Goal: Task Accomplishment & Management: Manage account settings

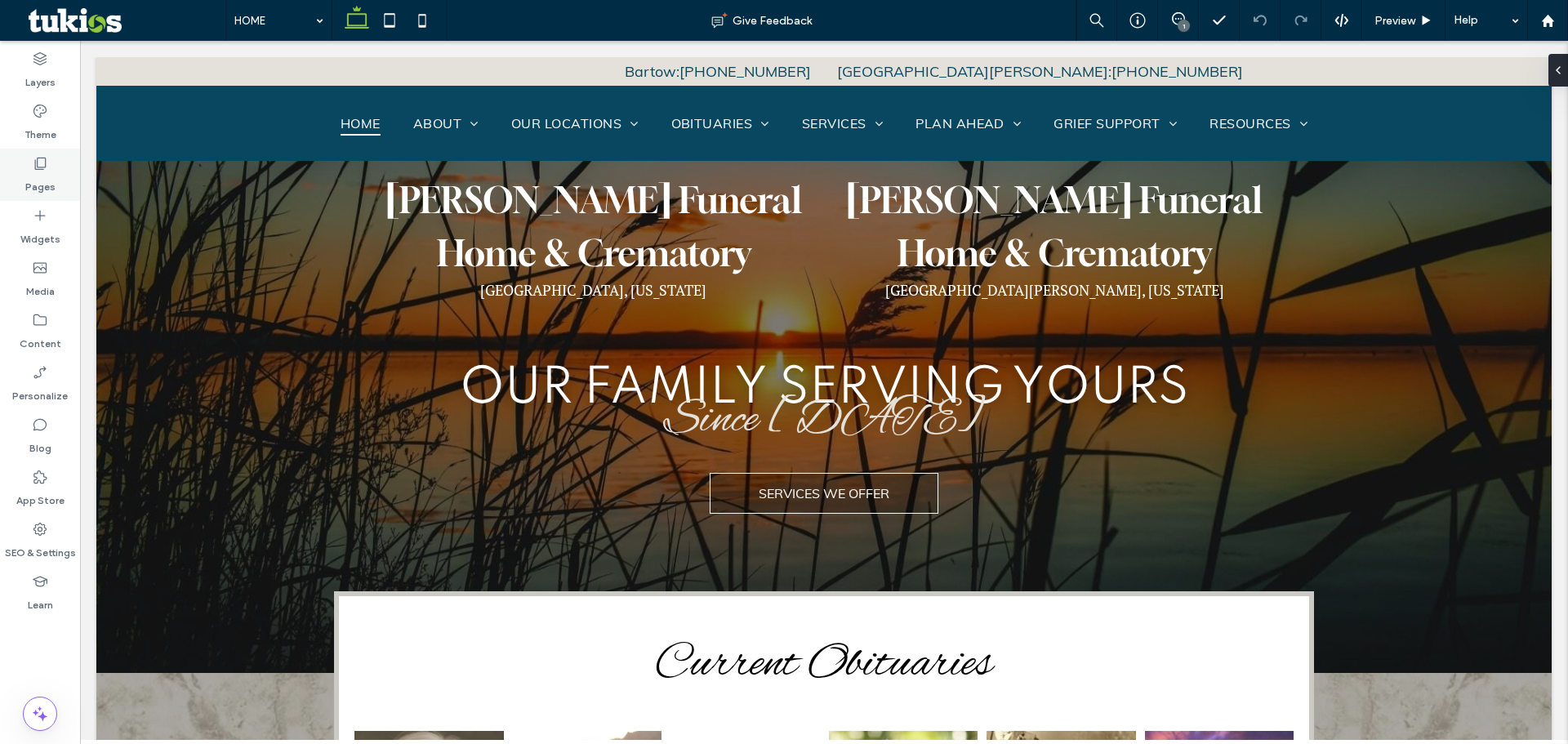
click at [61, 181] on div "Pages" at bounding box center [40, 175] width 80 height 52
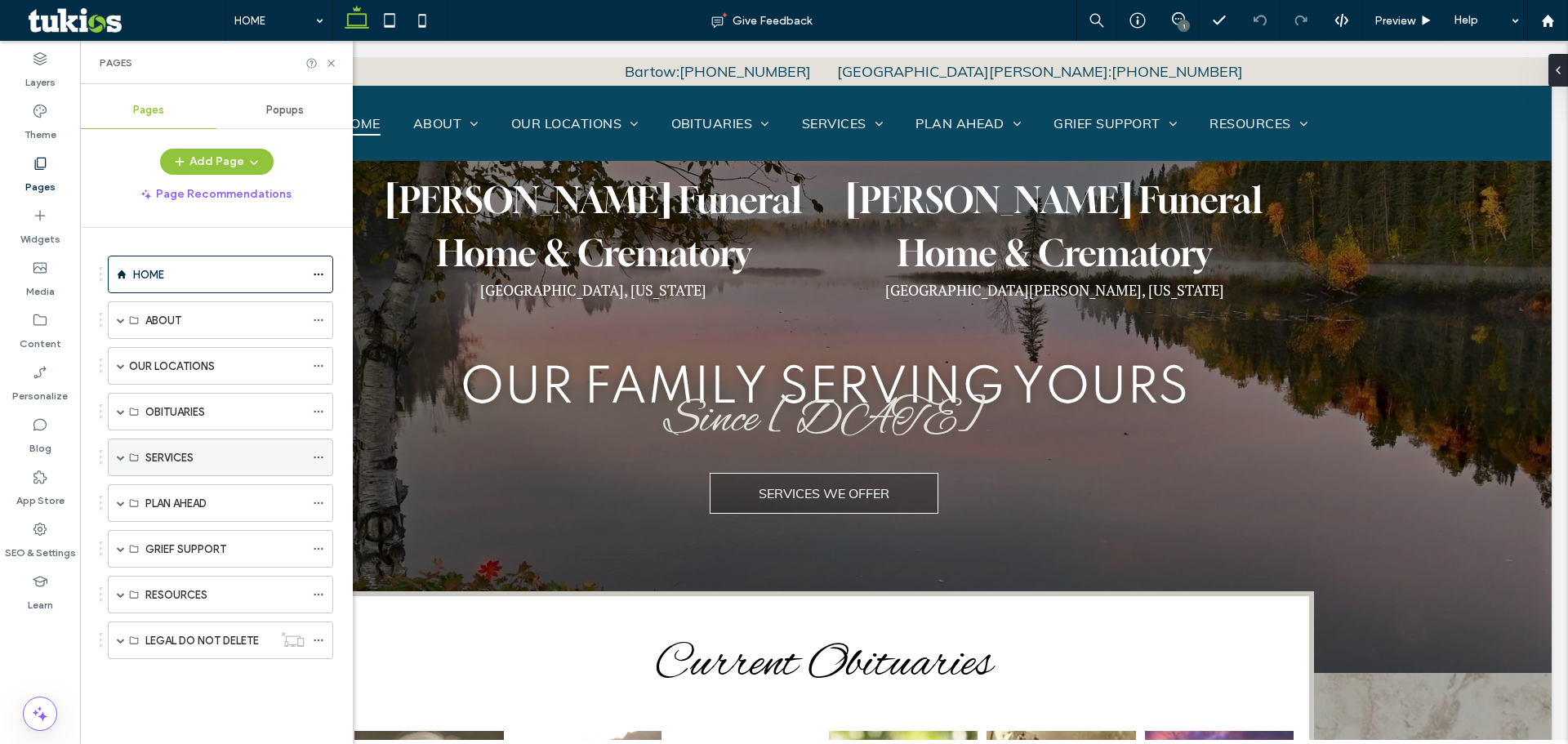
click at [119, 456] on span at bounding box center [121, 458] width 8 height 8
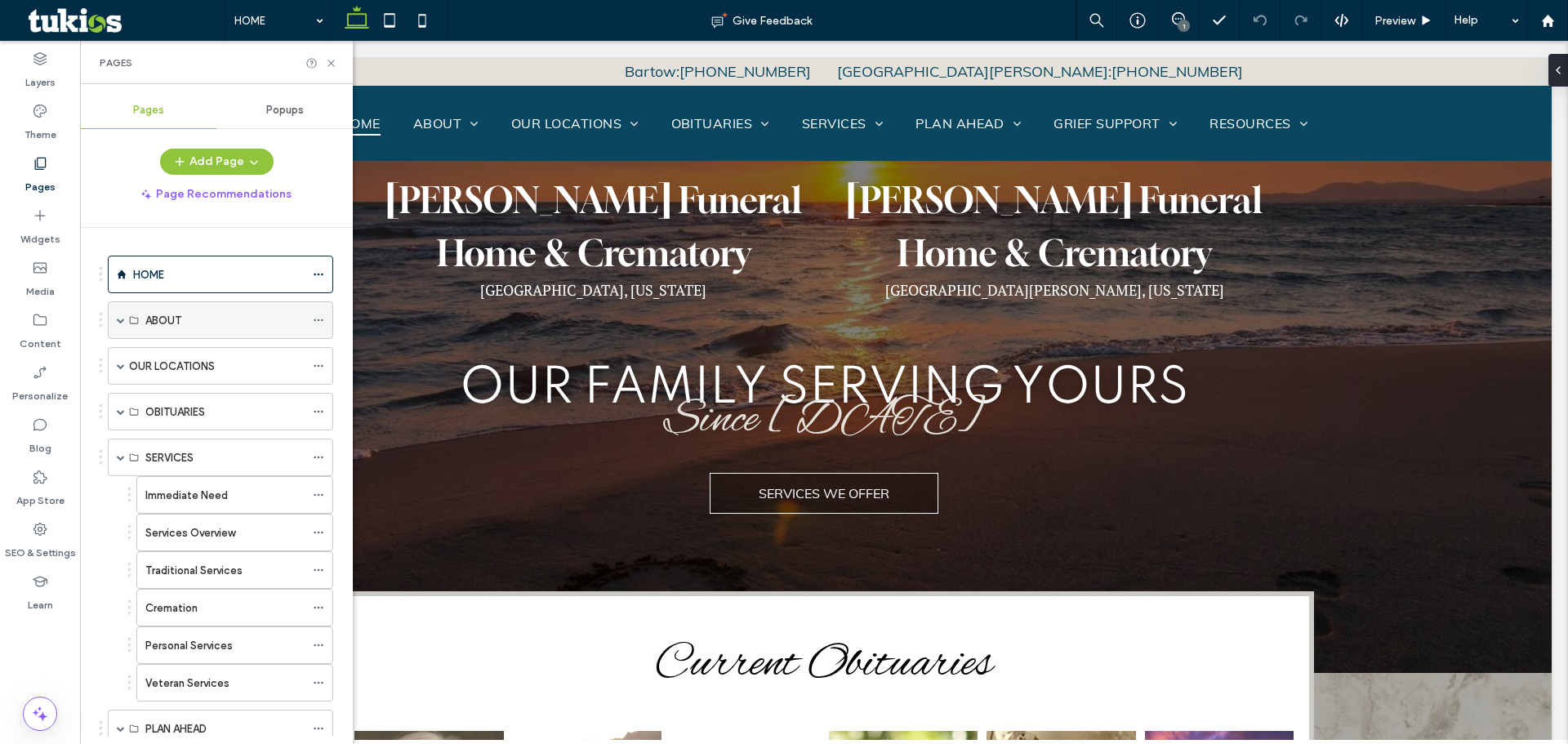
click at [117, 323] on span at bounding box center [121, 321] width 8 height 8
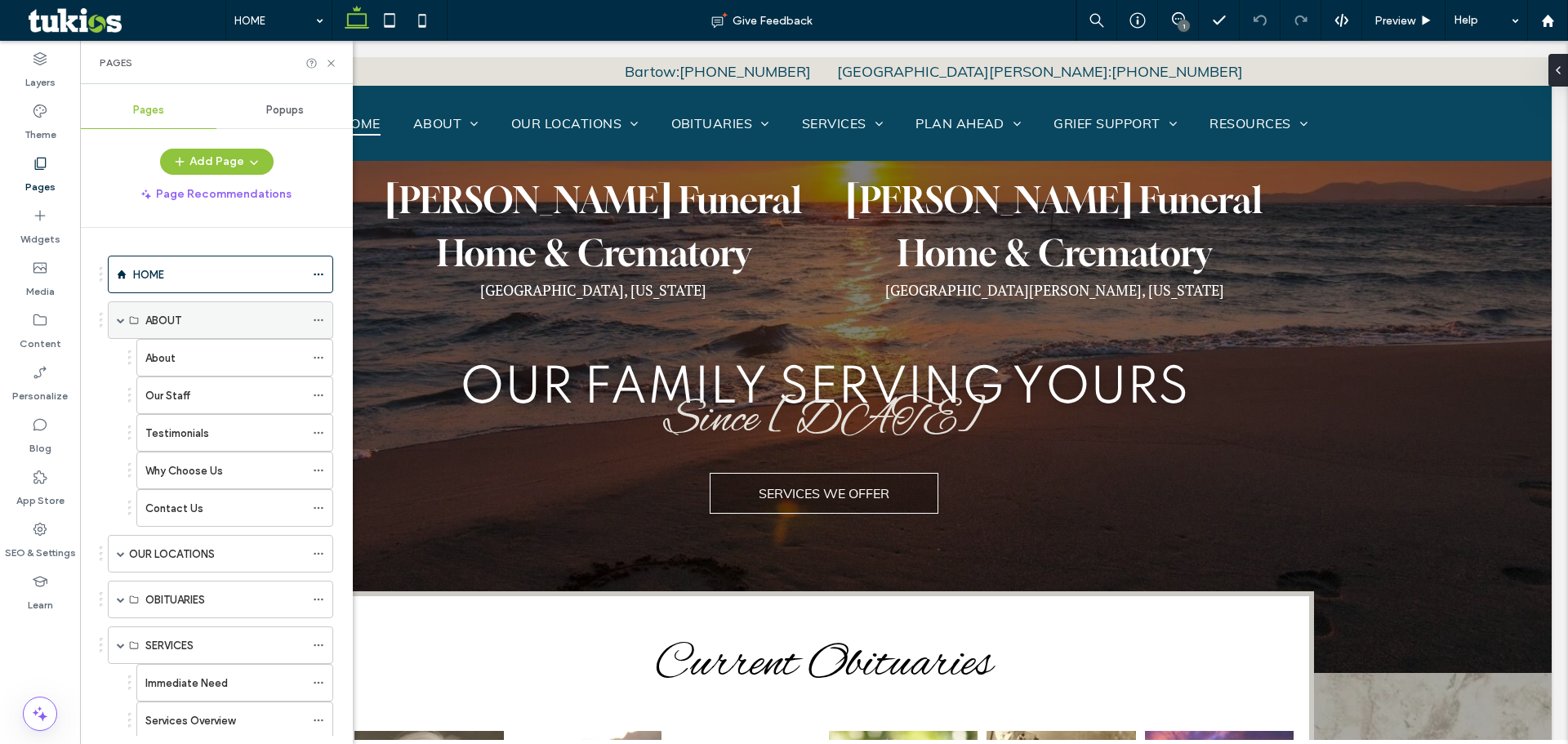
click at [119, 322] on span at bounding box center [121, 321] width 8 height 8
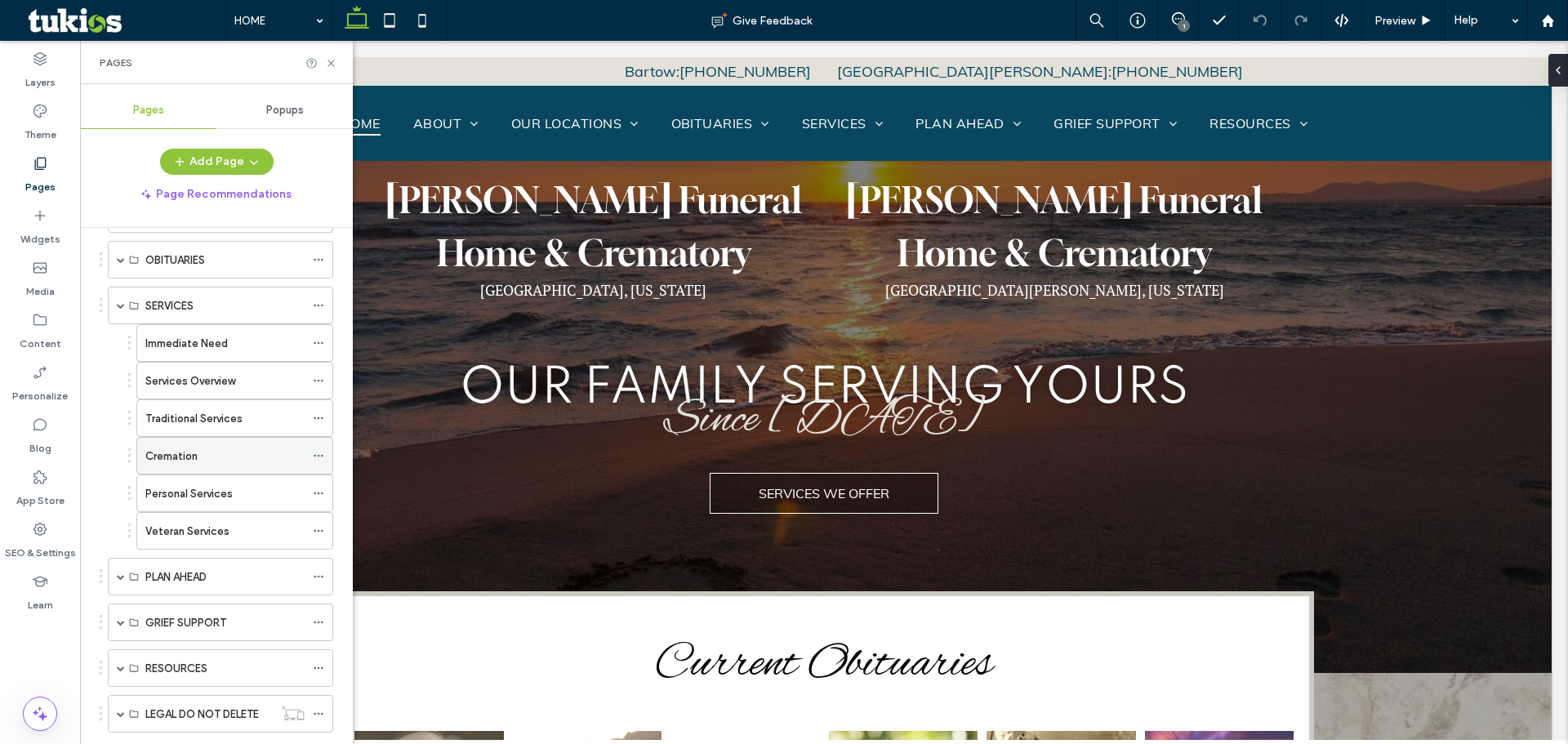
scroll to position [189, 0]
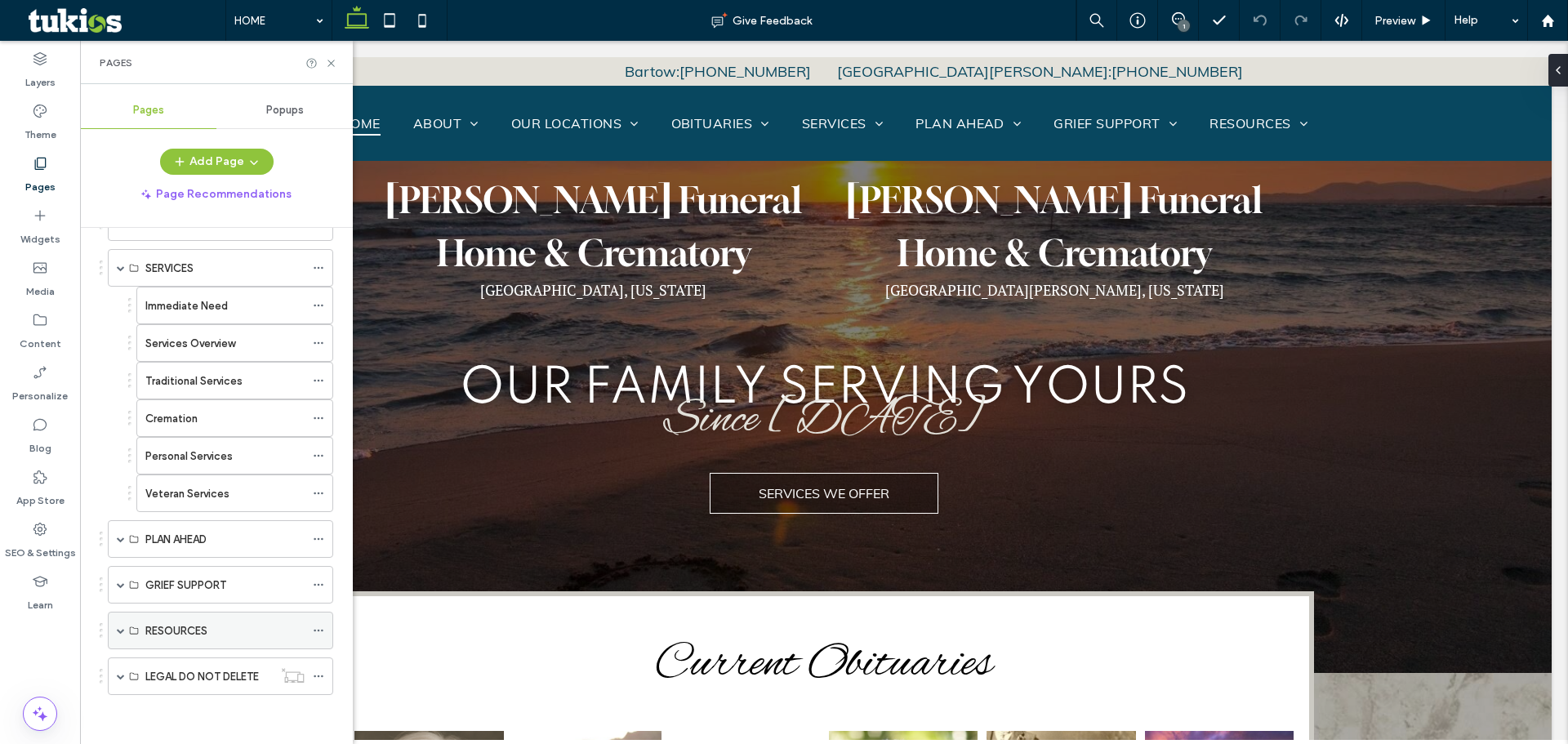
click at [121, 630] on span at bounding box center [121, 630] width 8 height 8
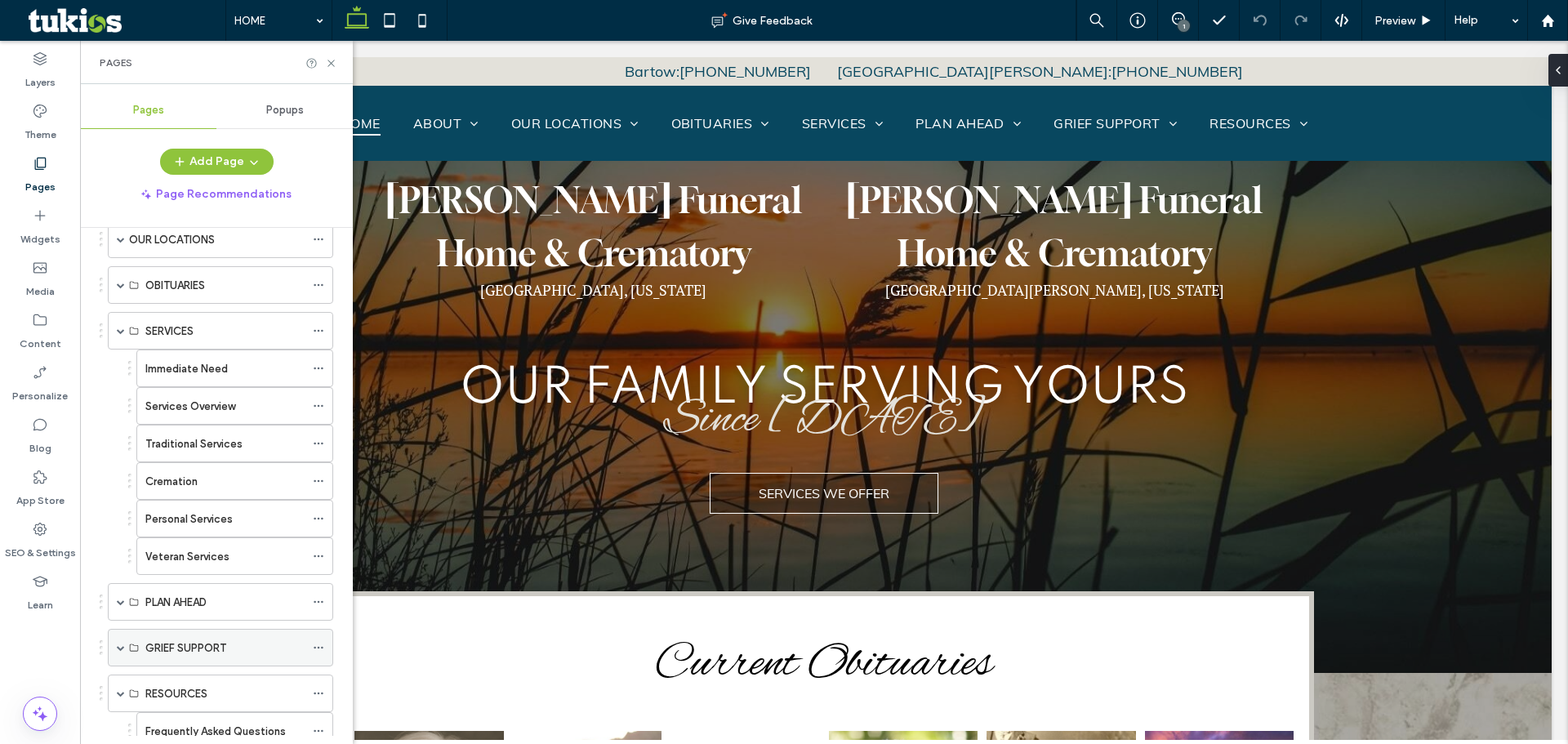
scroll to position [0, 0]
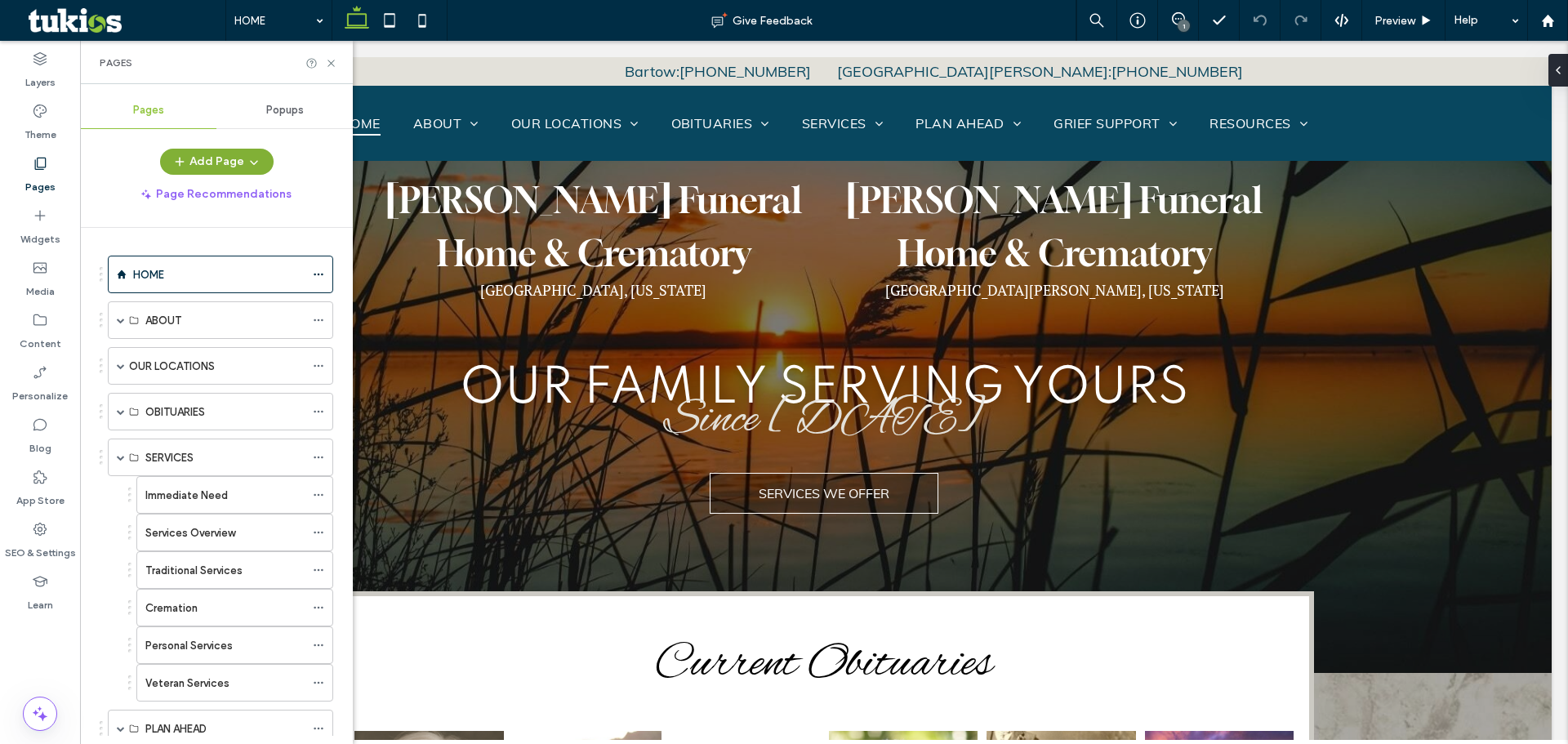
click at [244, 158] on span "button" at bounding box center [252, 162] width 16 height 24
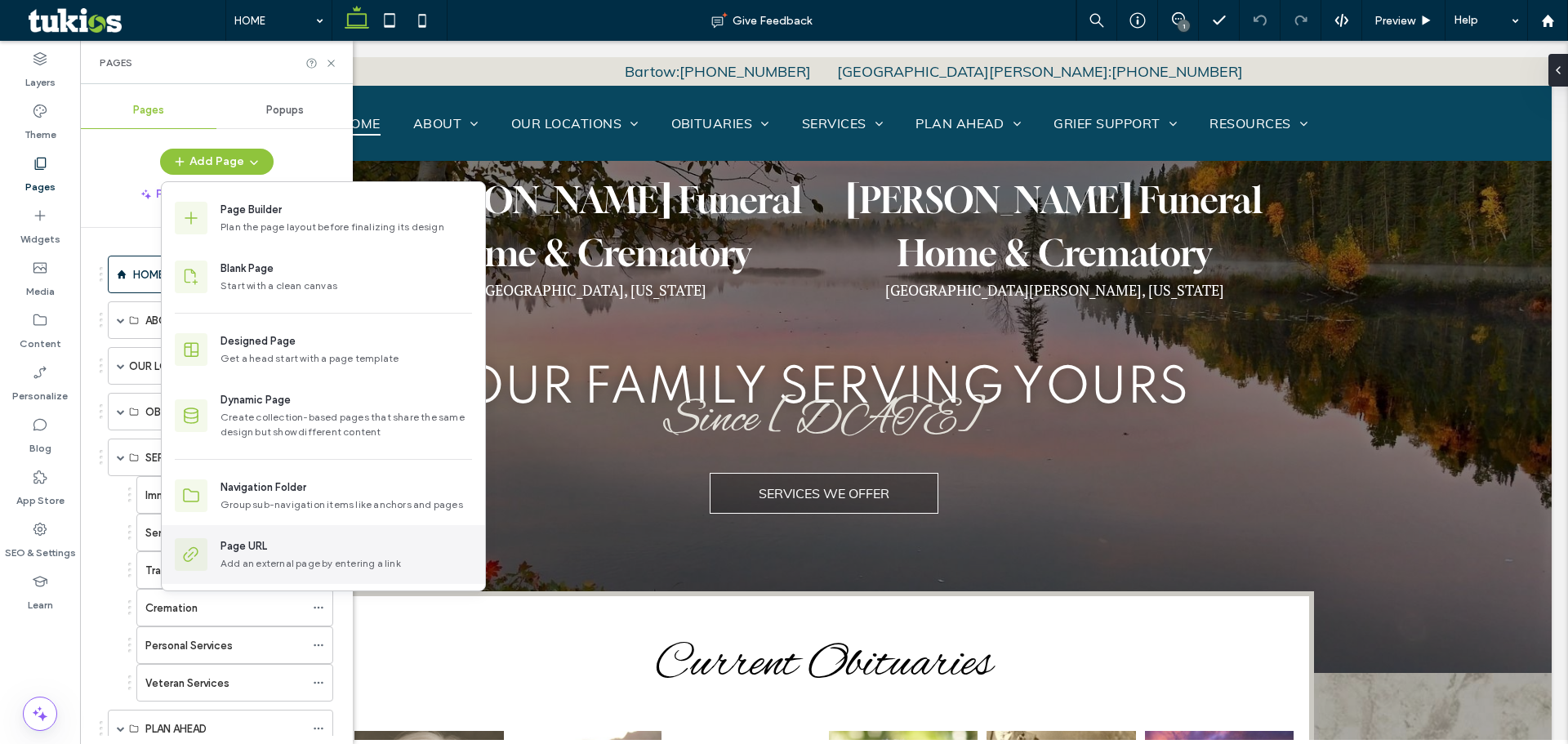
click at [320, 557] on div "Add an external page by entering a link" at bounding box center [346, 563] width 252 height 14
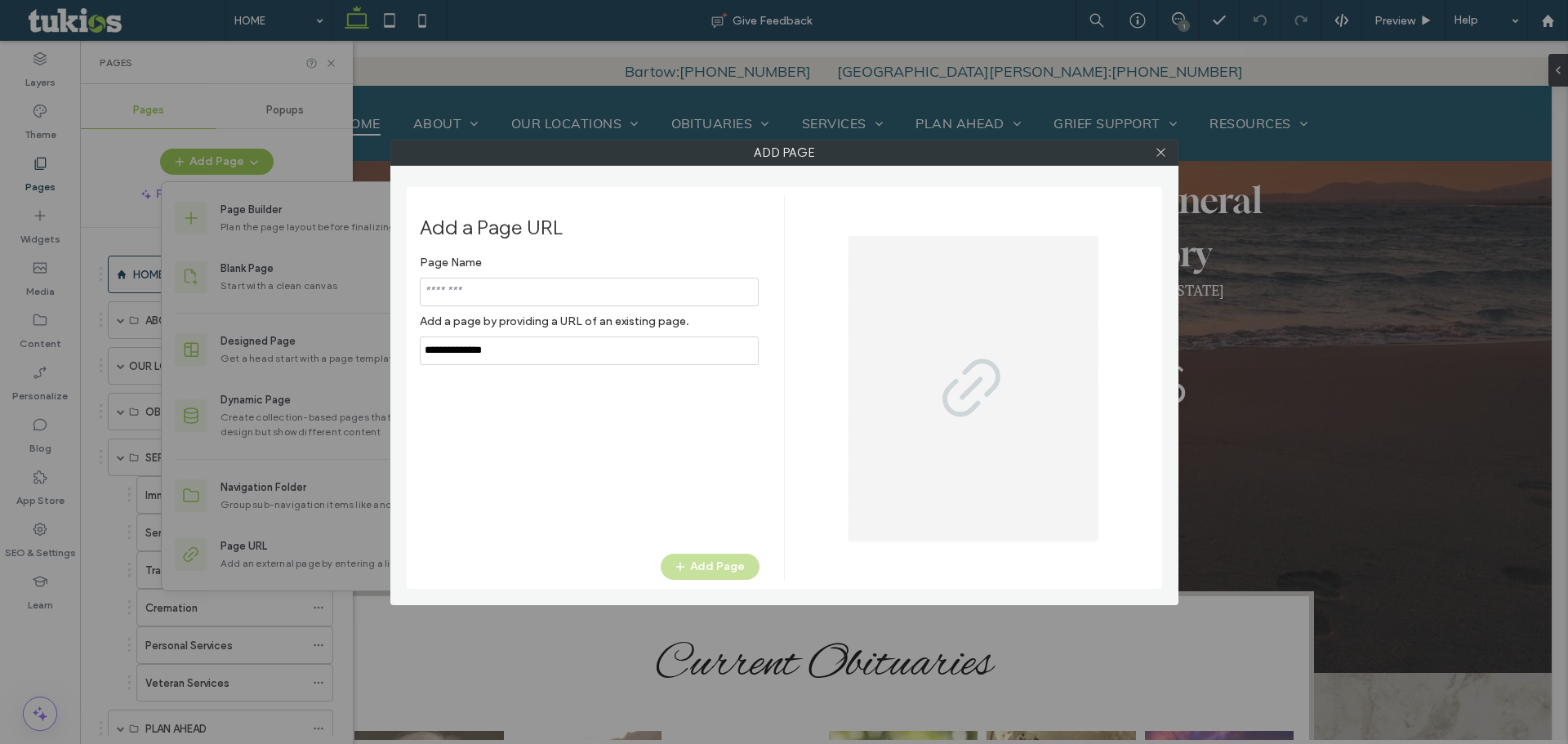
click at [537, 294] on input "notEmpty" at bounding box center [589, 292] width 339 height 29
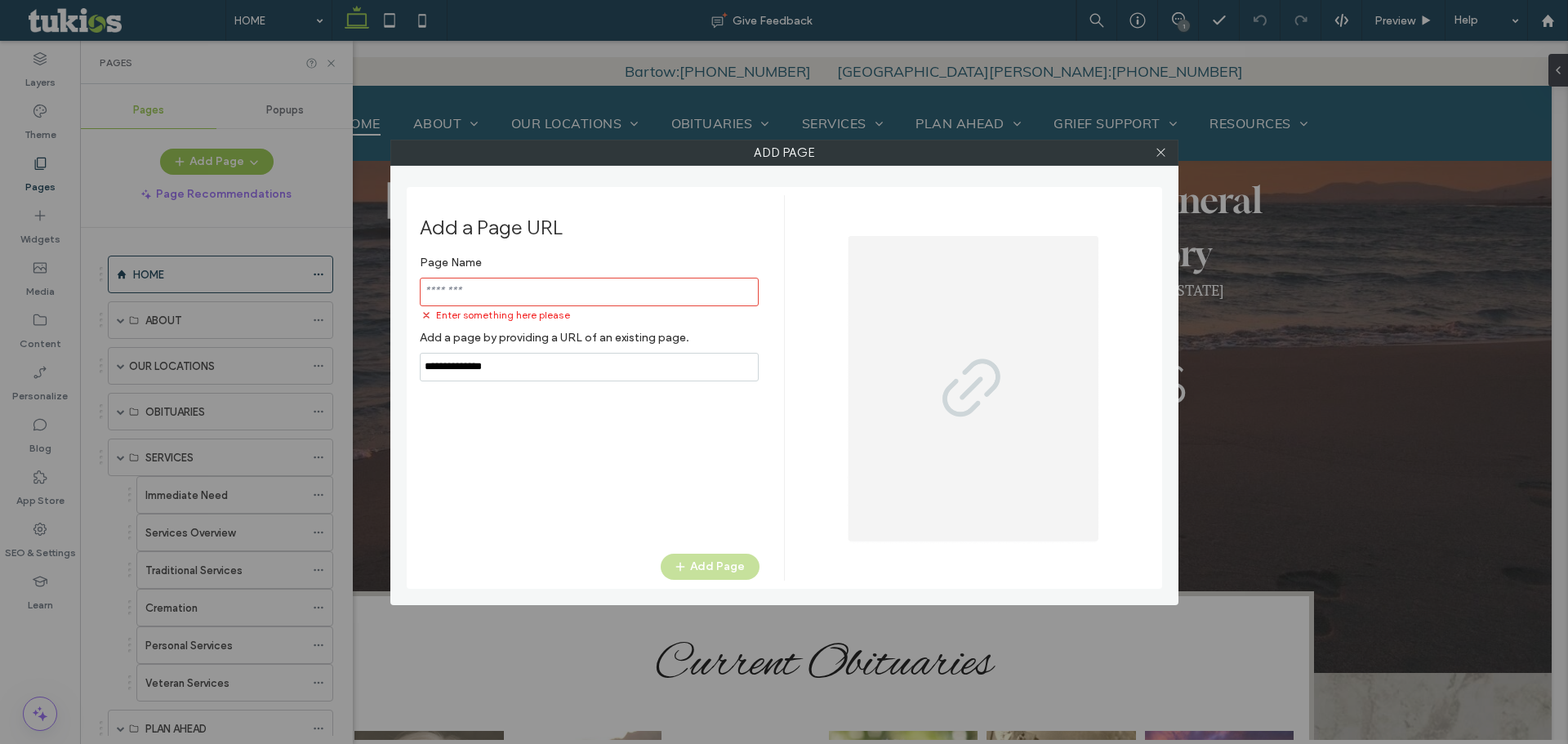
click at [530, 363] on input "notEmpty,url" at bounding box center [589, 367] width 339 height 29
click at [531, 362] on input "notEmpty,url" at bounding box center [589, 367] width 339 height 29
paste input "**********"
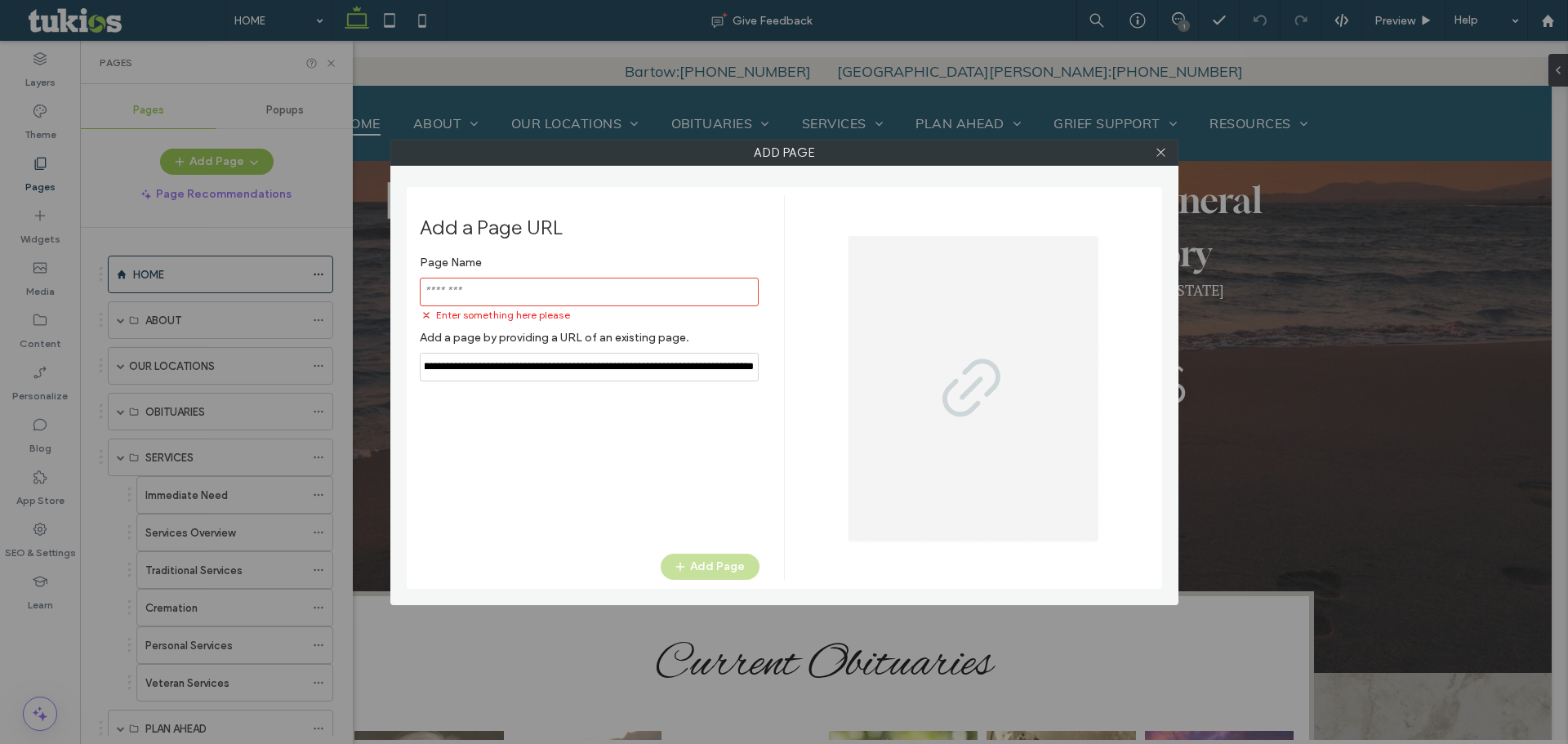
type input "**********"
click at [497, 292] on input "notEmpty" at bounding box center [589, 292] width 339 height 29
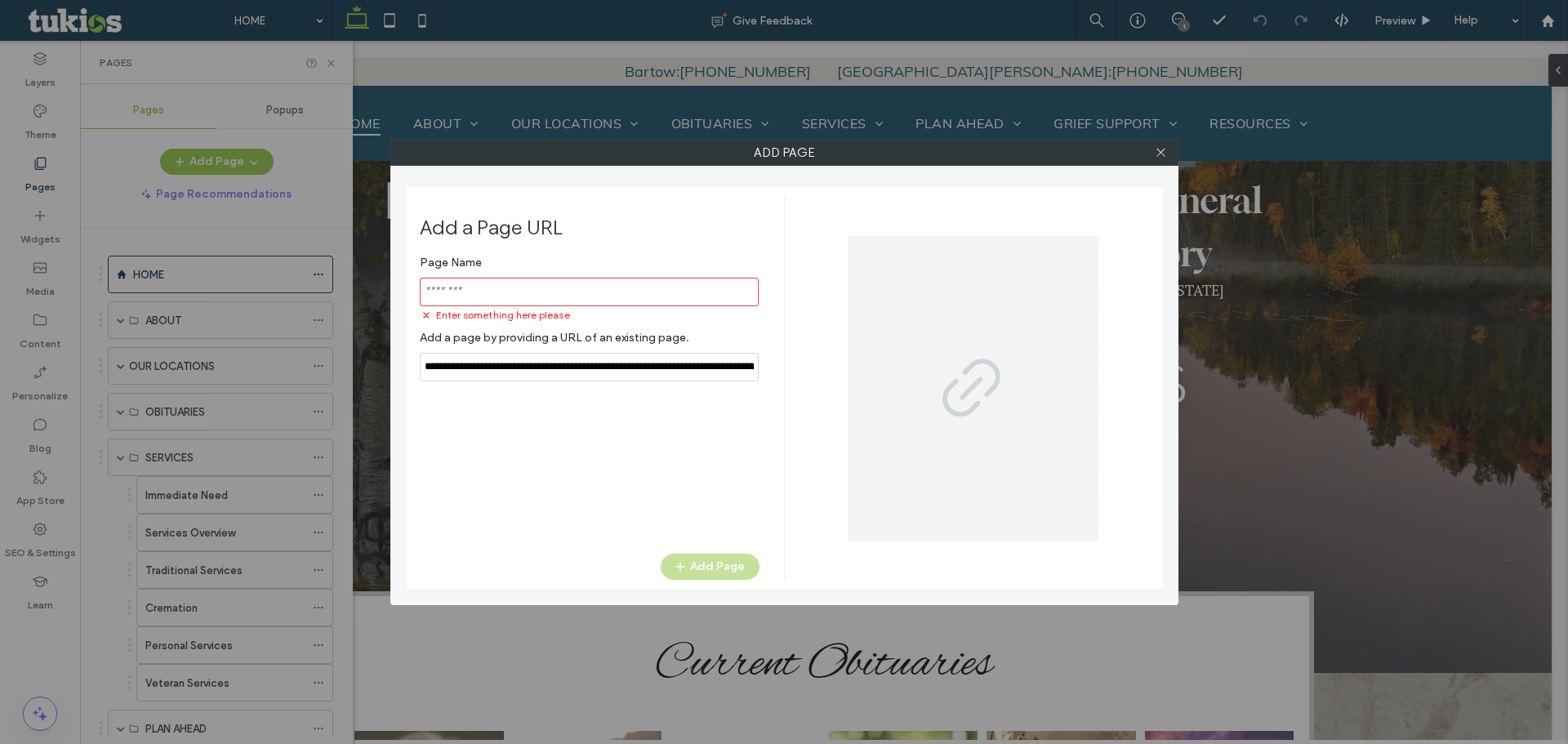
click at [473, 297] on input "notEmpty" at bounding box center [589, 292] width 339 height 29
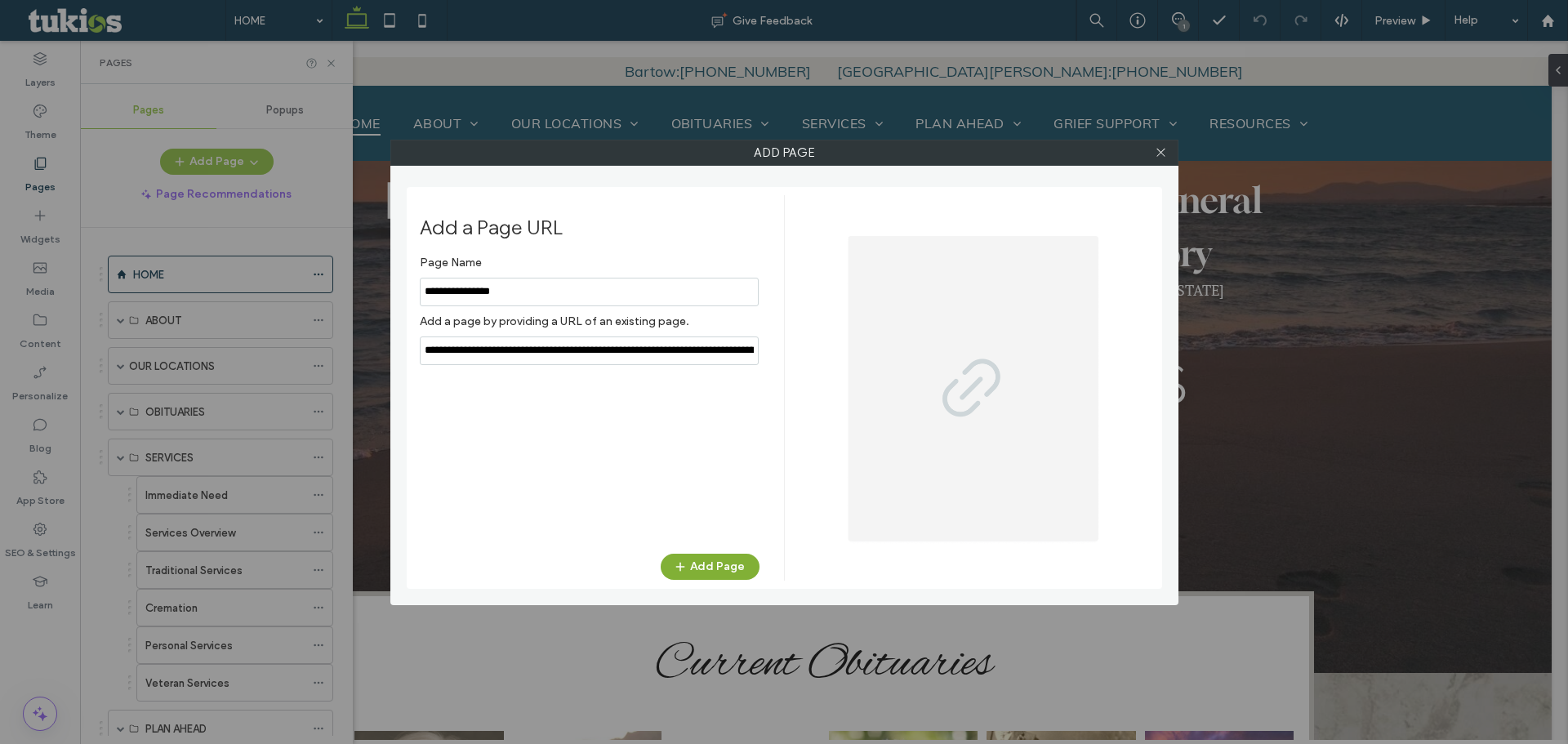
type input "**********"
click at [690, 565] on span "button" at bounding box center [681, 566] width 16 height 24
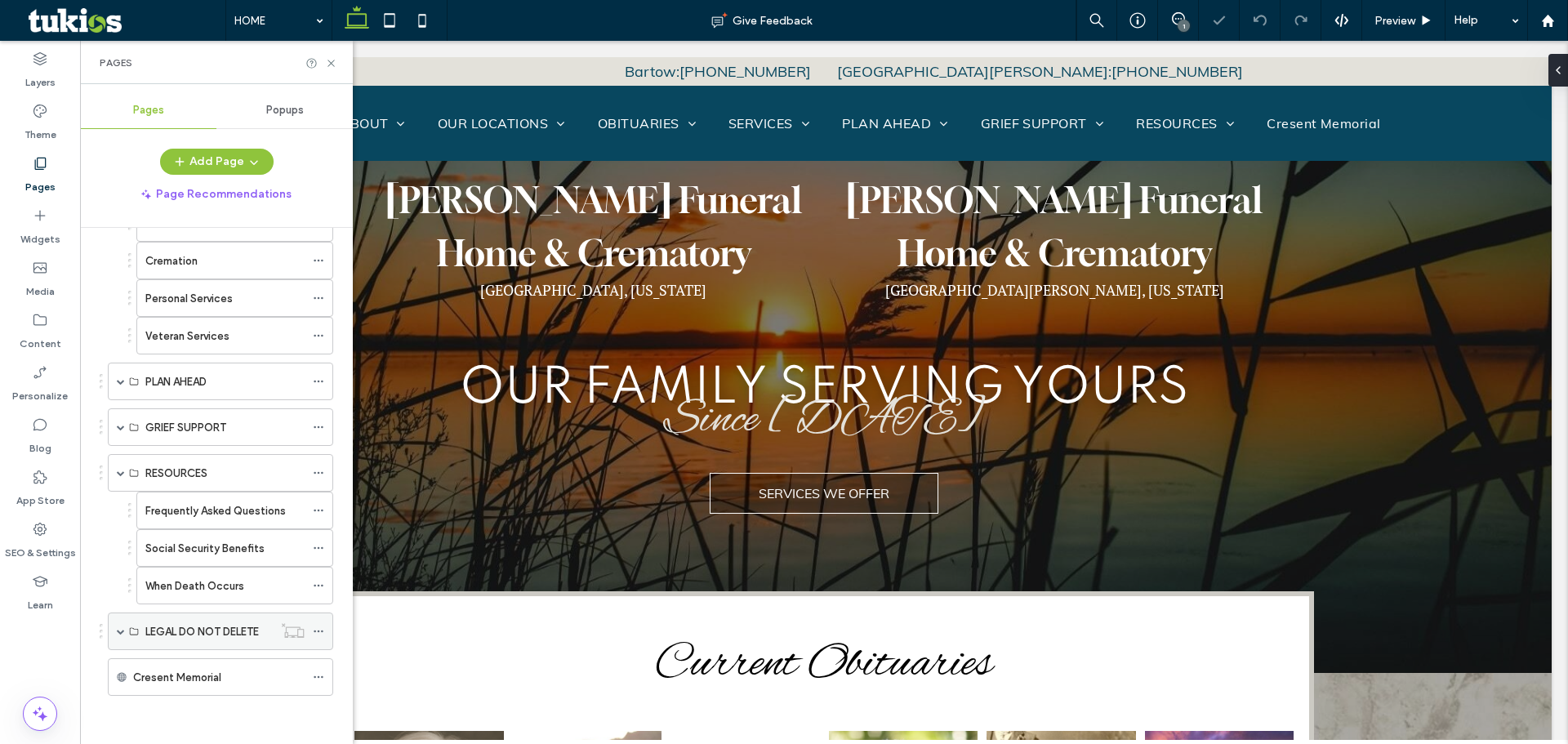
scroll to position [348, 0]
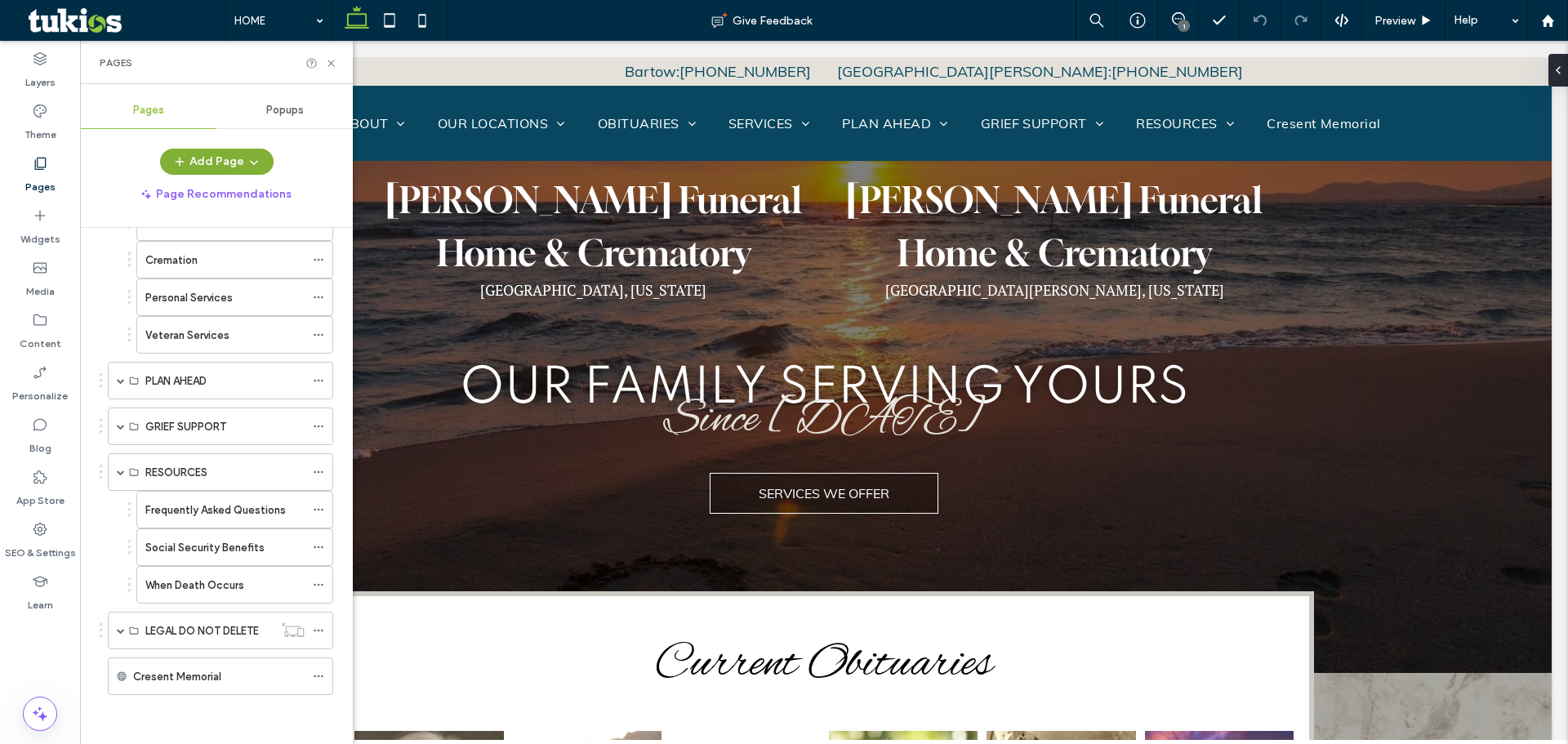
click at [208, 158] on button "Add Page" at bounding box center [216, 162] width 114 height 26
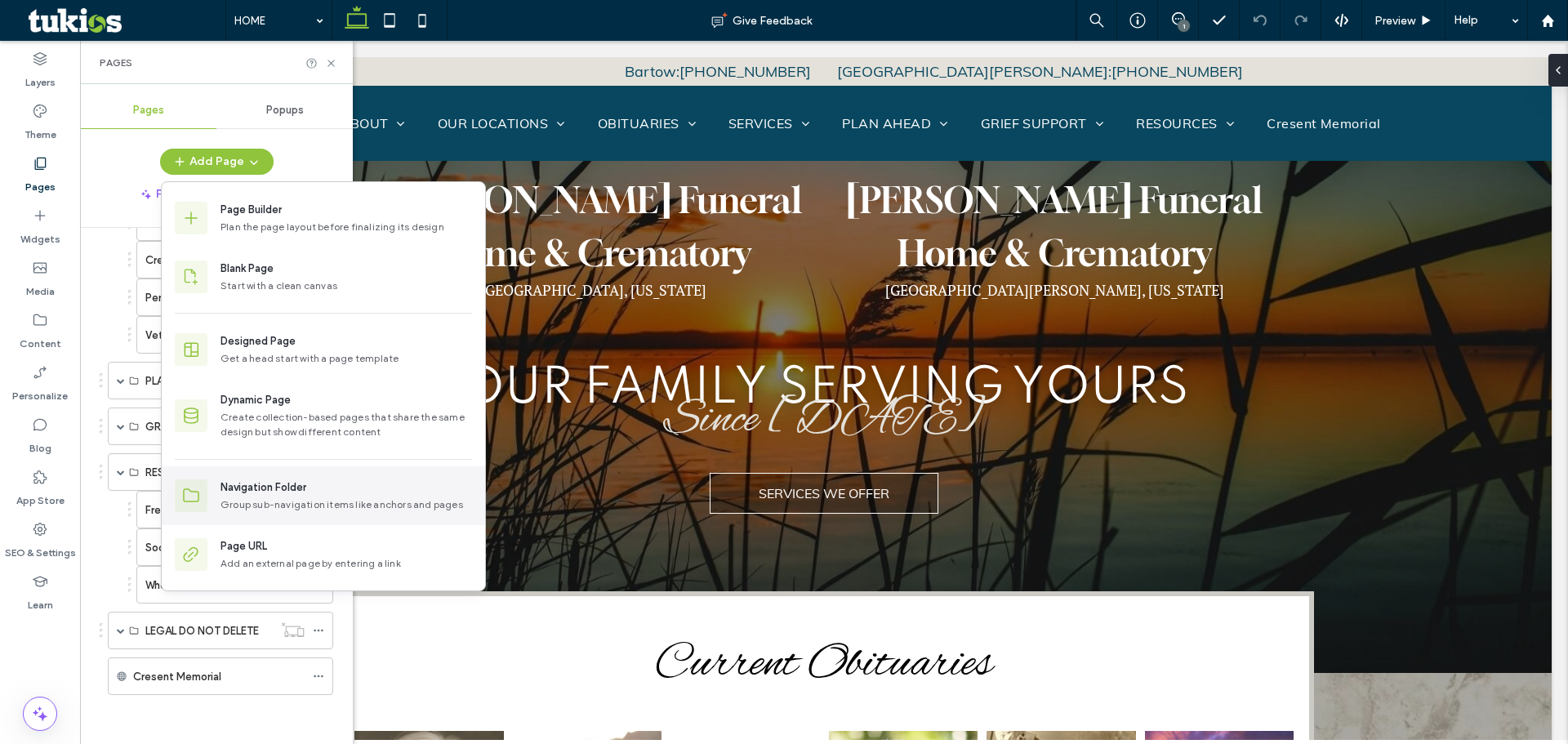
click at [250, 502] on div "Group sub-navigation items like anchors and pages" at bounding box center [346, 504] width 252 height 14
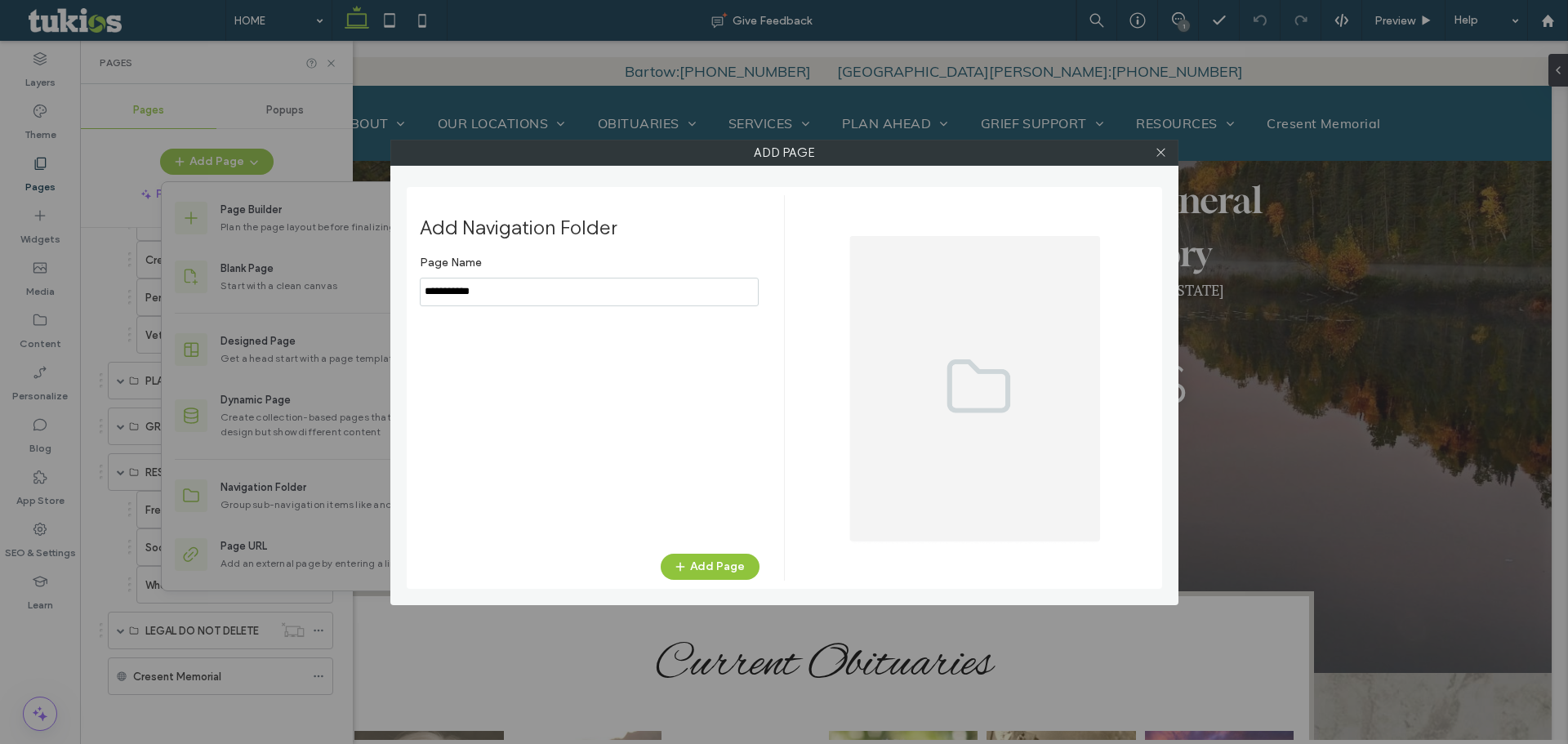
type input "**********"
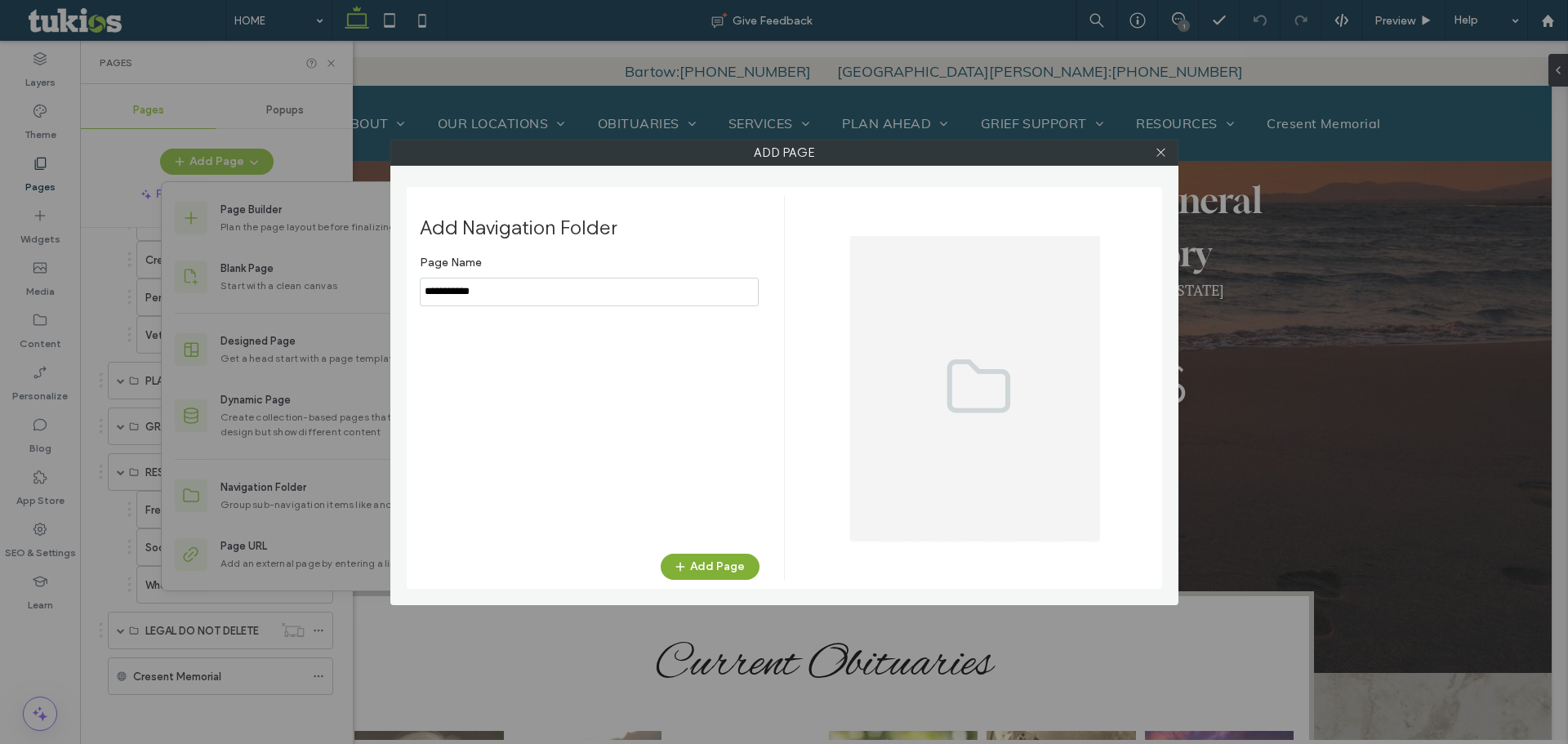
click at [723, 561] on button "Add Page" at bounding box center [709, 566] width 98 height 26
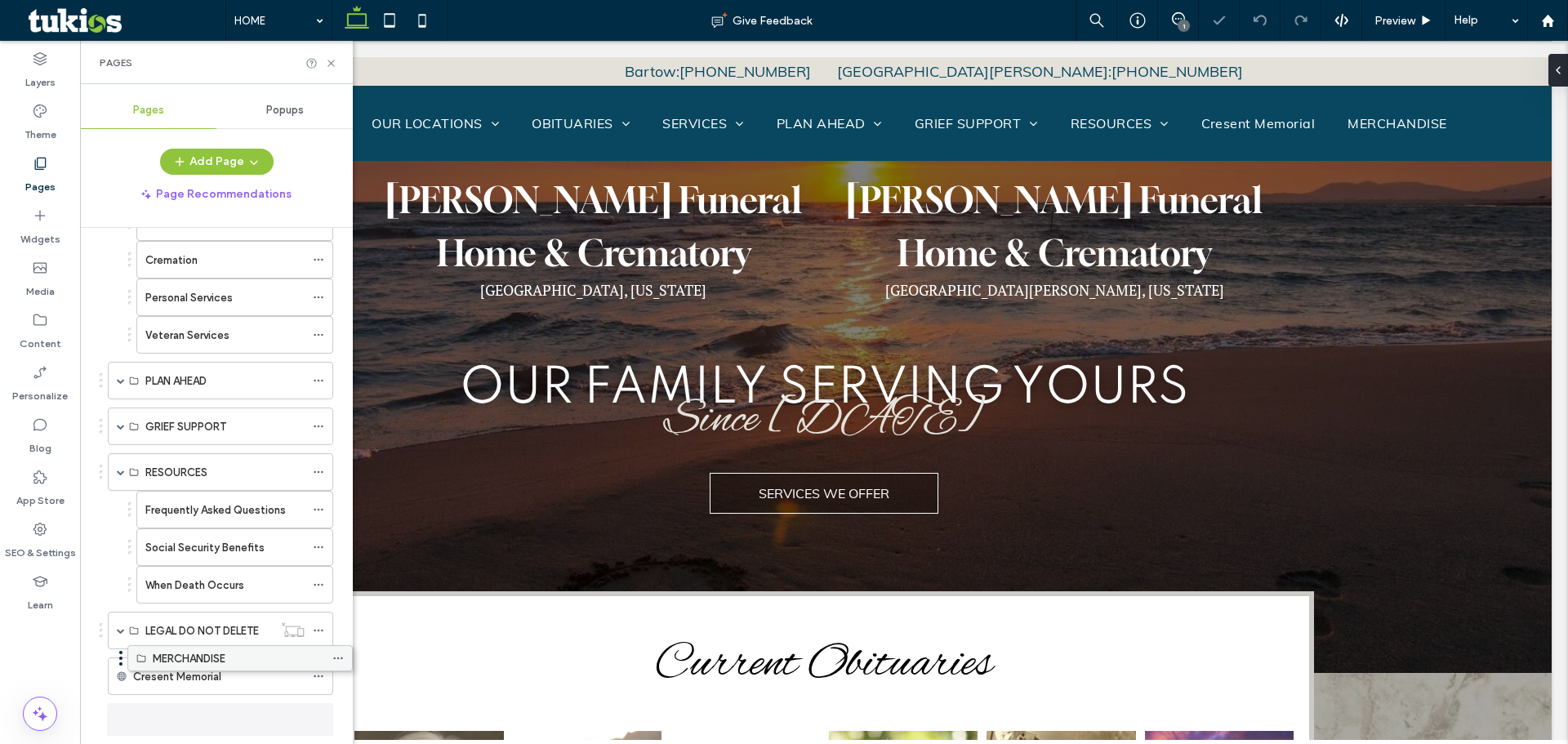
scroll to position [364, 0]
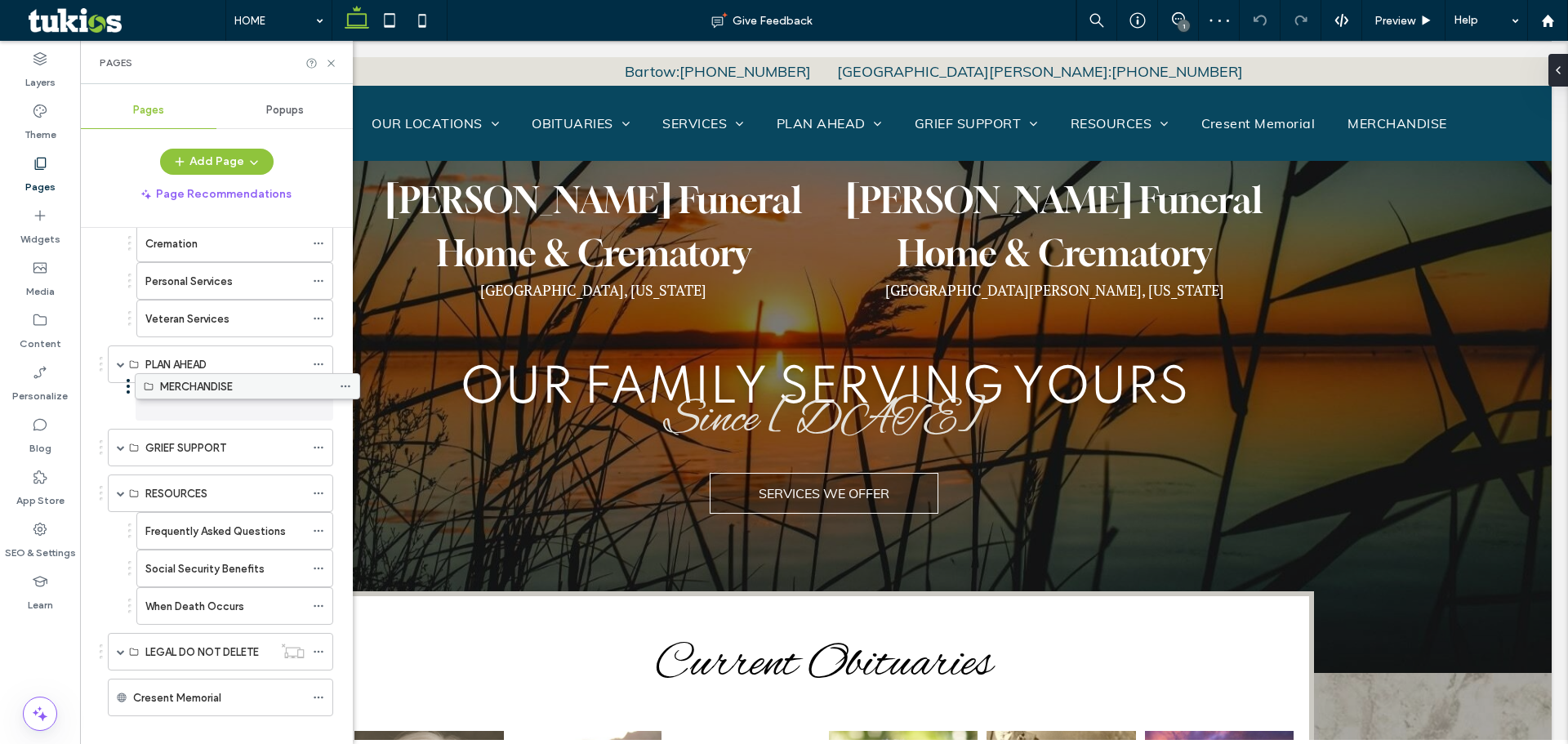
drag, startPoint x: 181, startPoint y: 724, endPoint x: 208, endPoint y: 394, distance: 331.1
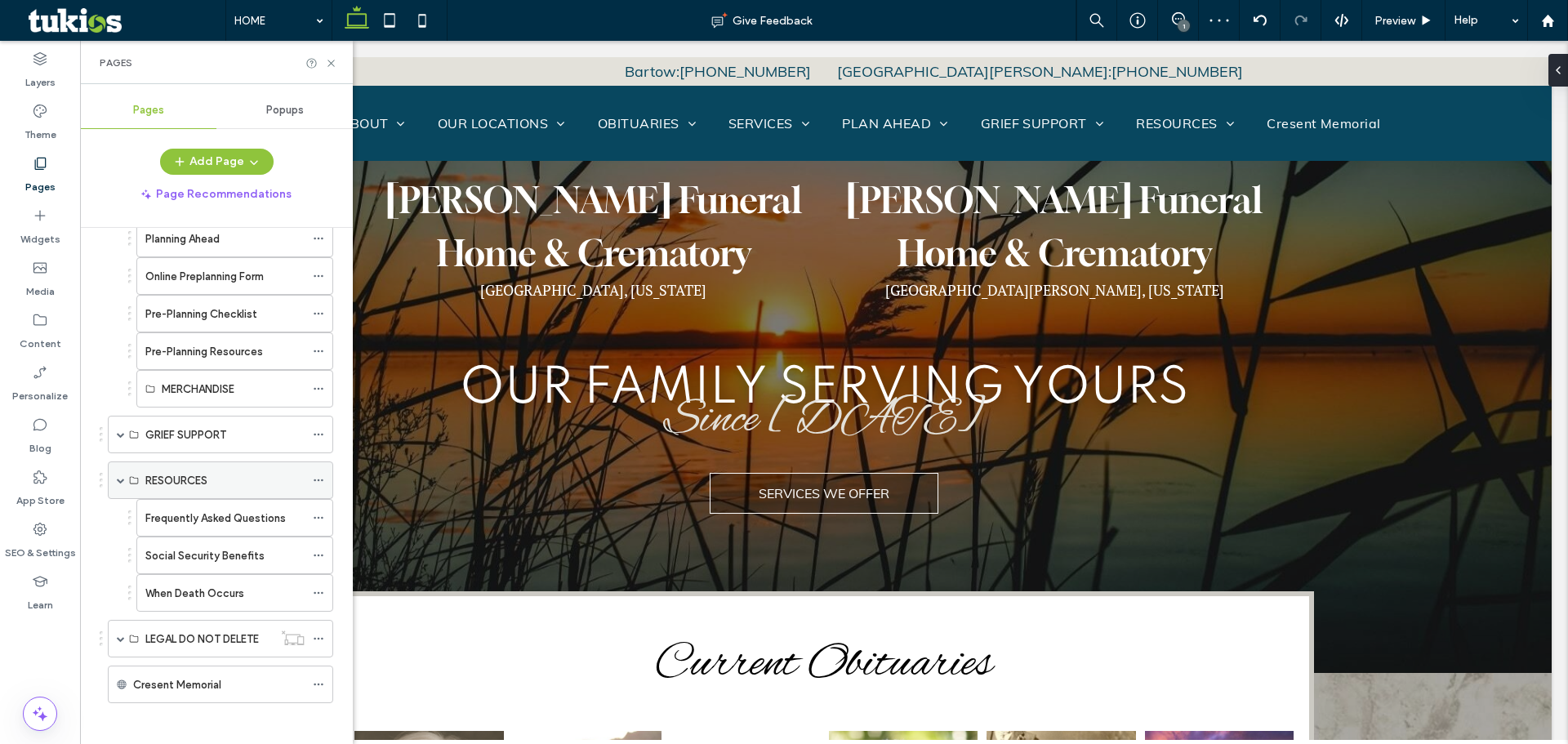
click at [121, 479] on span at bounding box center [121, 481] width 8 height 8
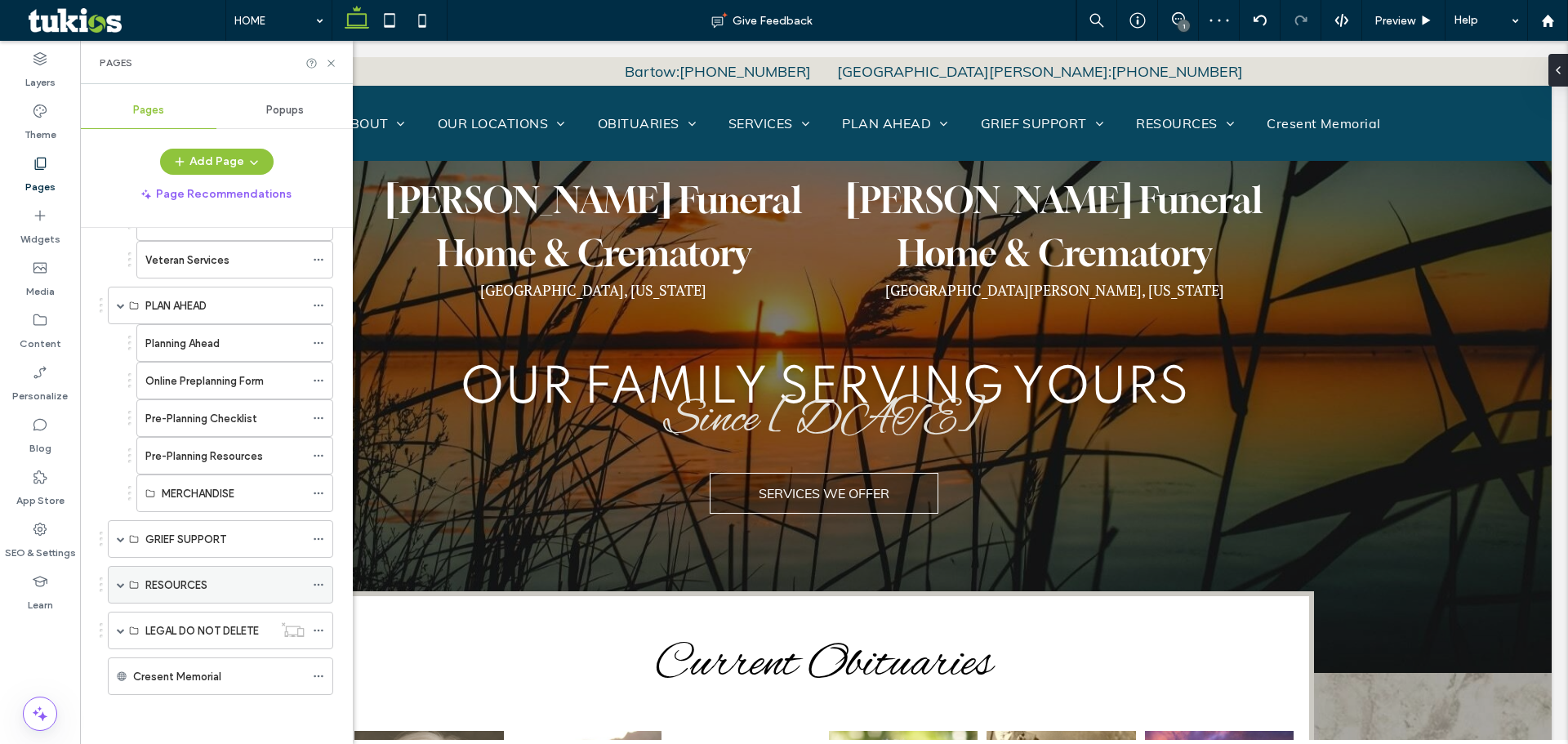
scroll to position [423, 0]
click at [121, 305] on span at bounding box center [121, 306] width 8 height 8
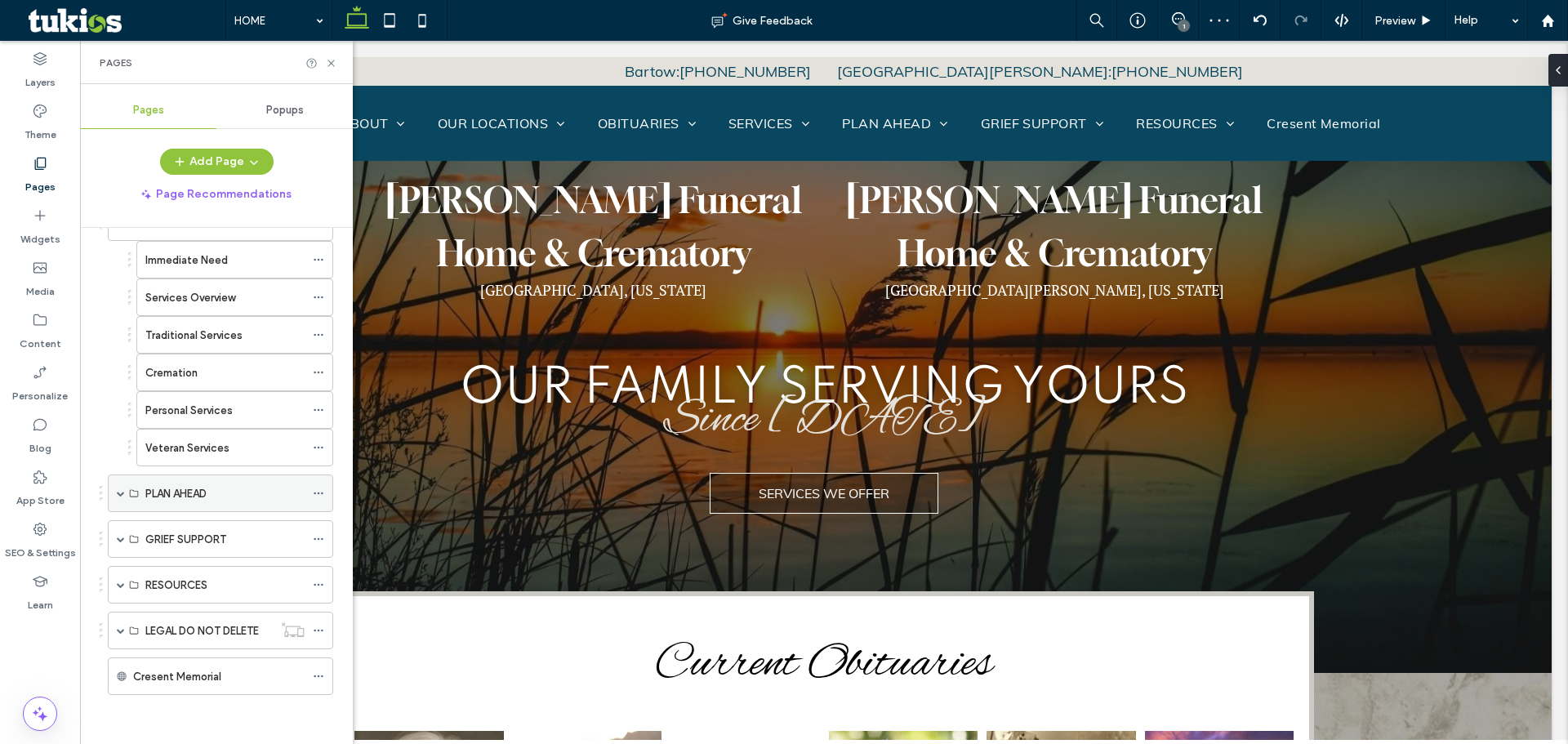
scroll to position [236, 0]
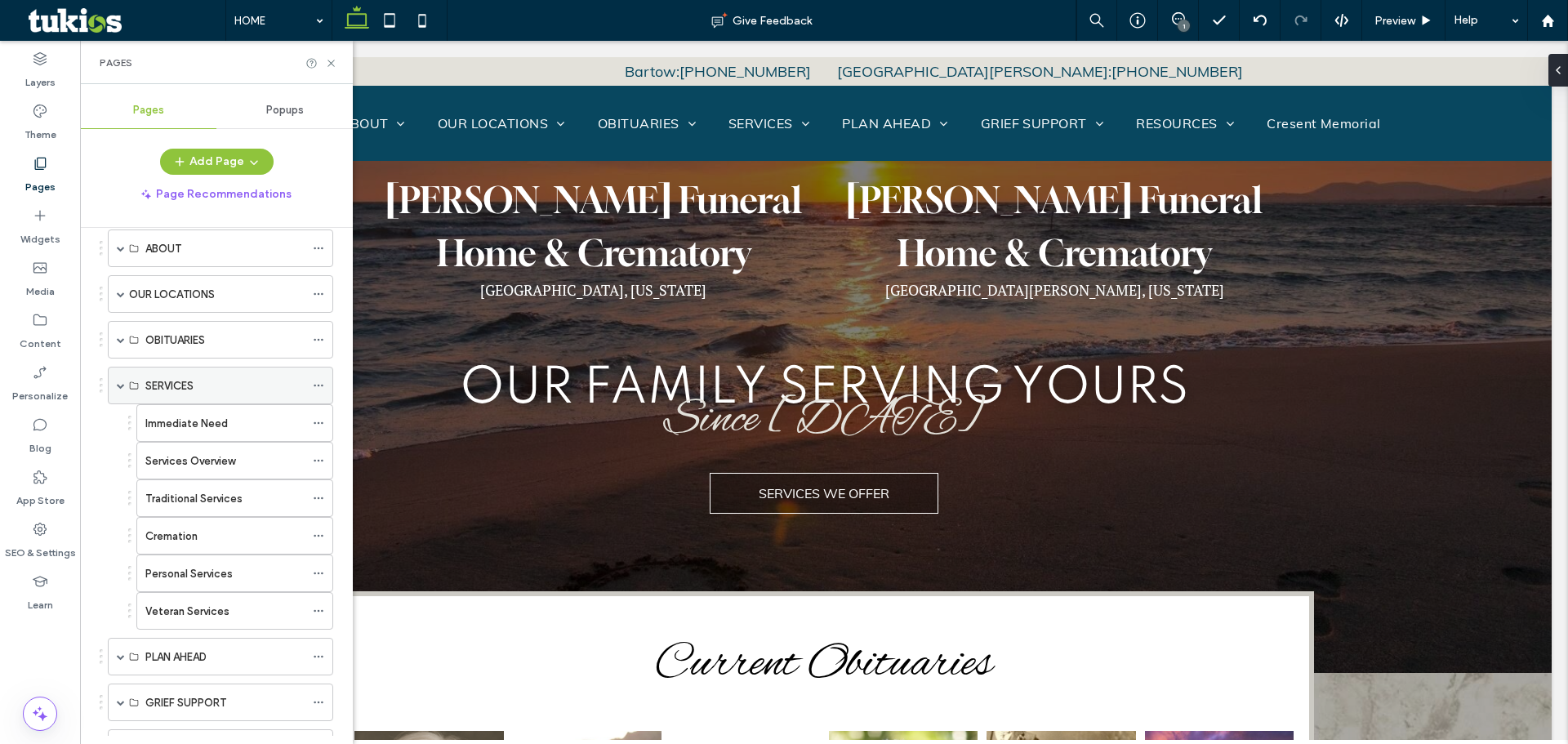
click at [119, 387] on span at bounding box center [121, 385] width 8 height 8
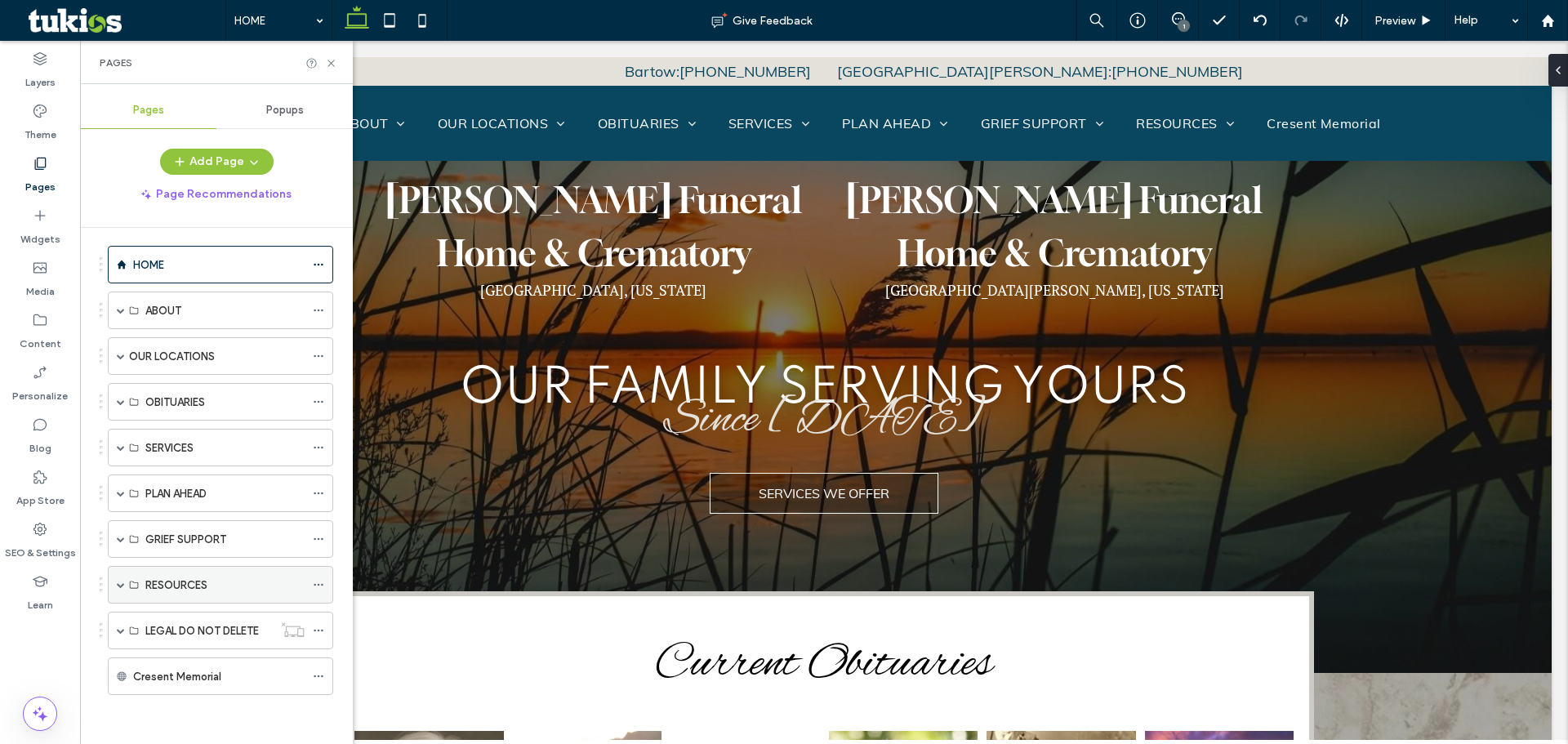
click at [116, 584] on div "RESOURCES" at bounding box center [220, 585] width 225 height 38
click at [114, 581] on div "RESOURCES" at bounding box center [220, 585] width 225 height 38
click at [117, 584] on div "RESOURCES" at bounding box center [220, 585] width 225 height 38
click at [117, 587] on span at bounding box center [121, 585] width 8 height 8
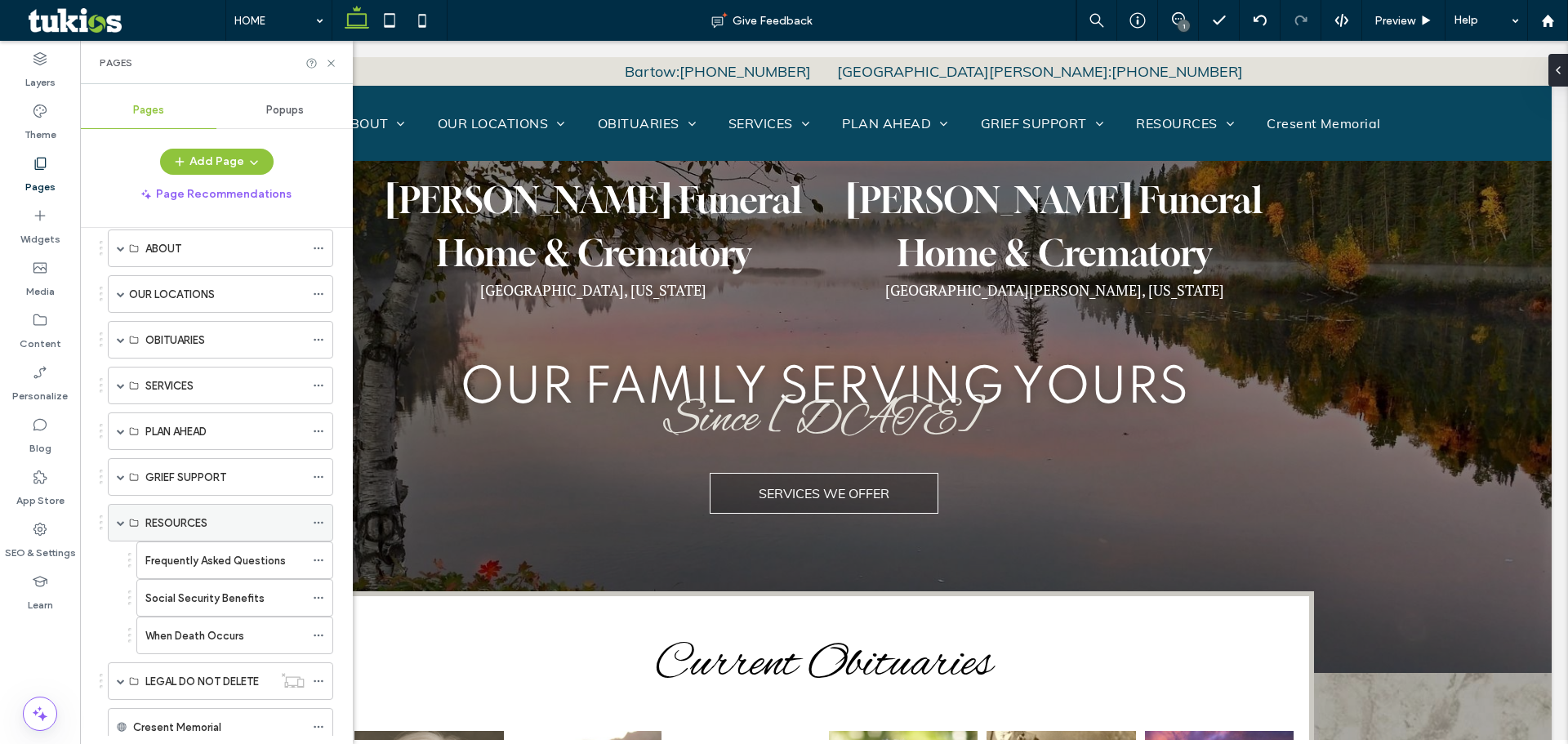
click at [115, 518] on div "RESOURCES" at bounding box center [220, 523] width 225 height 38
click at [120, 525] on span at bounding box center [121, 523] width 8 height 8
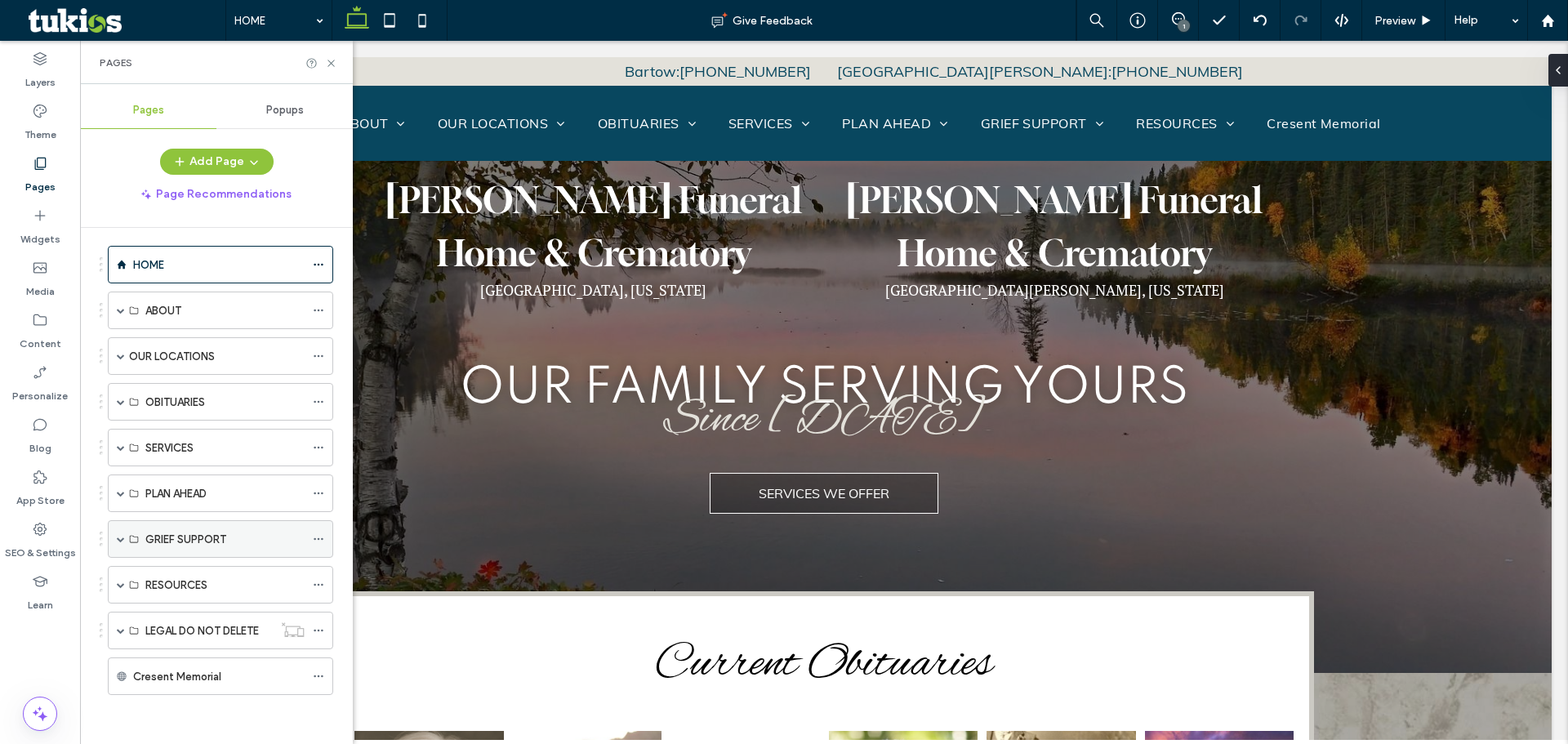
scroll to position [10, 0]
click at [121, 491] on span at bounding box center [121, 493] width 8 height 8
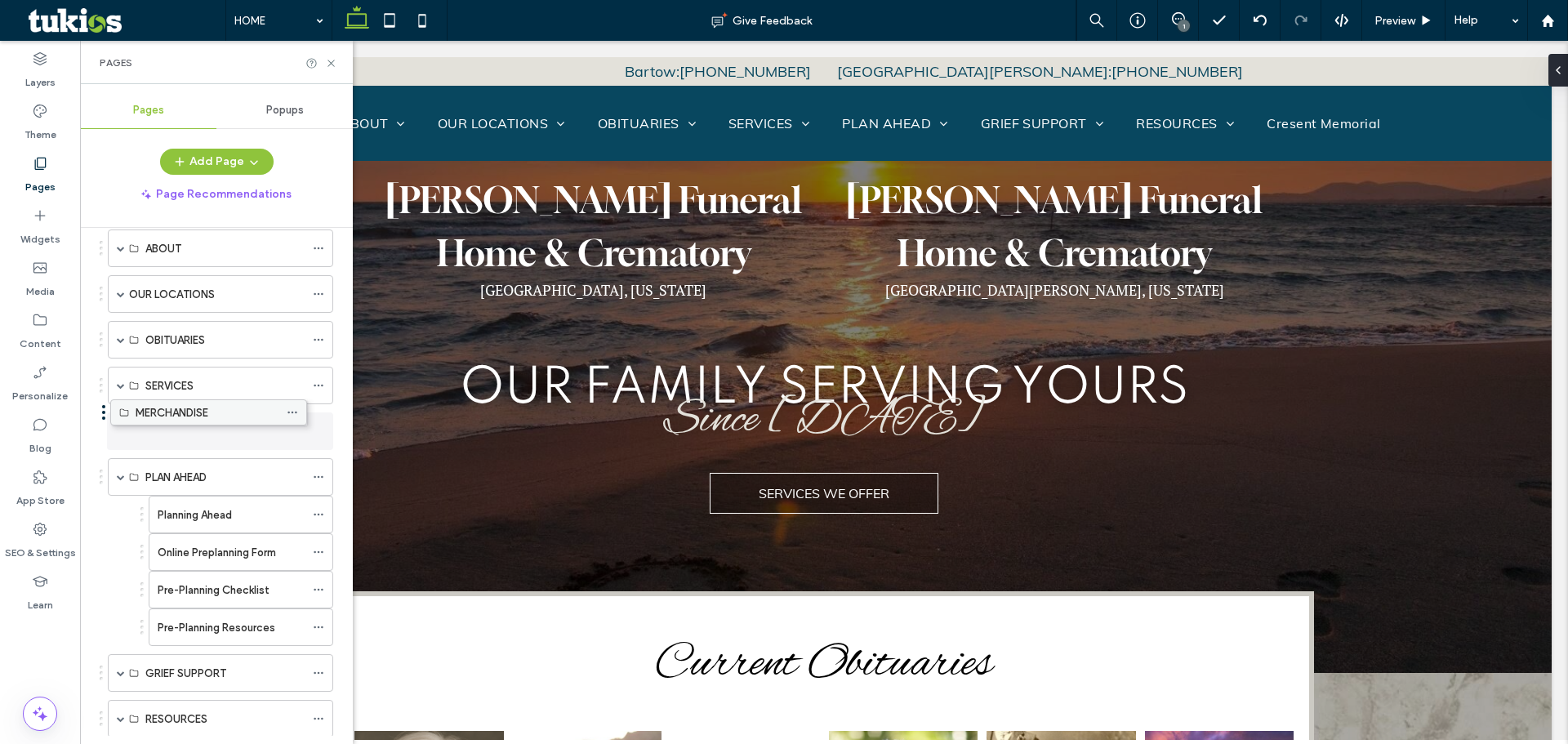
drag, startPoint x: 207, startPoint y: 619, endPoint x: 181, endPoint y: 409, distance: 211.6
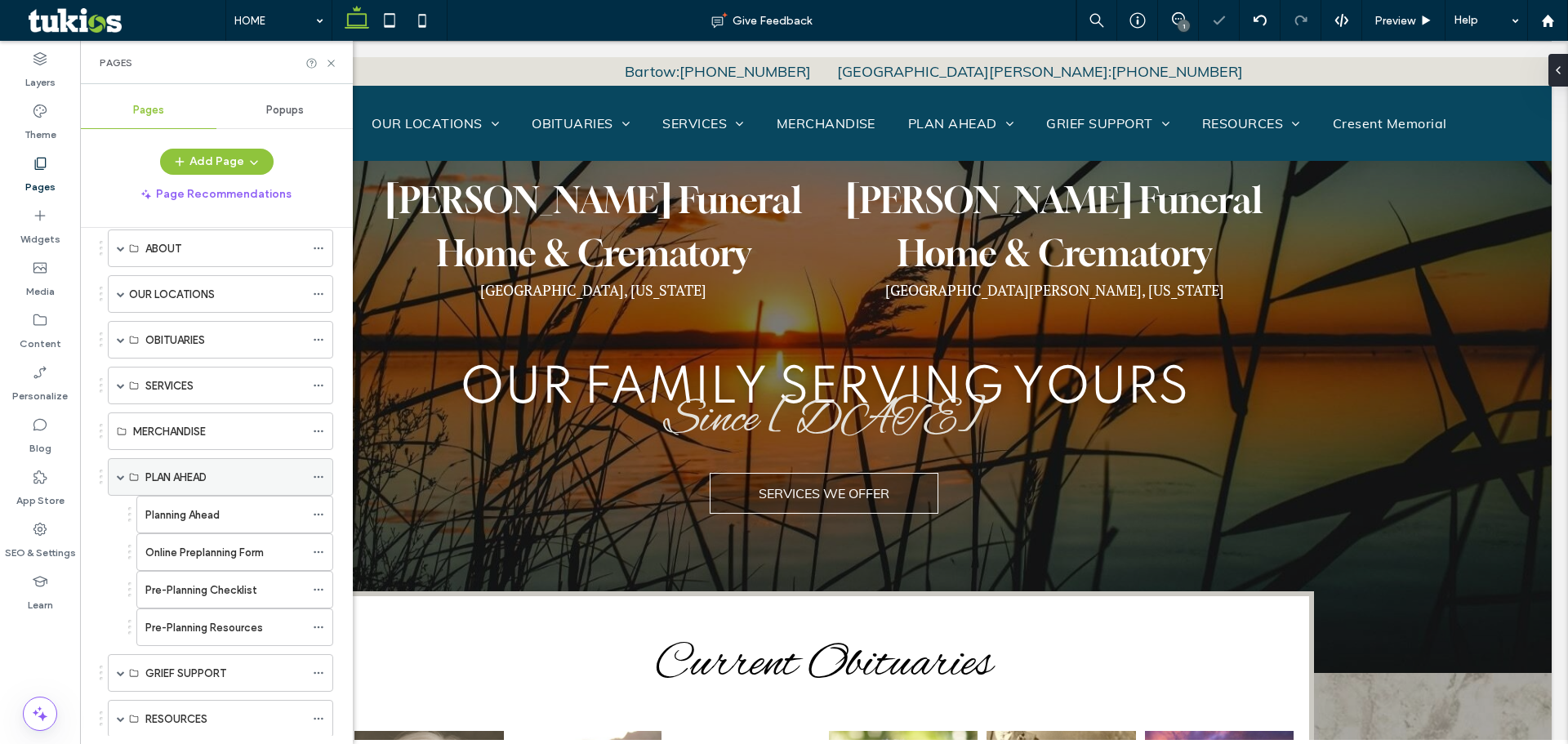
click at [120, 477] on span at bounding box center [121, 477] width 8 height 8
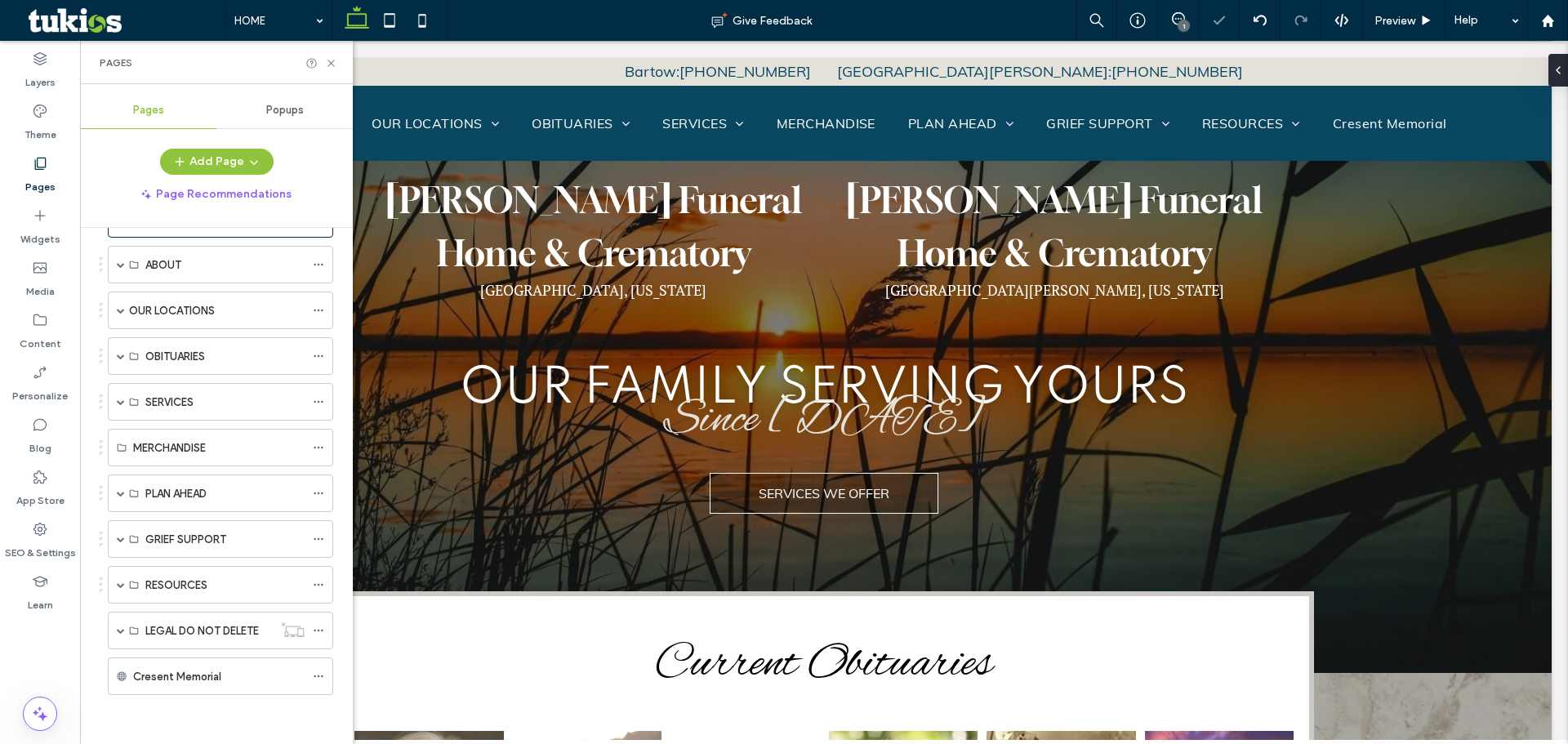
scroll to position [47, 0]
drag, startPoint x: 181, startPoint y: 678, endPoint x: 232, endPoint y: 512, distance: 173.7
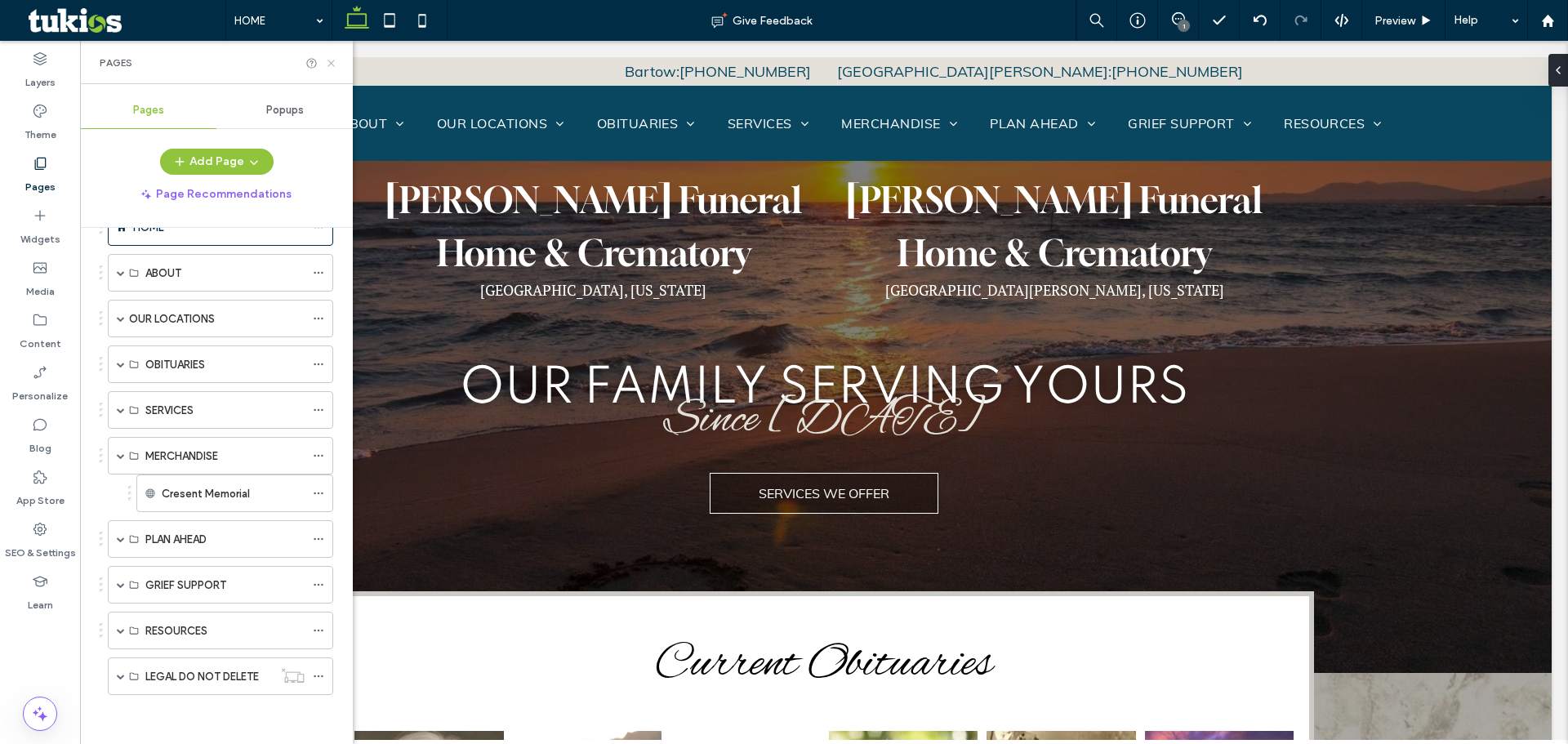
click at [336, 62] on icon at bounding box center [331, 63] width 13 height 13
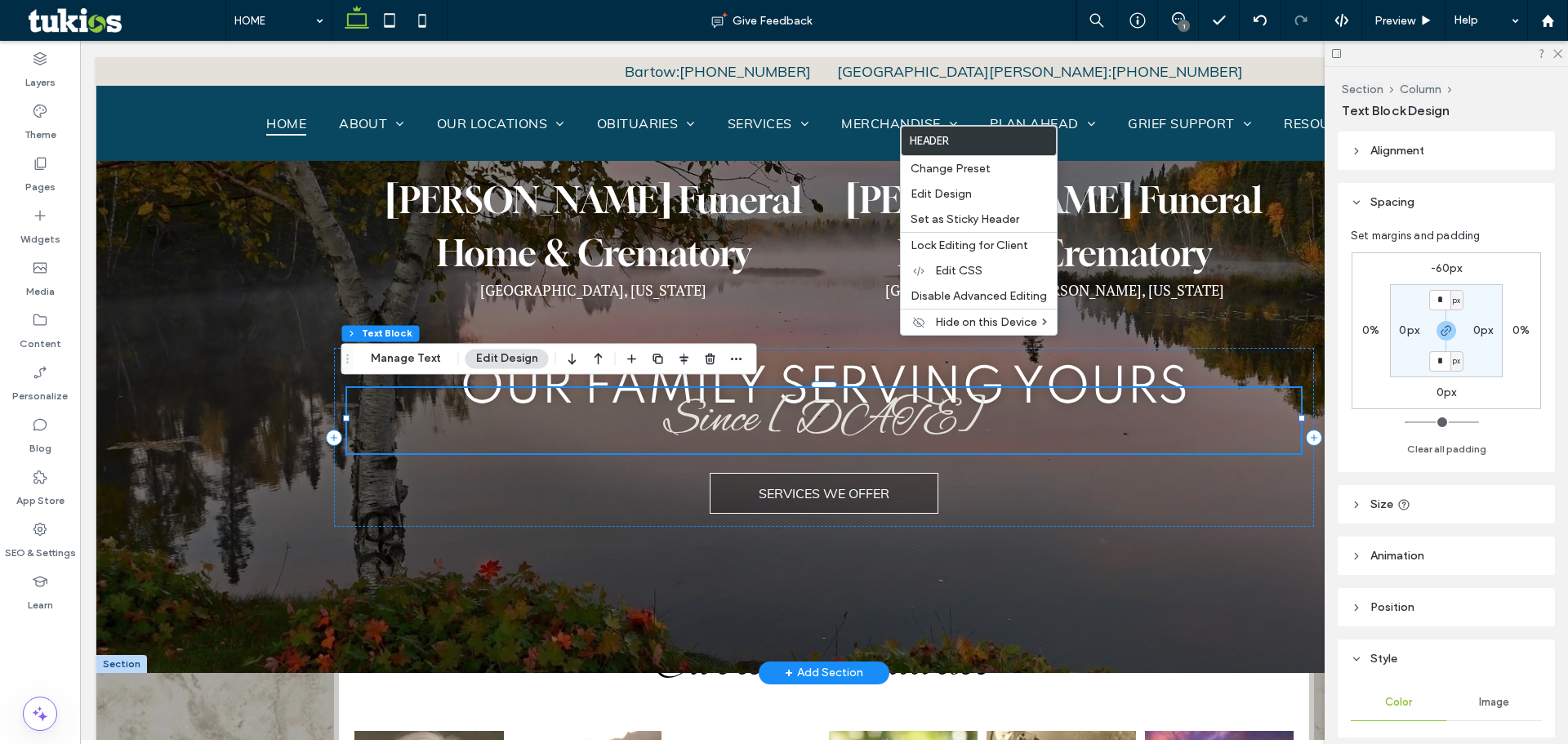
click at [206, 487] on div at bounding box center [824, 365] width 1455 height 616
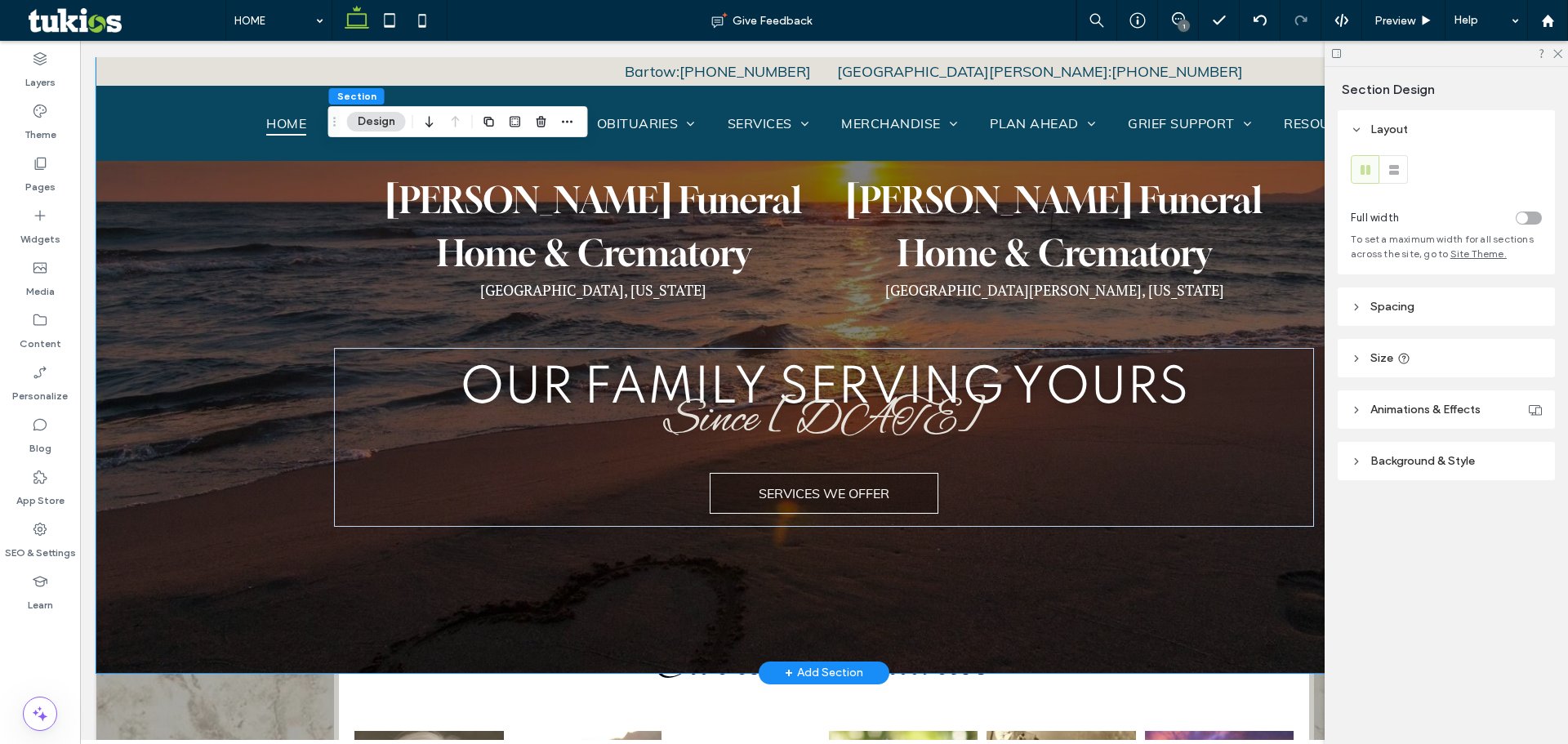
drag, startPoint x: 124, startPoint y: 93, endPoint x: 2098, endPoint y: 315, distance: 1986.4
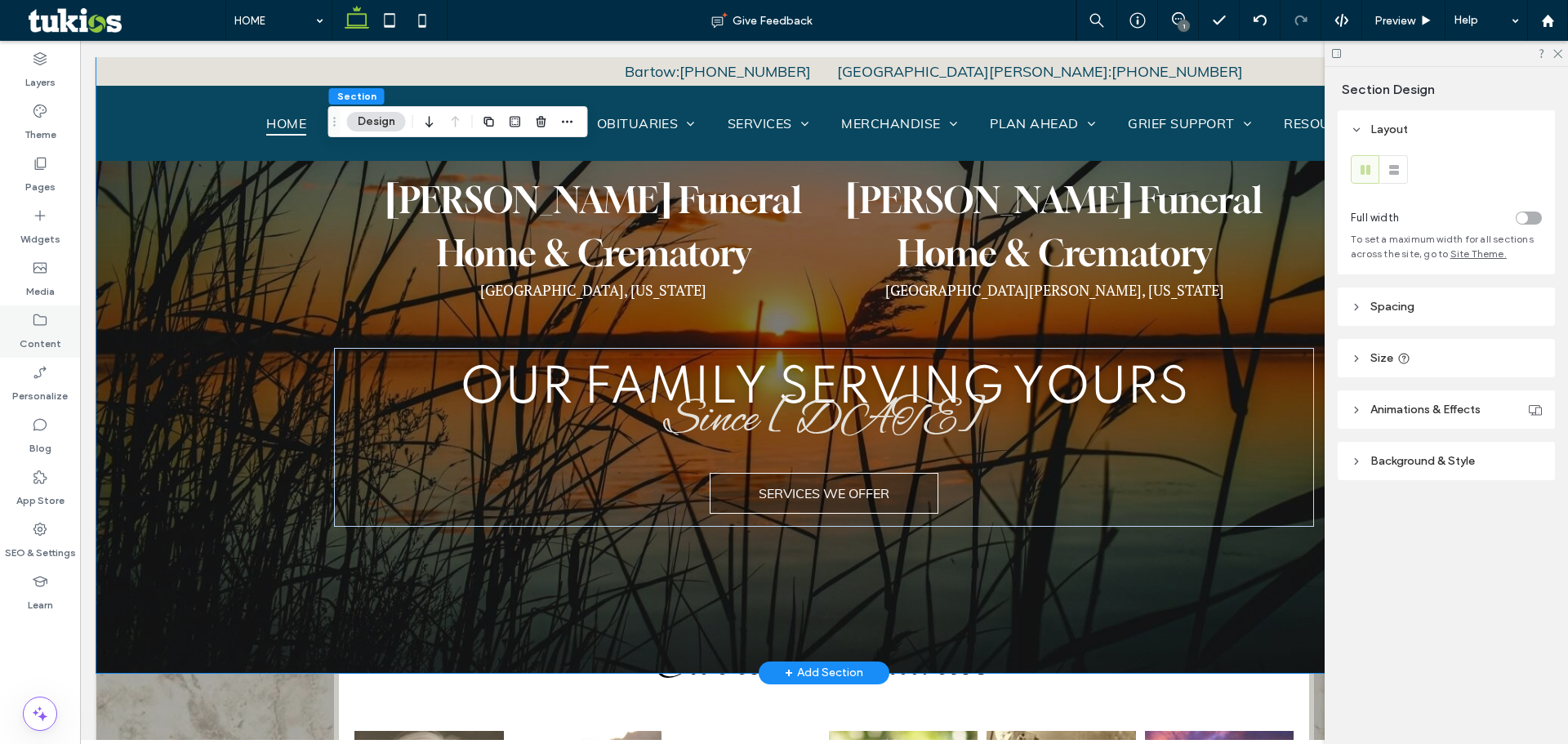
click at [47, 320] on icon at bounding box center [40, 320] width 16 height 16
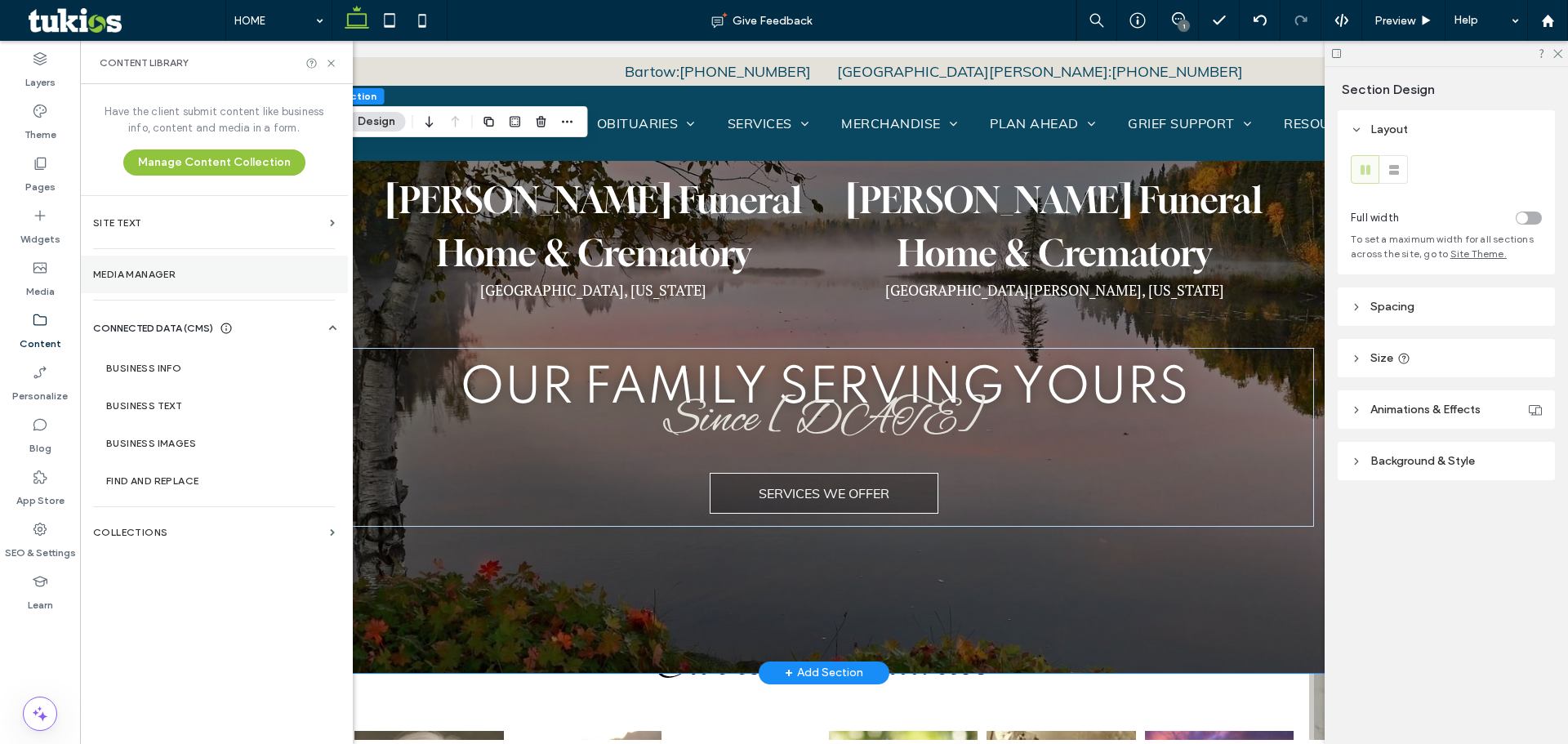
click at [152, 273] on label "Media Manager" at bounding box center [214, 274] width 241 height 12
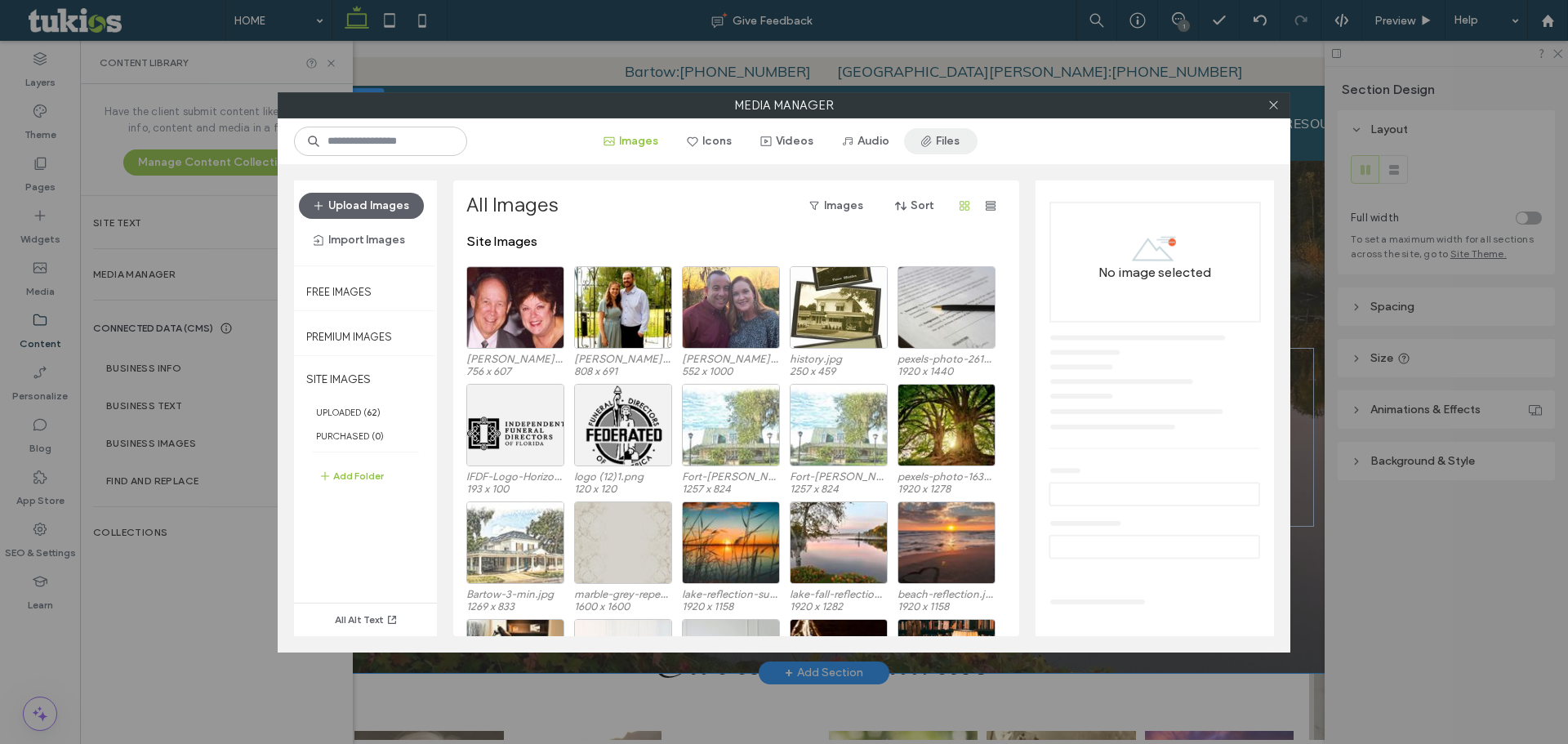
click at [959, 141] on button "Files" at bounding box center [940, 141] width 73 height 26
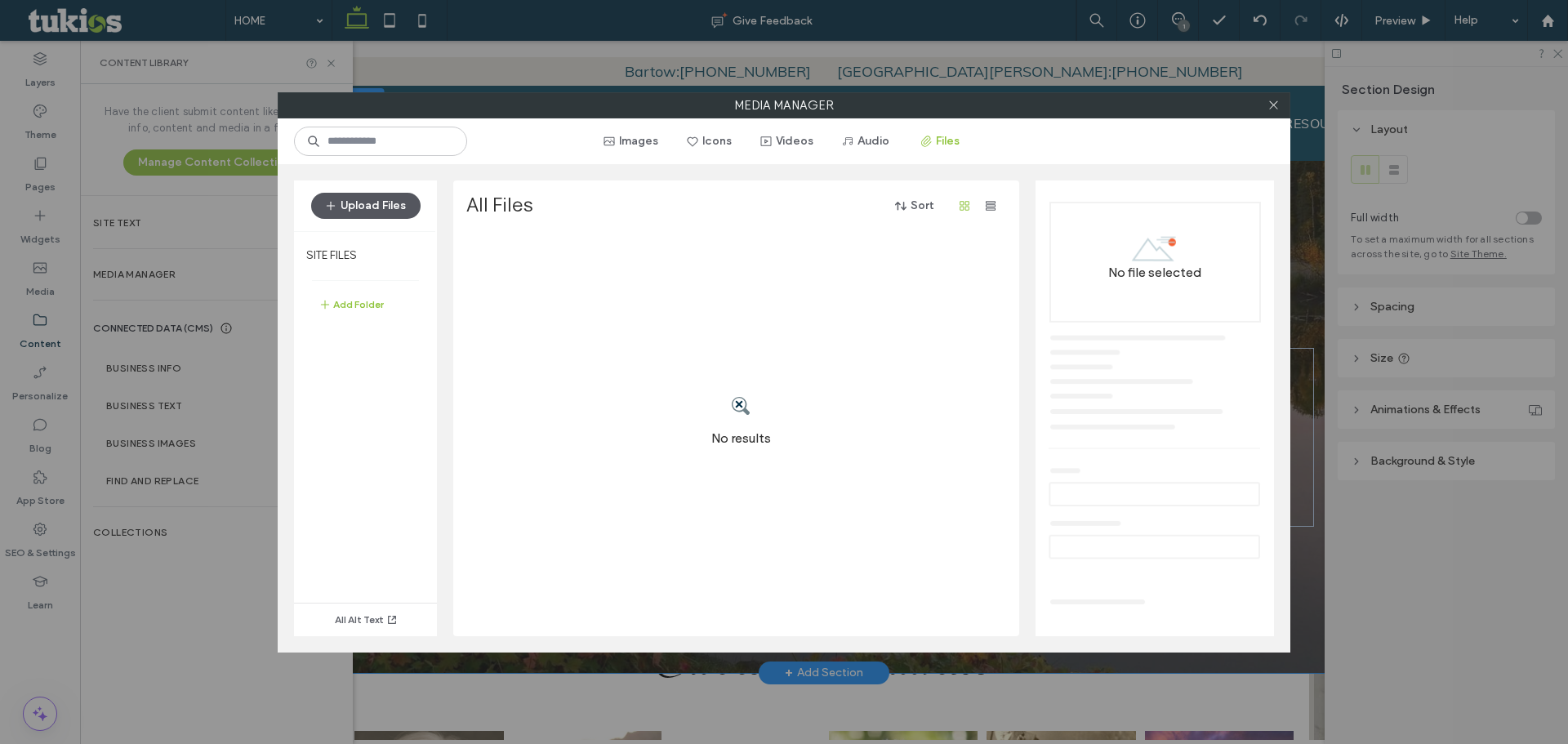
click at [334, 214] on span "button" at bounding box center [331, 205] width 16 height 24
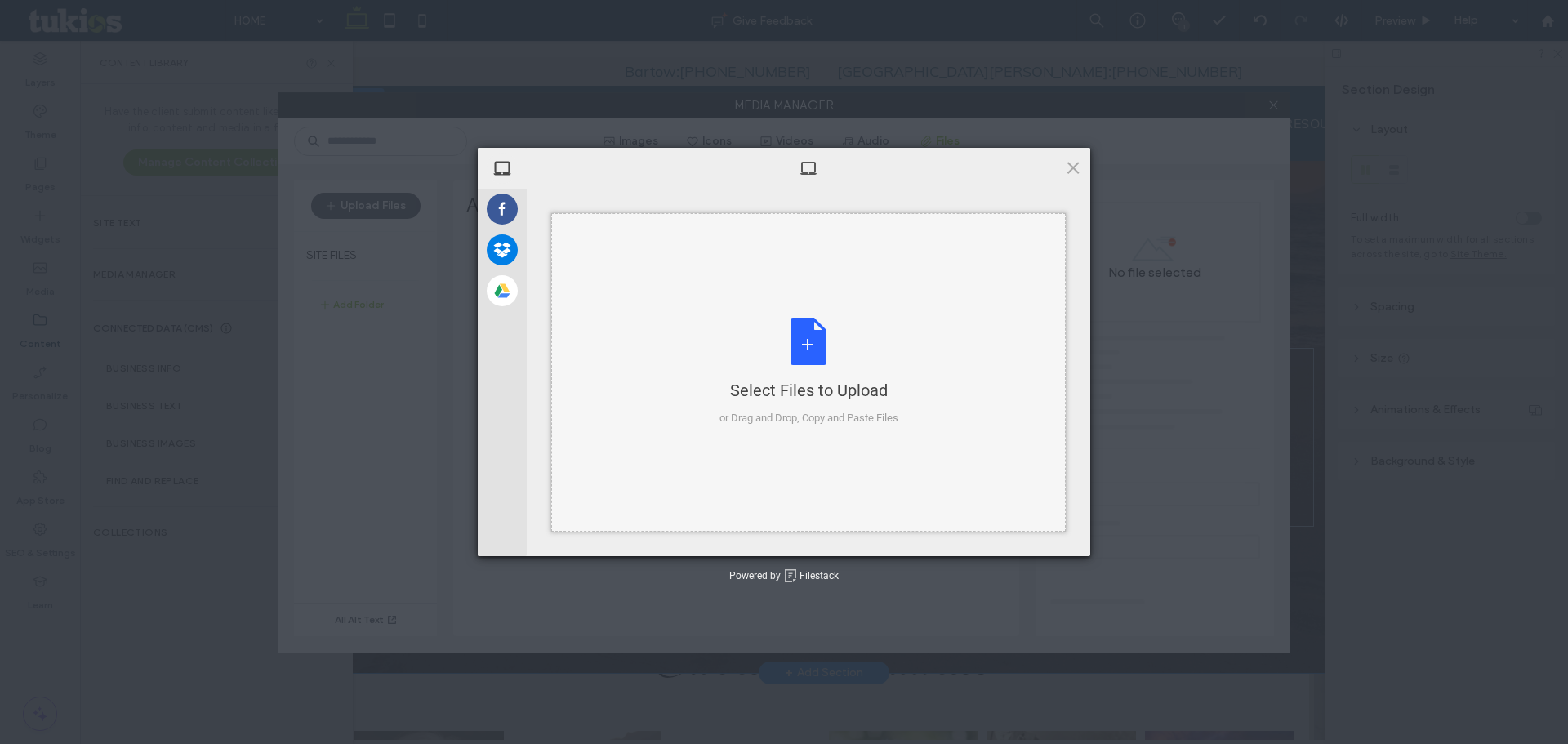
click at [688, 361] on div "Select Files to Upload or Drag and Drop, Copy and Paste Files" at bounding box center [808, 372] width 514 height 319
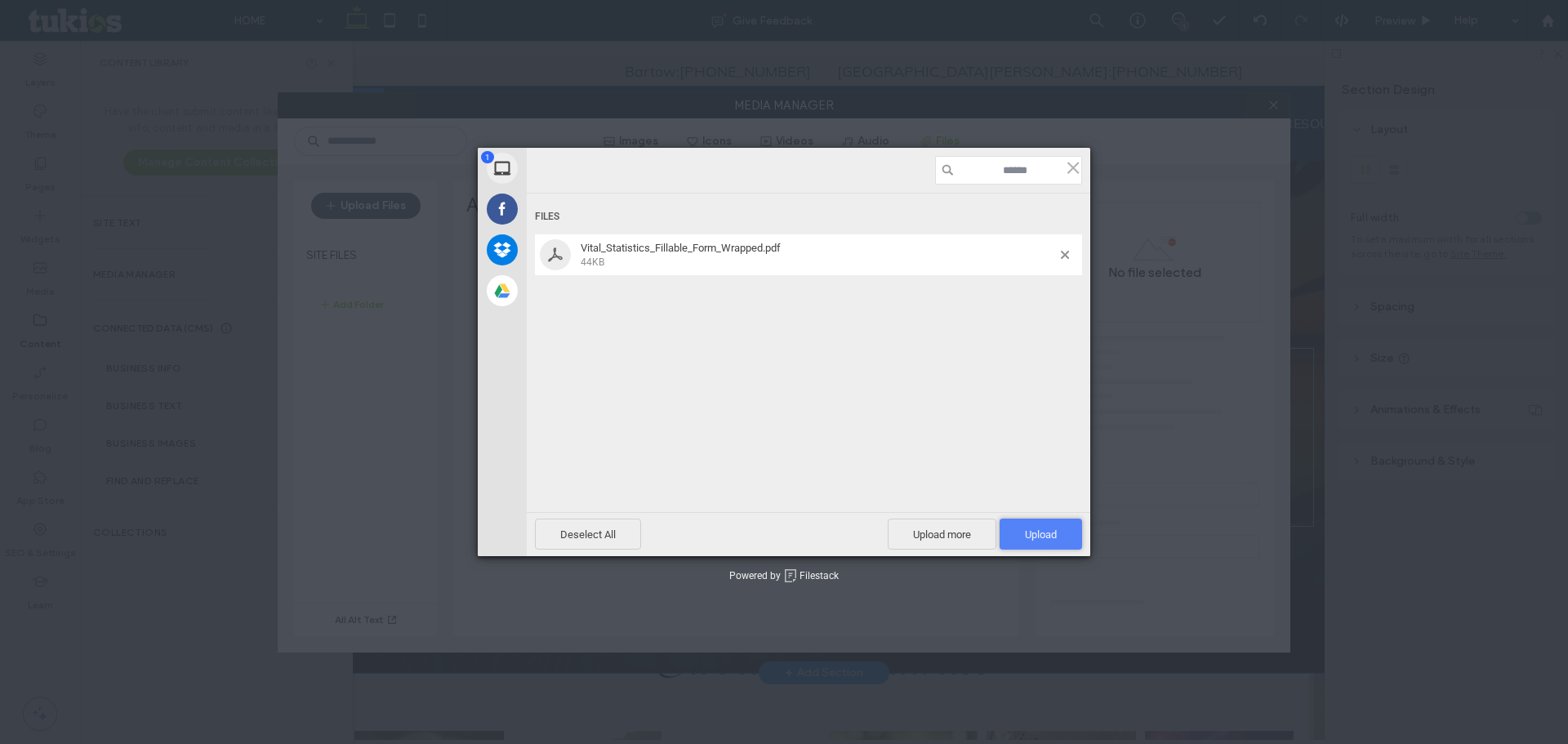
click at [1042, 523] on span "Upload 1" at bounding box center [1041, 534] width 82 height 31
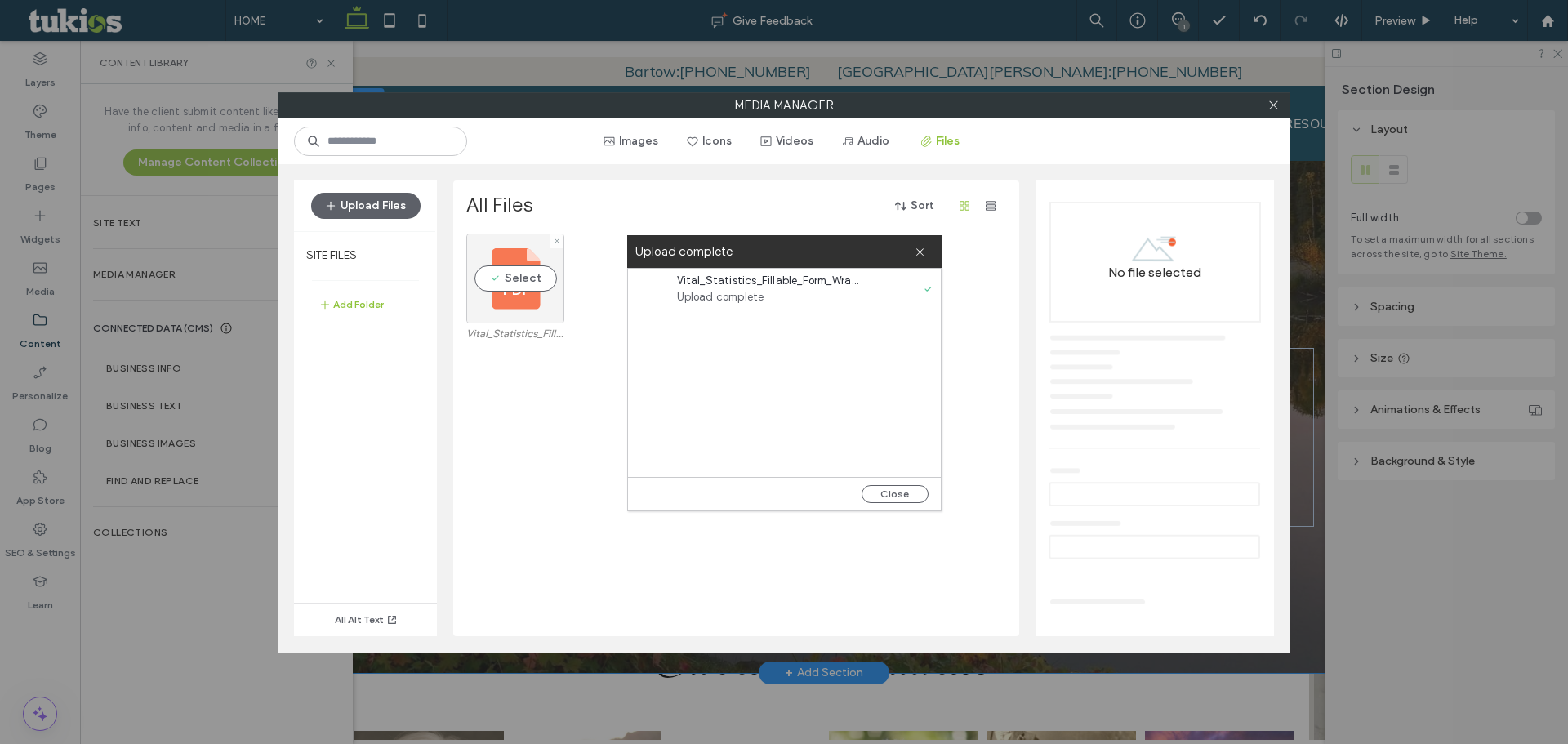
click at [511, 291] on div "Select" at bounding box center [515, 279] width 98 height 90
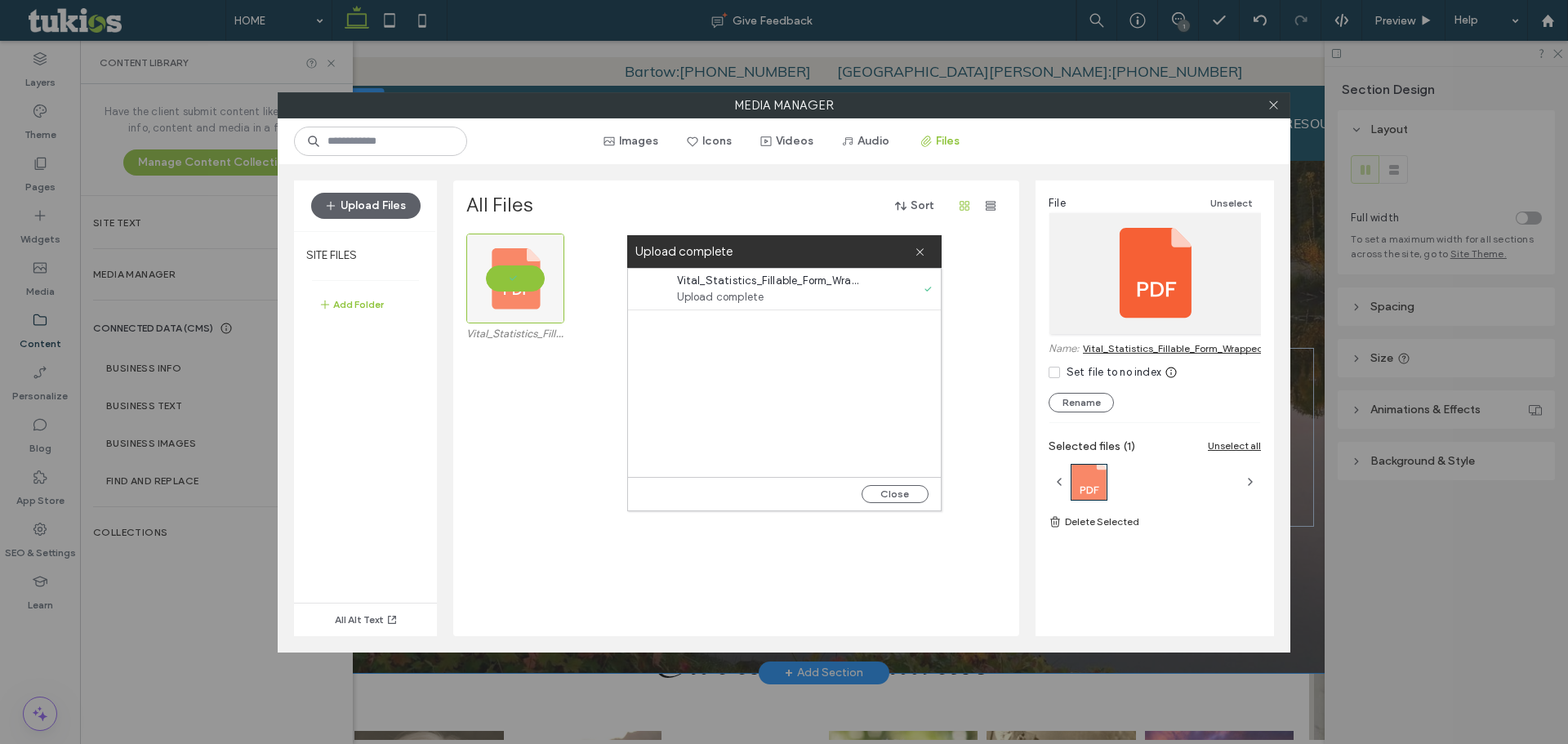
click at [1226, 347] on link "Vital_Statistics_Fillable_Form_Wrapped.pdf" at bounding box center [1182, 348] width 199 height 13
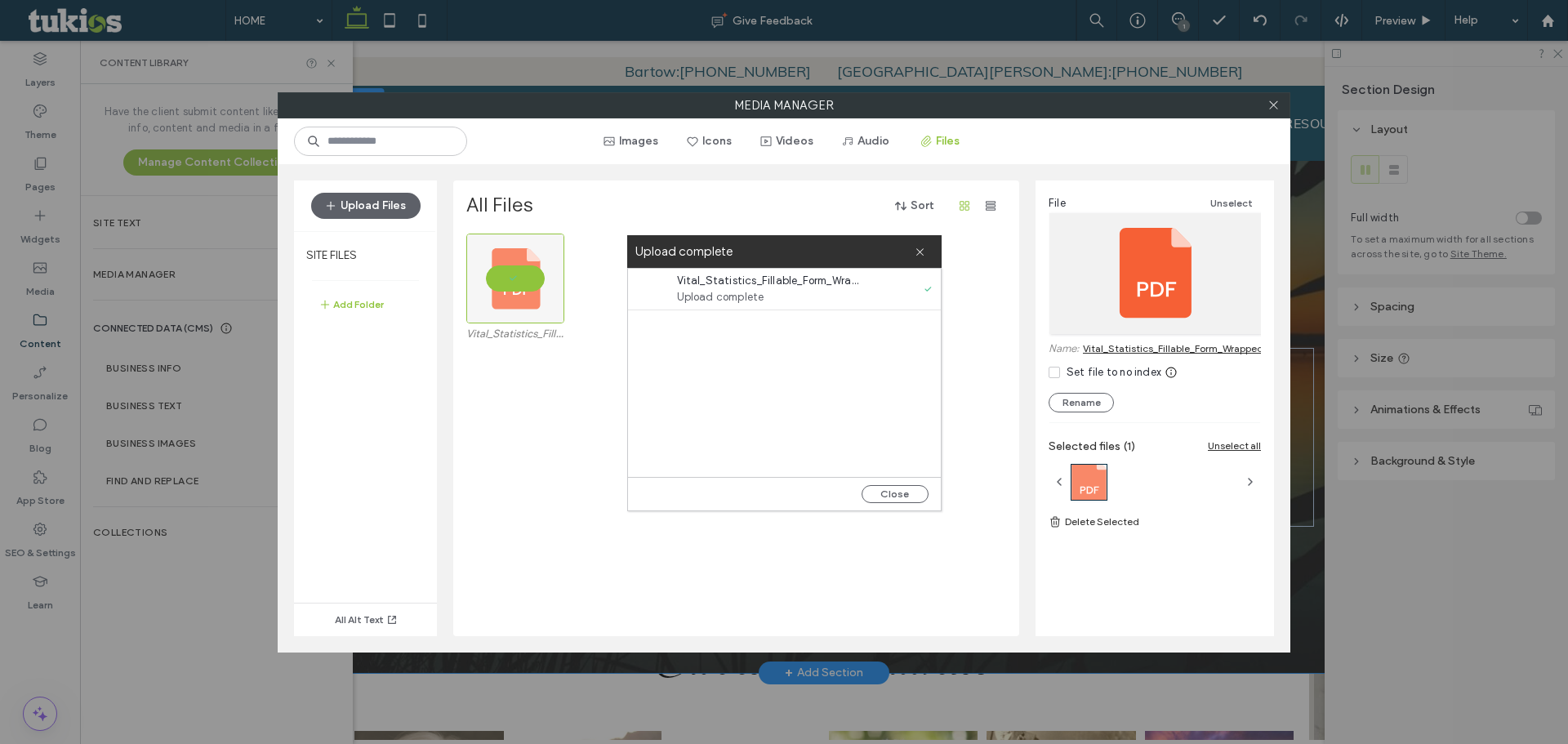
click at [927, 249] on div "Upload complete" at bounding box center [784, 252] width 315 height 33
click at [914, 249] on icon at bounding box center [919, 252] width 11 height 11
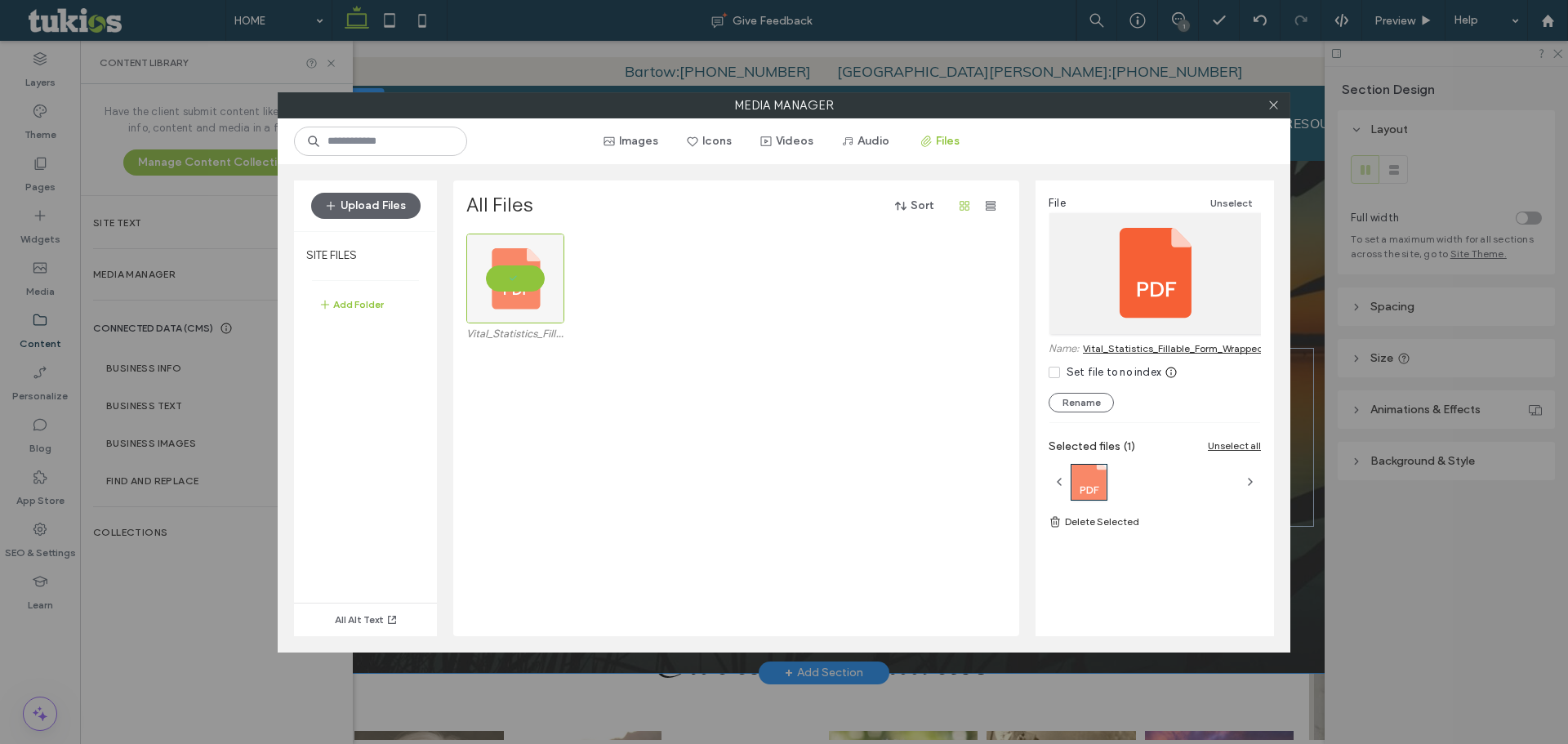
click at [1280, 108] on div at bounding box center [1273, 105] width 24 height 24
click at [1279, 110] on div at bounding box center [1273, 105] width 24 height 24
click at [1272, 107] on icon at bounding box center [1273, 104] width 13 height 13
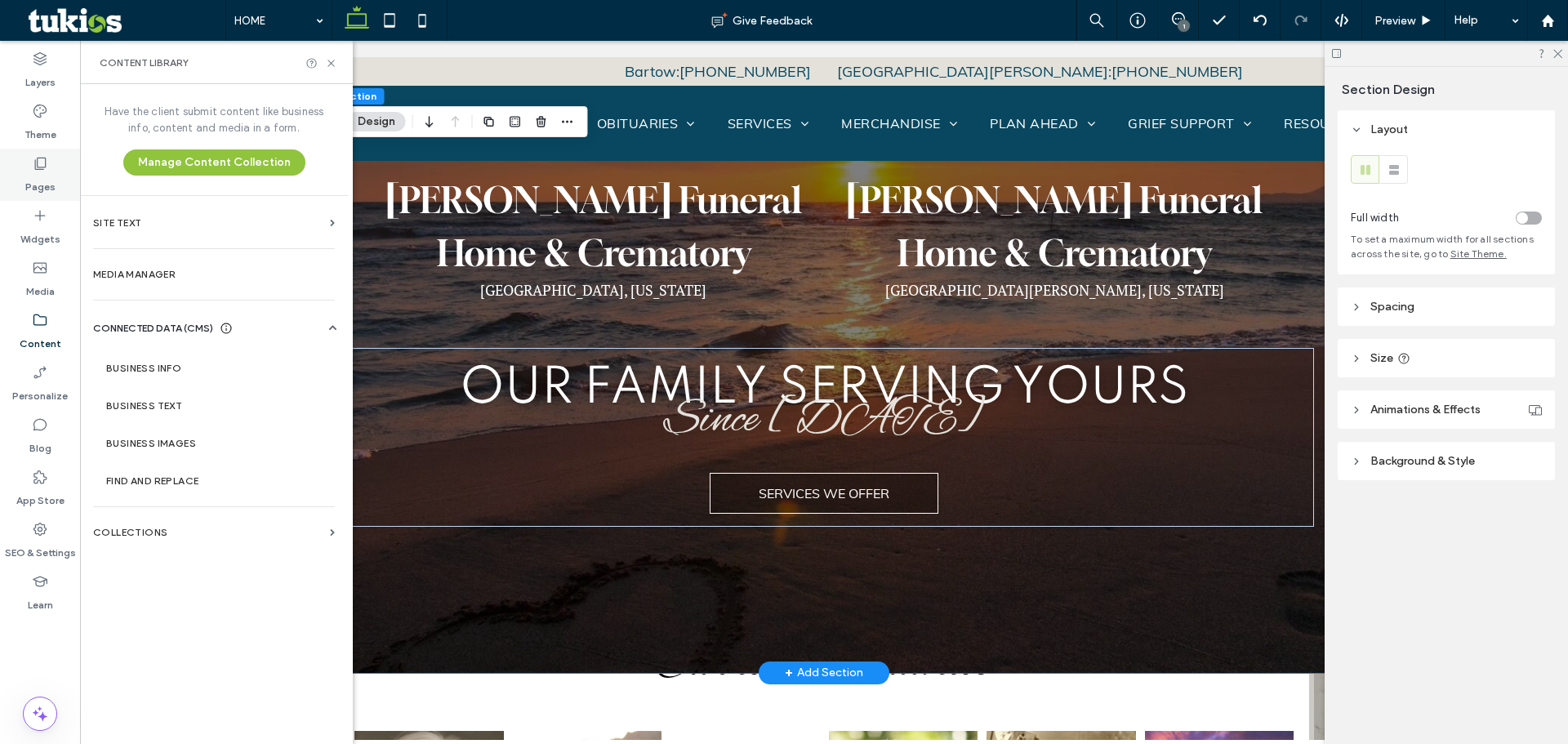
click at [54, 168] on div "Pages" at bounding box center [40, 175] width 80 height 52
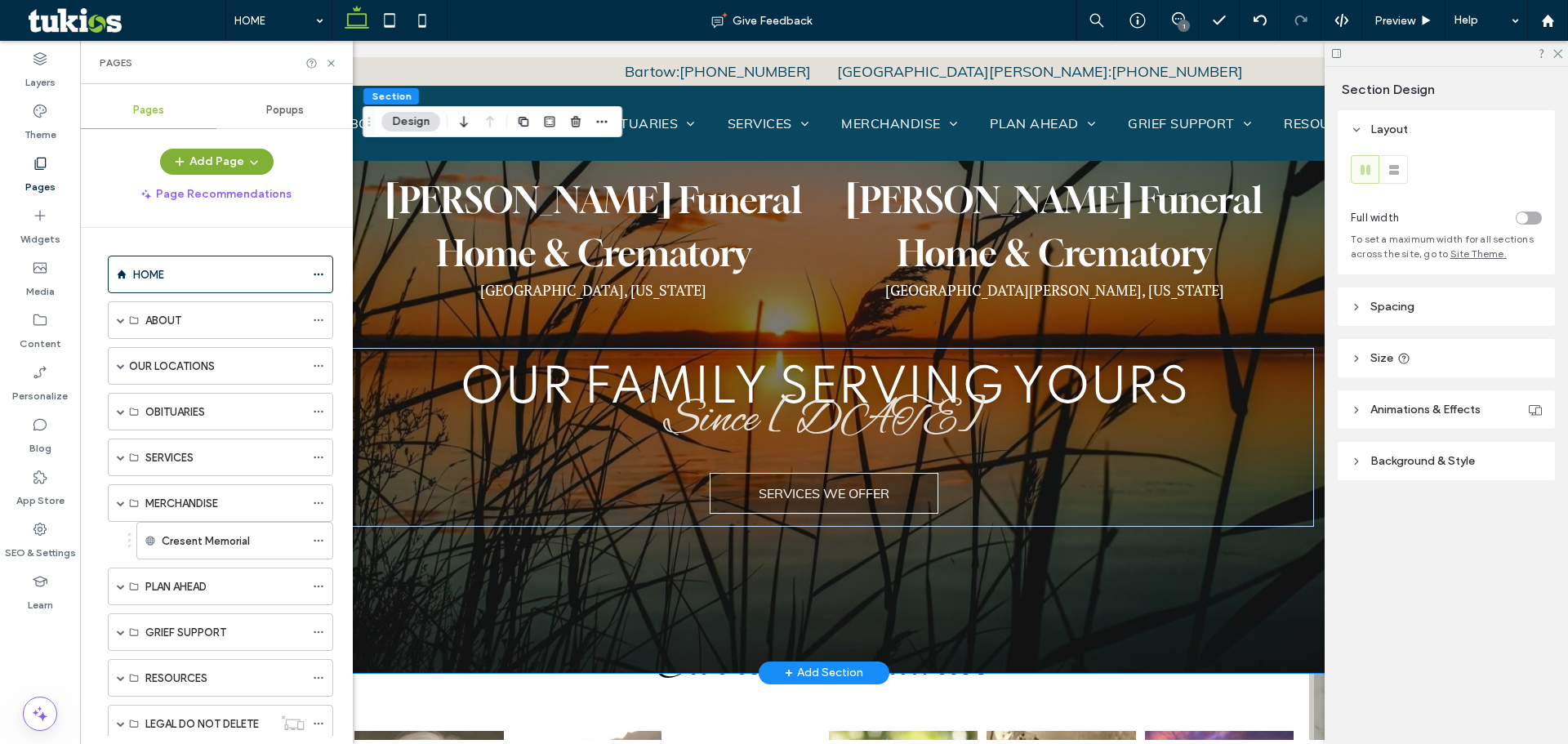
click at [200, 165] on button "Add Page" at bounding box center [216, 162] width 114 height 26
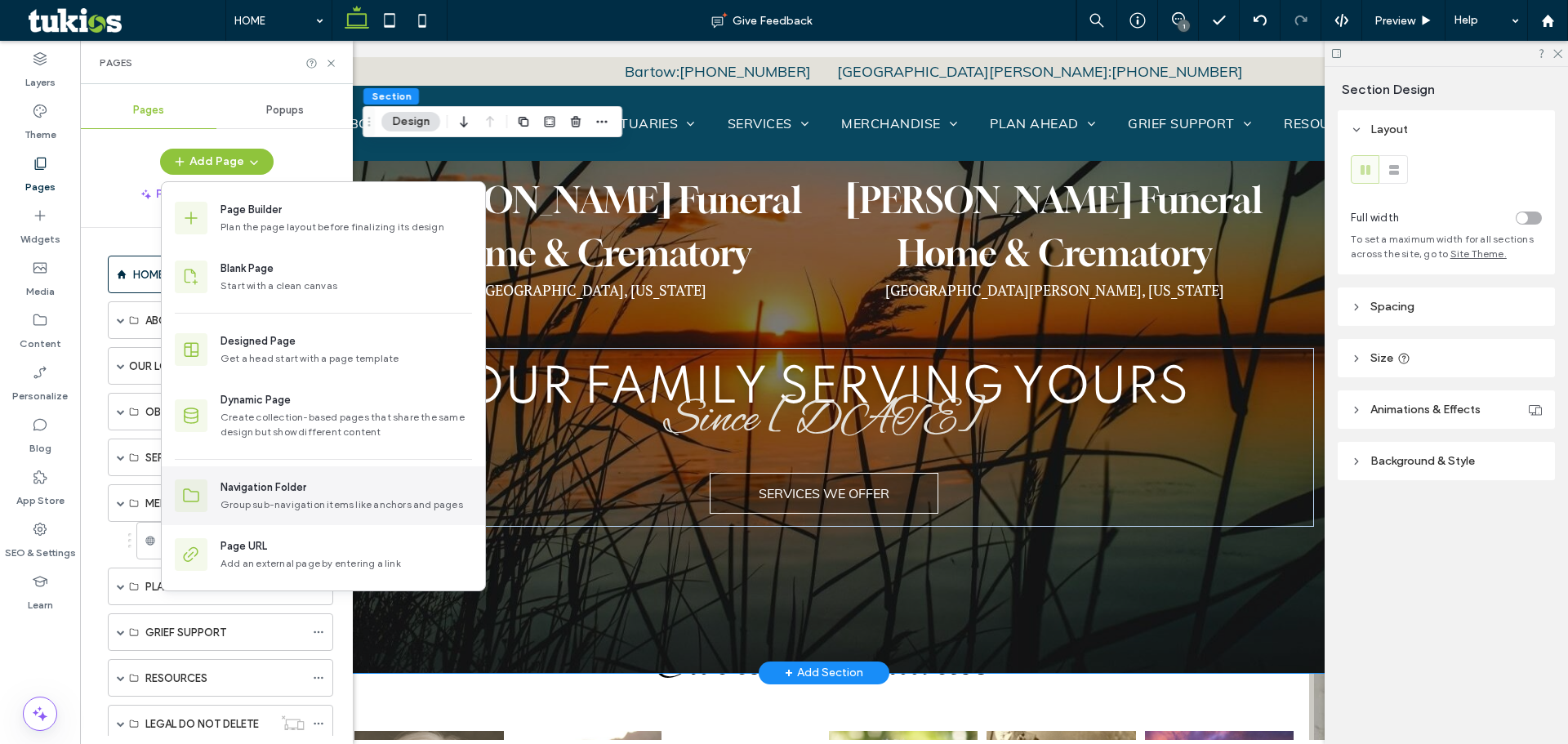
click at [270, 475] on div "Navigation Folder Group sub-navigation items like anchors and pages" at bounding box center [323, 496] width 323 height 59
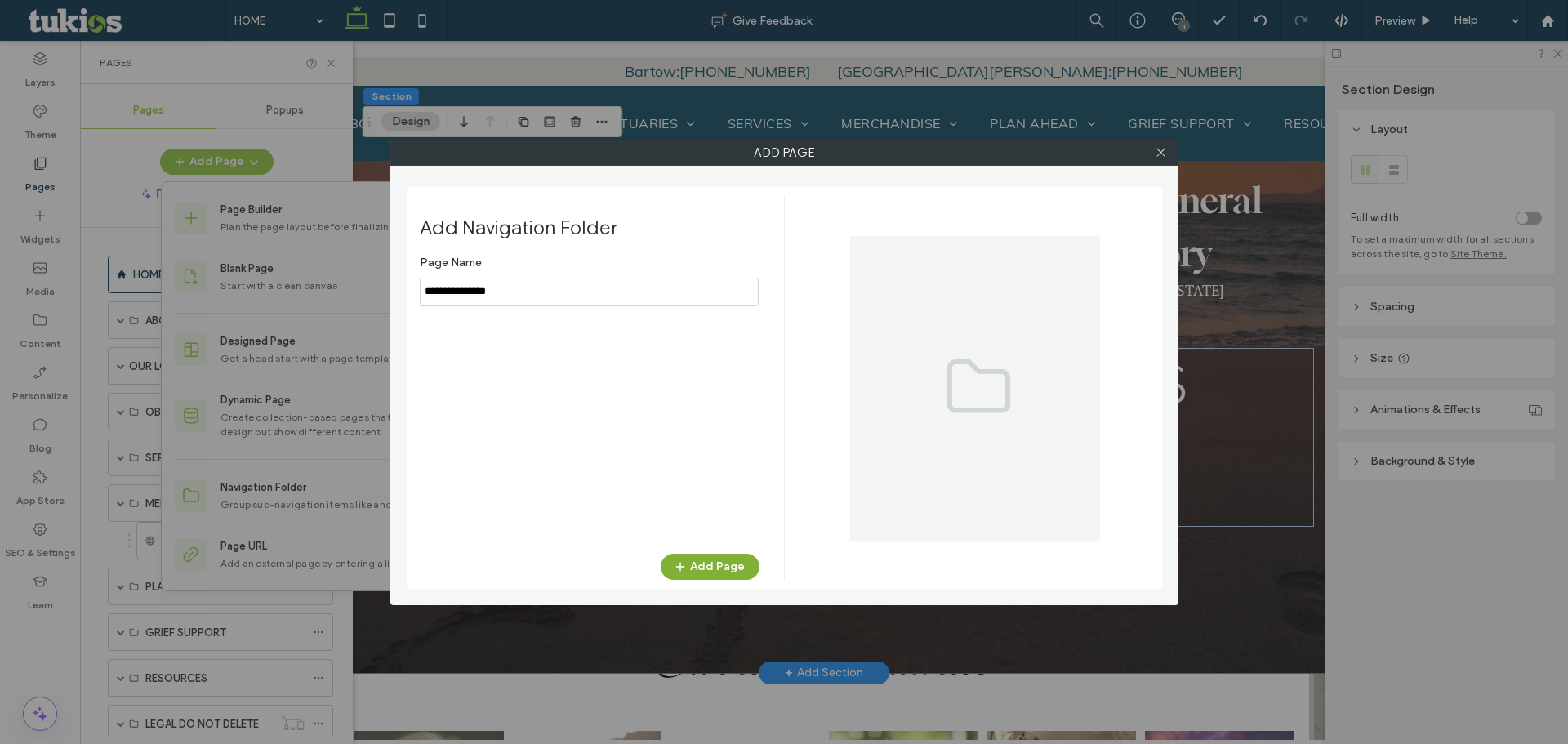
type input "**********"
click at [718, 557] on button "Add Page" at bounding box center [709, 566] width 98 height 26
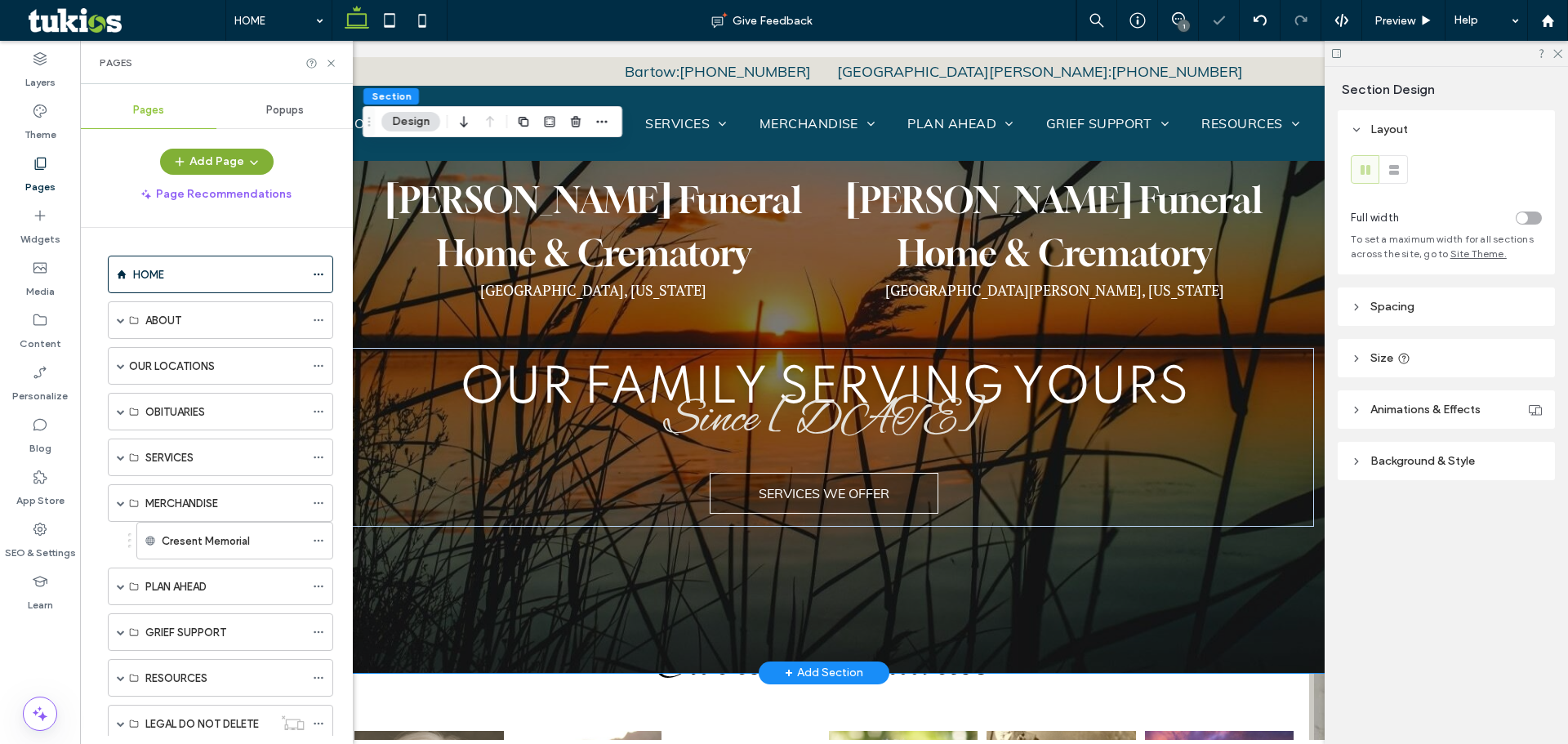
click at [236, 157] on button "Add Page" at bounding box center [216, 162] width 114 height 26
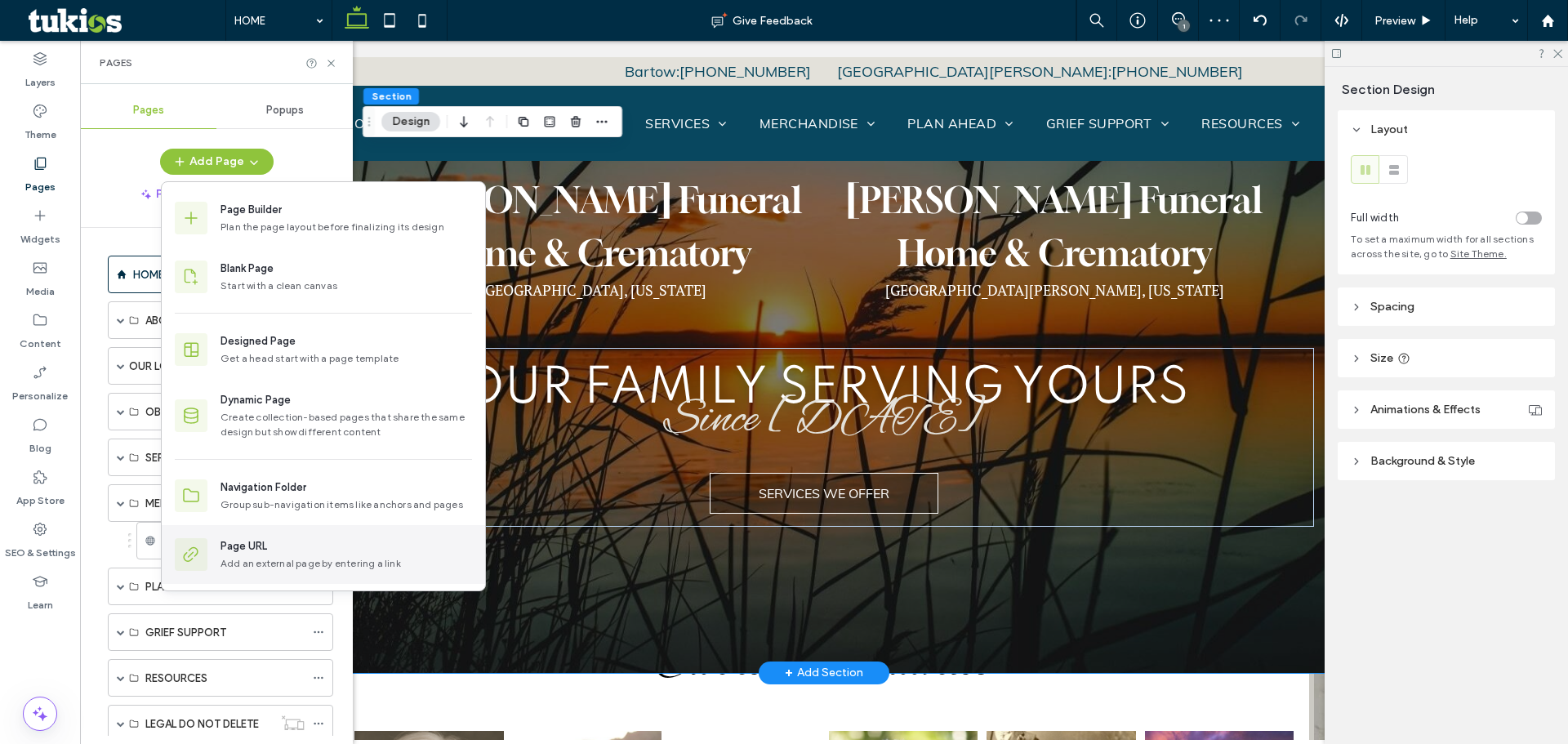
click at [283, 549] on div "Page URL" at bounding box center [346, 546] width 252 height 16
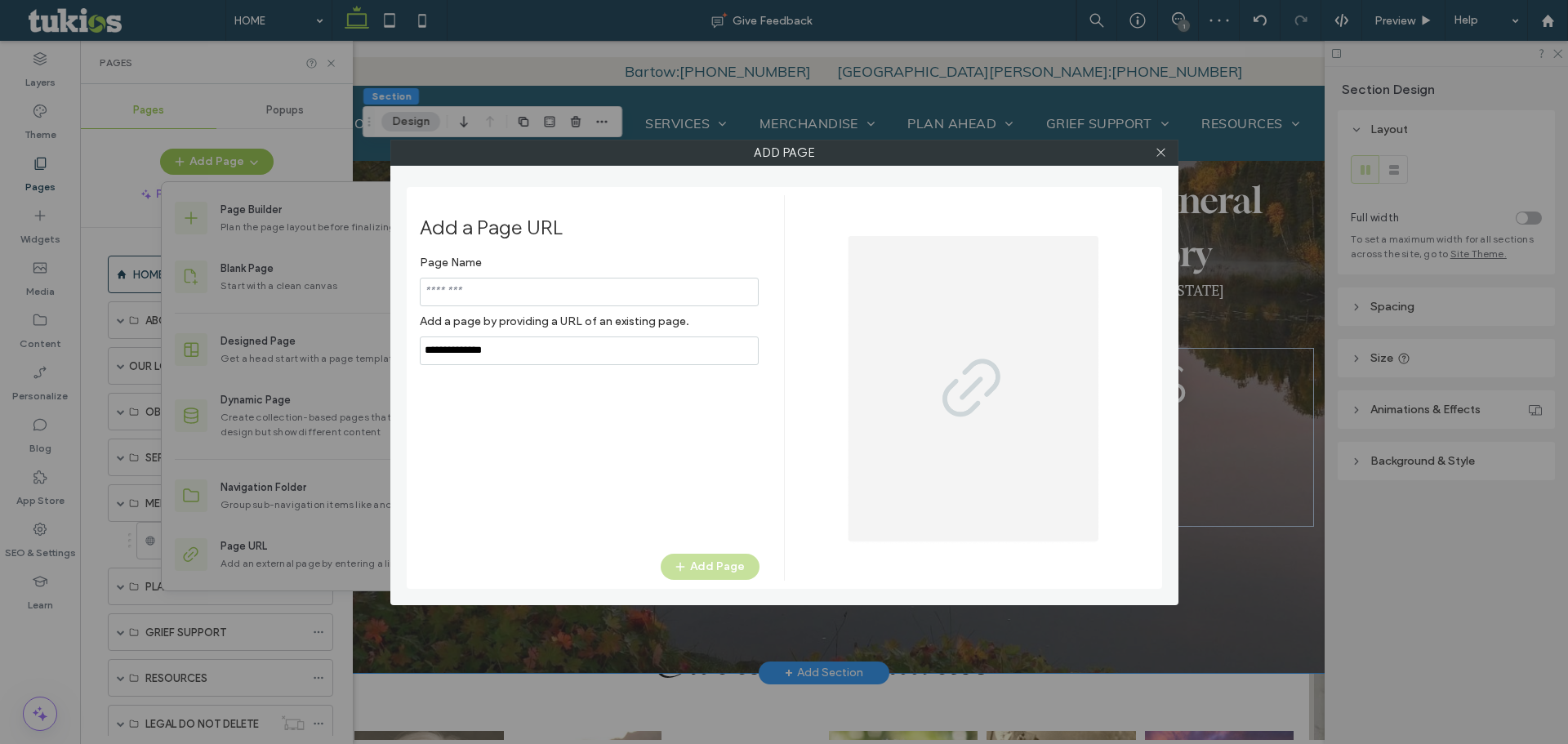
click at [494, 350] on div "Page Name Add a page by providing a URL of an existing page." at bounding box center [590, 306] width 340 height 118
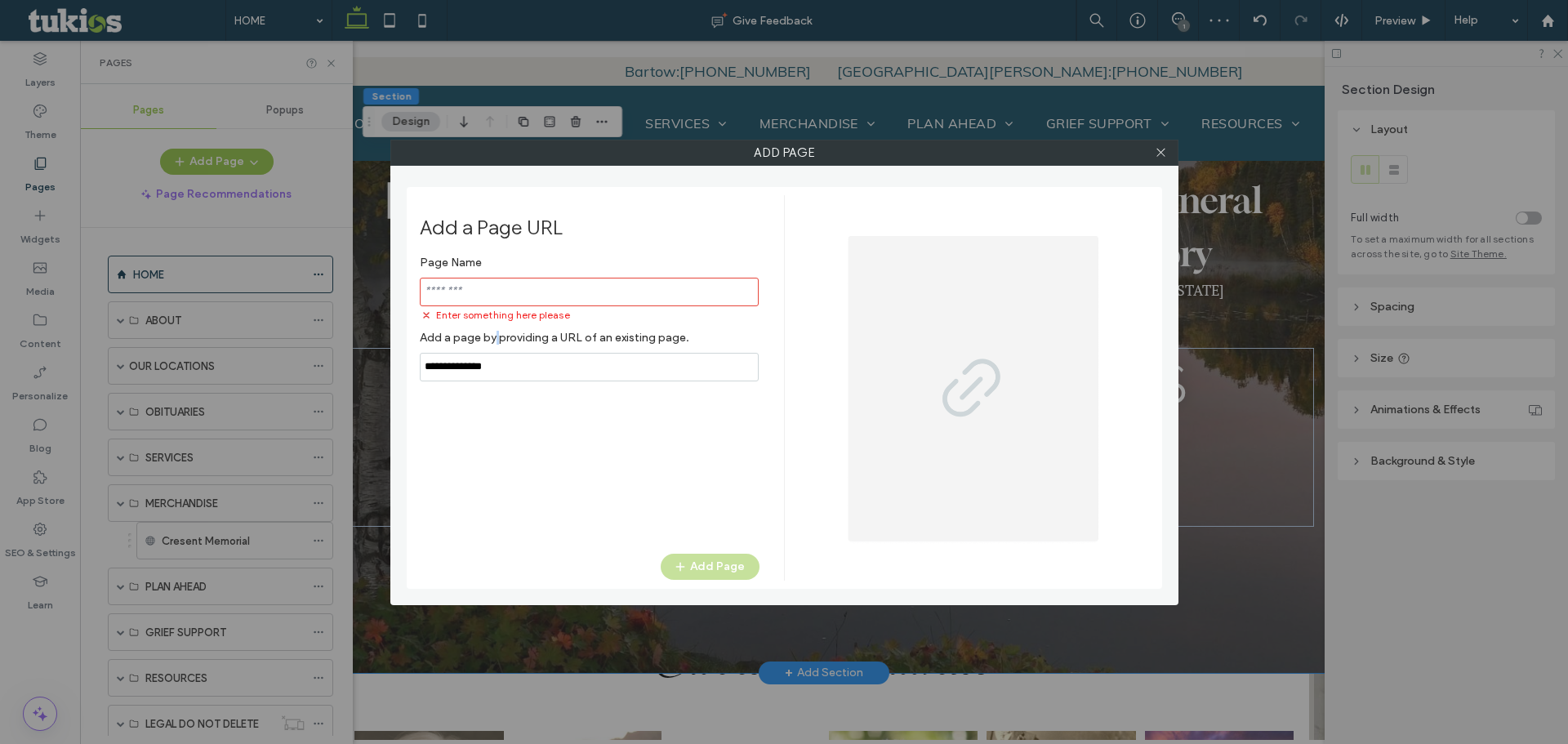
click at [494, 350] on label "Add a page by providing a URL of an existing page." at bounding box center [590, 337] width 340 height 30
click at [494, 364] on input "notEmpty,url" at bounding box center [589, 367] width 339 height 29
paste input "**********"
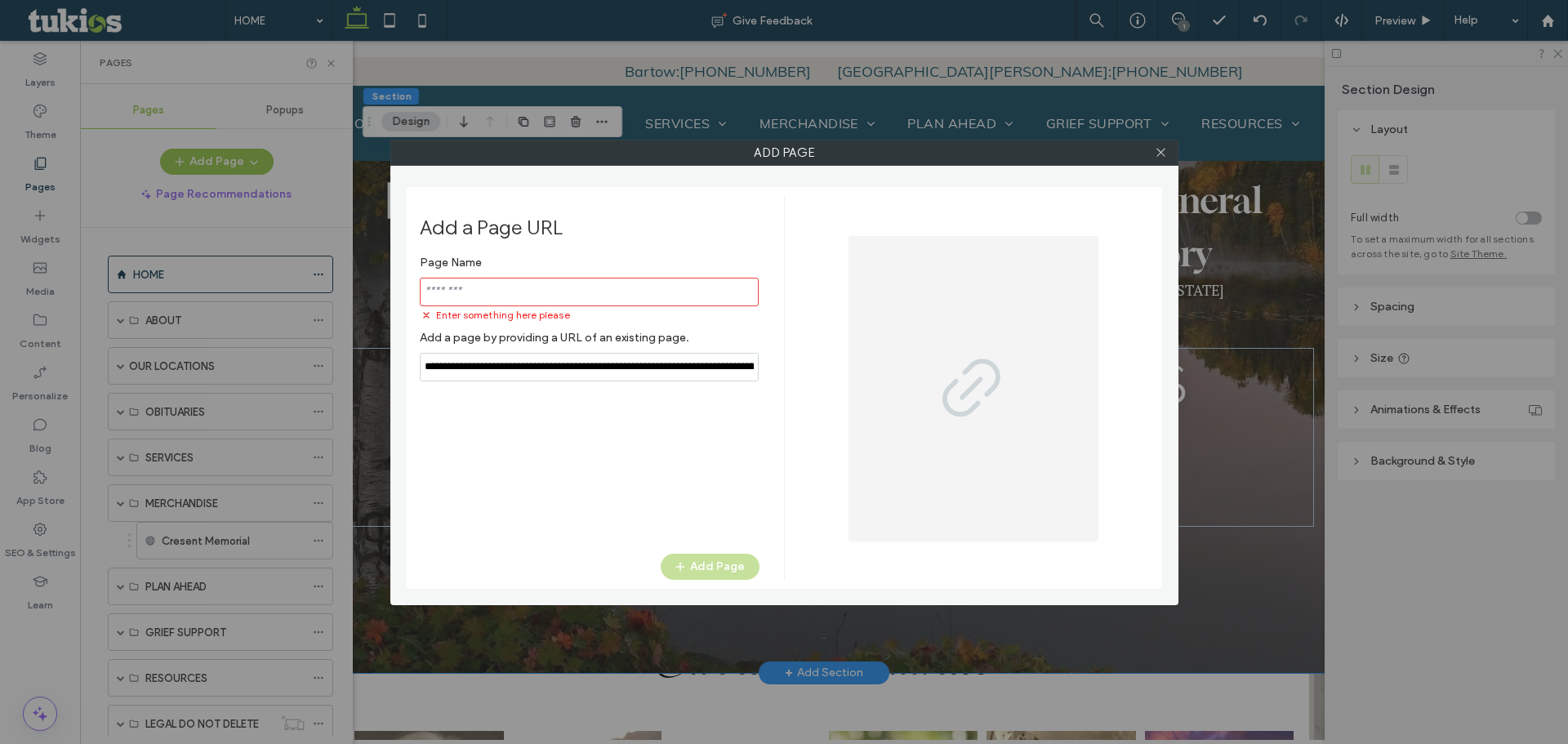
scroll to position [0, 158]
type input "**********"
click at [510, 305] on input "notEmpty" at bounding box center [589, 292] width 339 height 29
click at [511, 292] on input "notEmpty" at bounding box center [589, 292] width 339 height 29
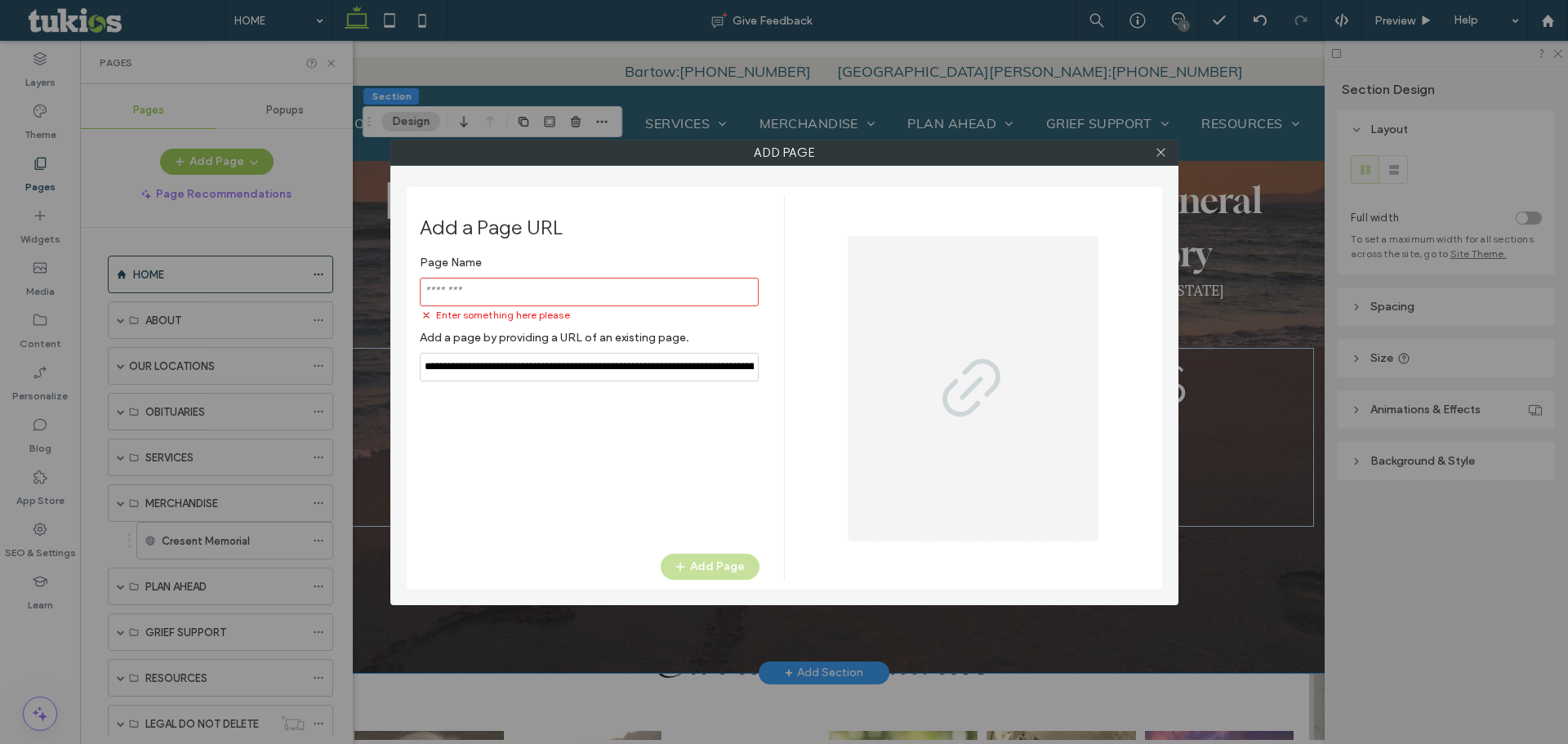
click at [460, 292] on input "notEmpty" at bounding box center [589, 292] width 339 height 29
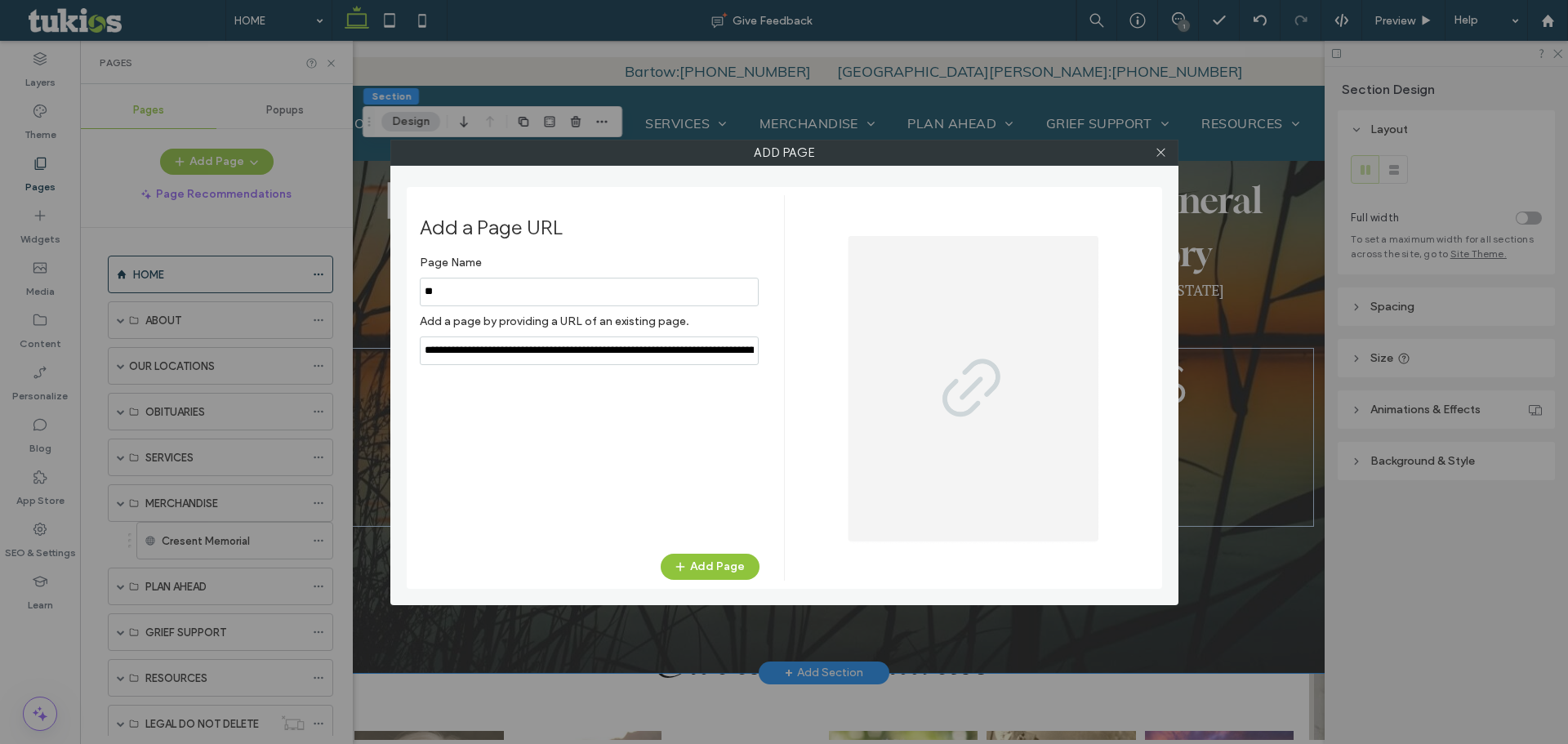
type input "*"
type input "**********"
click at [734, 559] on button "Add Page" at bounding box center [709, 566] width 98 height 26
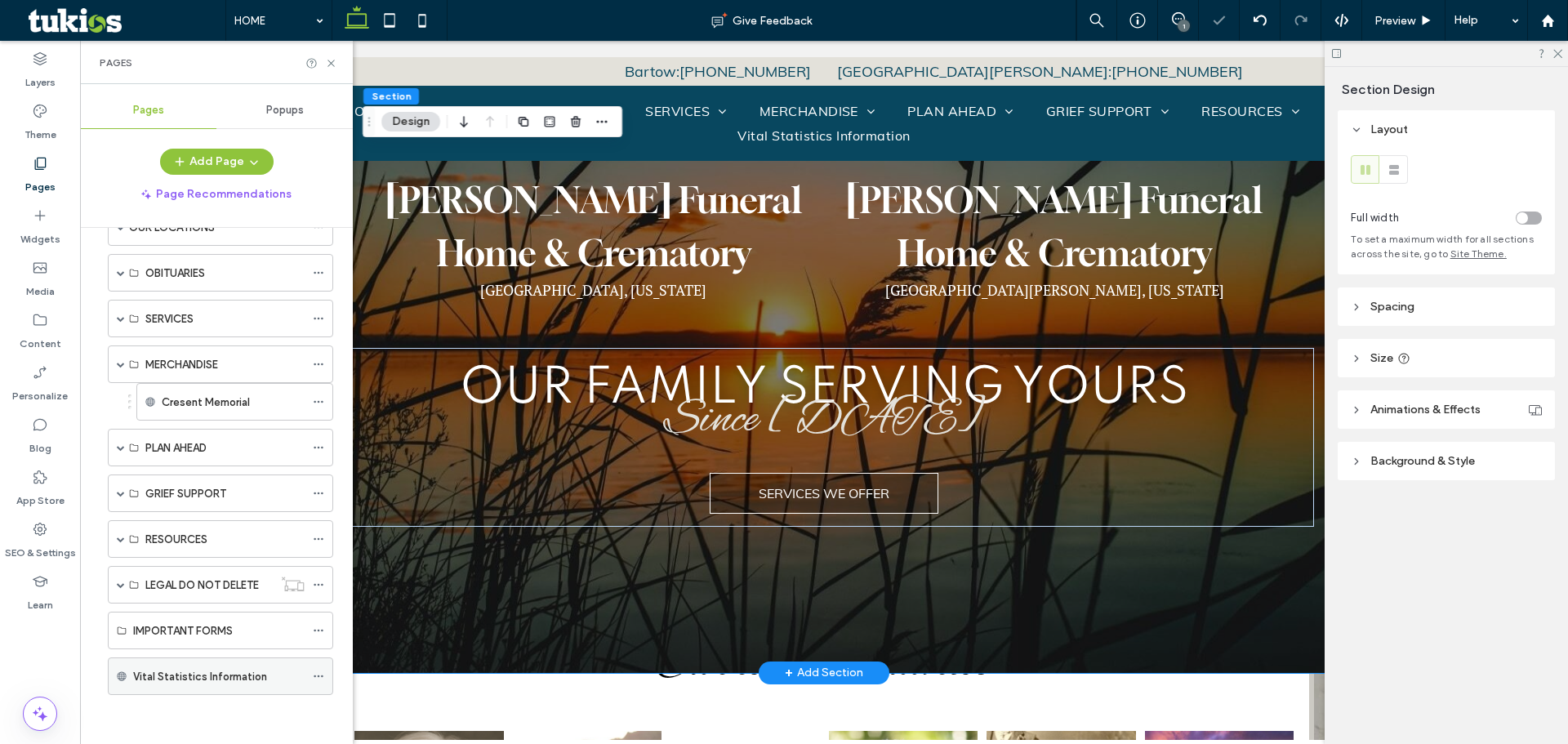
scroll to position [130, 0]
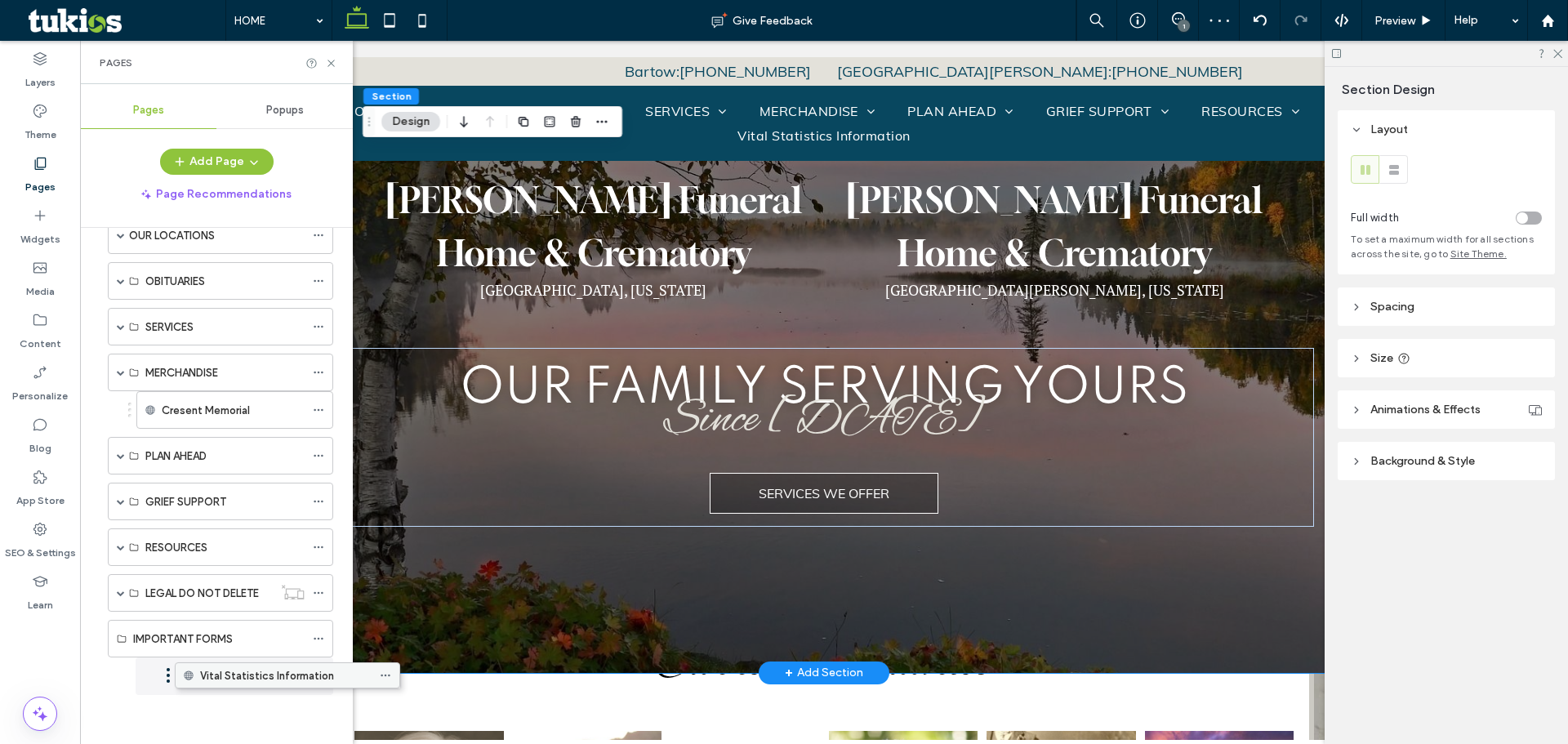
drag, startPoint x: 169, startPoint y: 679, endPoint x: 236, endPoint y: 683, distance: 67.1
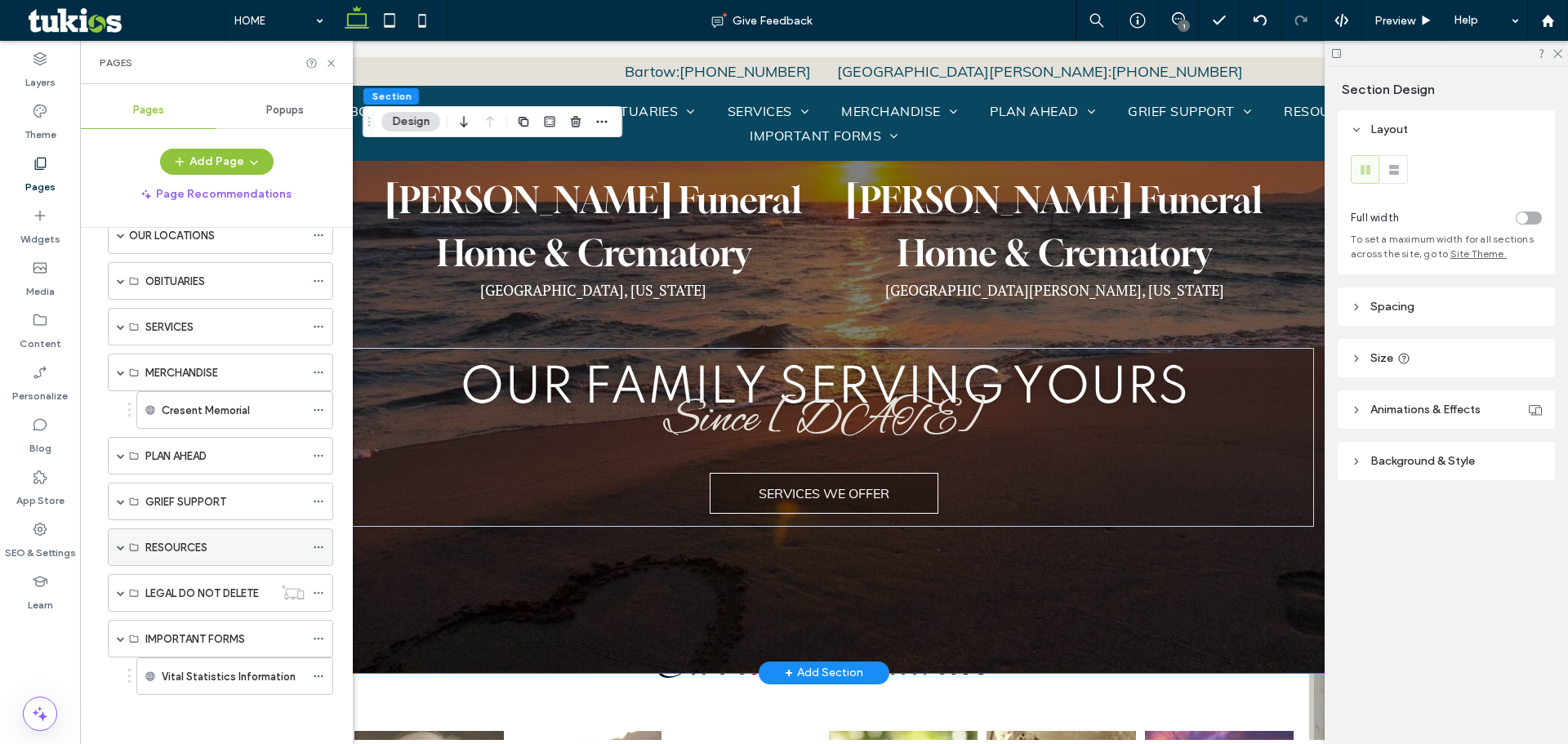
click at [115, 544] on div "RESOURCES" at bounding box center [220, 547] width 225 height 38
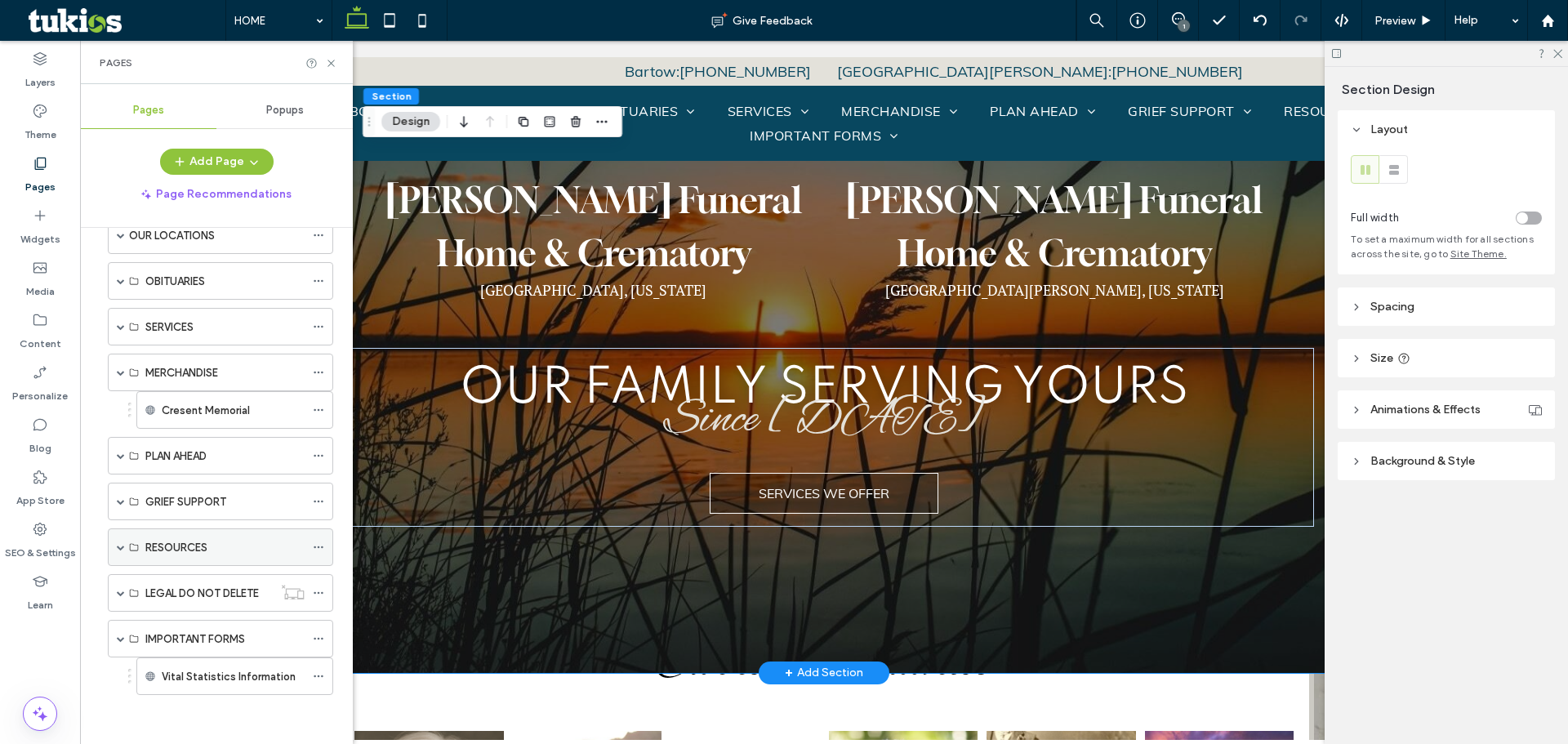
click at [118, 548] on span at bounding box center [121, 547] width 8 height 8
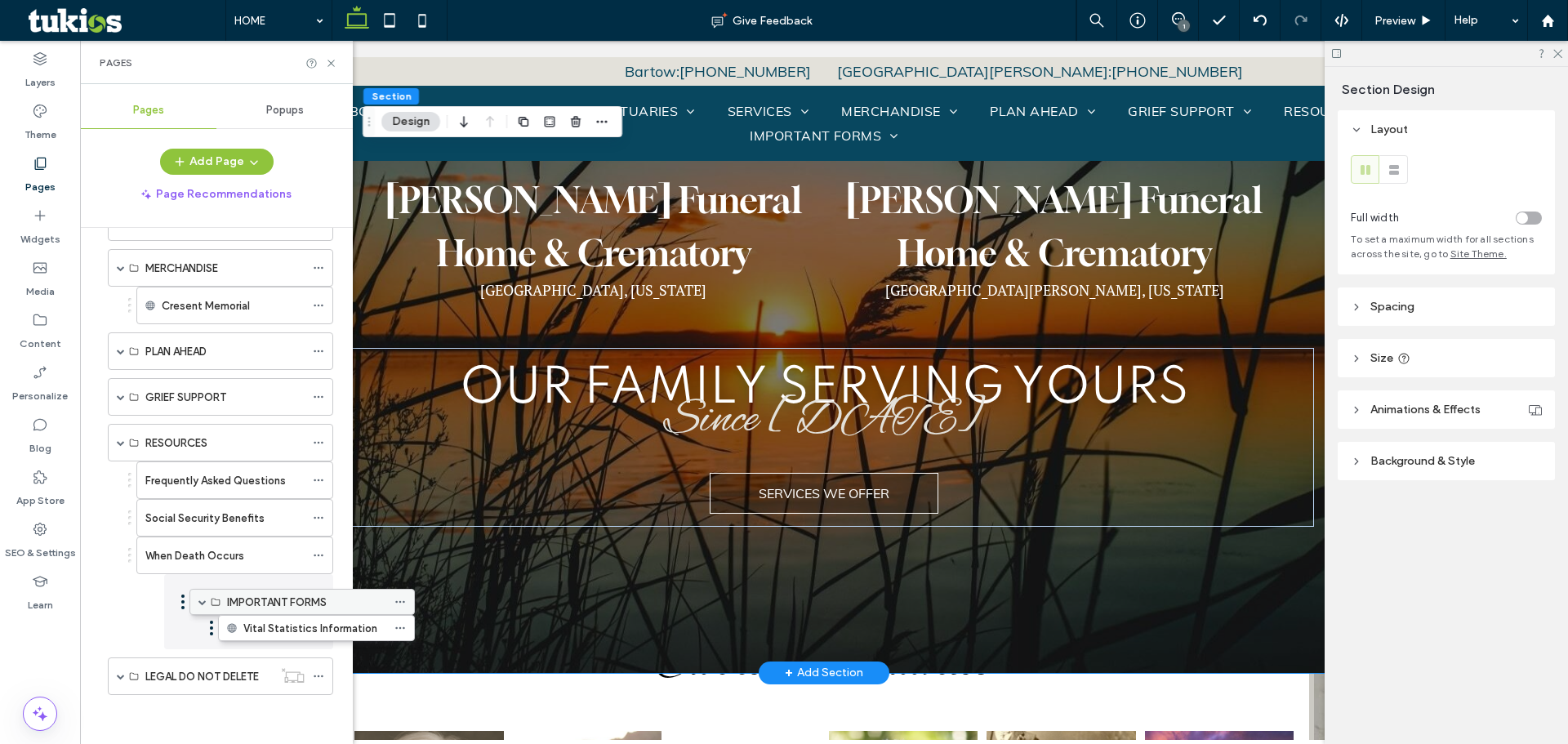
drag, startPoint x: 179, startPoint y: 636, endPoint x: 261, endPoint y: 605, distance: 87.7
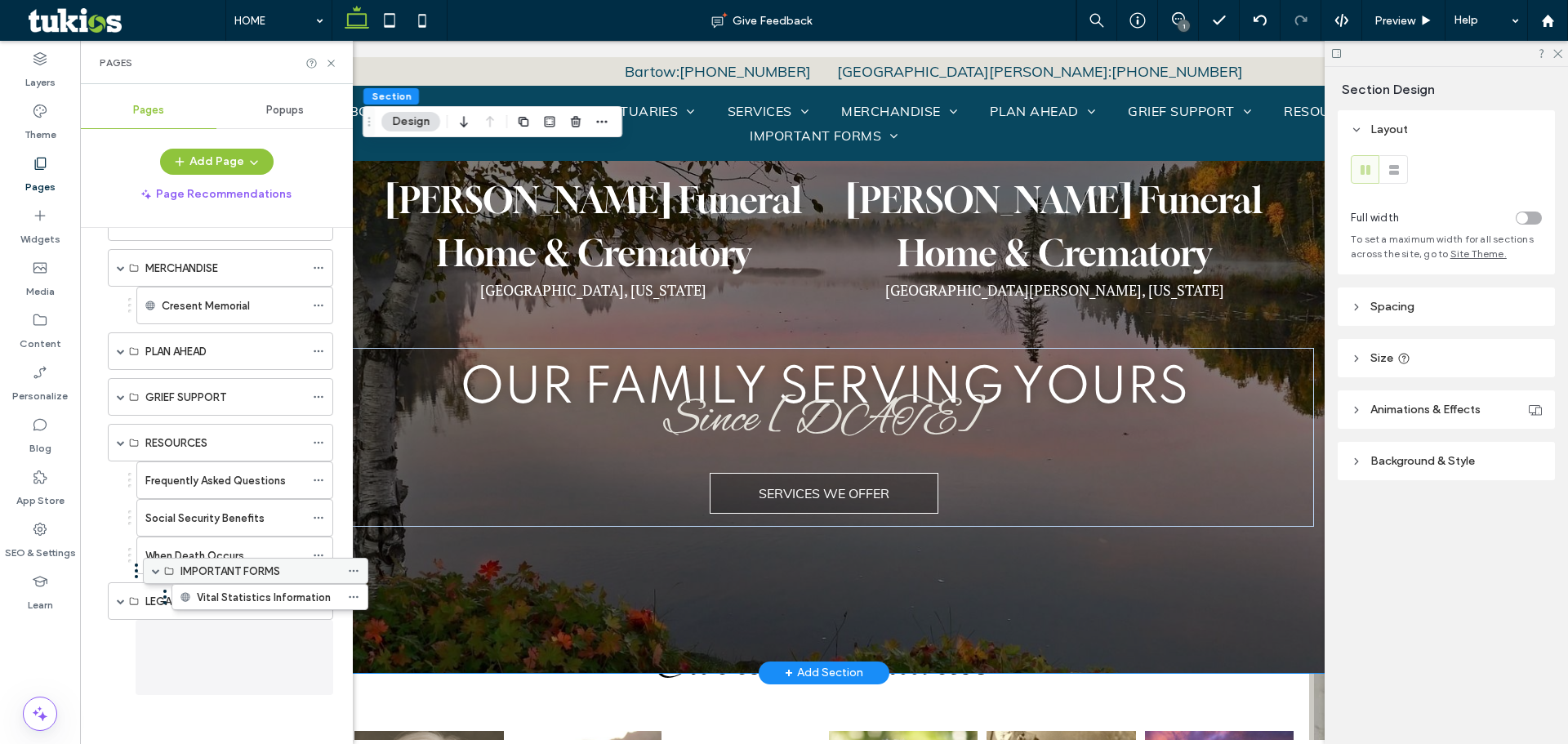
scroll to position [236, 0]
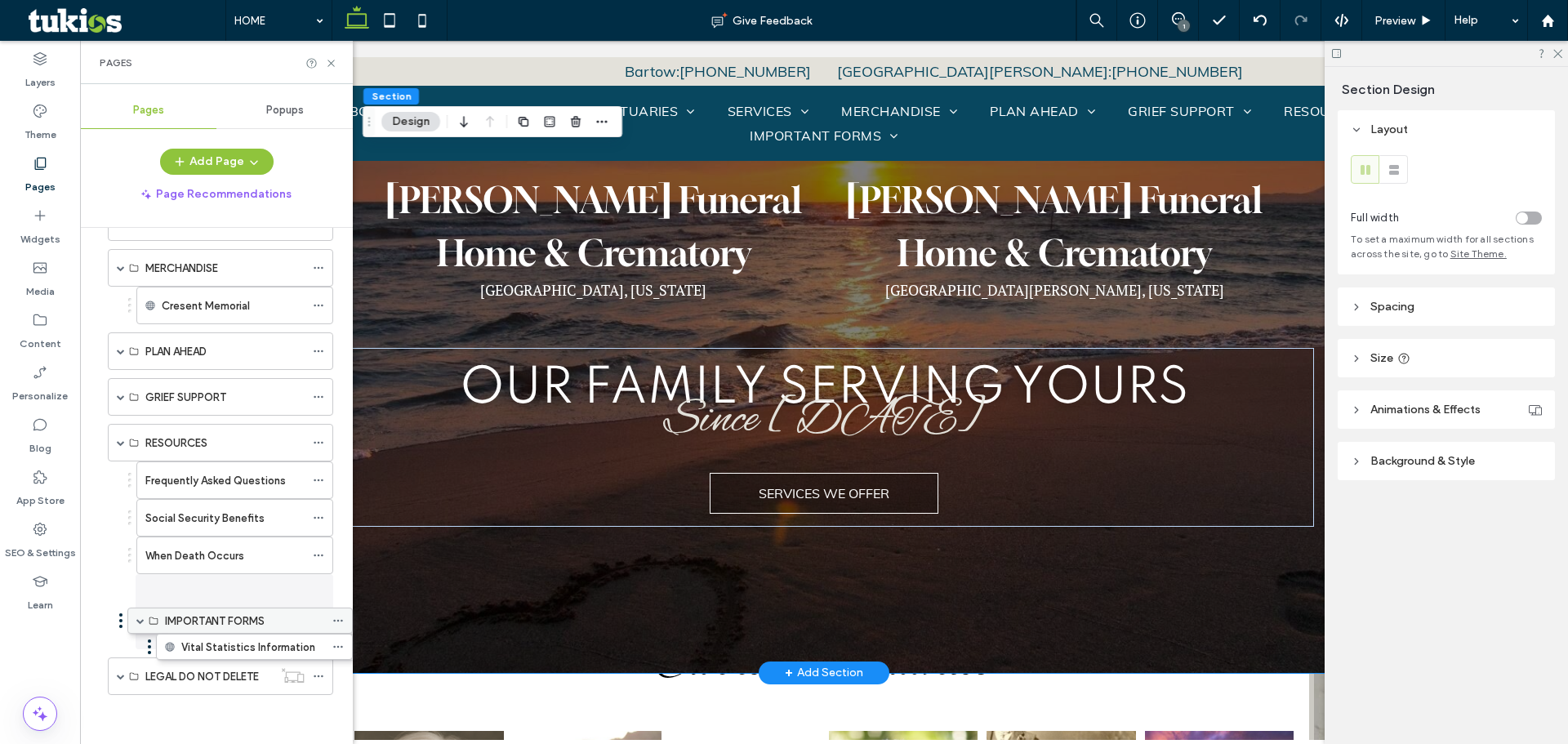
drag, startPoint x: 178, startPoint y: 634, endPoint x: 209, endPoint y: 603, distance: 43.8
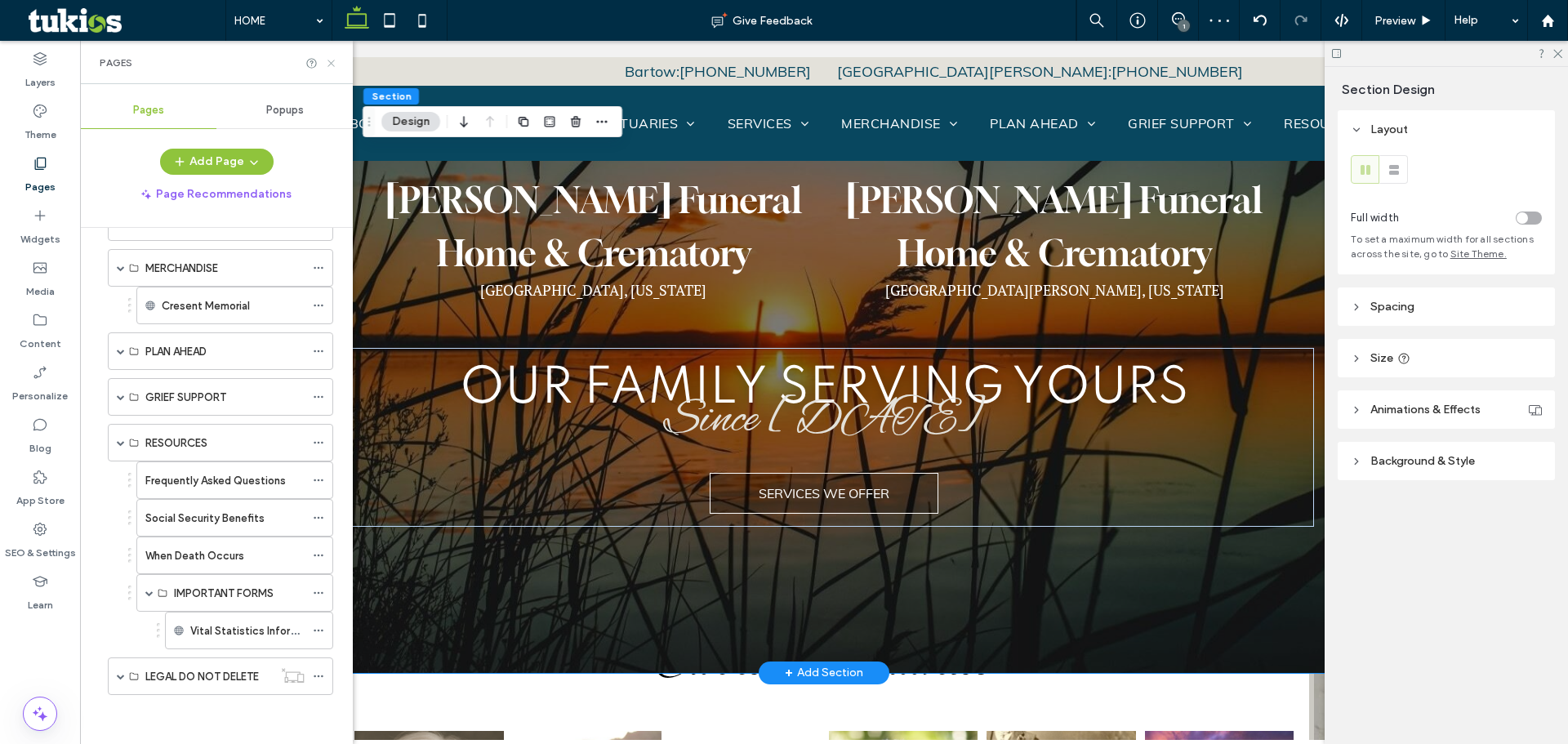
click at [335, 66] on icon at bounding box center [331, 63] width 13 height 13
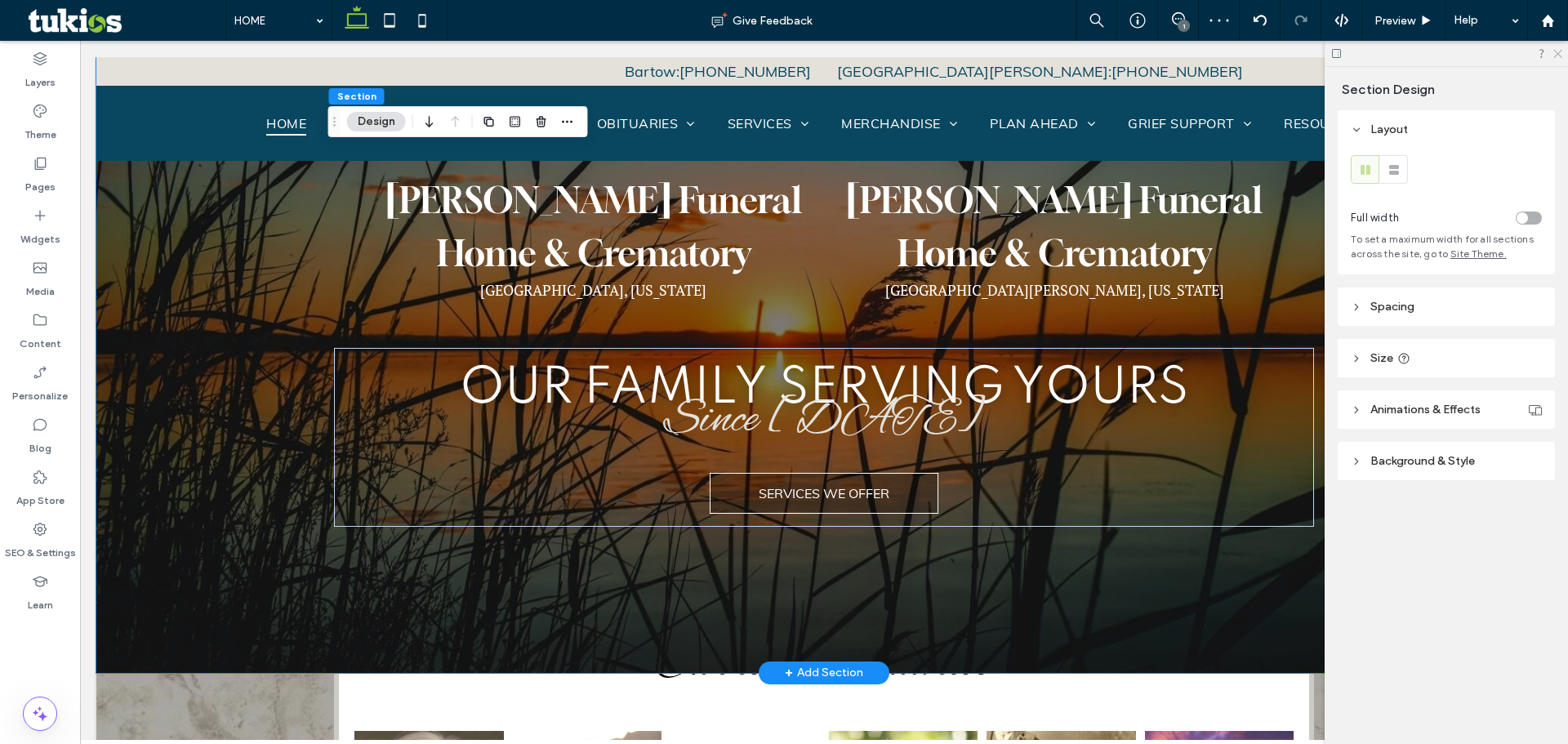
click at [1555, 50] on icon at bounding box center [1556, 52] width 11 height 11
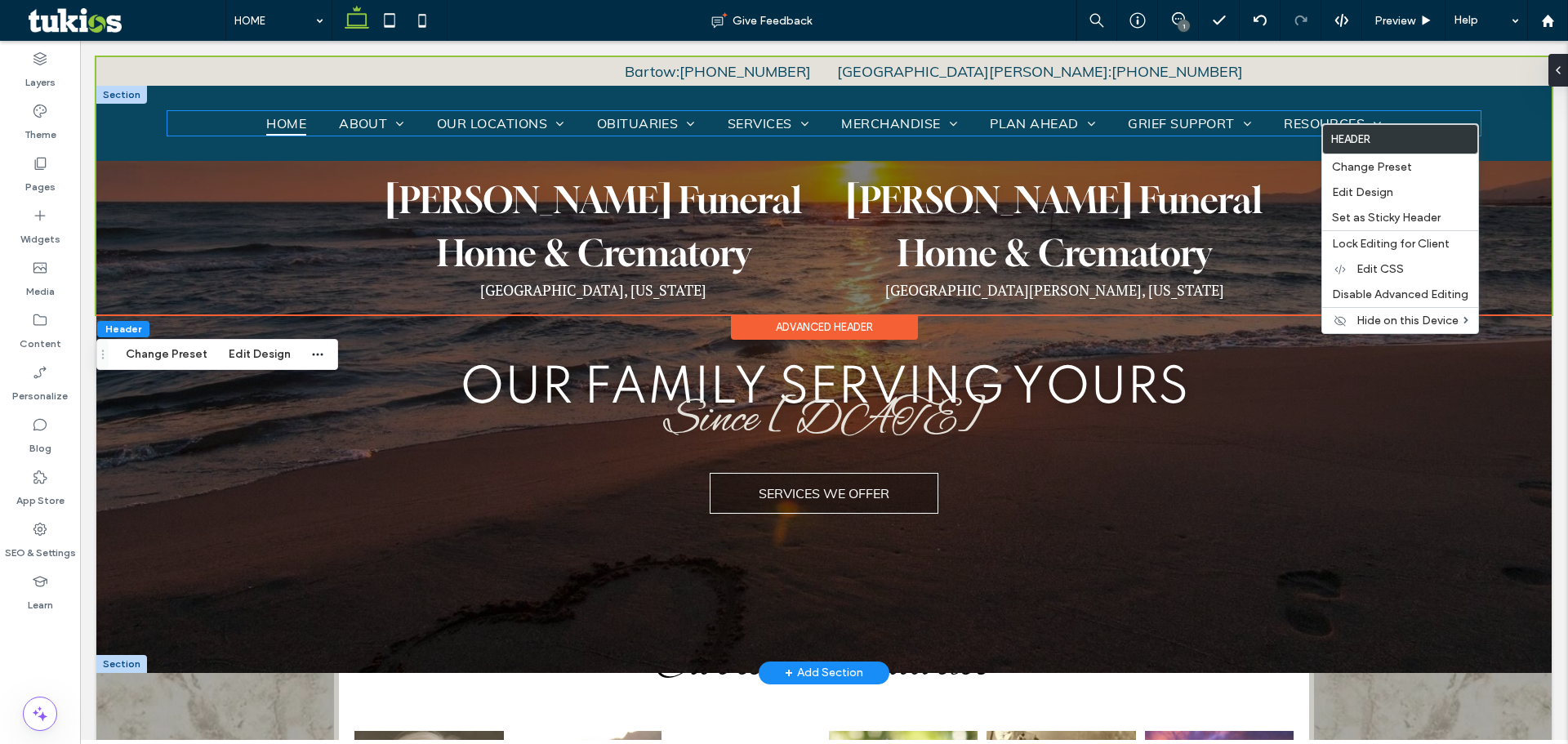
click at [1346, 98] on div "HOME ABOUT About Our Staff Testimonials Why Choose Us Contact Us OUR LOCATIONS …" at bounding box center [823, 123] width 1338 height 75
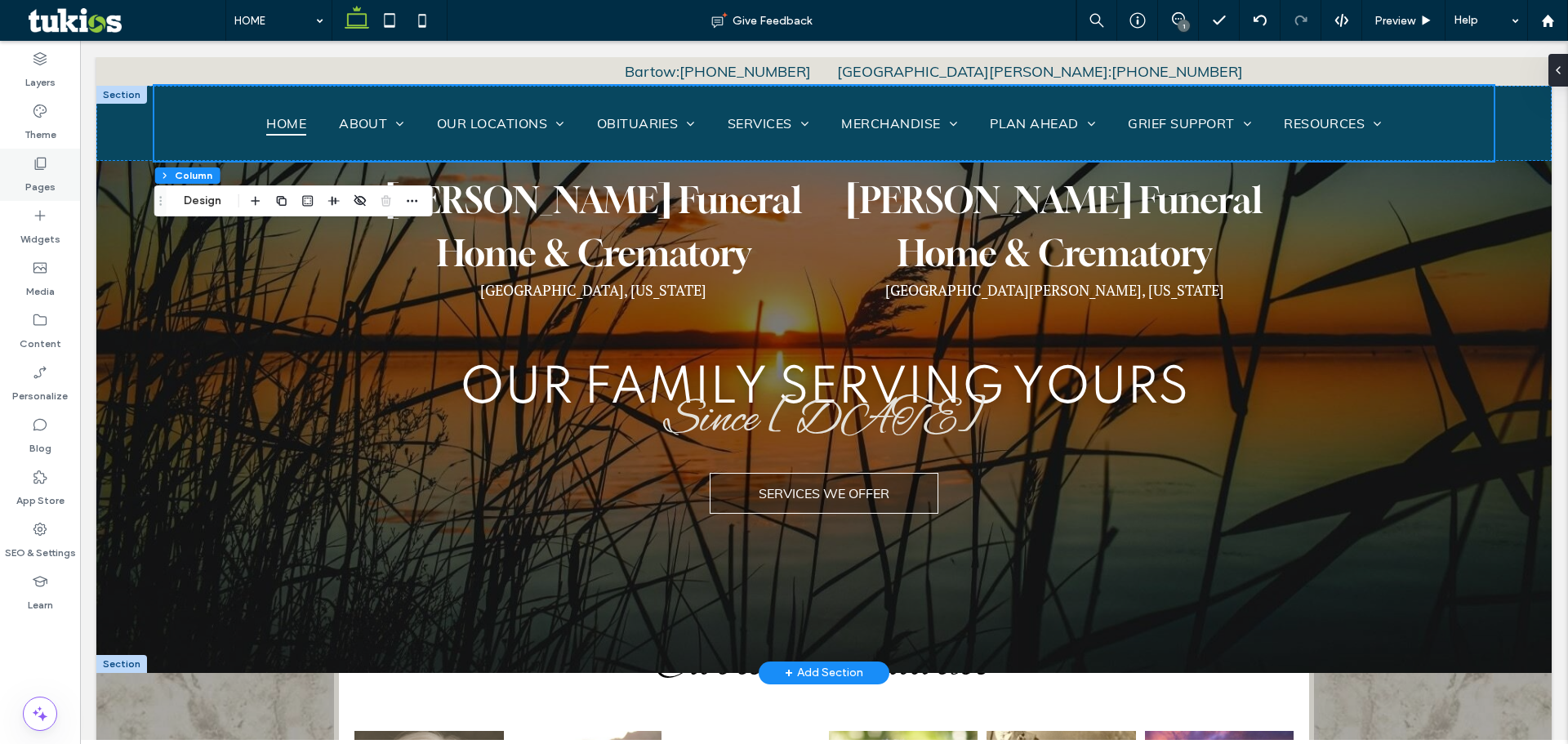
click at [30, 169] on div "Pages" at bounding box center [40, 175] width 80 height 52
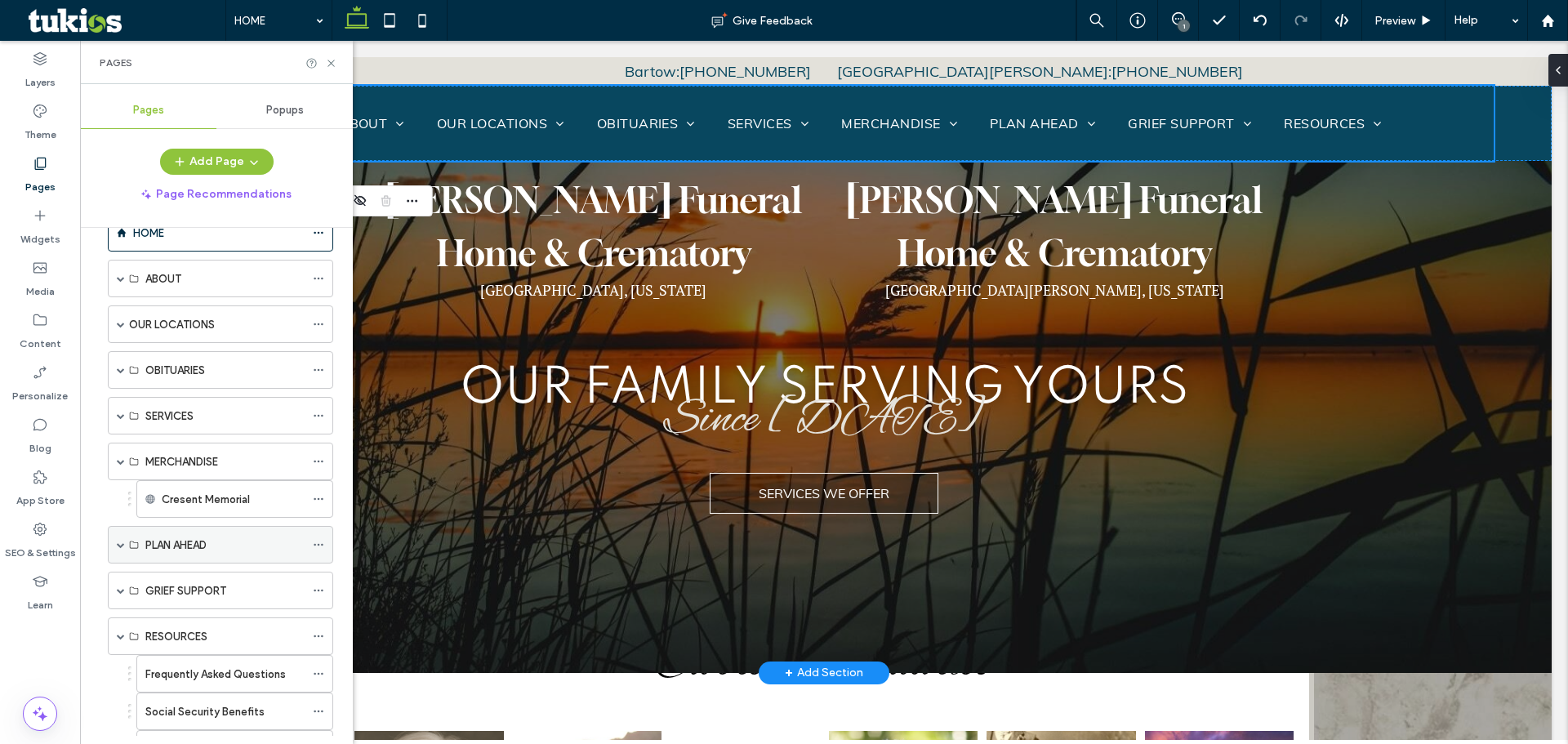
scroll to position [163, 0]
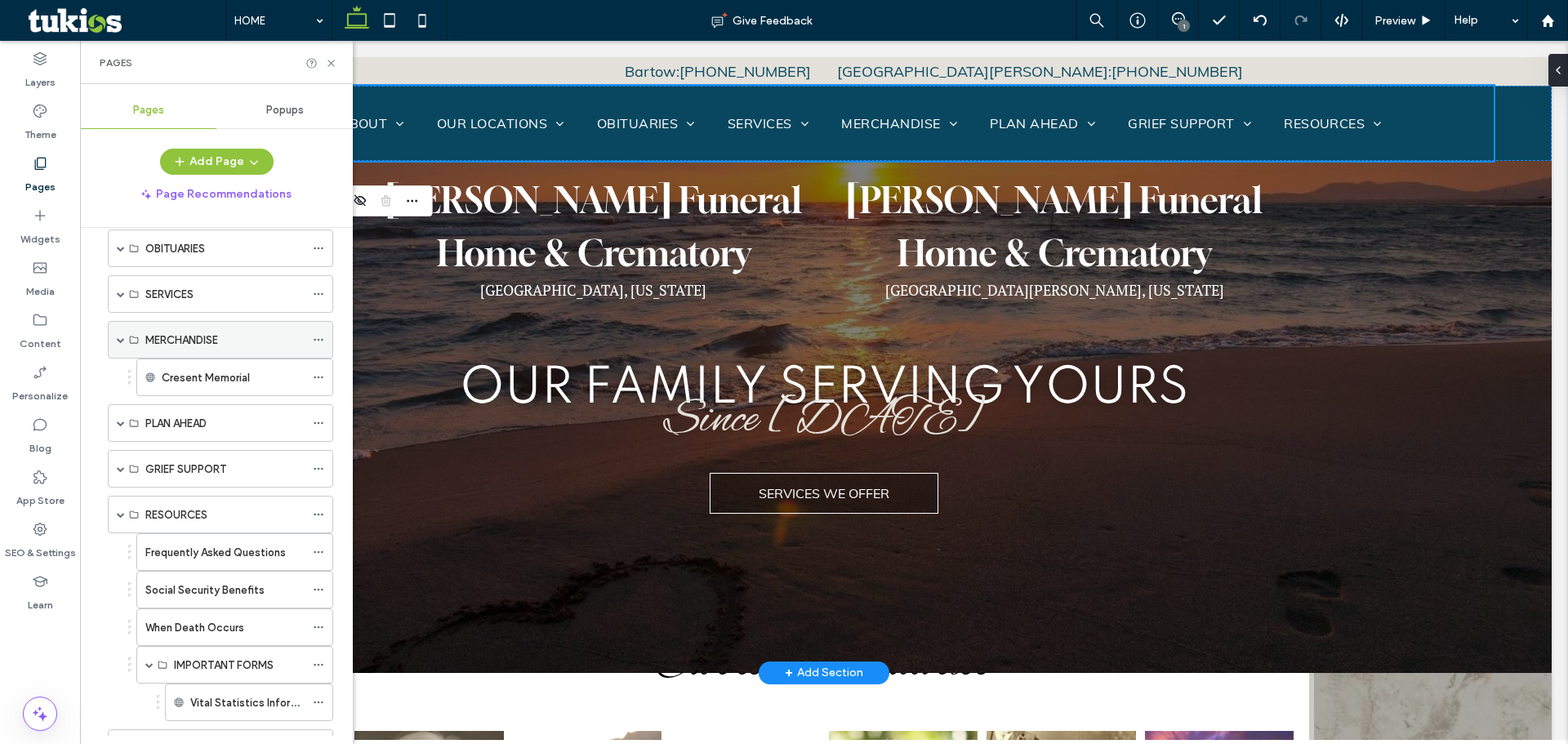
click at [119, 337] on span at bounding box center [121, 340] width 8 height 8
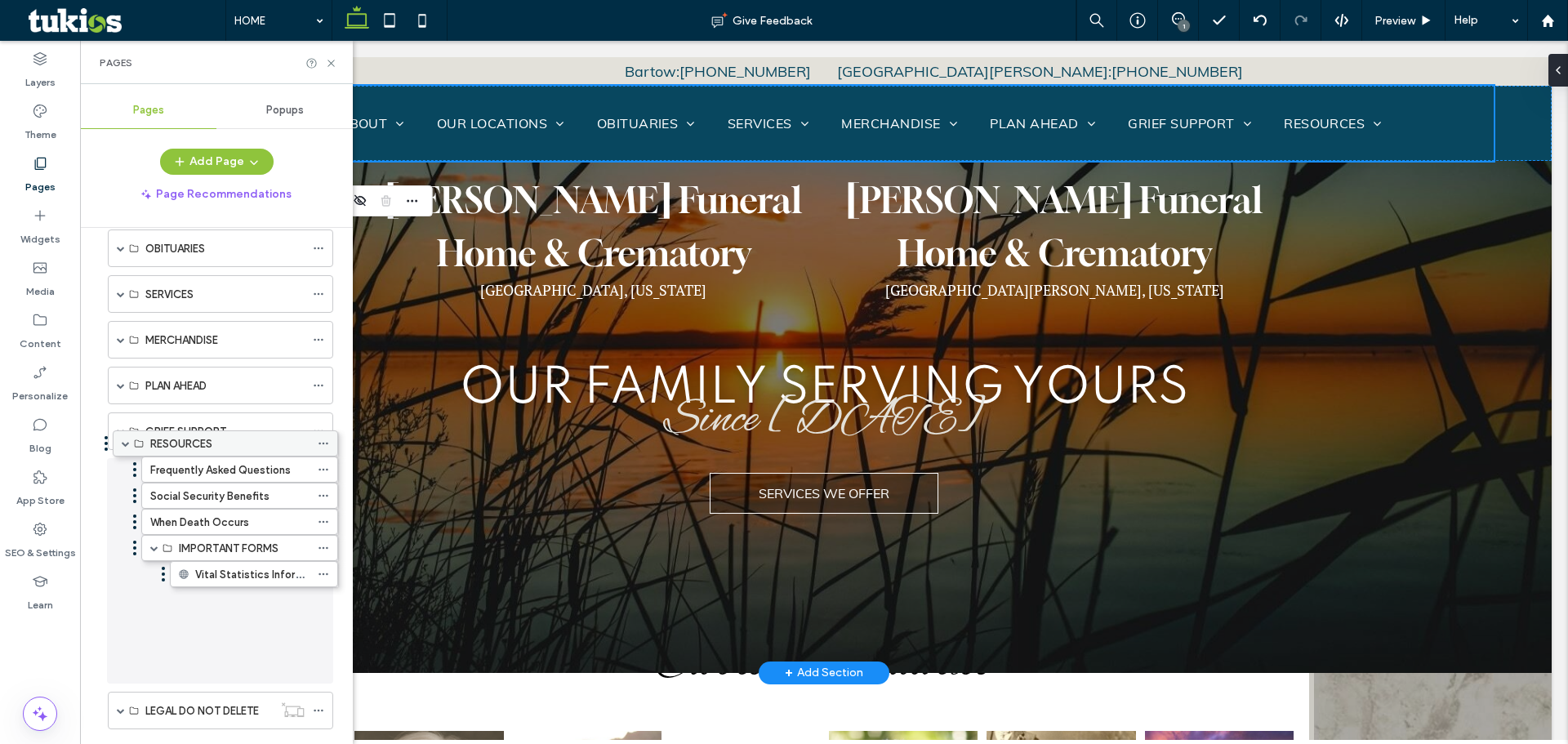
scroll to position [0, 0]
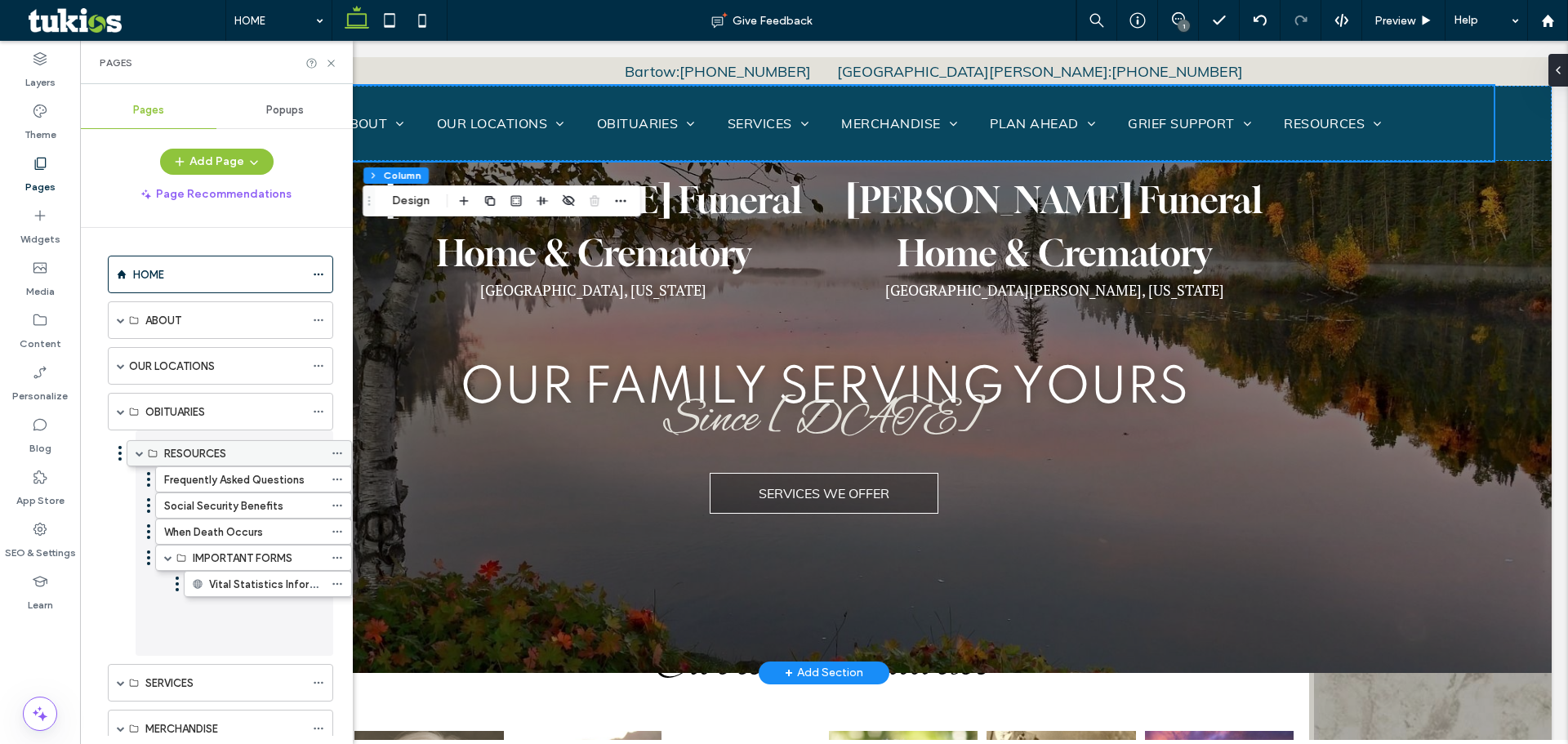
drag, startPoint x: 172, startPoint y: 476, endPoint x: 191, endPoint y: 459, distance: 25.5
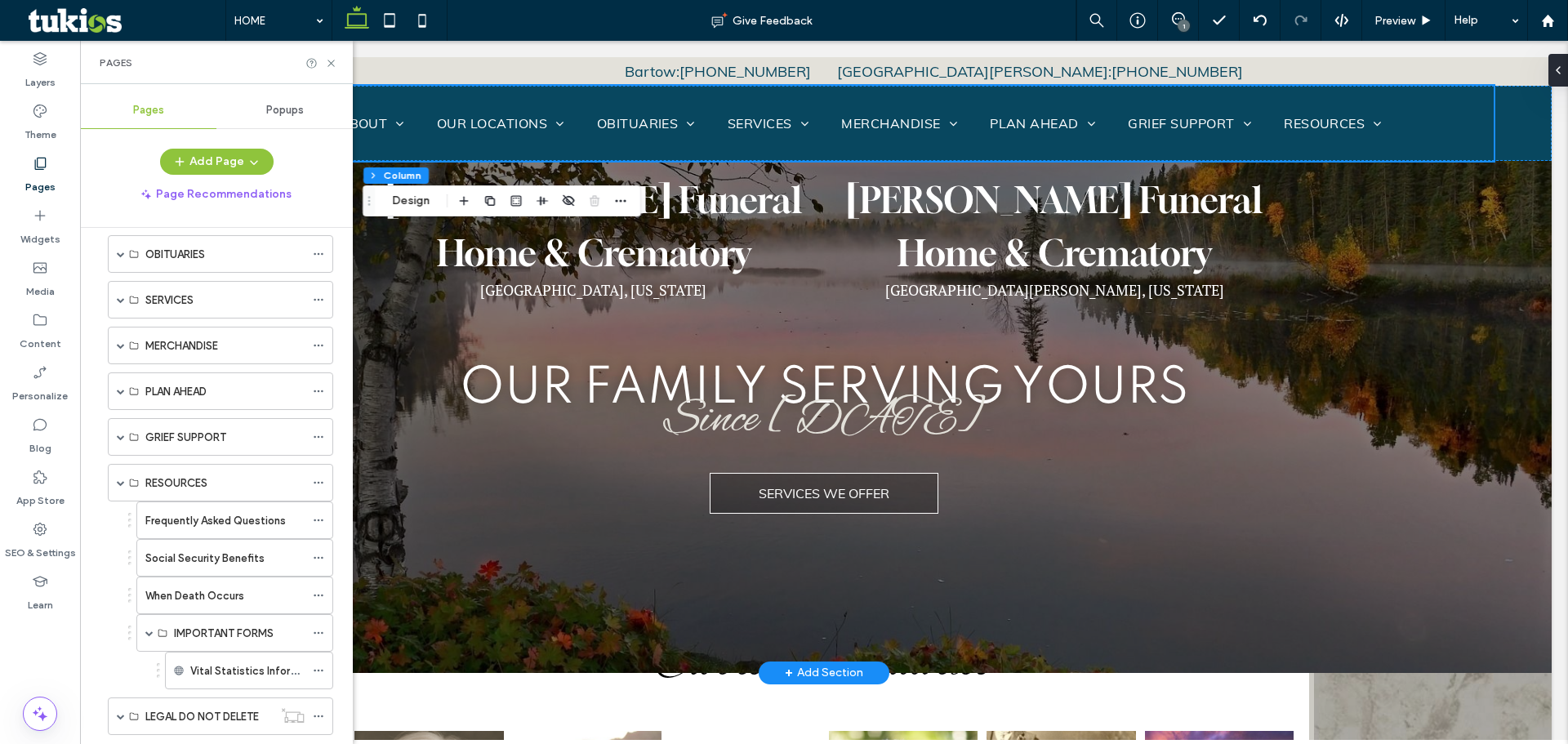
scroll to position [163, 0]
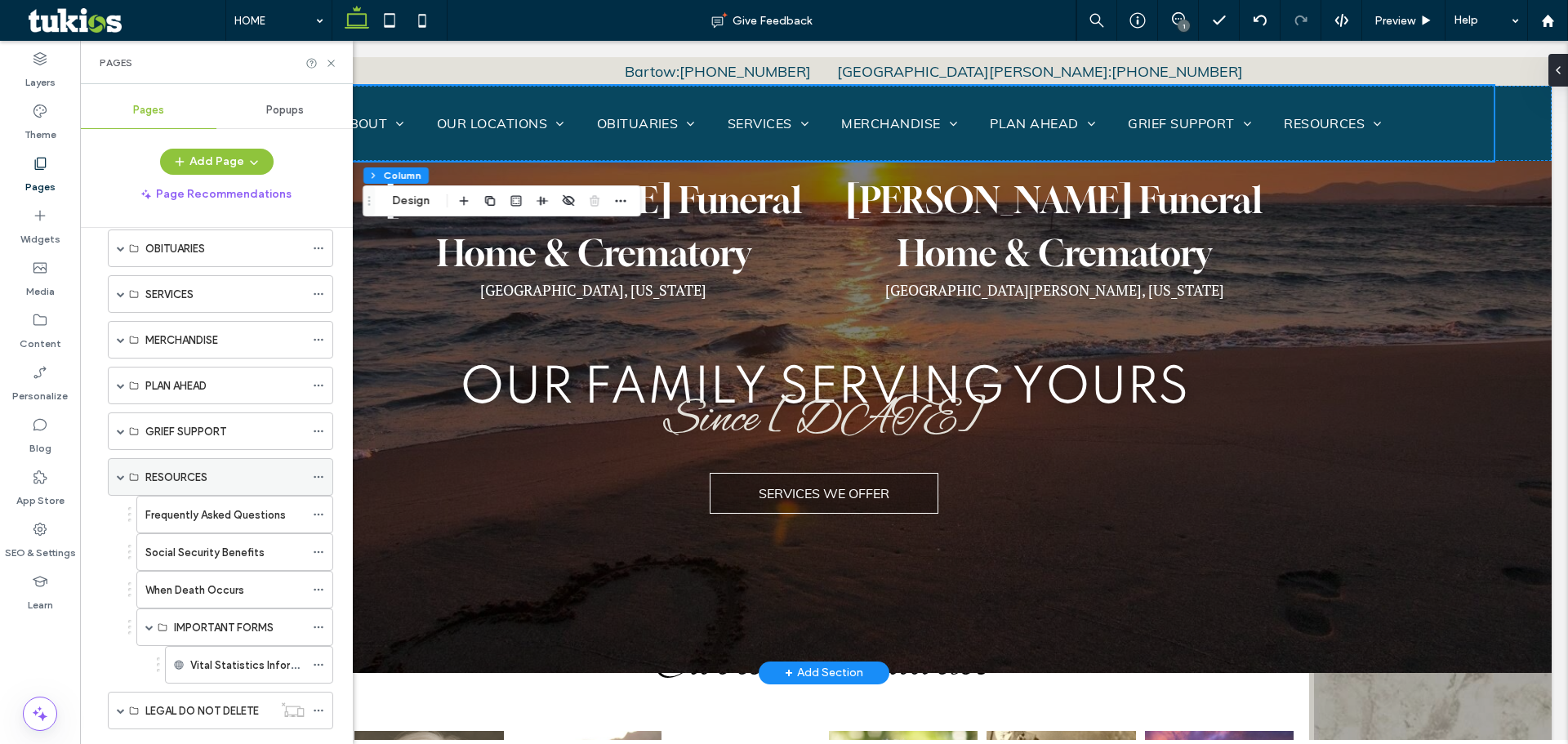
click at [119, 476] on span at bounding box center [121, 477] width 8 height 8
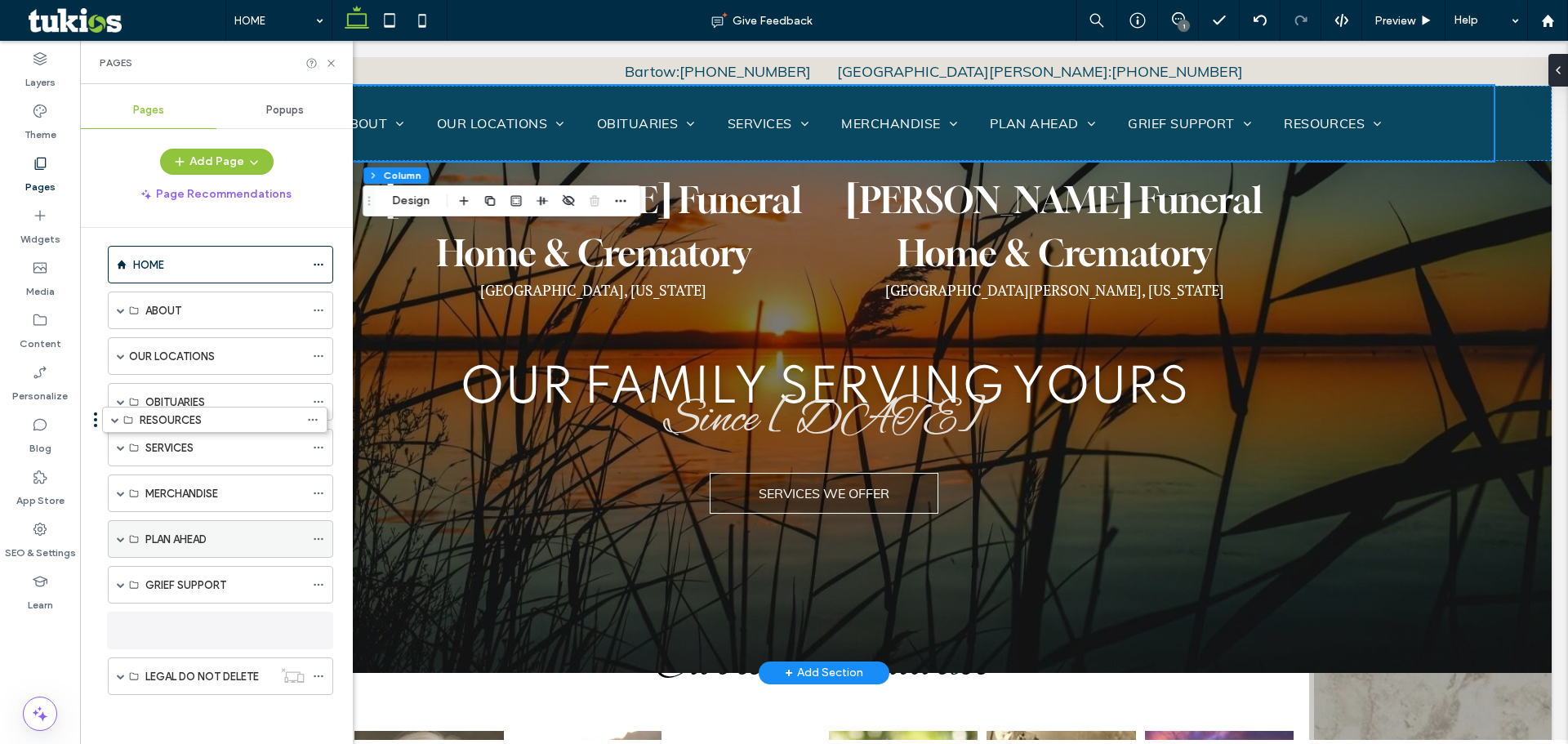
scroll to position [0, 0]
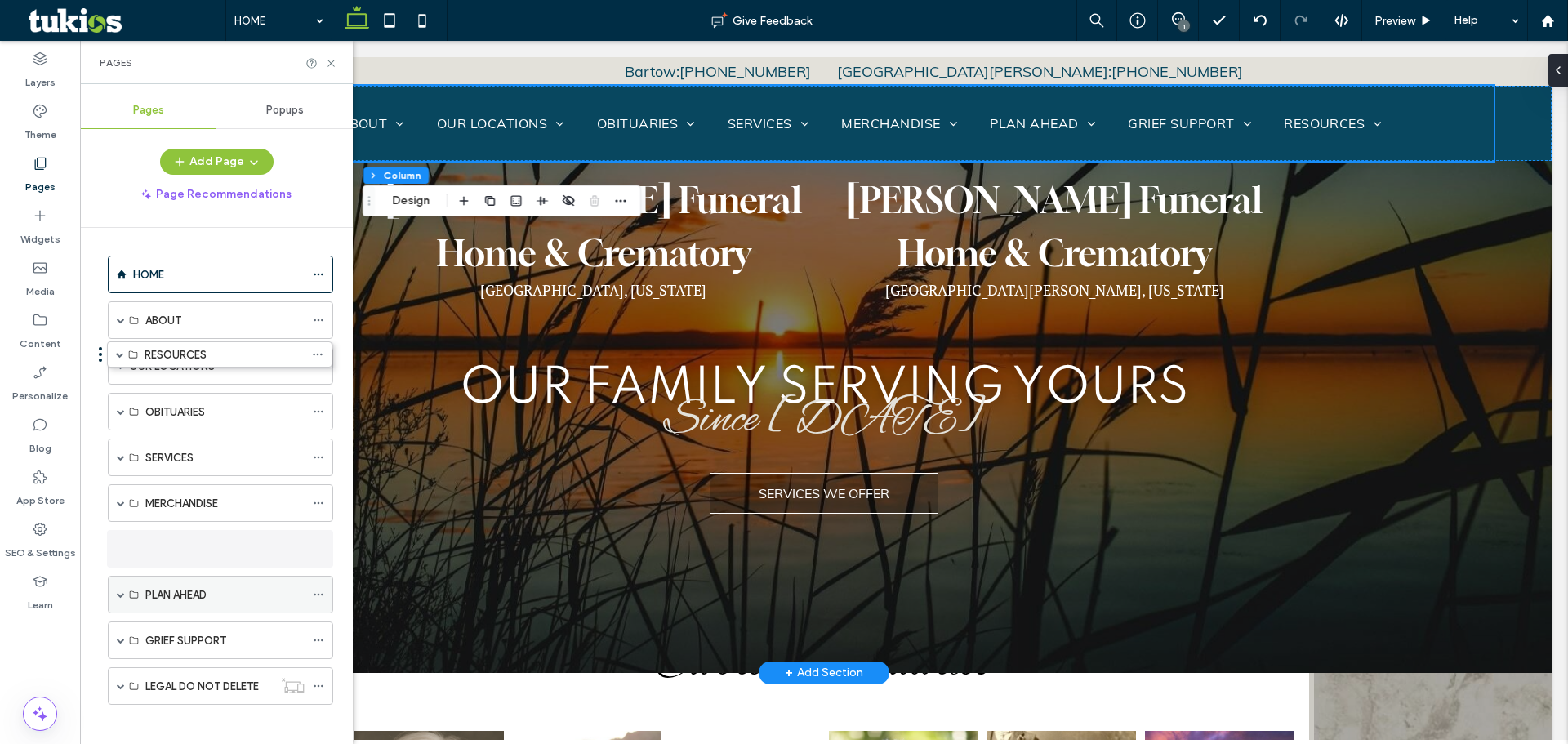
drag, startPoint x: 192, startPoint y: 630, endPoint x: 188, endPoint y: 530, distance: 100.1
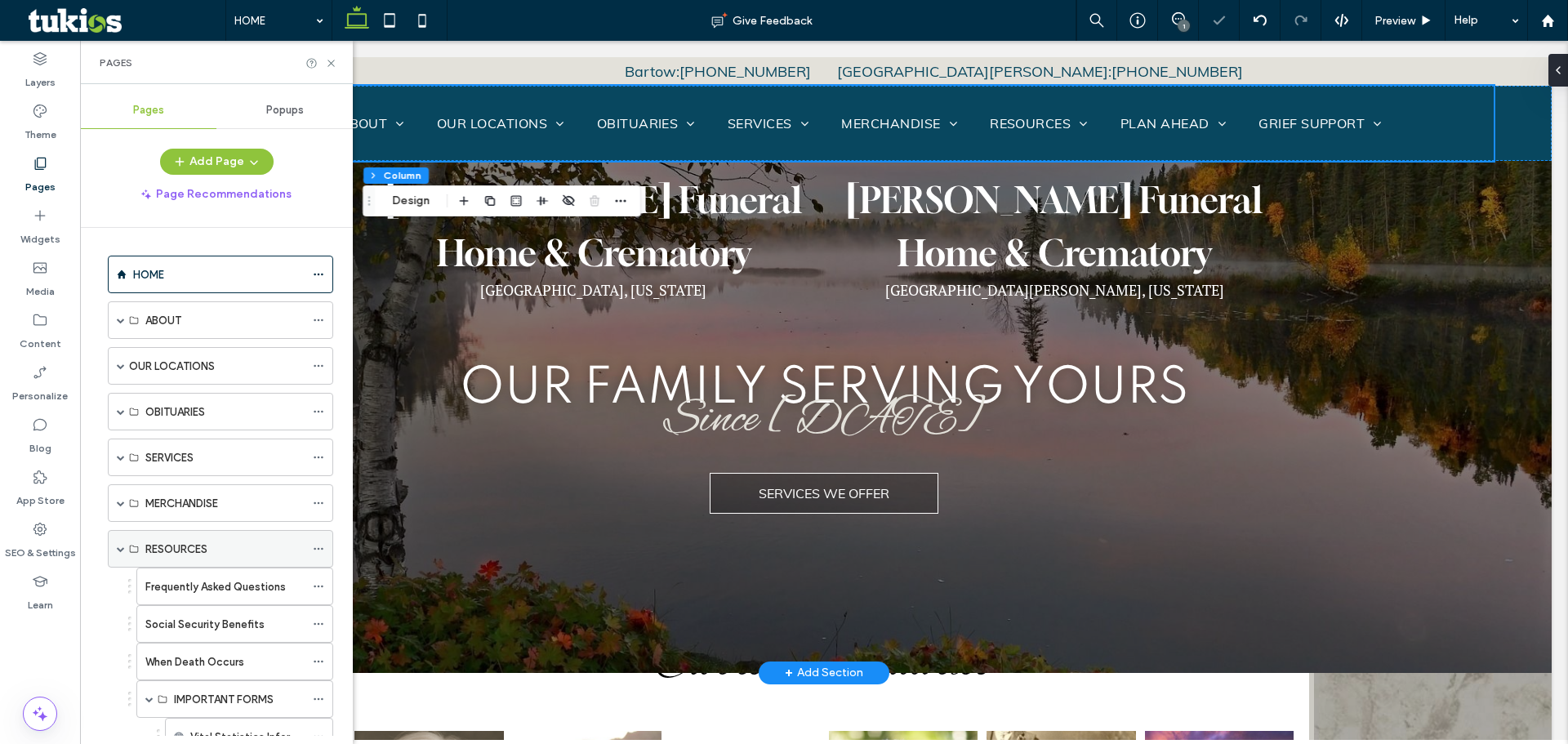
click at [124, 548] on span at bounding box center [121, 549] width 8 height 8
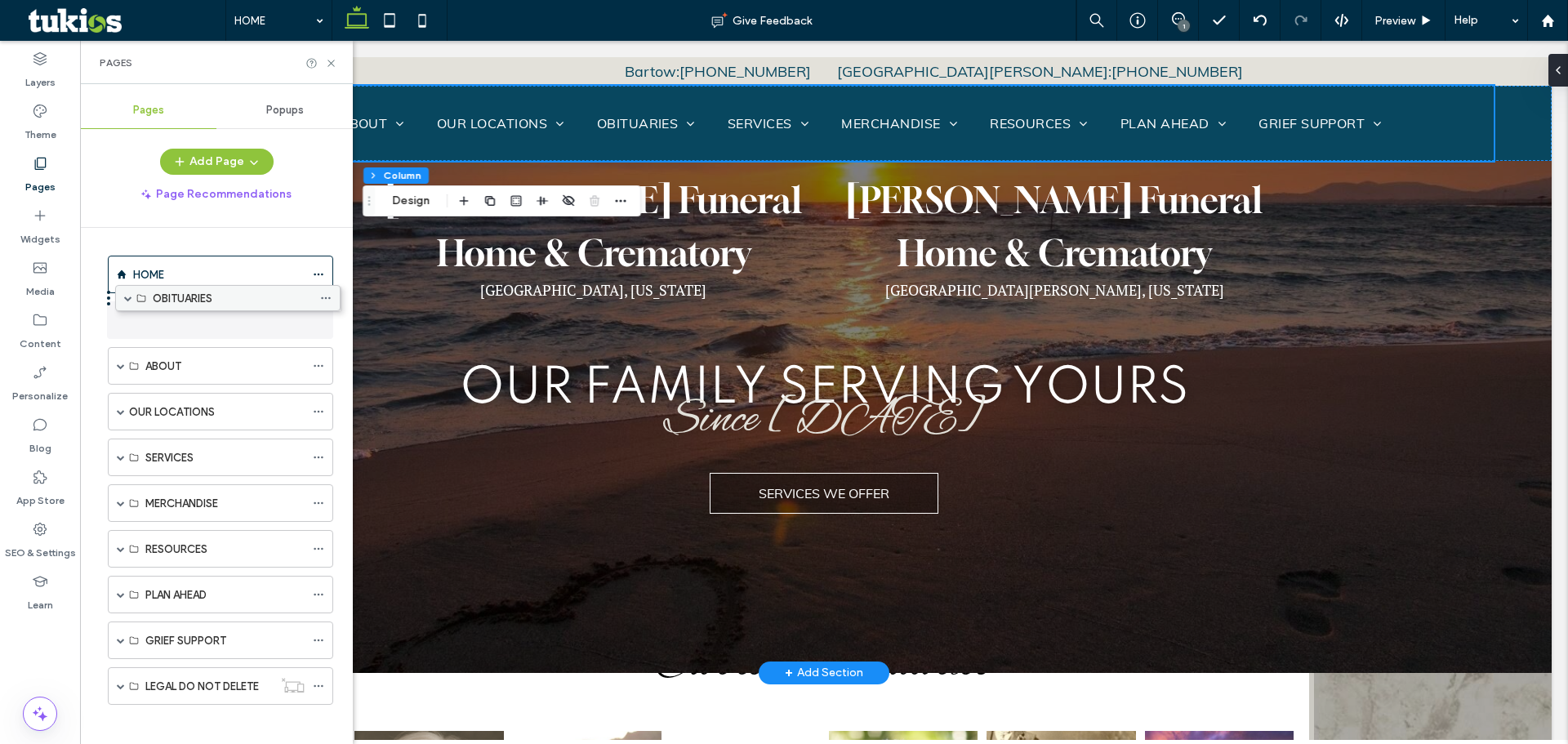
drag, startPoint x: 182, startPoint y: 401, endPoint x: 183, endPoint y: 324, distance: 77.0
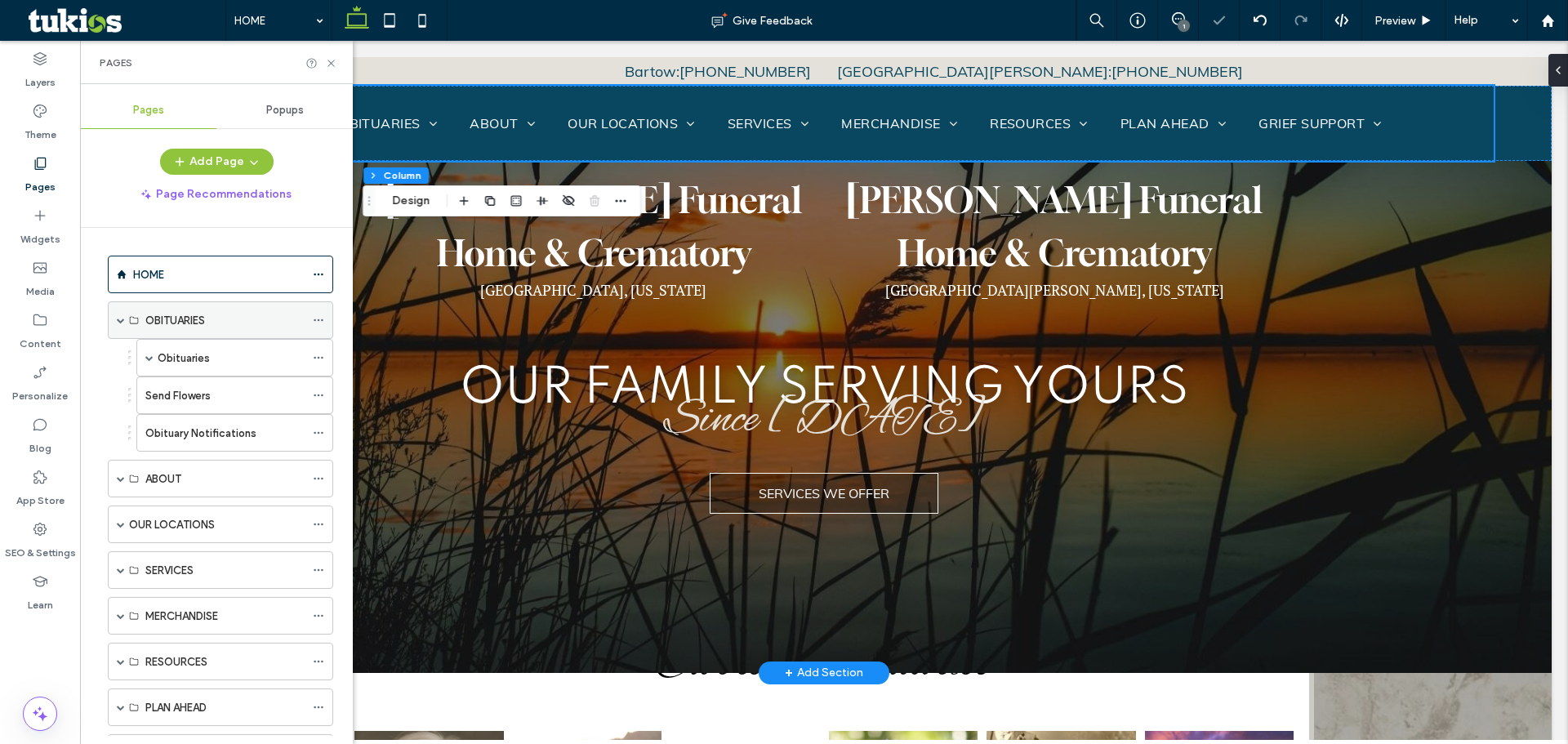
click at [119, 320] on span at bounding box center [121, 321] width 8 height 8
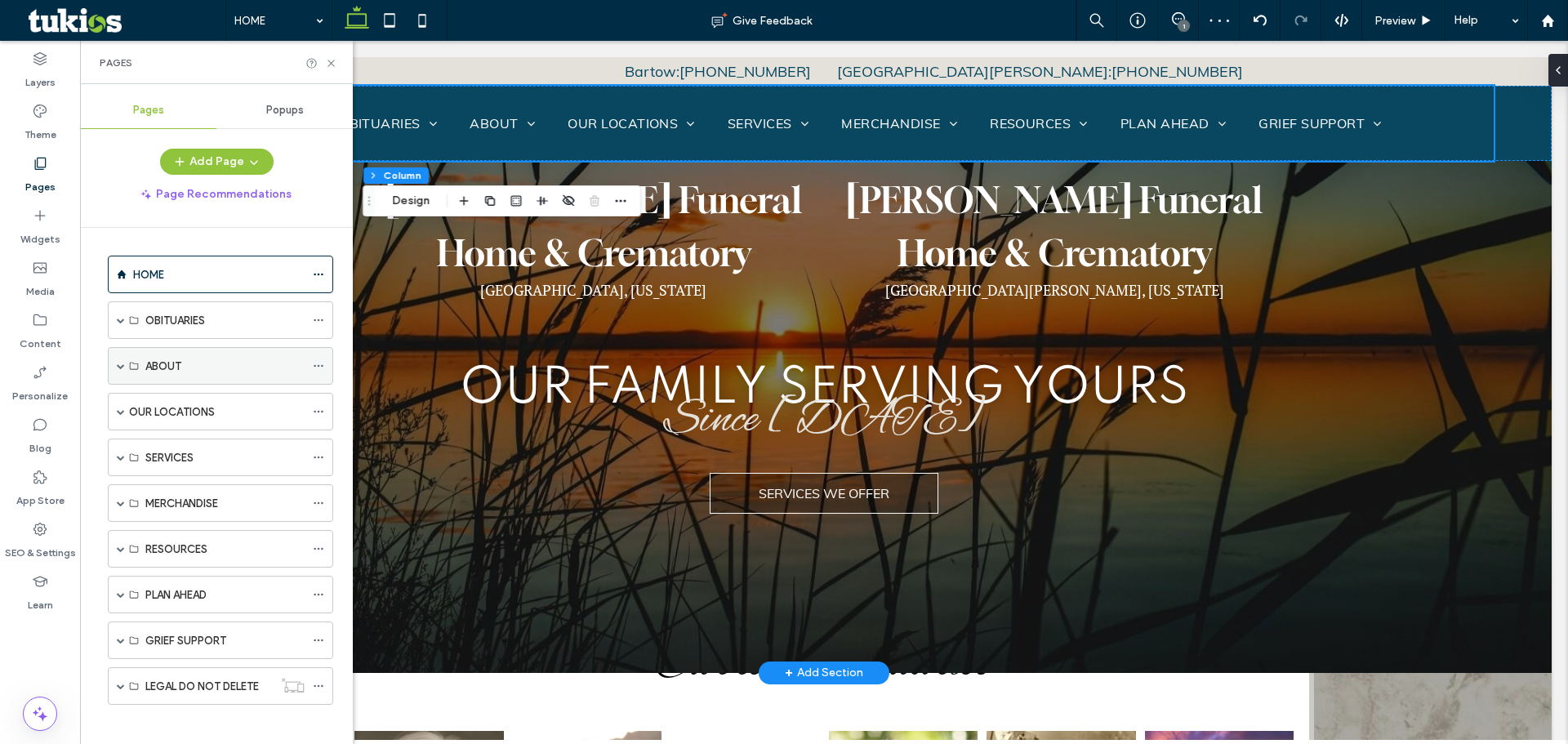
click at [182, 377] on div "ABOUT" at bounding box center [225, 365] width 159 height 36
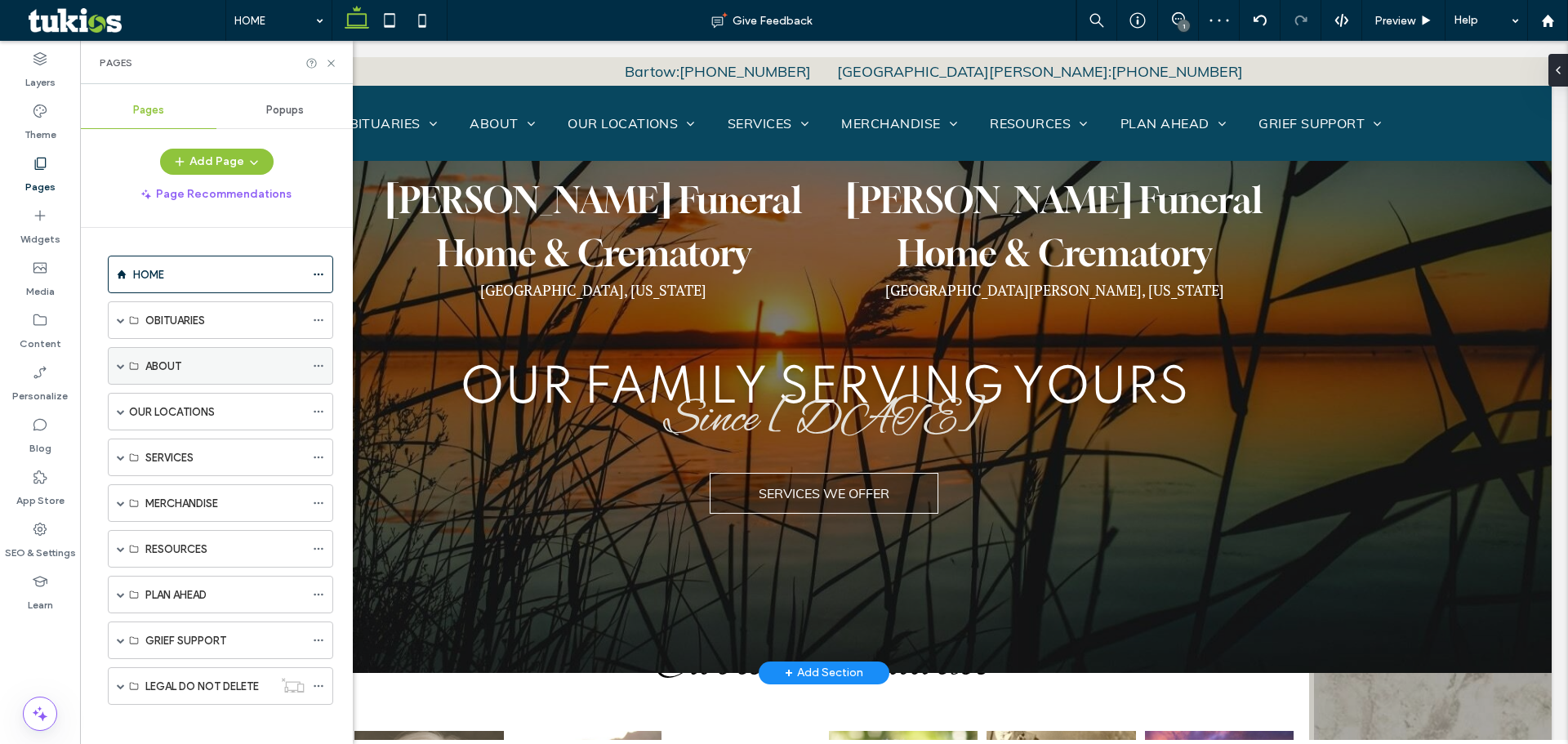
click at [119, 364] on span at bounding box center [121, 366] width 8 height 8
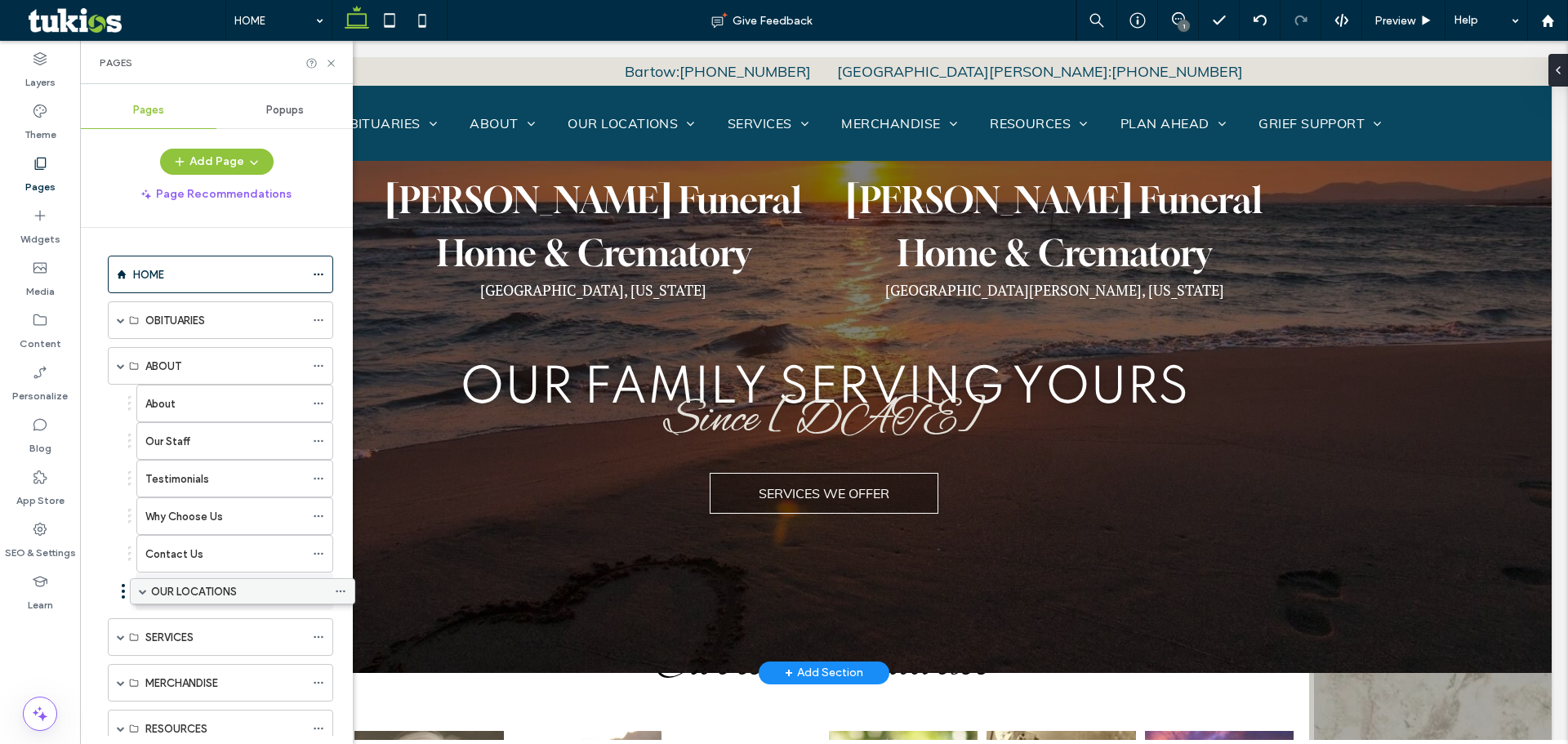
drag, startPoint x: 147, startPoint y: 599, endPoint x: 156, endPoint y: 601, distance: 9.2
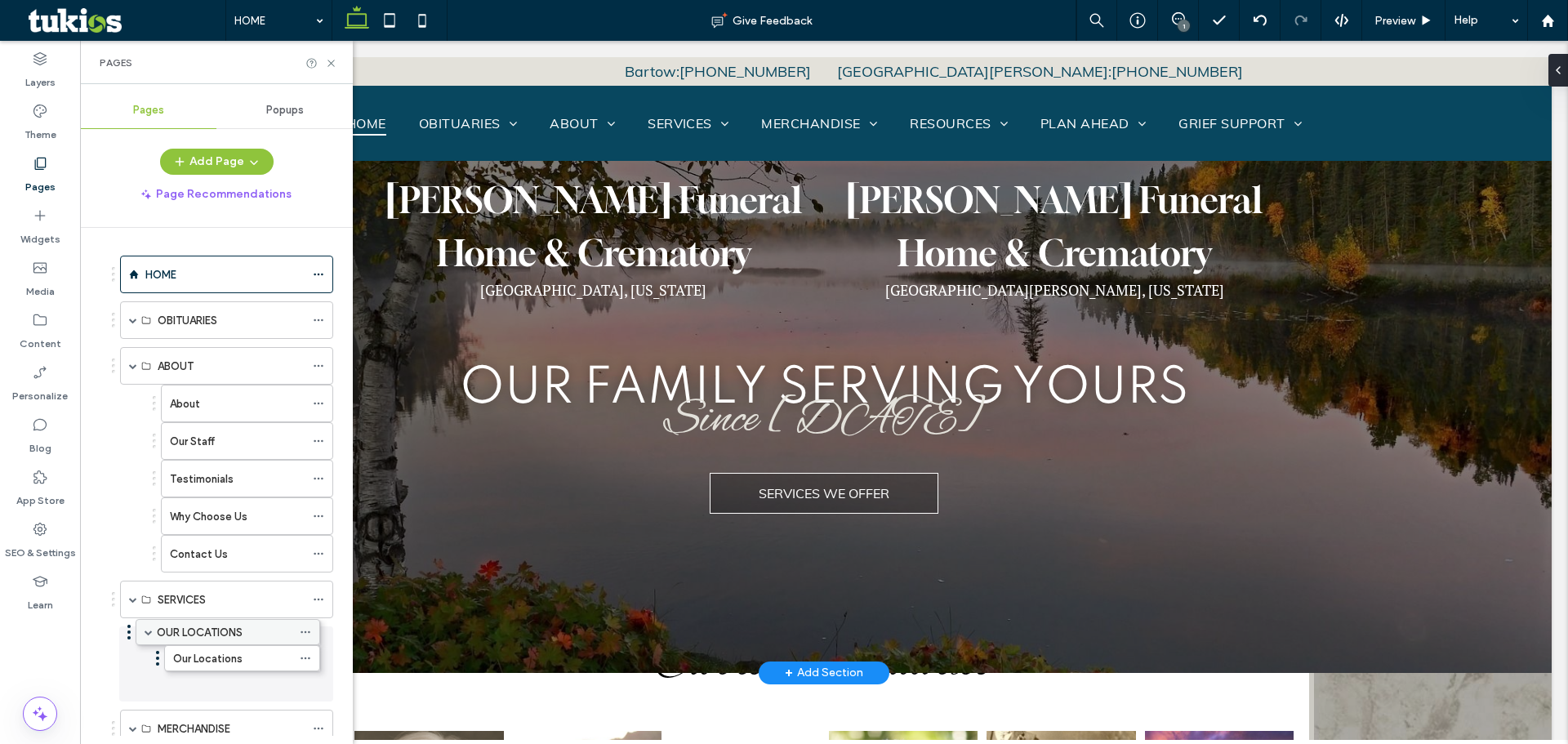
drag, startPoint x: 235, startPoint y: 596, endPoint x: 221, endPoint y: 634, distance: 40.5
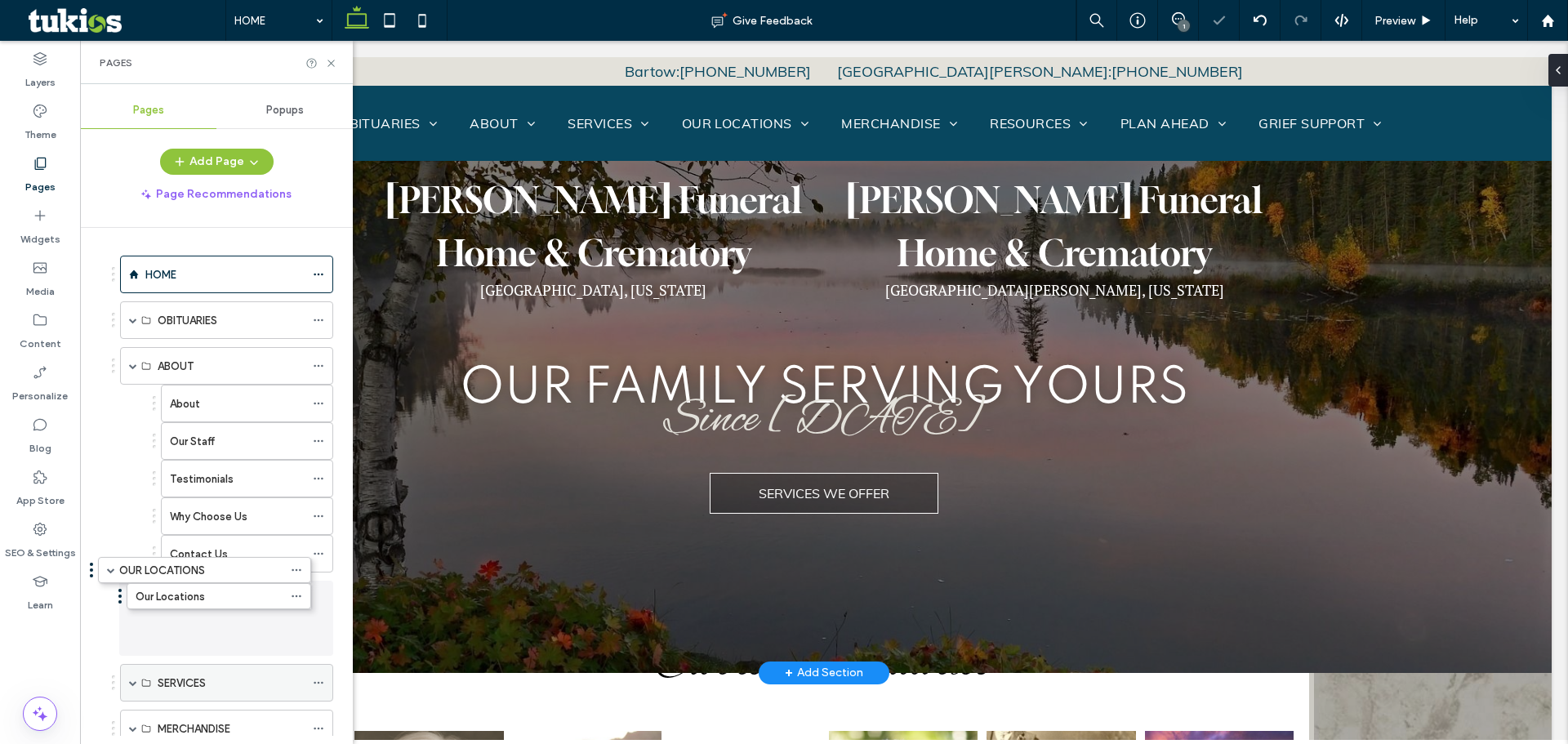
drag, startPoint x: 188, startPoint y: 646, endPoint x: 167, endPoint y: 588, distance: 61.7
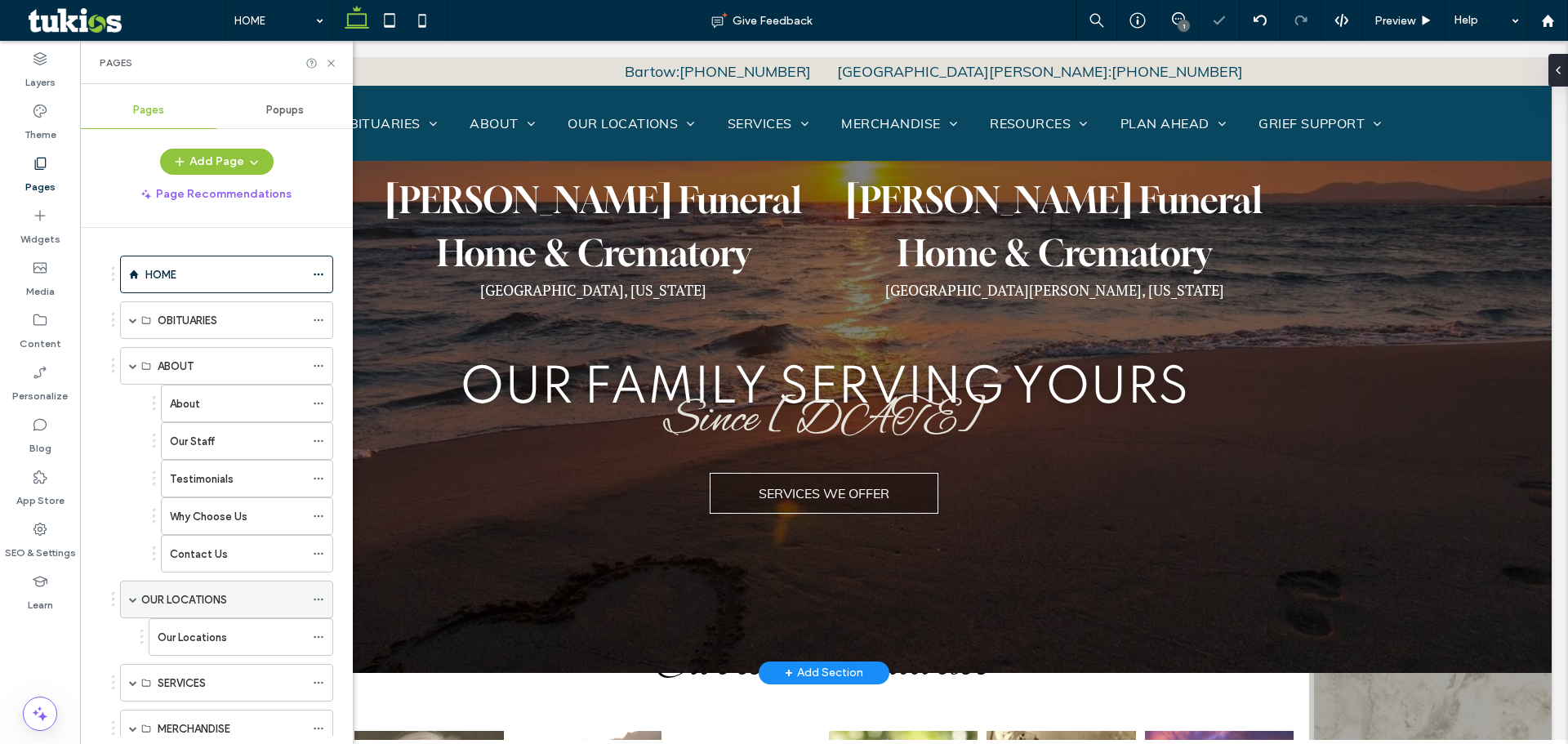
click at [133, 595] on span at bounding box center [133, 599] width 8 height 36
click at [129, 370] on span at bounding box center [133, 365] width 8 height 36
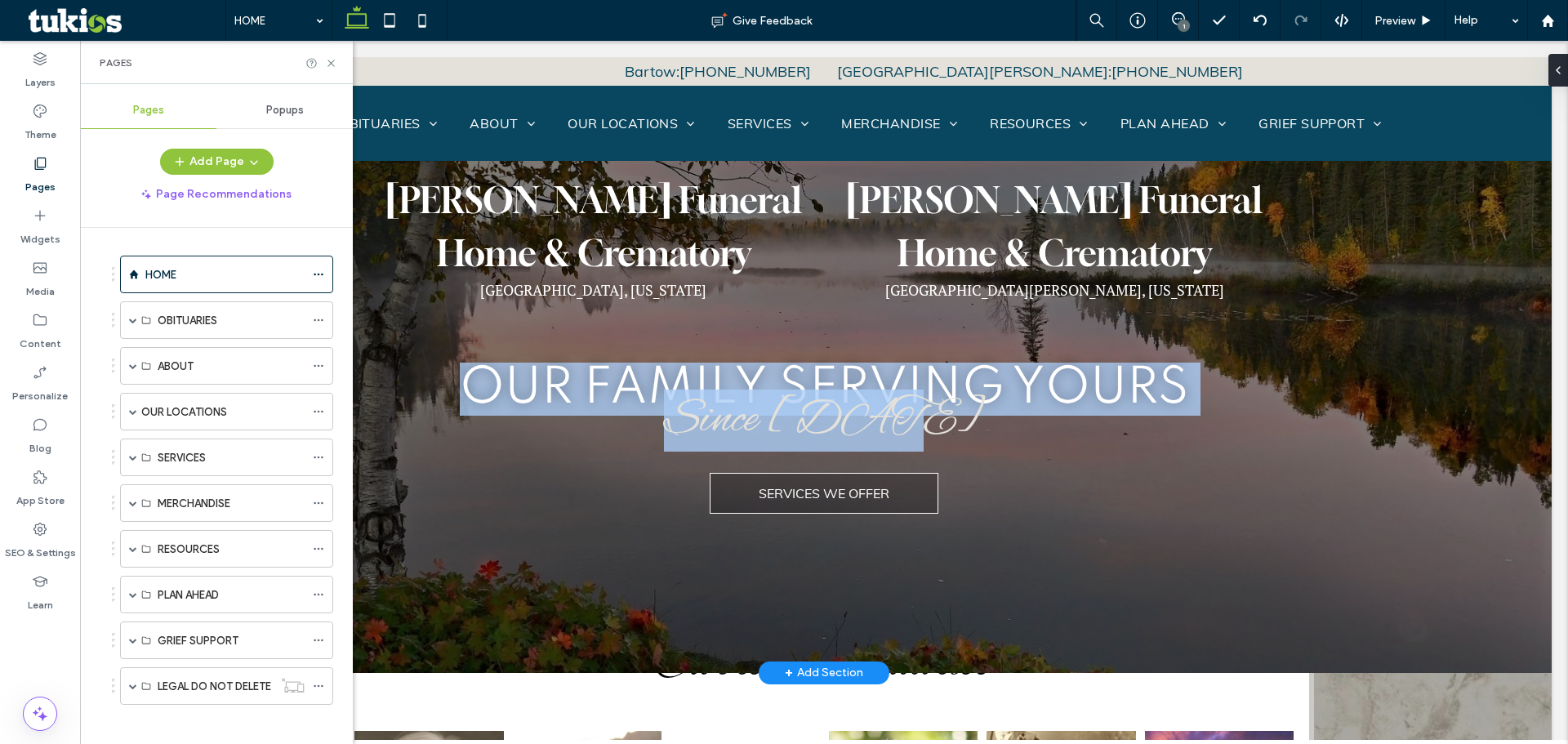
click at [634, 387] on div "Our Family serving yours Since 1925 SERVICES WE OFFER" at bounding box center [824, 437] width 980 height 179
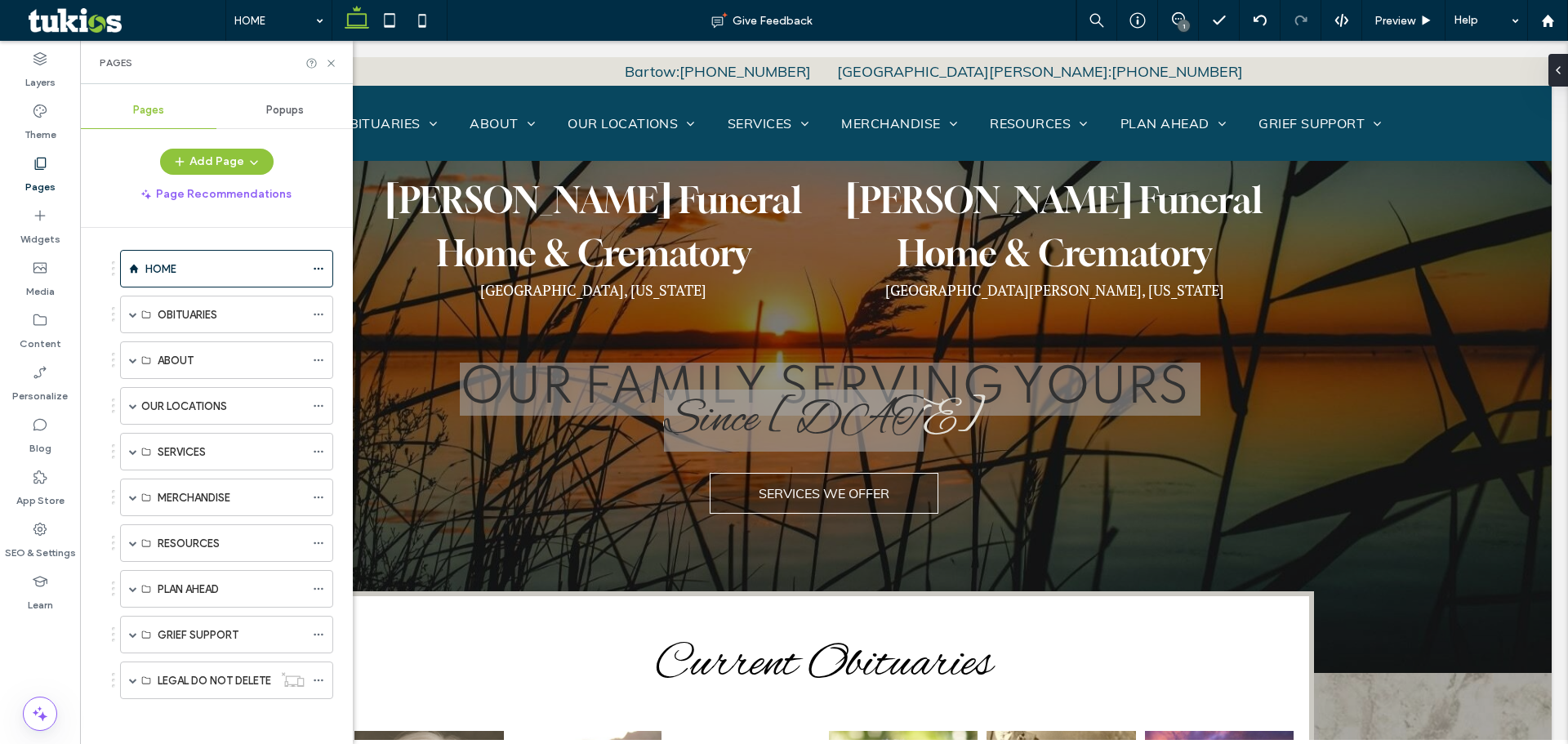
scroll to position [10, 0]
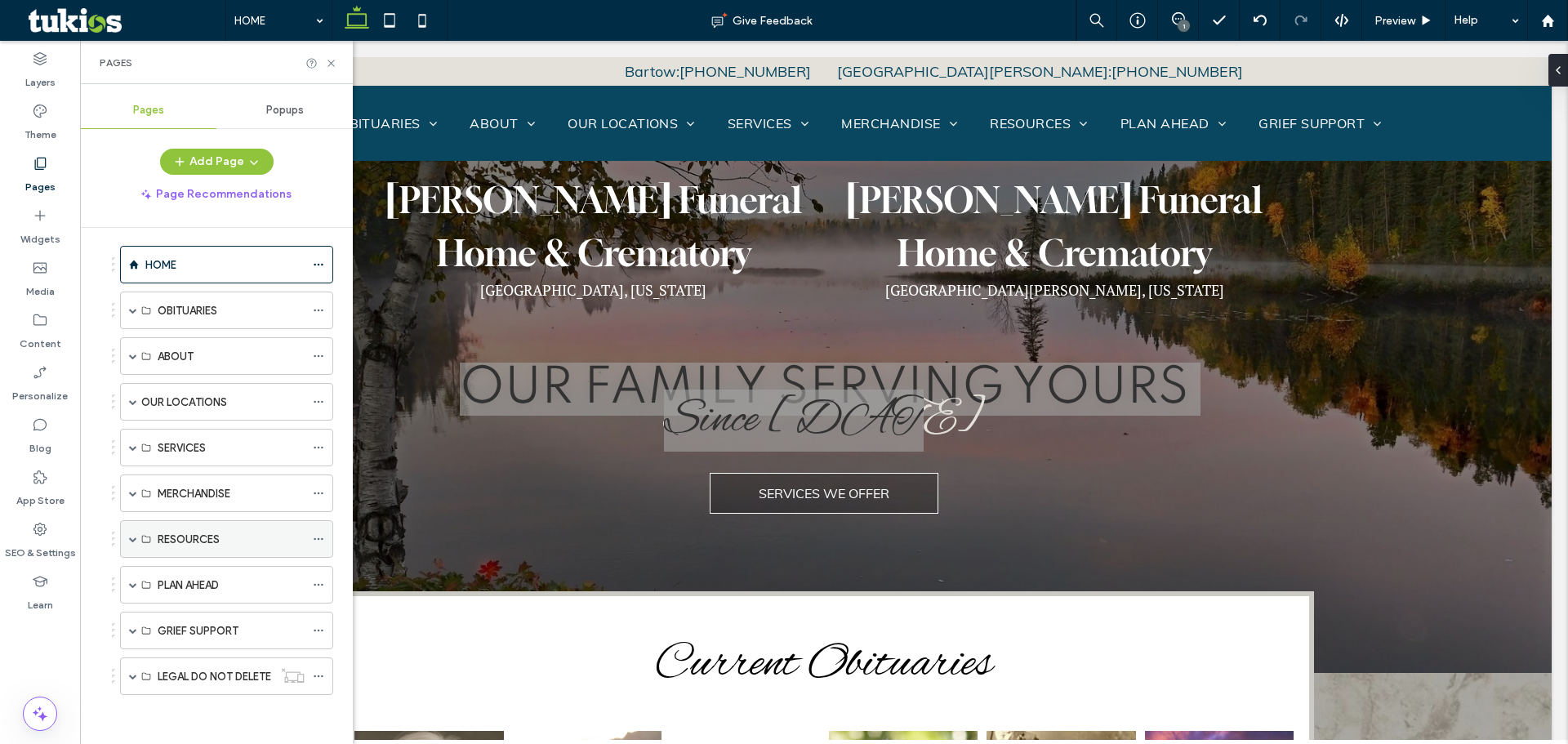
click at [134, 540] on span at bounding box center [133, 539] width 8 height 8
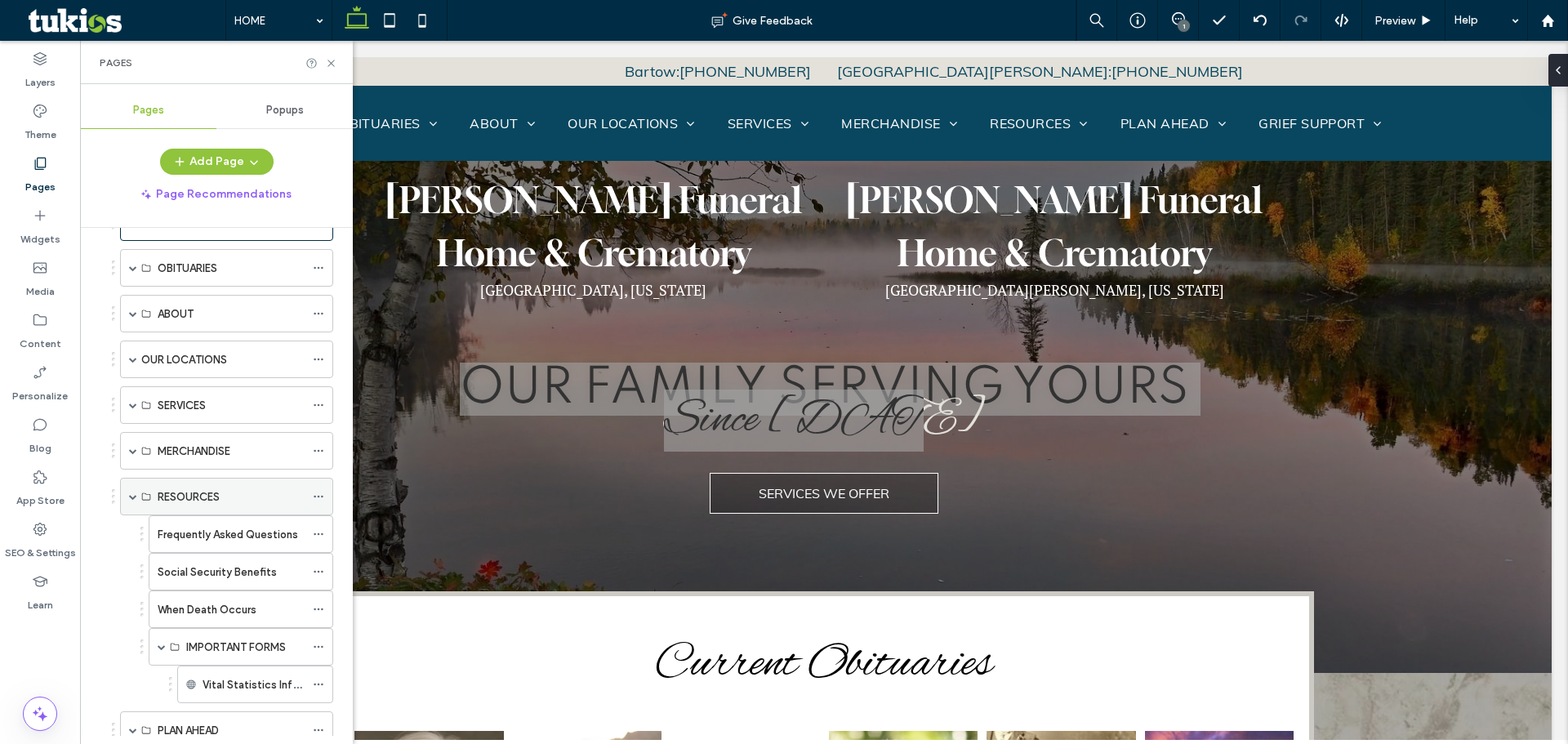
scroll to position [173, 0]
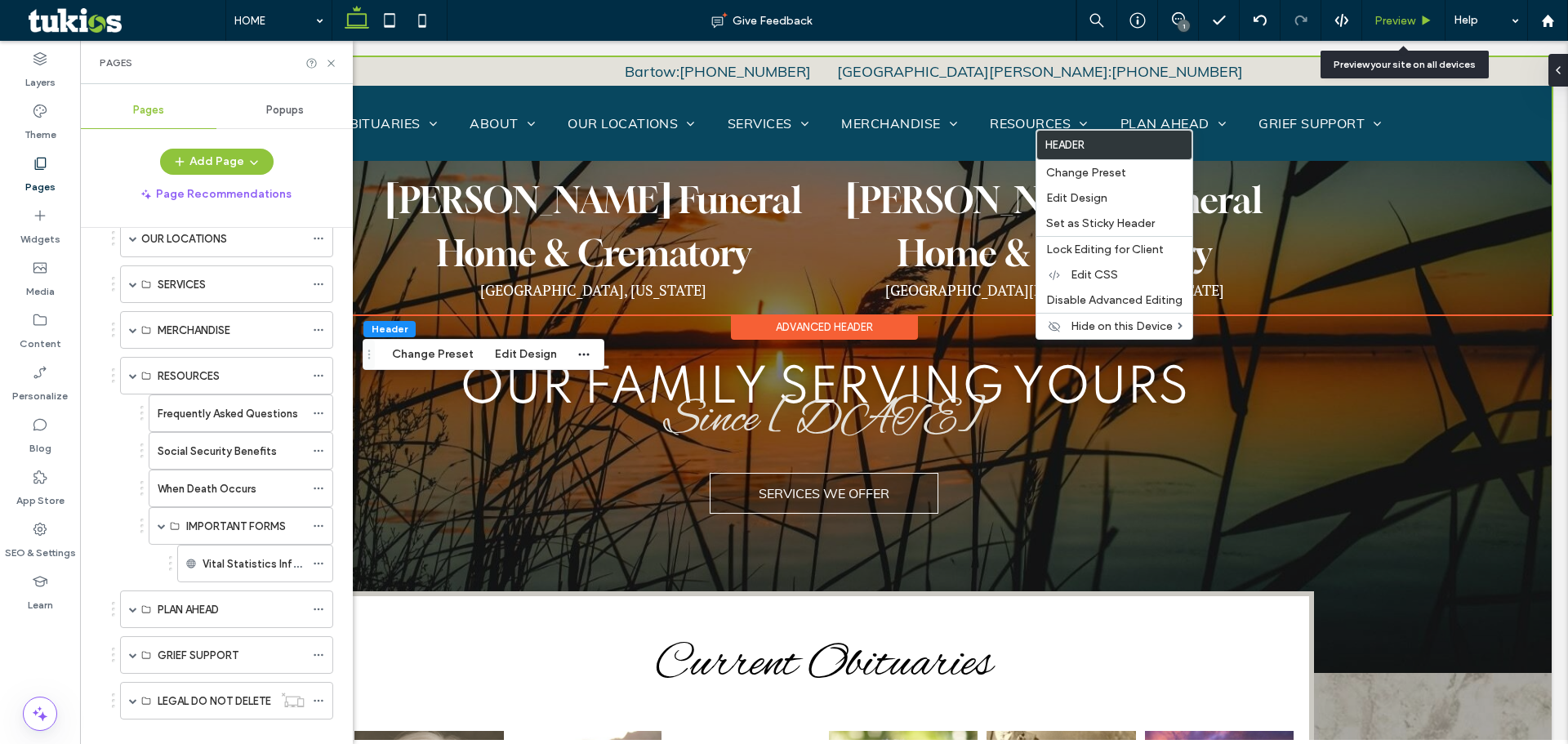
click at [1406, 21] on span "Preview" at bounding box center [1395, 21] width 41 height 14
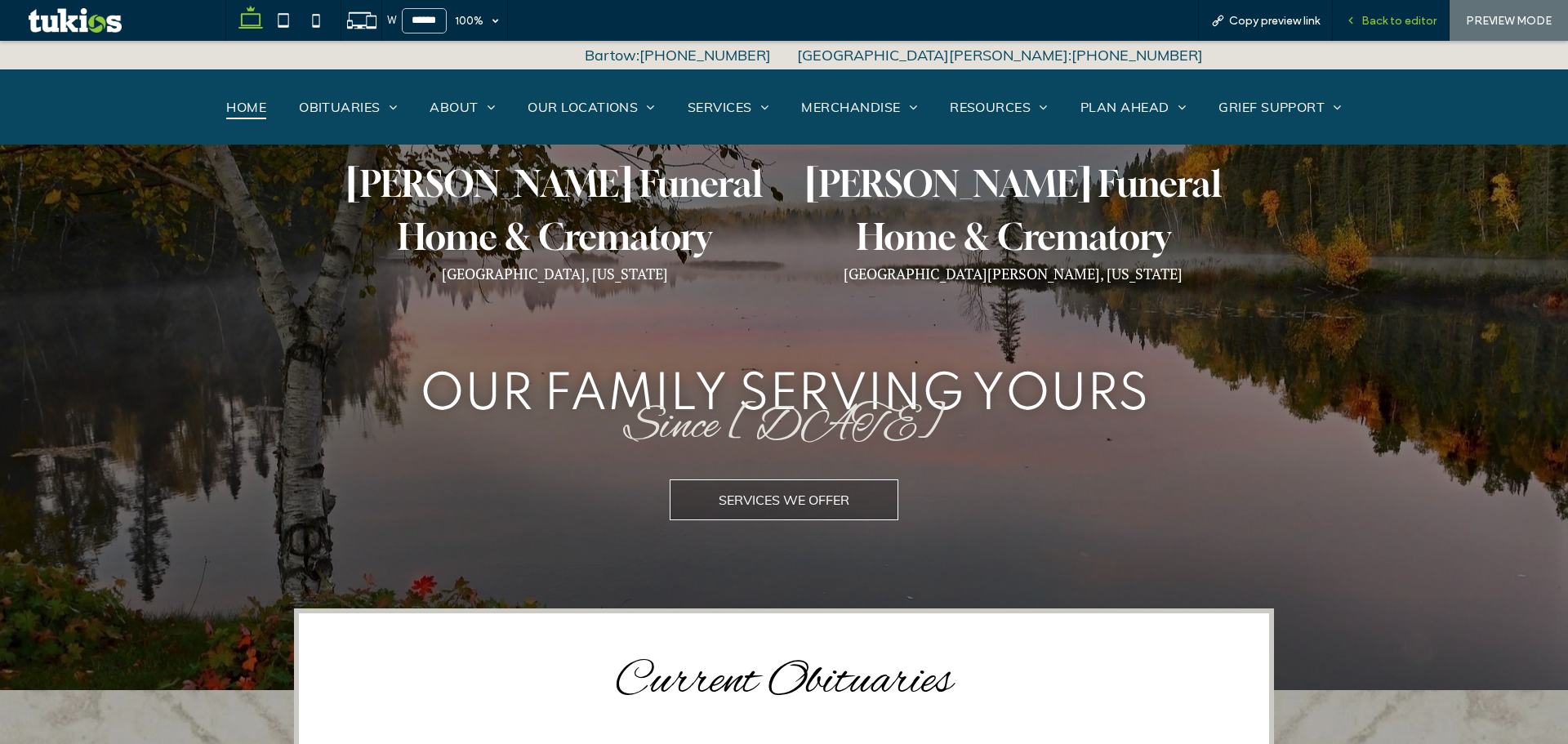
click at [1388, 19] on span "Back to editor" at bounding box center [1398, 21] width 75 height 14
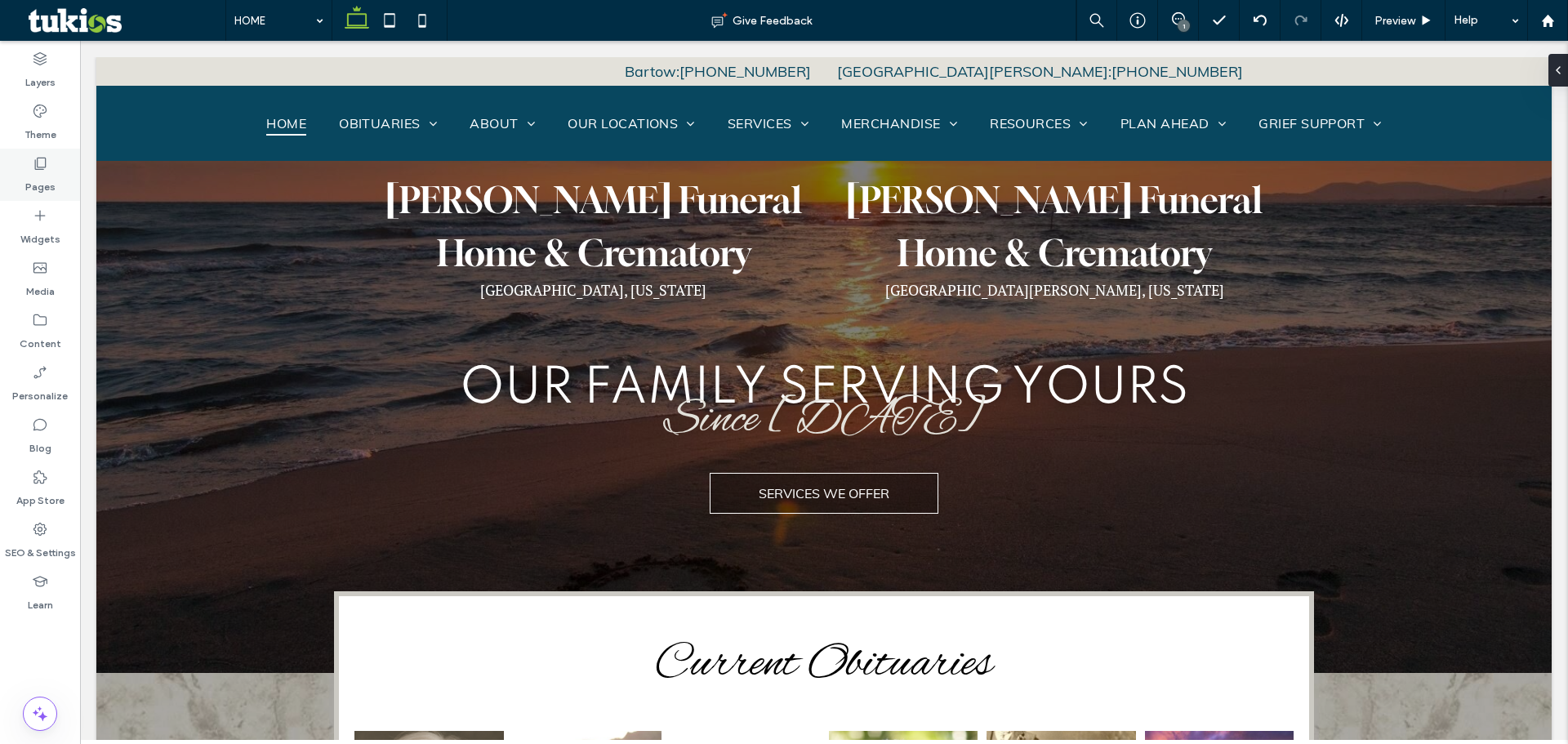
click at [45, 172] on label "Pages" at bounding box center [40, 183] width 30 height 23
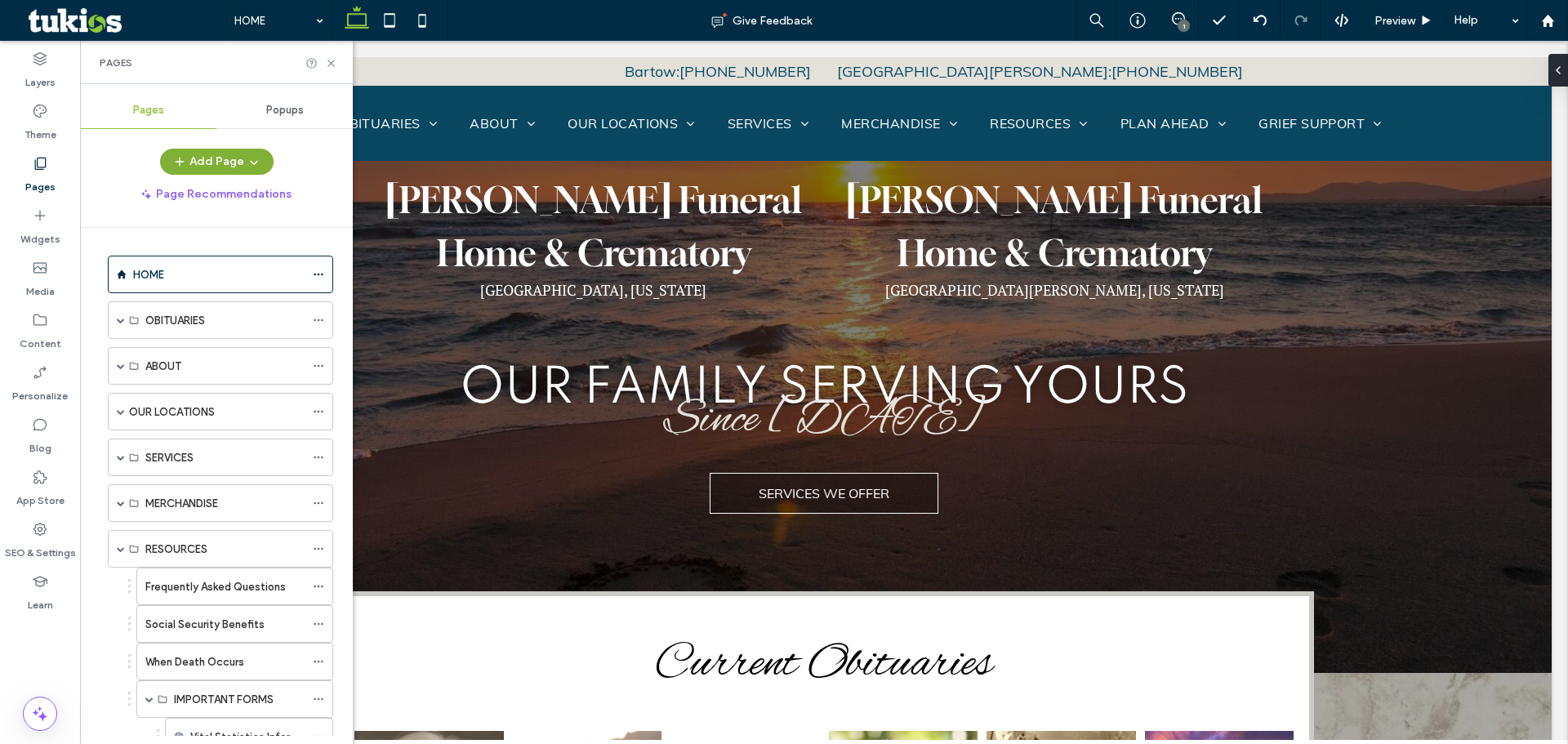
click at [221, 173] on button "Add Page" at bounding box center [216, 162] width 114 height 26
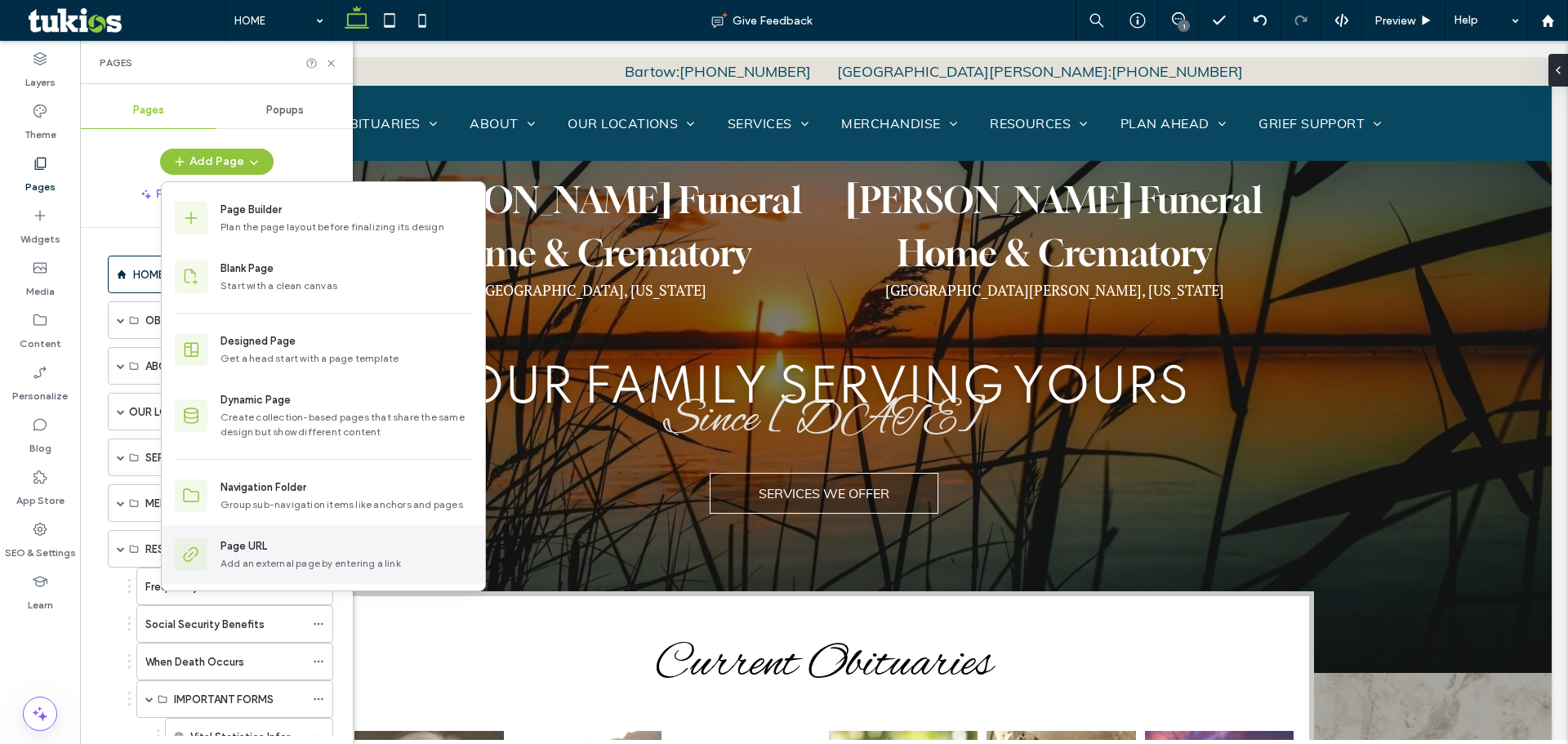
click at [259, 548] on div "Page URL" at bounding box center [243, 546] width 46 height 16
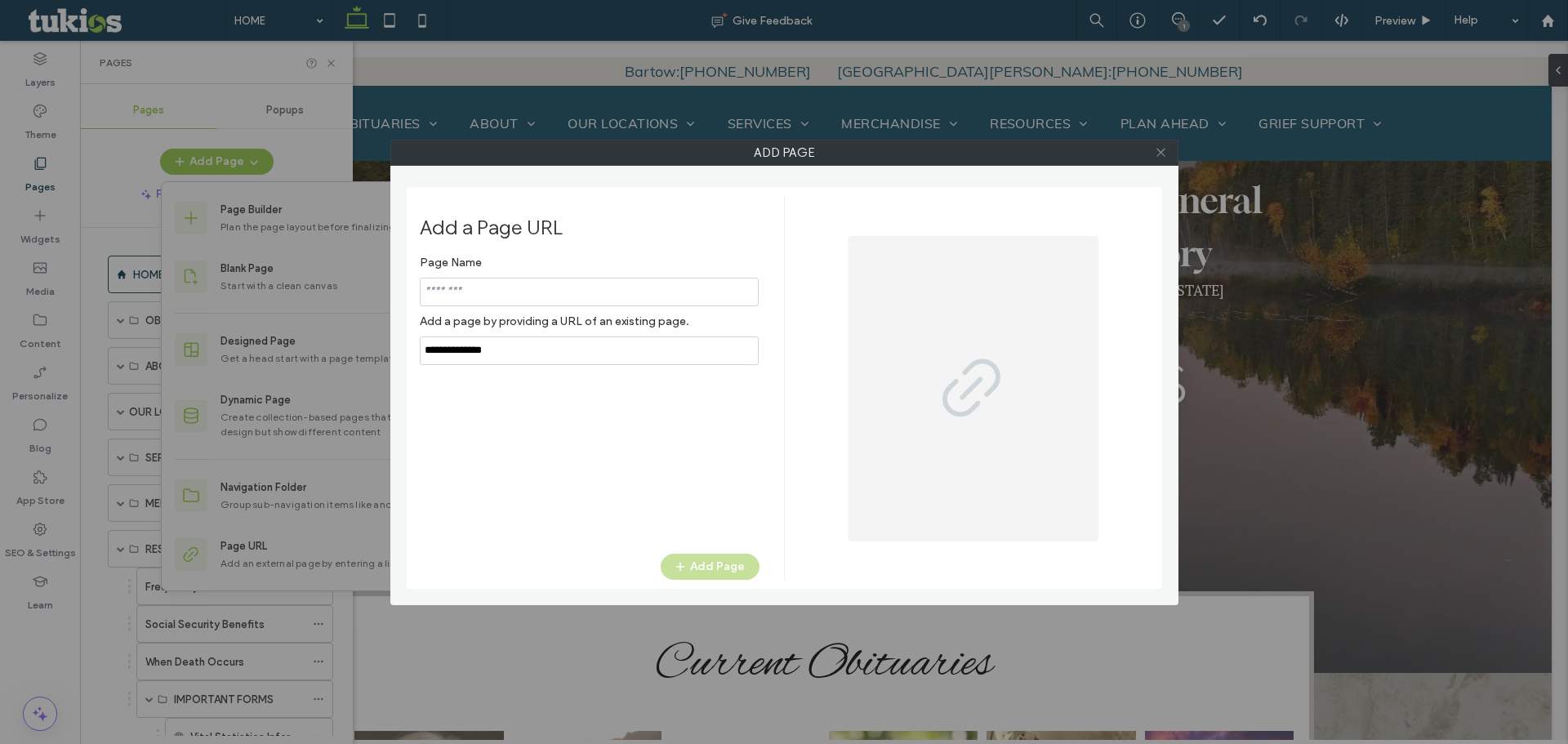
click at [1157, 152] on icon at bounding box center [1160, 152] width 13 height 13
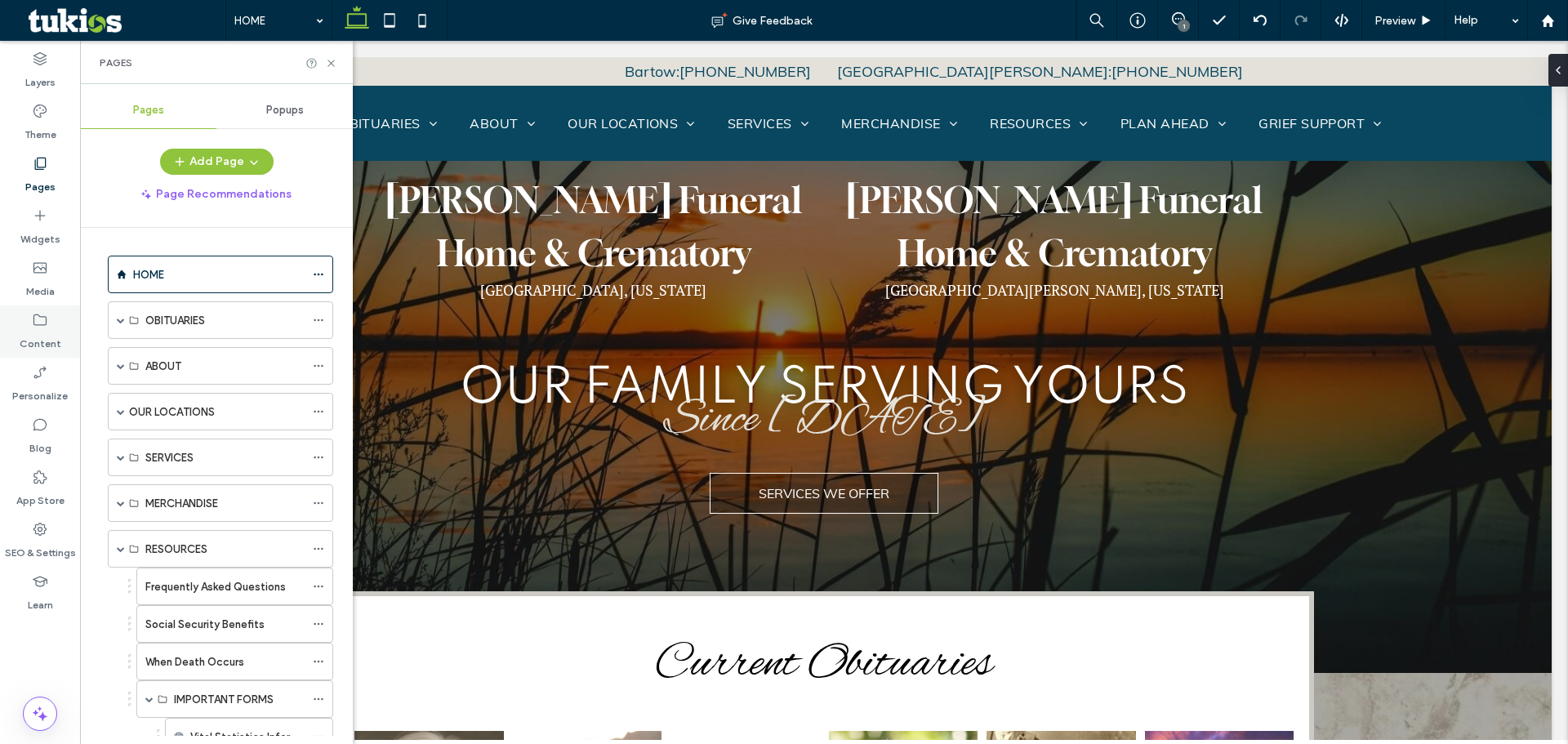
click at [37, 325] on icon at bounding box center [40, 320] width 16 height 16
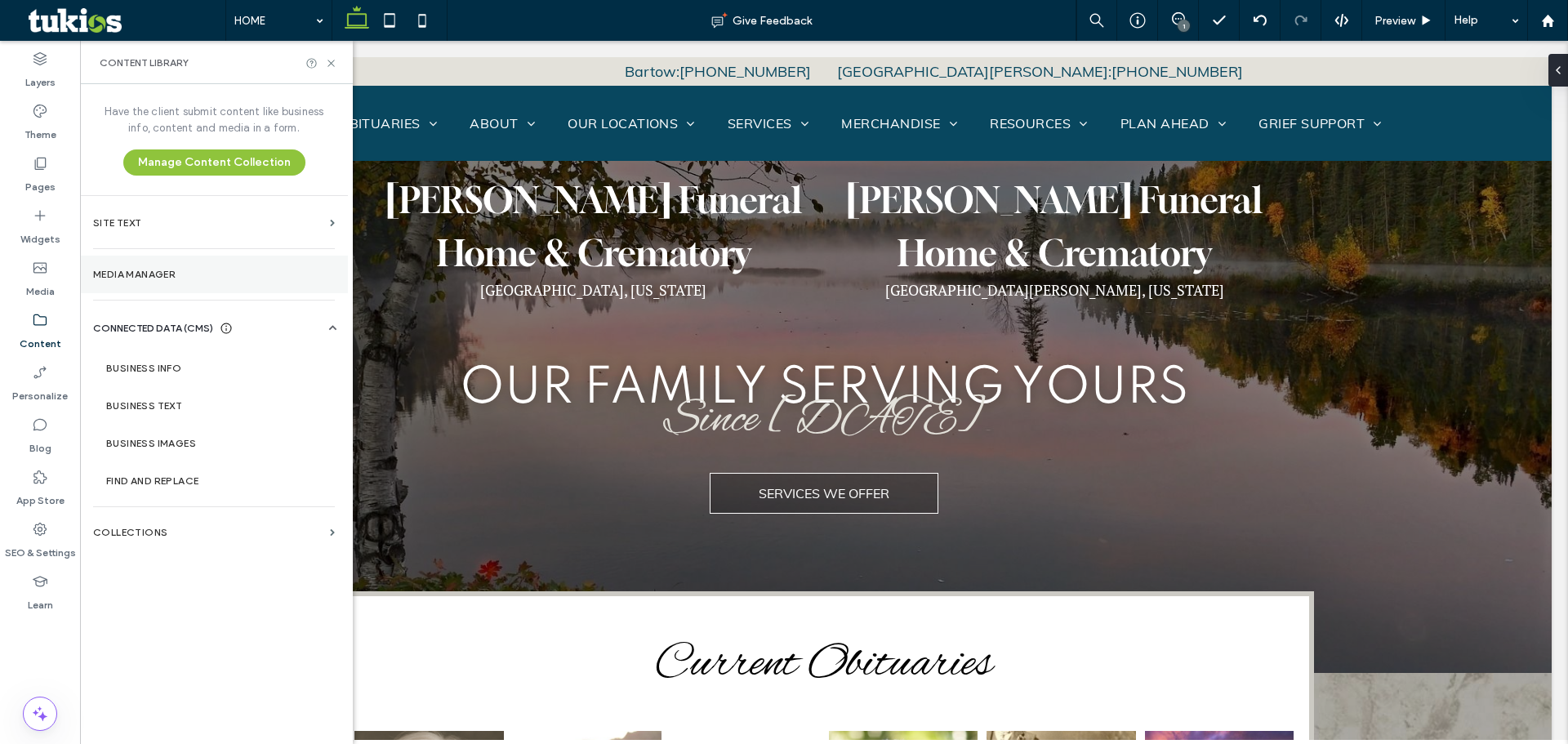
click at [140, 273] on label "Media Manager" at bounding box center [214, 274] width 241 height 12
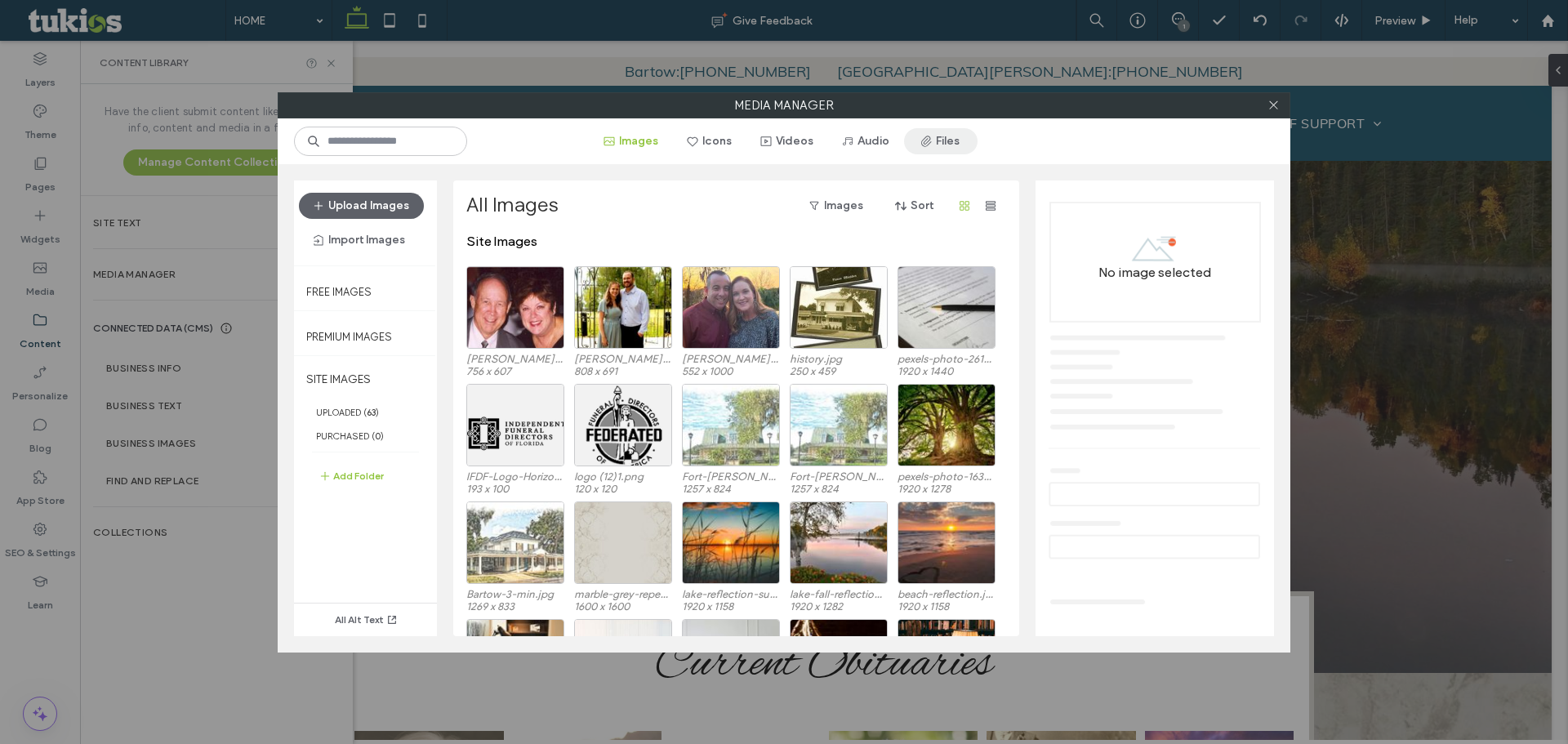
click at [967, 140] on button "Files" at bounding box center [940, 141] width 73 height 26
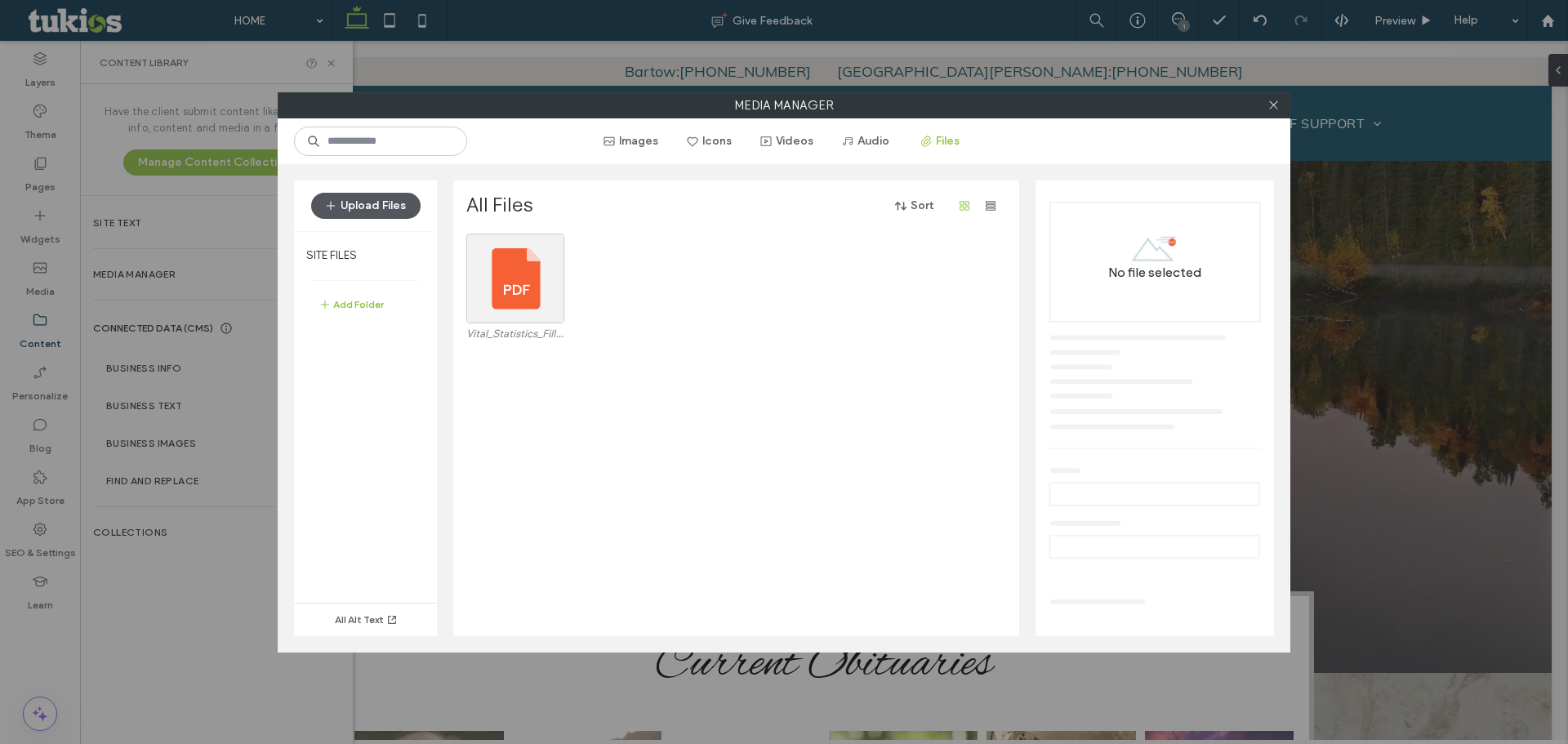
click at [392, 210] on button "Upload Files" at bounding box center [366, 205] width 109 height 26
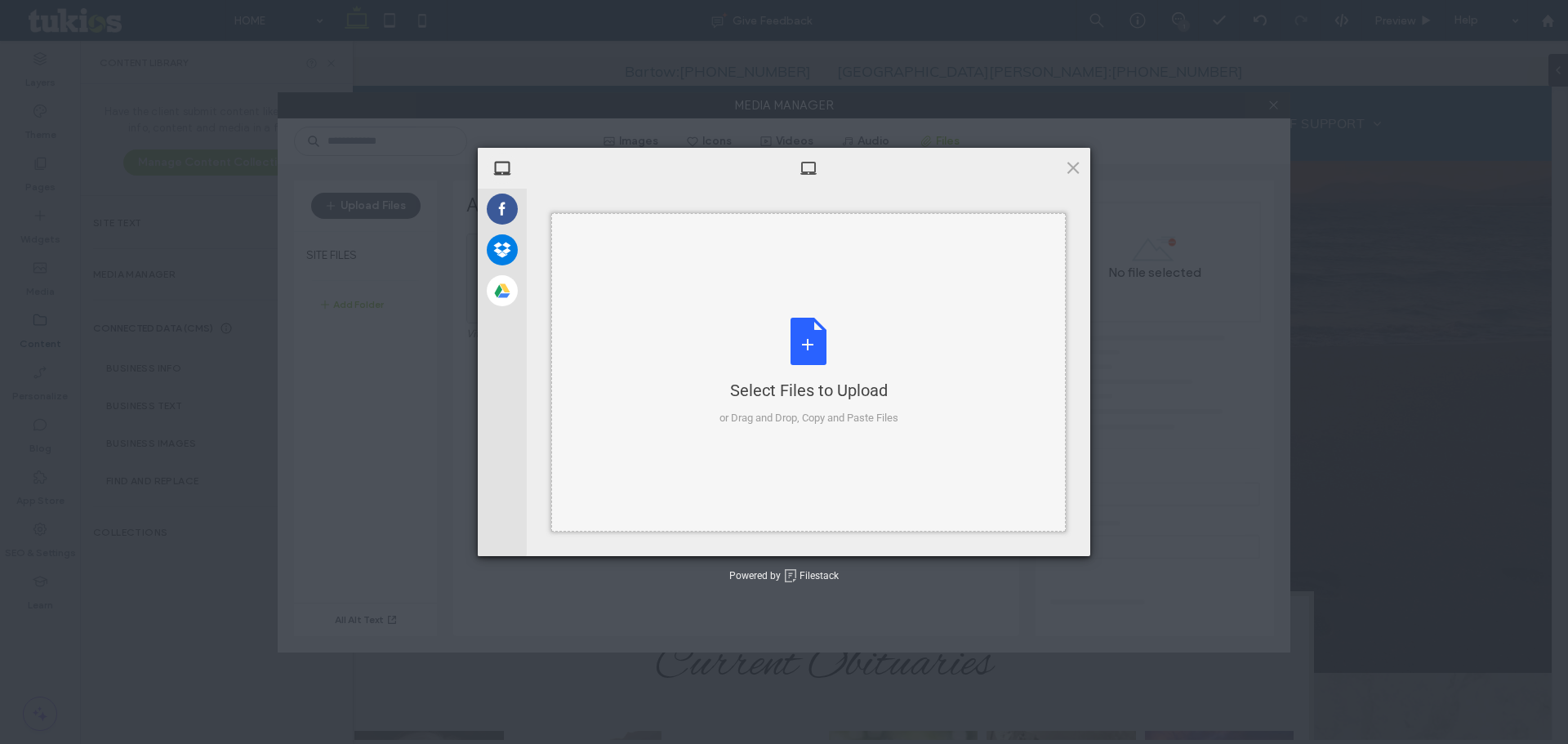
click at [840, 300] on div "Select Files to Upload or Drag and Drop, Copy and Paste Files" at bounding box center [808, 372] width 514 height 319
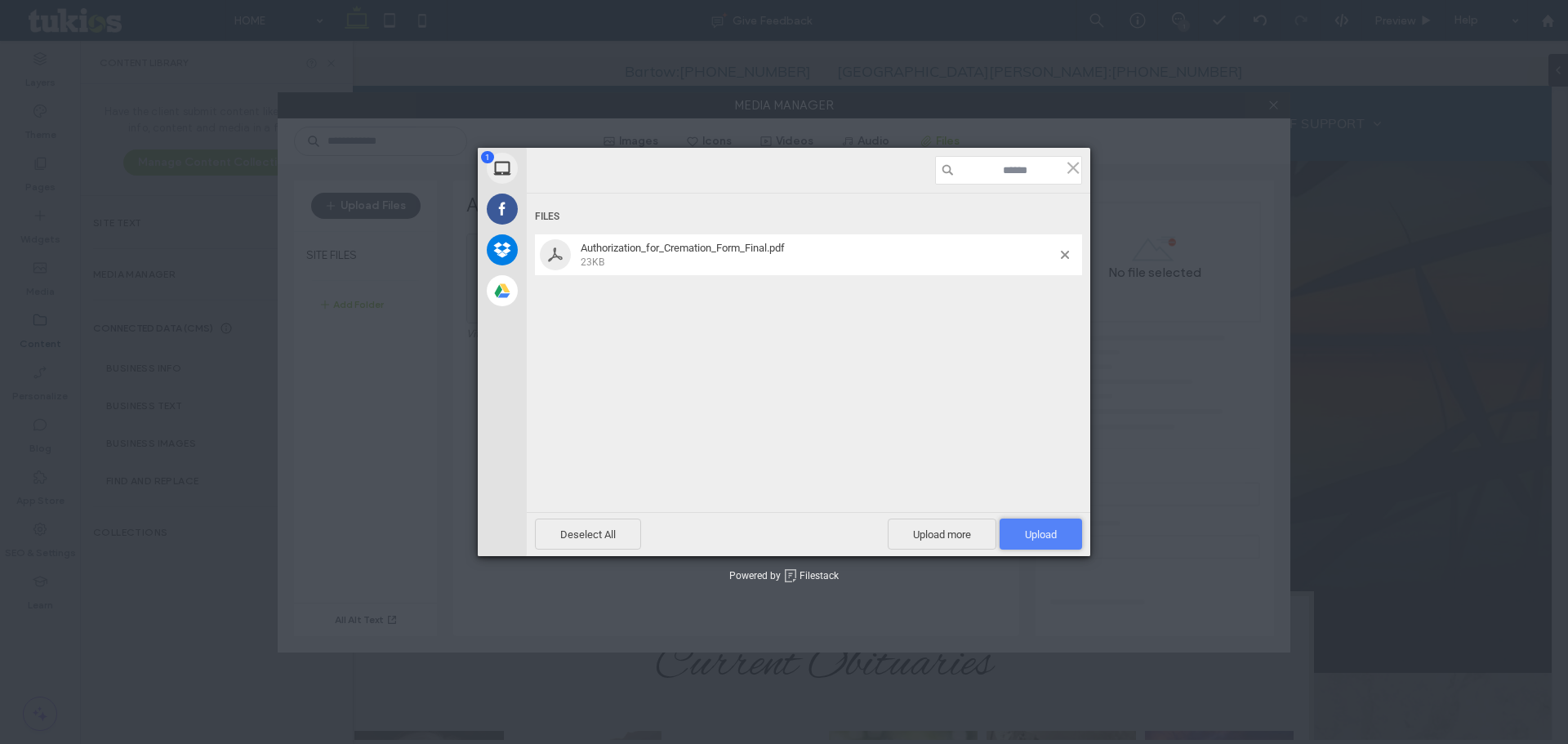
click at [1016, 524] on span "Upload 1" at bounding box center [1041, 534] width 82 height 31
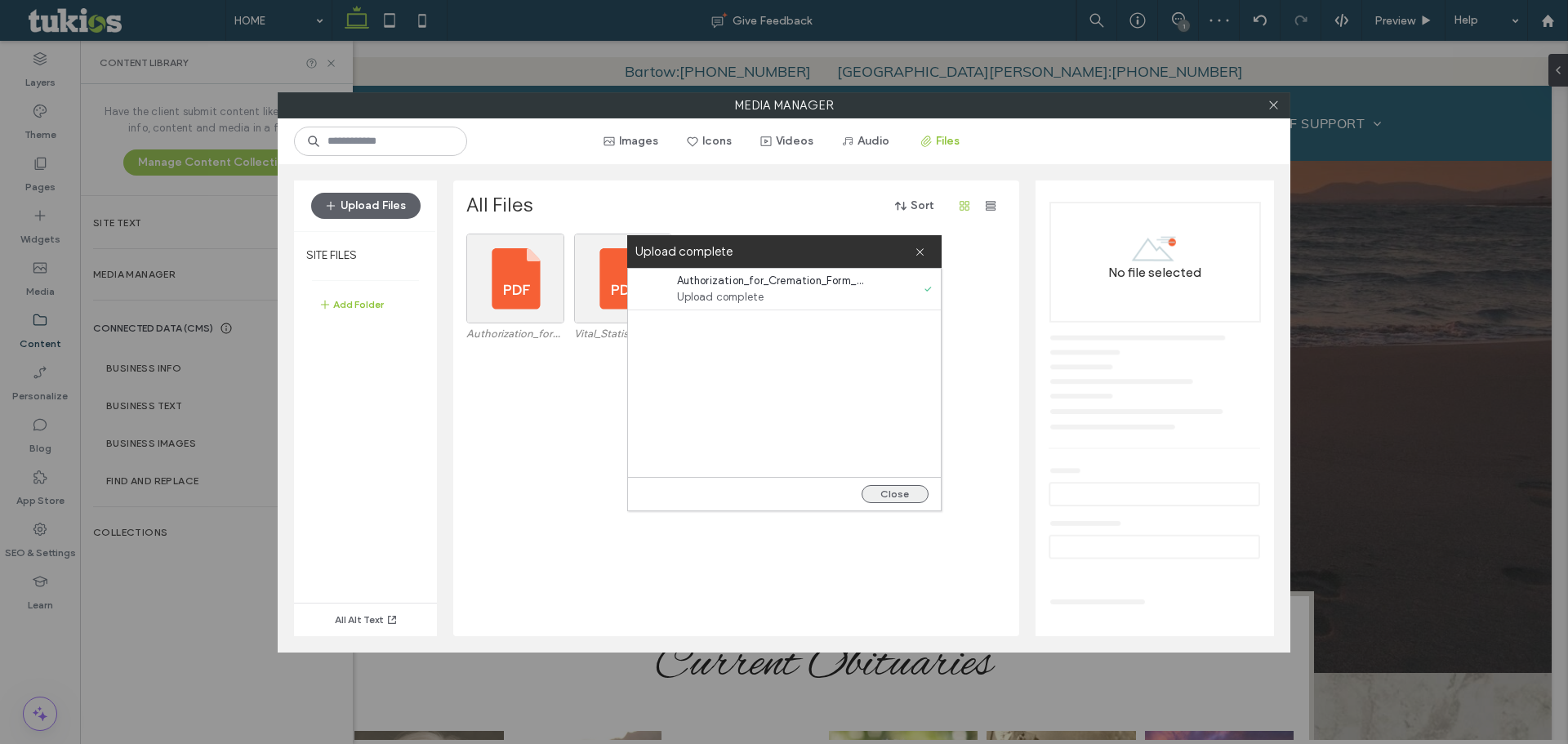
click at [908, 498] on button "Close" at bounding box center [895, 494] width 67 height 18
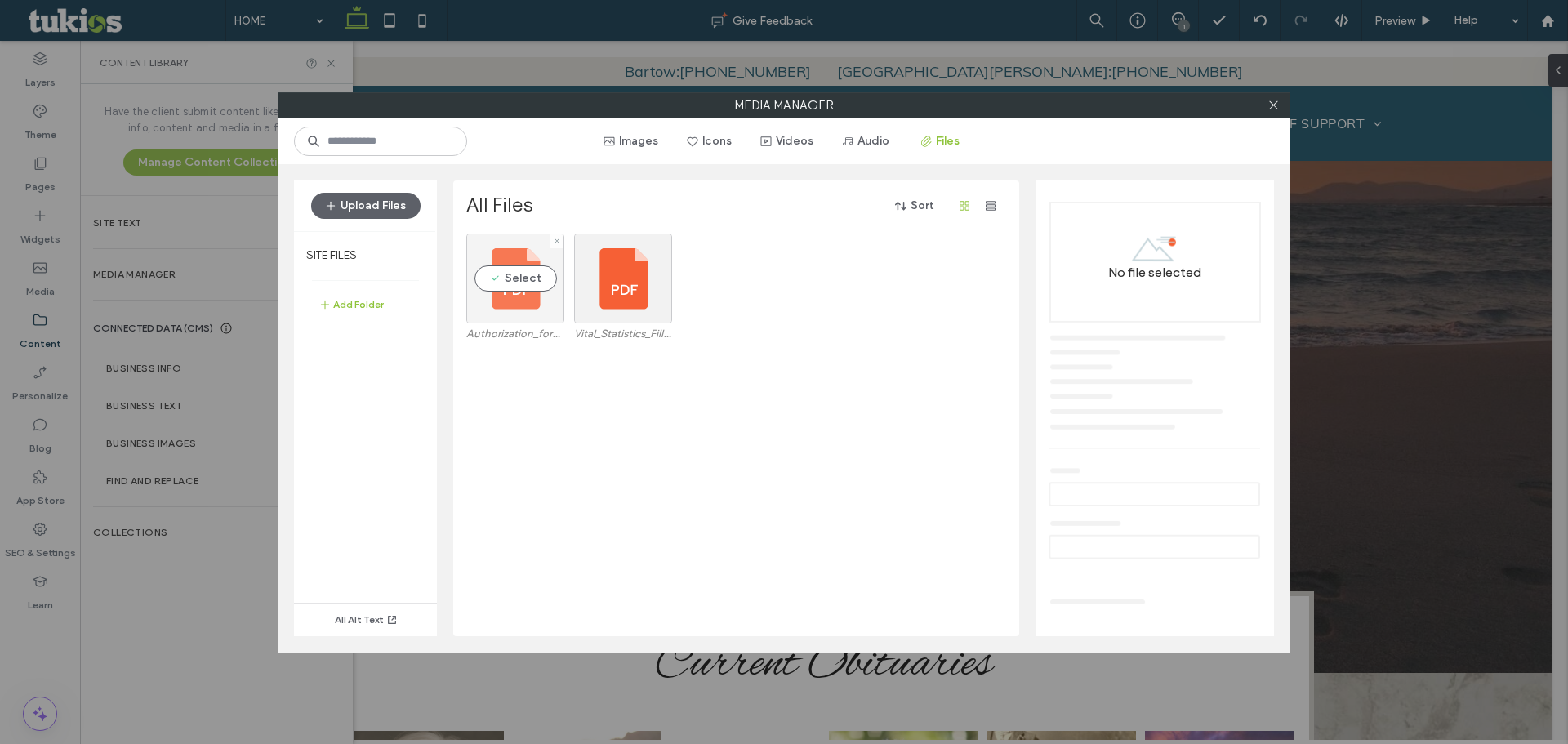
click at [515, 284] on div "Select" at bounding box center [515, 279] width 98 height 90
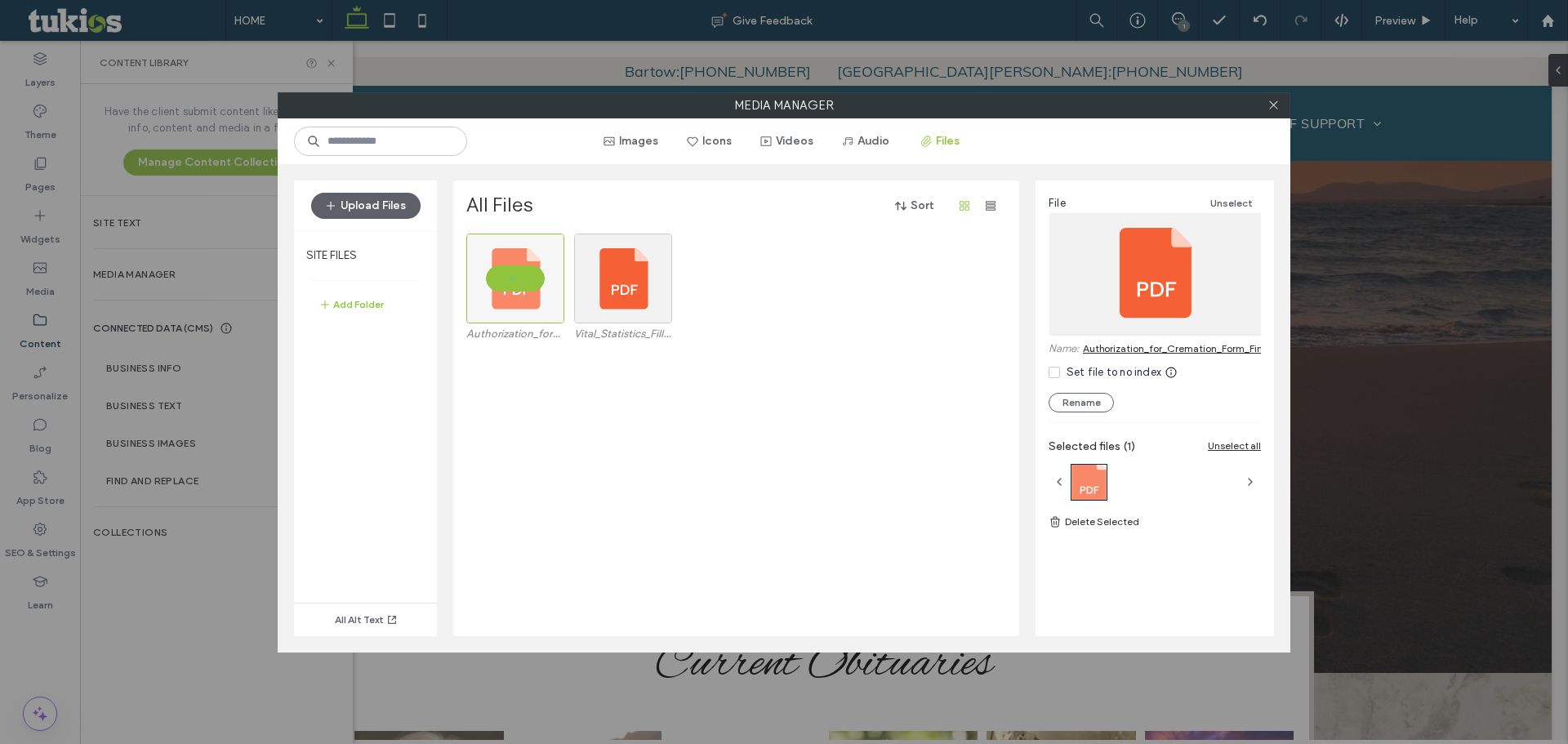
click at [1140, 351] on link "Authorization_for_Cremation_Form_Final.pdf" at bounding box center [1186, 348] width 207 height 13
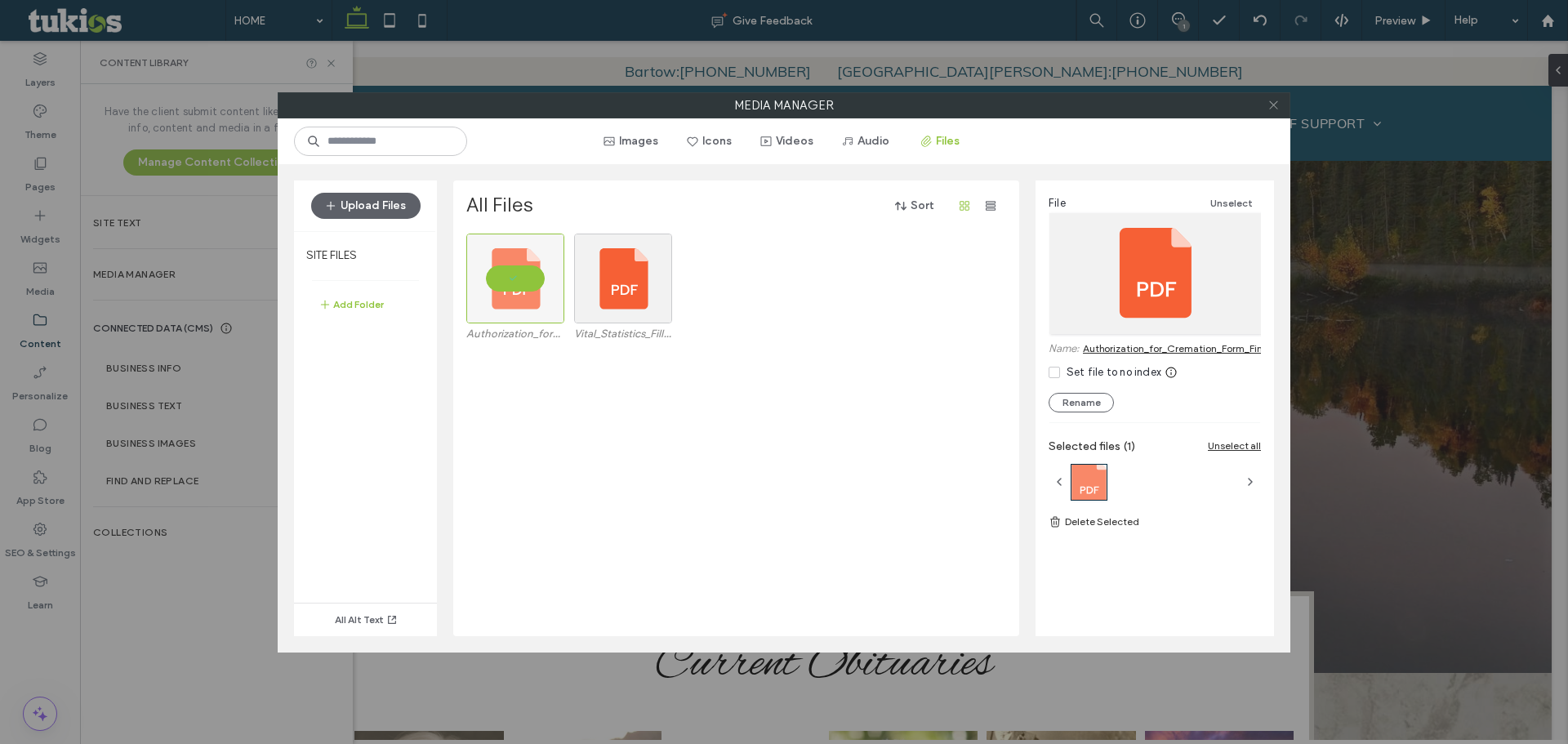
click at [1274, 103] on icon at bounding box center [1273, 104] width 13 height 13
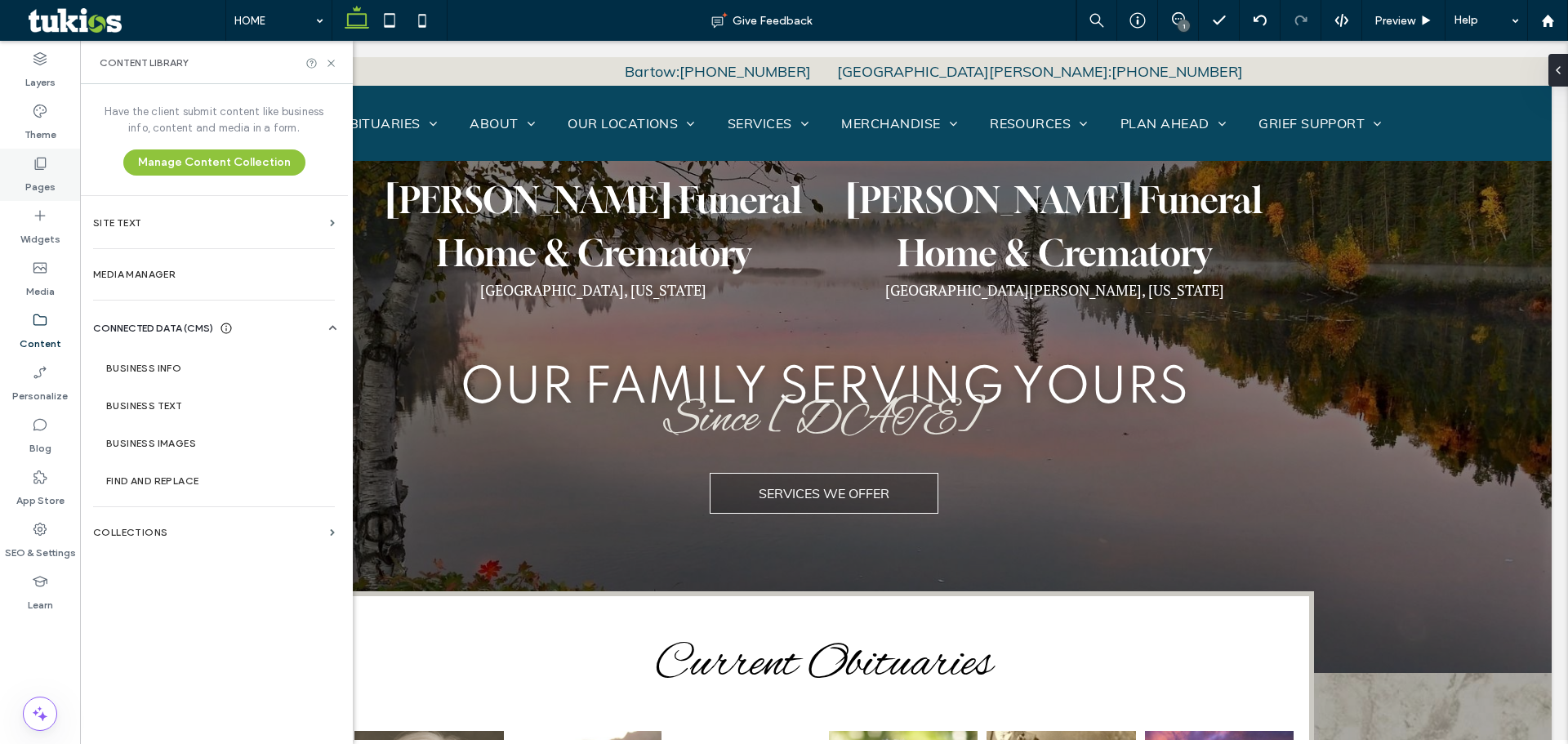
click at [42, 167] on icon at bounding box center [40, 162] width 16 height 16
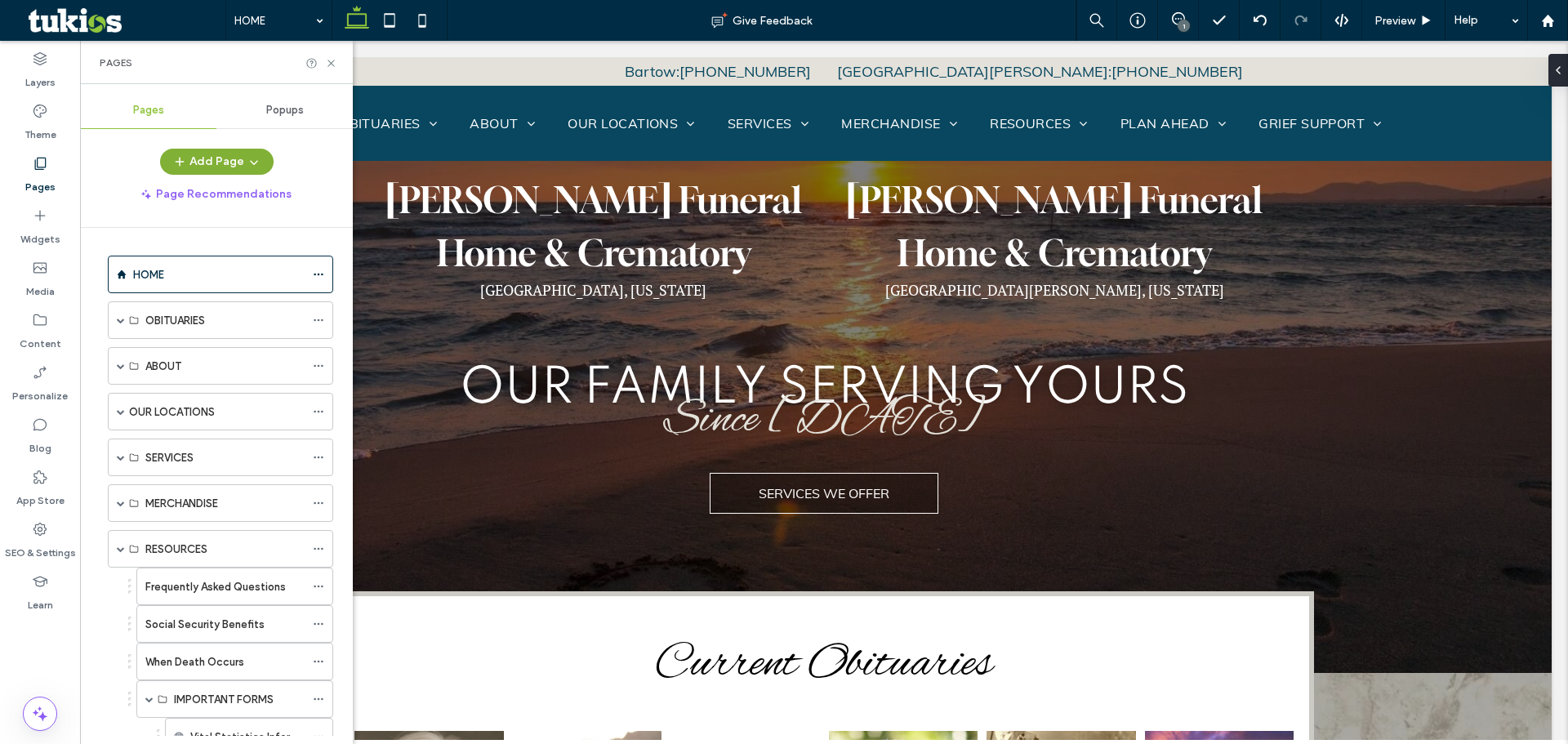
click at [208, 166] on button "Add Page" at bounding box center [216, 162] width 114 height 26
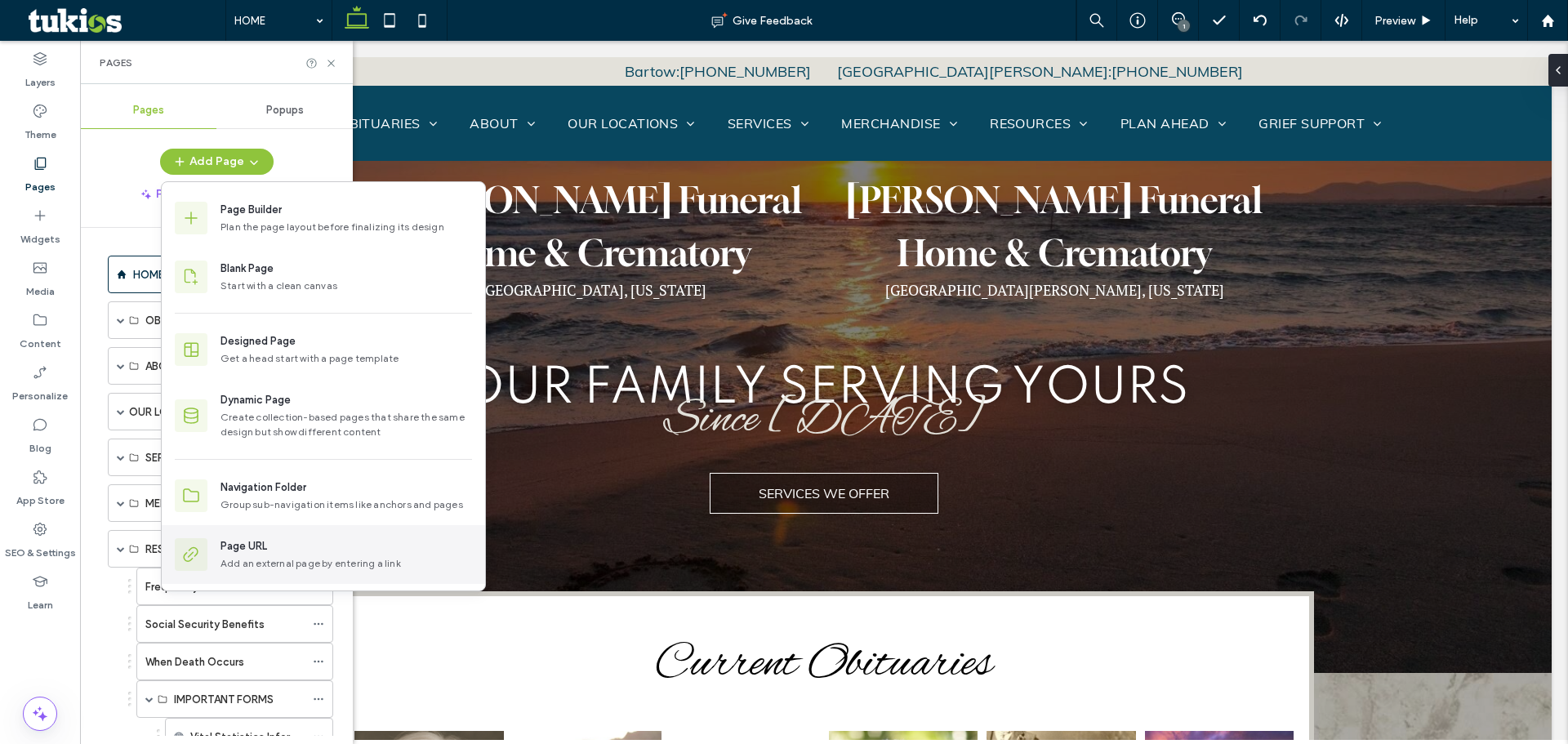
click at [271, 551] on div "Page URL" at bounding box center [346, 546] width 252 height 16
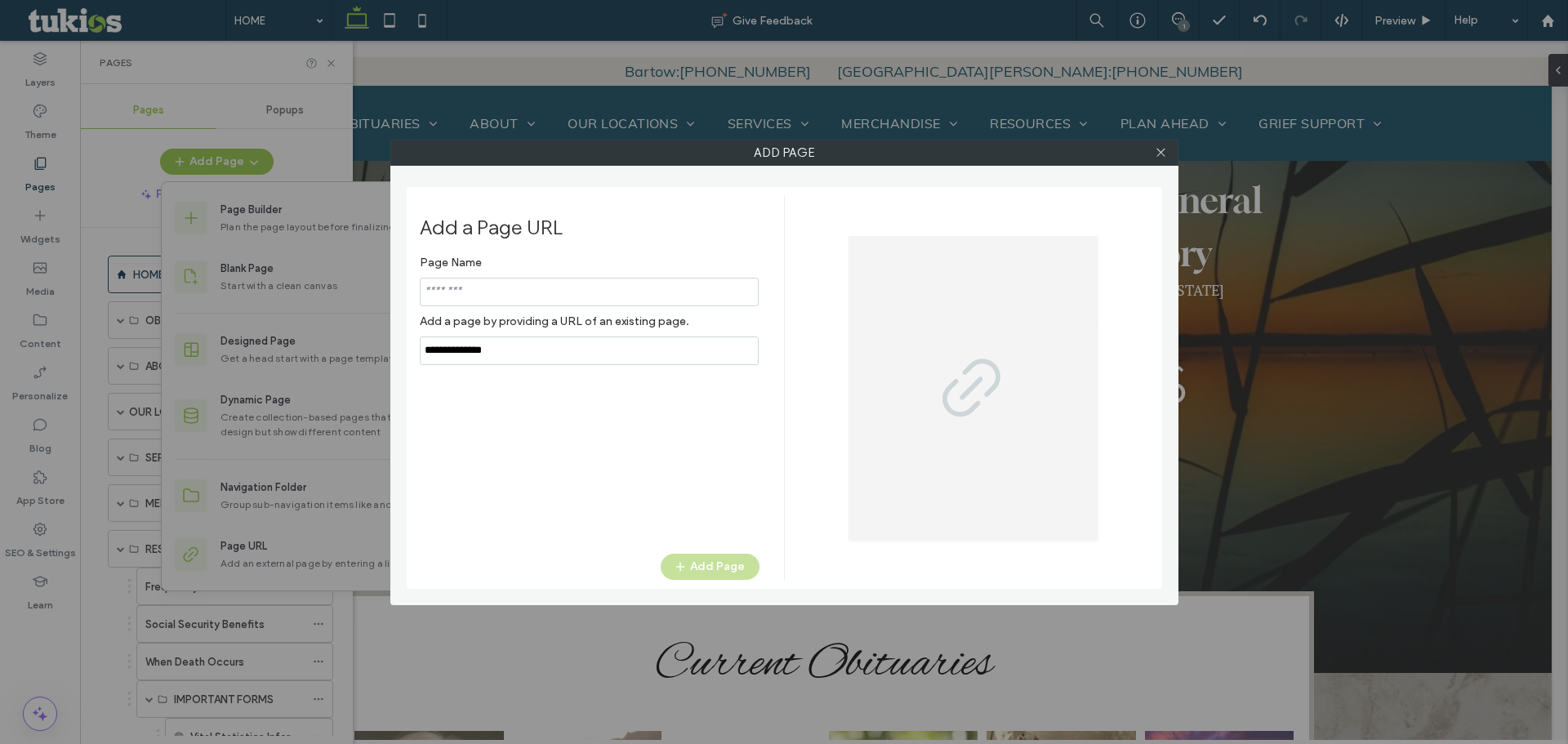
click at [506, 353] on input "notEmpty,url" at bounding box center [589, 351] width 339 height 29
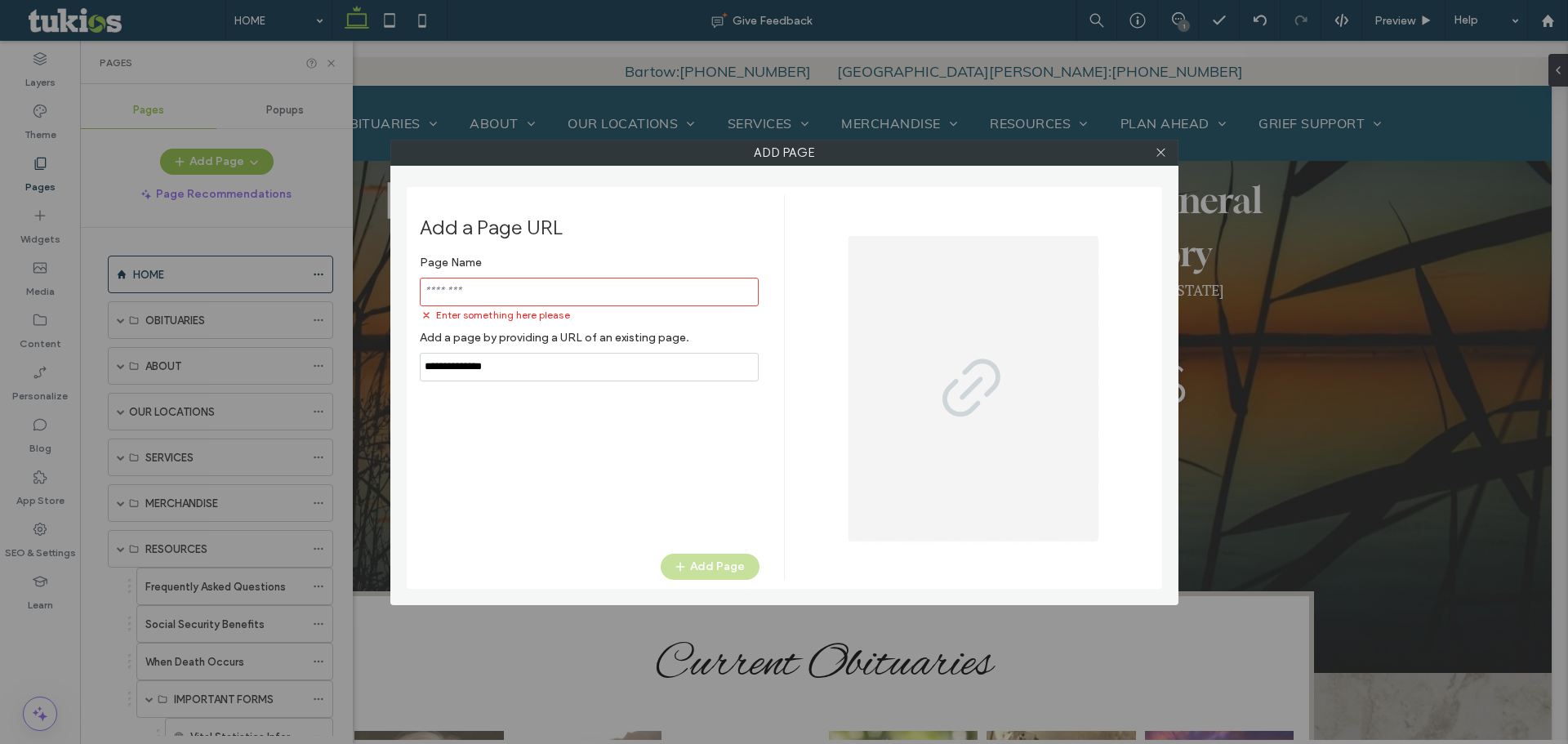
click at [506, 353] on input "notEmpty,url" at bounding box center [589, 367] width 339 height 29
paste input "**********"
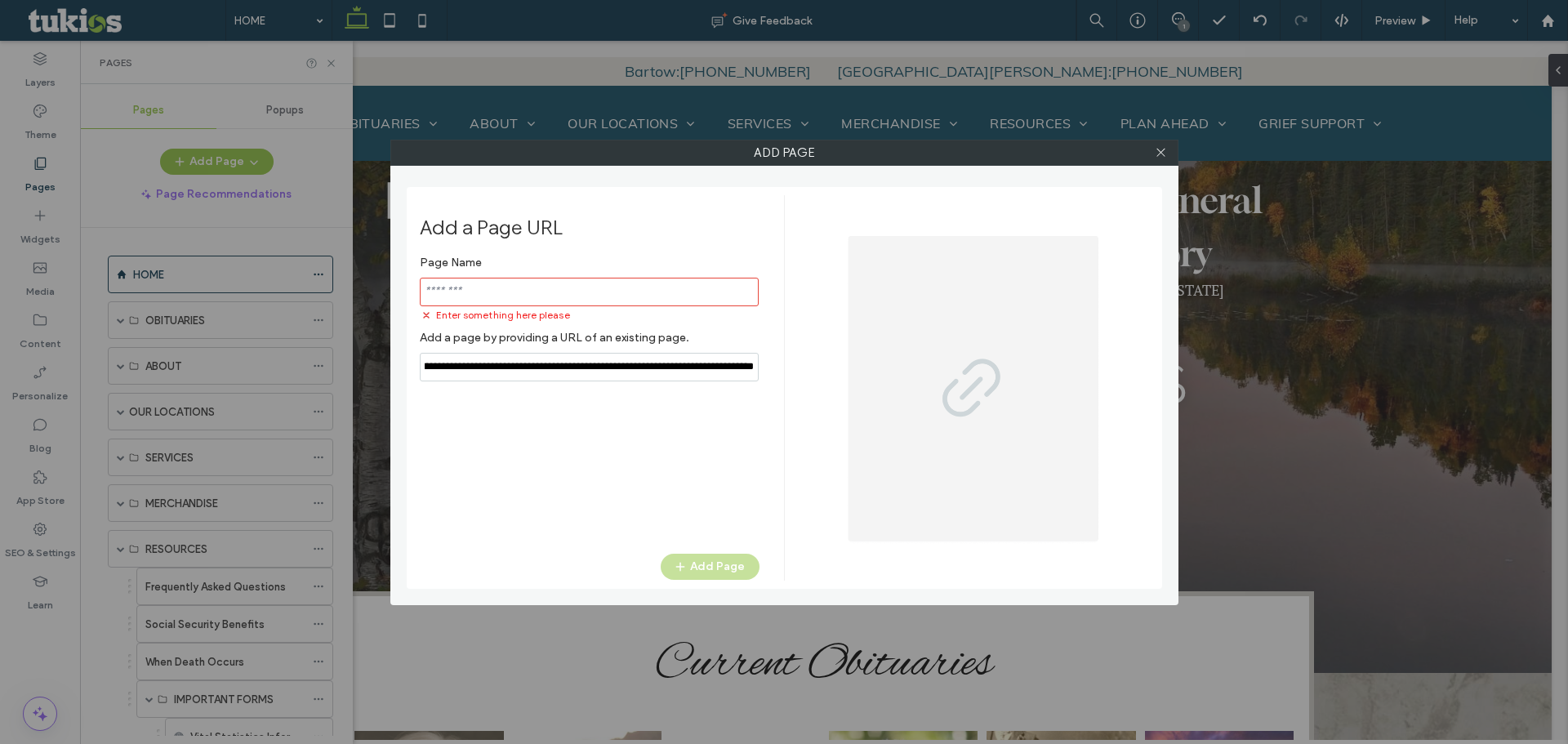
type input "**********"
click at [466, 279] on input "notEmpty" at bounding box center [589, 292] width 339 height 29
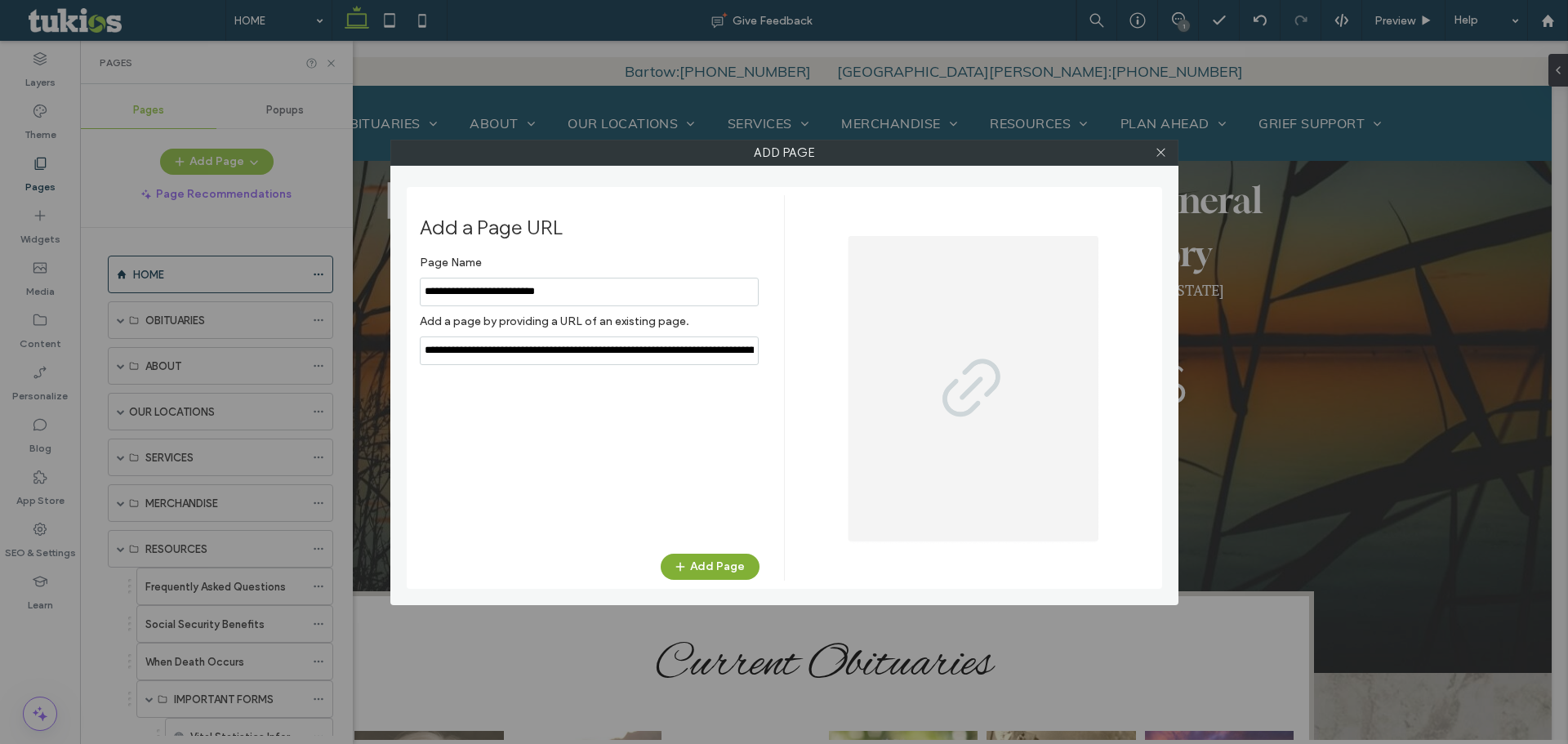
type input "**********"
click at [721, 555] on button "Add Page" at bounding box center [709, 566] width 98 height 26
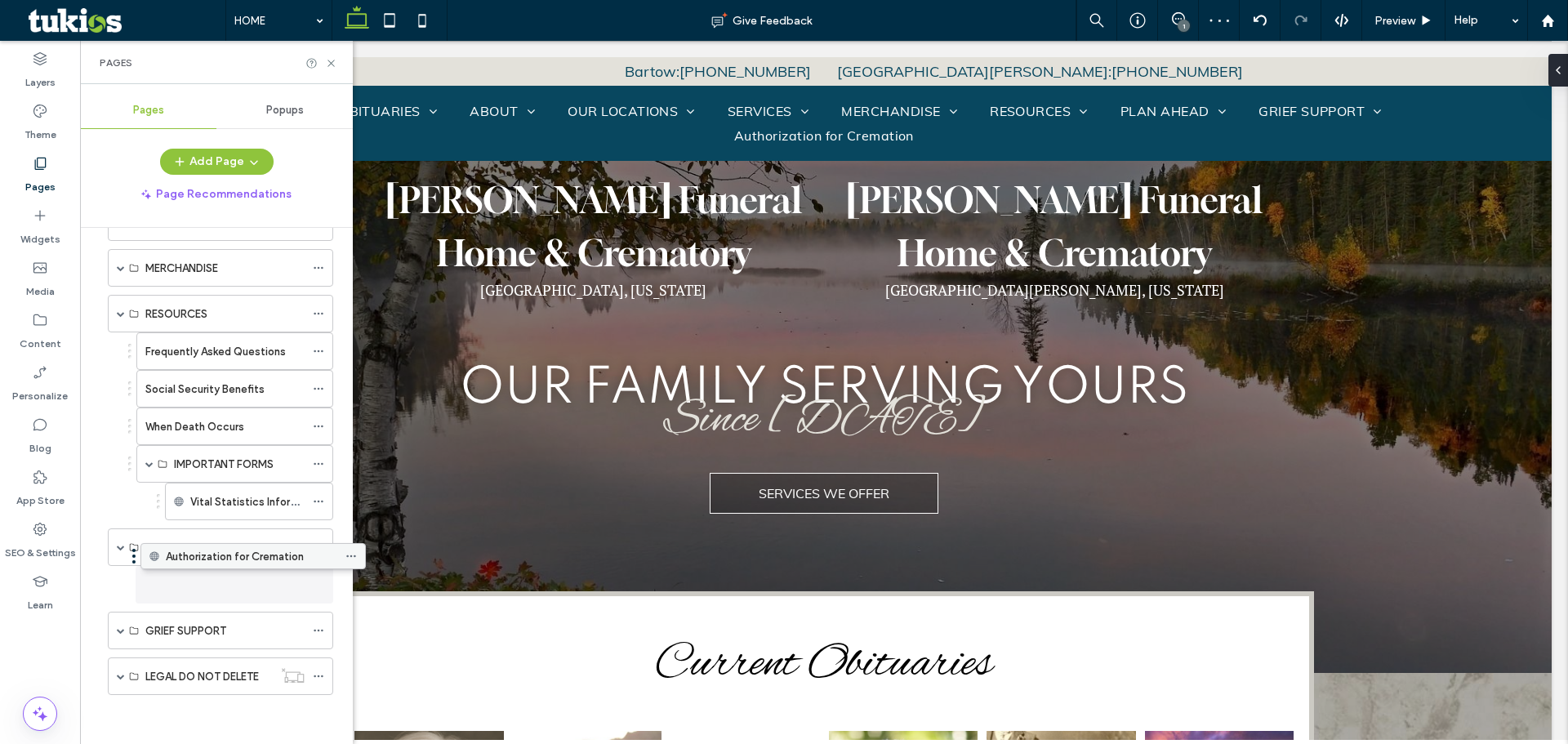
scroll to position [236, 0]
drag, startPoint x: 197, startPoint y: 604, endPoint x: 256, endPoint y: 550, distance: 80.0
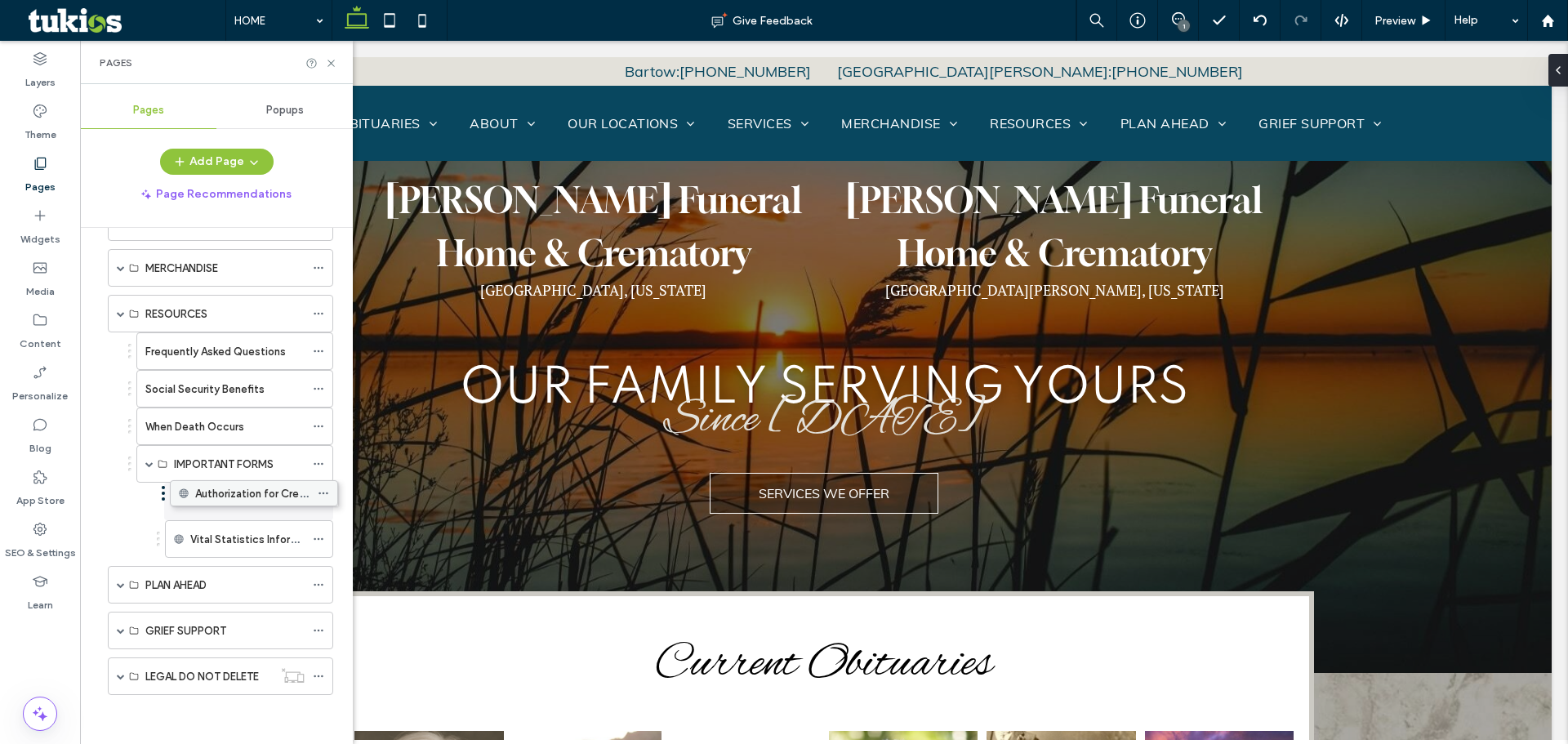
drag, startPoint x: 246, startPoint y: 541, endPoint x: 252, endPoint y: 501, distance: 40.4
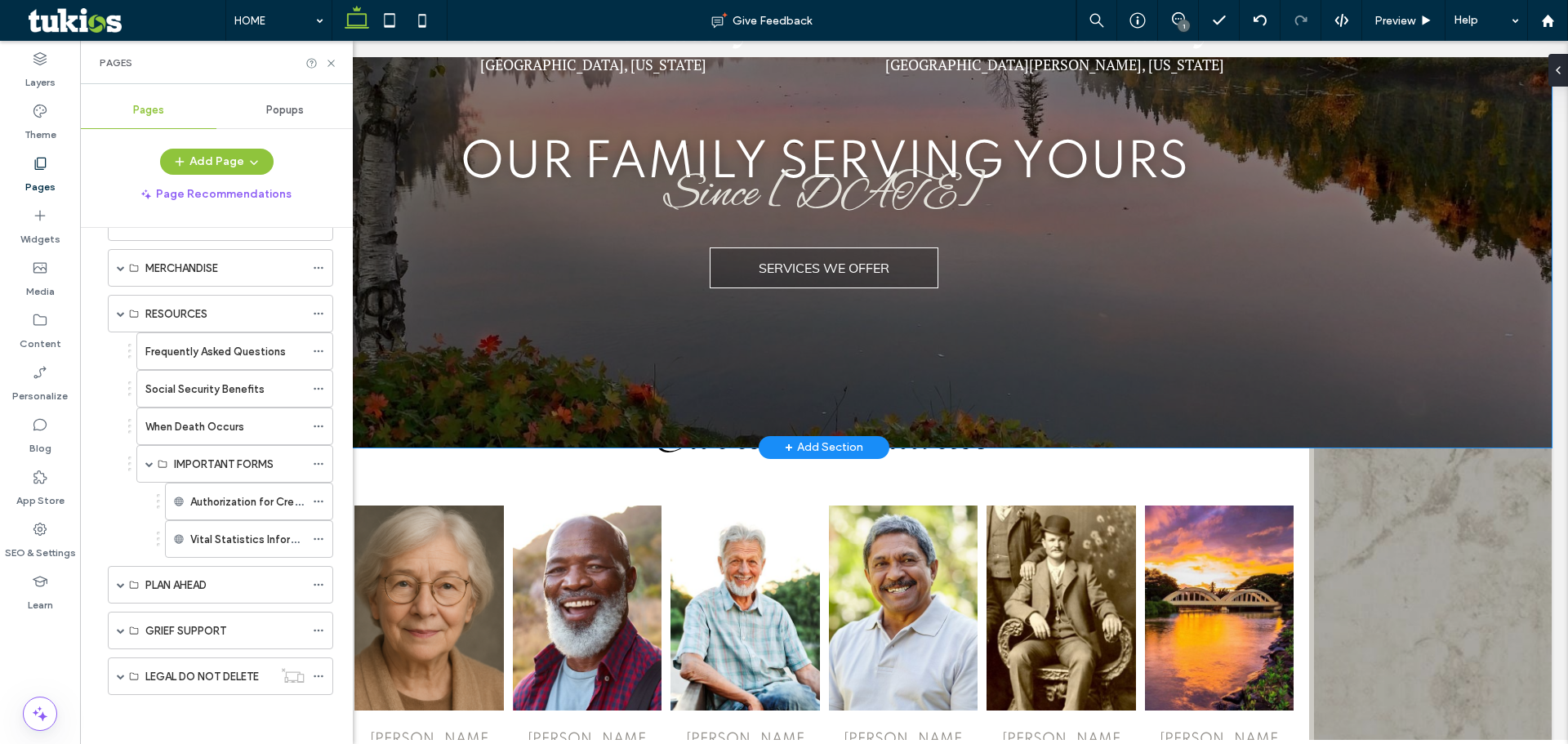
scroll to position [408, 0]
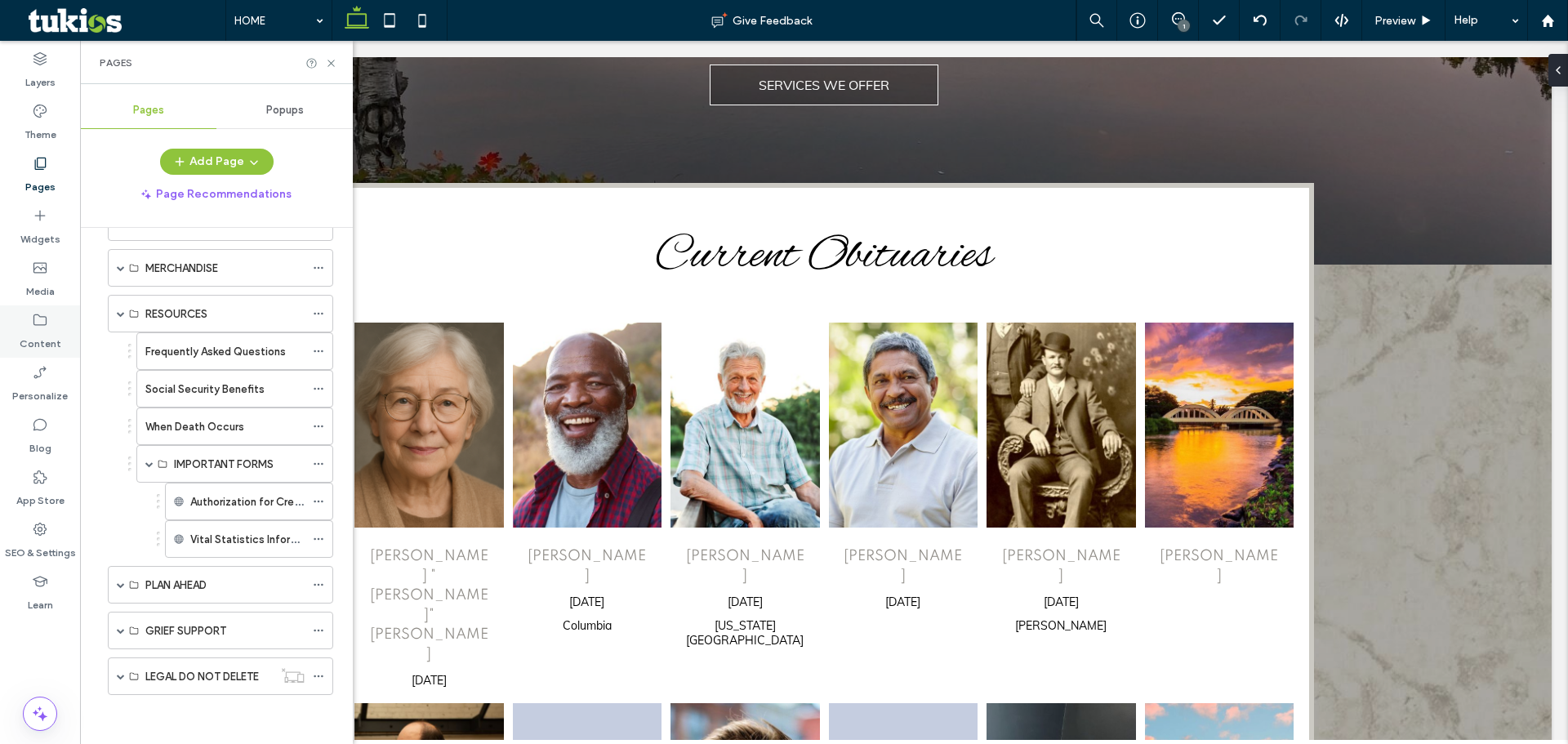
click at [44, 330] on label "Content" at bounding box center [40, 339] width 42 height 23
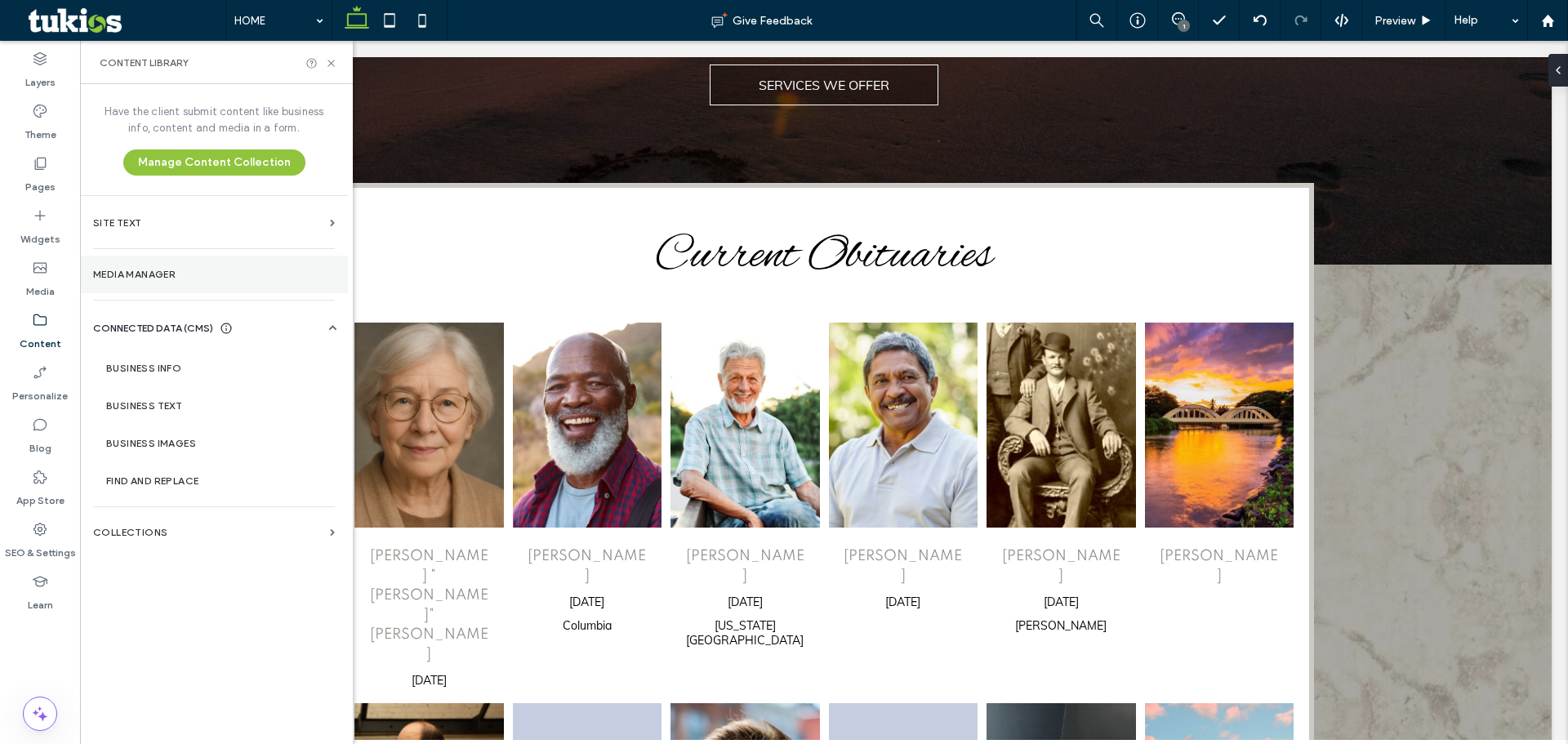
click at [130, 263] on section "Media Manager" at bounding box center [214, 274] width 268 height 38
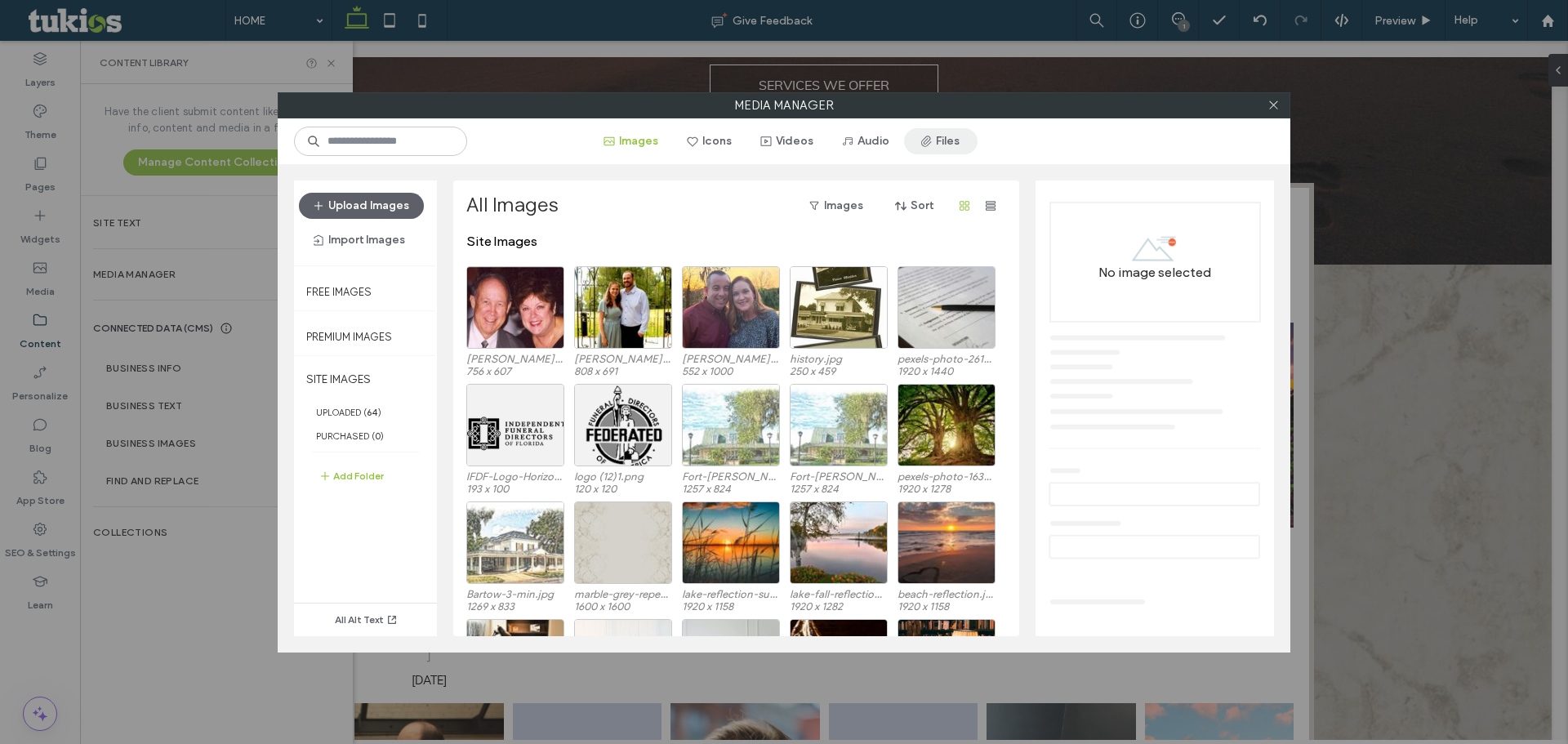
click at [956, 146] on button "Files" at bounding box center [940, 141] width 73 height 26
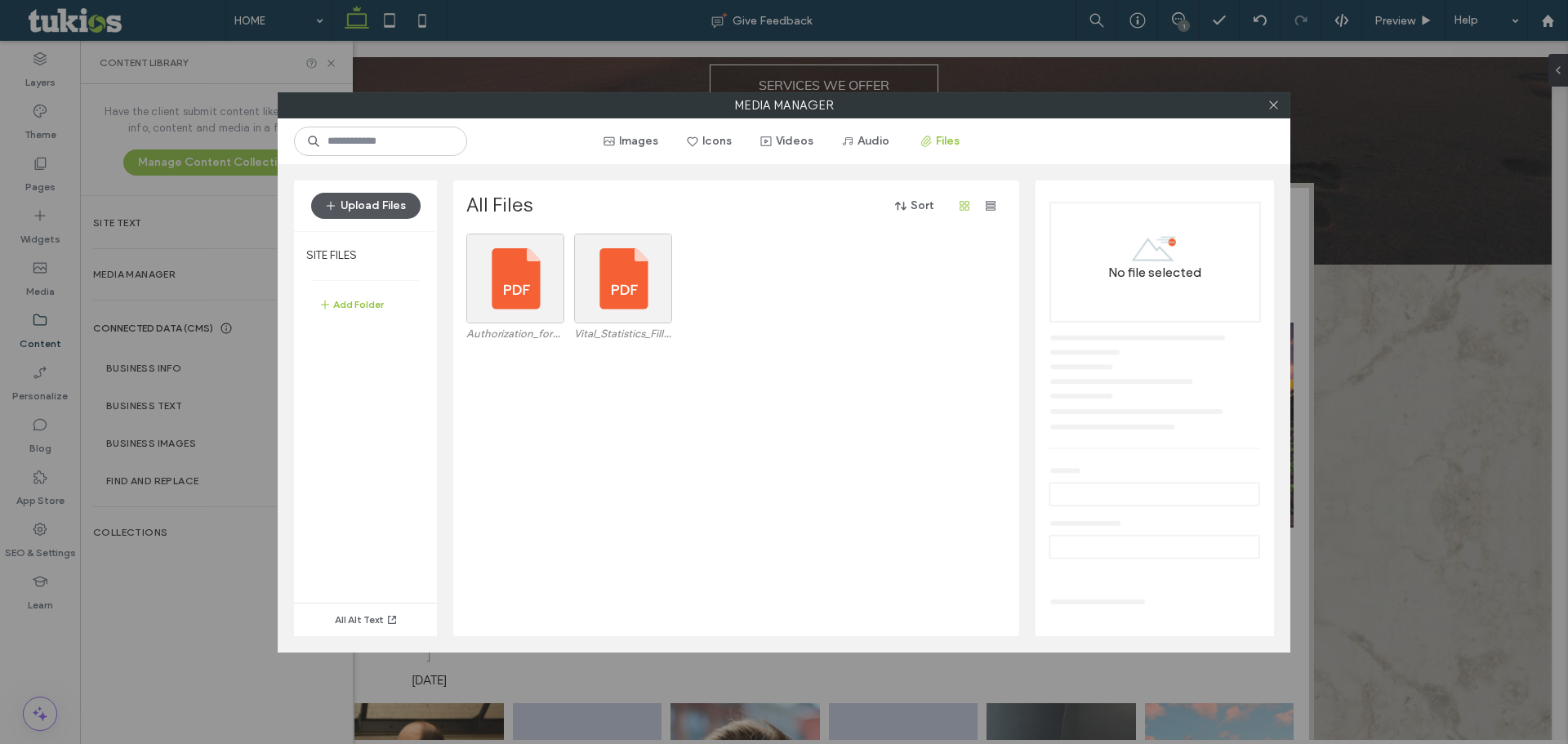
click at [377, 196] on button "Upload Files" at bounding box center [366, 205] width 109 height 26
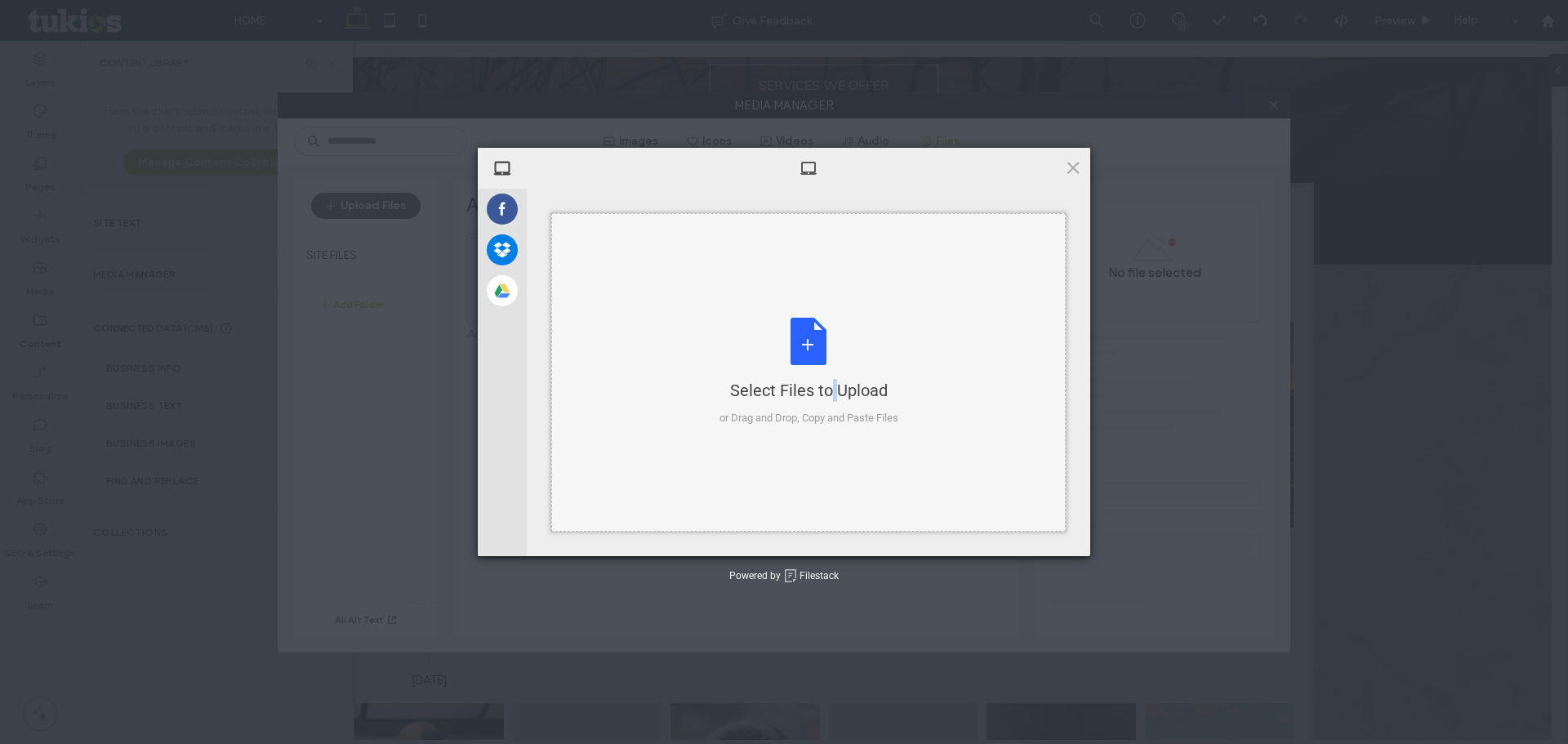
click at [802, 377] on div "Select Files to Upload or Drag and Drop, Copy and Paste Files" at bounding box center [808, 372] width 179 height 109
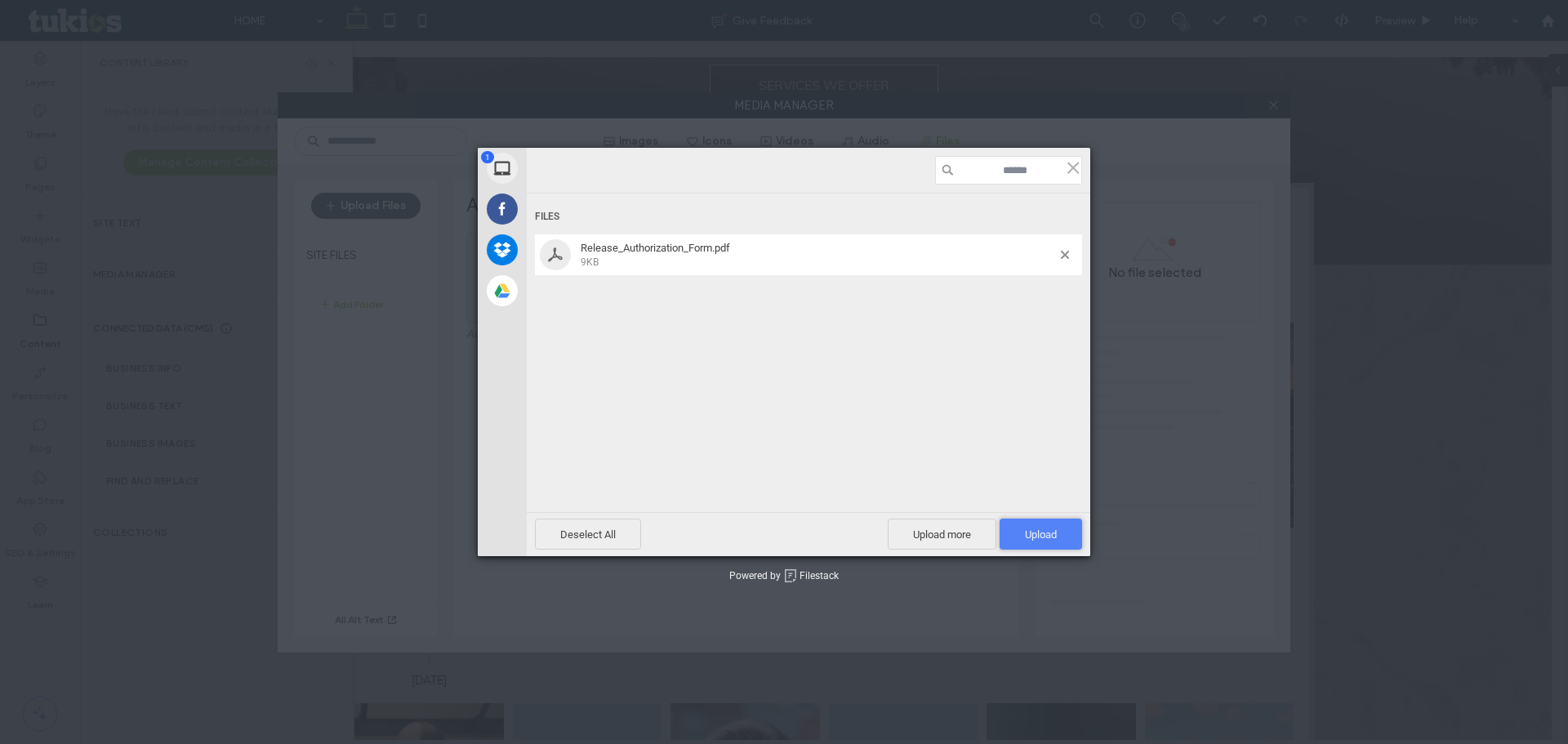
click at [1025, 531] on span "Upload 1" at bounding box center [1041, 534] width 32 height 13
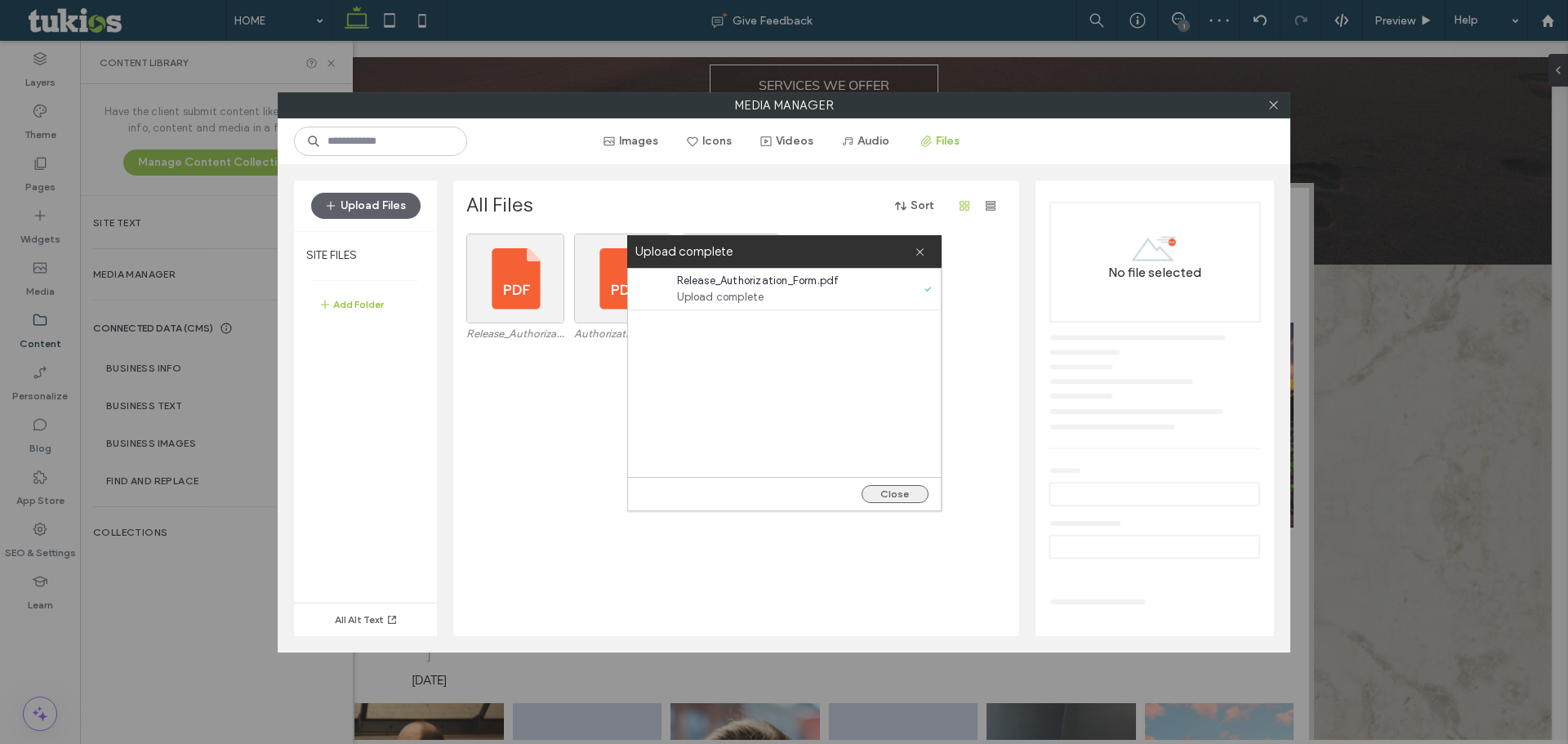
click at [887, 500] on button "Close" at bounding box center [895, 494] width 67 height 18
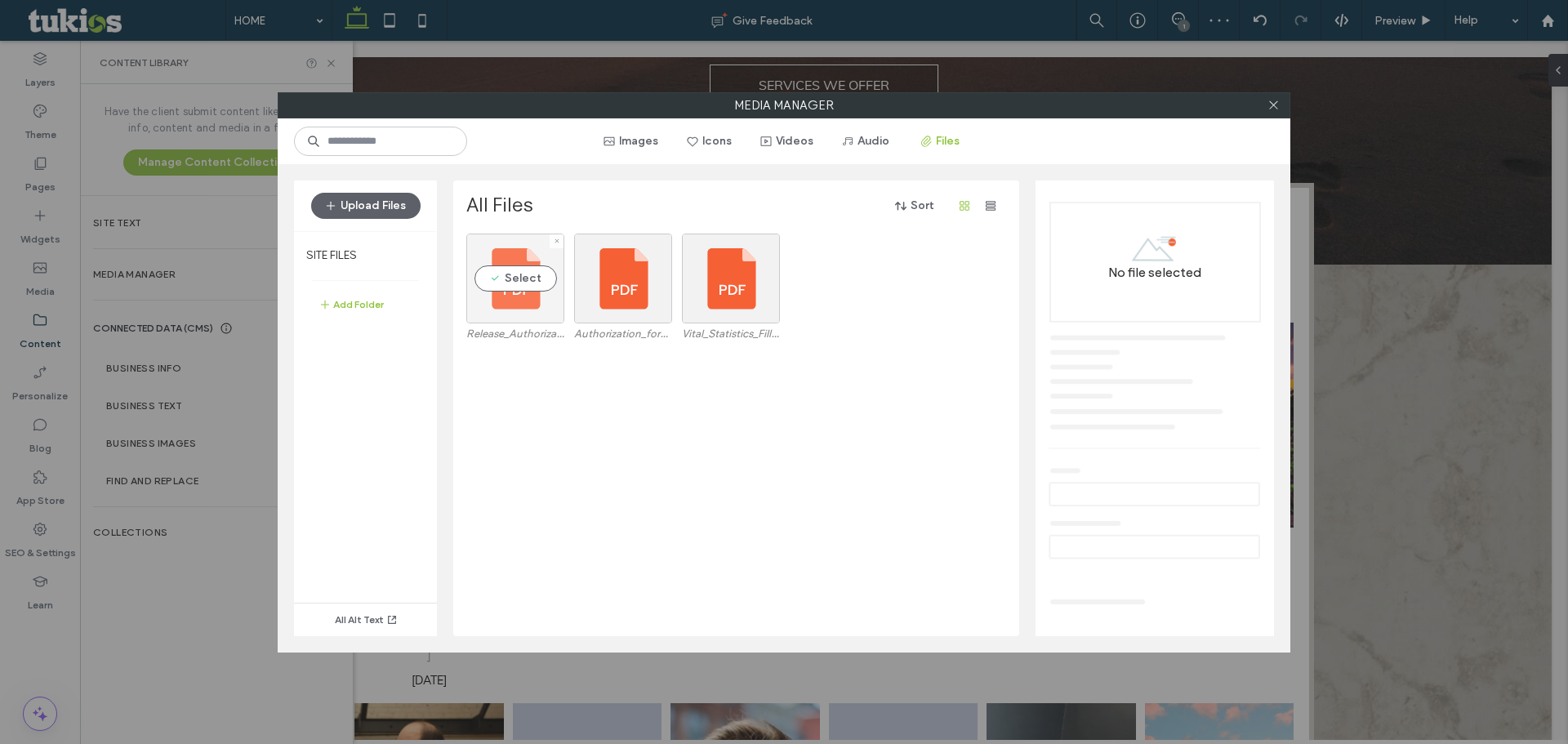
click at [526, 300] on div "Select" at bounding box center [515, 279] width 98 height 90
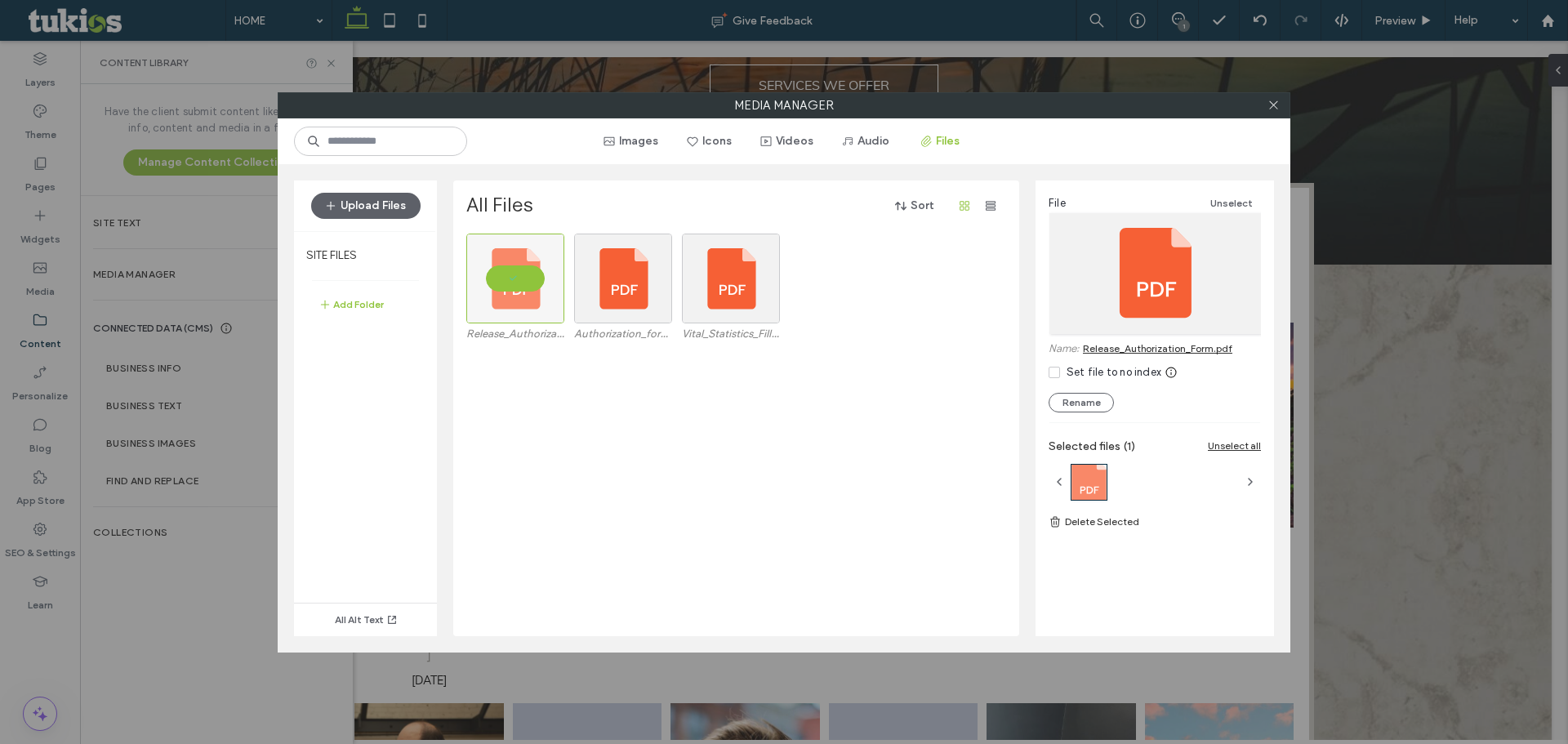
drag, startPoint x: 1120, startPoint y: 330, endPoint x: 1124, endPoint y: 339, distance: 9.8
click at [1121, 331] on div at bounding box center [1155, 274] width 212 height 121
click at [1125, 348] on link "Release_Authorization_Form.pdf" at bounding box center [1157, 348] width 150 height 13
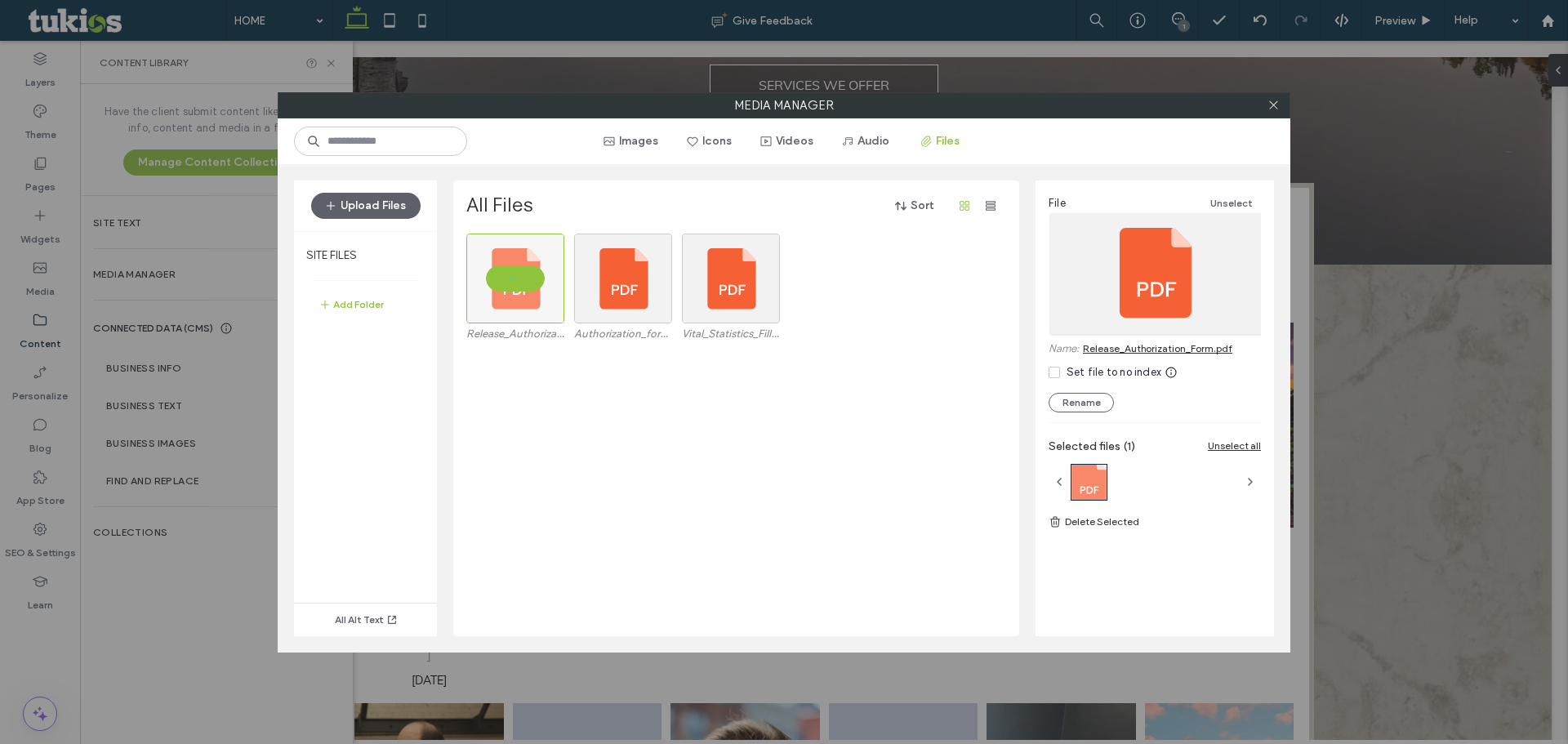
drag, startPoint x: 1270, startPoint y: 101, endPoint x: 969, endPoint y: 160, distance: 306.7
click at [1270, 102] on icon at bounding box center [1273, 104] width 13 height 13
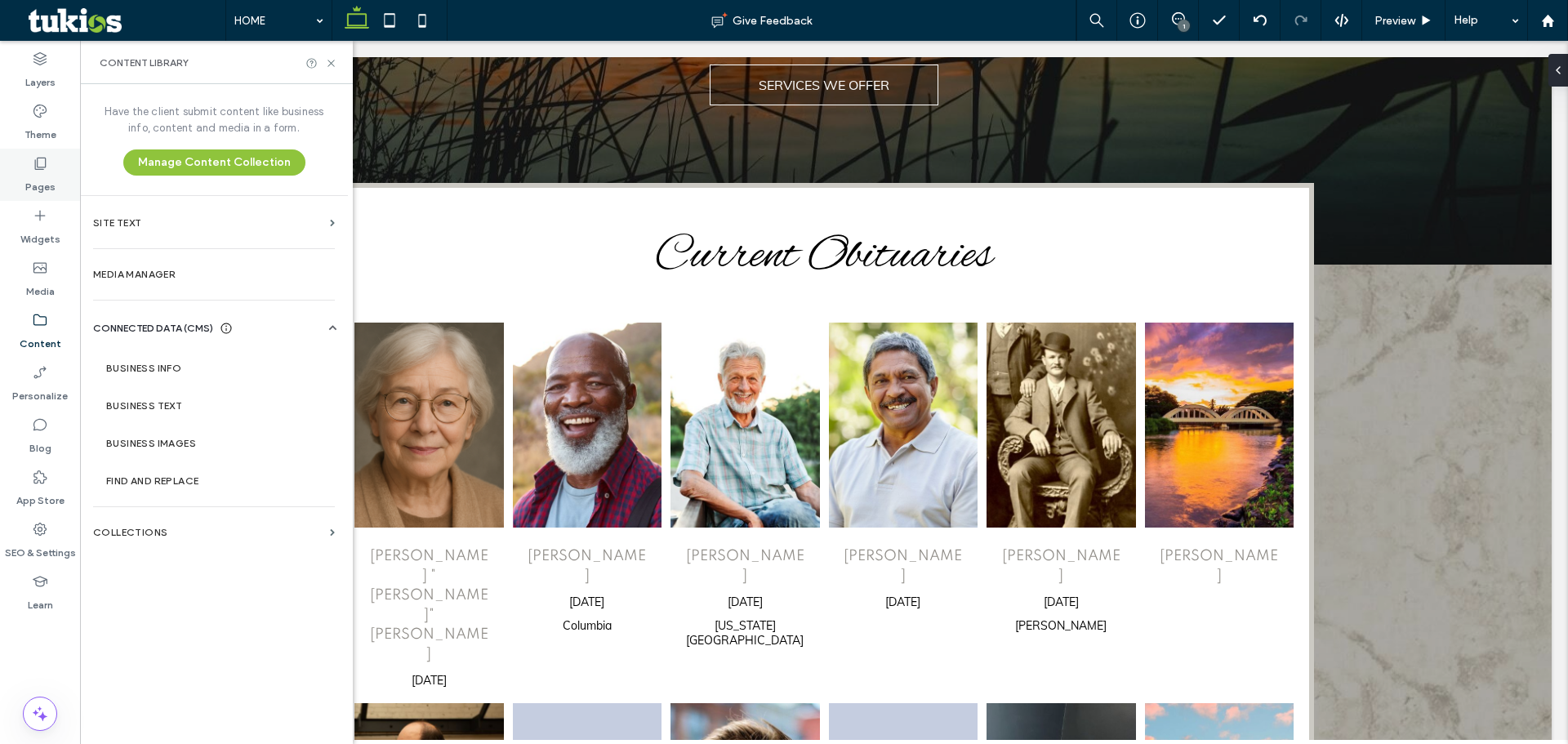
click at [40, 183] on label "Pages" at bounding box center [40, 183] width 30 height 23
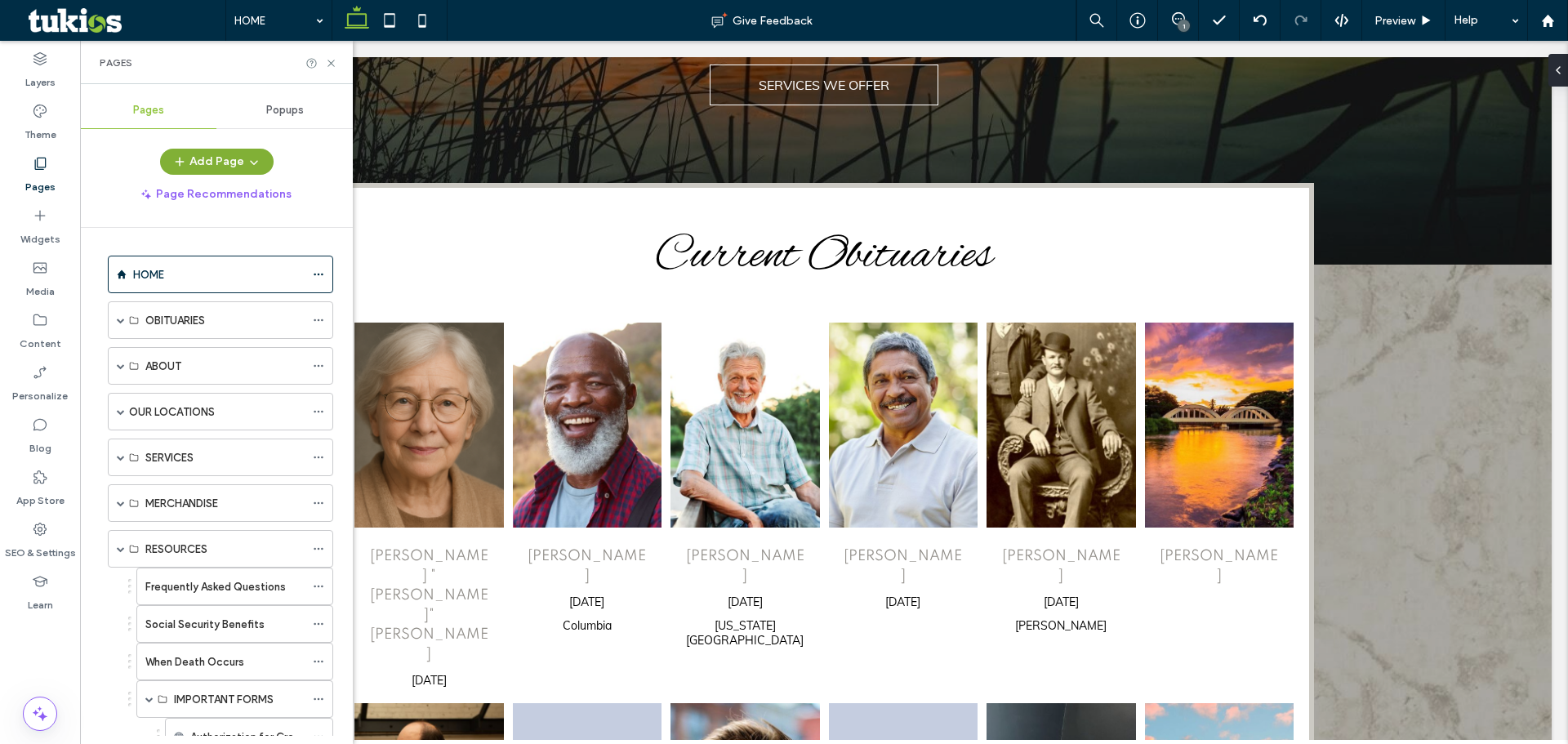
click at [231, 156] on button "Add Page" at bounding box center [216, 162] width 114 height 26
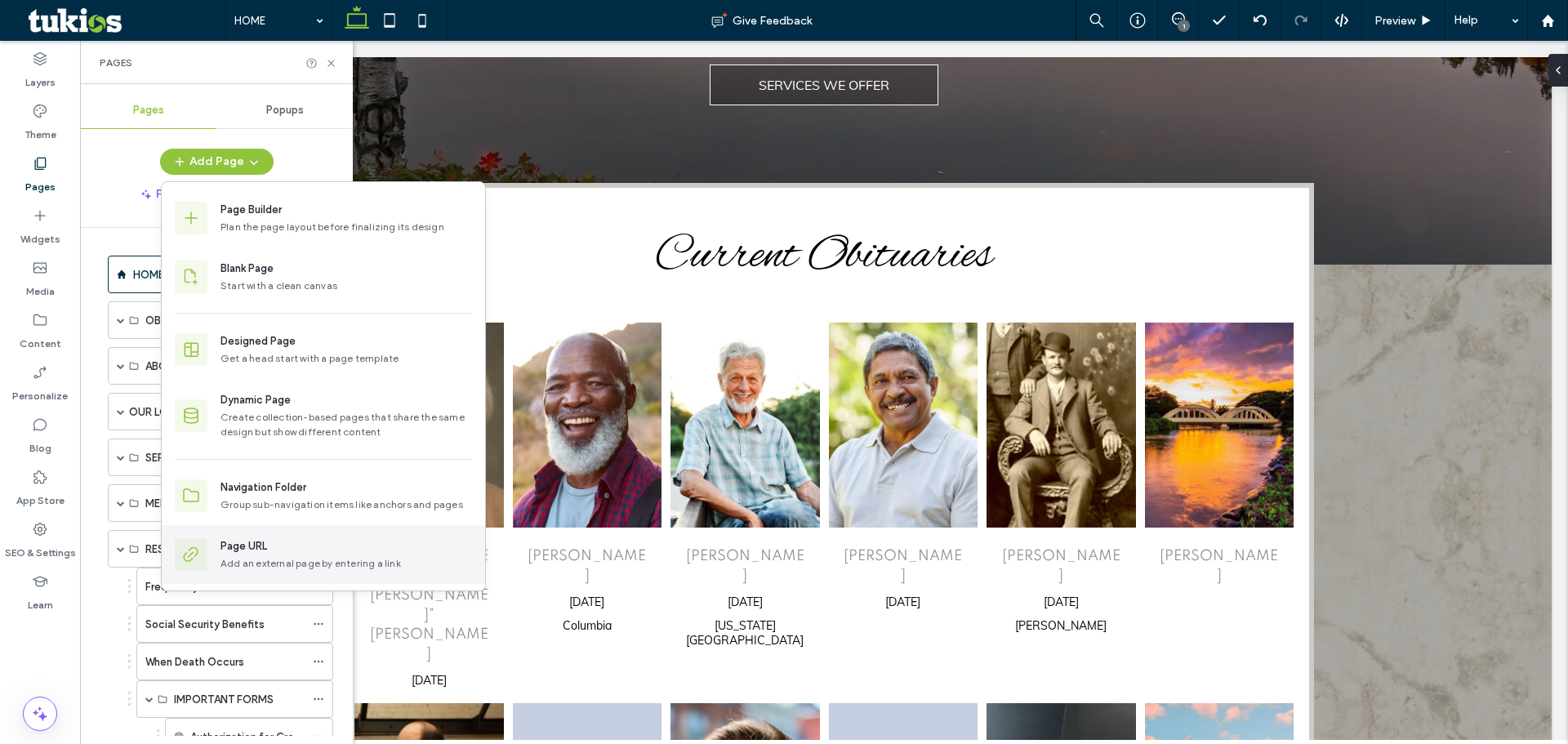
click at [268, 551] on div "Page URL" at bounding box center [346, 546] width 252 height 16
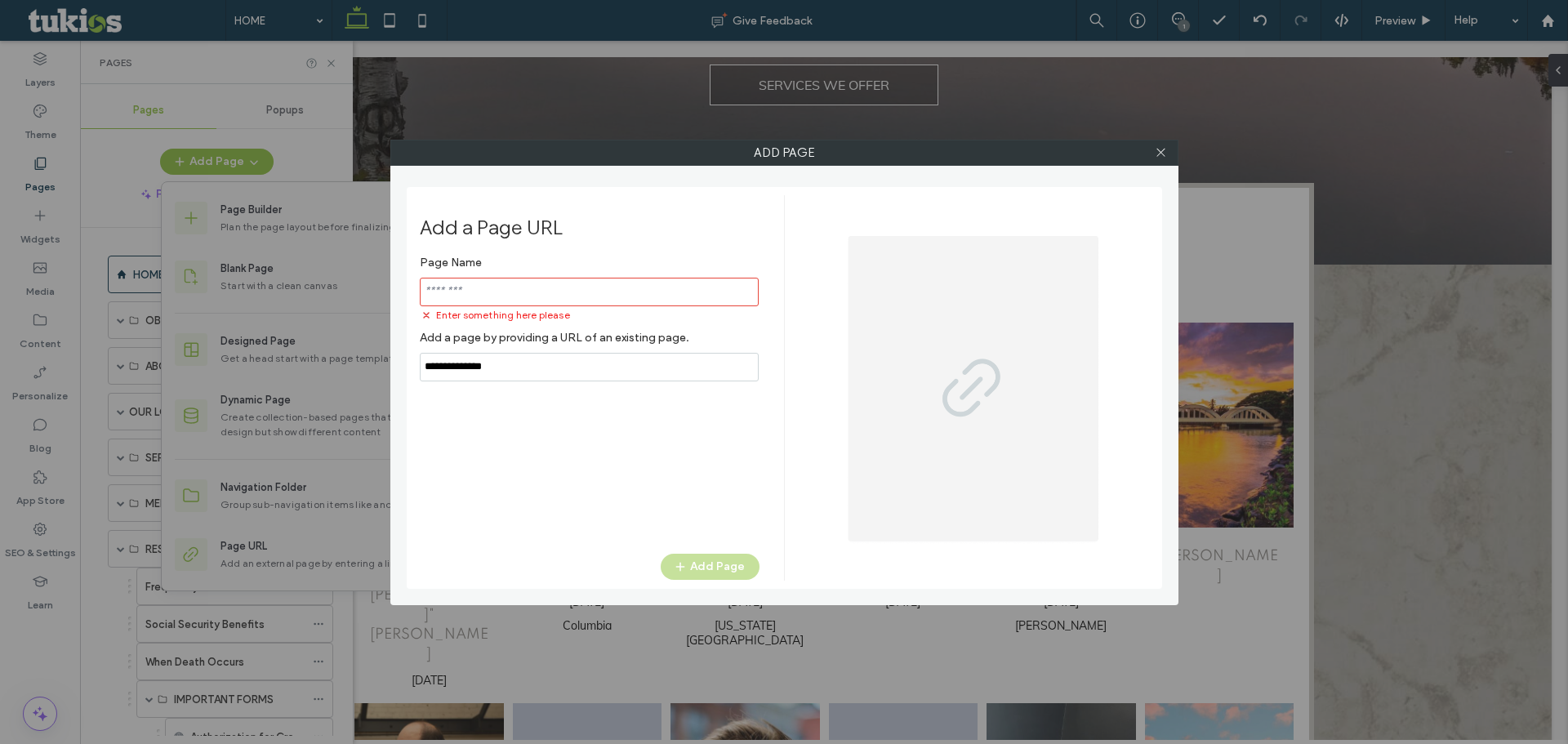
click at [490, 350] on div "Page Name Enter something here please Add a page by providing a URL of an exist…" at bounding box center [590, 314] width 340 height 134
click at [490, 350] on label "Add a page by providing a URL of an existing page." at bounding box center [590, 337] width 340 height 30
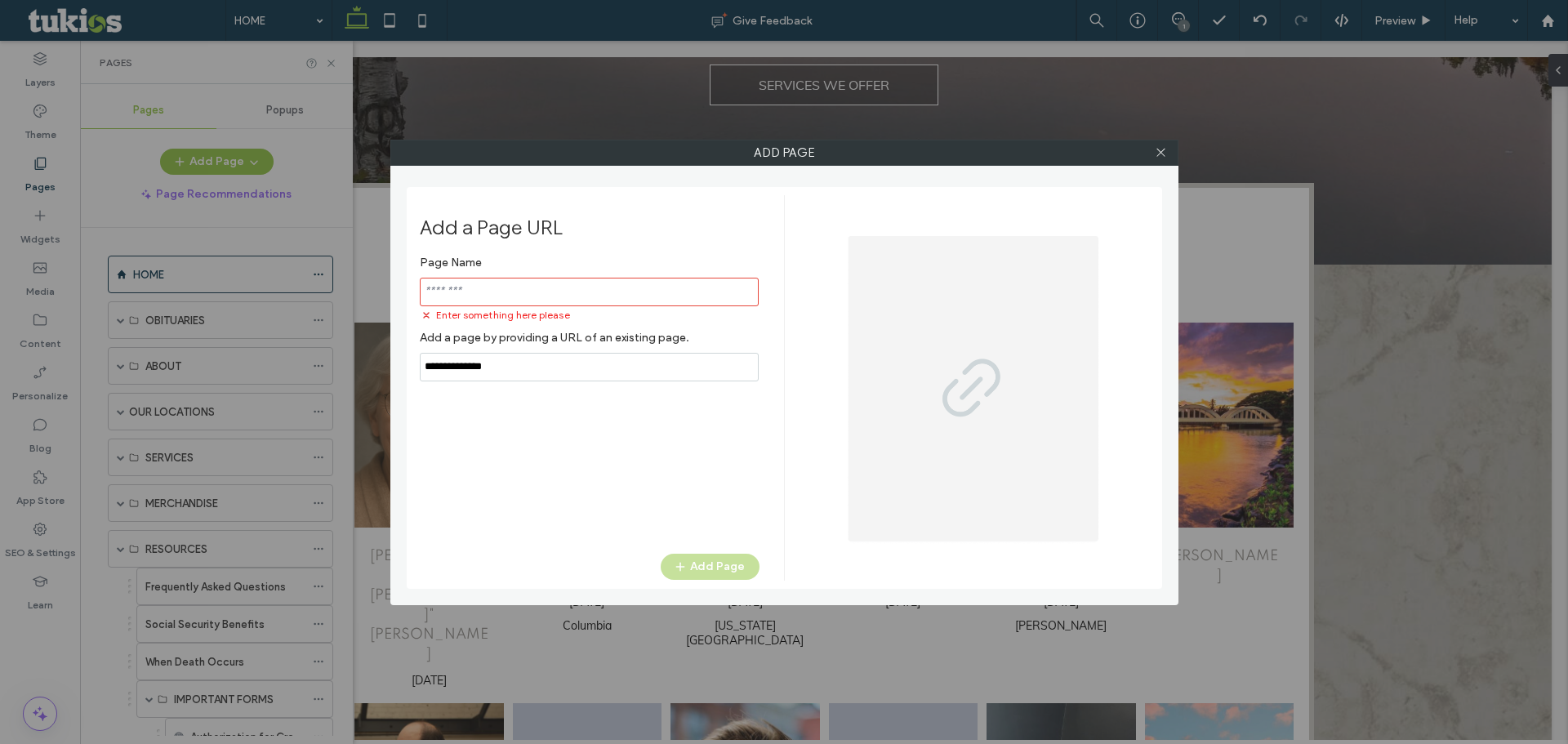
click at [490, 363] on input "notEmpty,url" at bounding box center [589, 367] width 339 height 29
click at [490, 364] on input "notEmpty,url" at bounding box center [589, 367] width 339 height 29
paste input "**********"
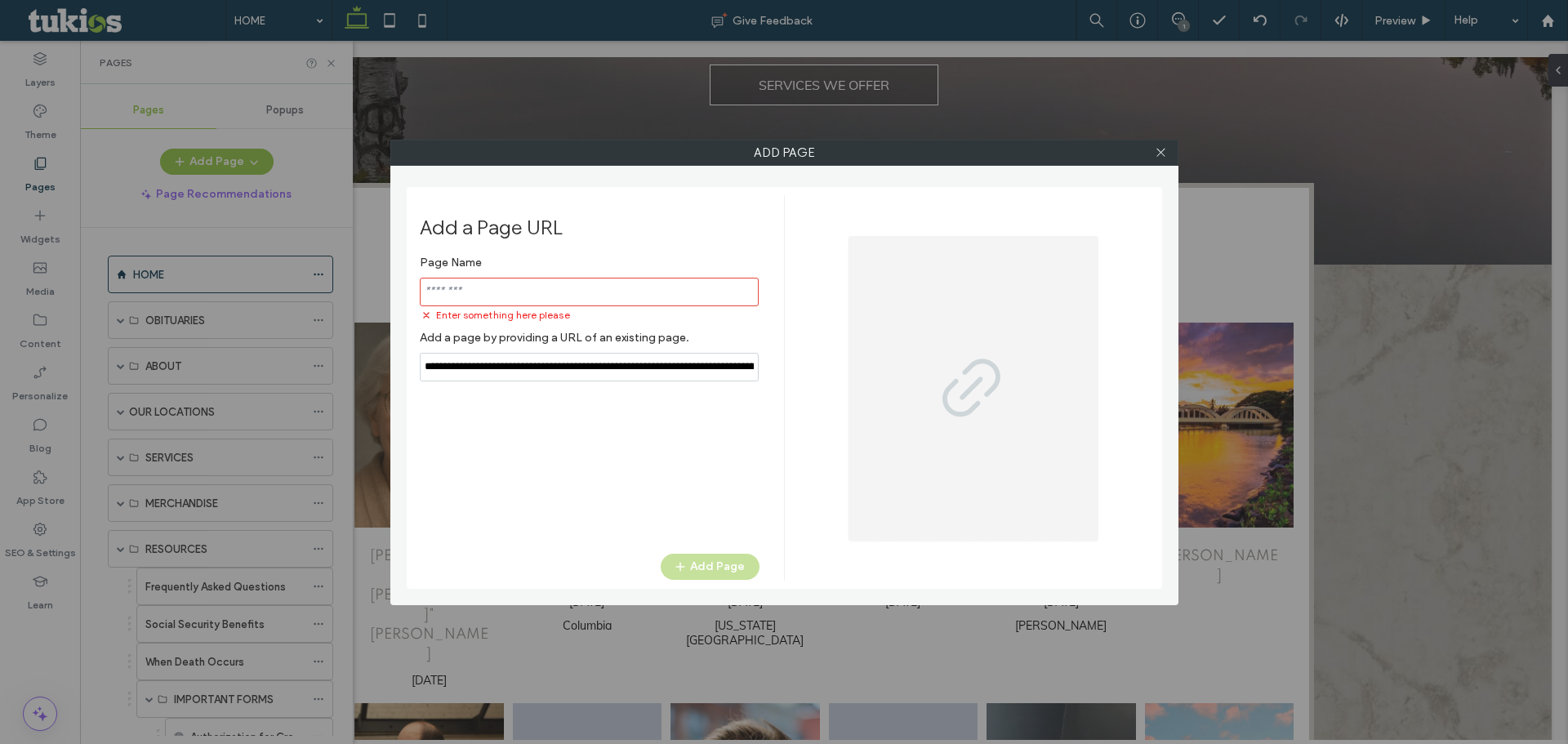
scroll to position [0, 104]
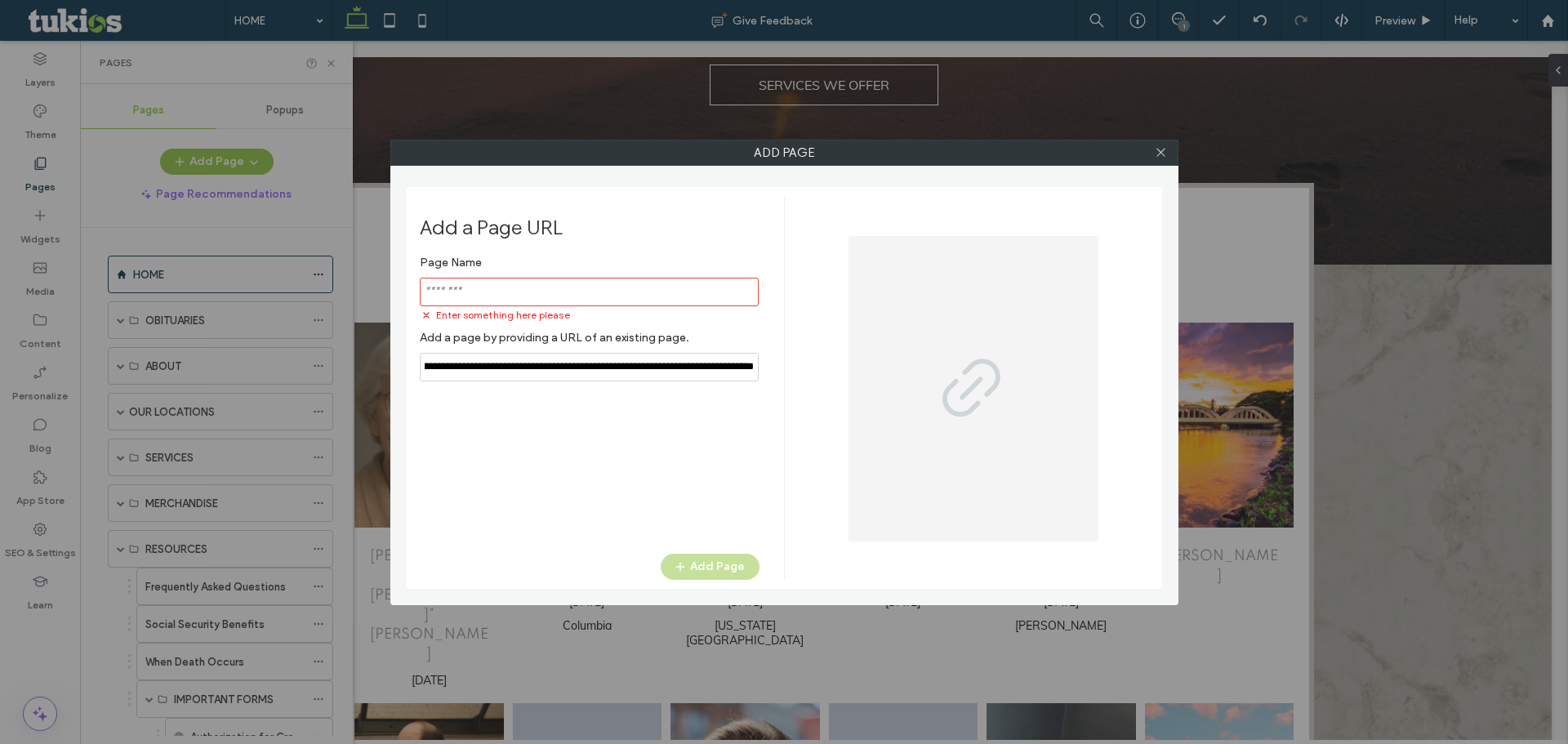
type input "**********"
click at [492, 297] on input "notEmpty" at bounding box center [589, 292] width 339 height 29
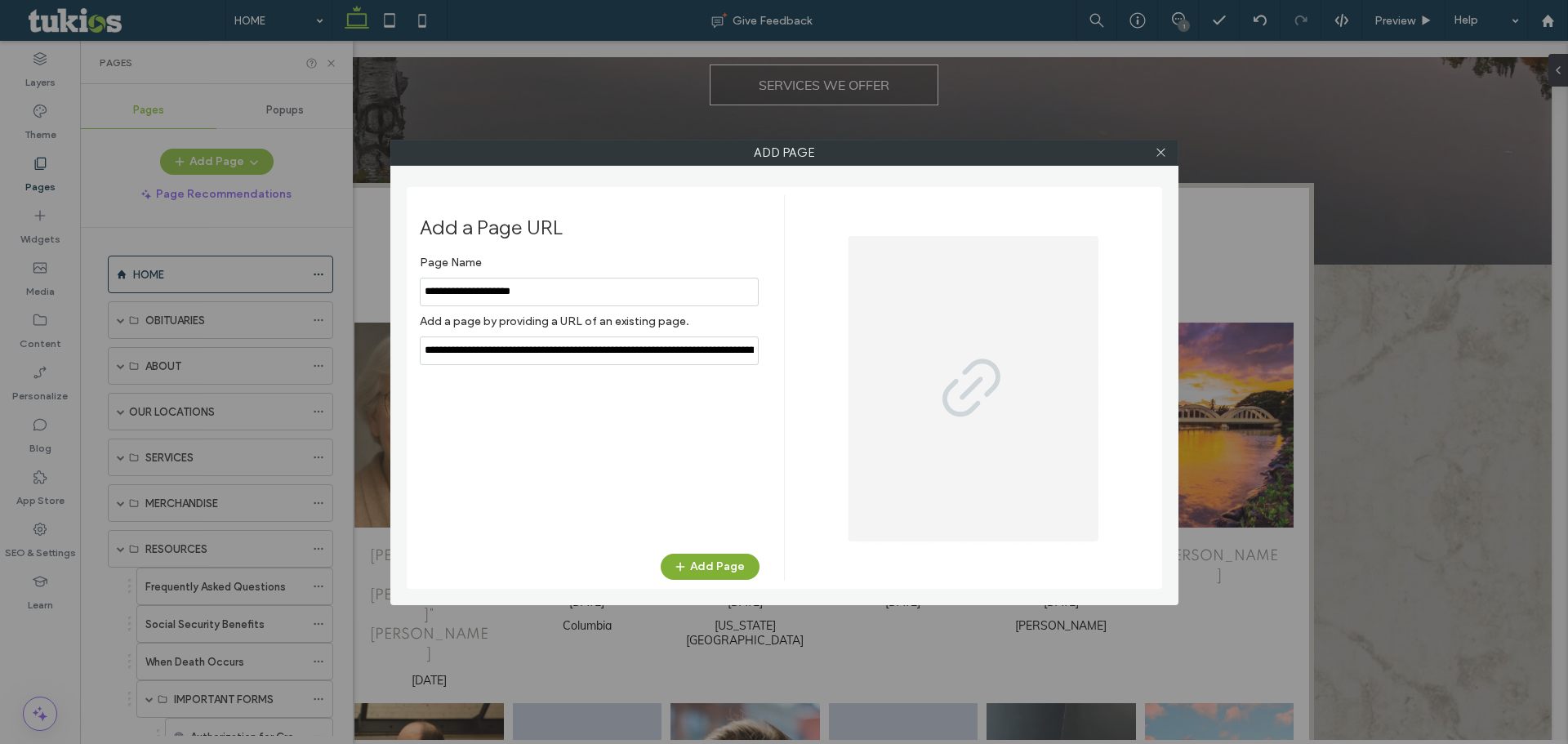
type input "**********"
click at [715, 563] on button "Add Page" at bounding box center [709, 566] width 98 height 26
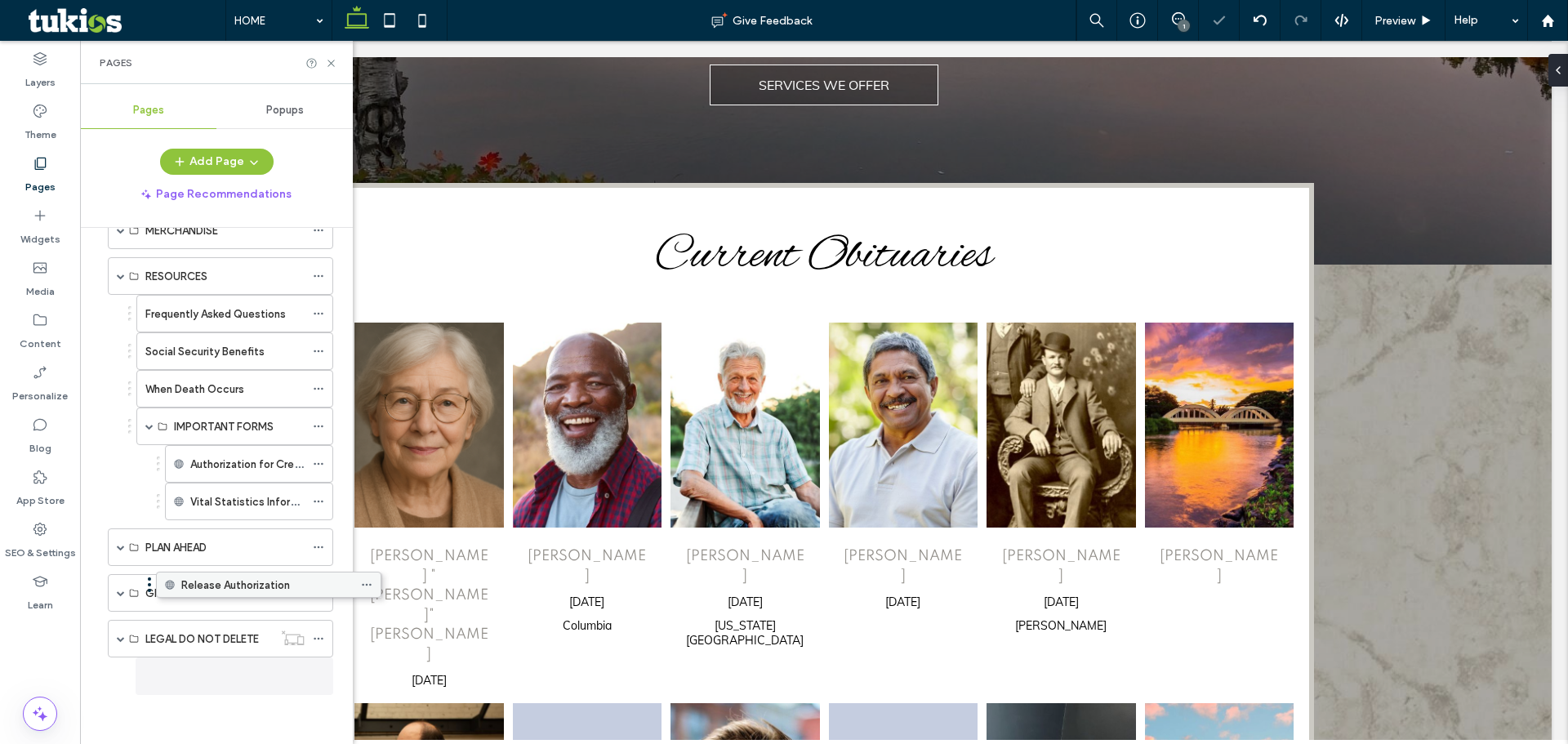
scroll to position [273, 0]
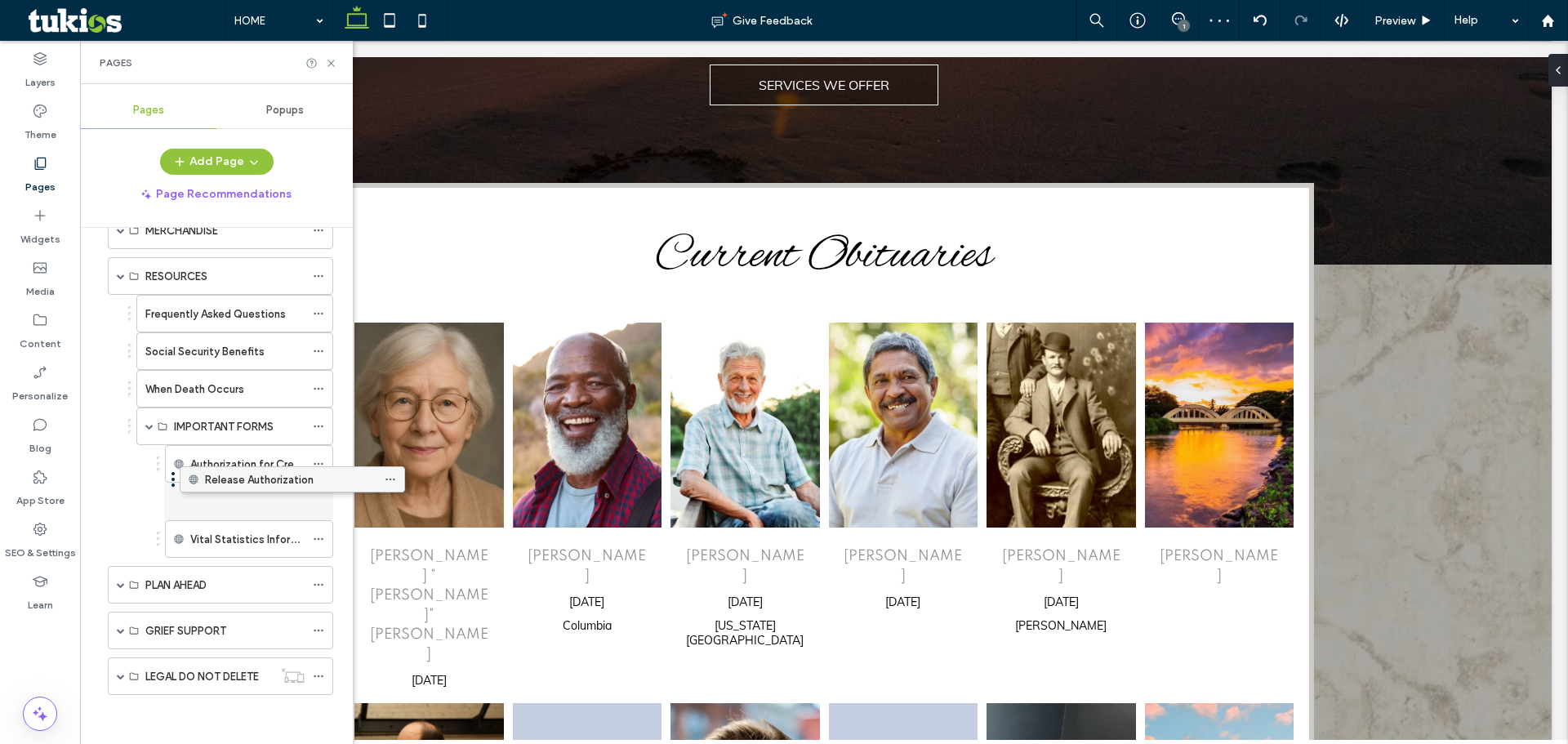
drag, startPoint x: 179, startPoint y: 681, endPoint x: 251, endPoint y: 497, distance: 197.6
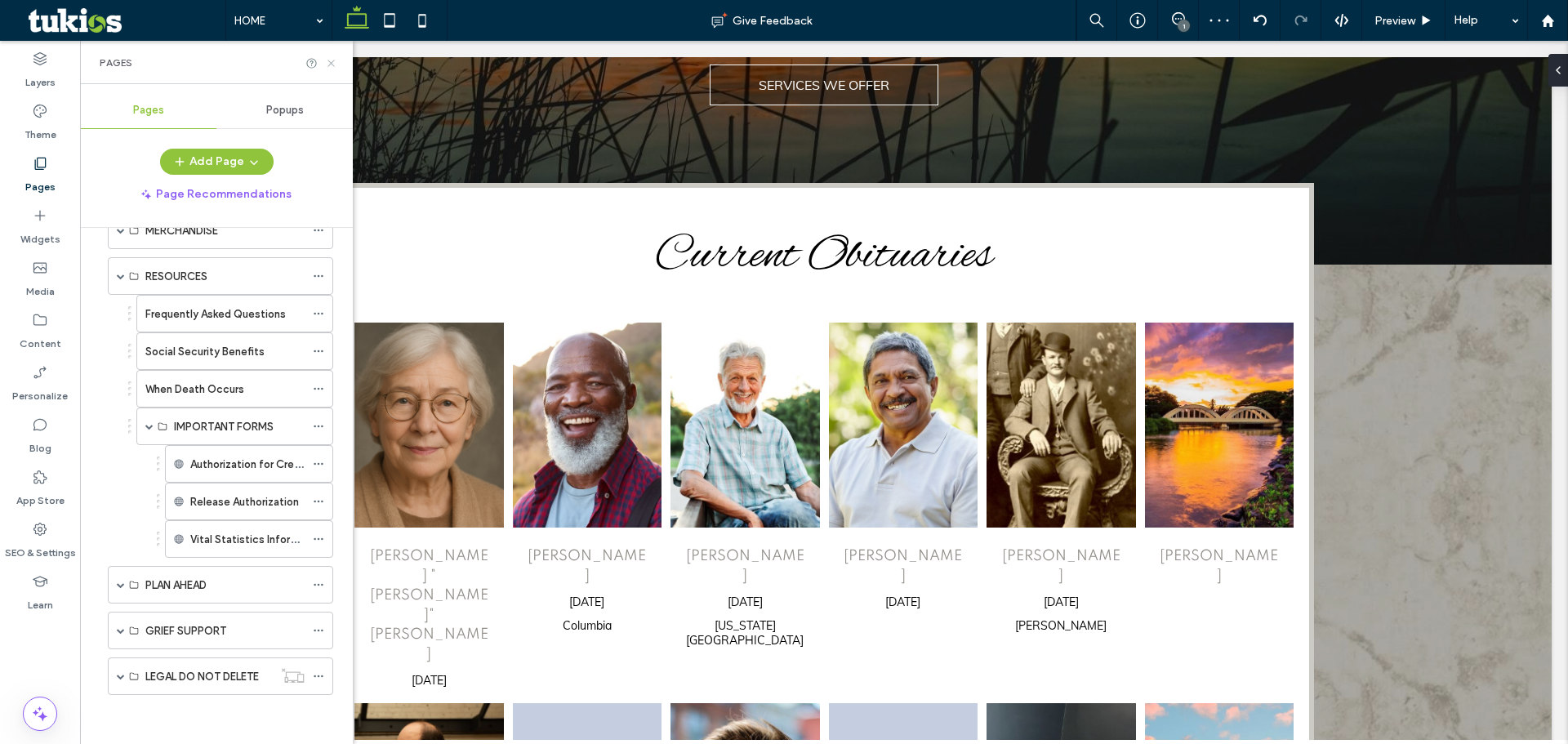
click at [330, 66] on icon at bounding box center [331, 63] width 13 height 13
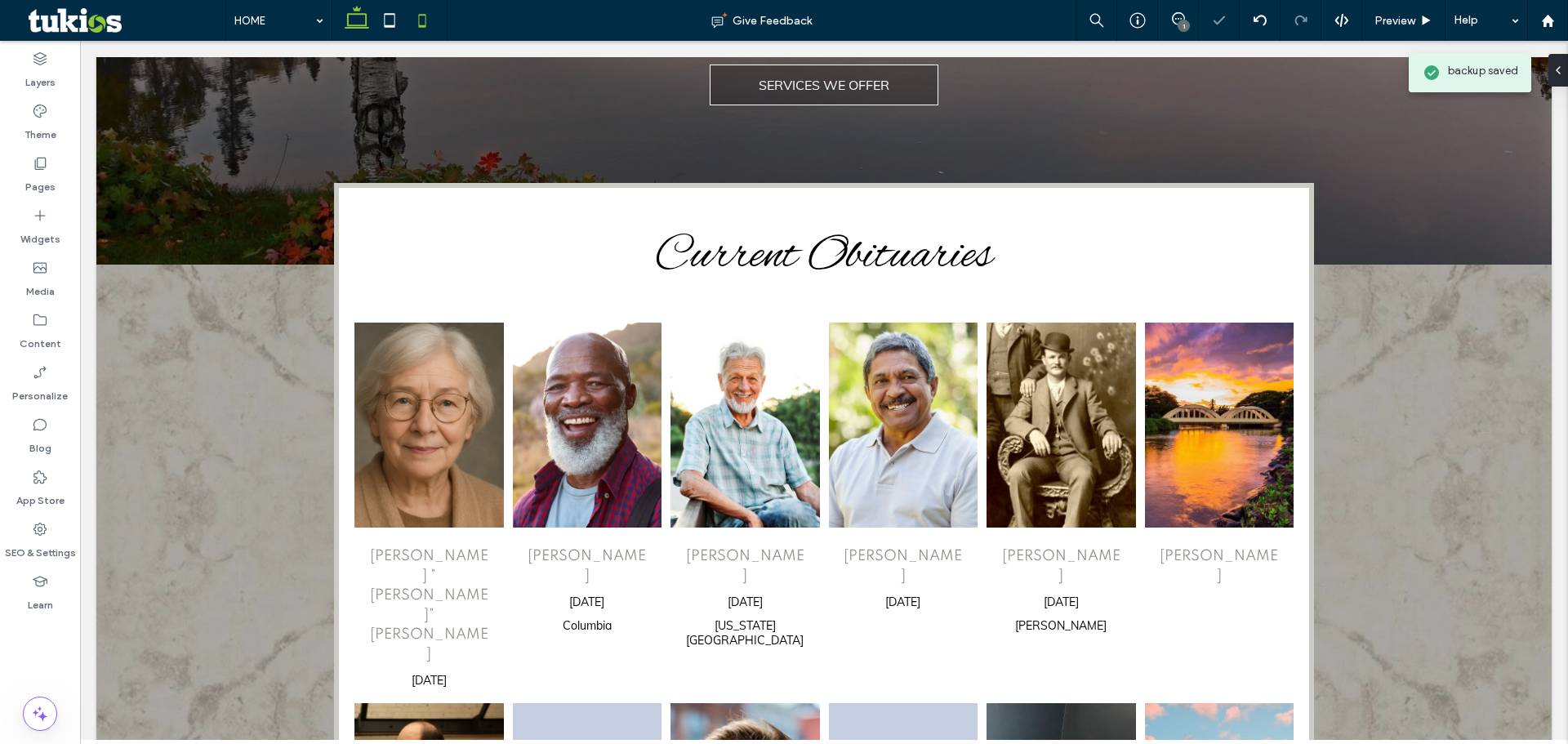
click at [421, 23] on icon at bounding box center [421, 20] width 33 height 33
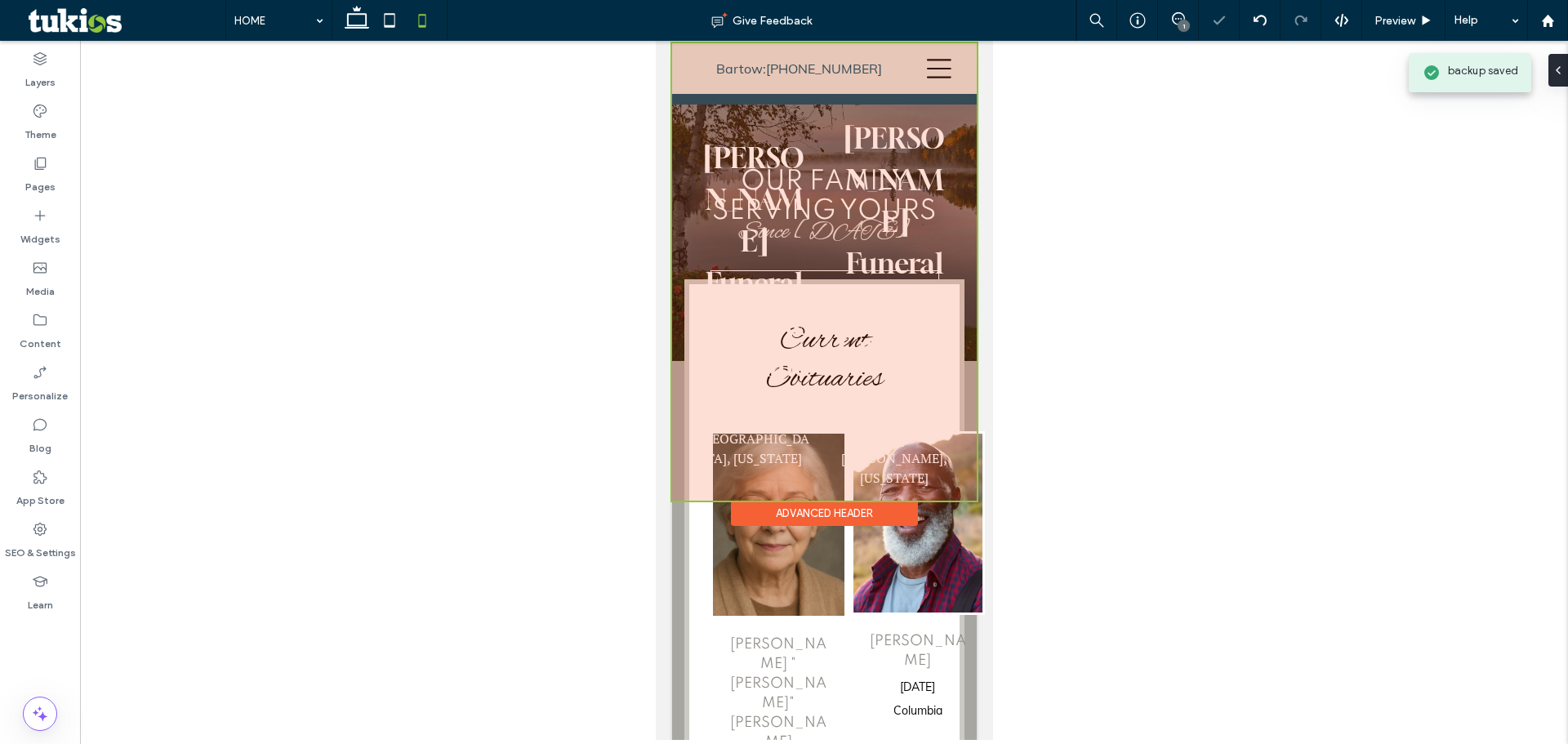
scroll to position [0, 0]
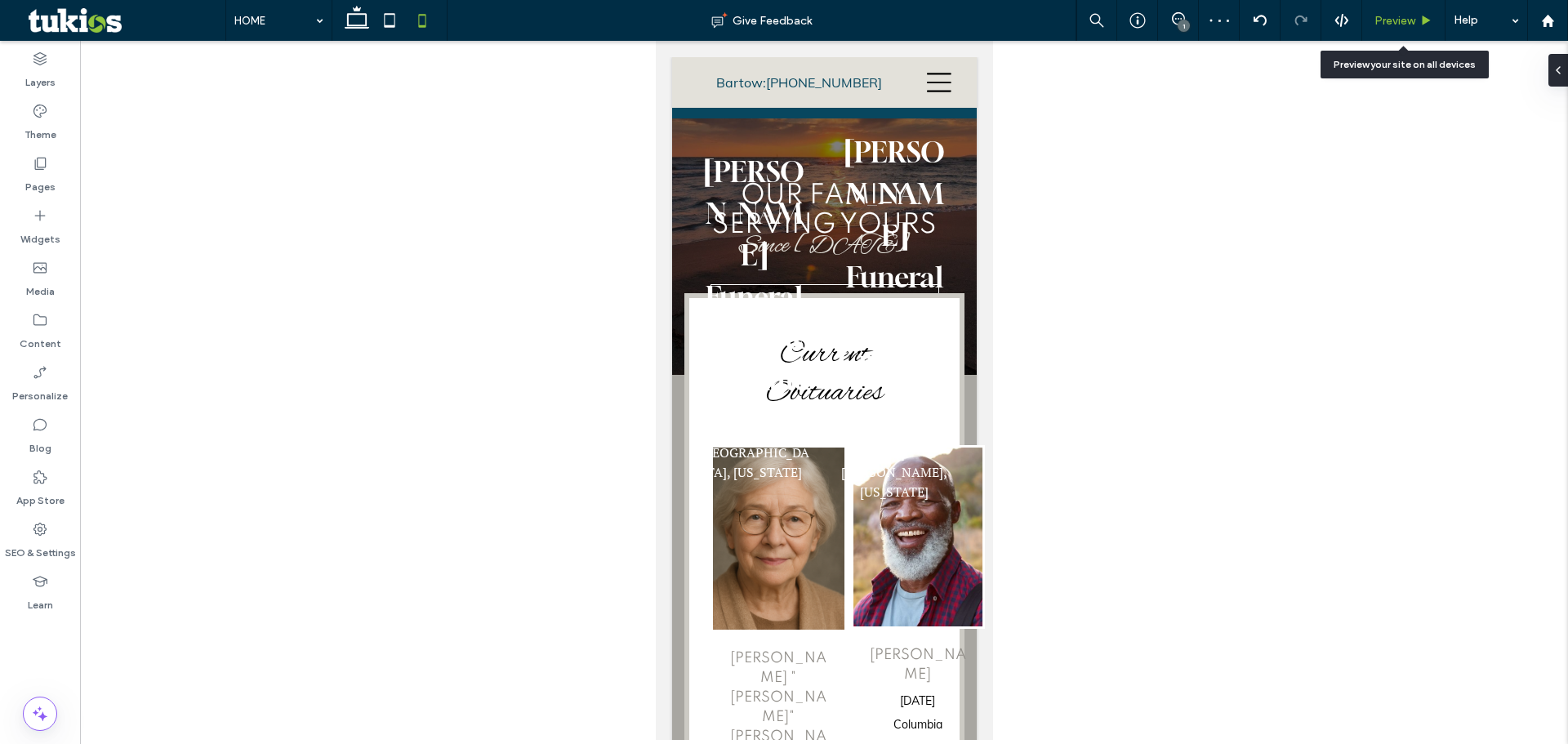
click at [1398, 22] on span "Preview" at bounding box center [1395, 21] width 41 height 14
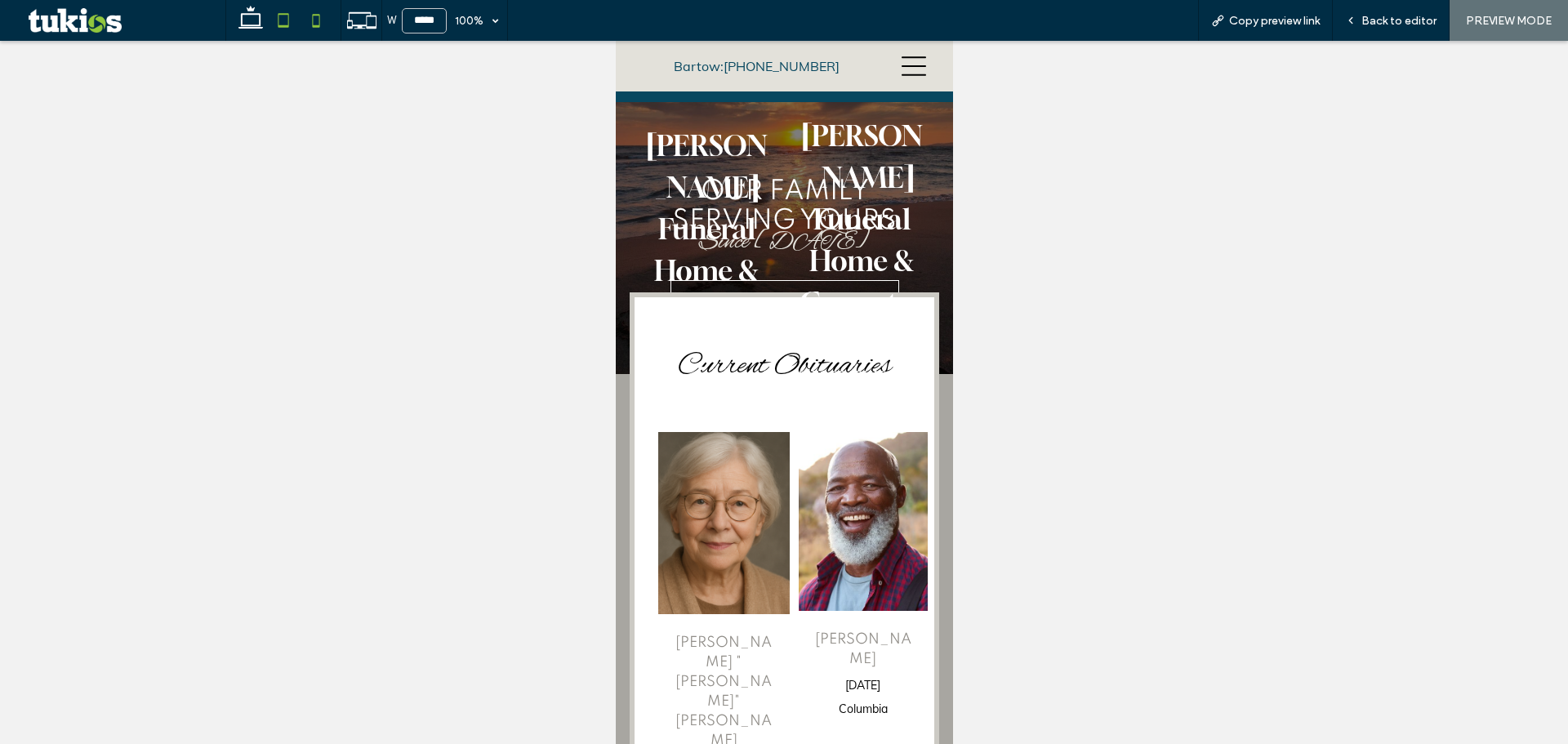
click at [277, 15] on icon at bounding box center [283, 20] width 33 height 33
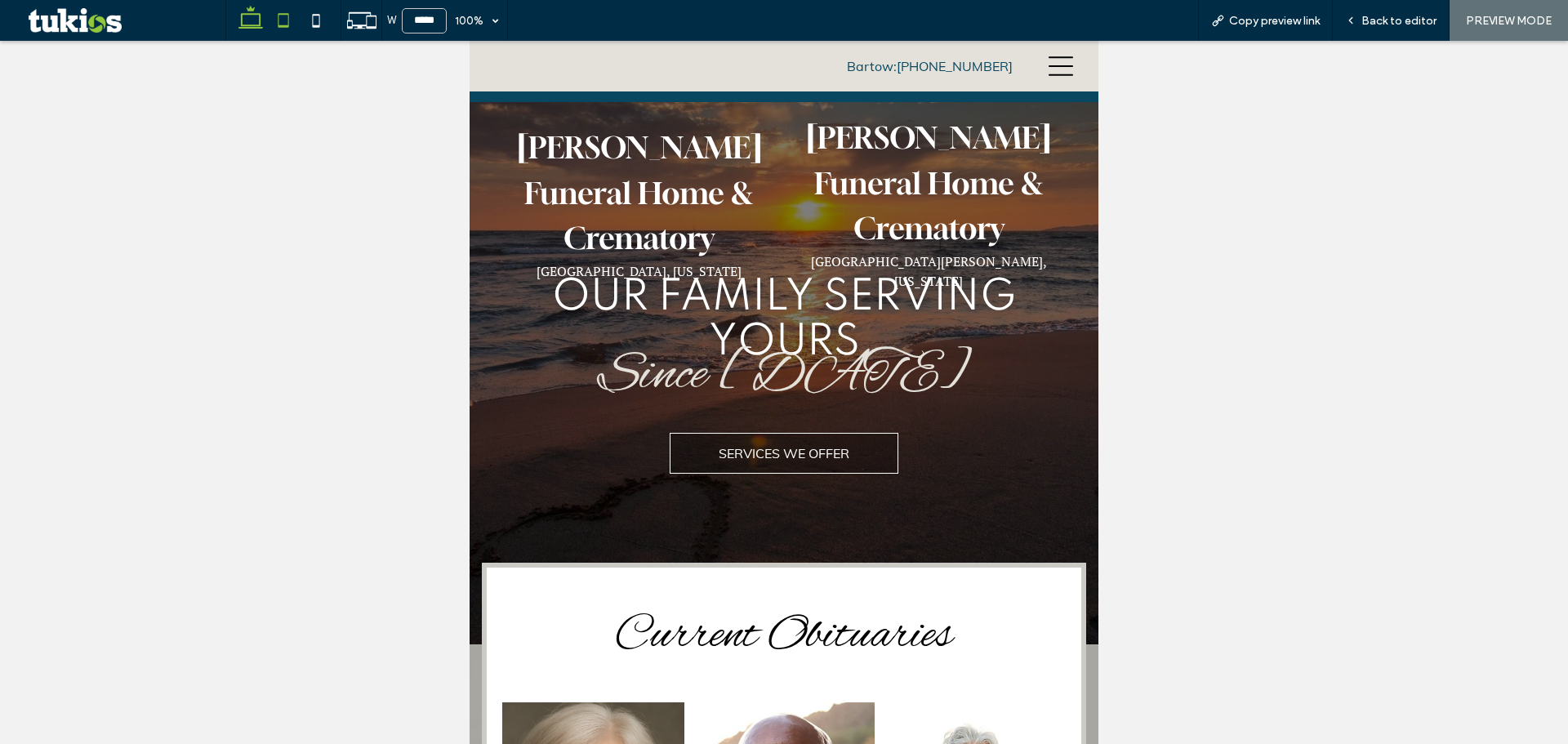
click at [245, 18] on icon at bounding box center [251, 20] width 33 height 33
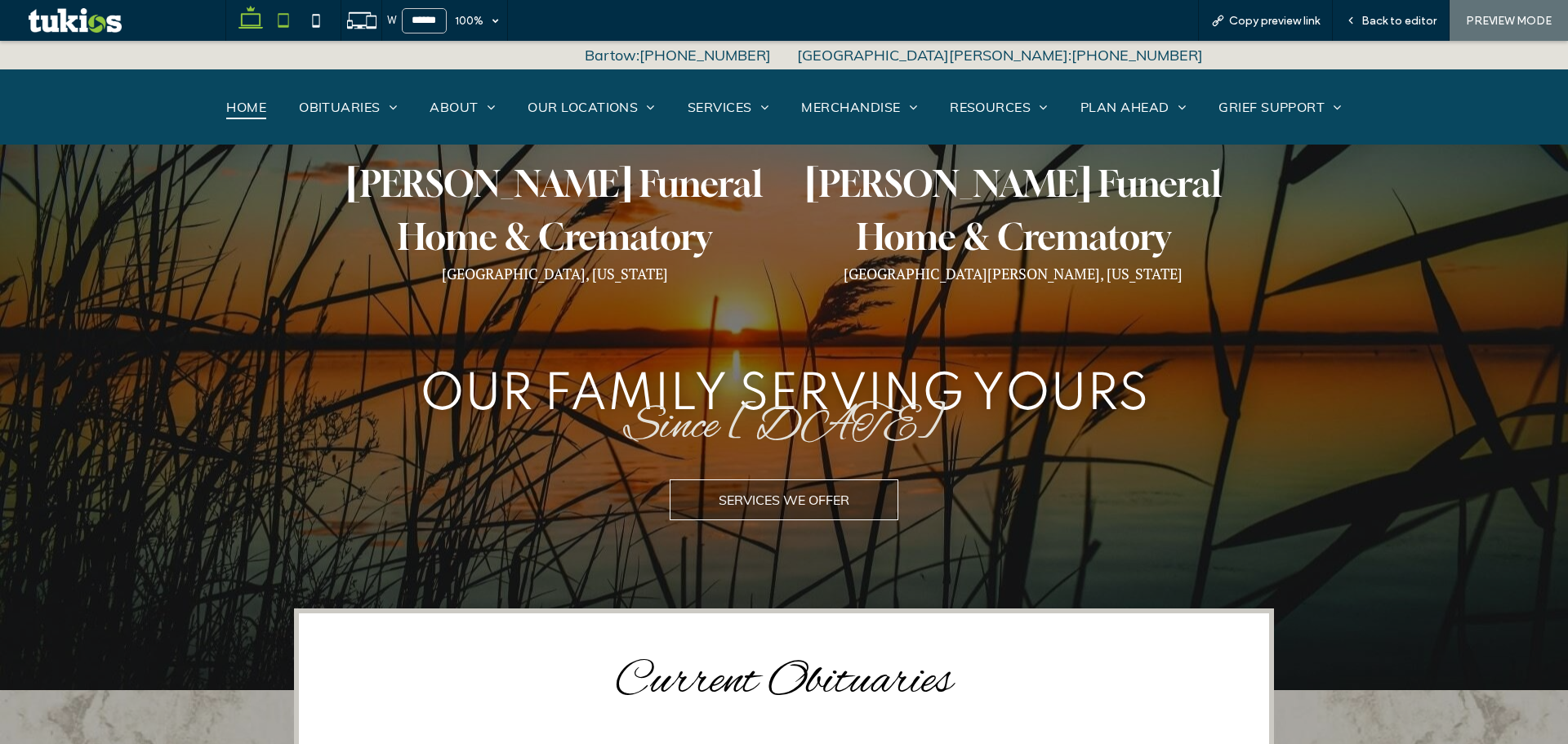
click at [290, 17] on icon at bounding box center [283, 20] width 33 height 33
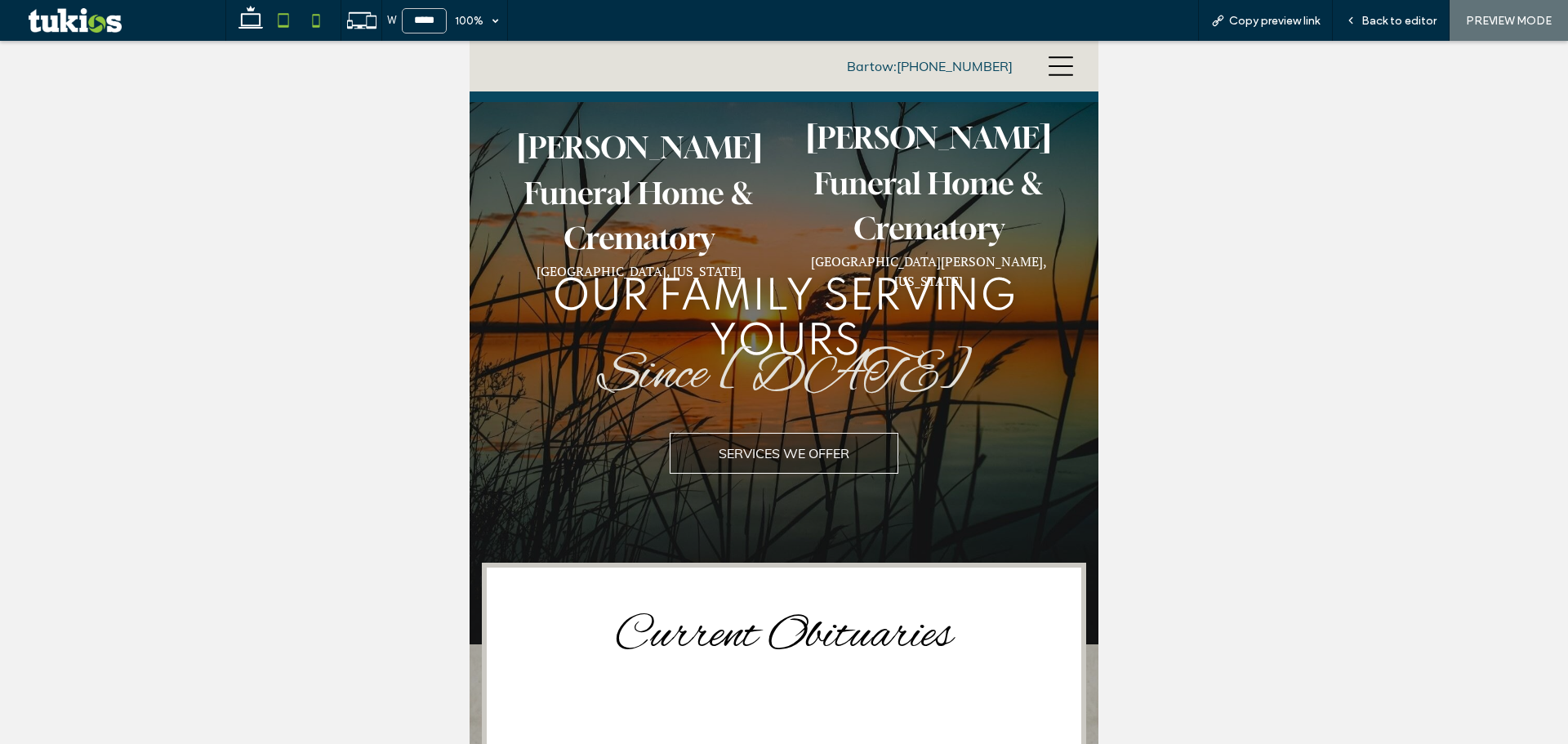
click at [320, 21] on icon at bounding box center [315, 20] width 33 height 33
type input "*****"
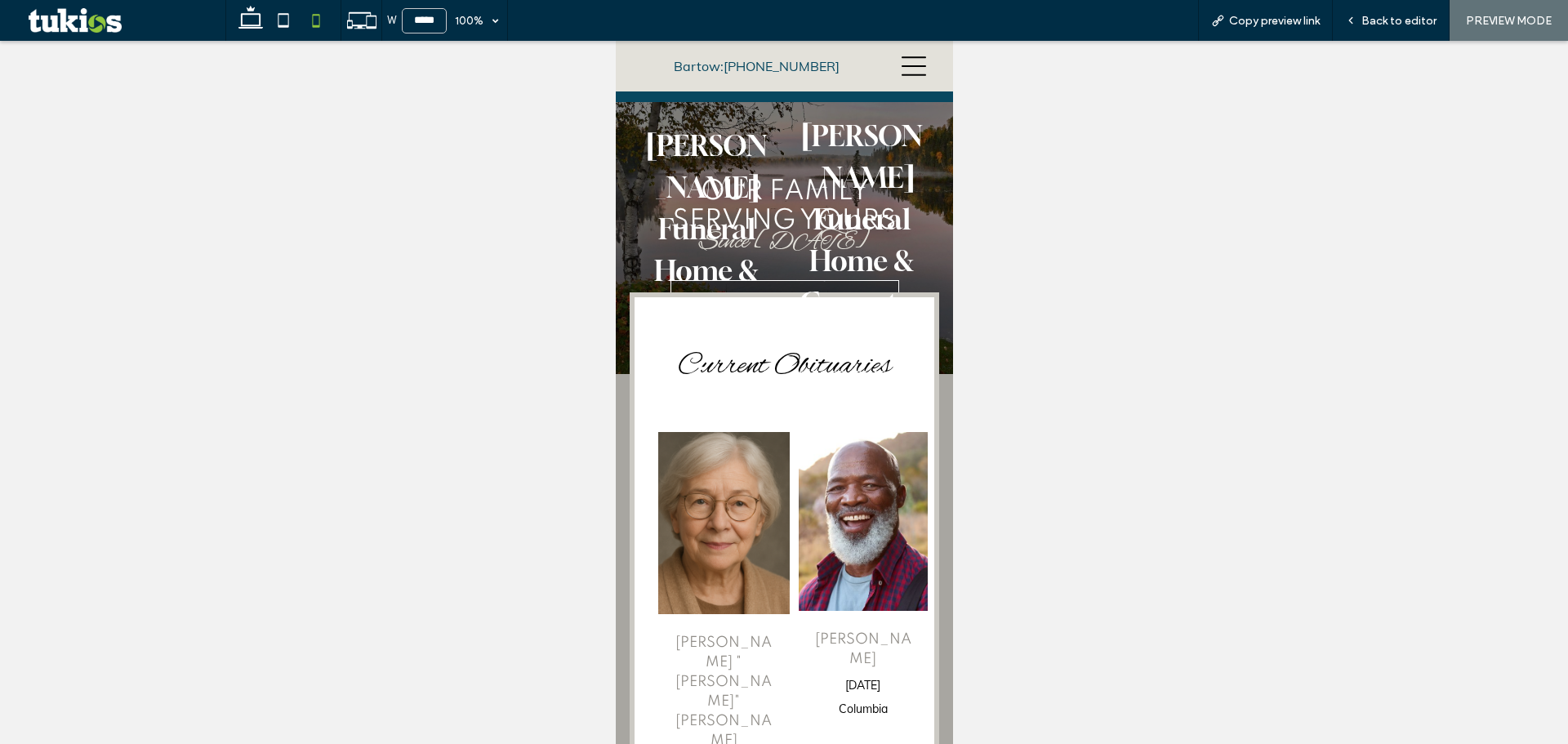
click at [624, 275] on div "Whidden-McLean Funeral Home & Crematory Bartow, Florida McLean Funeral Home & C…" at bounding box center [783, 269] width 337 height 335
drag, startPoint x: 616, startPoint y: 236, endPoint x: 704, endPoint y: 201, distance: 94.7
click at [621, 221] on div "Whidden-McLean Funeral Home & Crematory Bartow, Florida McLean Funeral Home & C…" at bounding box center [783, 269] width 337 height 335
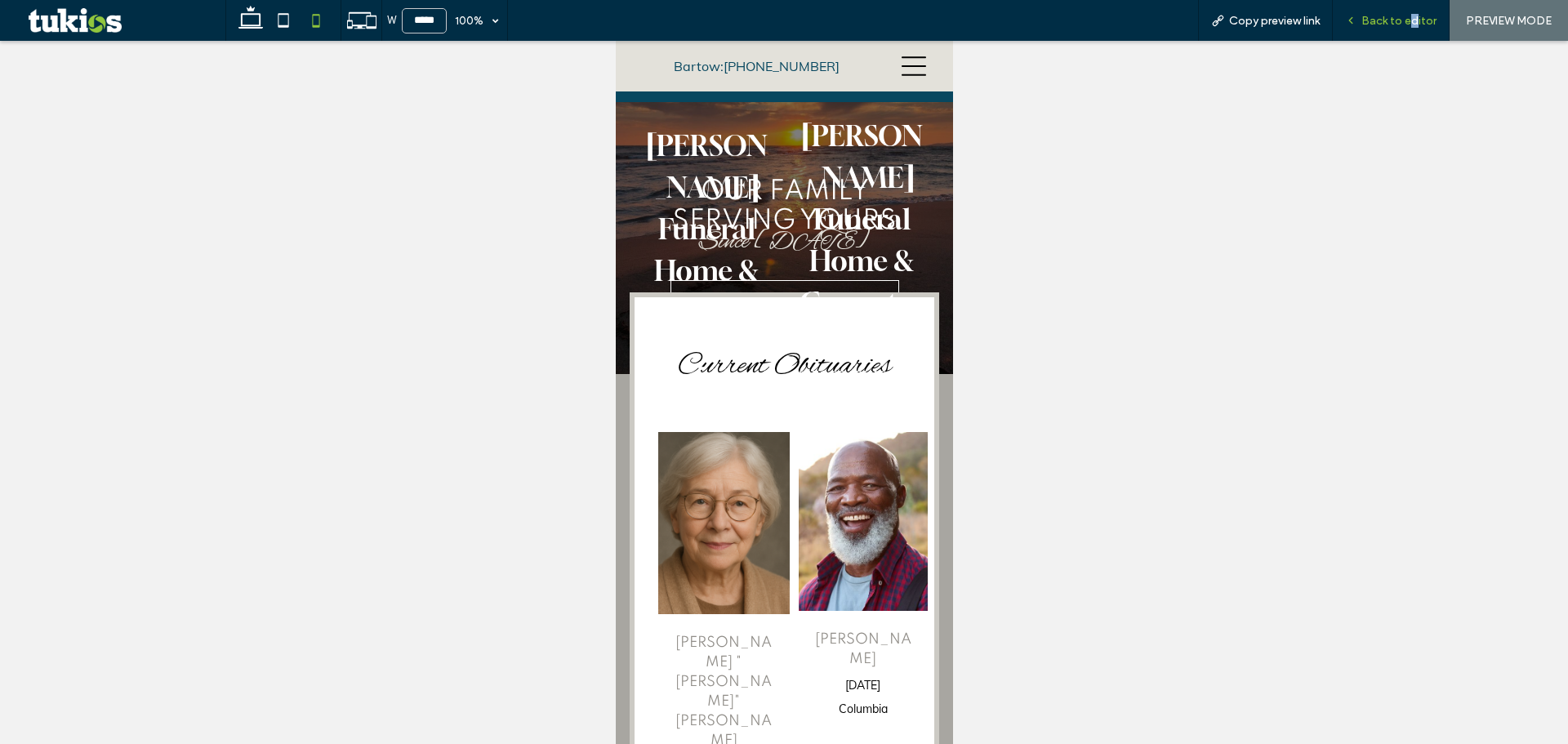
click at [1412, 20] on span "Back to editor" at bounding box center [1398, 21] width 75 height 14
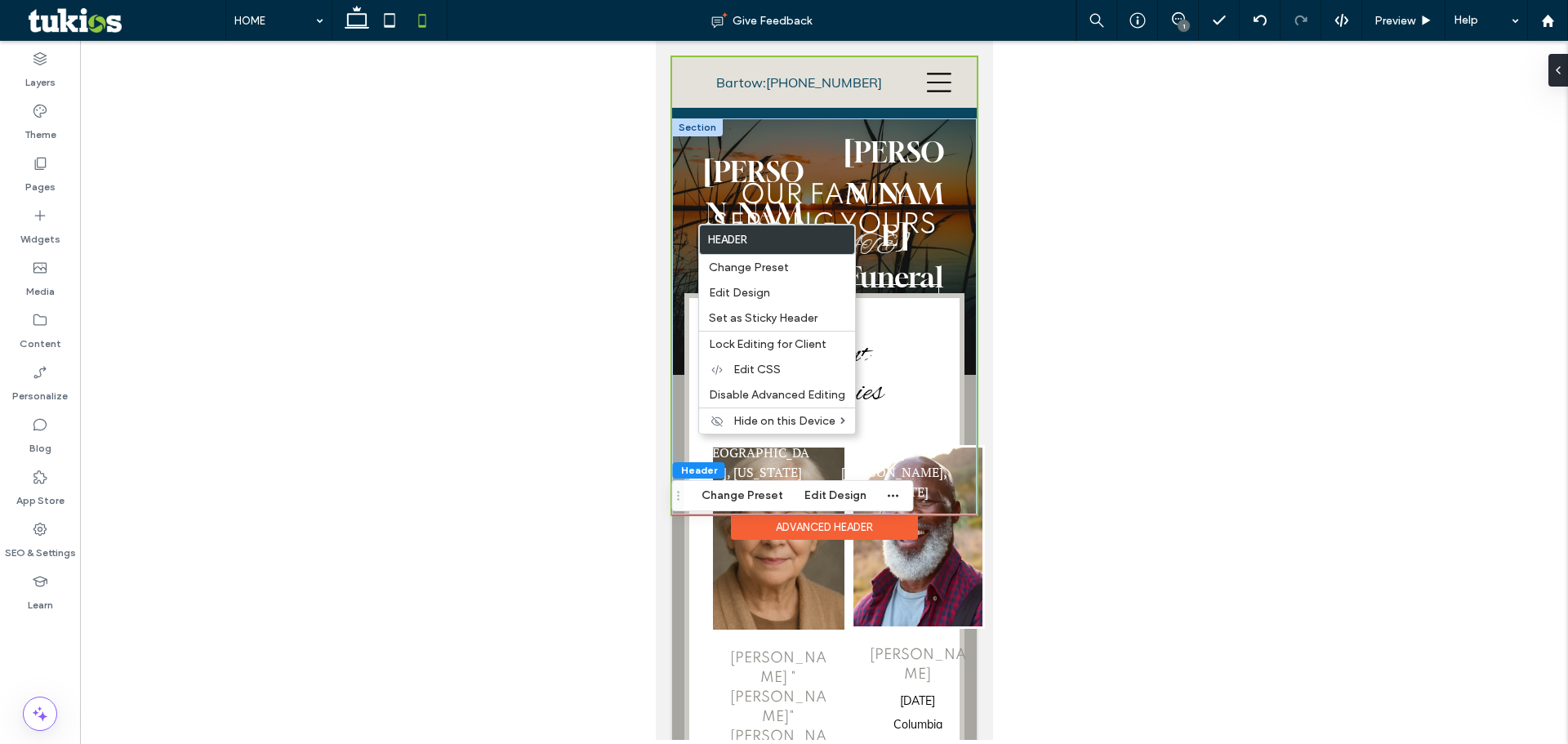
click at [683, 245] on div "Whidden-McLean Funeral Home & Crematory Bartow, Florida" at bounding box center [753, 316] width 140 height 396
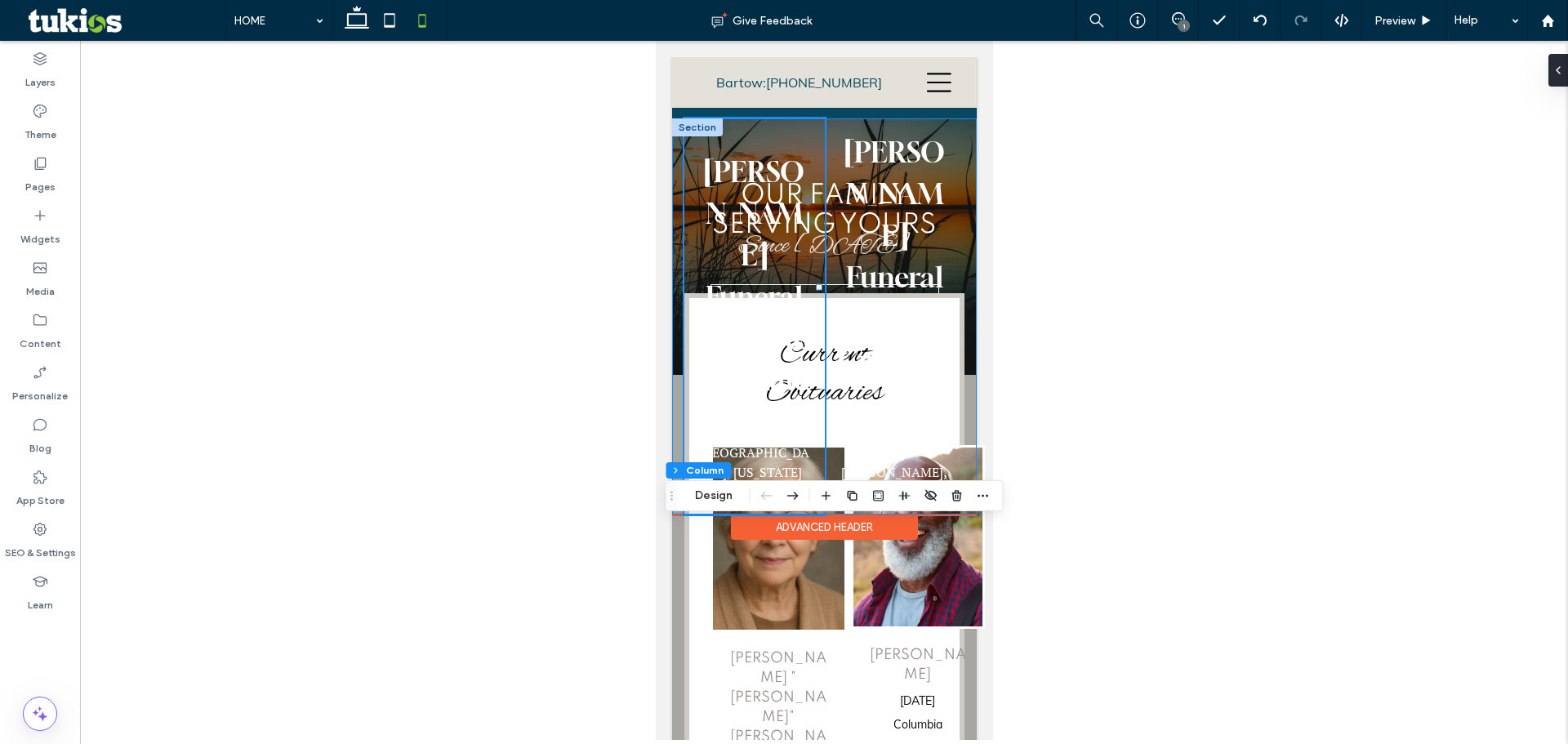
click at [675, 336] on div "Whidden-McLean Funeral Home & Crematory Bartow, Florida McLean Funeral Home & C…" at bounding box center [824, 316] width 305 height 396
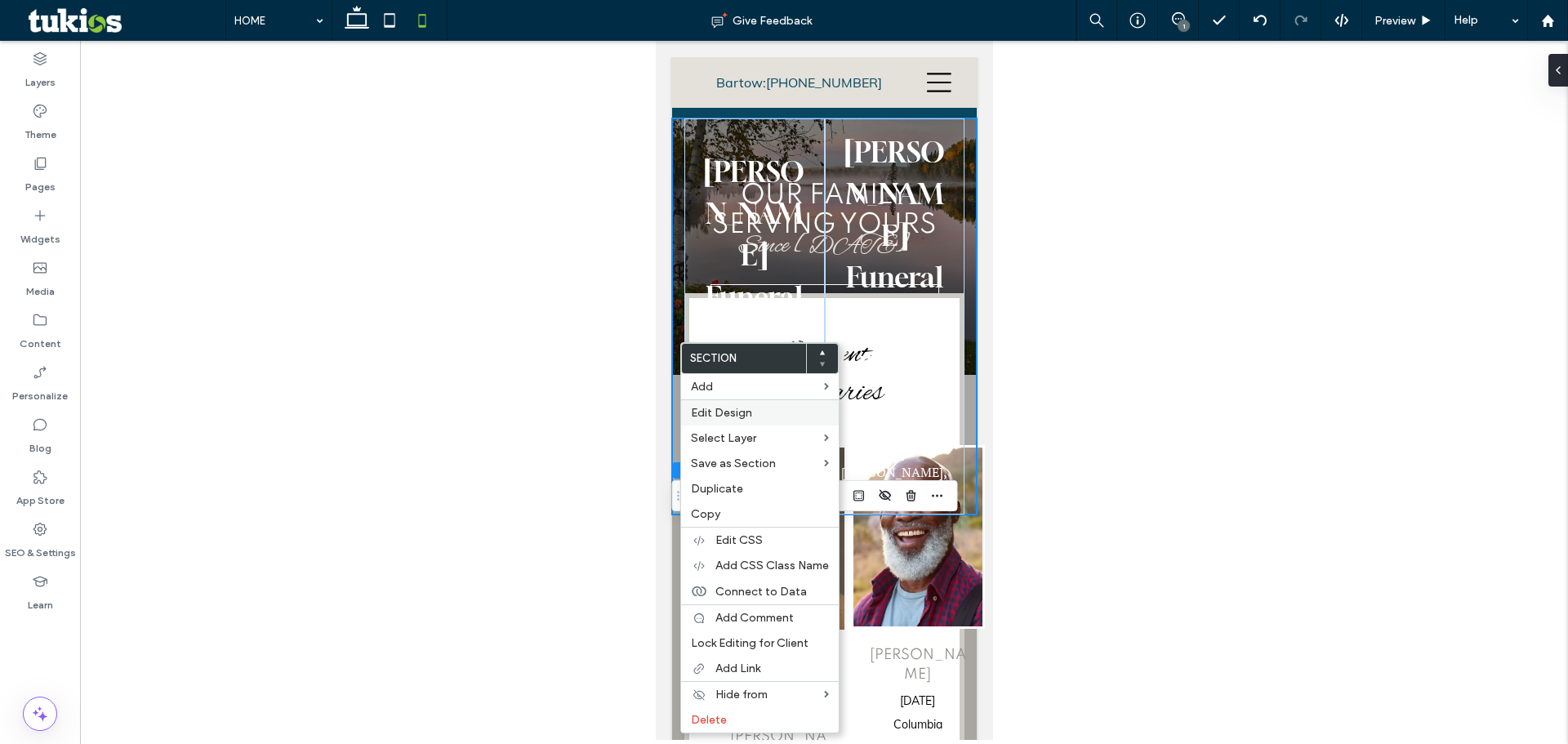
click at [725, 413] on span "Edit Design" at bounding box center [721, 412] width 61 height 14
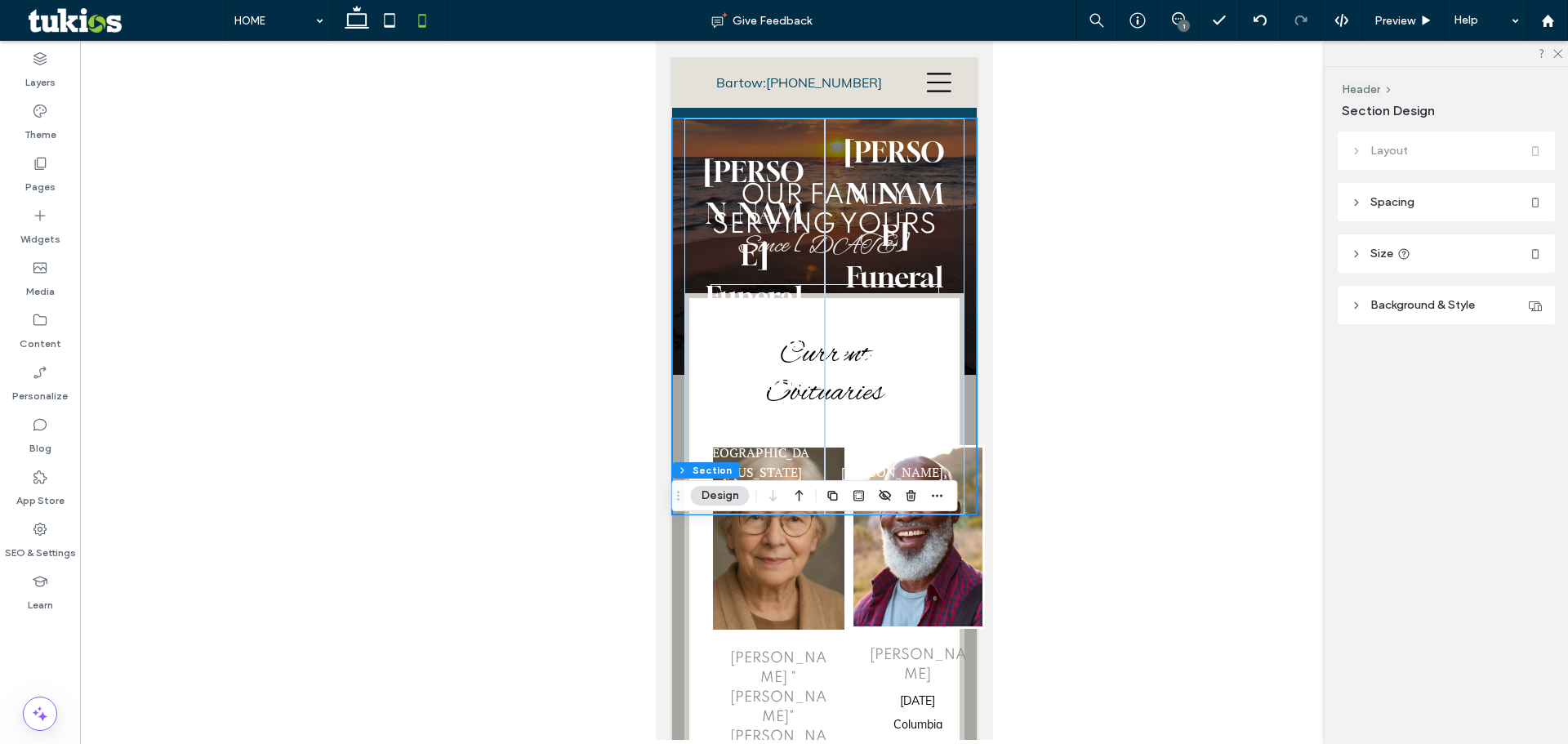
click at [1423, 312] on header "Background & Style" at bounding box center [1446, 306] width 217 height 39
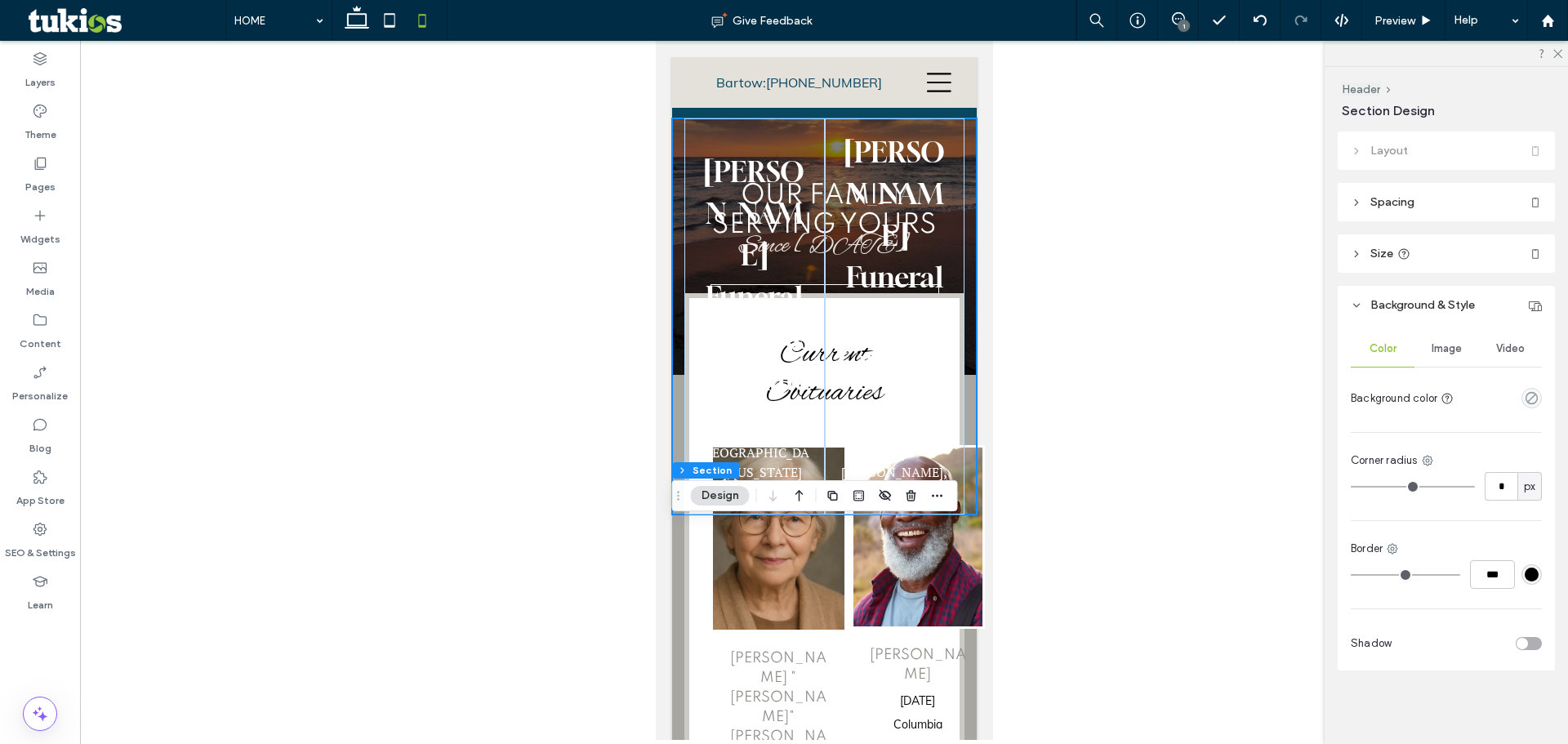
click at [1398, 184] on header "Spacing" at bounding box center [1446, 202] width 217 height 39
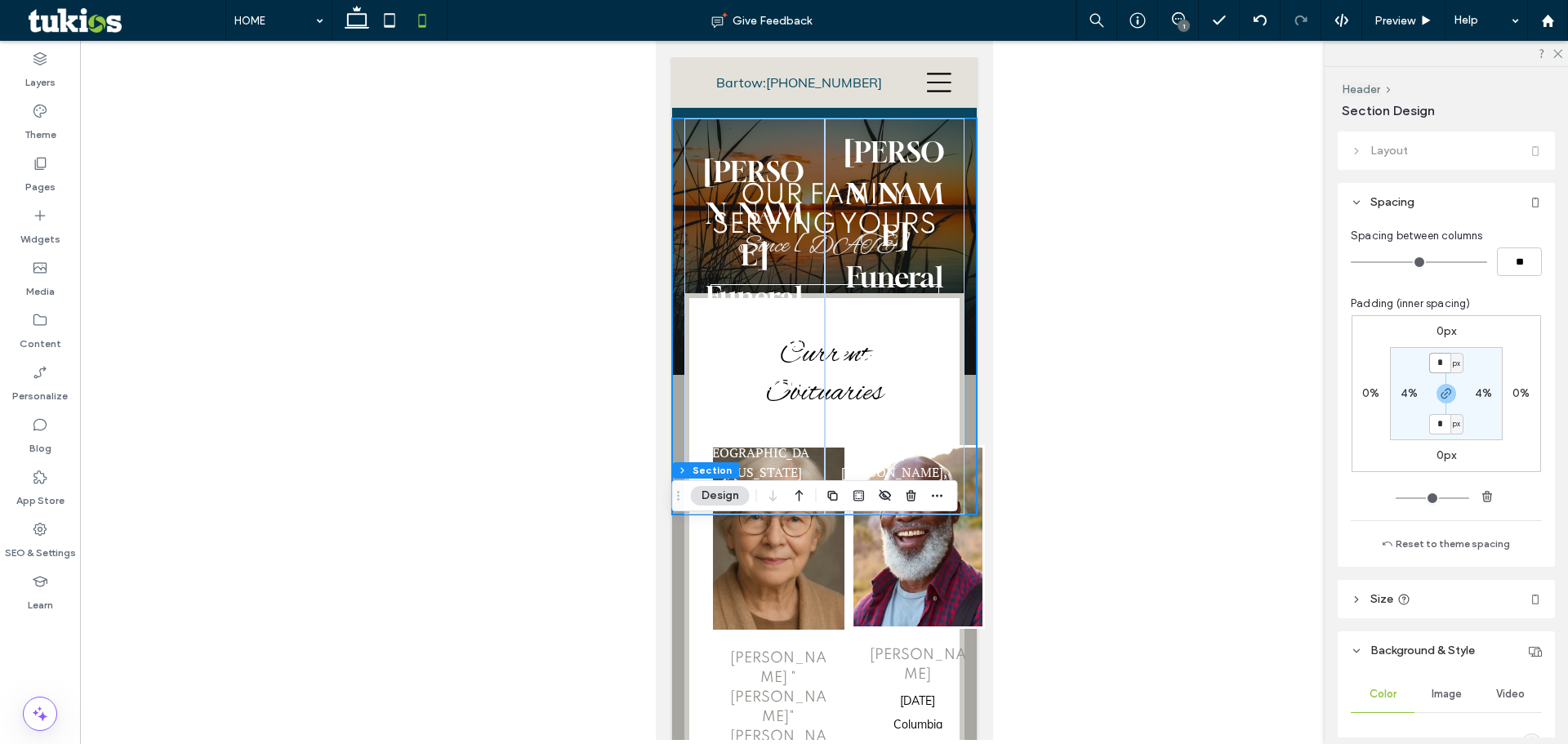
click at [1439, 370] on input "*" at bounding box center [1439, 363] width 21 height 20
click at [1441, 395] on use "button" at bounding box center [1446, 394] width 10 height 10
click at [1438, 363] on input "*" at bounding box center [1439, 363] width 21 height 20
type input "***"
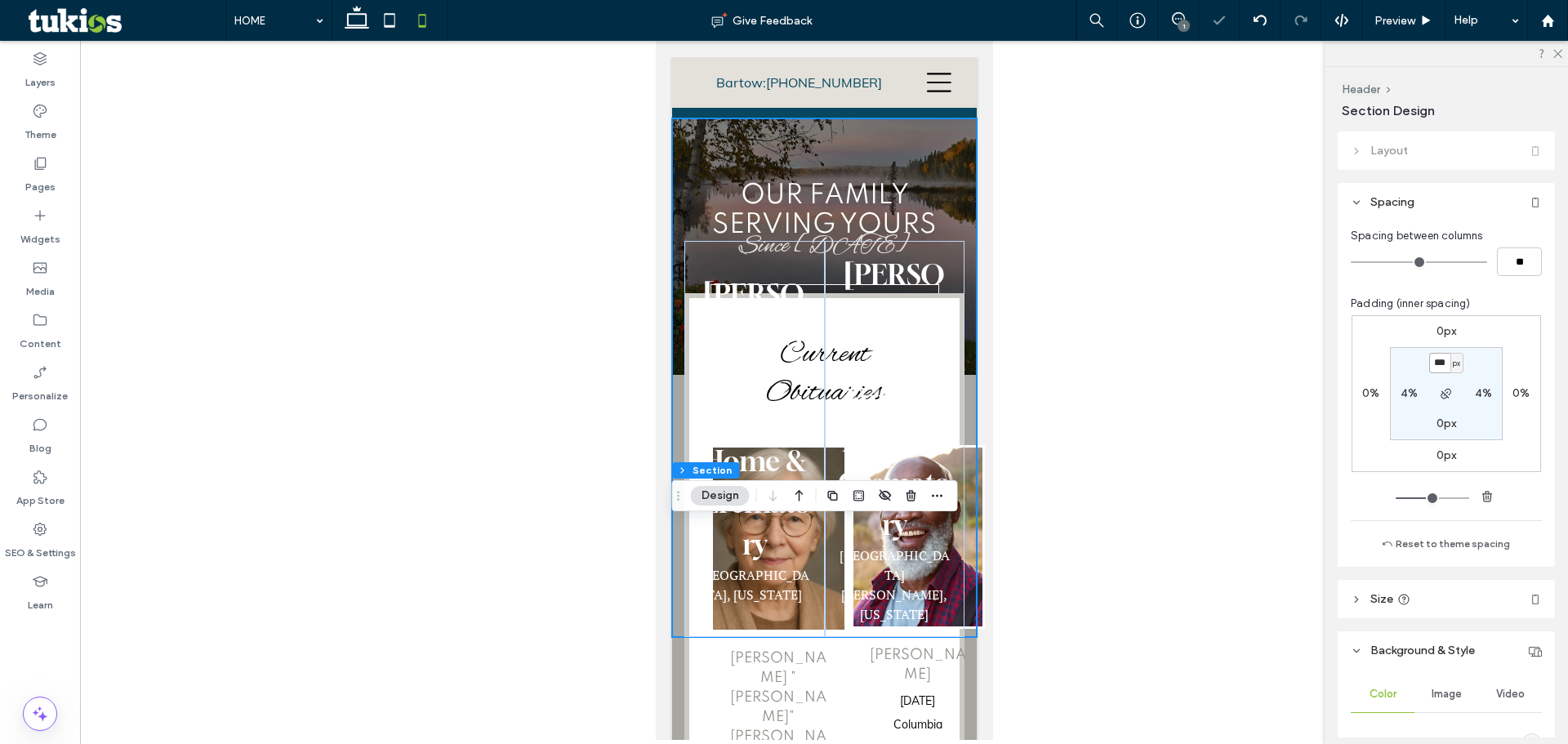
click at [1438, 363] on input "***" at bounding box center [1439, 363] width 21 height 20
type input "*"
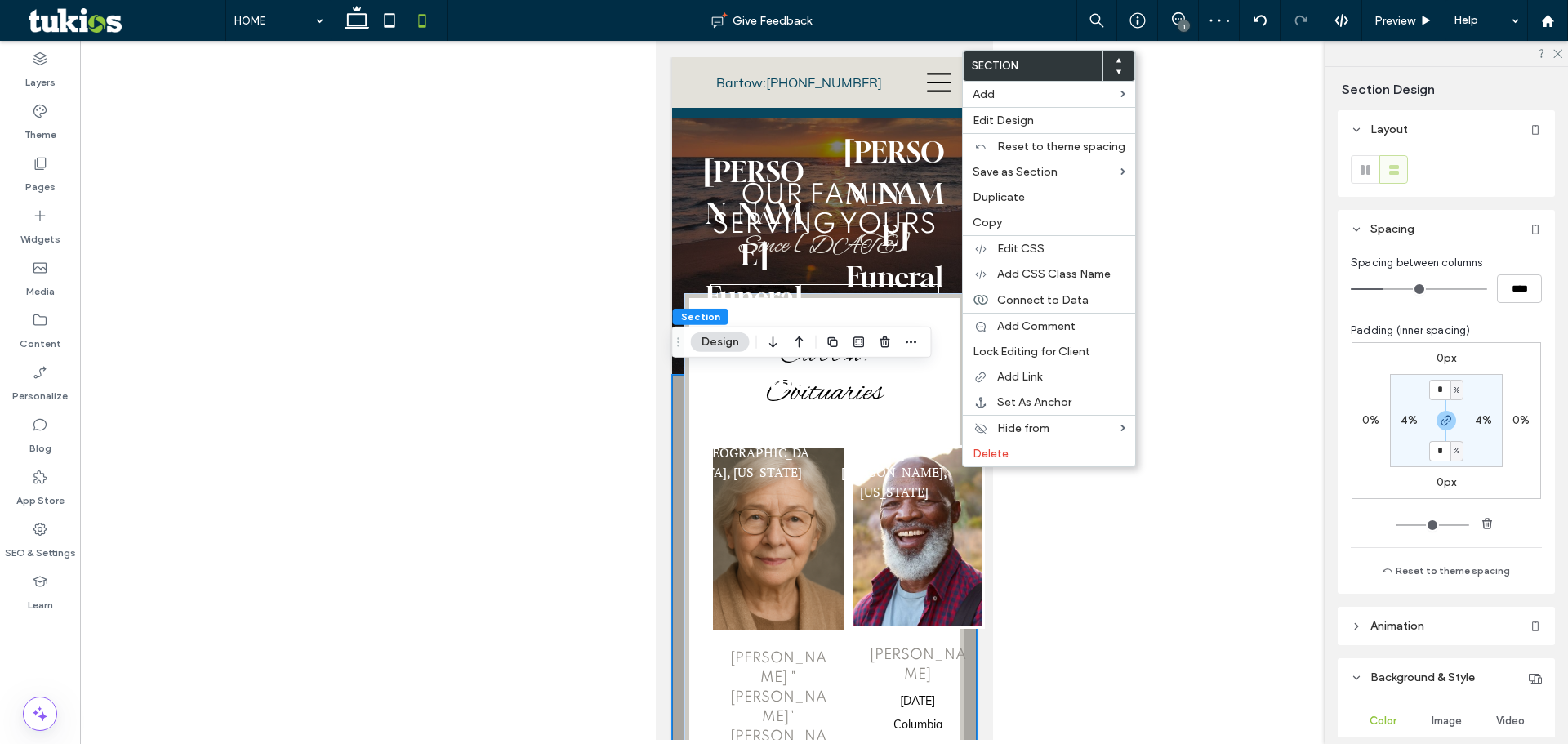
click at [961, 438] on div "Section Add Edit Design Reset to theme spacing Save as Section Duplicate Copy E…" at bounding box center [1048, 258] width 174 height 417
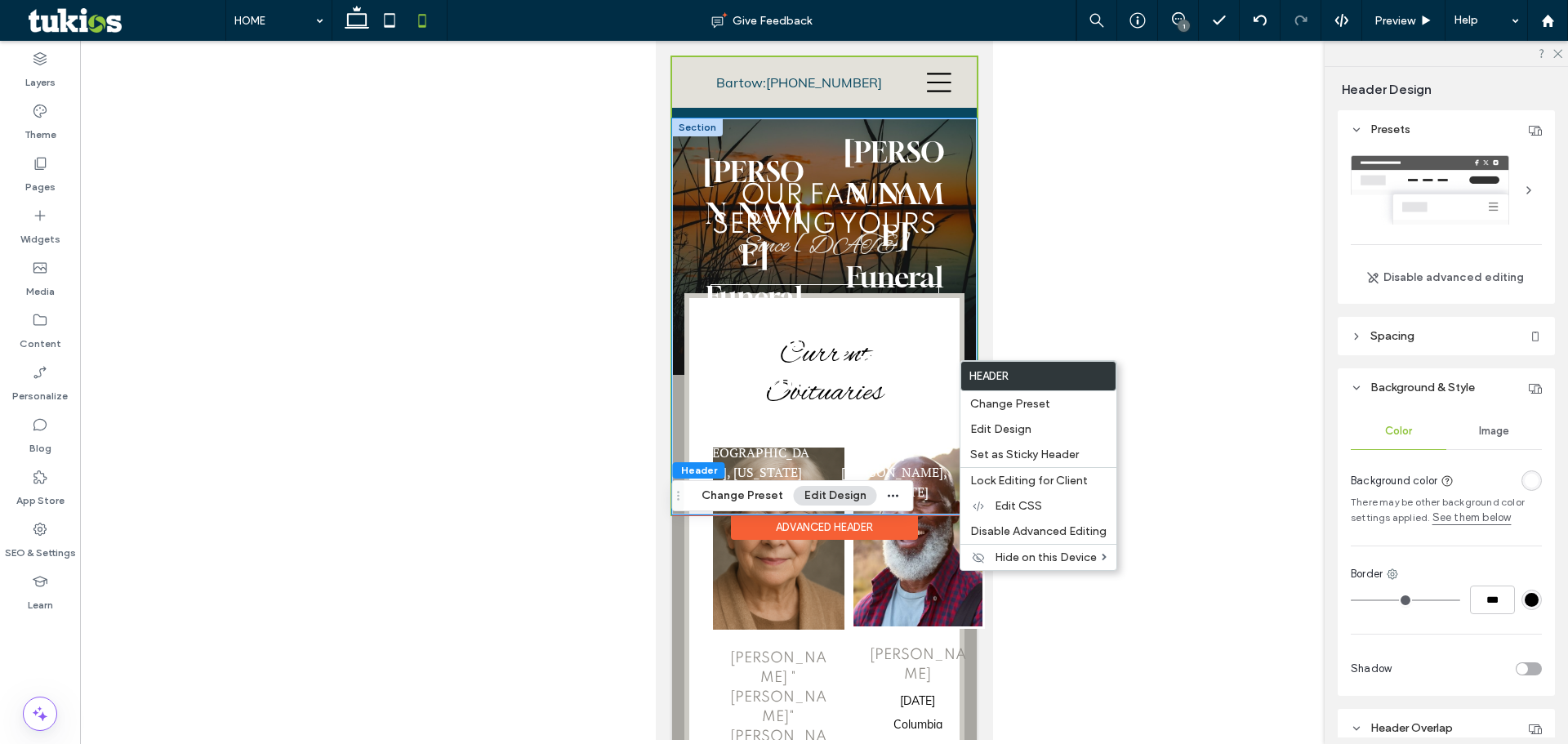
click at [956, 338] on div "Whidden-McLean Funeral Home & Crematory Bartow, Florida McLean Funeral Home & C…" at bounding box center [824, 316] width 305 height 396
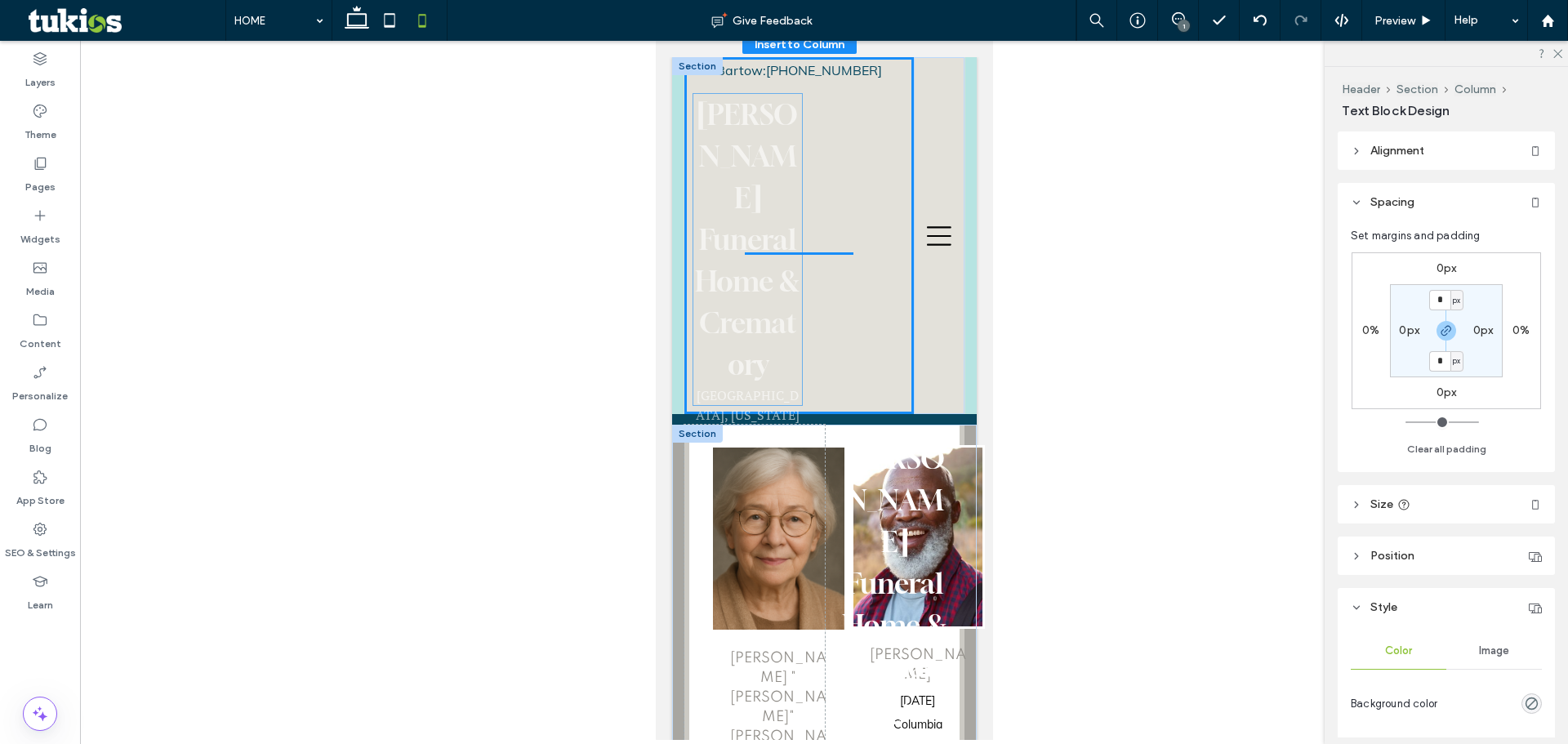
drag, startPoint x: 760, startPoint y: 137, endPoint x: 757, endPoint y: 99, distance: 38.1
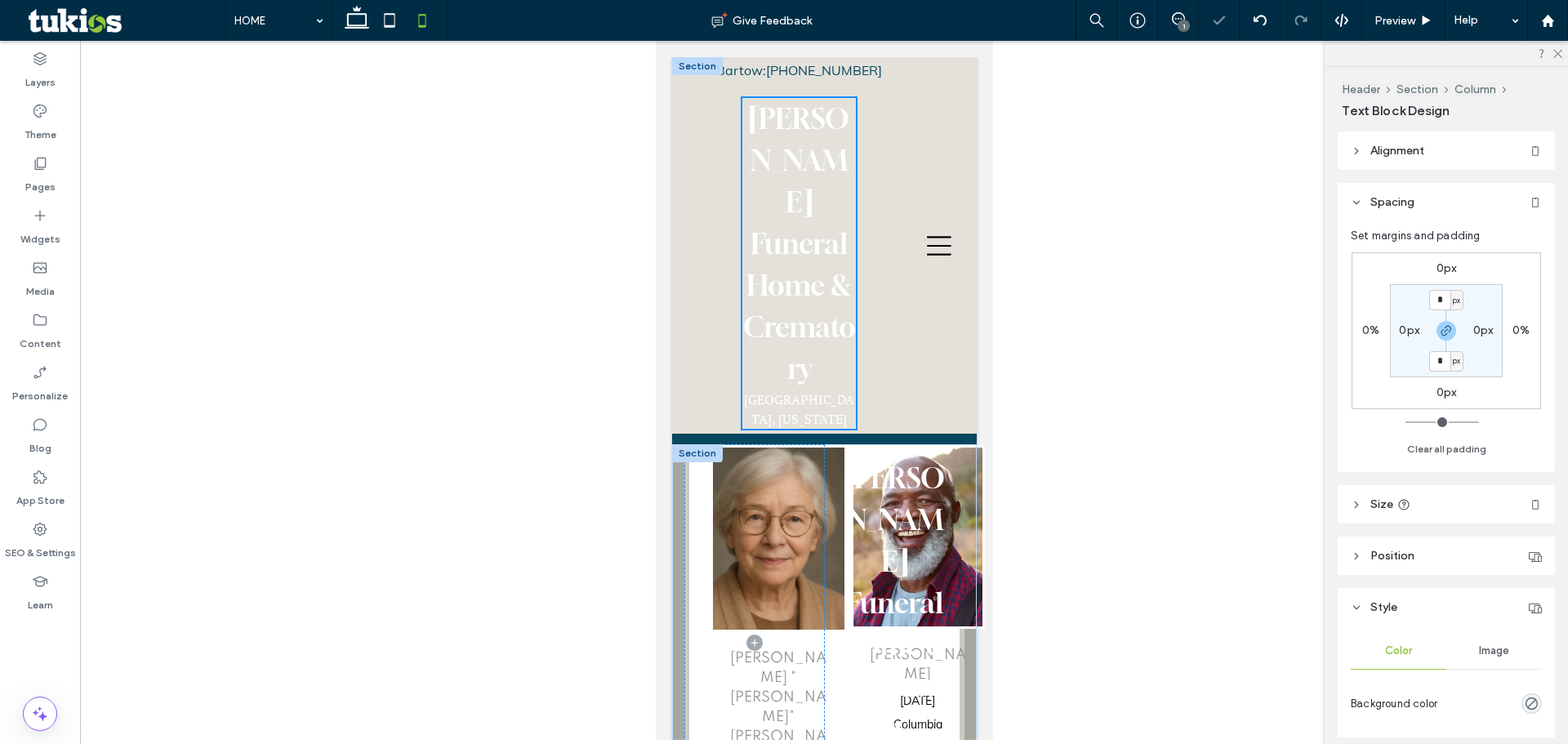
type input "**"
type input "****"
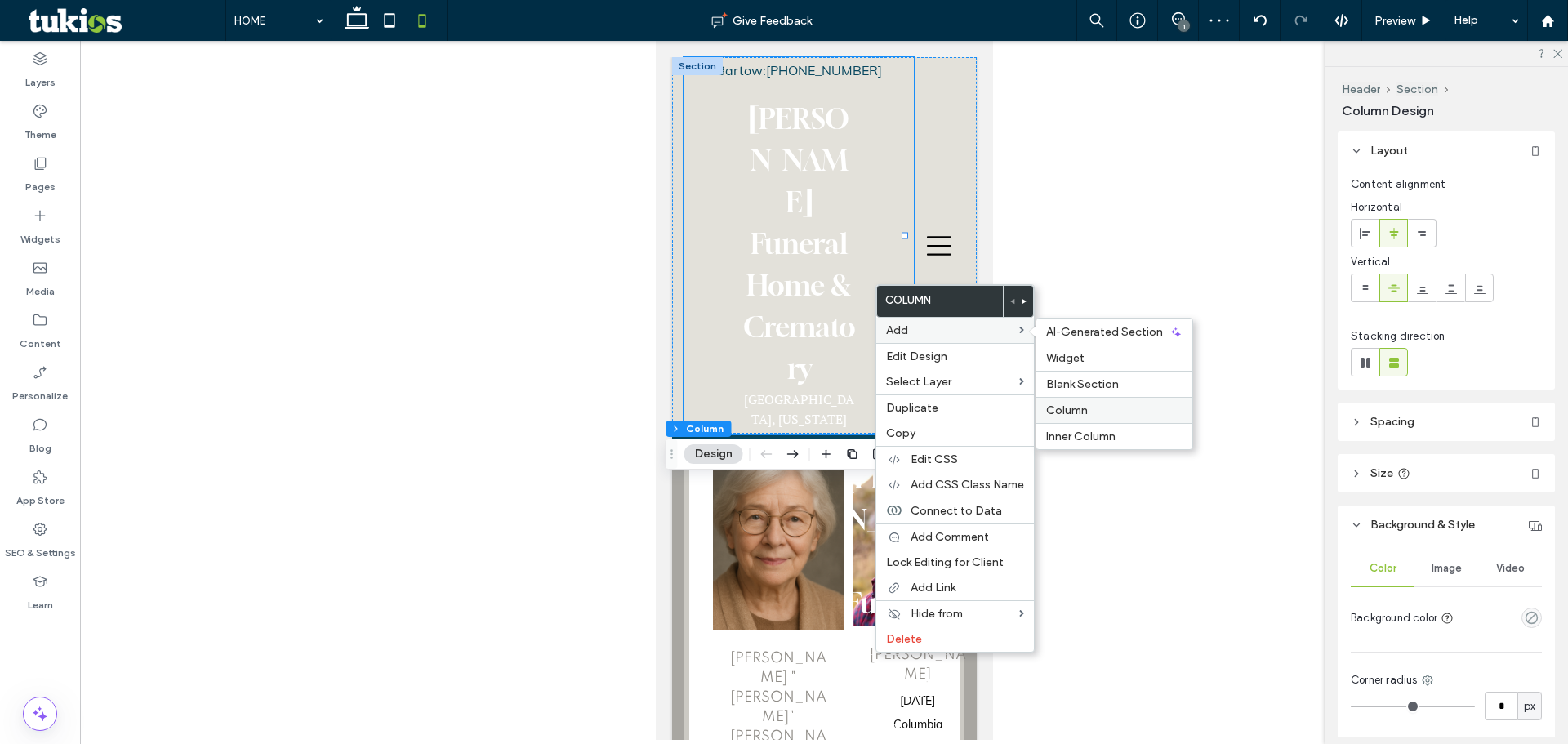
click at [1081, 411] on span "Column" at bounding box center [1067, 410] width 42 height 14
type input "**"
type input "*****"
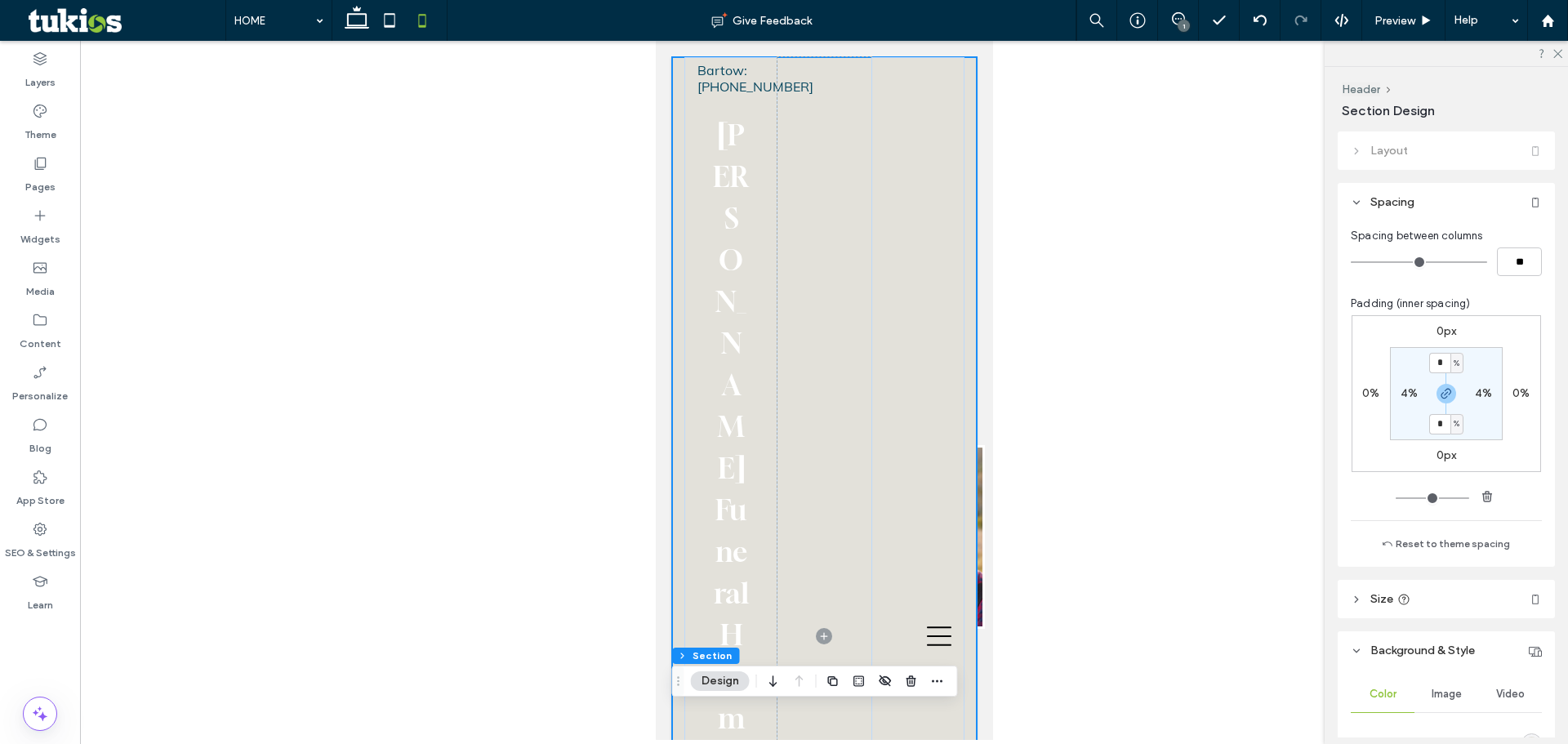
click at [398, 164] on div at bounding box center [824, 391] width 1487 height 699
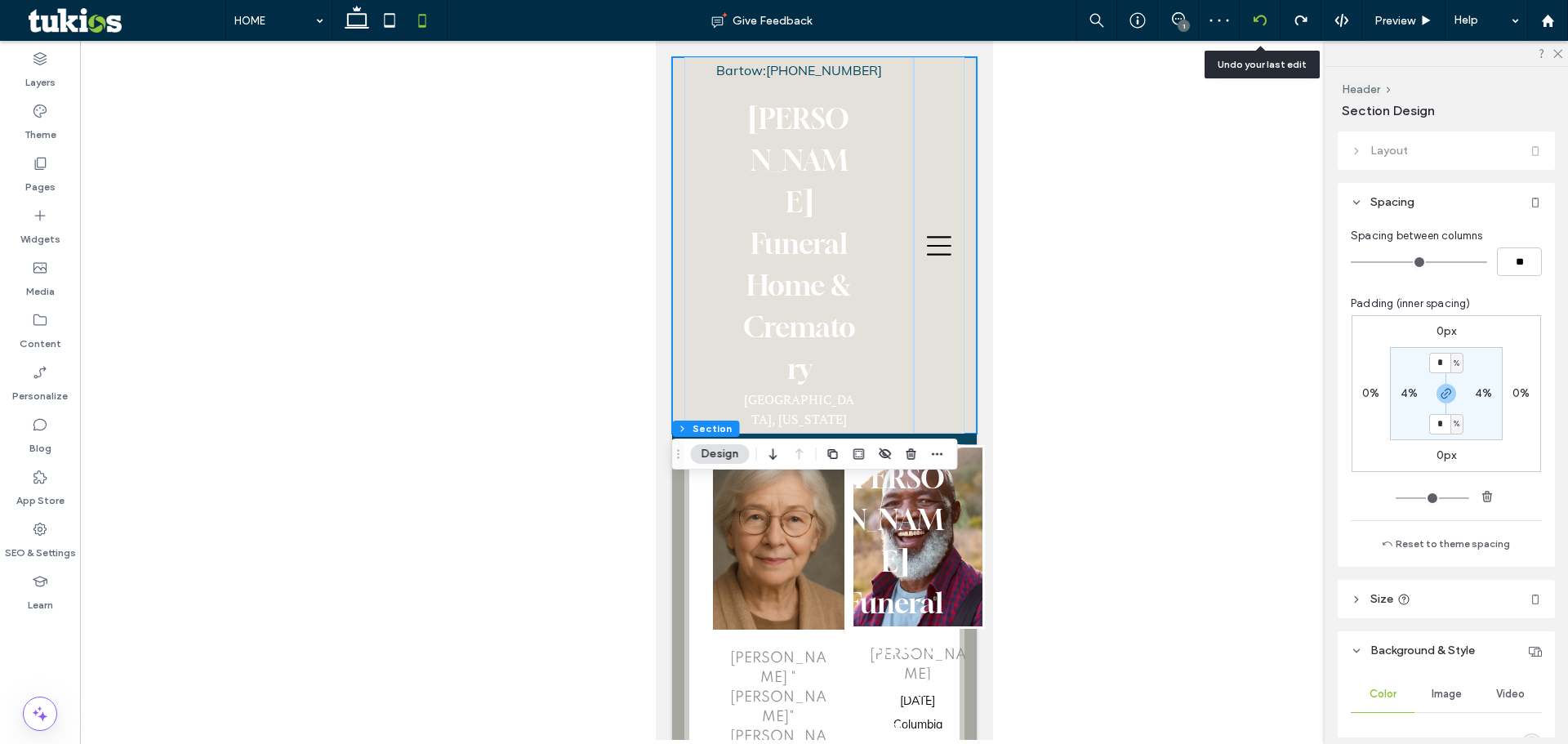
click at [1264, 32] on div at bounding box center [1259, 20] width 41 height 41
click at [1269, 21] on div at bounding box center [1259, 21] width 40 height 13
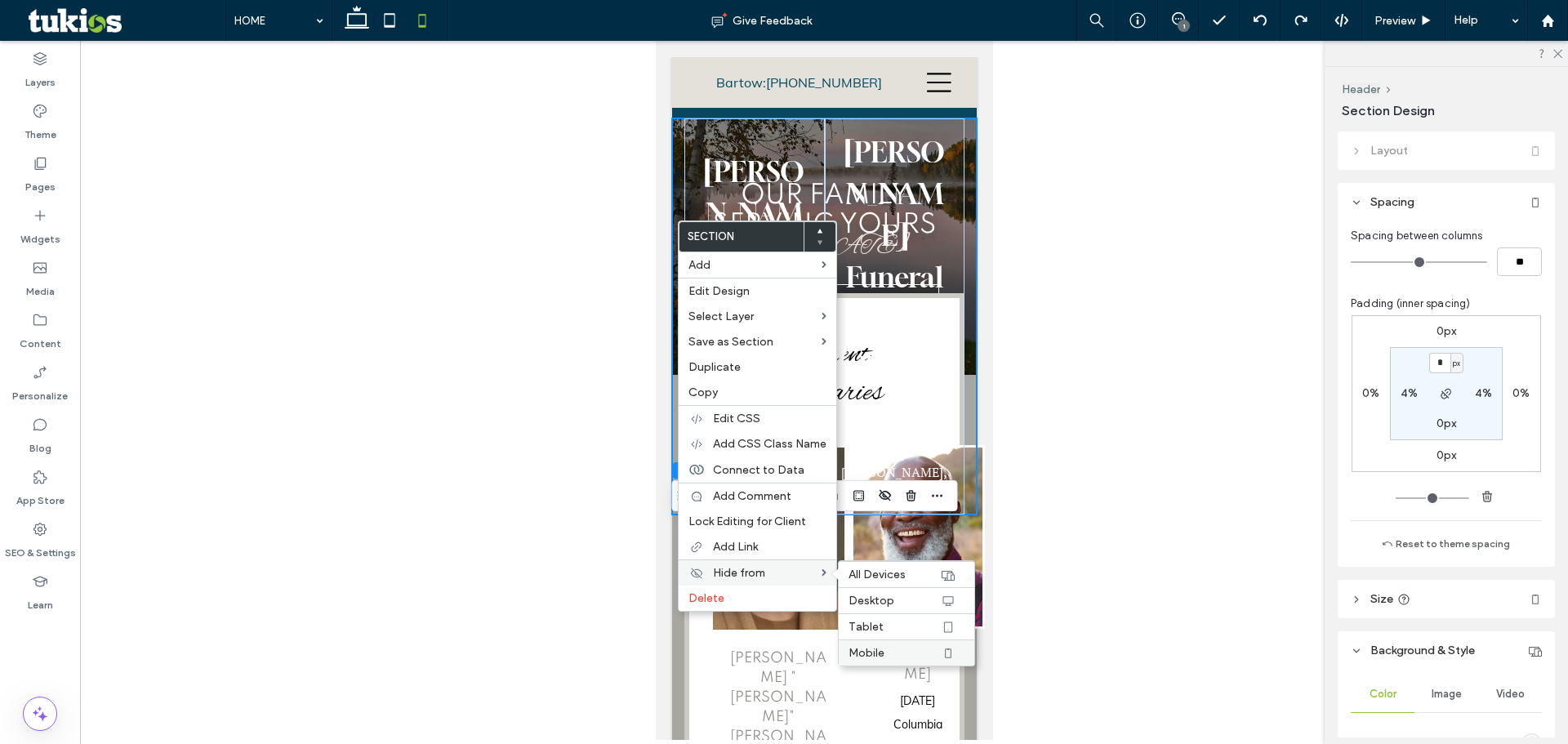
click at [894, 653] on label "Mobile" at bounding box center [893, 653] width 92 height 14
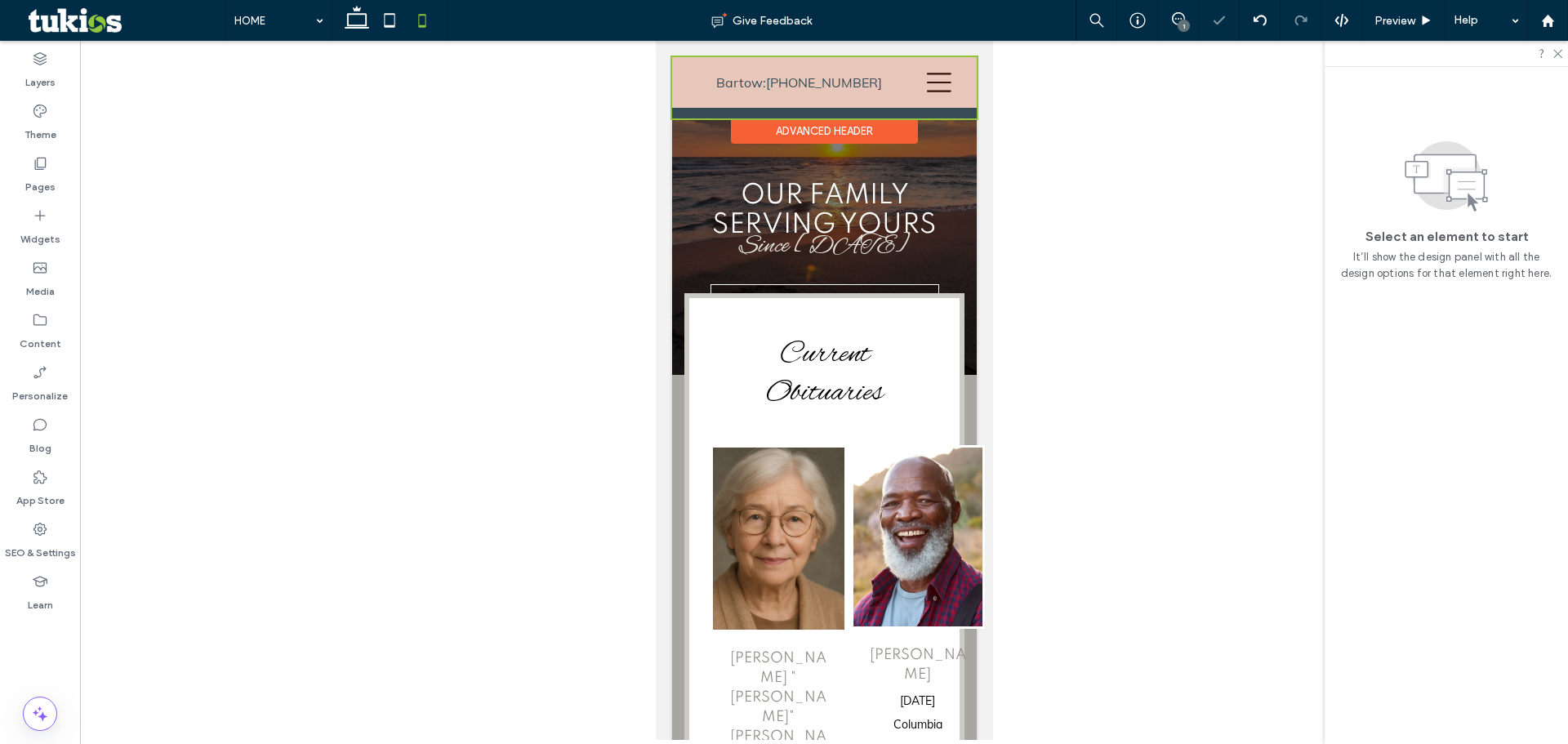
click at [812, 84] on div at bounding box center [824, 88] width 305 height 61
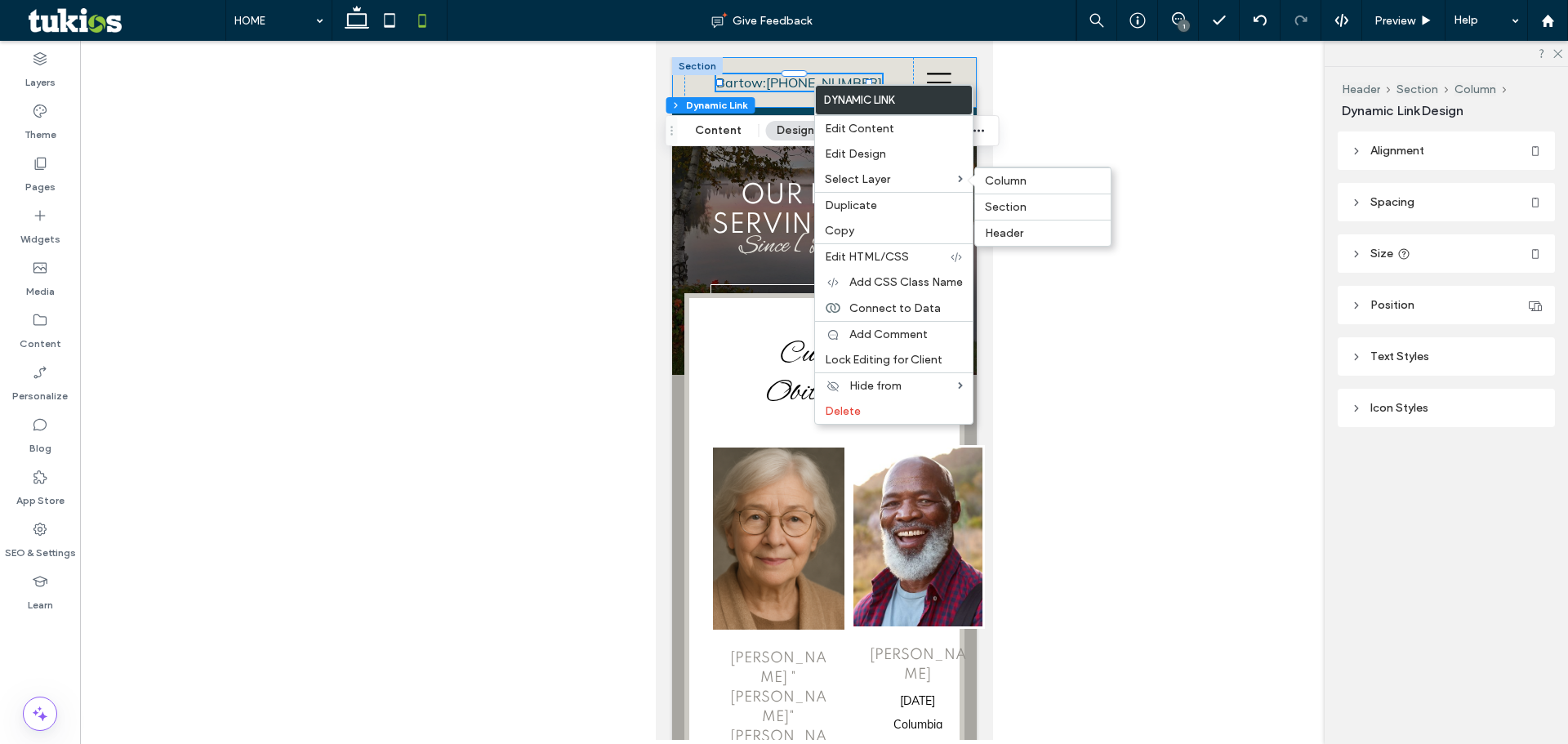
click at [1028, 207] on label "Section" at bounding box center [1043, 207] width 116 height 14
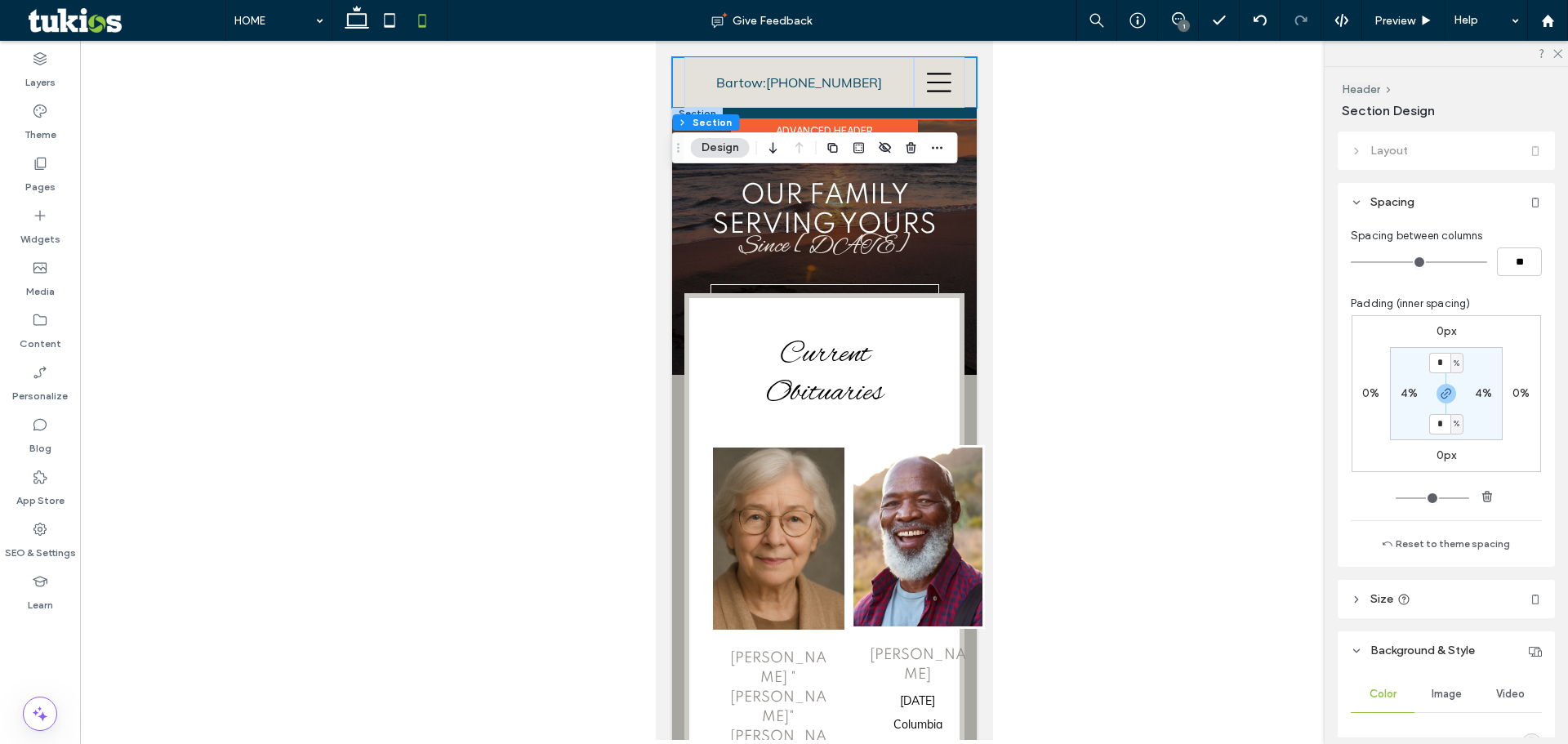
click at [695, 113] on div at bounding box center [697, 113] width 50 height 11
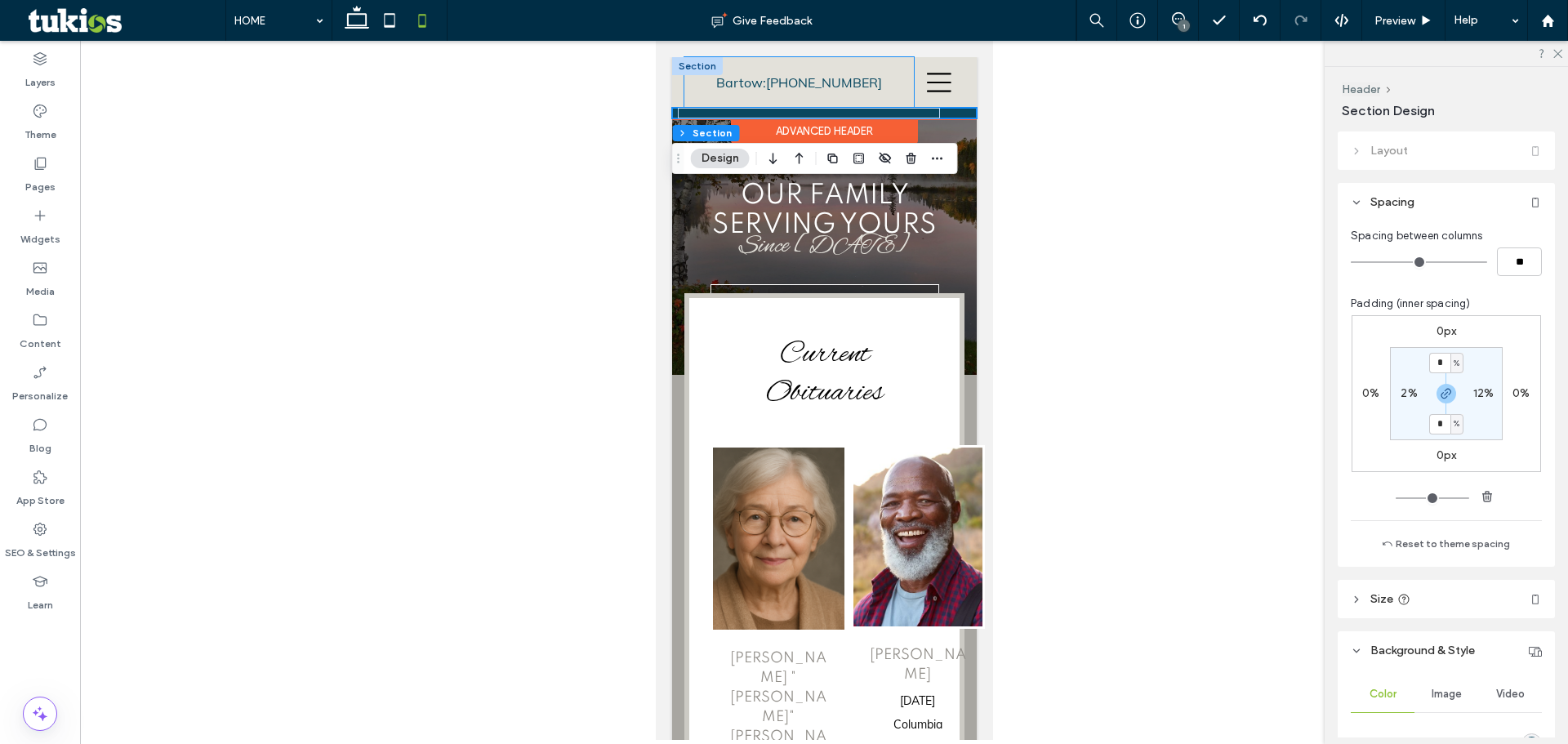
drag, startPoint x: 786, startPoint y: 118, endPoint x: 786, endPoint y: 103, distance: 15.0
click at [786, 103] on div "Bartow: (863) 533-8123" at bounding box center [797, 82] width 230 height 50
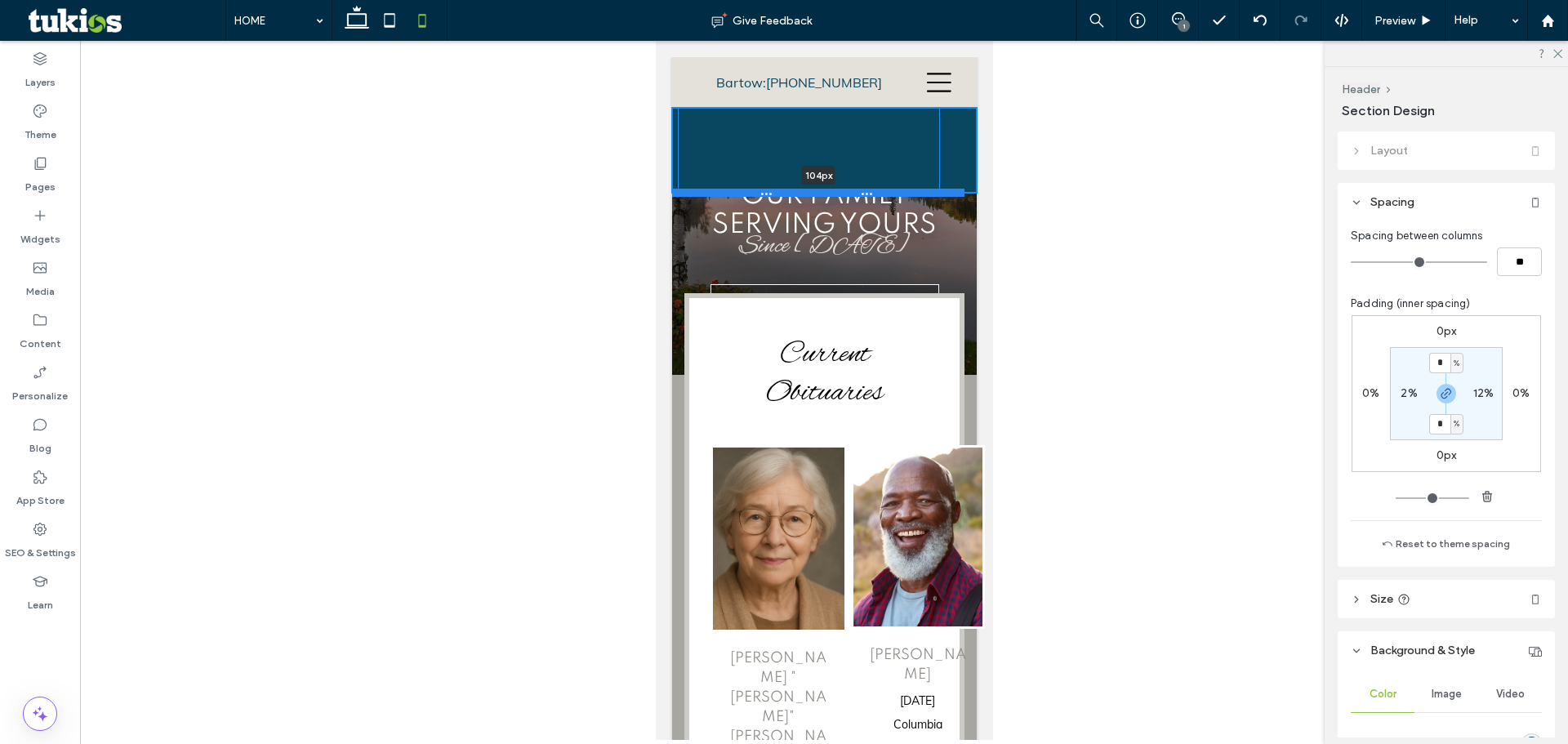
drag, startPoint x: 796, startPoint y: 121, endPoint x: 801, endPoint y: 195, distance: 74.2
click at [801, 195] on div at bounding box center [817, 193] width 292 height 8
type input "***"
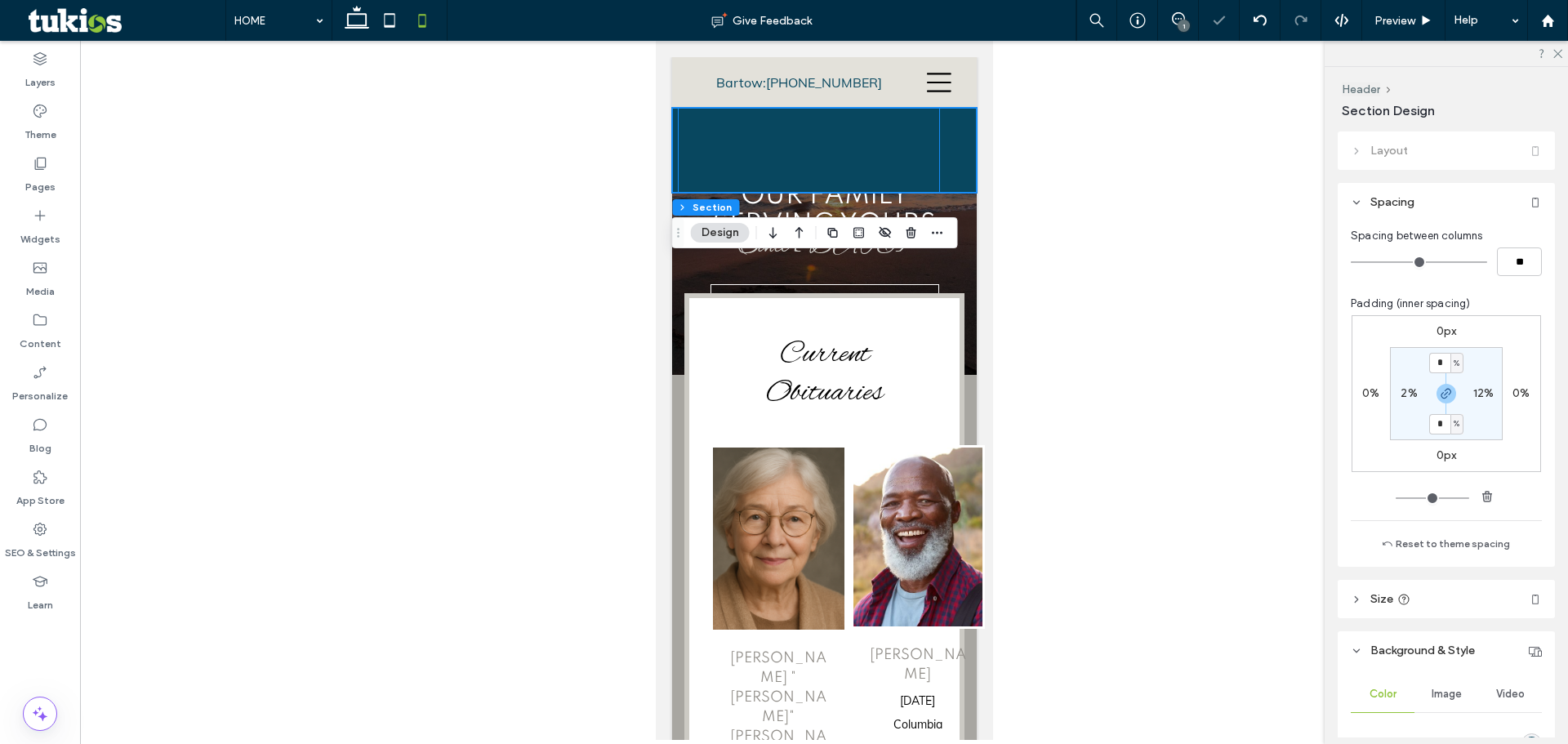
click at [803, 148] on div "HOME OBITUARIES Obituaries Send Flowers Obituary Notifications ABOUT About Our …" at bounding box center [808, 150] width 262 height 85
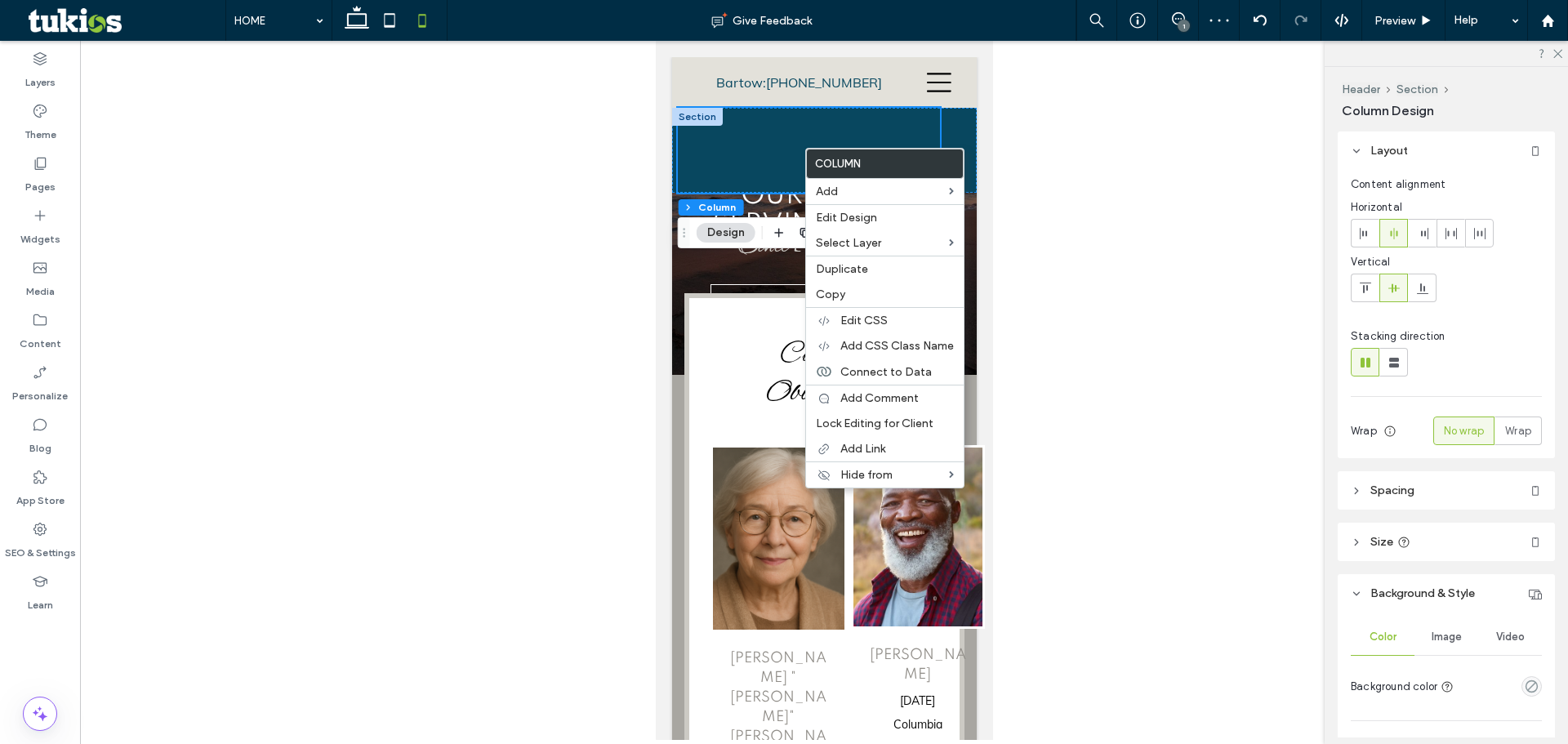
click at [792, 136] on div "HOME OBITUARIES Obituaries Send Flowers Obituary Notifications ABOUT About Our …" at bounding box center [808, 150] width 262 height 85
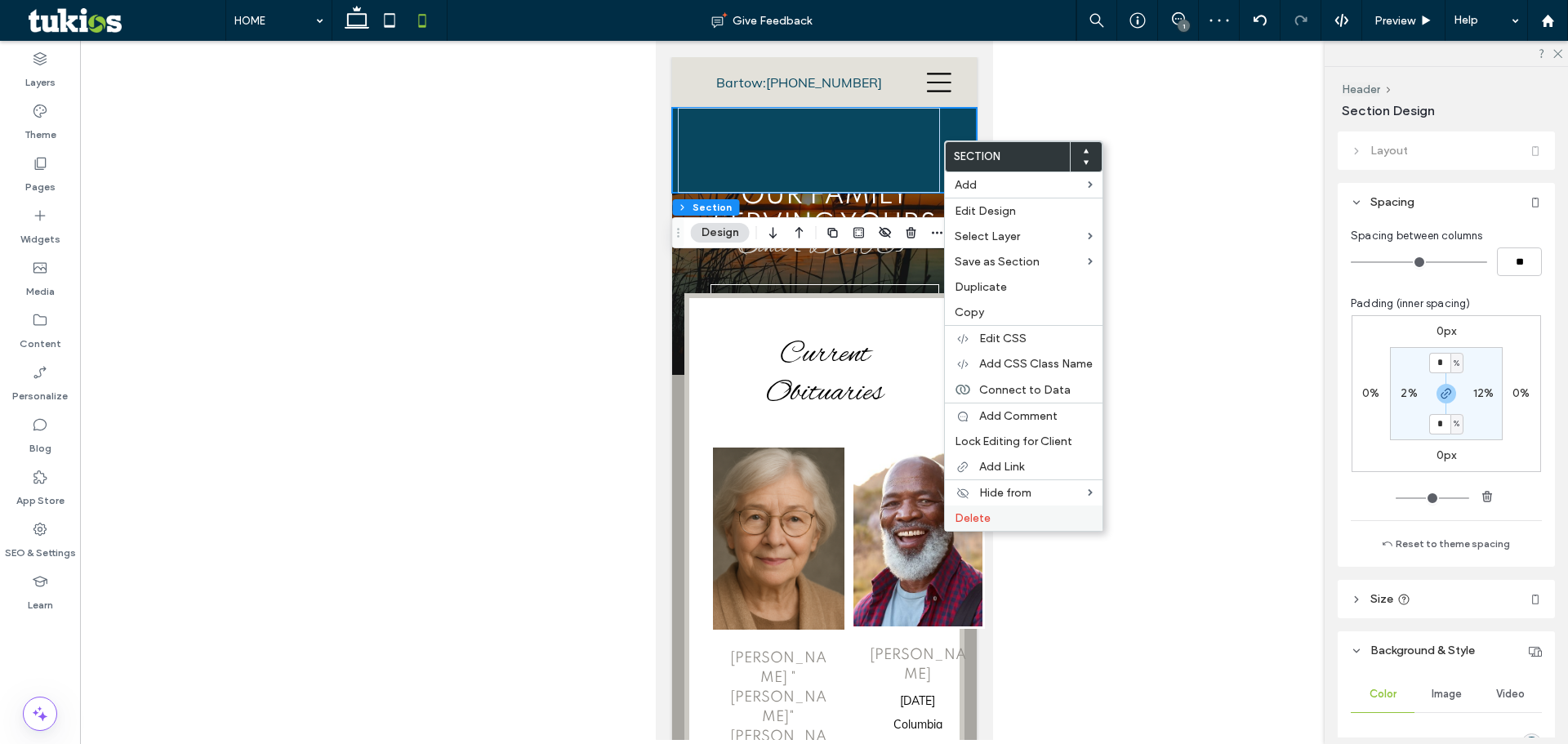
click at [988, 519] on span "Delete" at bounding box center [972, 518] width 36 height 14
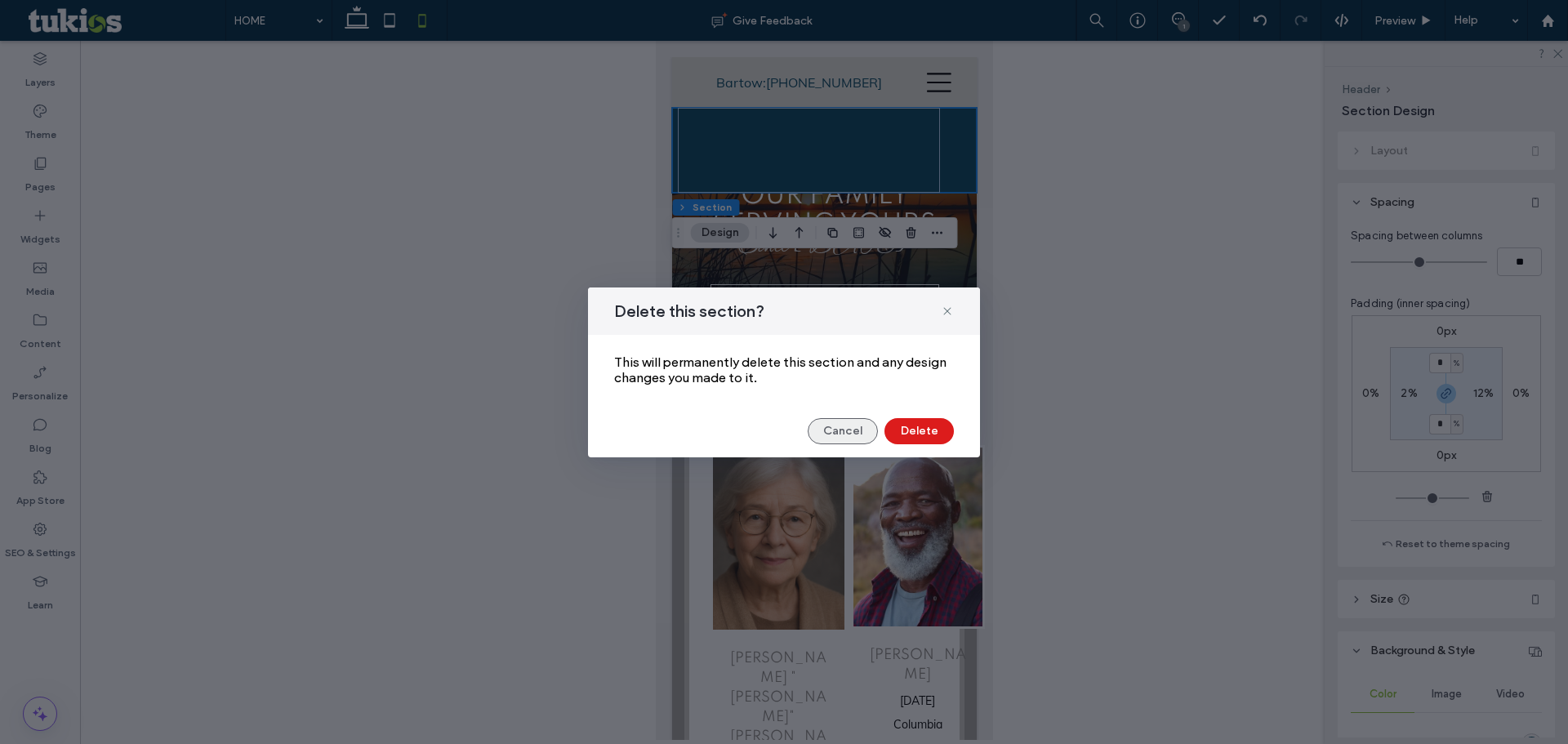
click at [856, 429] on button "Cancel" at bounding box center [842, 431] width 70 height 26
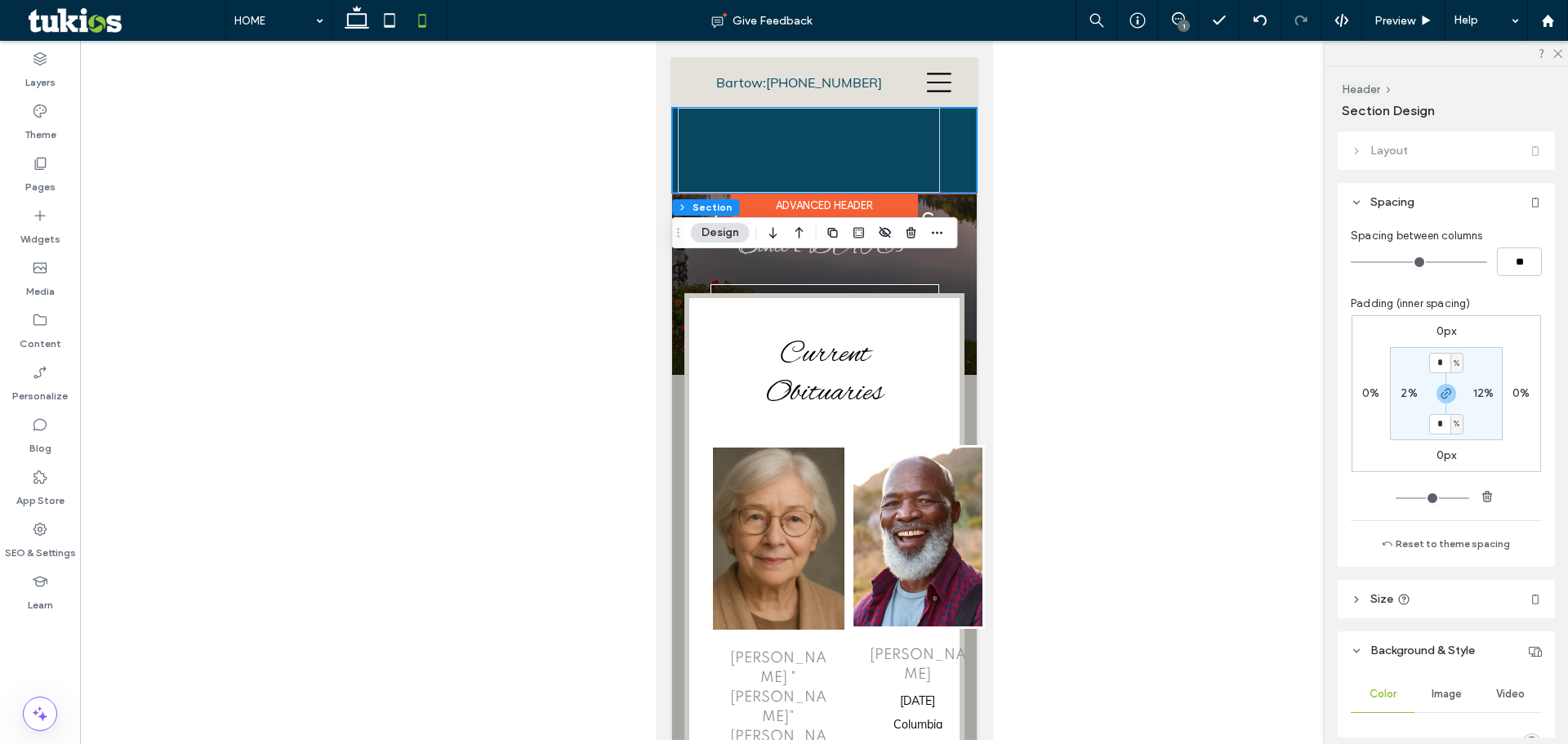
click at [949, 135] on div "HOME OBITUARIES Obituaries Send Flowers Obituary Notifications ABOUT About Our …" at bounding box center [824, 150] width 305 height 85
click at [903, 132] on div "HOME OBITUARIES Obituaries Send Flowers Obituary Notifications ABOUT About Our …" at bounding box center [808, 150] width 262 height 85
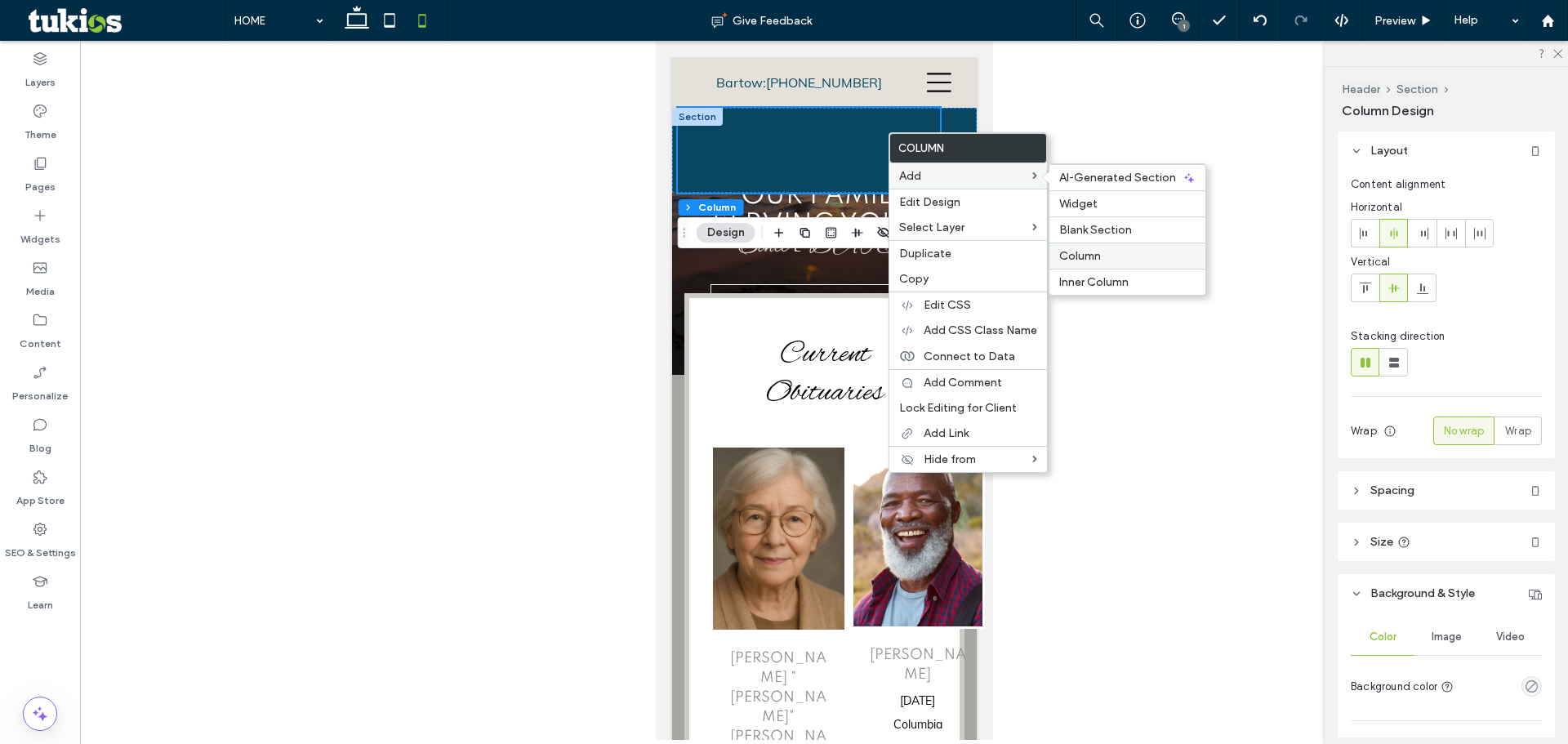
click at [1098, 260] on span "Column" at bounding box center [1080, 256] width 42 height 14
type input "**"
type input "***"
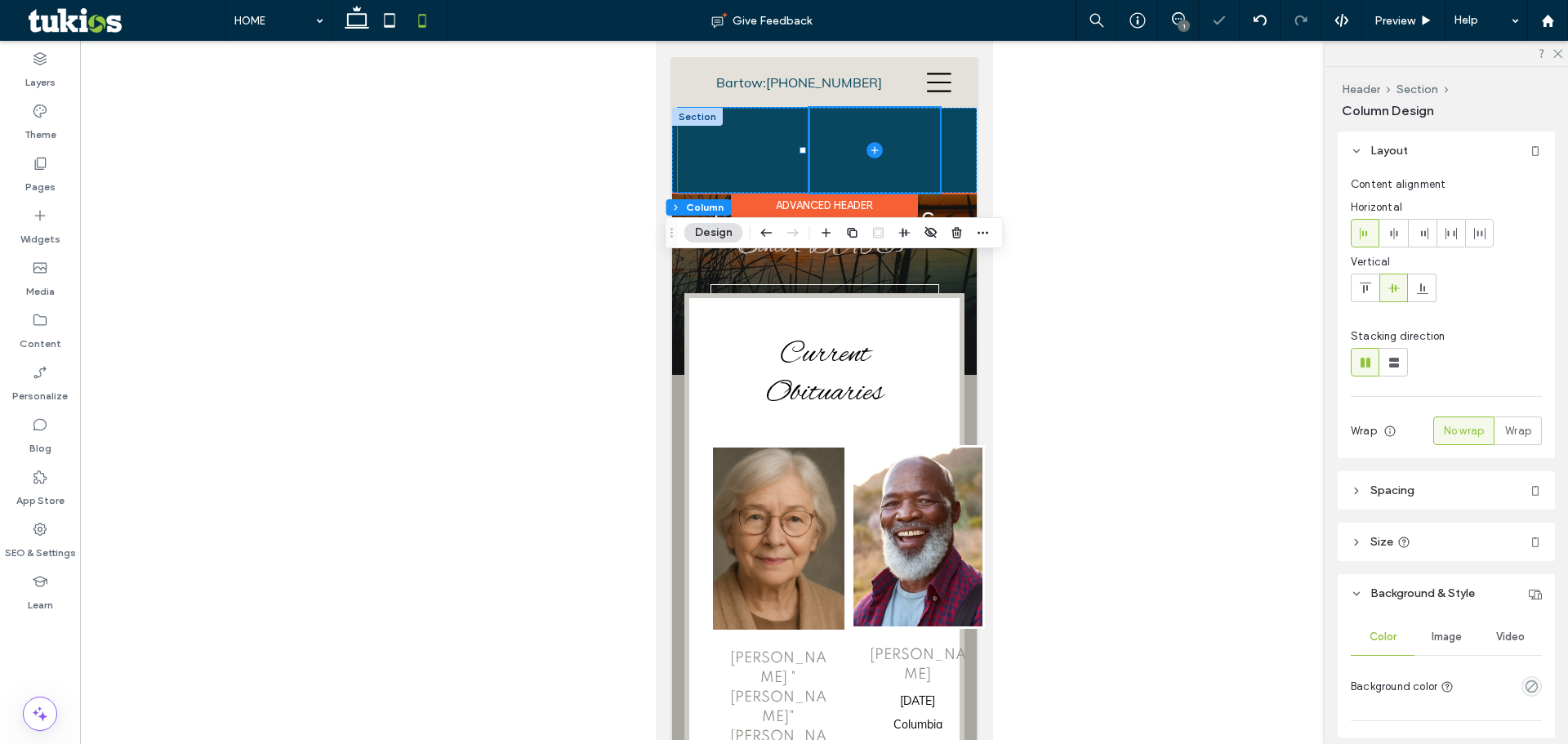
click at [743, 149] on div "HOME OBITUARIES Obituaries Send Flowers Obituary Notifications ABOUT About Our …" at bounding box center [742, 150] width 130 height 85
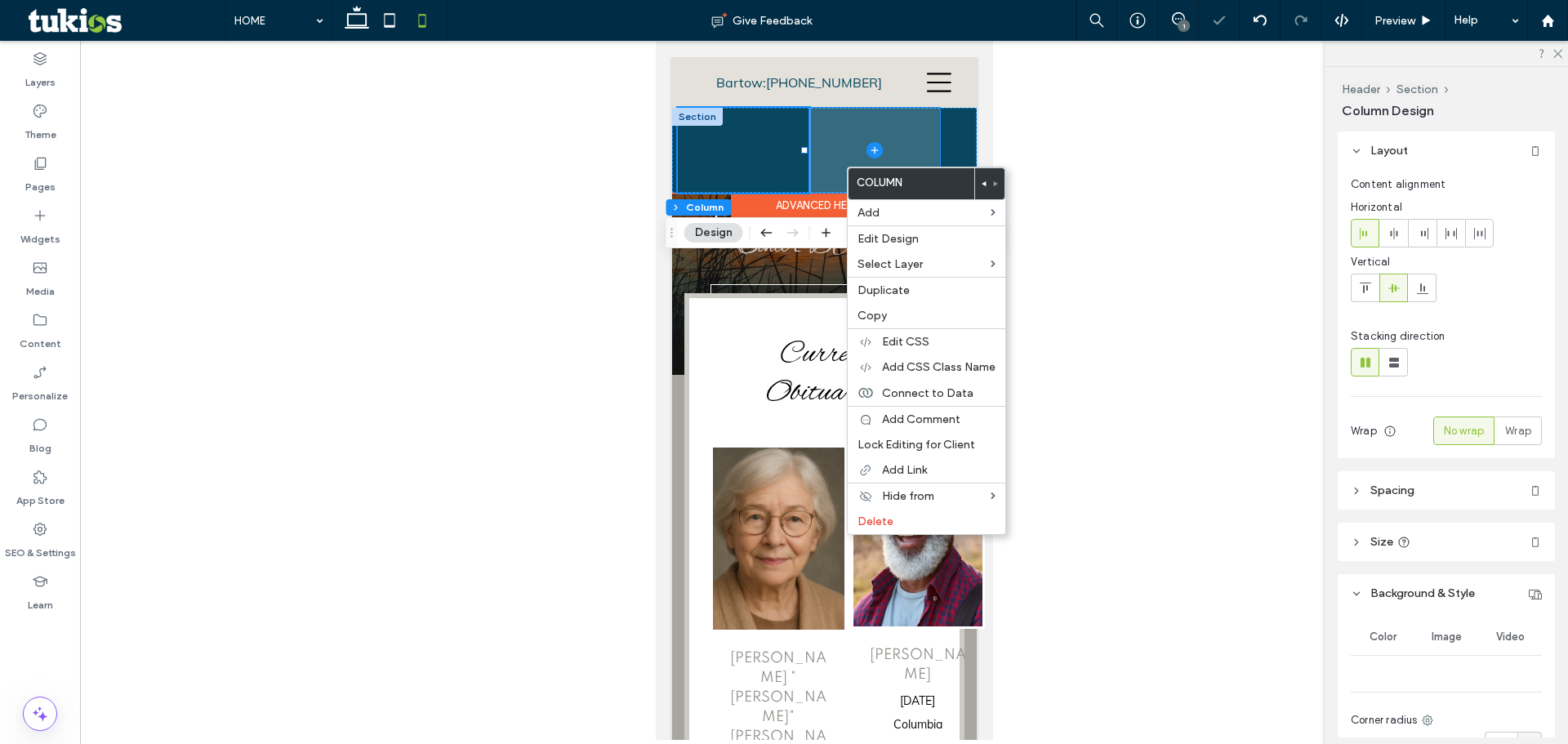
type input "**"
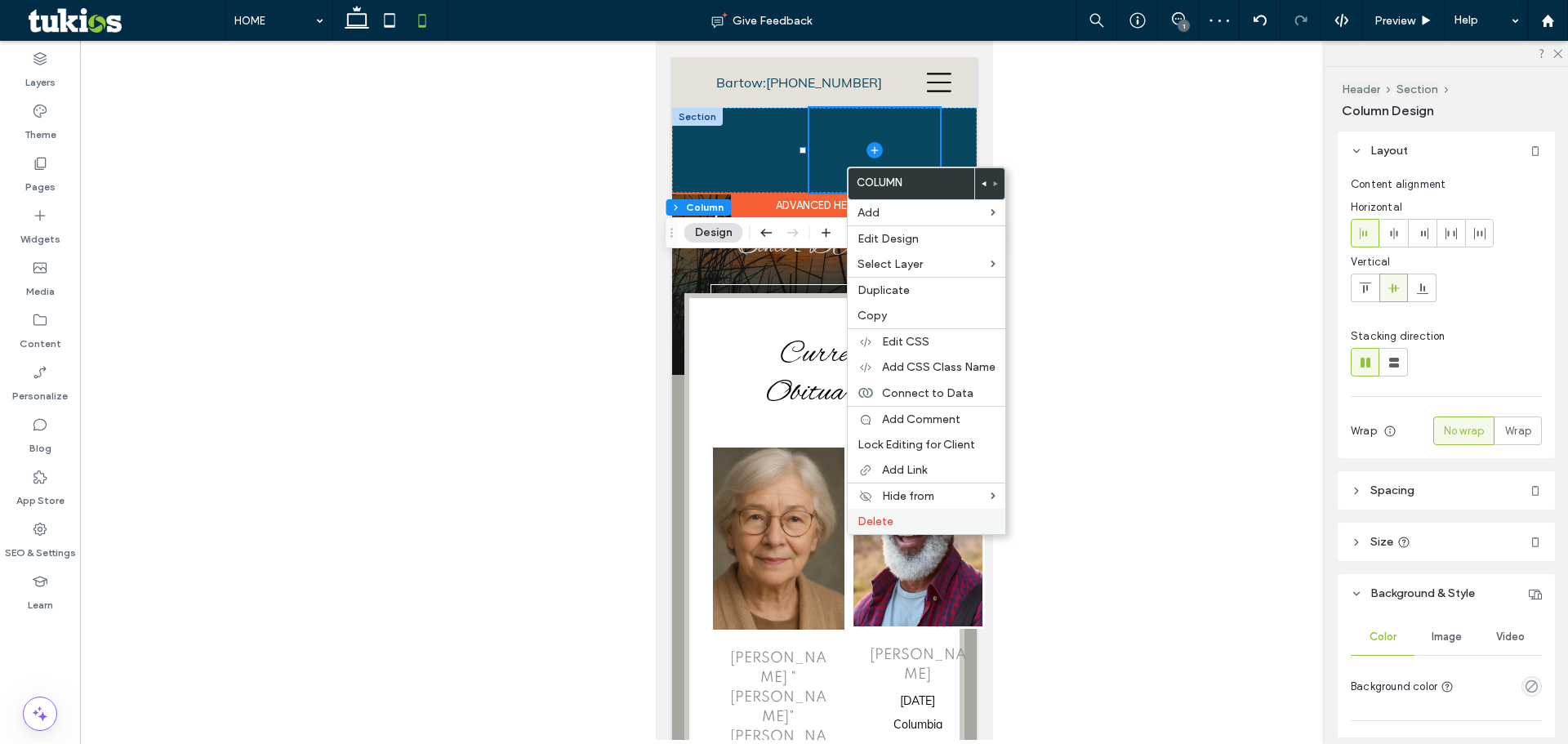
click at [911, 523] on label "Delete" at bounding box center [926, 521] width 138 height 14
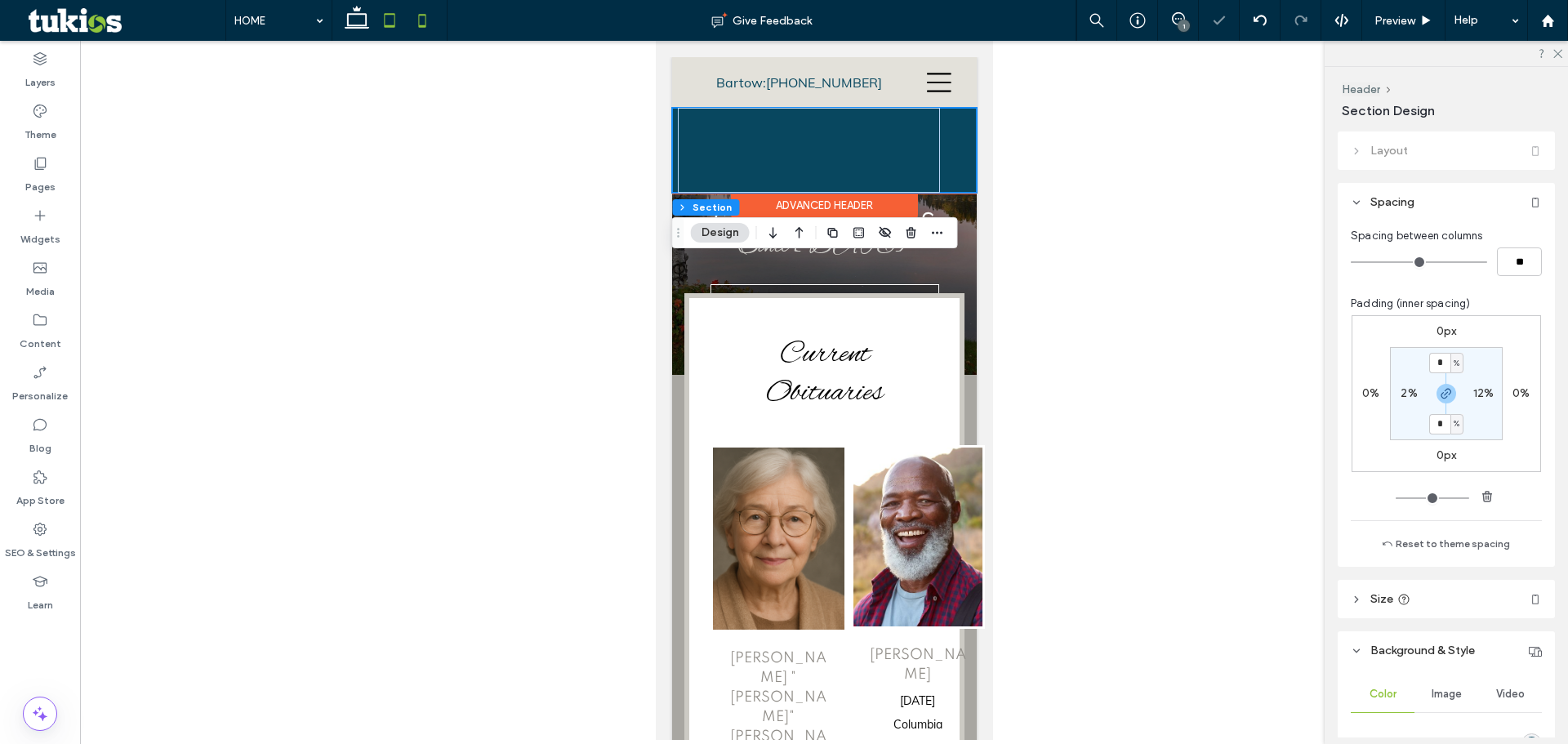
click at [389, 14] on use at bounding box center [389, 20] width 11 height 14
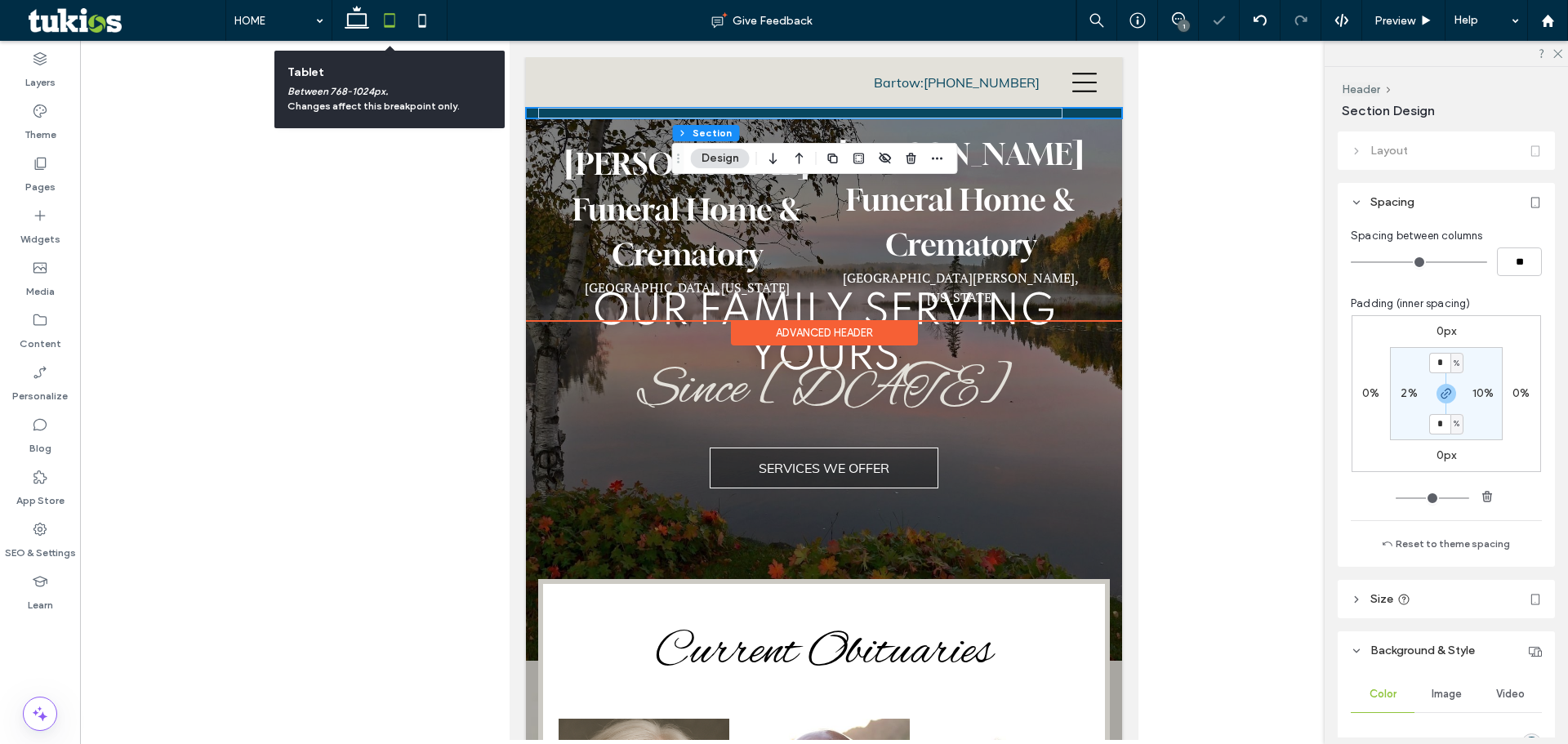
type input "**"
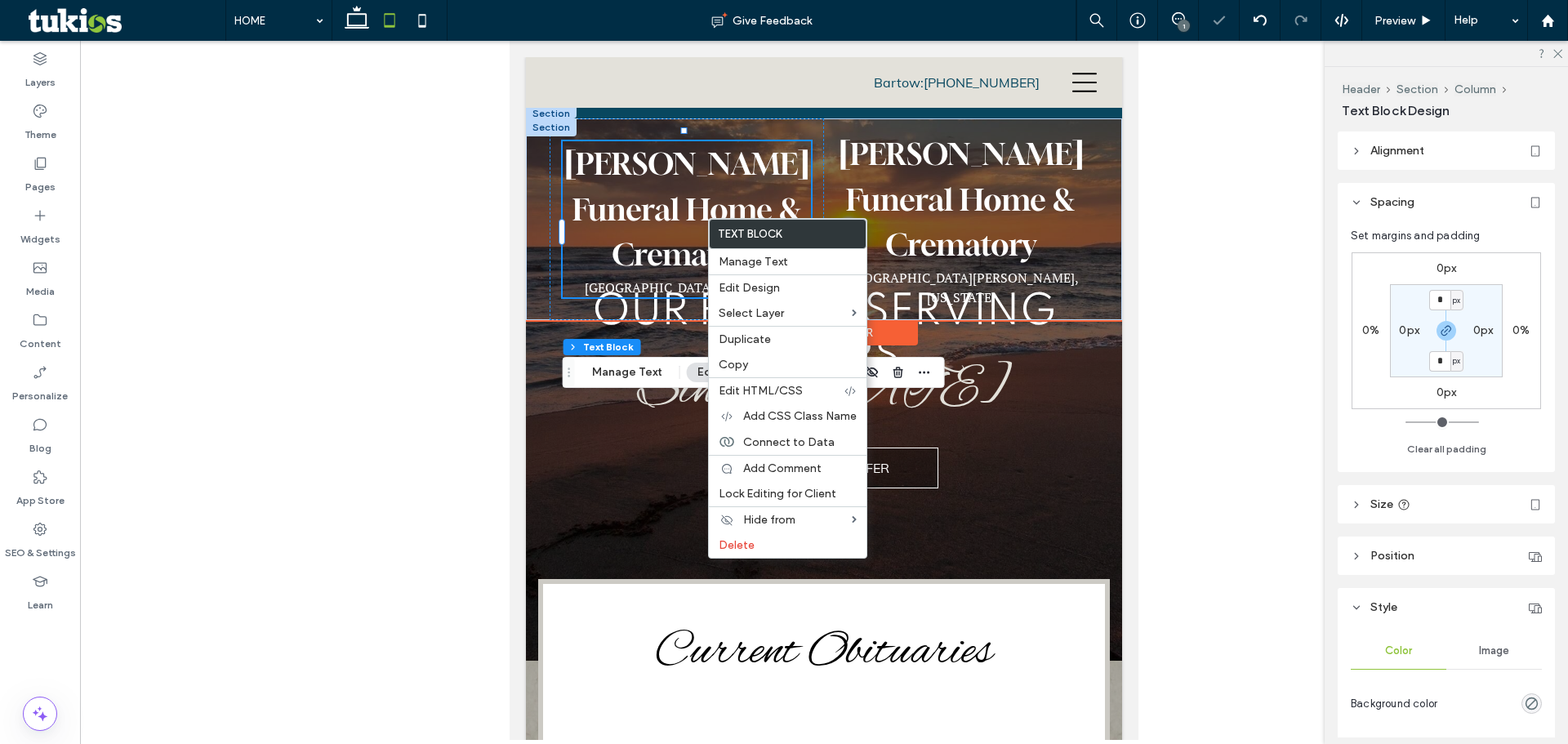
click at [635, 272] on link "Whidden-McLean Funeral Home & Crematory" at bounding box center [686, 209] width 243 height 126
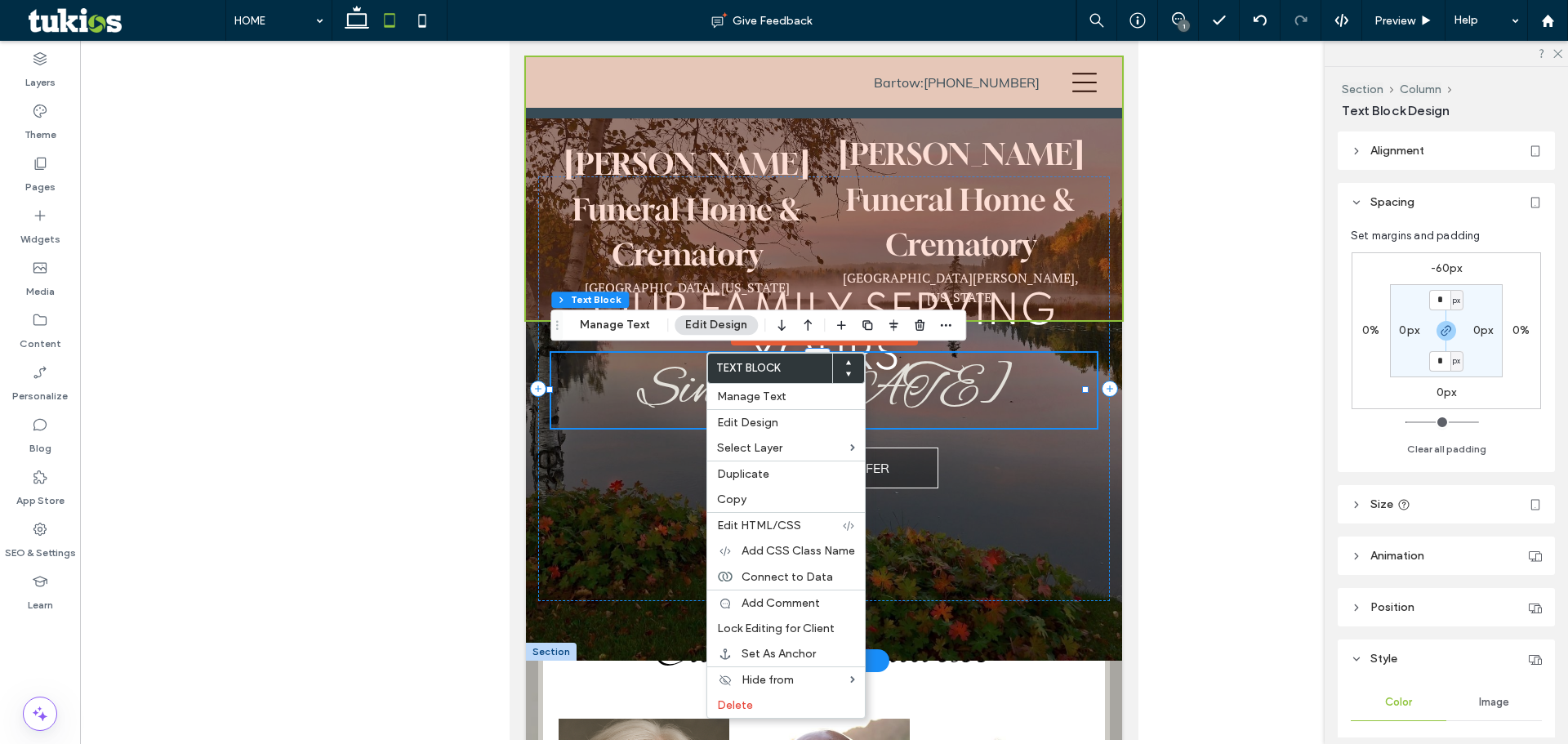
click at [690, 371] on h6 "Since 1925" at bounding box center [824, 390] width 546 height 72
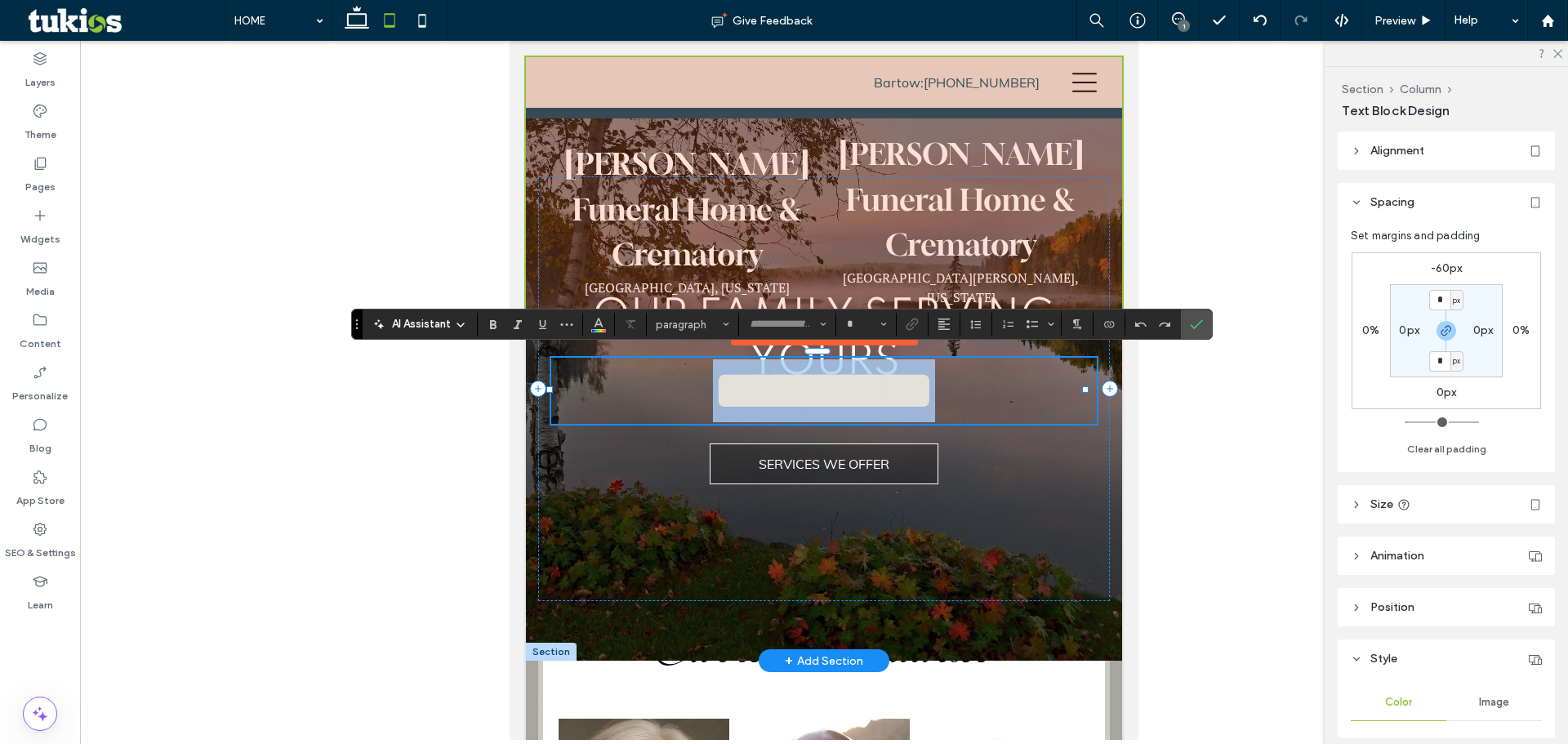
type input "**********"
type input "**"
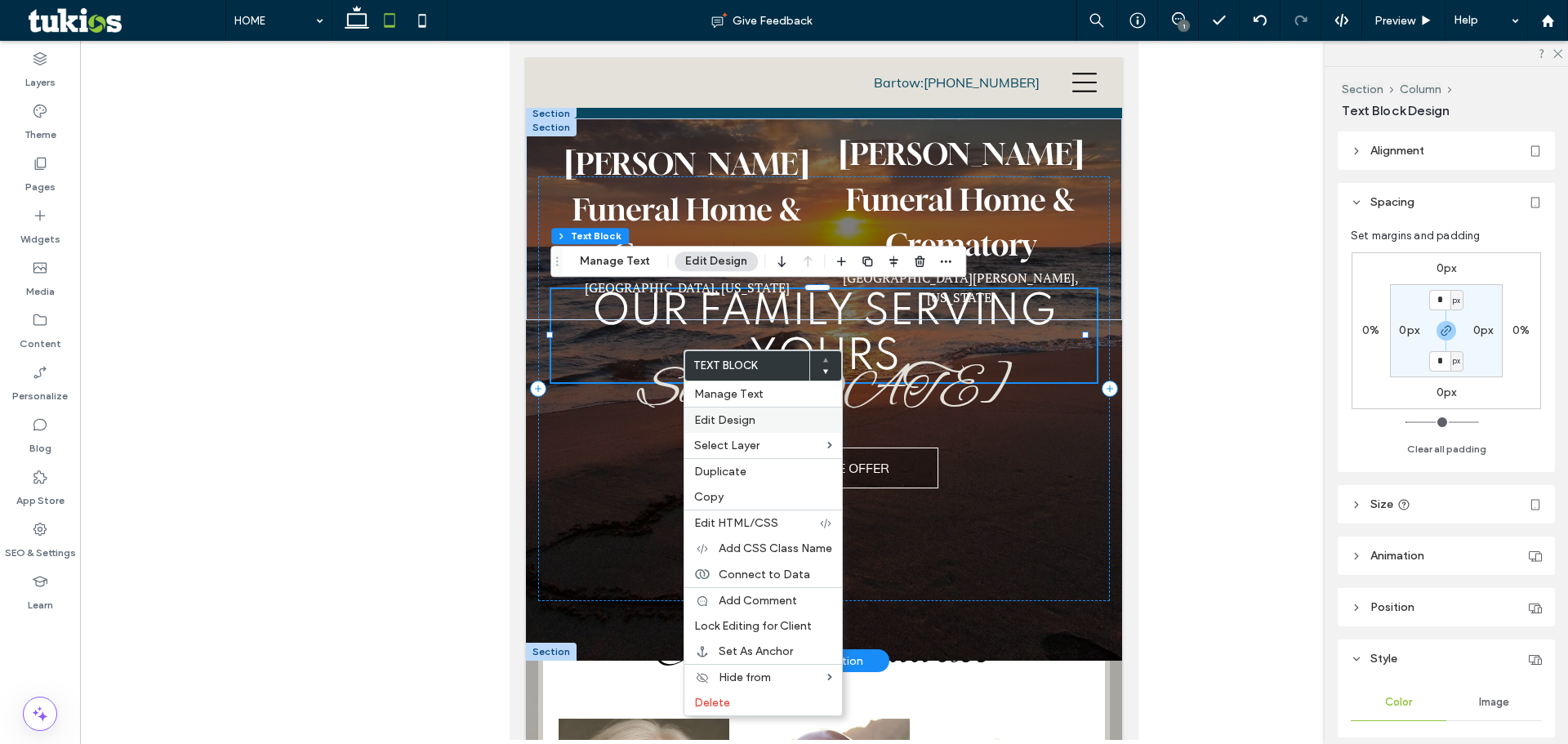
click at [732, 416] on span "Edit Design" at bounding box center [724, 420] width 61 height 14
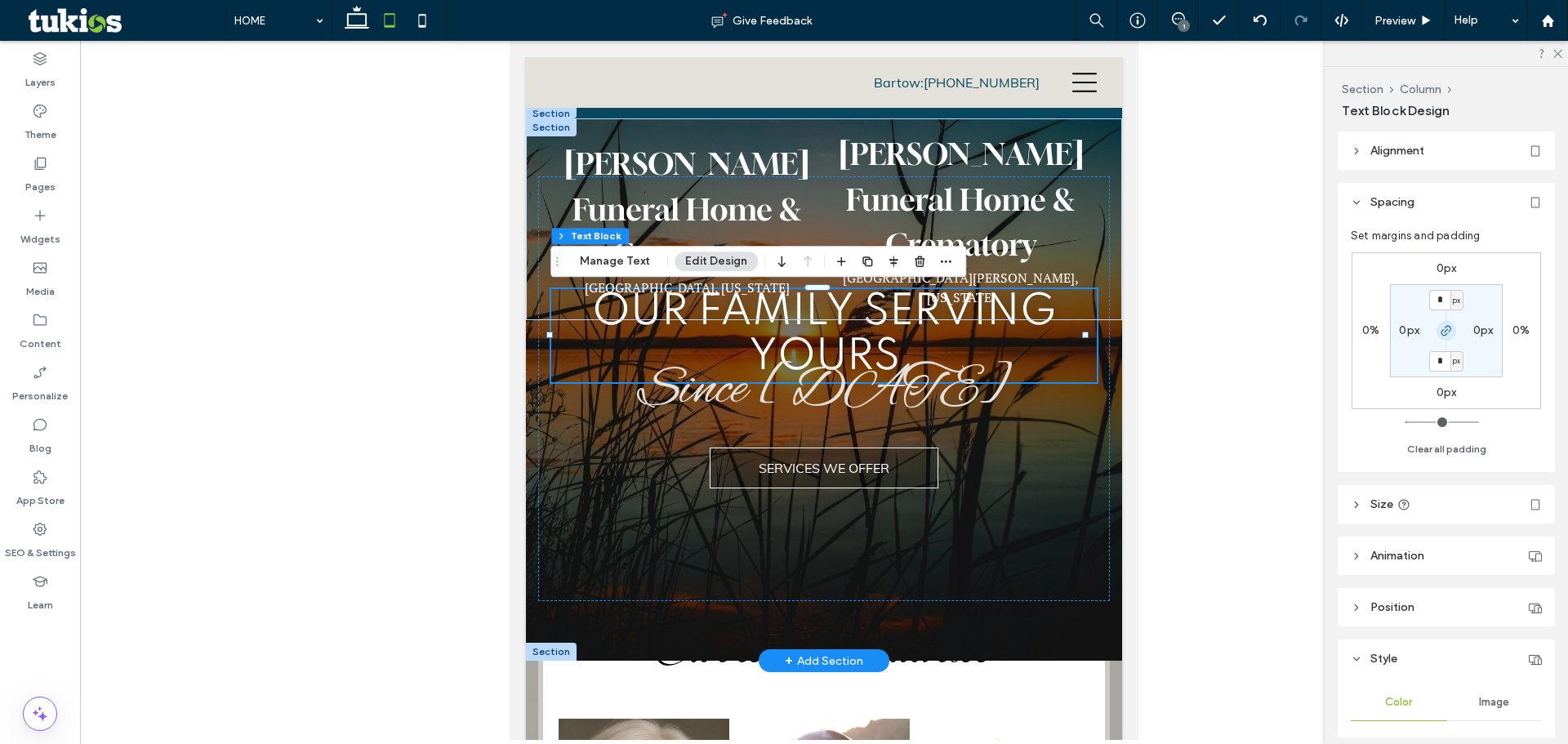
click at [1444, 329] on icon "button" at bounding box center [1446, 331] width 13 height 13
click at [1446, 272] on label "0px" at bounding box center [1446, 268] width 20 height 14
type input "*"
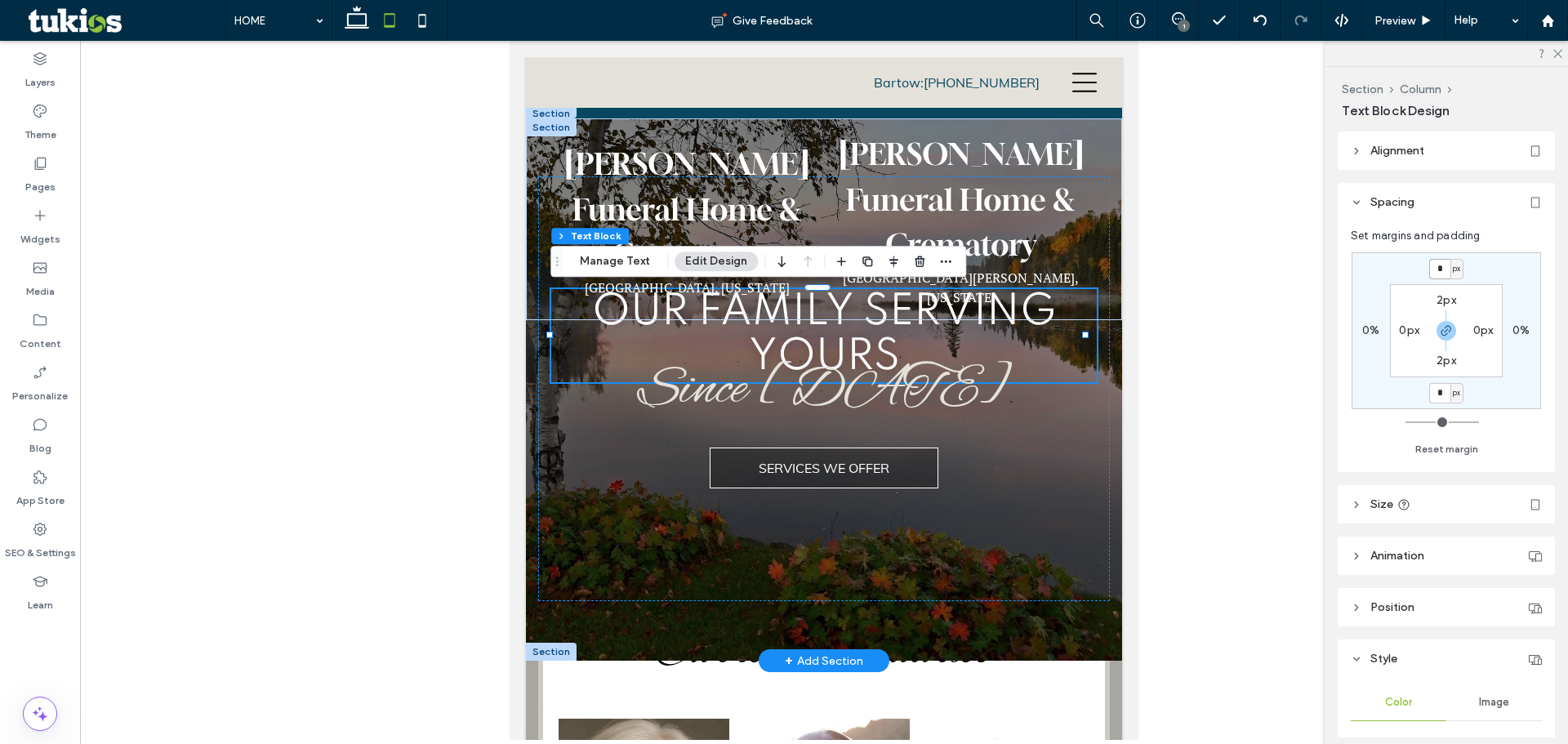
click at [1442, 269] on input "*" at bounding box center [1439, 269] width 21 height 20
type input "***"
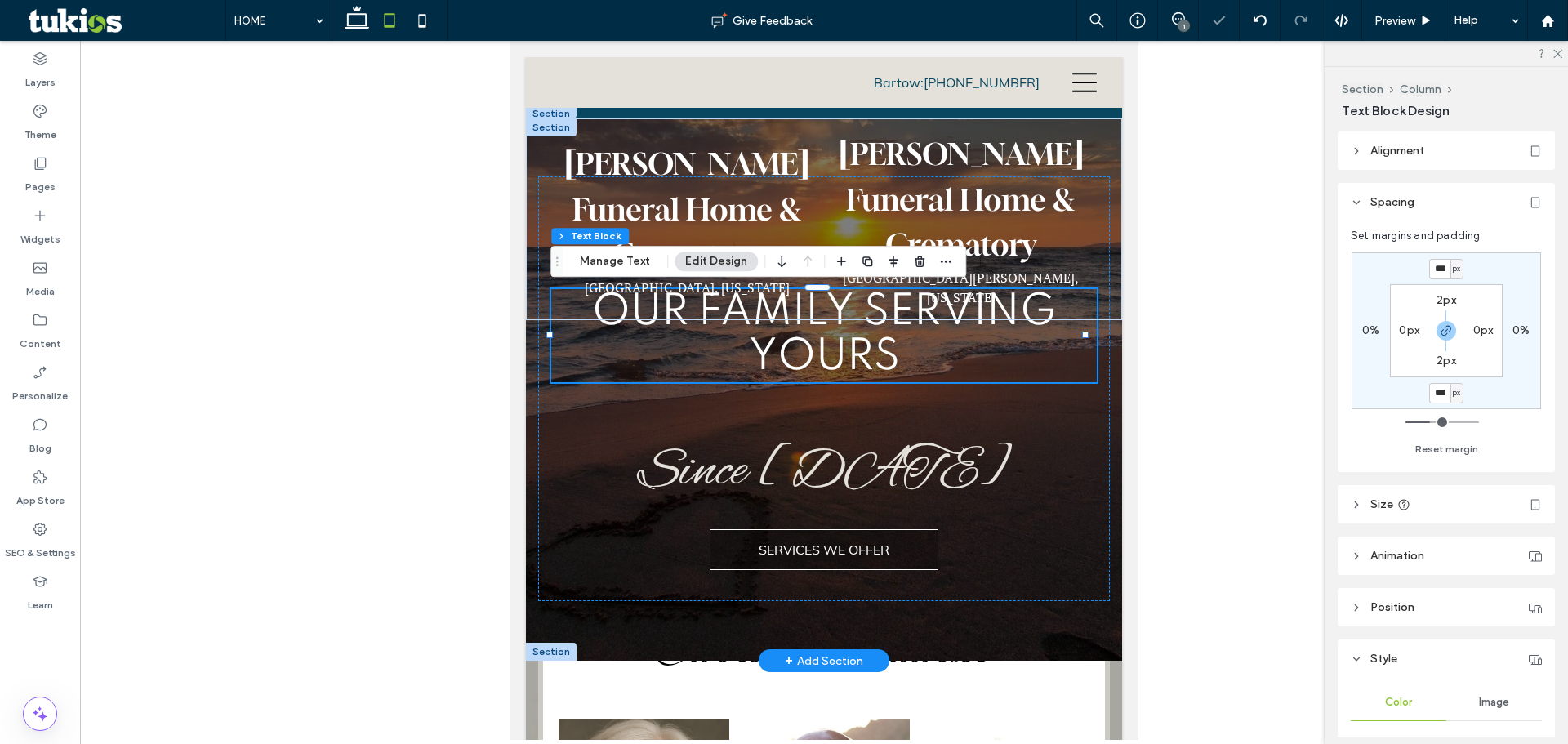
click at [1496, 301] on section "2px 0px 2px 0px" at bounding box center [1446, 331] width 113 height 93
click at [1431, 267] on input "***" at bounding box center [1439, 269] width 21 height 20
type input "*"
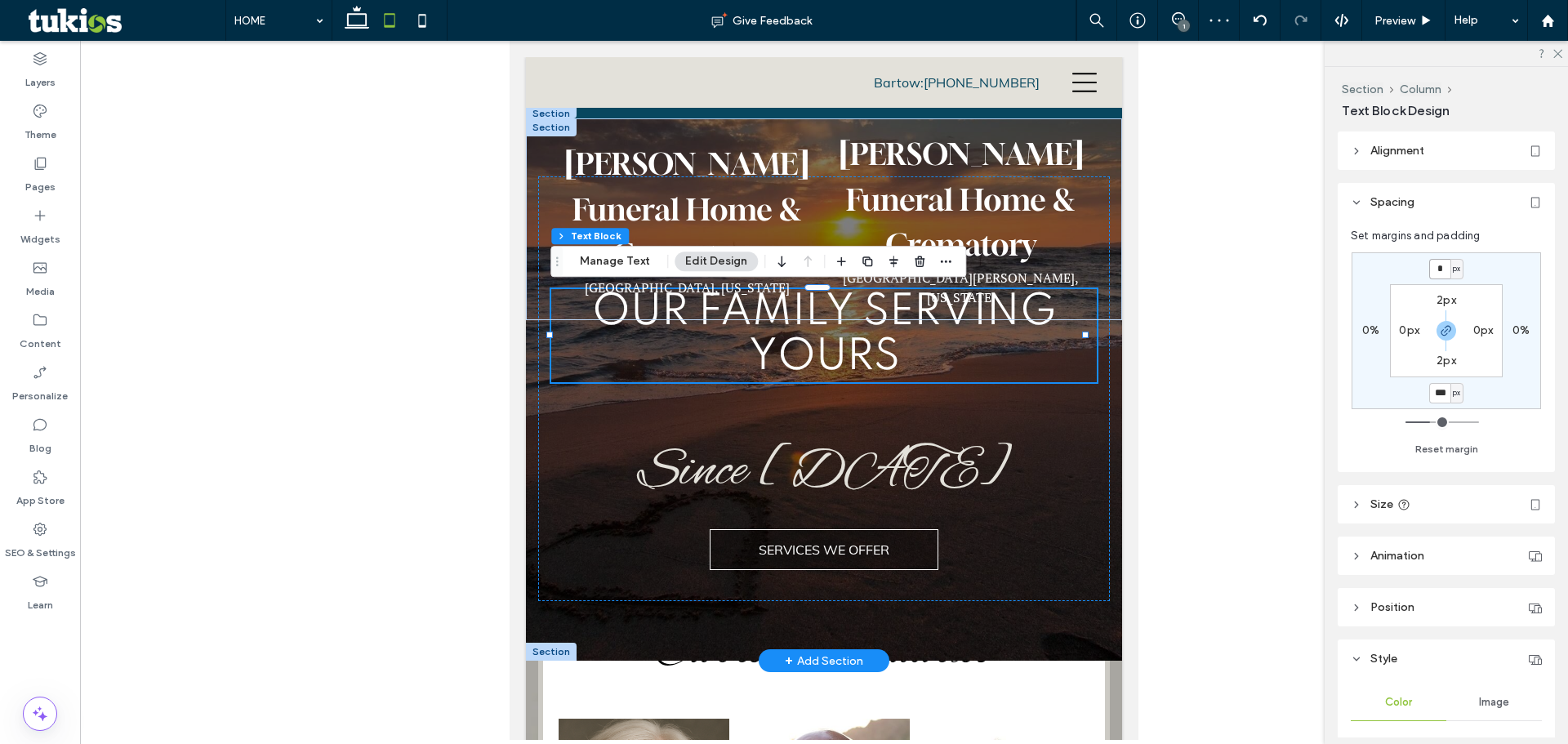
type input "*"
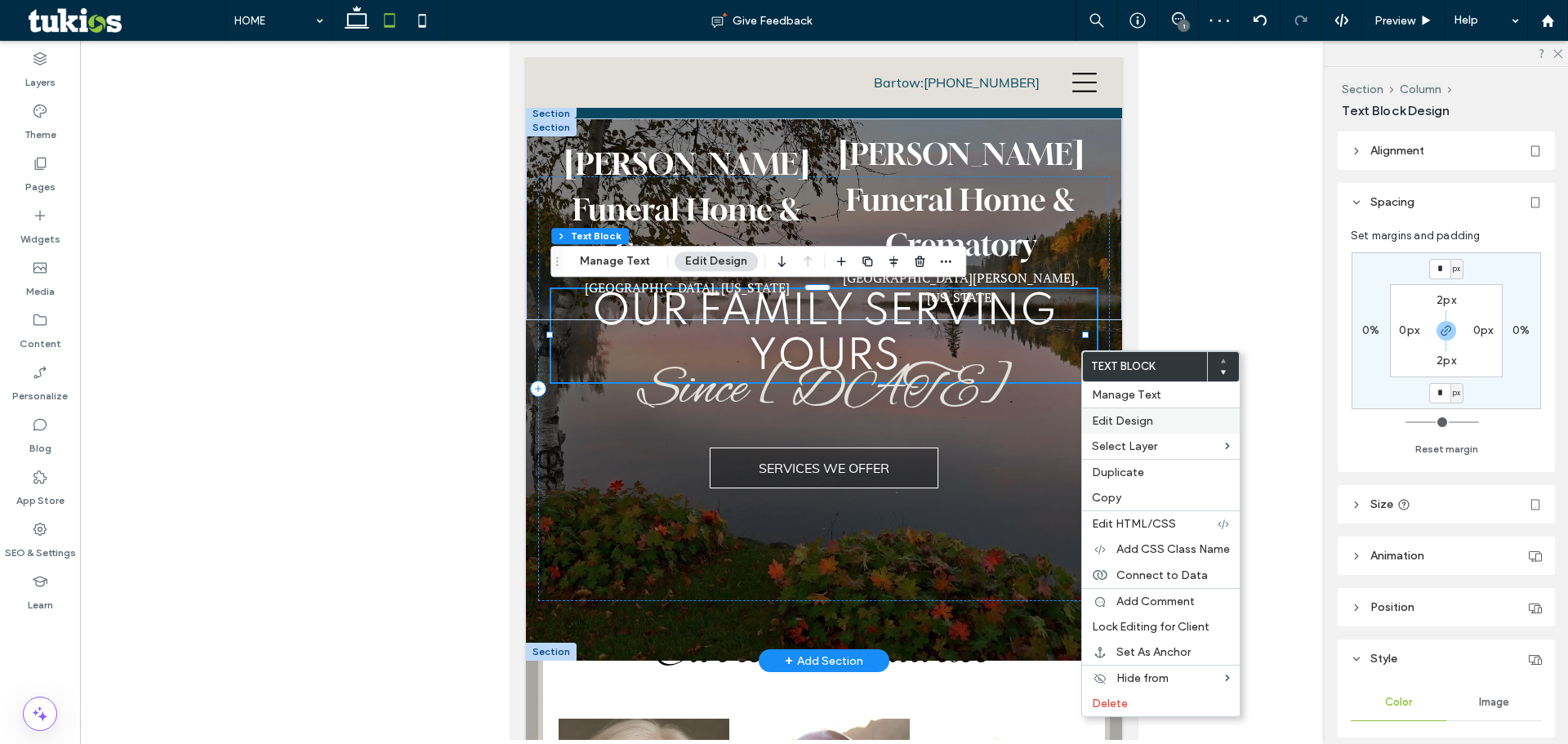
click at [1129, 417] on span "Edit Design" at bounding box center [1122, 421] width 61 height 14
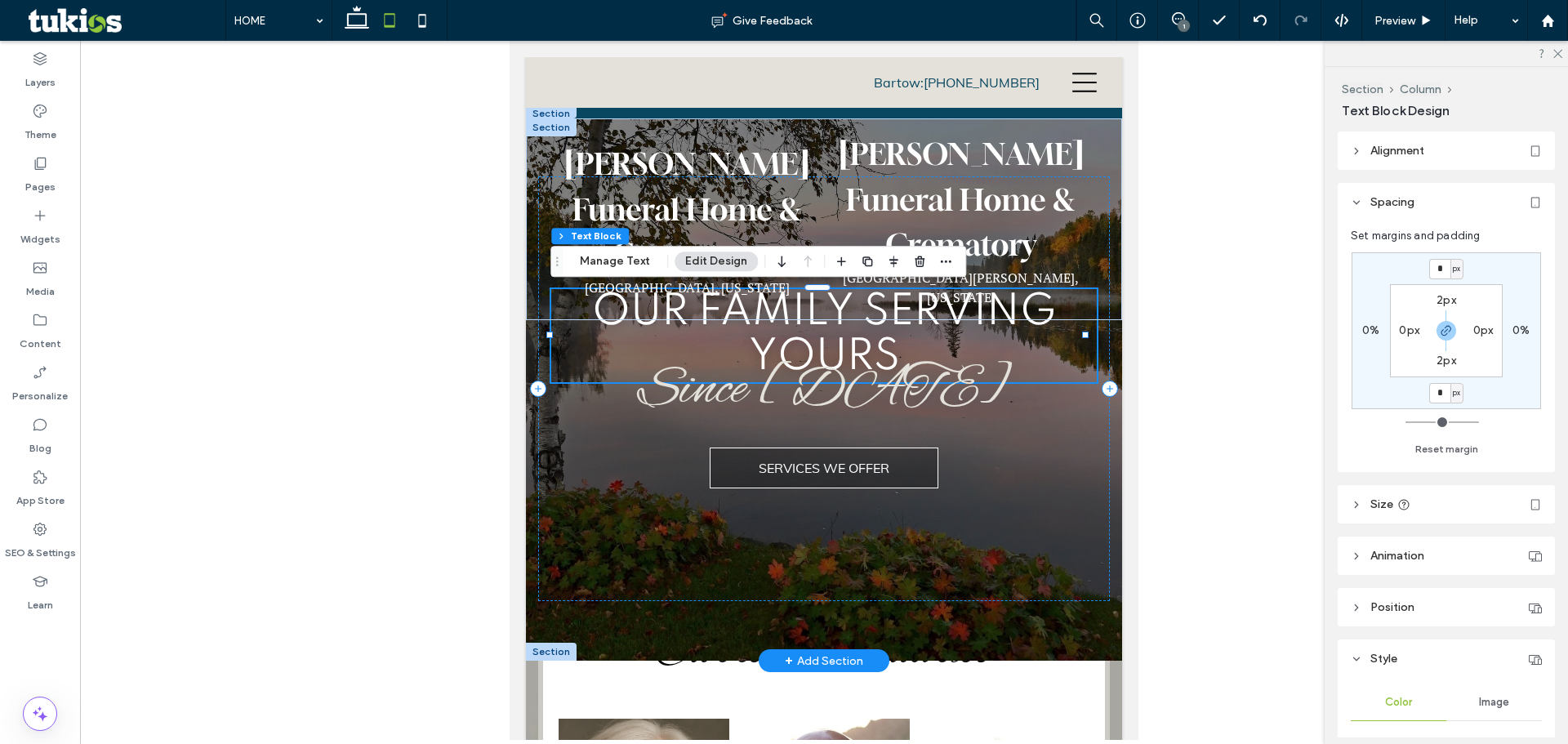
click at [1448, 301] on label "2px" at bounding box center [1445, 300] width 19 height 14
type input "*"
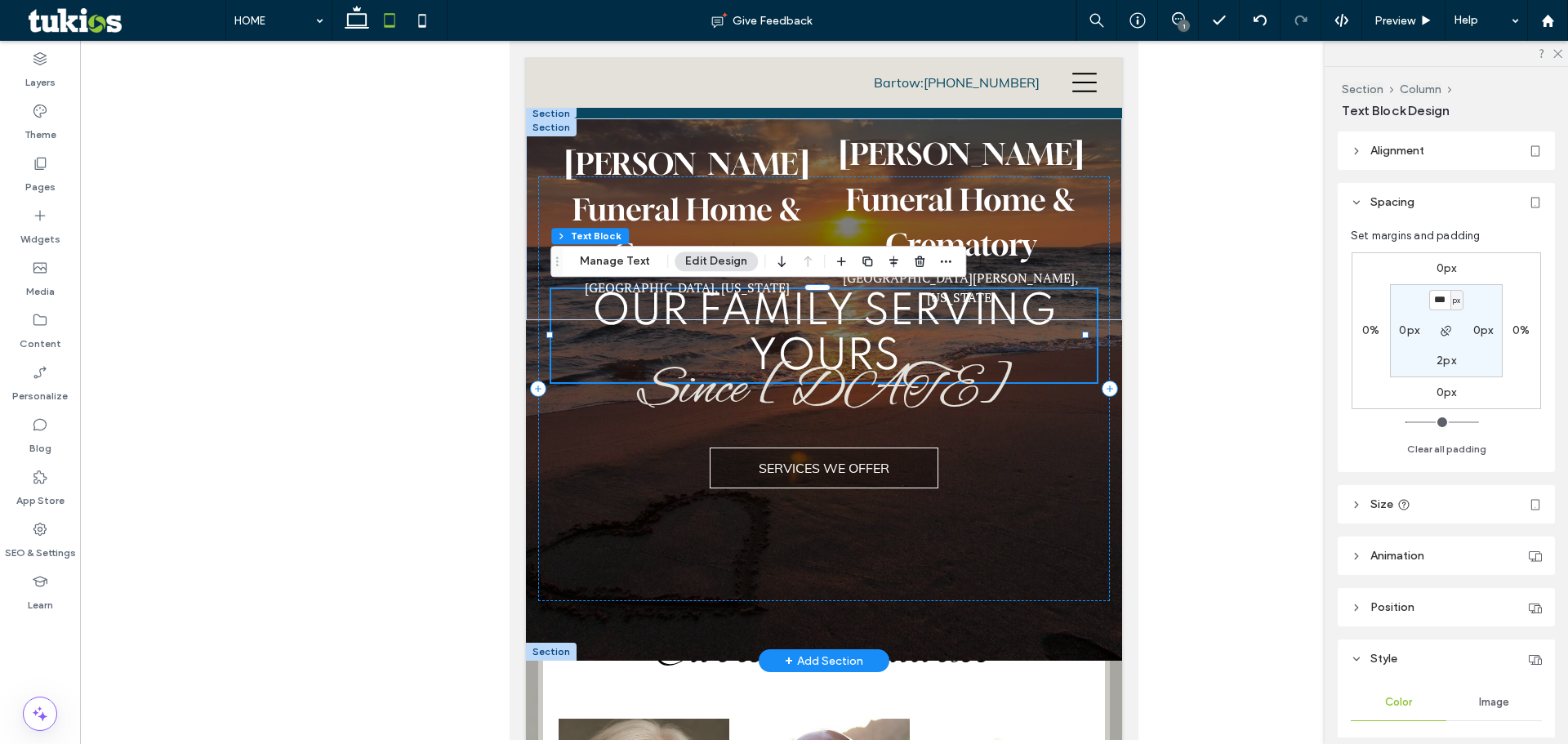
type input "***"
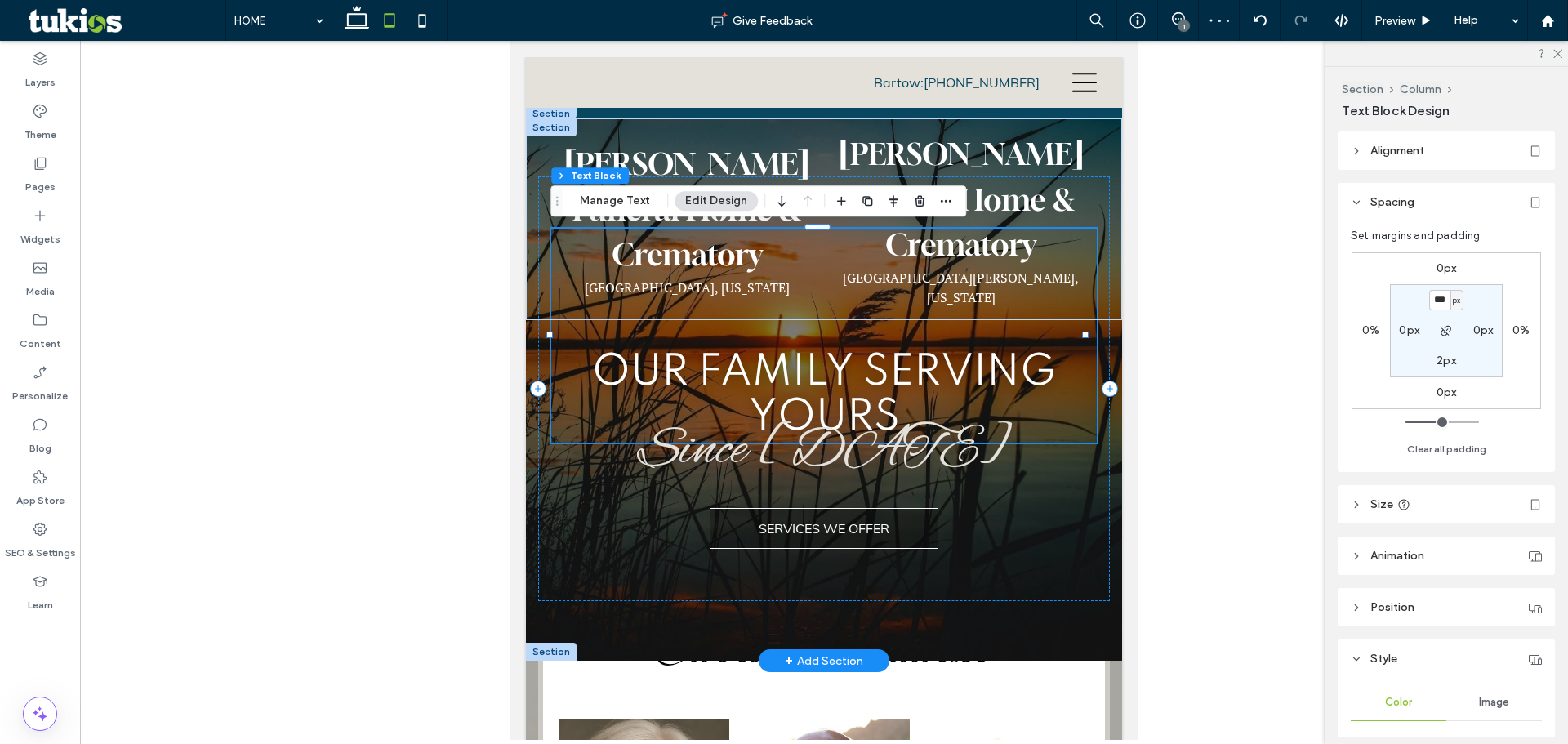
click at [1438, 300] on input "***" at bounding box center [1439, 300] width 21 height 20
click at [1438, 299] on input "***" at bounding box center [1439, 300] width 21 height 20
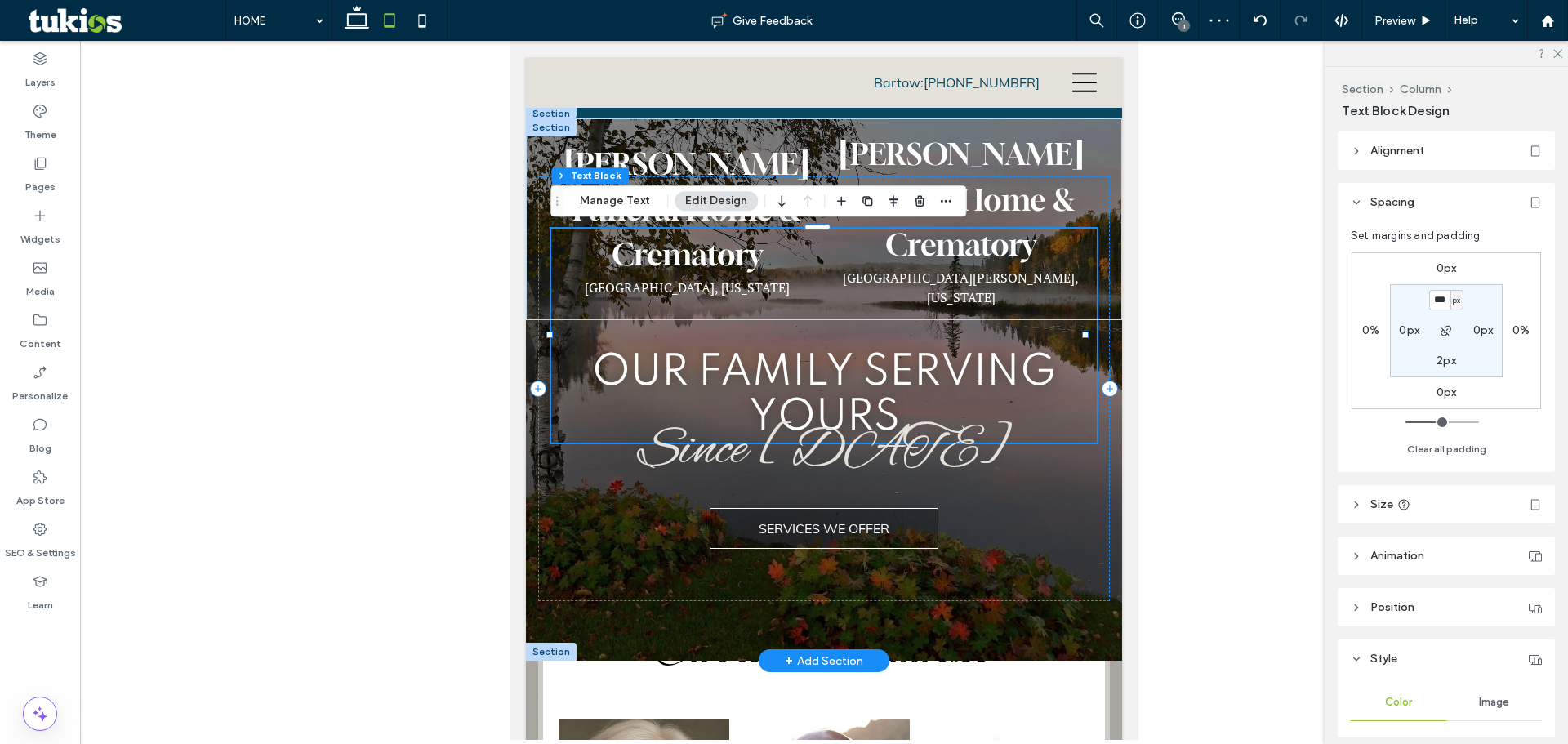
type input "***"
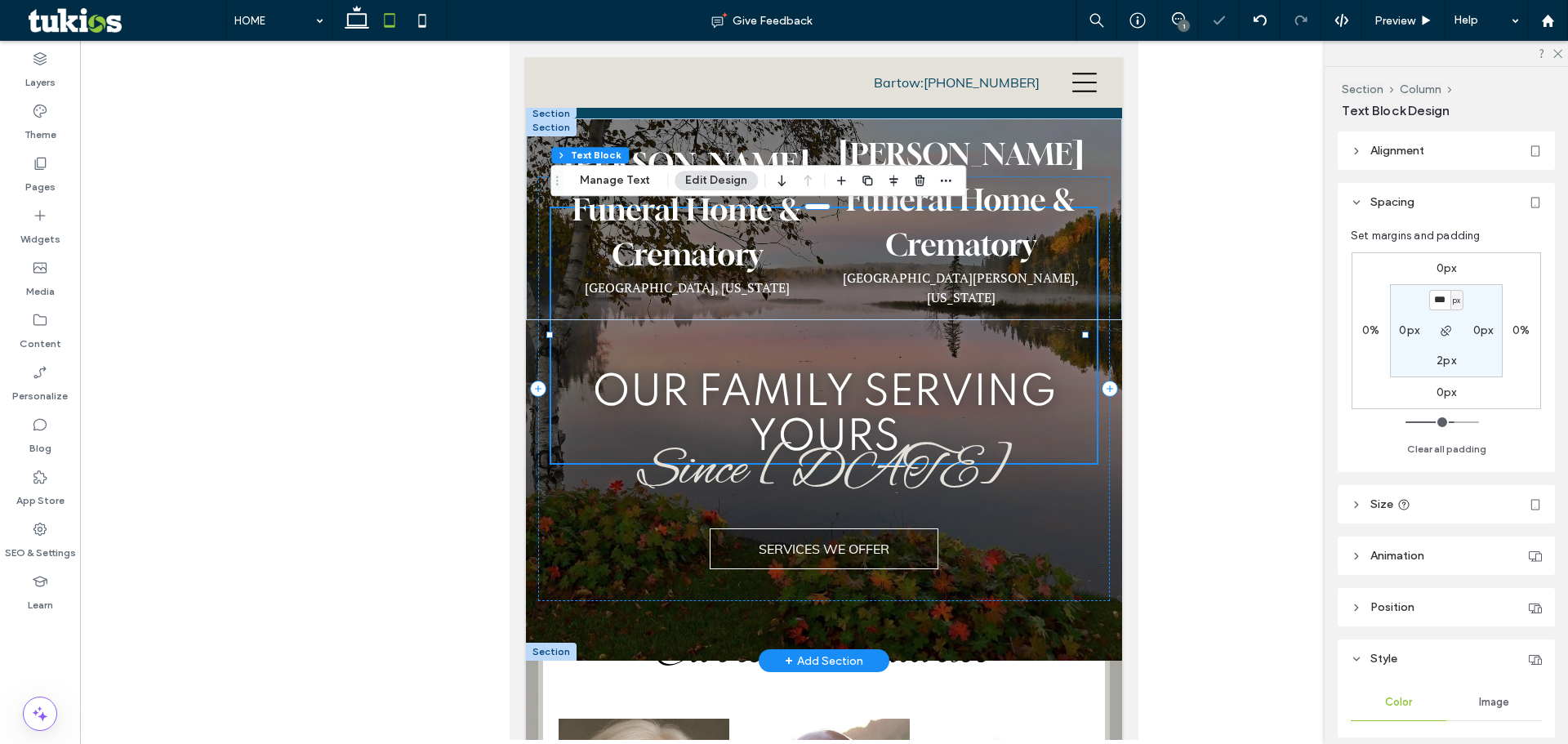
click at [1264, 375] on div at bounding box center [824, 391] width 1487 height 699
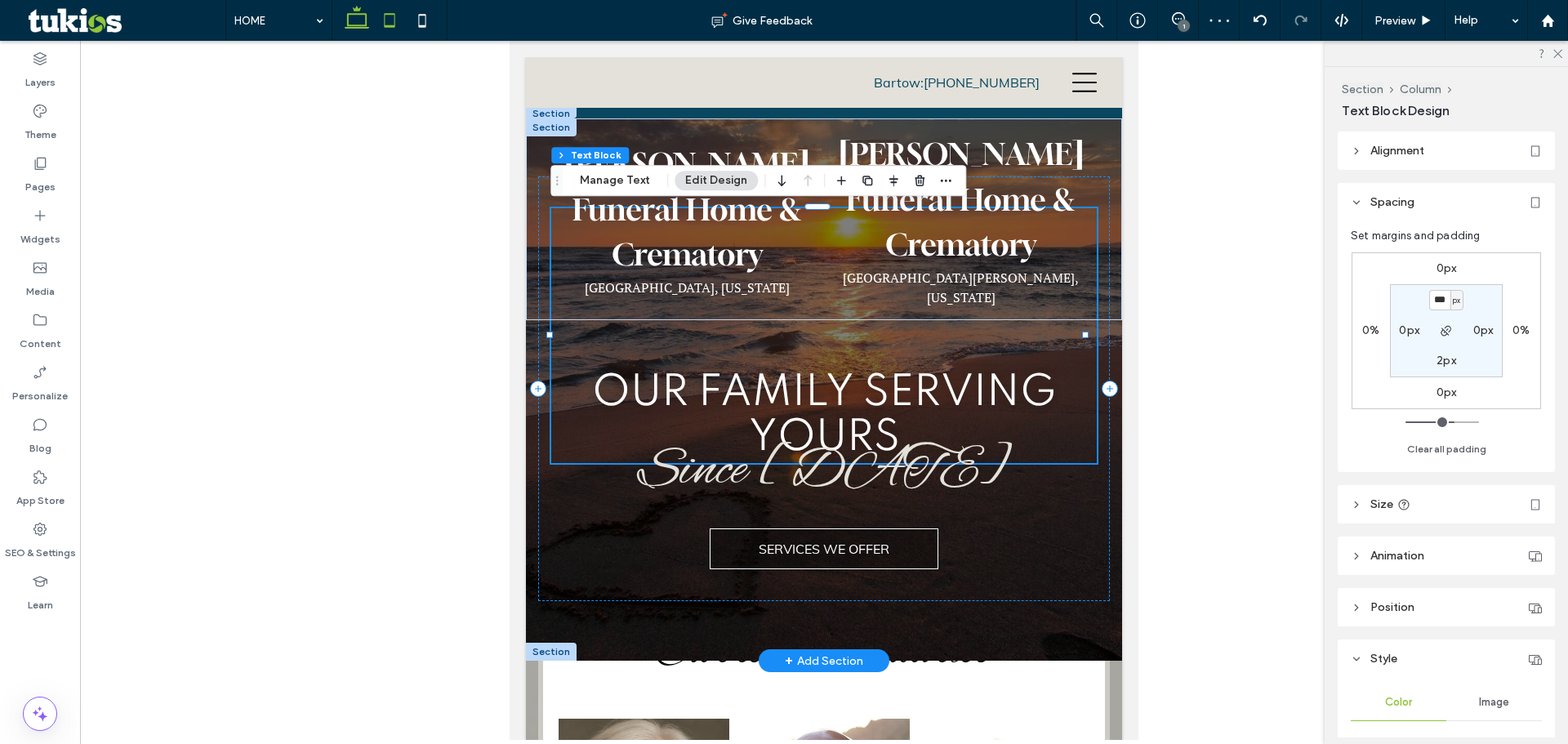
click at [353, 20] on icon at bounding box center [357, 20] width 33 height 33
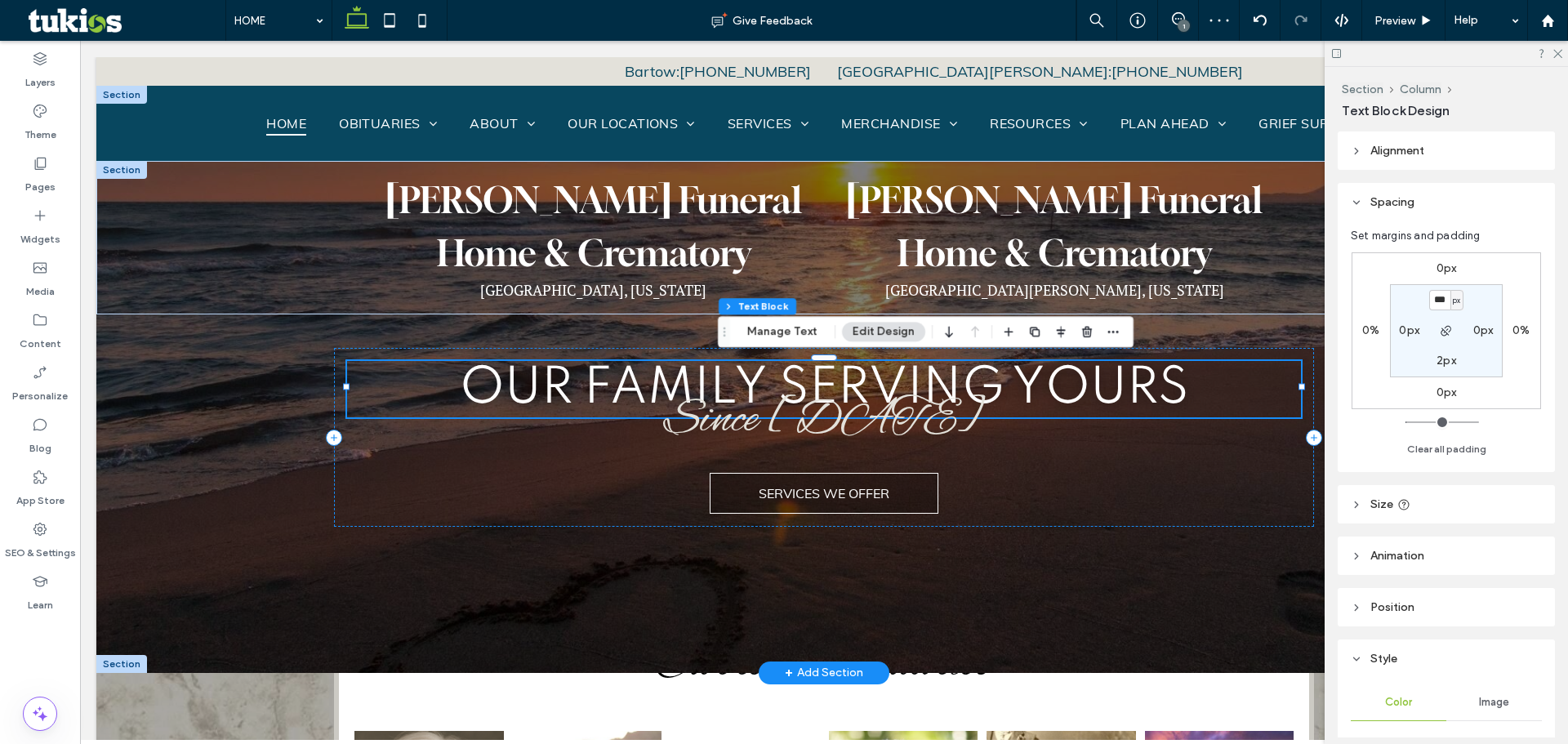
type input "*"
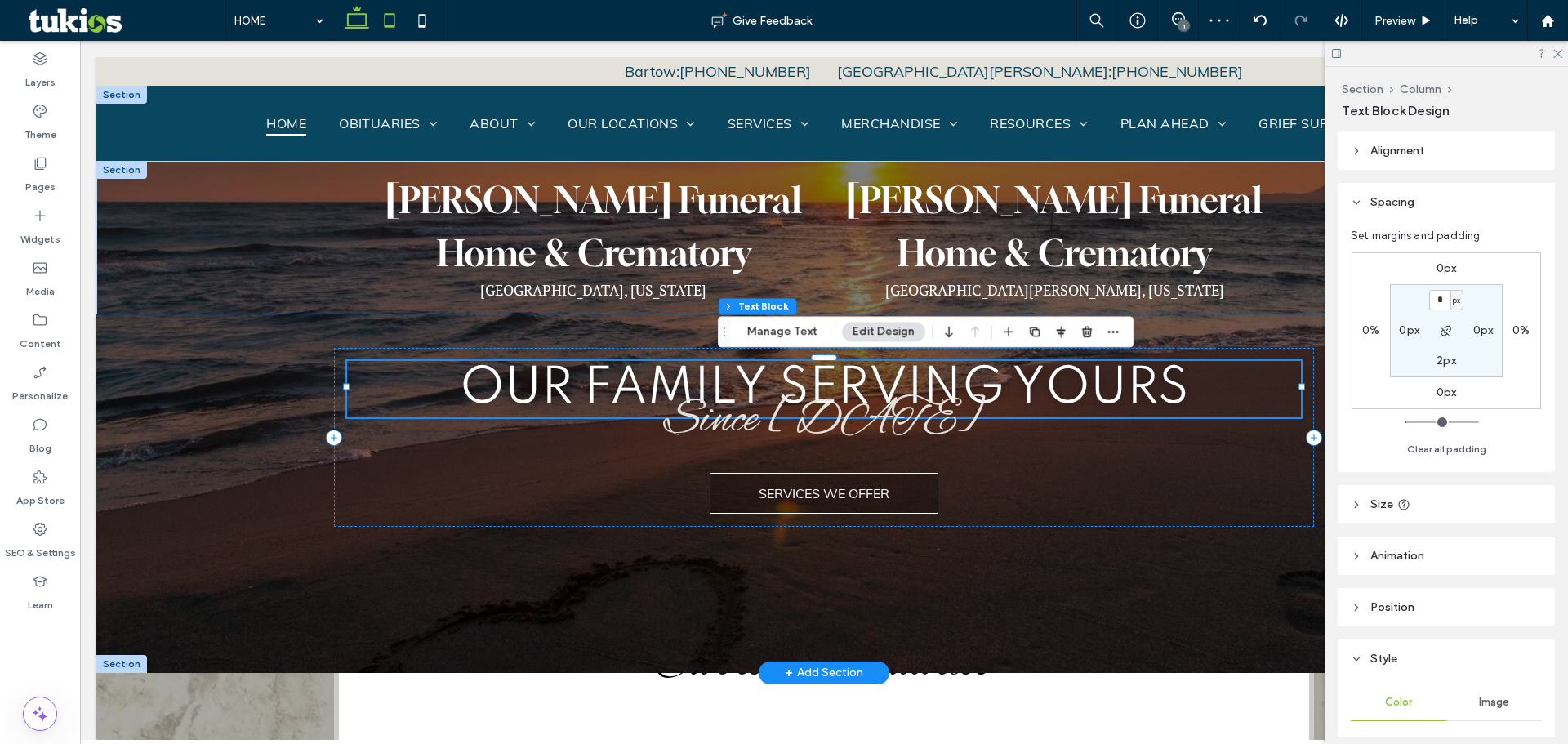
click at [394, 23] on icon at bounding box center [389, 20] width 33 height 33
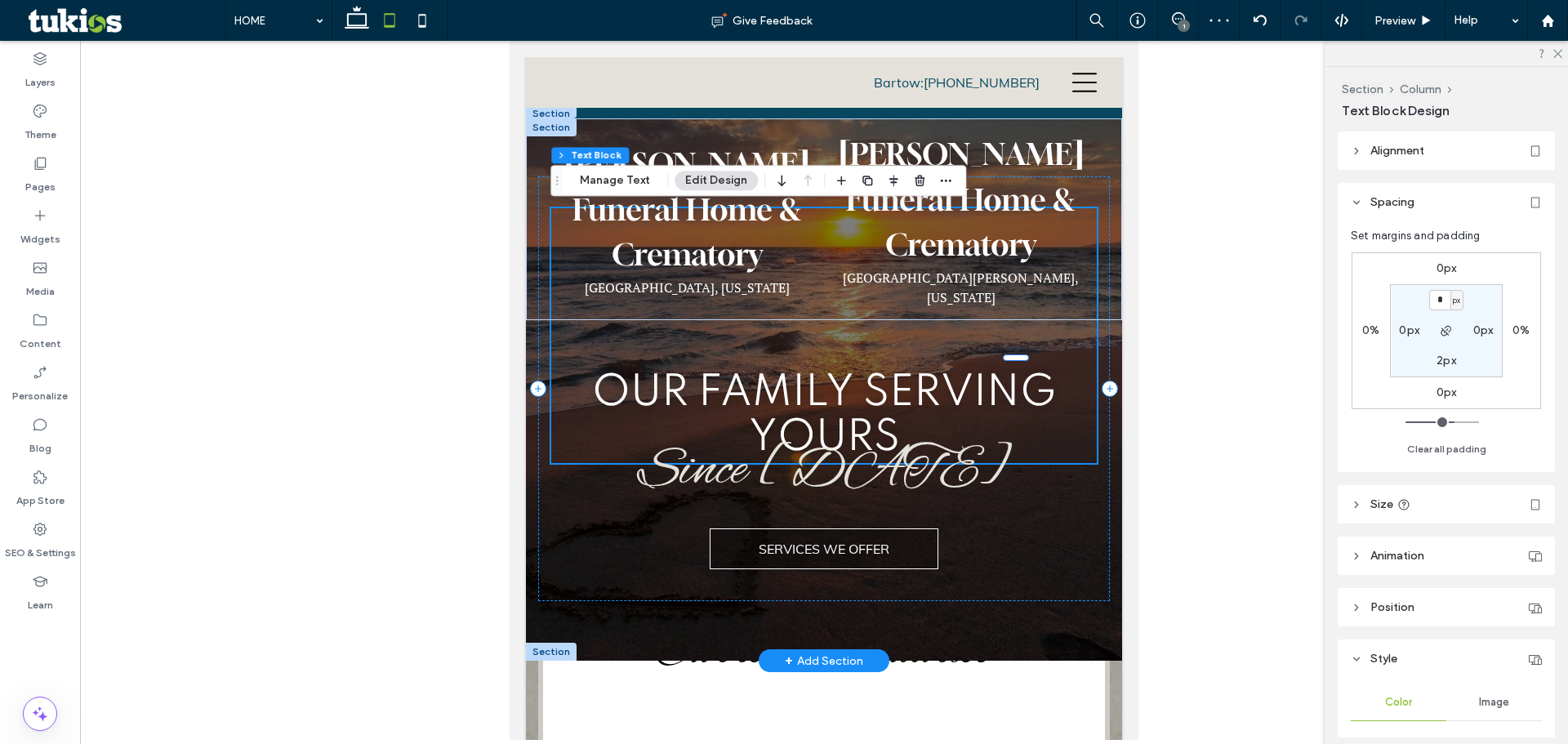
type input "***"
click at [395, 322] on div at bounding box center [824, 391] width 1487 height 699
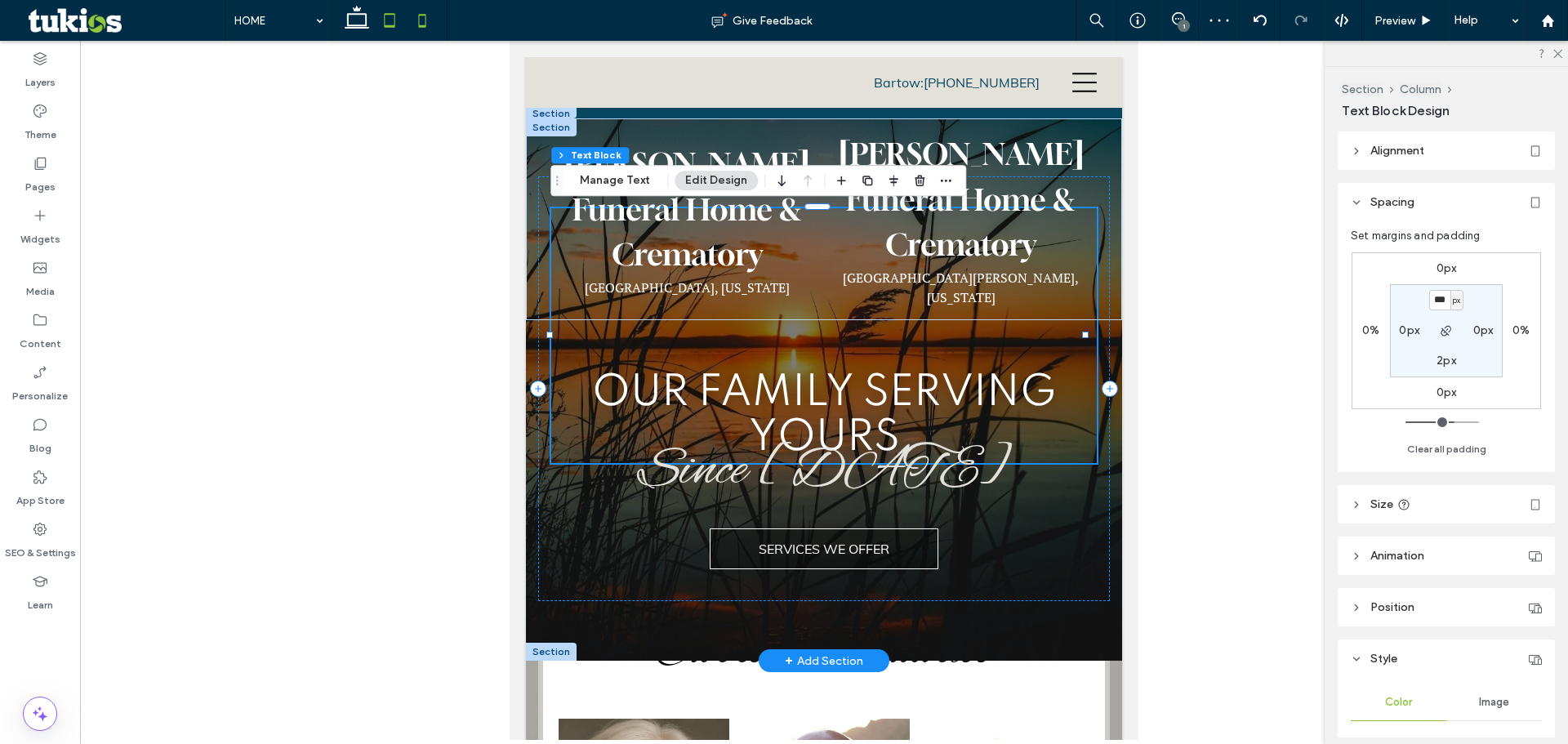
click at [428, 26] on icon at bounding box center [421, 20] width 33 height 33
type input "*"
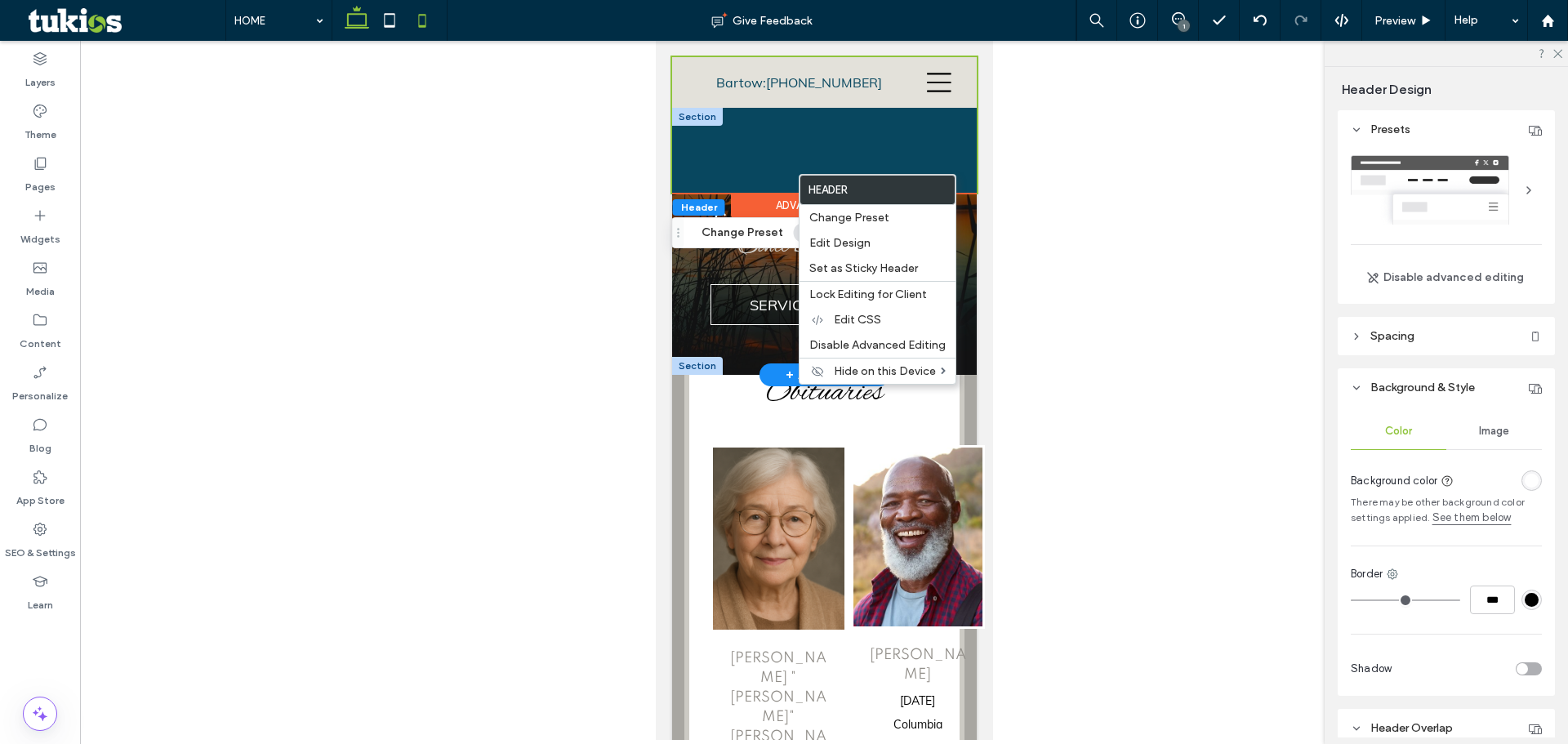
click at [363, 16] on icon at bounding box center [357, 20] width 33 height 33
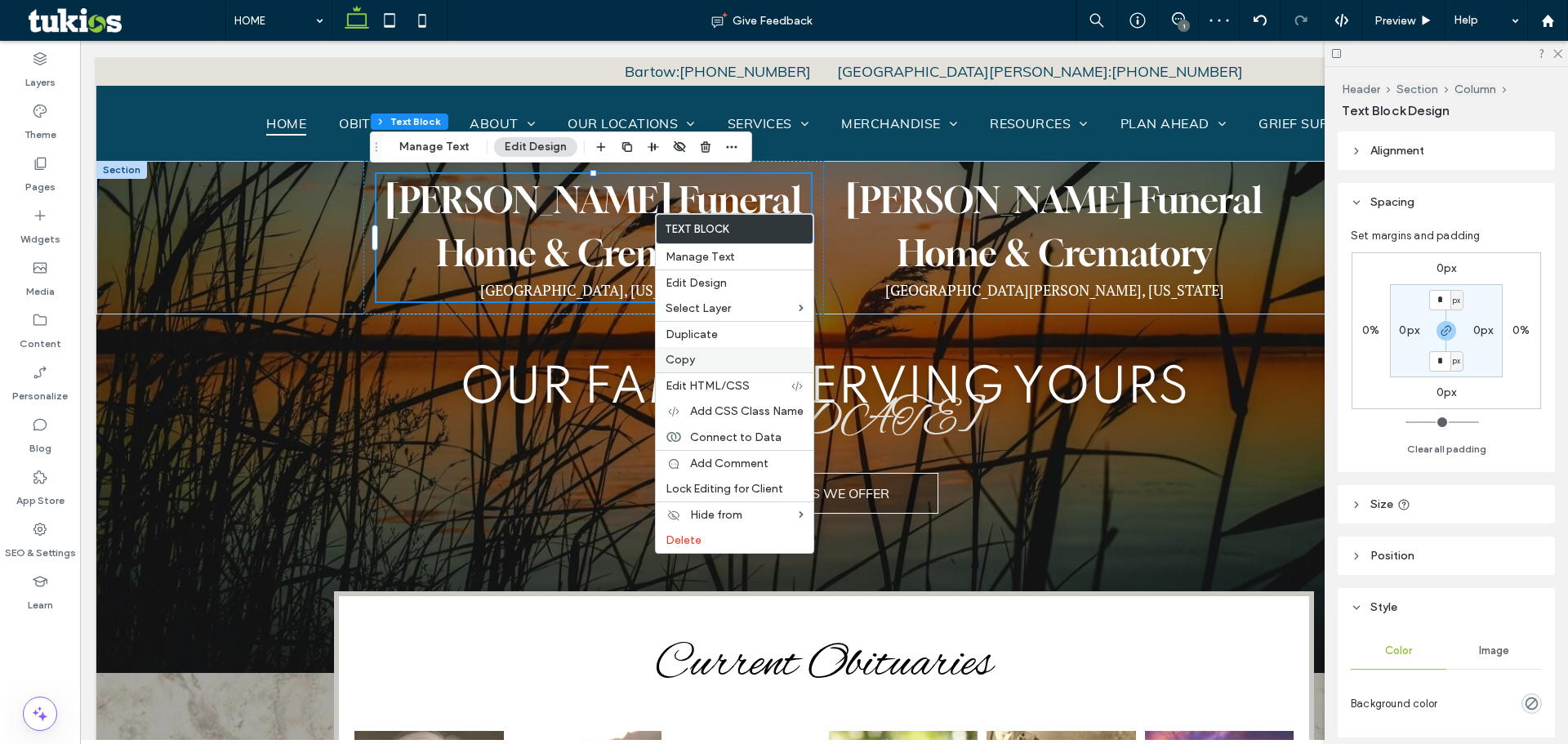
click at [688, 364] on span "Copy" at bounding box center [680, 359] width 29 height 14
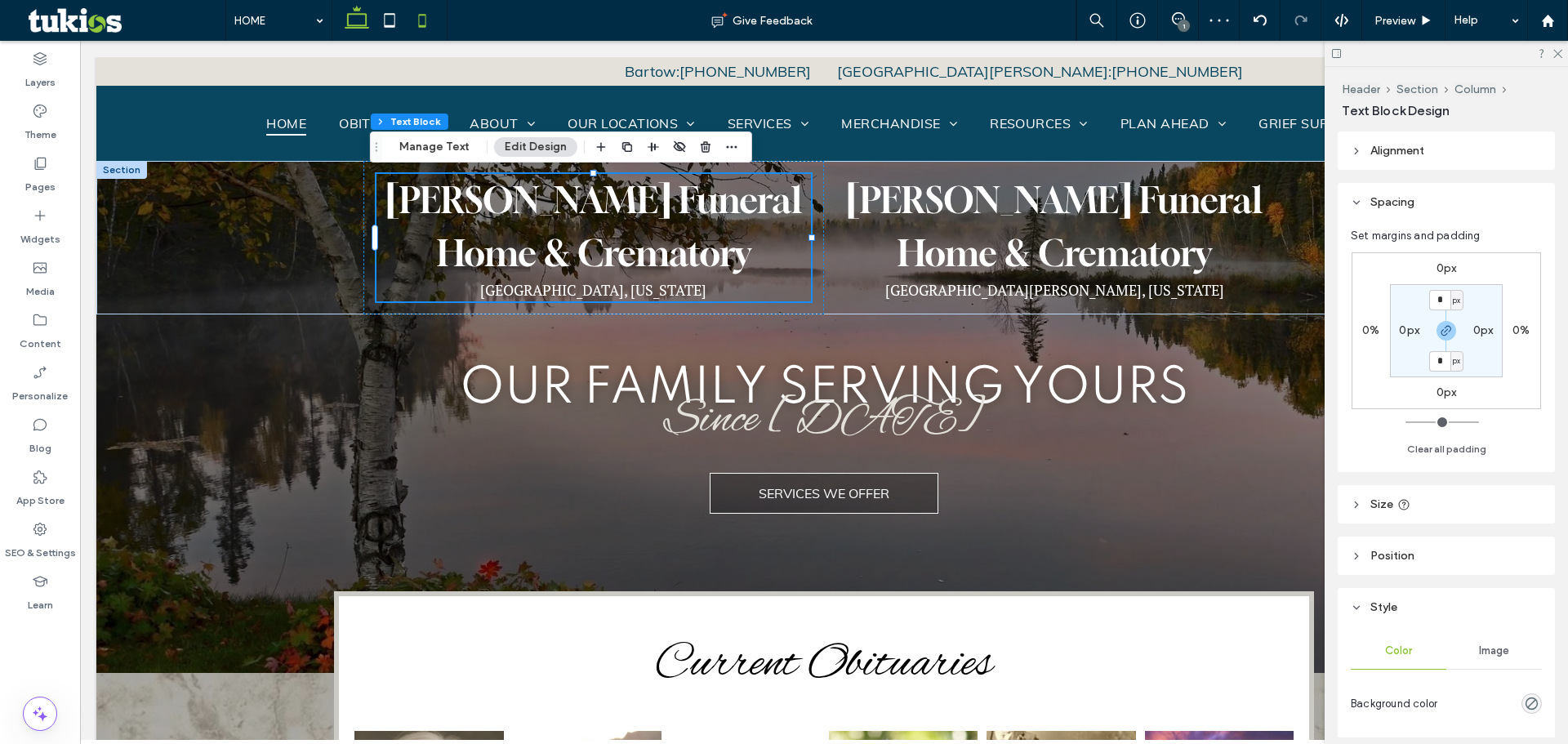
click at [415, 21] on icon at bounding box center [421, 20] width 33 height 33
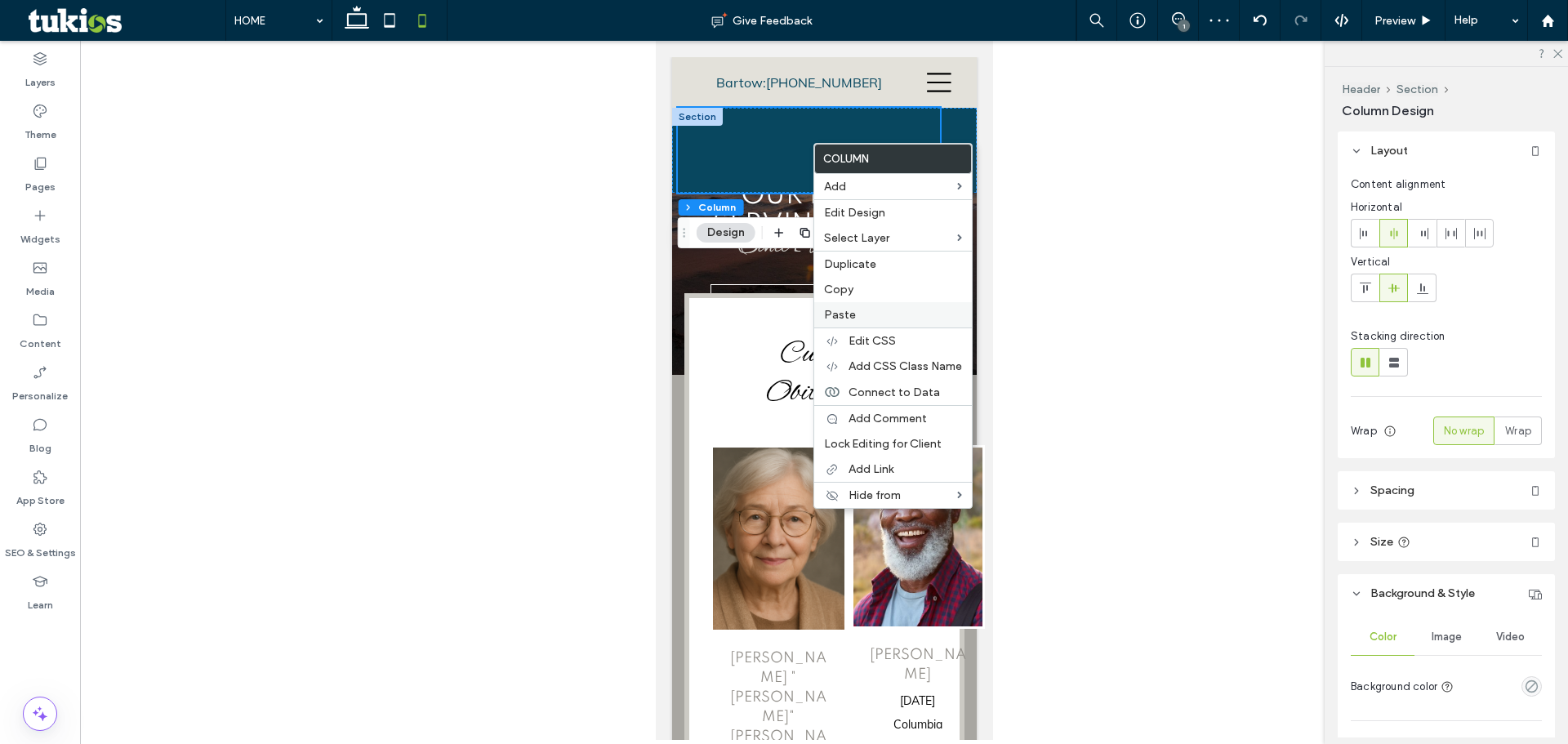
click at [854, 314] on label "Paste" at bounding box center [893, 315] width 138 height 14
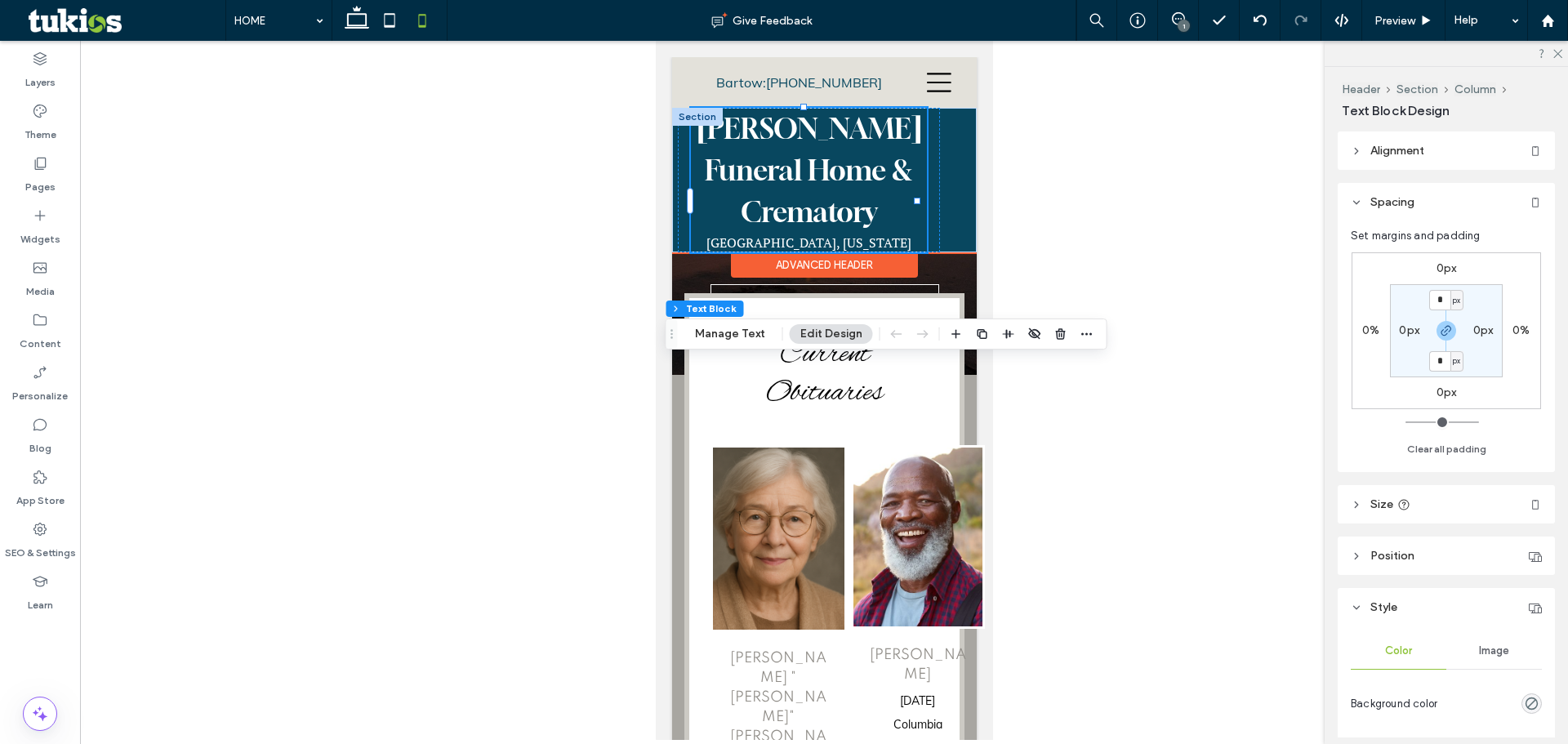
click at [685, 121] on div at bounding box center [697, 116] width 50 height 18
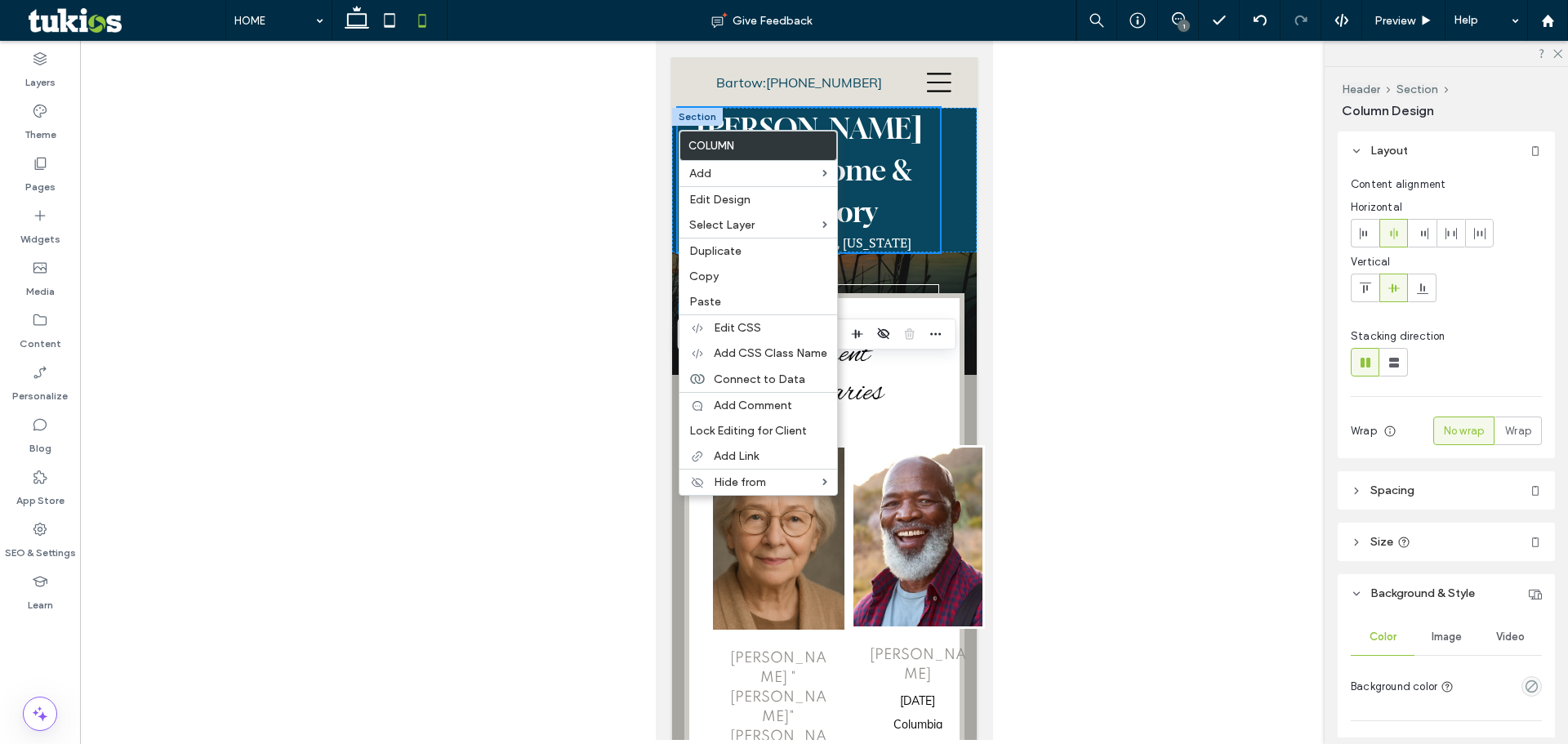
click at [681, 133] on label "Column" at bounding box center [758, 146] width 156 height 29
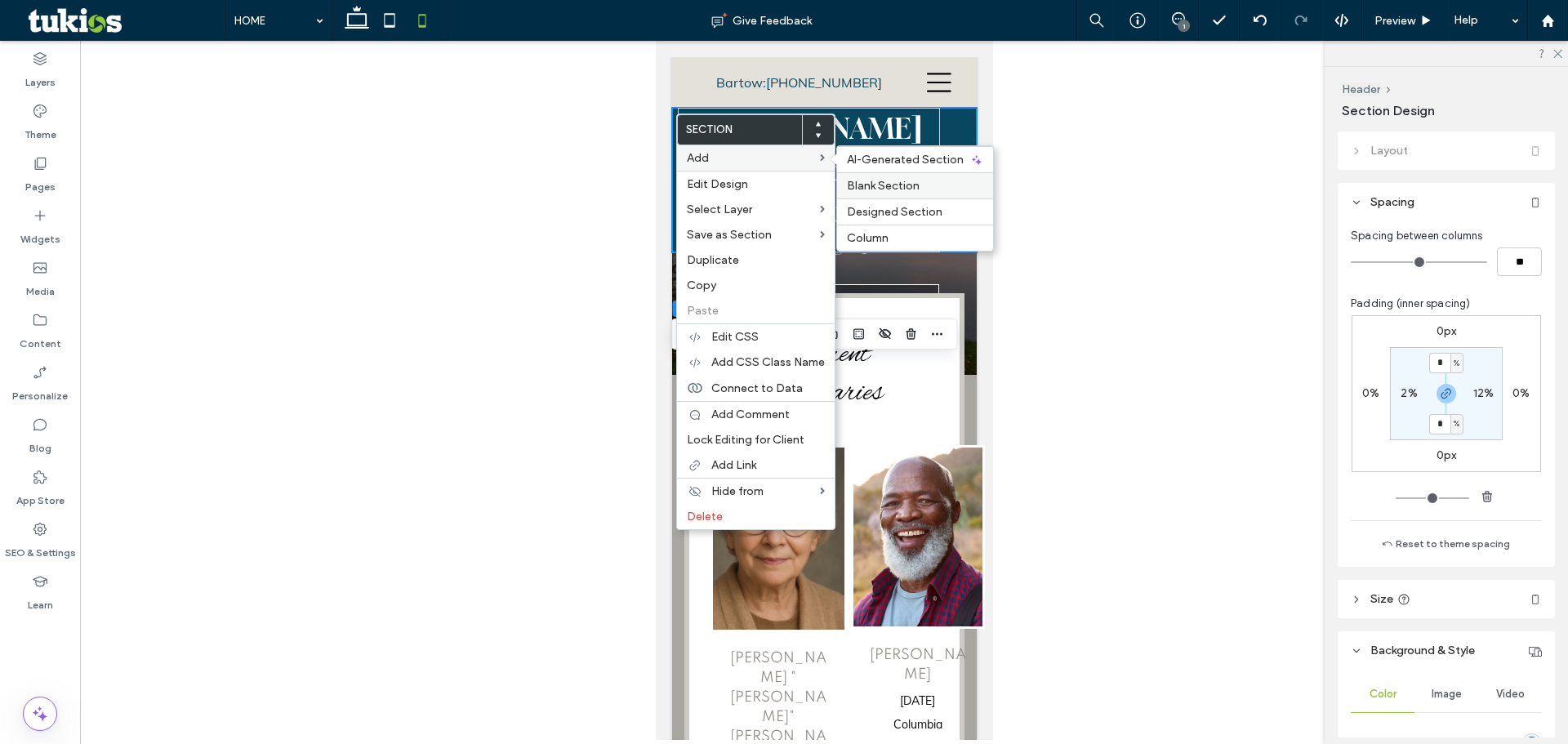
click at [908, 184] on span "Blank Section" at bounding box center [883, 186] width 72 height 14
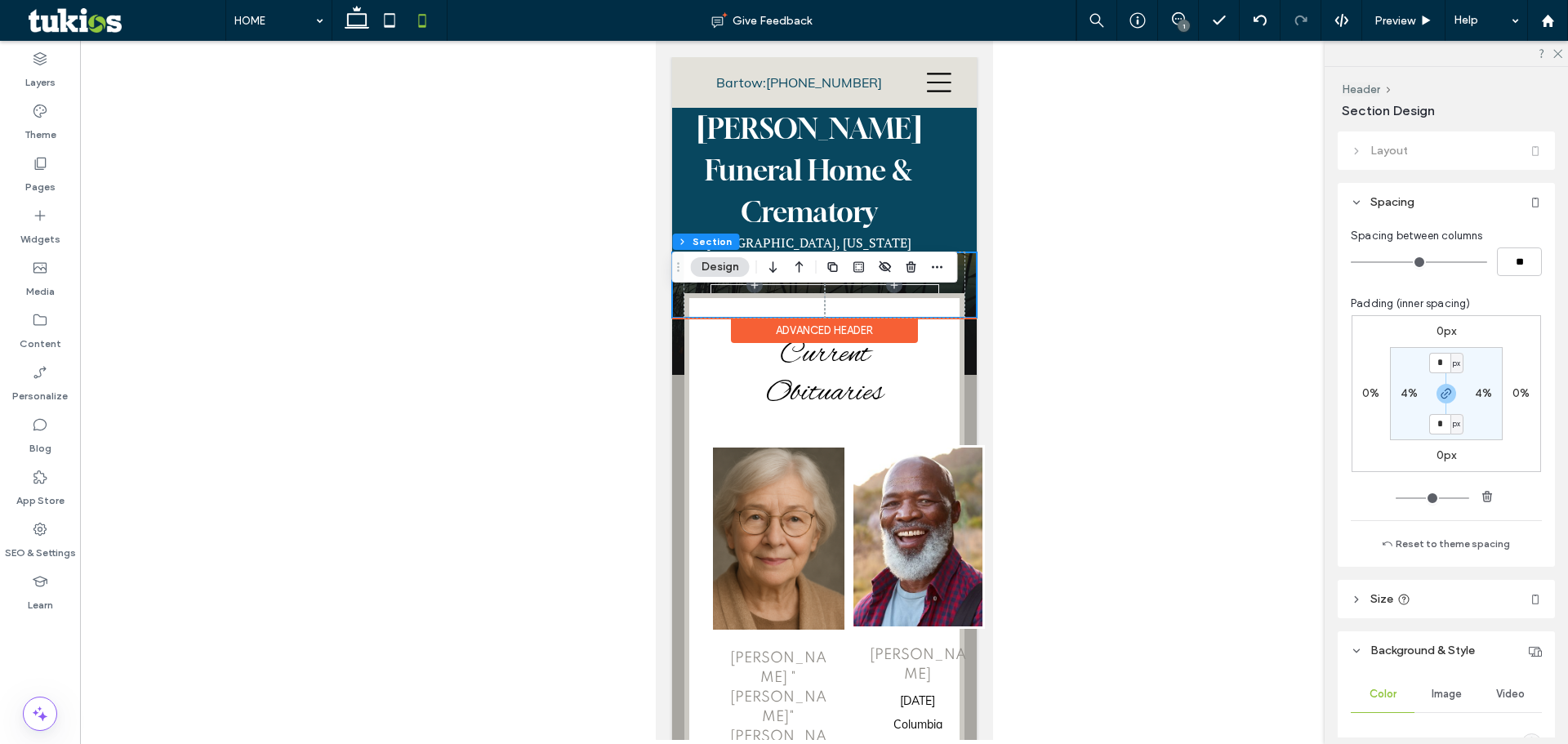
click at [820, 343] on div "Advanced Header" at bounding box center [824, 331] width 187 height 25
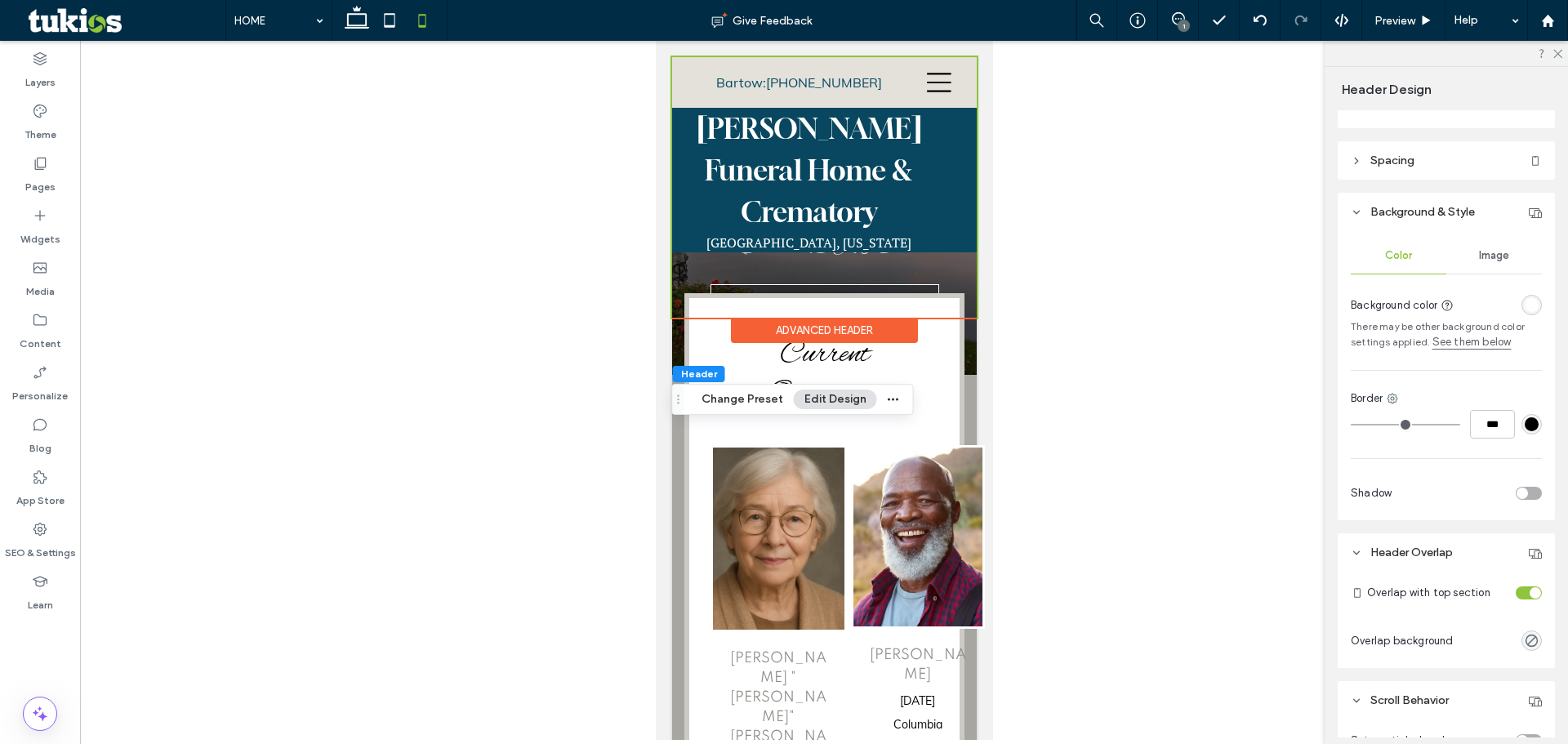
scroll to position [271, 0]
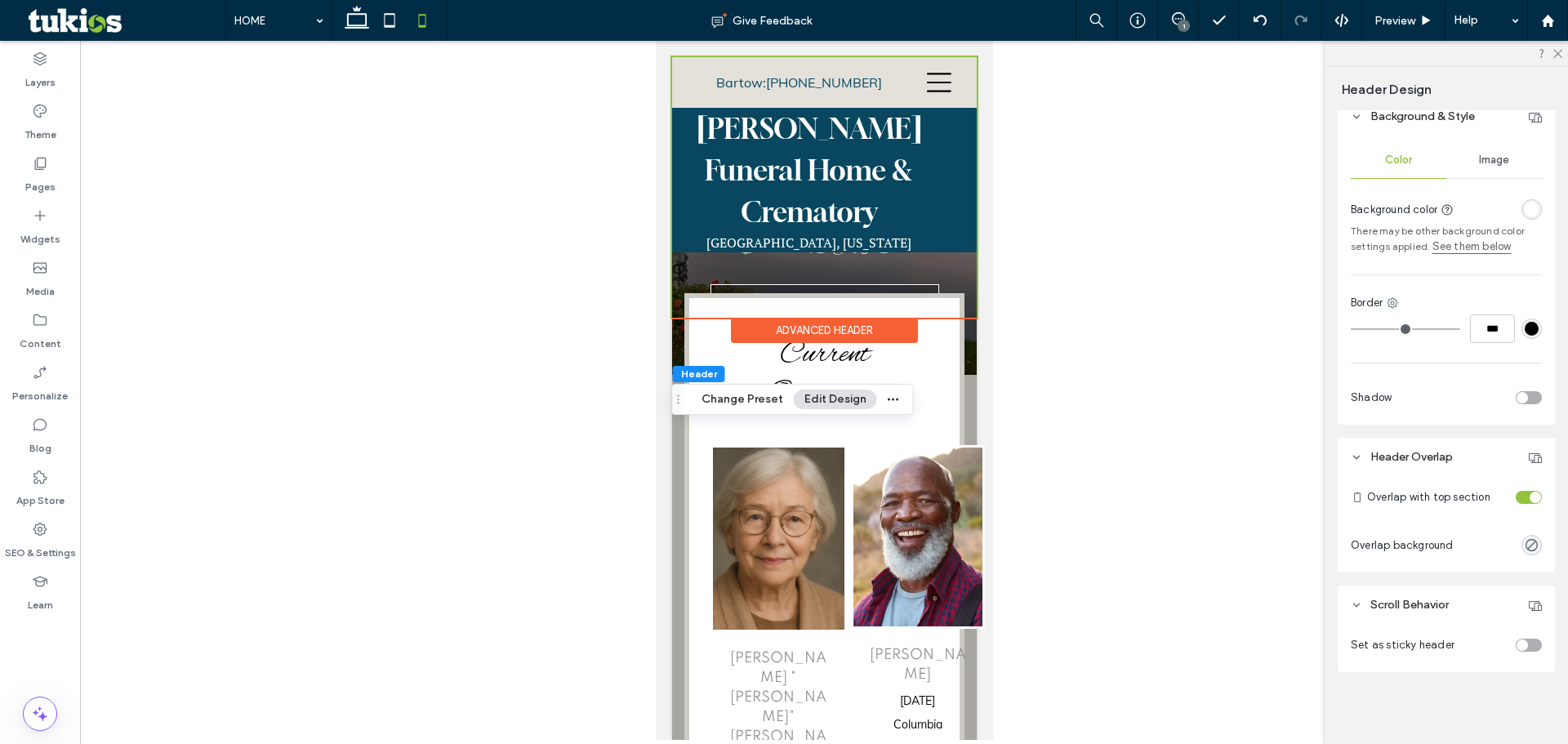
click at [1529, 502] on div "toggle" at bounding box center [1535, 497] width 12 height 12
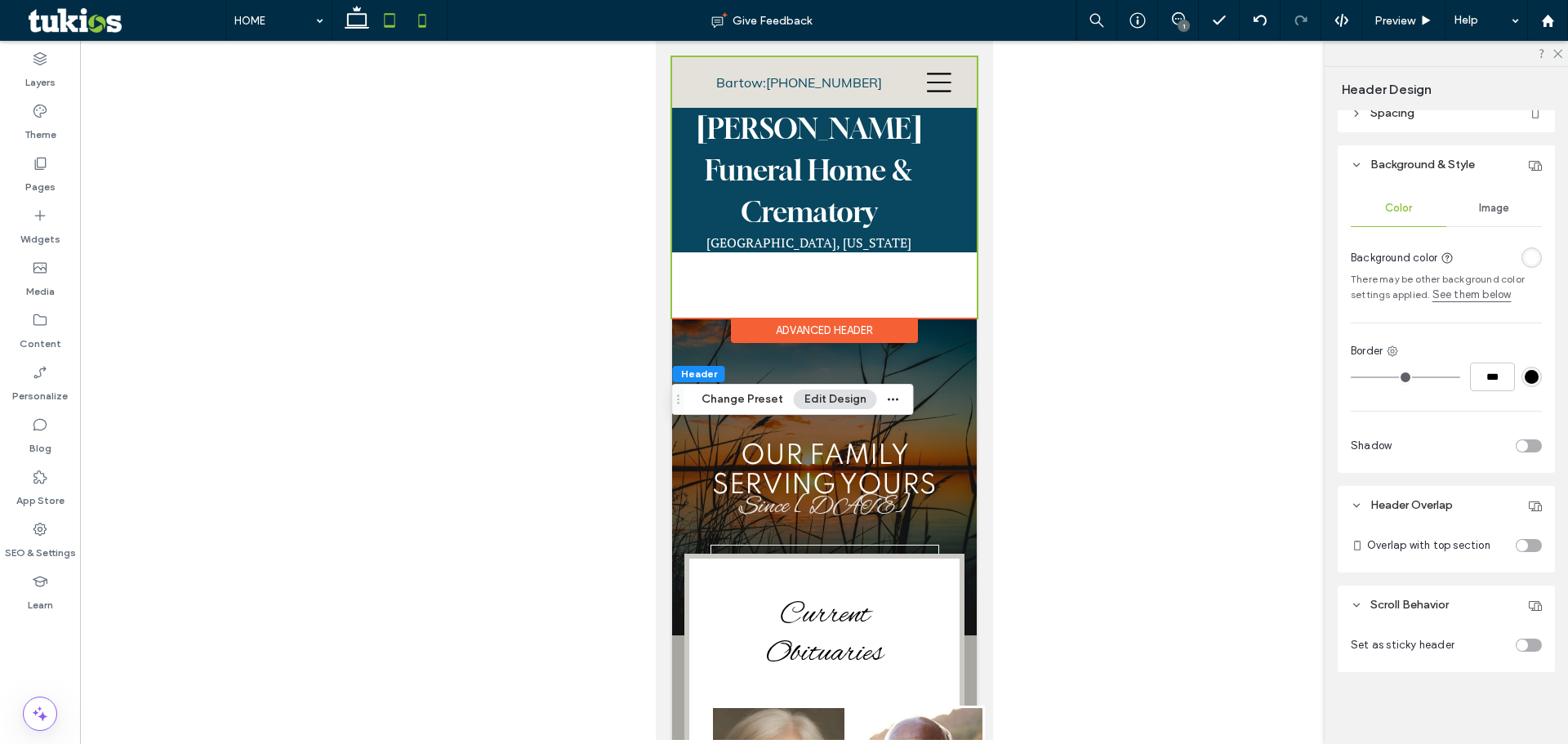
click at [380, 22] on icon at bounding box center [389, 20] width 33 height 33
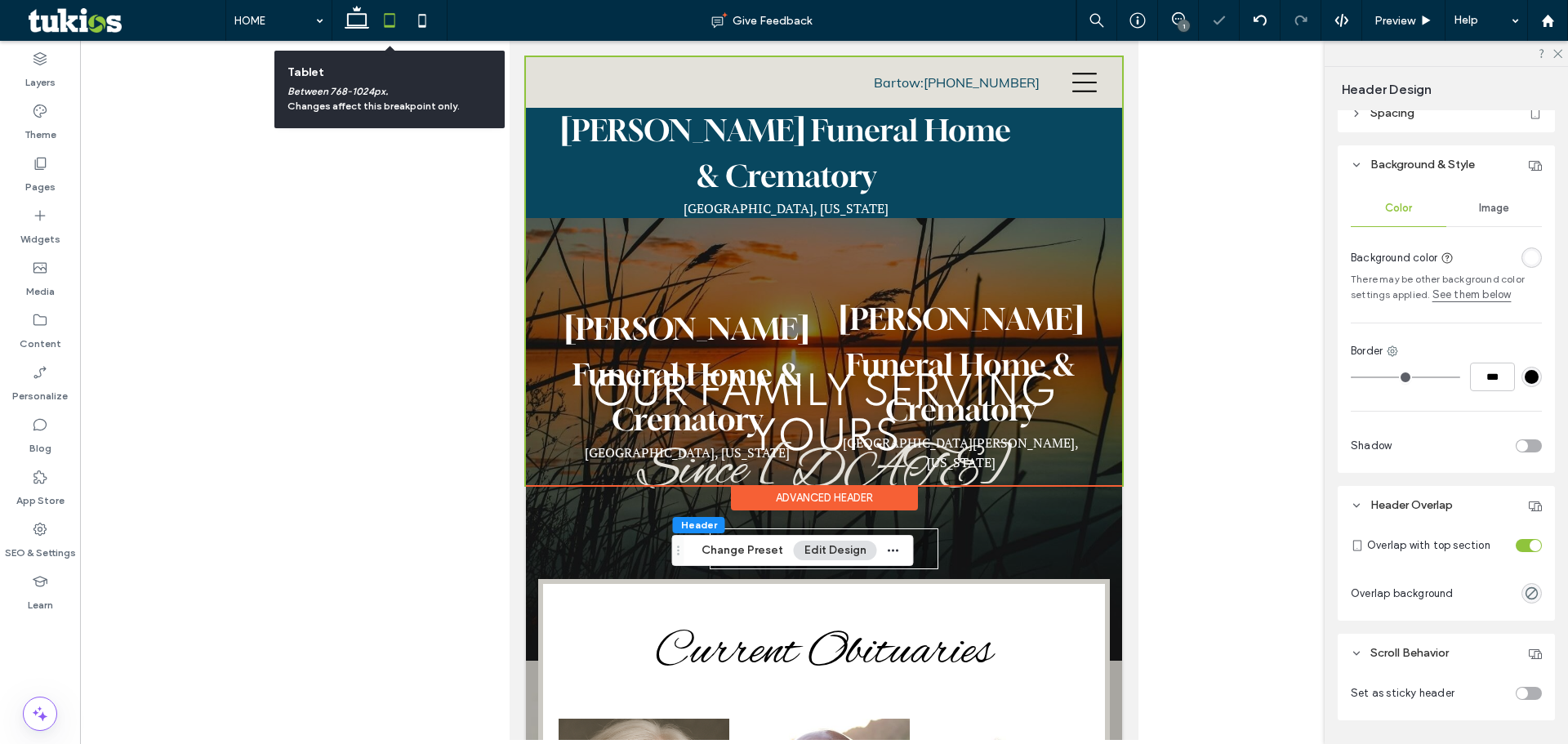
scroll to position [271, 0]
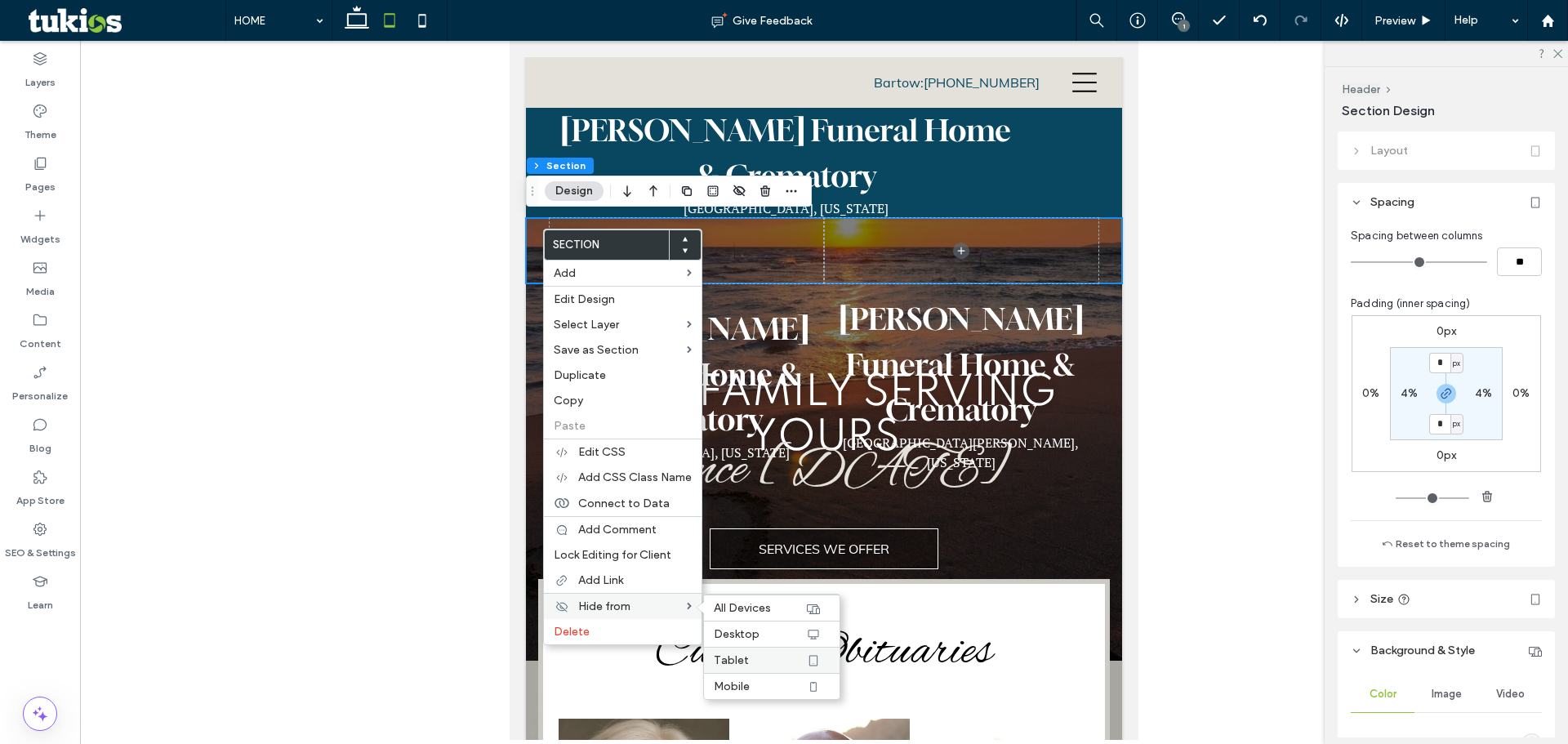
click at [750, 660] on label "Tablet" at bounding box center [759, 660] width 92 height 14
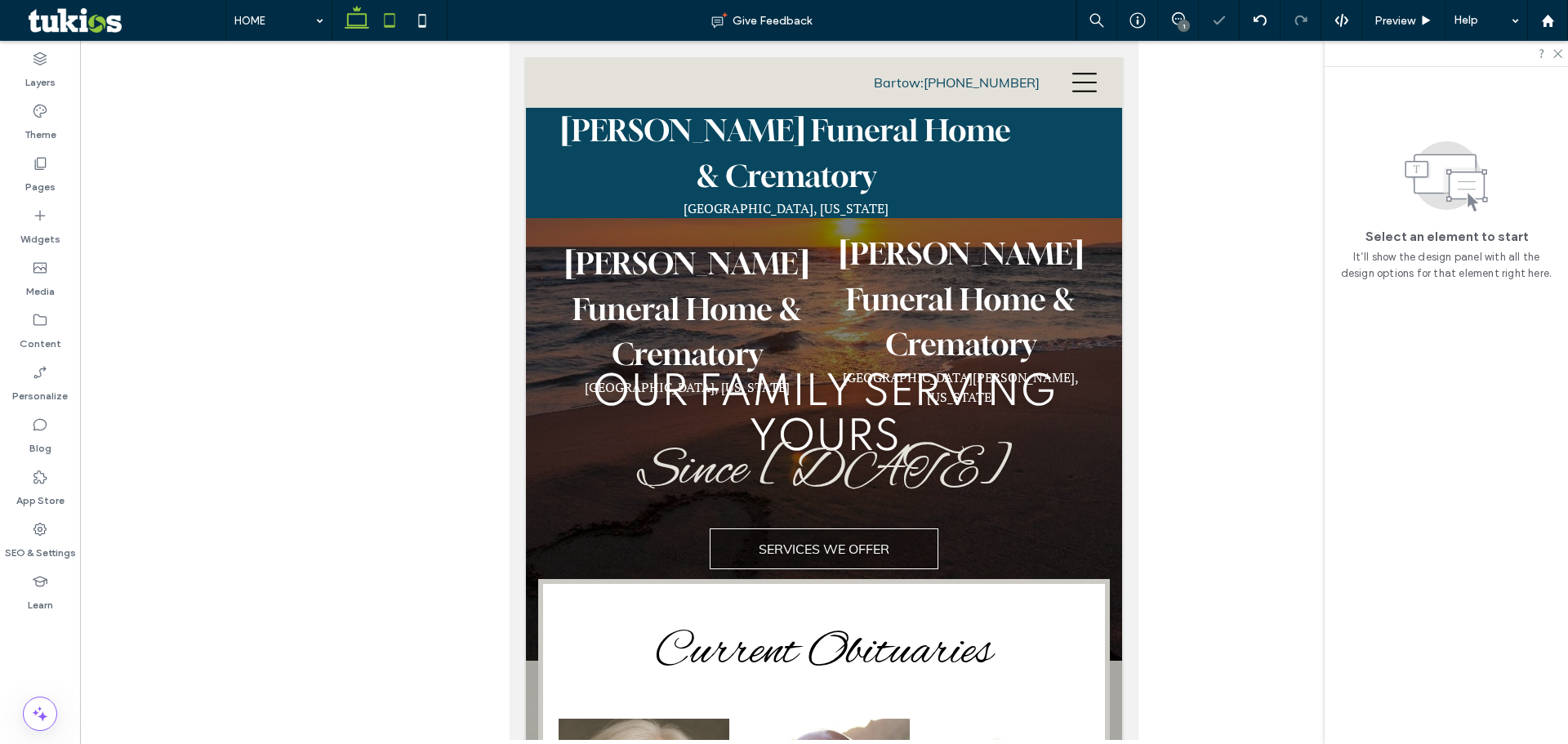
click at [359, 20] on icon at bounding box center [357, 20] width 33 height 33
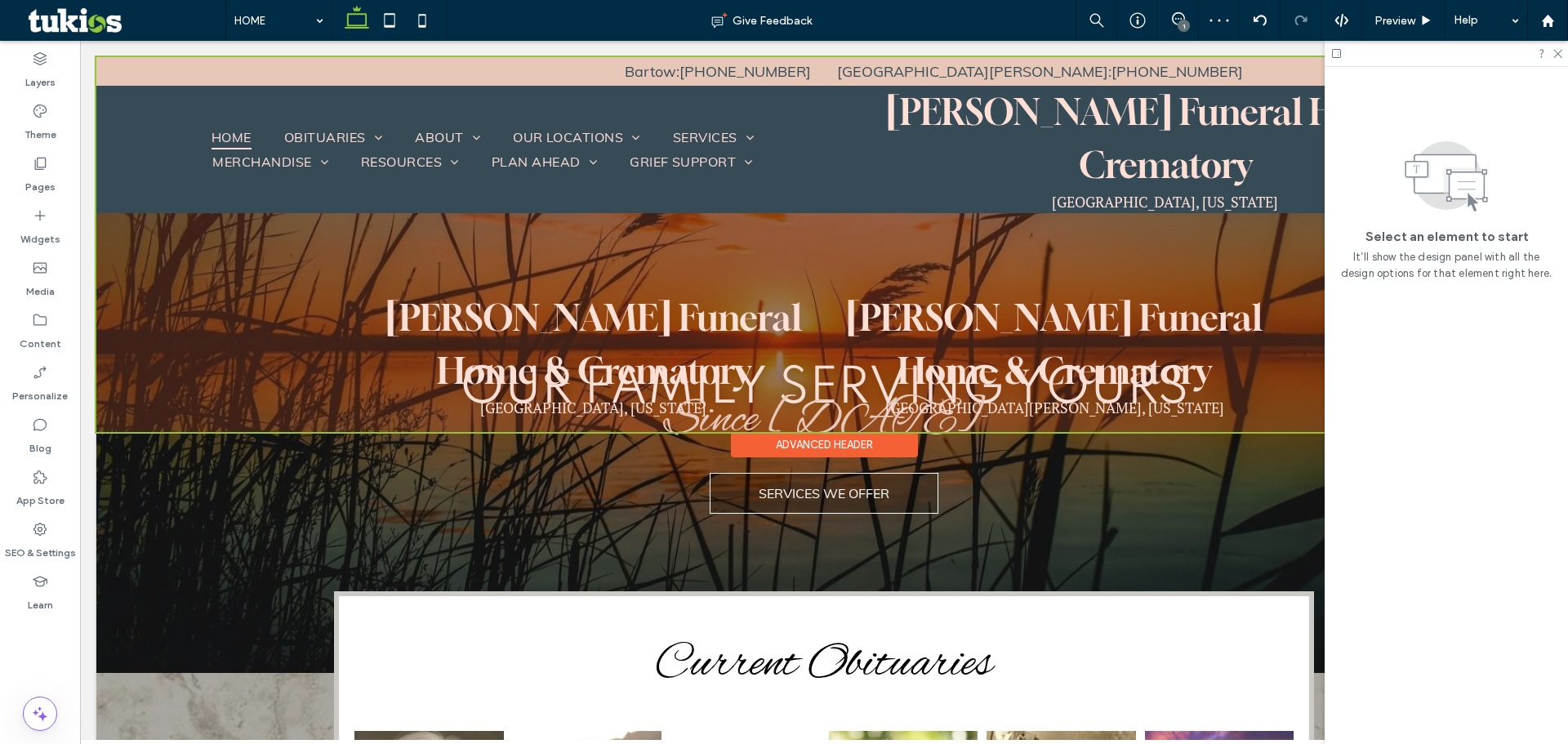
click at [231, 258] on div at bounding box center [824, 245] width 1455 height 375
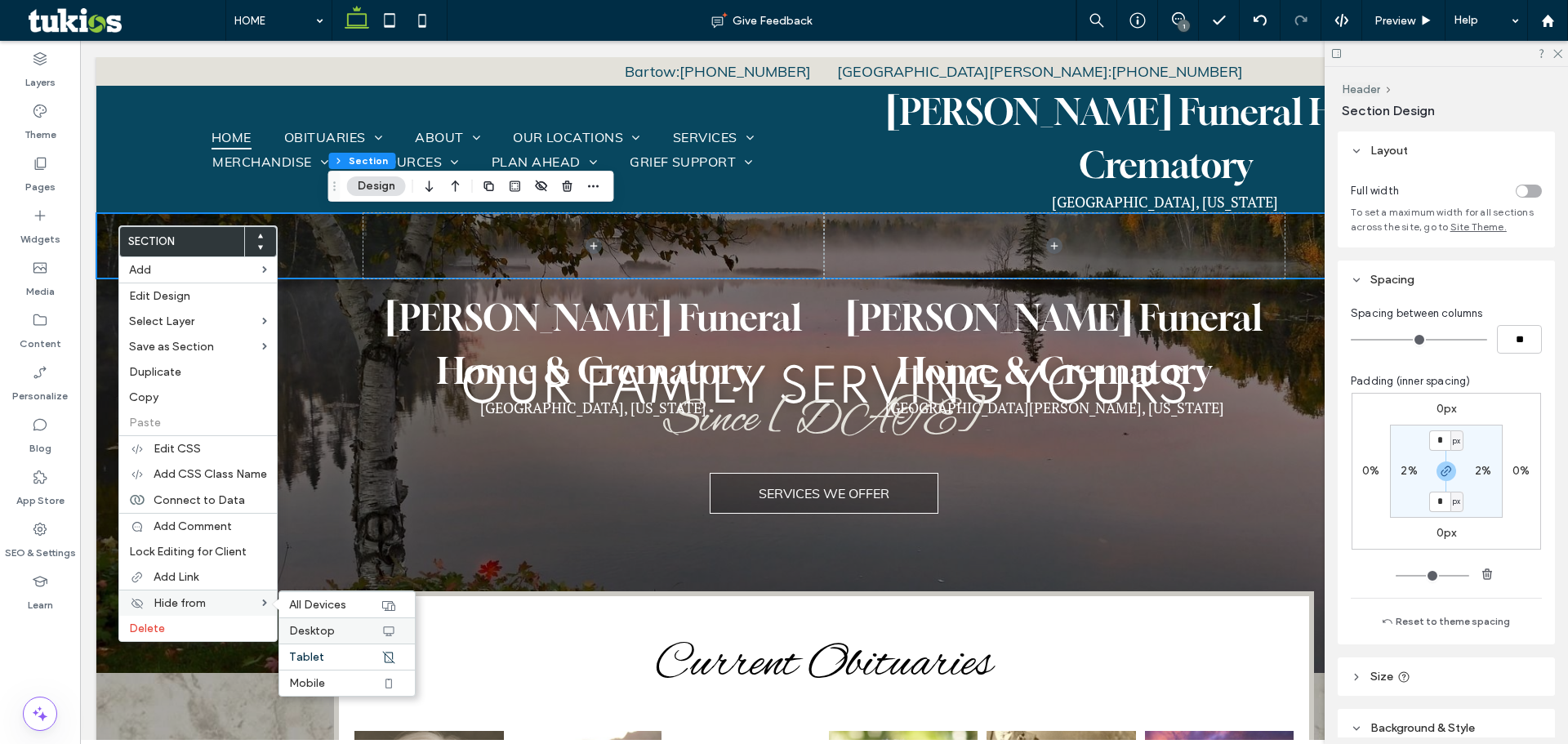
click at [311, 630] on span "Desktop" at bounding box center [312, 631] width 45 height 14
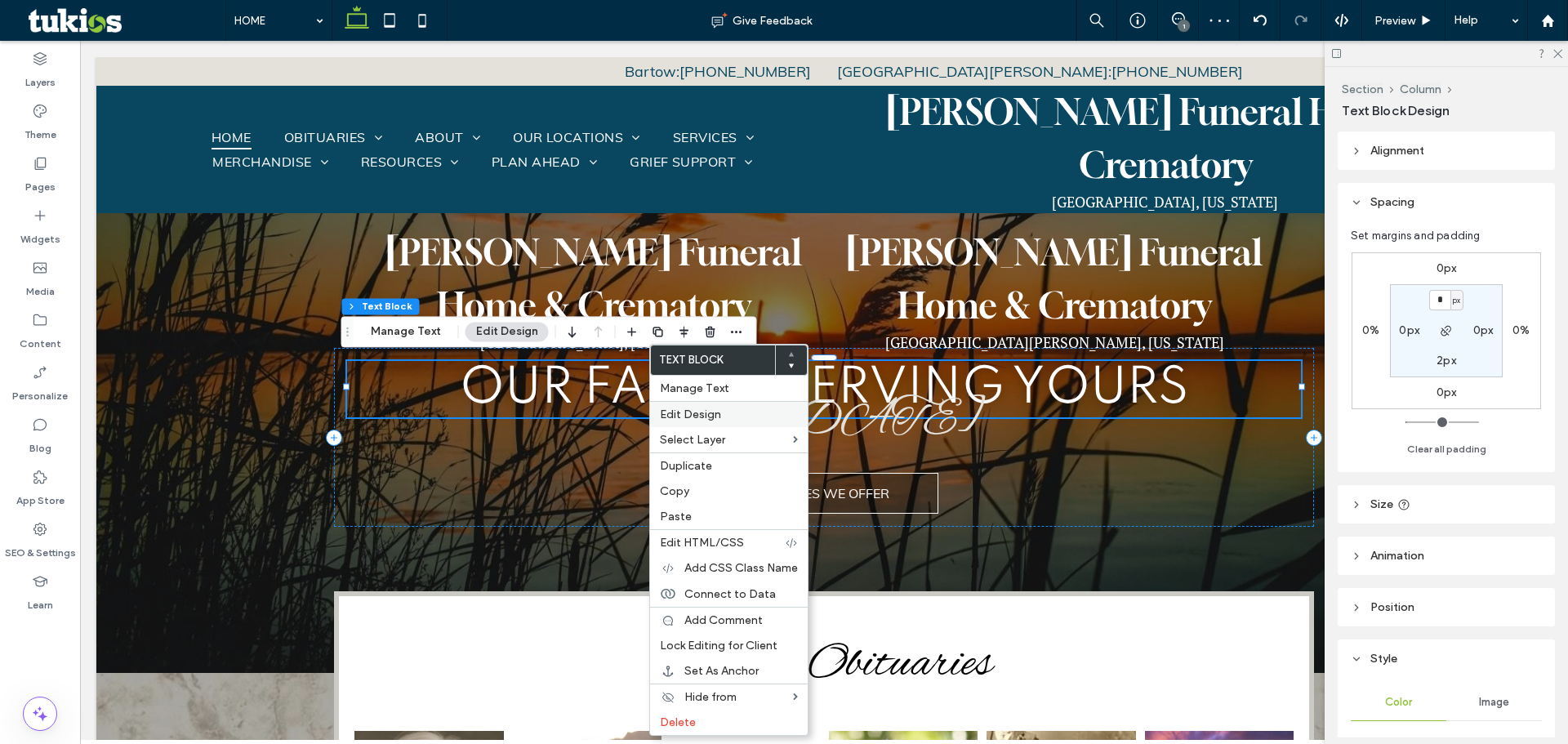
click at [676, 408] on span "Edit Design" at bounding box center [690, 414] width 61 height 14
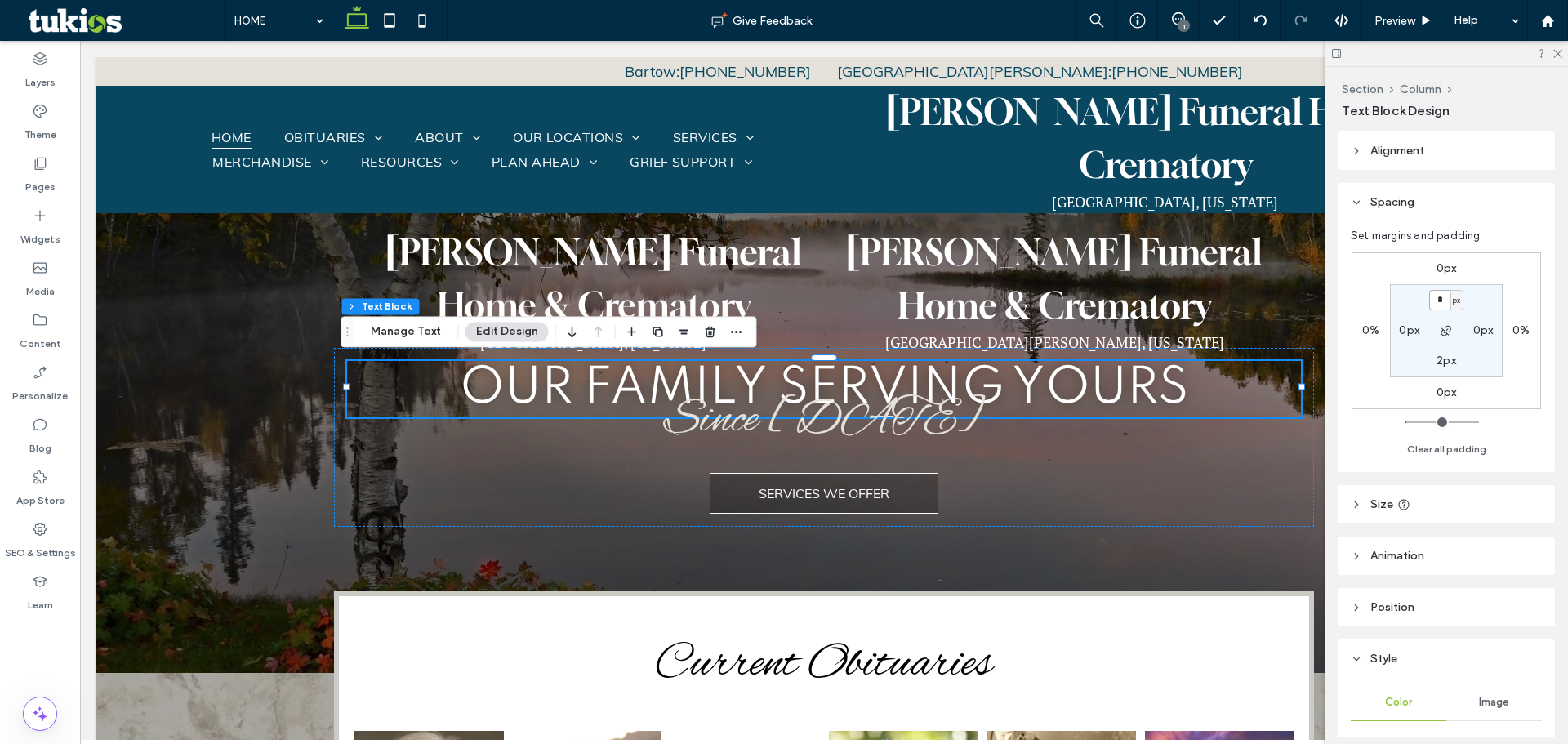
click at [1441, 303] on input "*" at bounding box center [1439, 300] width 21 height 20
type input "***"
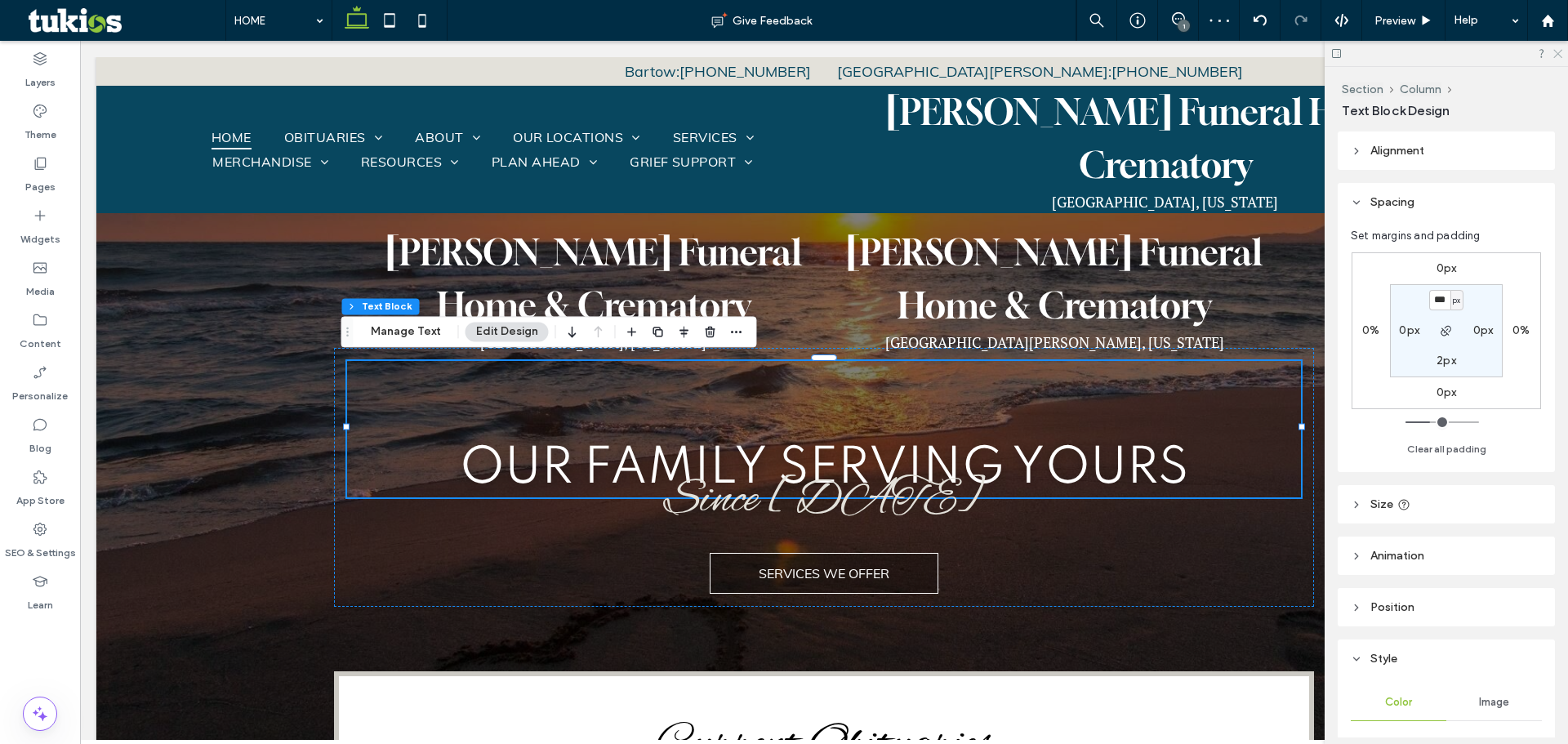
click at [1554, 52] on icon at bounding box center [1556, 52] width 11 height 11
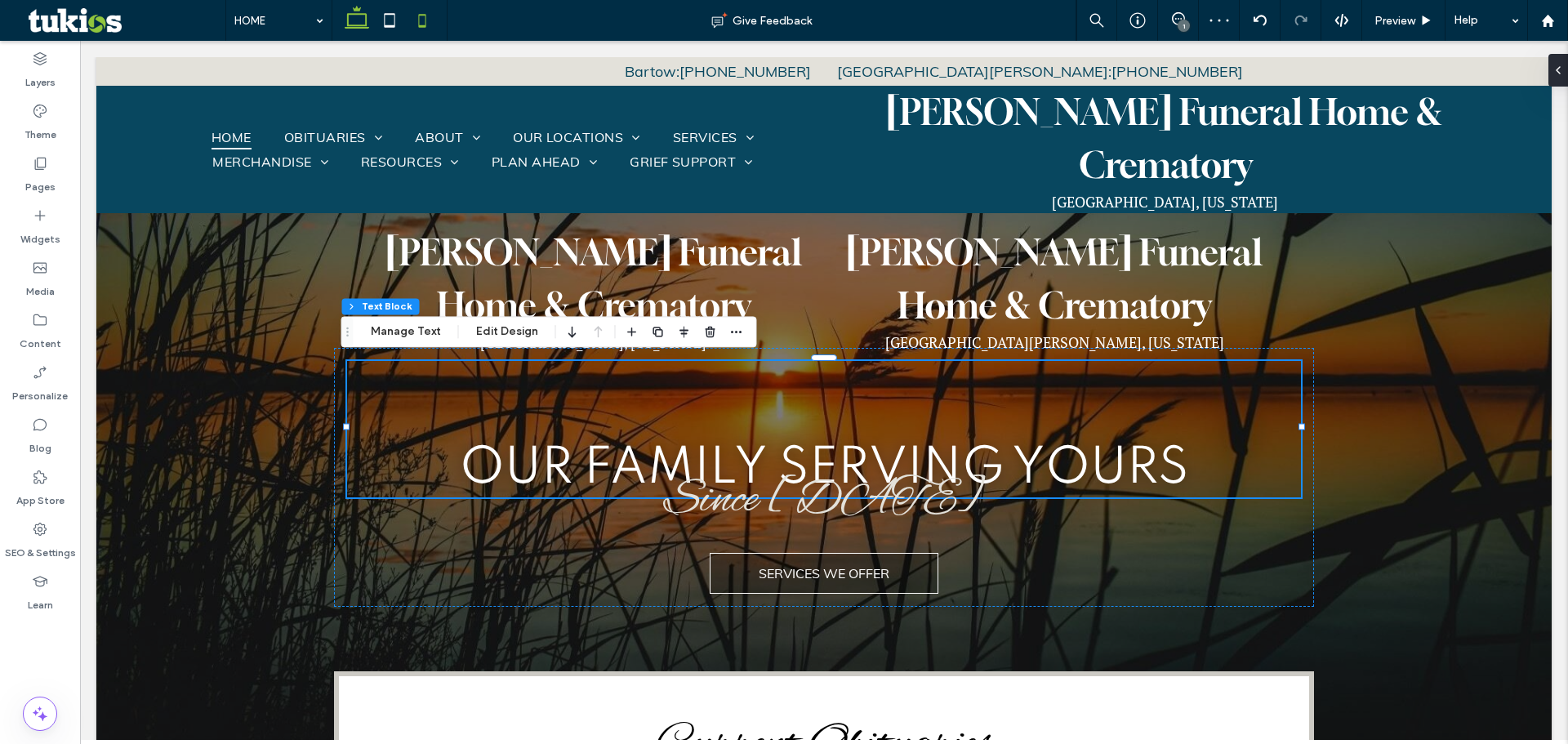
click at [417, 14] on icon at bounding box center [421, 20] width 33 height 33
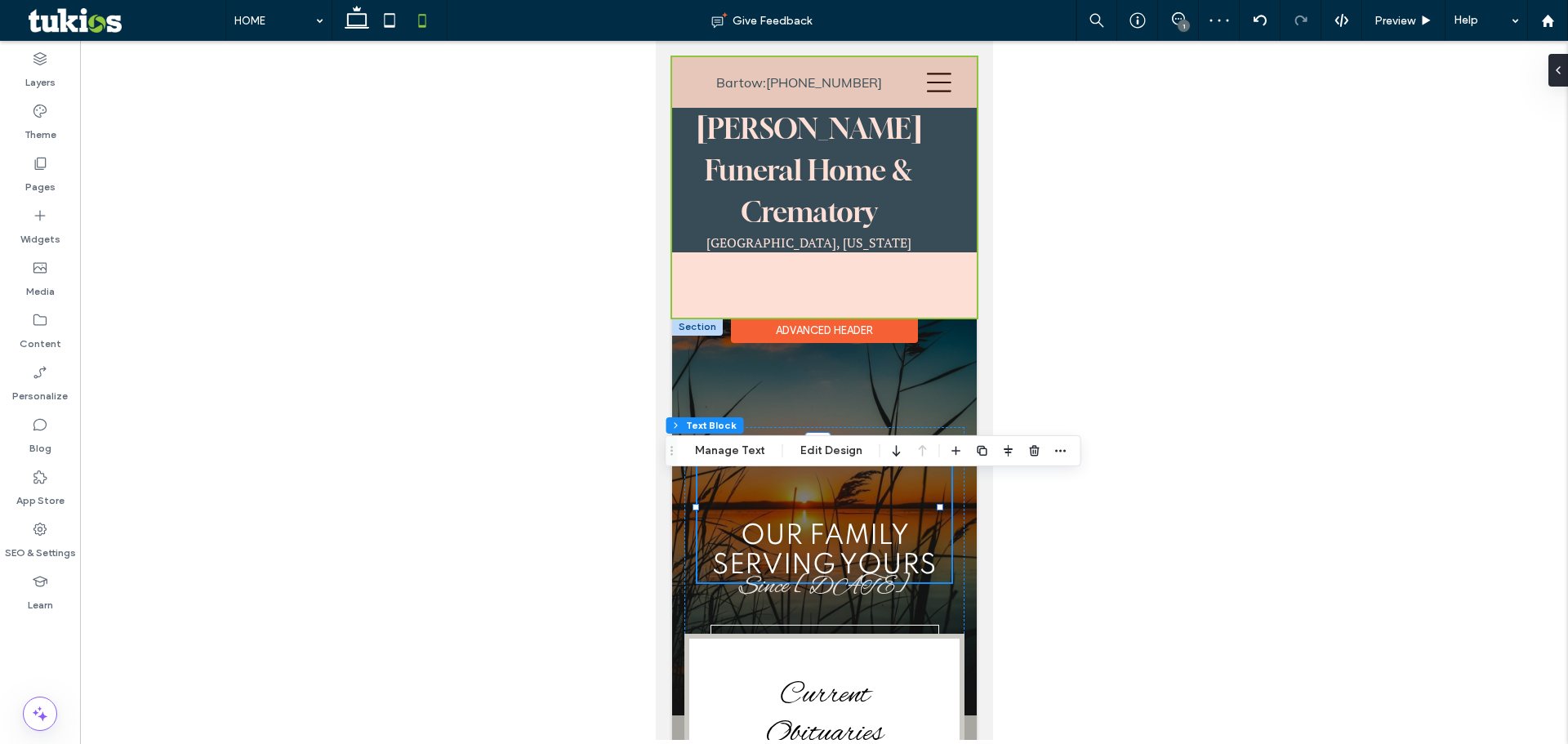
click at [717, 318] on div at bounding box center [824, 188] width 305 height 261
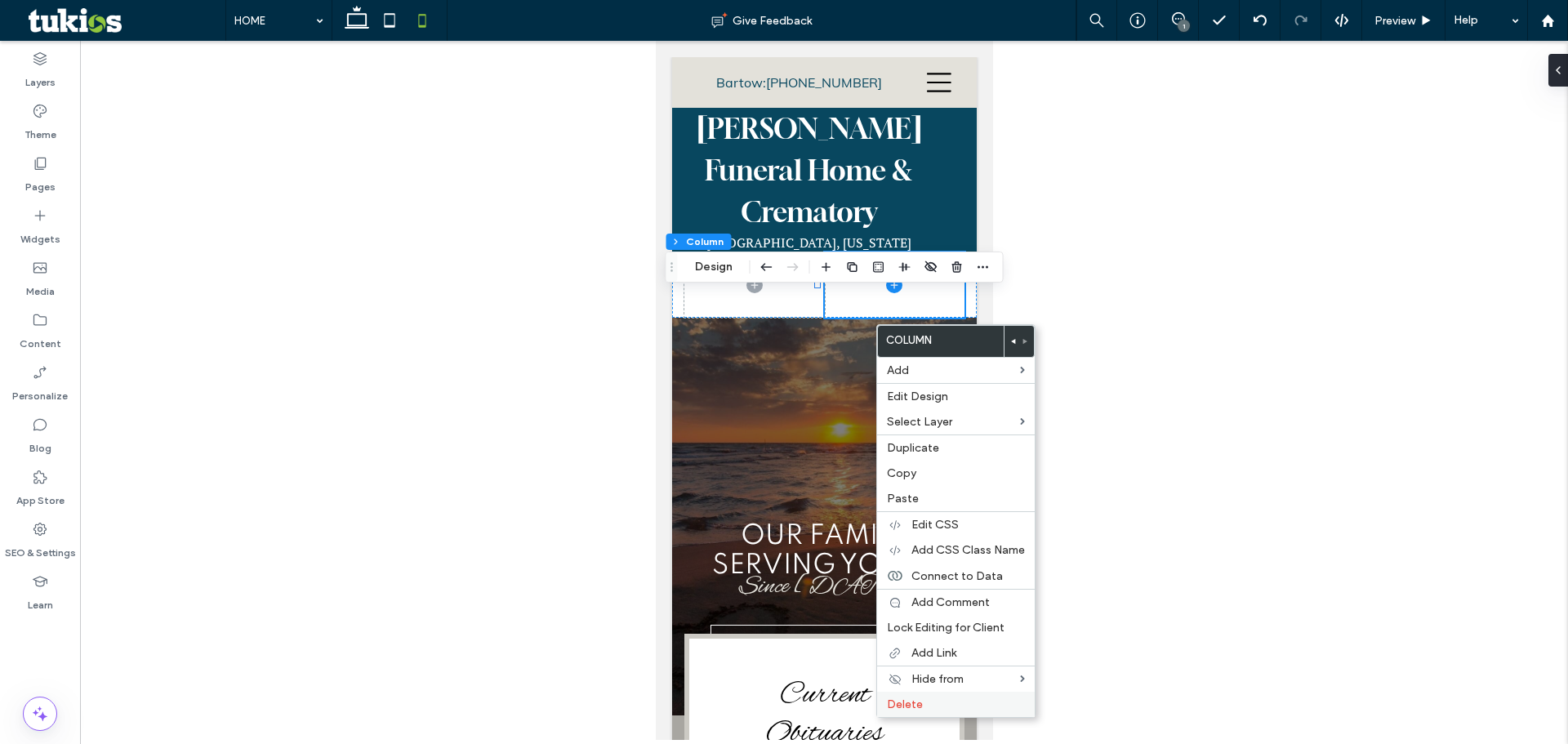
click at [908, 712] on div "Delete" at bounding box center [955, 704] width 157 height 25
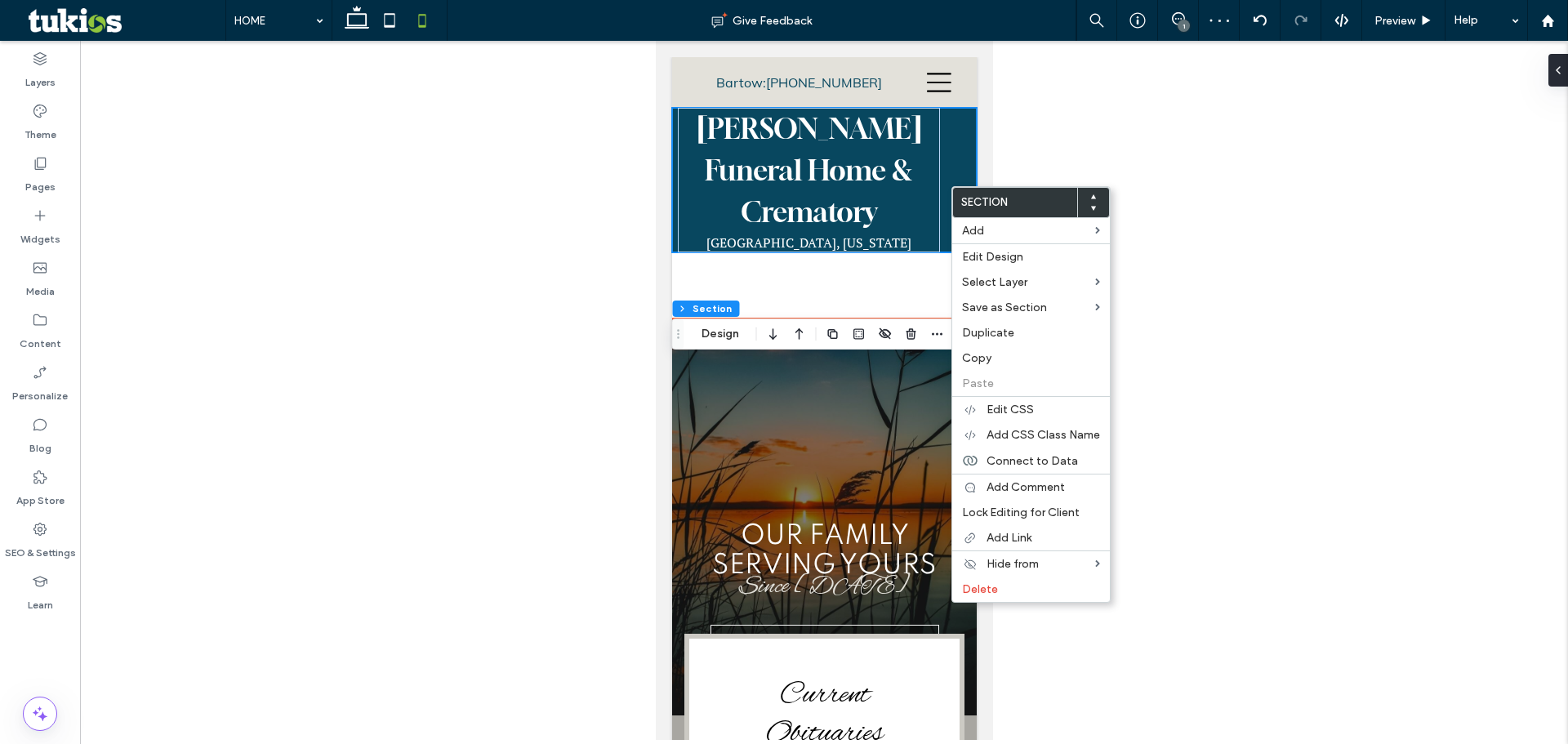
click at [934, 176] on div "HOME OBITUARIES Obituaries Send Flowers Obituary Notifications ABOUT About Our …" at bounding box center [824, 180] width 305 height 145
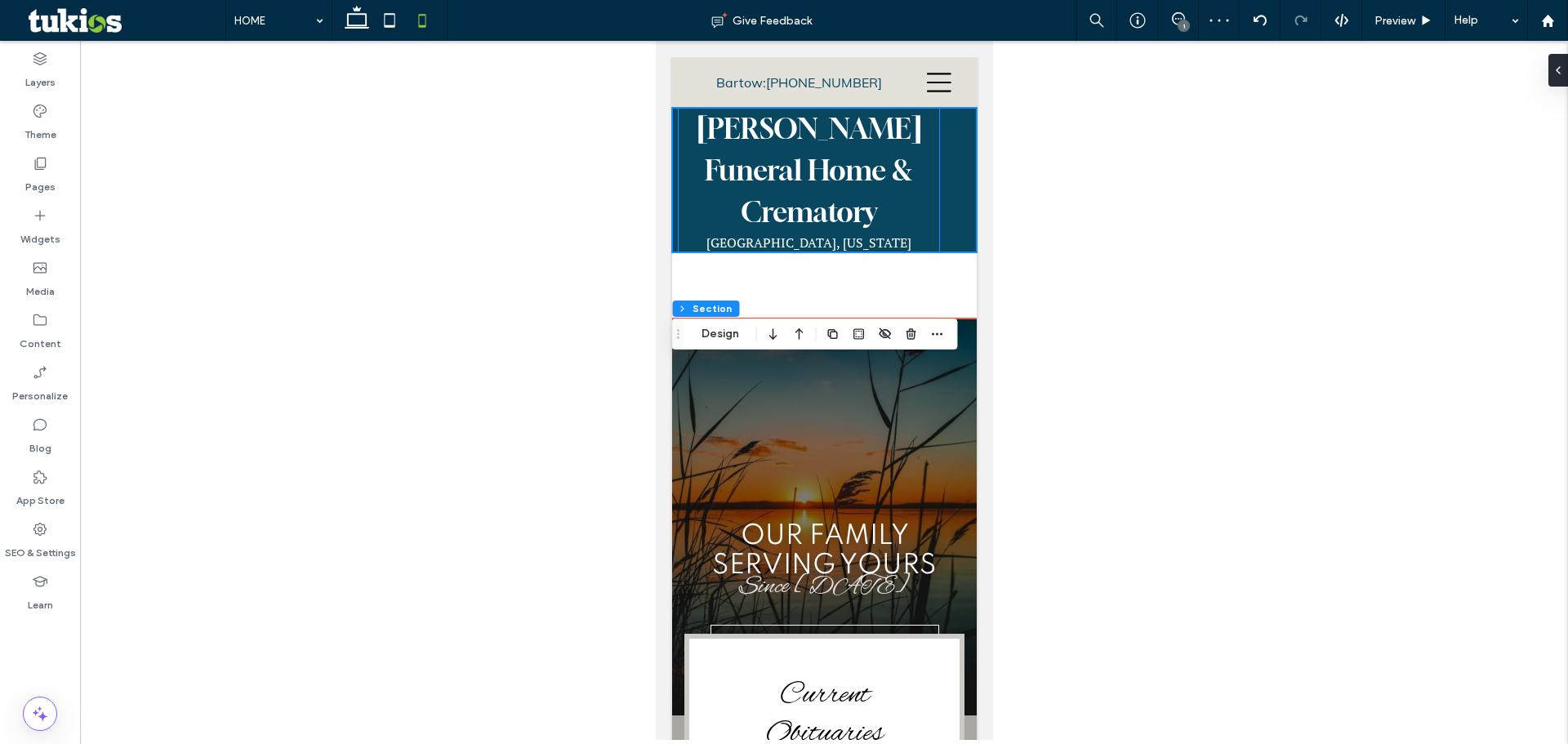
click at [925, 174] on div "HOME OBITUARIES Obituaries Send Flowers Obituary Notifications ABOUT About Our …" at bounding box center [808, 180] width 262 height 145
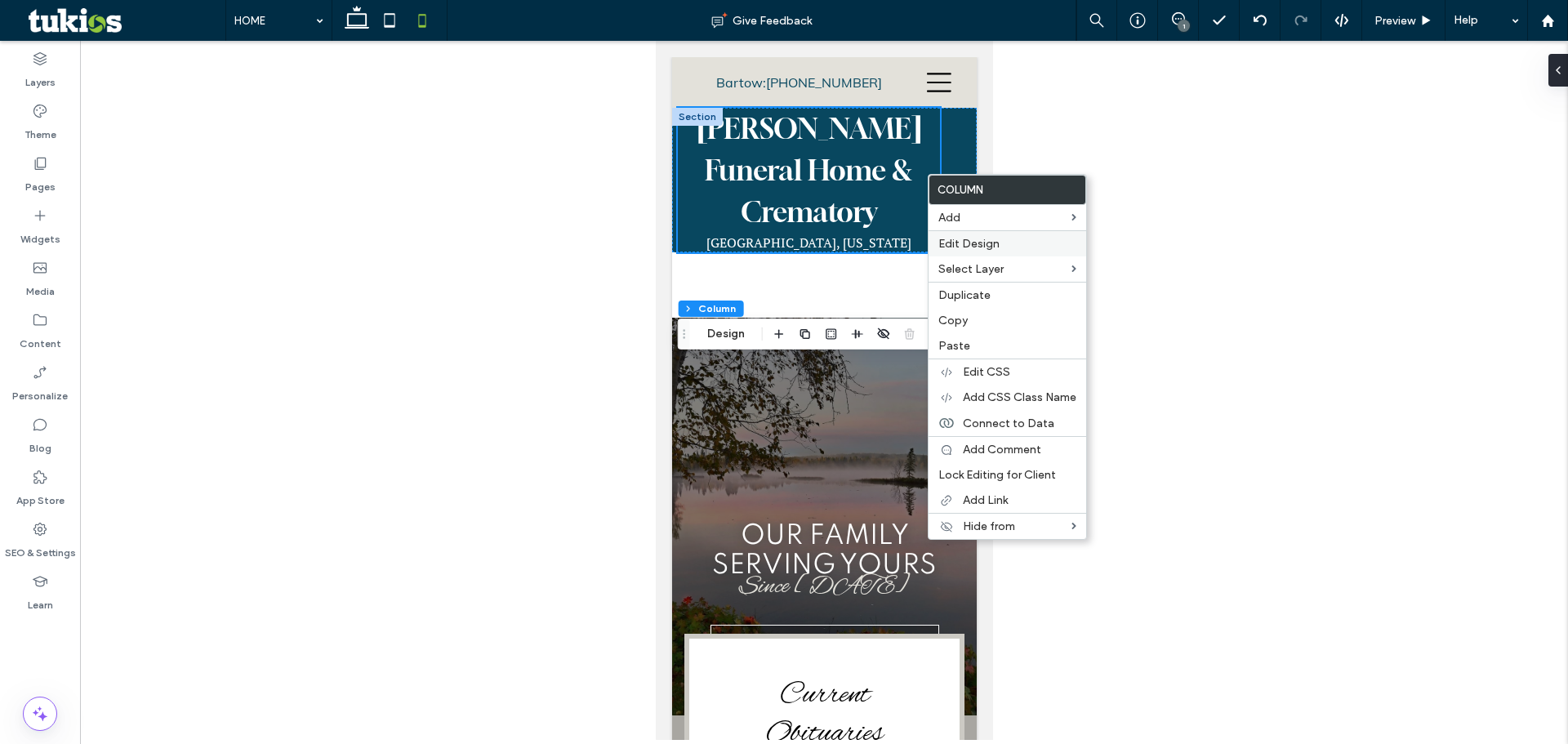
click at [956, 240] on span "Edit Design" at bounding box center [968, 243] width 61 height 14
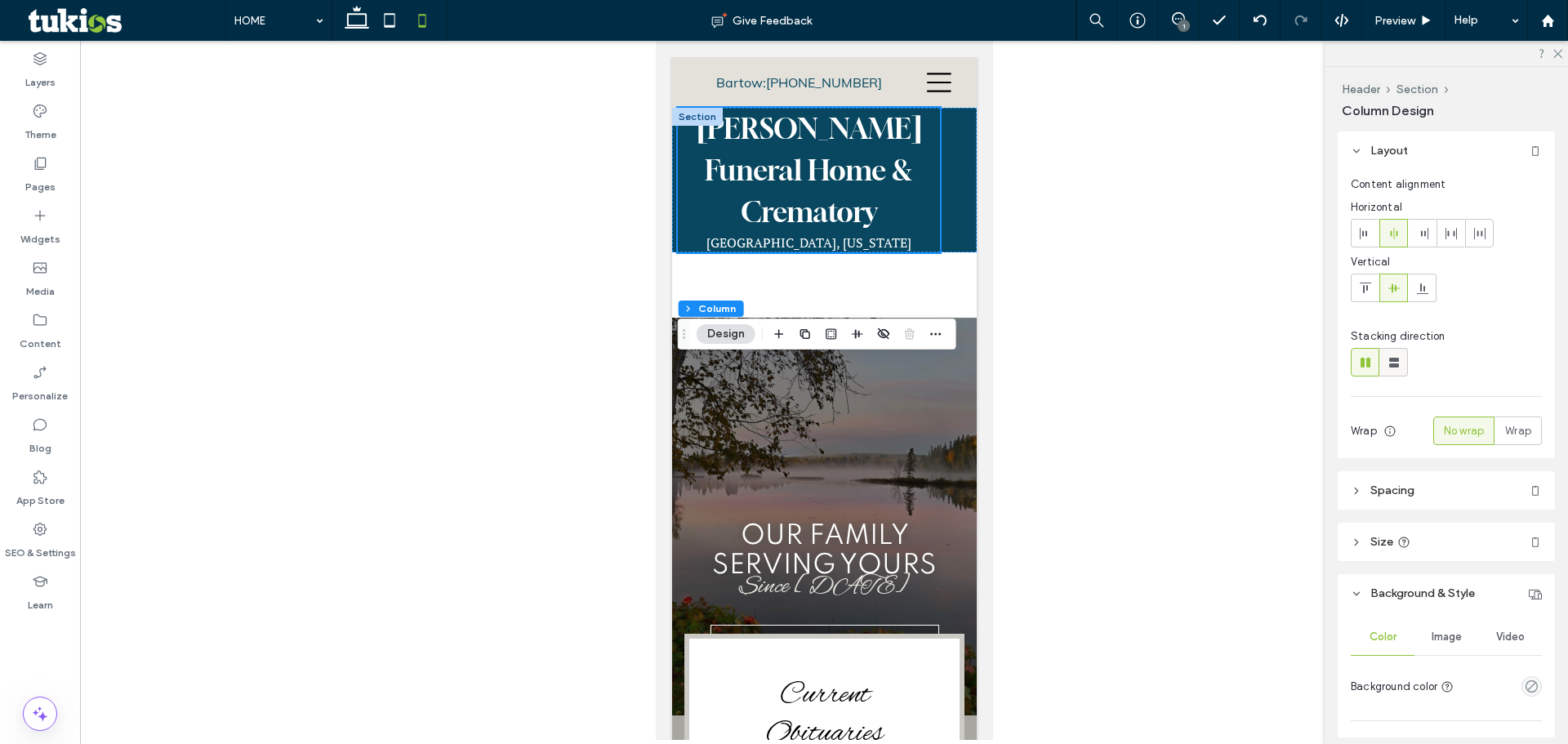
click at [1396, 360] on use at bounding box center [1394, 363] width 10 height 10
type input "**"
type input "****"
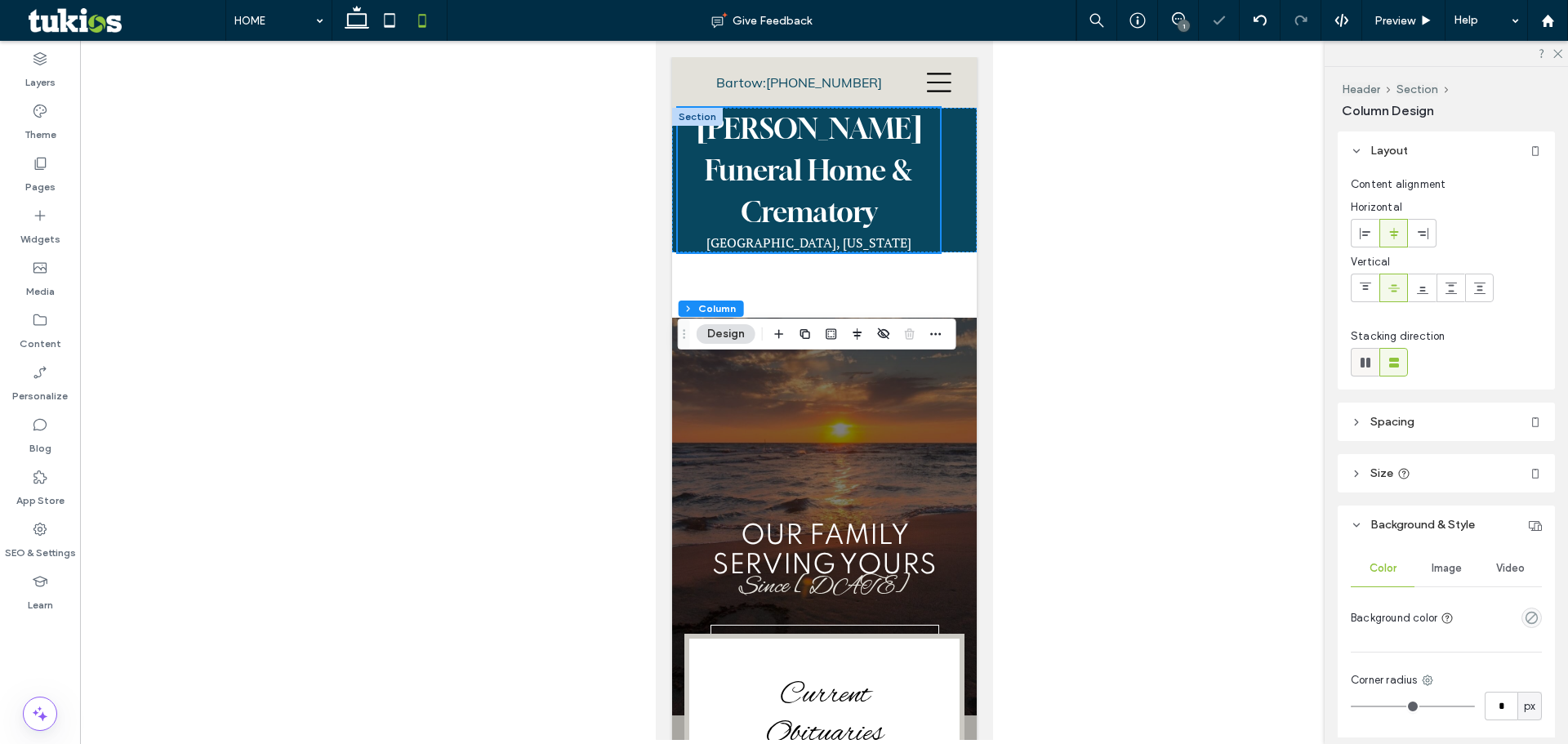
click at [1365, 360] on icon at bounding box center [1364, 362] width 16 height 16
type input "*"
type input "**"
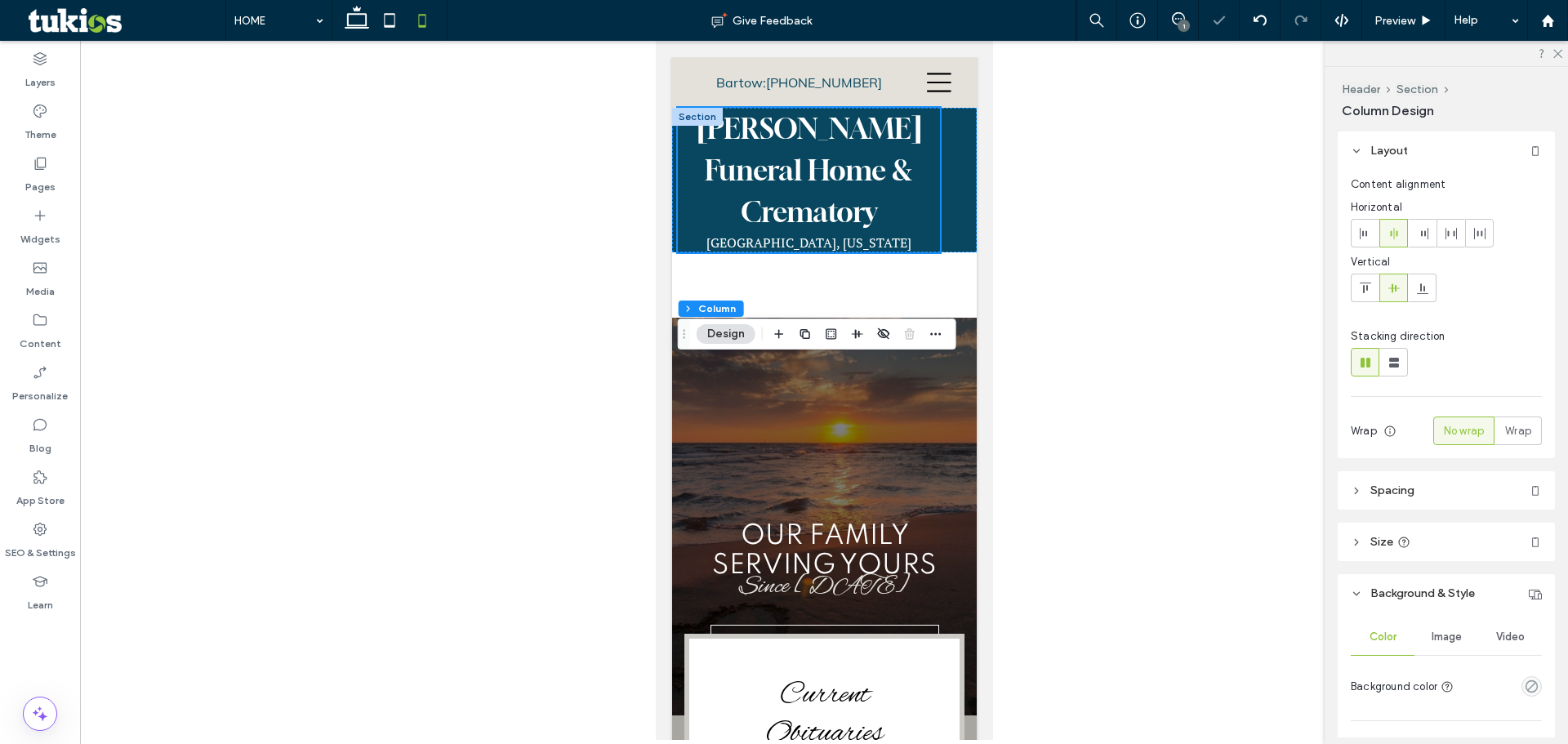
click at [1400, 346] on div "Stacking direction" at bounding box center [1445, 352] width 191 height 48
click at [1397, 353] on span at bounding box center [1393, 362] width 16 height 27
type input "**"
type input "****"
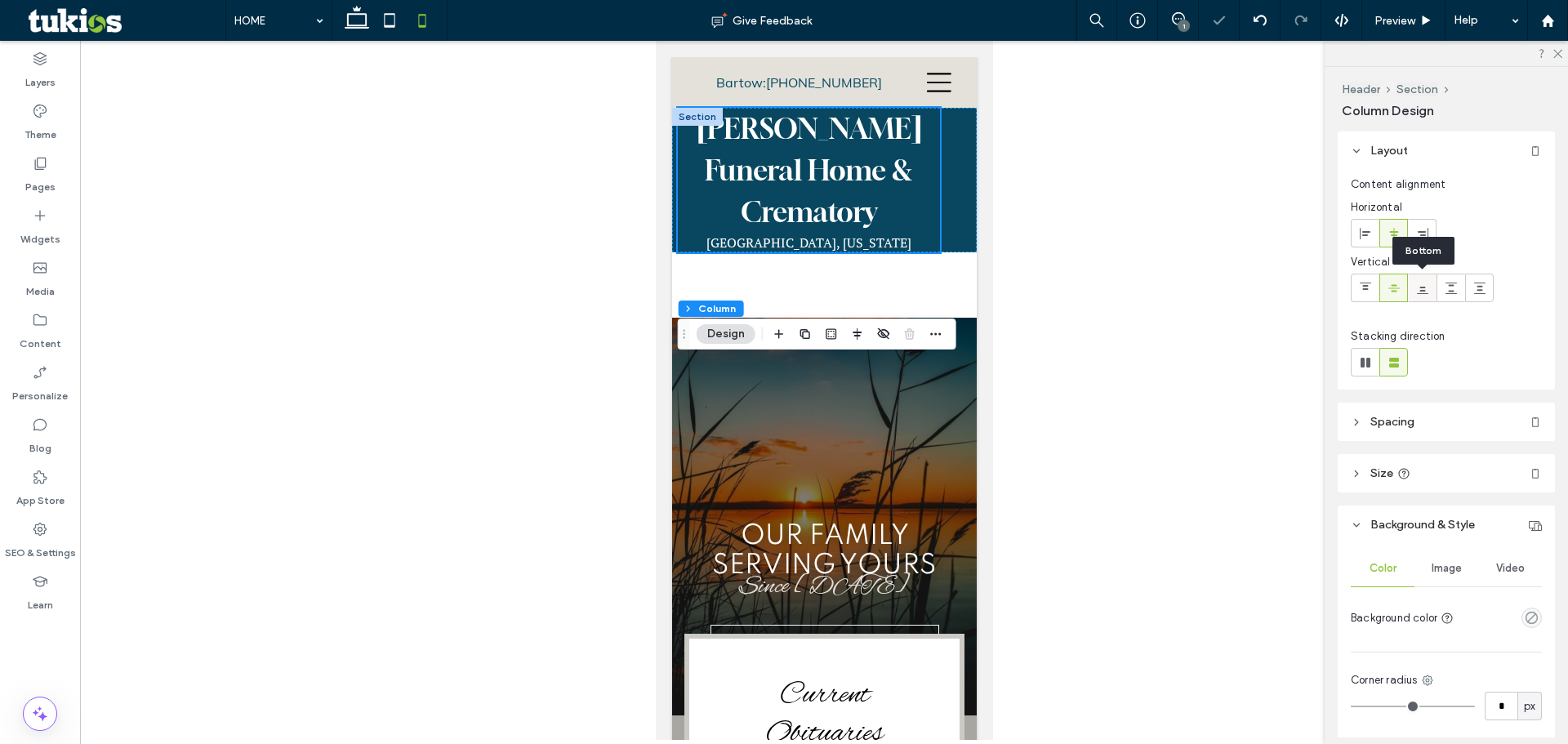
click at [1430, 289] on div at bounding box center [1422, 288] width 27 height 27
click at [1459, 291] on div at bounding box center [1450, 288] width 27 height 27
click at [1391, 287] on icon at bounding box center [1394, 289] width 13 height 13
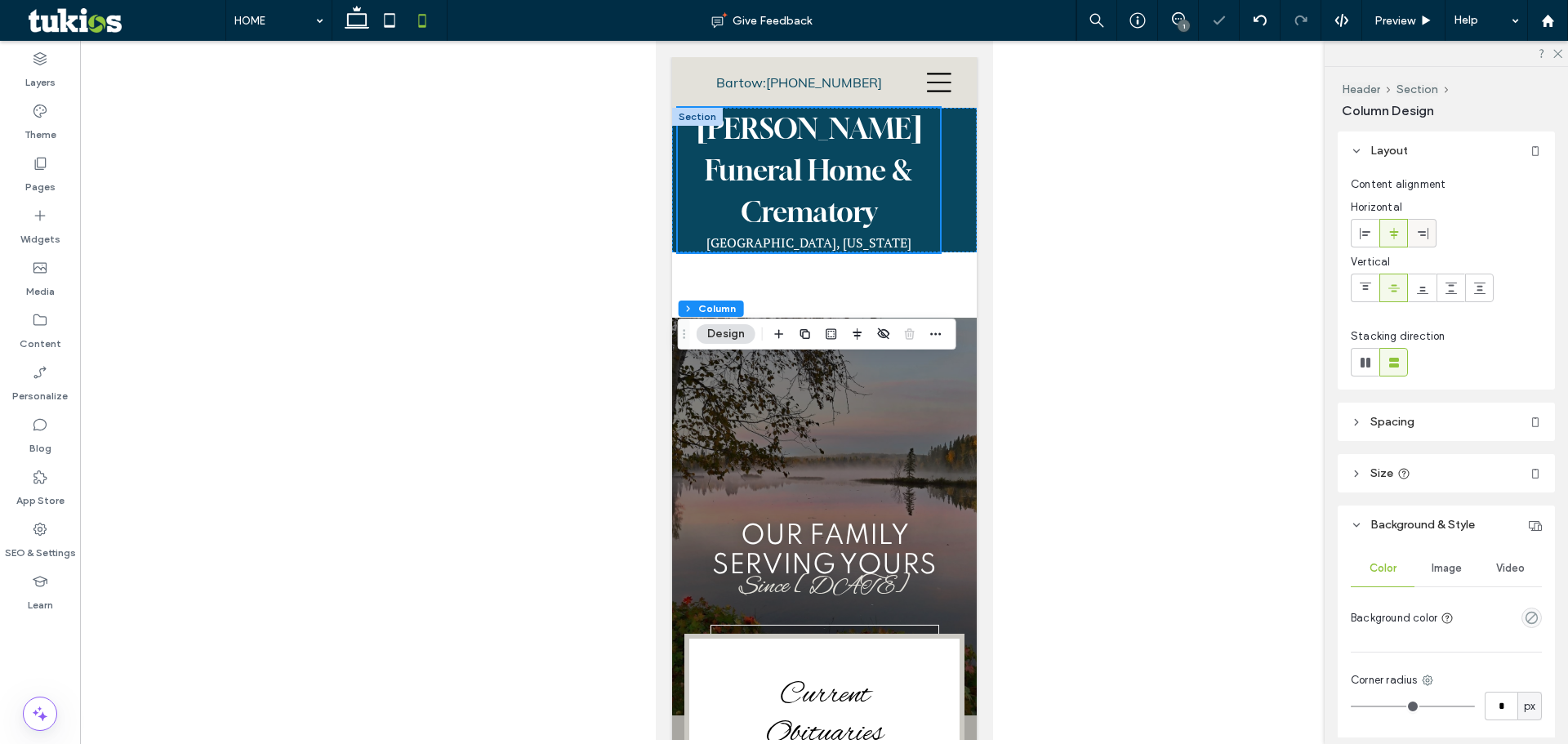
click at [1424, 233] on icon at bounding box center [1422, 234] width 13 height 13
click at [1399, 234] on icon at bounding box center [1394, 234] width 13 height 13
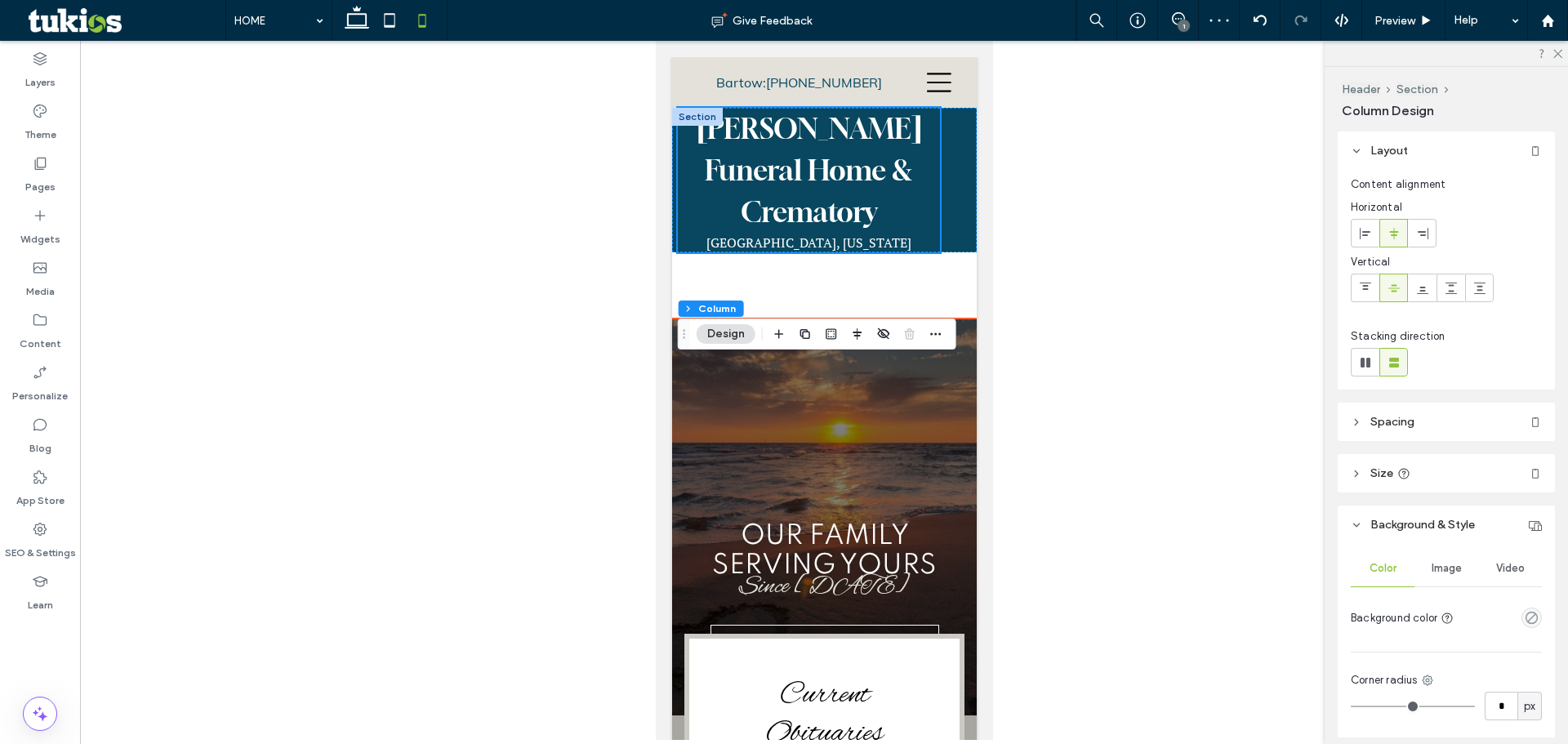
click at [691, 122] on div at bounding box center [697, 116] width 50 height 18
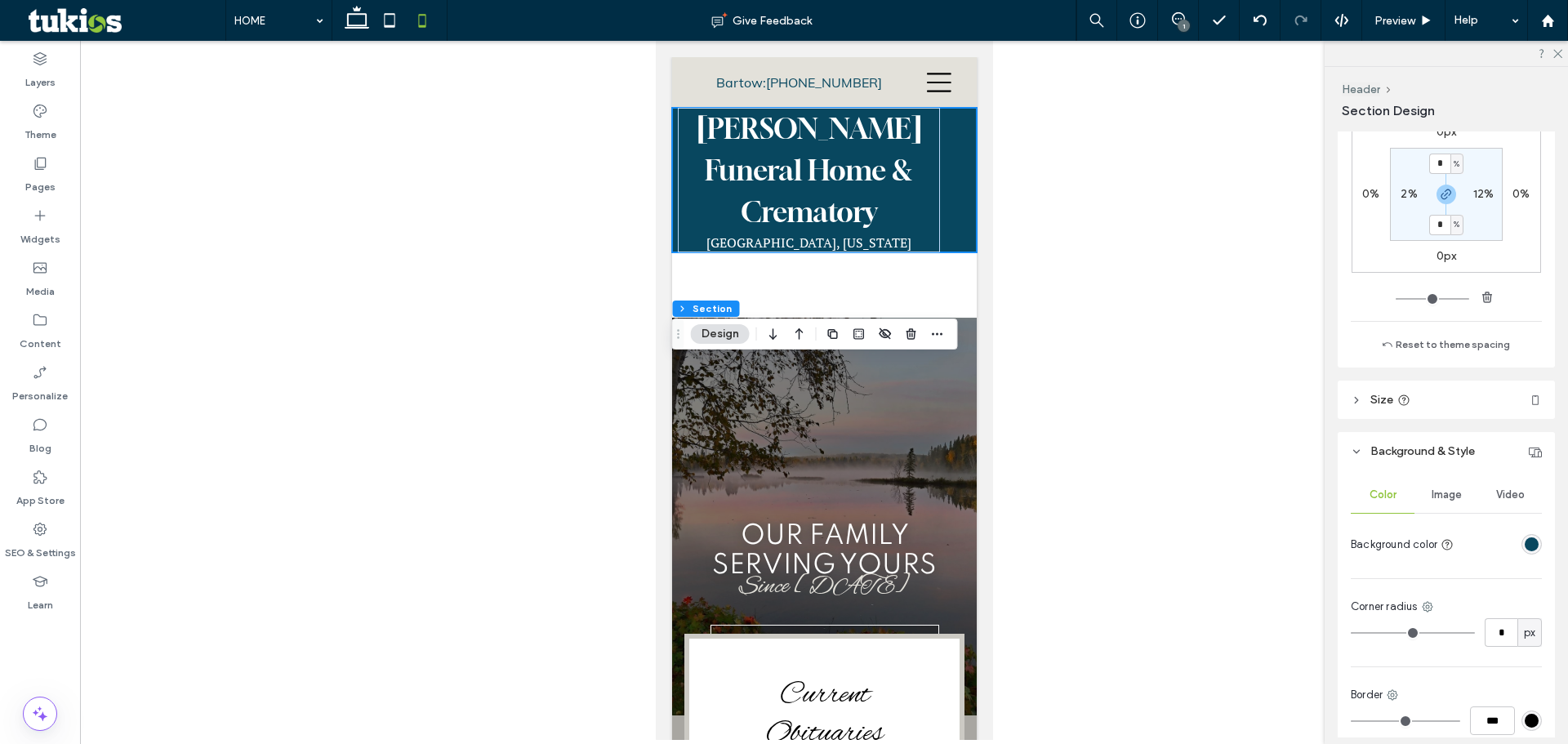
scroll to position [327, 0]
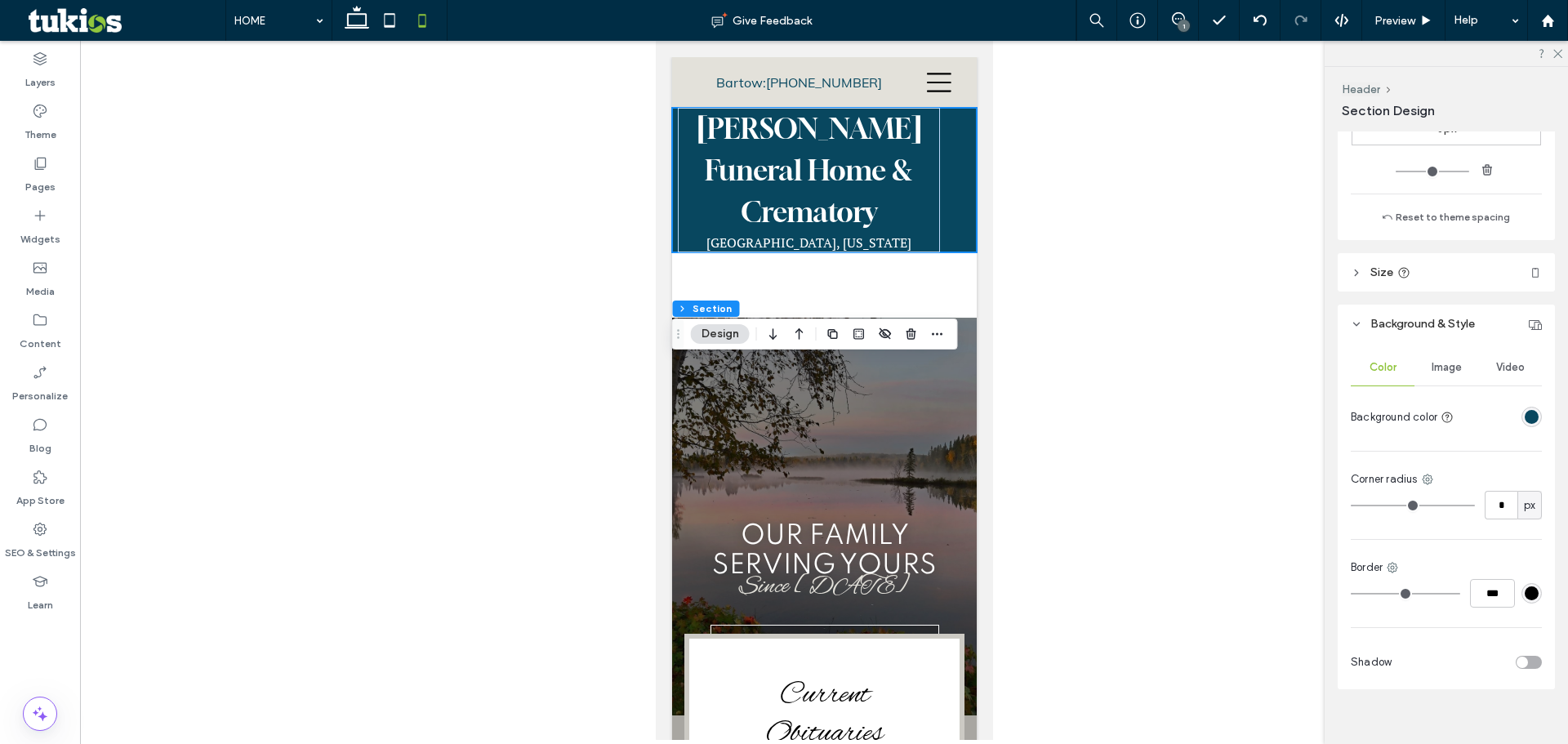
click at [1451, 274] on header "Size" at bounding box center [1446, 273] width 217 height 39
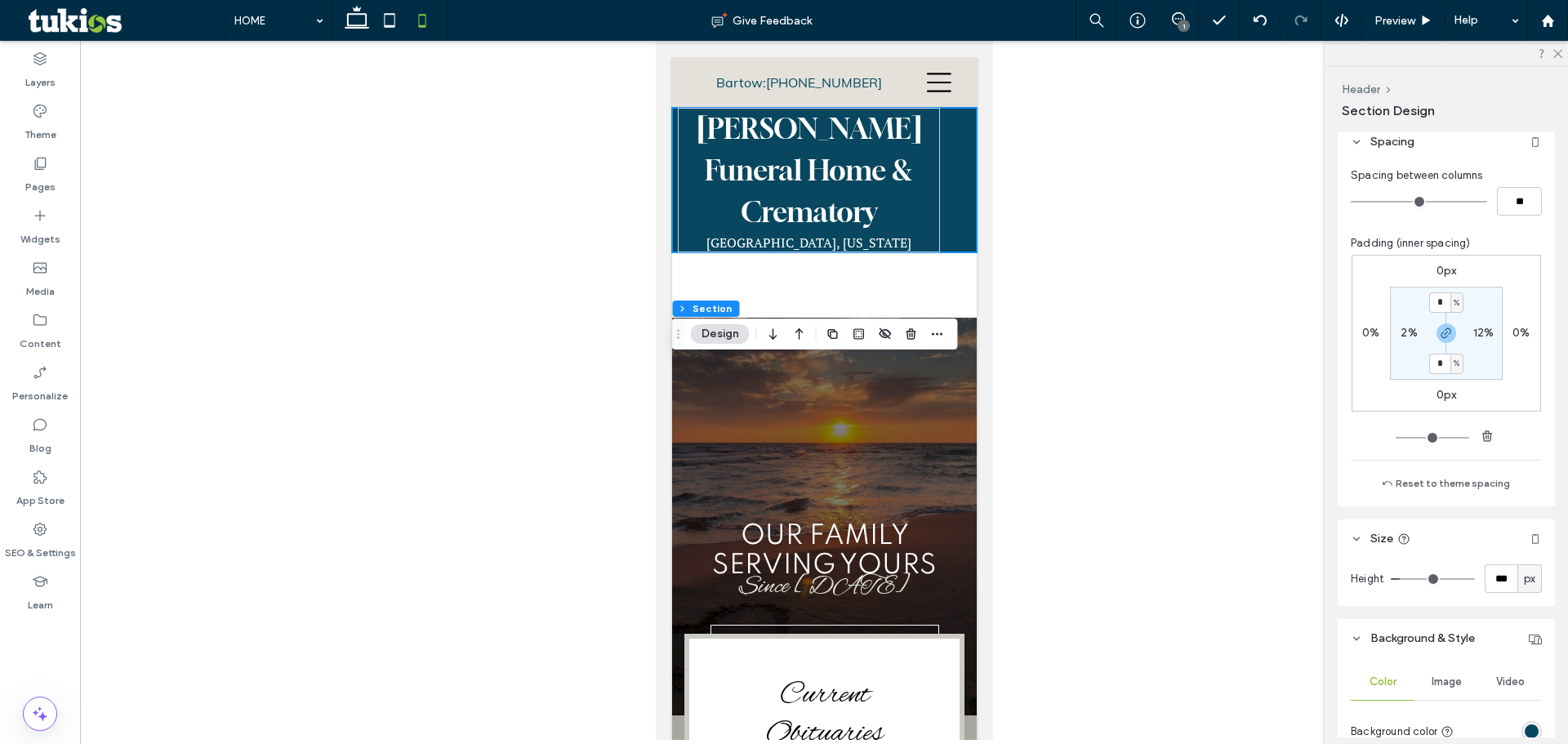
scroll to position [0, 0]
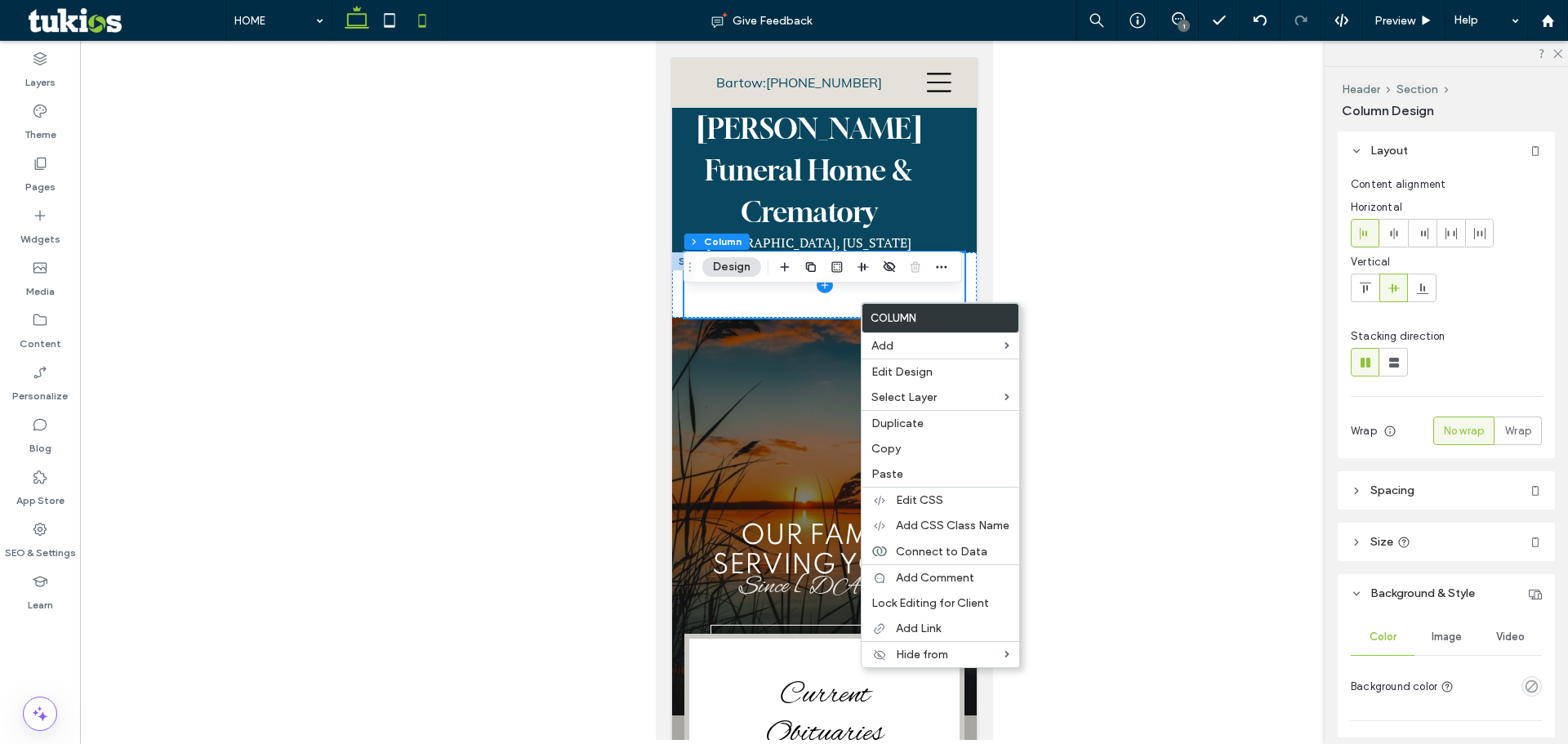
click at [351, 24] on icon at bounding box center [357, 20] width 33 height 33
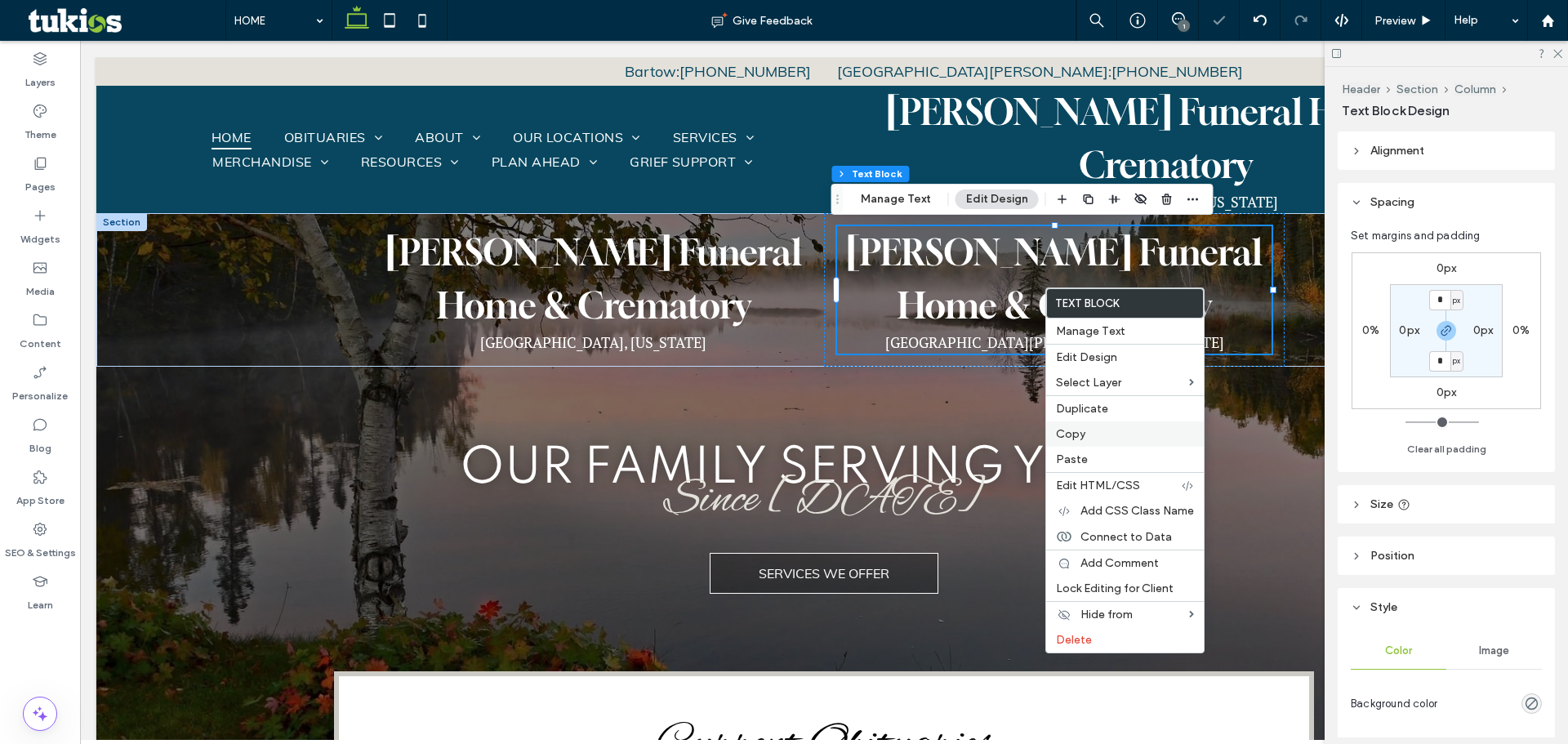
click at [1073, 434] on span "Copy" at bounding box center [1070, 434] width 29 height 14
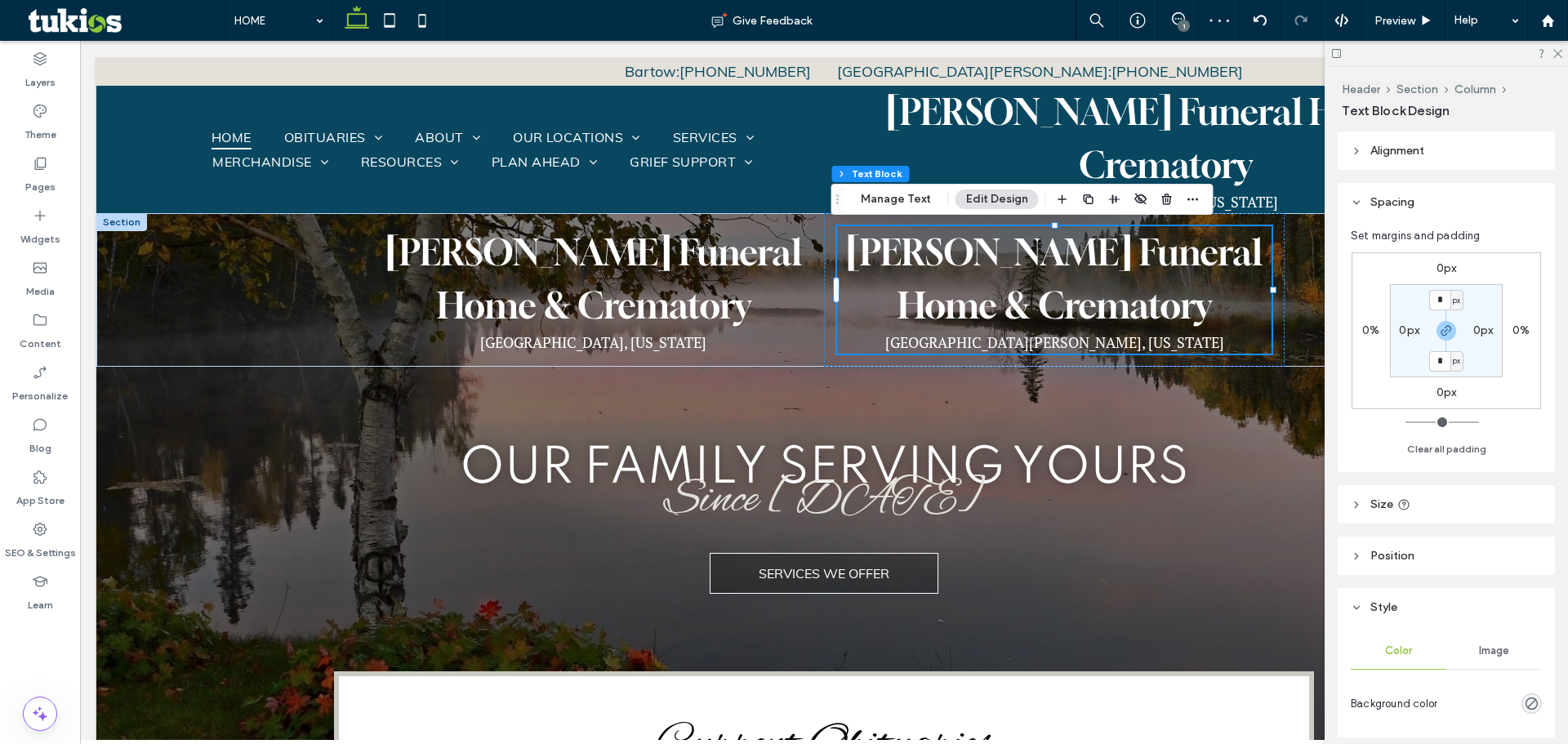
click at [423, 22] on icon at bounding box center [421, 20] width 33 height 33
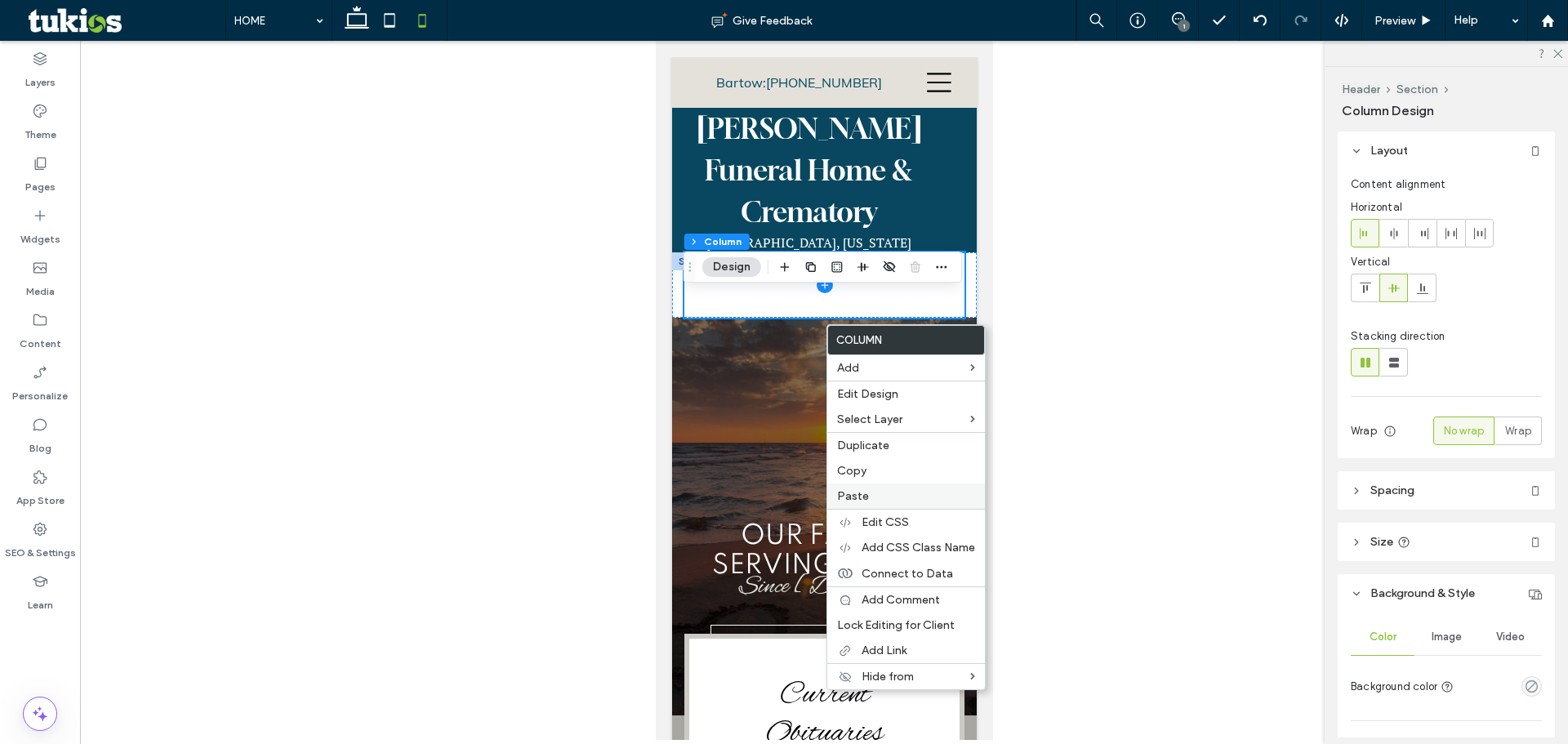
click at [863, 497] on span "Paste" at bounding box center [853, 496] width 32 height 14
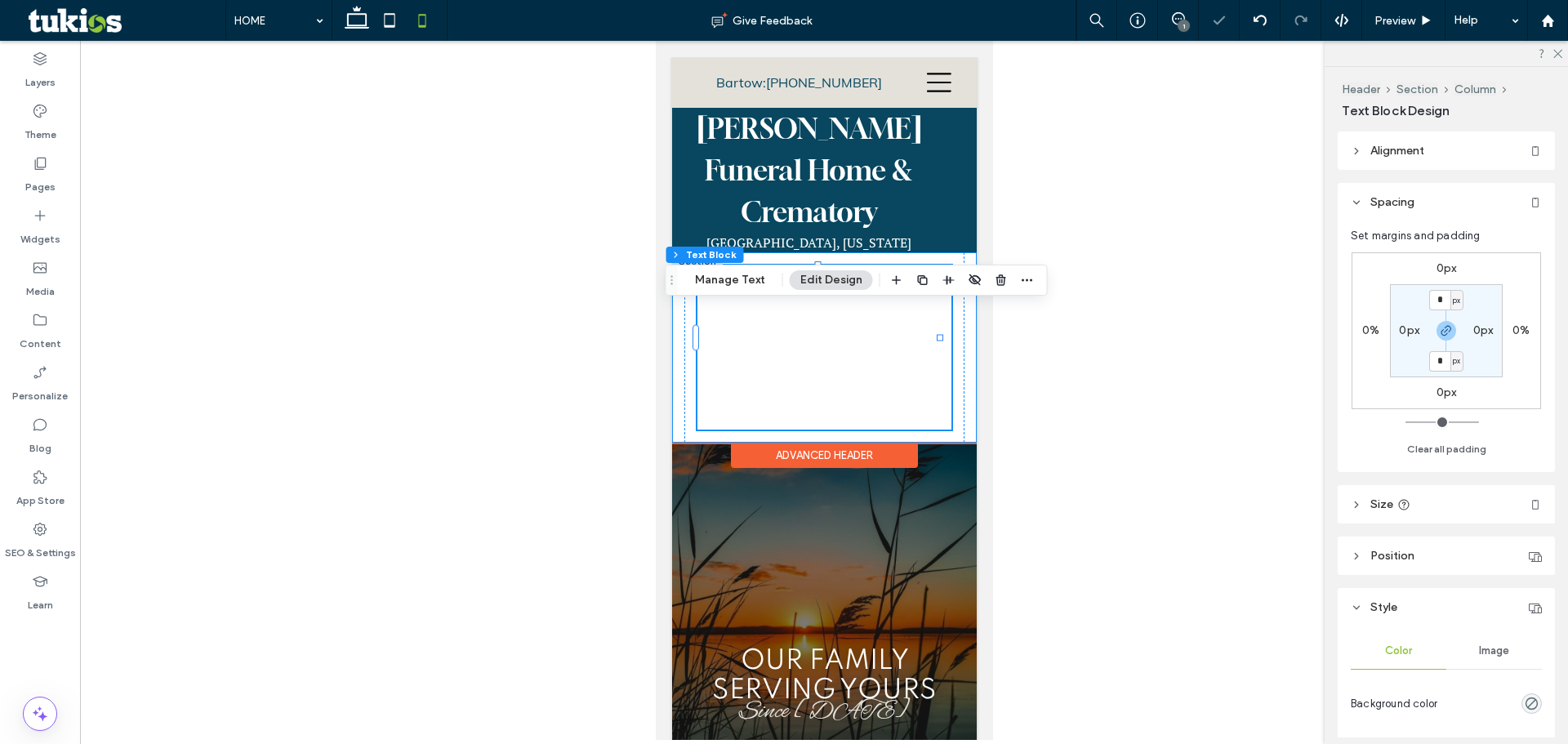
click at [681, 335] on div "McLean Funeral Home & Crematory Fort Meade, Florida" at bounding box center [824, 348] width 305 height 190
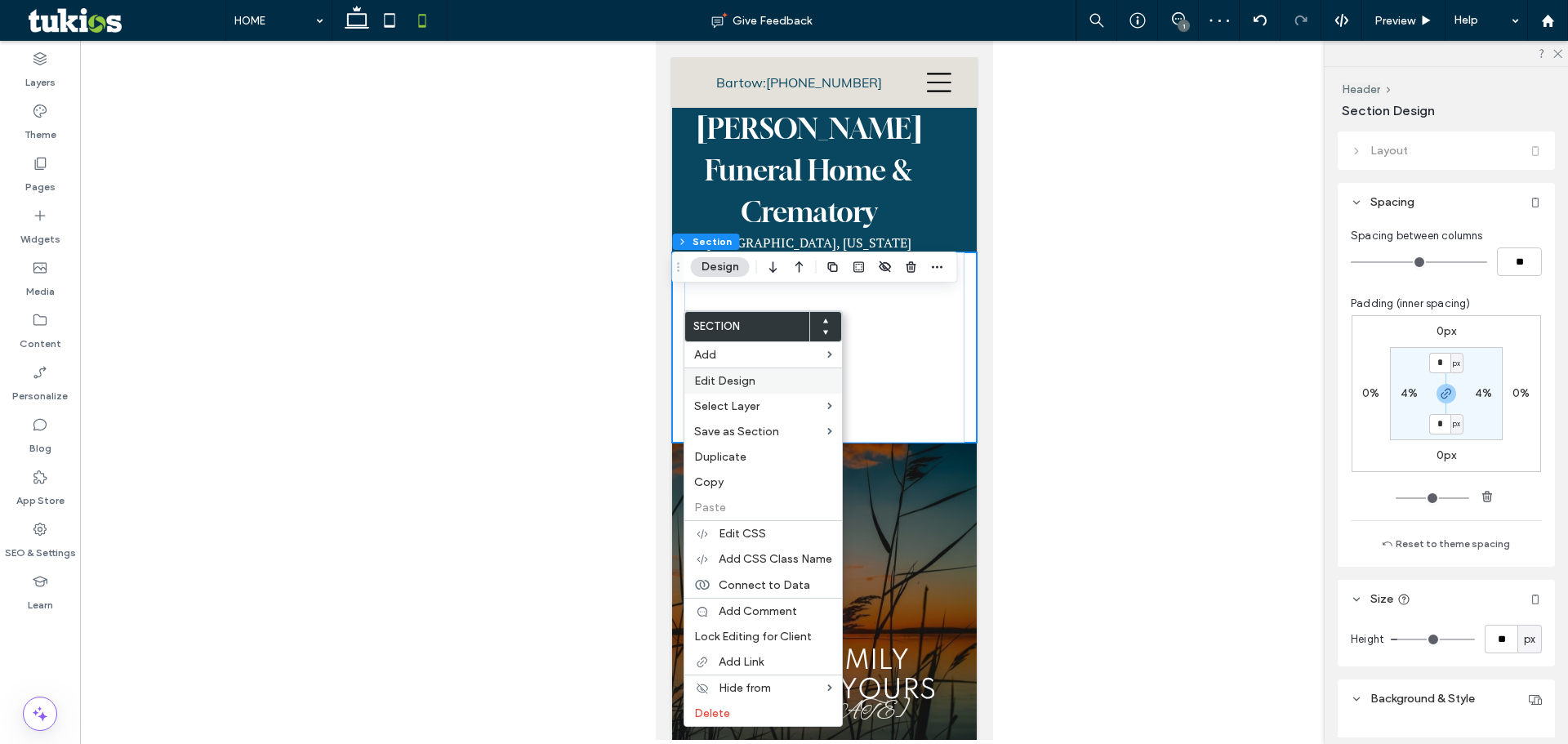
click at [713, 380] on span "Edit Design" at bounding box center [724, 381] width 61 height 14
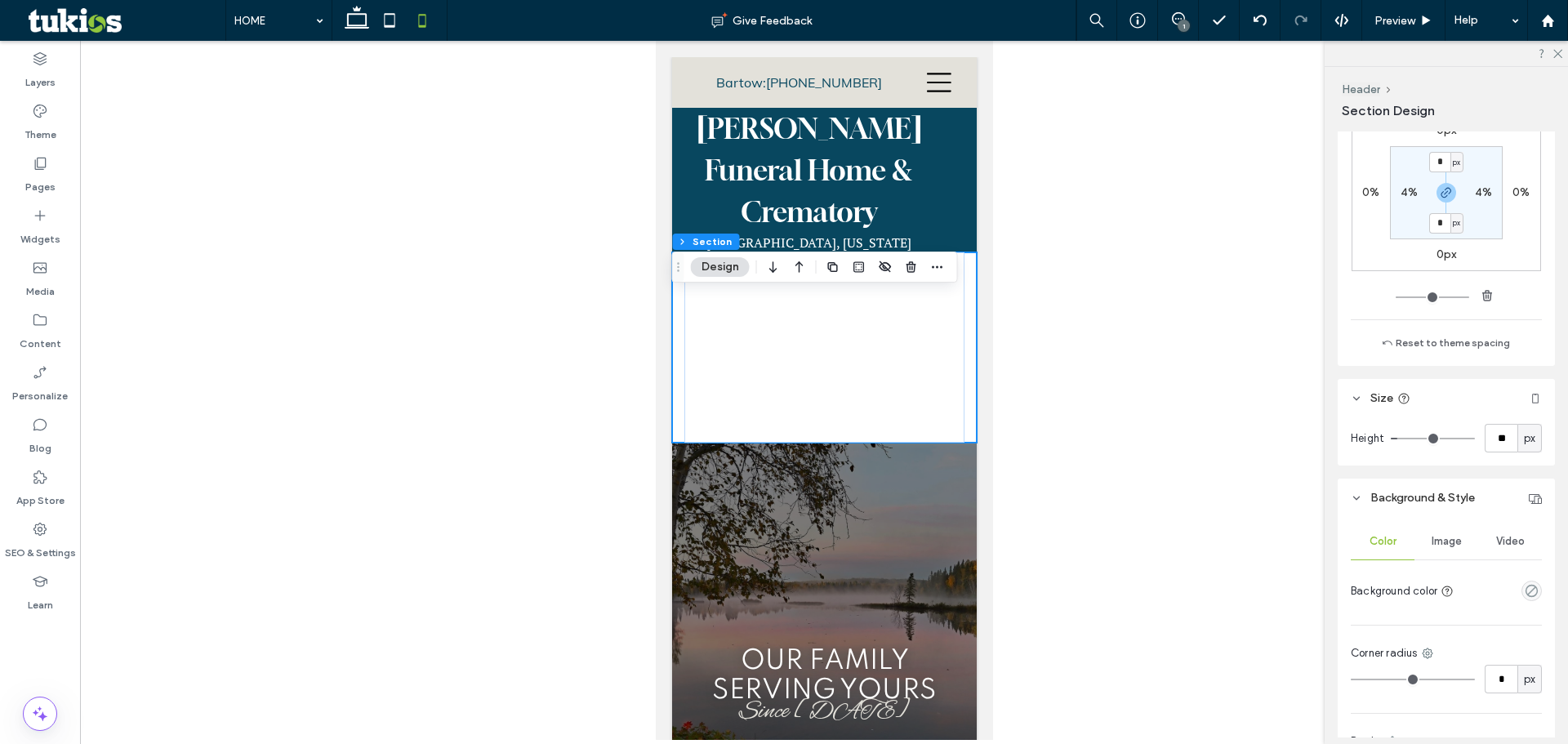
scroll to position [245, 0]
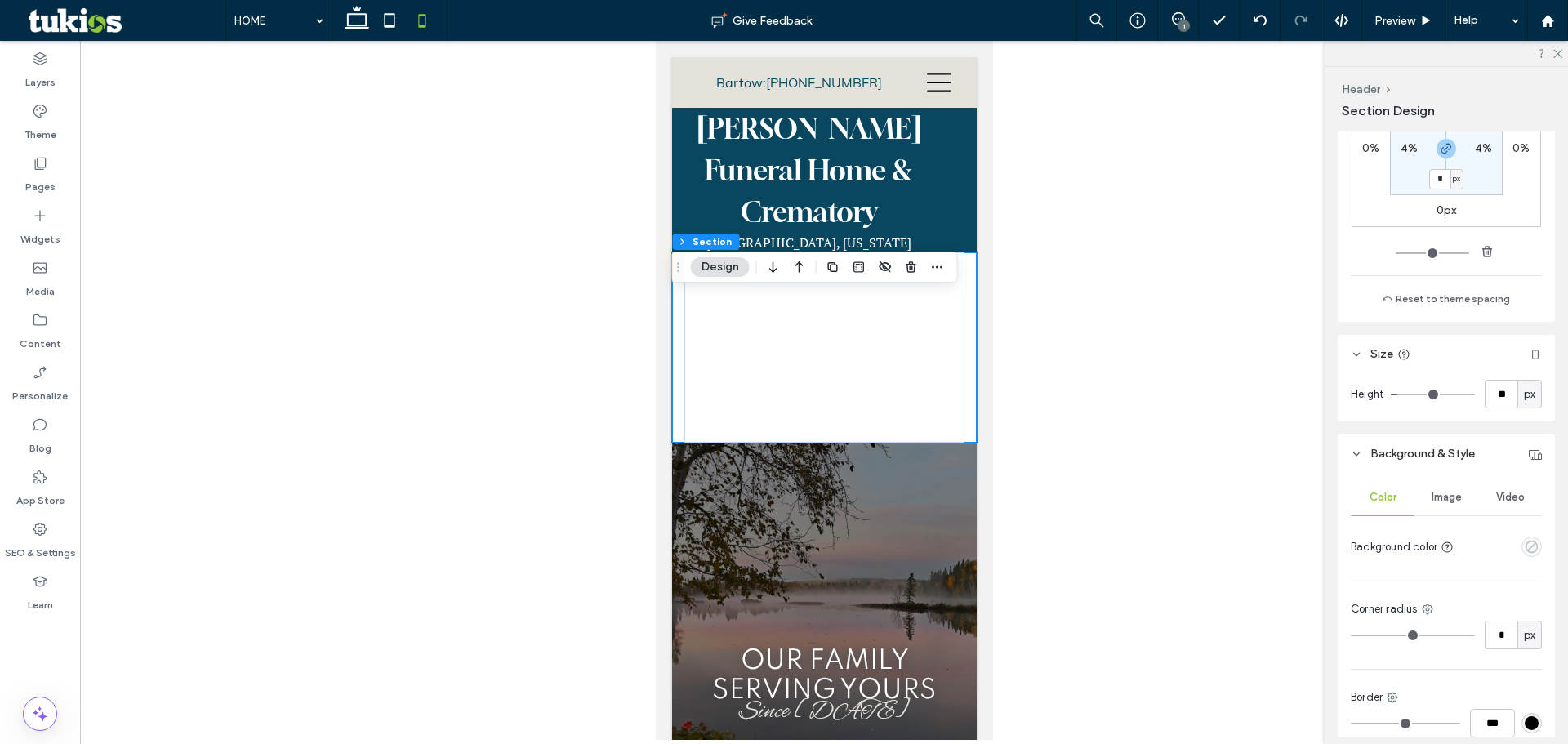
click at [1527, 549] on icon "empty color" at bounding box center [1531, 547] width 14 height 14
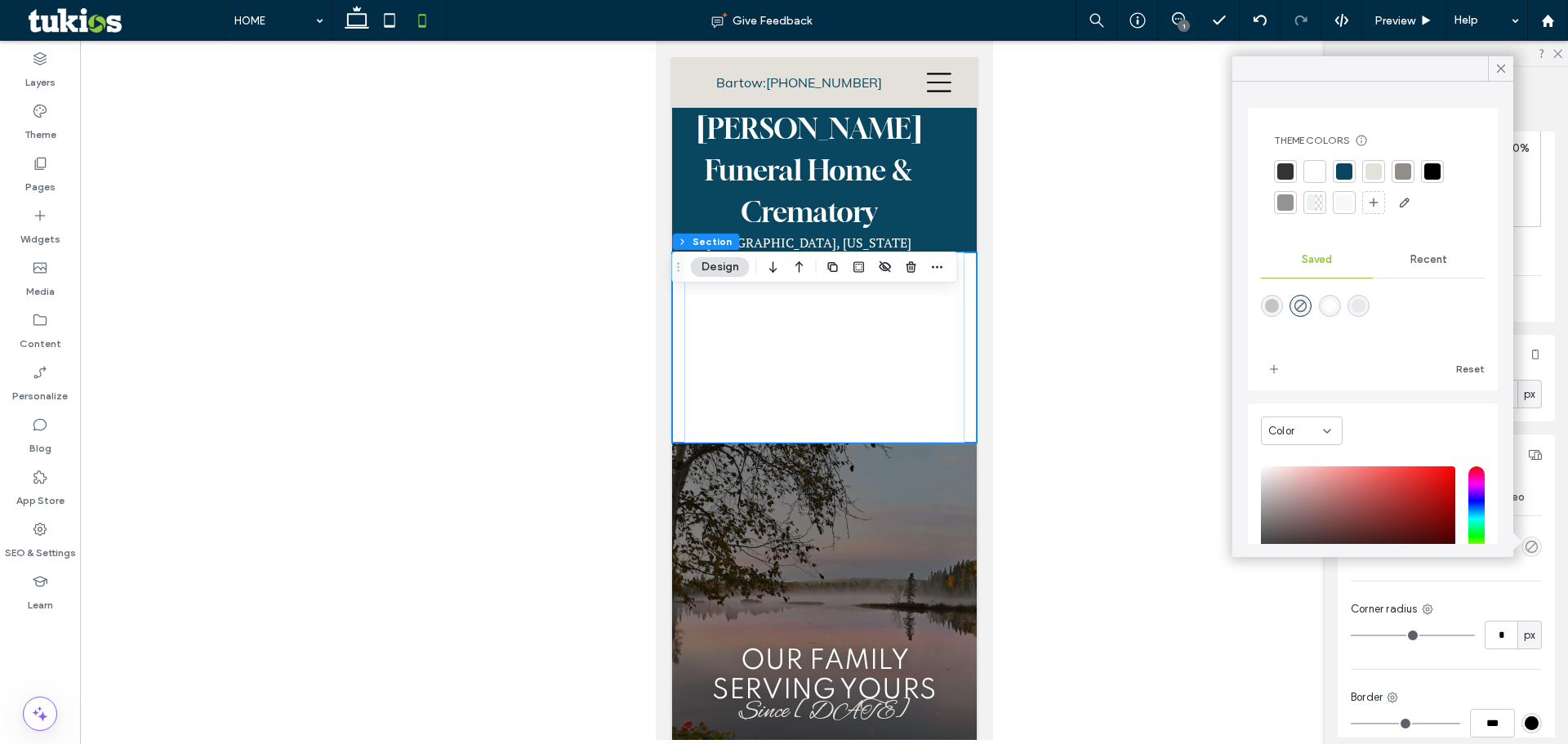
click at [1346, 177] on div at bounding box center [1343, 171] width 16 height 16
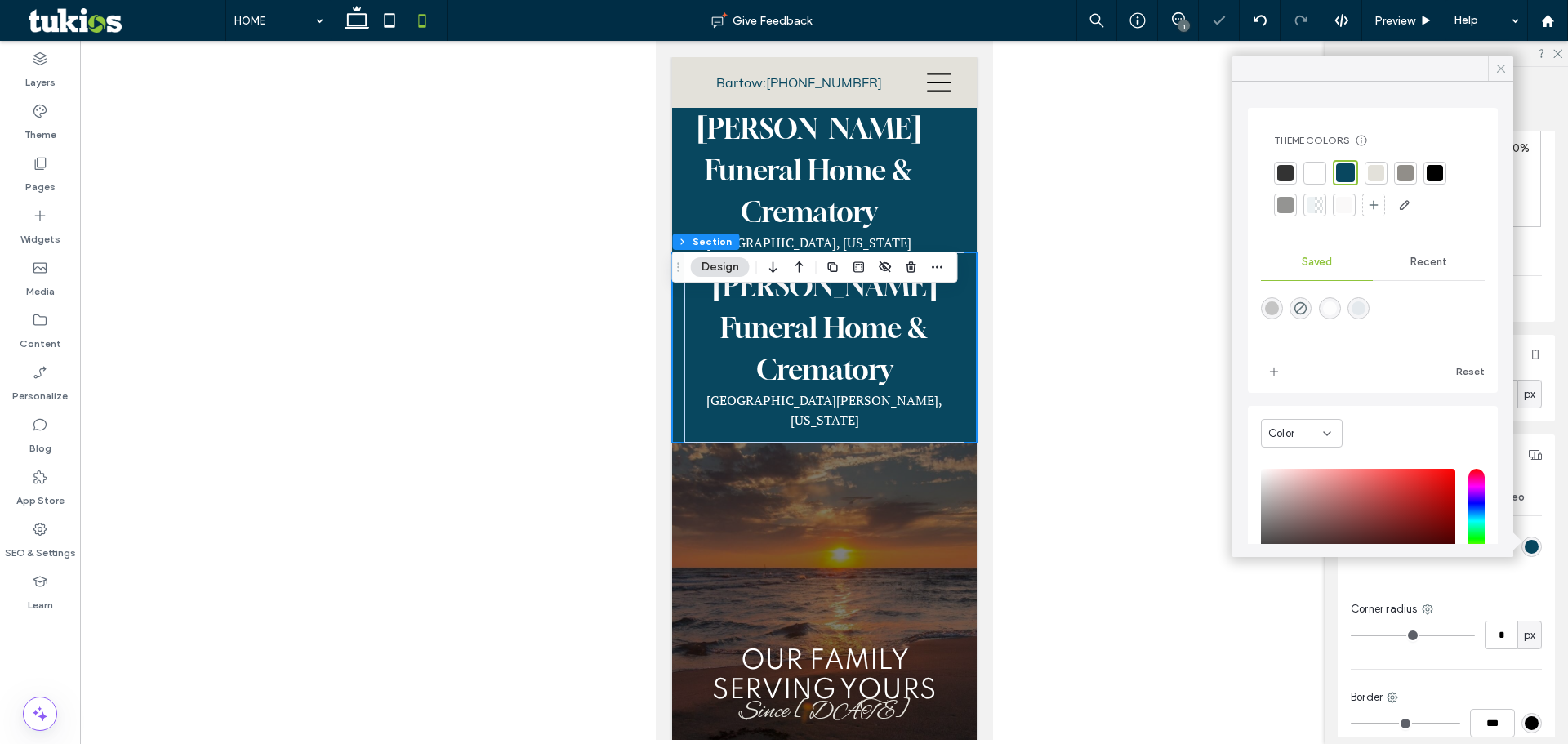
click at [1503, 69] on icon at bounding box center [1500, 68] width 14 height 14
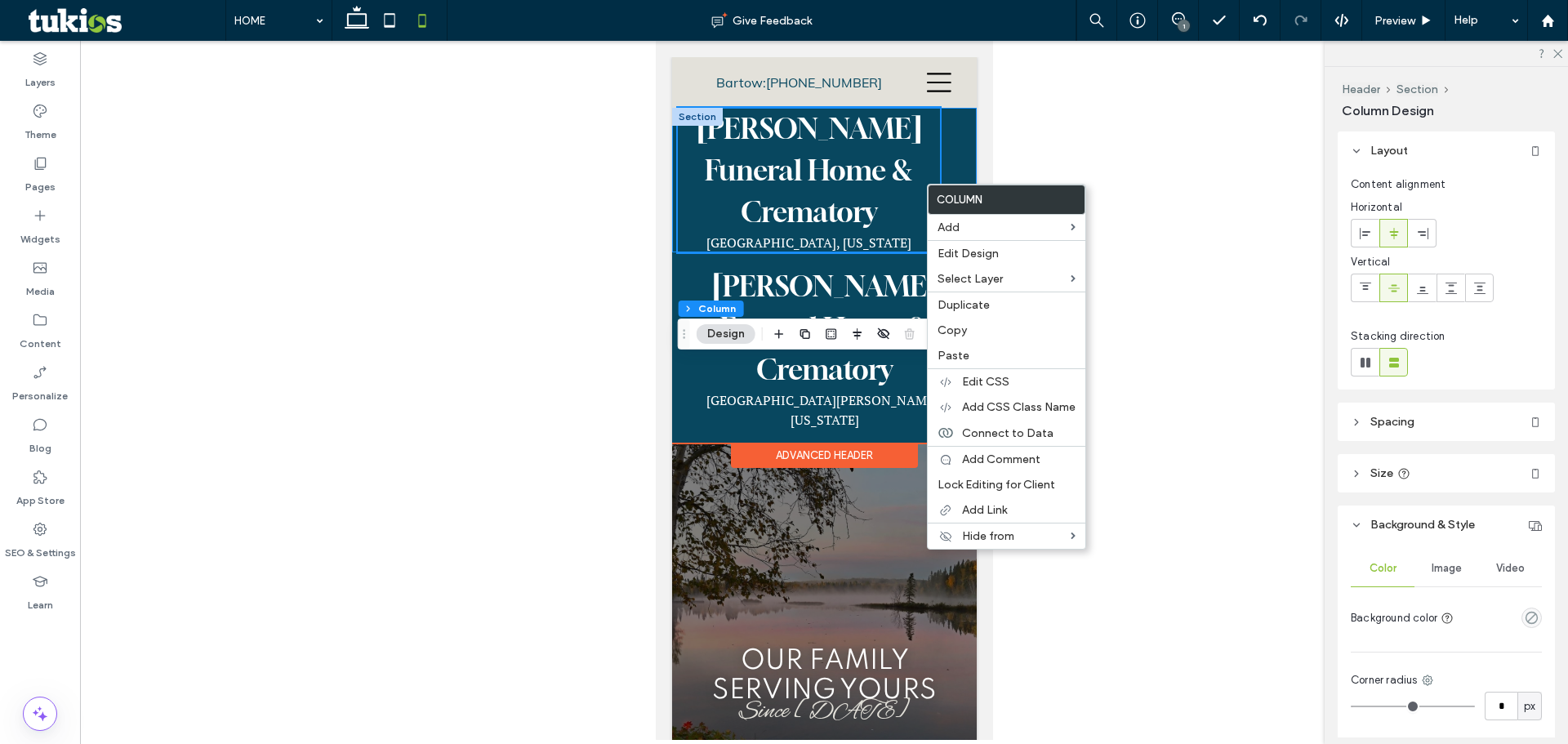
click at [931, 167] on div "HOME OBITUARIES Obituaries Send Flowers Obituary Notifications ABOUT About Our …" at bounding box center [824, 180] width 305 height 145
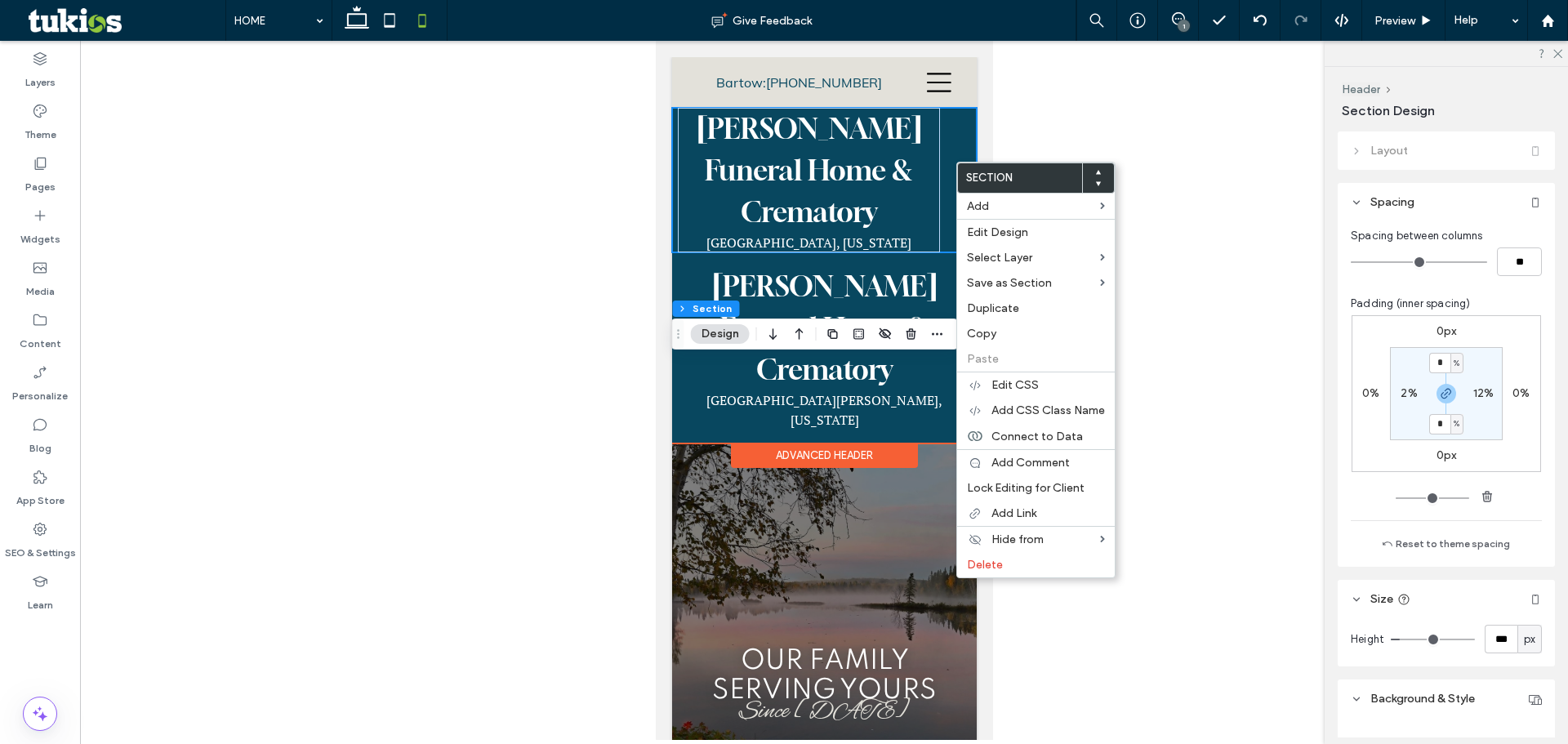
click at [951, 161] on div "HOME OBITUARIES Obituaries Send Flowers Obituary Notifications ABOUT About Our …" at bounding box center [824, 180] width 305 height 145
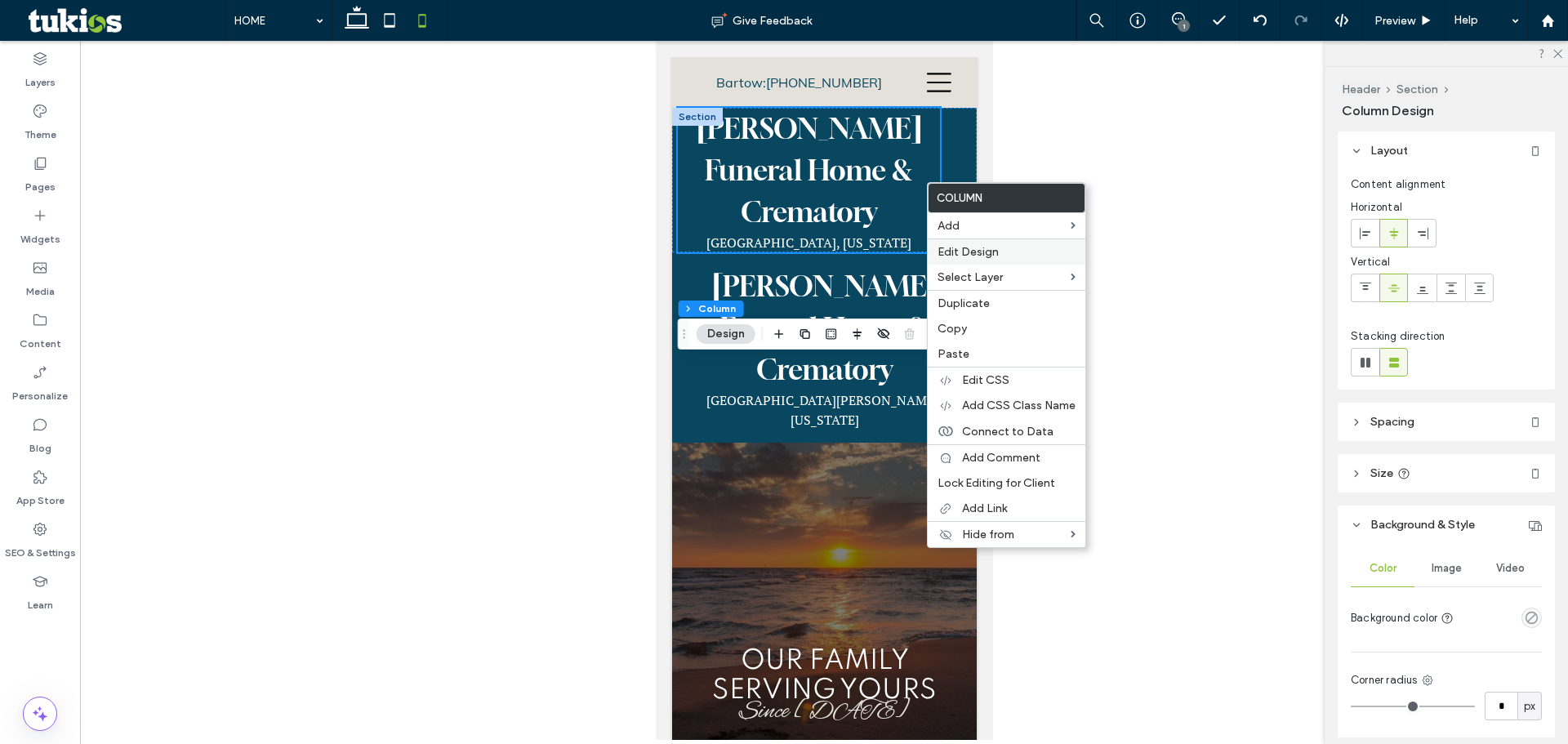
click at [967, 250] on span "Edit Design" at bounding box center [967, 252] width 61 height 14
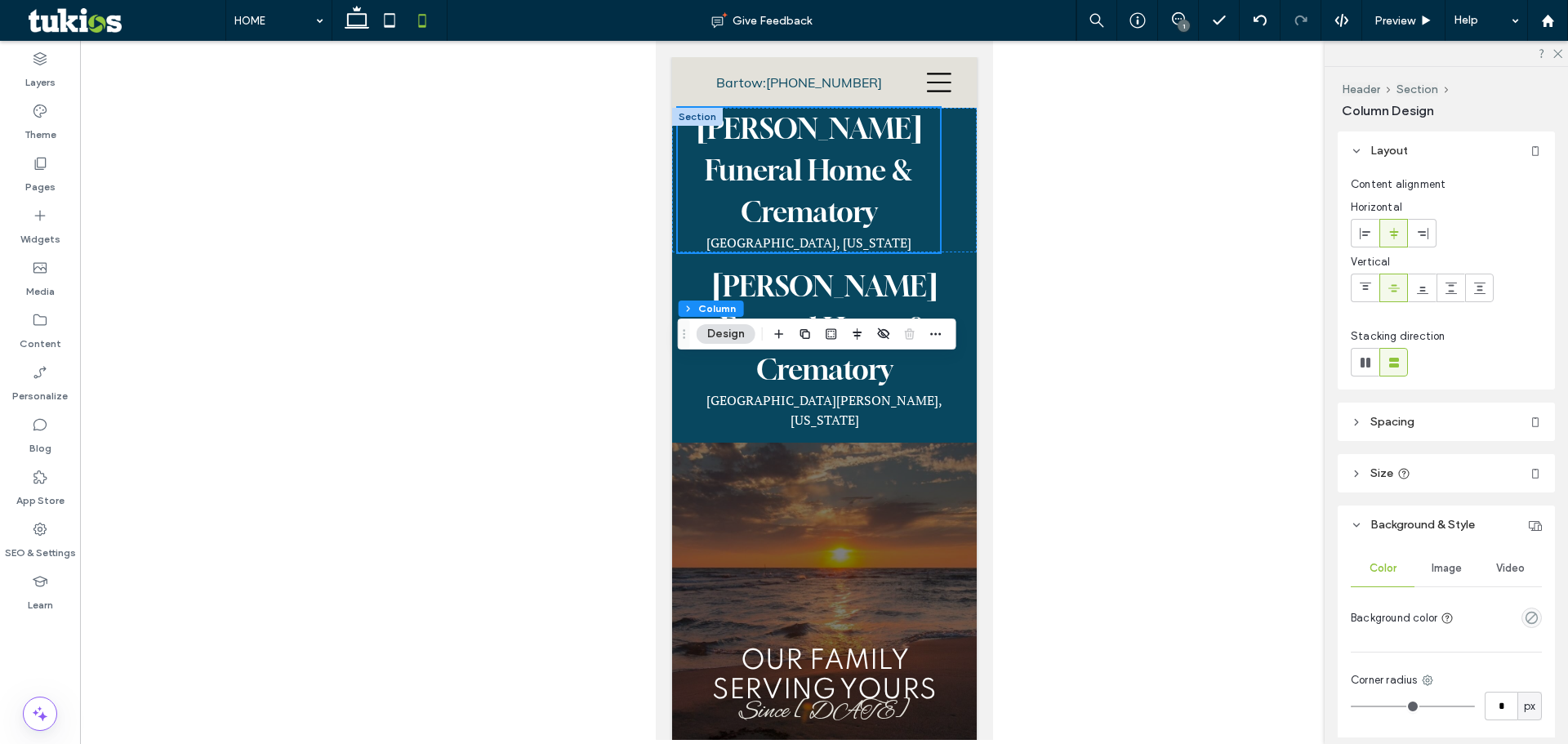
click at [1396, 414] on header "Spacing" at bounding box center [1446, 422] width 217 height 39
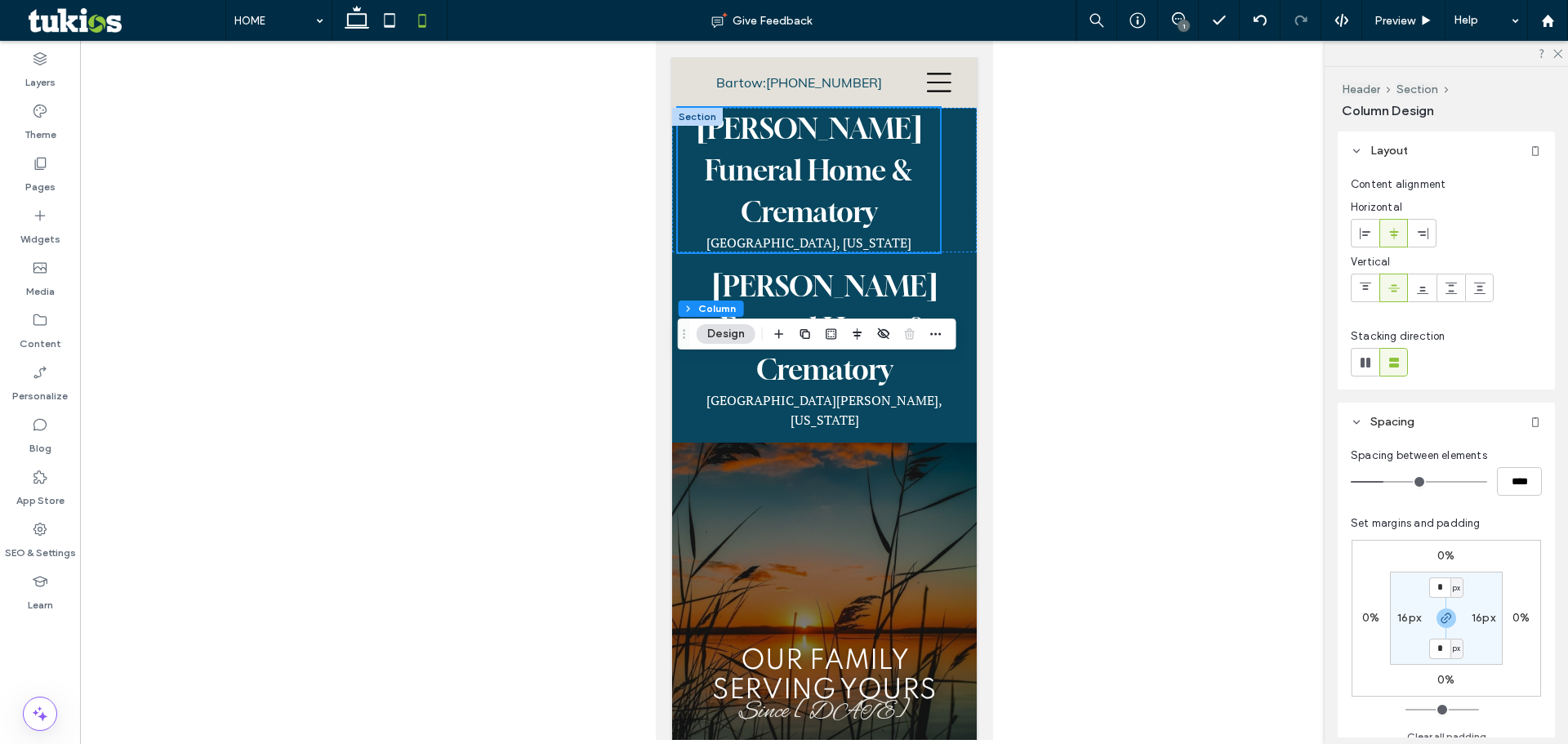
click at [1486, 620] on label "16px" at bounding box center [1483, 618] width 24 height 14
type input "**"
type input "*"
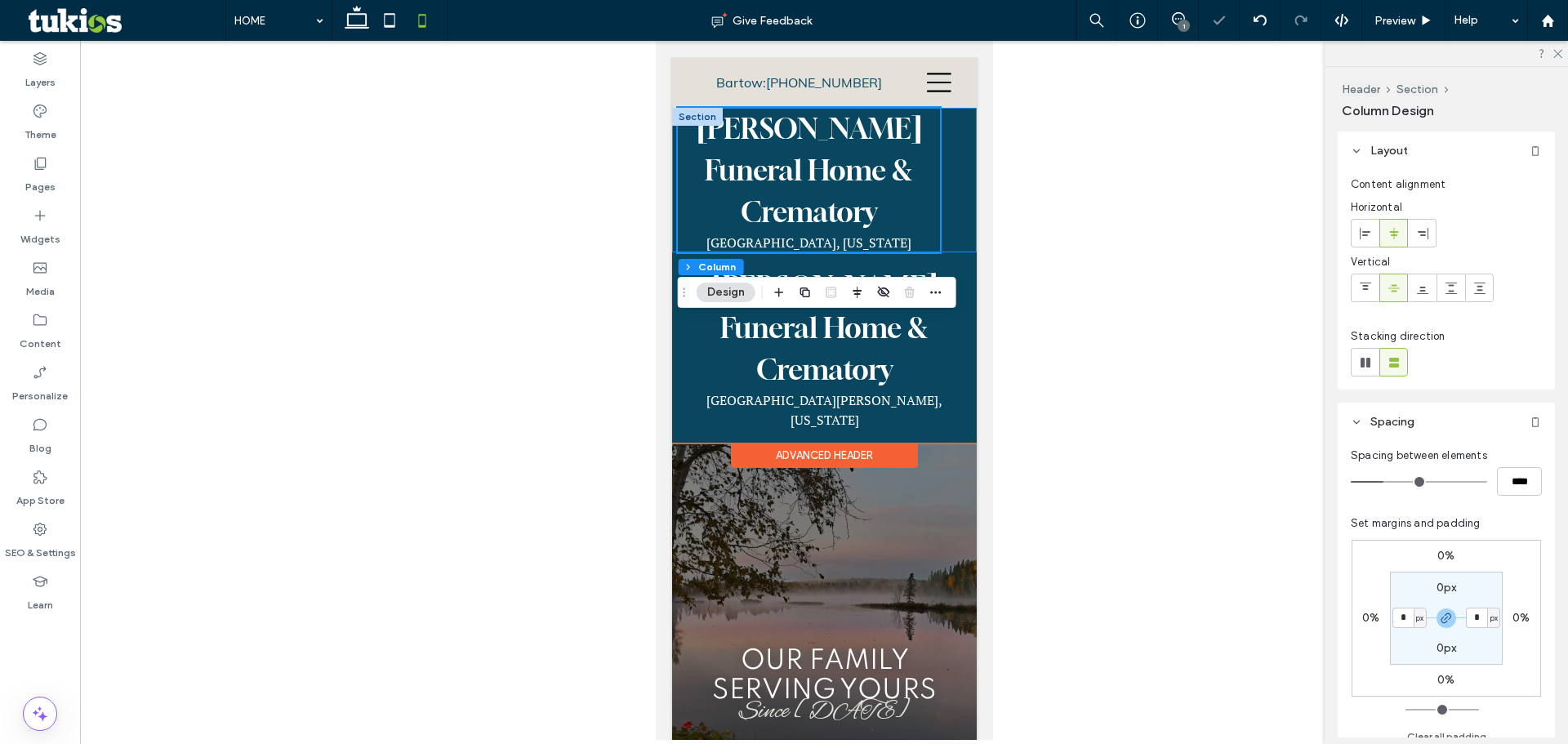
click at [946, 180] on div "HOME OBITUARIES Obituaries Send Flowers Obituary Notifications ABOUT About Our …" at bounding box center [824, 180] width 305 height 145
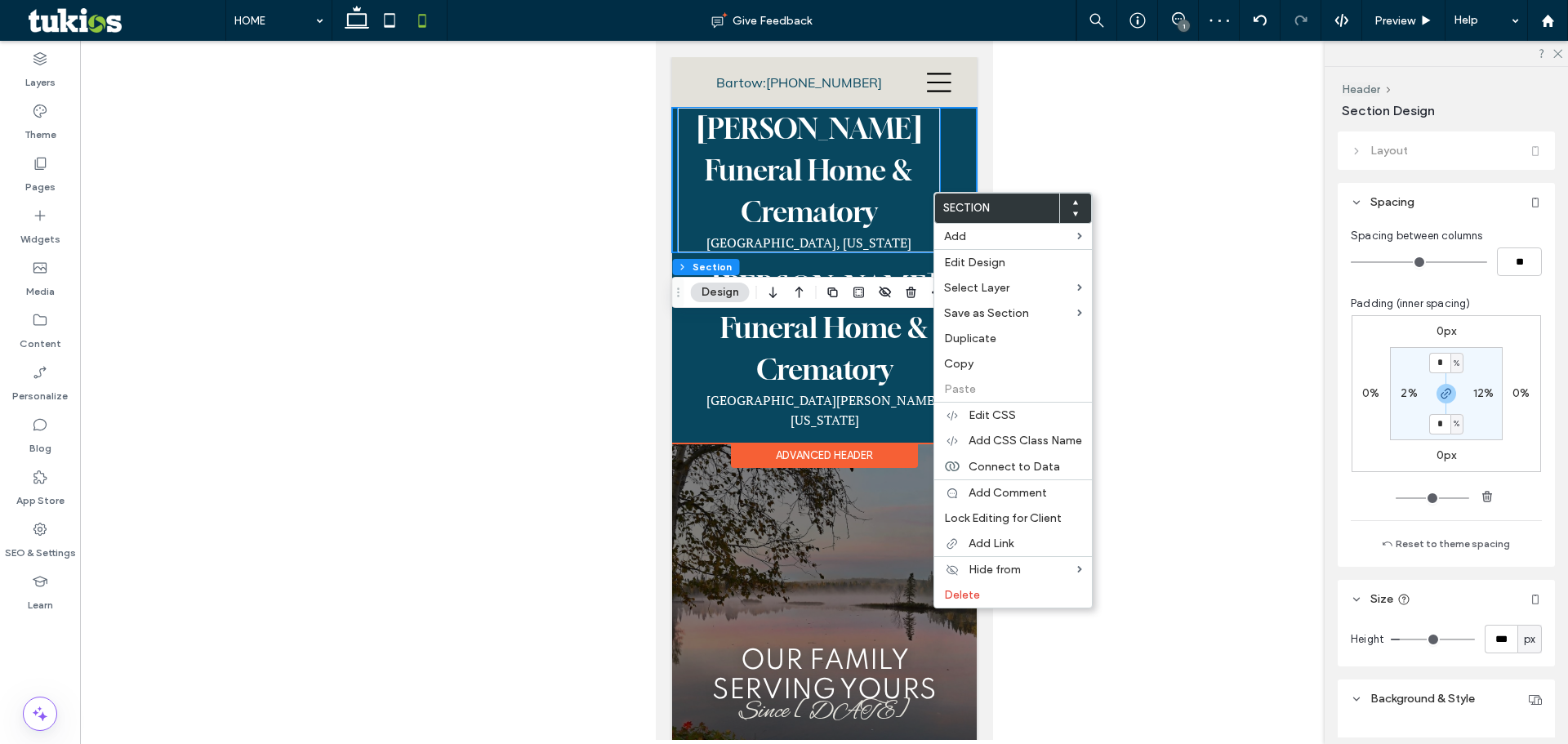
click at [922, 188] on p "Whidden-McLean Funeral Home & Crematory" at bounding box center [808, 170] width 262 height 125
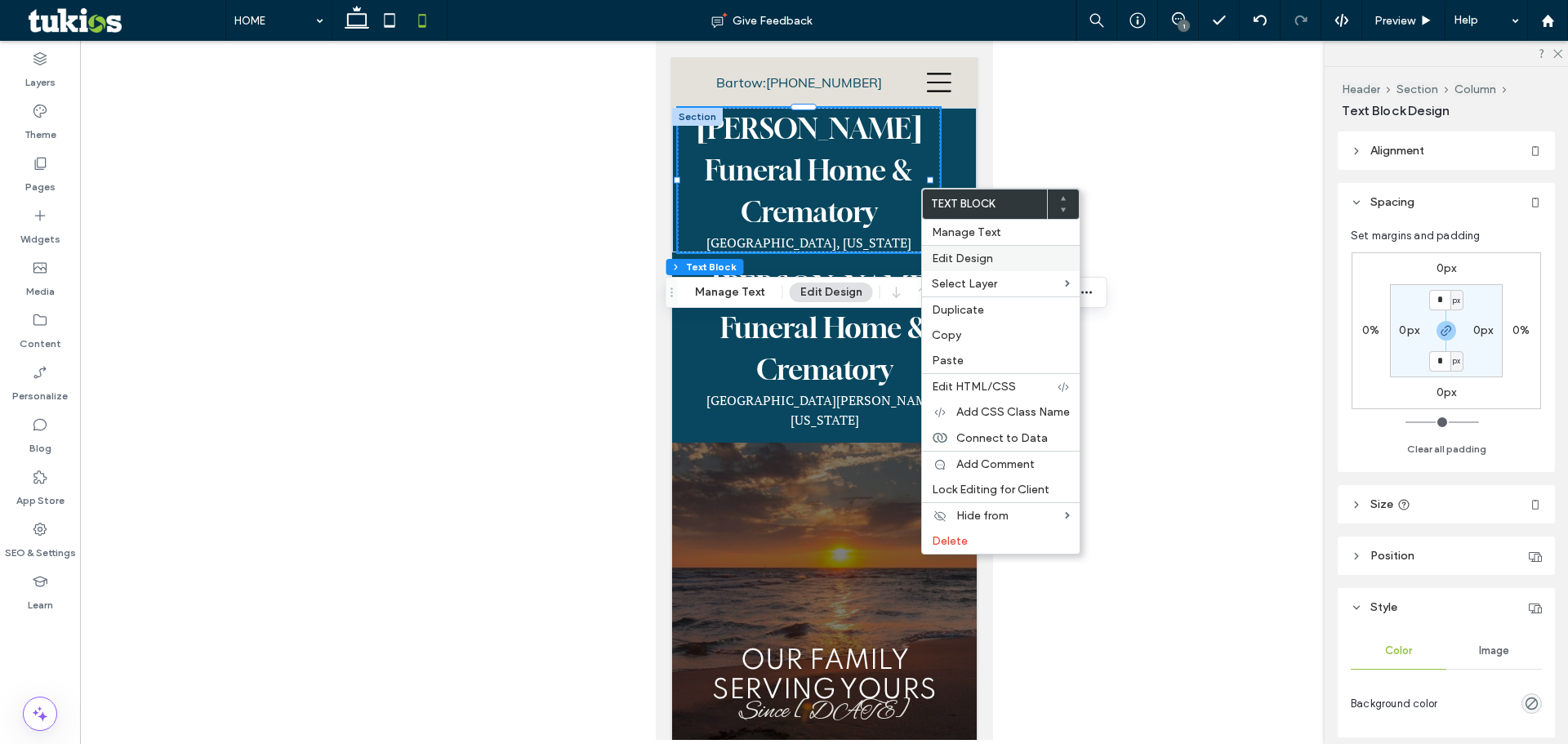
click at [976, 258] on span "Edit Design" at bounding box center [961, 258] width 61 height 14
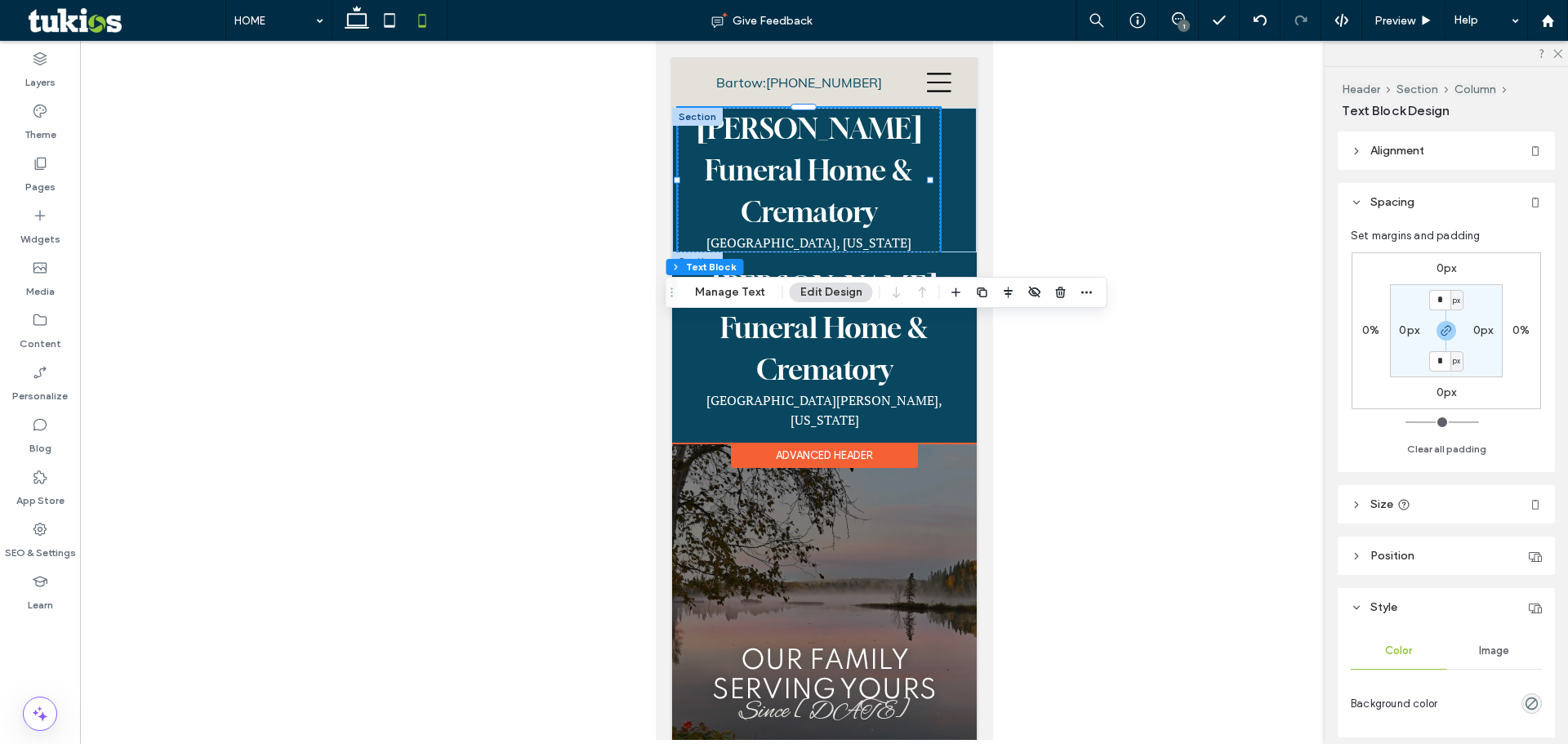
click at [679, 254] on div at bounding box center [697, 261] width 50 height 18
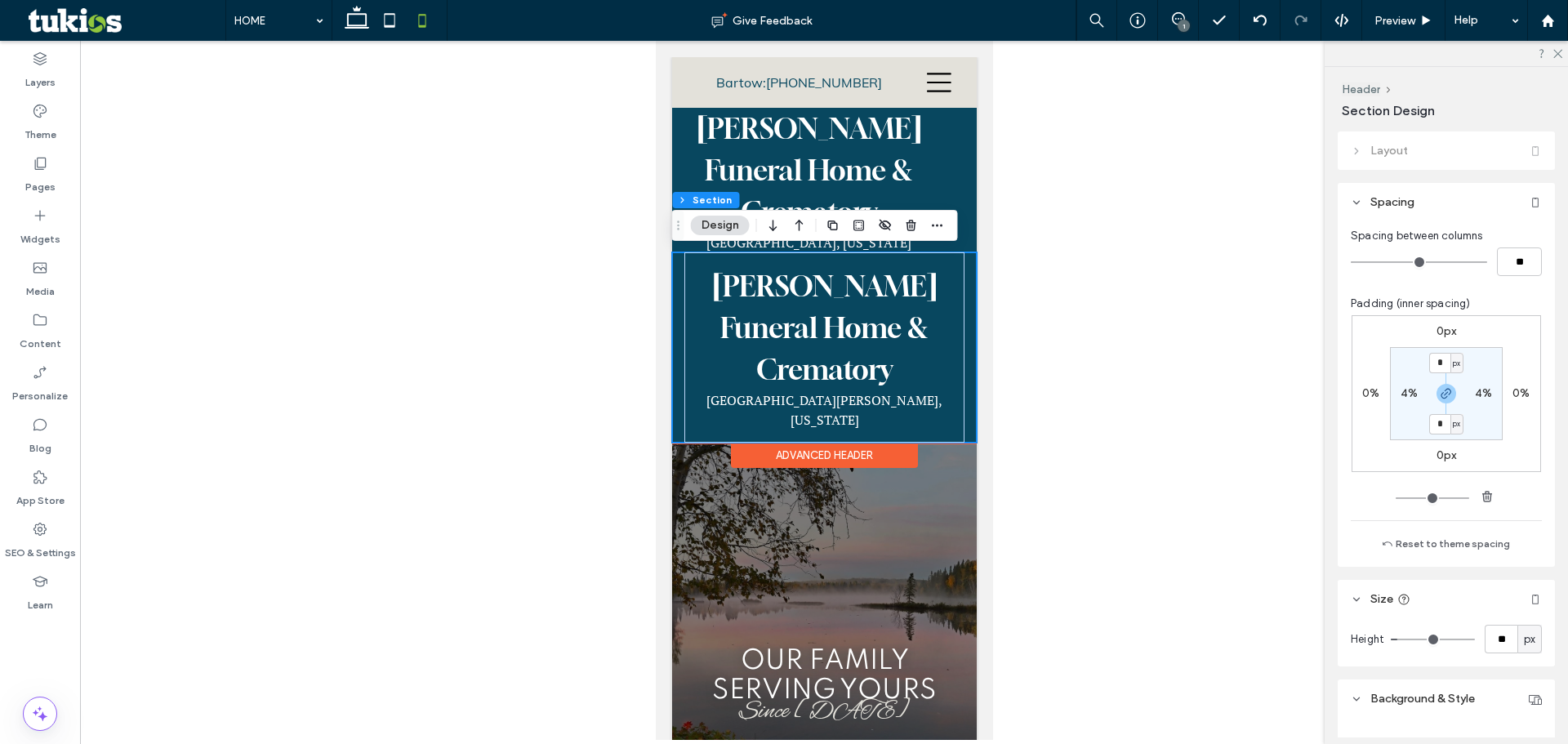
click at [681, 292] on div "McLean Funeral Home & Crematory Fort Meade, Florida" at bounding box center [824, 348] width 305 height 190
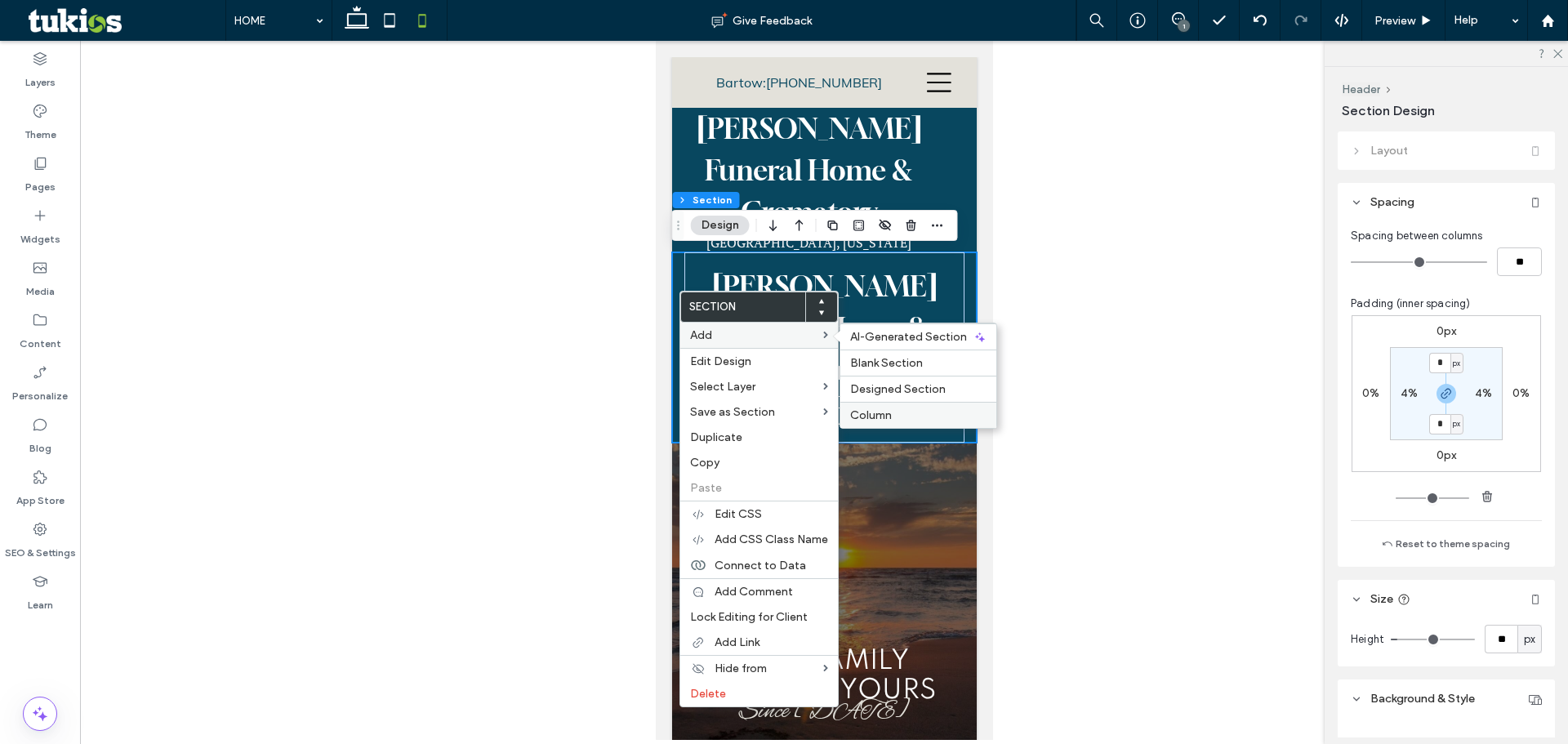
drag, startPoint x: 236, startPoint y: 370, endPoint x: 892, endPoint y: 411, distance: 657.3
click at [892, 411] on span "Column" at bounding box center [871, 415] width 42 height 14
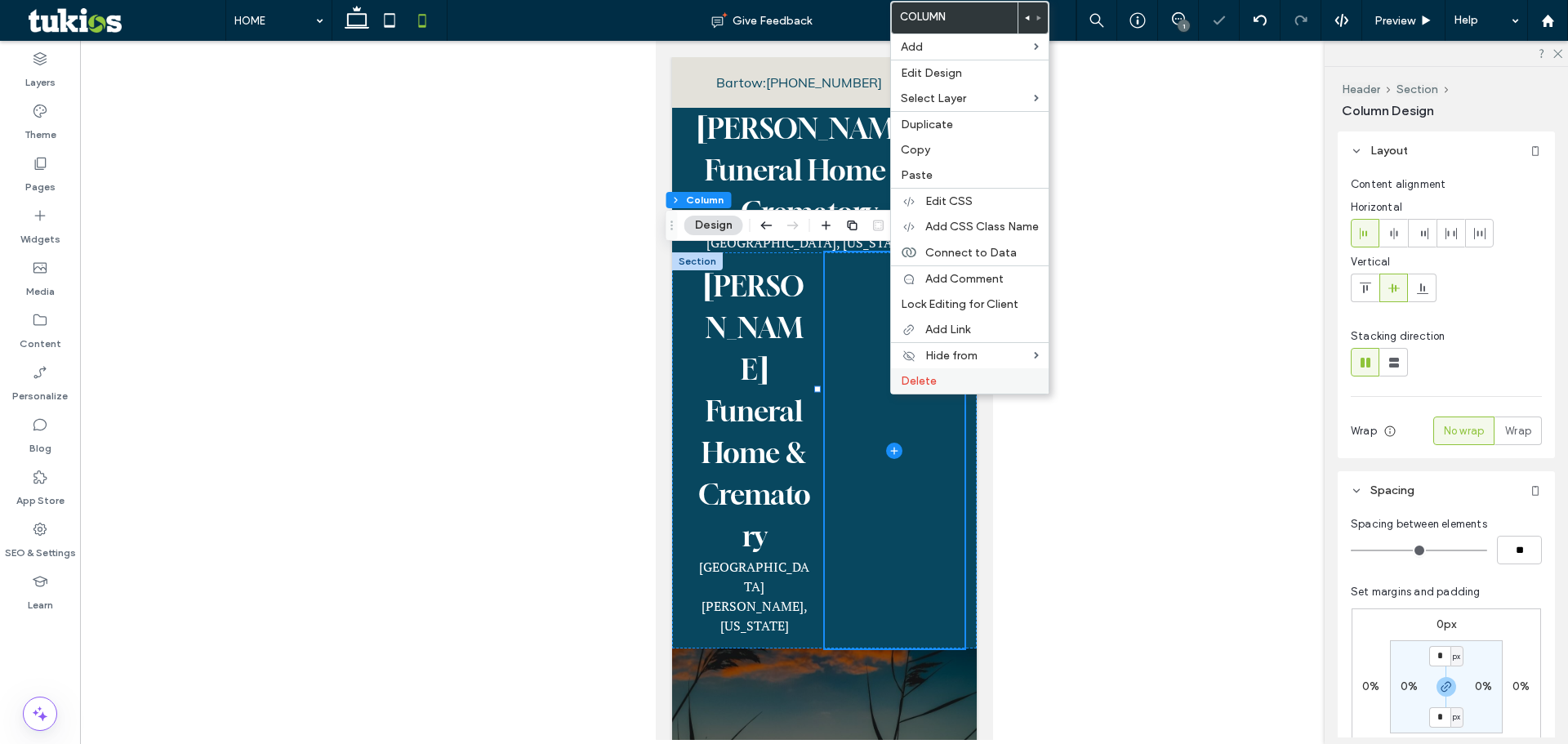
click at [914, 382] on span "Delete" at bounding box center [919, 381] width 36 height 14
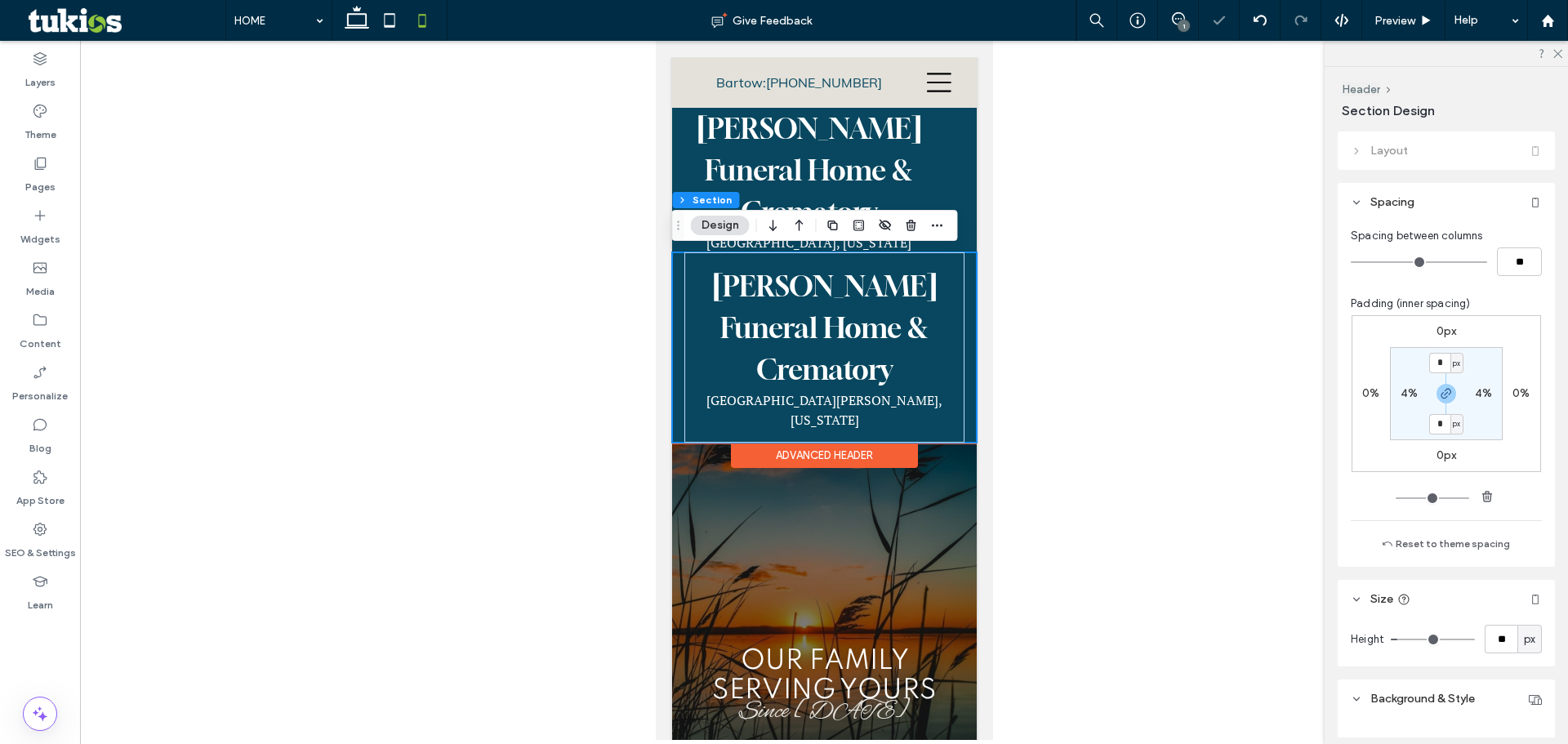
click at [681, 258] on div "McLean Funeral Home & Crematory Fort Meade, Florida" at bounding box center [824, 348] width 305 height 190
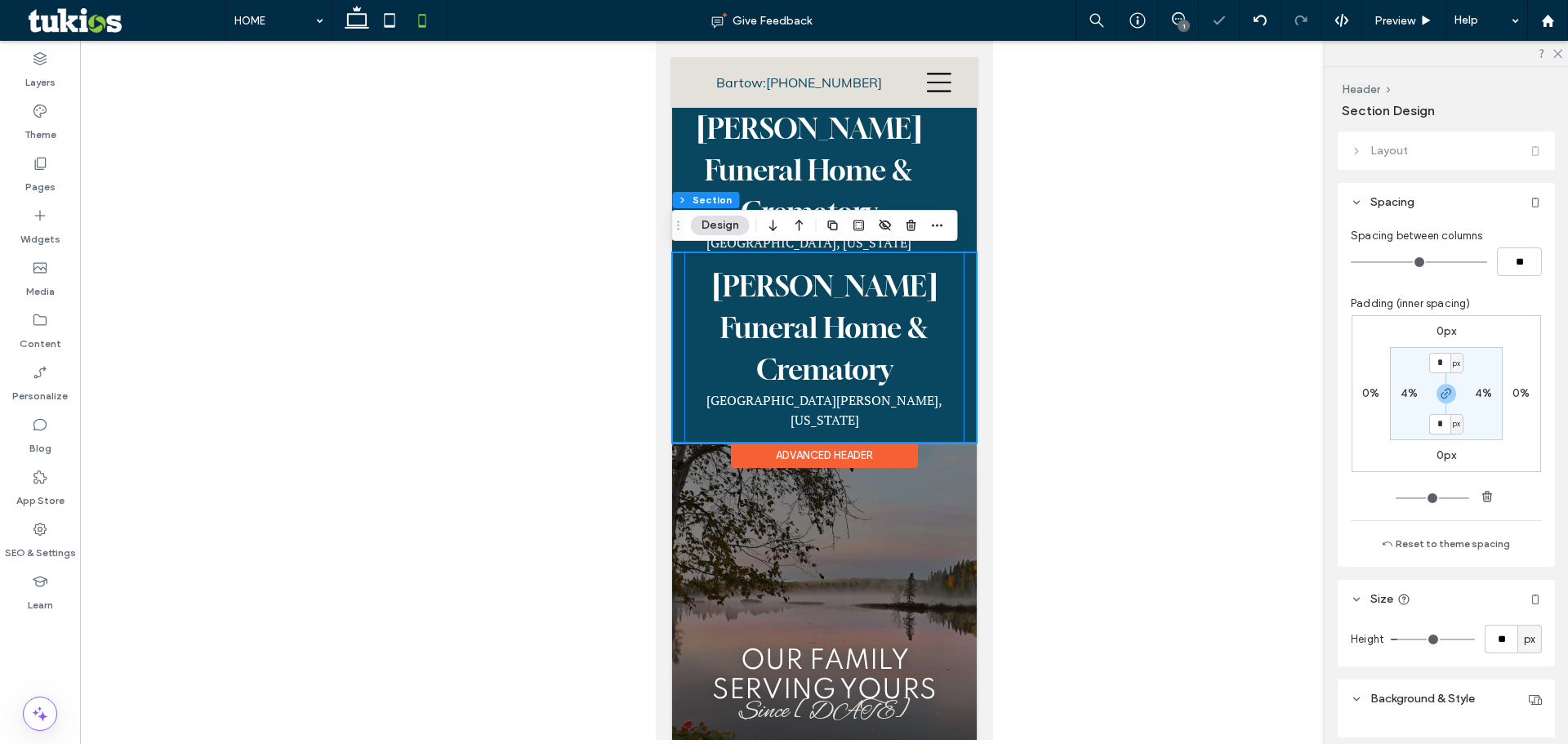
click at [681, 260] on div "McLean Funeral Home & Crematory Fort Meade, Florida" at bounding box center [824, 348] width 305 height 190
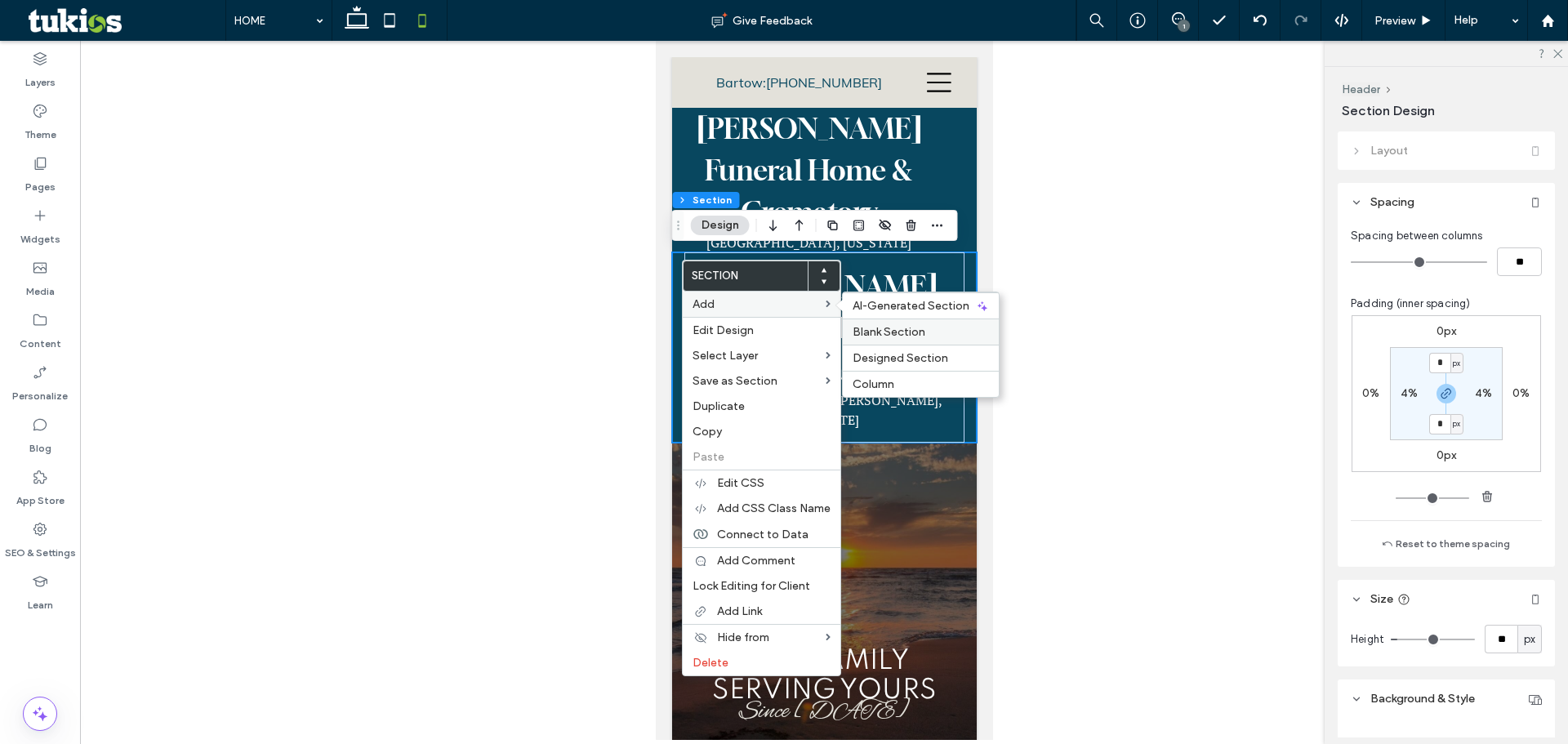
drag, startPoint x: 903, startPoint y: 334, endPoint x: 246, endPoint y: 293, distance: 658.3
click at [903, 334] on span "Blank Section" at bounding box center [888, 332] width 72 height 14
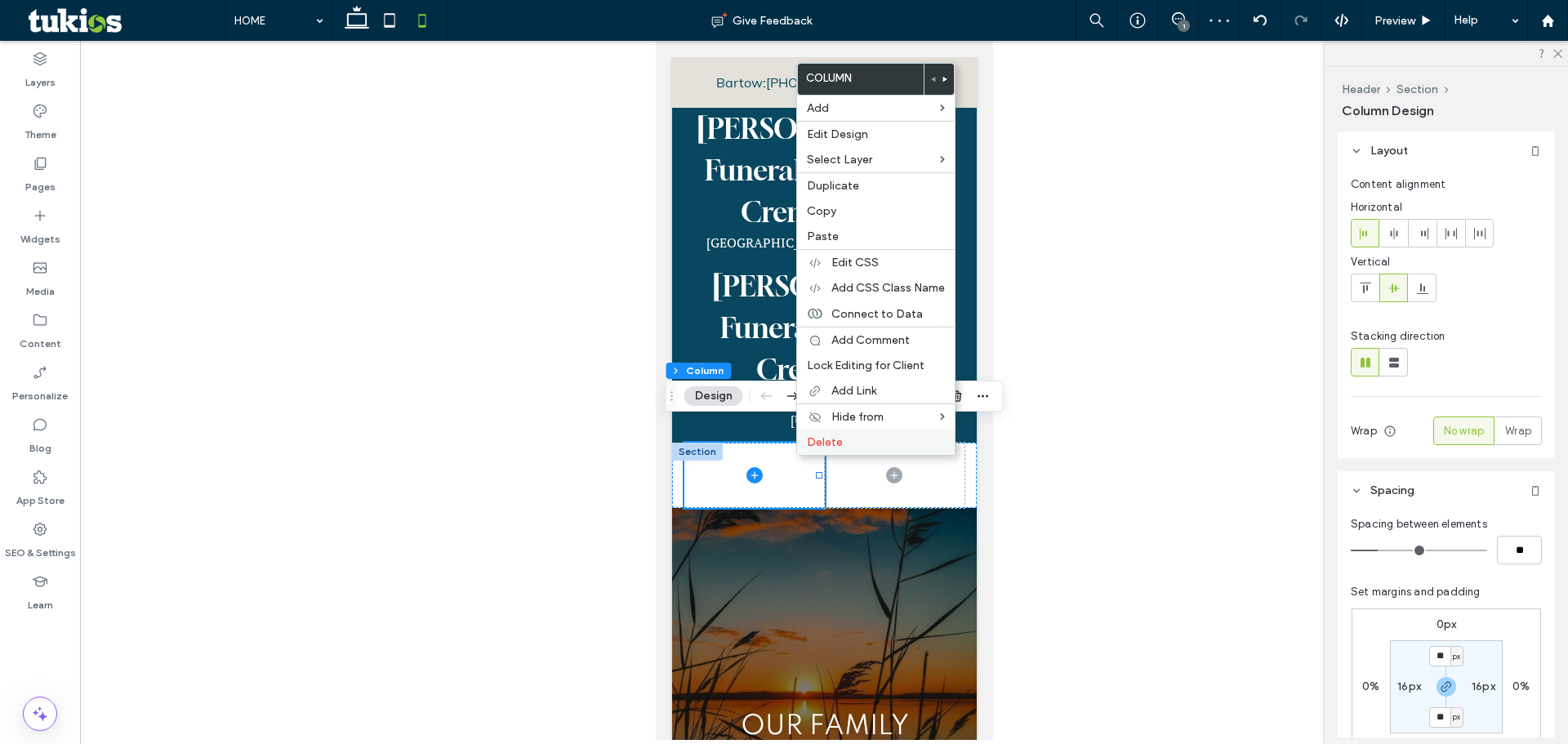
click at [839, 444] on span "Delete" at bounding box center [824, 442] width 36 height 14
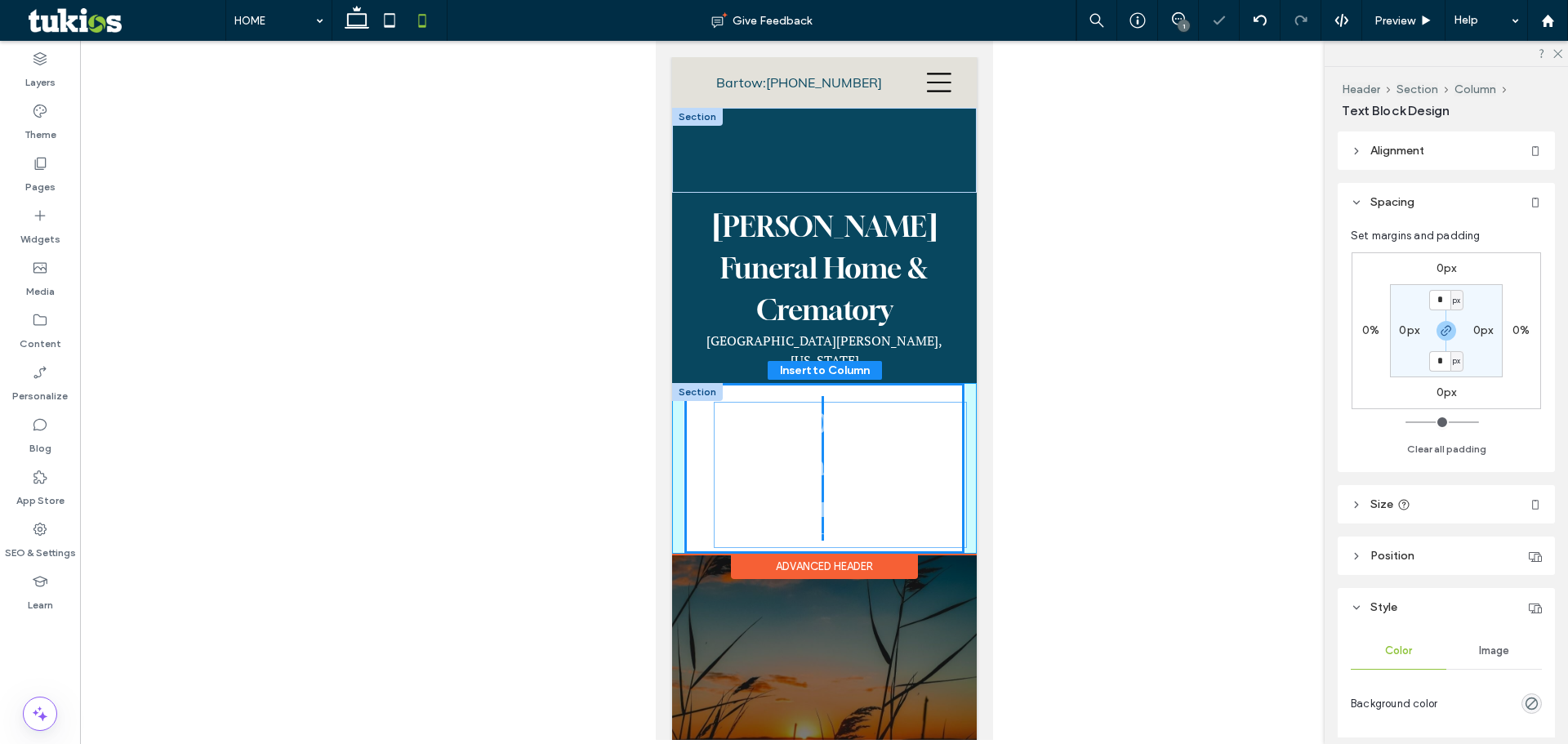
drag, startPoint x: 820, startPoint y: 280, endPoint x: 816, endPoint y: 459, distance: 179.0
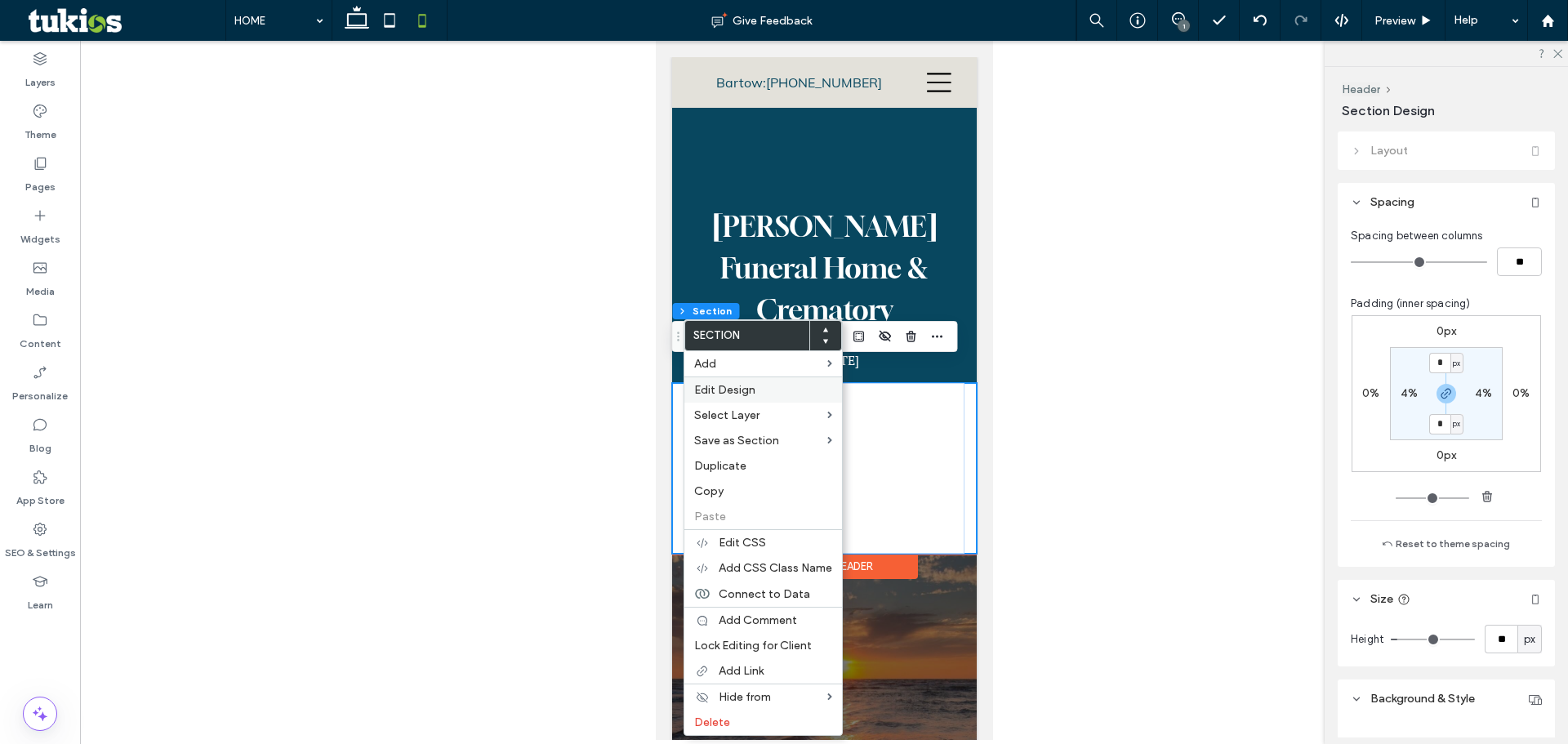
click at [727, 389] on span "Edit Design" at bounding box center [724, 390] width 61 height 14
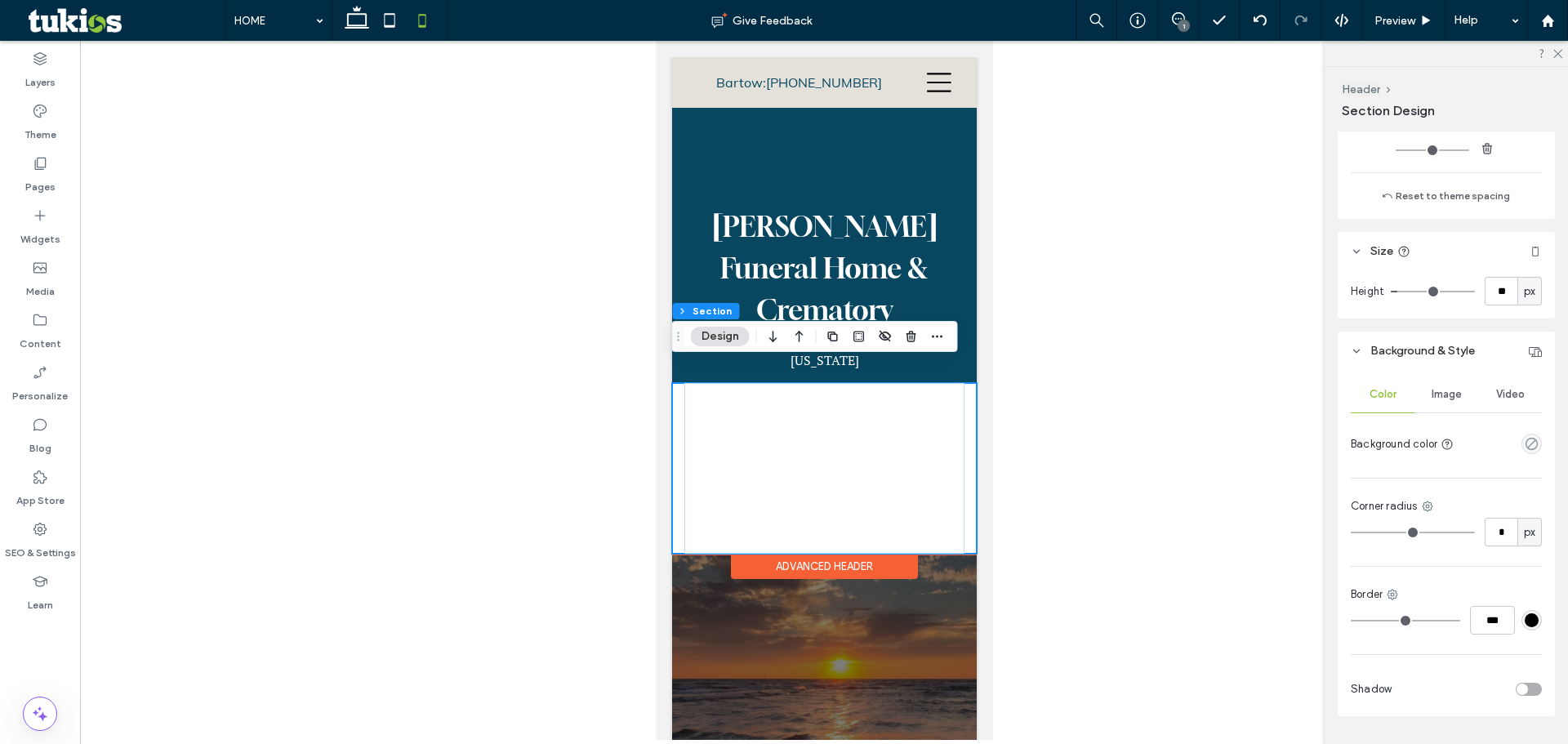
scroll to position [392, 0]
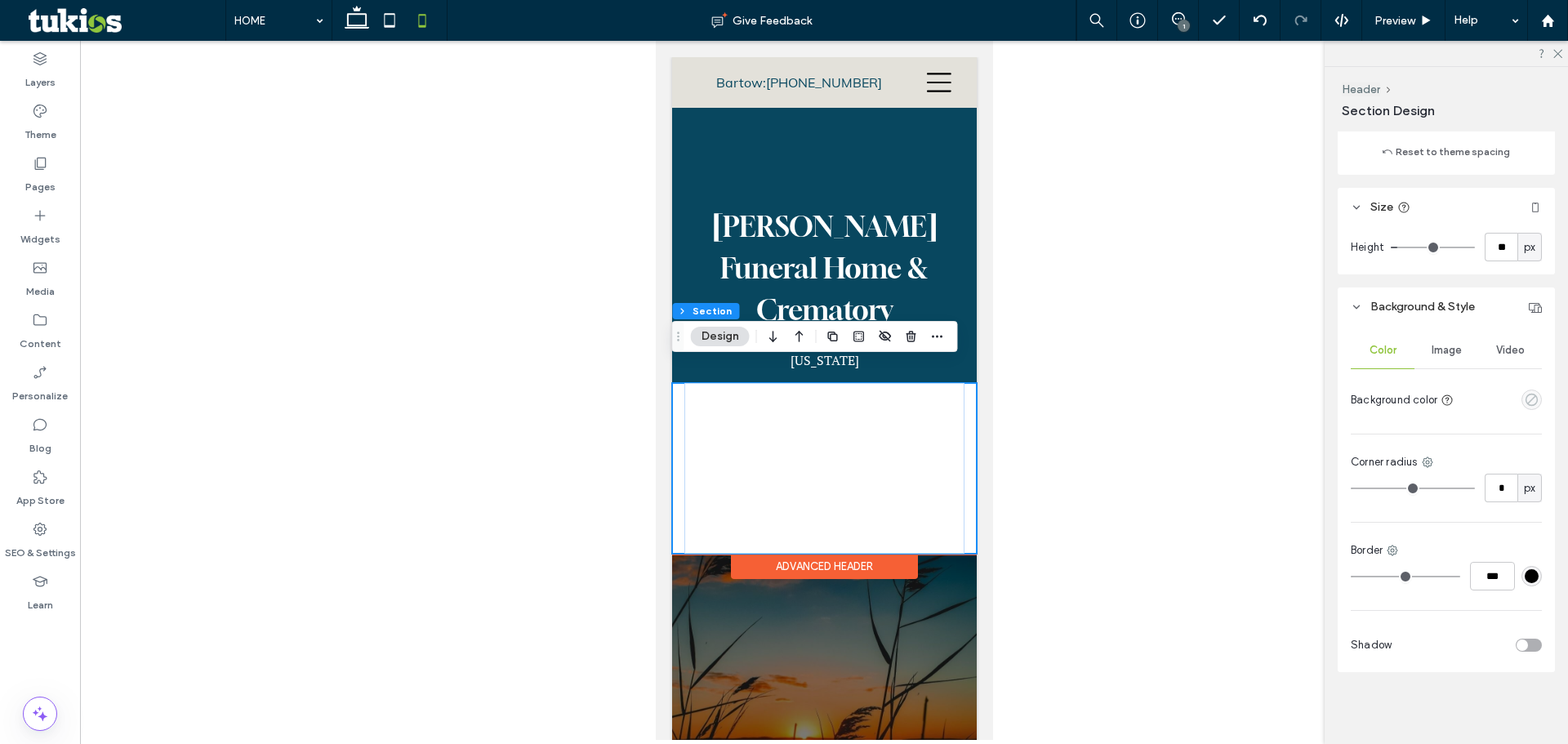
click at [1527, 402] on icon "empty color" at bounding box center [1531, 400] width 14 height 14
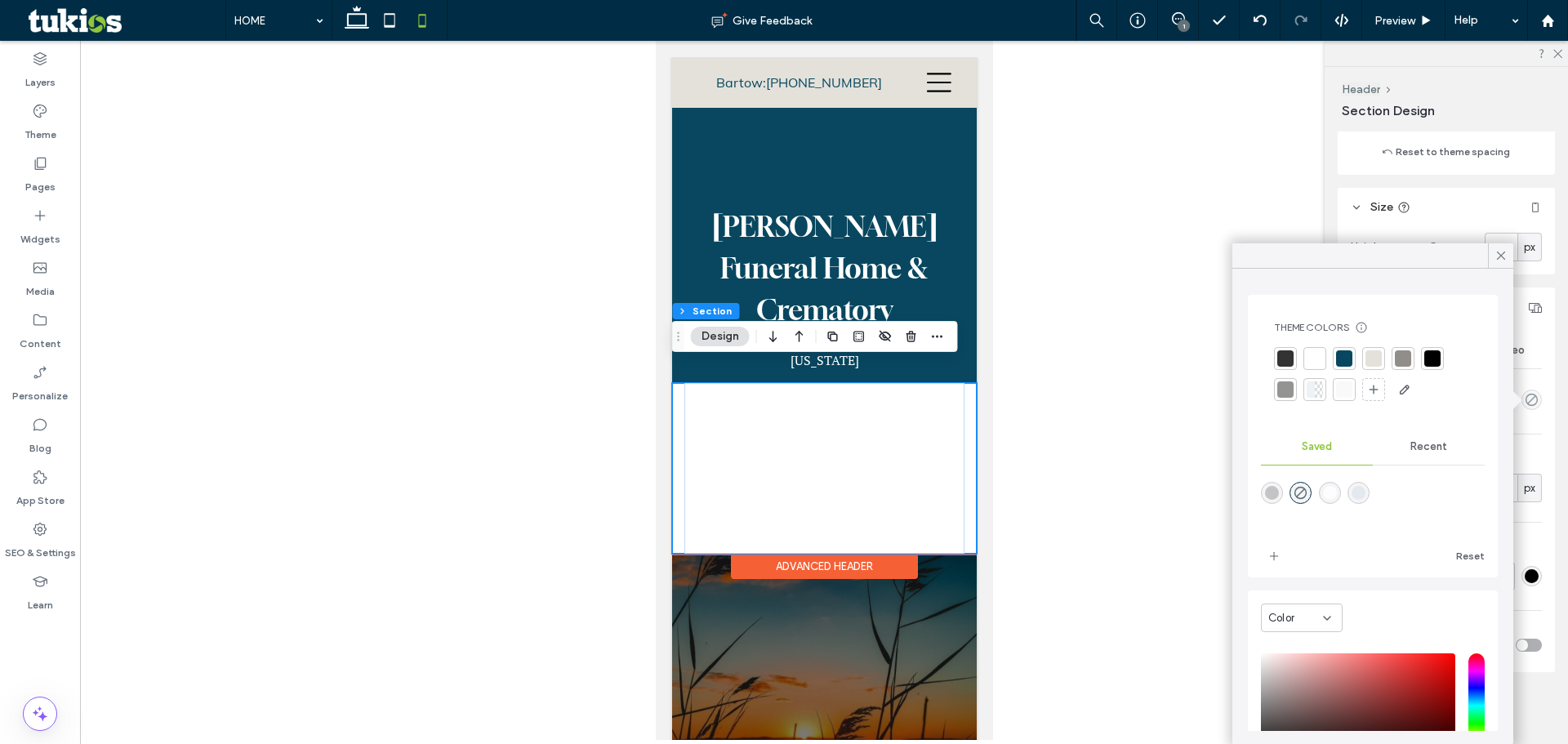
click at [1349, 357] on div at bounding box center [1343, 358] width 16 height 16
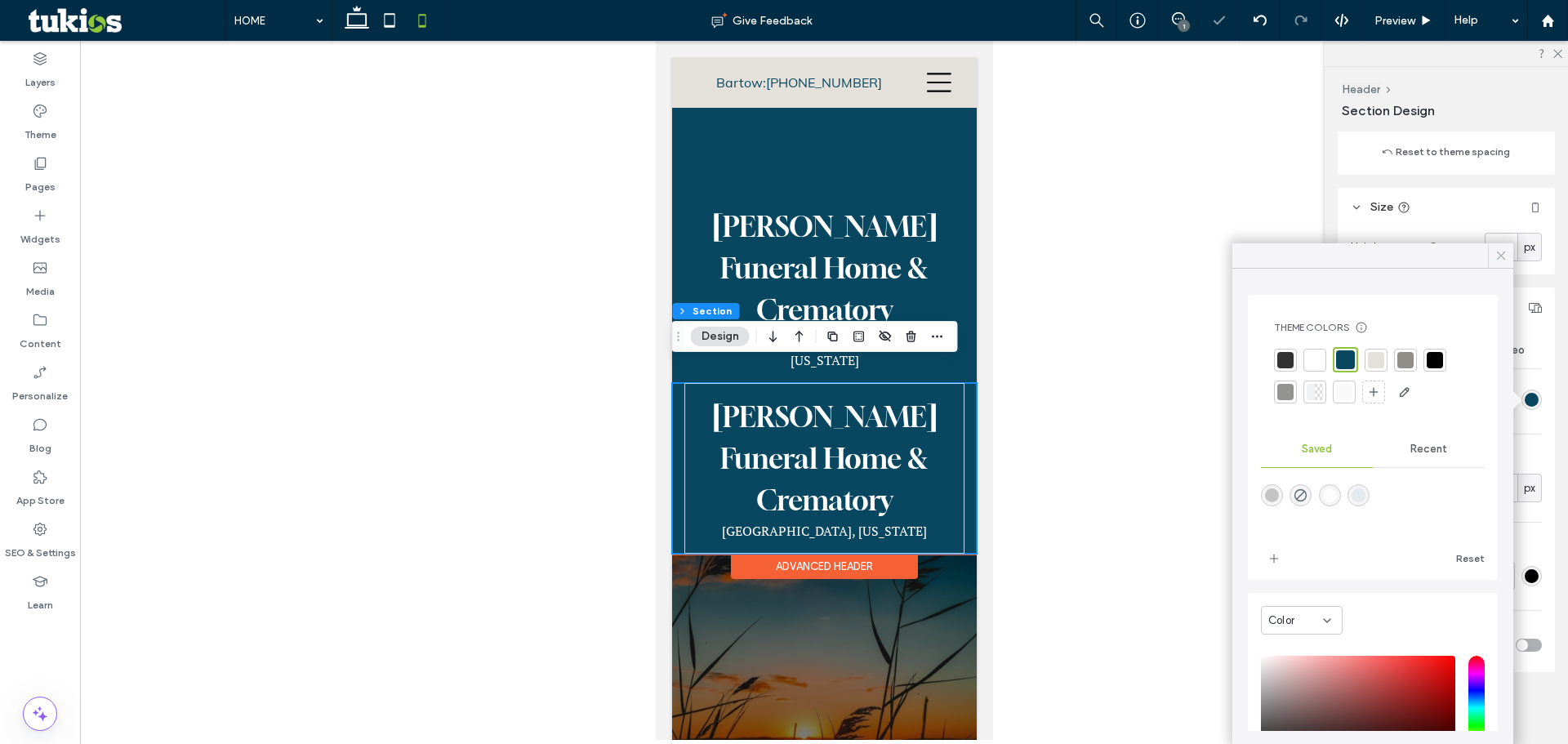
click at [1502, 255] on icon at bounding box center [1500, 255] width 14 height 14
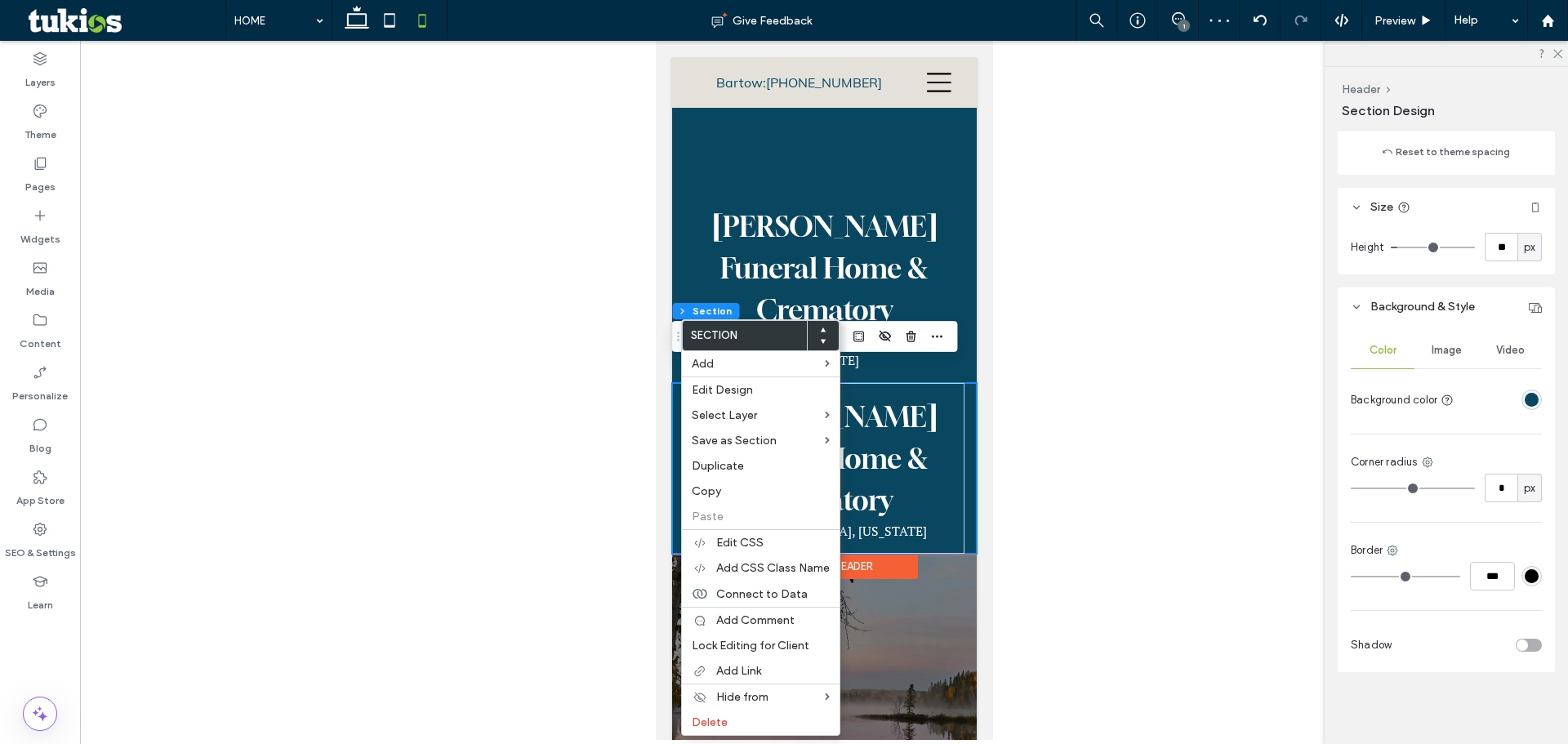
click at [824, 330] on icon at bounding box center [823, 330] width 7 height 7
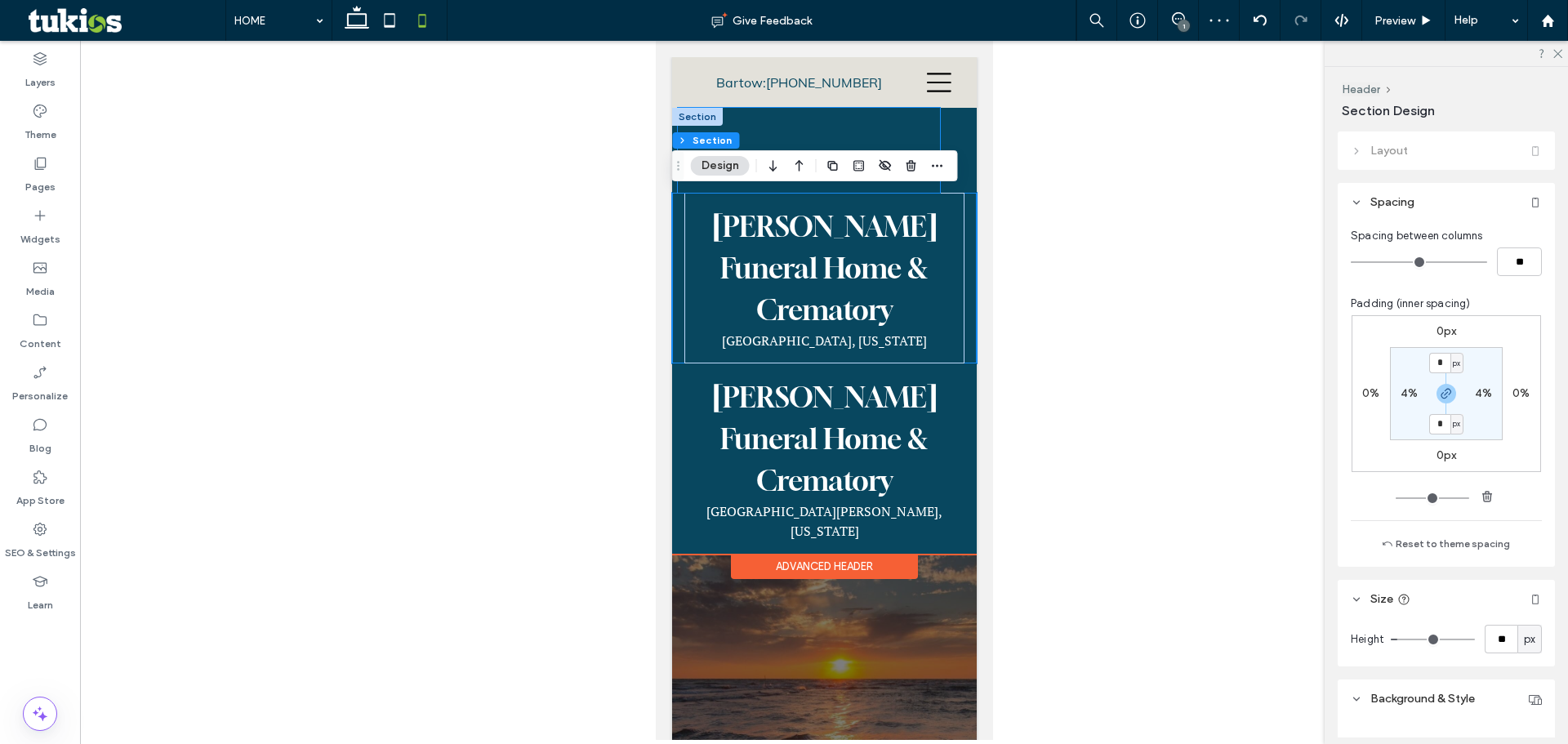
click at [730, 117] on div "HOME OBITUARIES Obituaries Send Flowers Obituary Notifications ABOUT About Our …" at bounding box center [808, 150] width 262 height 85
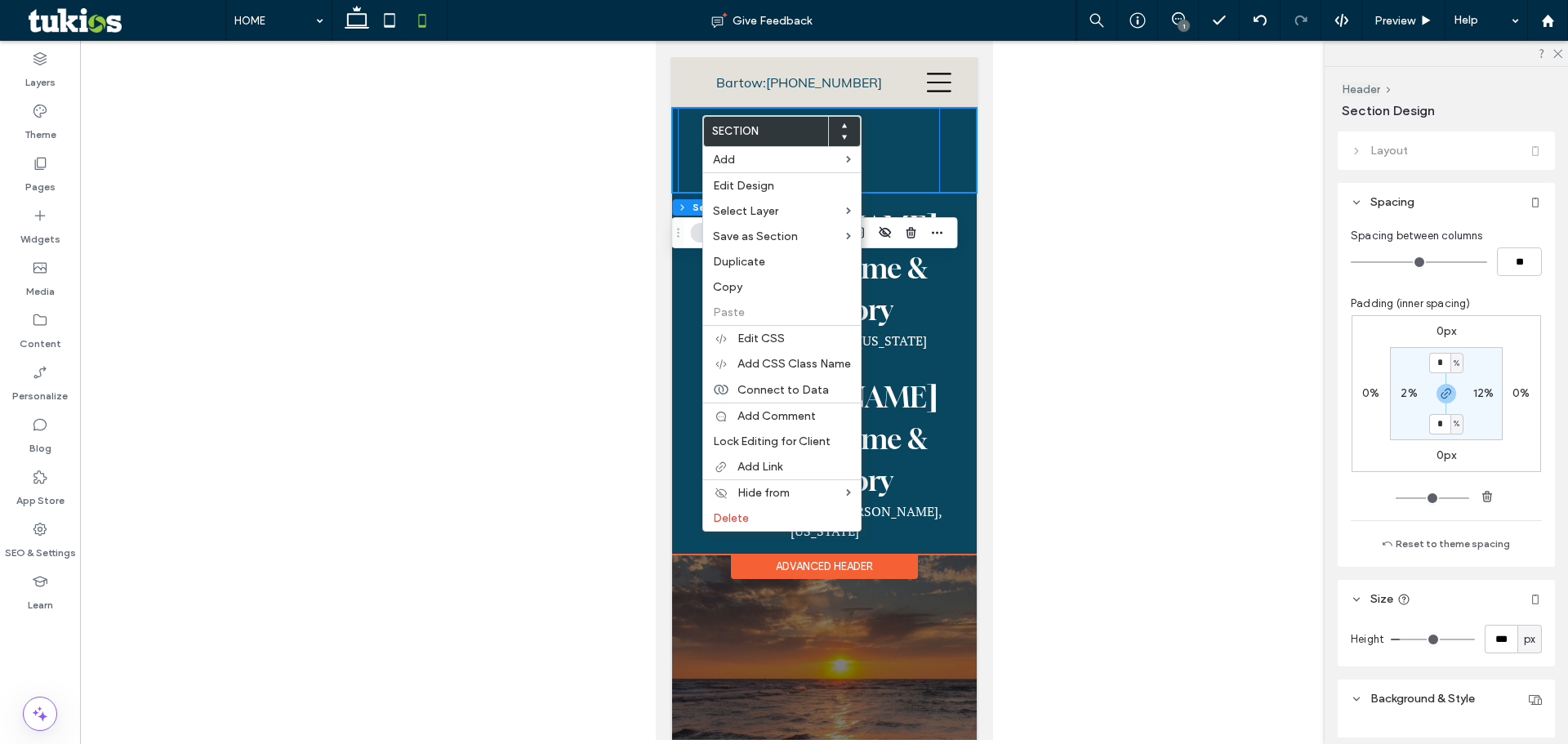
click at [690, 115] on div "HOME OBITUARIES Obituaries Send Flowers Obituary Notifications ABOUT About Our …" at bounding box center [808, 150] width 262 height 85
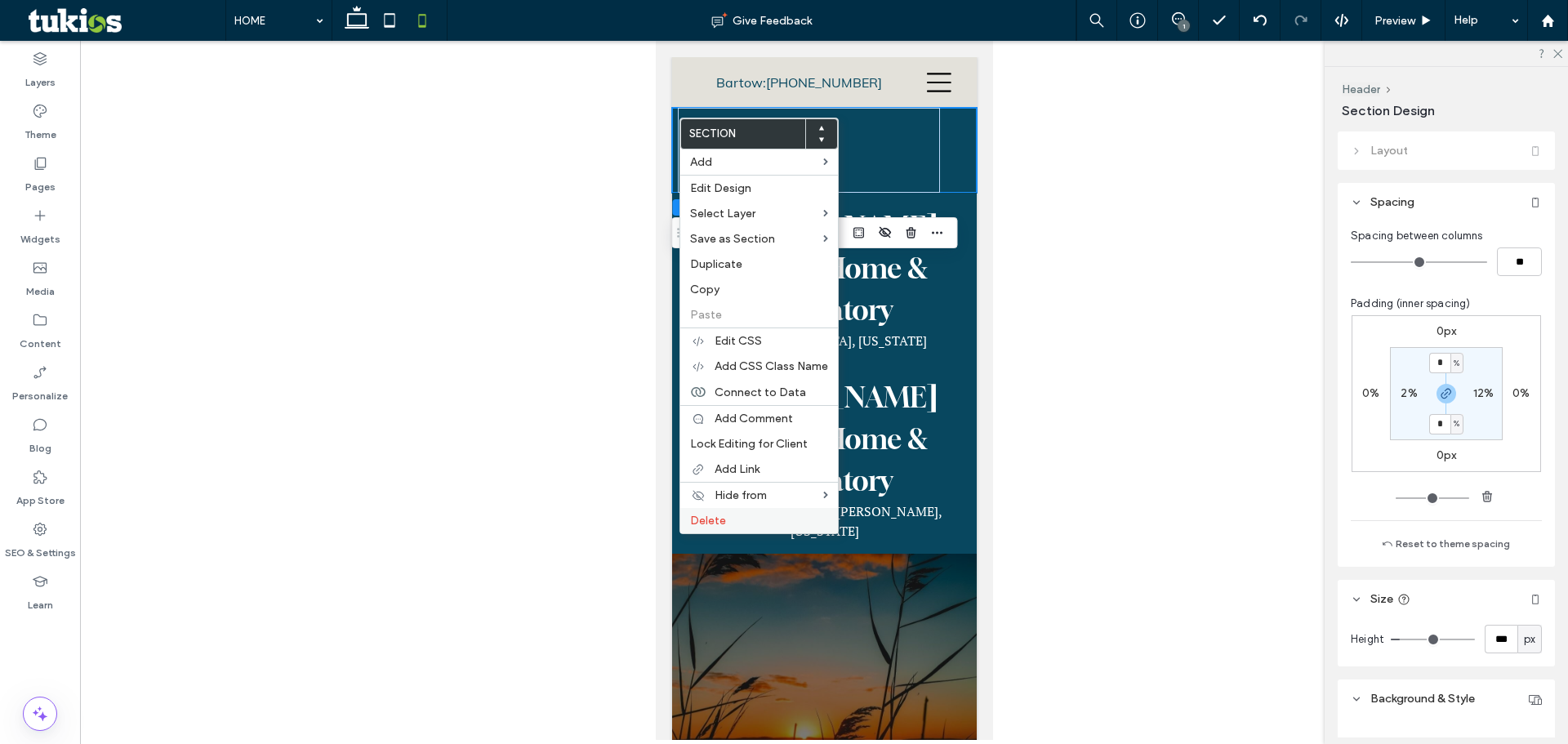
click at [713, 518] on span "Delete" at bounding box center [707, 521] width 36 height 14
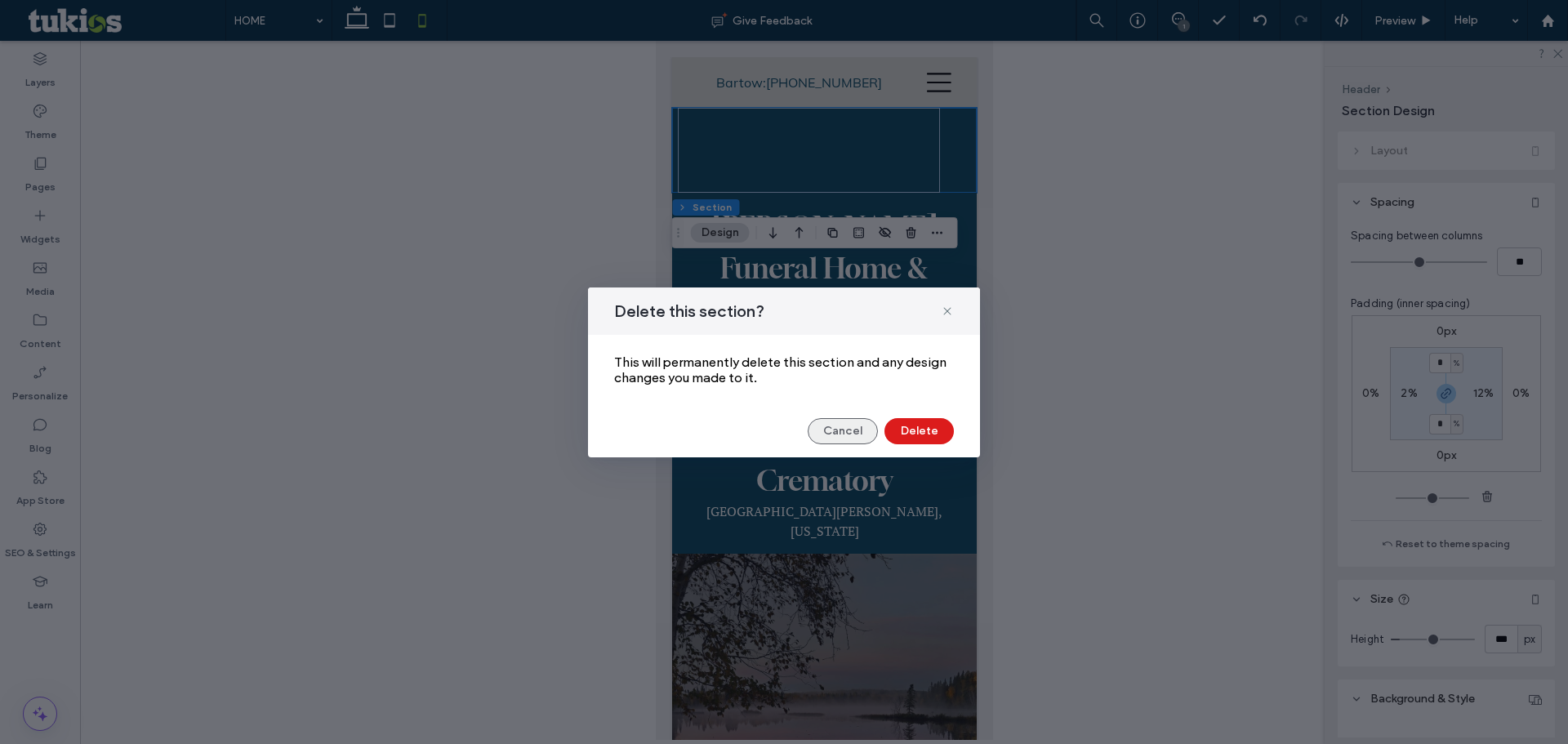
drag, startPoint x: 841, startPoint y: 432, endPoint x: 95, endPoint y: 221, distance: 775.3
click at [842, 432] on button "Cancel" at bounding box center [842, 431] width 70 height 26
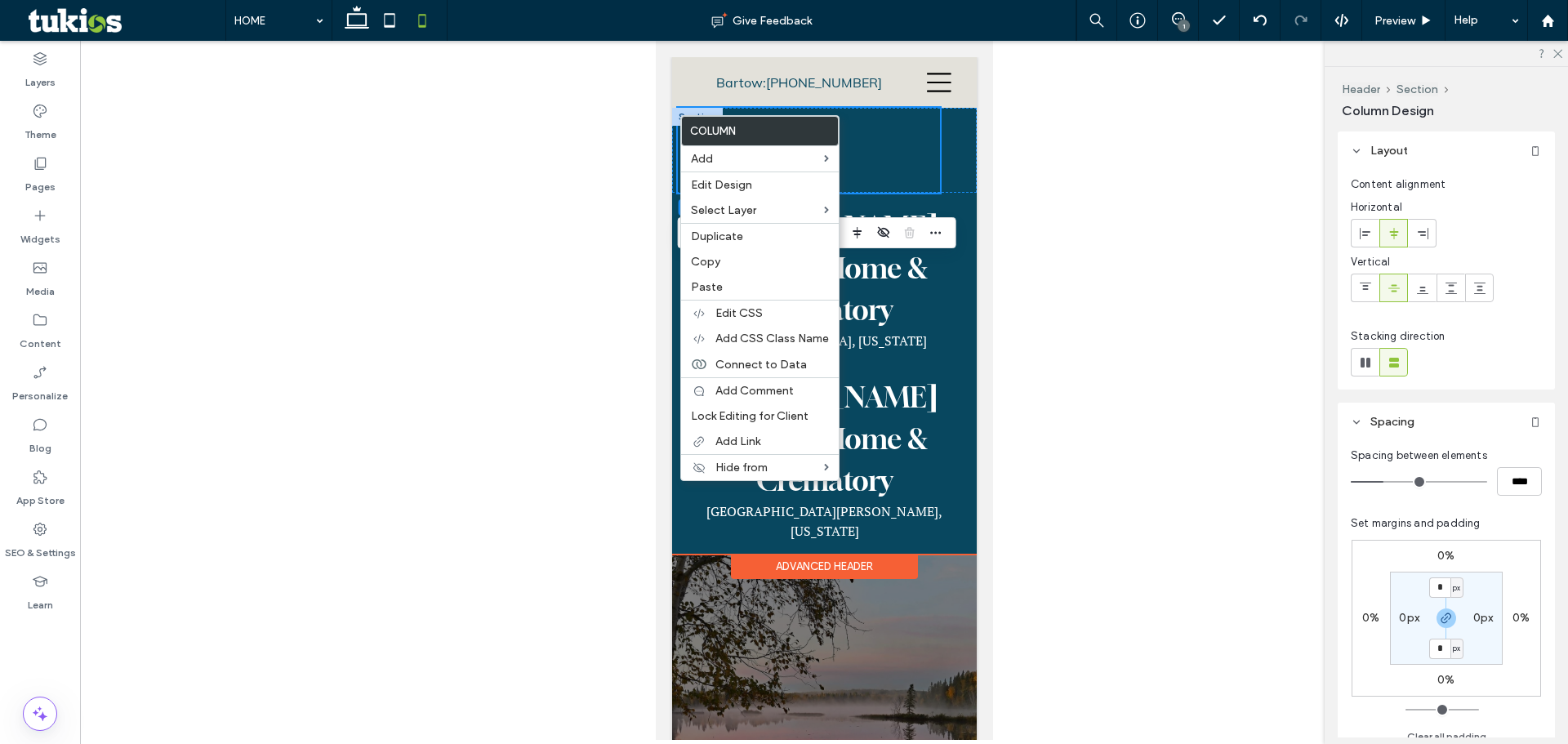
click at [680, 112] on div at bounding box center [697, 116] width 50 height 18
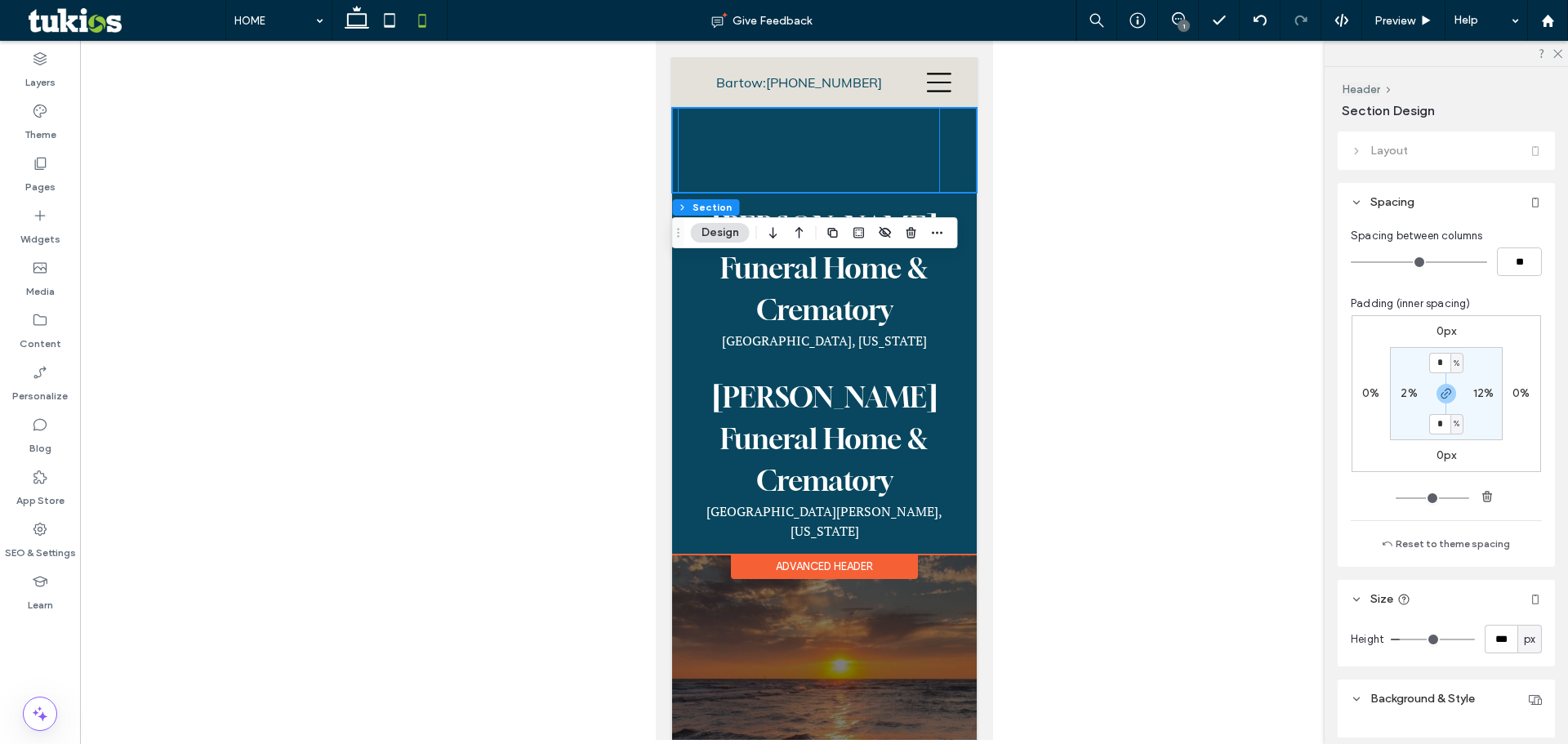
click at [677, 114] on div "HOME OBITUARIES Obituaries Send Flowers Obituary Notifications ABOUT About Our …" at bounding box center [808, 150] width 262 height 85
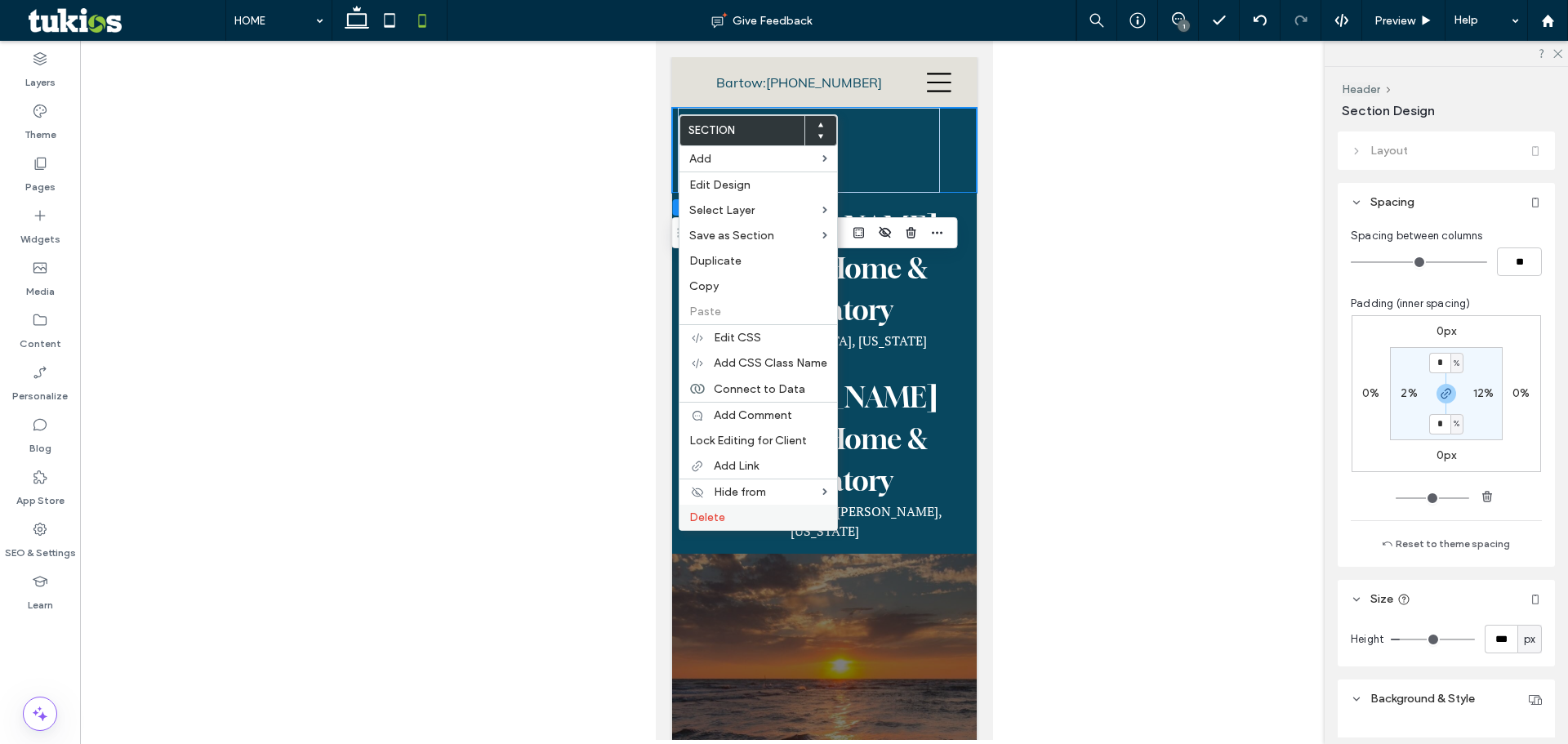
click at [707, 518] on span "Delete" at bounding box center [707, 518] width 36 height 14
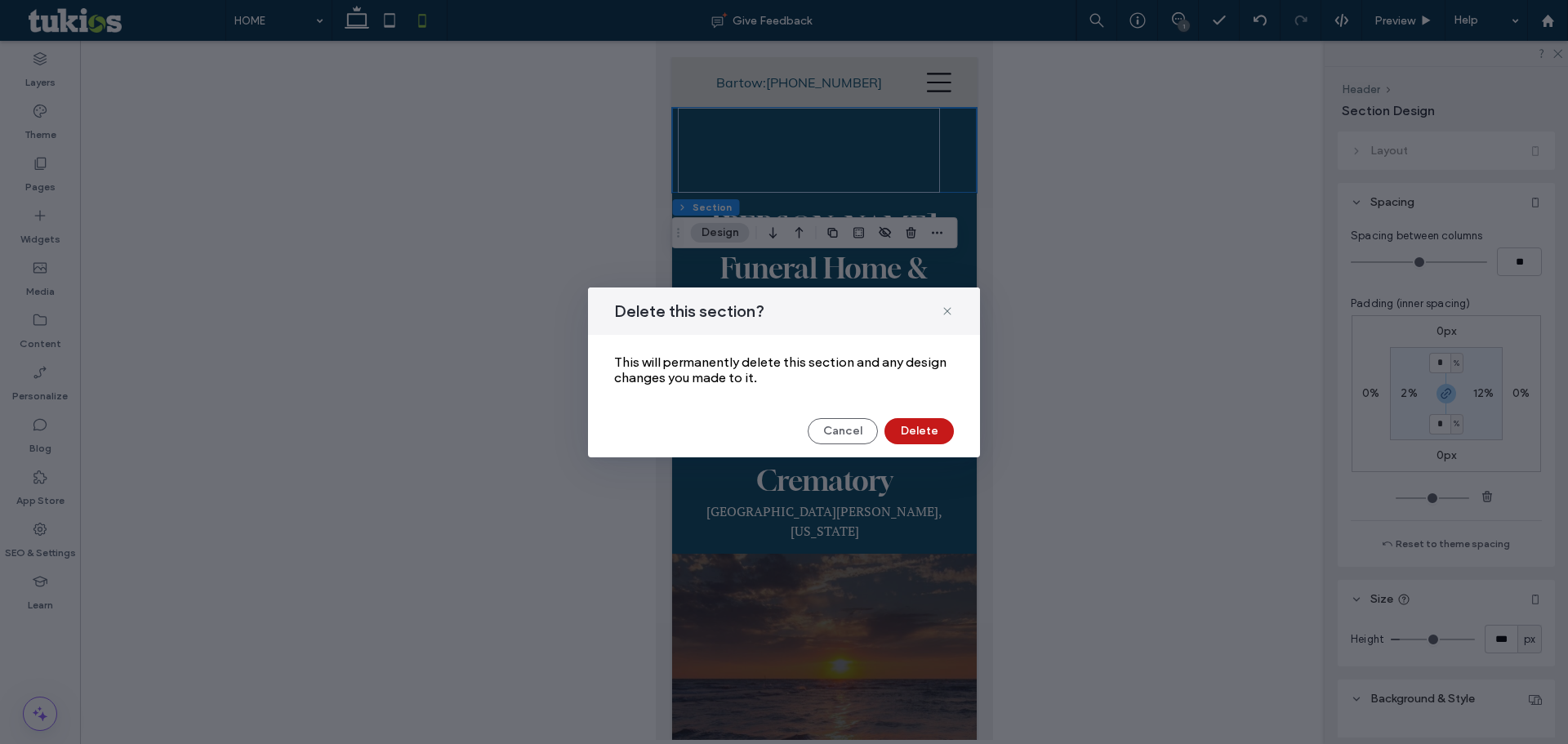
drag, startPoint x: 935, startPoint y: 422, endPoint x: 278, endPoint y: 380, distance: 658.3
click at [935, 422] on button "Delete" at bounding box center [919, 431] width 70 height 26
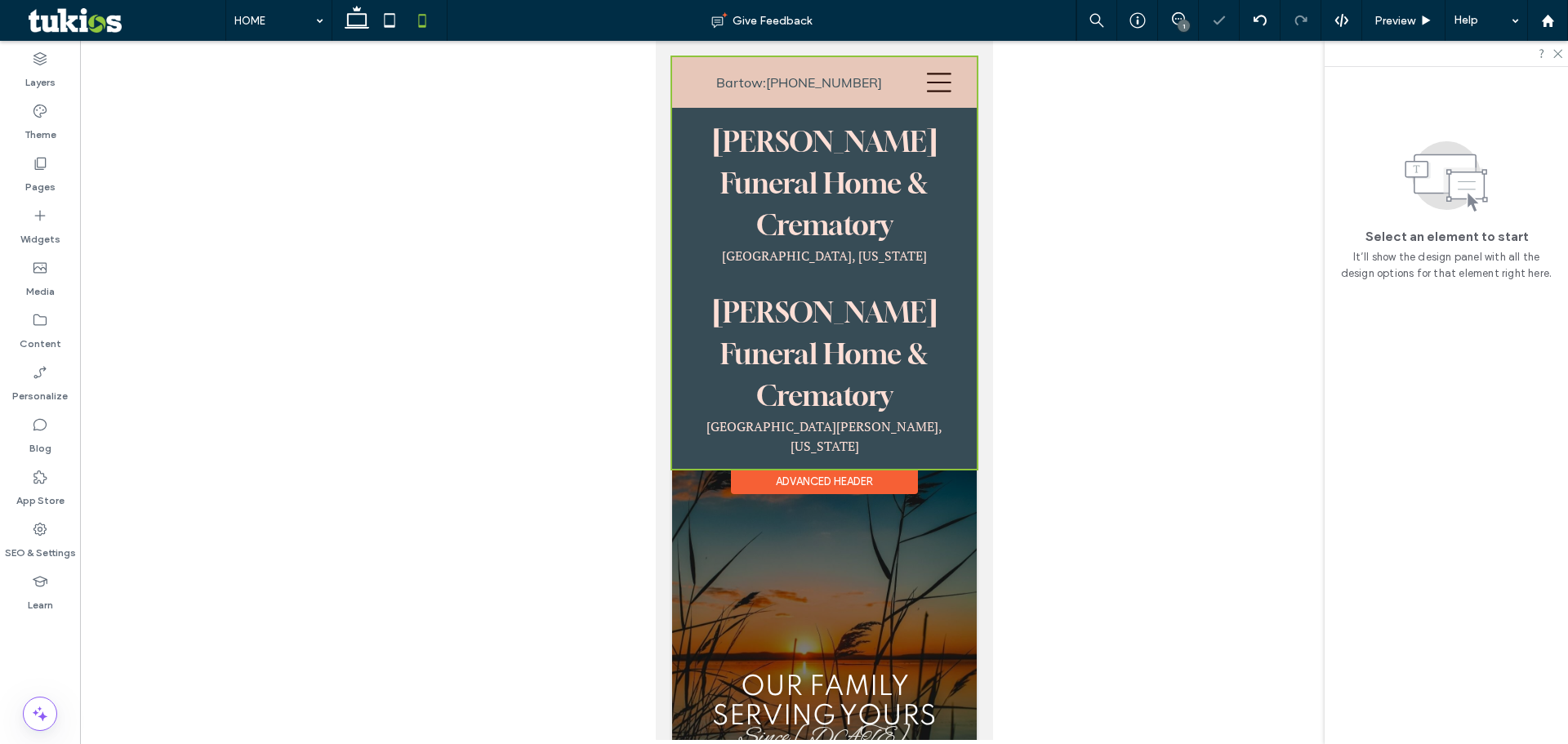
click at [762, 162] on div at bounding box center [824, 263] width 305 height 412
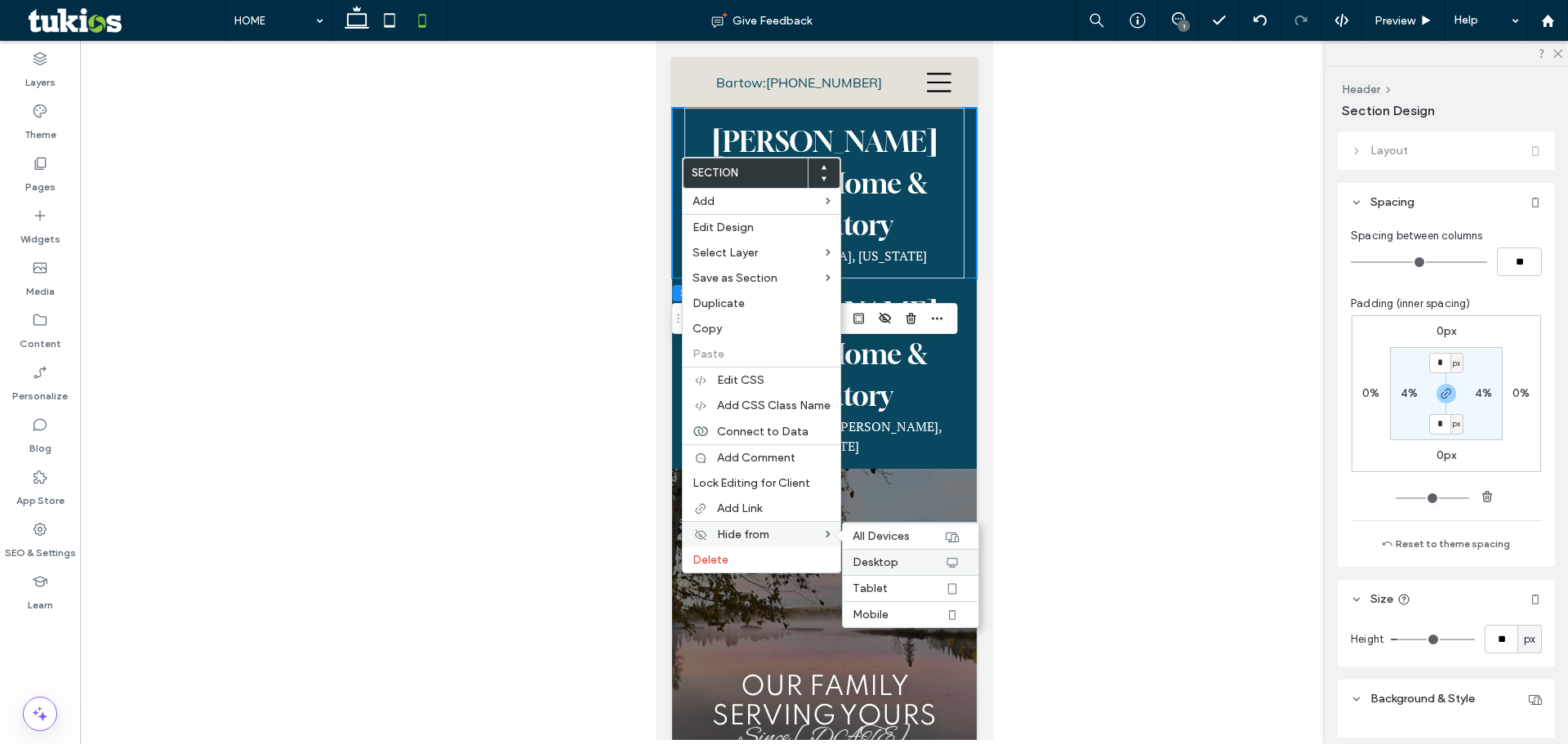
click at [875, 564] on span "Desktop" at bounding box center [875, 562] width 45 height 14
click at [874, 586] on span "Tablet" at bounding box center [870, 588] width 35 height 14
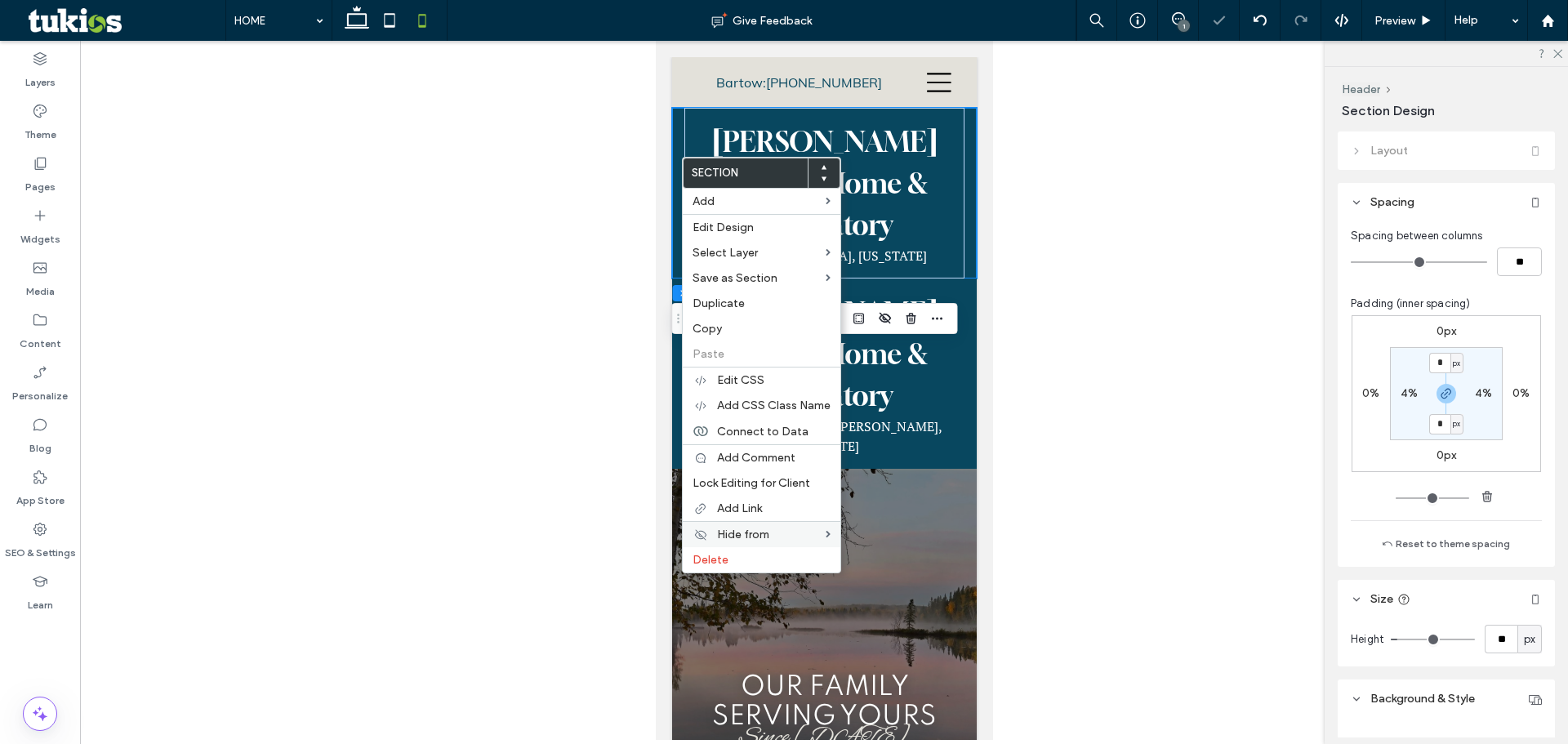
click at [1067, 254] on div at bounding box center [824, 391] width 1487 height 699
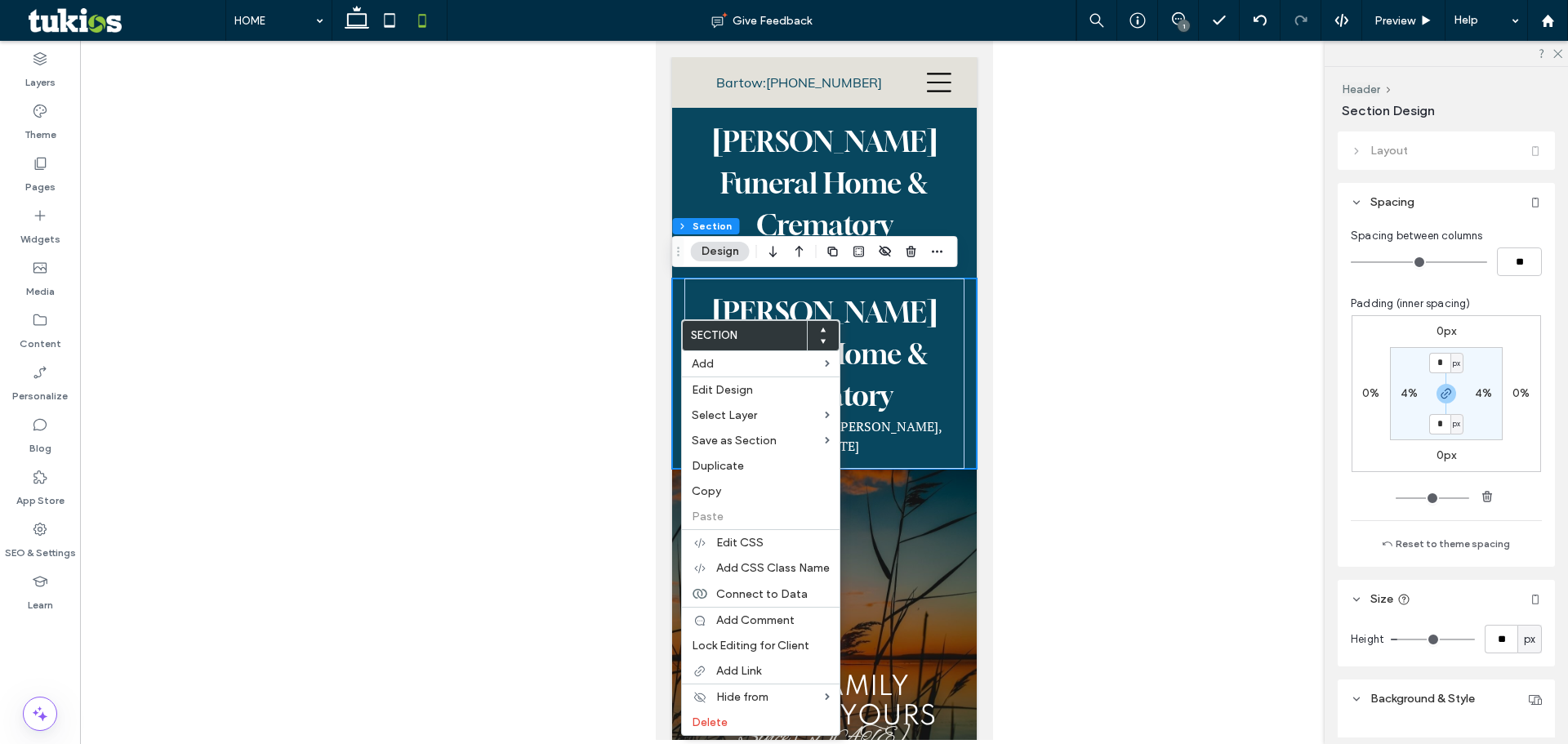
click at [1178, 375] on div at bounding box center [824, 391] width 1487 height 699
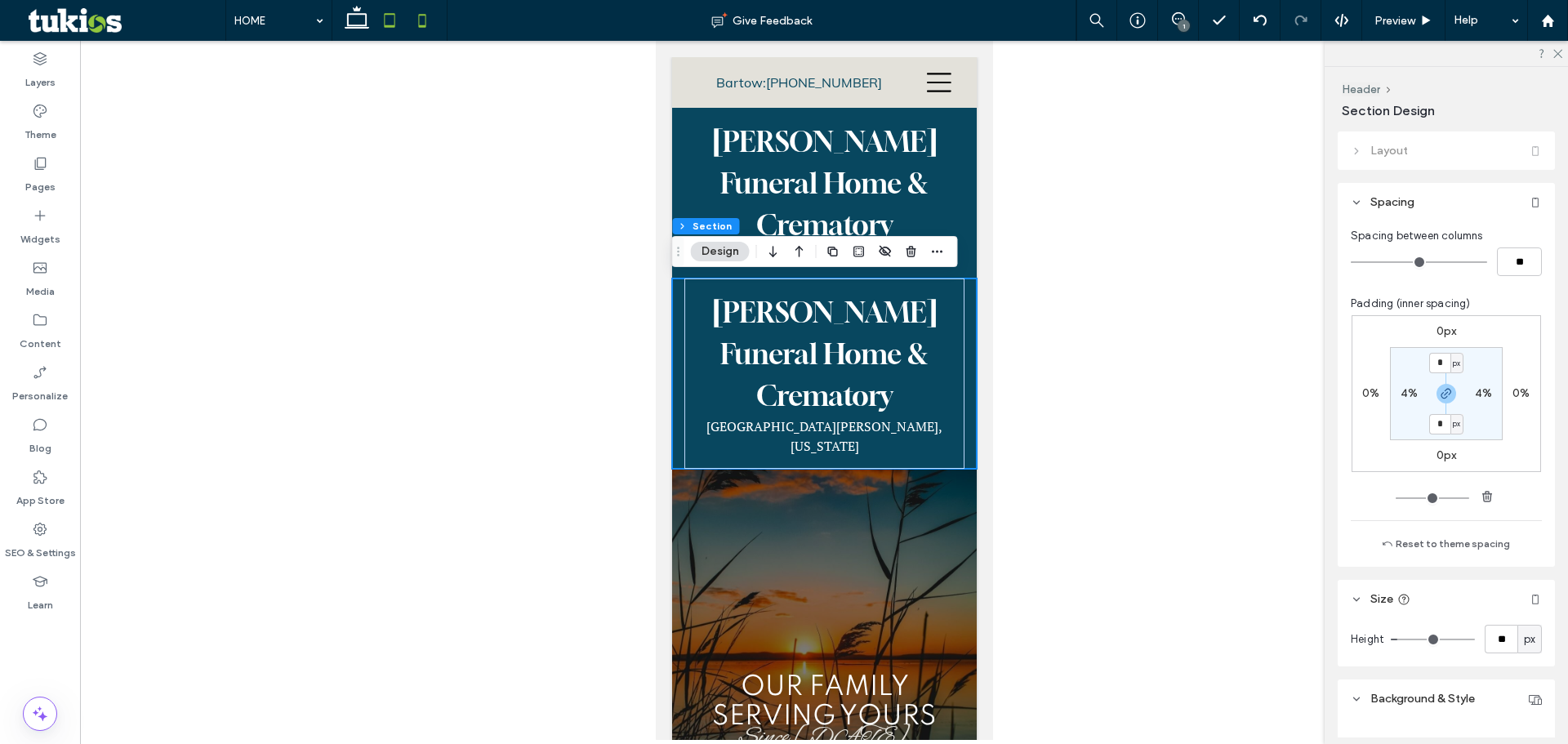
click at [386, 39] on span at bounding box center [389, 20] width 33 height 41
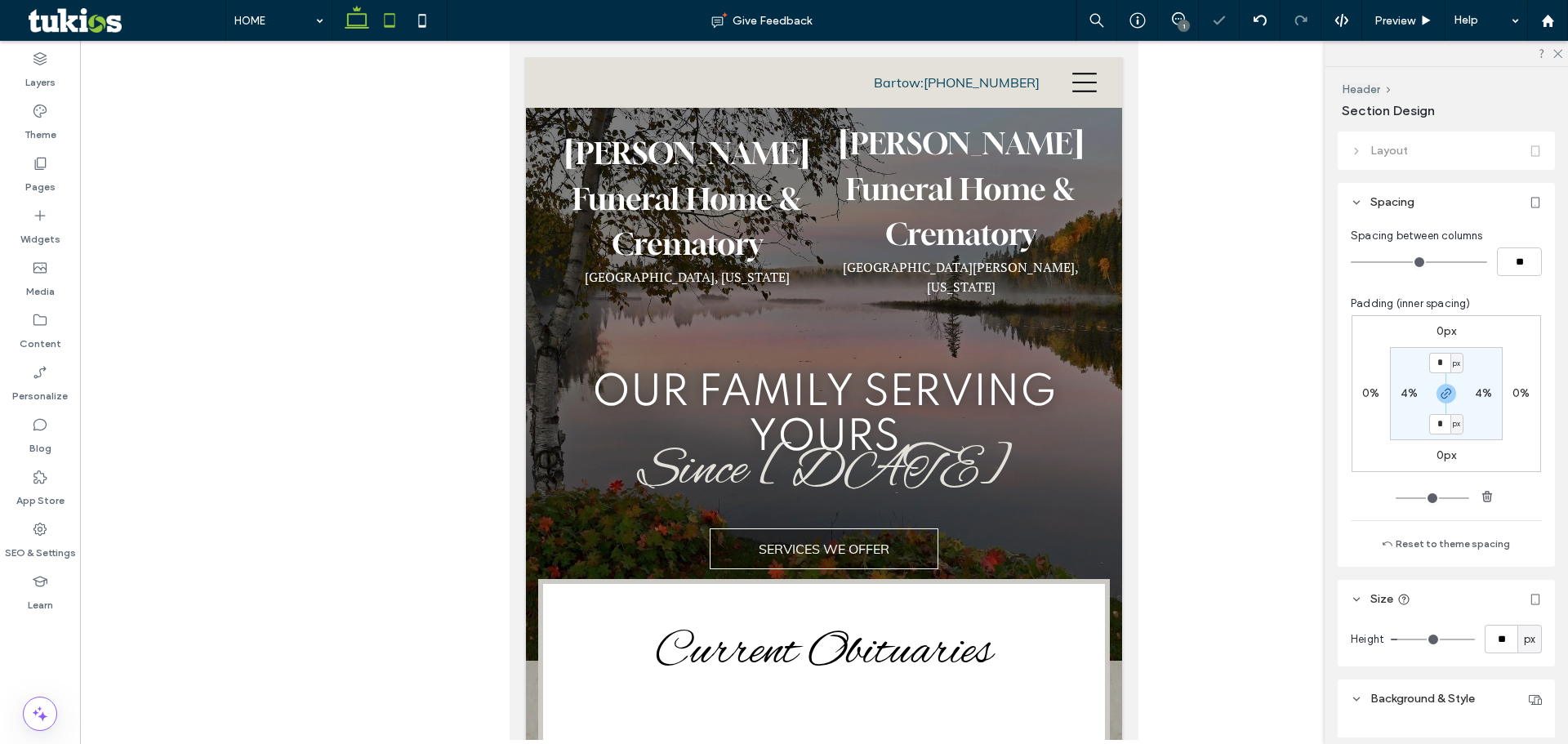
click at [361, 25] on use at bounding box center [357, 17] width 24 height 23
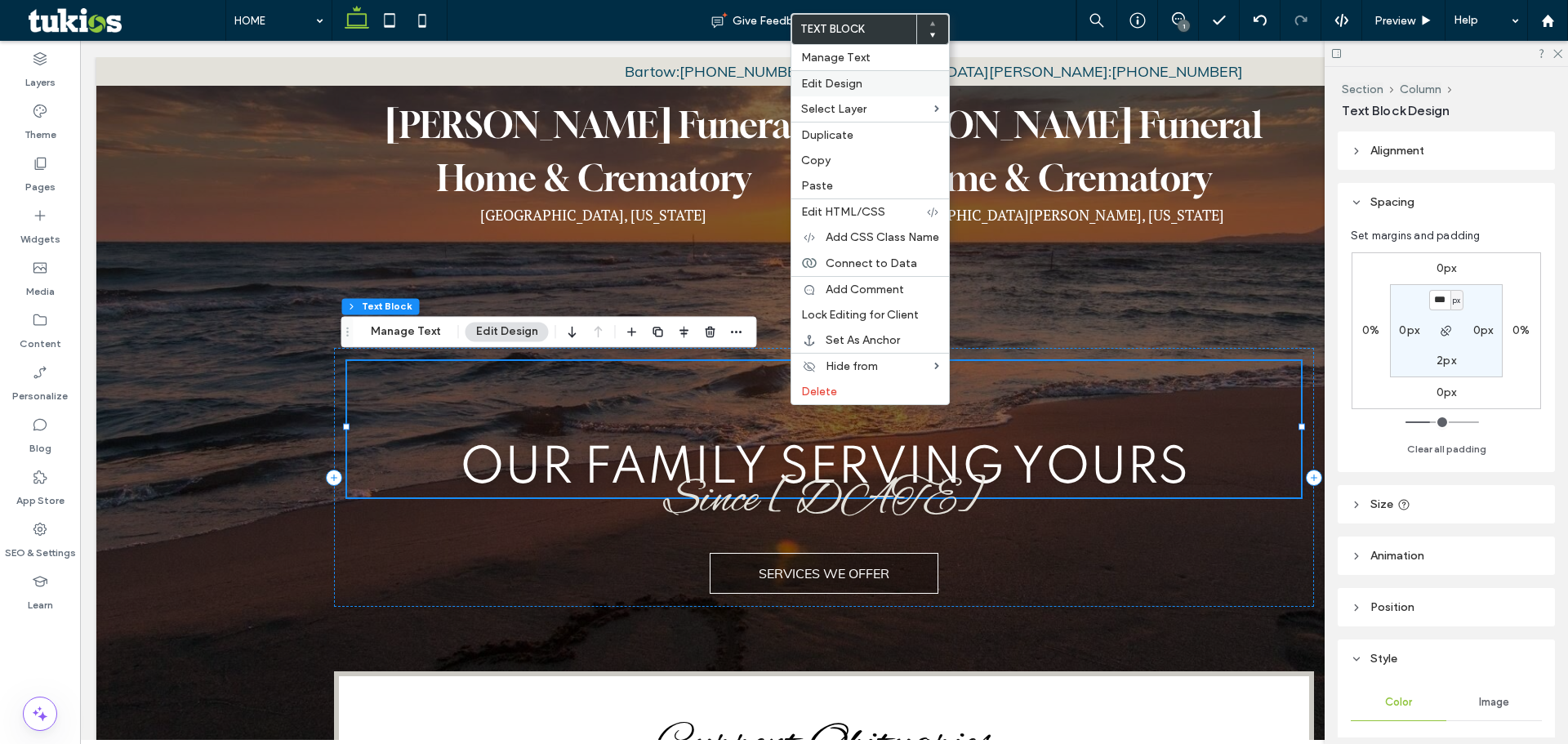
click at [829, 85] on span "Edit Design" at bounding box center [831, 83] width 61 height 14
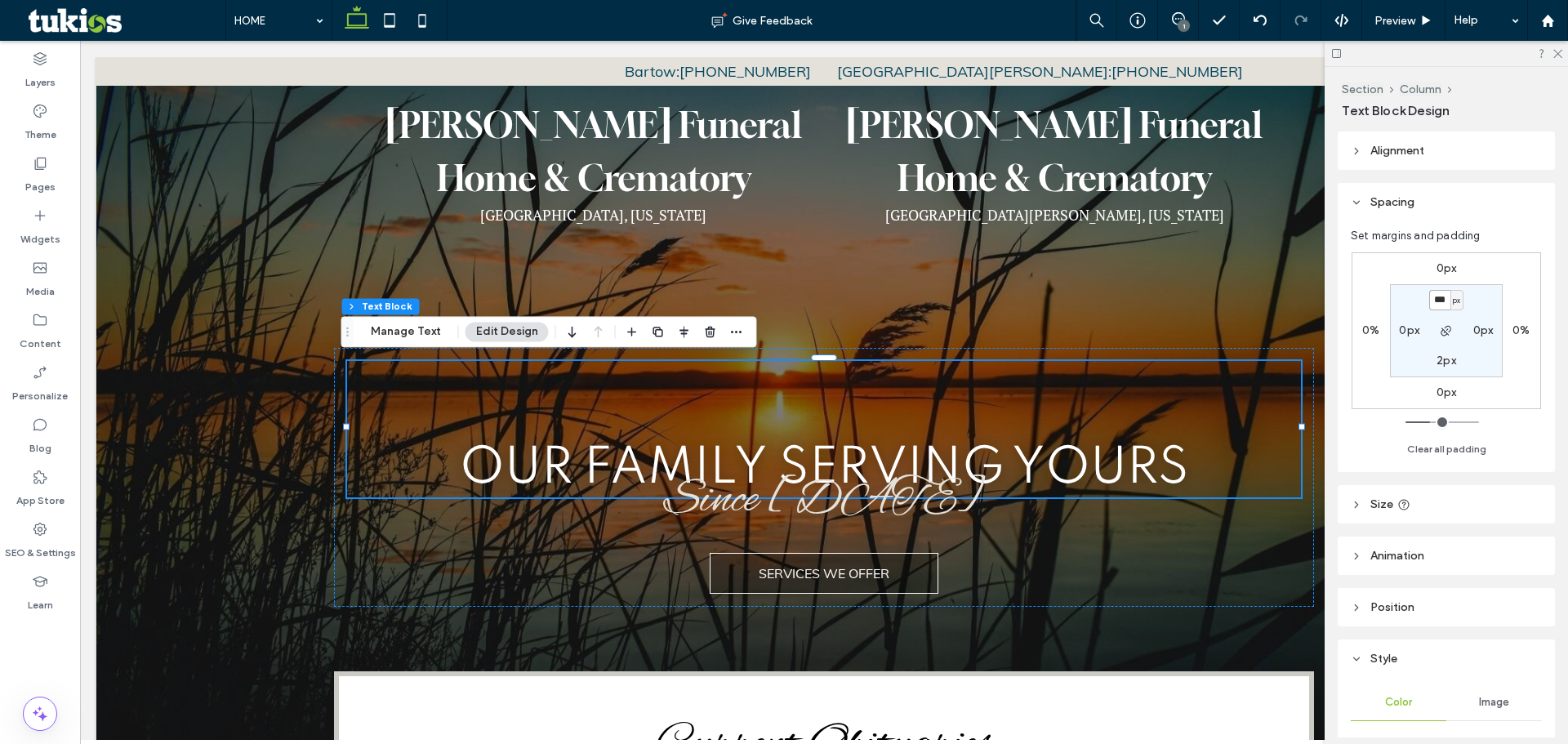
click at [1441, 306] on input "***" at bounding box center [1439, 300] width 21 height 20
type input "*"
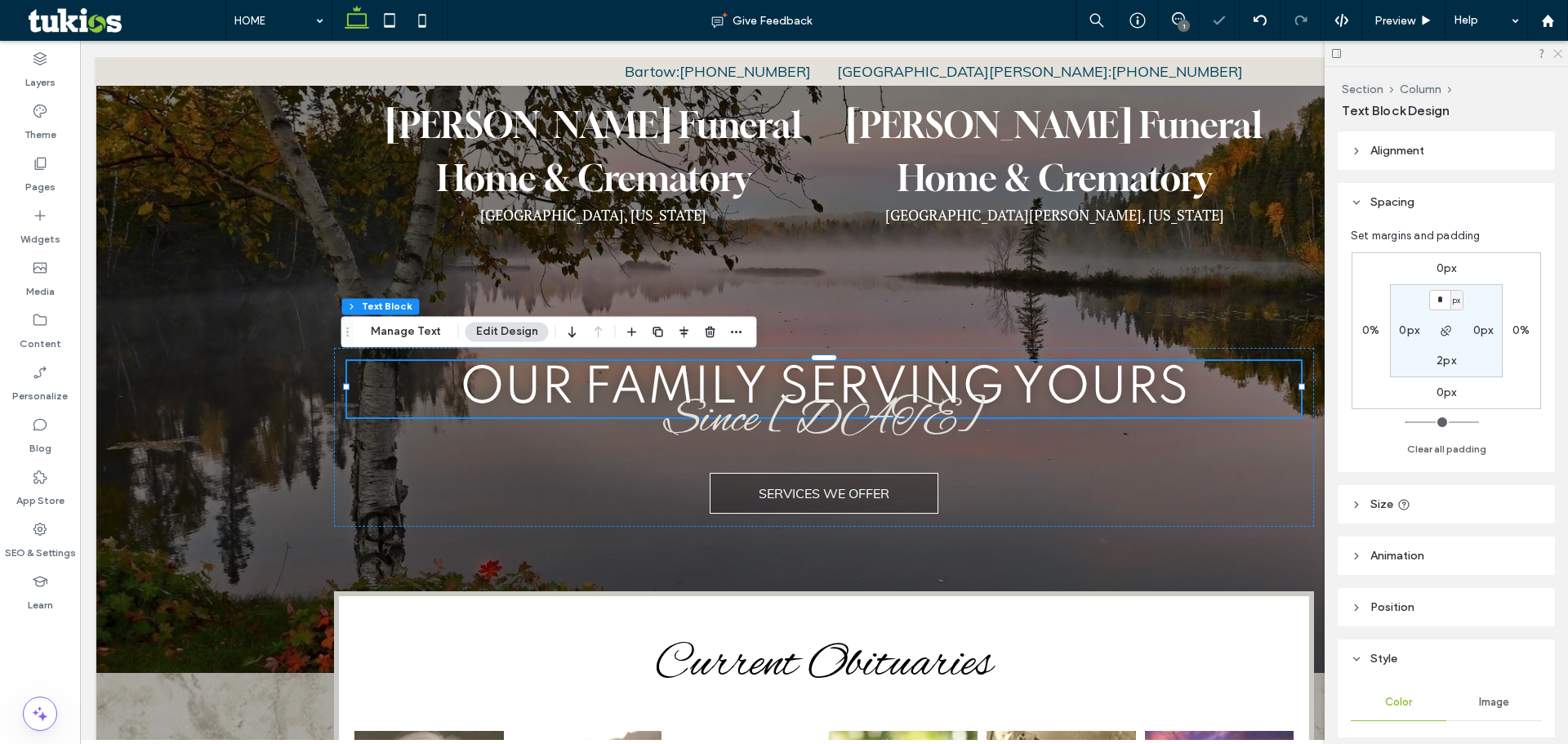
click at [1555, 53] on icon at bounding box center [1556, 52] width 11 height 11
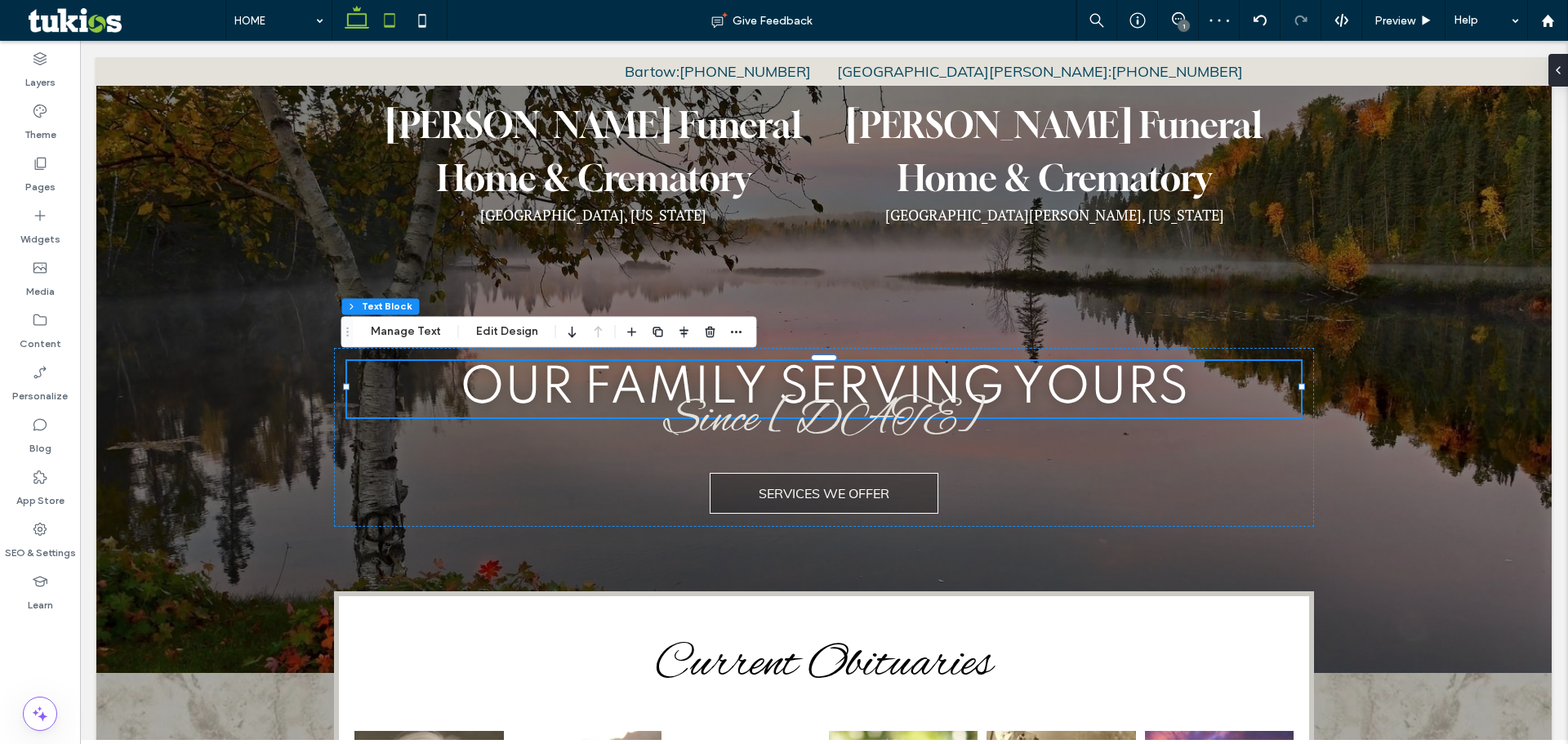
click at [379, 14] on icon at bounding box center [389, 20] width 33 height 33
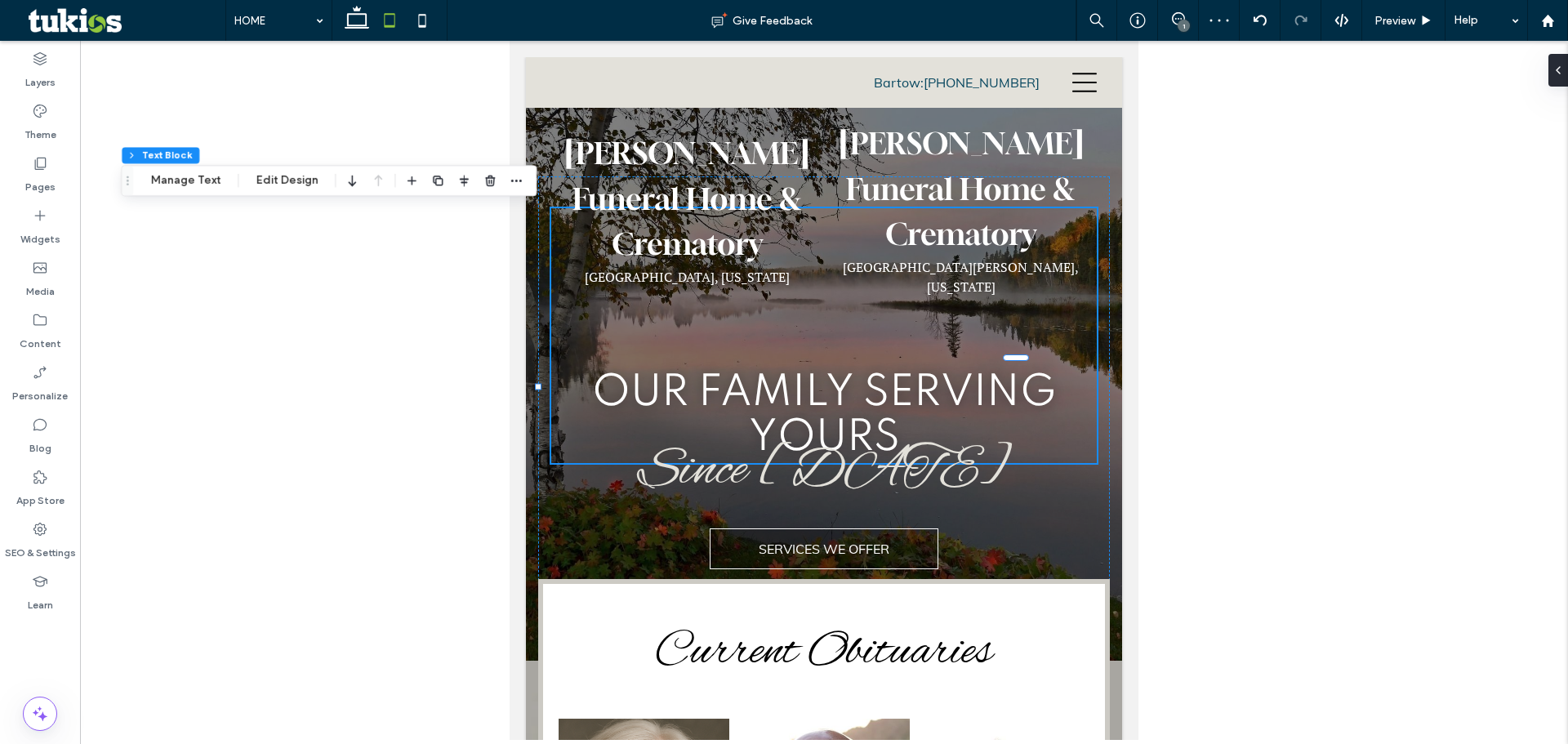
type input "***"
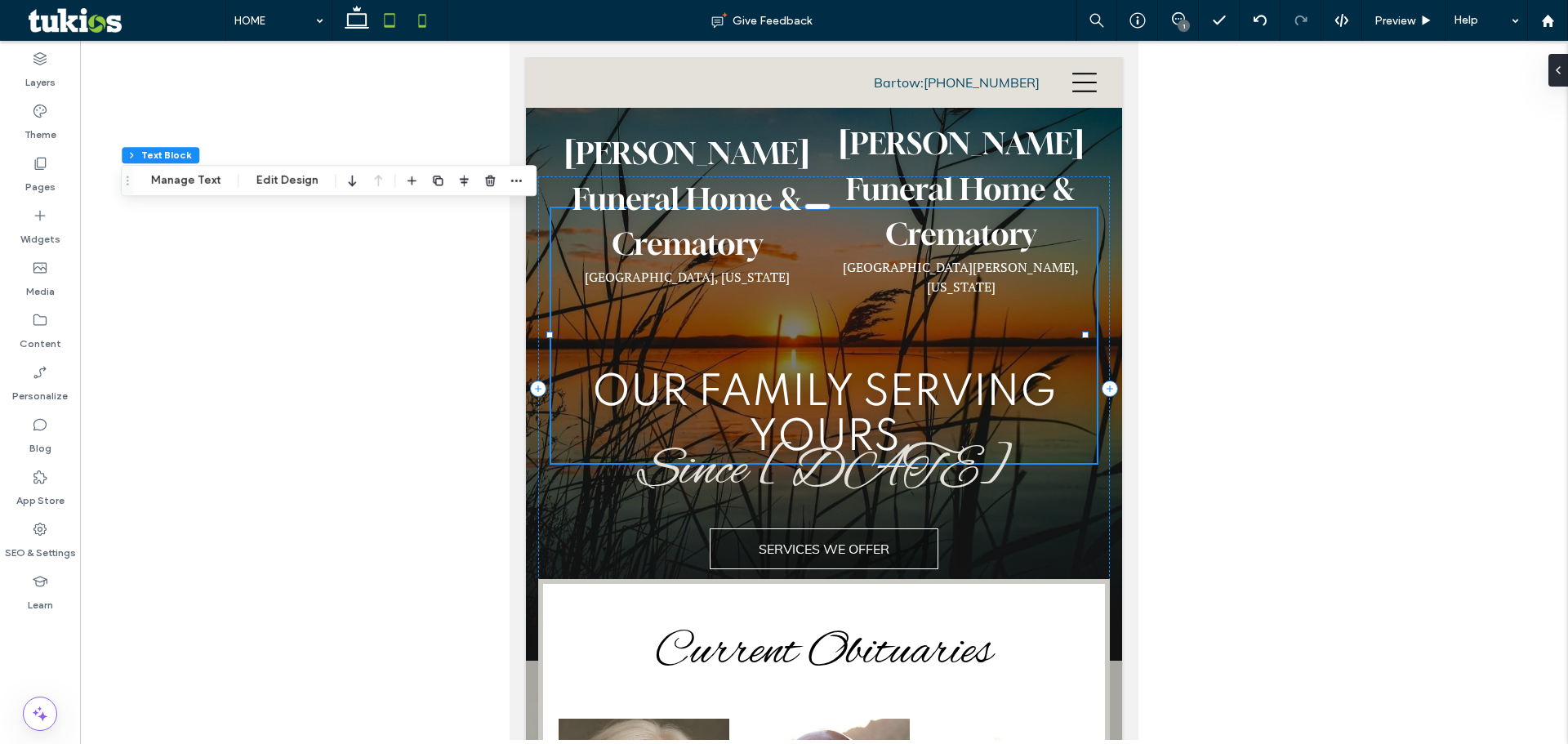
click at [424, 9] on icon at bounding box center [421, 20] width 33 height 33
type input "*"
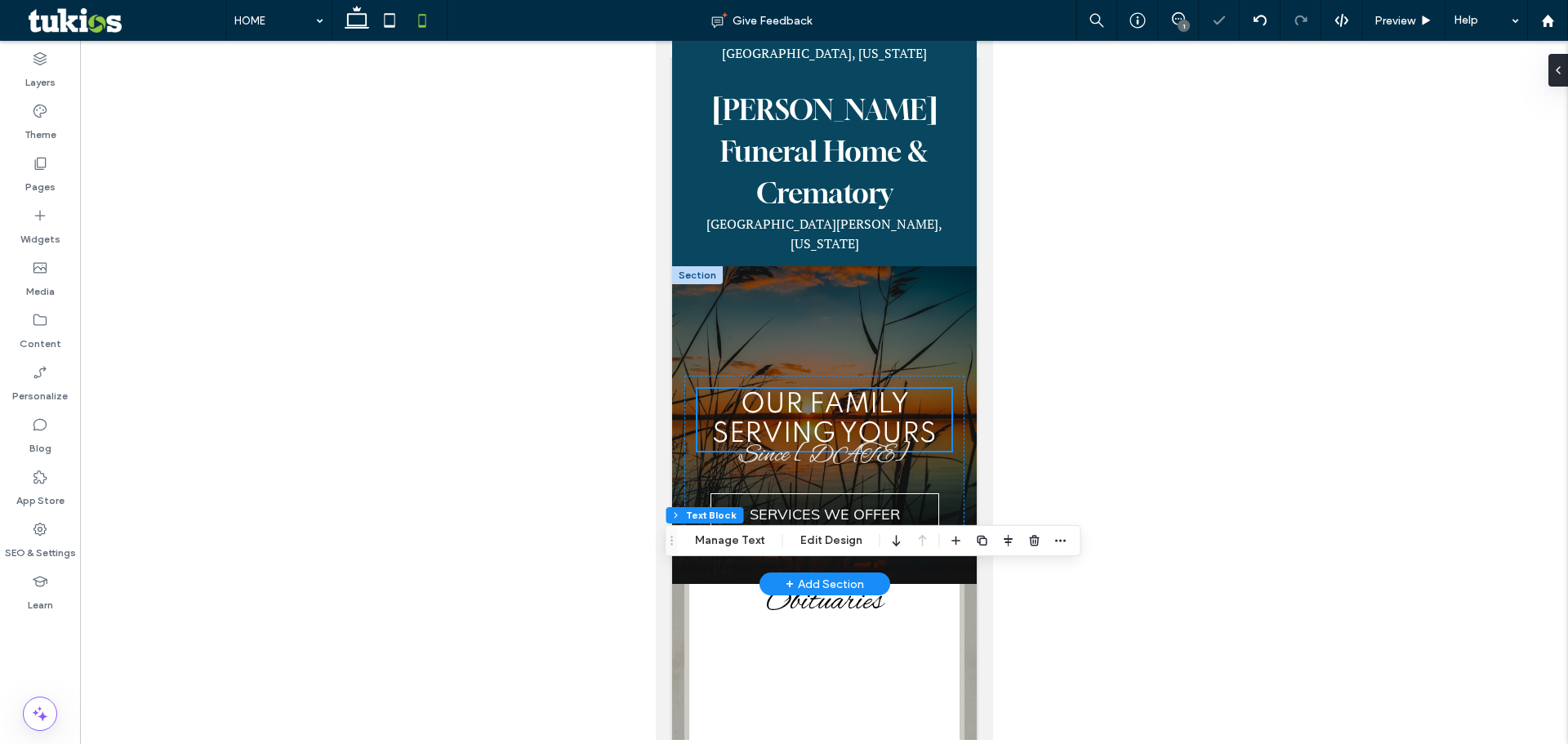
scroll to position [245, 0]
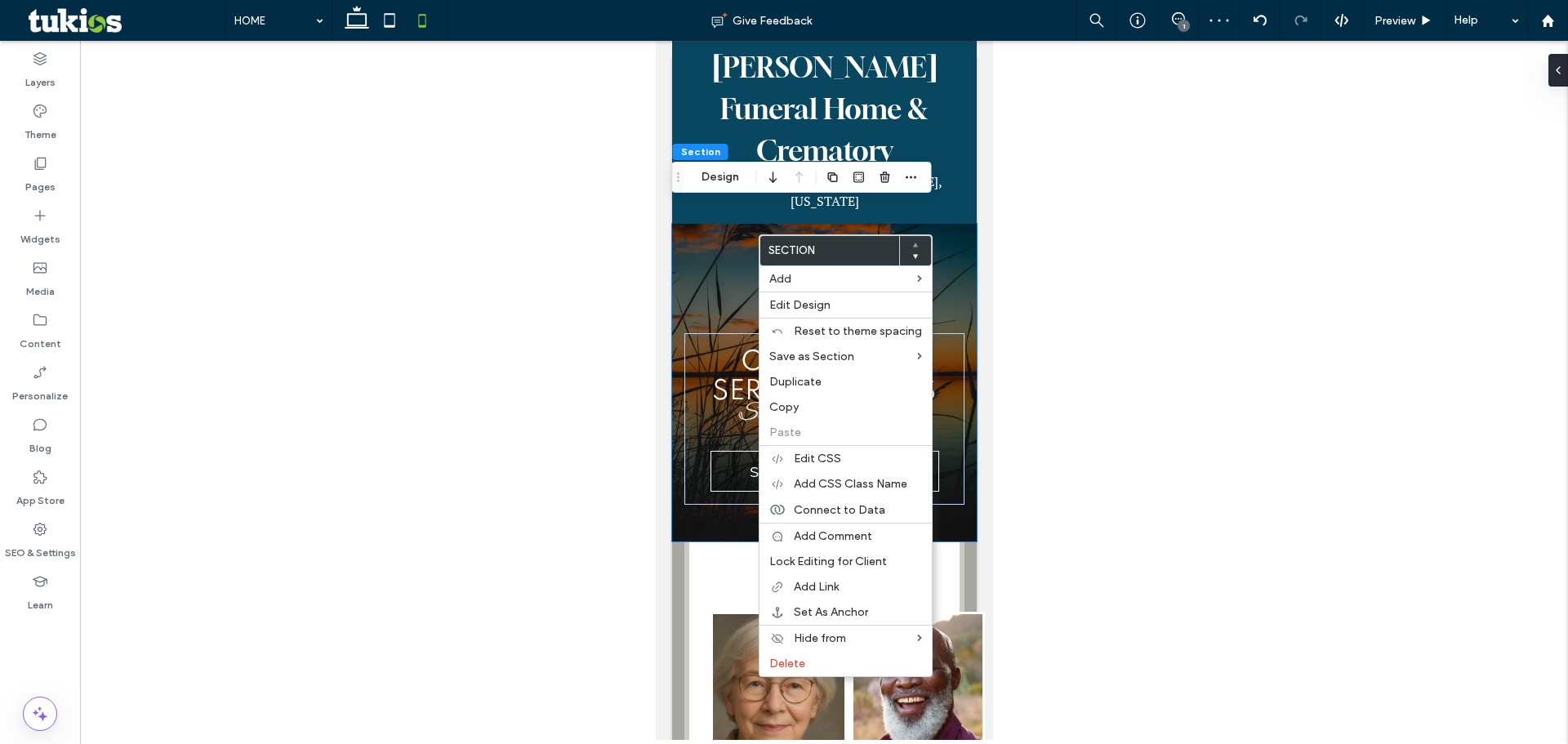
click at [710, 239] on div "Our Family serving yours Since 1925 SERVICES WE OFFER" at bounding box center [824, 383] width 305 height 318
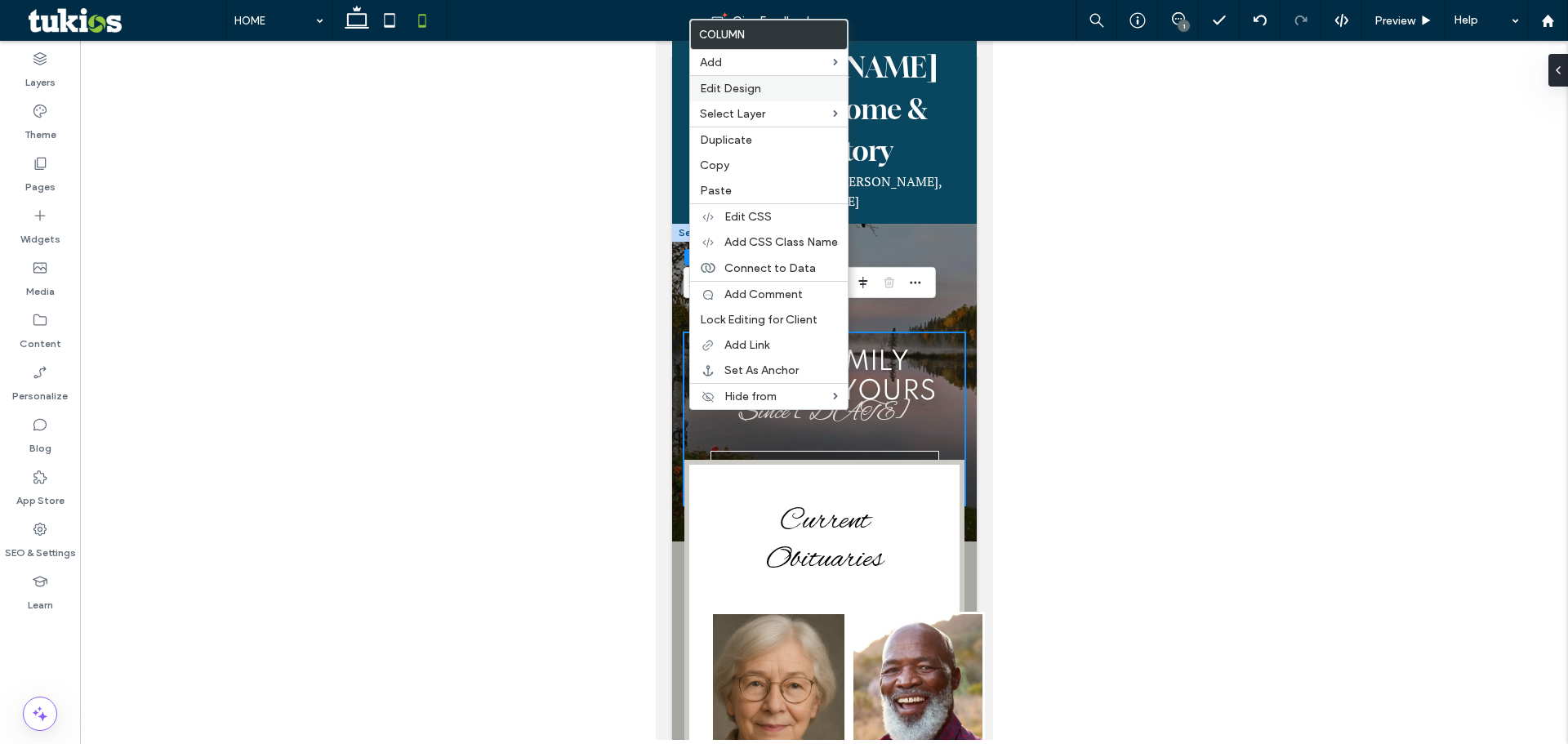
click at [736, 85] on span "Edit Design" at bounding box center [730, 88] width 61 height 14
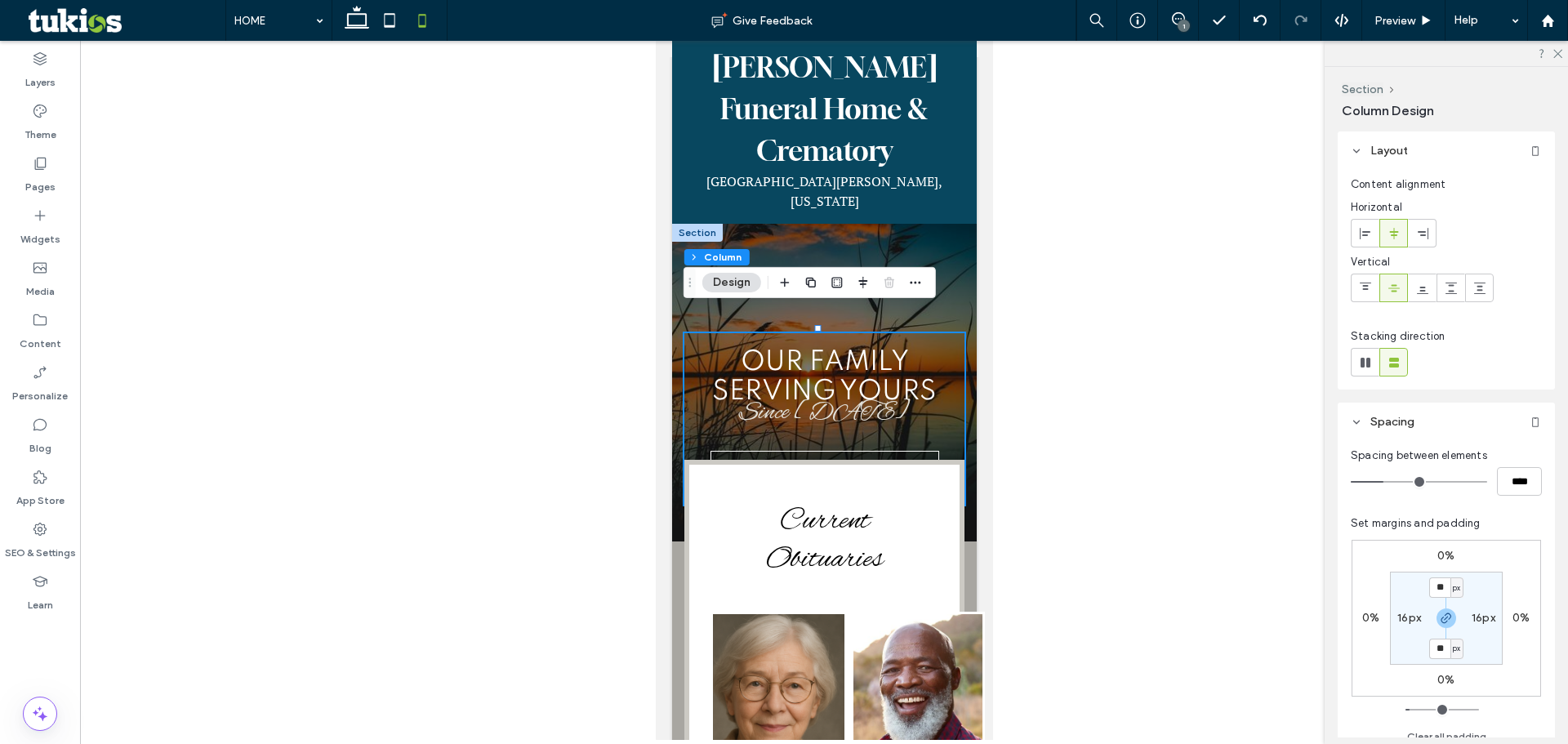
click at [1441, 555] on label "0%" at bounding box center [1445, 555] width 17 height 14
type input "*"
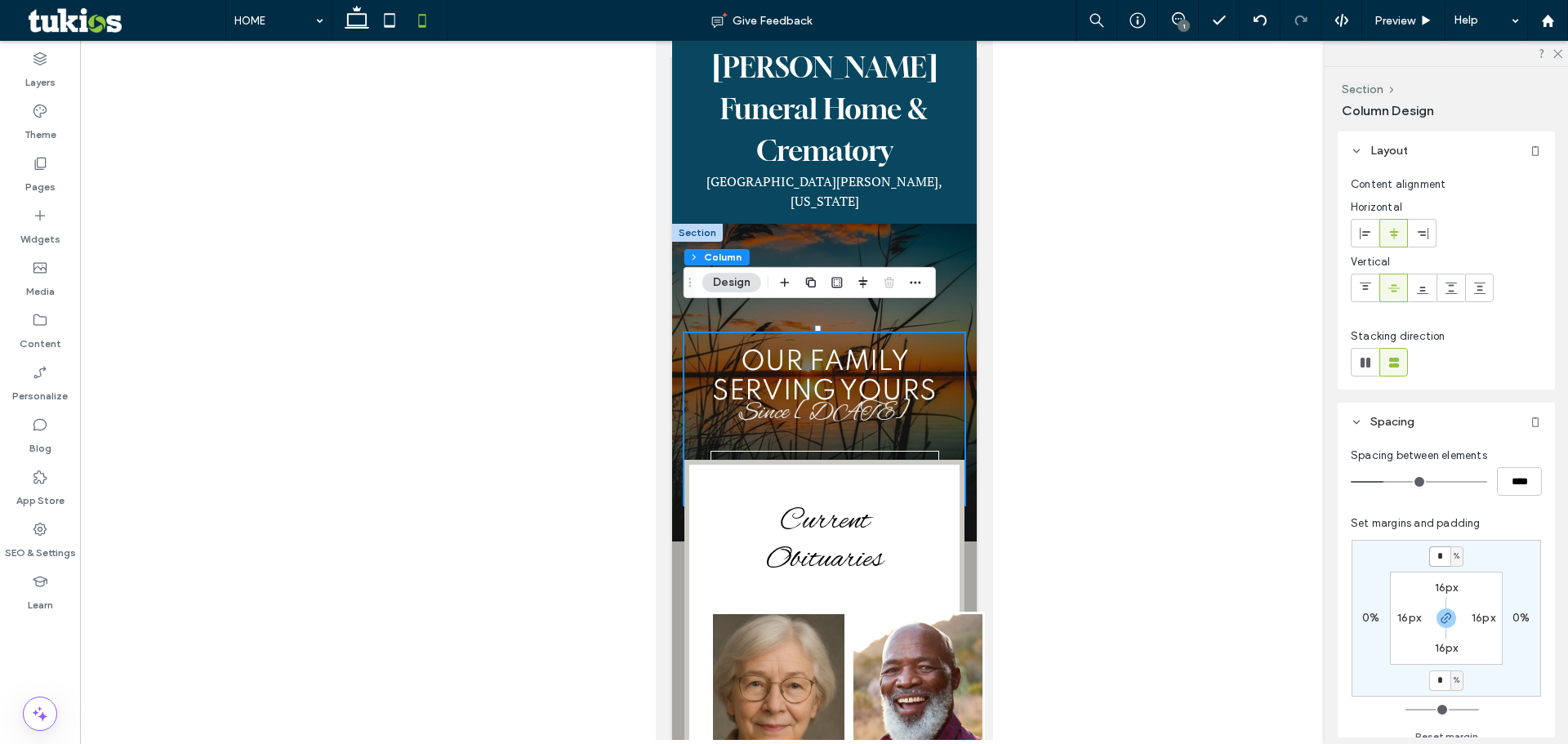
click at [1443, 553] on input "*" at bounding box center [1439, 556] width 21 height 20
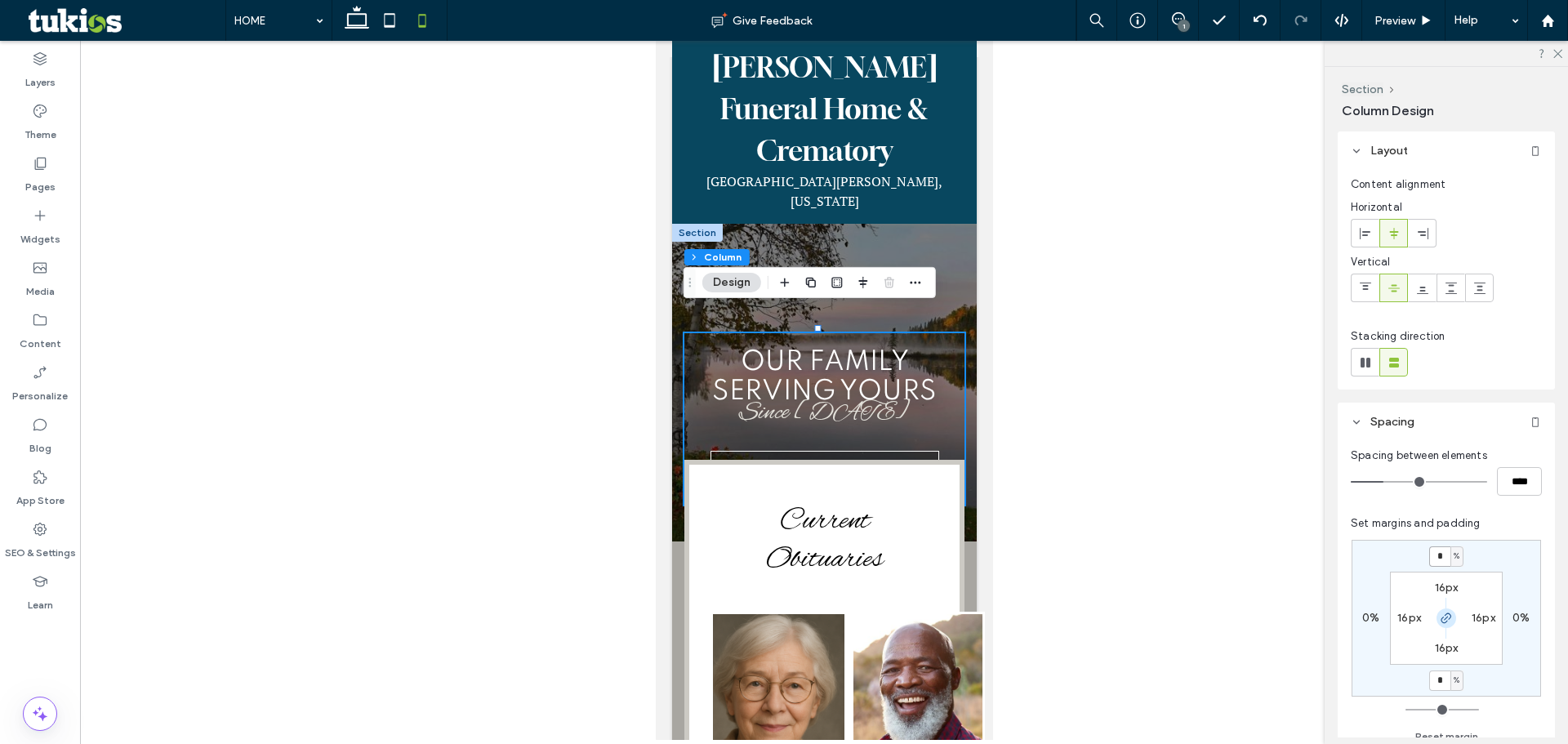
type input "*"
type input "***"
type input "*"
click at [1444, 616] on use "button" at bounding box center [1446, 619] width 10 height 10
type input "***"
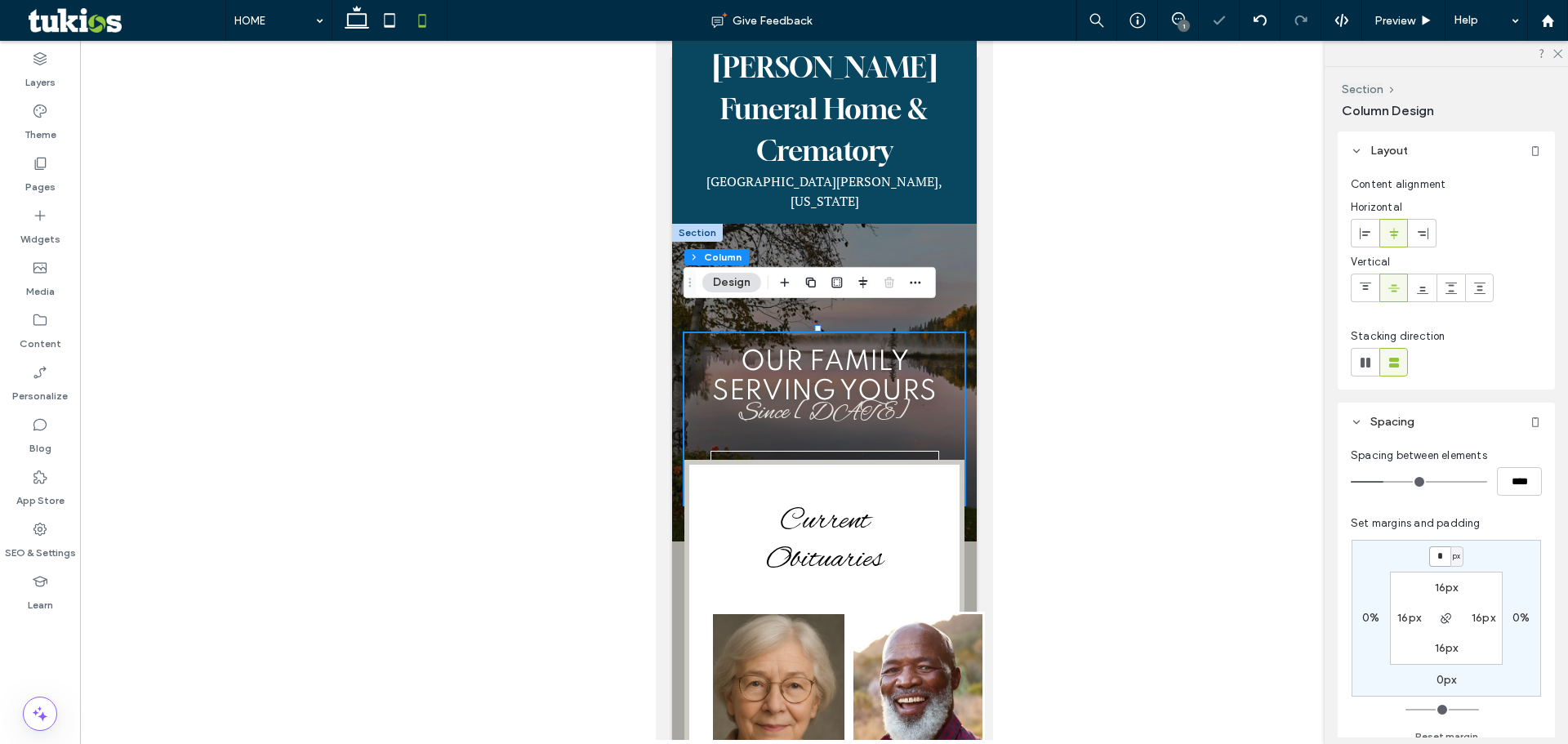
click at [1444, 551] on input "*" at bounding box center [1439, 556] width 21 height 20
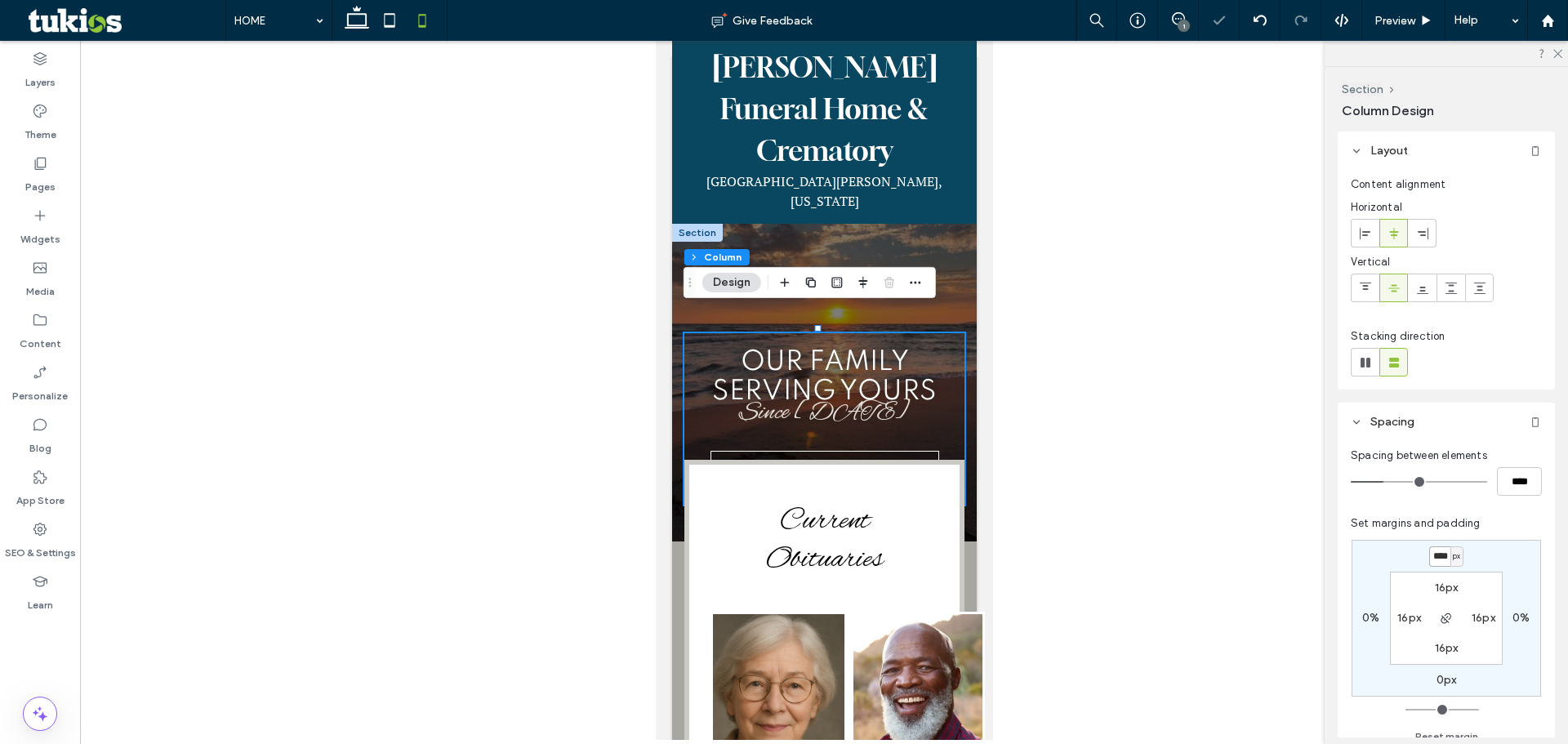
scroll to position [0, 1]
type input "****"
type input "*"
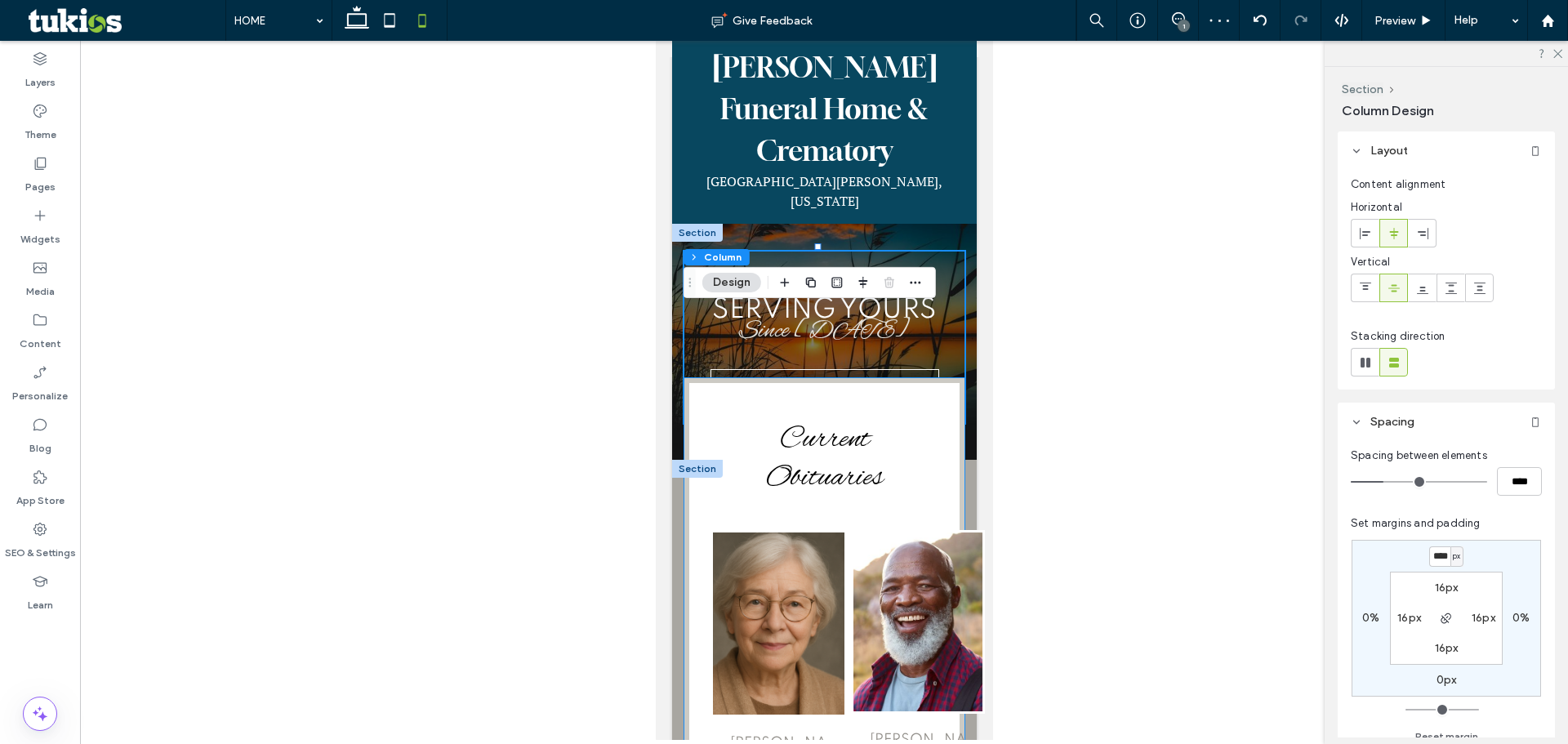
scroll to position [0, 0]
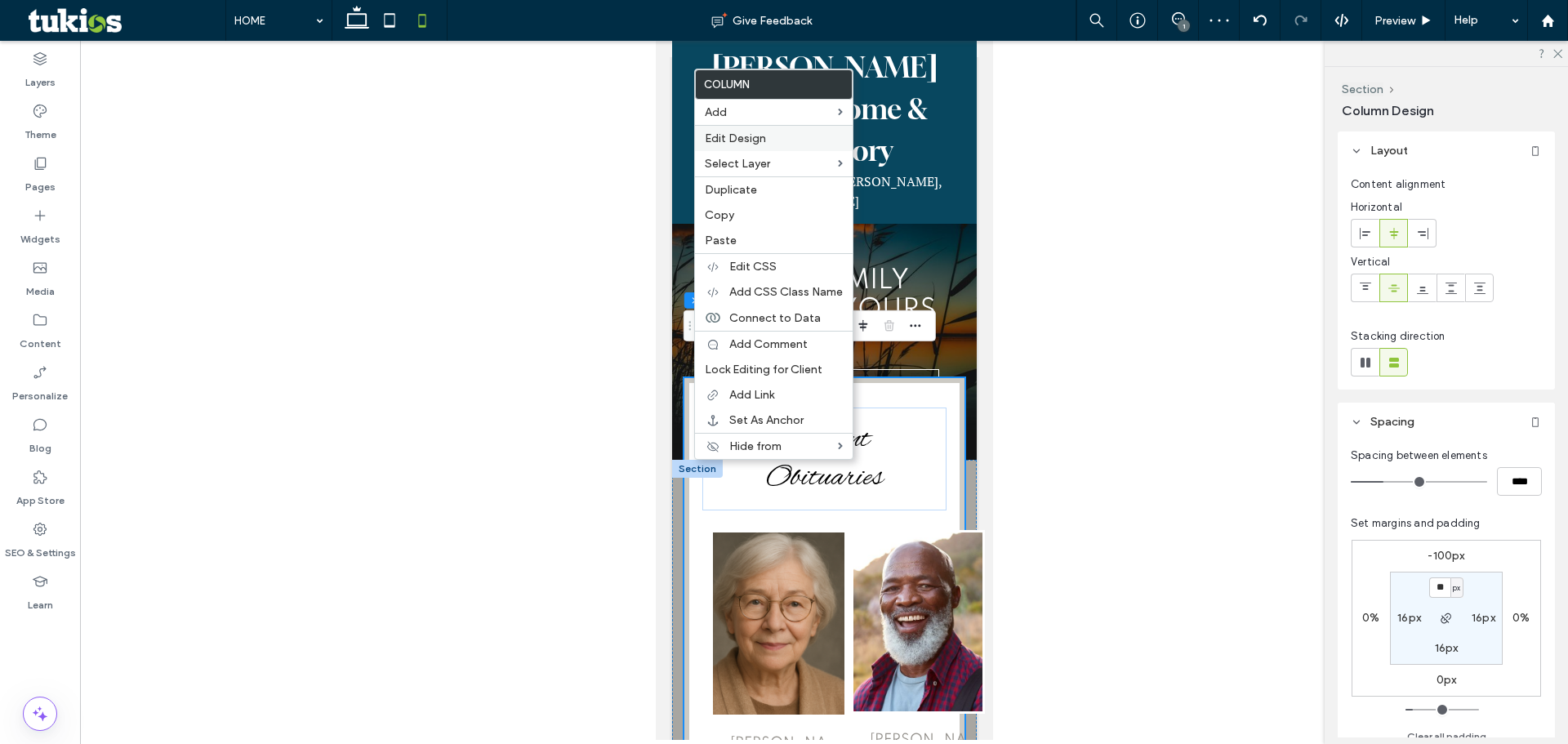
drag, startPoint x: 728, startPoint y: 131, endPoint x: 292, endPoint y: 210, distance: 443.1
click at [728, 131] on span "Edit Design" at bounding box center [735, 138] width 61 height 14
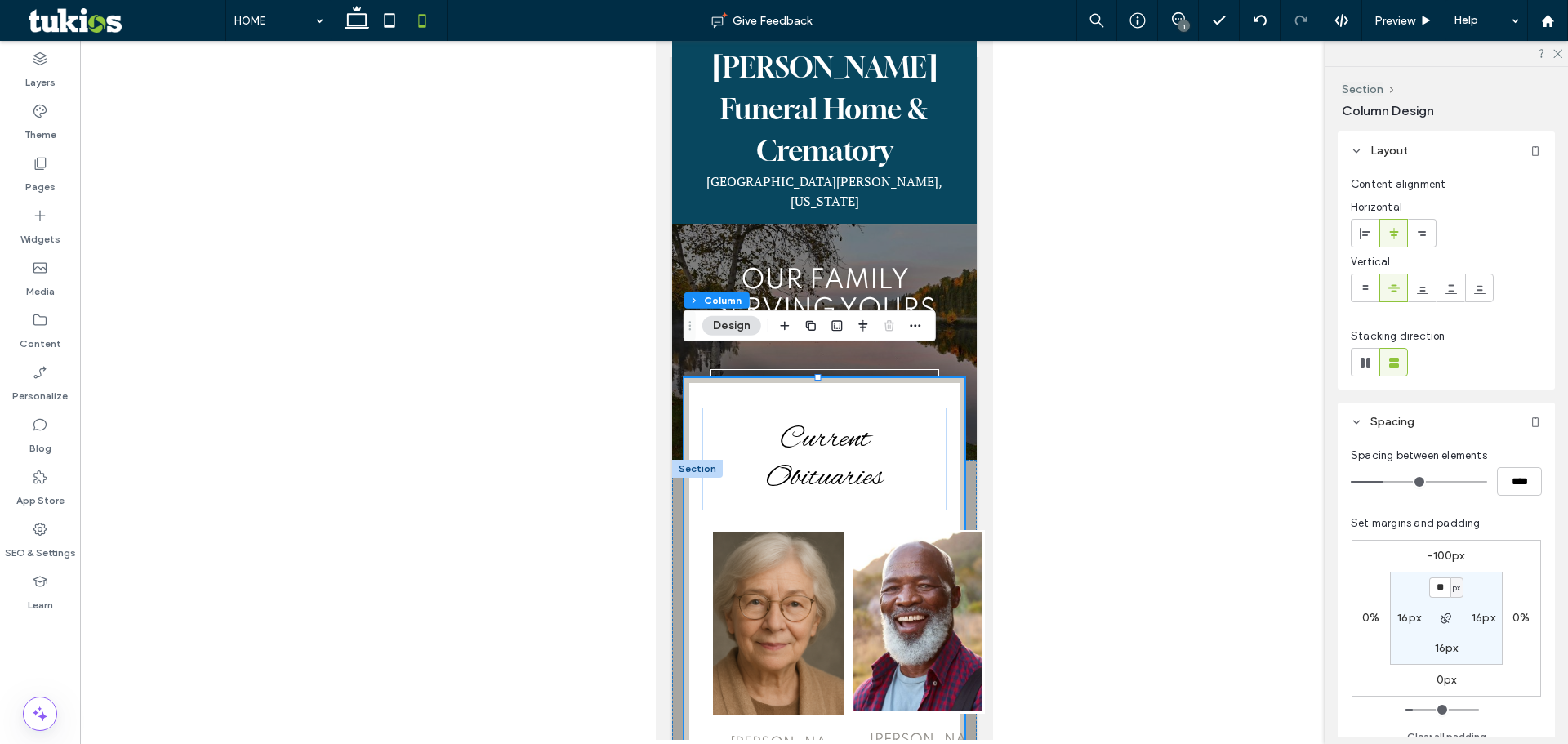
click at [1447, 554] on label "-100px" at bounding box center [1446, 555] width 37 height 14
type input "*"
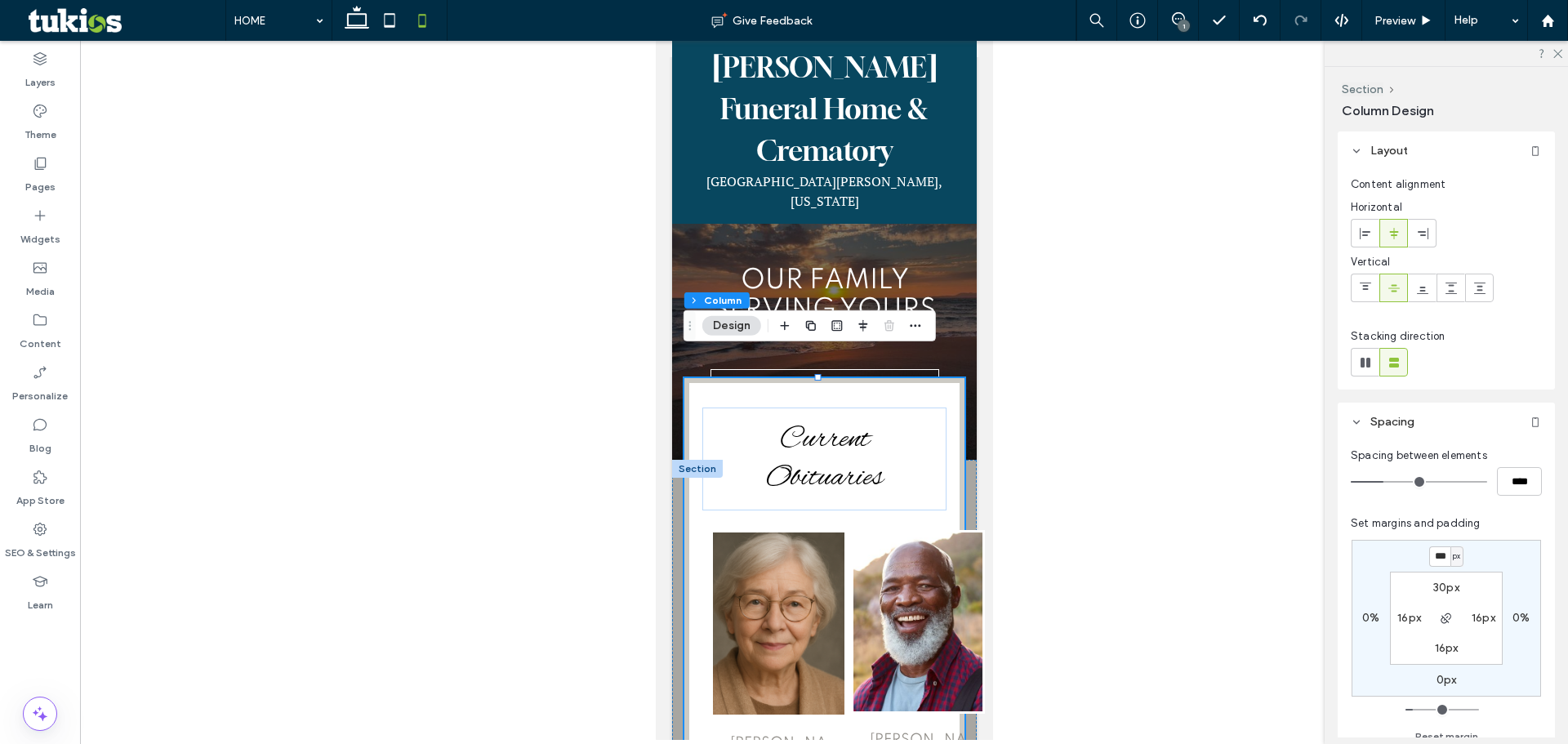
type input "***"
type input "*"
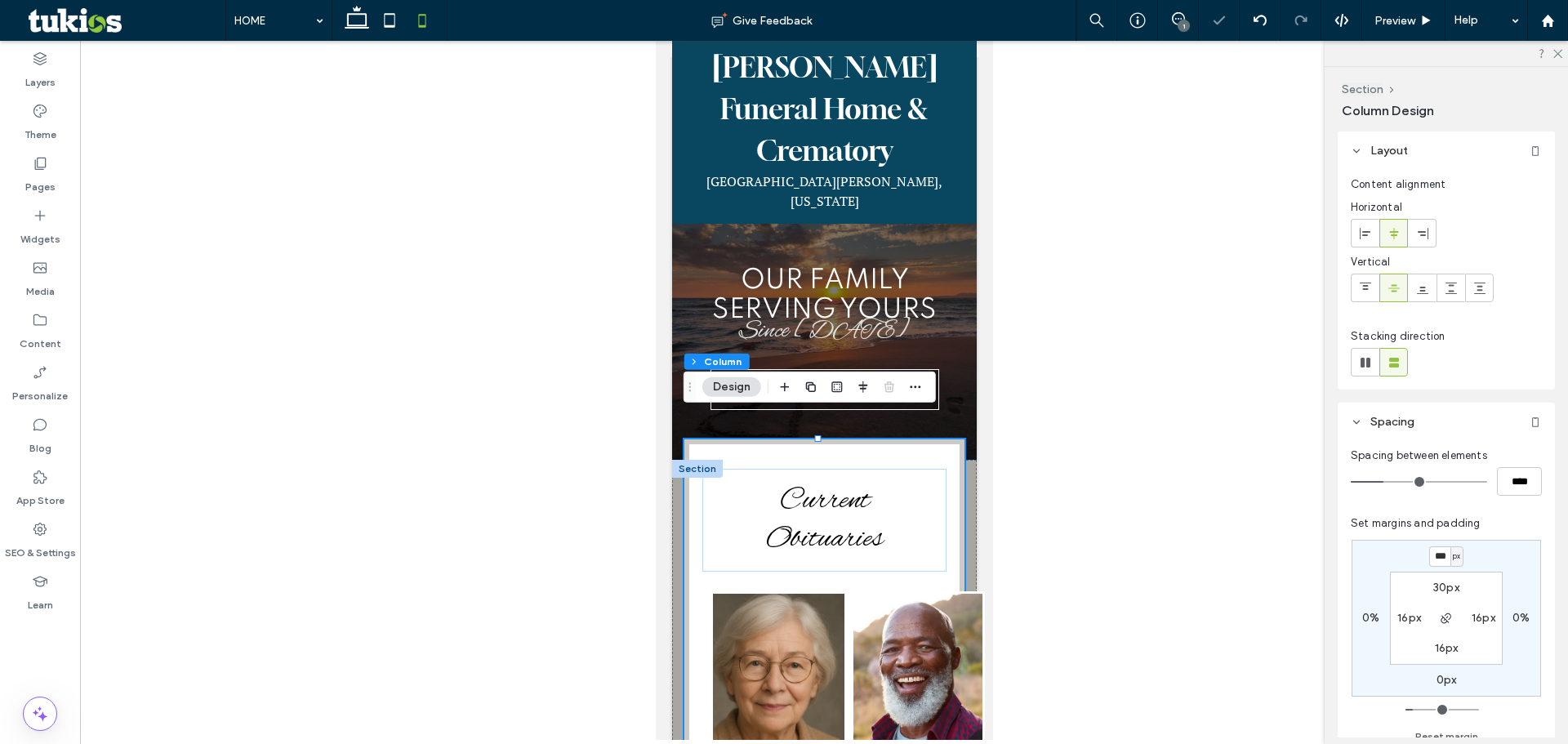
click at [1074, 400] on div at bounding box center [824, 391] width 1487 height 699
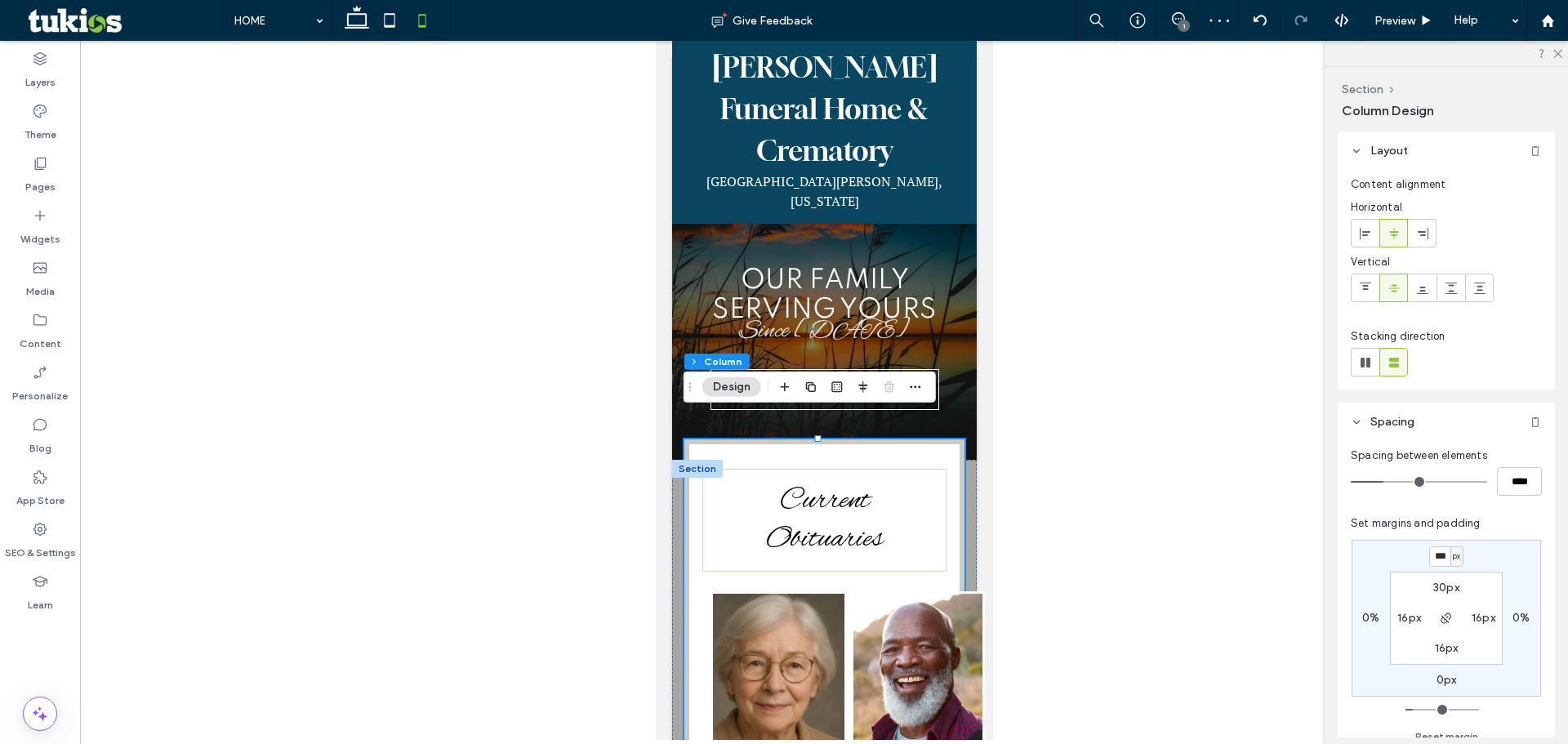
click at [1130, 162] on div at bounding box center [824, 391] width 1487 height 699
drag, startPoint x: 1117, startPoint y: 298, endPoint x: 996, endPoint y: 262, distance: 126.2
click at [1115, 300] on div at bounding box center [824, 391] width 1487 height 699
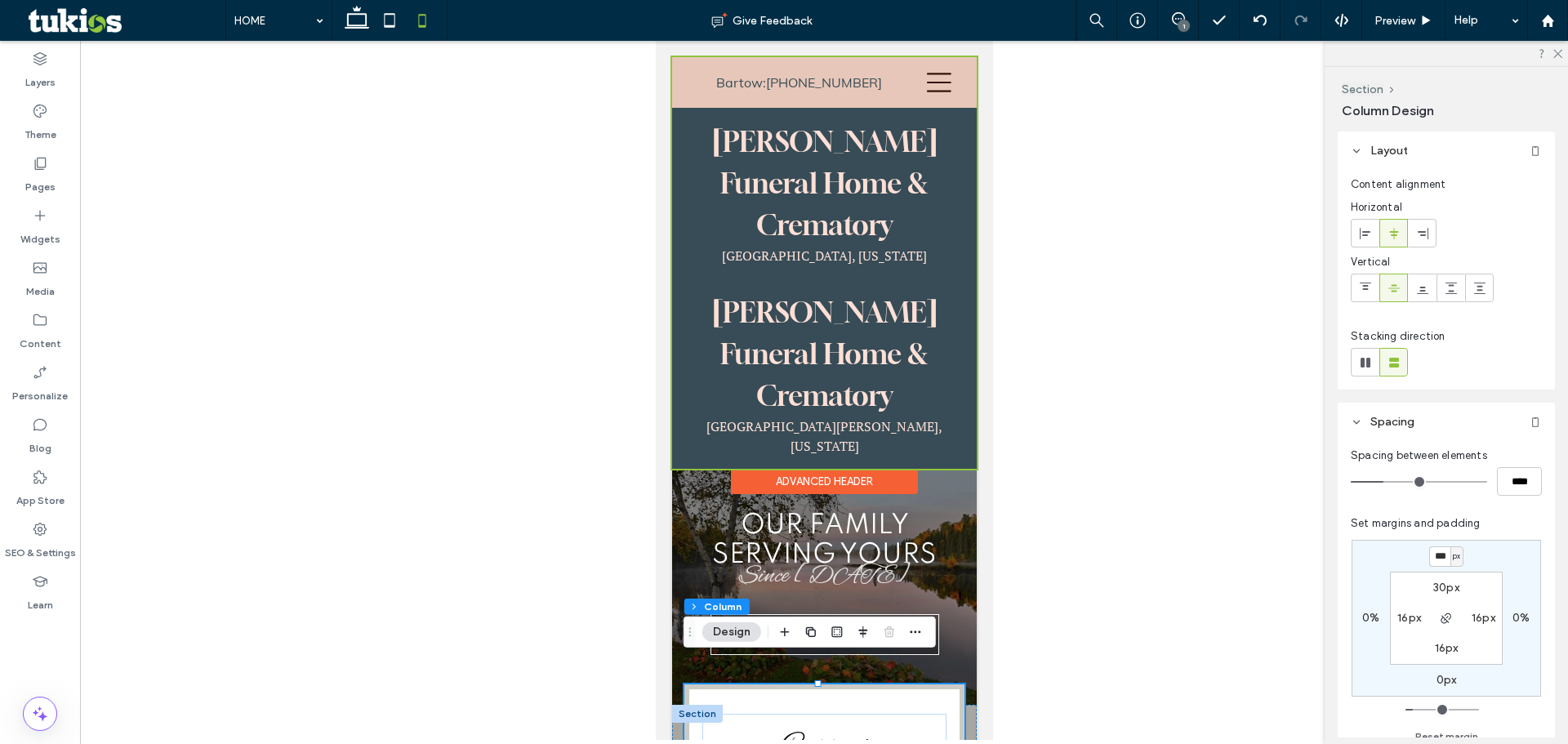
click at [928, 82] on div at bounding box center [824, 263] width 305 height 412
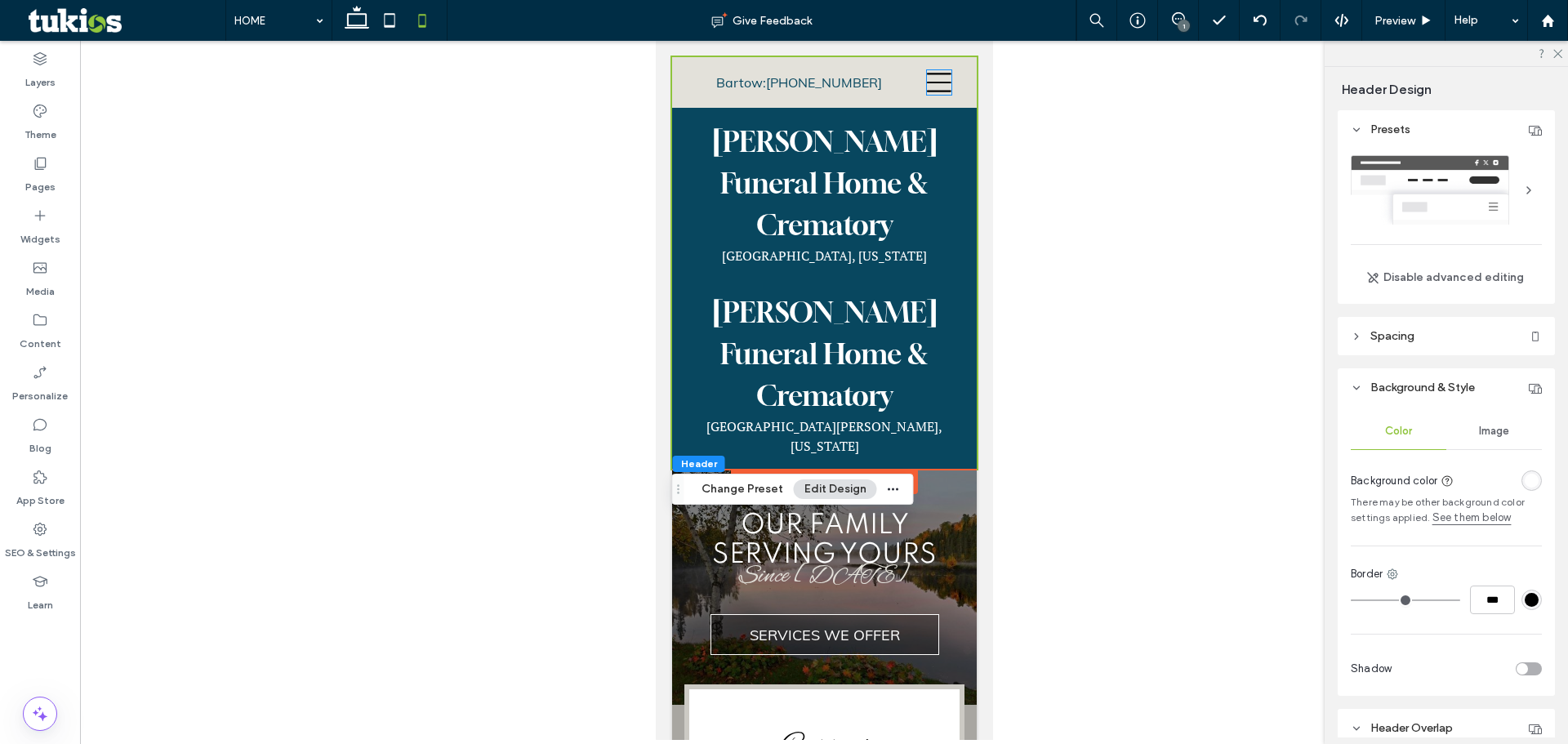
click at [928, 82] on icon at bounding box center [938, 82] width 24 height 24
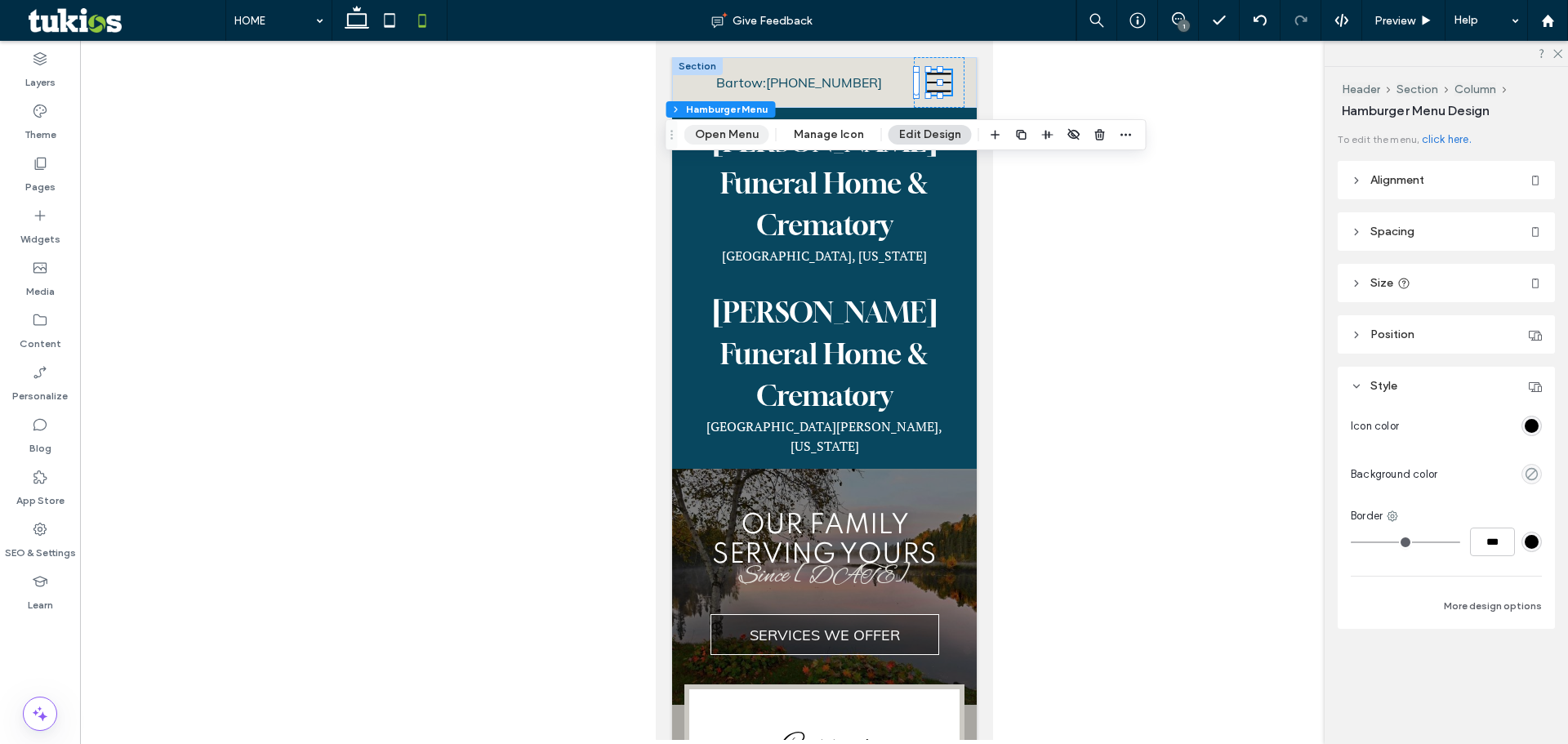
click at [724, 130] on button "Open Menu" at bounding box center [726, 135] width 85 height 19
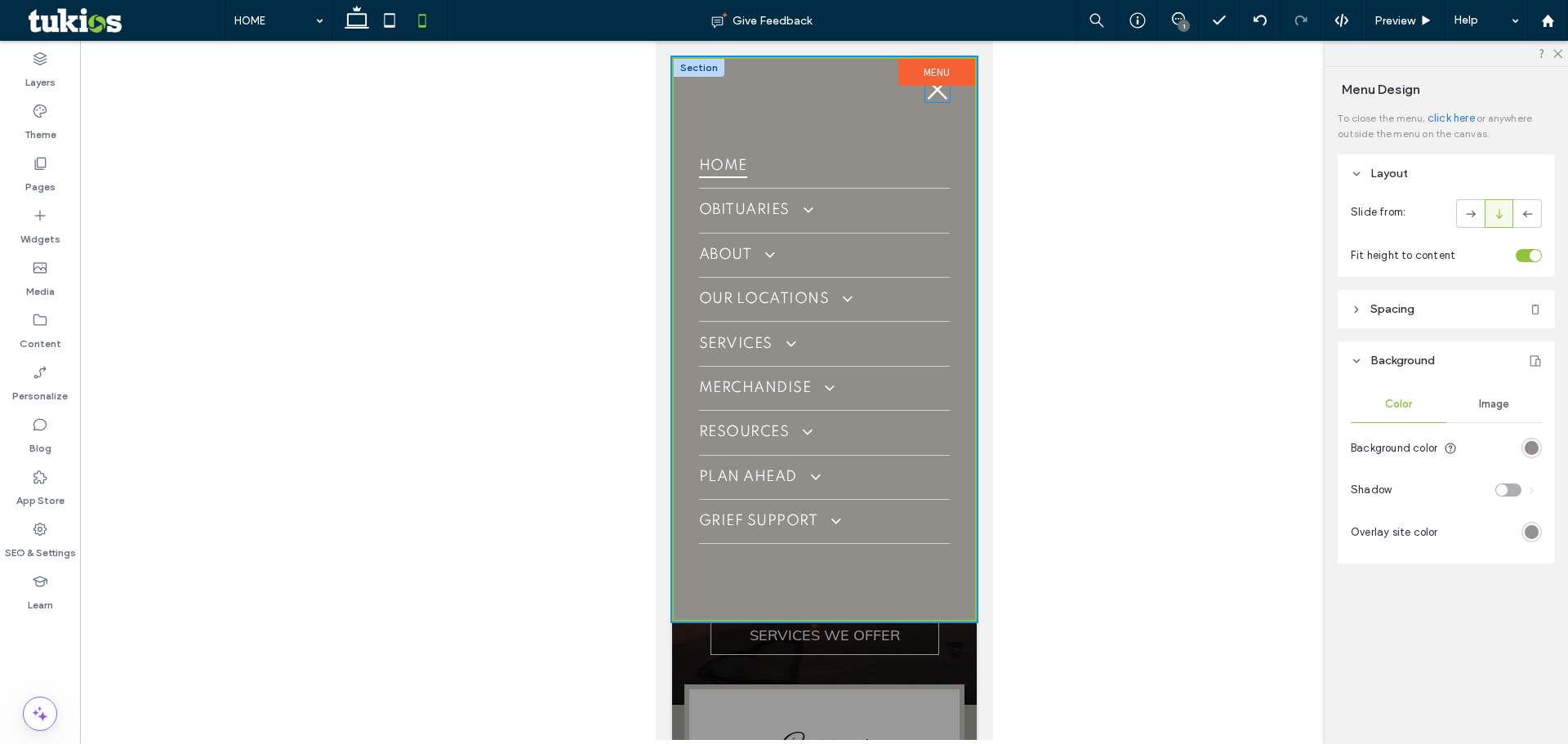
click at [941, 90] on icon "X ICON" at bounding box center [936, 89] width 24 height 24
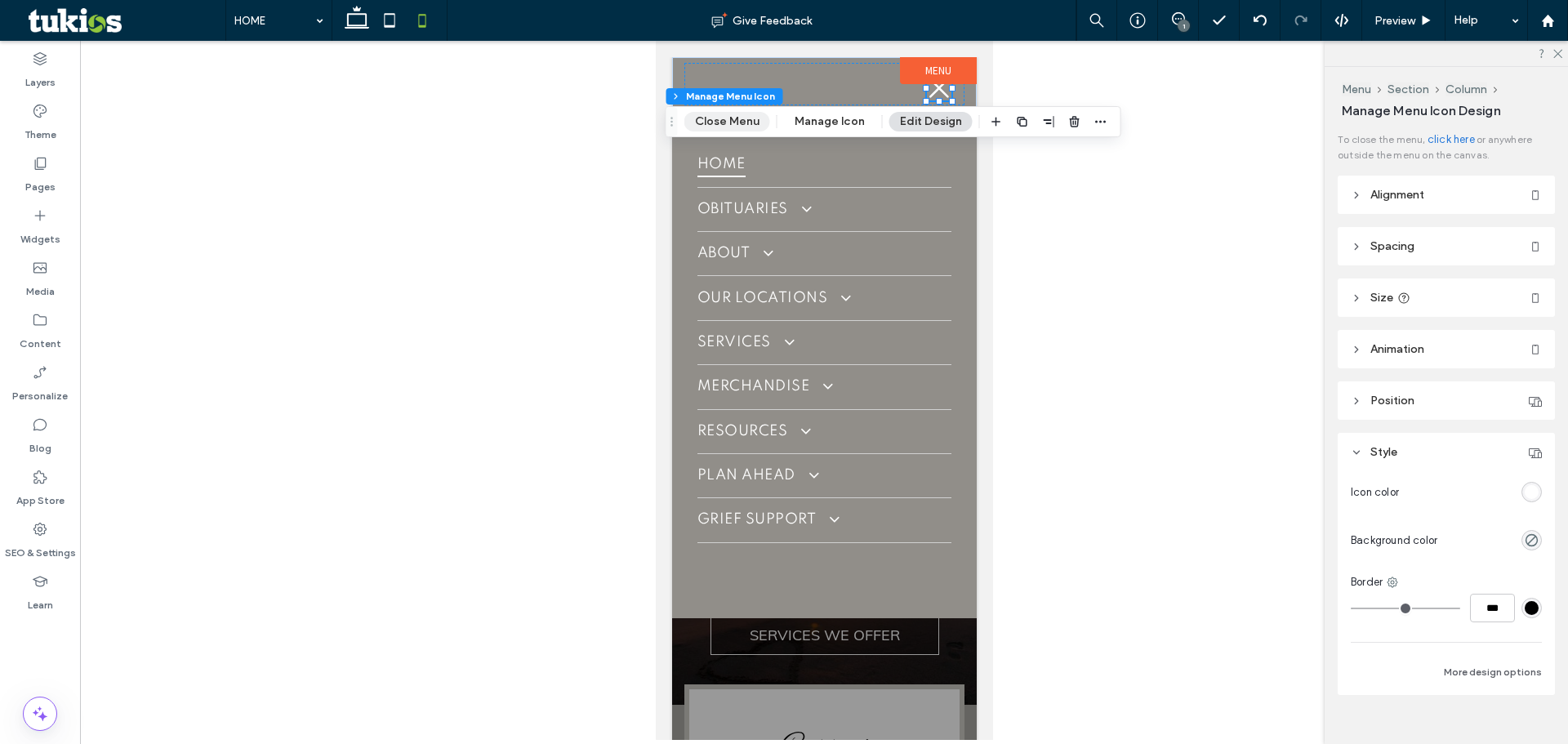
click at [734, 122] on button "Close Menu" at bounding box center [727, 121] width 86 height 19
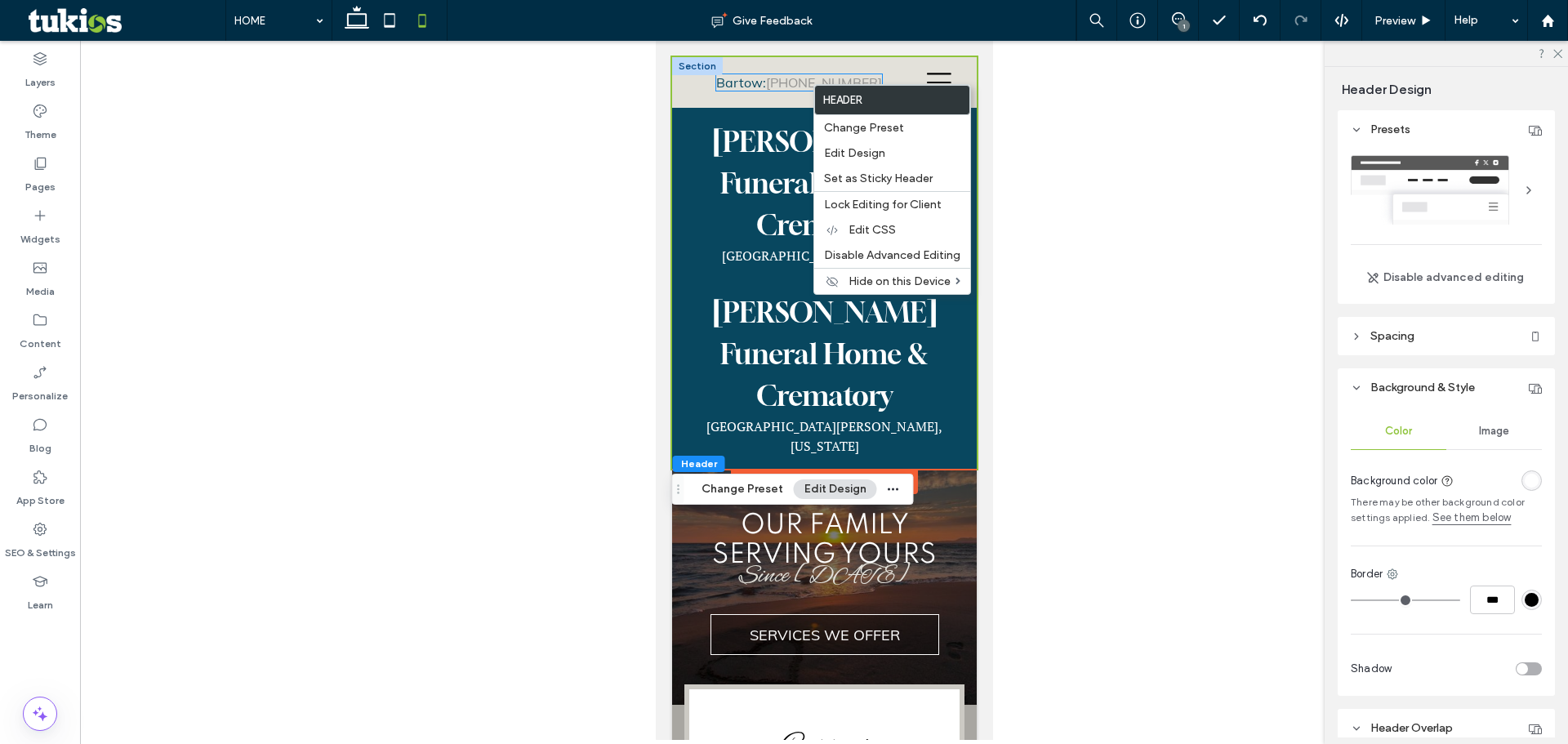
click at [783, 77] on link "(863) 533-8123" at bounding box center [823, 82] width 116 height 16
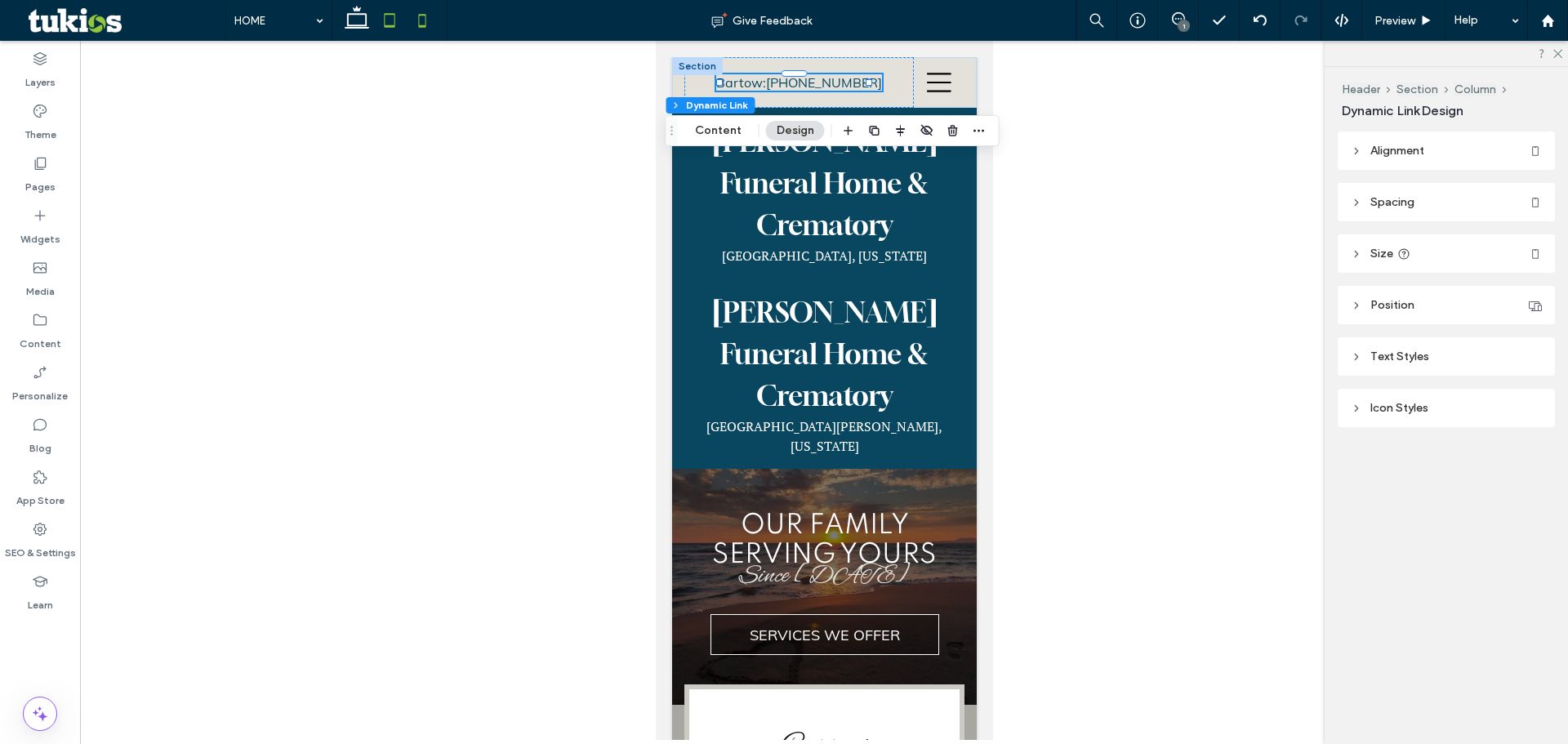
click at [383, 24] on icon at bounding box center [389, 20] width 33 height 33
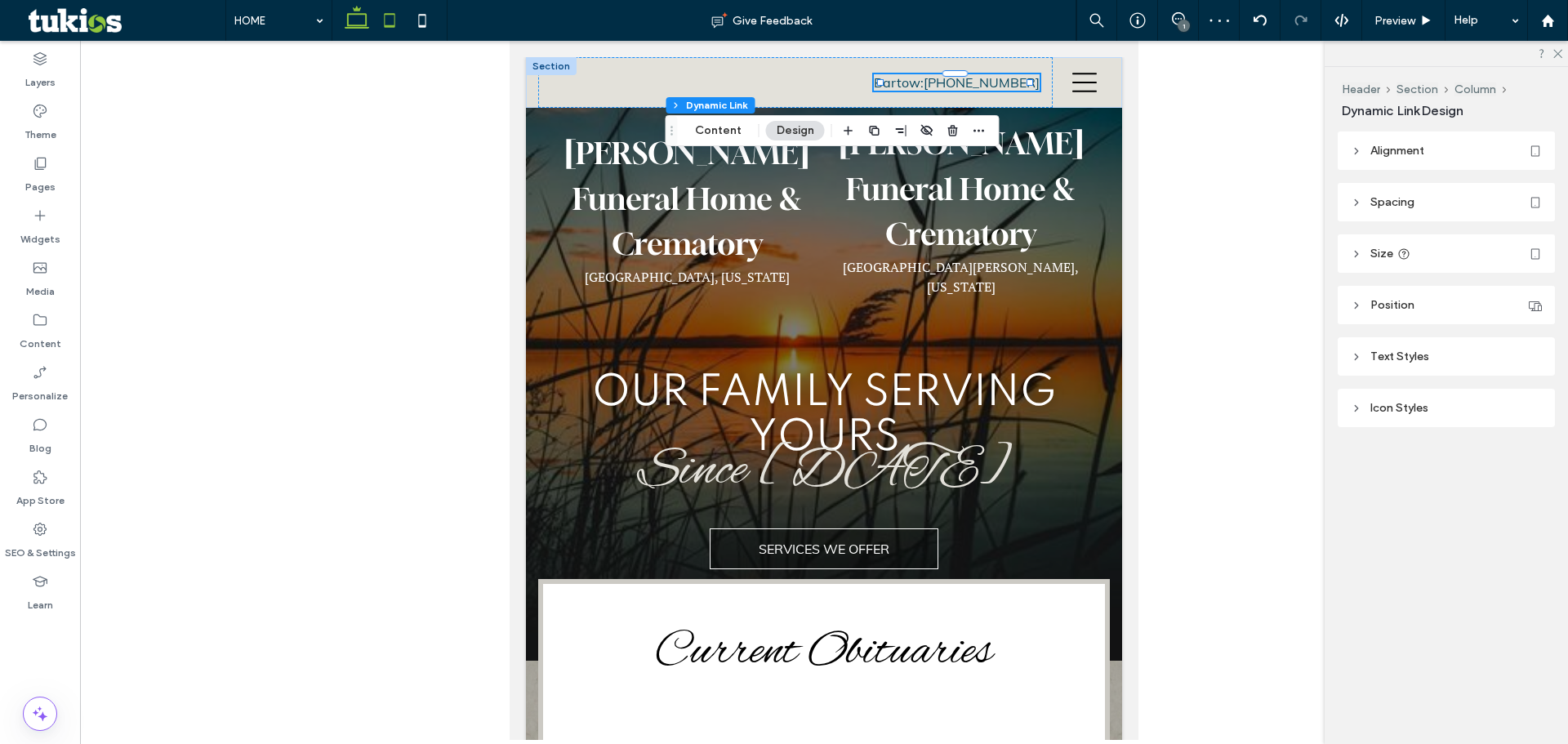
click at [351, 18] on icon at bounding box center [357, 20] width 33 height 33
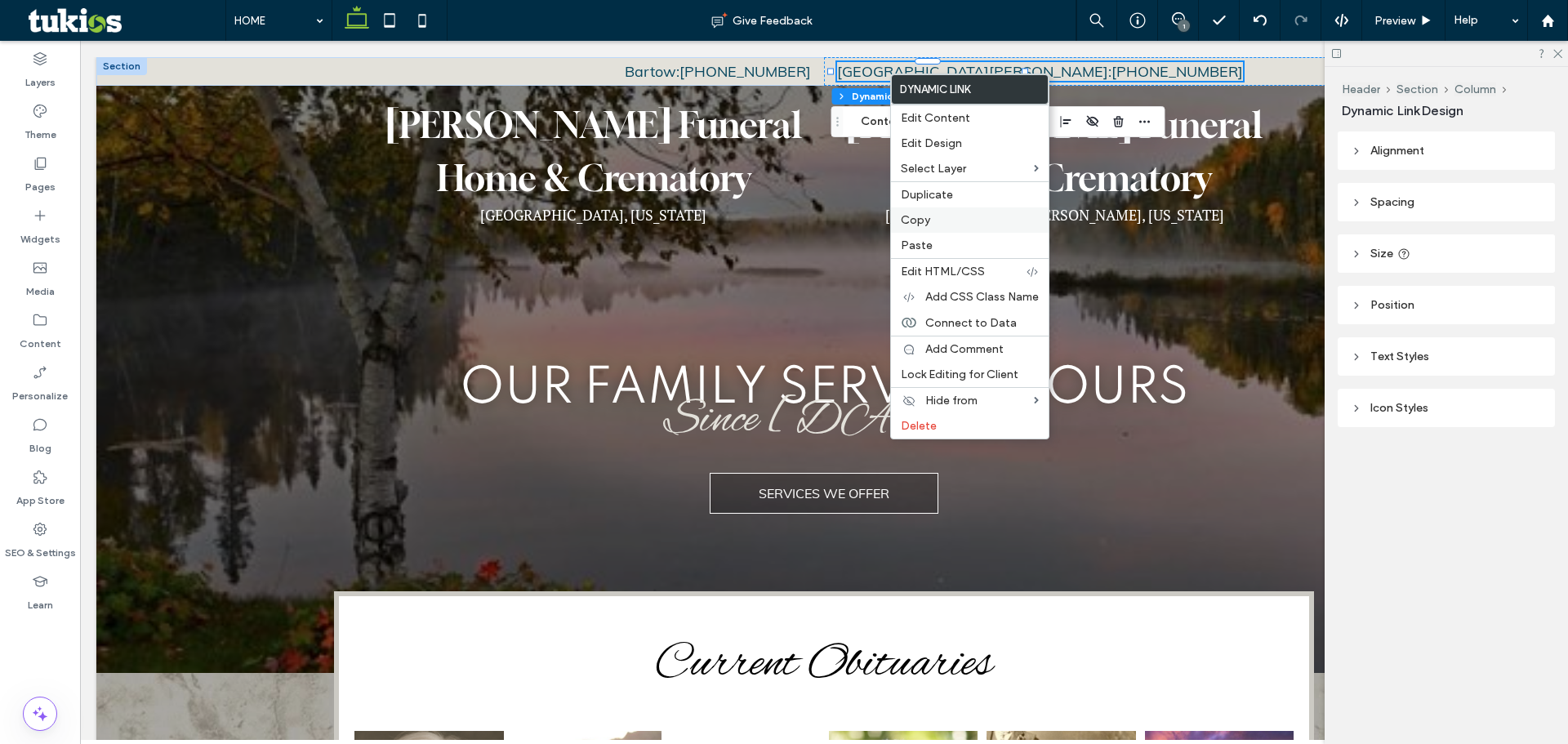
click at [930, 218] on span "Copy" at bounding box center [915, 220] width 29 height 14
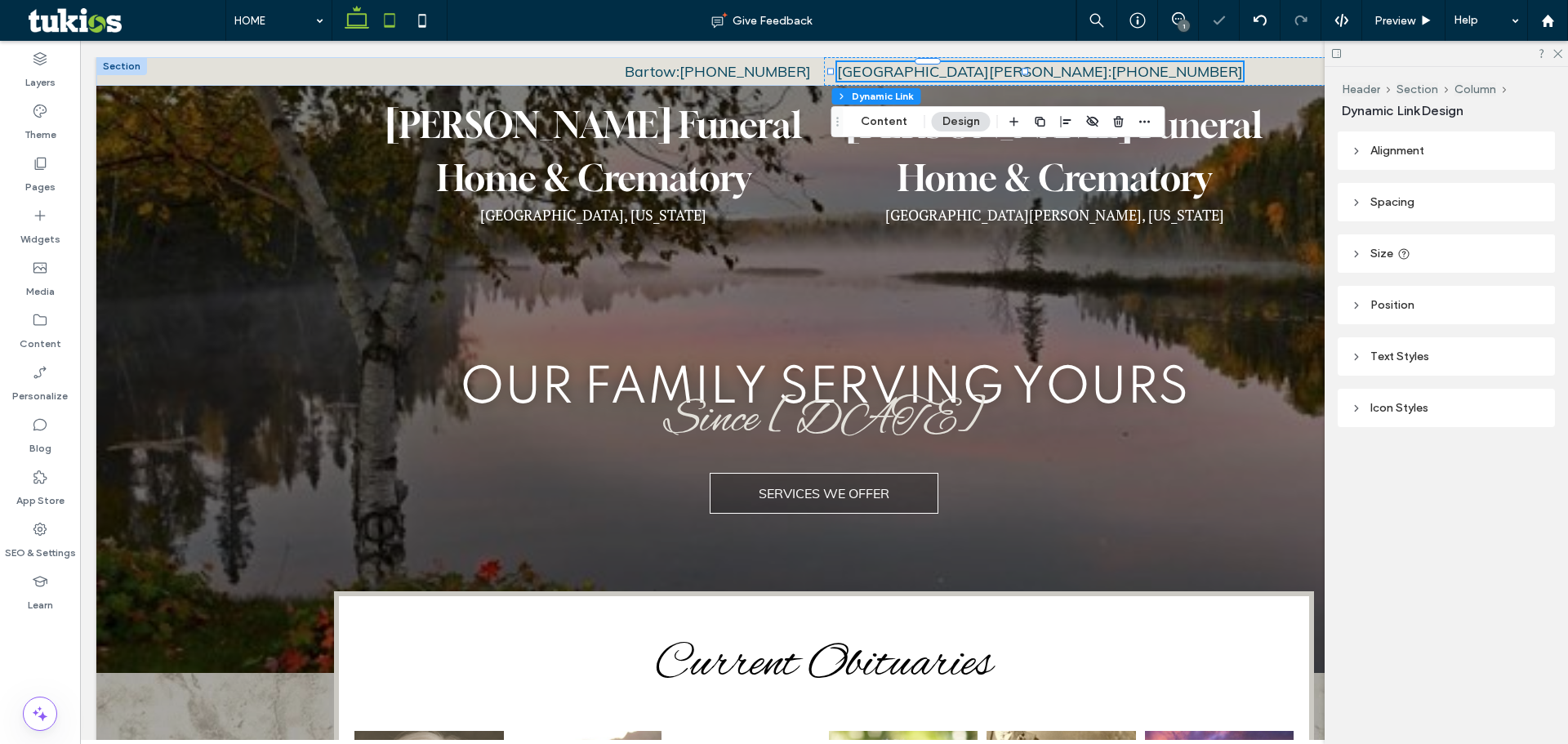
click at [398, 12] on icon at bounding box center [389, 20] width 33 height 33
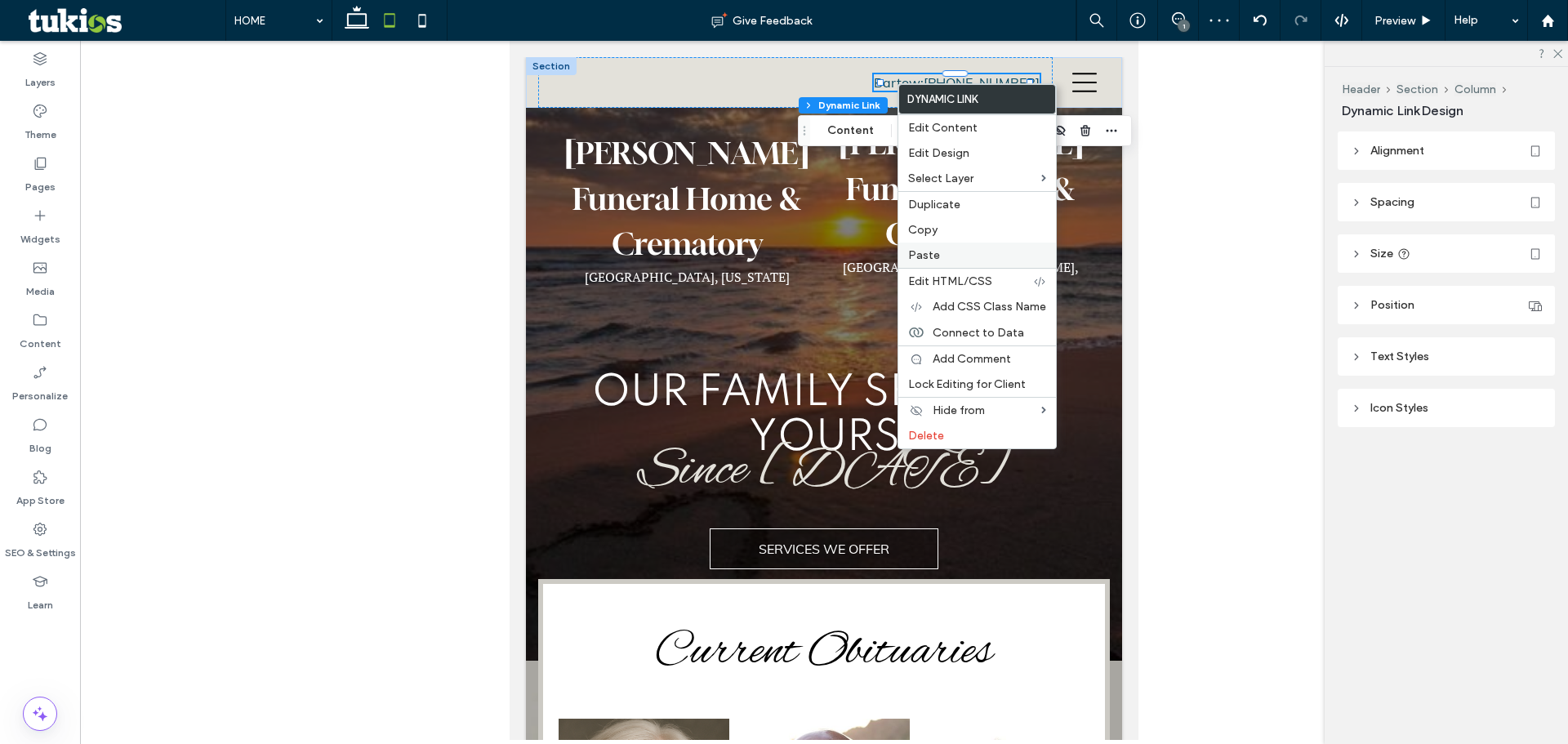
click at [930, 257] on span "Paste" at bounding box center [924, 255] width 32 height 14
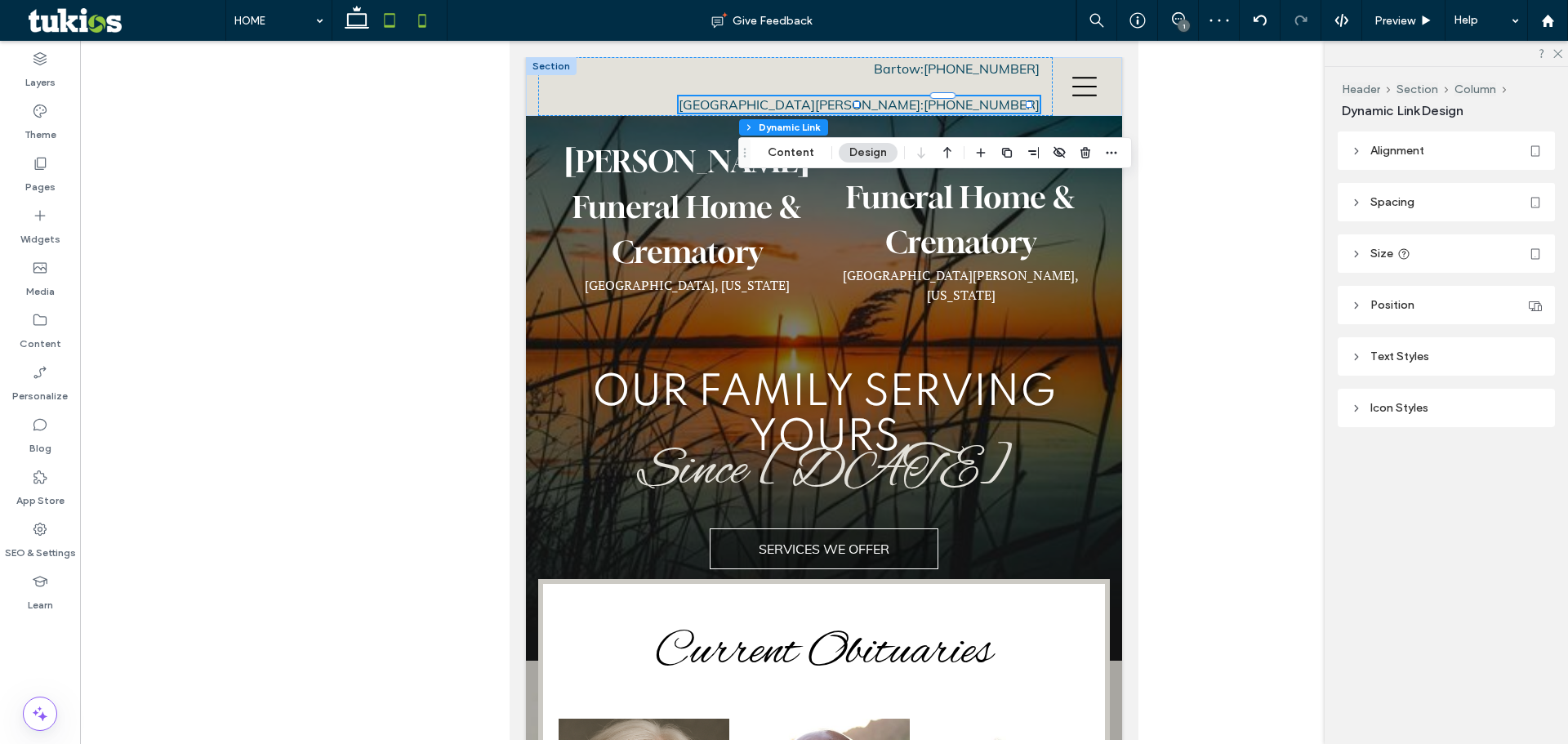
click at [423, 19] on icon at bounding box center [421, 20] width 33 height 33
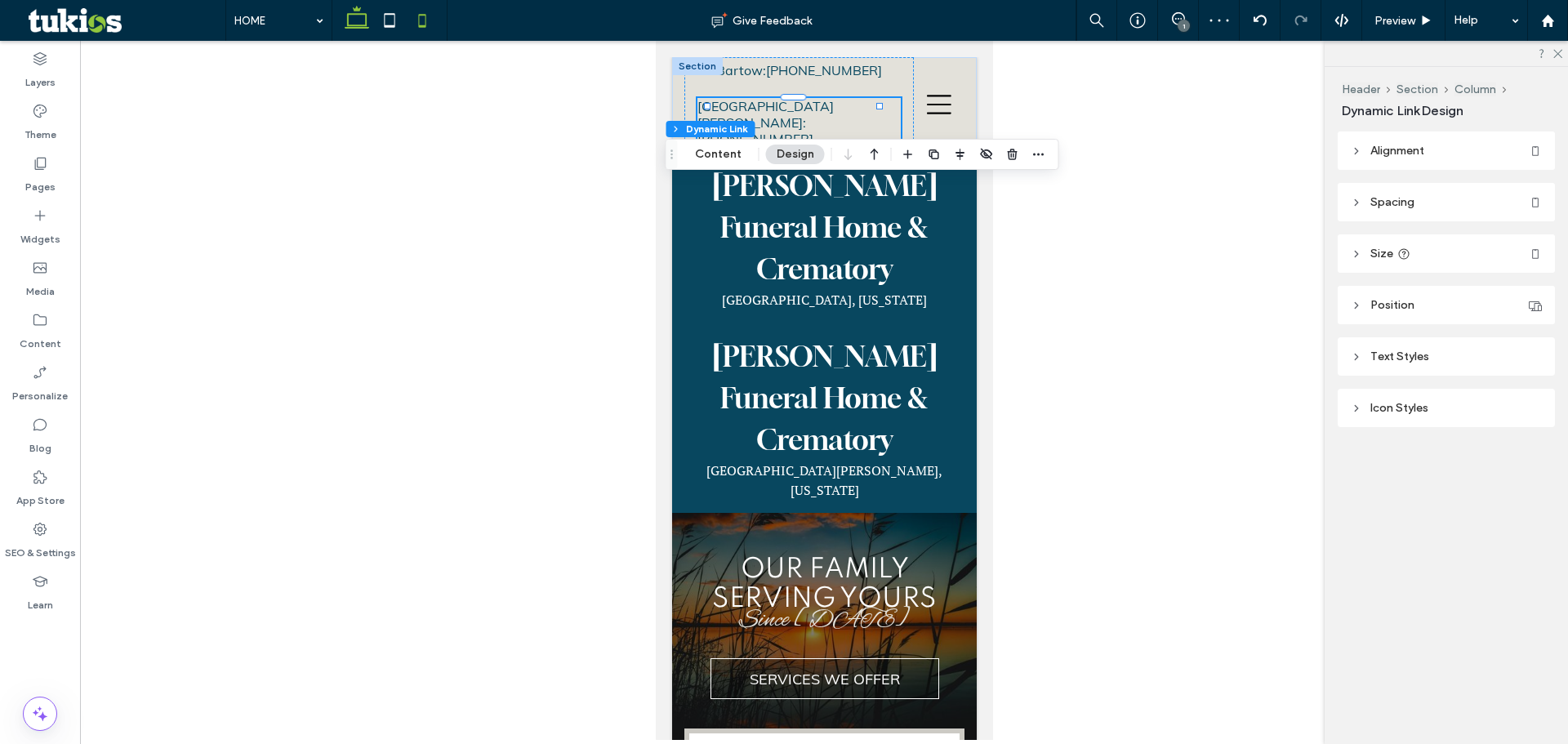
click at [370, 23] on icon at bounding box center [357, 20] width 33 height 33
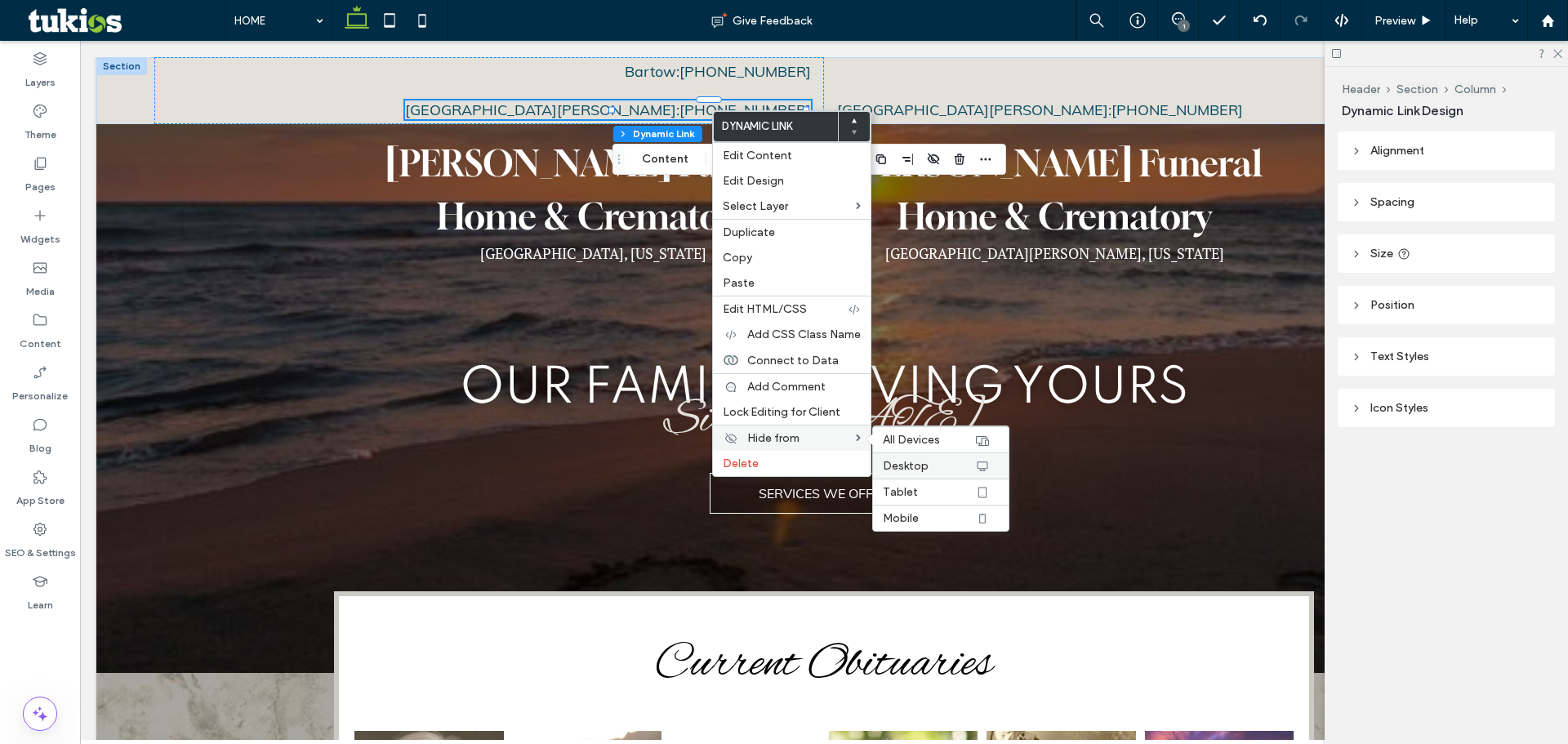
click at [910, 463] on span "Desktop" at bounding box center [905, 465] width 45 height 14
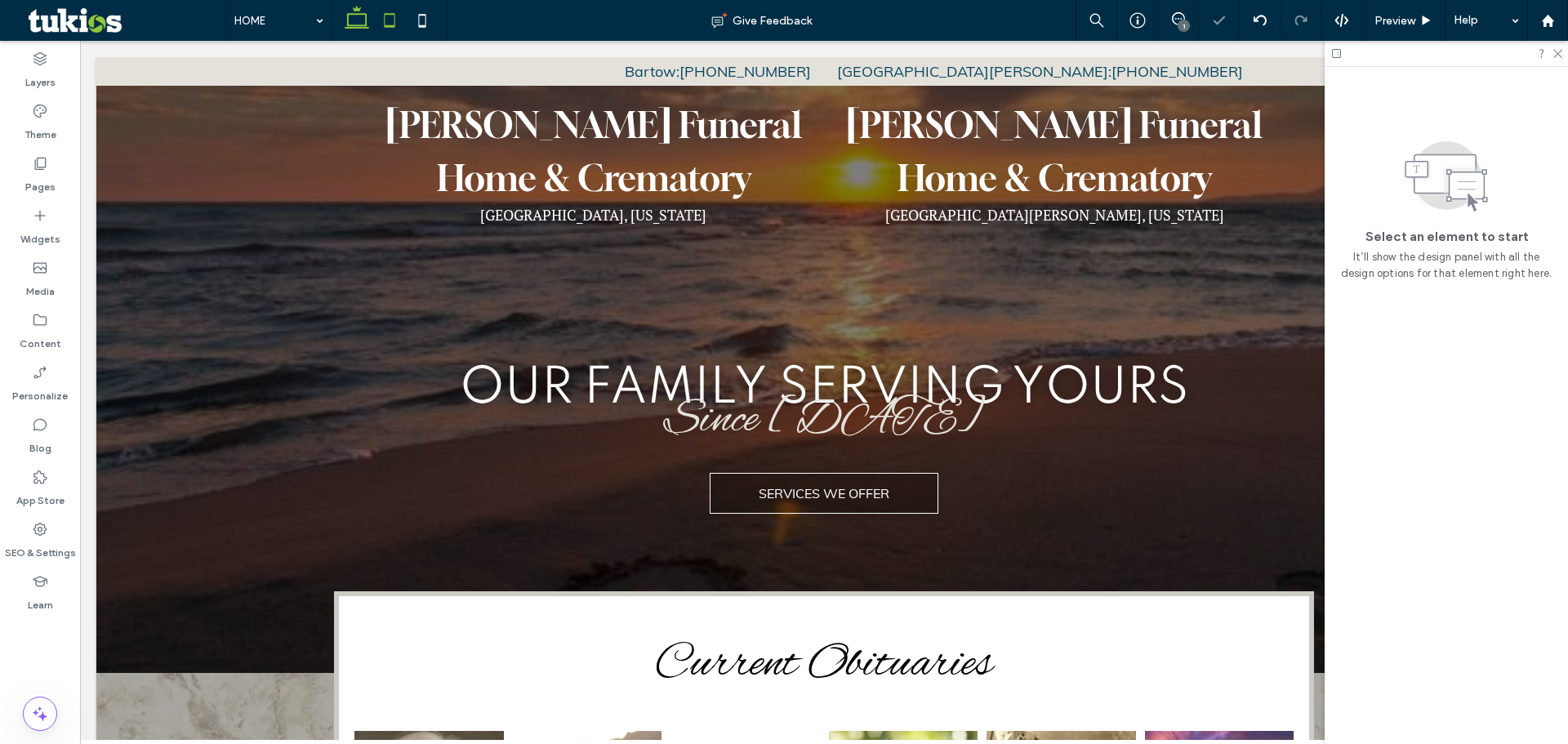
click at [400, 26] on icon at bounding box center [389, 20] width 33 height 33
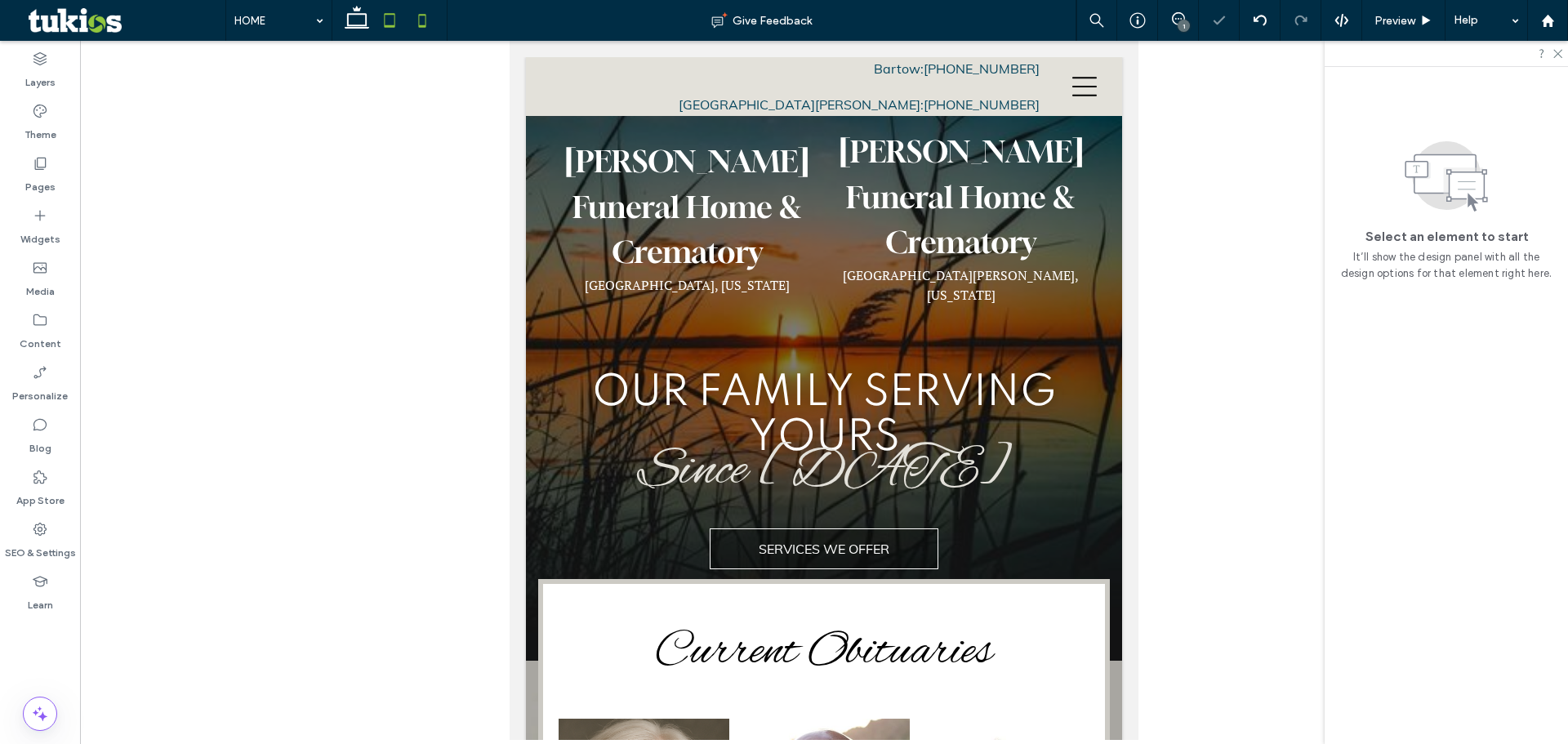
click at [421, 20] on icon at bounding box center [421, 20] width 33 height 33
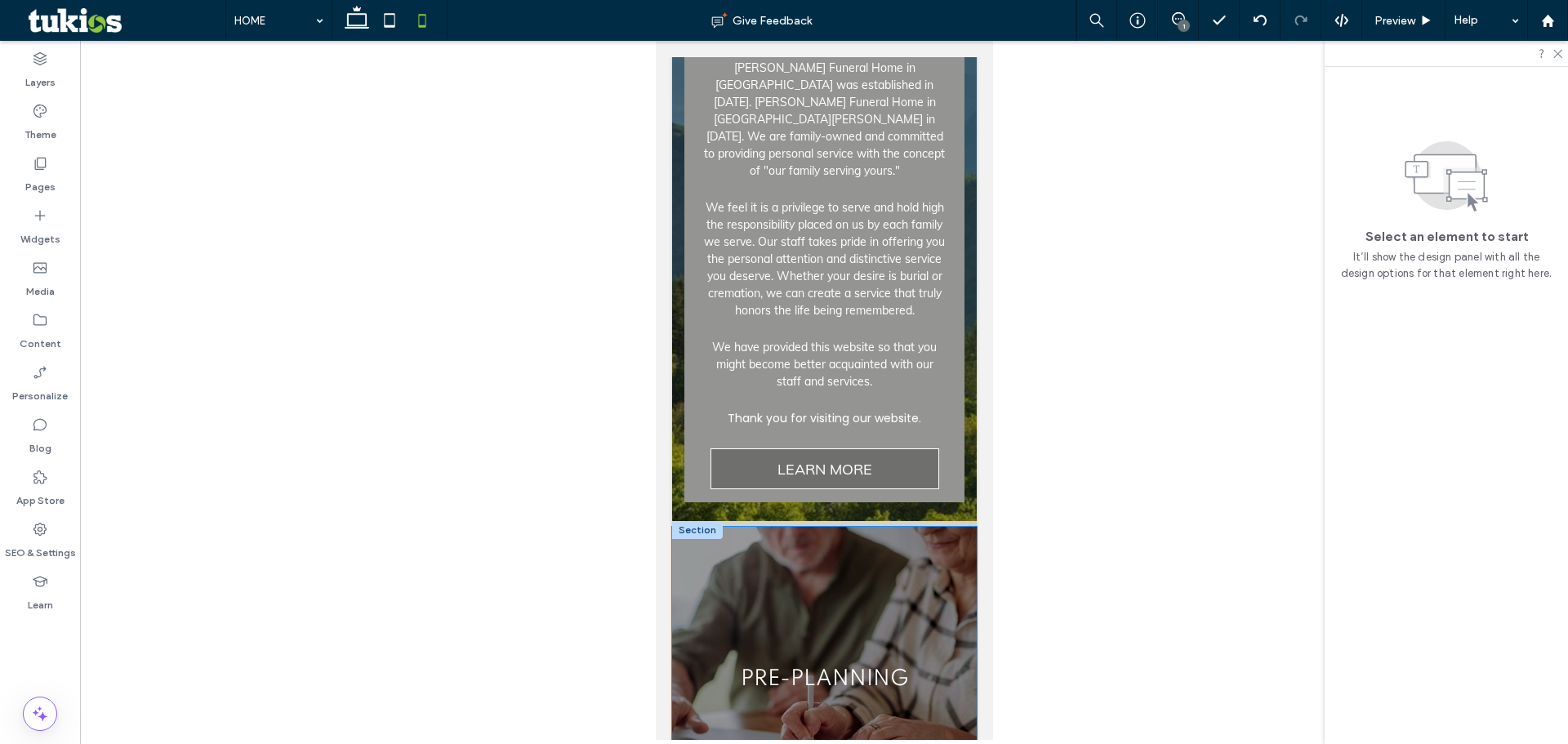
scroll to position [3267, 0]
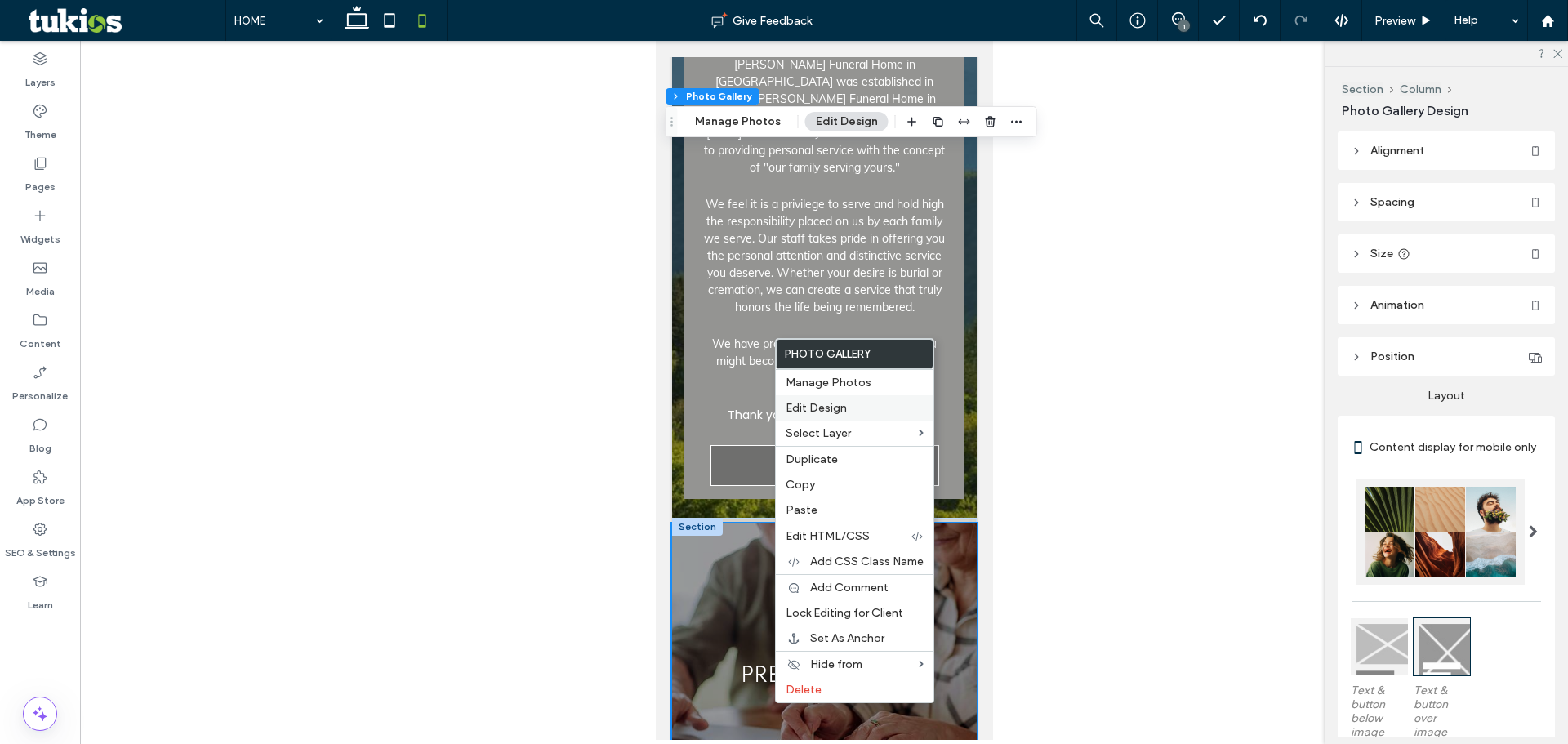
click at [829, 407] on span "Edit Design" at bounding box center [816, 408] width 61 height 14
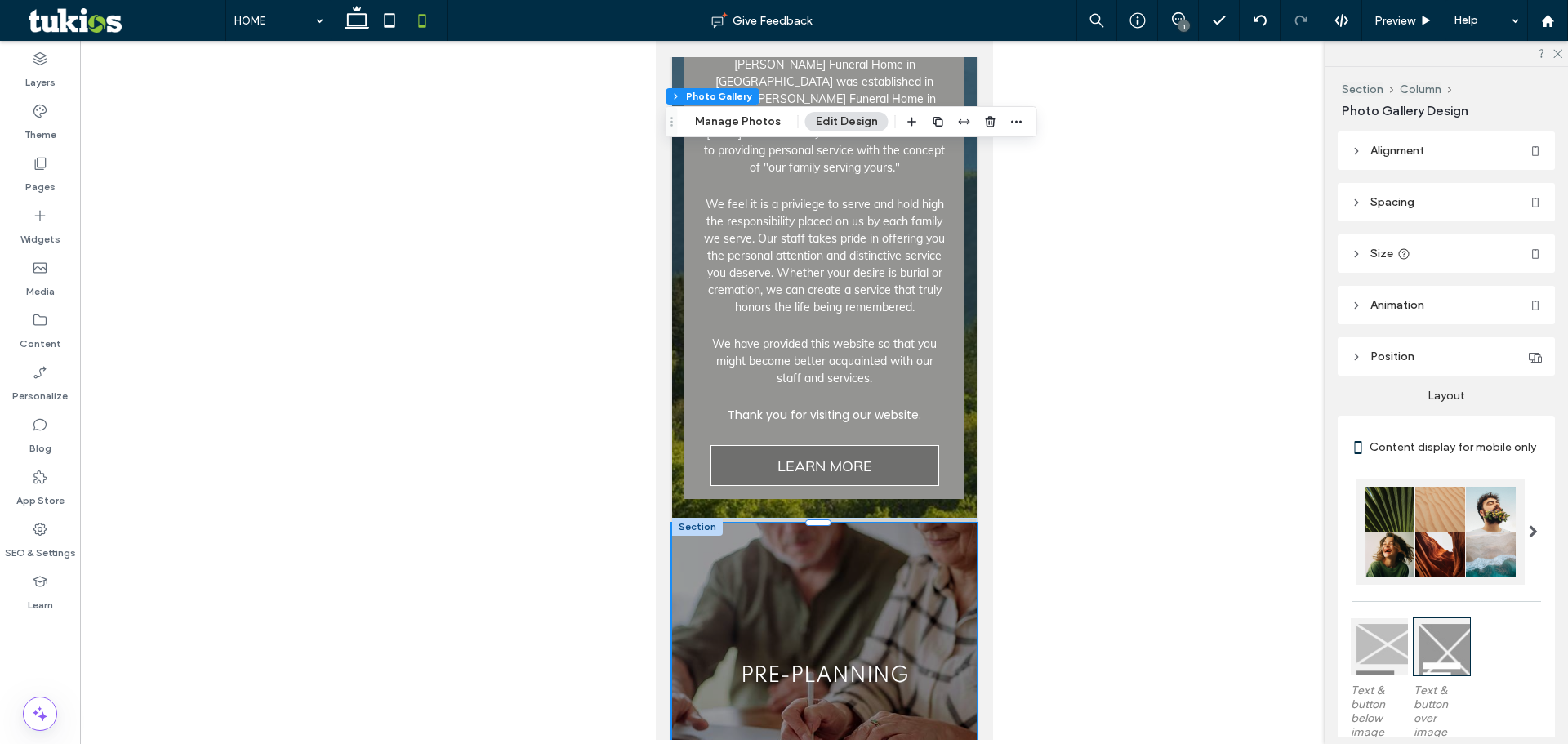
click at [1389, 209] on span "Spacing" at bounding box center [1392, 202] width 44 height 14
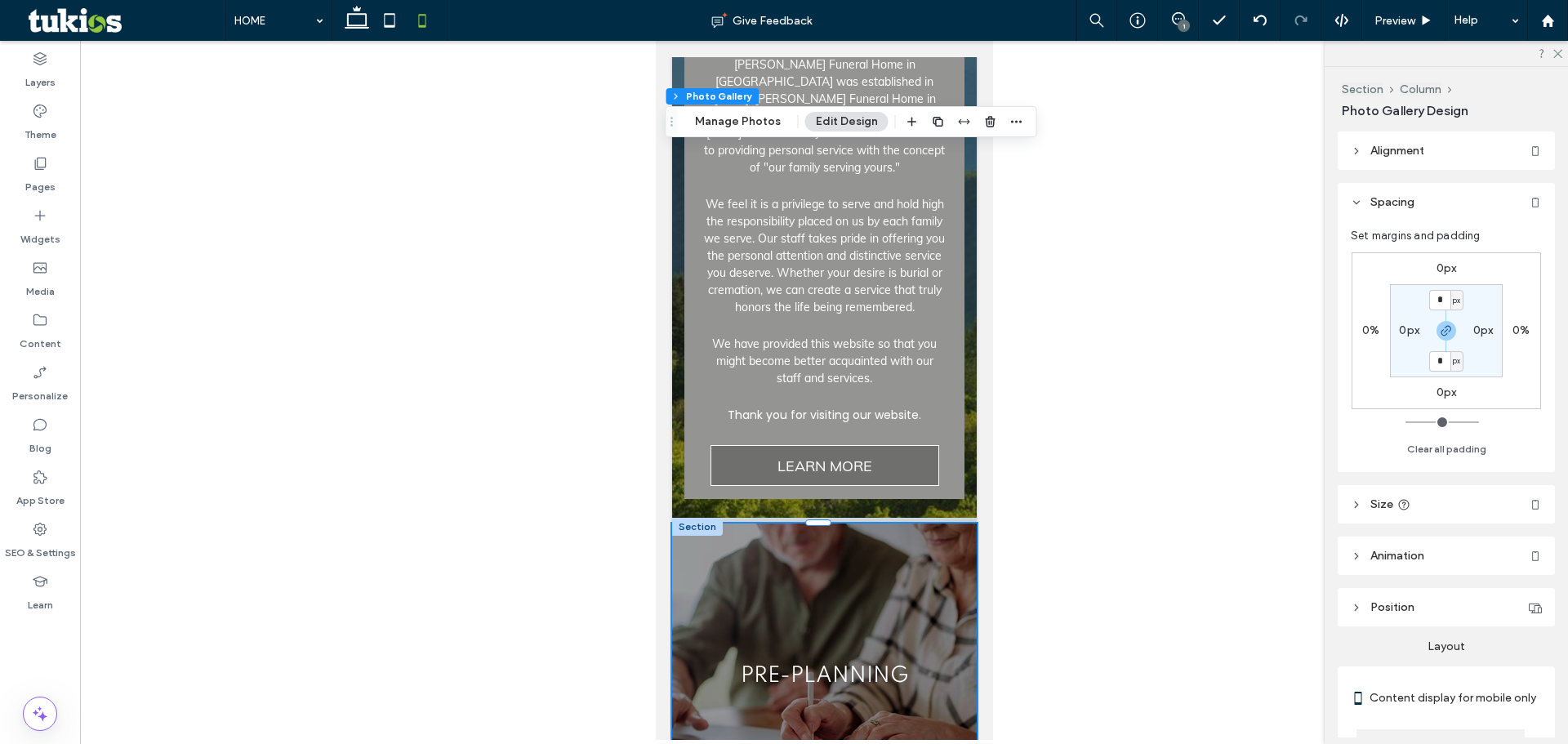
click at [1391, 169] on header "Alignment" at bounding box center [1446, 151] width 217 height 39
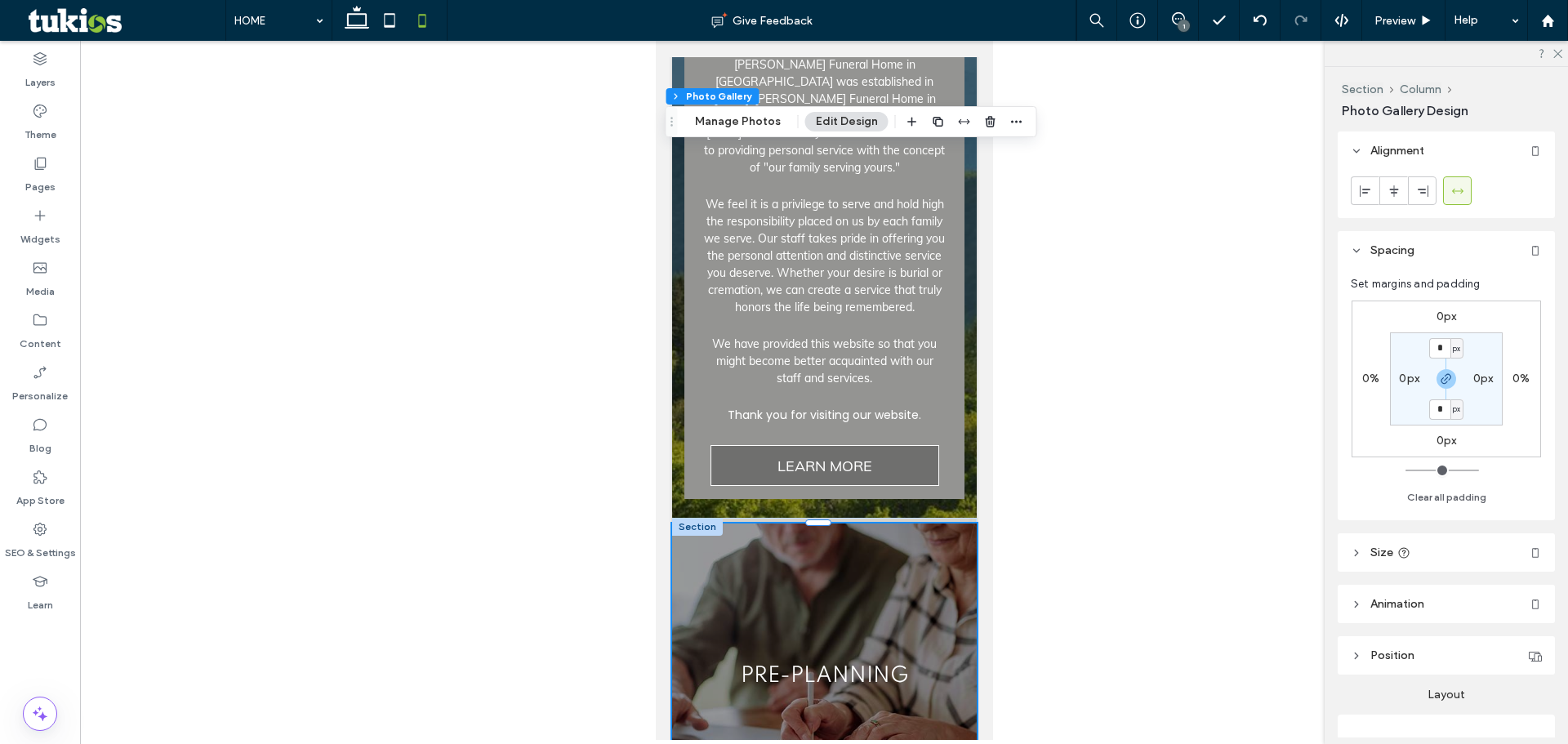
click at [1390, 155] on span "Alignment" at bounding box center [1397, 151] width 54 height 14
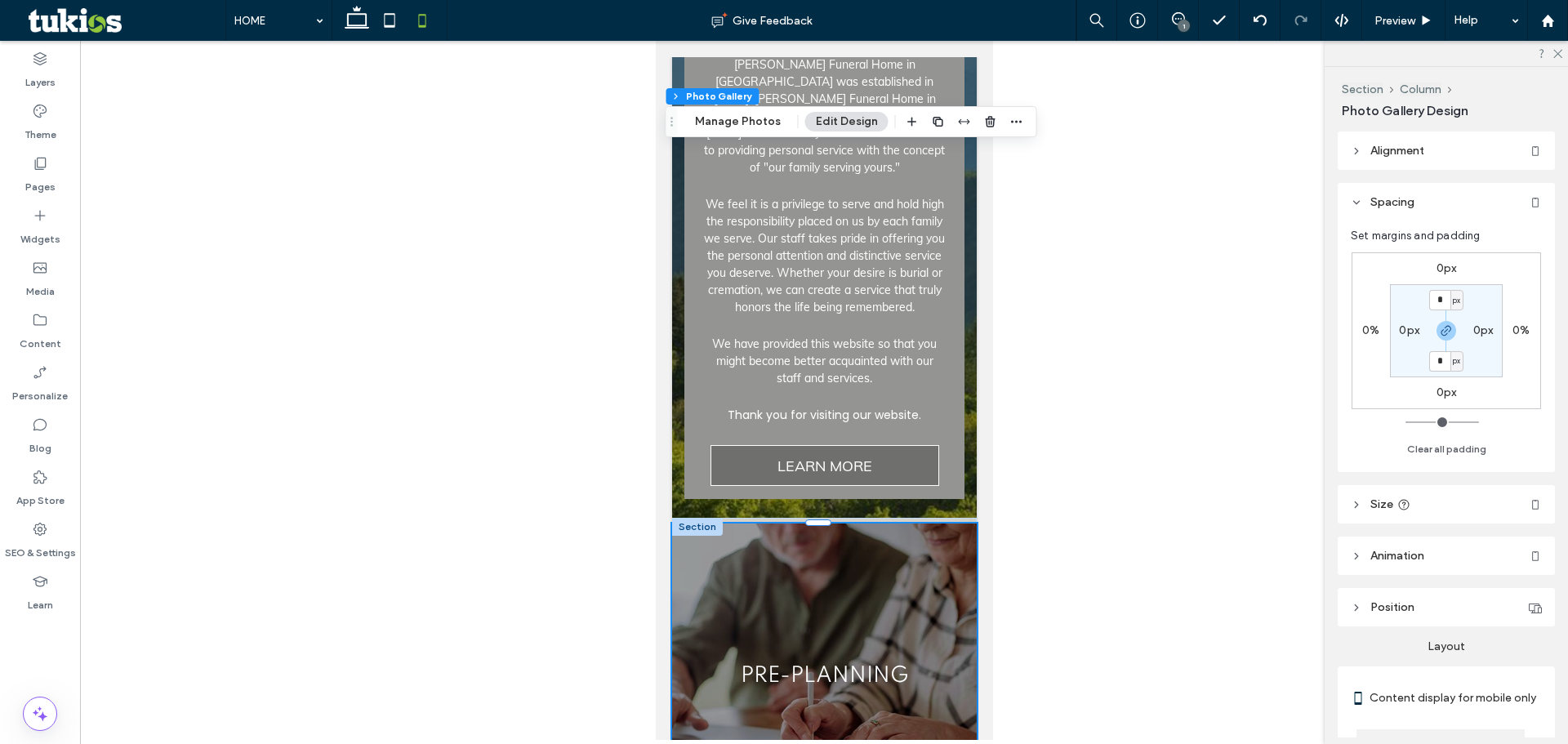
click at [1376, 205] on span "Spacing" at bounding box center [1392, 202] width 44 height 14
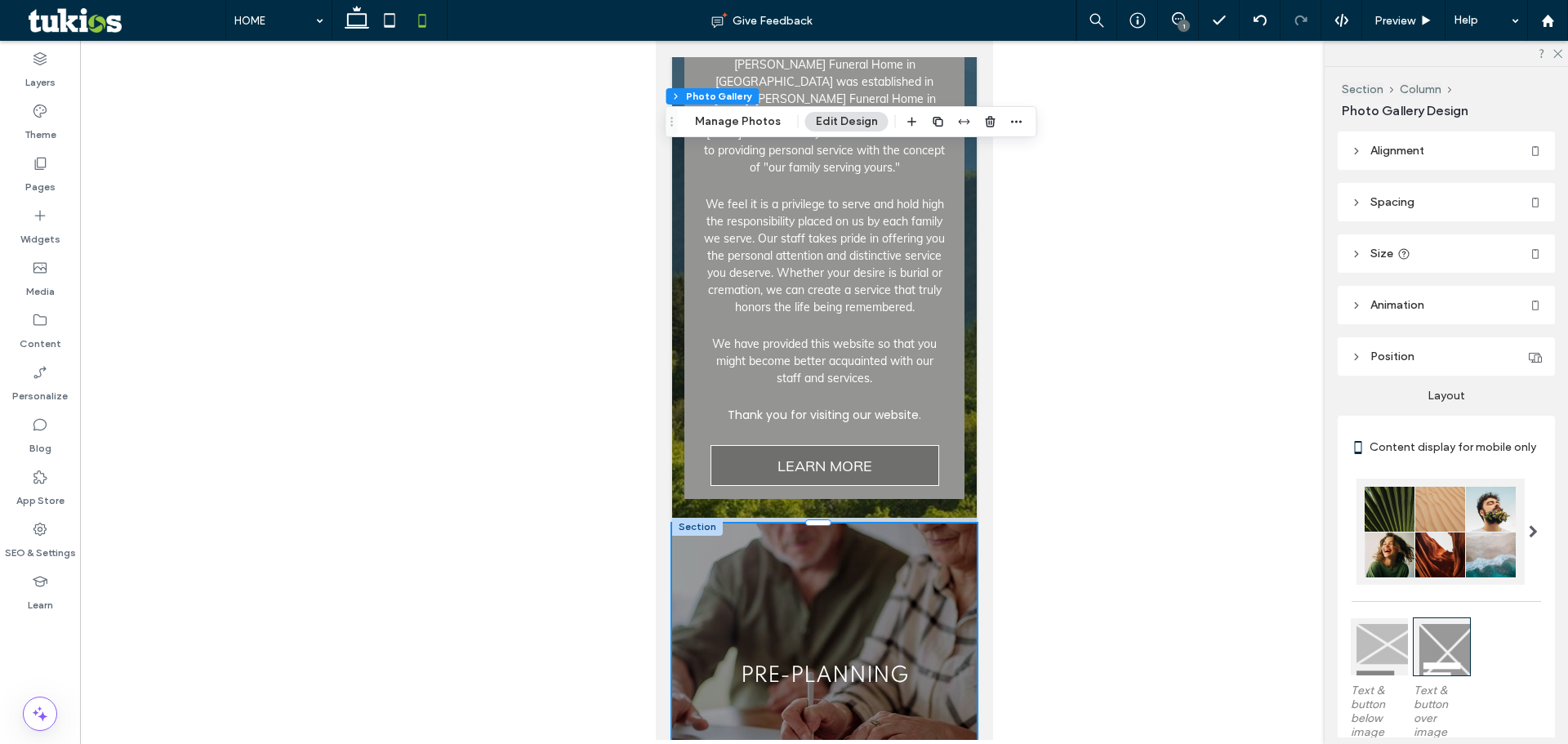
click at [1382, 250] on span "Size" at bounding box center [1381, 253] width 23 height 14
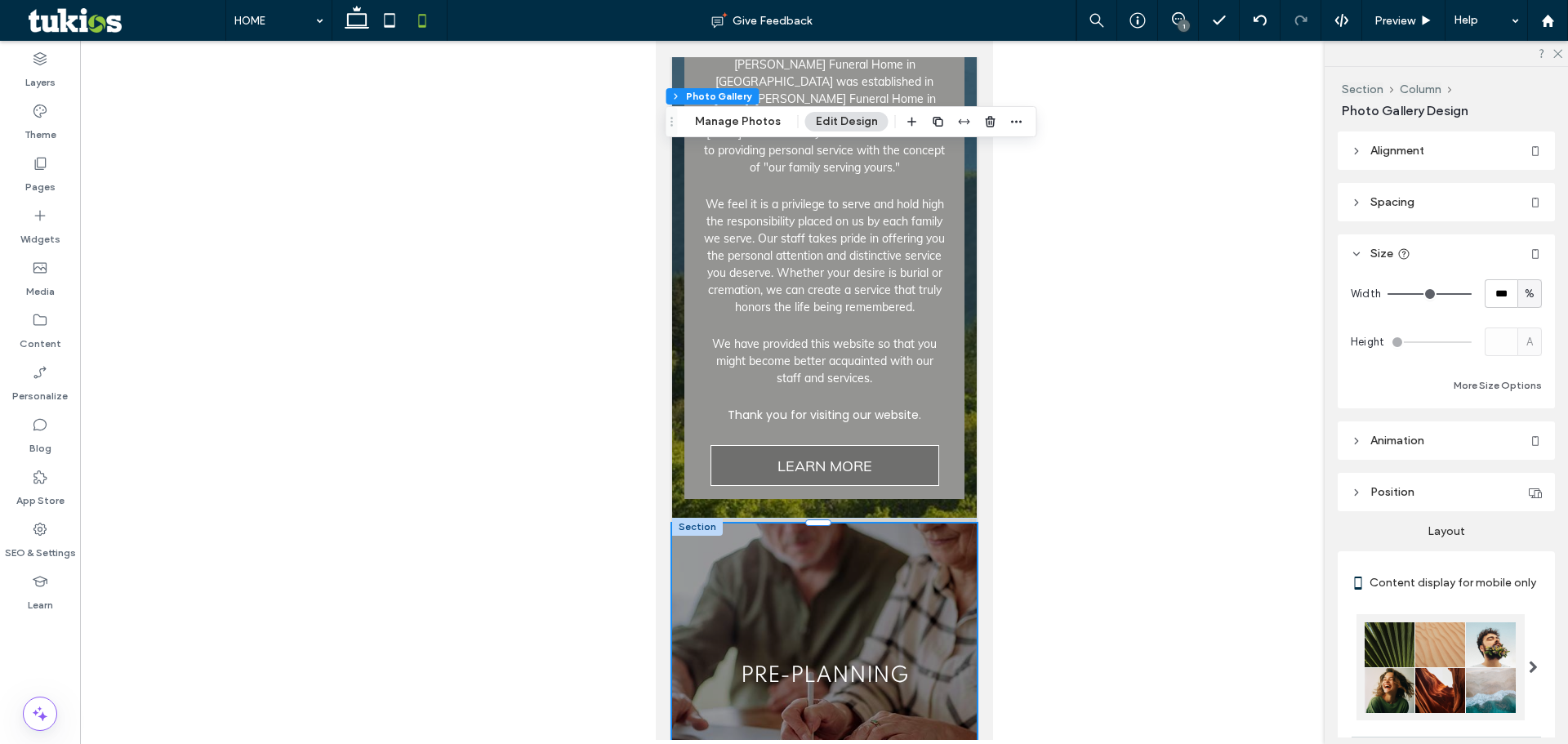
click at [1382, 249] on span "Size" at bounding box center [1381, 253] width 23 height 14
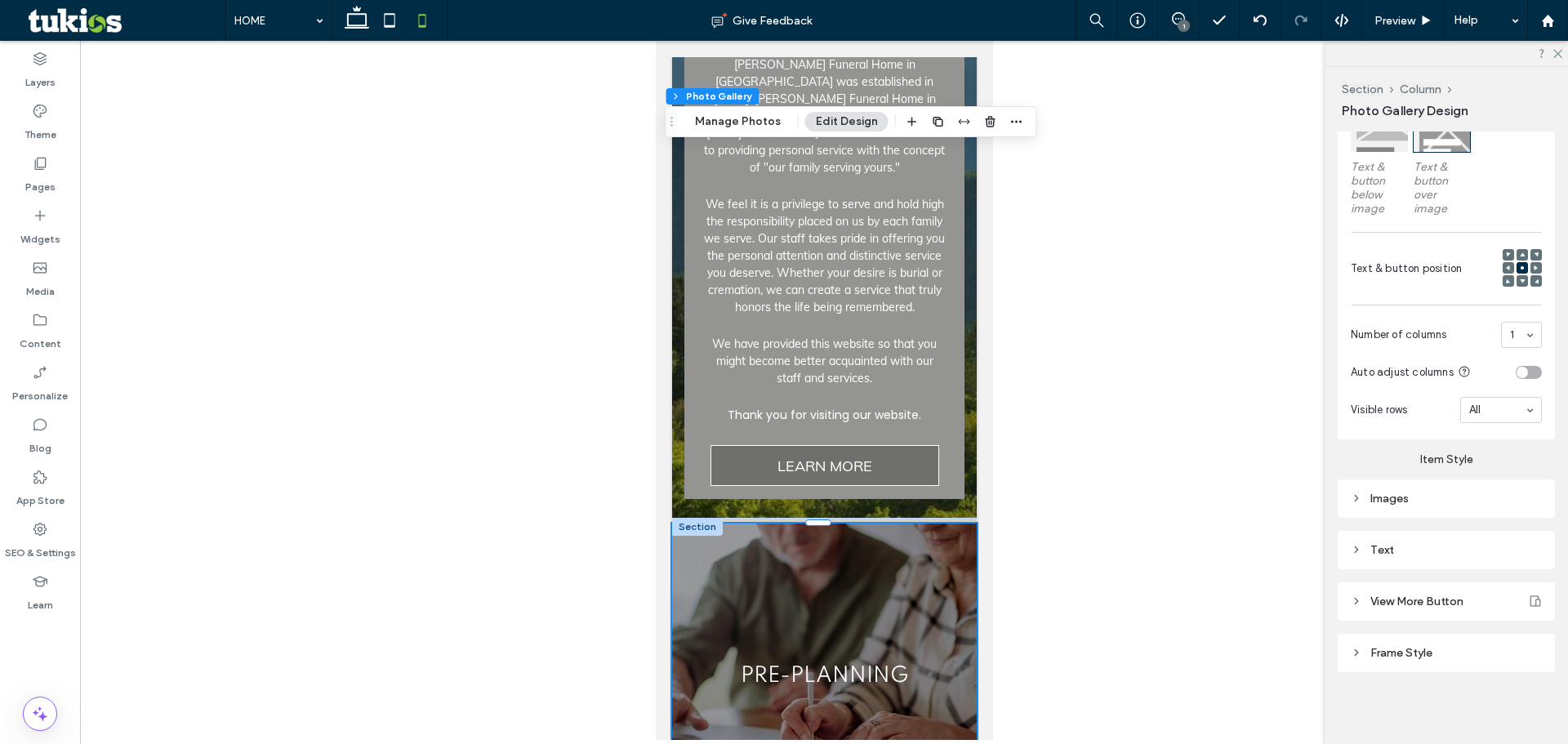
scroll to position [535, 0]
click at [1394, 498] on div "Images" at bounding box center [1445, 498] width 191 height 14
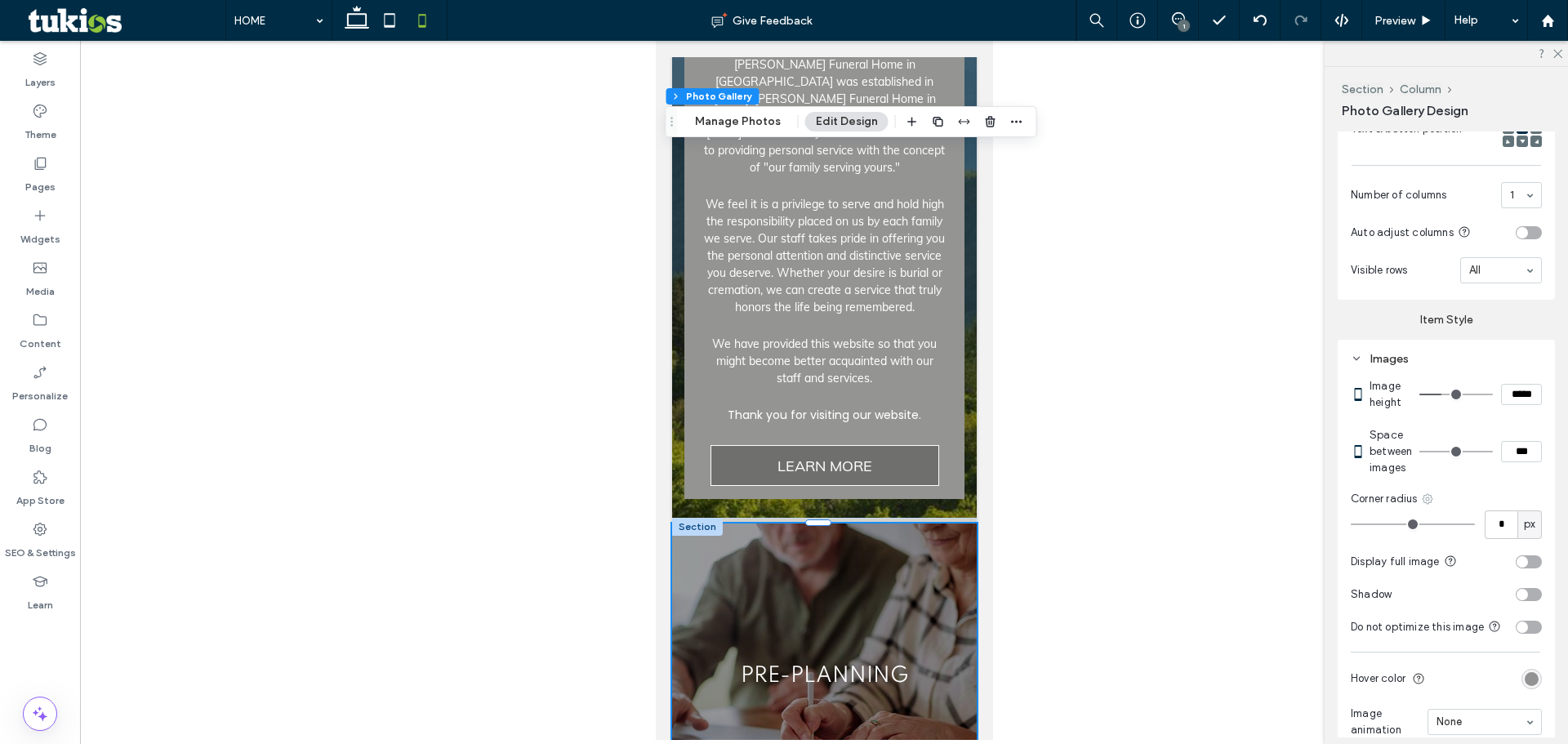
scroll to position [699, 0]
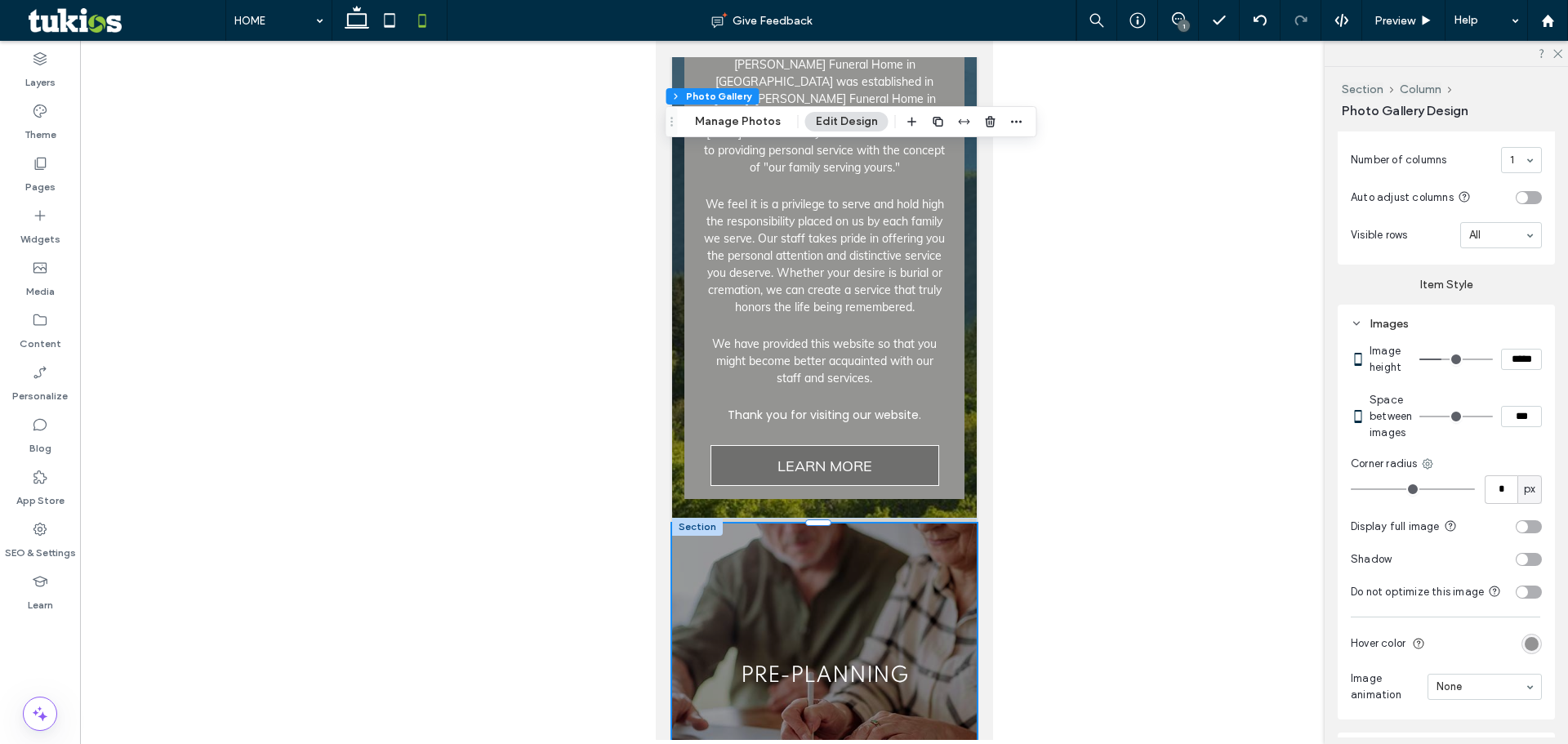
type input "*"
type input "***"
type input "*"
type input "***"
type input "*"
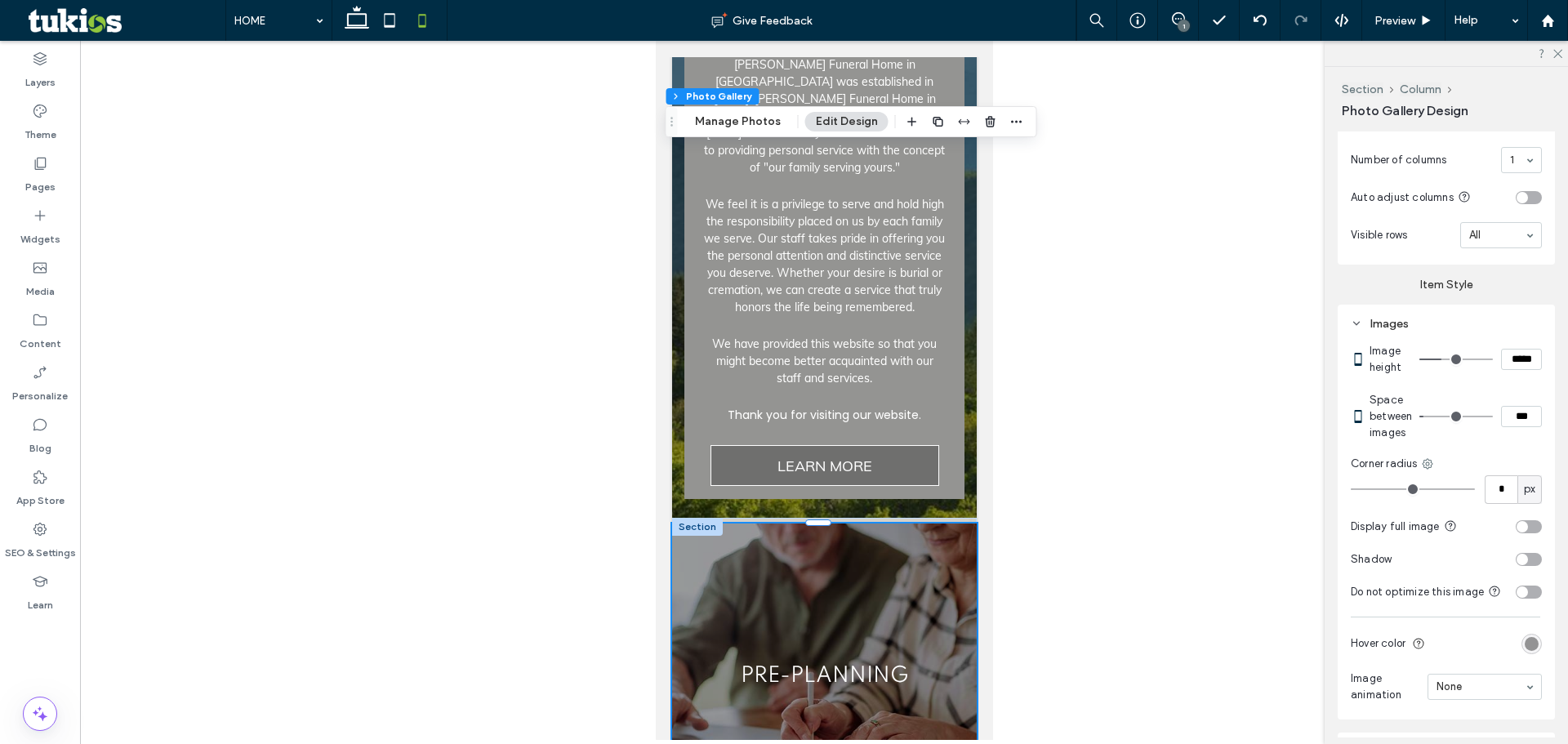
type input "***"
type input "*"
type input "***"
type input "*"
type input "***"
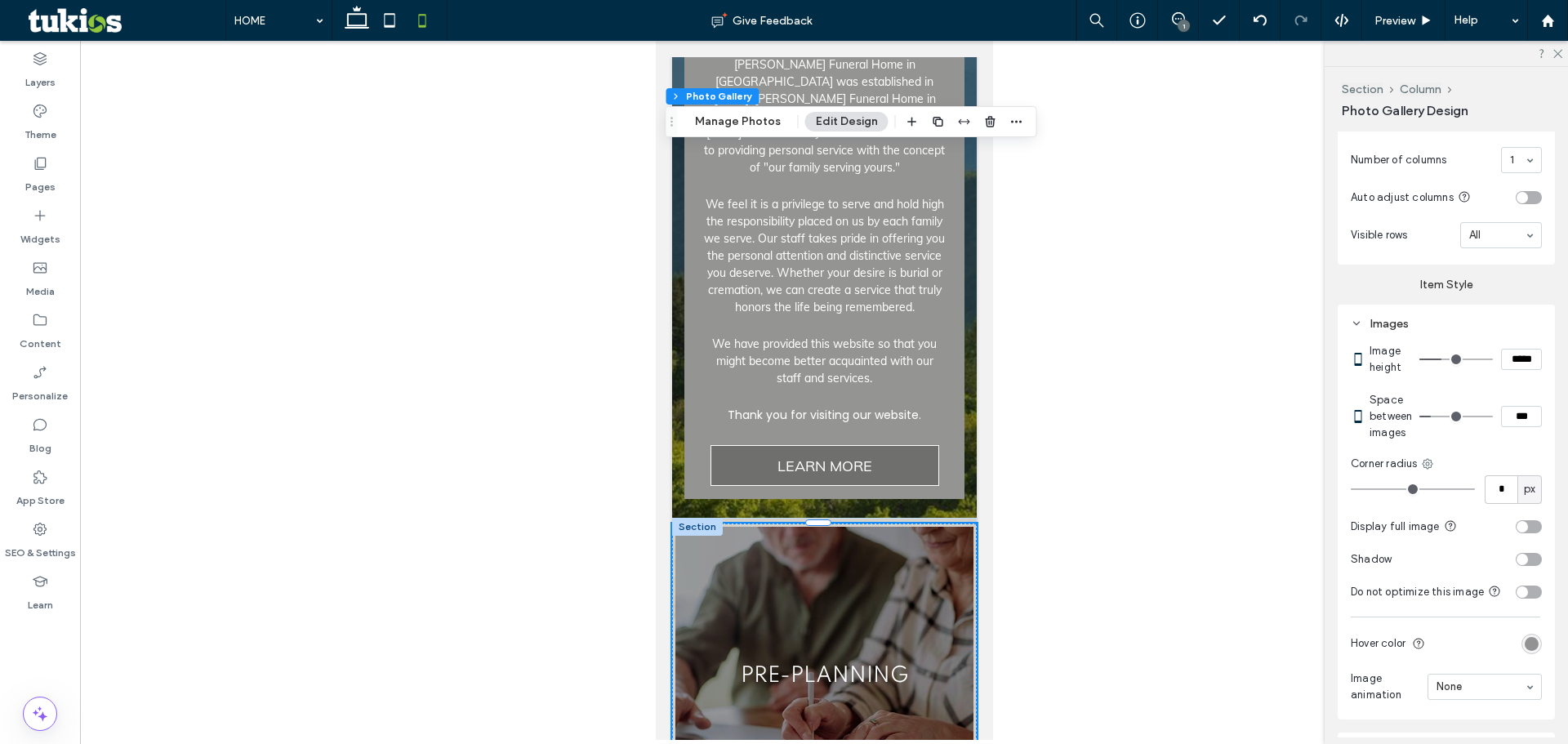
type input "*"
type input "***"
drag, startPoint x: 1429, startPoint y: 431, endPoint x: 1441, endPoint y: 434, distance: 12.4
type input "*"
click at [1441, 417] on input "range" at bounding box center [1455, 417] width 73 height 2
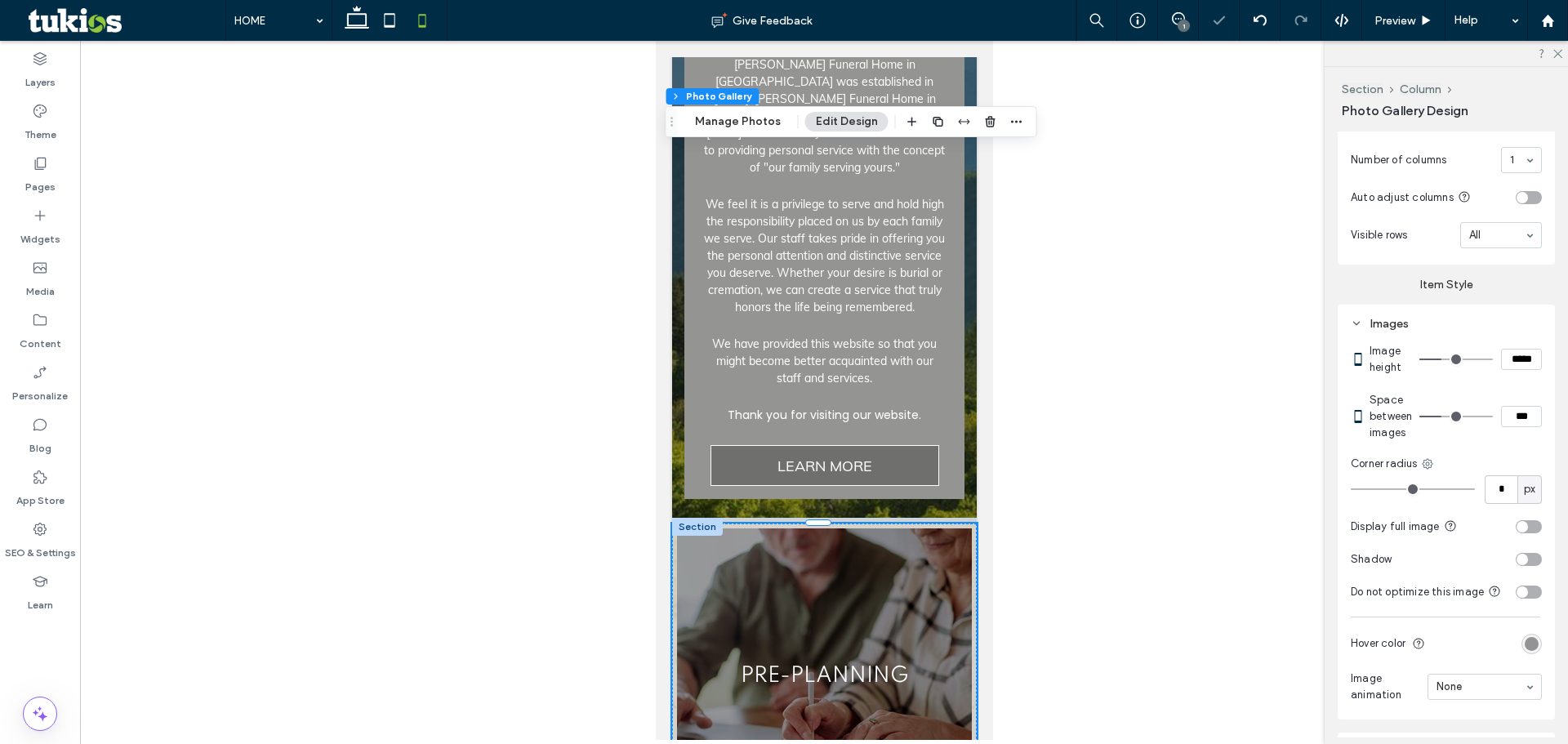
click at [1174, 147] on div at bounding box center [824, 391] width 1487 height 699
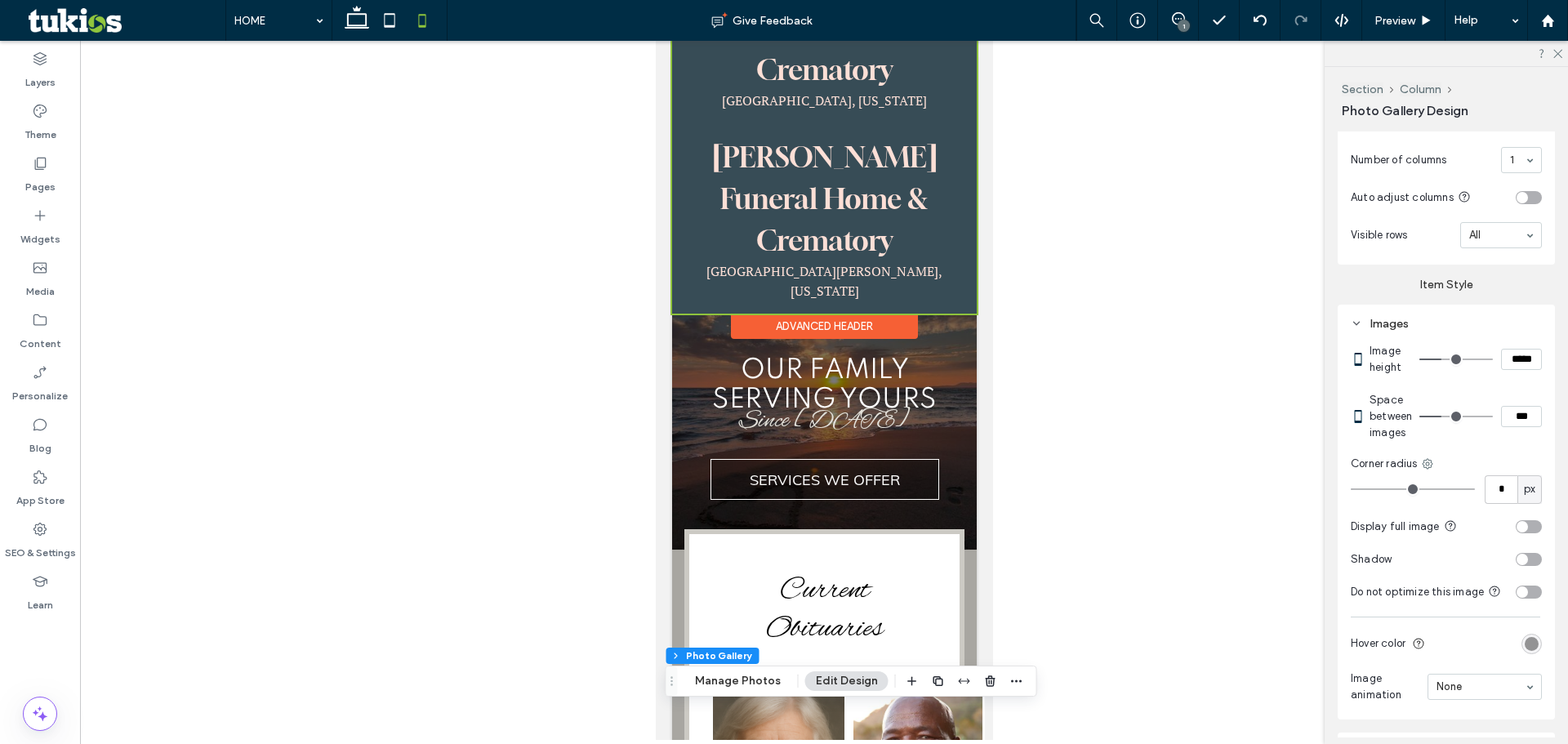
scroll to position [0, 0]
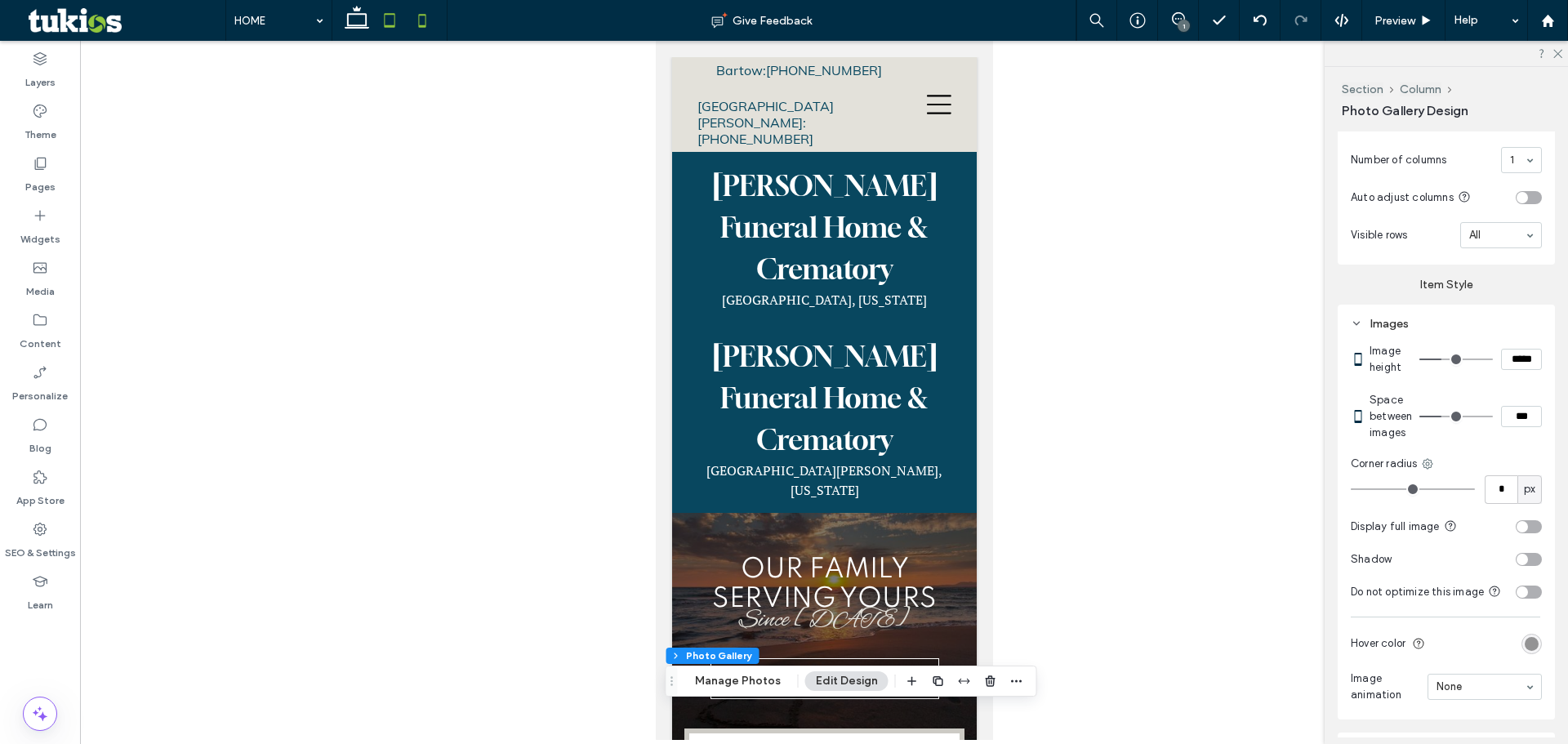
click at [389, 13] on icon at bounding box center [389, 20] width 33 height 33
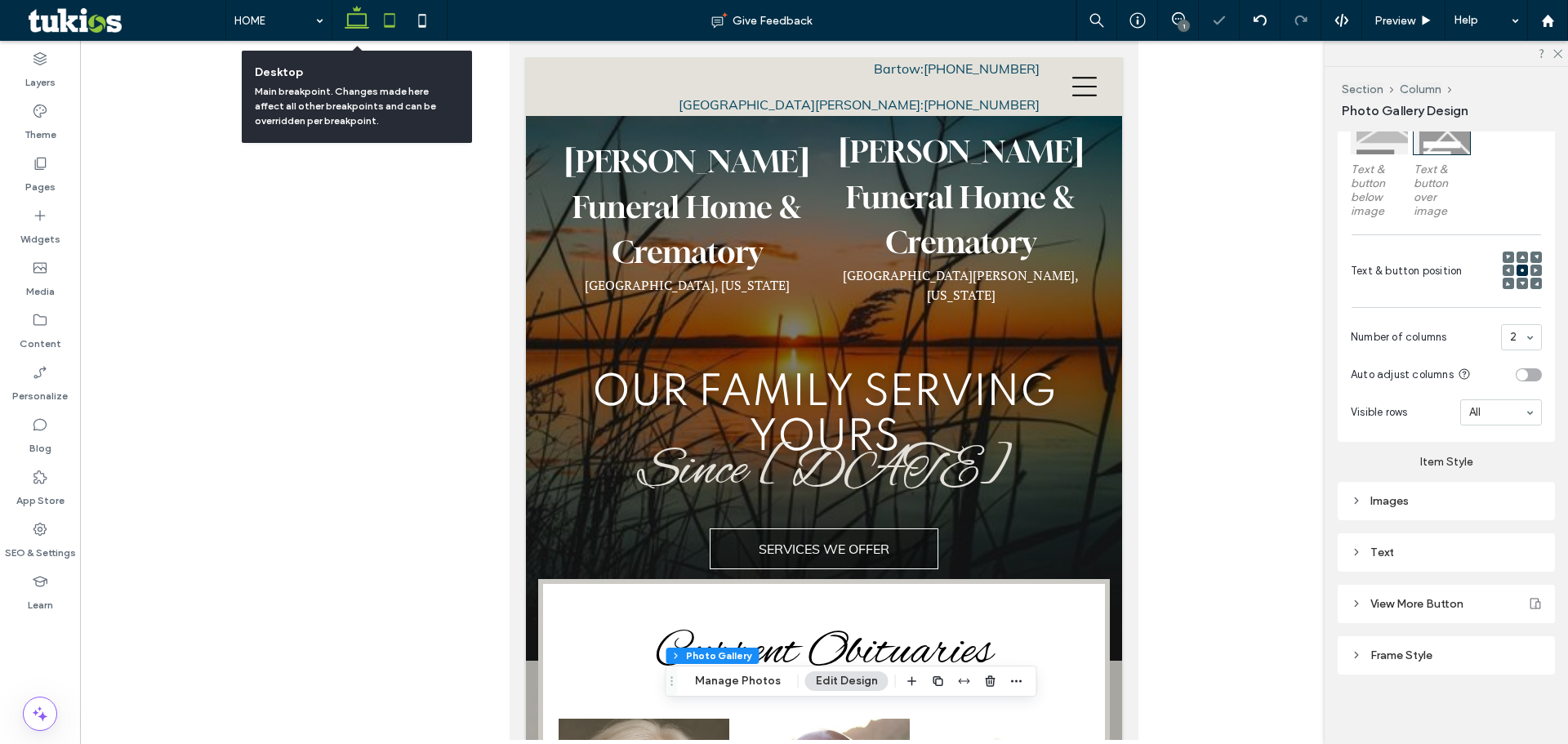
click at [361, 17] on icon at bounding box center [357, 20] width 33 height 33
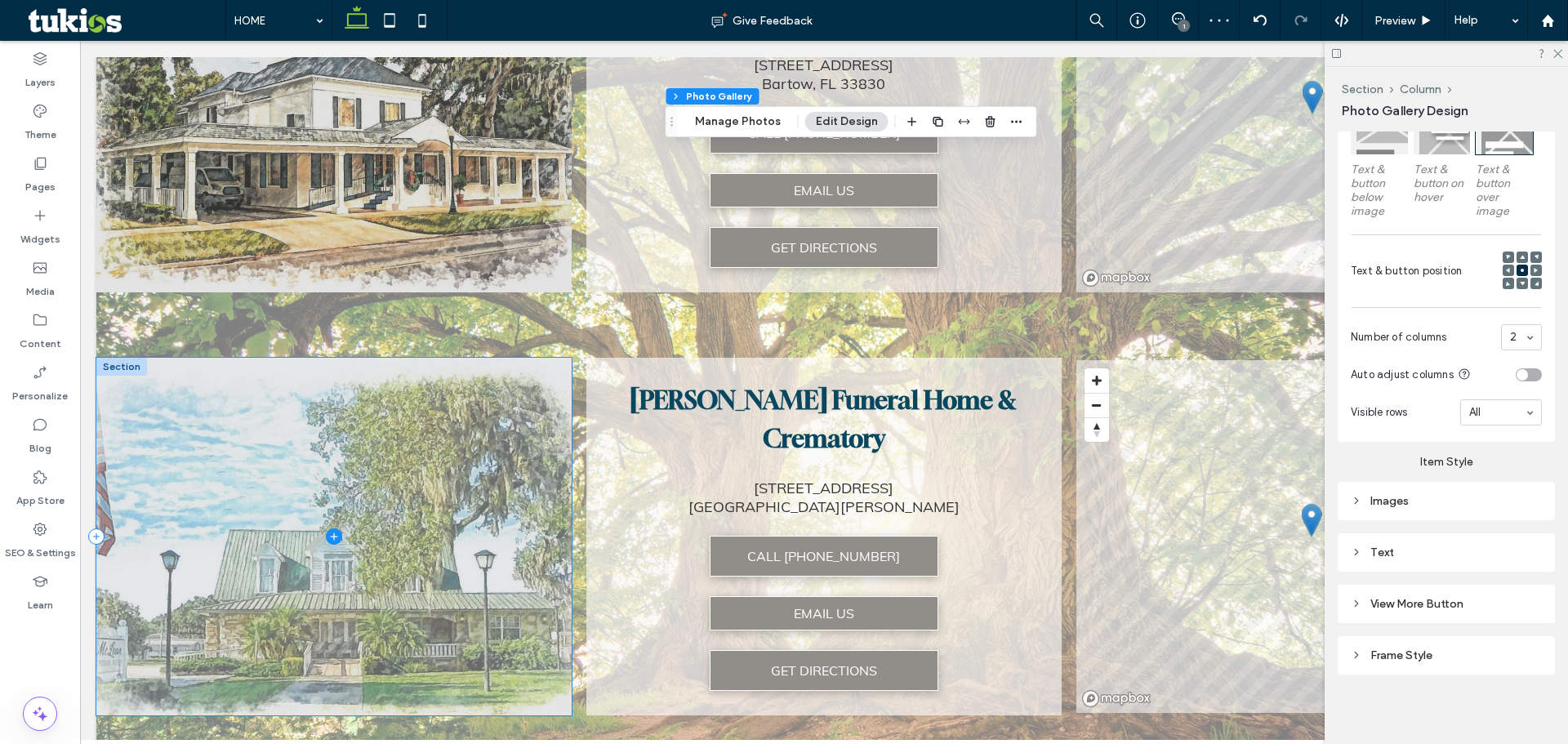
scroll to position [2851, 0]
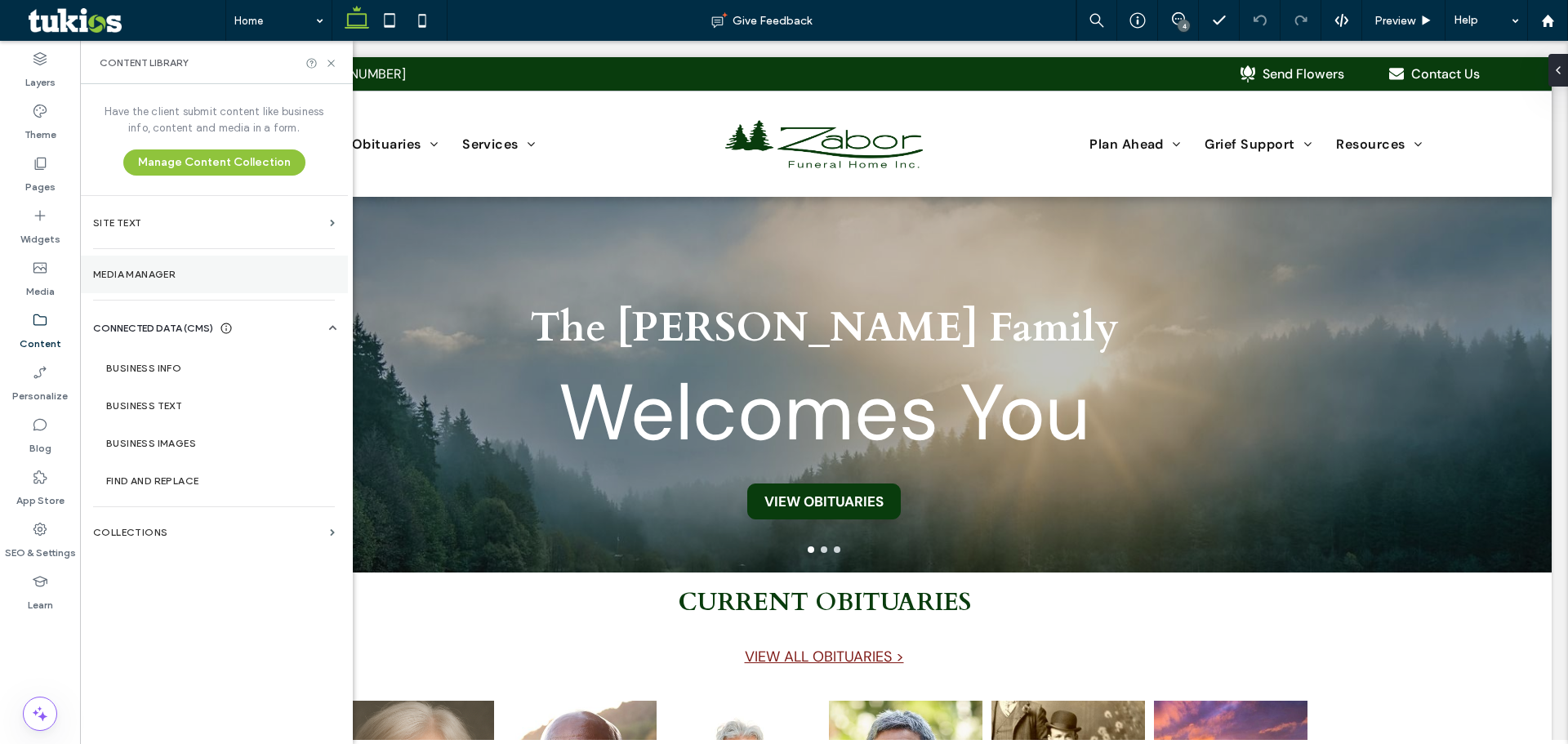
click at [151, 274] on label "Media Manager" at bounding box center [214, 274] width 241 height 12
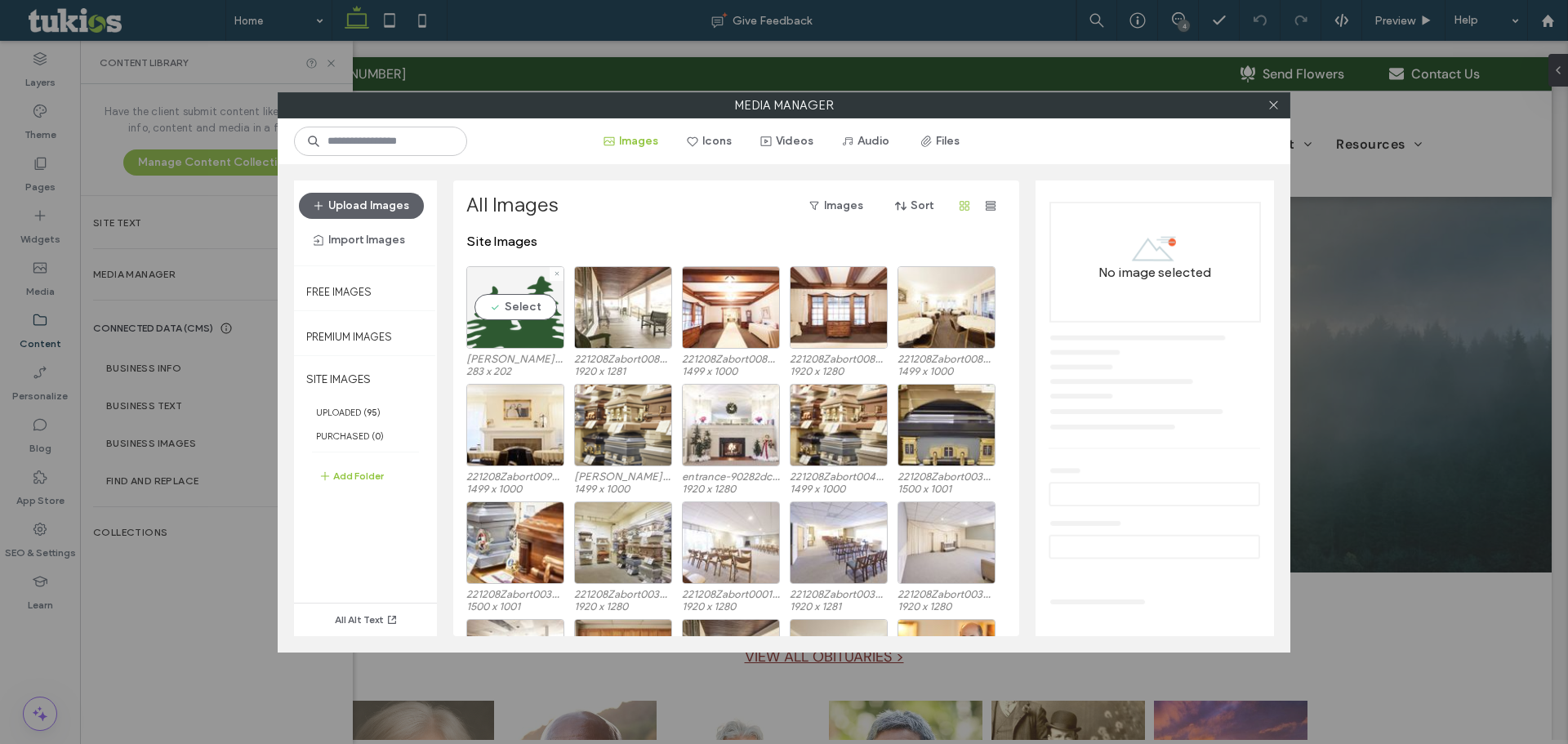
click at [520, 304] on div "Select" at bounding box center [515, 307] width 98 height 82
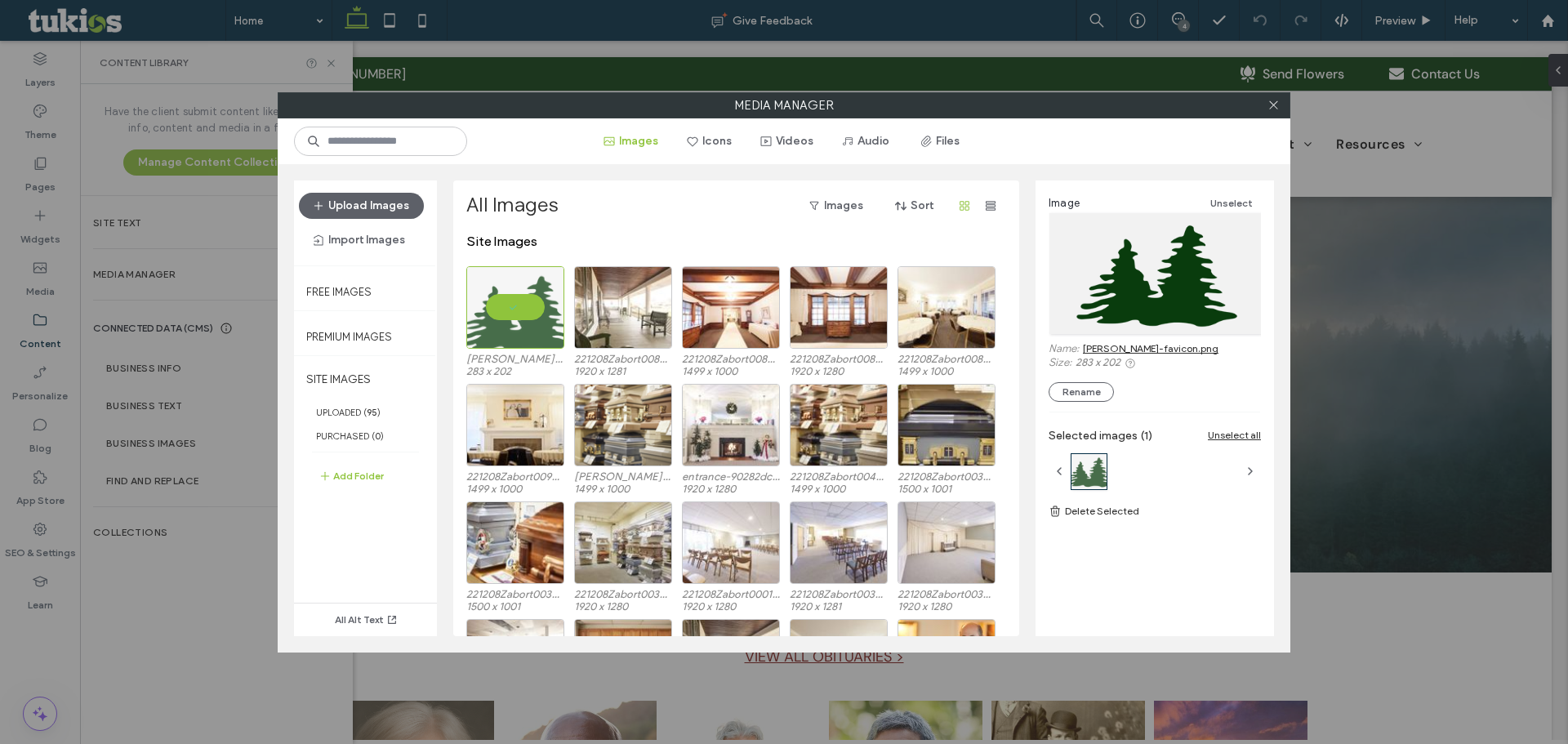
click at [1126, 351] on link "[PERSON_NAME]-favicon.png" at bounding box center [1150, 348] width 135 height 13
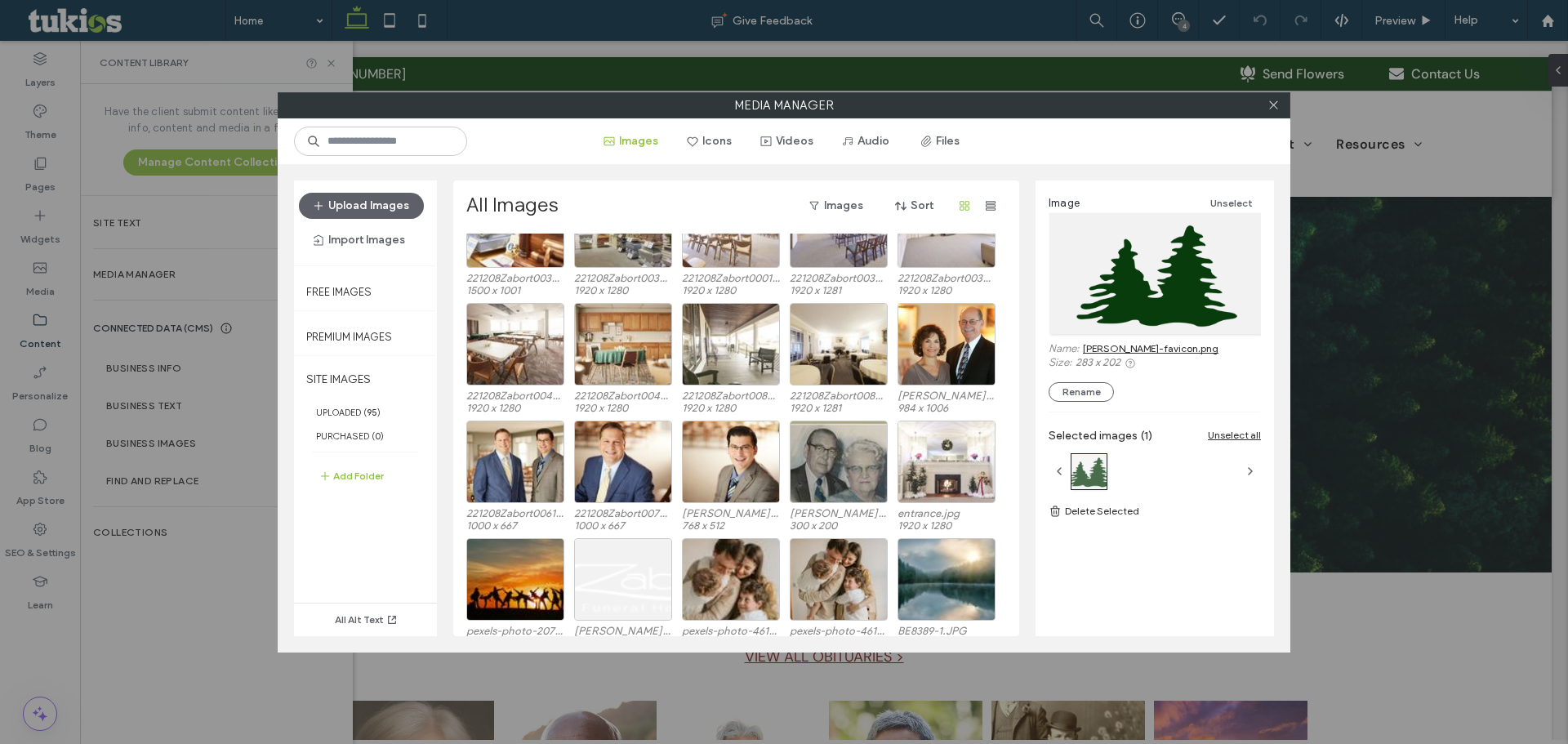
scroll to position [524, 0]
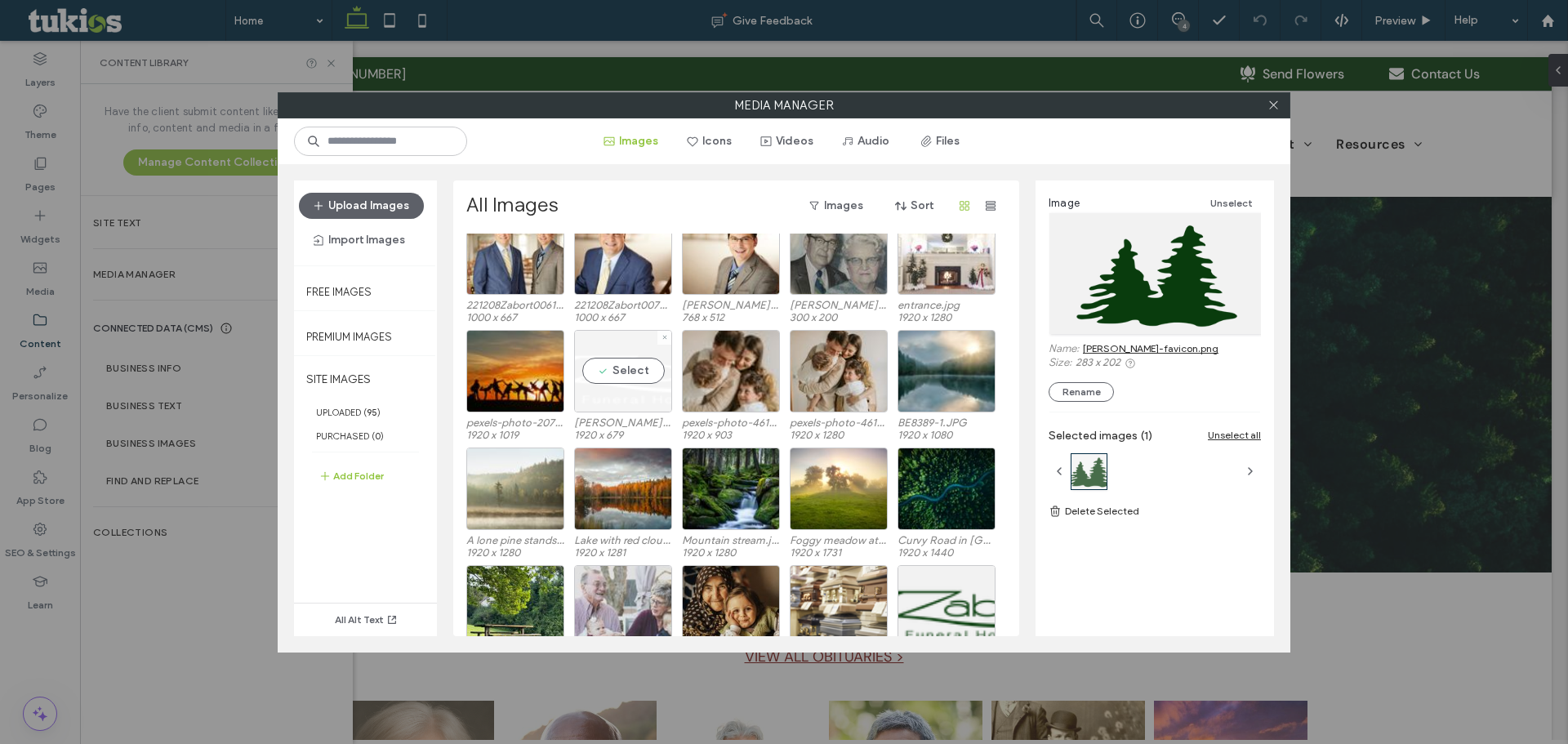
click at [621, 389] on div "Select" at bounding box center [622, 371] width 98 height 82
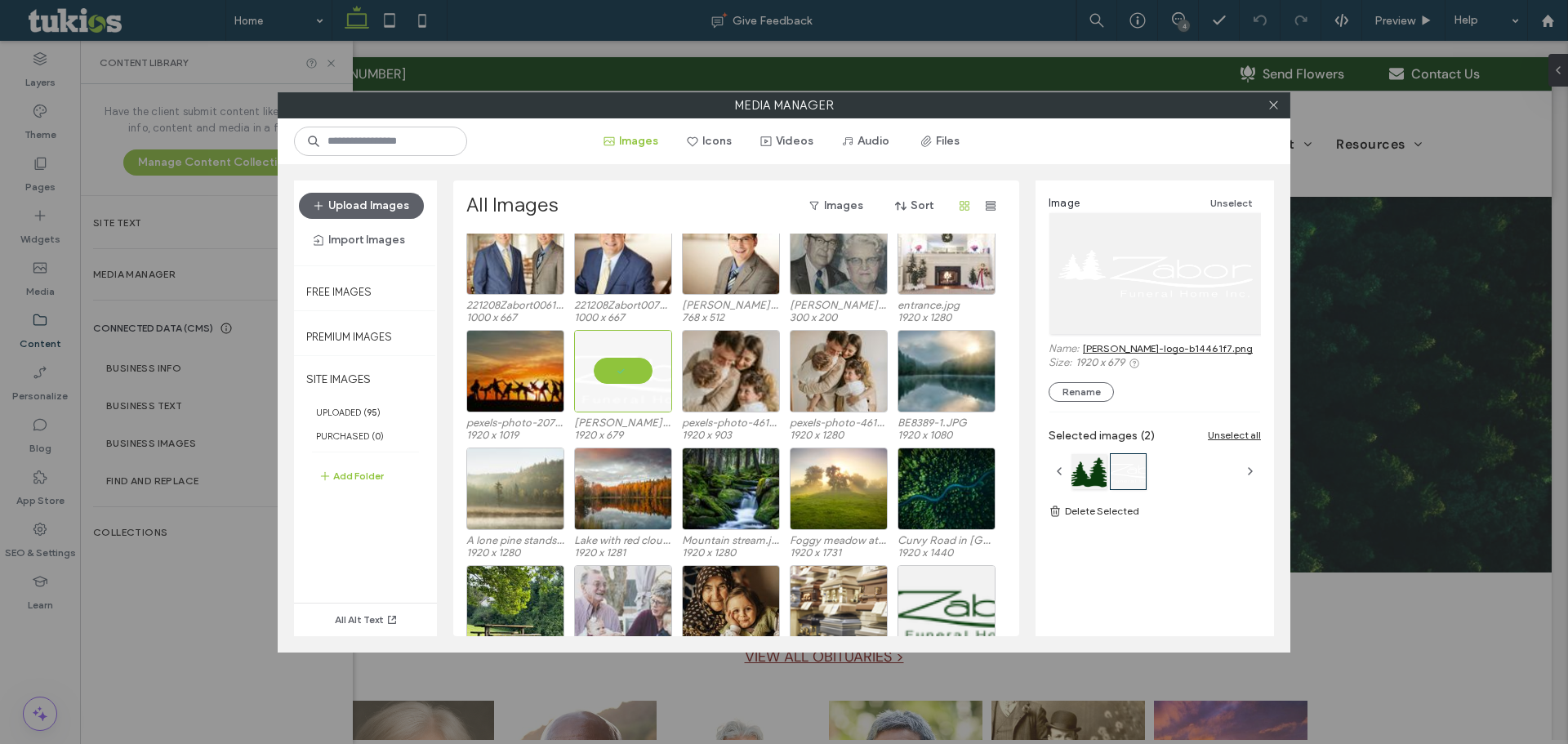
click at [1141, 348] on link "zabor-logo-b14461f7.png" at bounding box center [1168, 348] width 170 height 13
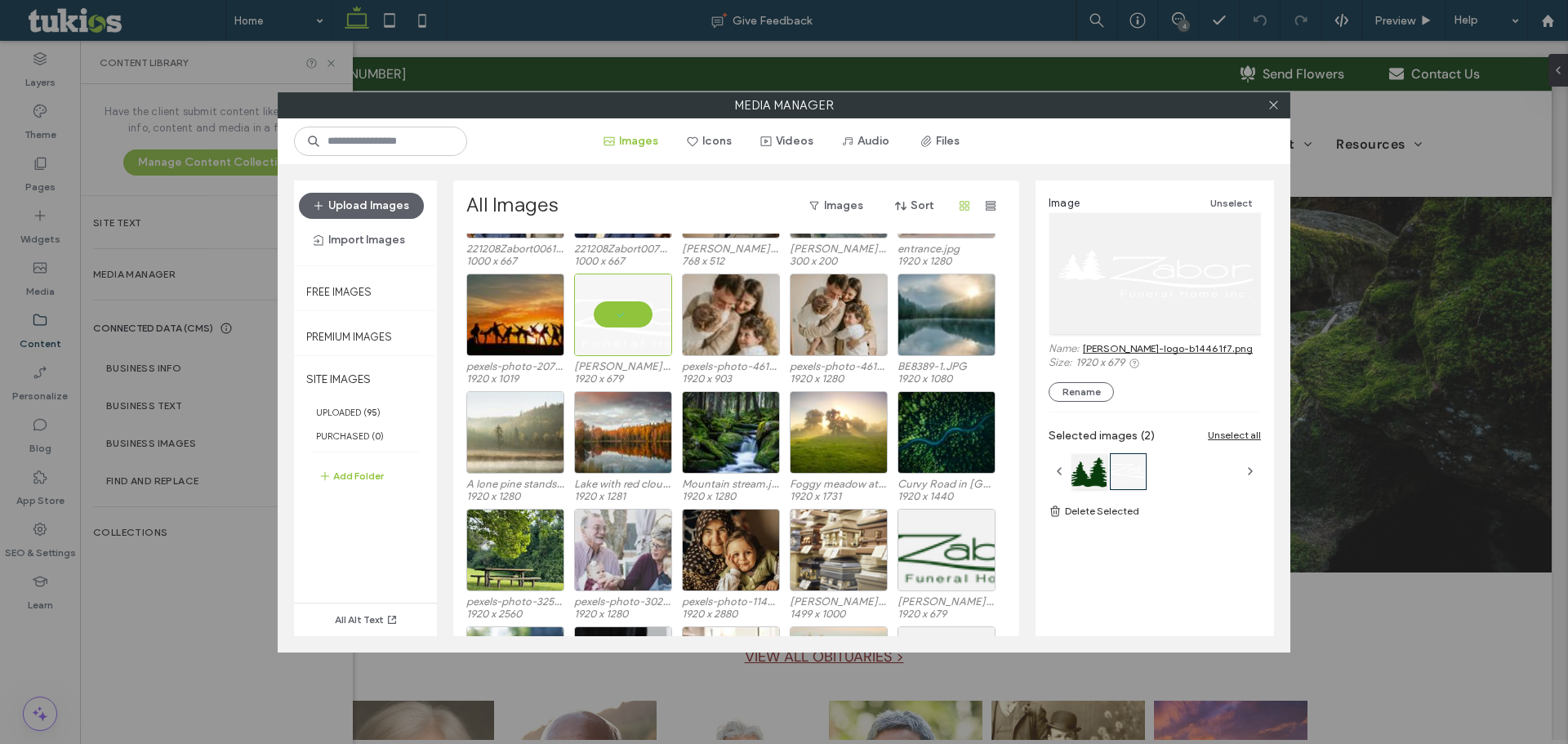
scroll to position [688, 0]
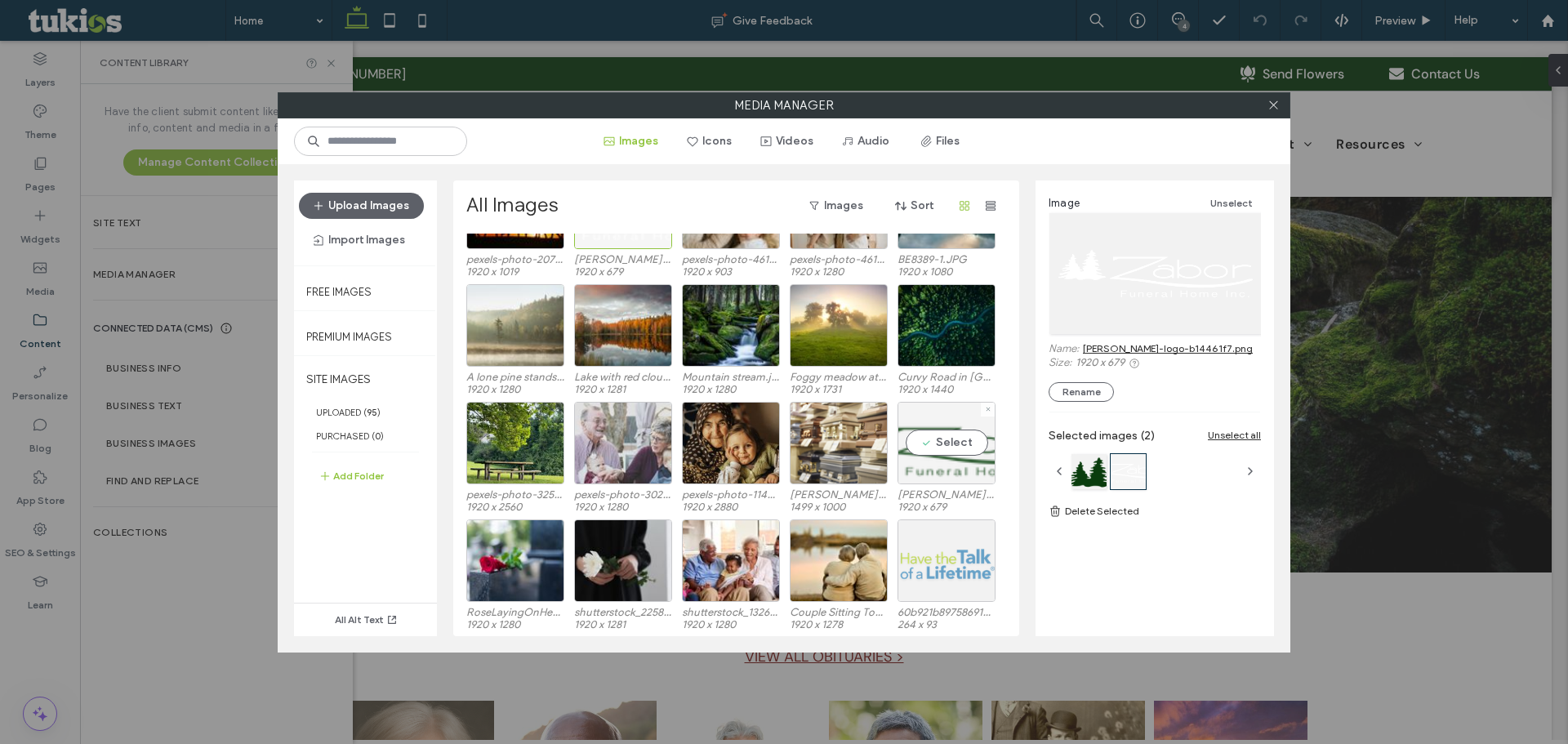
click at [928, 449] on div "Select" at bounding box center [946, 444] width 98 height 82
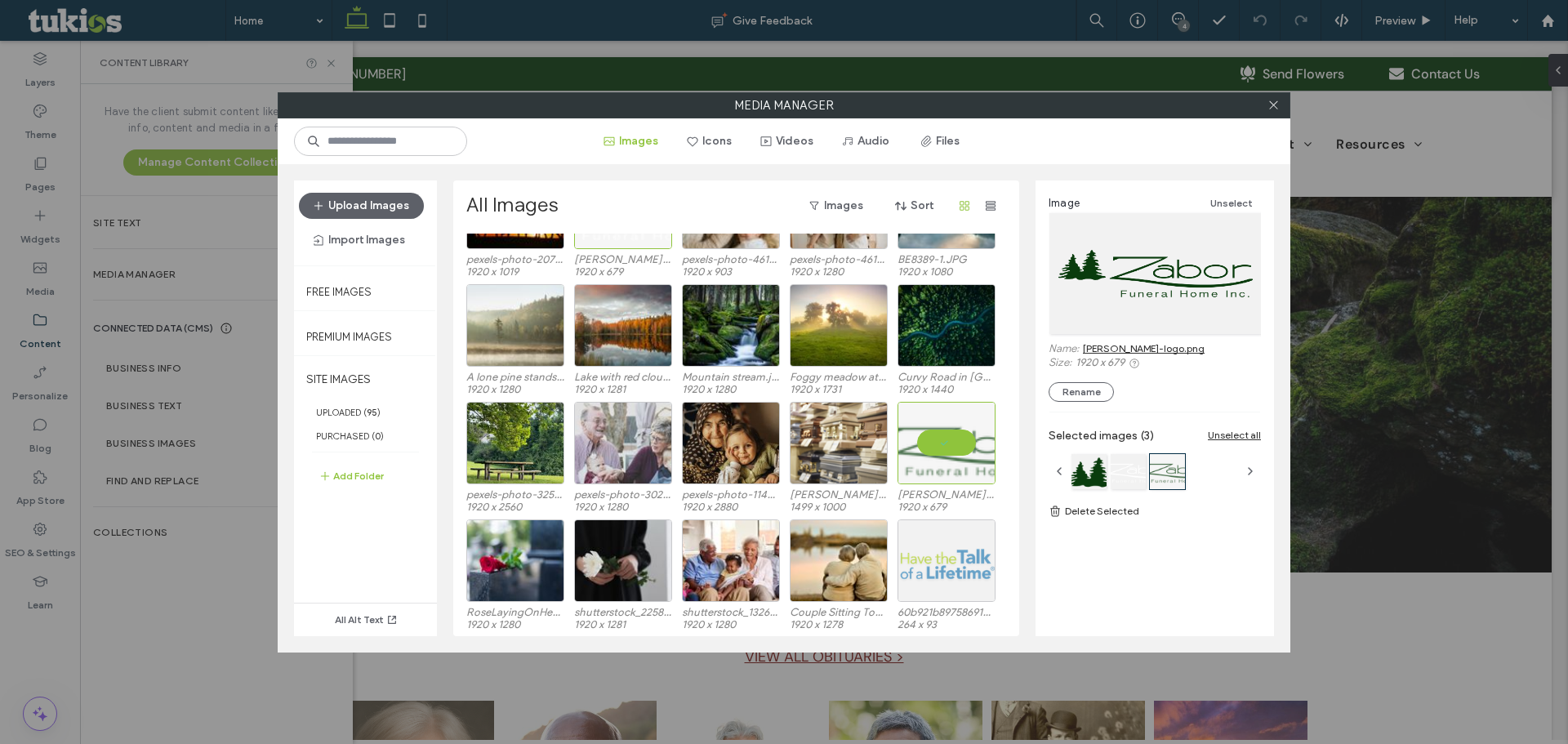
click at [1136, 349] on link "zabor-logo.png" at bounding box center [1143, 348] width 122 height 13
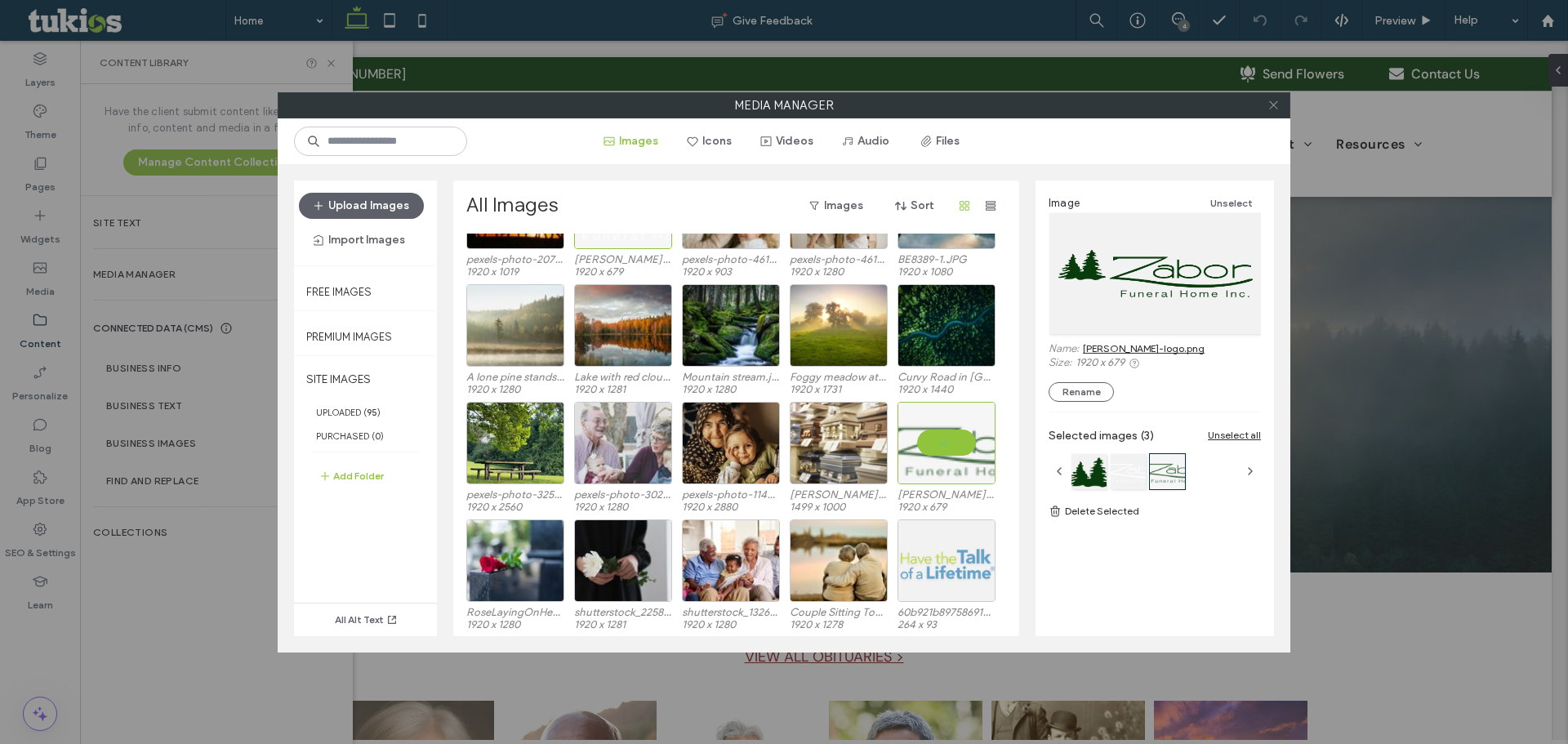
click at [1268, 109] on icon at bounding box center [1273, 104] width 13 height 13
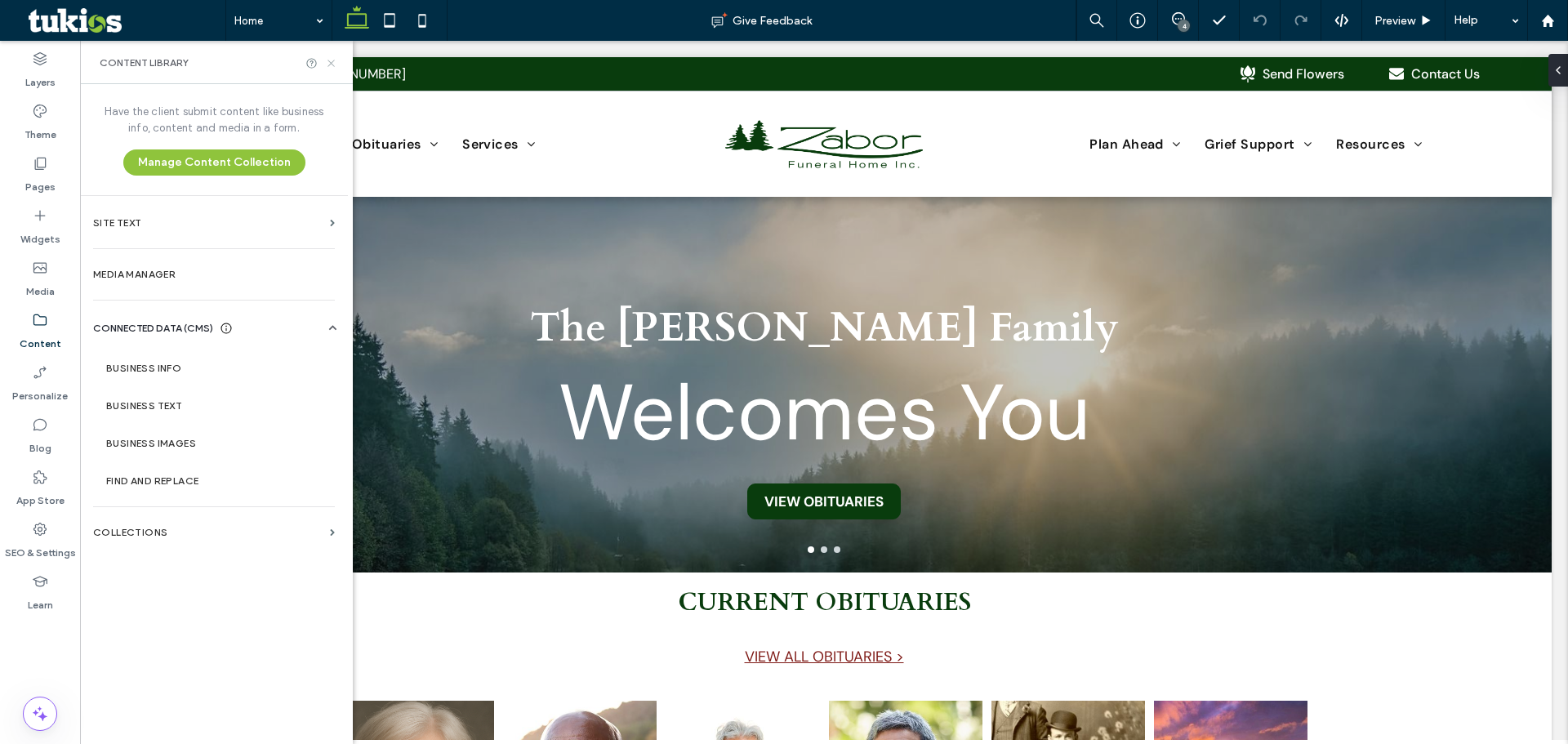
click at [334, 58] on icon at bounding box center [331, 63] width 13 height 13
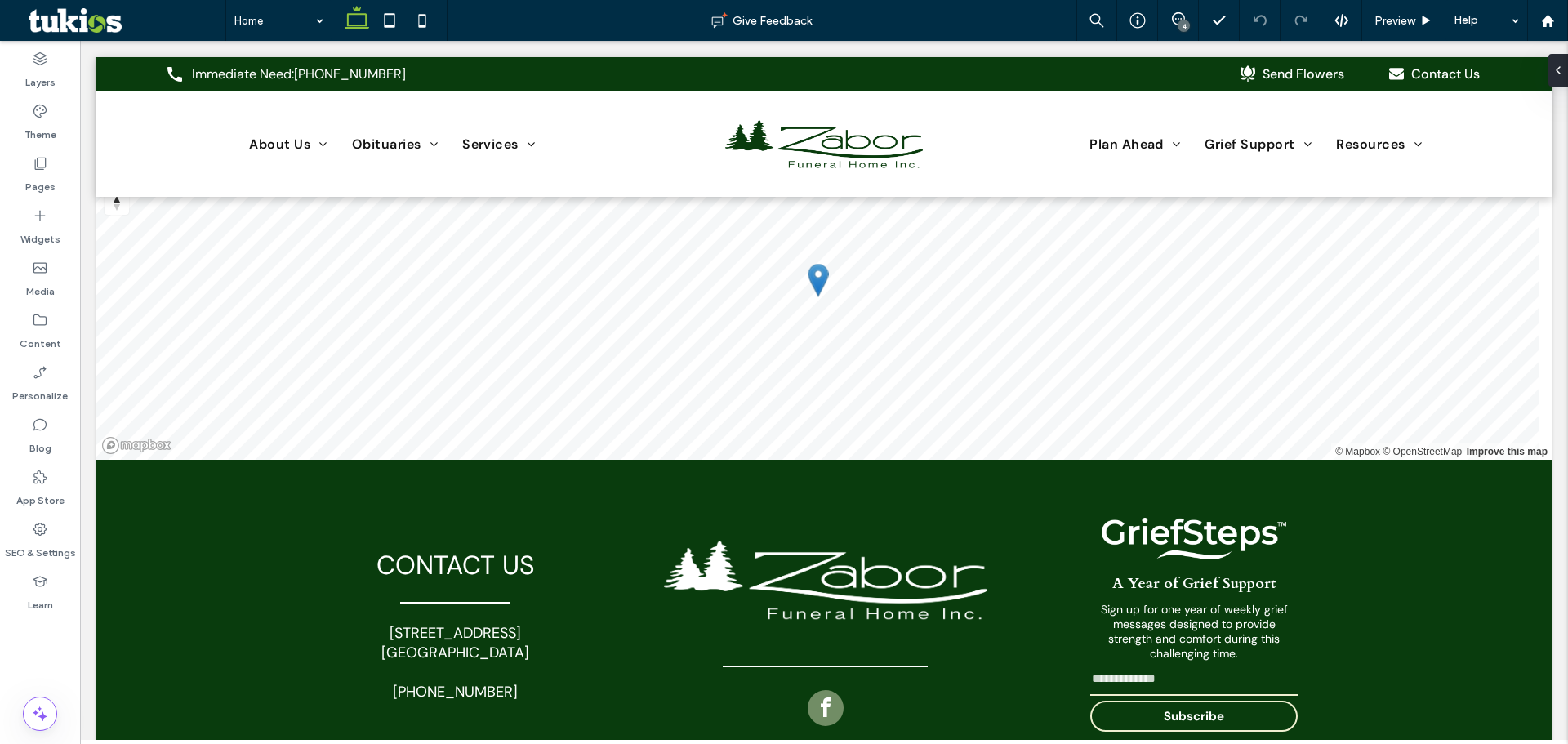
scroll to position [2922, 0]
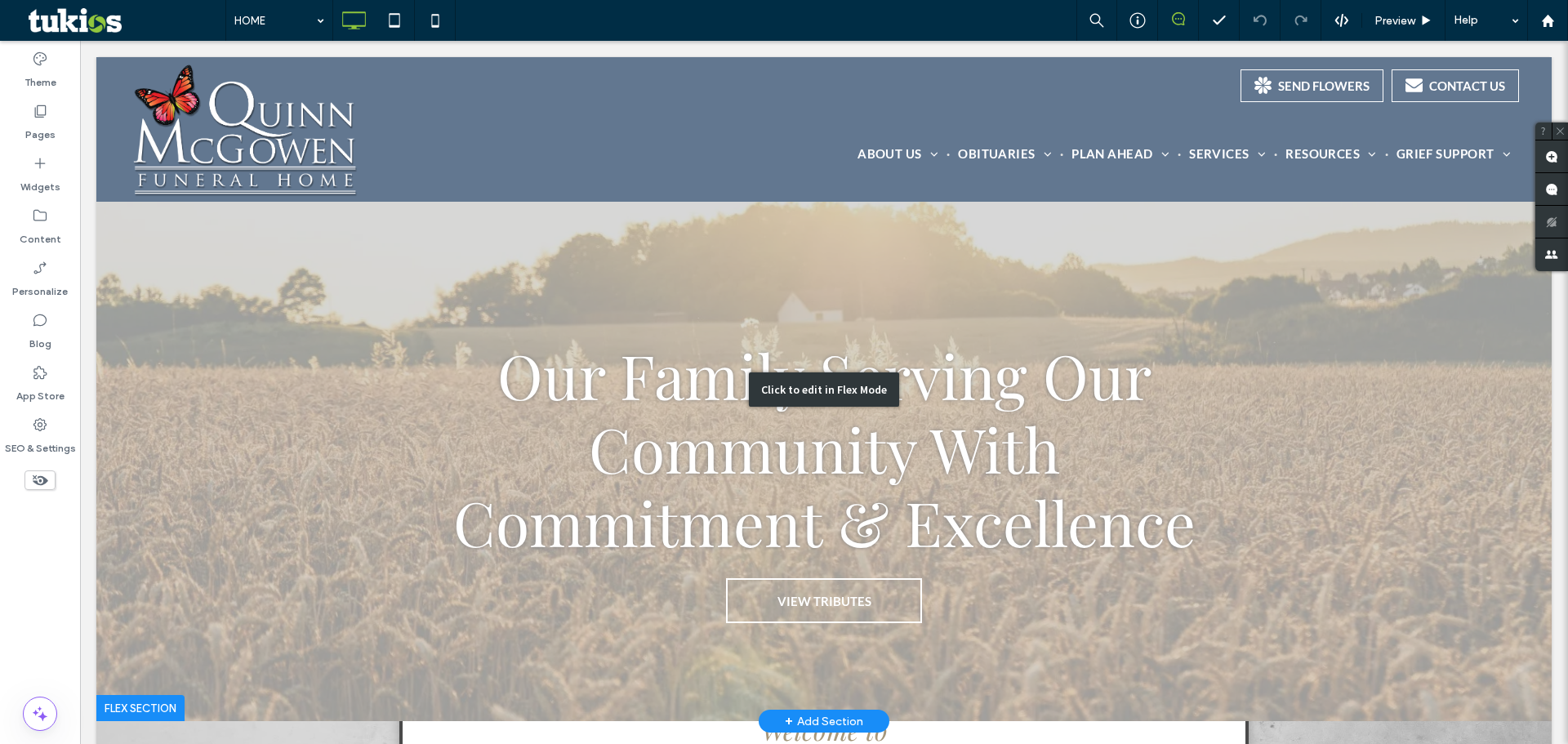
click at [349, 454] on div "Click to edit in Flex Mode" at bounding box center [824, 389] width 1455 height 664
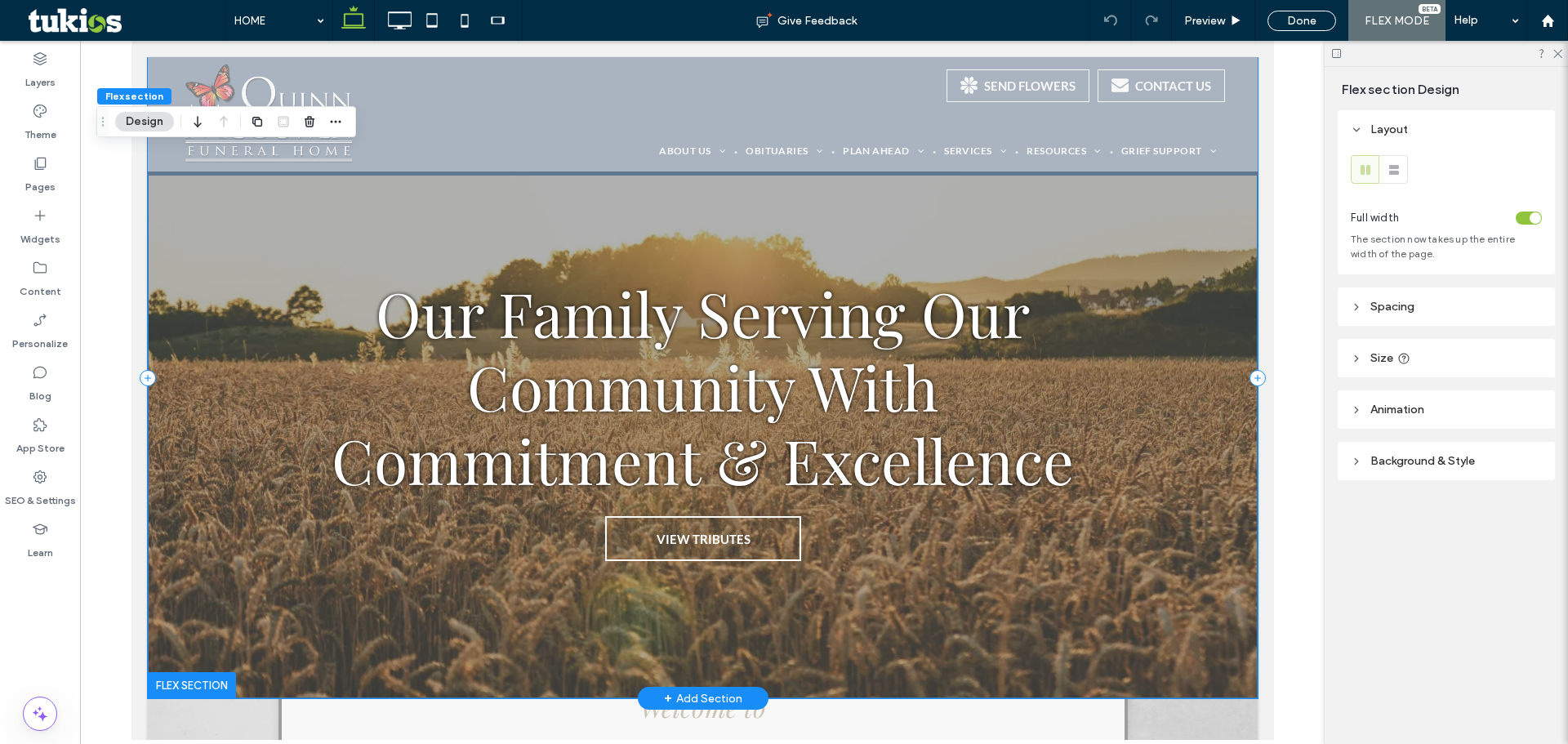
click at [240, 466] on div "Our Family Serving Our Community With Commitment & Excellence VIEW TRIBUTES" at bounding box center [702, 378] width 1110 height 641
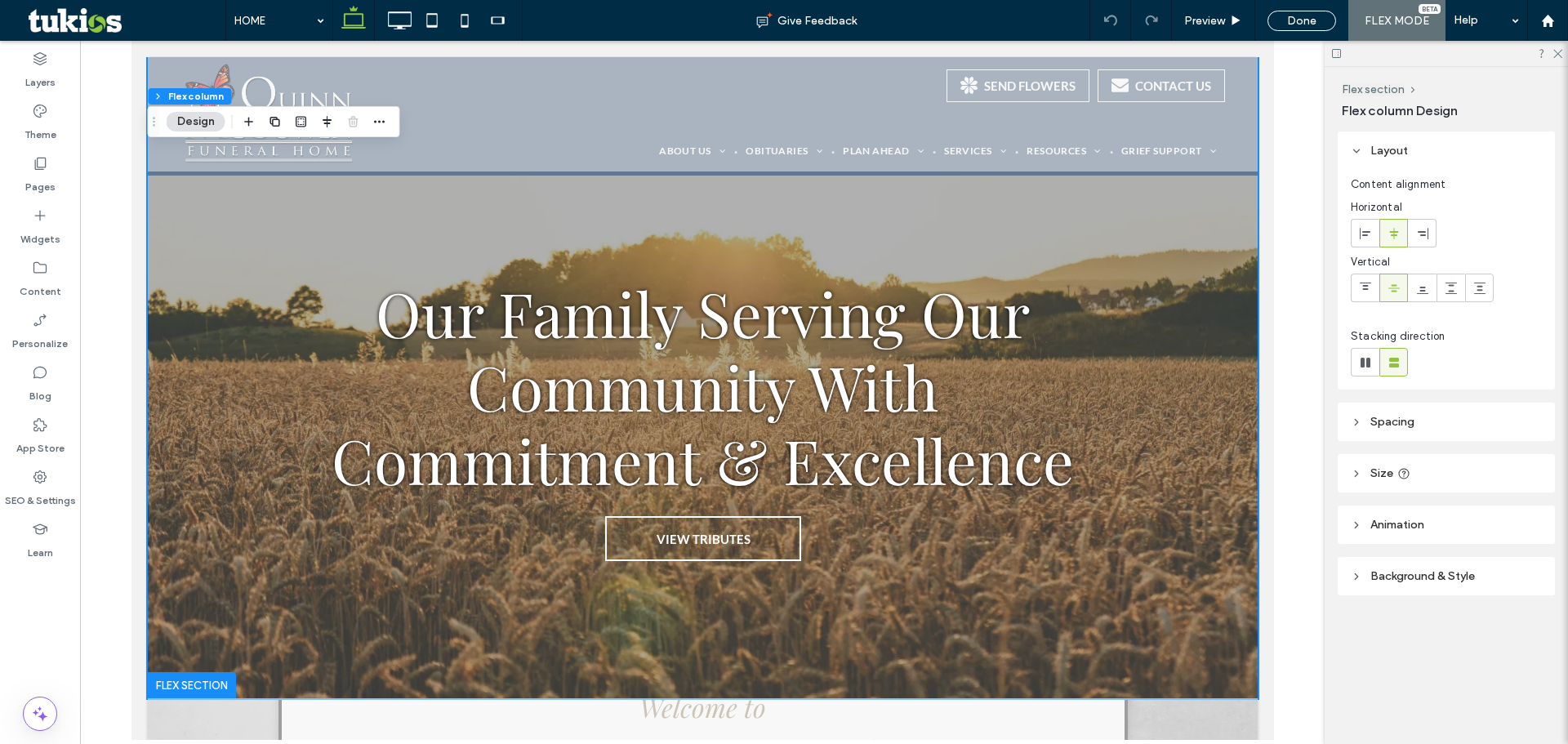
click at [1410, 577] on span "Background & Style" at bounding box center [1422, 577] width 104 height 14
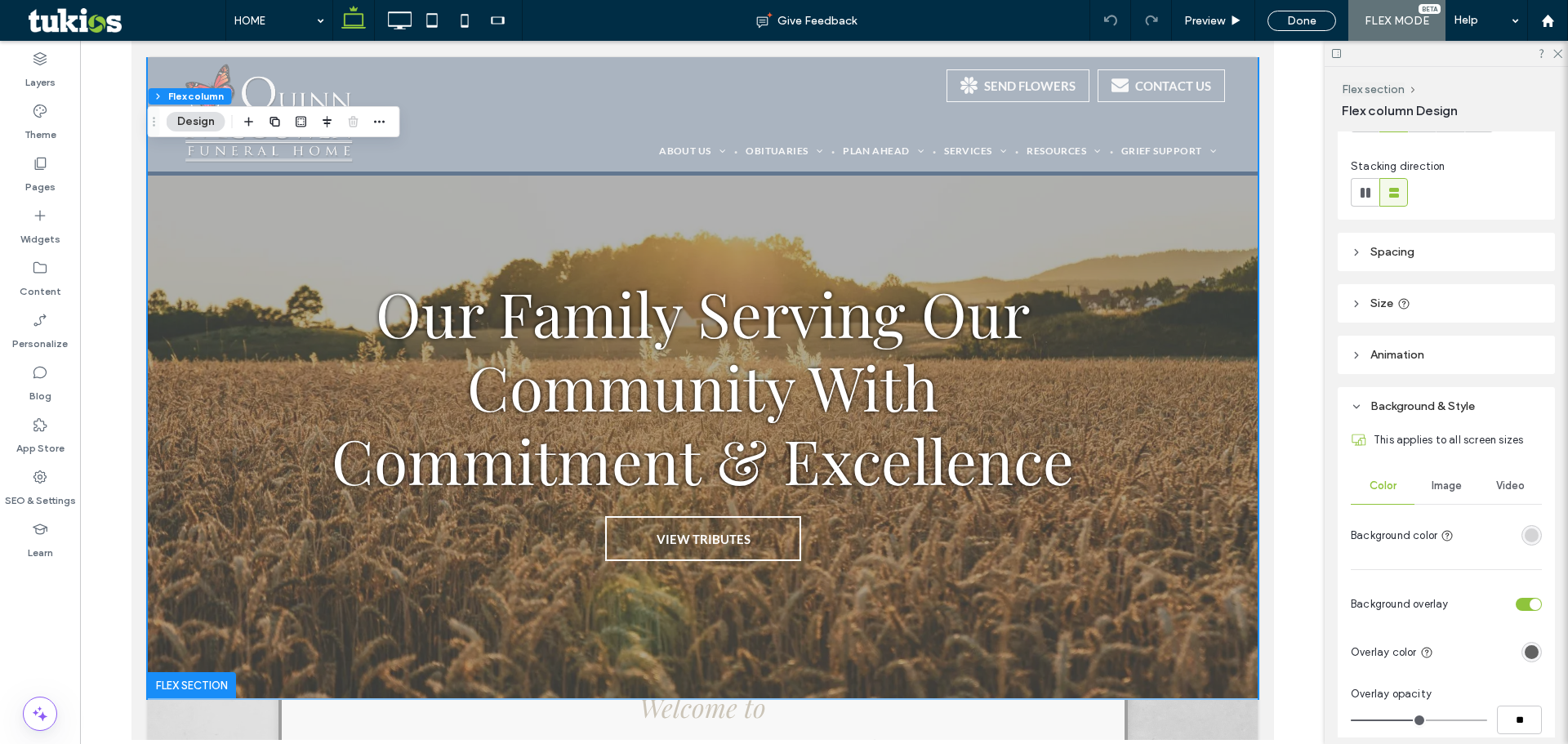
scroll to position [245, 0]
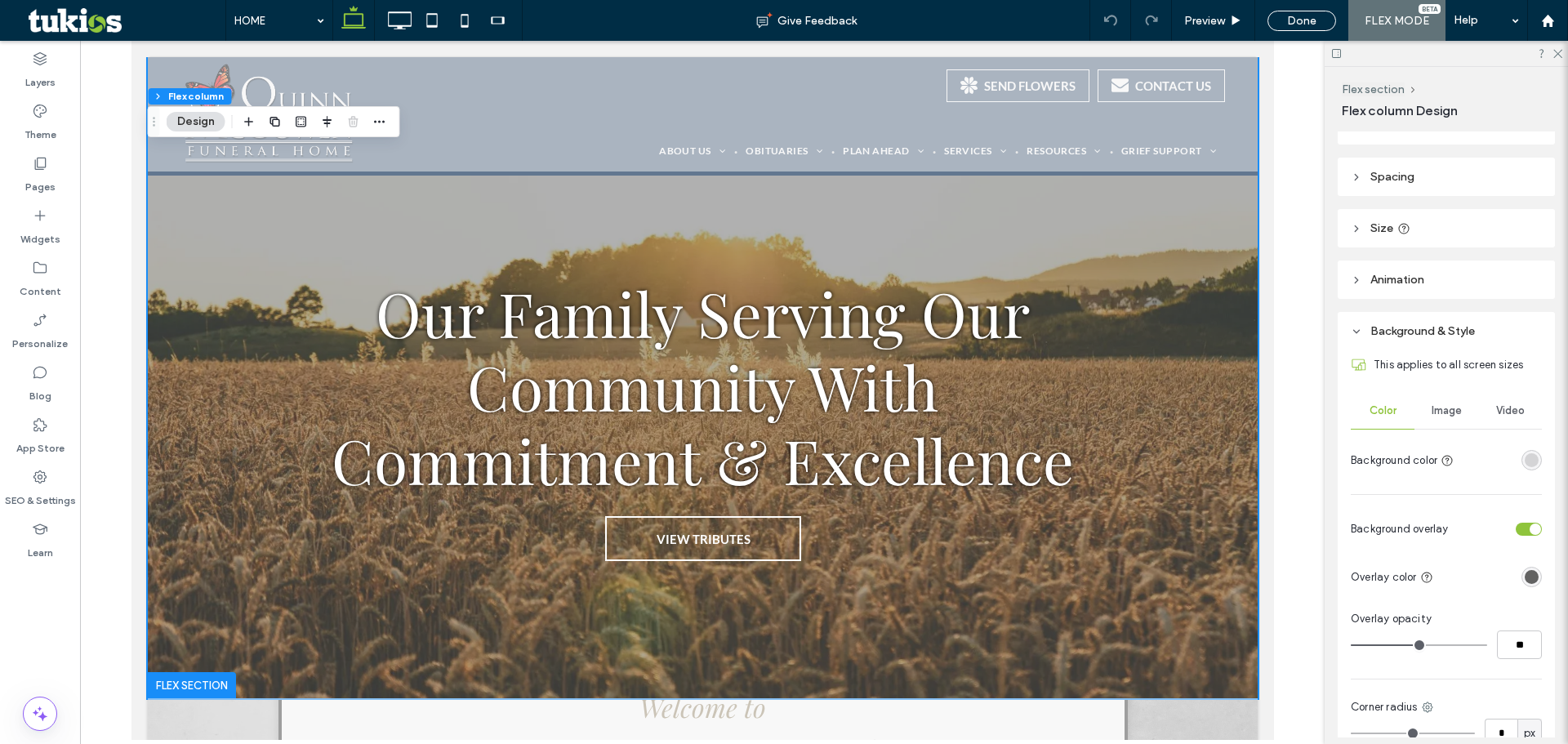
click at [1444, 414] on span "Image" at bounding box center [1446, 411] width 30 height 13
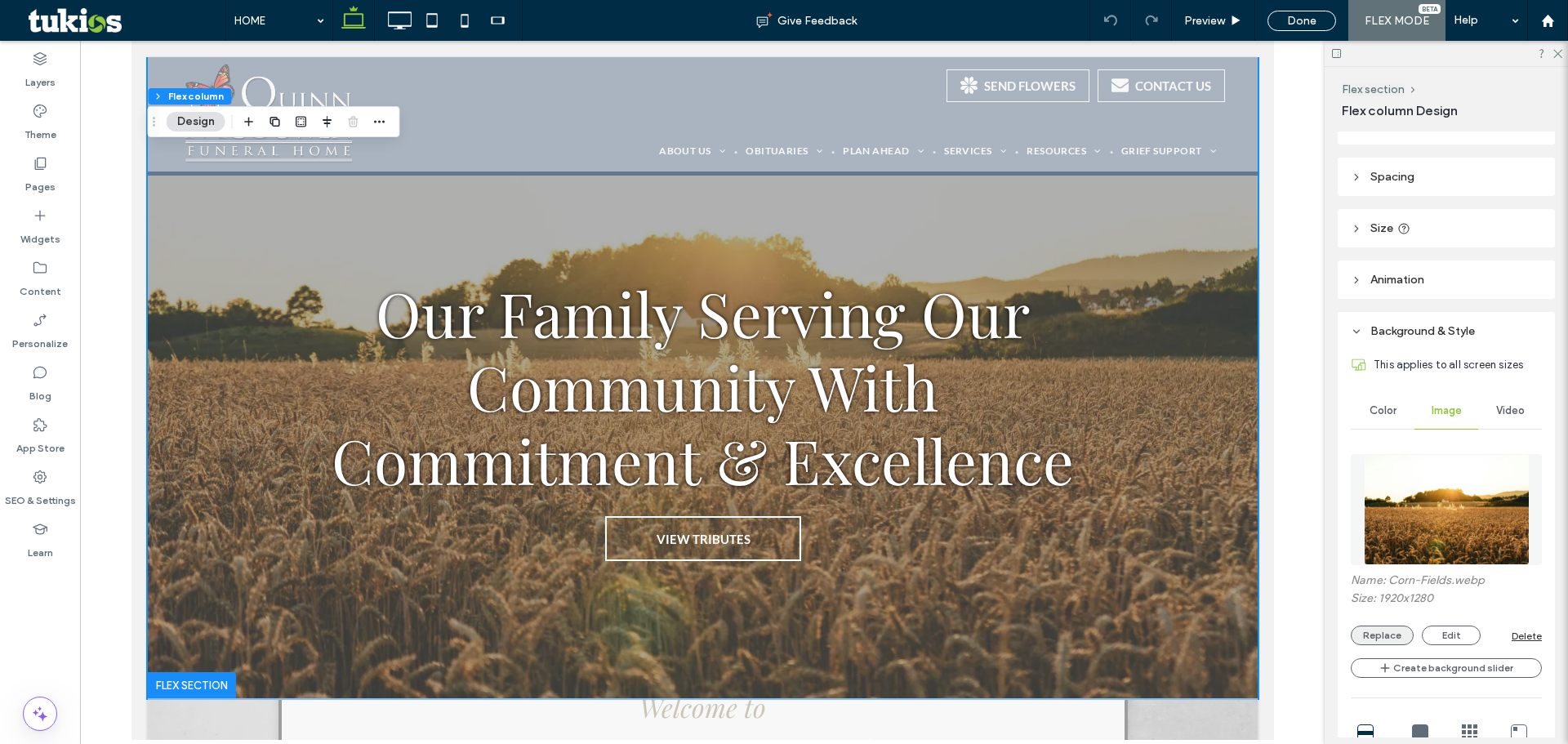
click at [1391, 635] on button "Replace" at bounding box center [1381, 635] width 63 height 19
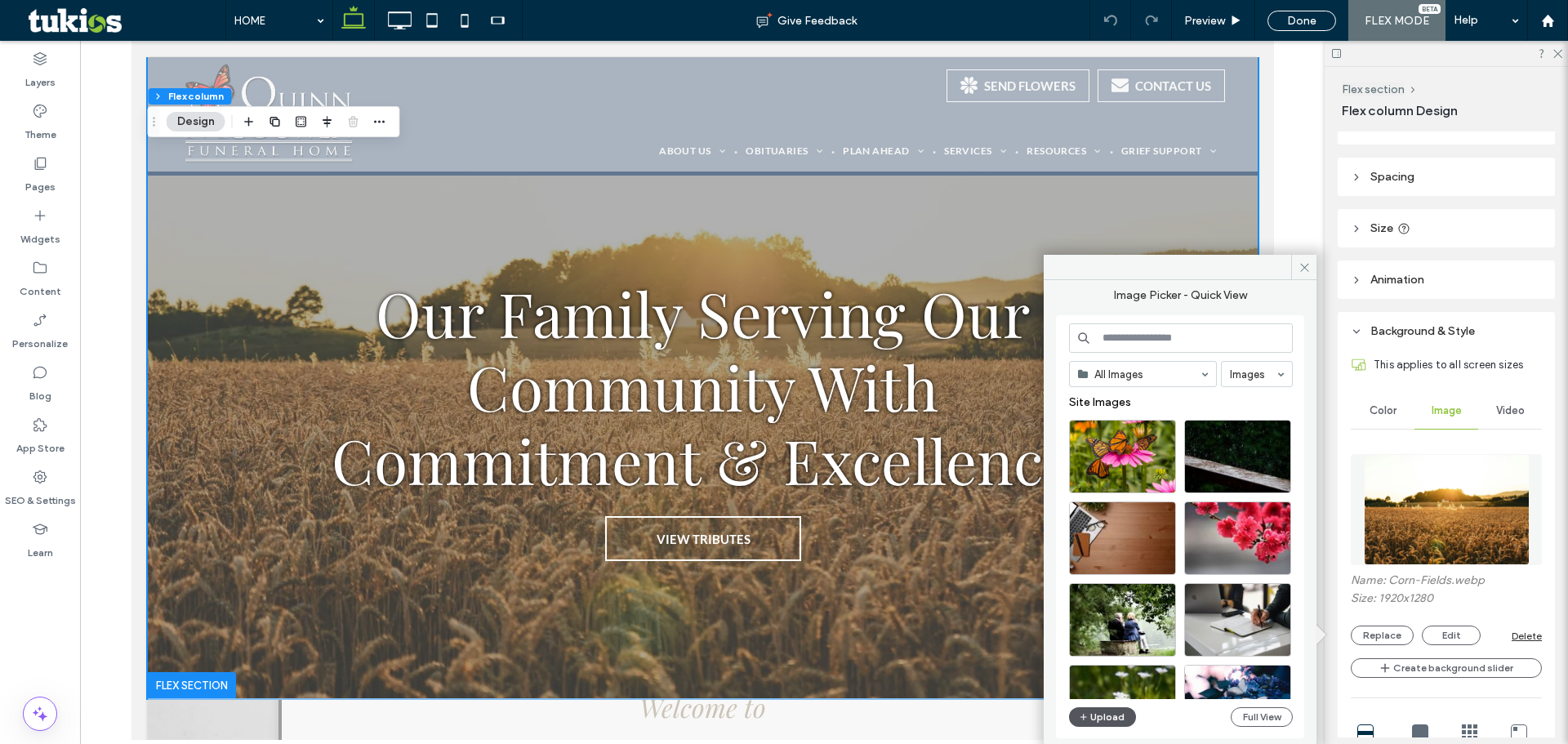
click at [1117, 714] on button "Upload" at bounding box center [1103, 717] width 67 height 19
click at [1294, 17] on div "Done" at bounding box center [1301, 21] width 69 height 20
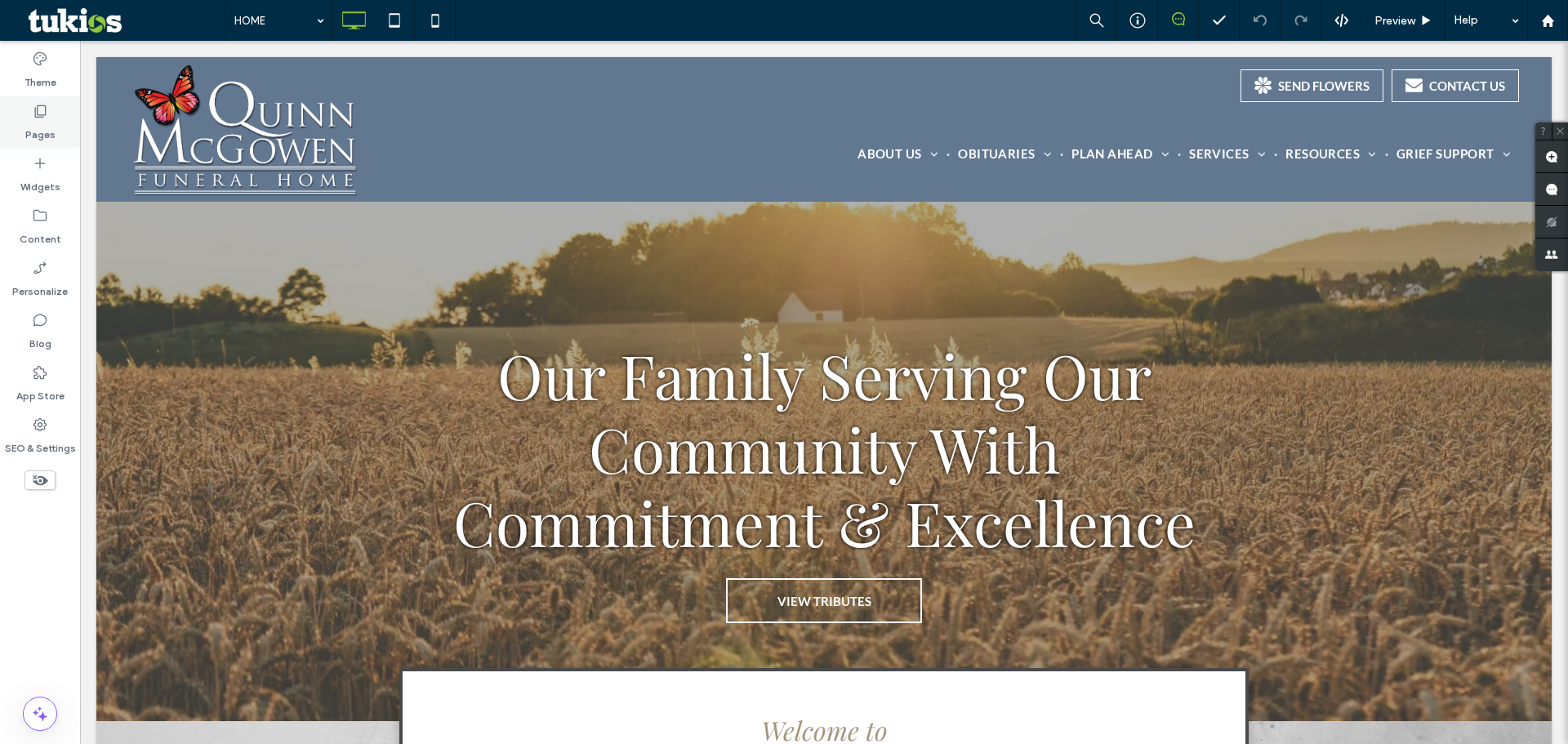
click at [47, 123] on label "Pages" at bounding box center [40, 130] width 30 height 23
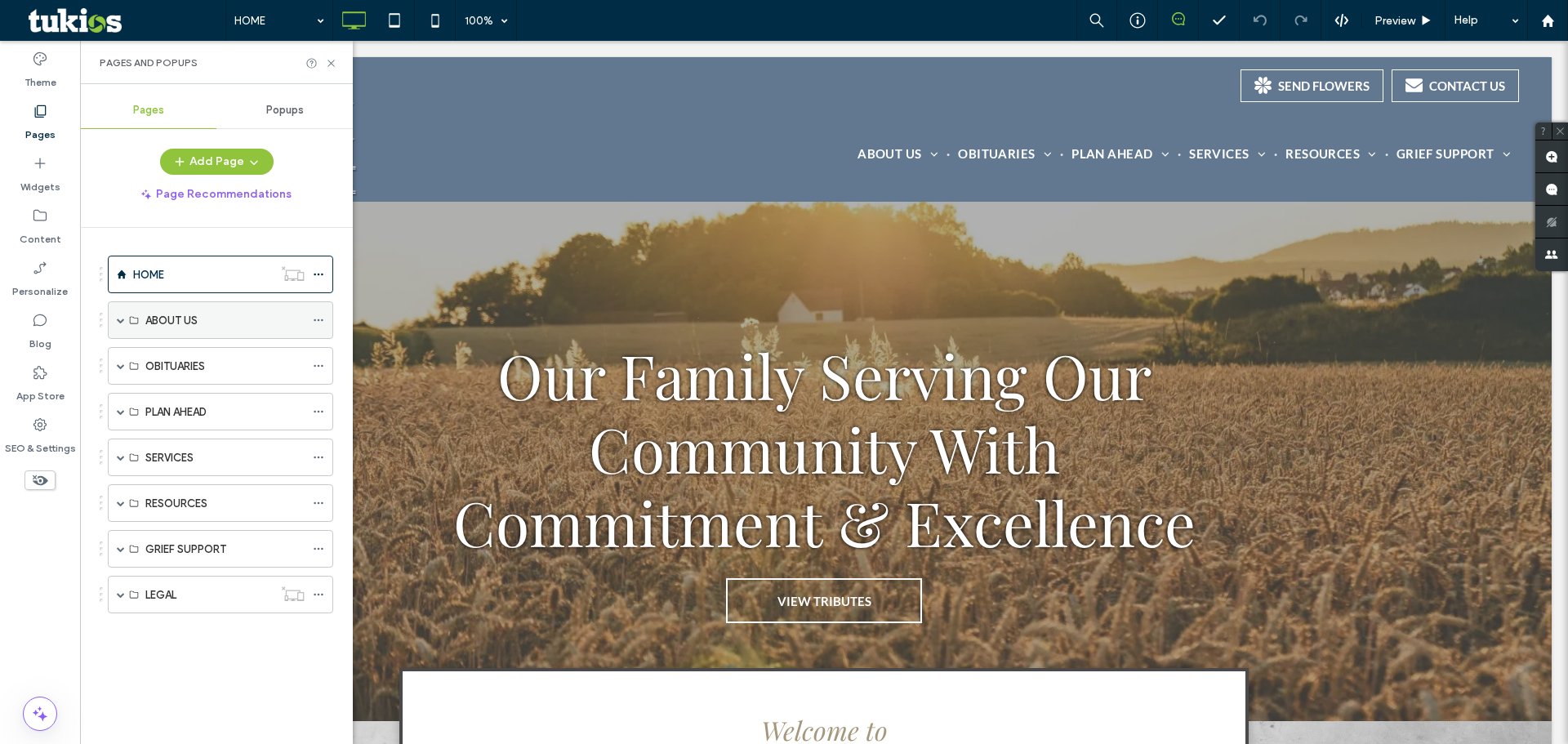
click at [128, 318] on div "ABOUT US" at bounding box center [220, 320] width 225 height 38
click at [120, 316] on span at bounding box center [121, 321] width 8 height 8
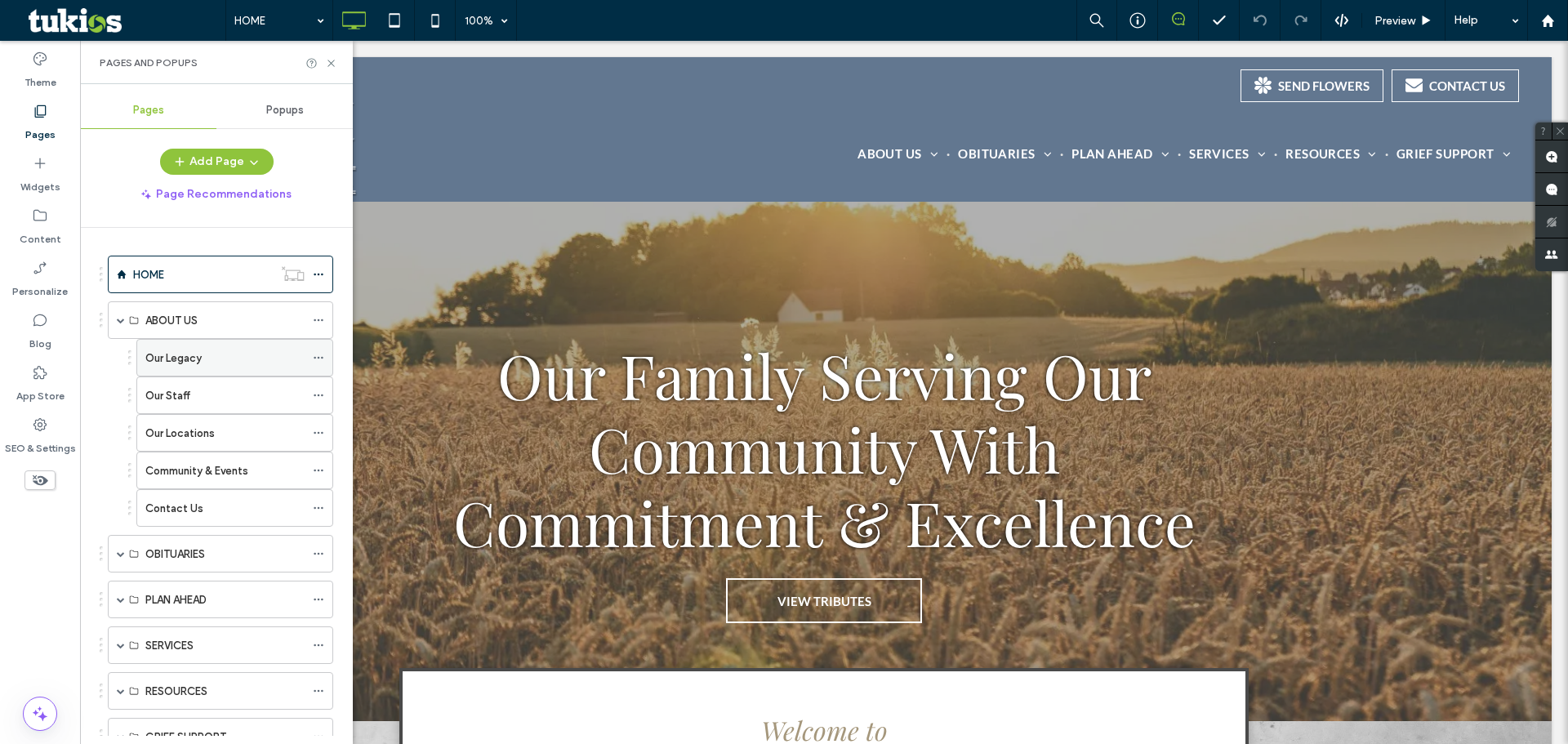
click at [204, 362] on div "Our Legacy" at bounding box center [225, 358] width 159 height 17
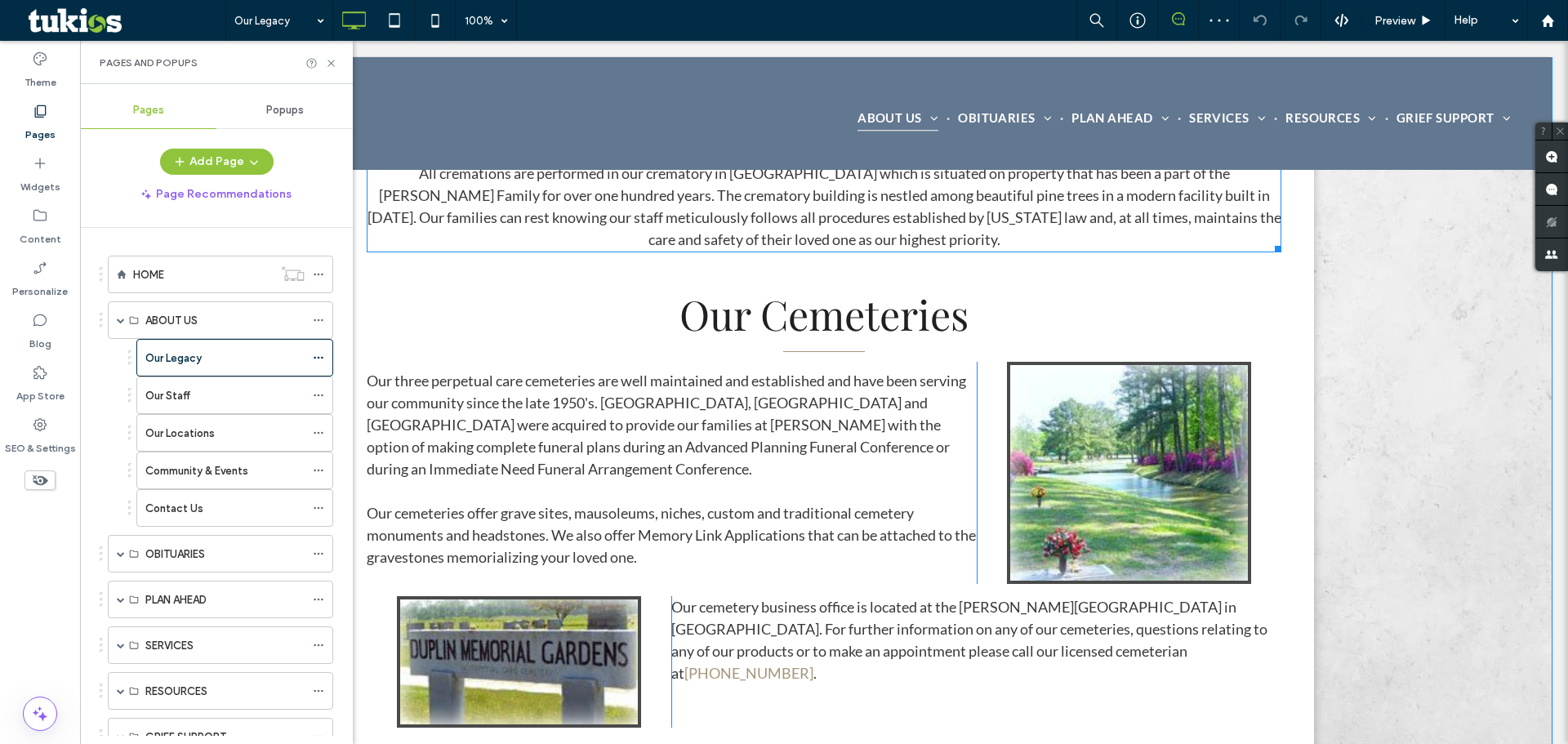
scroll to position [1225, 0]
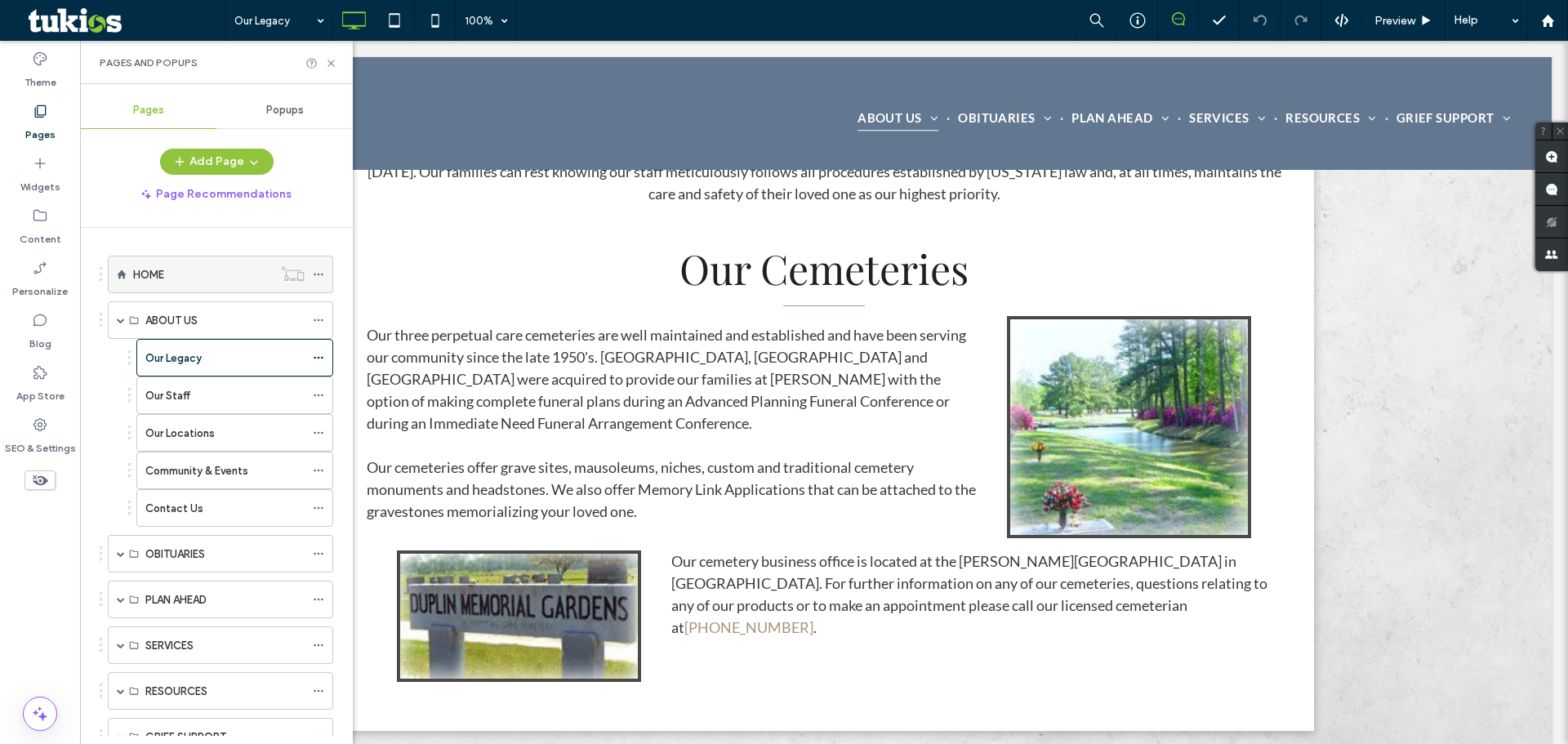
click at [142, 279] on label "HOME" at bounding box center [148, 275] width 31 height 29
click at [339, 57] on div "Pages and Popups" at bounding box center [216, 62] width 273 height 43
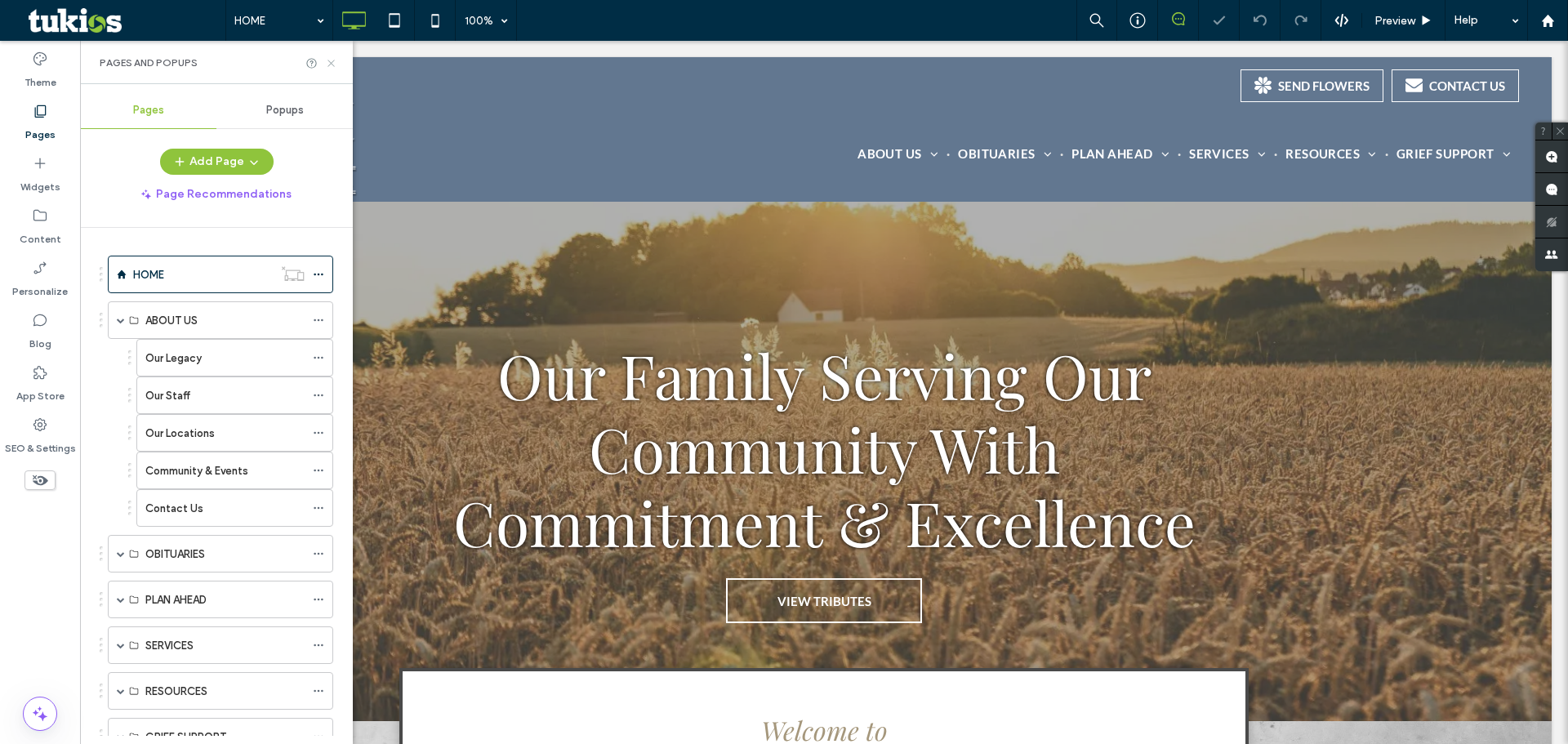
drag, startPoint x: 327, startPoint y: 61, endPoint x: 247, endPoint y: 19, distance: 90.4
click at [327, 61] on icon at bounding box center [331, 63] width 13 height 13
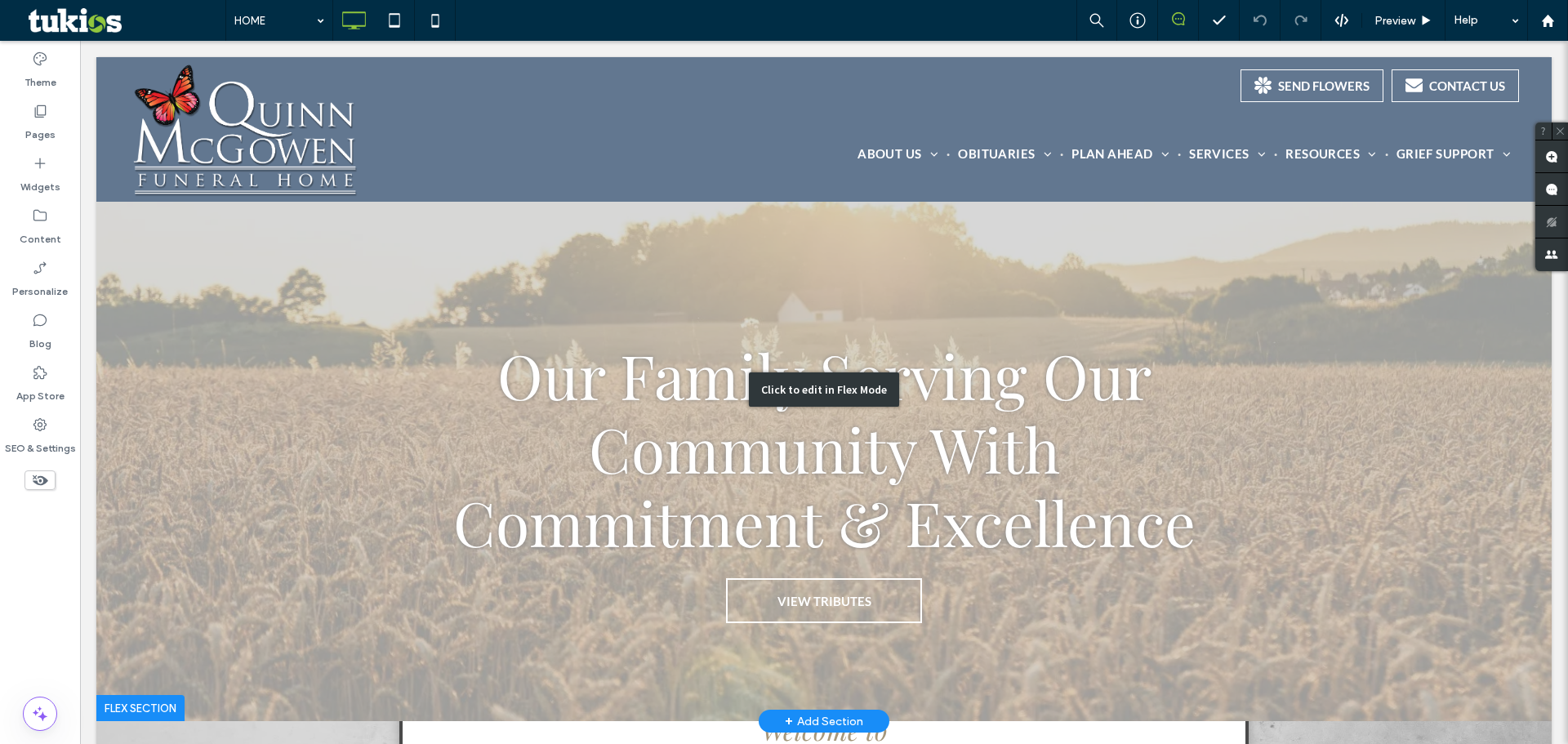
click at [225, 422] on div "Click to edit in Flex Mode" at bounding box center [824, 389] width 1455 height 664
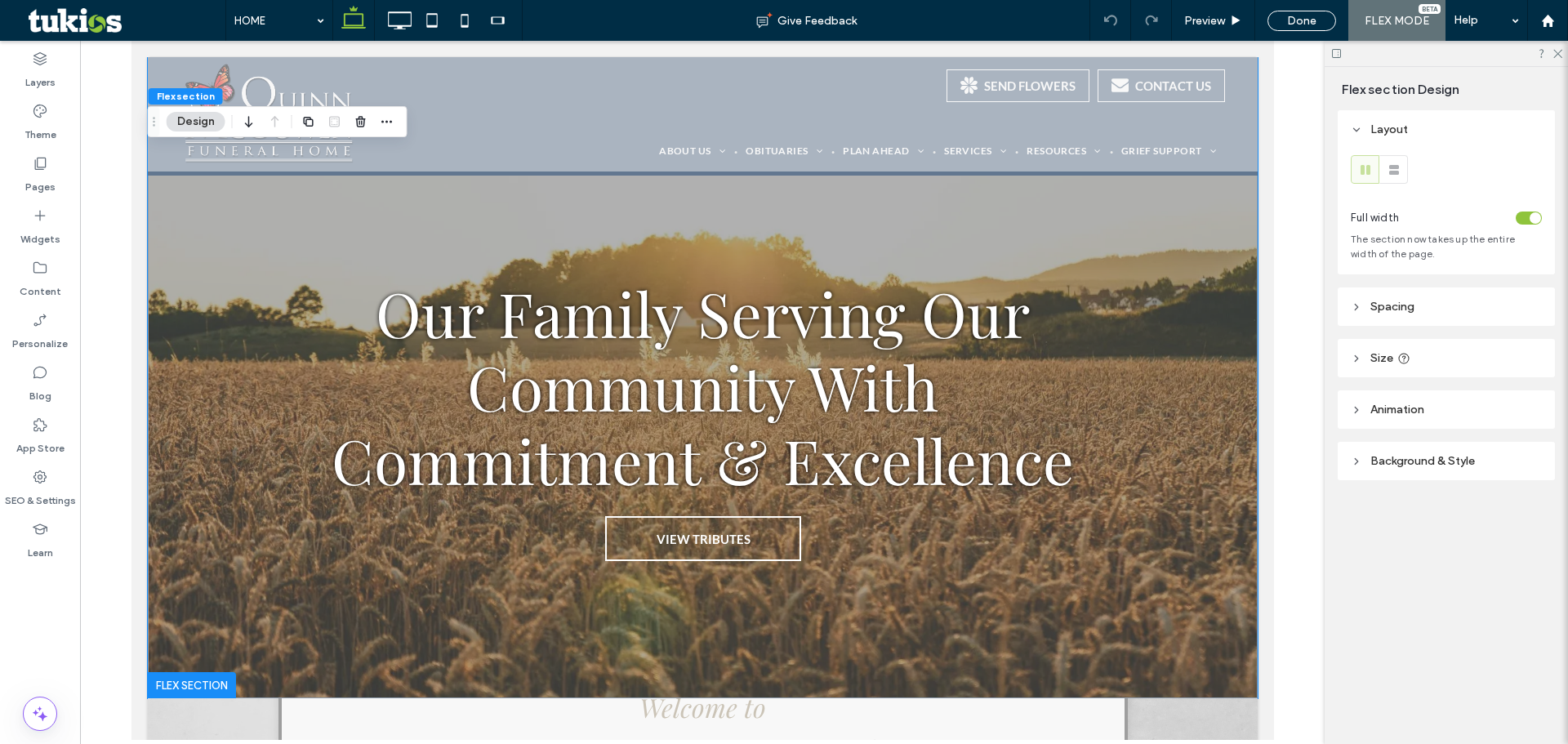
click at [1388, 463] on span "Background & Style" at bounding box center [1422, 461] width 104 height 14
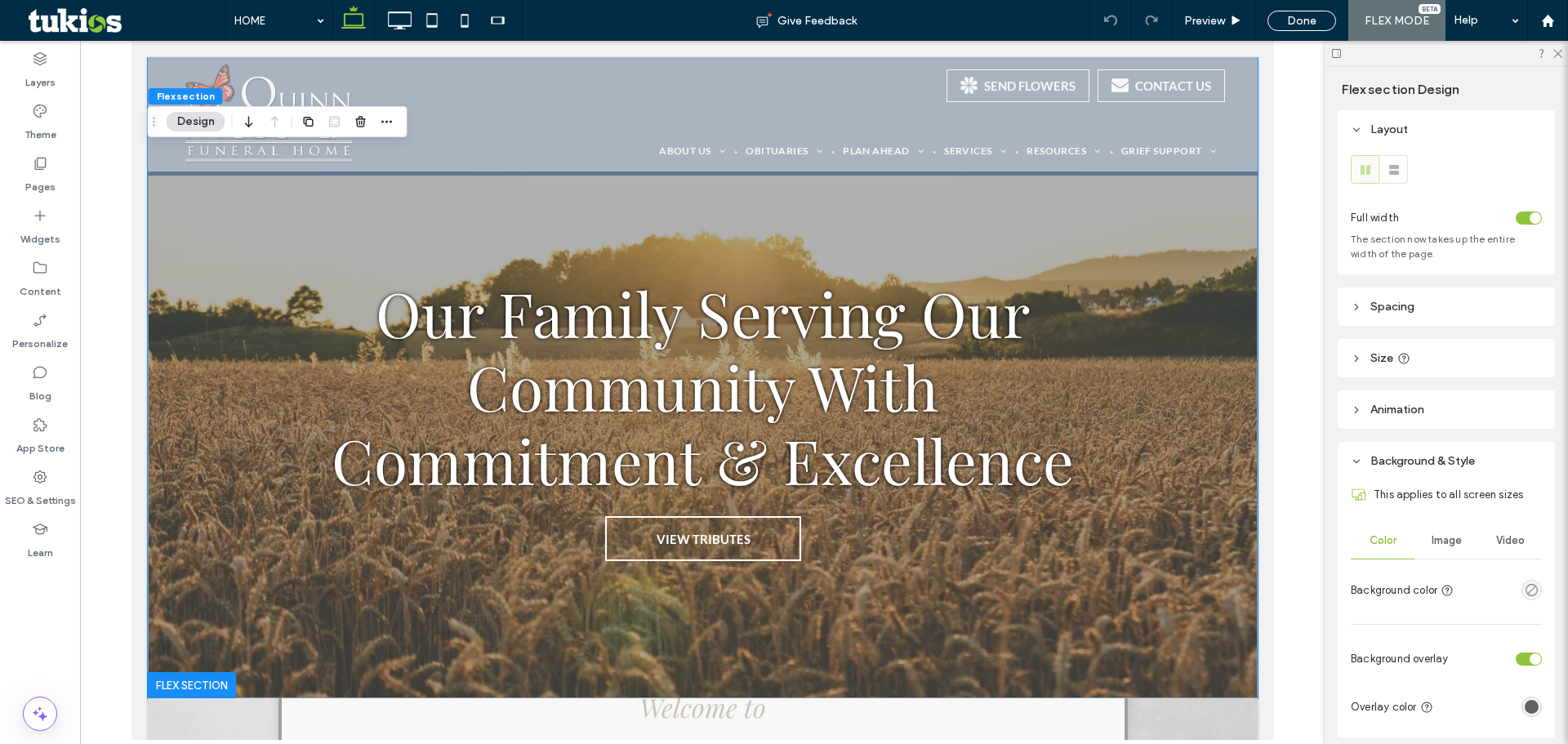
click at [1424, 538] on div "Image" at bounding box center [1446, 540] width 64 height 36
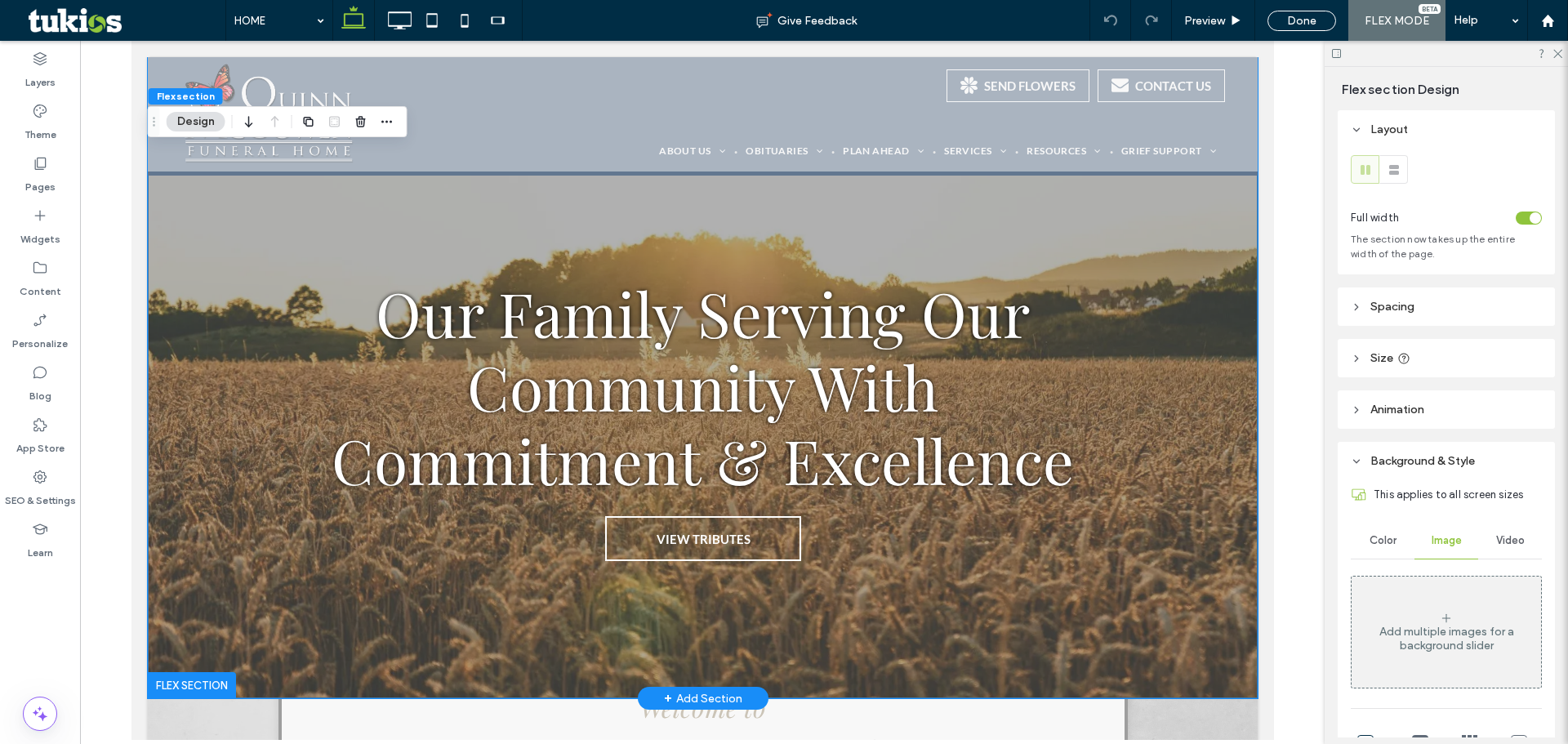
click at [1170, 539] on div "Our Family Serving Our Community With Commitment & Excellence VIEW TRIBUTES" at bounding box center [702, 378] width 1110 height 641
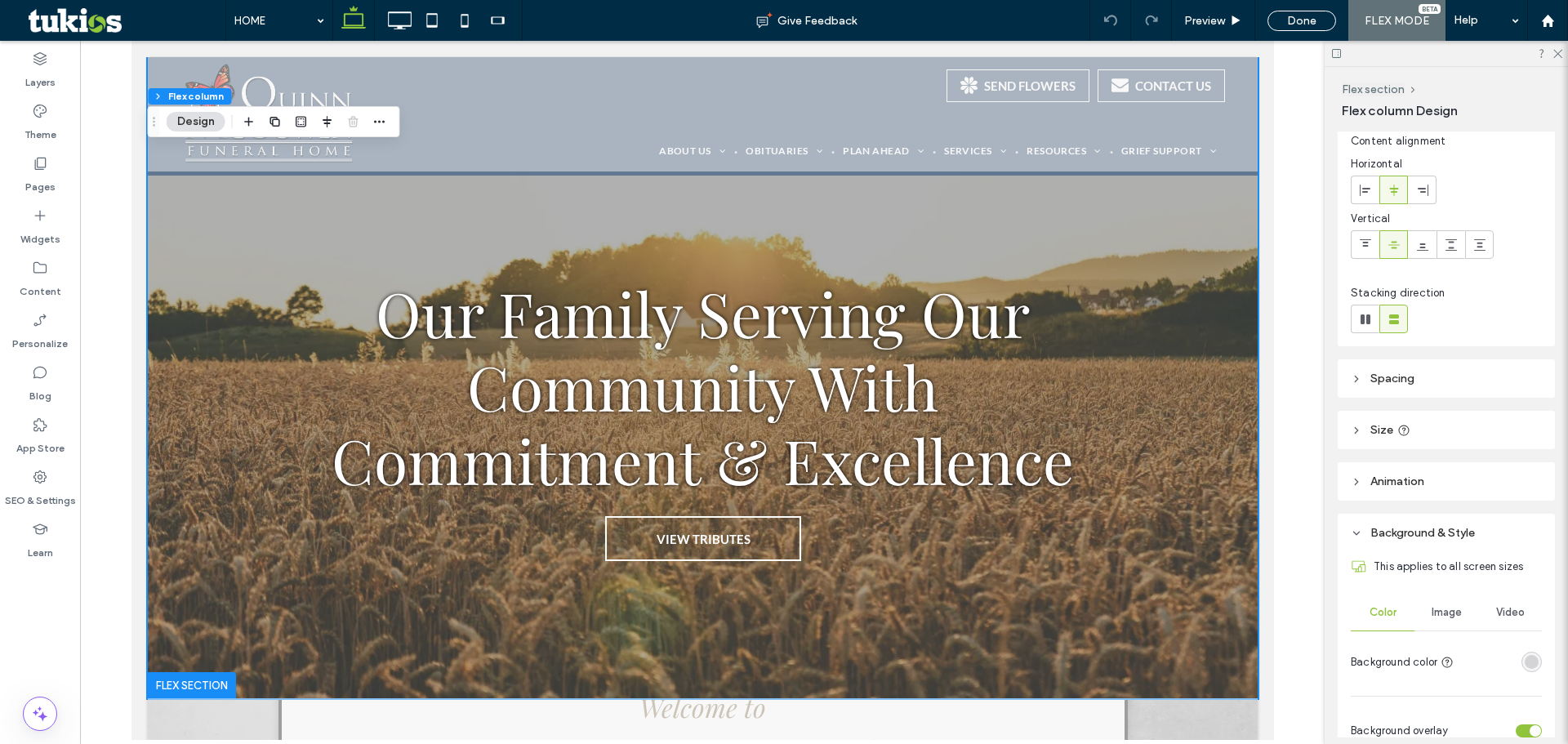
scroll to position [163, 0]
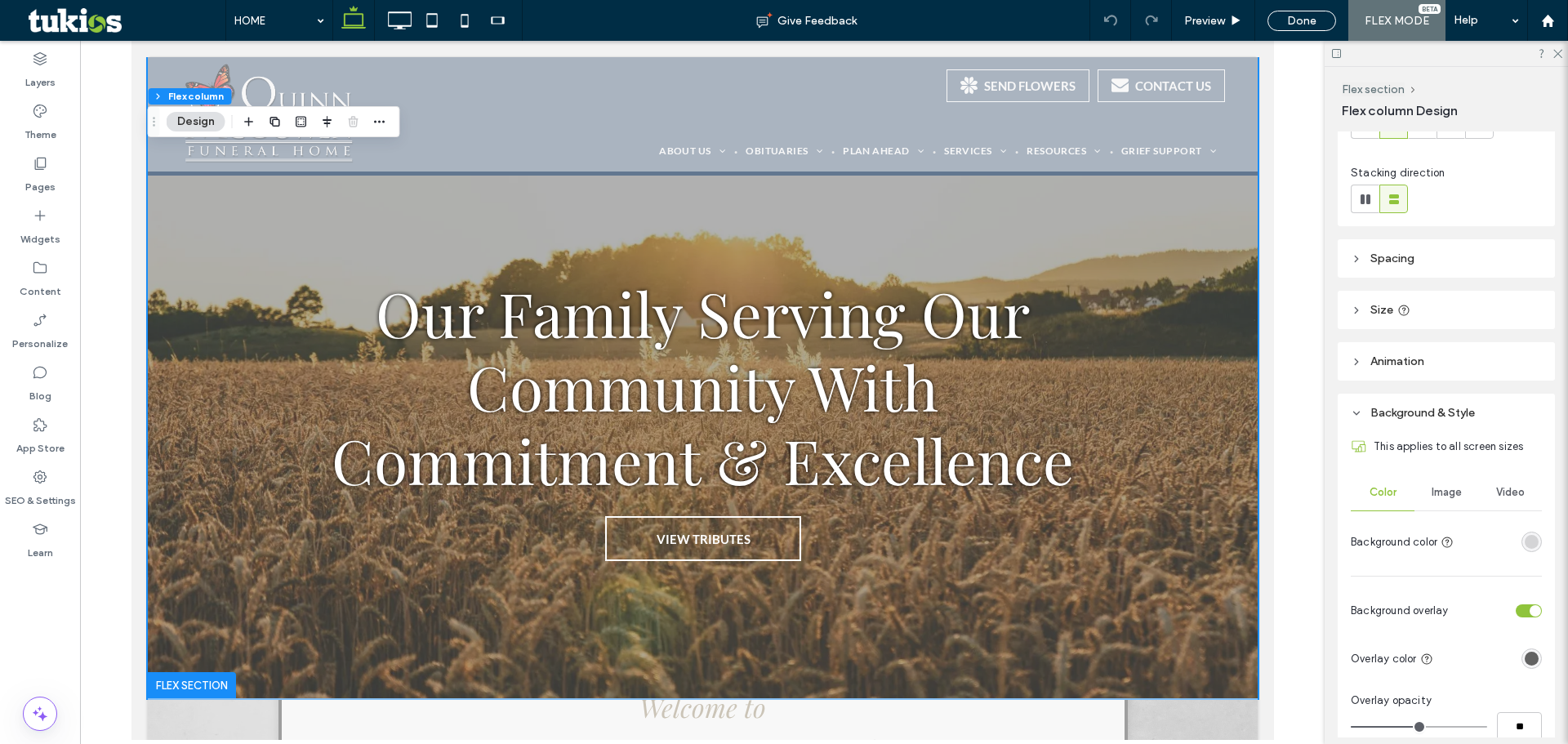
click at [1446, 489] on span "Image" at bounding box center [1446, 493] width 30 height 13
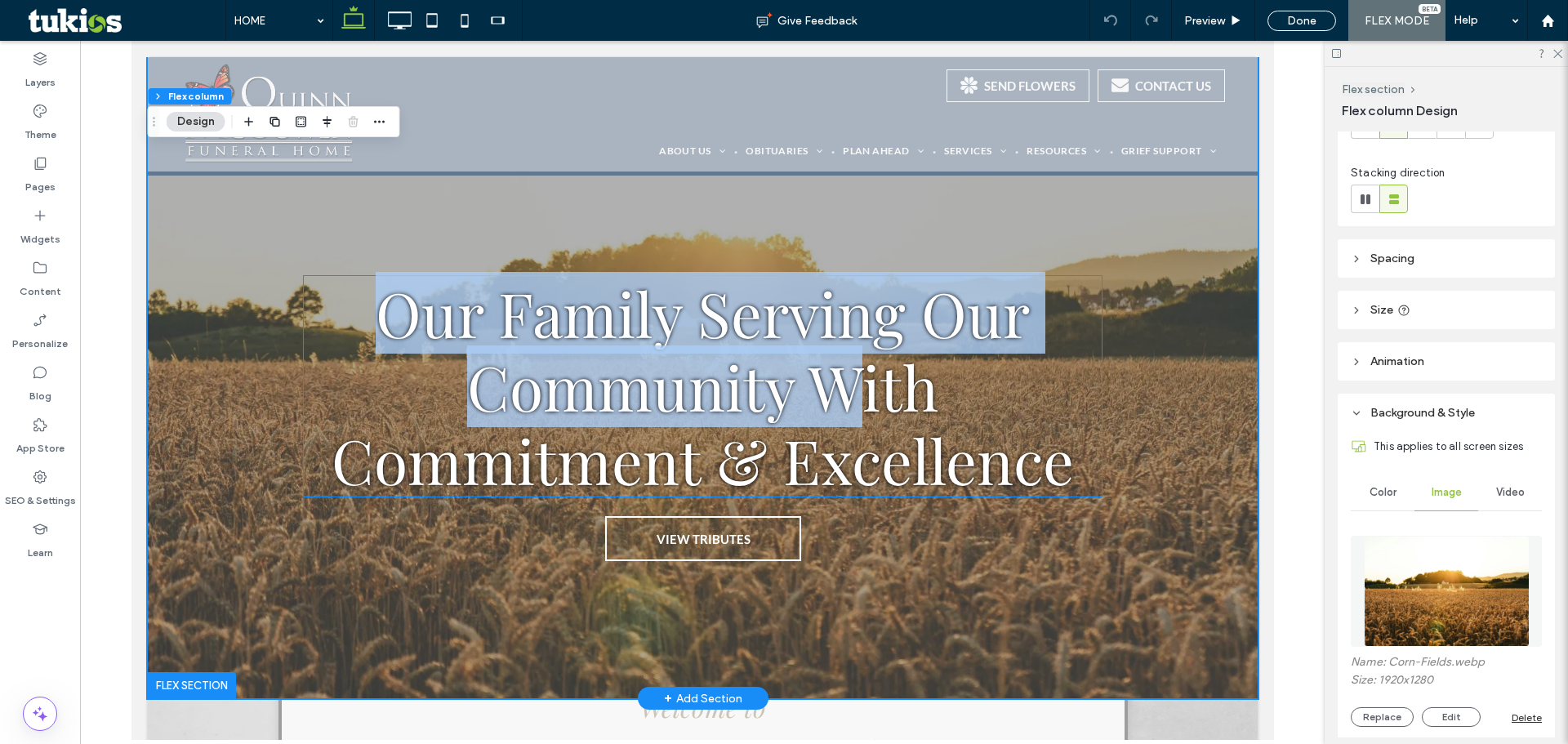
drag, startPoint x: 834, startPoint y: 400, endPoint x: 837, endPoint y: 409, distance: 9.5
click at [837, 409] on div "Our Family Serving Our Community With Commitment & Excellence VIEW TRIBUTES" at bounding box center [702, 378] width 1110 height 641
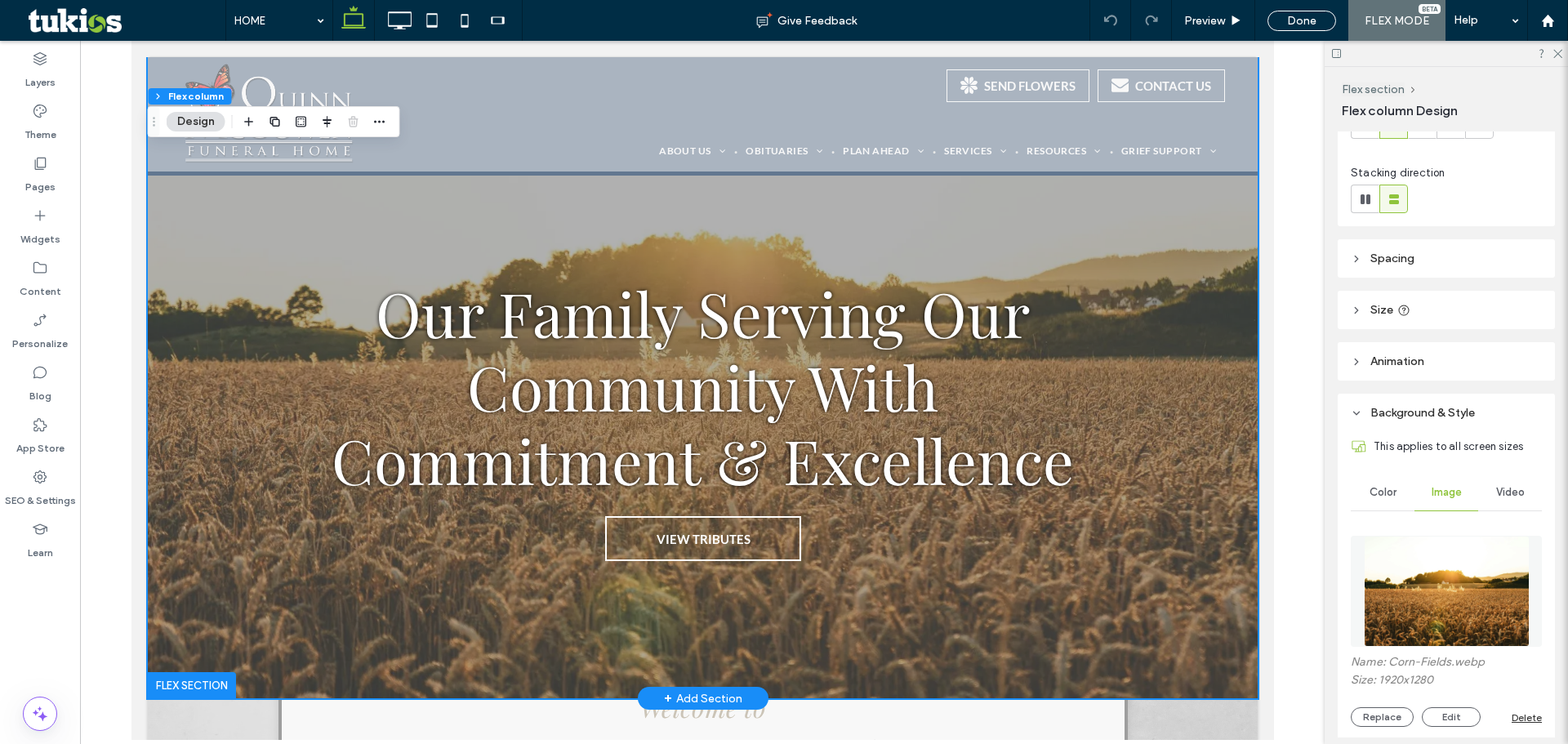
click at [252, 407] on div "Our Family Serving Our Community With Commitment & Excellence VIEW TRIBUTES" at bounding box center [702, 378] width 1110 height 641
click at [246, 407] on div "Our Family Serving Our Community With Commitment & Excellence VIEW TRIBUTES" at bounding box center [702, 378] width 1110 height 641
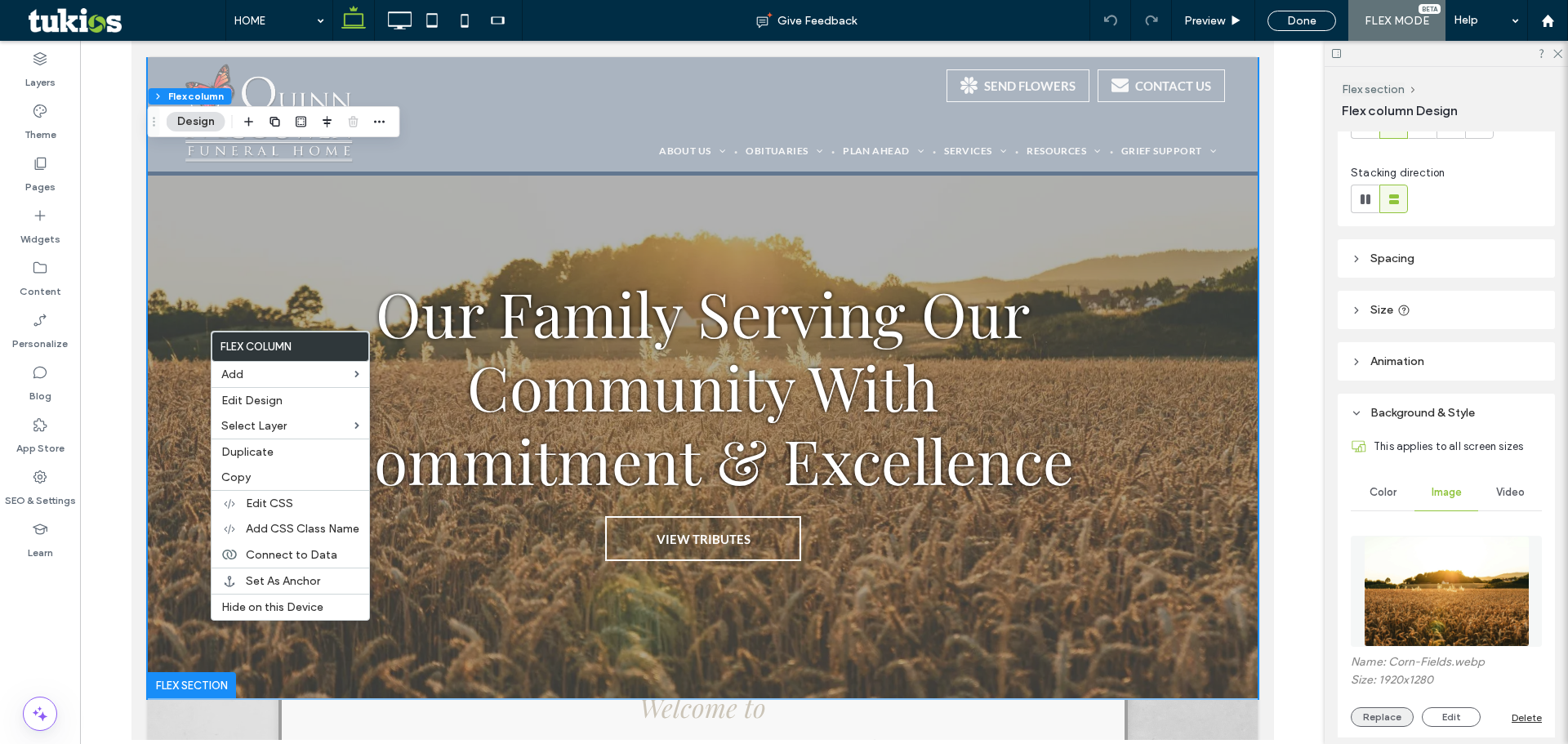
click at [1383, 708] on button "Replace" at bounding box center [1381, 717] width 63 height 19
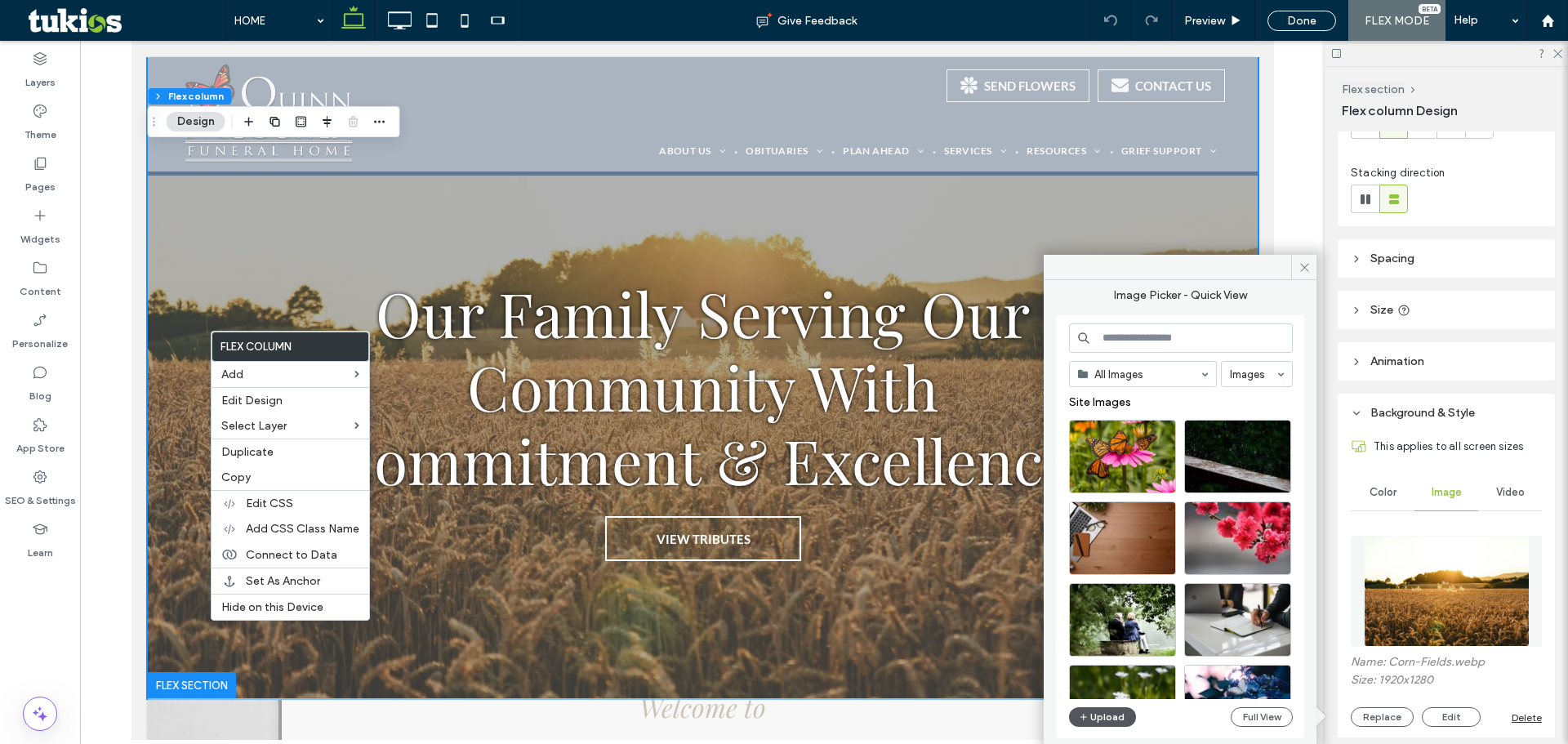
click at [1115, 720] on button "Upload" at bounding box center [1103, 717] width 67 height 19
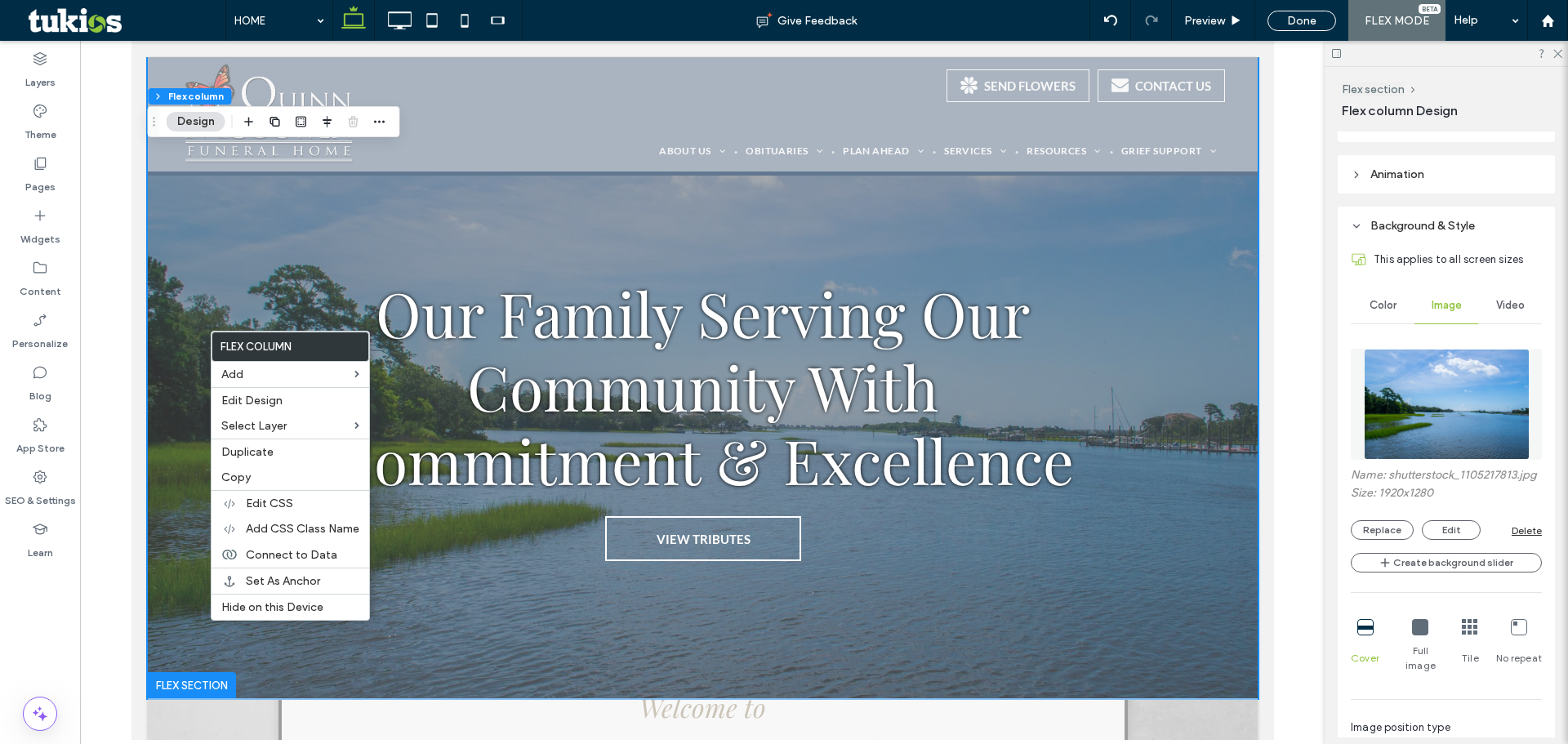
scroll to position [408, 0]
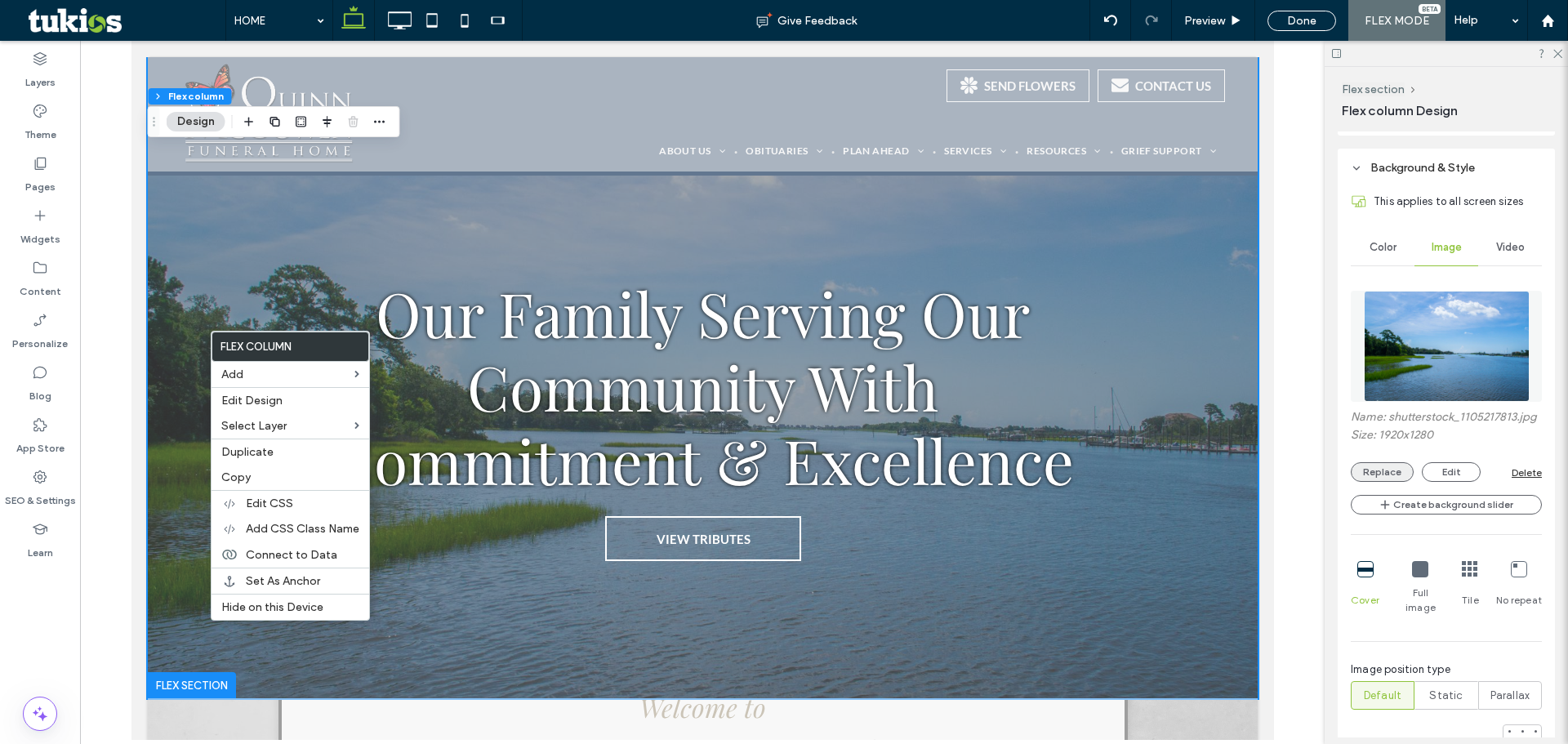
click at [1395, 482] on button "Replace" at bounding box center [1381, 471] width 63 height 19
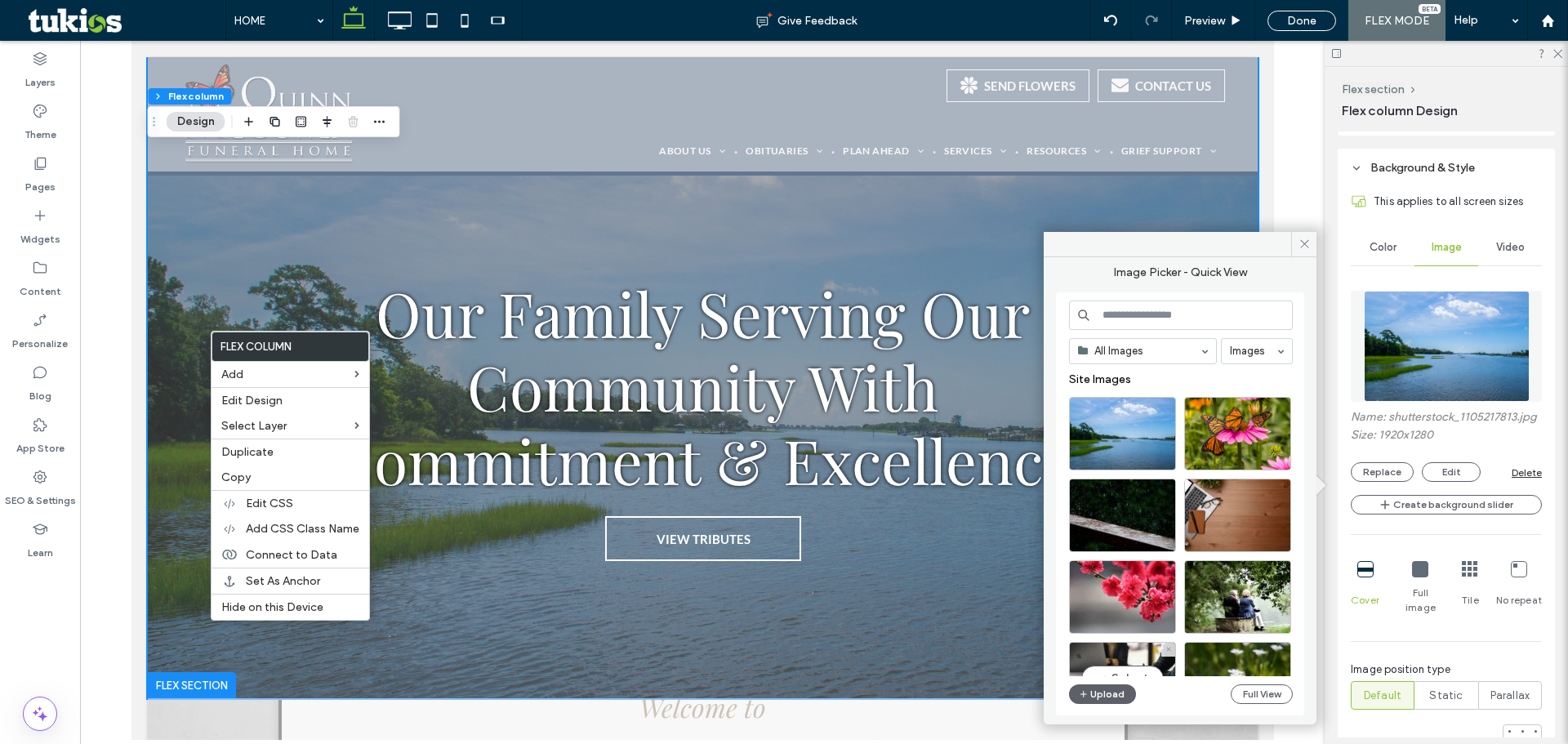
click at [1102, 681] on div "All Images Images Site Images Select Upload Full View" at bounding box center [1181, 504] width 224 height 407
click at [1105, 699] on button "Upload" at bounding box center [1103, 694] width 67 height 19
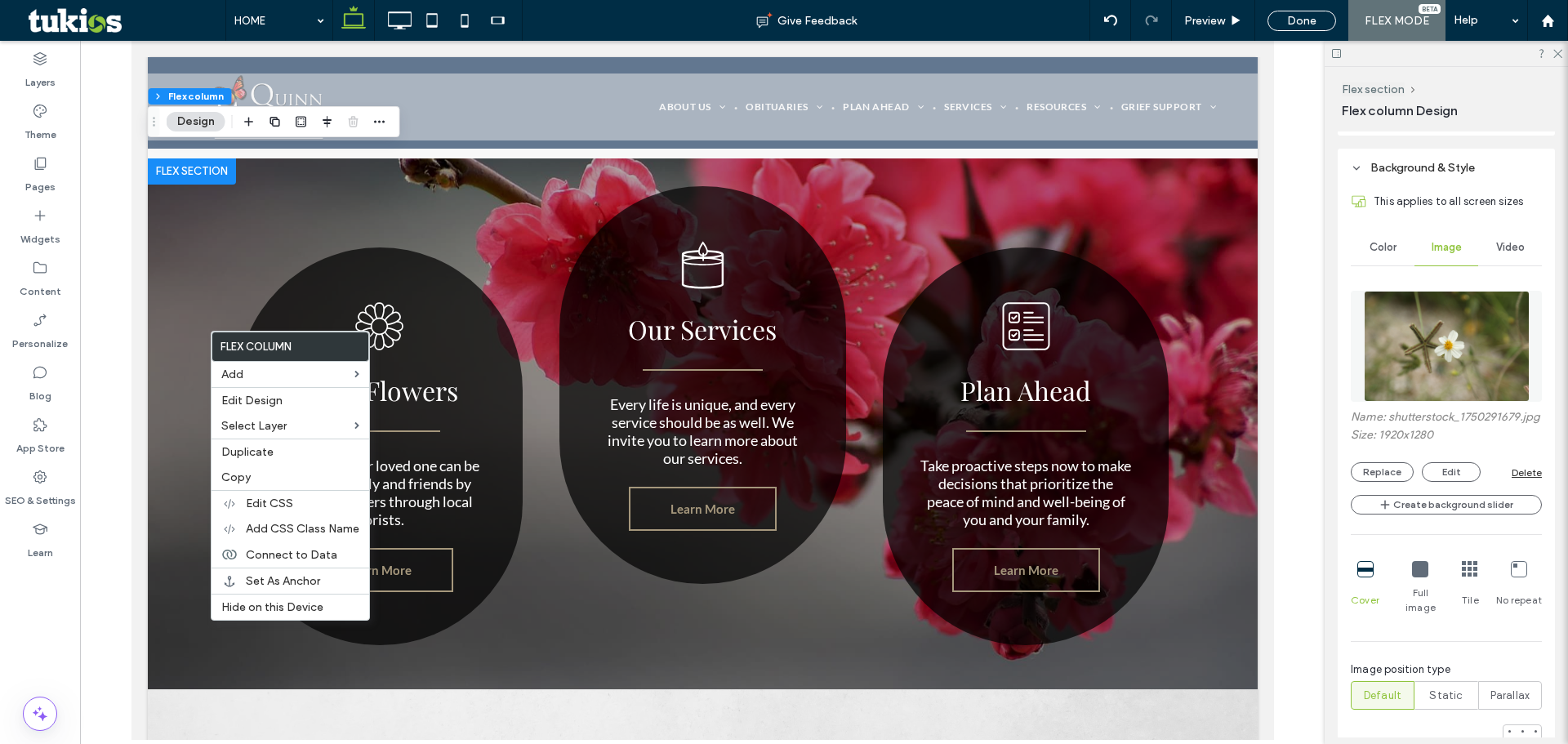
scroll to position [2369, 0]
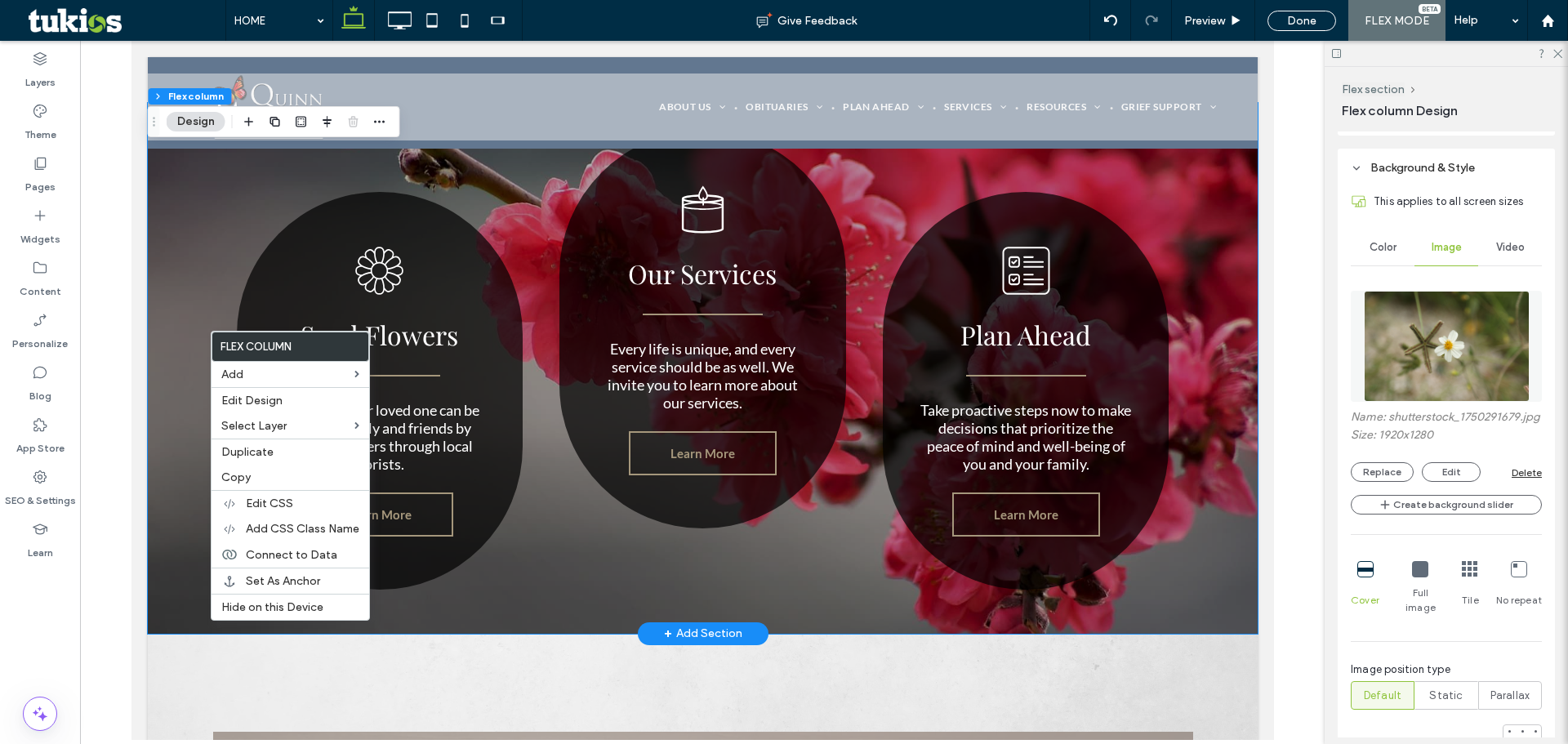
click at [585, 554] on div "A black and white drawing of a flower on a white background. Send Flowers Honor…" at bounding box center [702, 368] width 1110 height 531
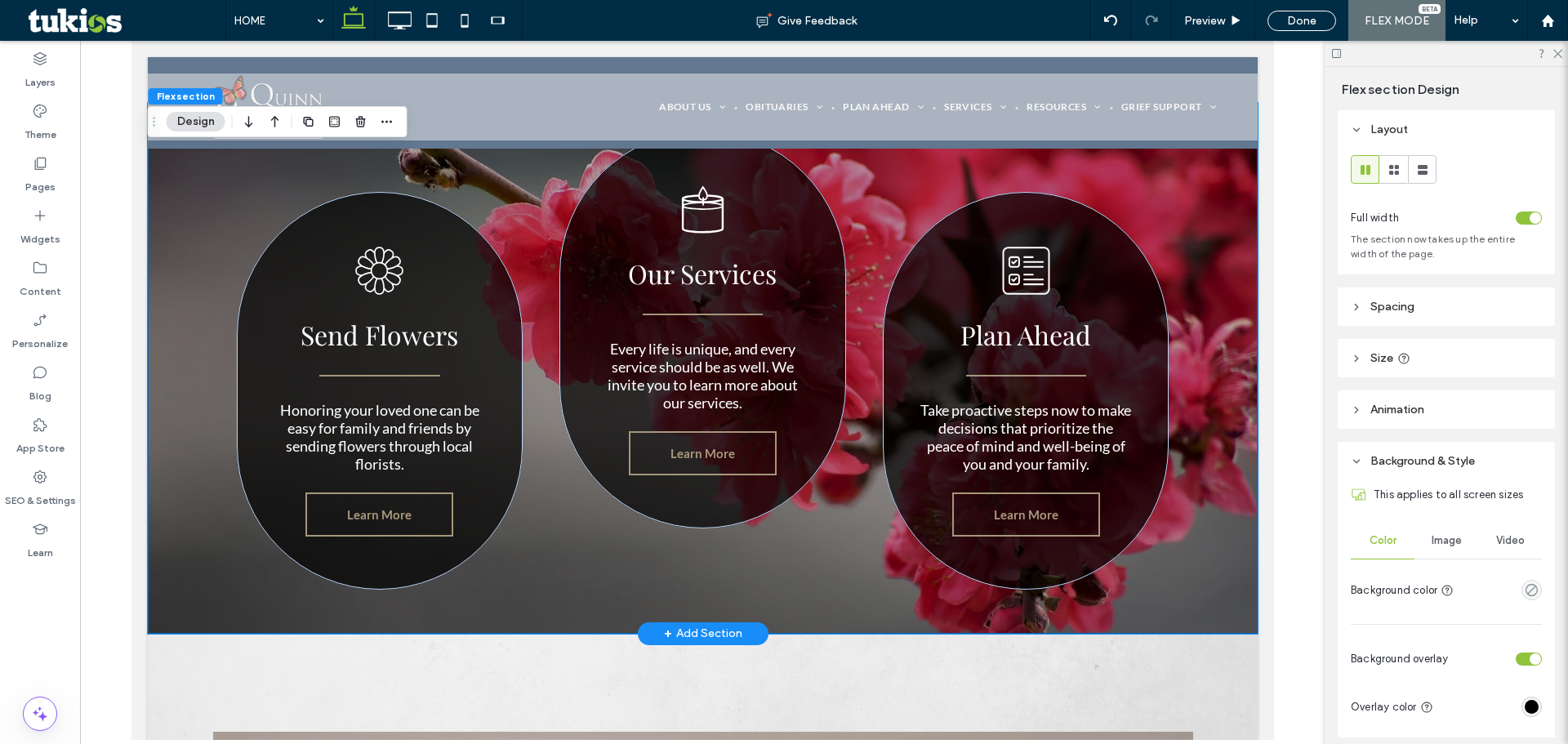
click at [564, 535] on div "A black and white drawing of a flower on a white background. Send Flowers Honor…" at bounding box center [702, 368] width 1110 height 531
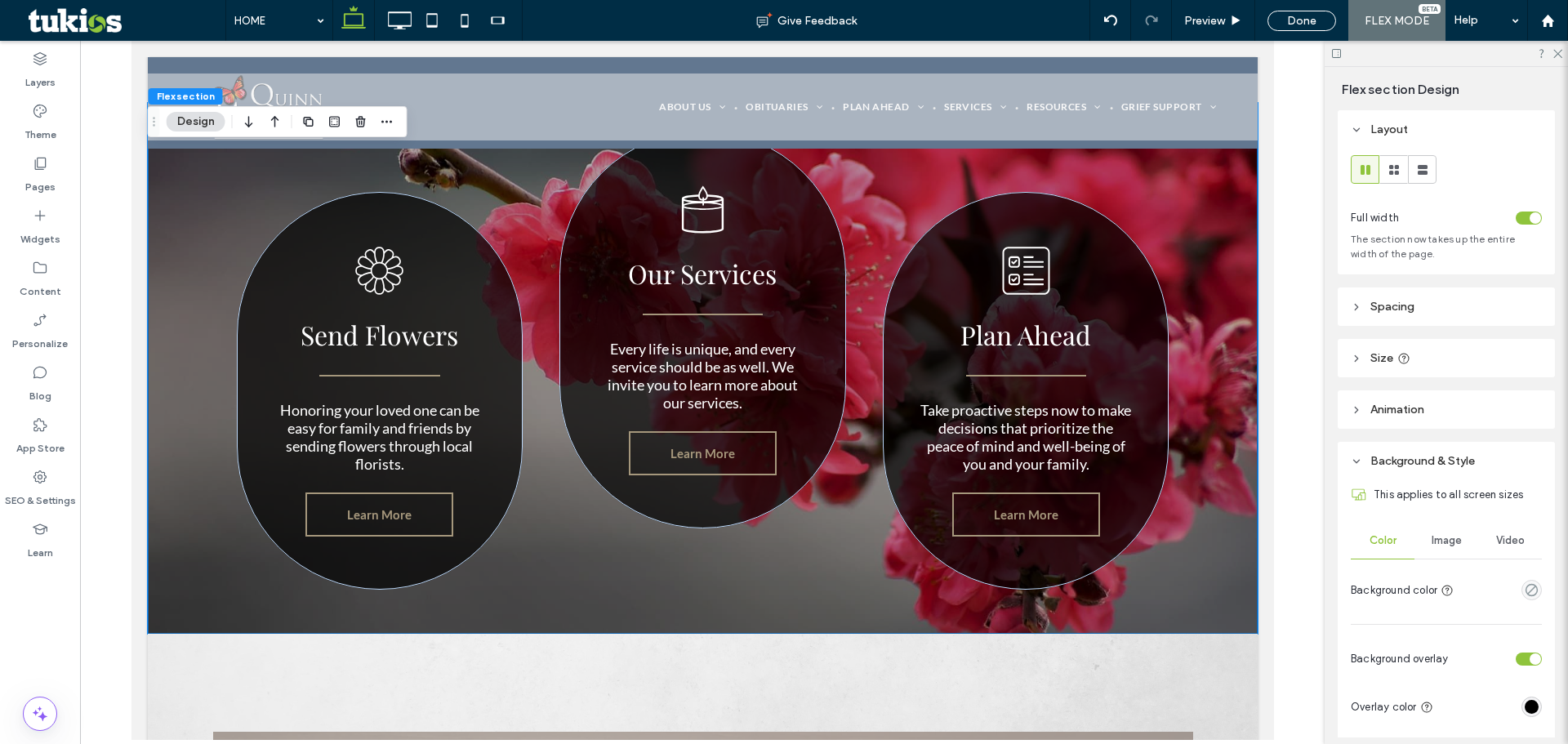
click at [1433, 539] on span "Image" at bounding box center [1446, 541] width 30 height 13
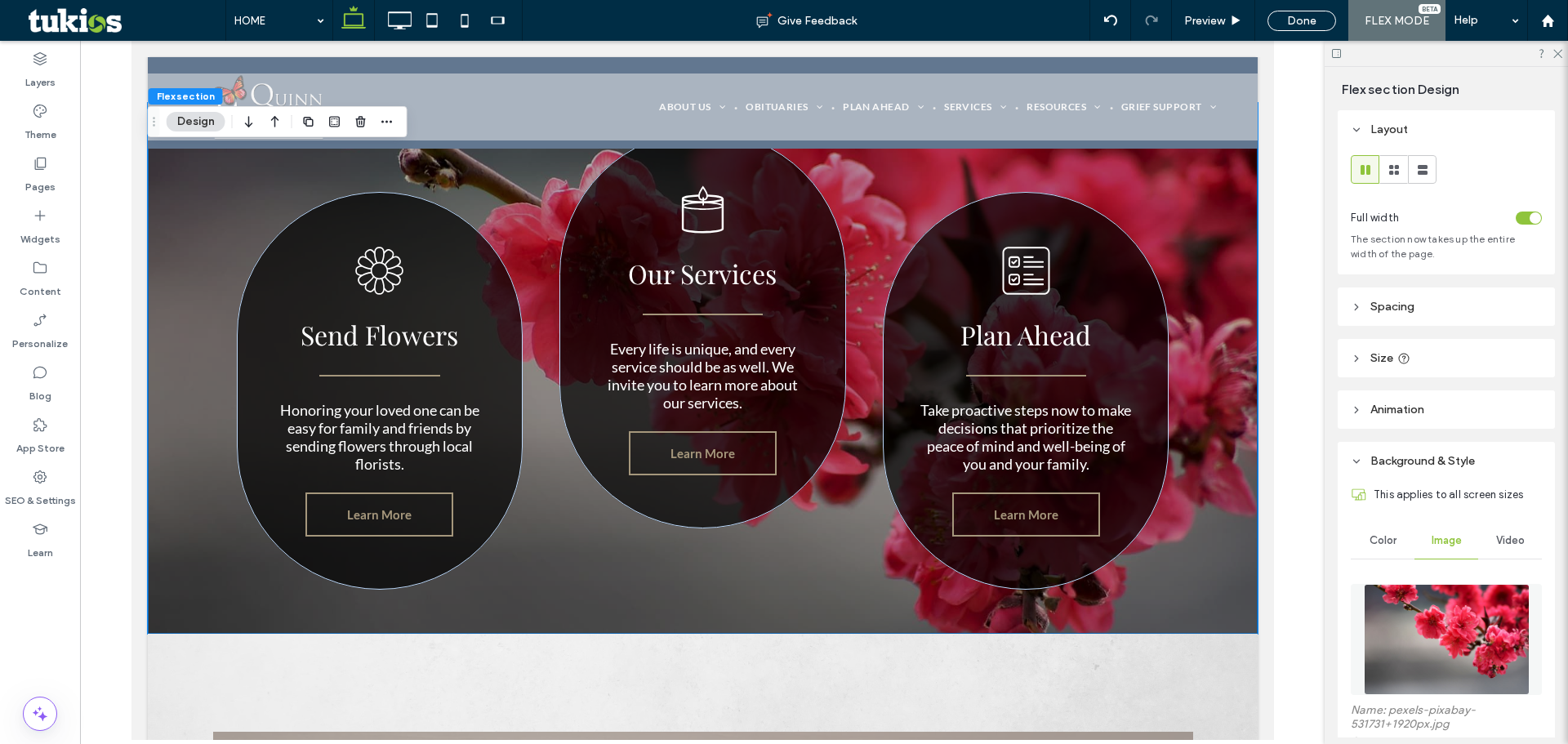
click at [1444, 628] on img at bounding box center [1446, 640] width 166 height 111
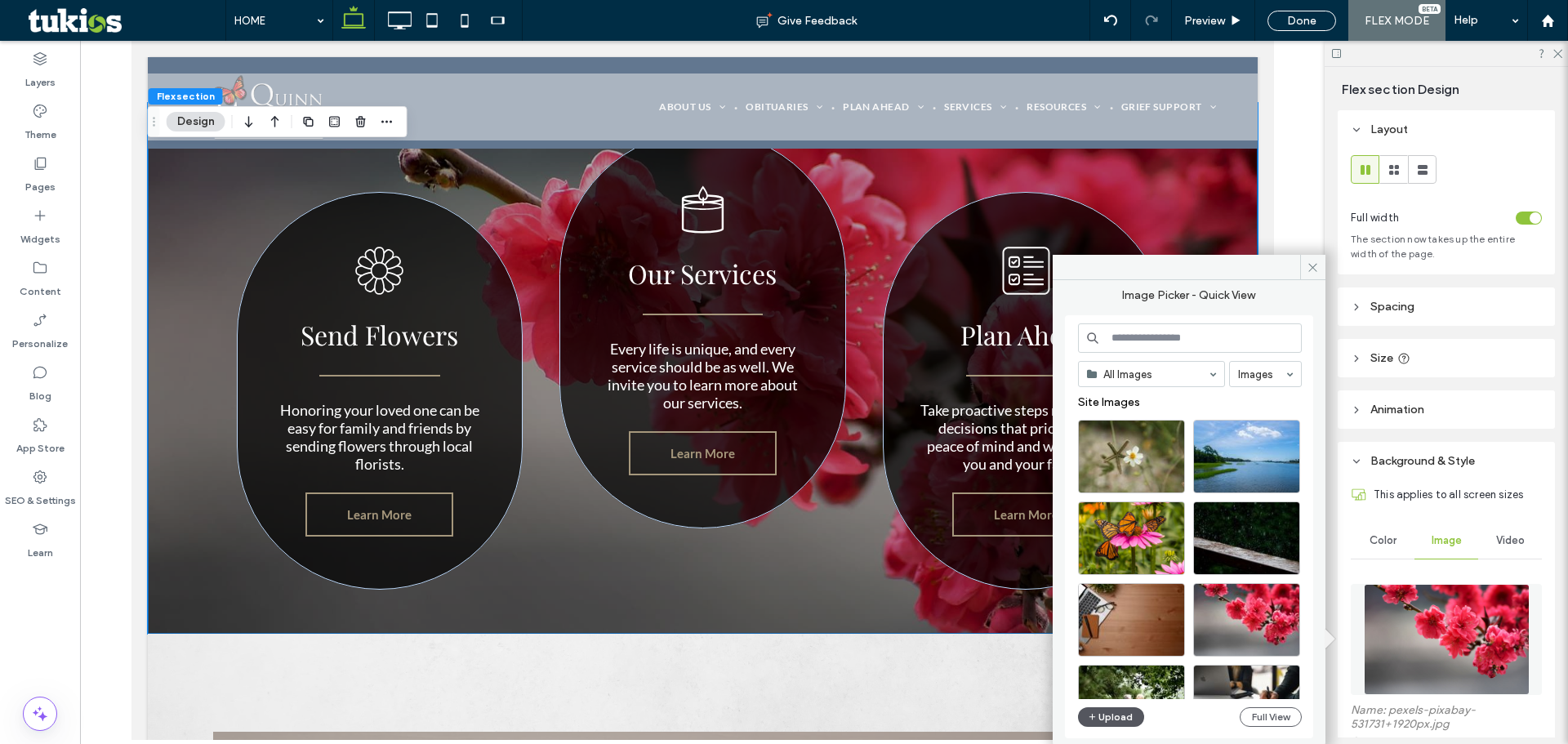
click at [1112, 719] on button "Upload" at bounding box center [1111, 717] width 67 height 19
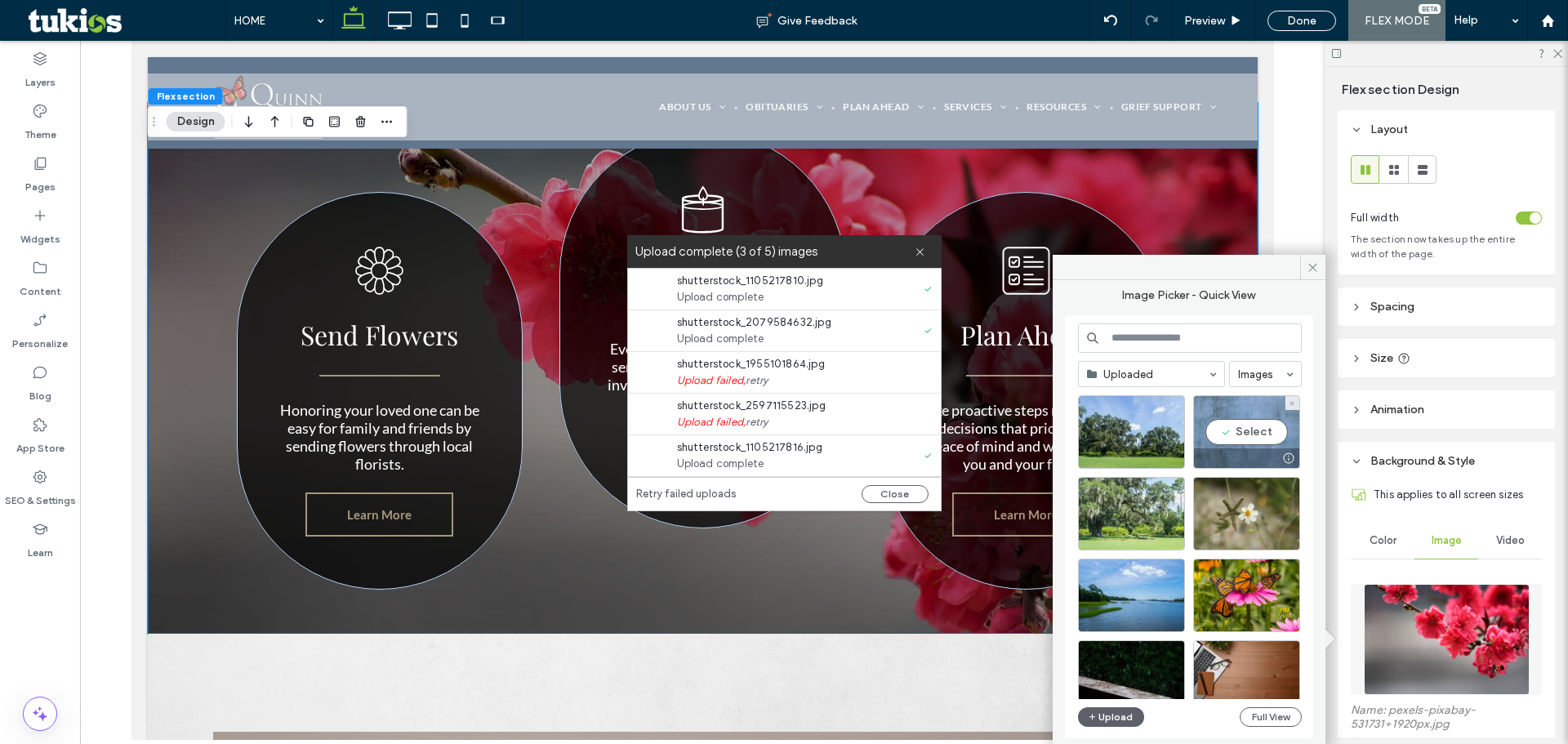
click at [1264, 440] on div "Select" at bounding box center [1246, 432] width 107 height 73
click at [1256, 432] on body "Click To Paste Click To Paste Row ABOUT US Our Legacy Our Staff Our Locations C…" at bounding box center [702, 392] width 1142 height 5441
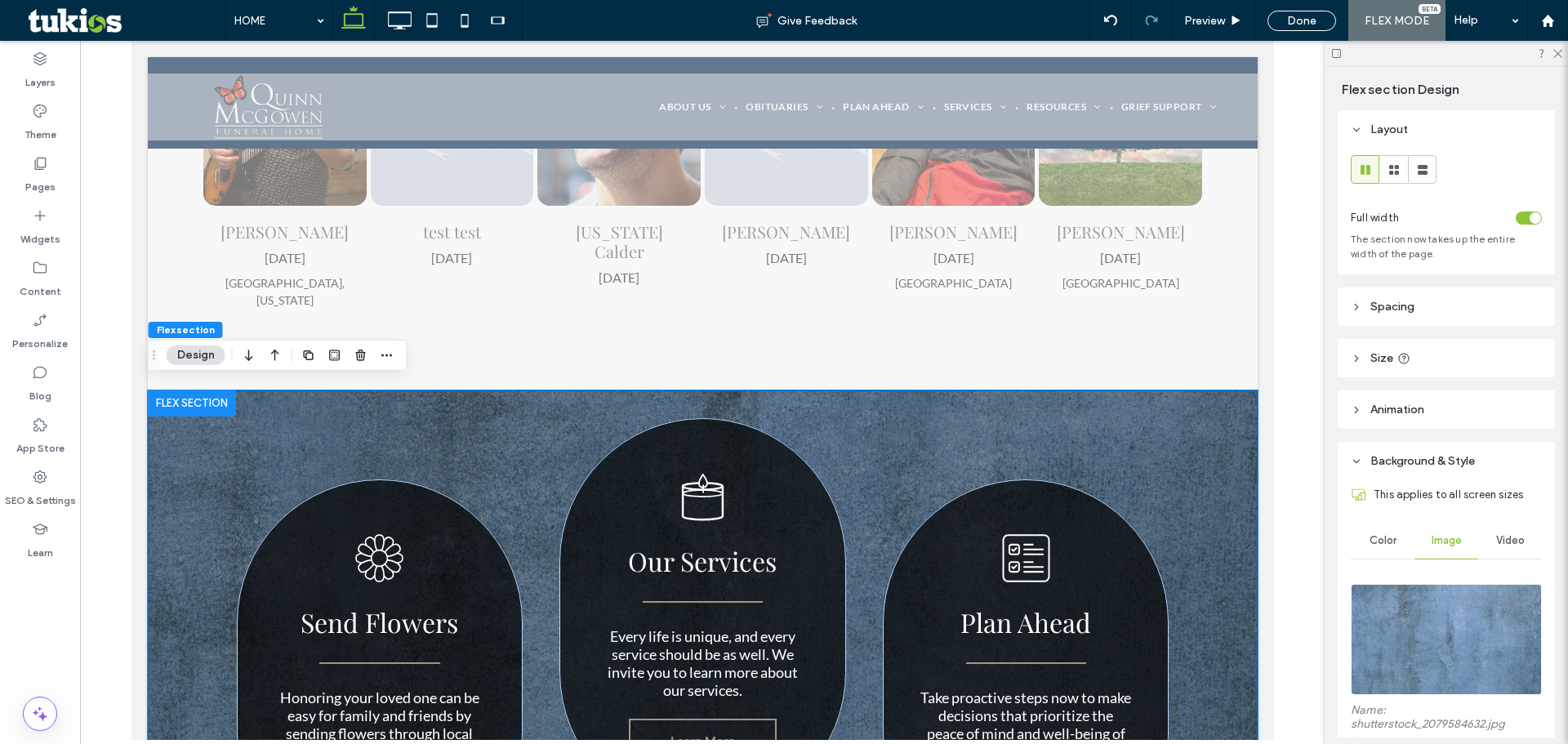
scroll to position [2206, 0]
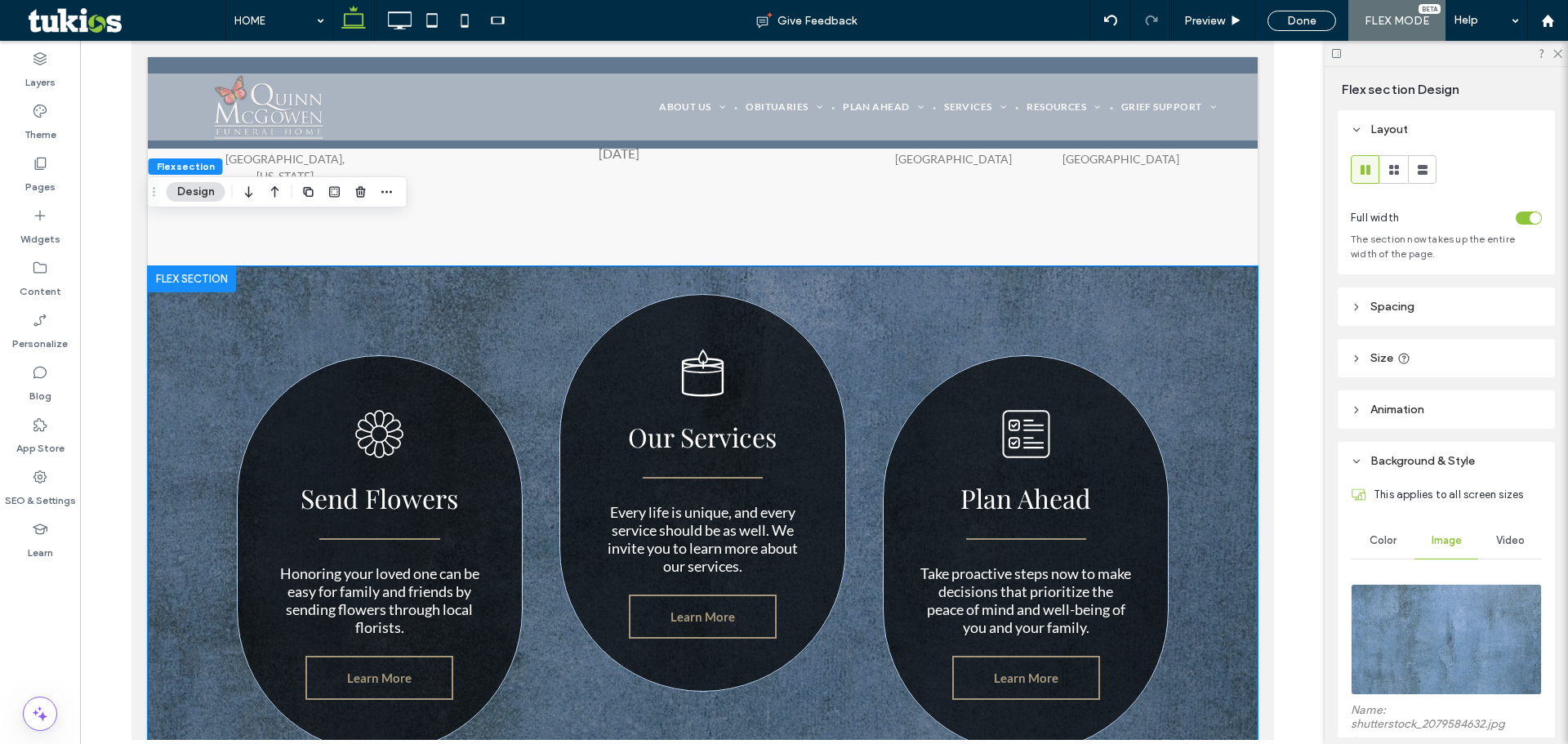
click at [214, 380] on div "A black and white drawing of a flower on a white background. Send Flowers Honor…" at bounding box center [702, 531] width 1110 height 531
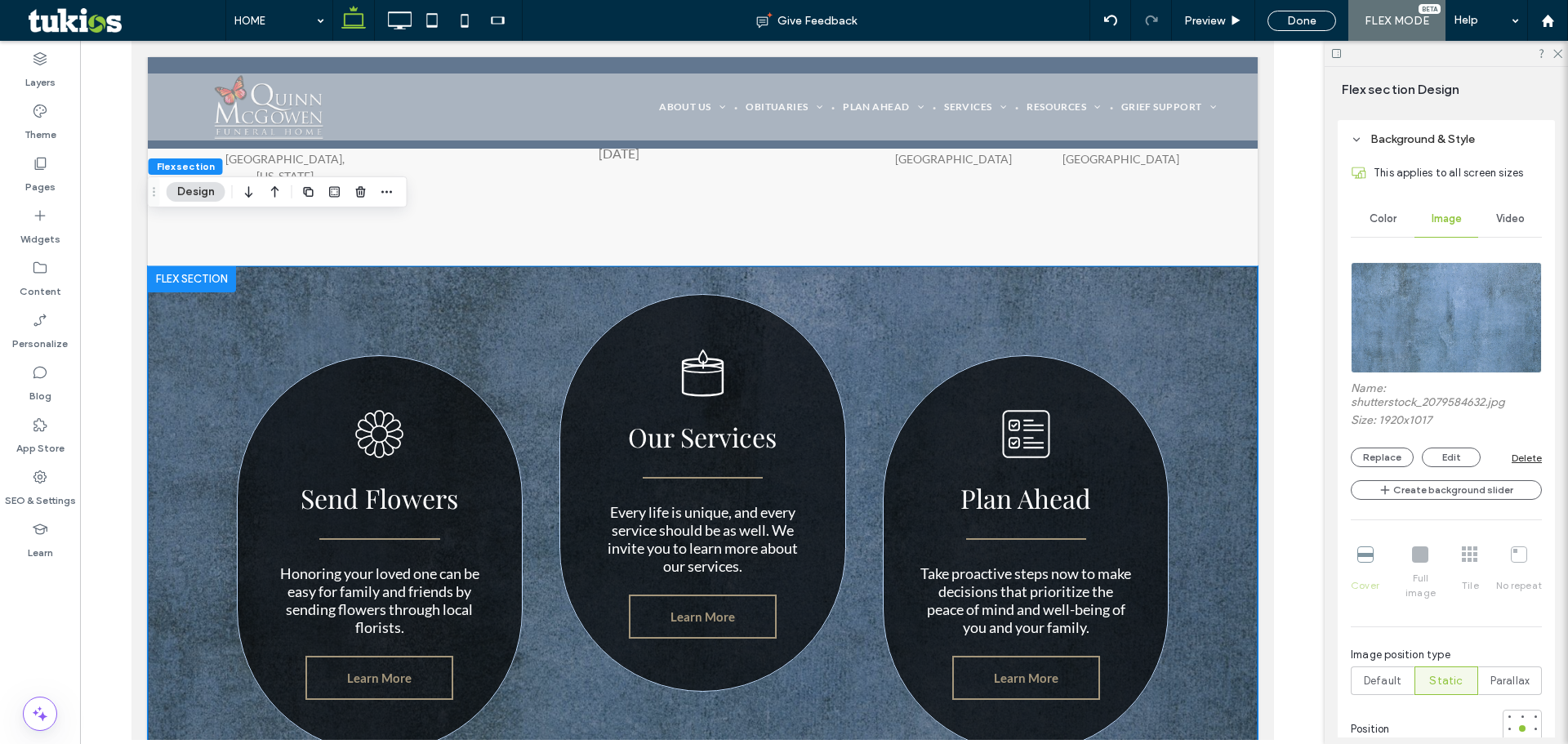
scroll to position [327, 0]
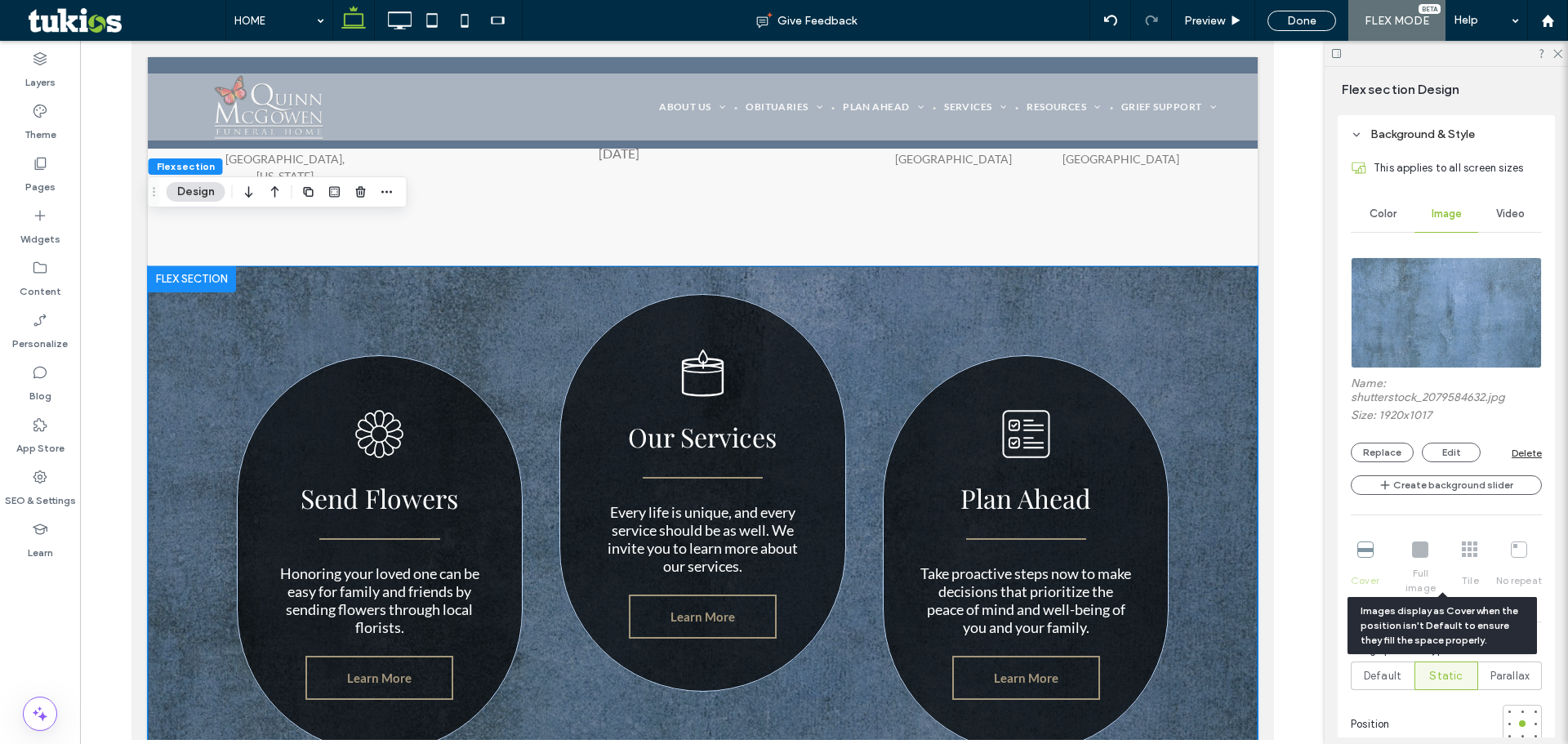
click at [1428, 550] on div "Cover Full image Tile No repeat" at bounding box center [1445, 569] width 191 height 67
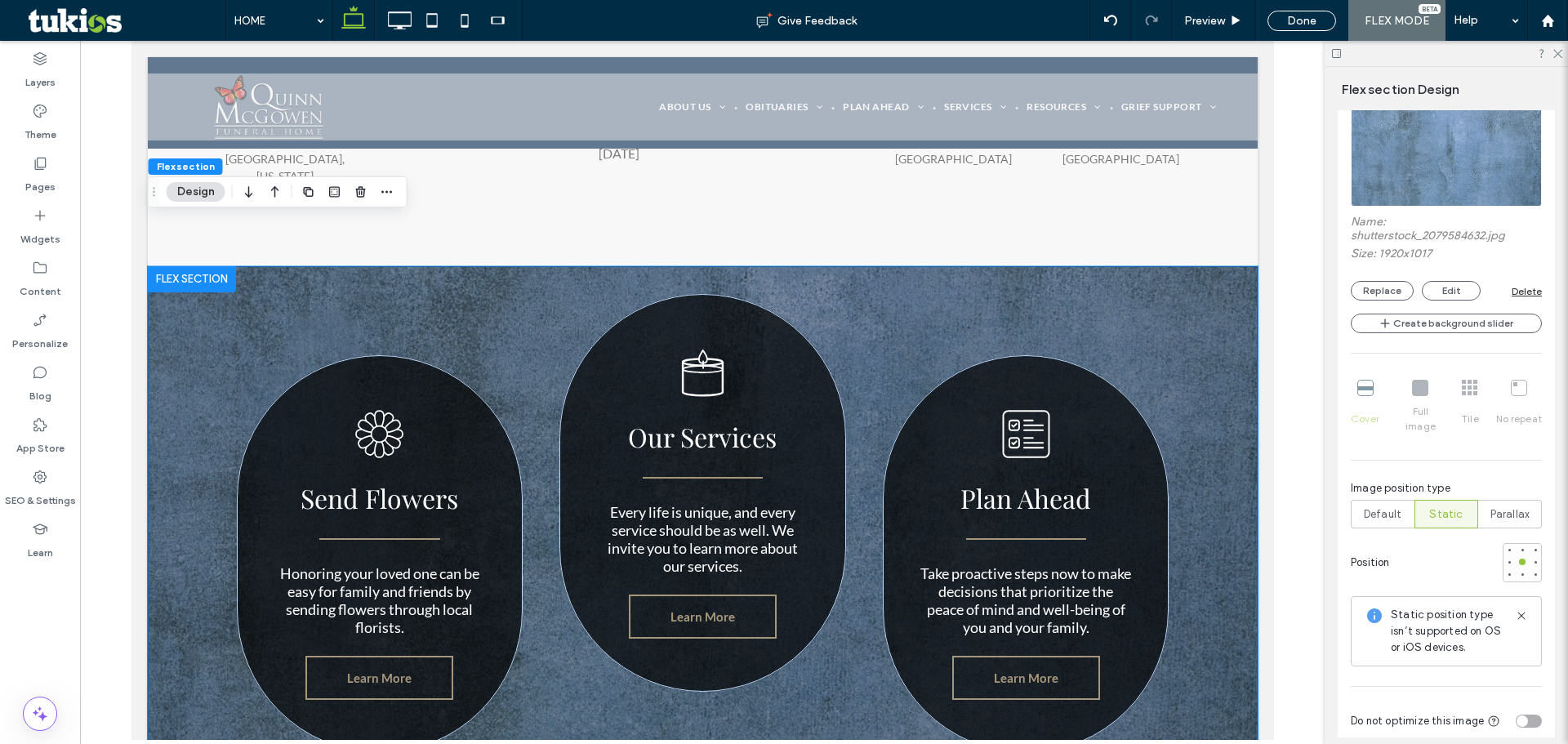
scroll to position [490, 0]
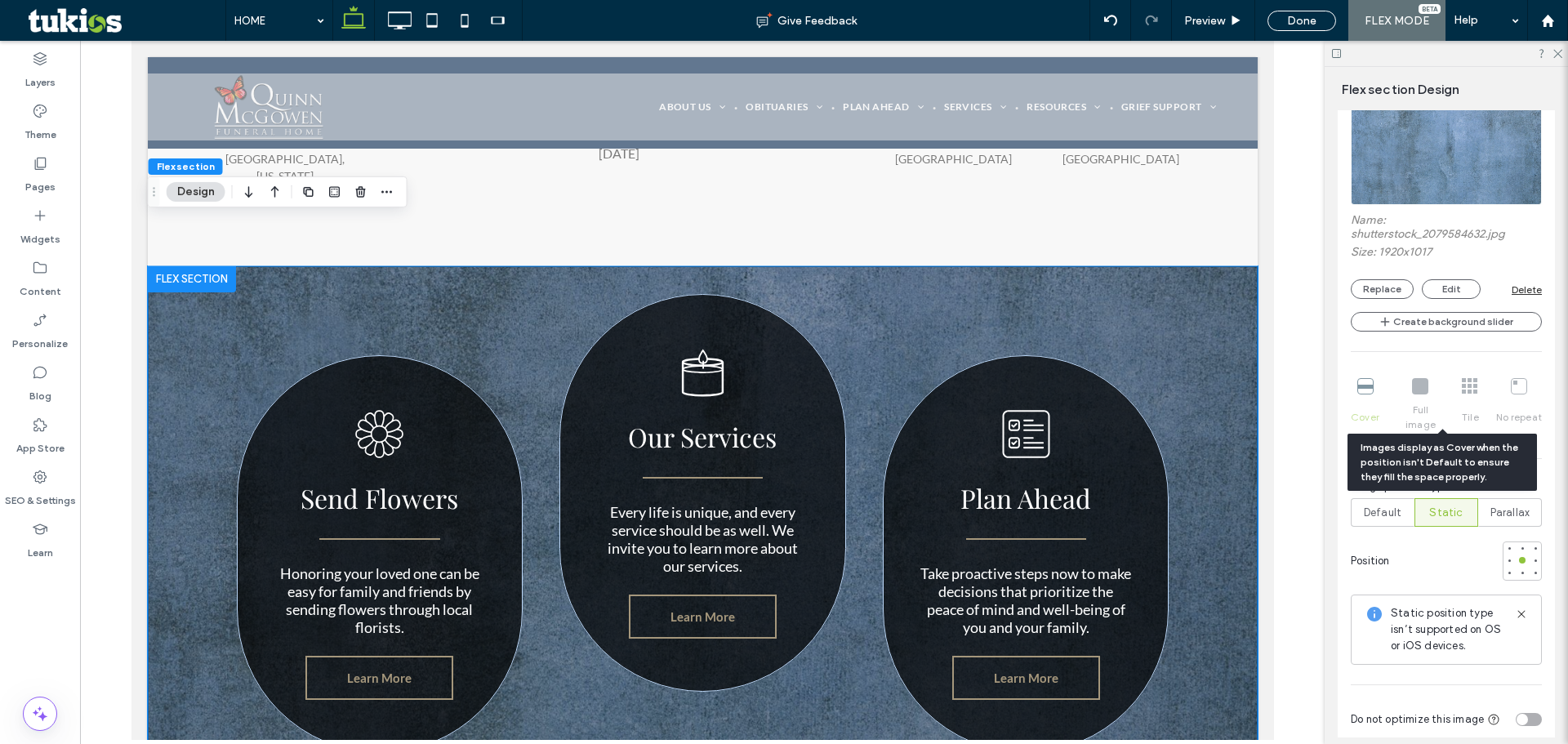
click at [1512, 395] on div "Cover Full image Tile No repeat" at bounding box center [1445, 406] width 191 height 67
click at [1462, 392] on div "Cover Full image Tile No repeat" at bounding box center [1445, 406] width 191 height 67
click at [1421, 385] on div "Cover Full image Tile No repeat" at bounding box center [1445, 406] width 191 height 67
click at [1363, 382] on div "Cover Full image Tile No repeat" at bounding box center [1445, 406] width 191 height 67
click at [1419, 388] on div "Cover Full image Tile No repeat" at bounding box center [1445, 406] width 191 height 67
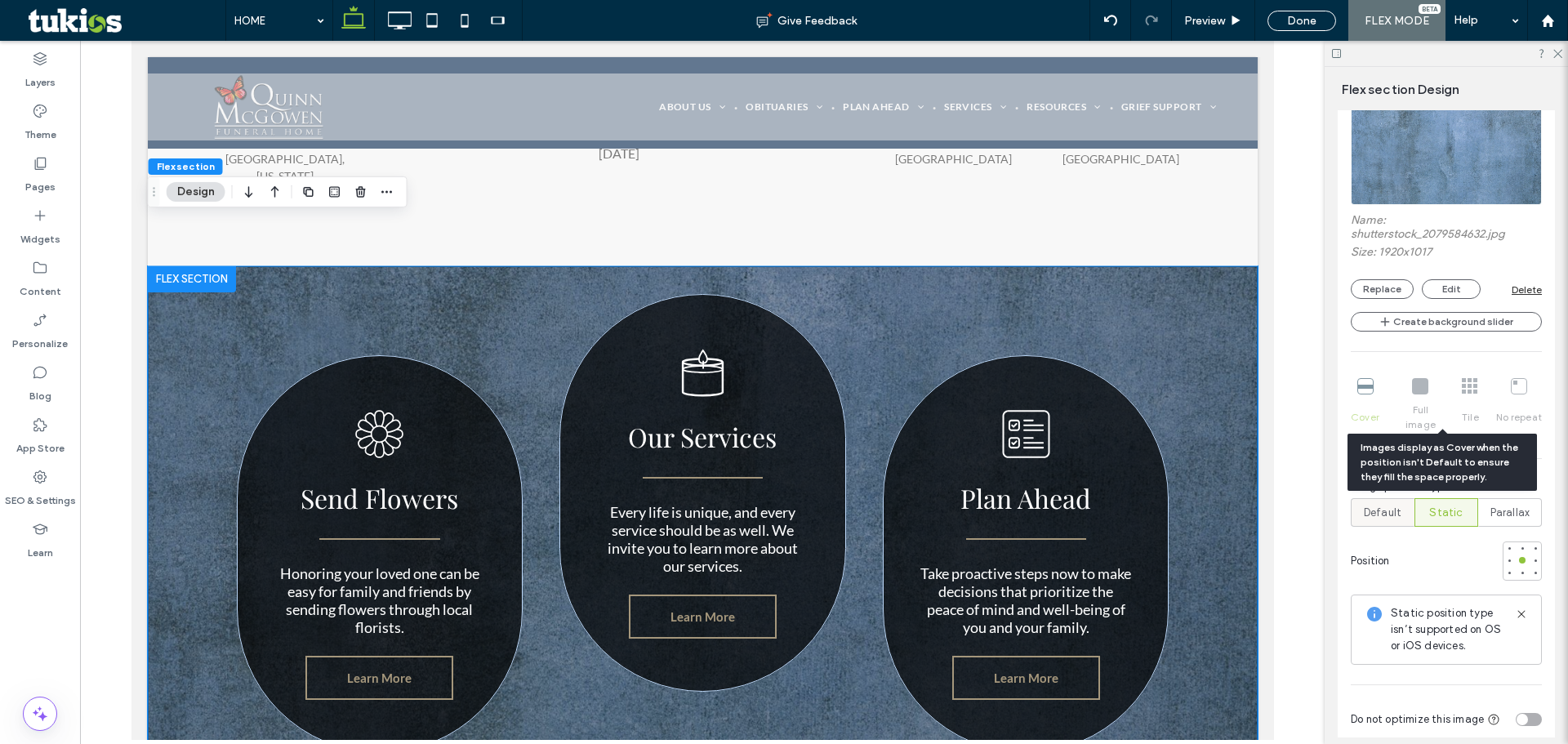
click at [1375, 505] on span "Default" at bounding box center [1382, 513] width 38 height 16
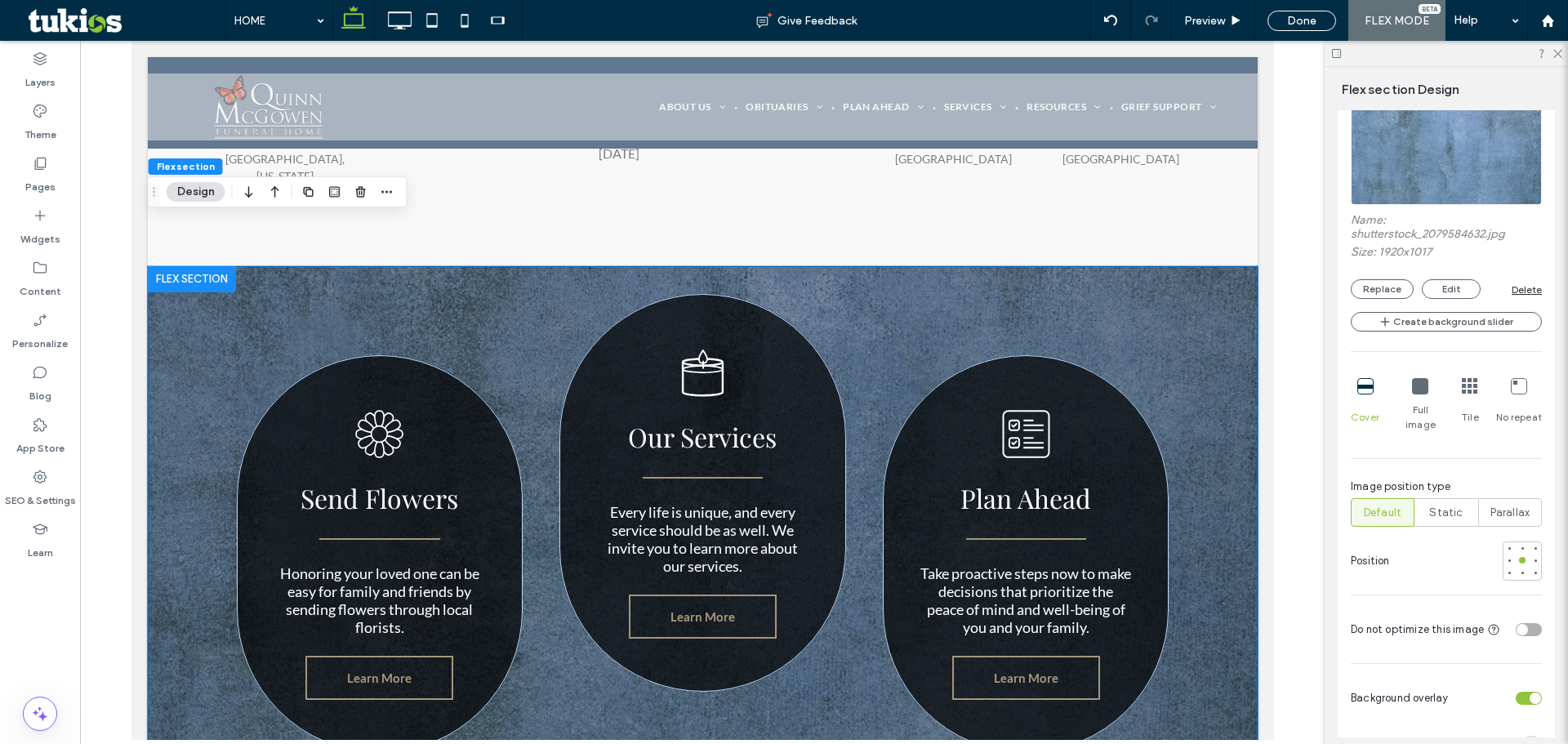
click at [1408, 396] on div "Full image" at bounding box center [1420, 406] width 47 height 67
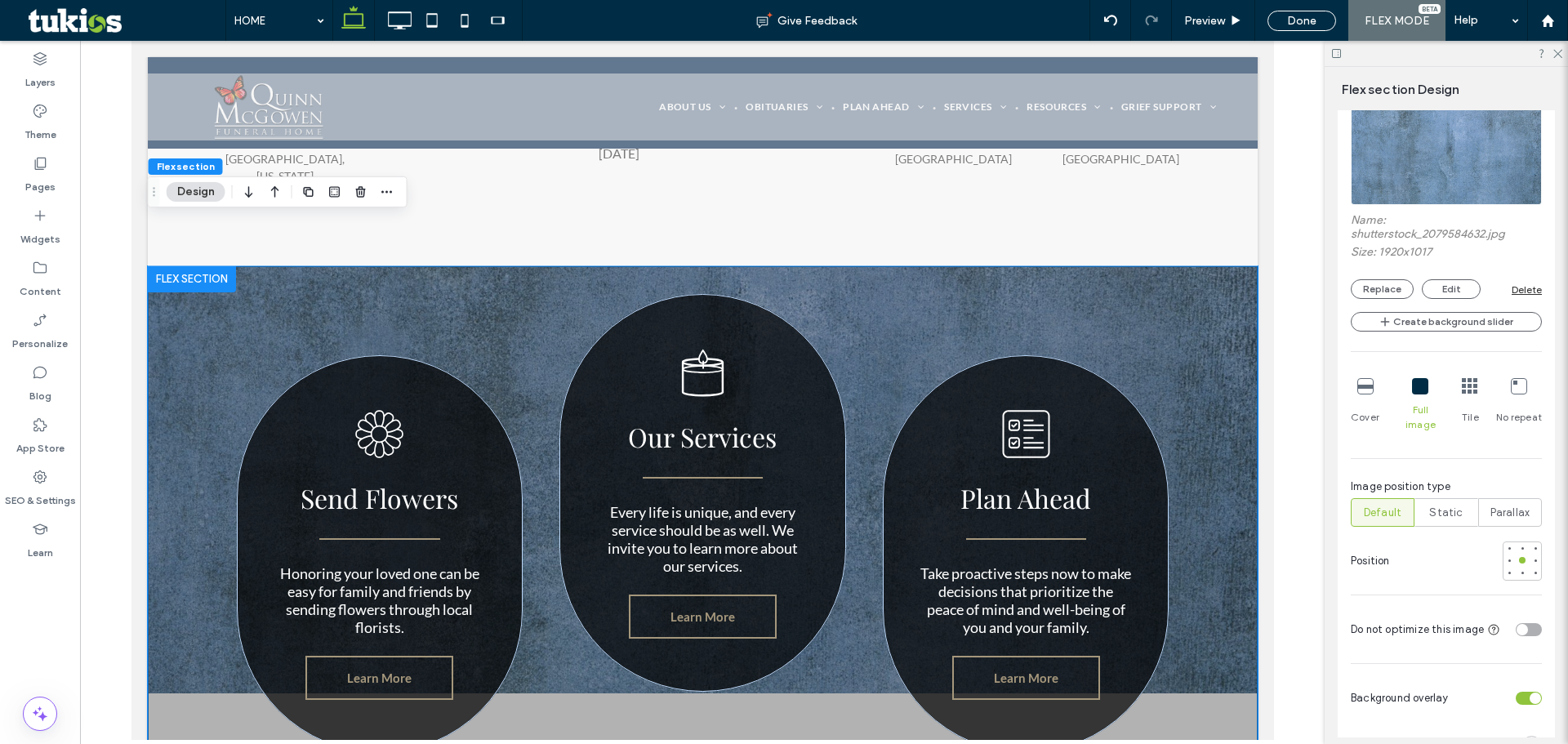
click at [1365, 395] on div at bounding box center [1364, 386] width 16 height 18
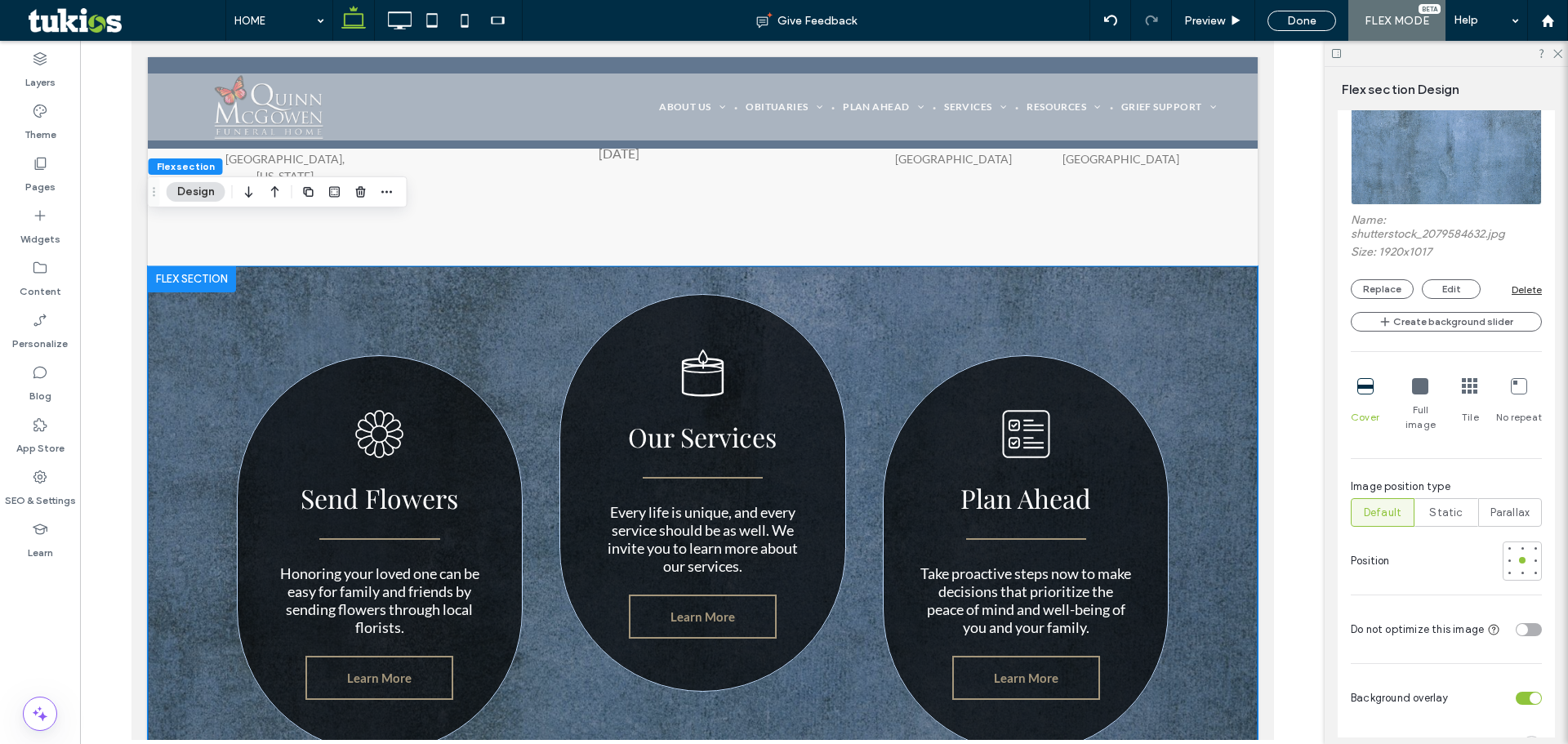
click at [1455, 396] on div "Cover Full image Tile No repeat" at bounding box center [1445, 406] width 191 height 67
click at [1512, 387] on icon at bounding box center [1518, 385] width 16 height 16
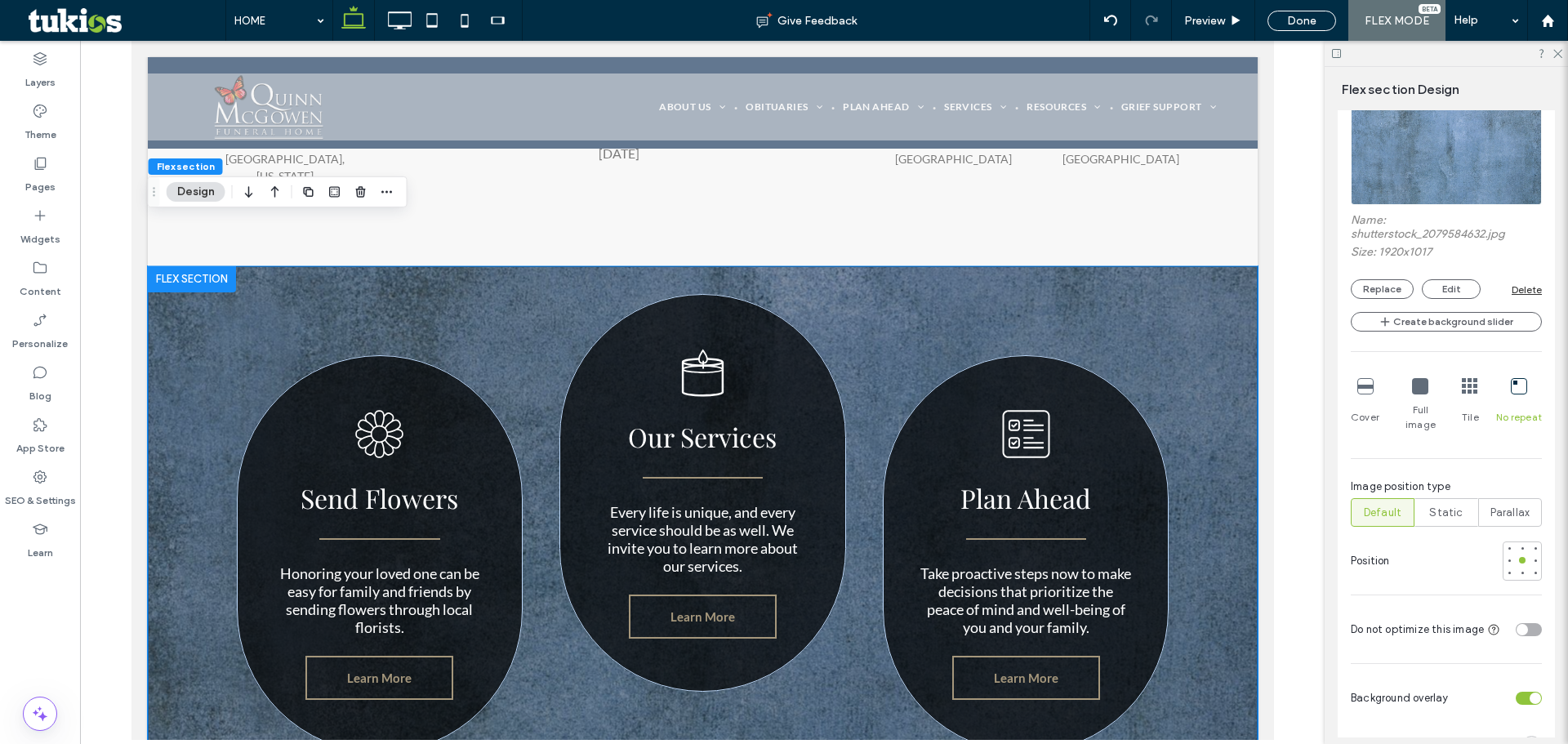
click at [1364, 391] on icon at bounding box center [1364, 385] width 16 height 16
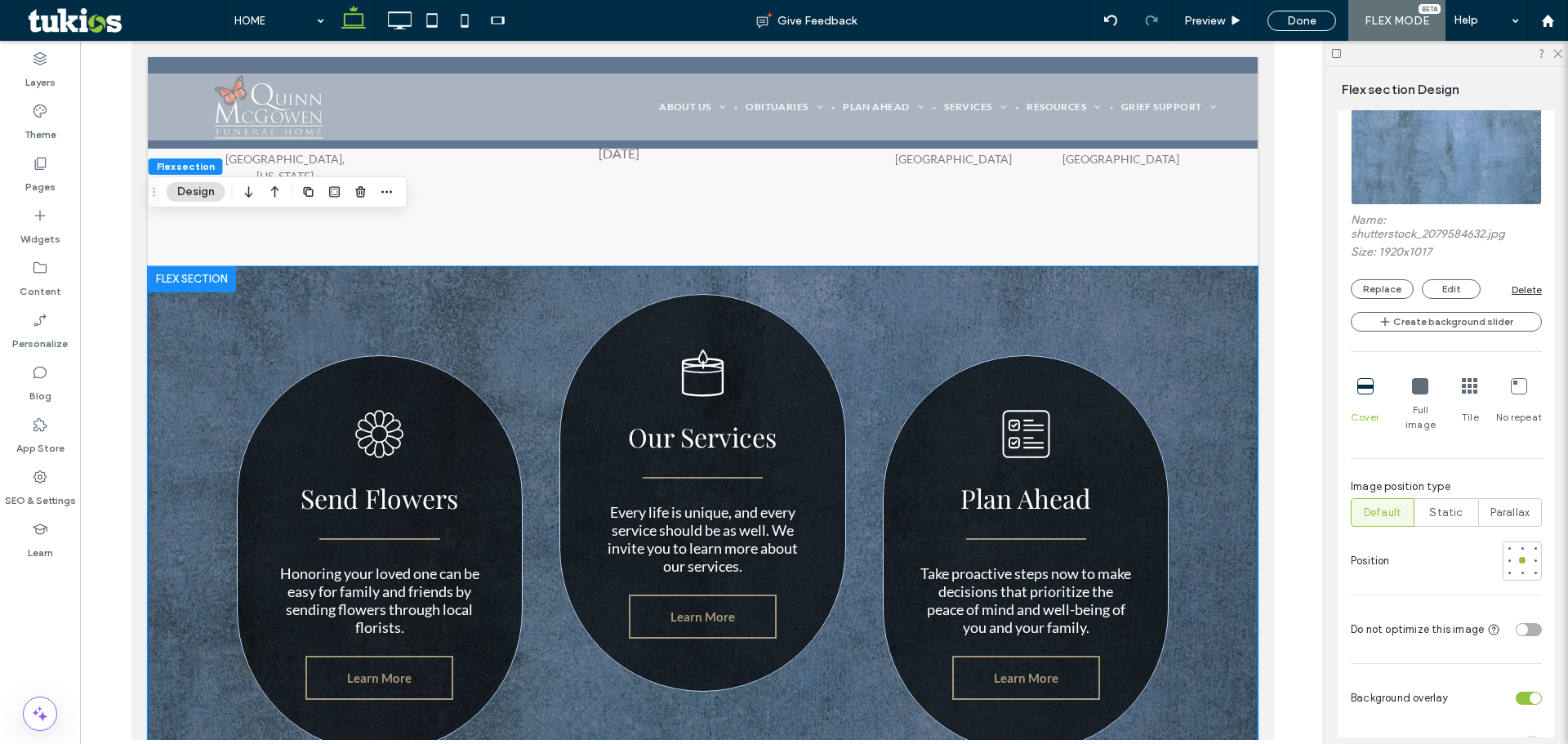
click at [1424, 391] on icon at bounding box center [1419, 385] width 16 height 16
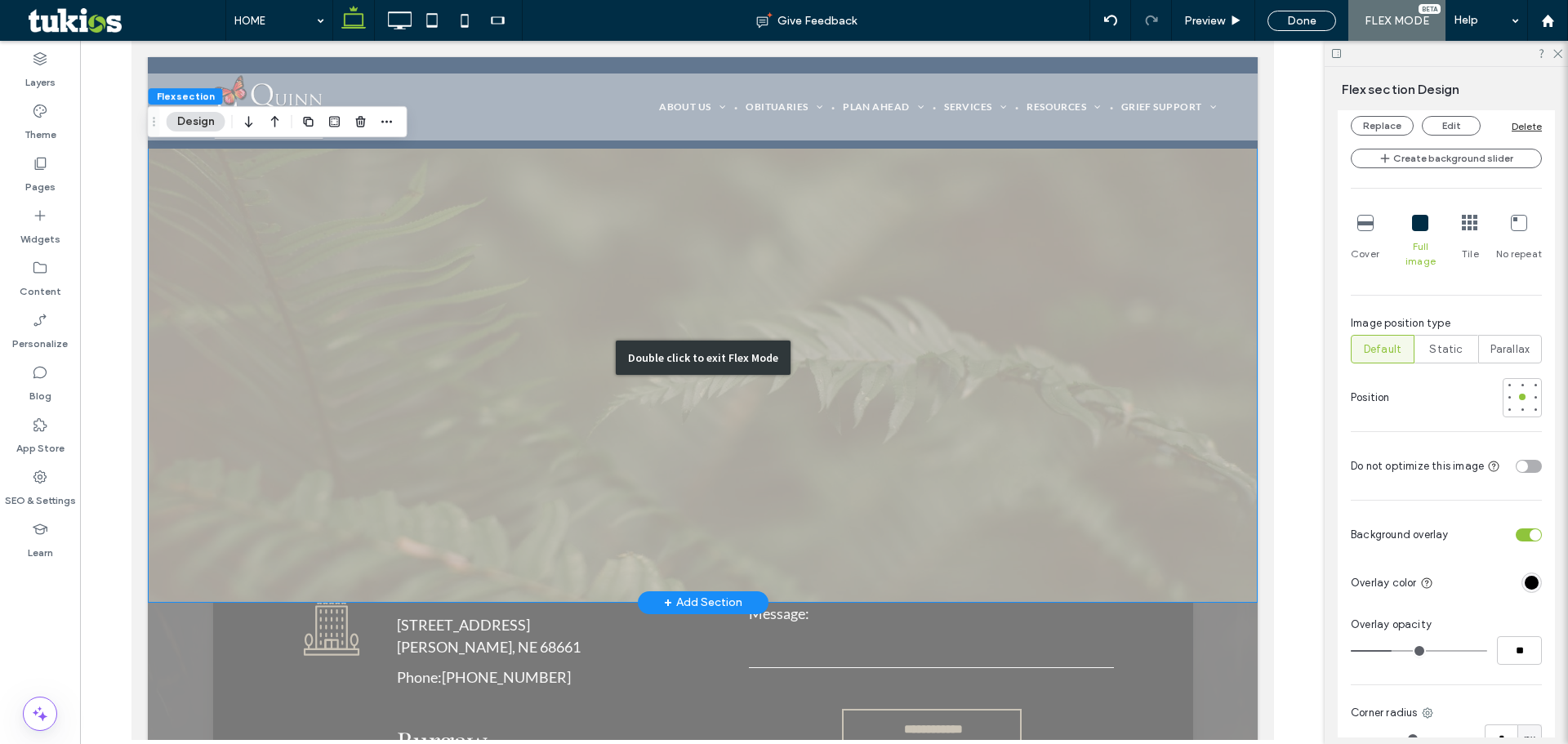
scroll to position [3431, 0]
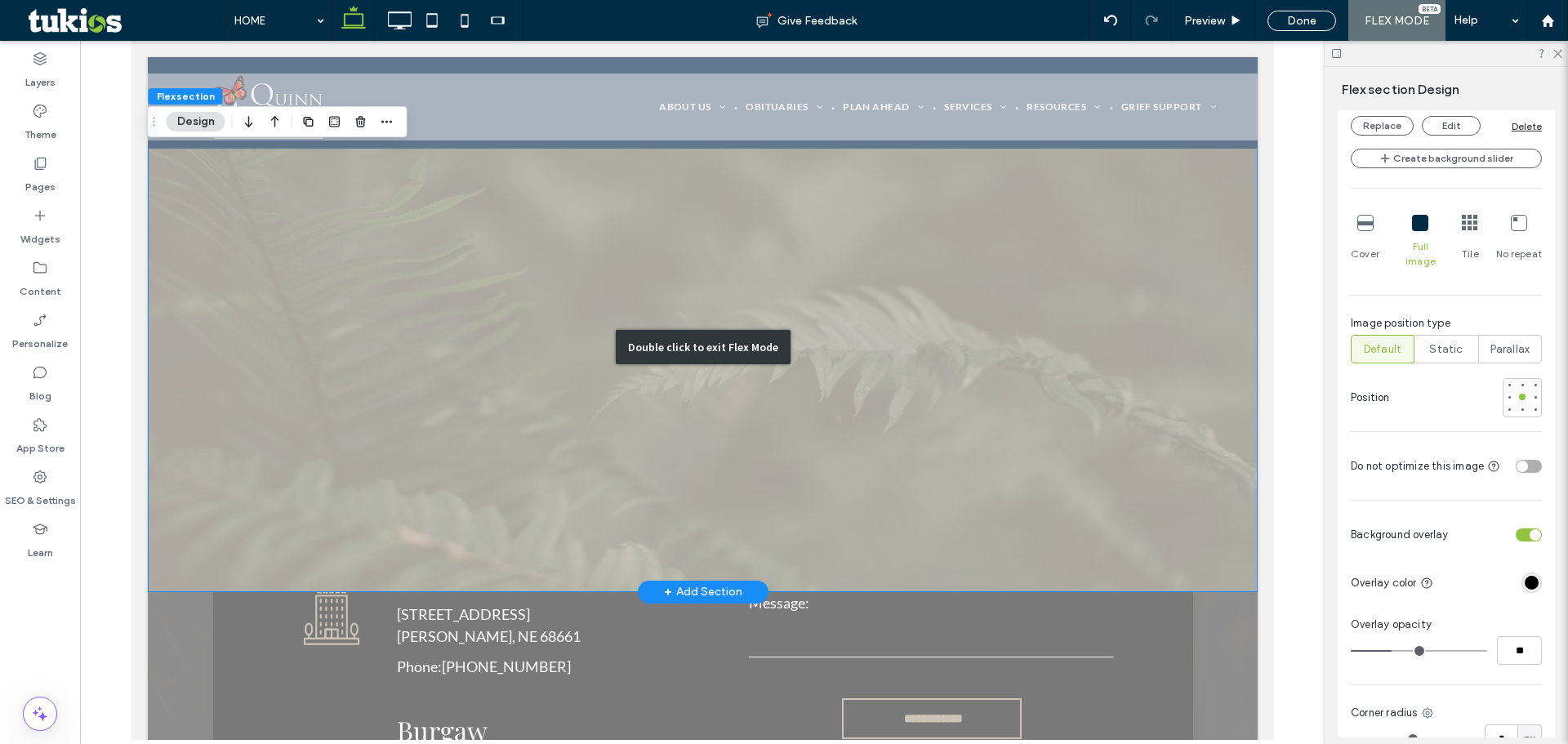
click at [287, 336] on div "Double click to exit Flex Mode" at bounding box center [702, 347] width 1110 height 490
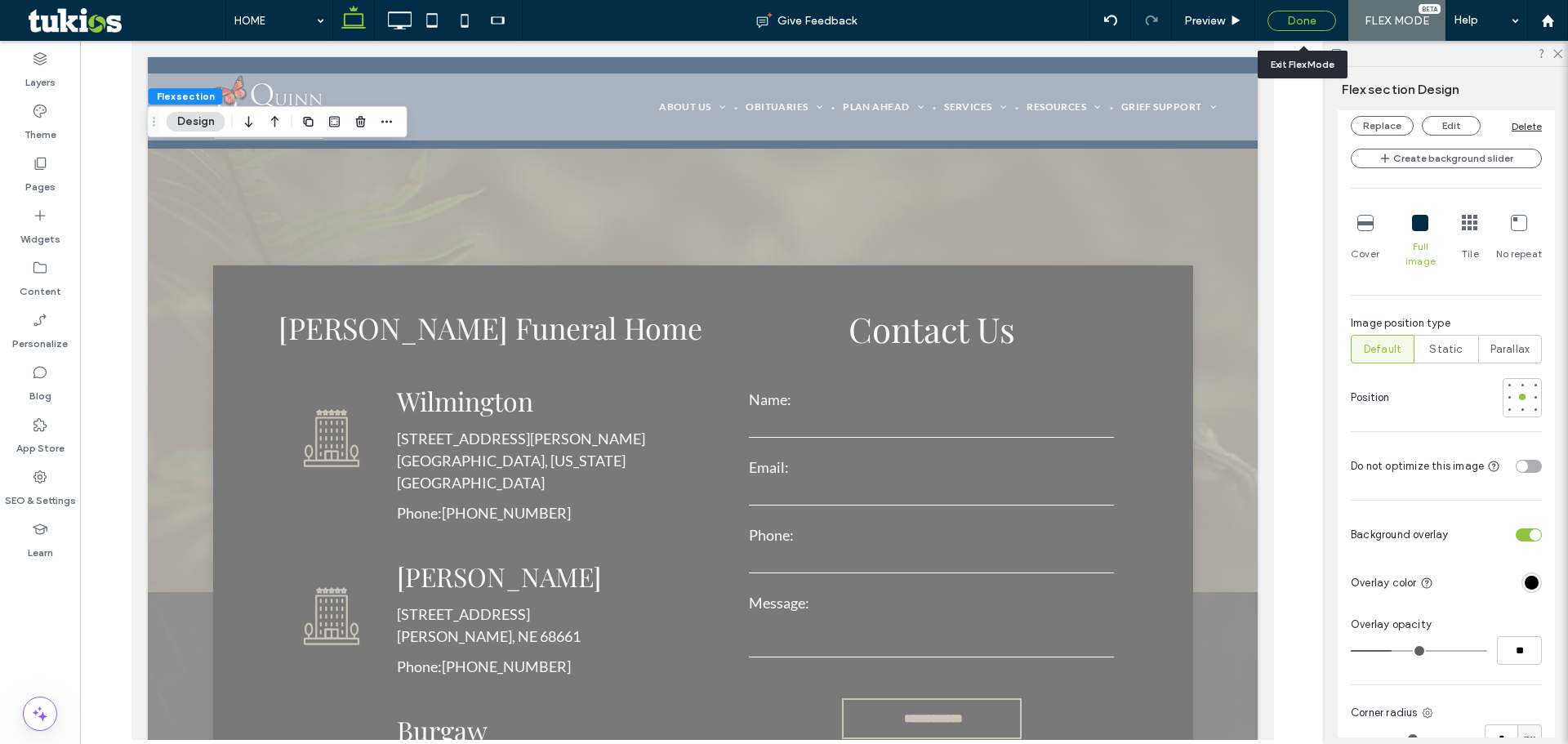
click at [1295, 19] on div "Done" at bounding box center [1301, 21] width 69 height 20
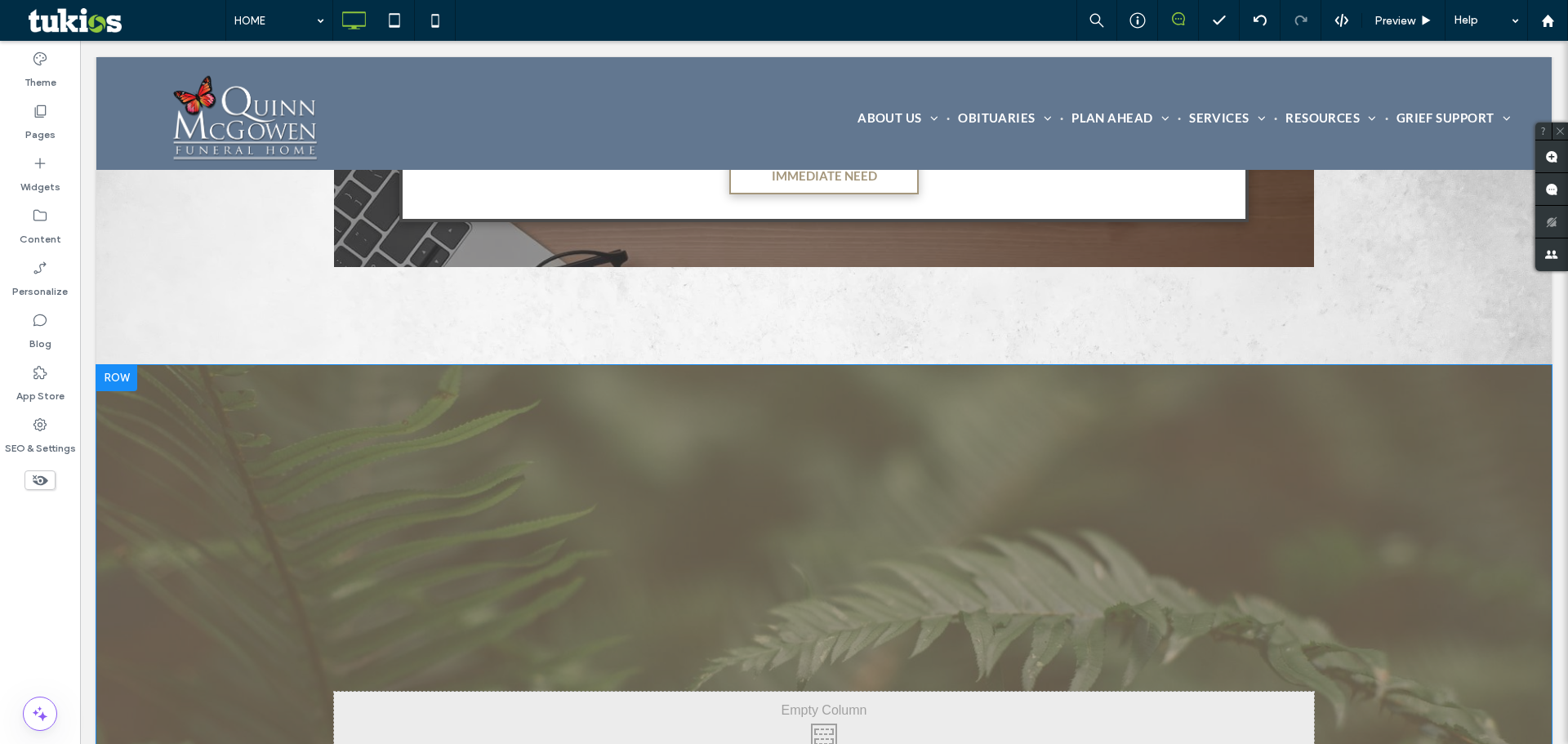
scroll to position [3267, 0]
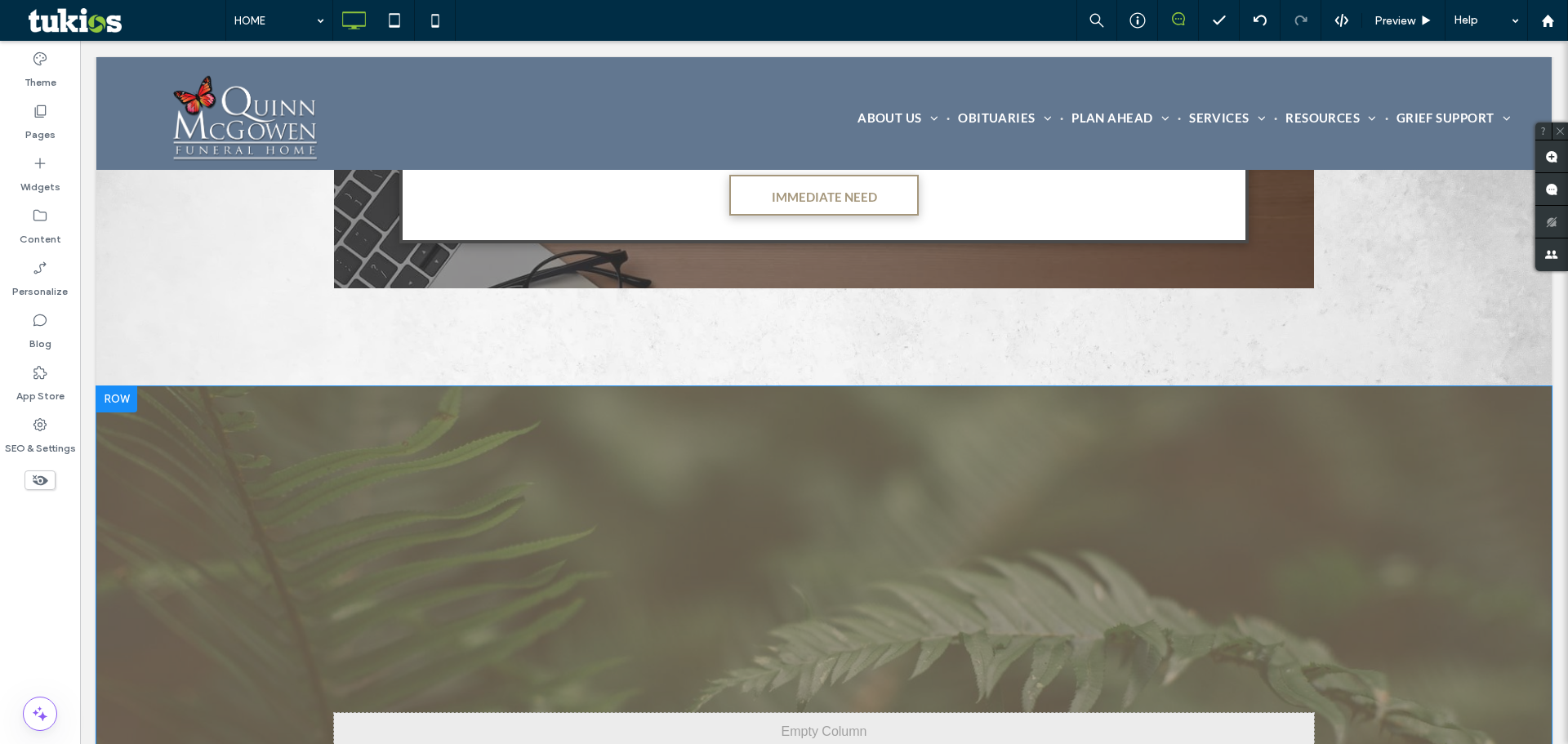
click at [179, 426] on div "Click To Paste Click To Paste Click To Paste Click To Paste Click To Paste Clic…" at bounding box center [824, 631] width 1455 height 490
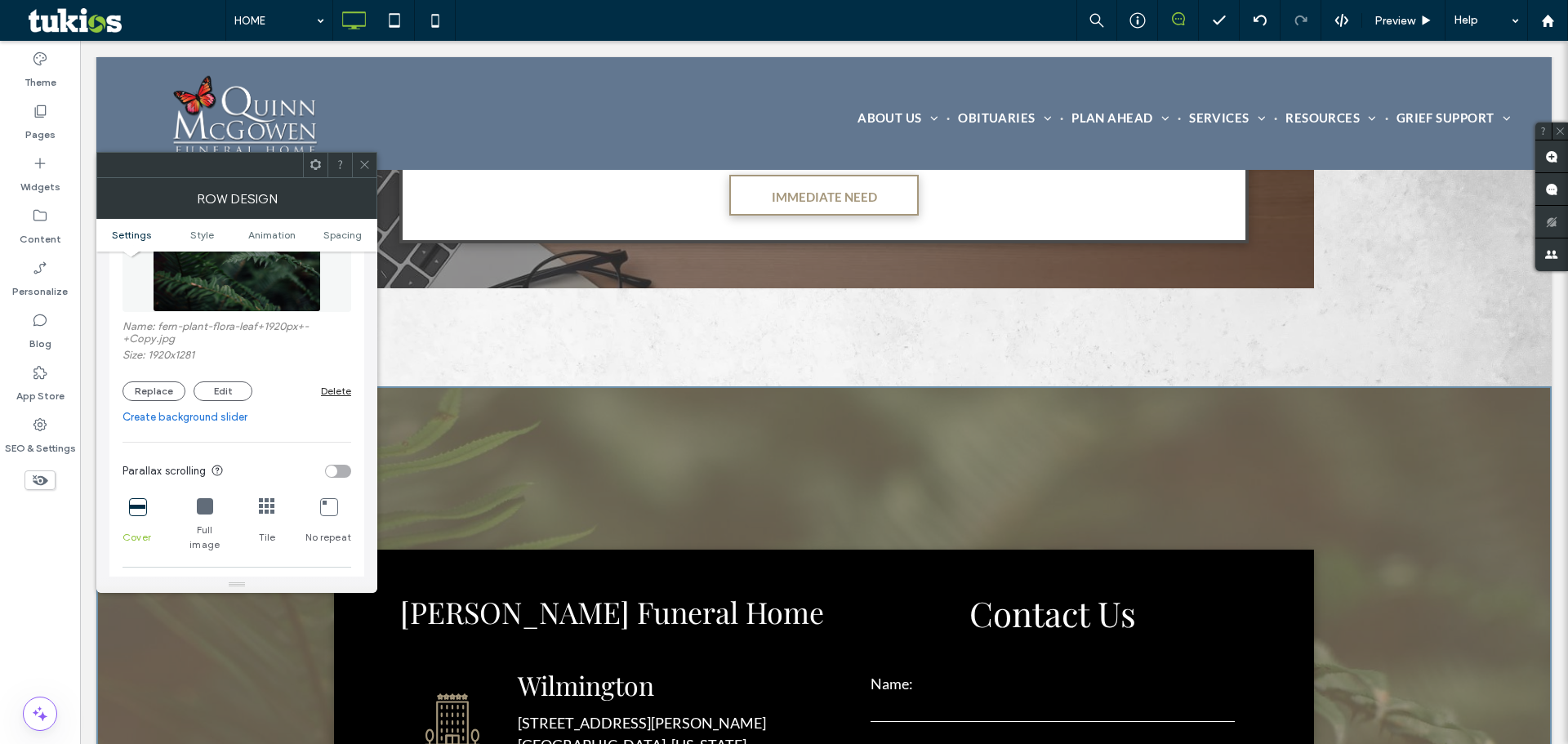
scroll to position [327, 0]
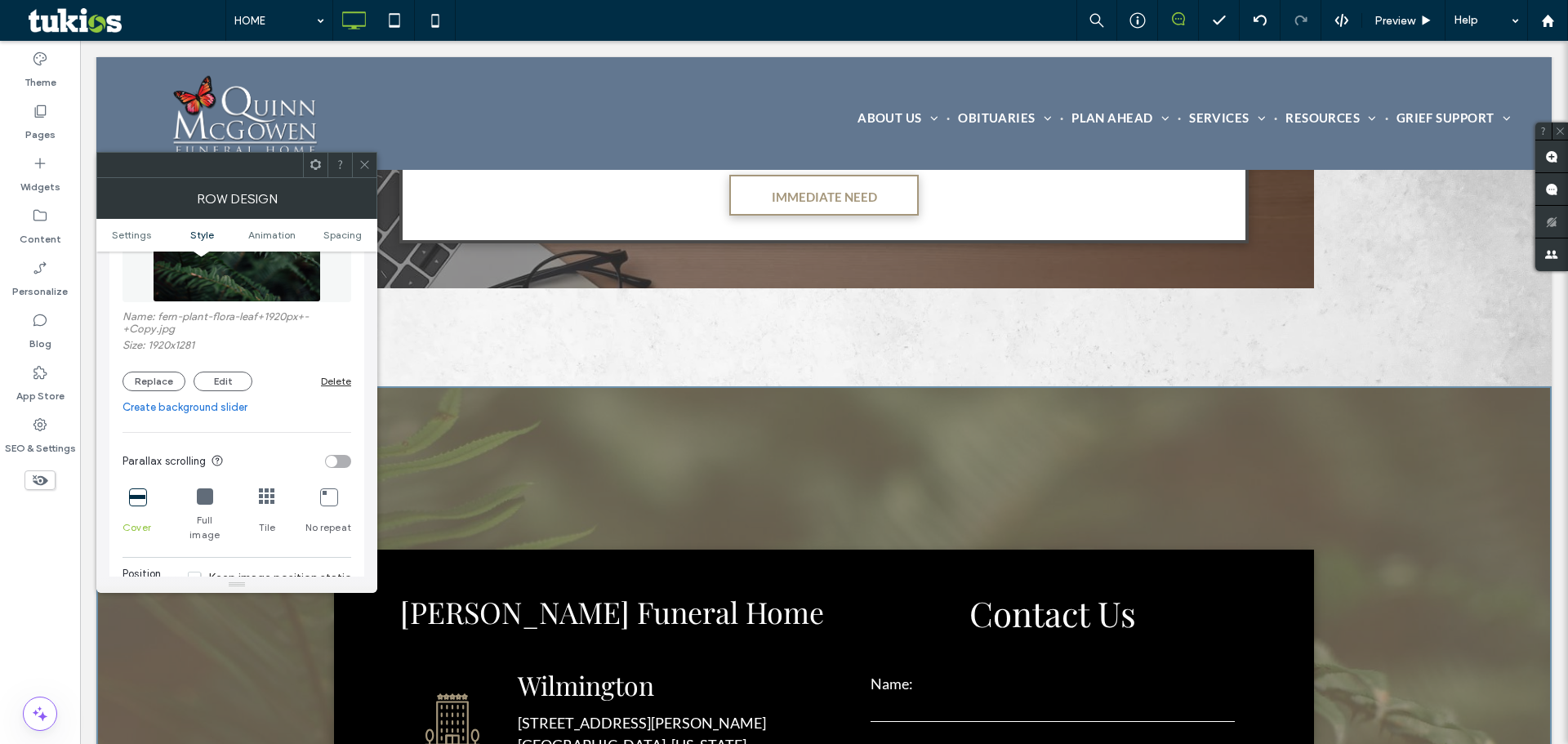
click at [256, 277] on img at bounding box center [237, 246] width 168 height 113
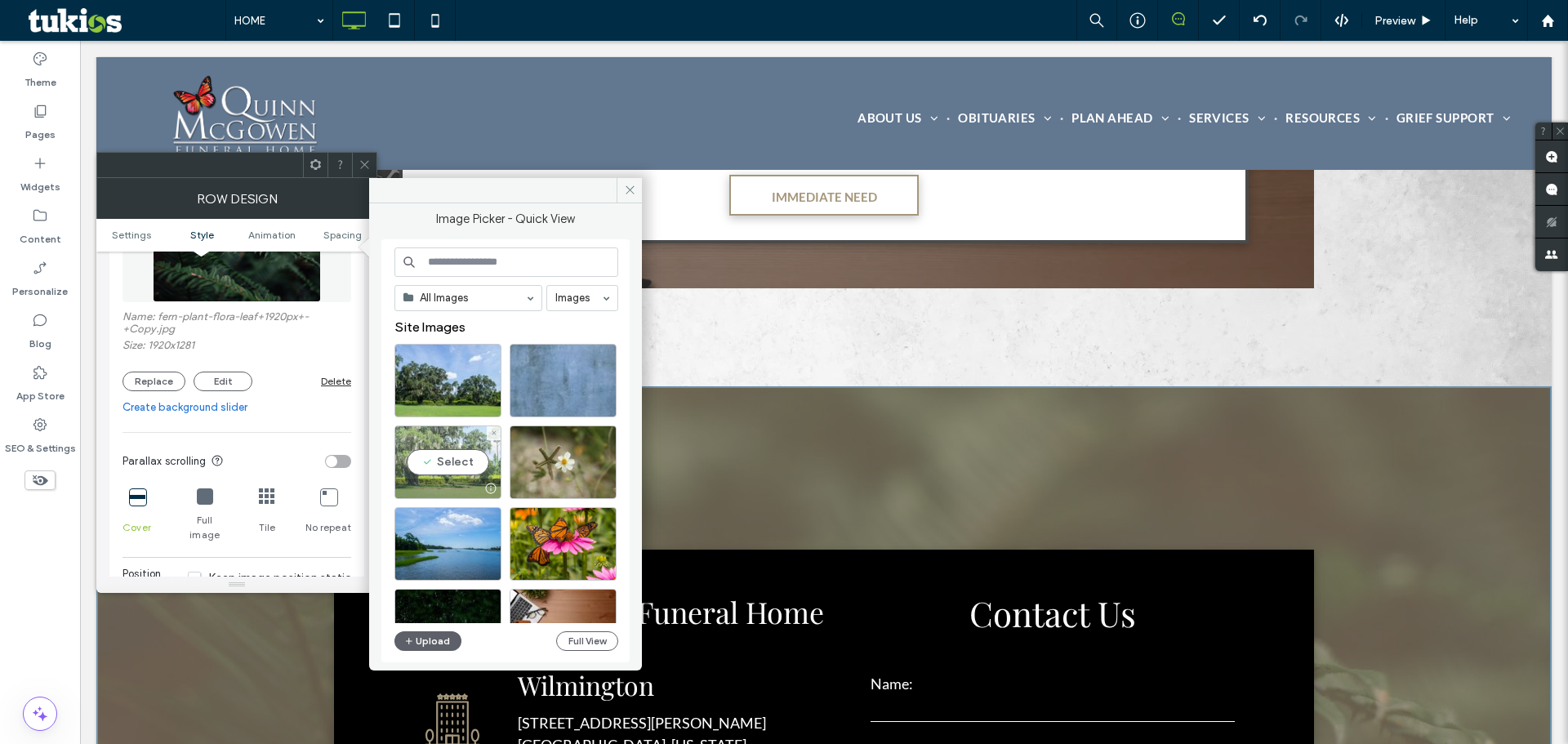
click at [477, 463] on div "Select" at bounding box center [448, 462] width 107 height 73
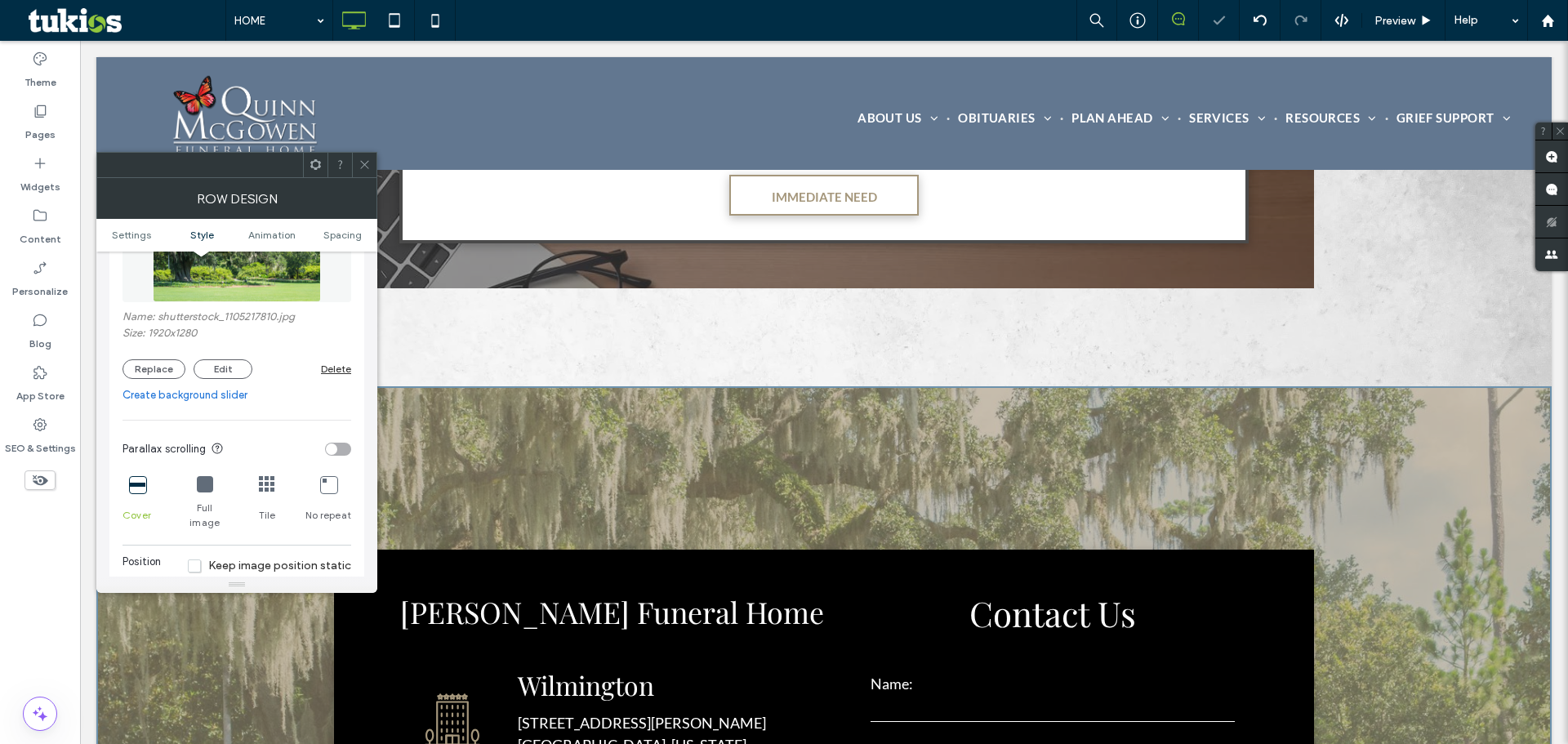
drag, startPoint x: 363, startPoint y: 163, endPoint x: 372, endPoint y: 254, distance: 91.4
click at [363, 162] on icon at bounding box center [364, 164] width 13 height 13
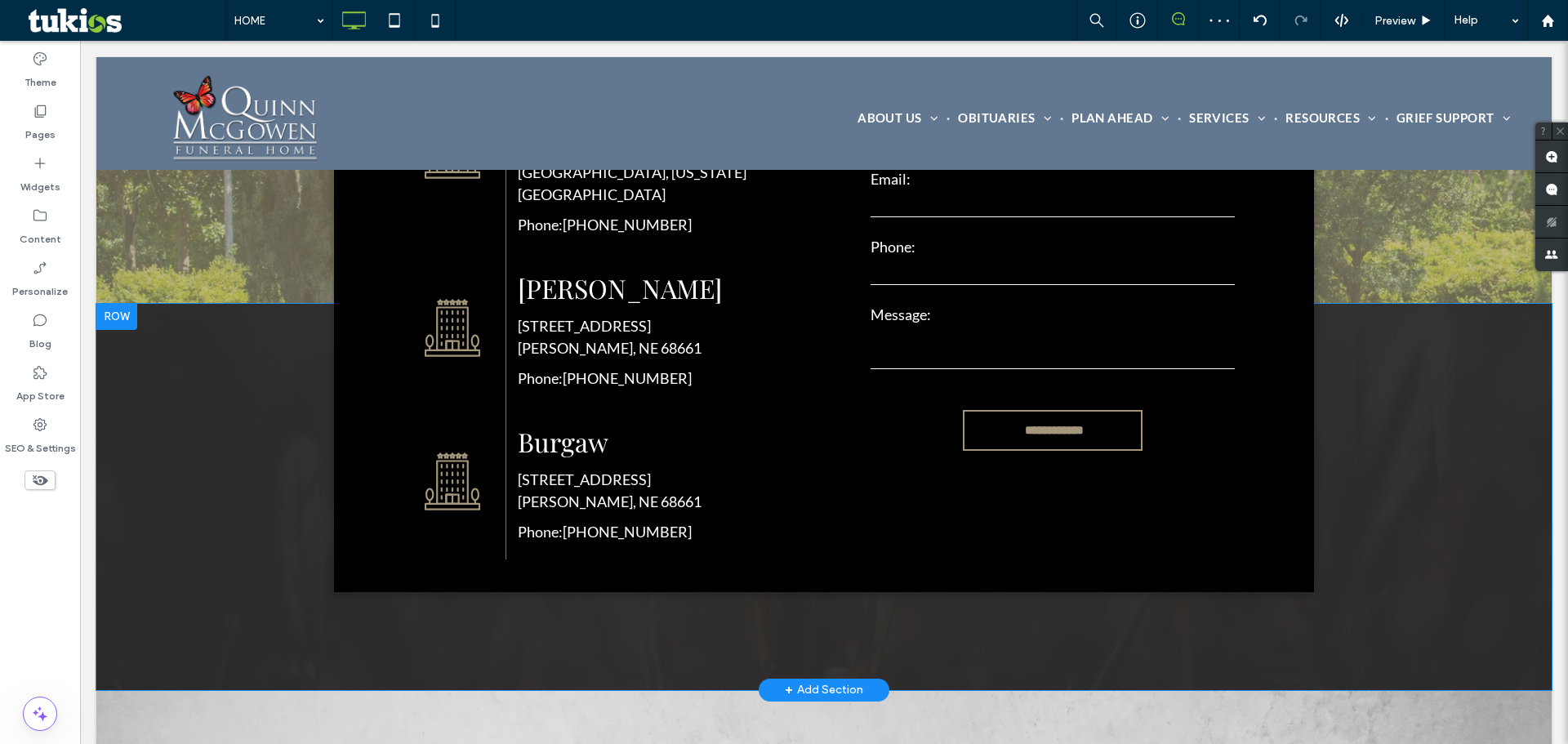
scroll to position [3840, 0]
click at [247, 473] on div "Quinn McGowen Funeral Home Click To Paste Click To Paste Click To Paste Click T…" at bounding box center [824, 497] width 1455 height 386
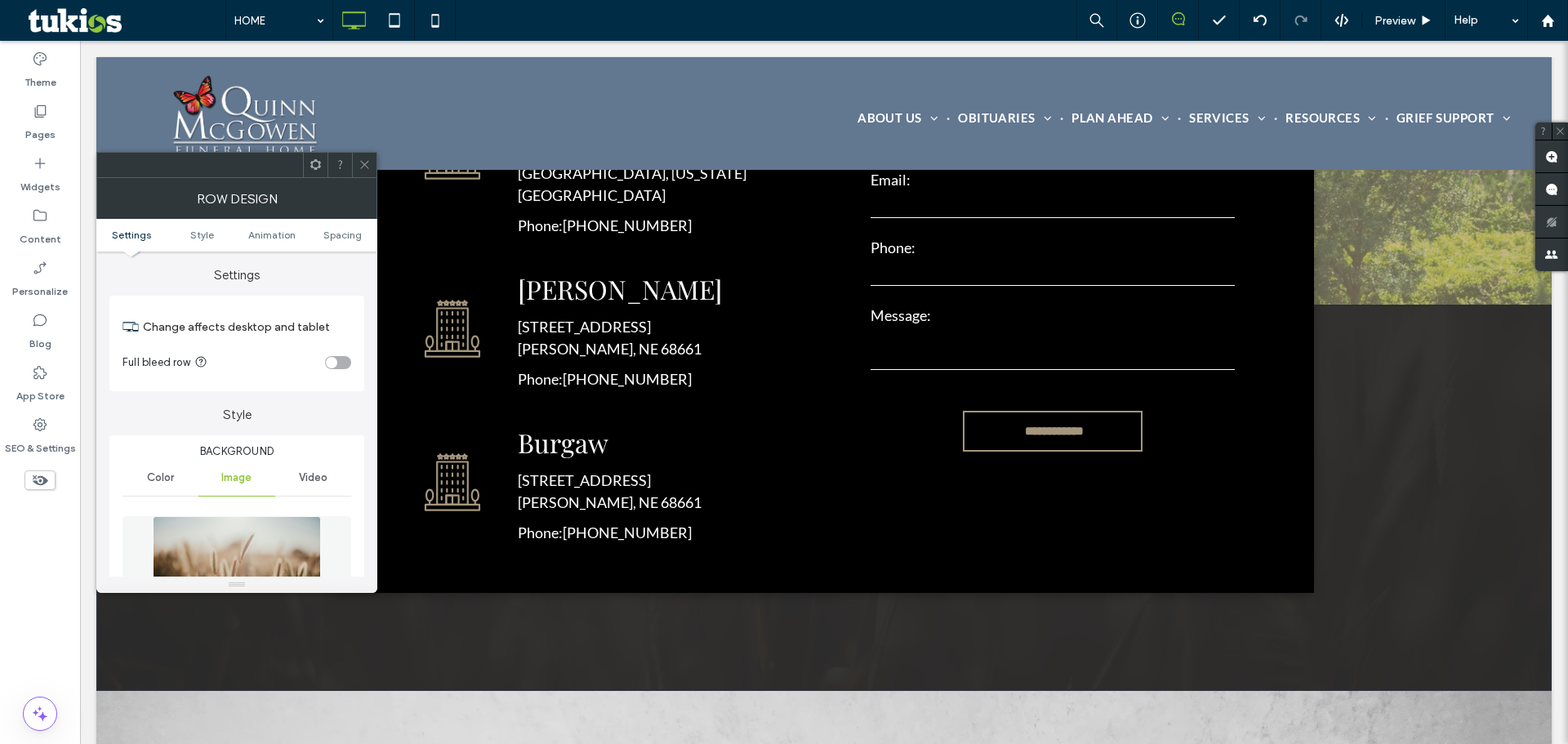
click at [235, 544] on img at bounding box center [237, 572] width 168 height 113
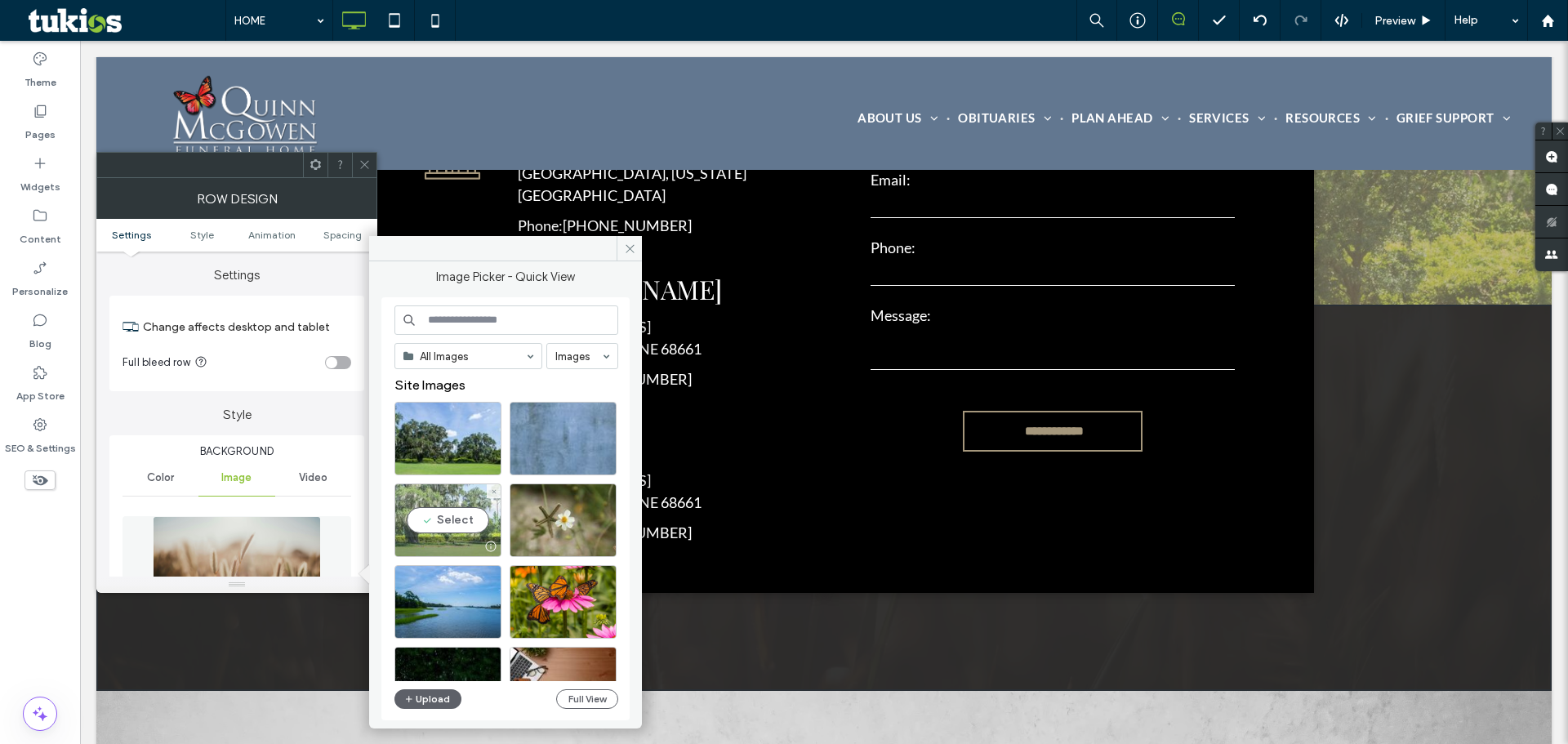
drag, startPoint x: 436, startPoint y: 517, endPoint x: 356, endPoint y: 476, distance: 89.9
click at [436, 517] on div "Select" at bounding box center [448, 520] width 107 height 73
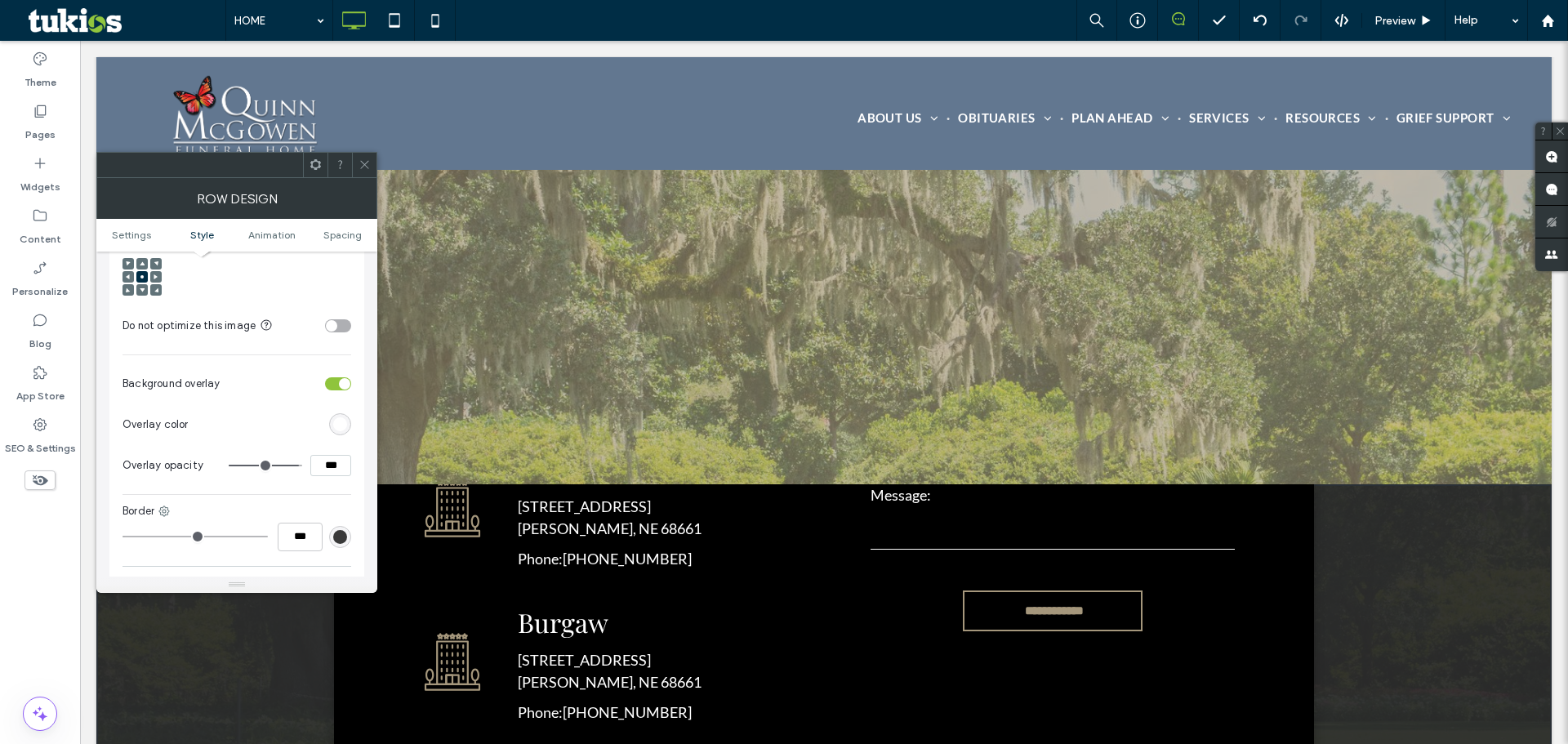
scroll to position [3431, 0]
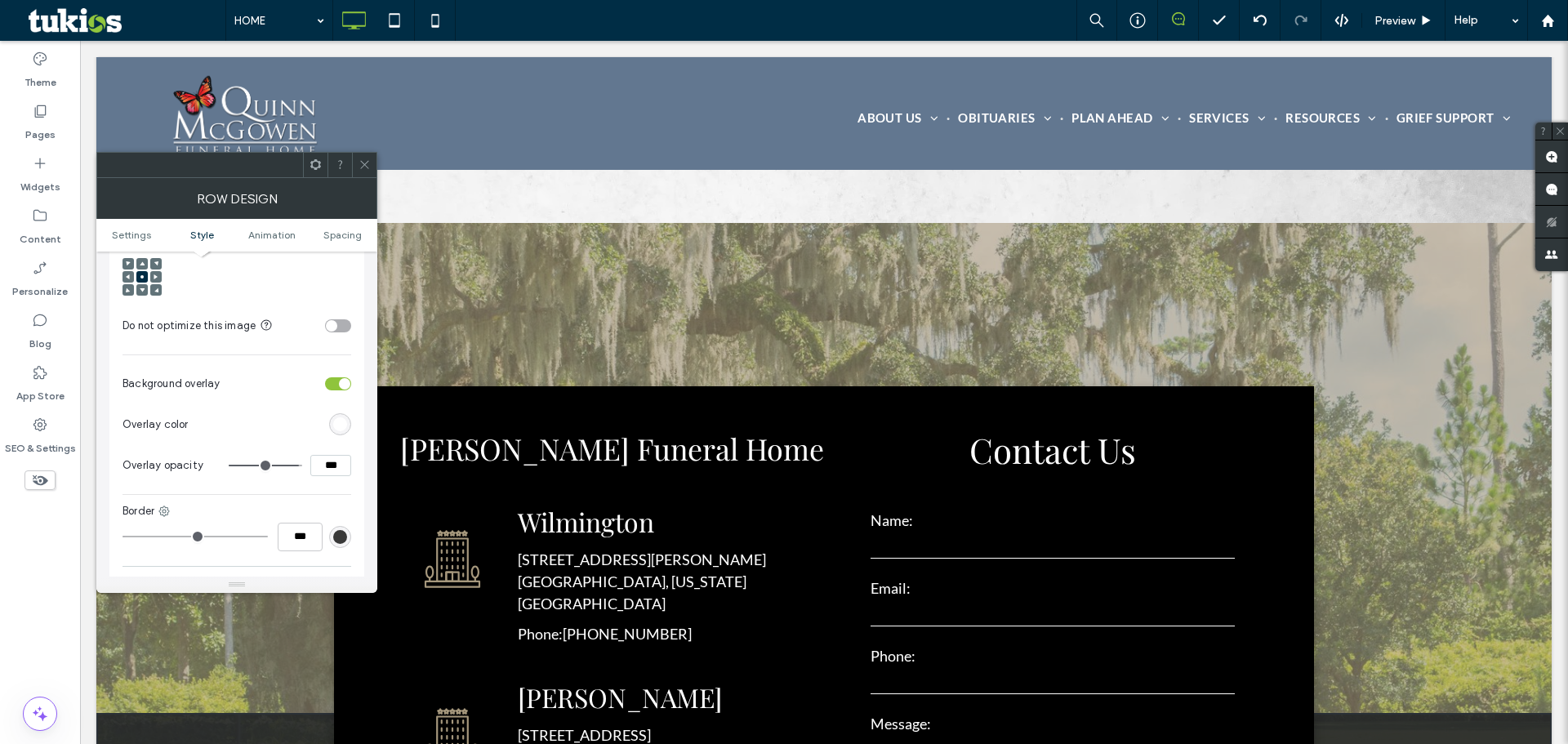
click at [367, 167] on icon at bounding box center [364, 164] width 13 height 13
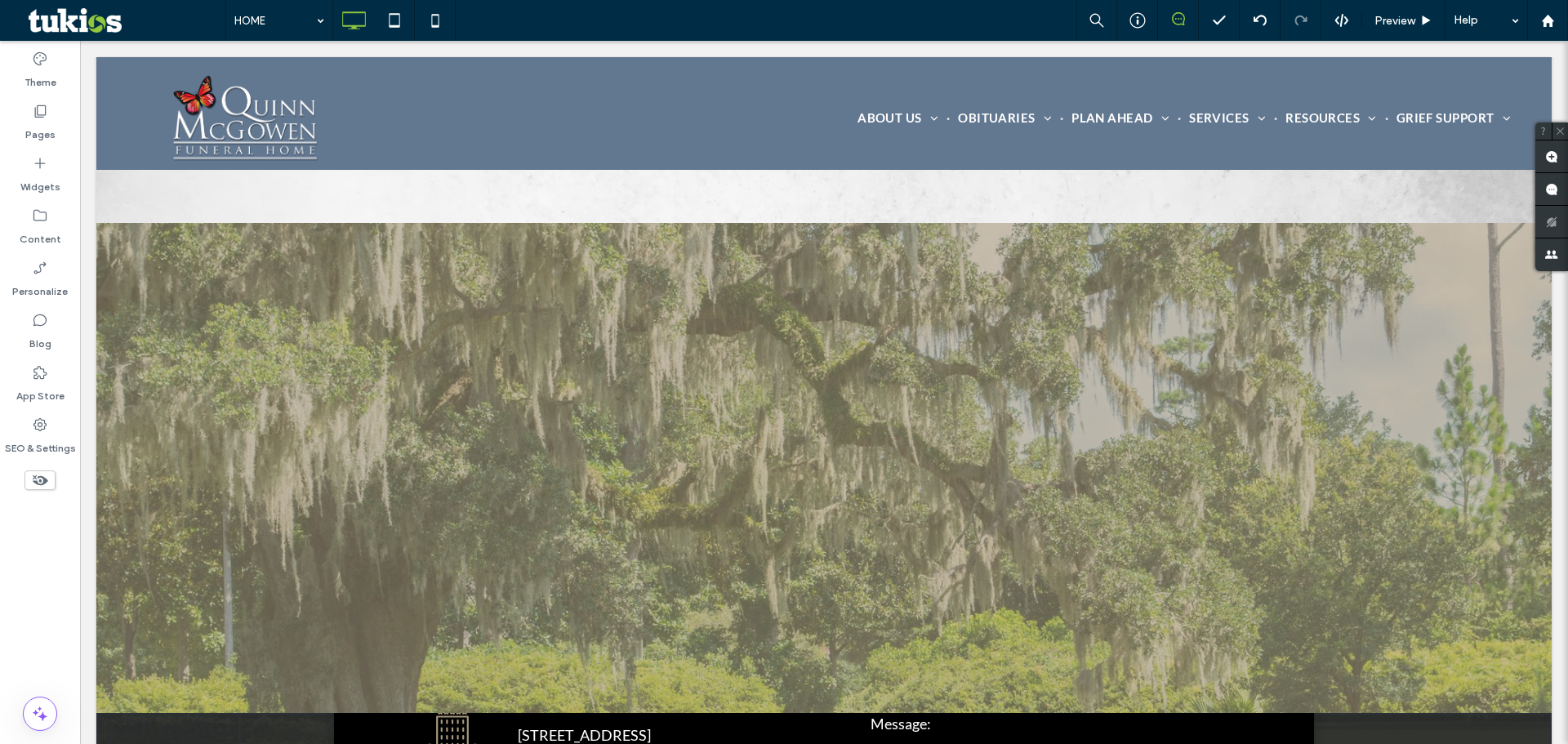
click at [360, 295] on div "Click To Paste Click To Paste Click To Paste Click To Paste Click To Paste Clic…" at bounding box center [824, 468] width 1455 height 490
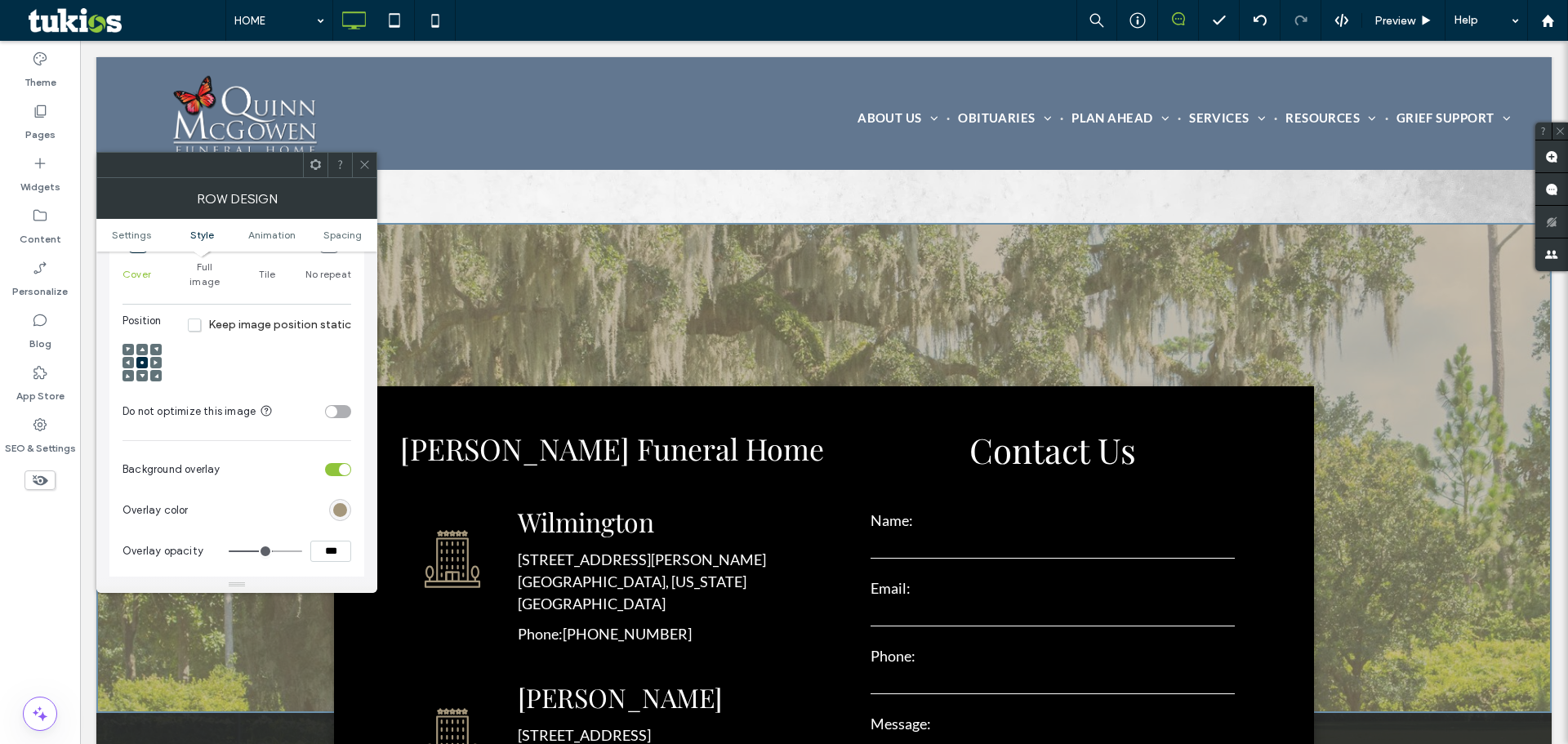
scroll to position [571, 0]
click at [199, 314] on span "Keep image position static" at bounding box center [269, 321] width 163 height 14
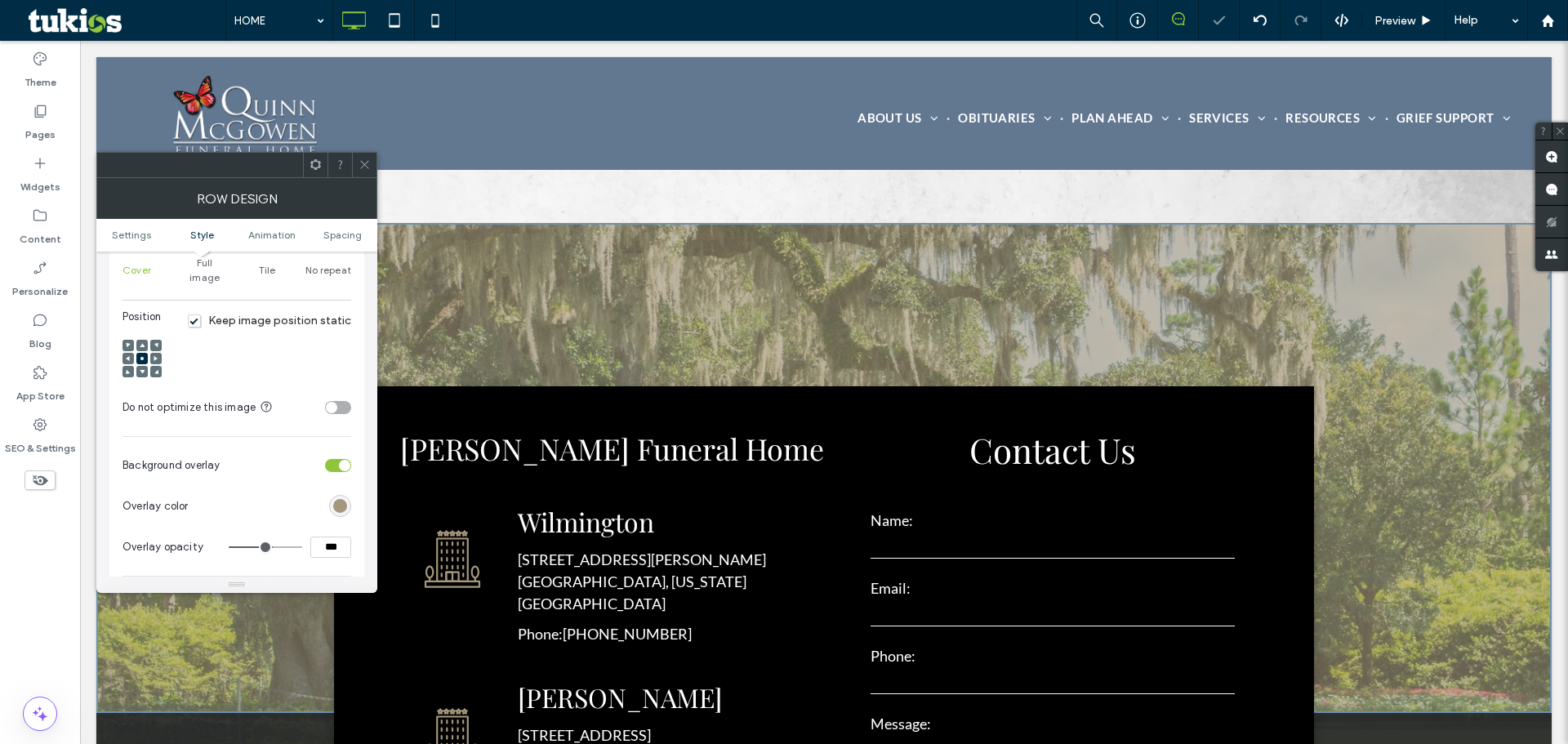
click at [367, 163] on icon at bounding box center [364, 164] width 13 height 13
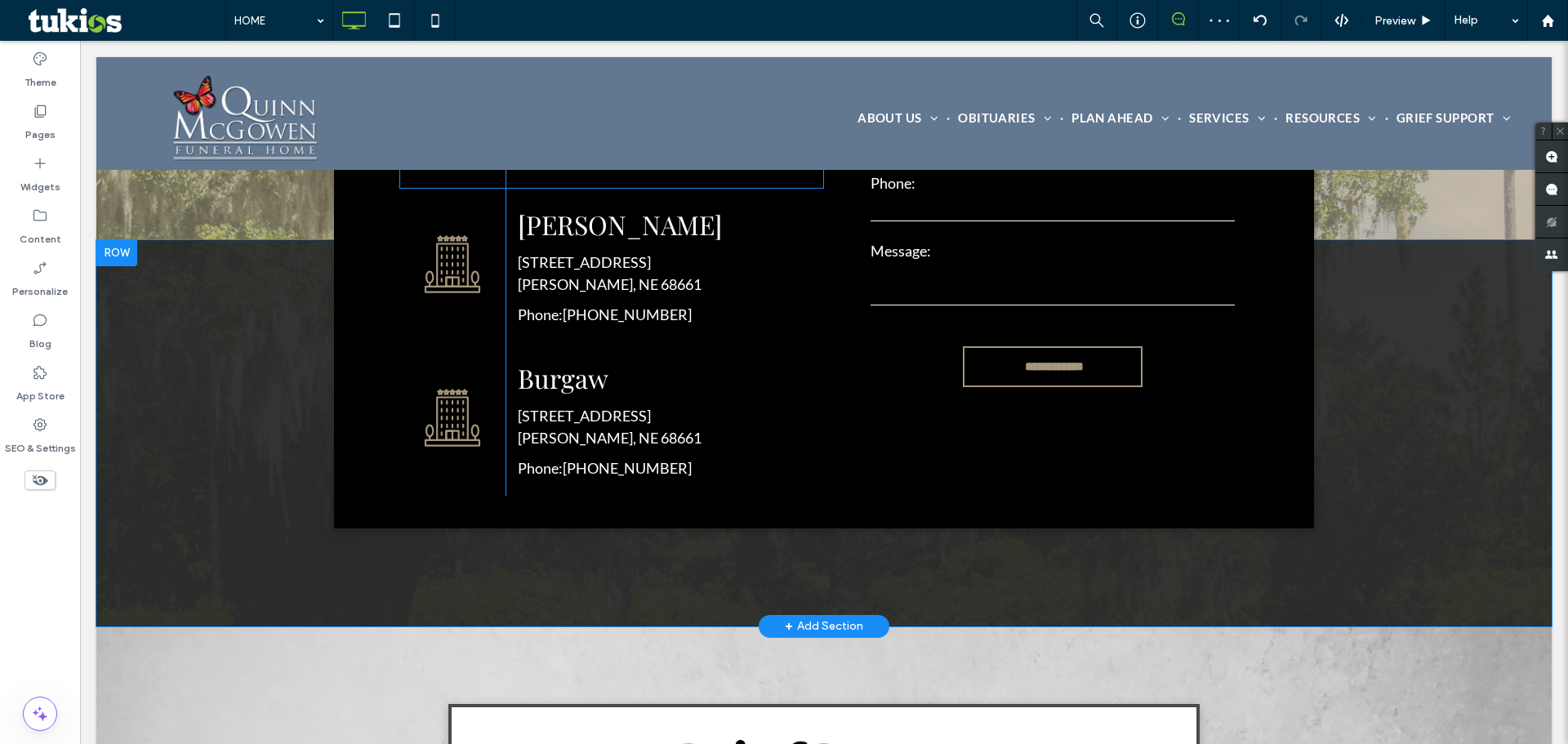
scroll to position [3921, 0]
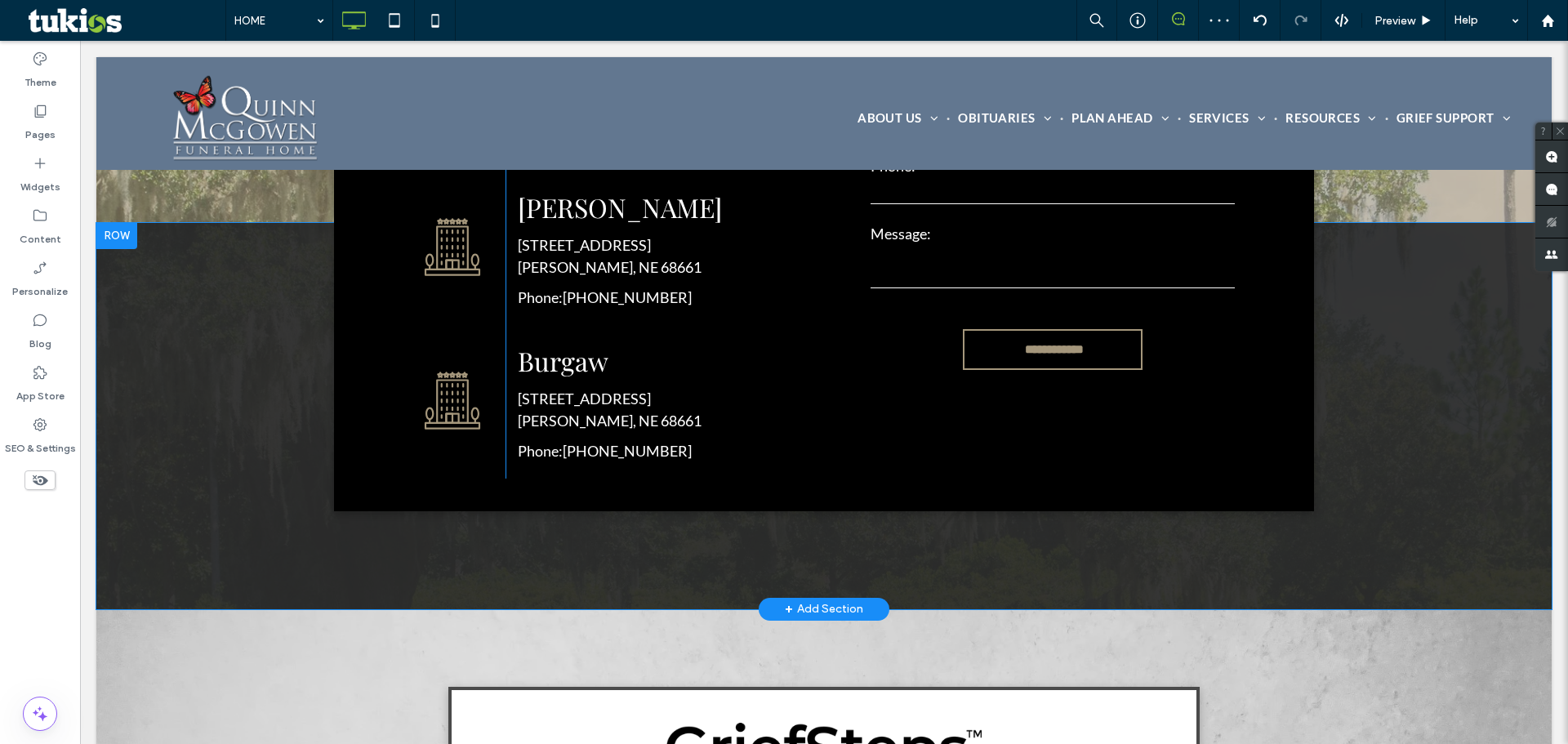
click at [130, 226] on div at bounding box center [117, 236] width 41 height 26
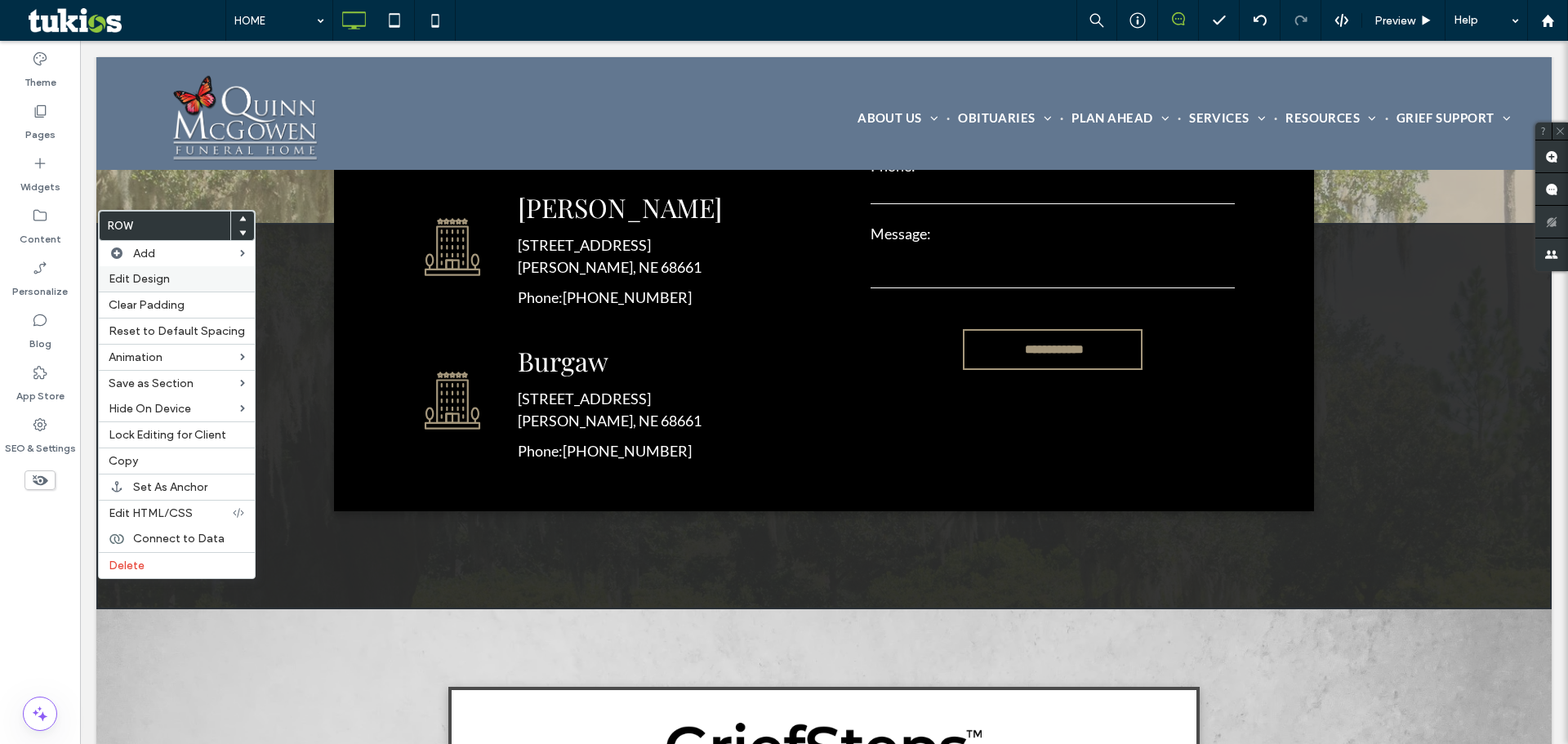
click at [142, 274] on span "Edit Design" at bounding box center [139, 279] width 61 height 14
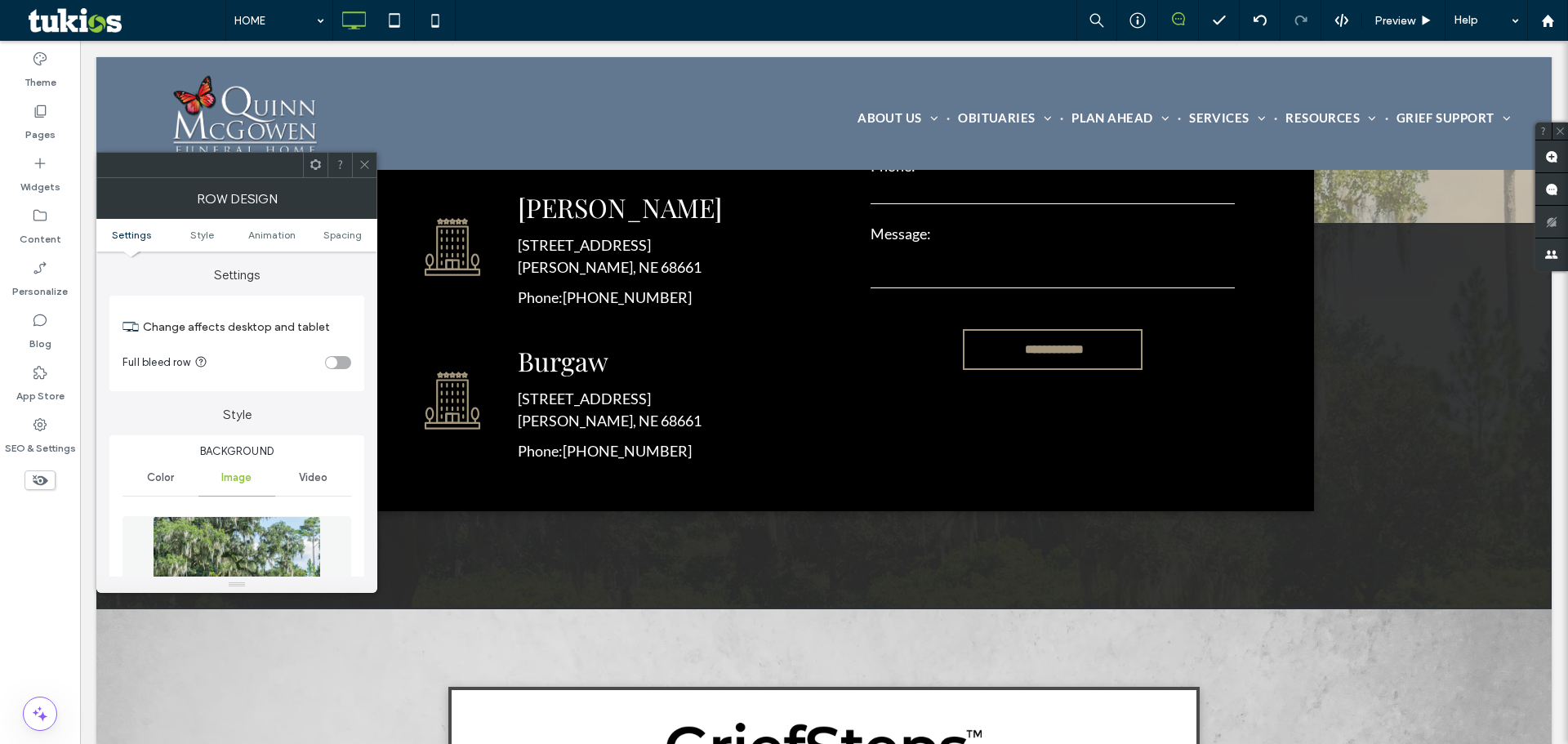
drag, startPoint x: 365, startPoint y: 173, endPoint x: 347, endPoint y: 194, distance: 27.7
click at [365, 172] on span at bounding box center [364, 165] width 13 height 24
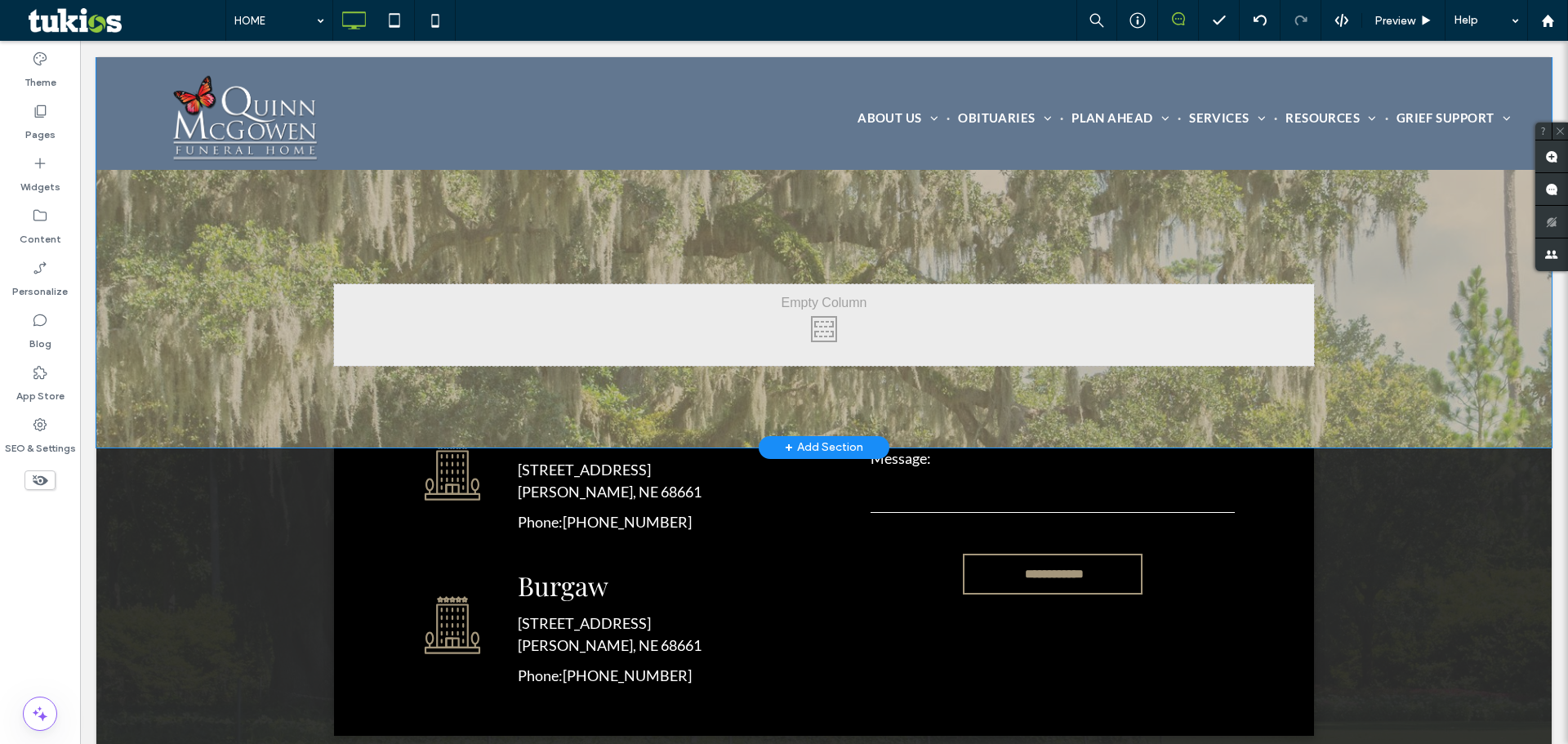
scroll to position [3676, 0]
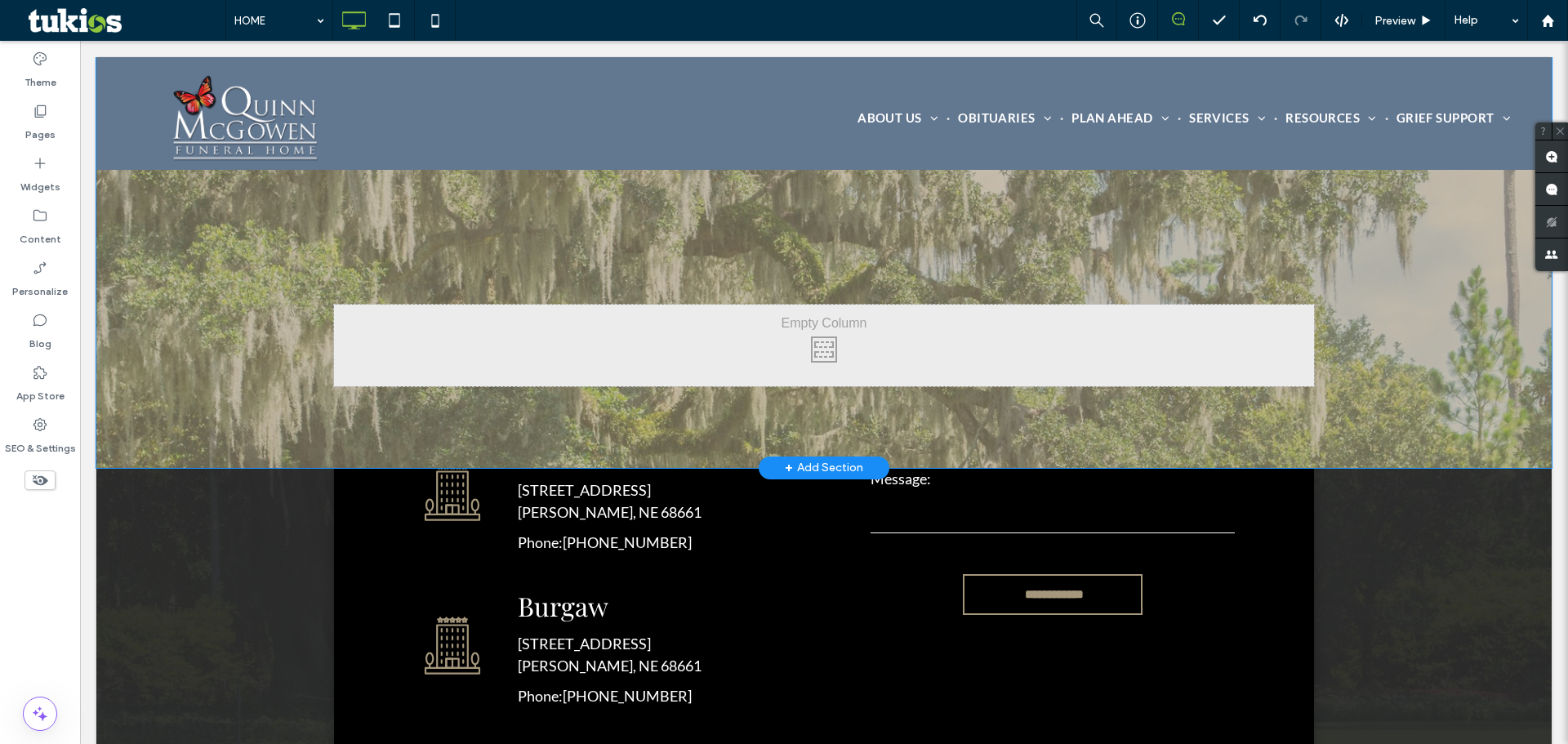
click at [181, 323] on div "Click To Paste Click To Paste Click To Paste Click To Paste Click To Paste Clic…" at bounding box center [824, 223] width 1455 height 490
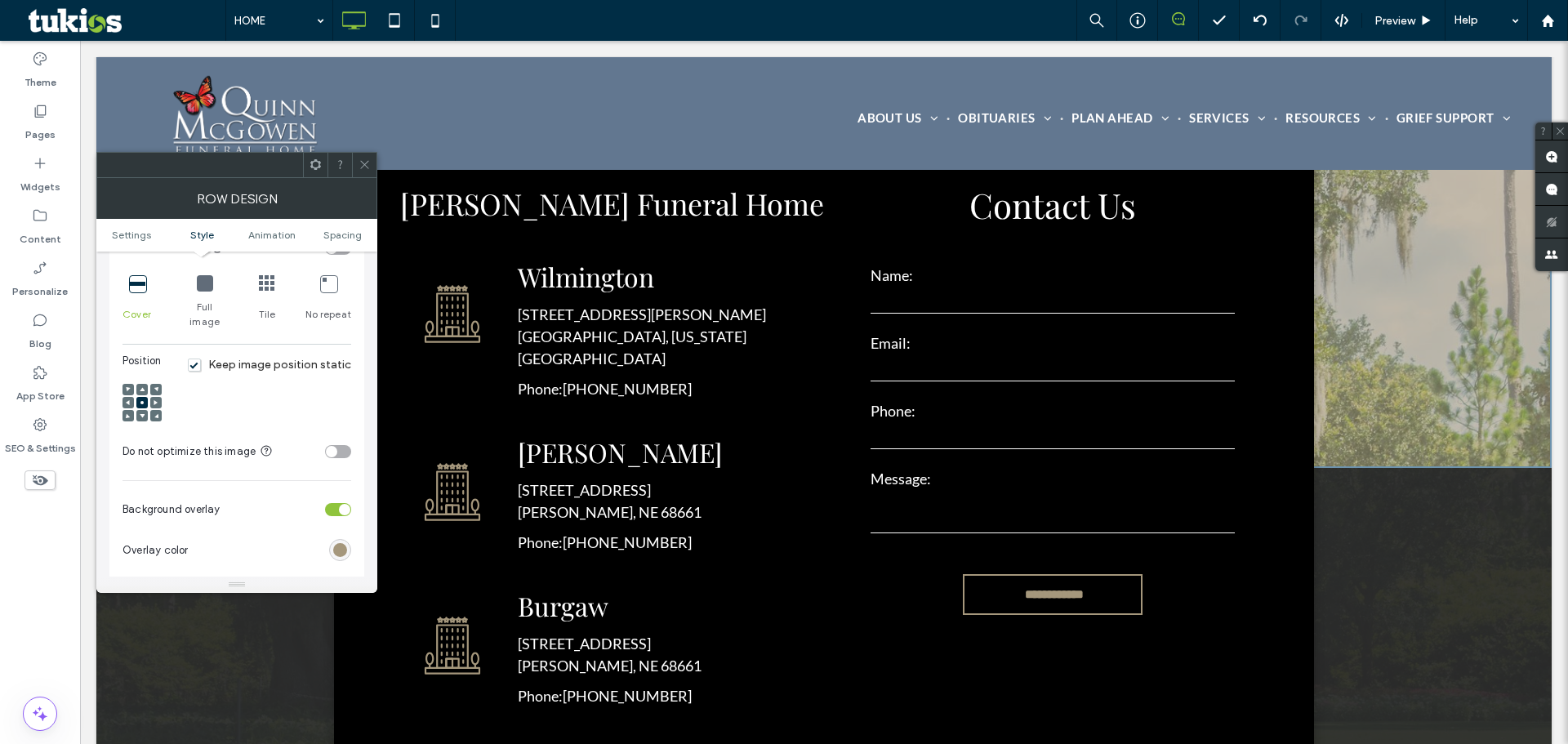
scroll to position [571, 0]
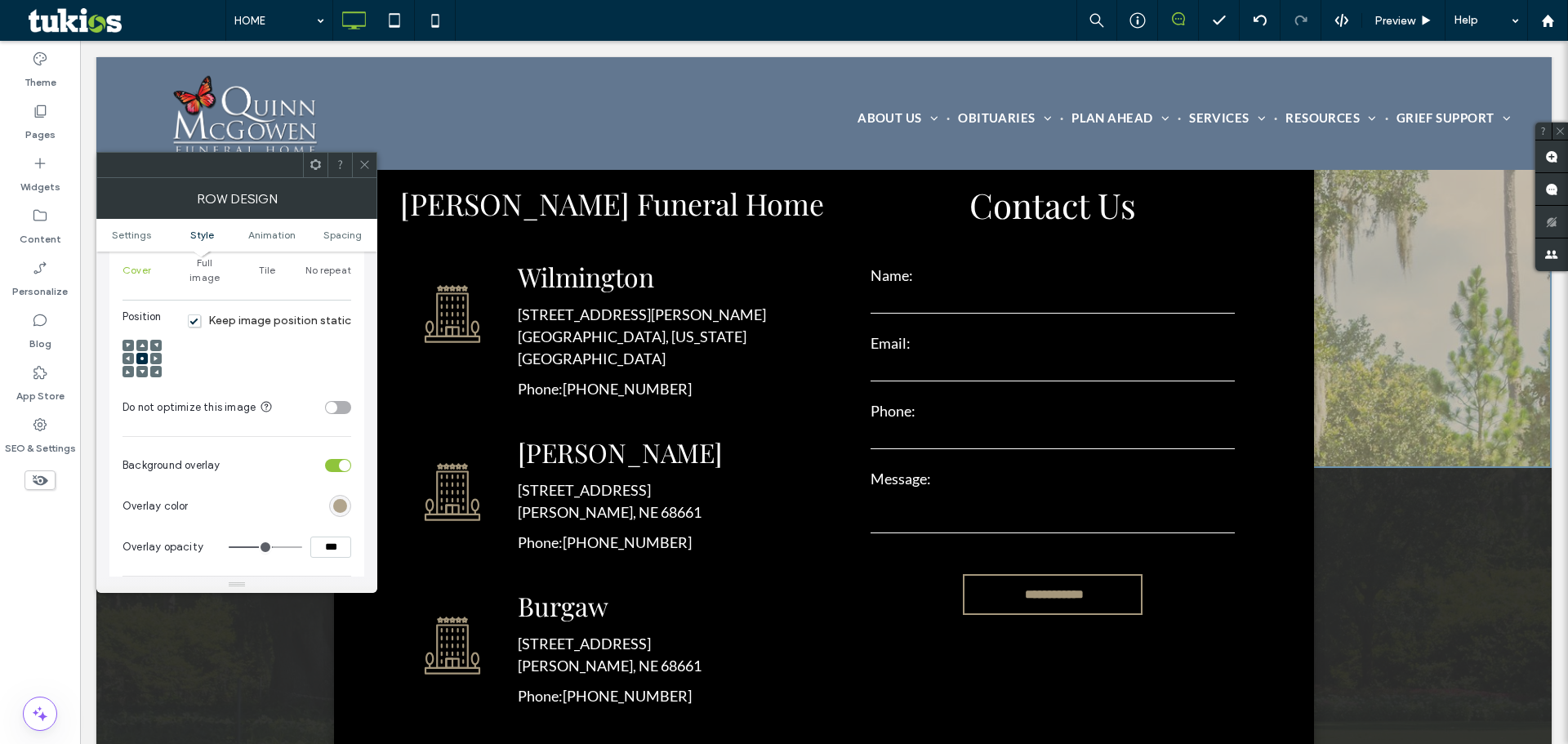
click at [339, 499] on div "rgb(165, 151, 124)" at bounding box center [340, 506] width 14 height 14
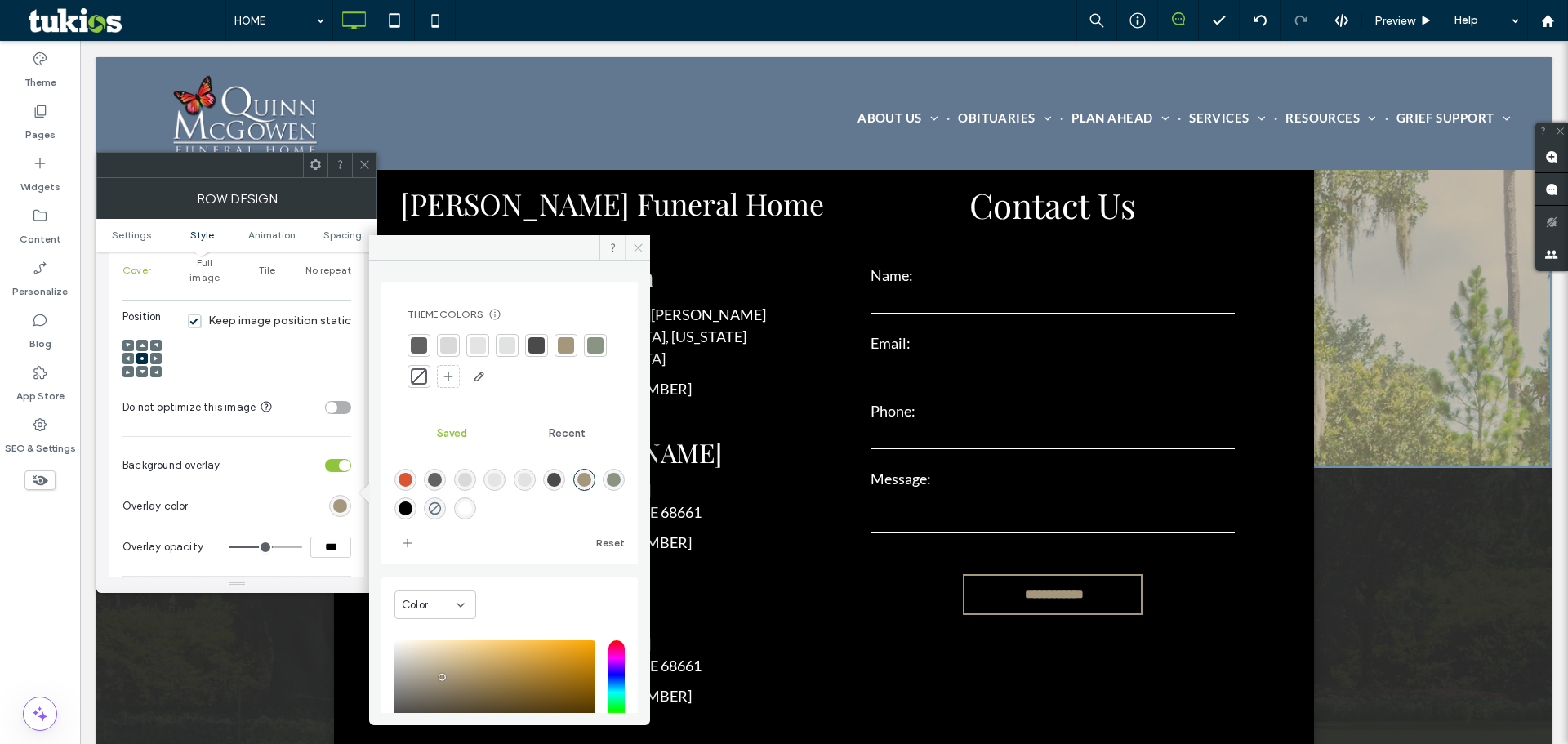
drag, startPoint x: 635, startPoint y: 243, endPoint x: 403, endPoint y: 154, distance: 248.5
click at [635, 243] on icon at bounding box center [638, 247] width 13 height 13
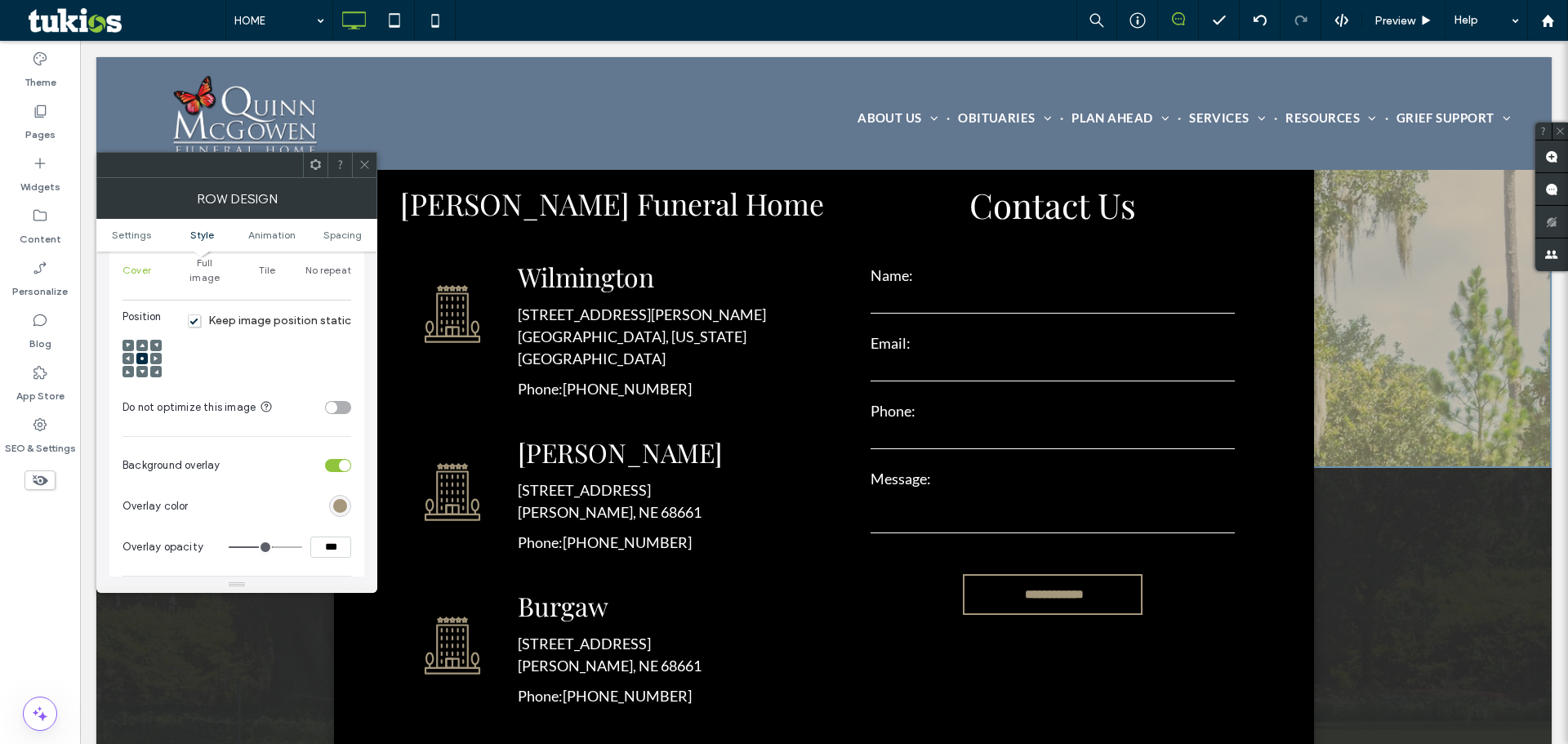
click at [368, 160] on icon at bounding box center [364, 164] width 13 height 13
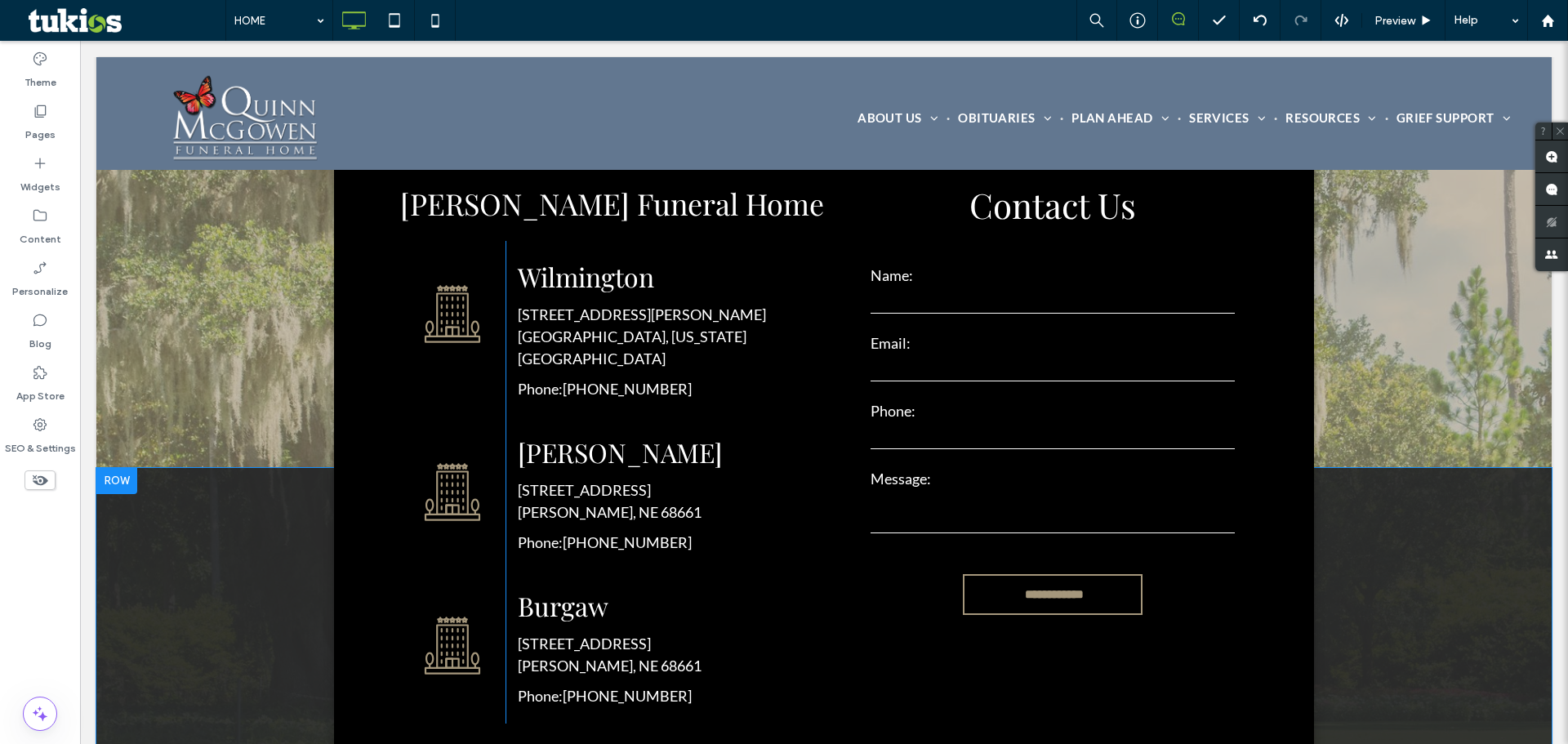
click at [183, 484] on div "Quinn McGowen Funeral Home Click To Paste Click To Paste Click To Paste Click T…" at bounding box center [824, 661] width 1455 height 386
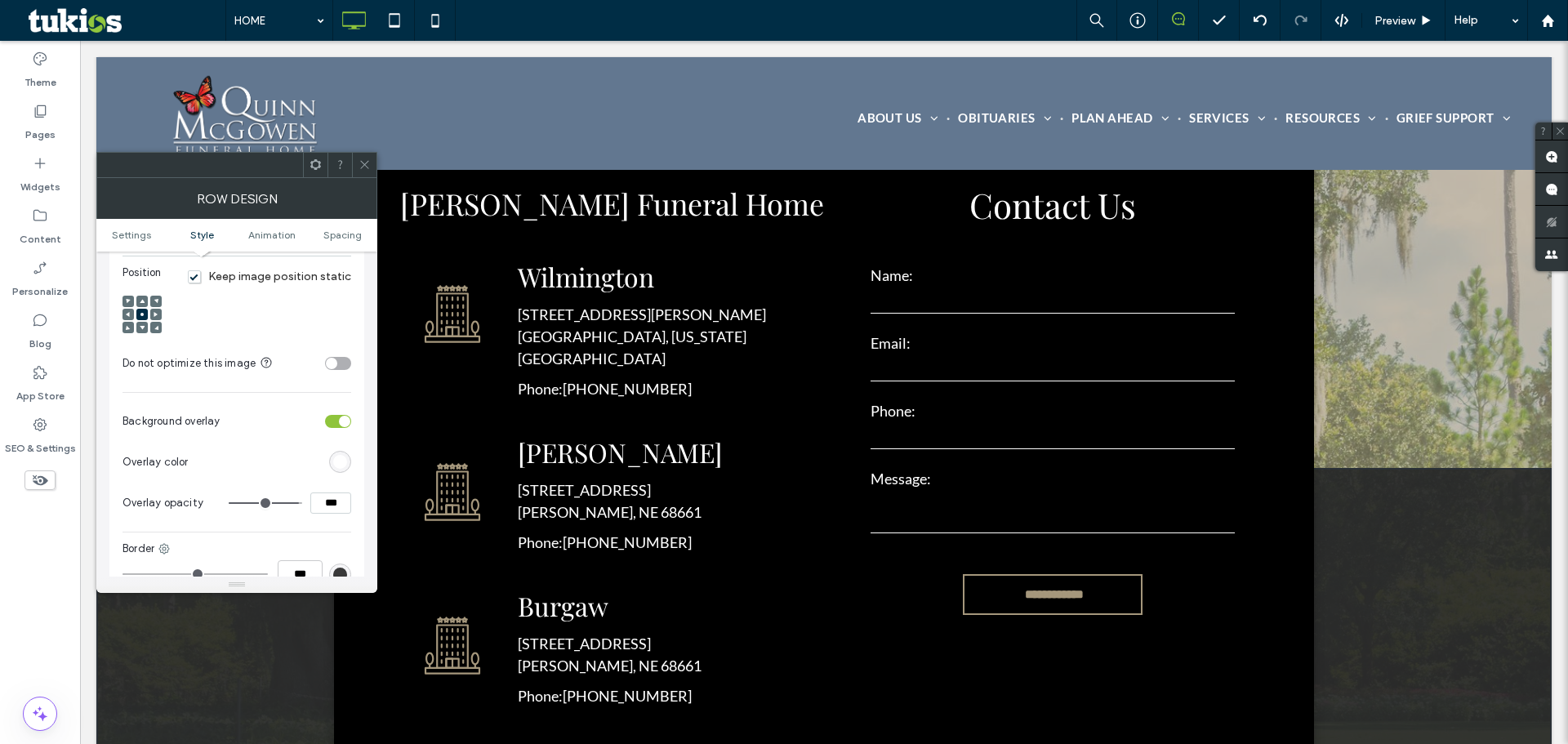
scroll to position [653, 0]
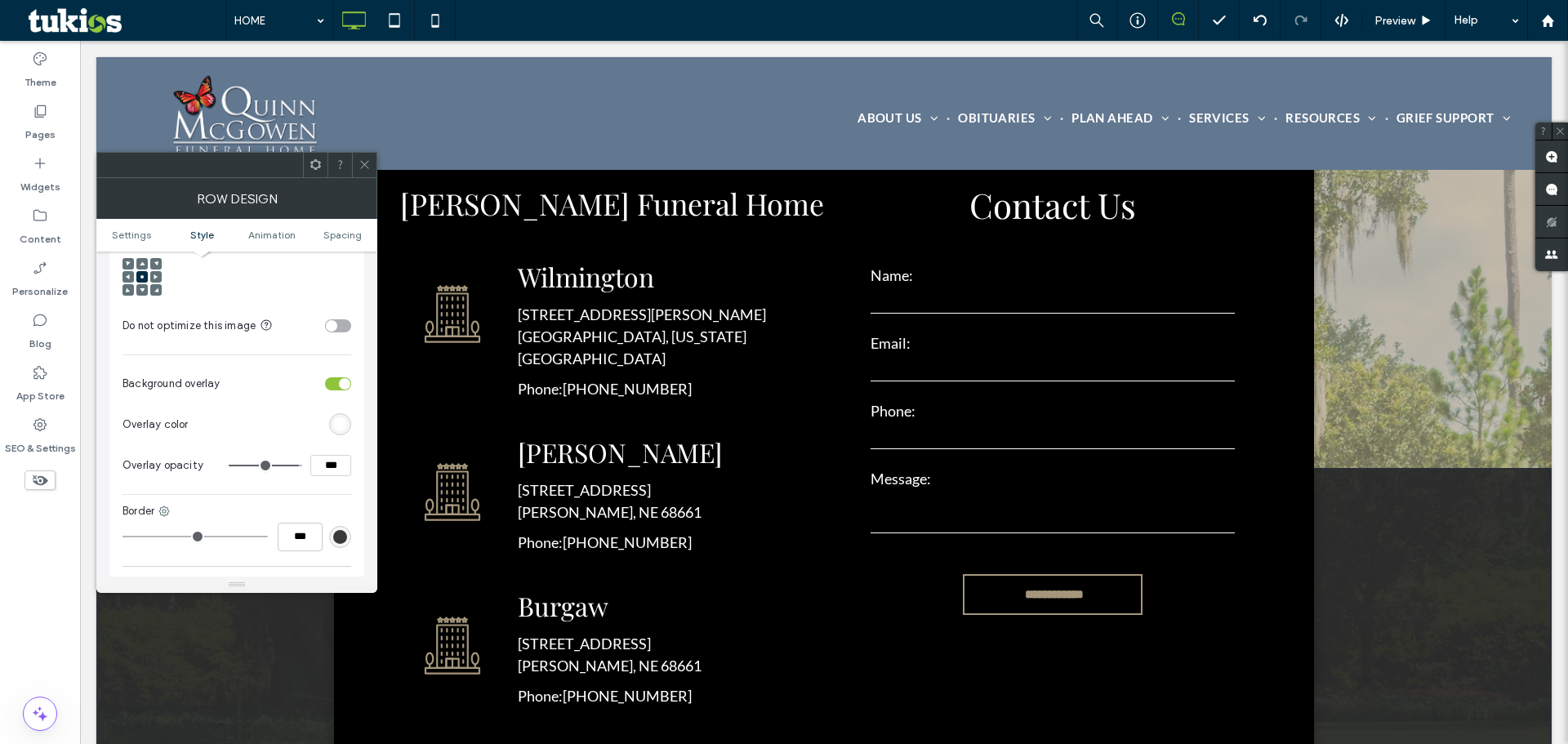
click at [350, 413] on div "rgb(255,255,255)" at bounding box center [340, 424] width 22 height 22
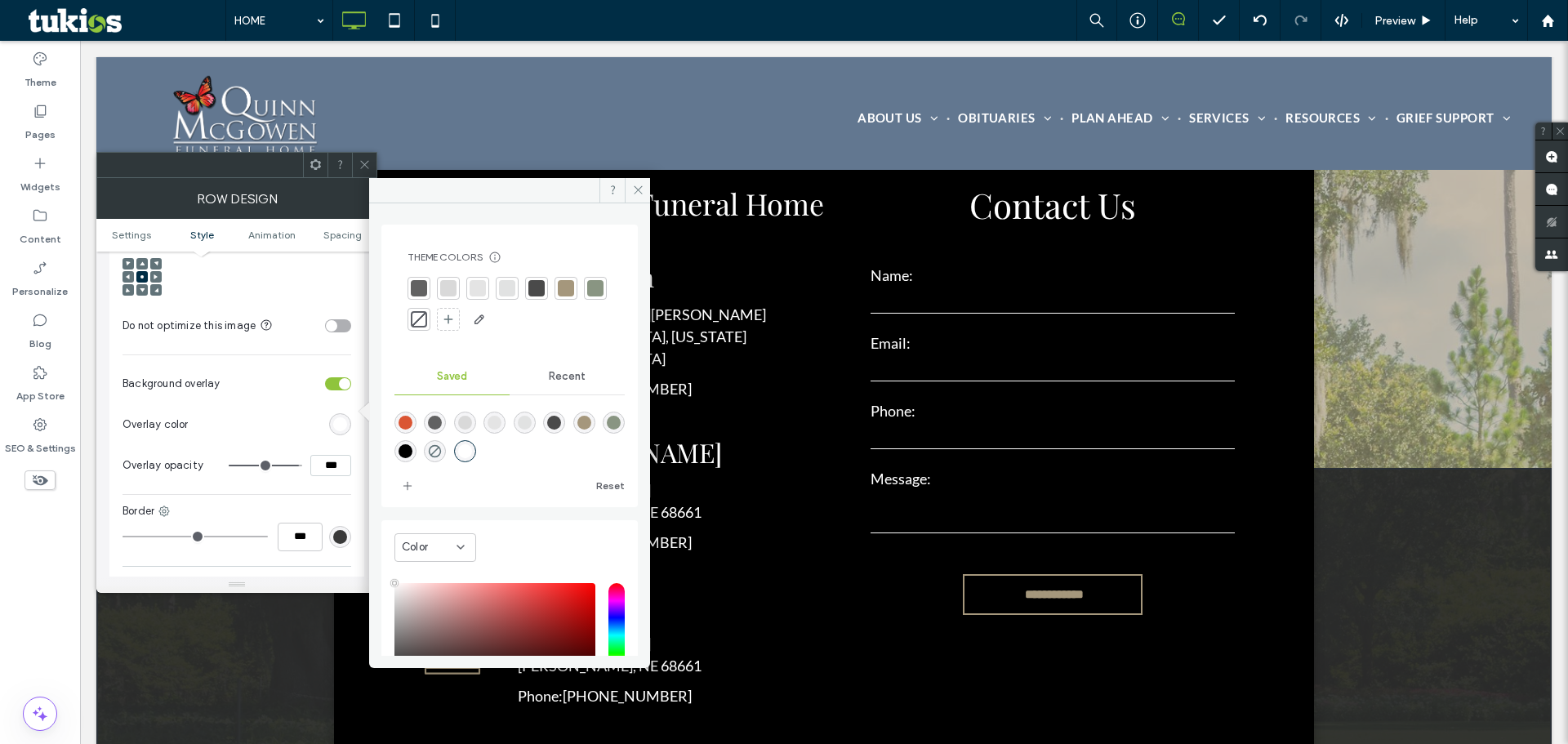
click at [591, 423] on div "rgba(165,151,124,1)" at bounding box center [584, 422] width 14 height 14
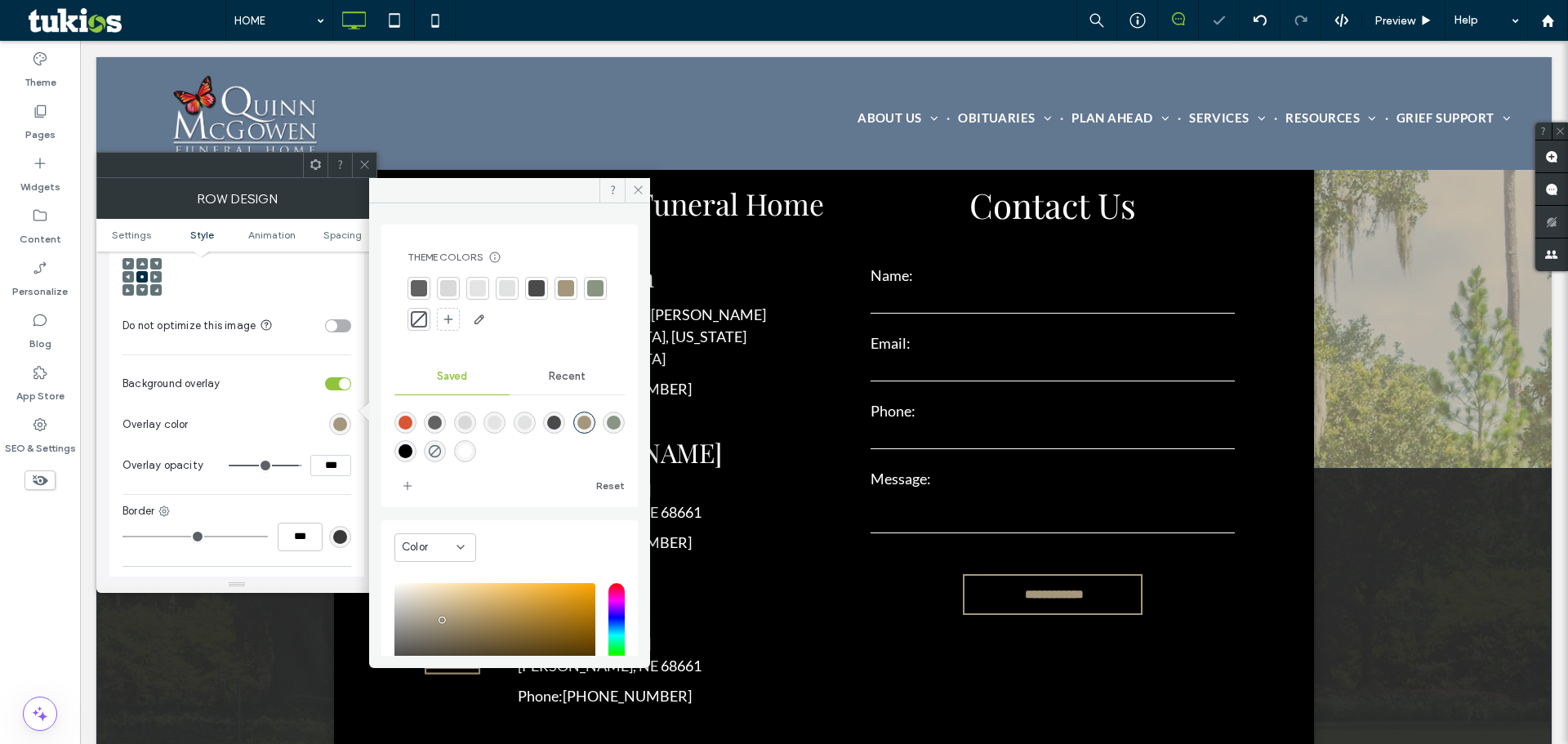
type input "*******"
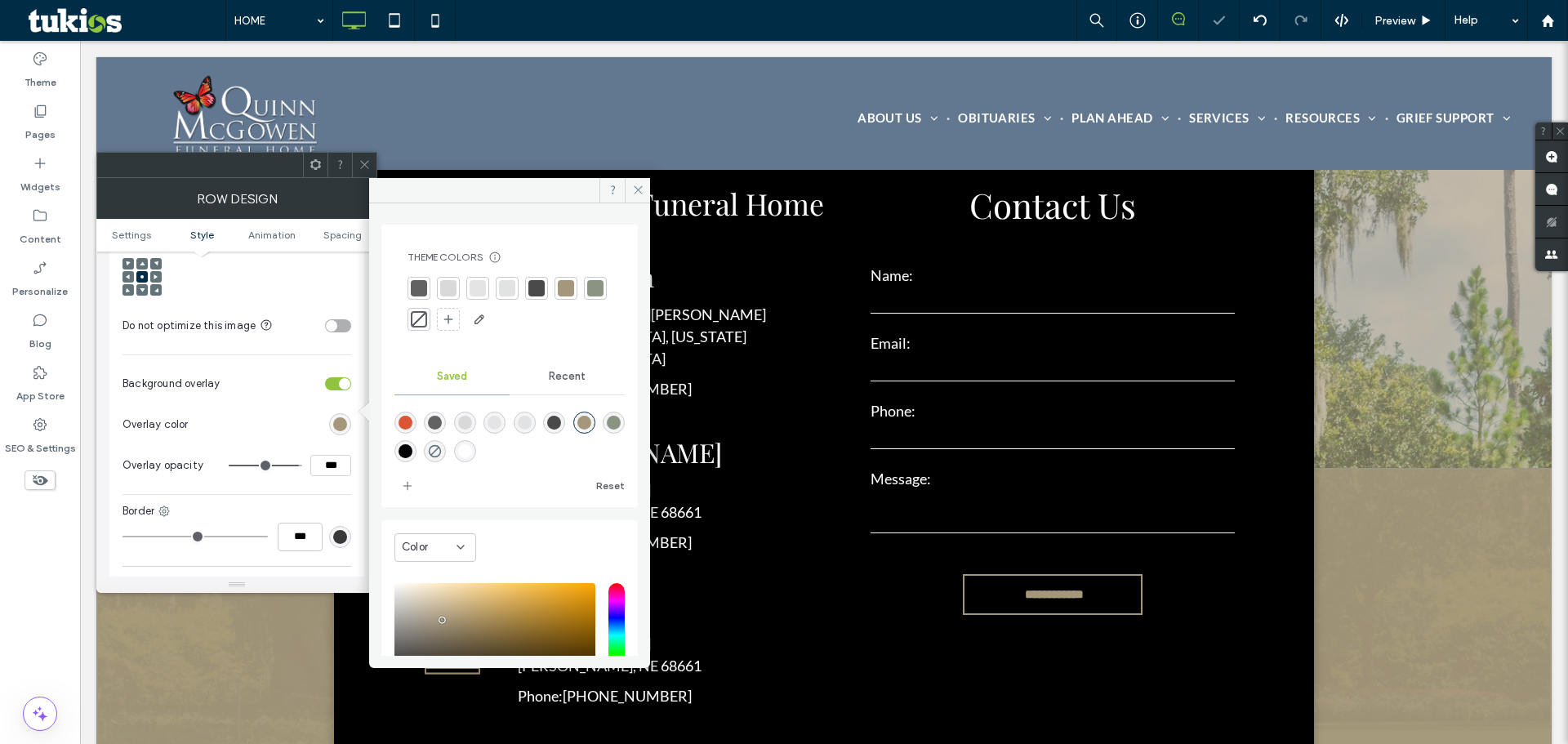
click at [340, 455] on input "***" at bounding box center [331, 465] width 41 height 21
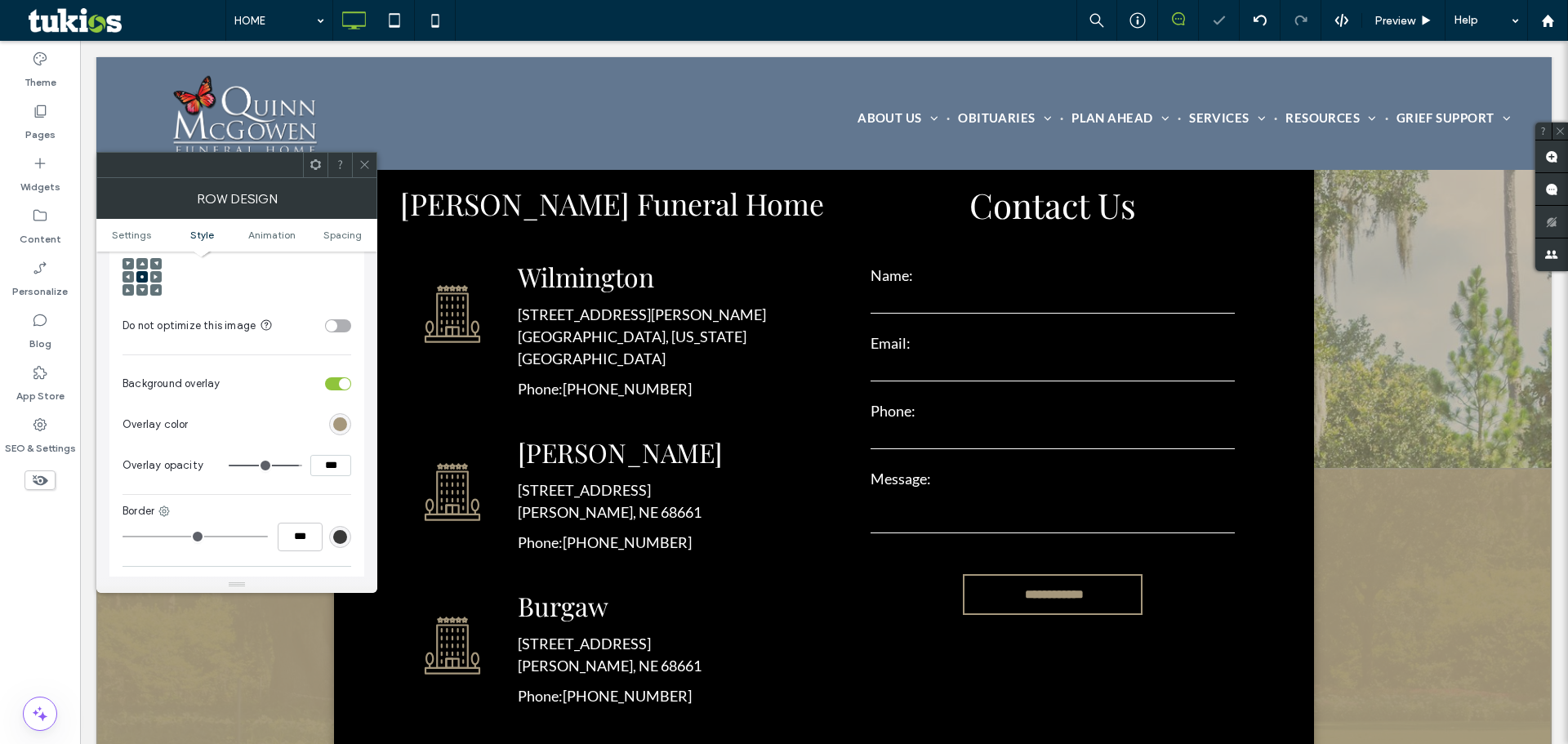
click at [340, 455] on input "***" at bounding box center [331, 465] width 41 height 21
type input "***"
type input "**"
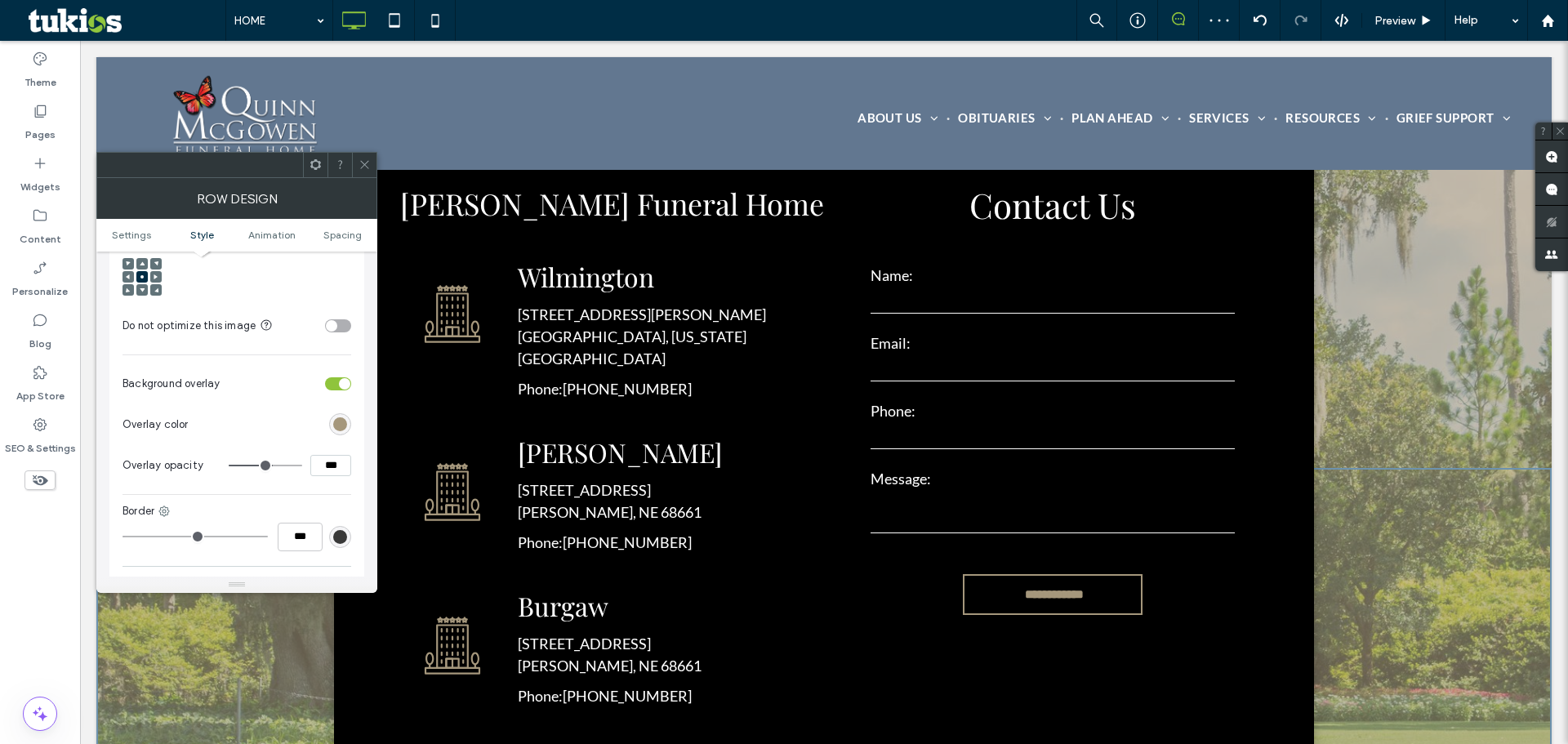
click at [367, 159] on icon at bounding box center [364, 164] width 13 height 13
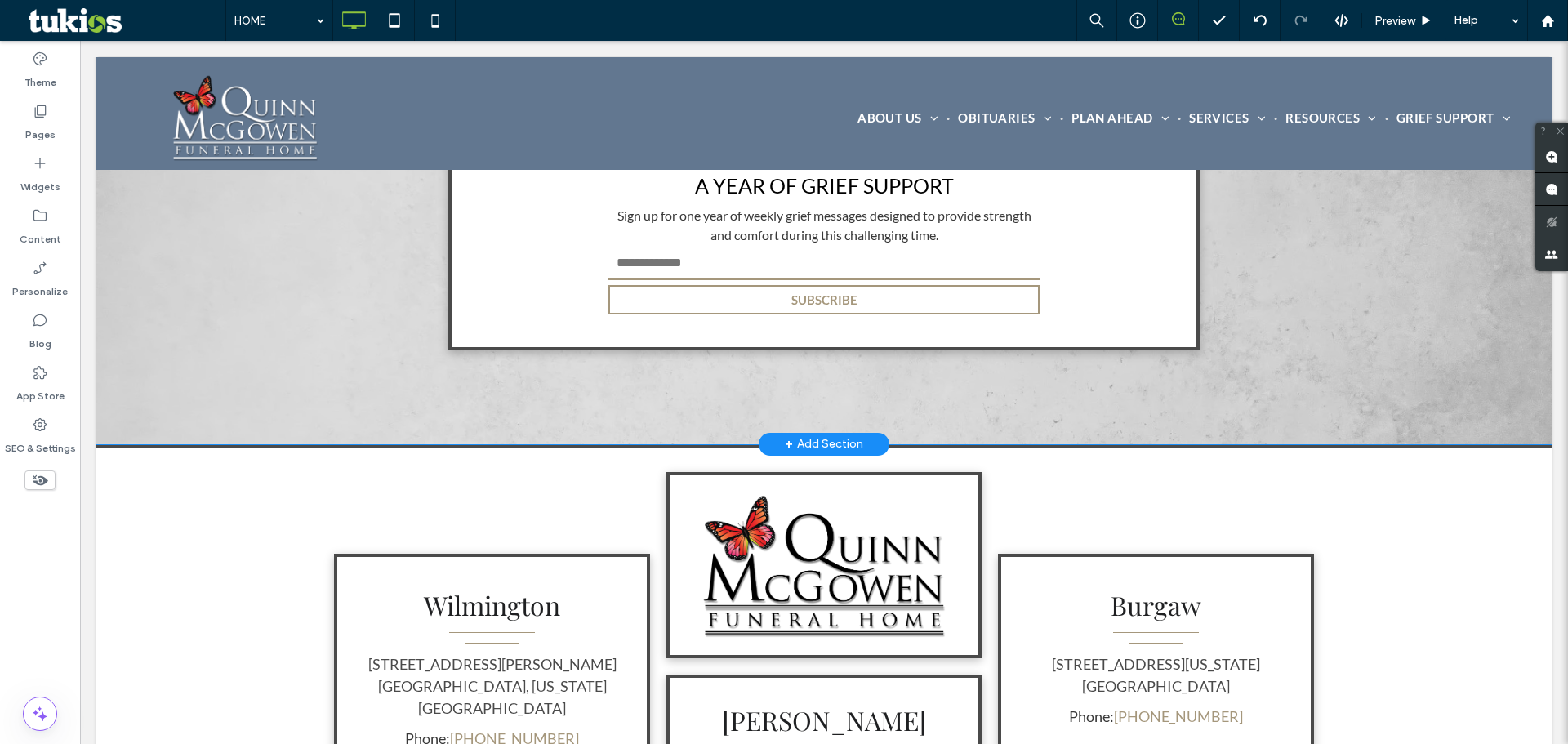
scroll to position [4275, 0]
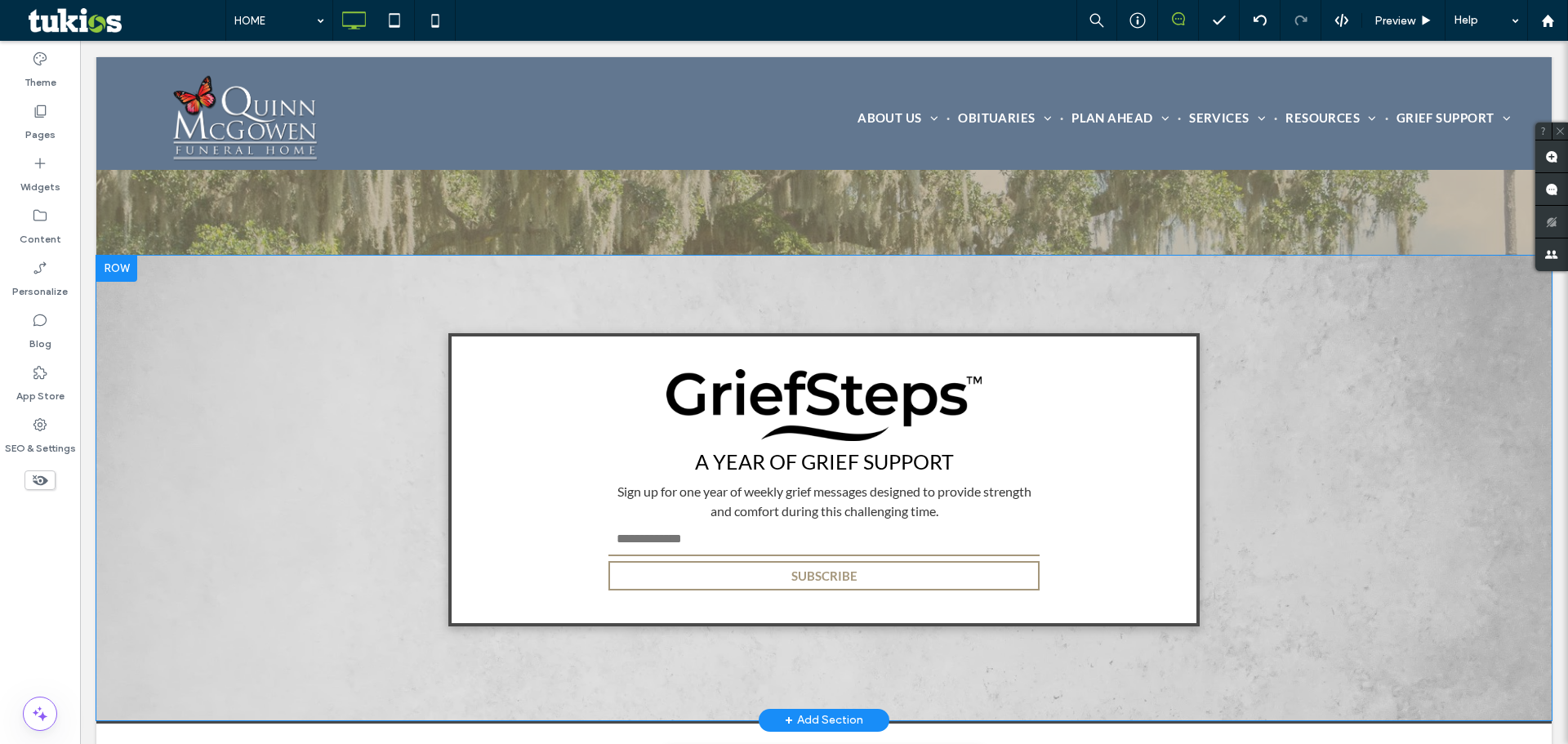
click at [193, 401] on div "A Year of Grief Support Sign up for one year of weekly grief messages designed …" at bounding box center [824, 488] width 1455 height 465
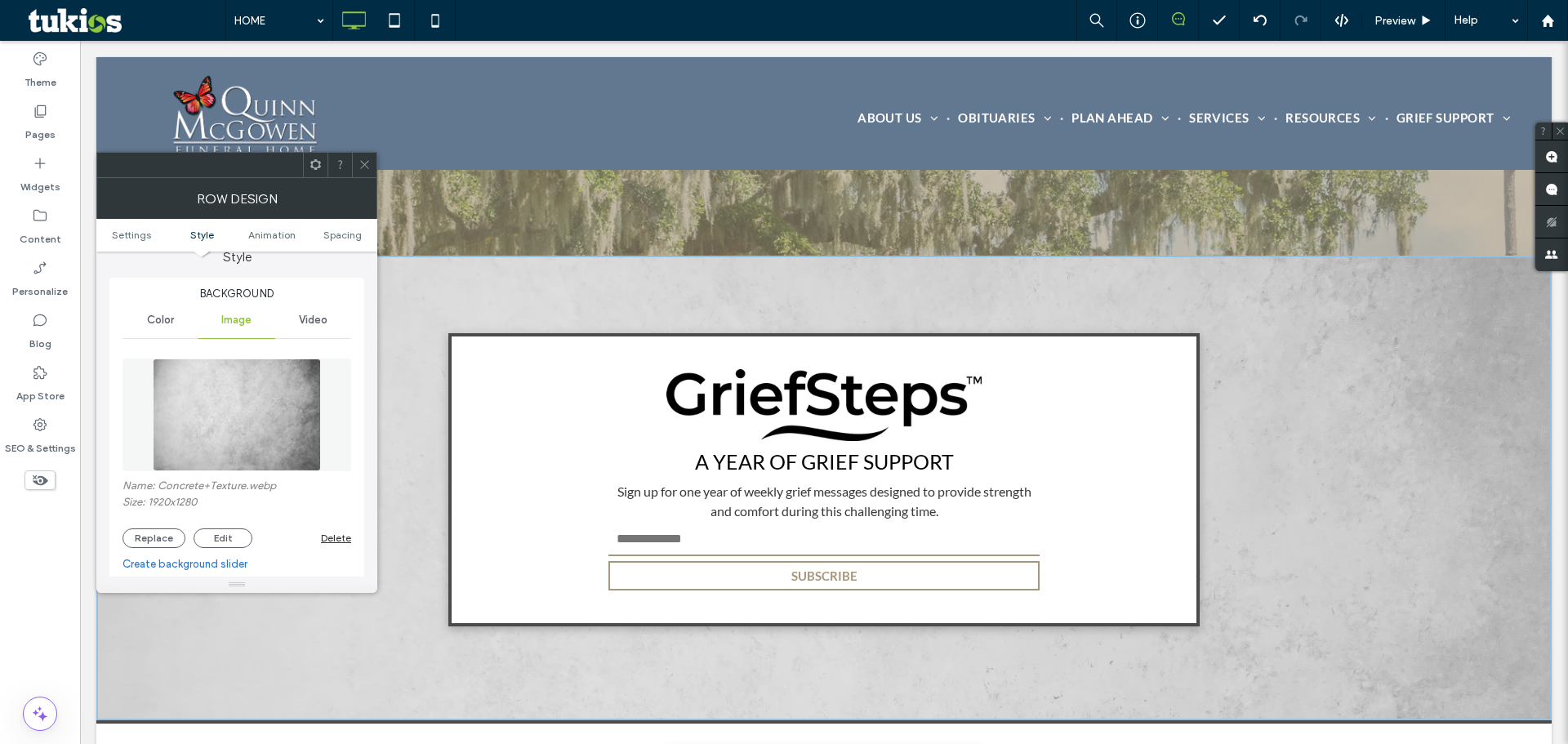
scroll to position [245, 0]
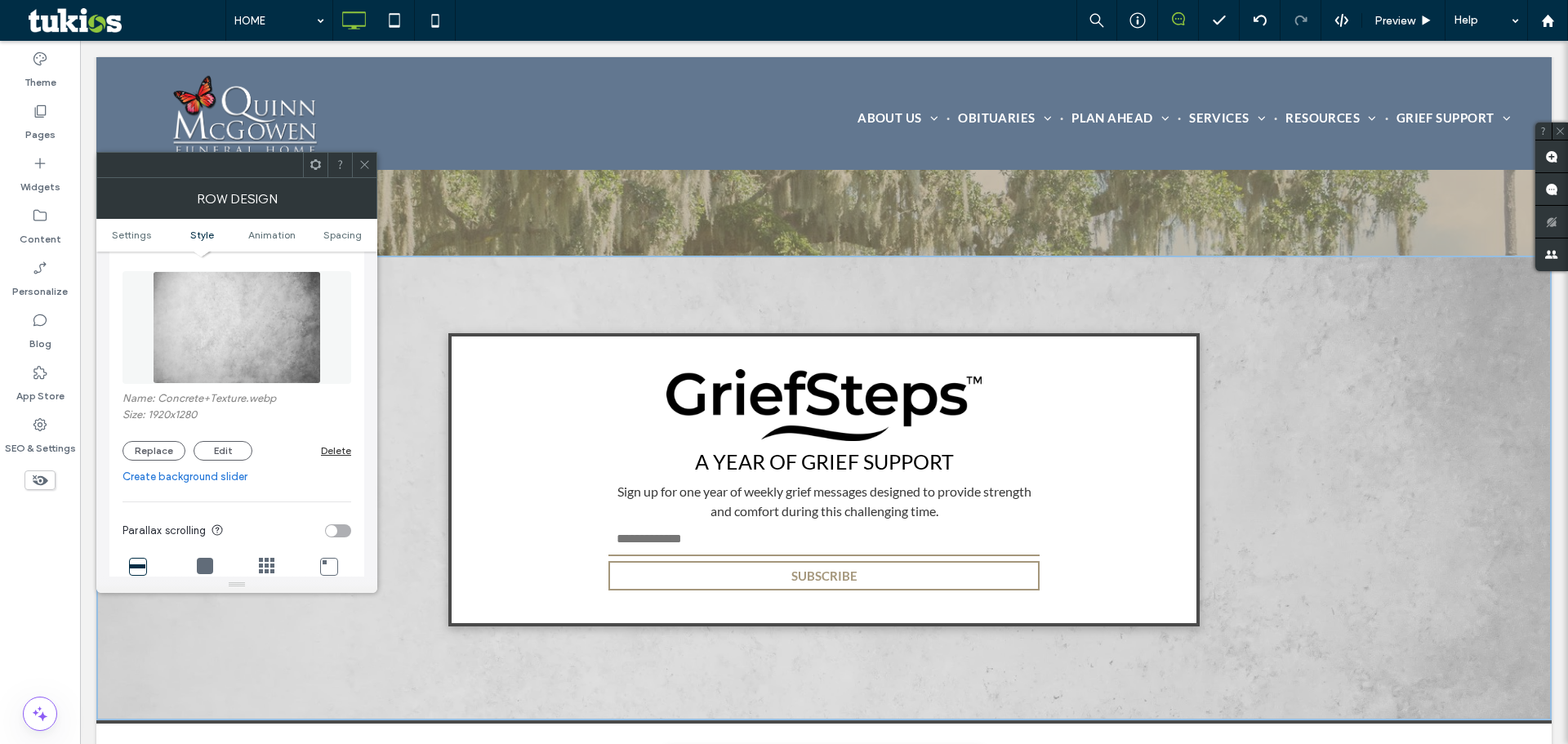
click at [360, 171] on span at bounding box center [364, 165] width 13 height 24
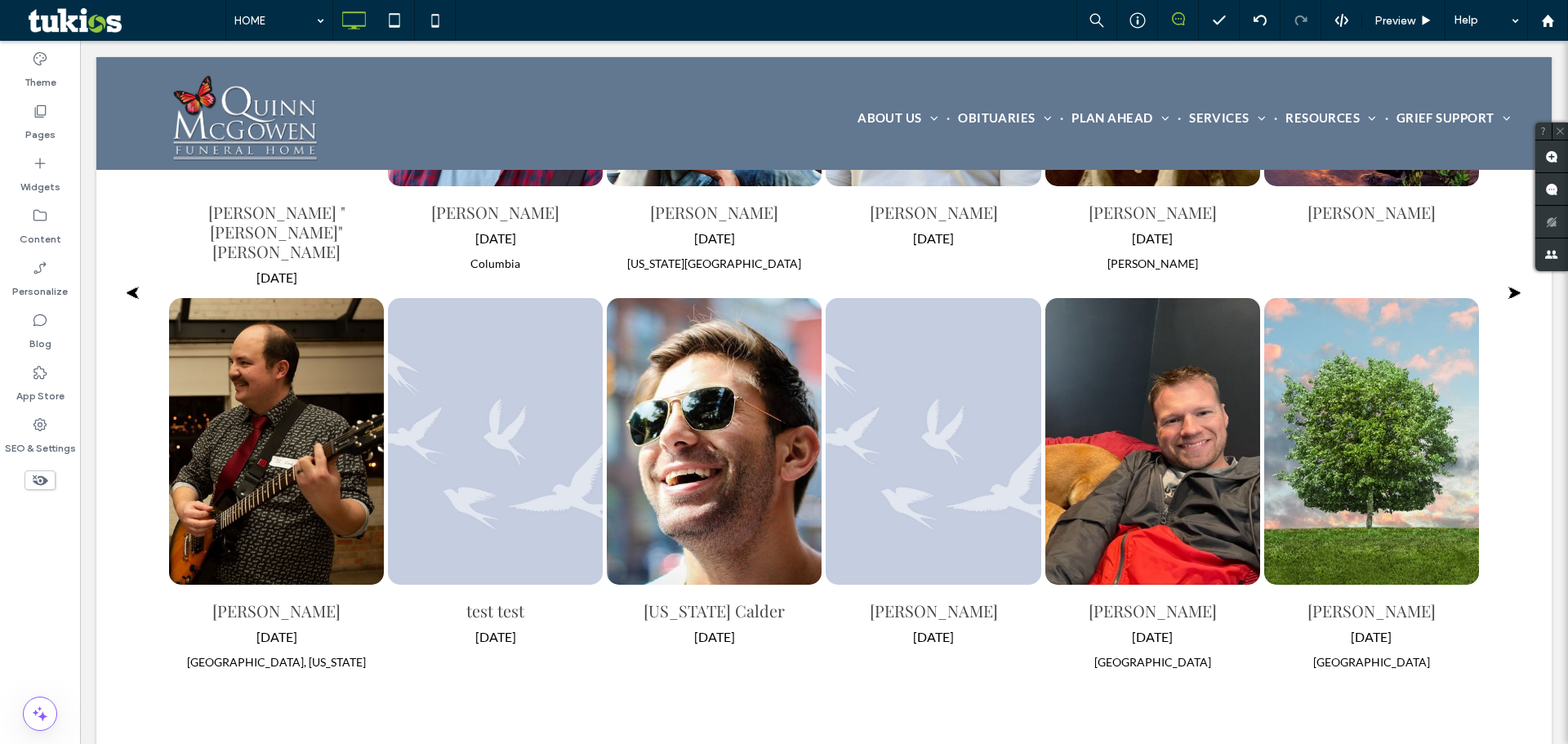
scroll to position [2314, 0]
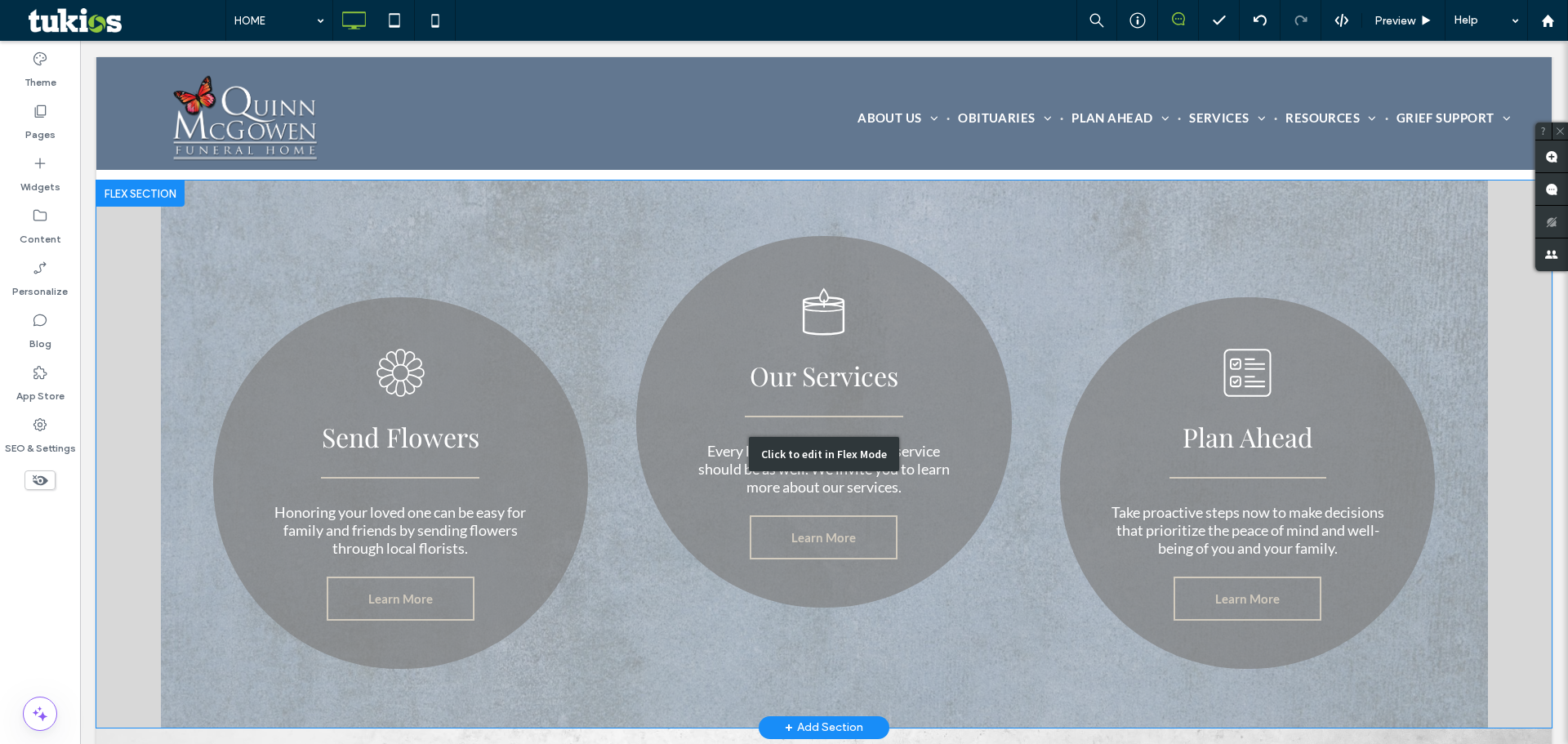
click at [193, 430] on div "Click to edit in Flex Mode" at bounding box center [824, 454] width 1455 height 547
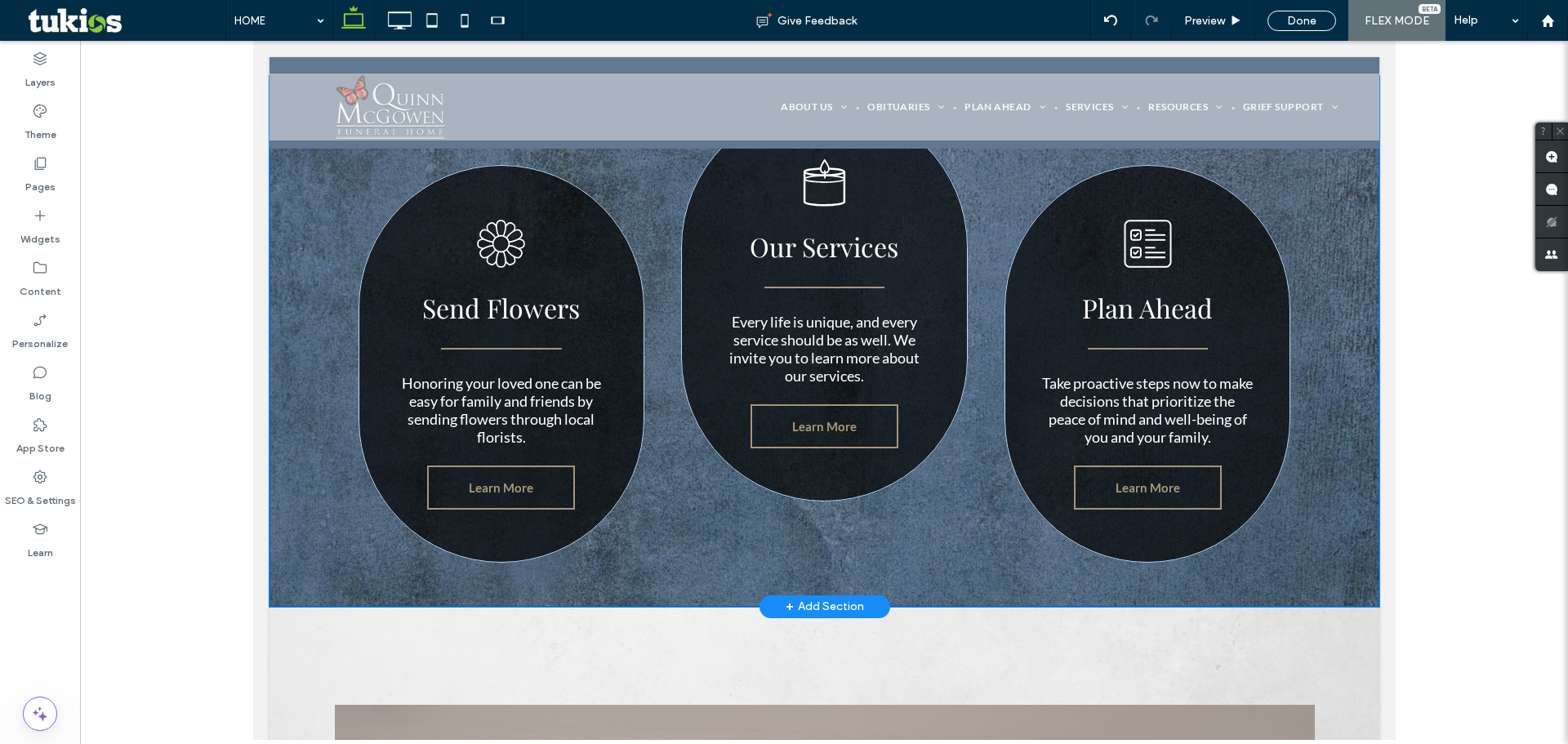
scroll to position [2255, 0]
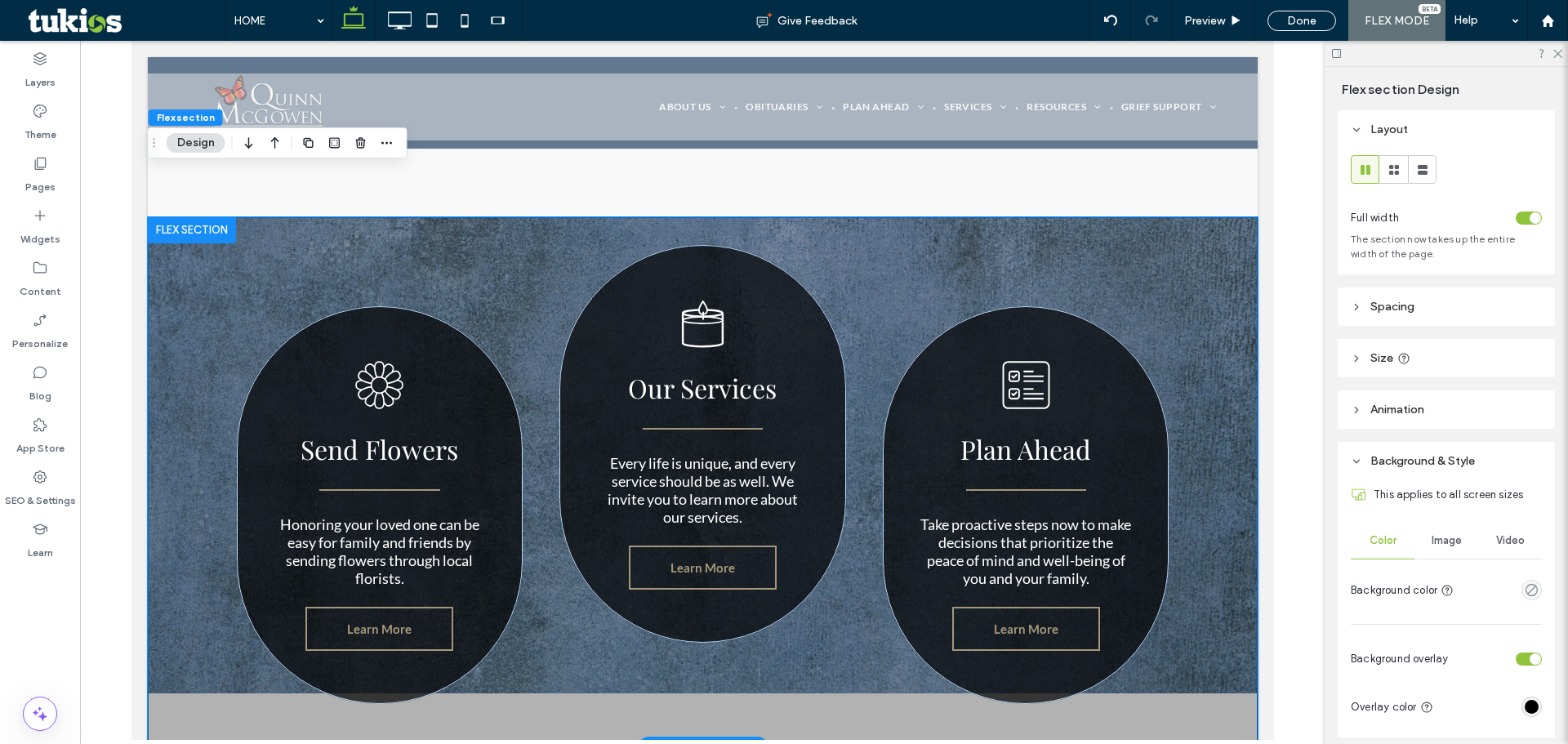
click at [195, 391] on div "A black and white drawing of a flower on a white background. Send Flowers Honor…" at bounding box center [702, 482] width 1110 height 531
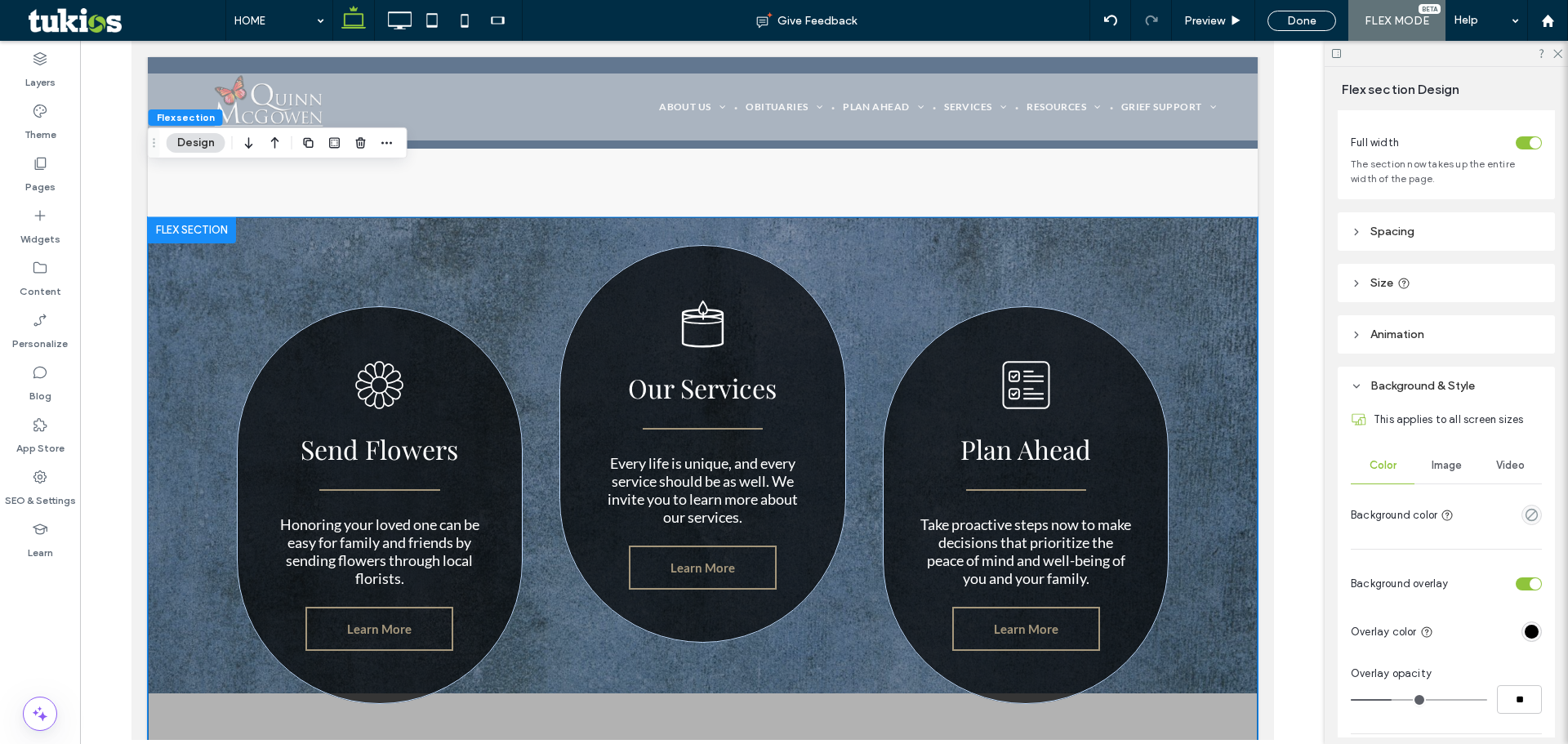
scroll to position [82, 0]
click at [1434, 459] on span "Image" at bounding box center [1446, 460] width 30 height 13
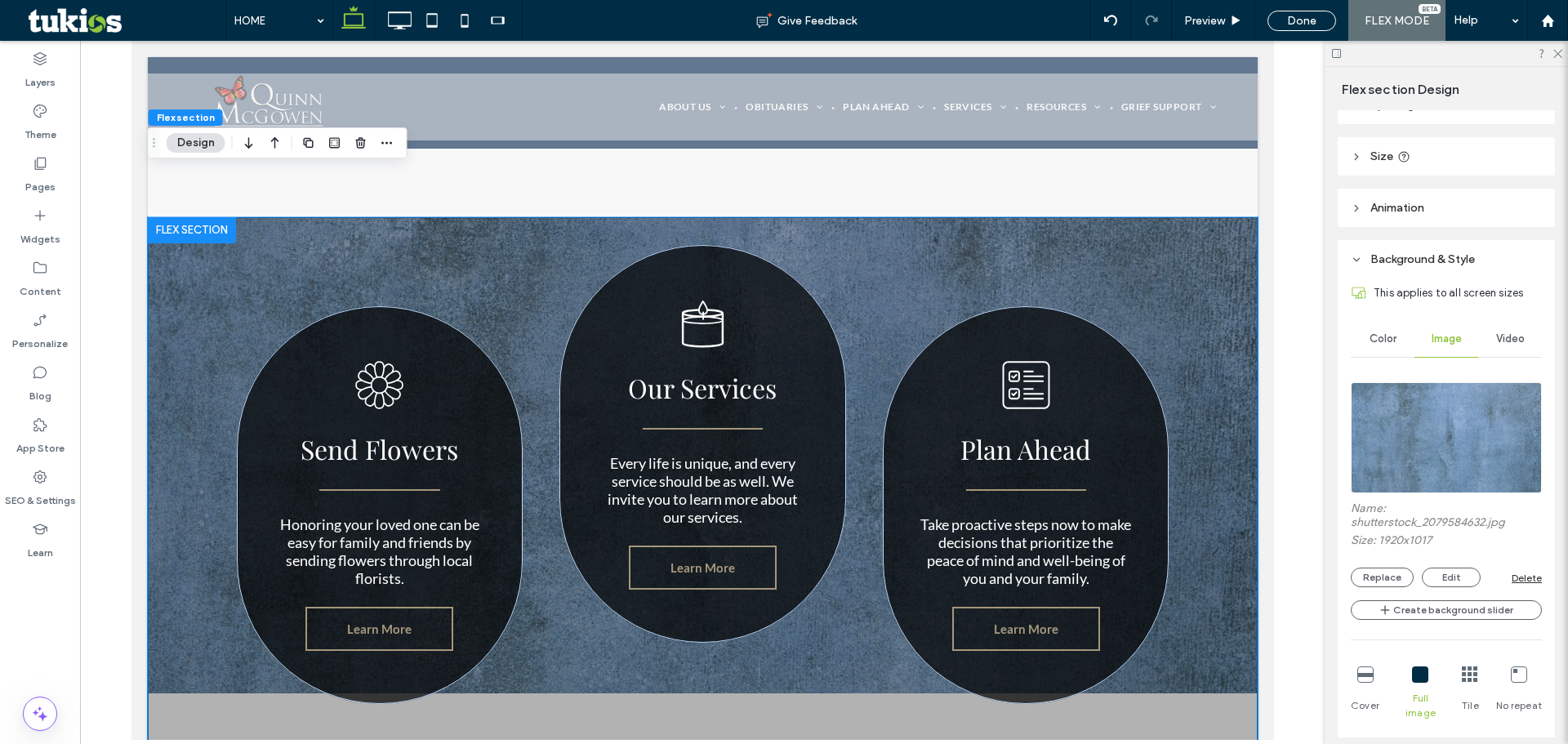
scroll to position [245, 0]
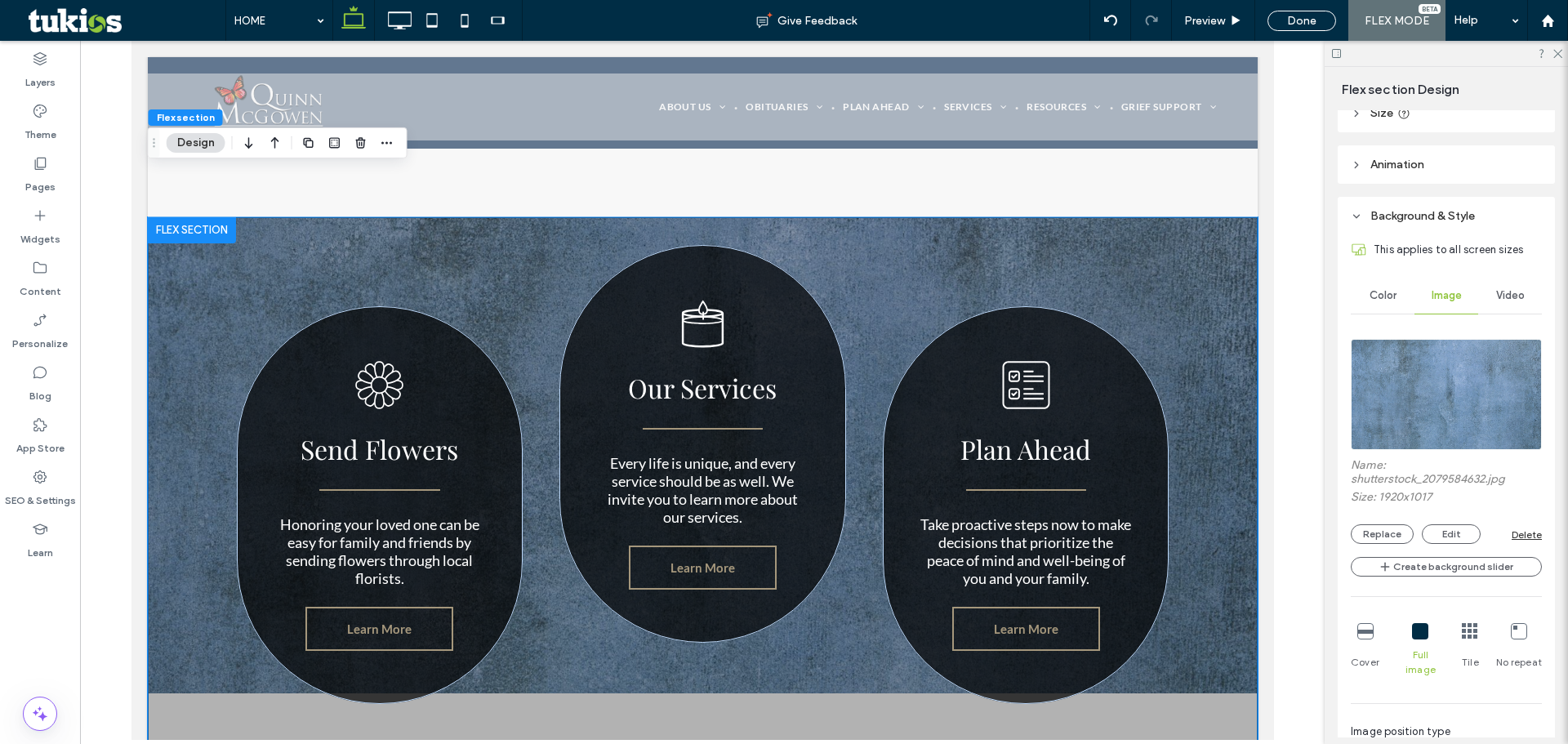
click at [1364, 633] on icon at bounding box center [1364, 631] width 16 height 16
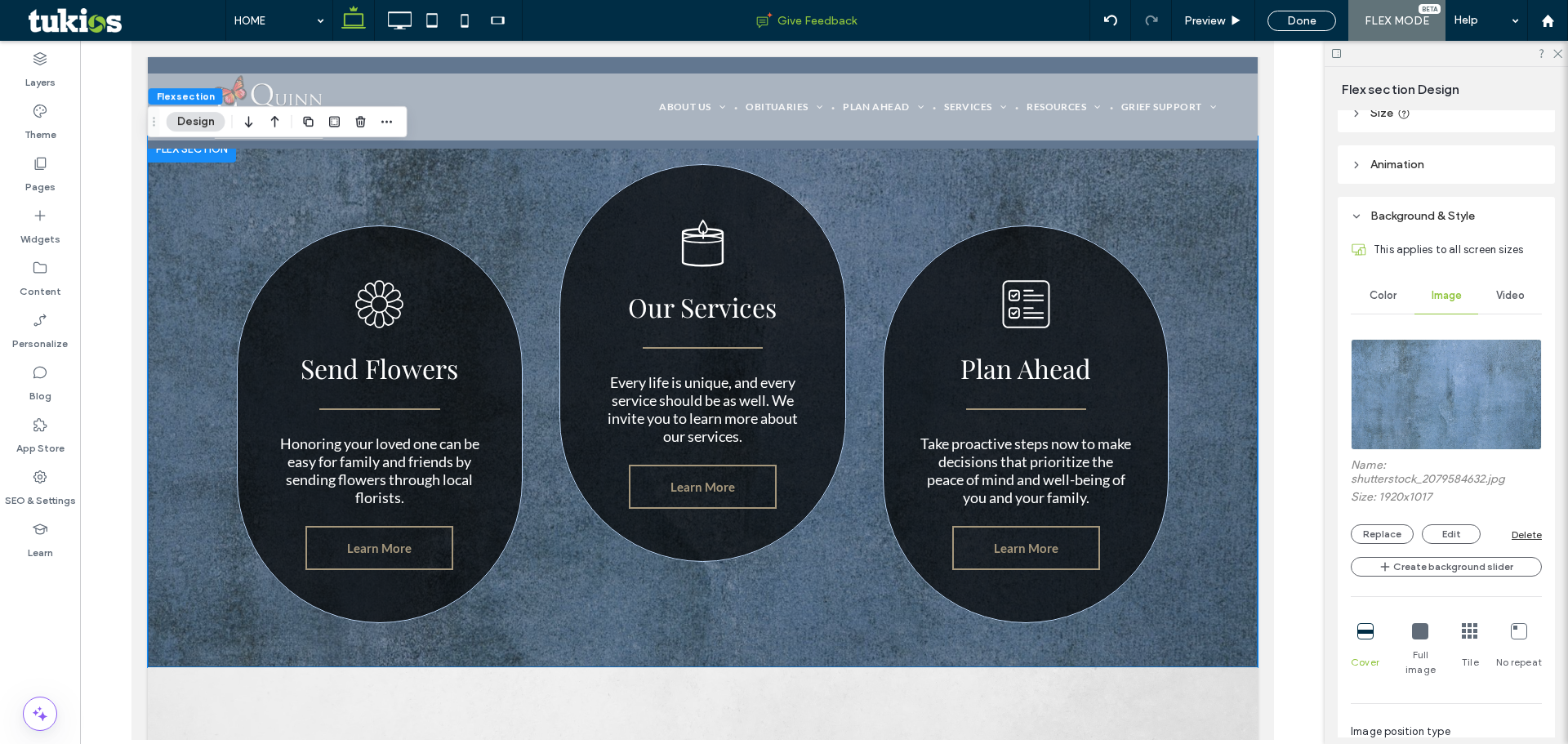
scroll to position [2336, 0]
click at [1292, 16] on div "Done" at bounding box center [1301, 21] width 69 height 20
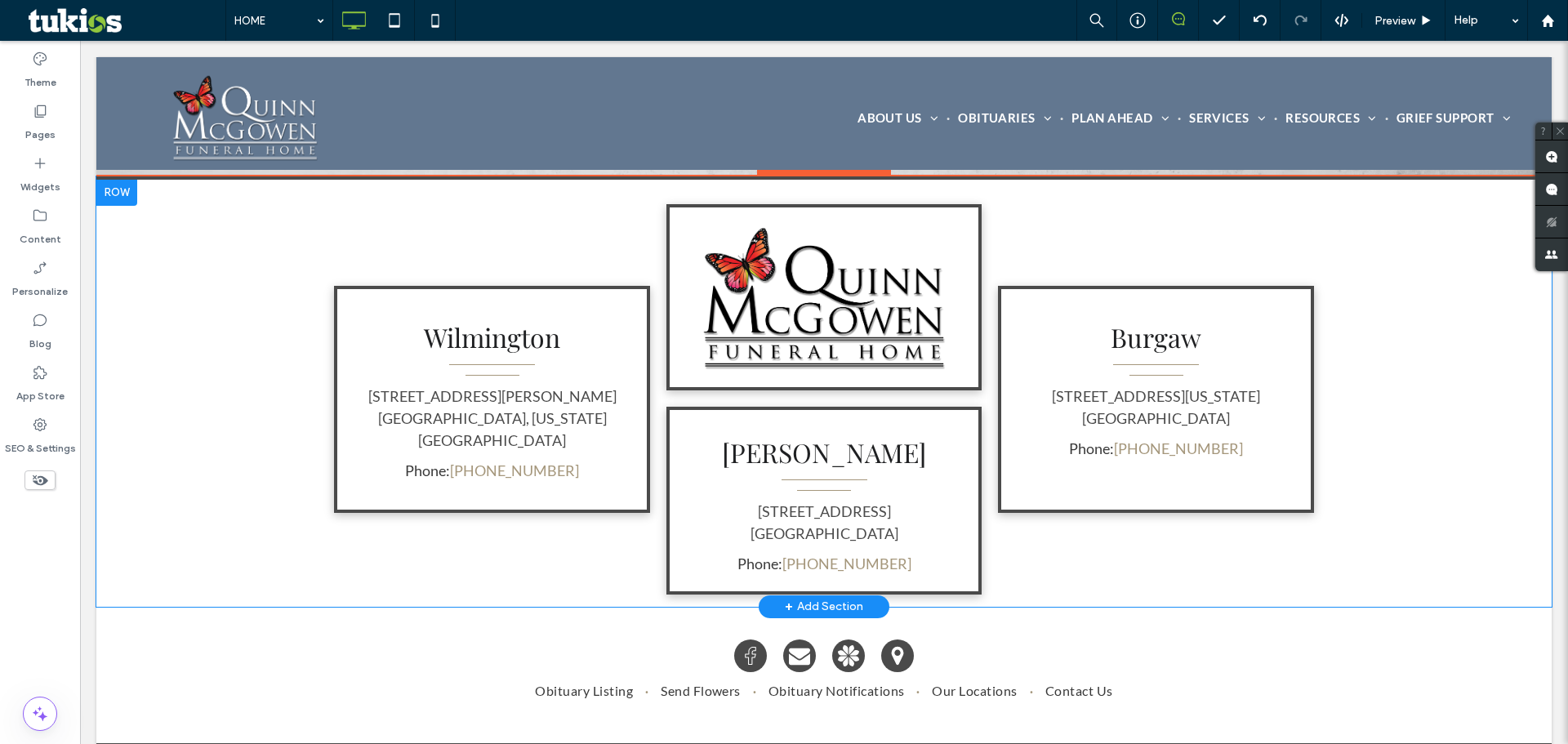
scroll to position [4847, 0]
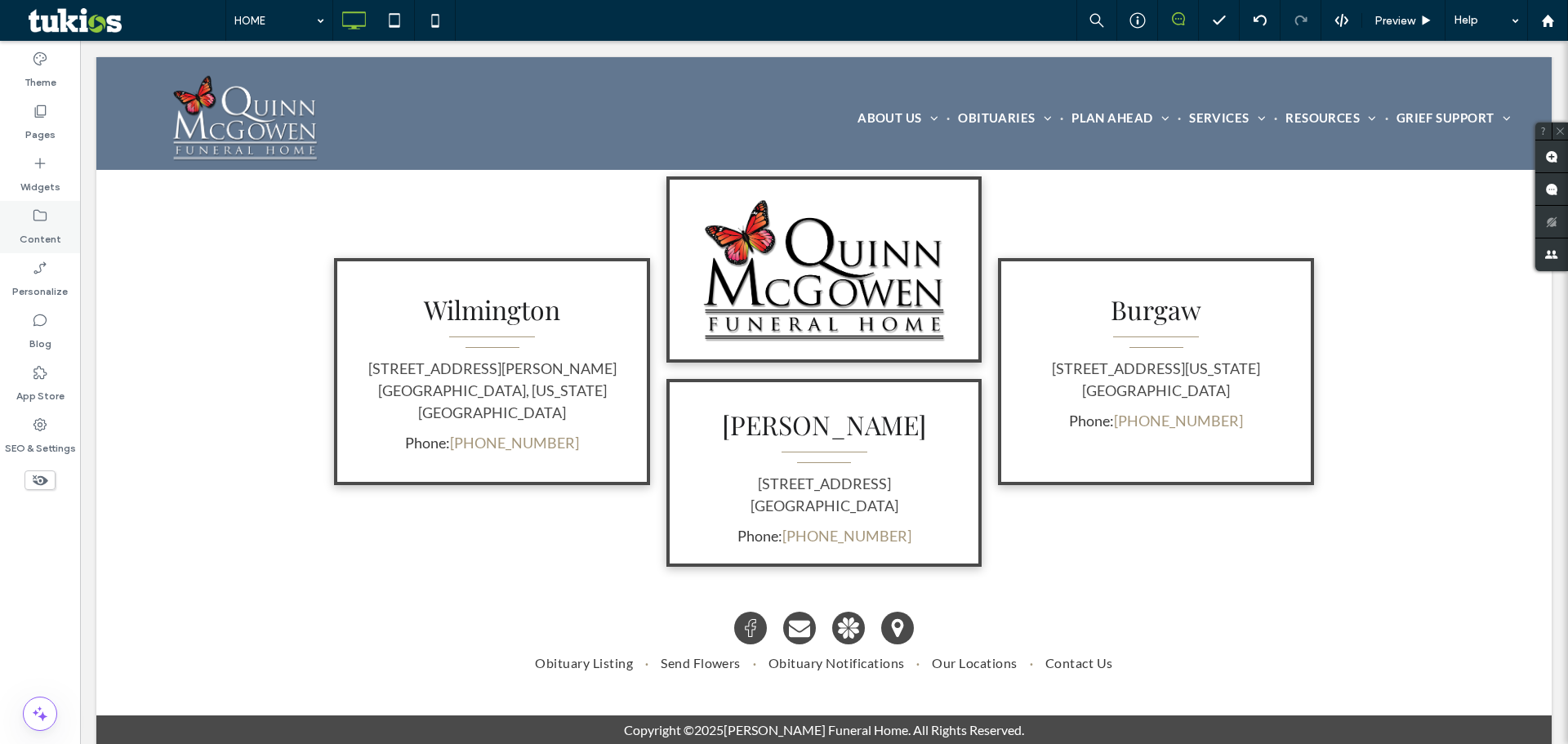
click at [42, 215] on icon at bounding box center [40, 215] width 16 height 16
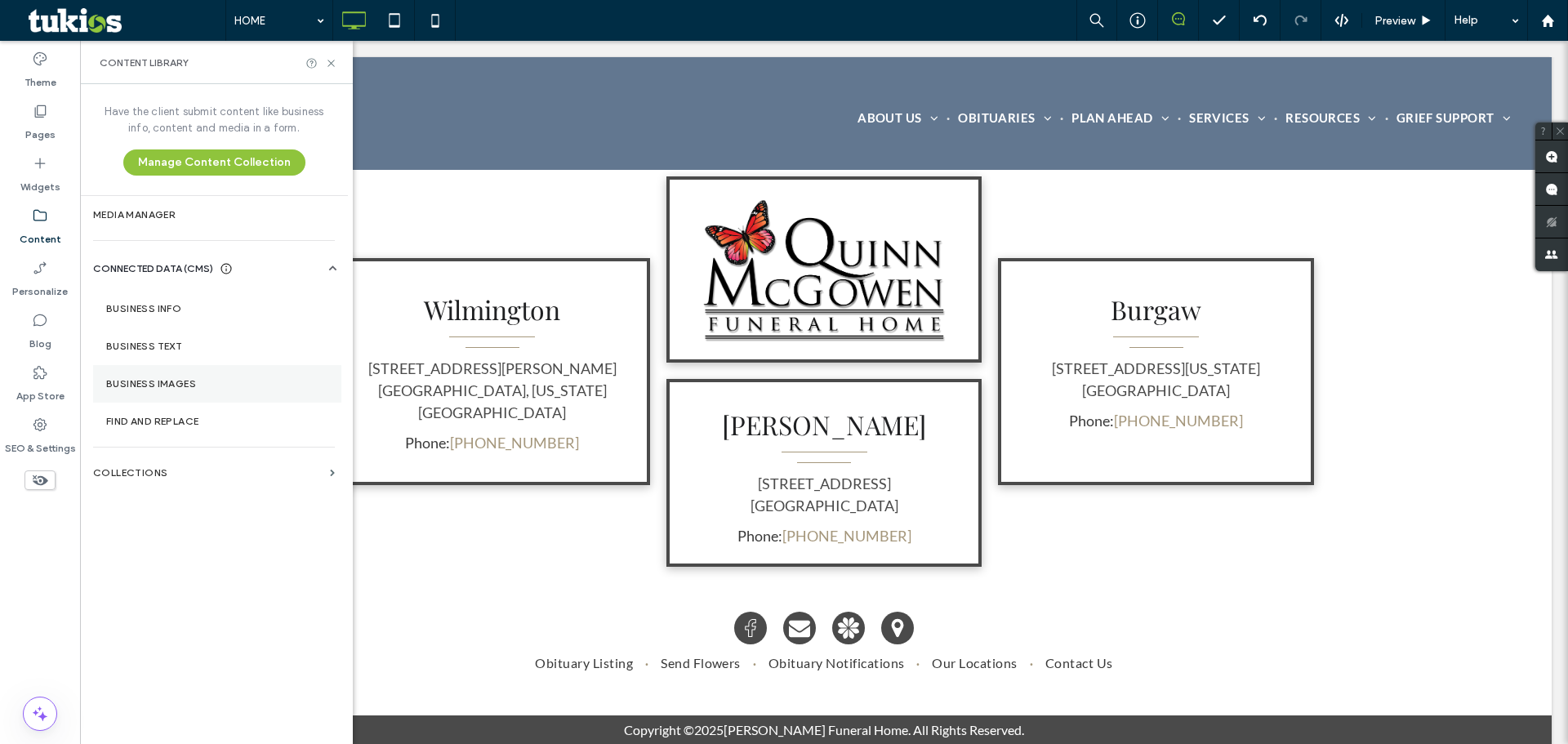
click at [167, 390] on section "Business Images" at bounding box center [217, 384] width 248 height 38
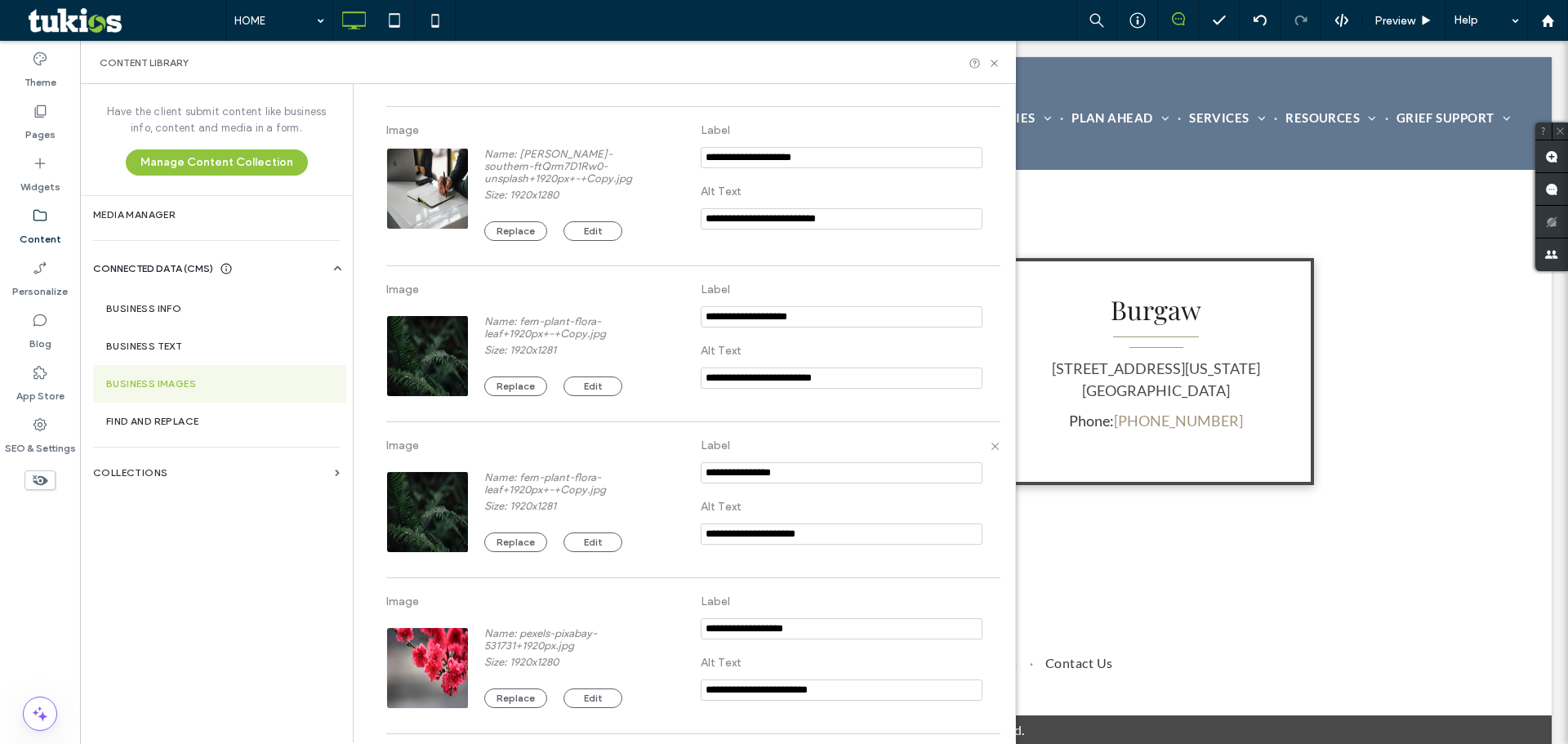
scroll to position [653, 0]
click at [522, 380] on button "Replace" at bounding box center [516, 385] width 63 height 19
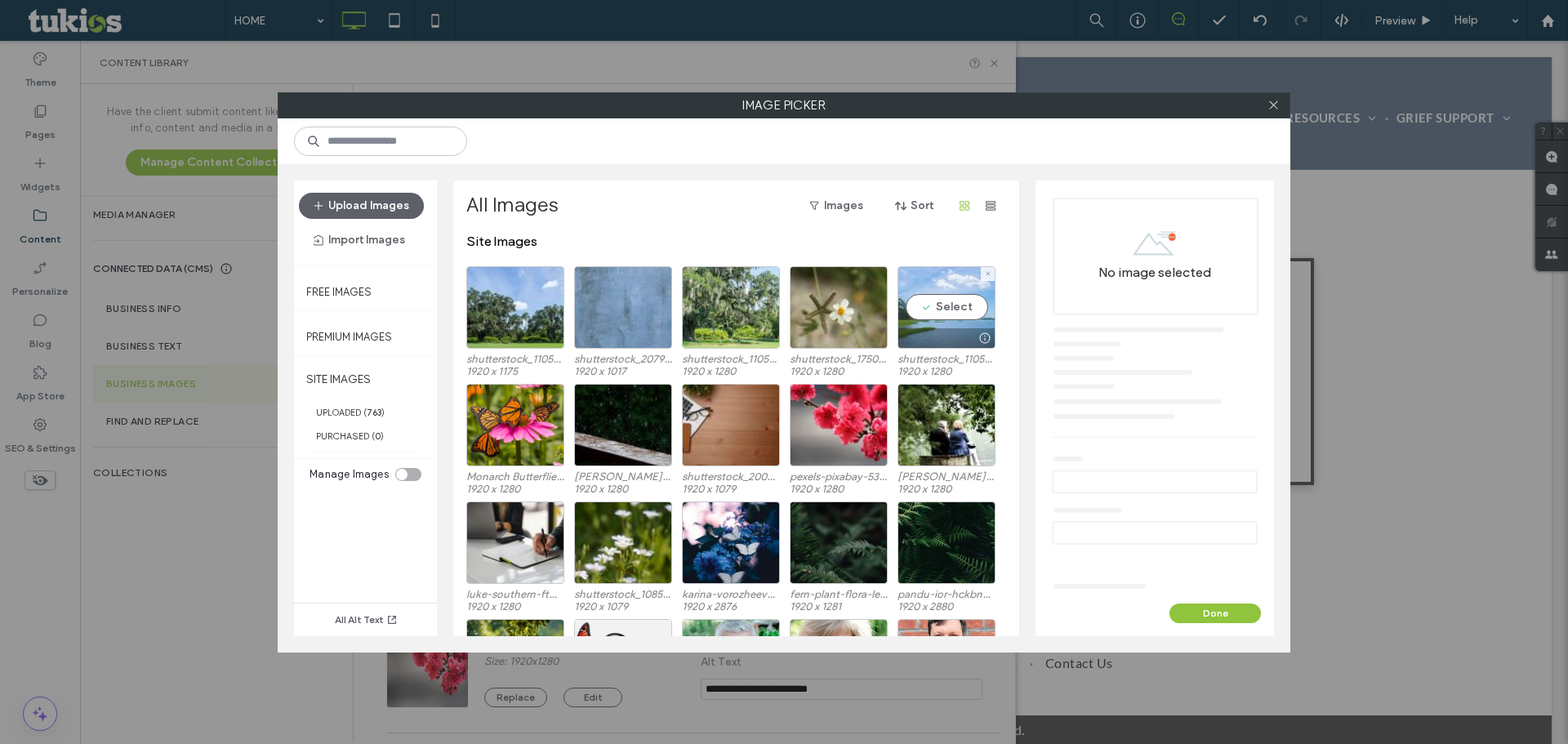
click at [956, 316] on div "Select" at bounding box center [946, 307] width 98 height 82
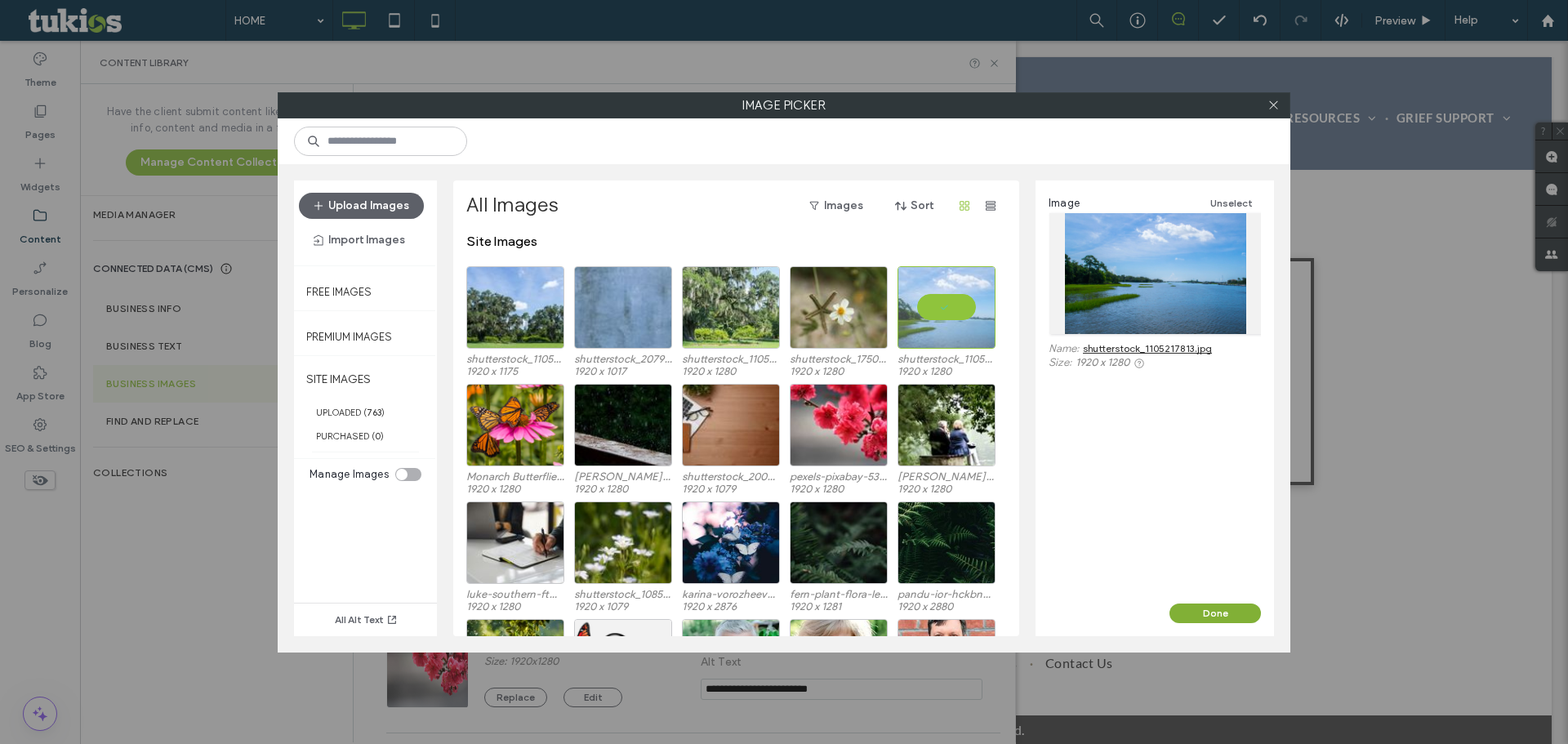
click at [1193, 613] on button "Done" at bounding box center [1215, 613] width 92 height 19
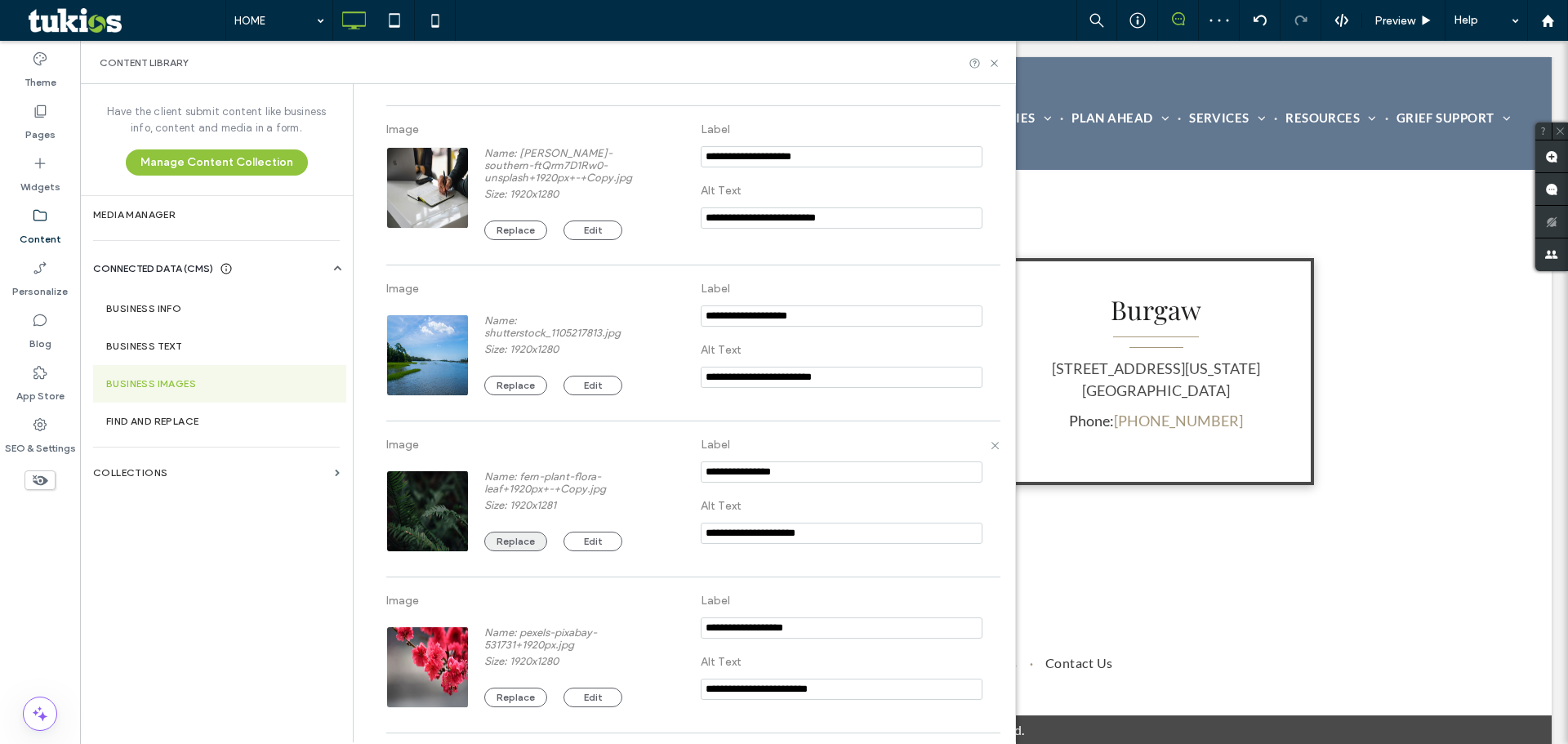
click at [495, 542] on button "Replace" at bounding box center [516, 541] width 63 height 19
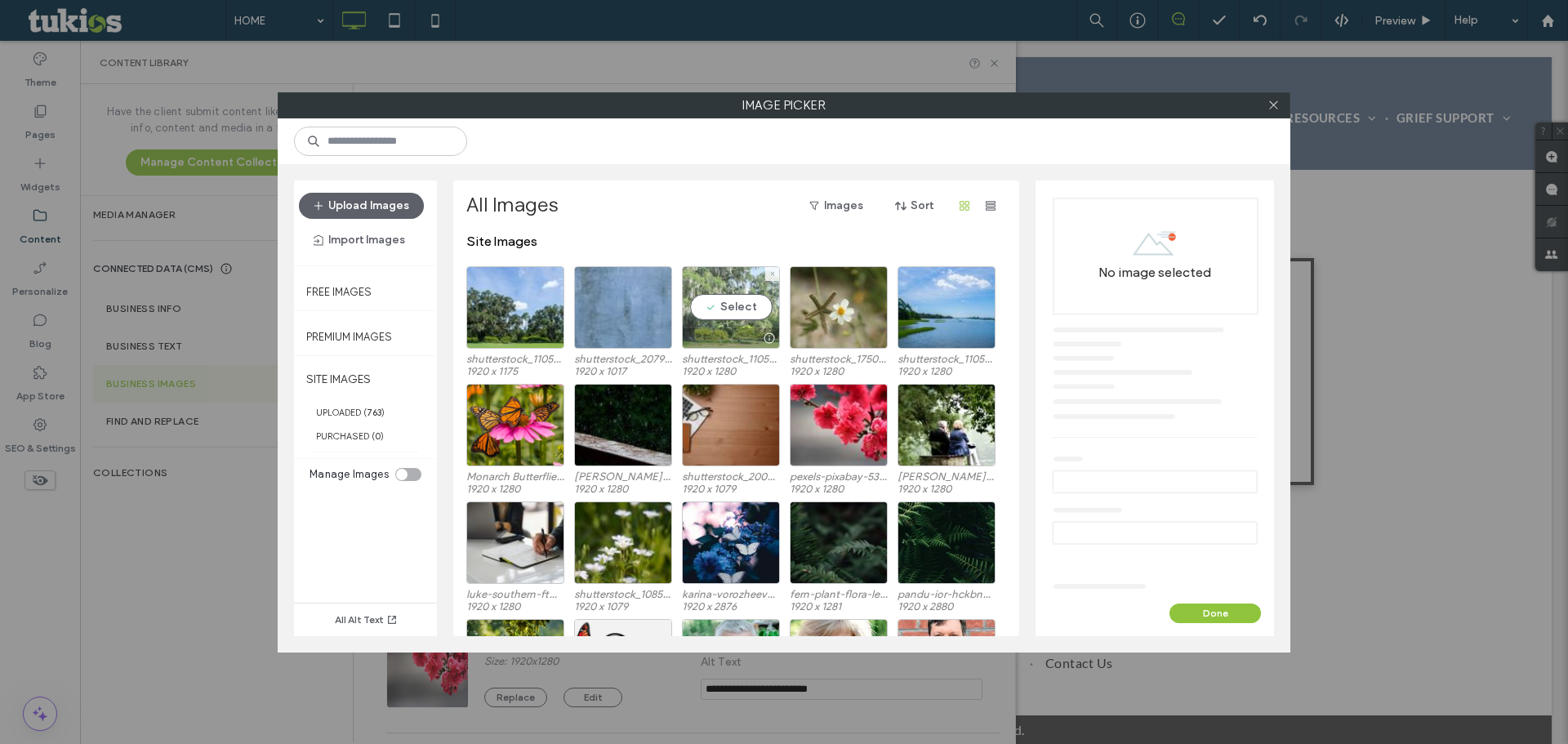
click at [729, 312] on div "Select" at bounding box center [730, 307] width 98 height 82
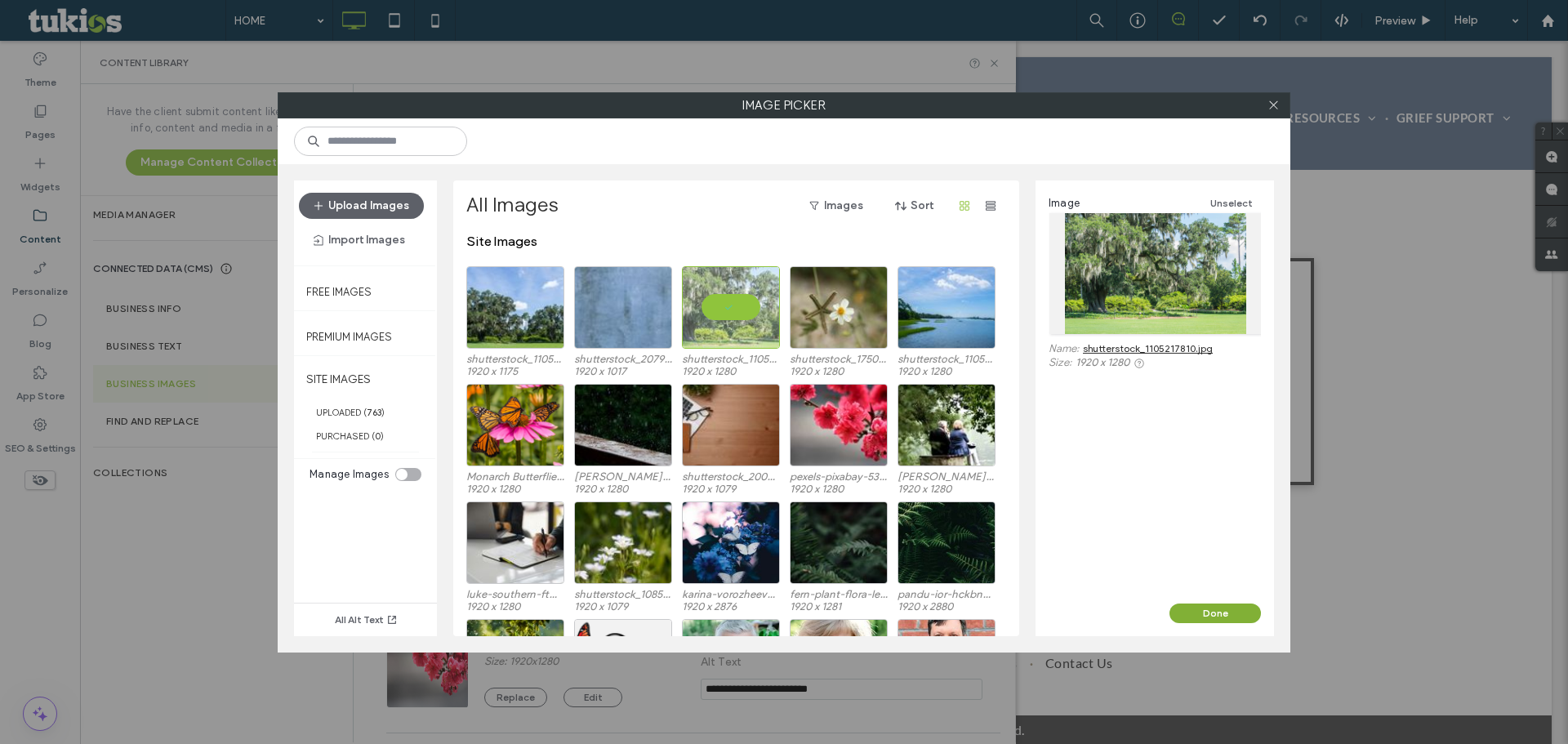
click at [1224, 613] on button "Done" at bounding box center [1215, 613] width 92 height 19
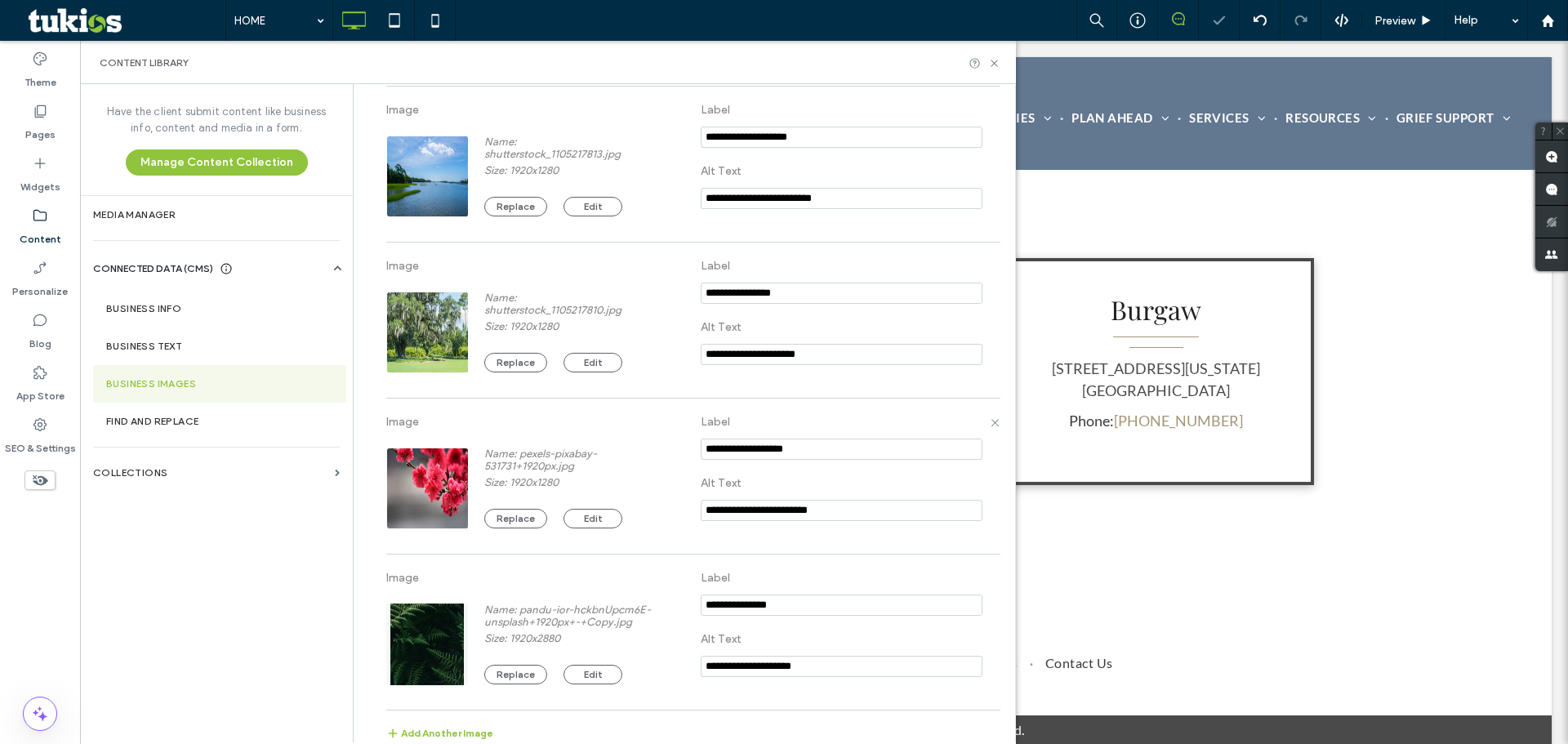
scroll to position [842, 0]
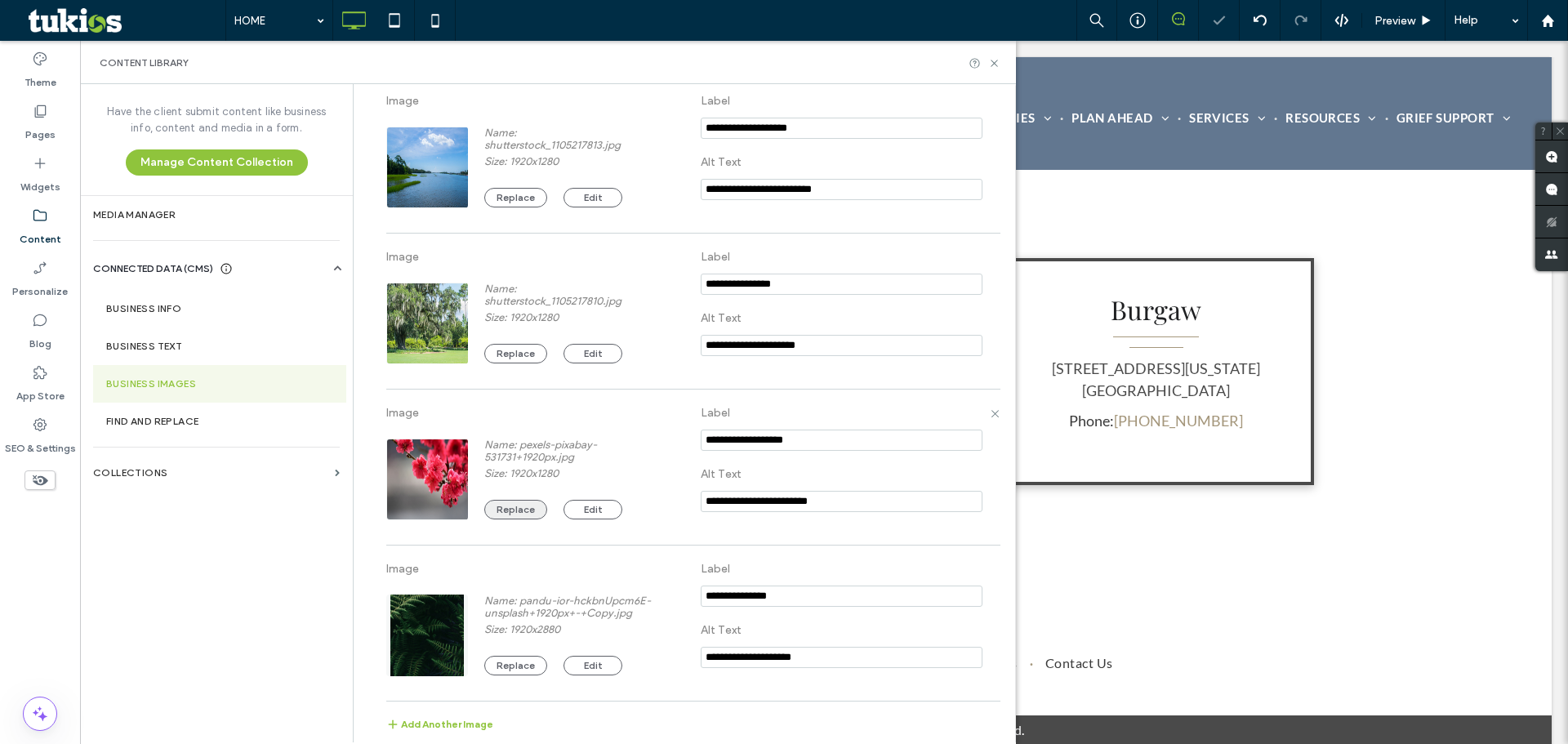
click at [518, 508] on button "Replace" at bounding box center [516, 509] width 63 height 19
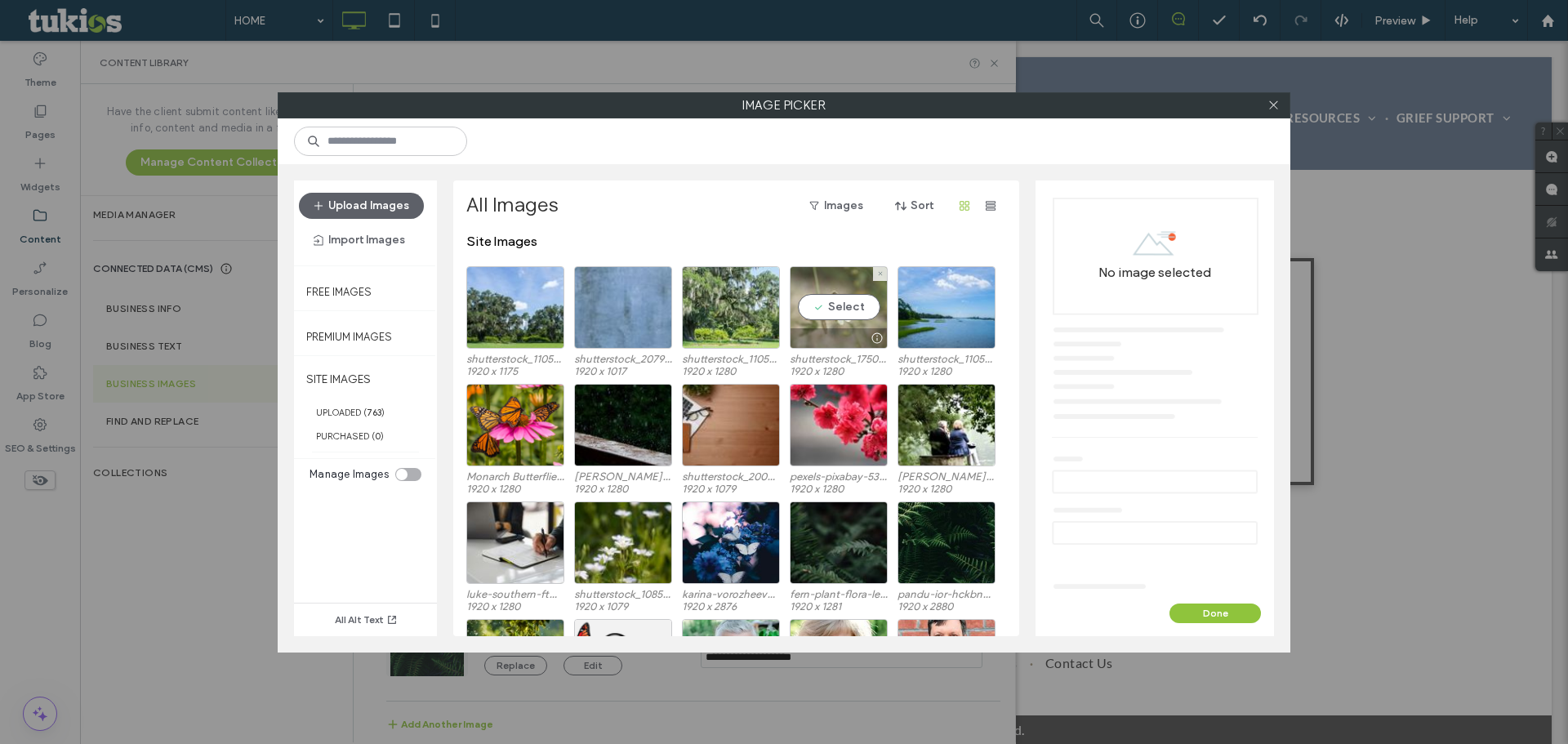
click at [821, 298] on div "Select" at bounding box center [839, 307] width 98 height 82
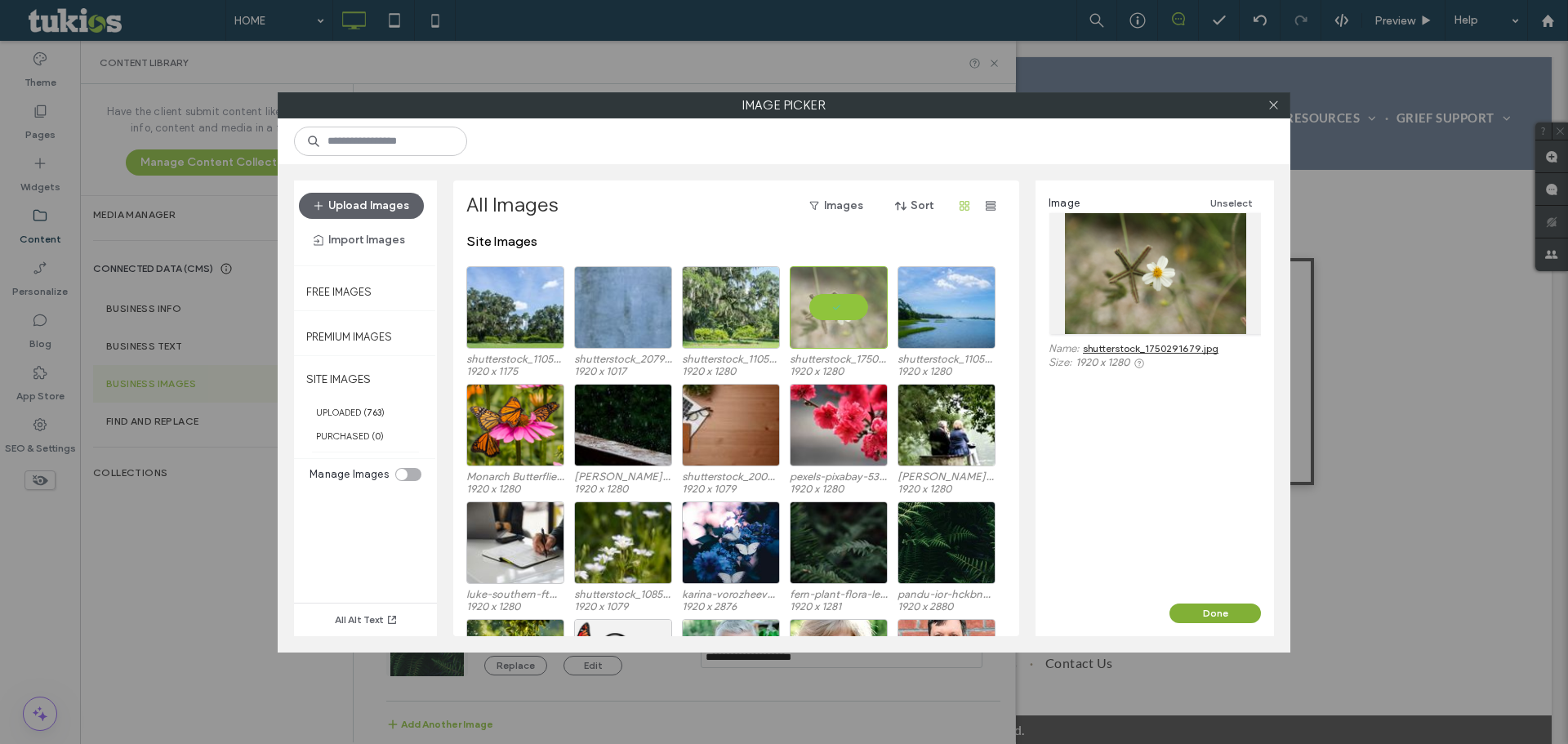
click at [1204, 608] on button "Done" at bounding box center [1215, 613] width 92 height 19
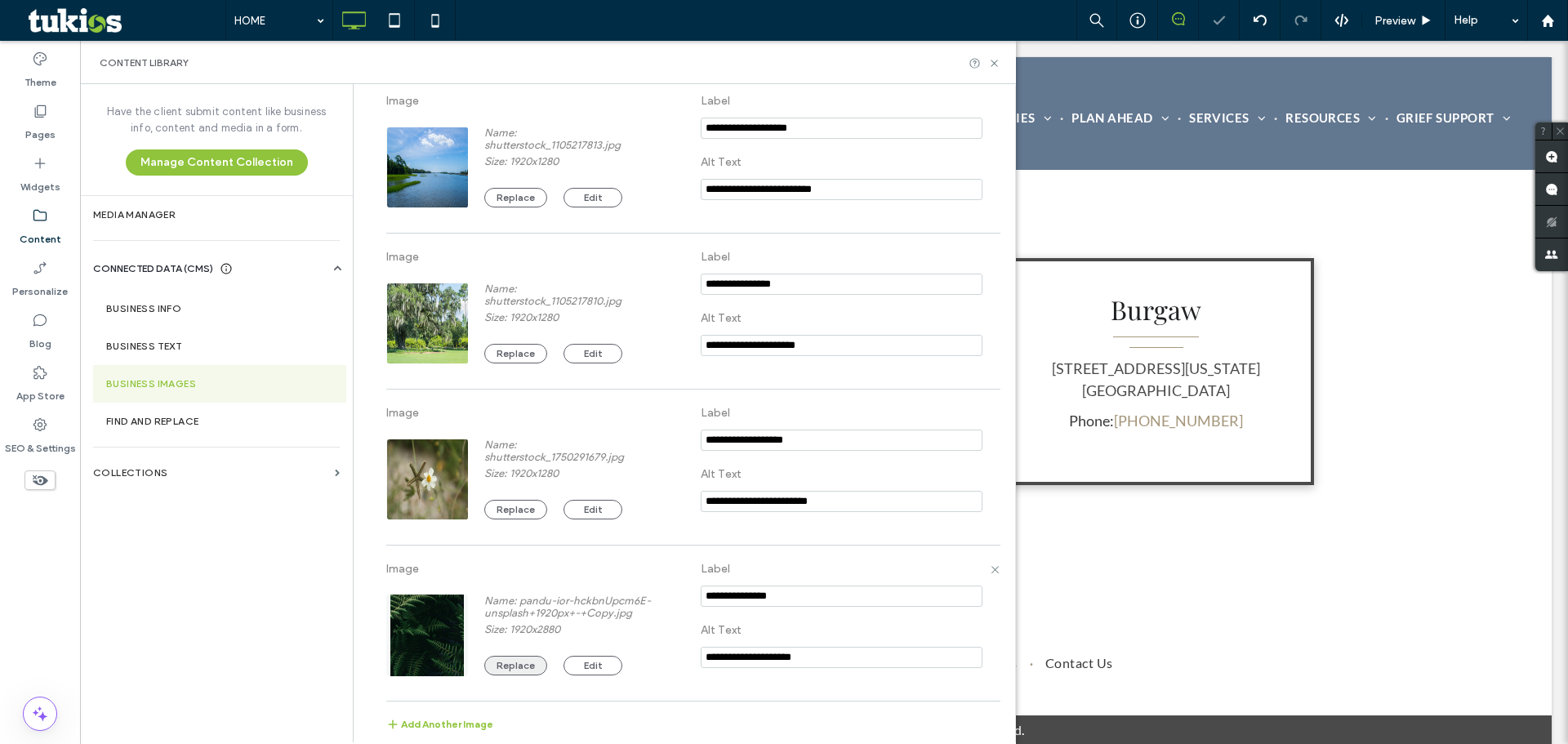
click at [508, 658] on button "Replace" at bounding box center [516, 665] width 63 height 19
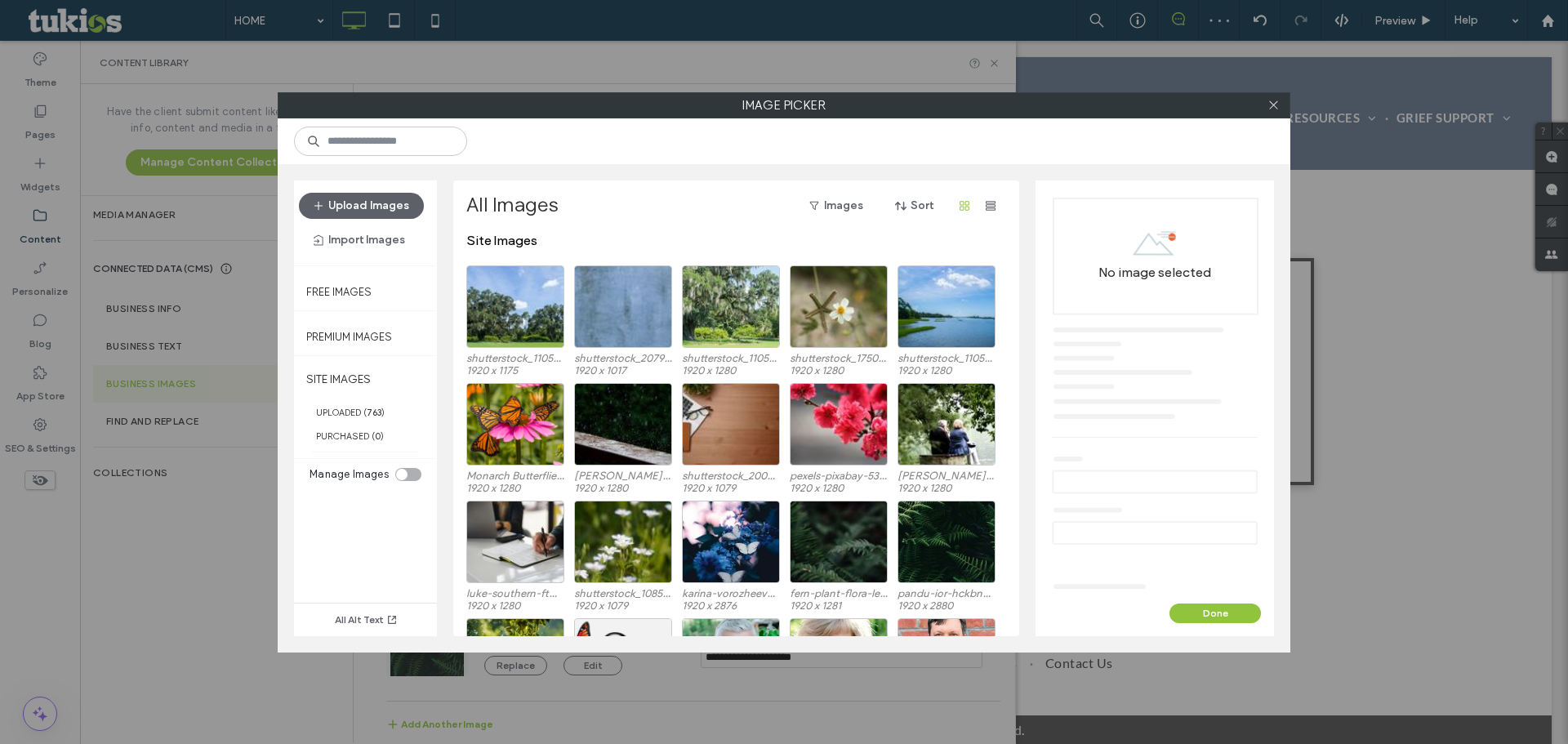
scroll to position [0, 0]
click at [517, 306] on div "Select" at bounding box center [515, 307] width 98 height 82
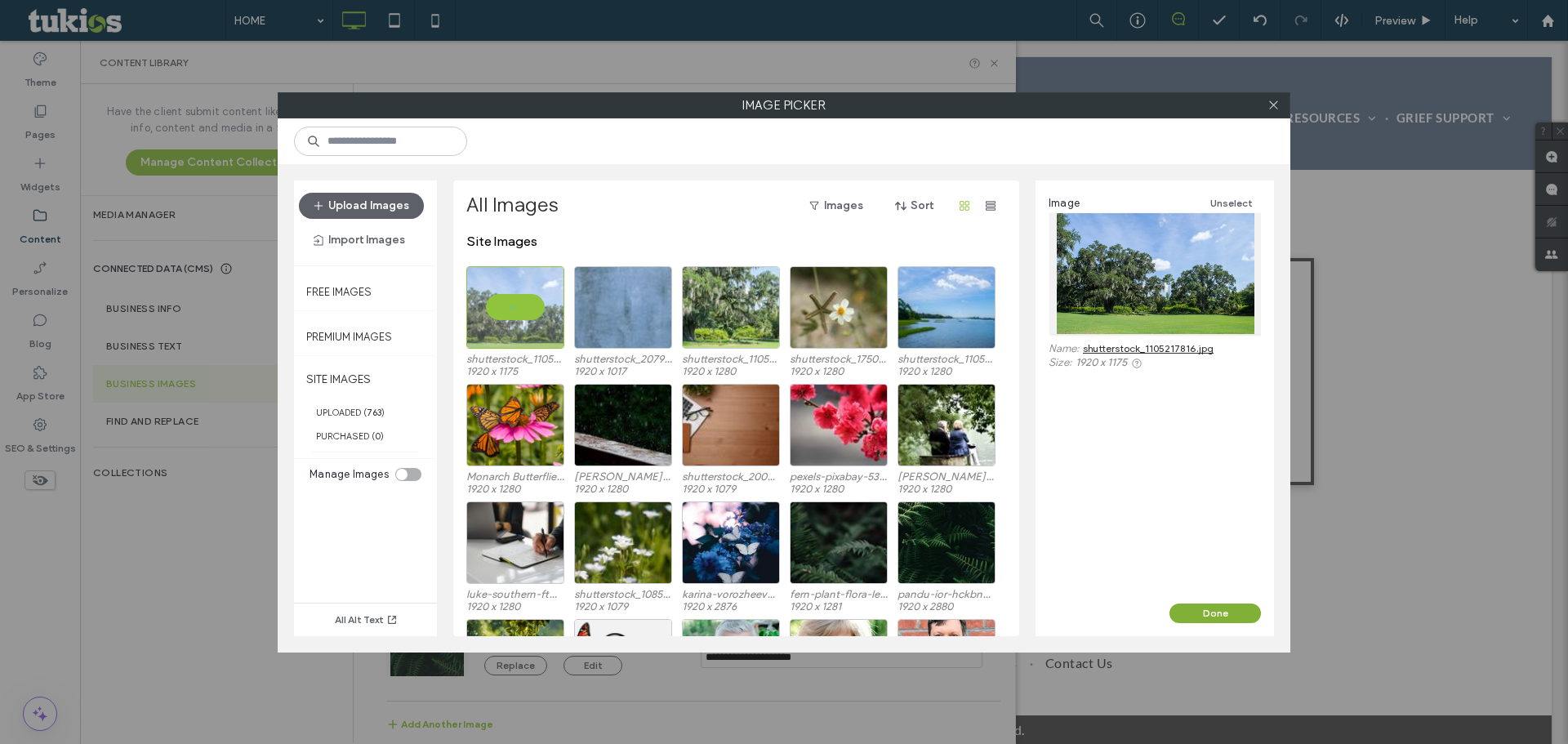
click at [1216, 608] on button "Done" at bounding box center [1215, 613] width 92 height 19
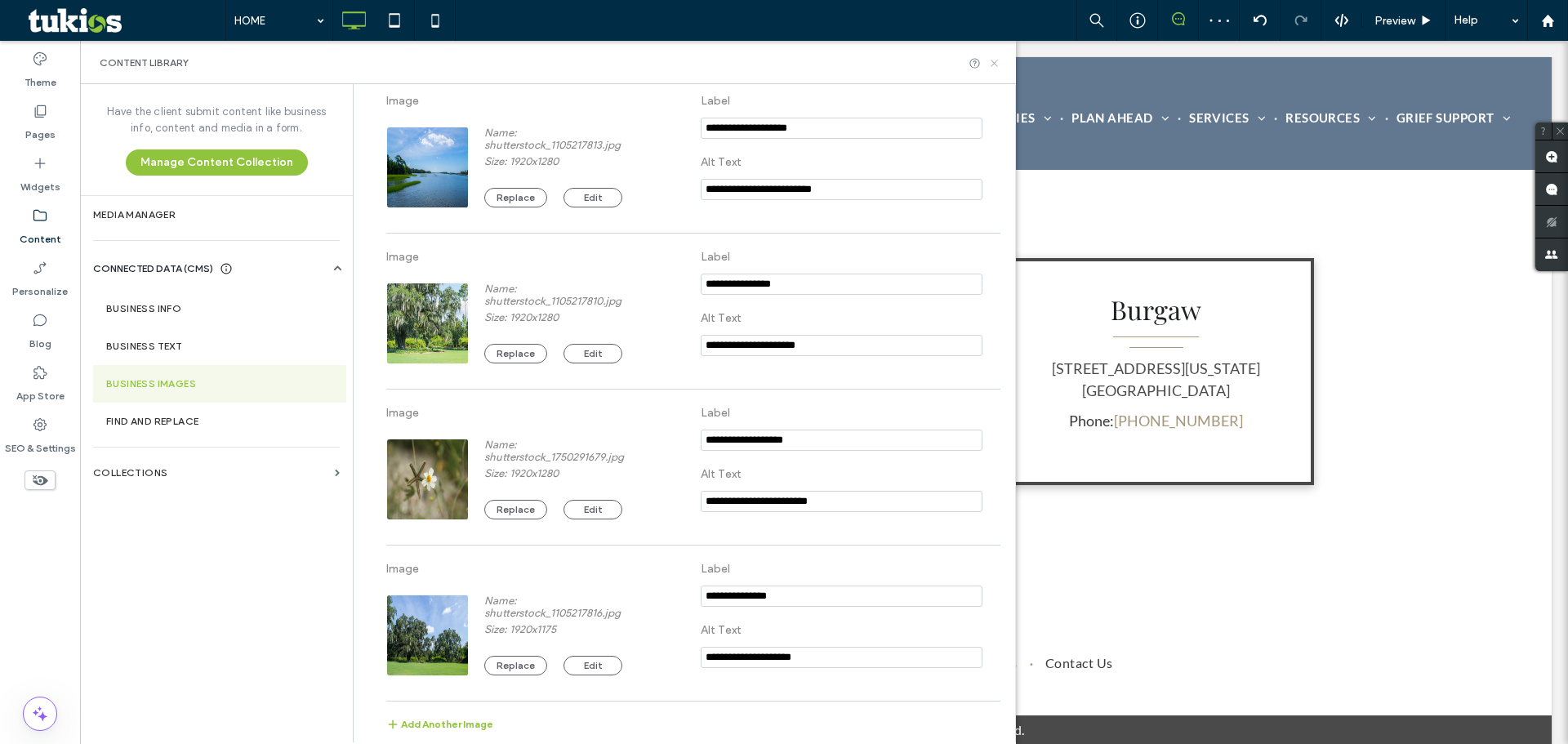
drag, startPoint x: 999, startPoint y: 63, endPoint x: 269, endPoint y: 134, distance: 733.4
click at [999, 63] on icon at bounding box center [993, 63] width 13 height 13
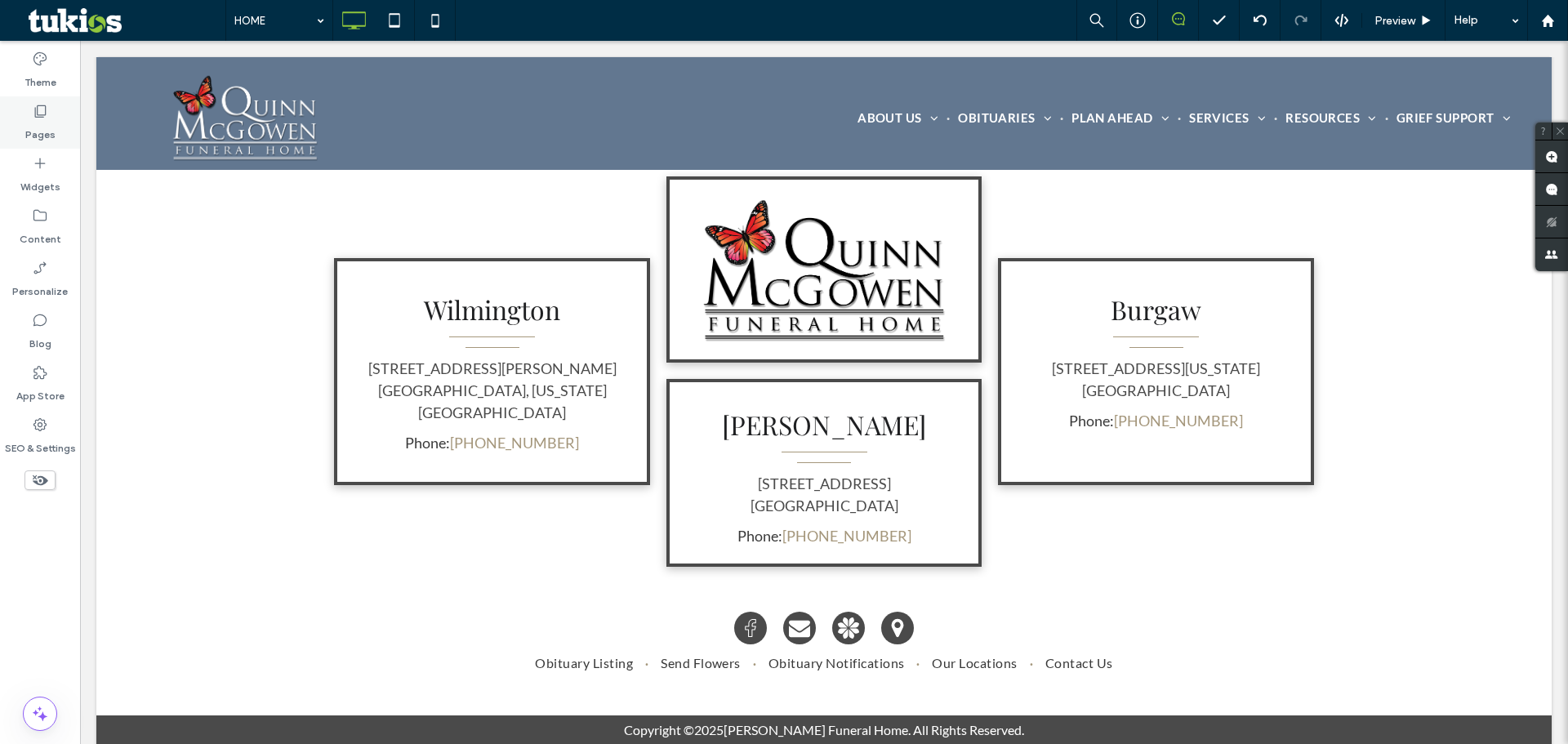
click at [37, 118] on use at bounding box center [41, 111] width 12 height 13
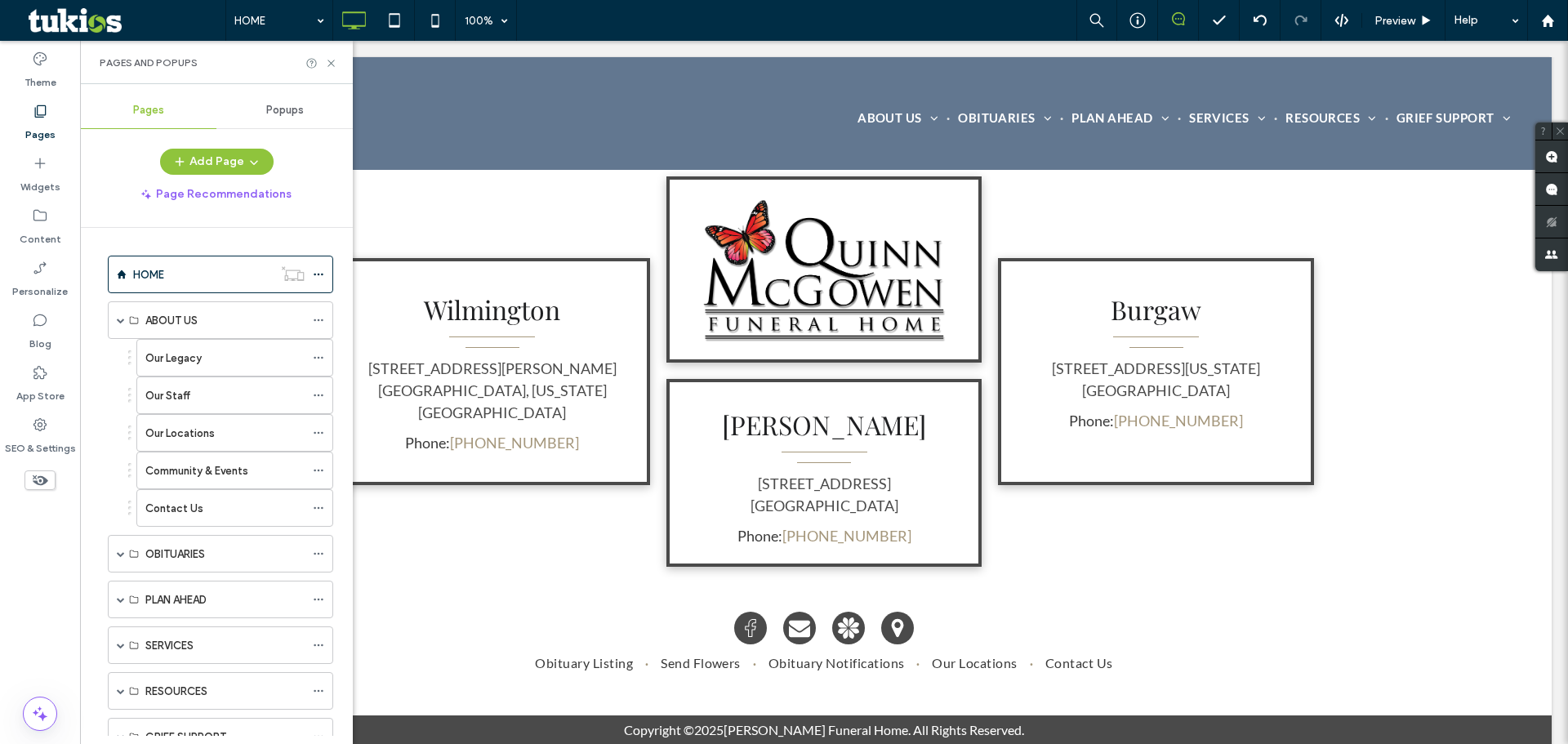
click at [179, 427] on label "Our Locations" at bounding box center [180, 433] width 70 height 29
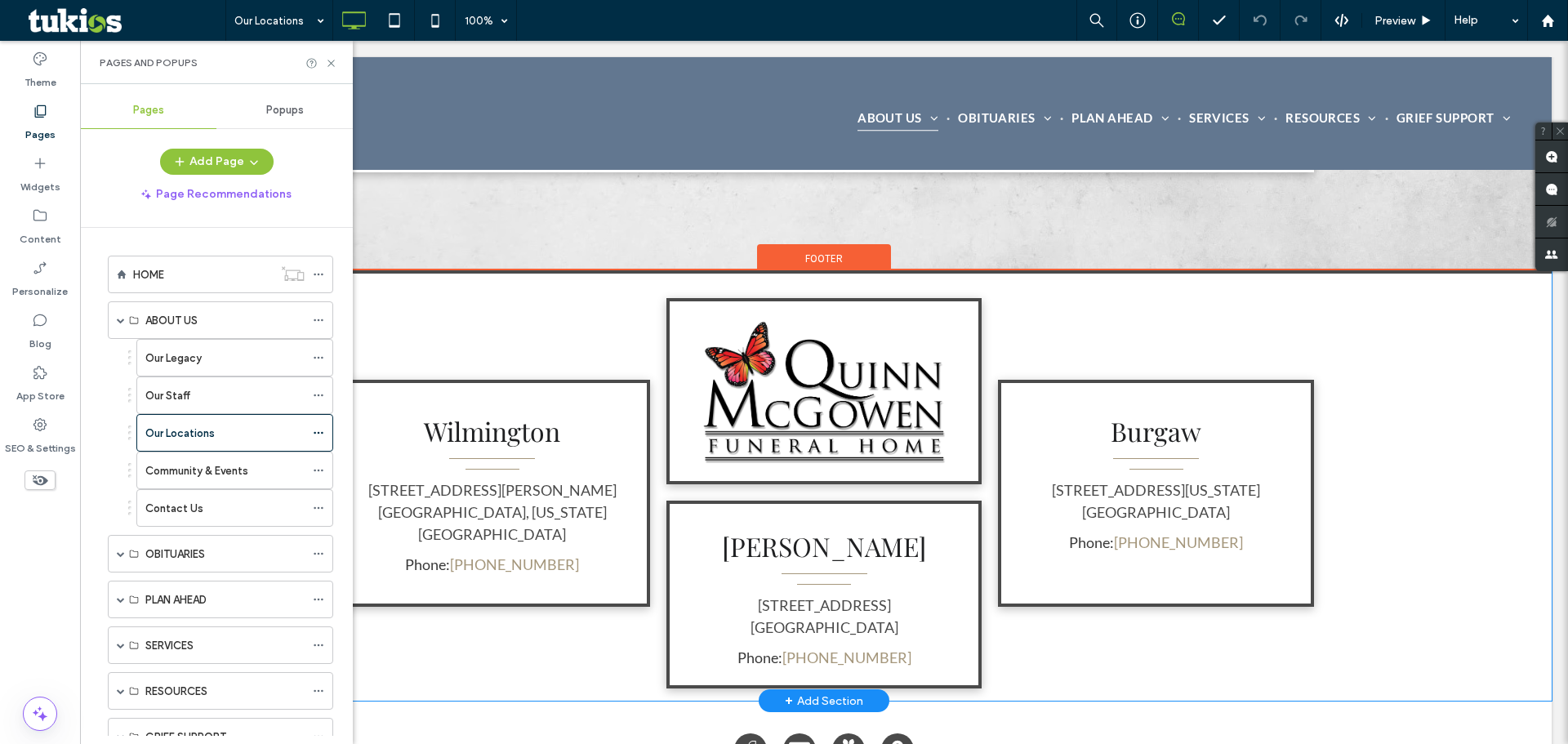
scroll to position [1634, 0]
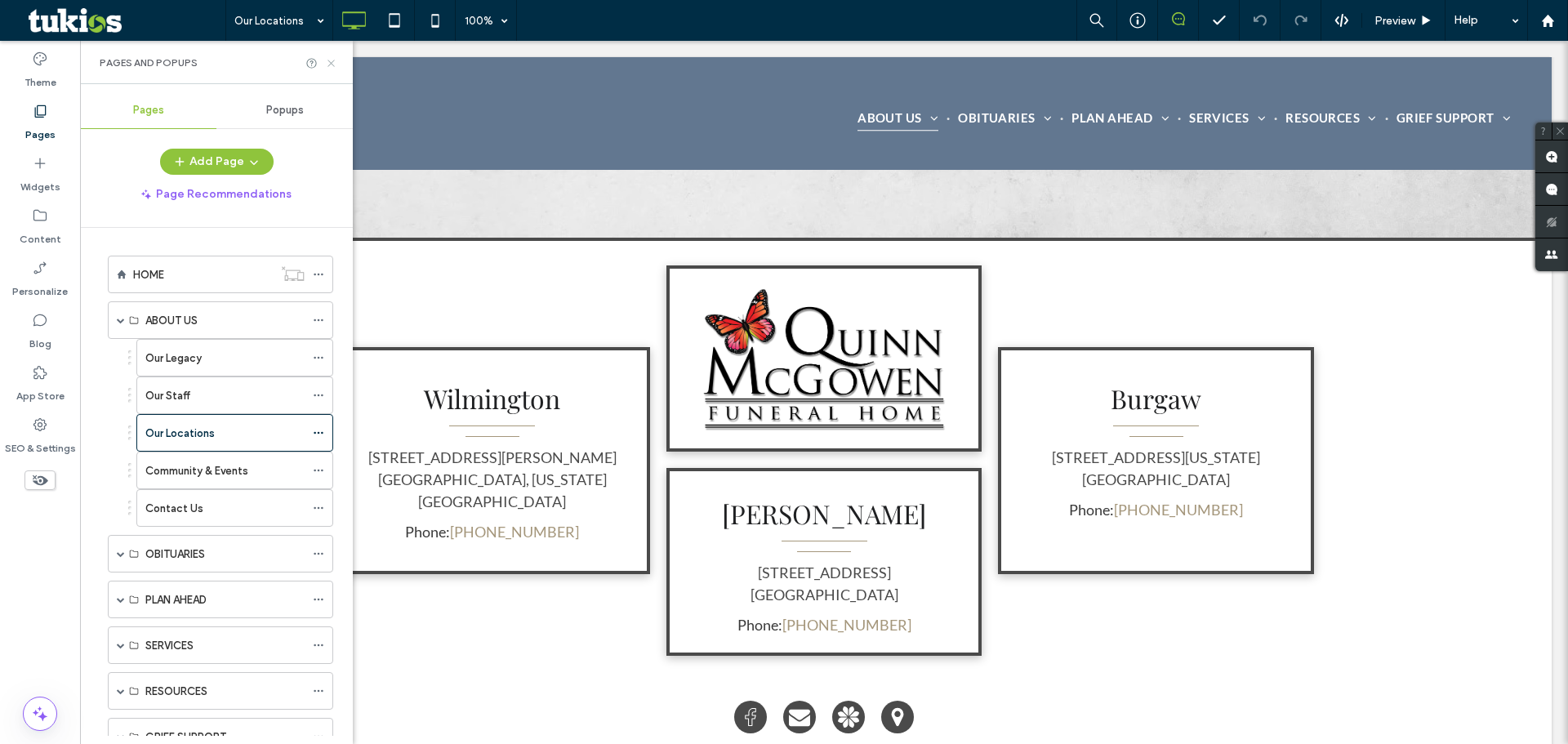
click at [331, 65] on icon at bounding box center [331, 63] width 13 height 13
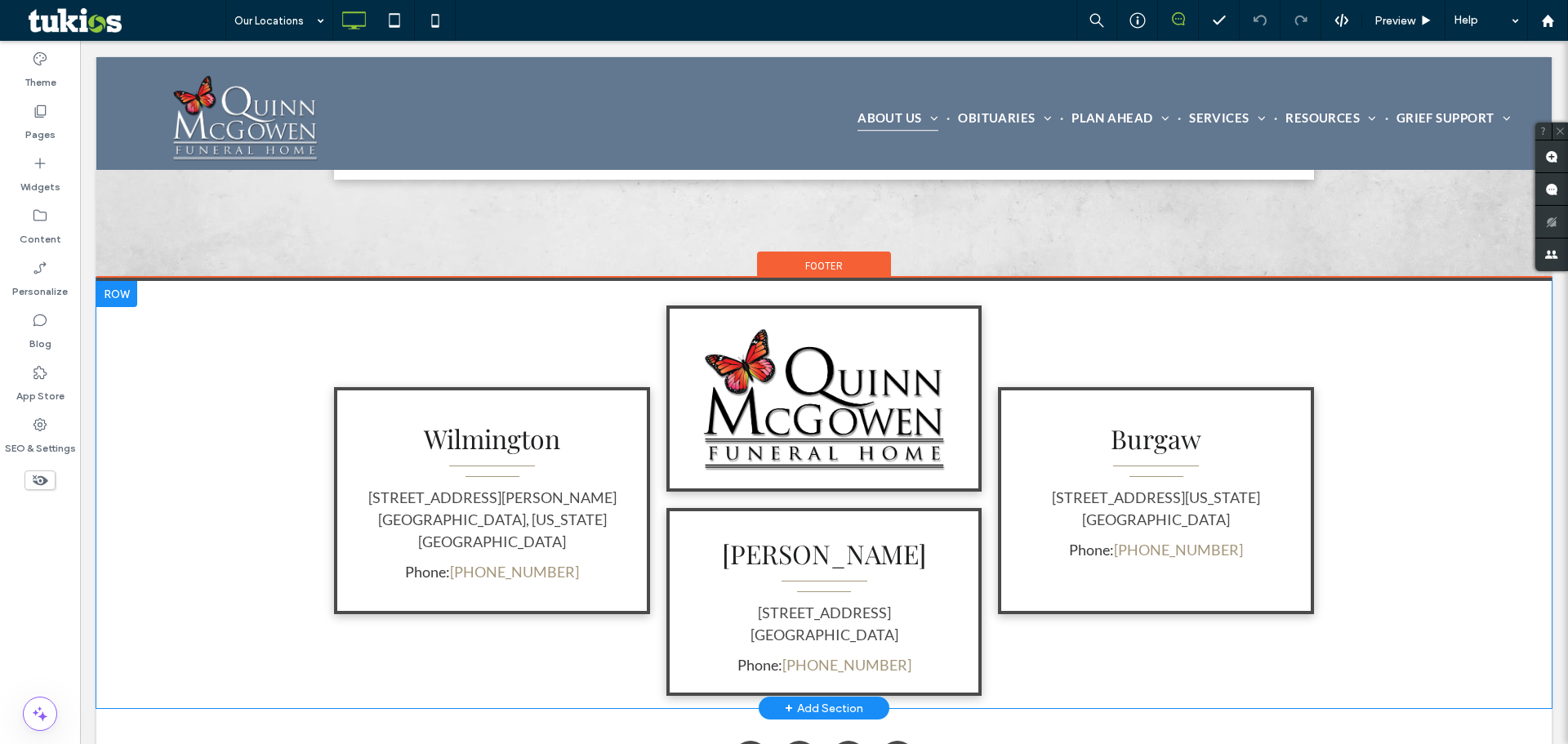
scroll to position [1758, 0]
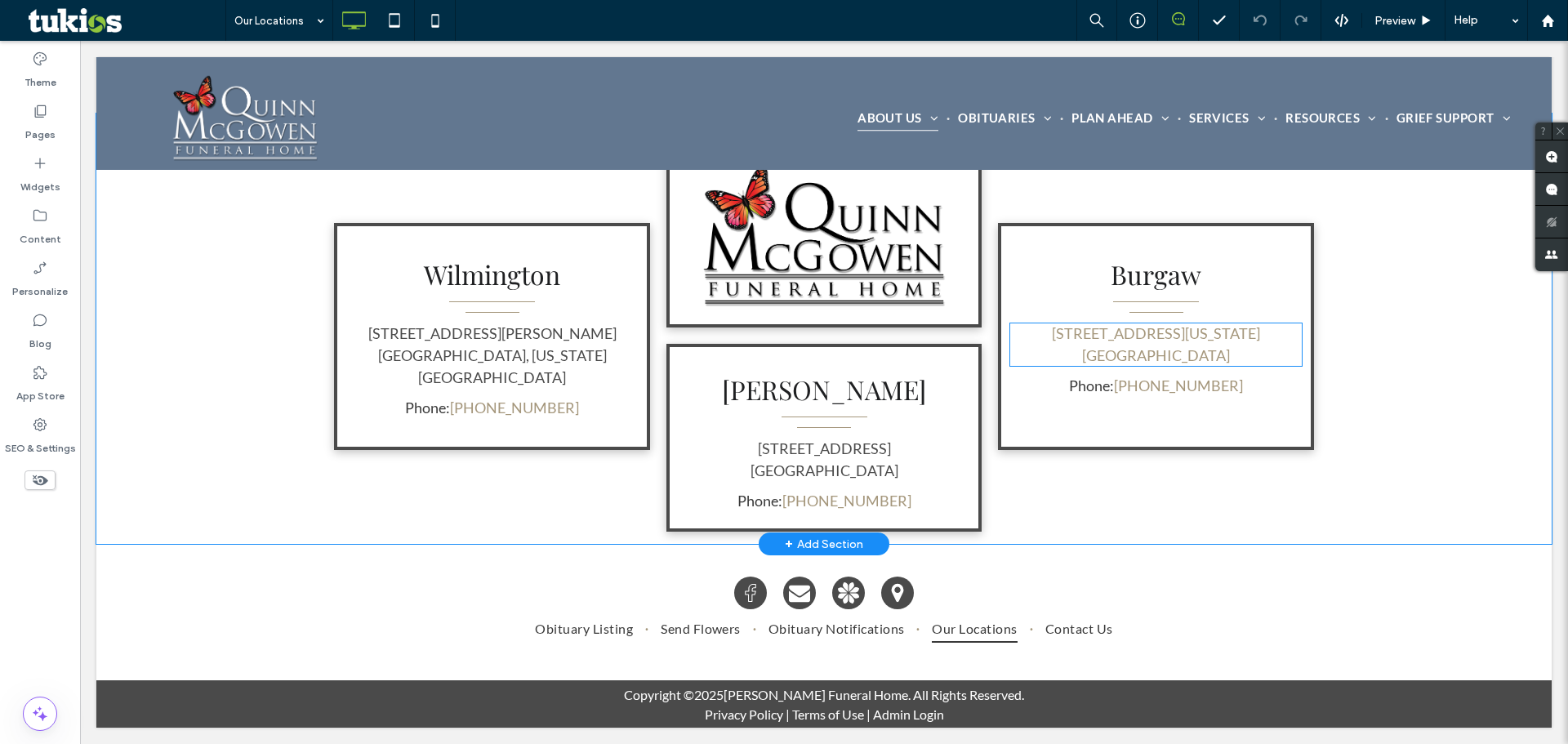
click at [1116, 340] on span at bounding box center [1156, 344] width 293 height 44
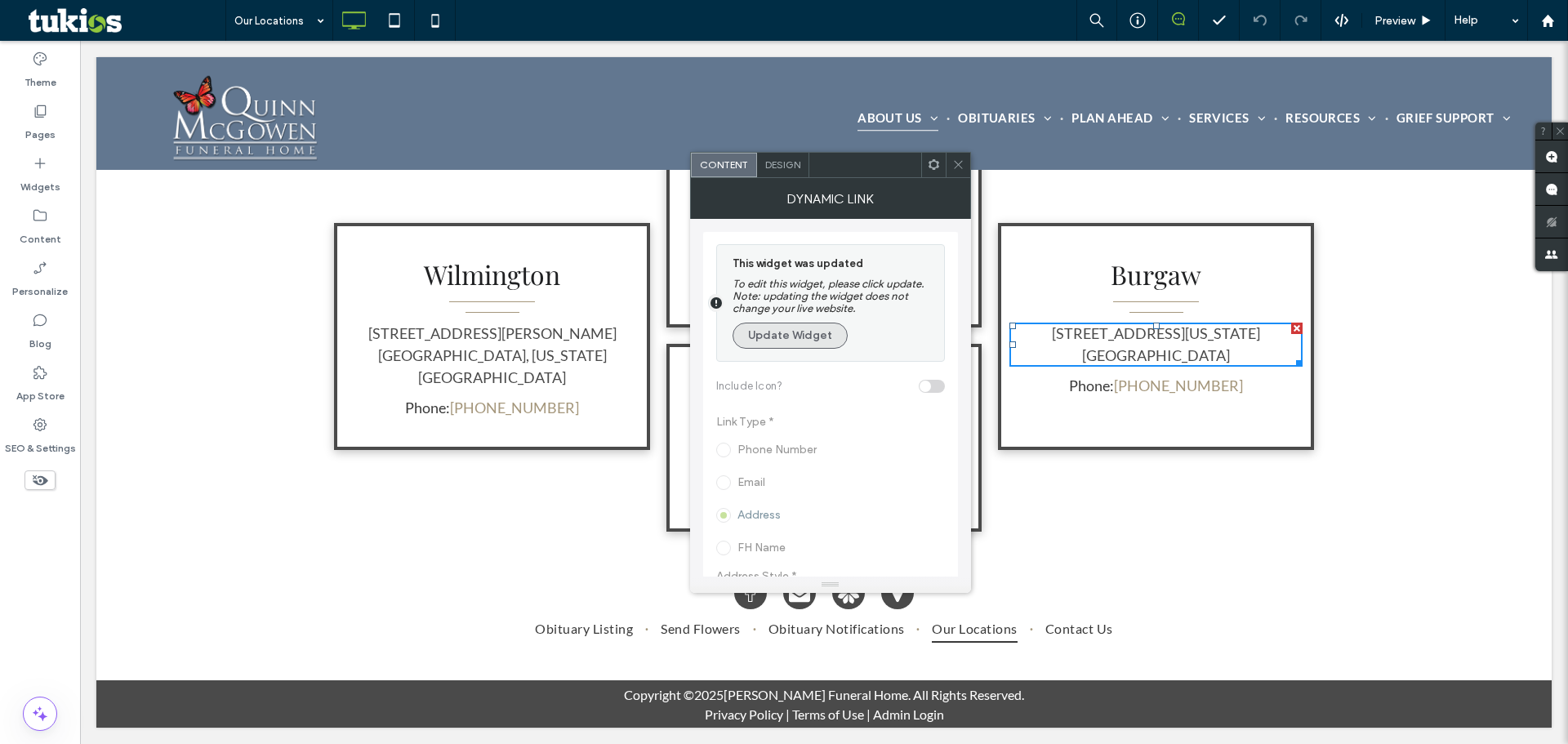
click at [799, 336] on button "Update Widget" at bounding box center [790, 335] width 115 height 26
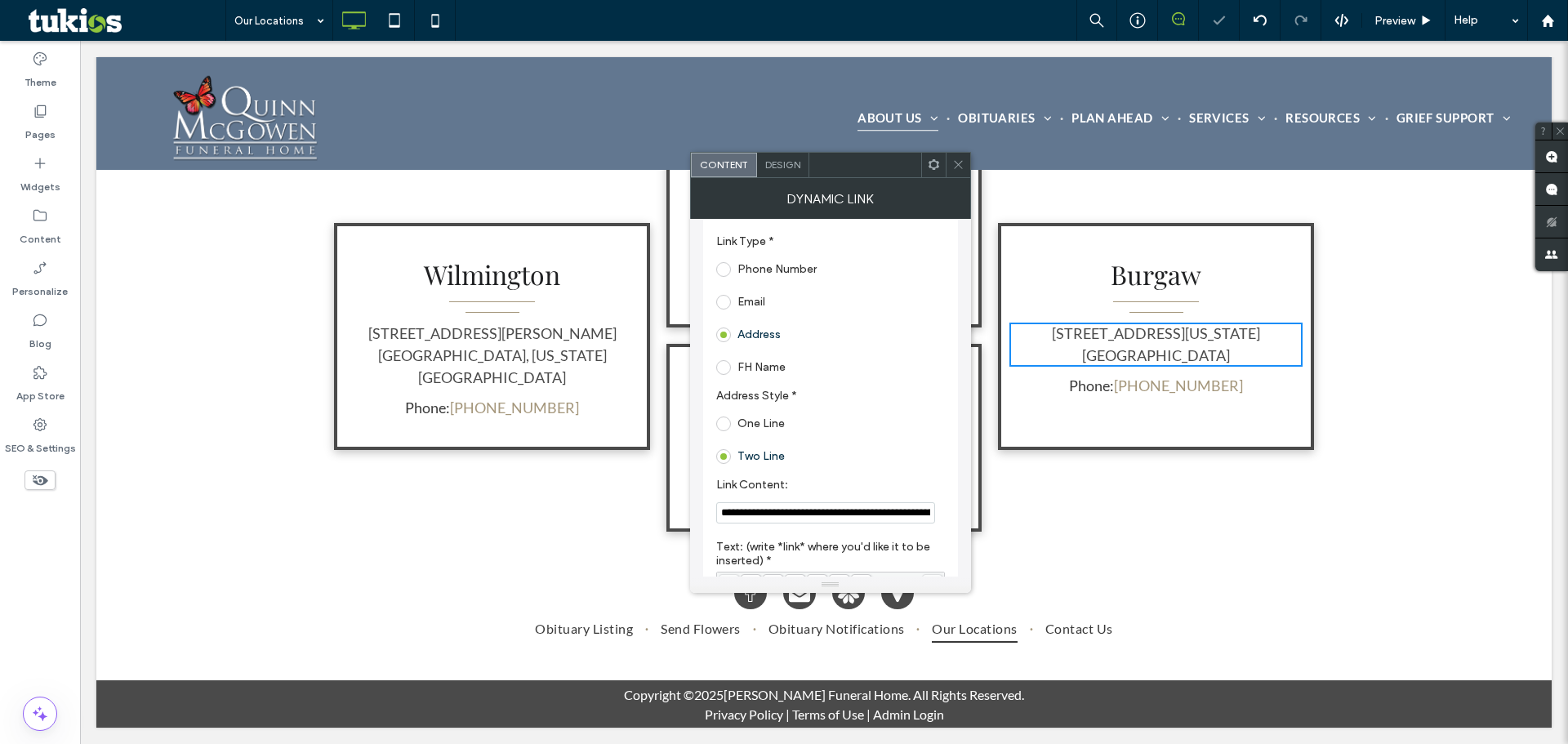
scroll to position [245, 0]
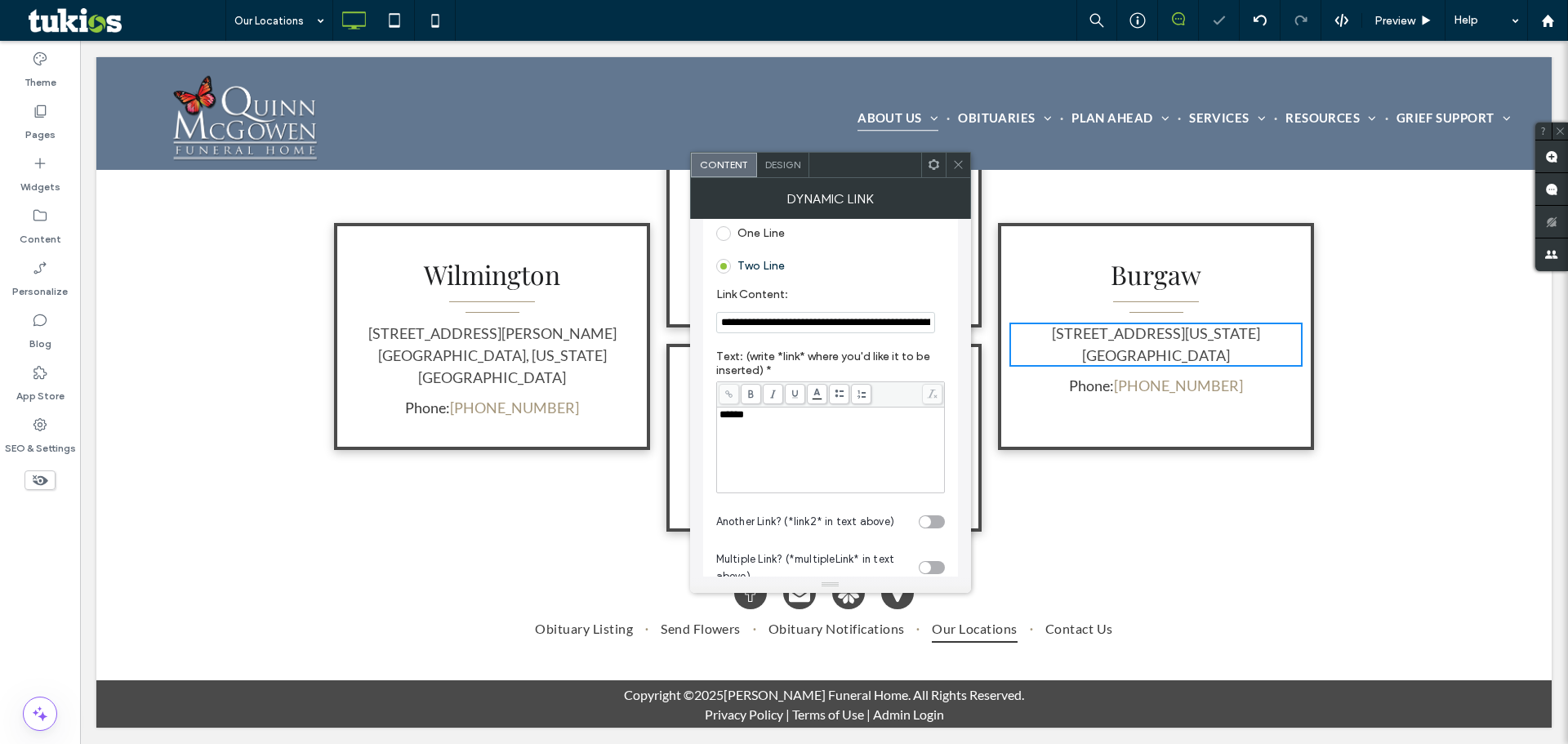
click at [782, 312] on input "**********" at bounding box center [825, 322] width 219 height 21
paste input "Link Content:"
click at [813, 322] on input "**********" at bounding box center [825, 322] width 219 height 21
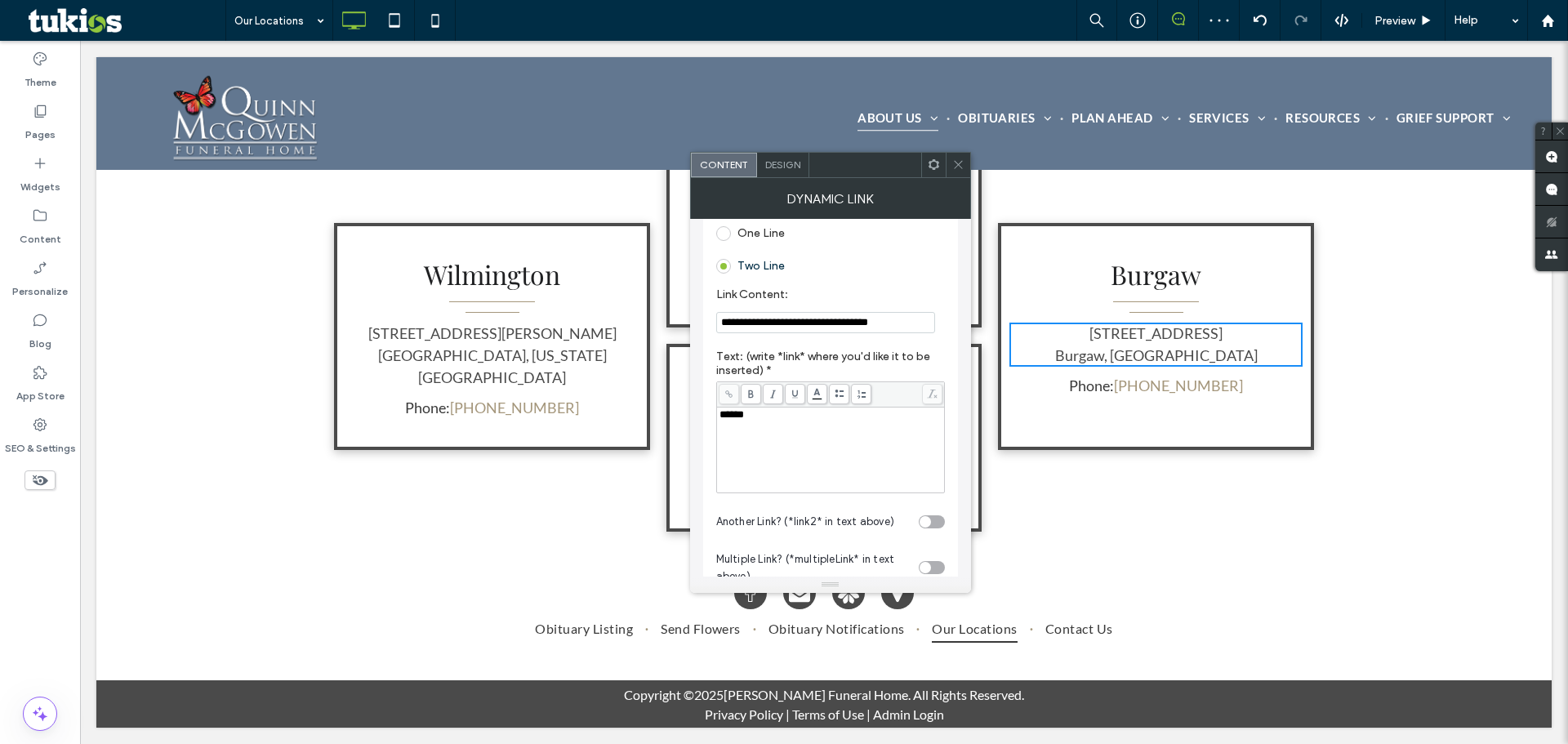
type input "**********"
click at [958, 167] on icon at bounding box center [958, 164] width 13 height 13
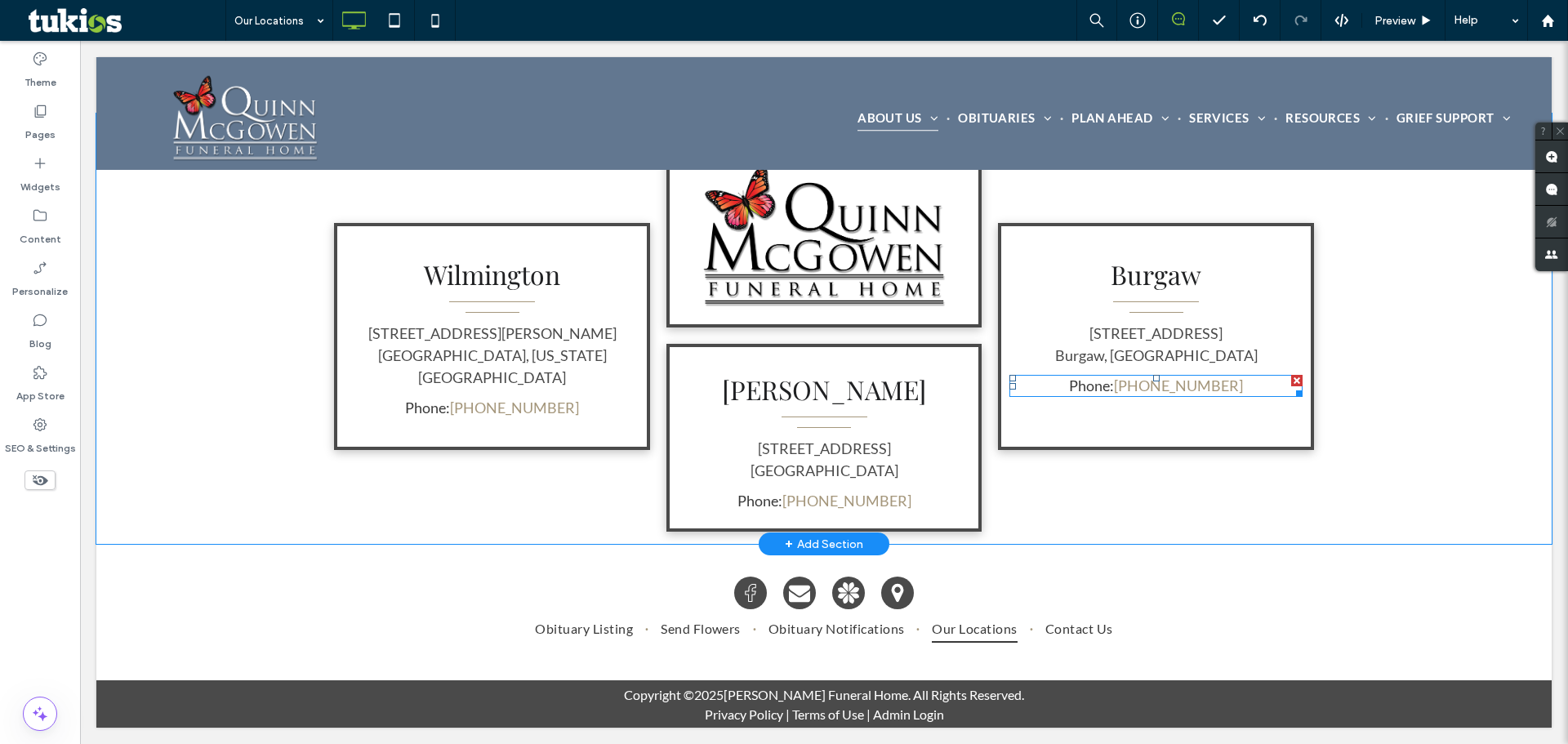
click at [1147, 383] on span at bounding box center [1156, 386] width 293 height 22
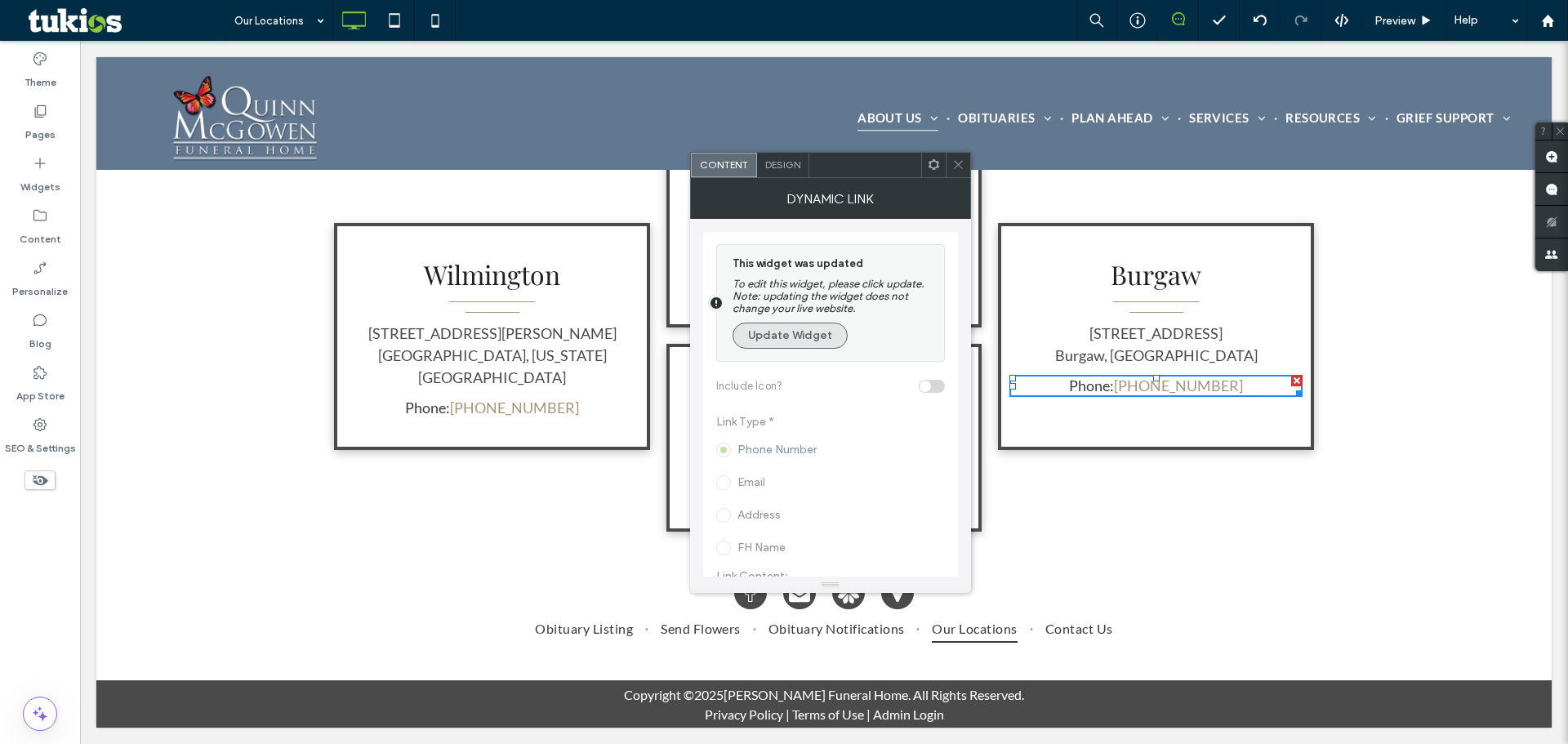
click at [788, 330] on button "Update Widget" at bounding box center [790, 335] width 115 height 26
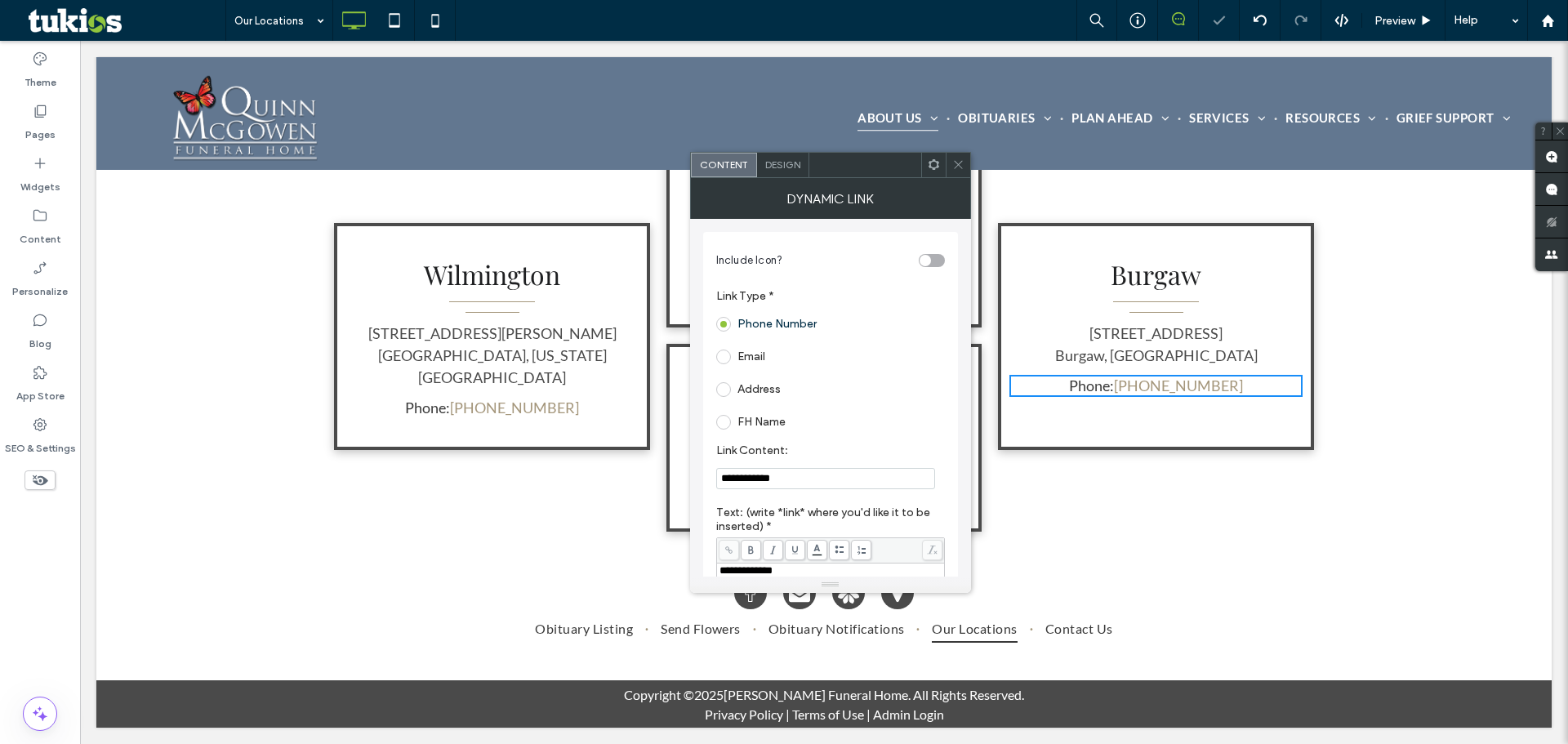
drag, startPoint x: 882, startPoint y: 523, endPoint x: 575, endPoint y: 457, distance: 314.0
paste input "**"
type input "**********"
click at [958, 162] on icon at bounding box center [958, 164] width 13 height 13
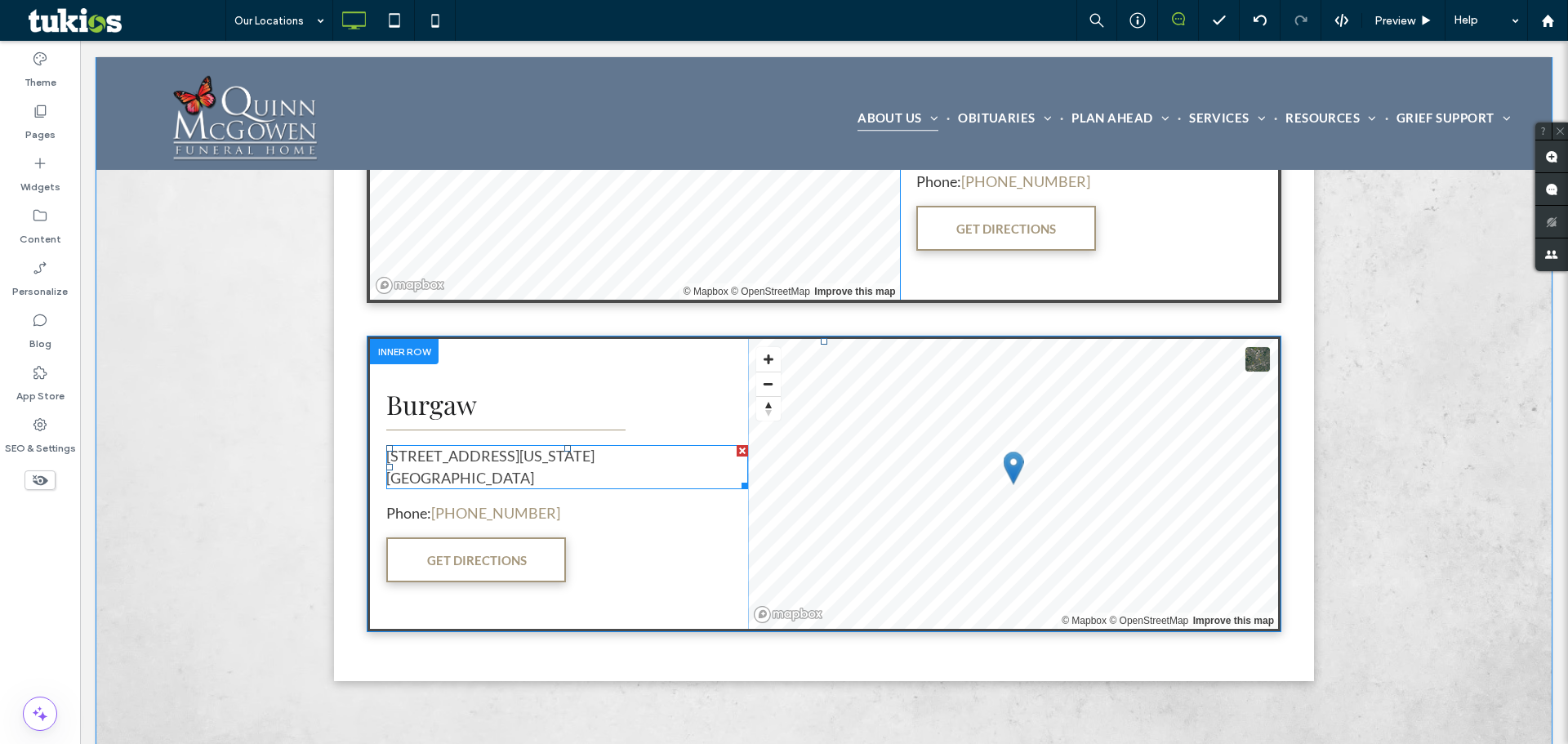
scroll to position [1104, 0]
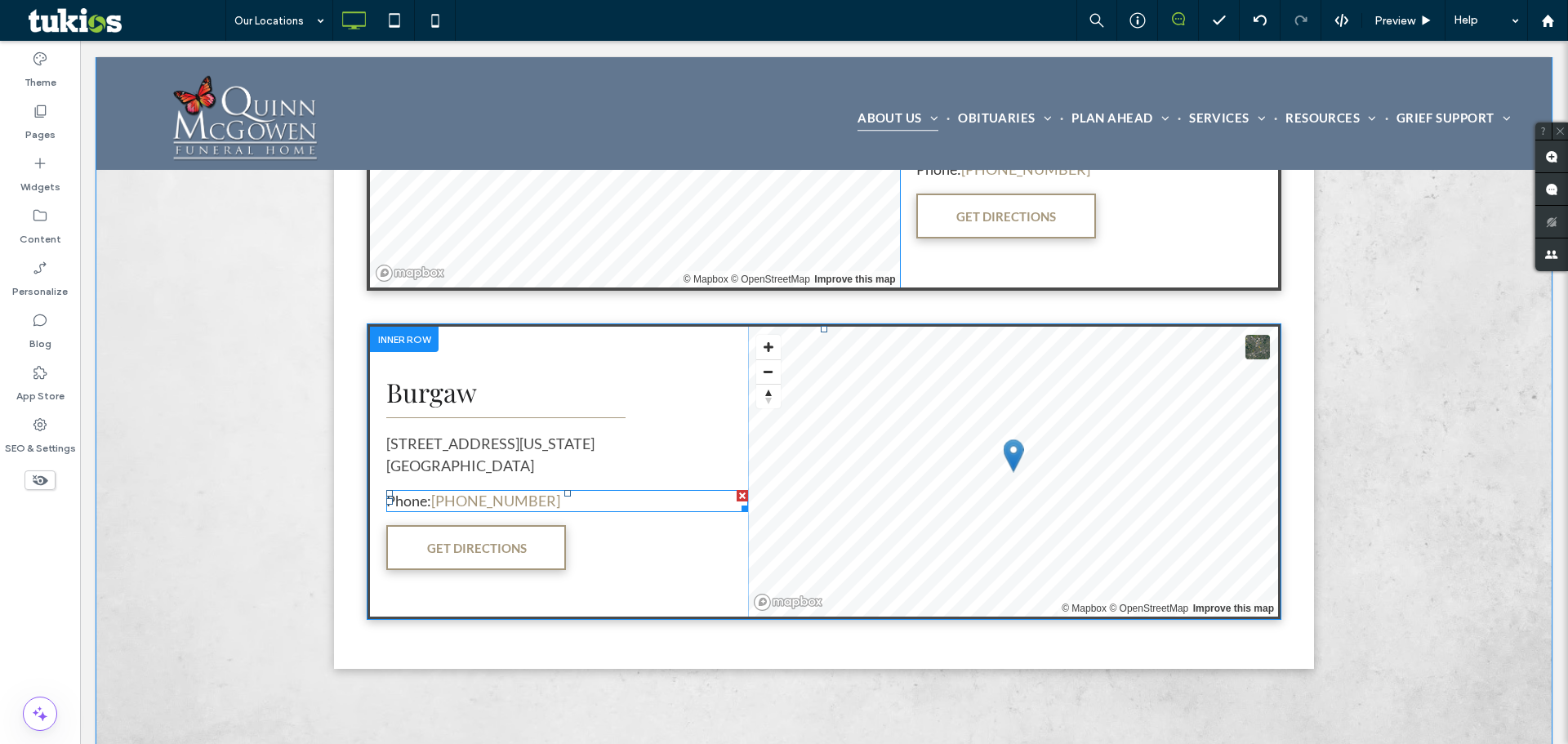
click at [512, 502] on span at bounding box center [567, 501] width 362 height 22
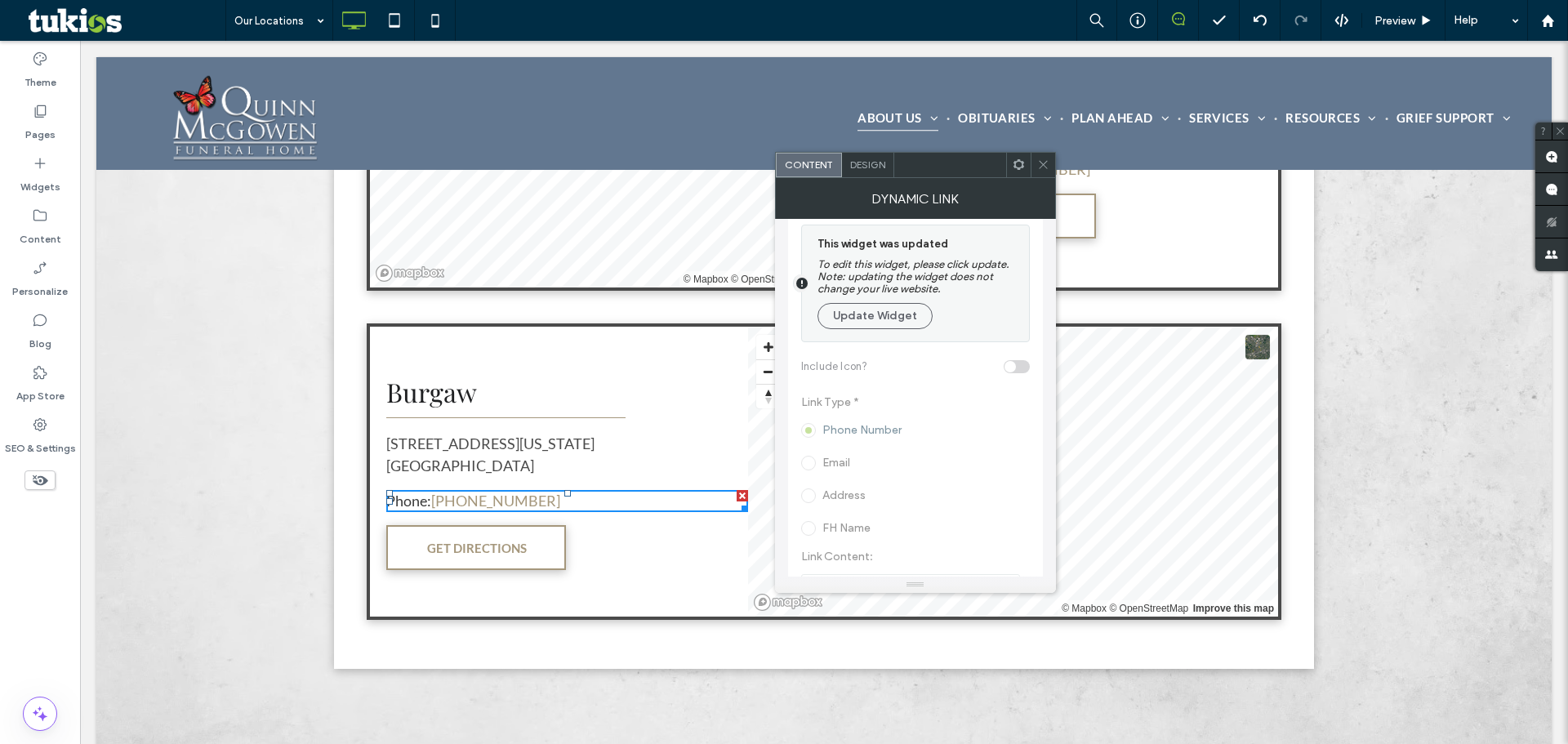
scroll to position [0, 0]
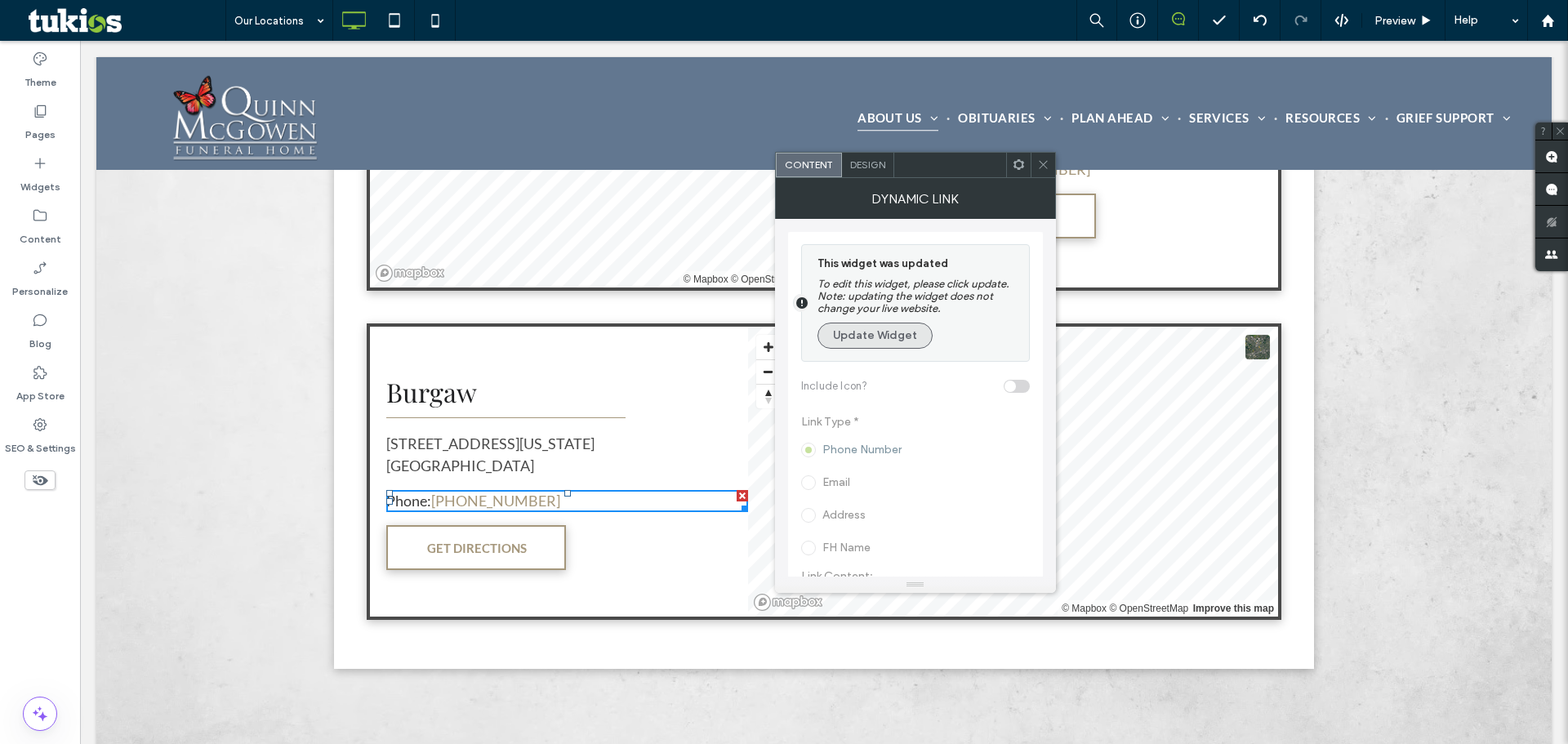
click at [882, 326] on button "Update Widget" at bounding box center [875, 335] width 115 height 26
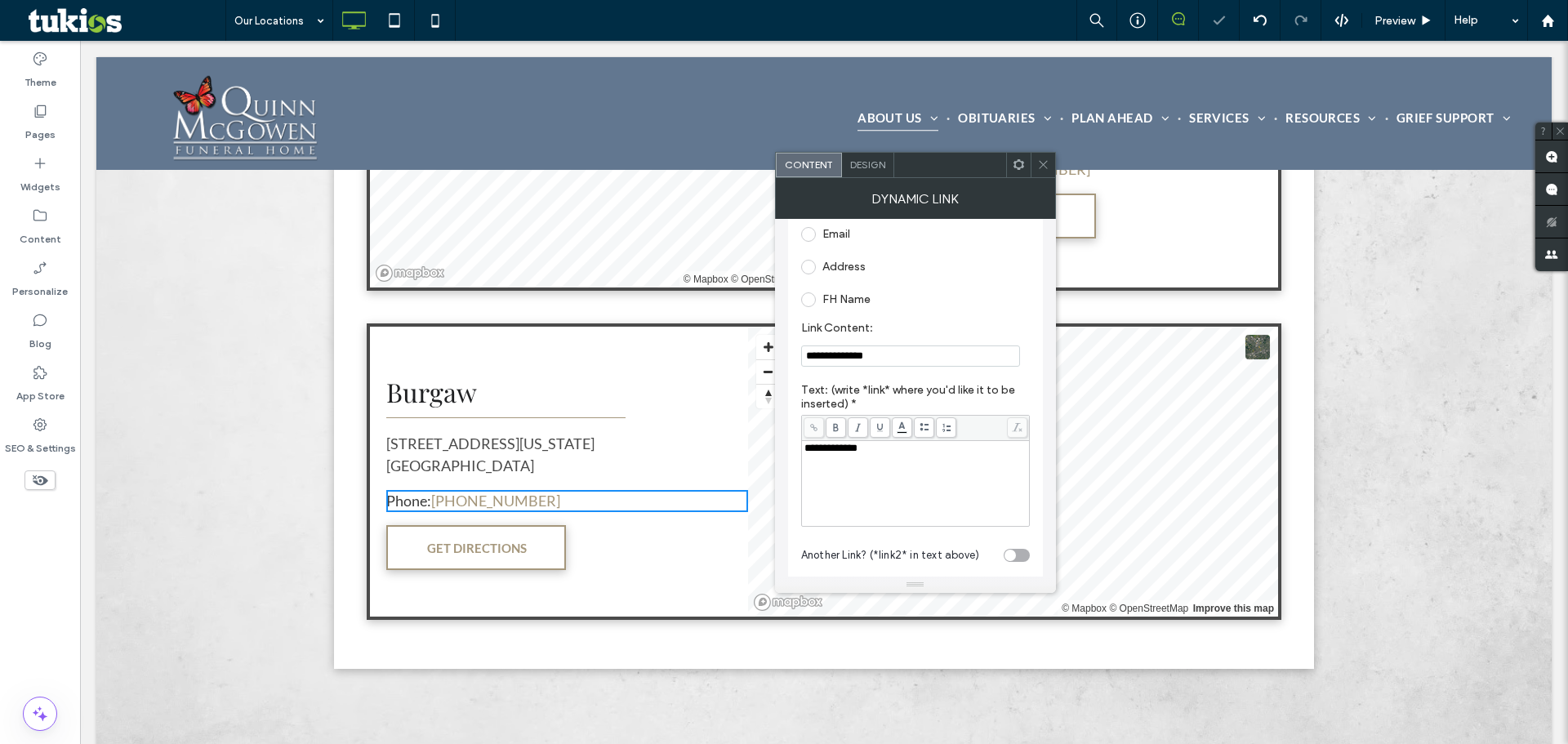
scroll to position [163, 0]
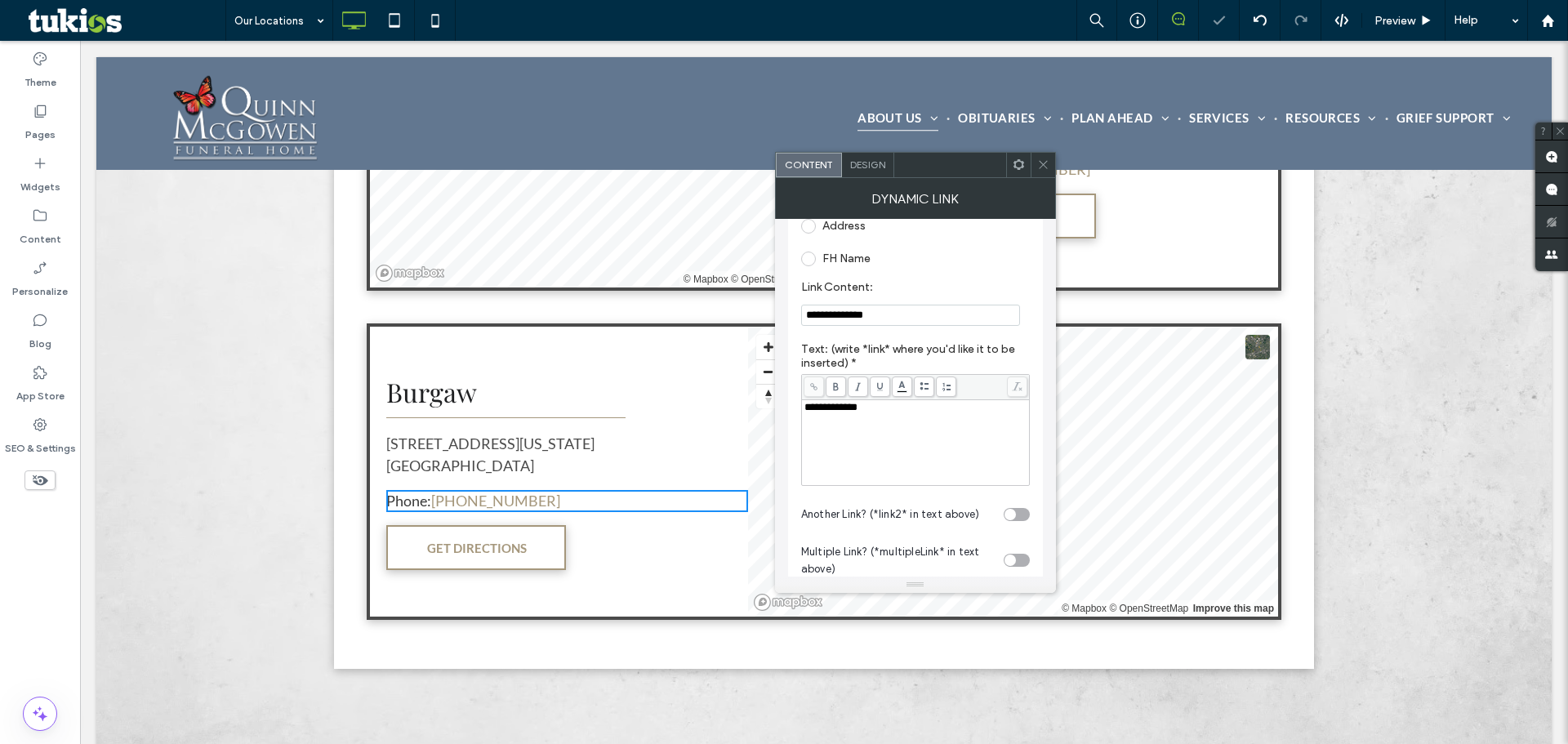
drag, startPoint x: 896, startPoint y: 301, endPoint x: 884, endPoint y: 310, distance: 15.0
click at [885, 310] on section "**********" at bounding box center [915, 303] width 229 height 62
drag, startPoint x: 967, startPoint y: 354, endPoint x: 673, endPoint y: 306, distance: 297.9
paste input "Link Content:"
type input "**********"
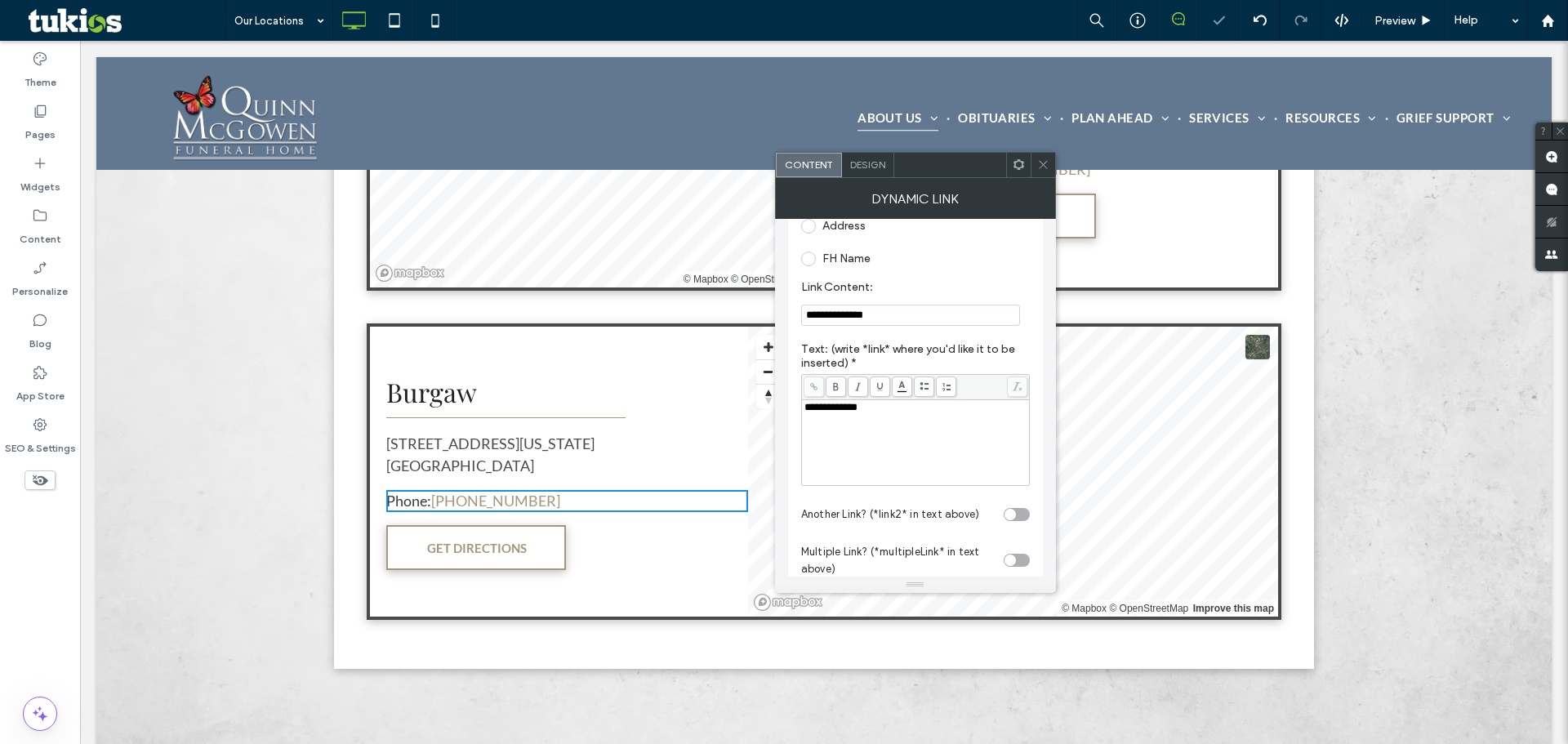
click at [1041, 158] on icon at bounding box center [1043, 164] width 13 height 13
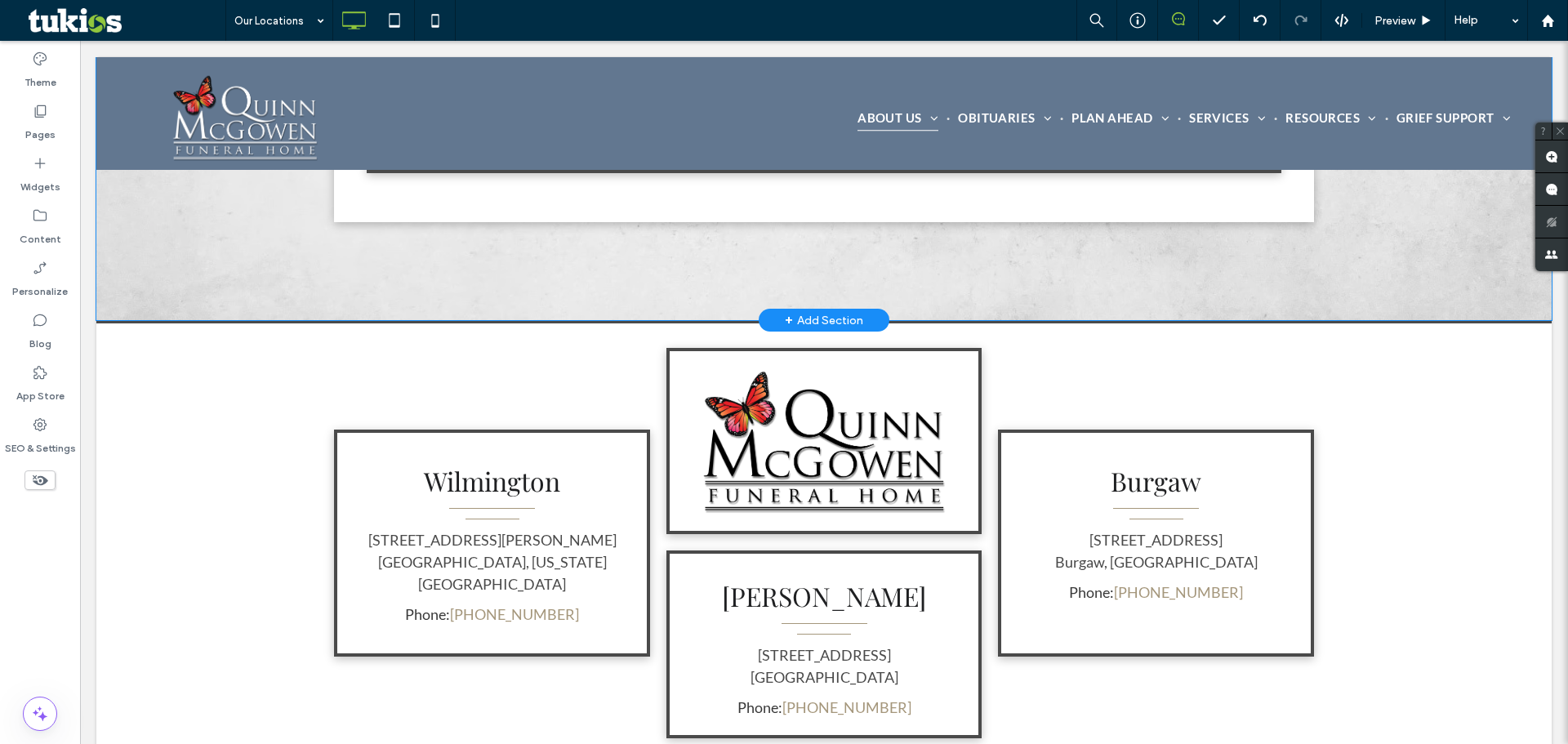
scroll to position [1186, 0]
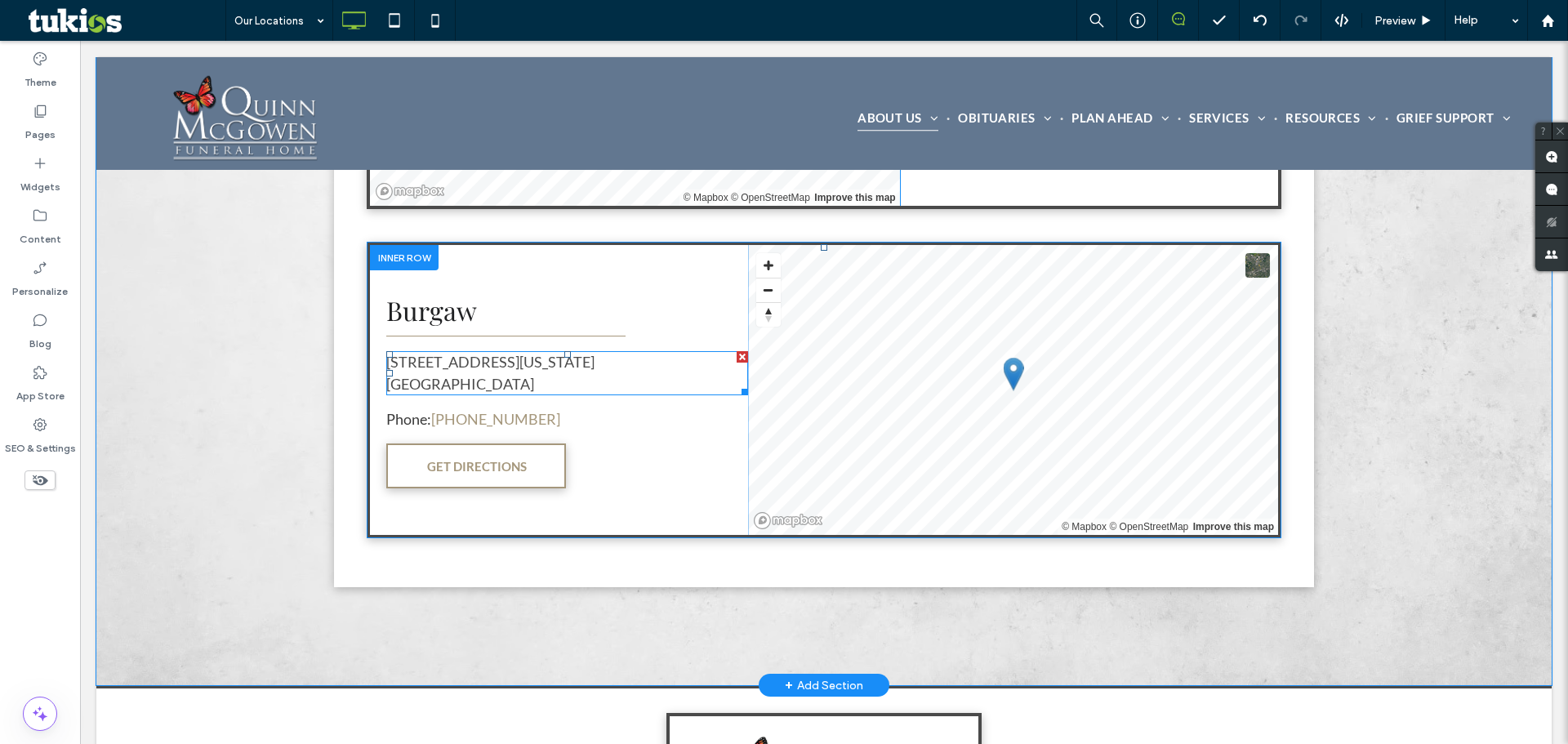
click at [474, 366] on span at bounding box center [567, 373] width 362 height 44
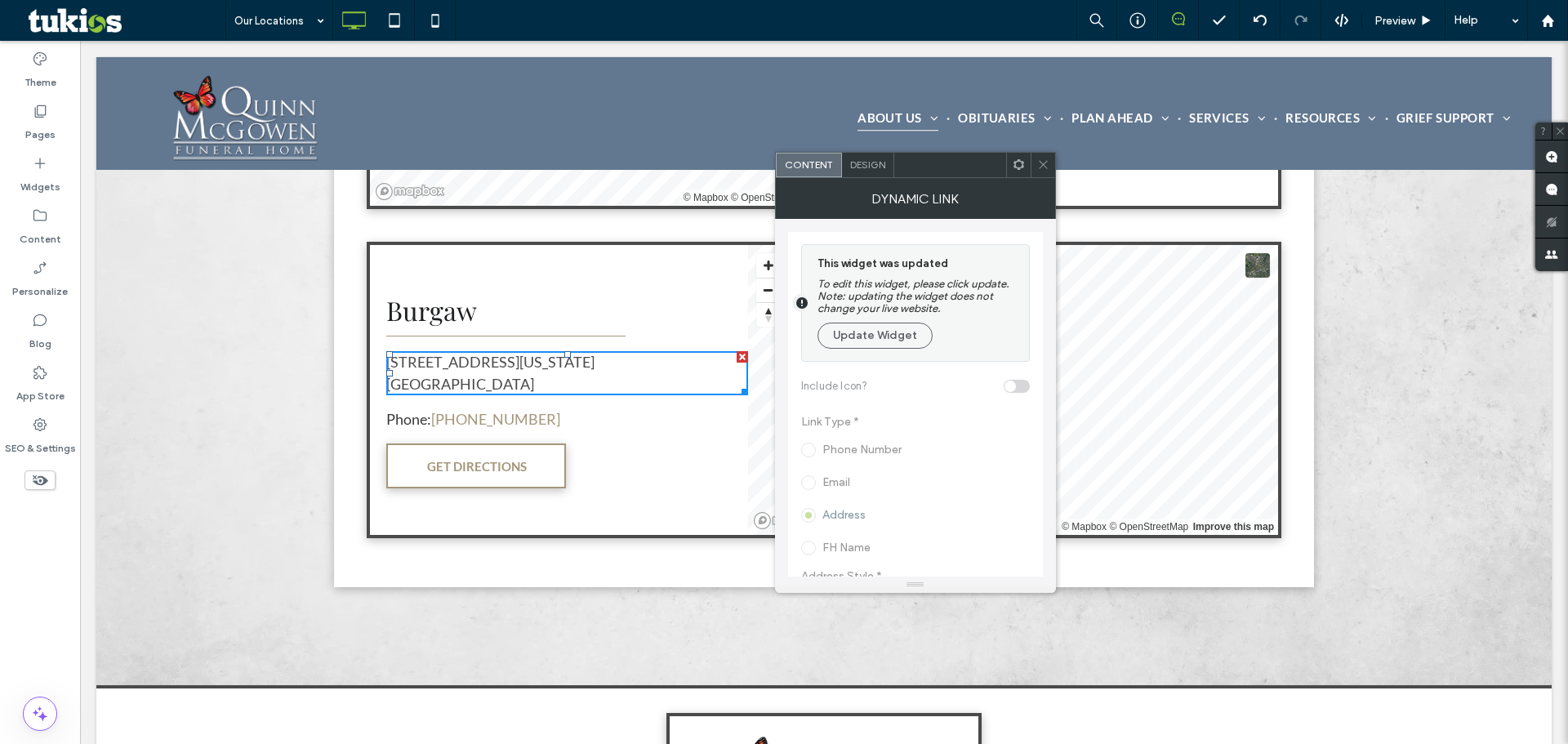
click at [865, 353] on section "This widget was updated To edit this widget, please click update. Note: updatin…" at bounding box center [911, 303] width 219 height 116
click at [863, 329] on button "Update Widget" at bounding box center [875, 335] width 115 height 26
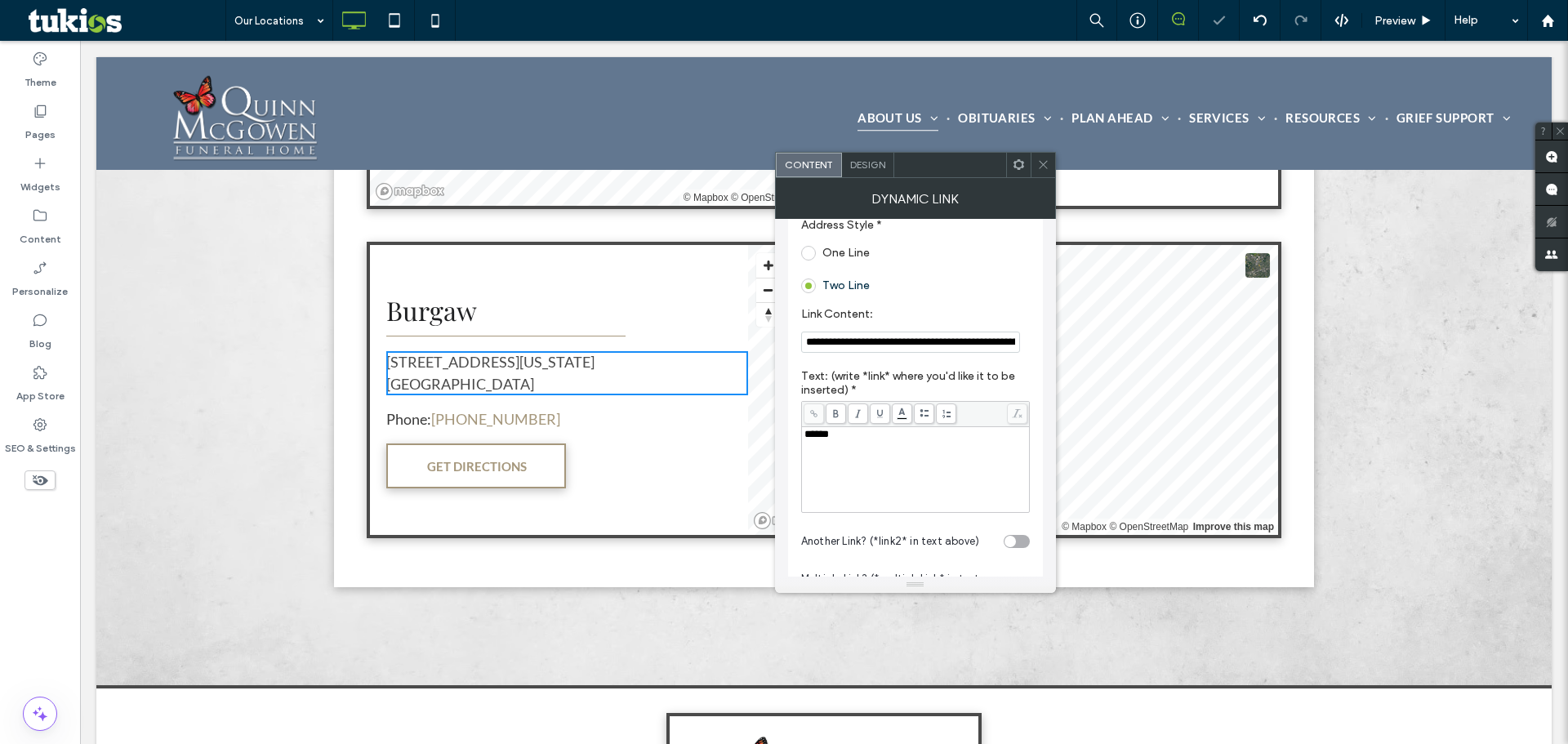
scroll to position [327, 0]
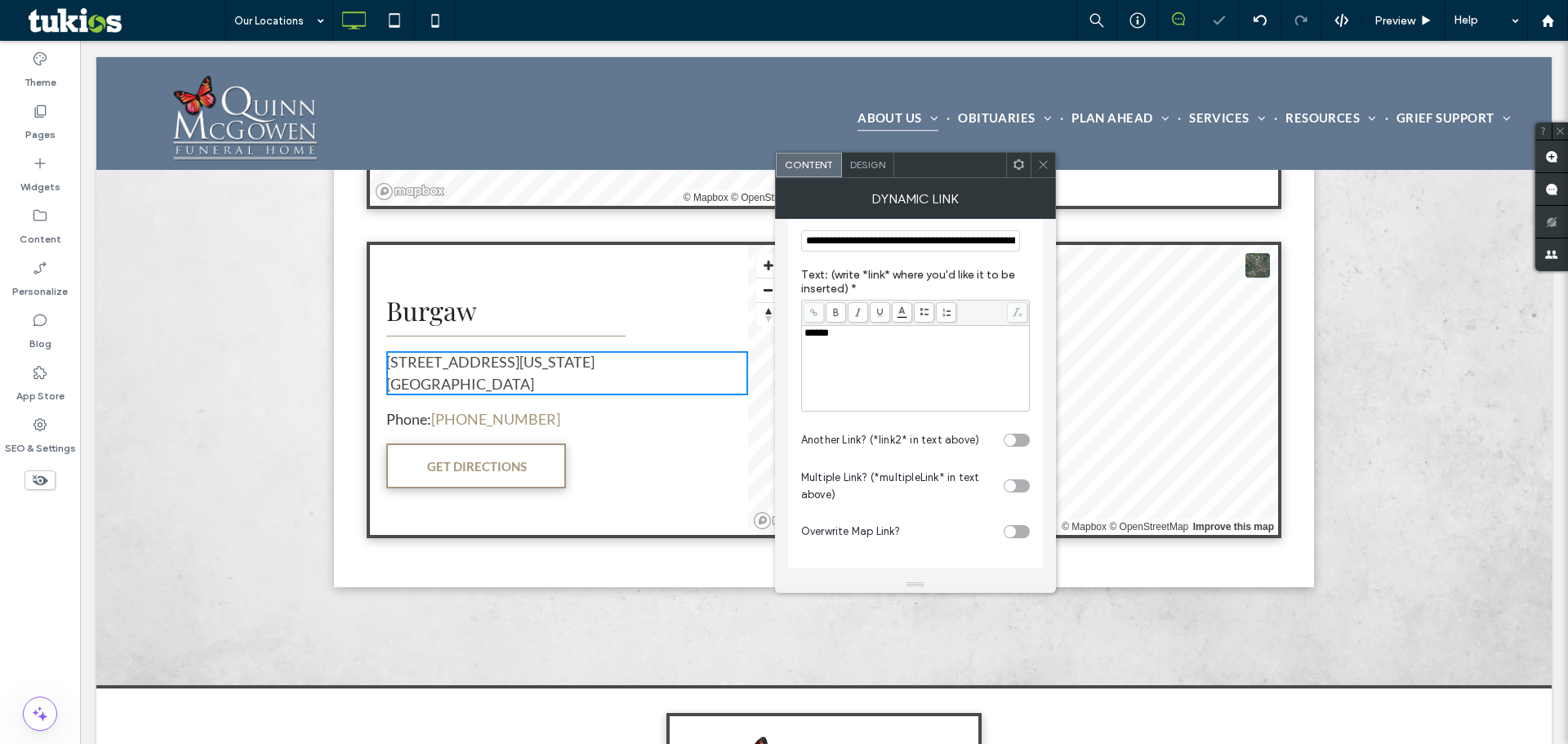
click at [873, 243] on input "**********" at bounding box center [910, 241] width 219 height 21
paste input "Link Content:"
click at [897, 243] on input "**********" at bounding box center [910, 241] width 219 height 21
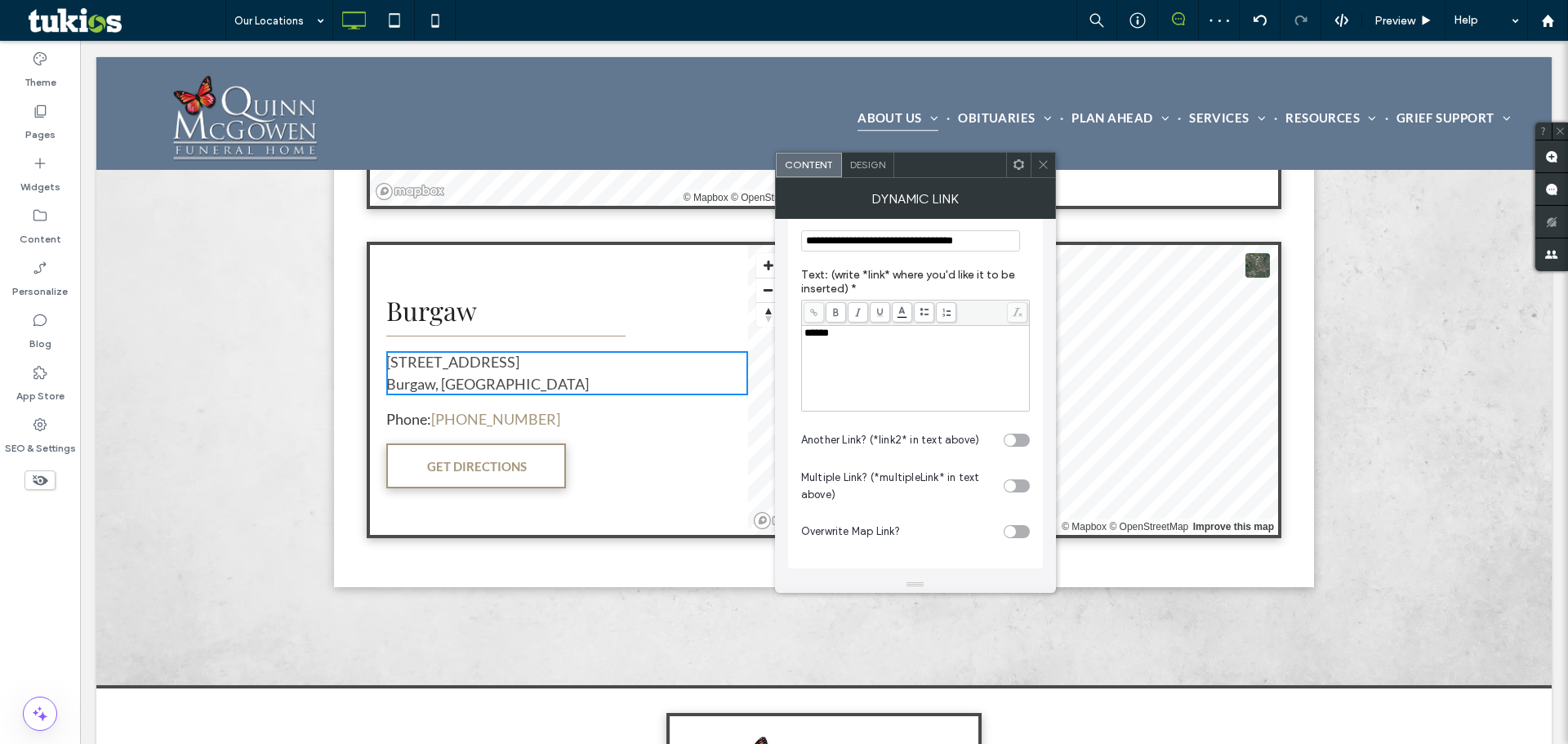
type input "**********"
click at [1038, 163] on icon at bounding box center [1043, 164] width 13 height 13
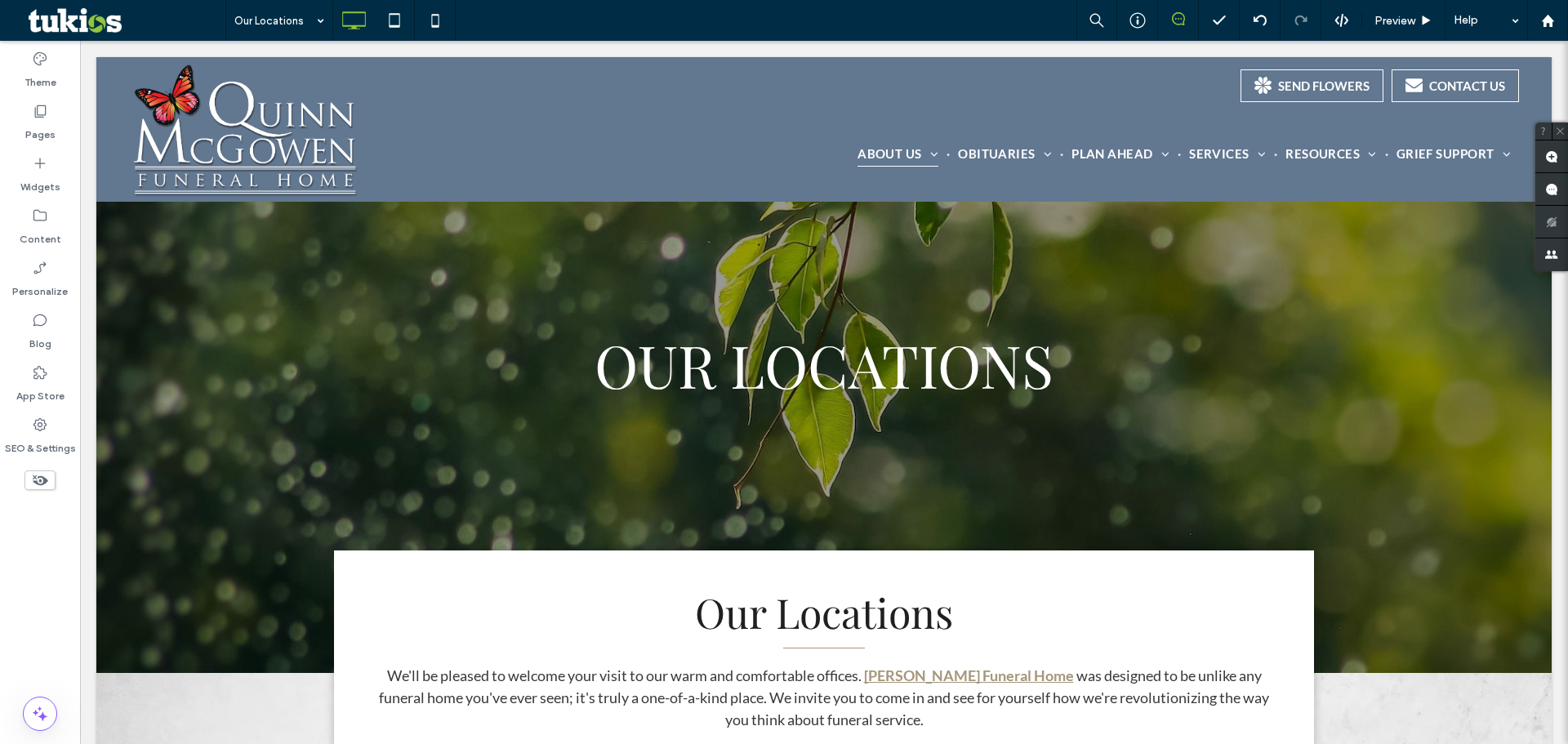
scroll to position [0, 0]
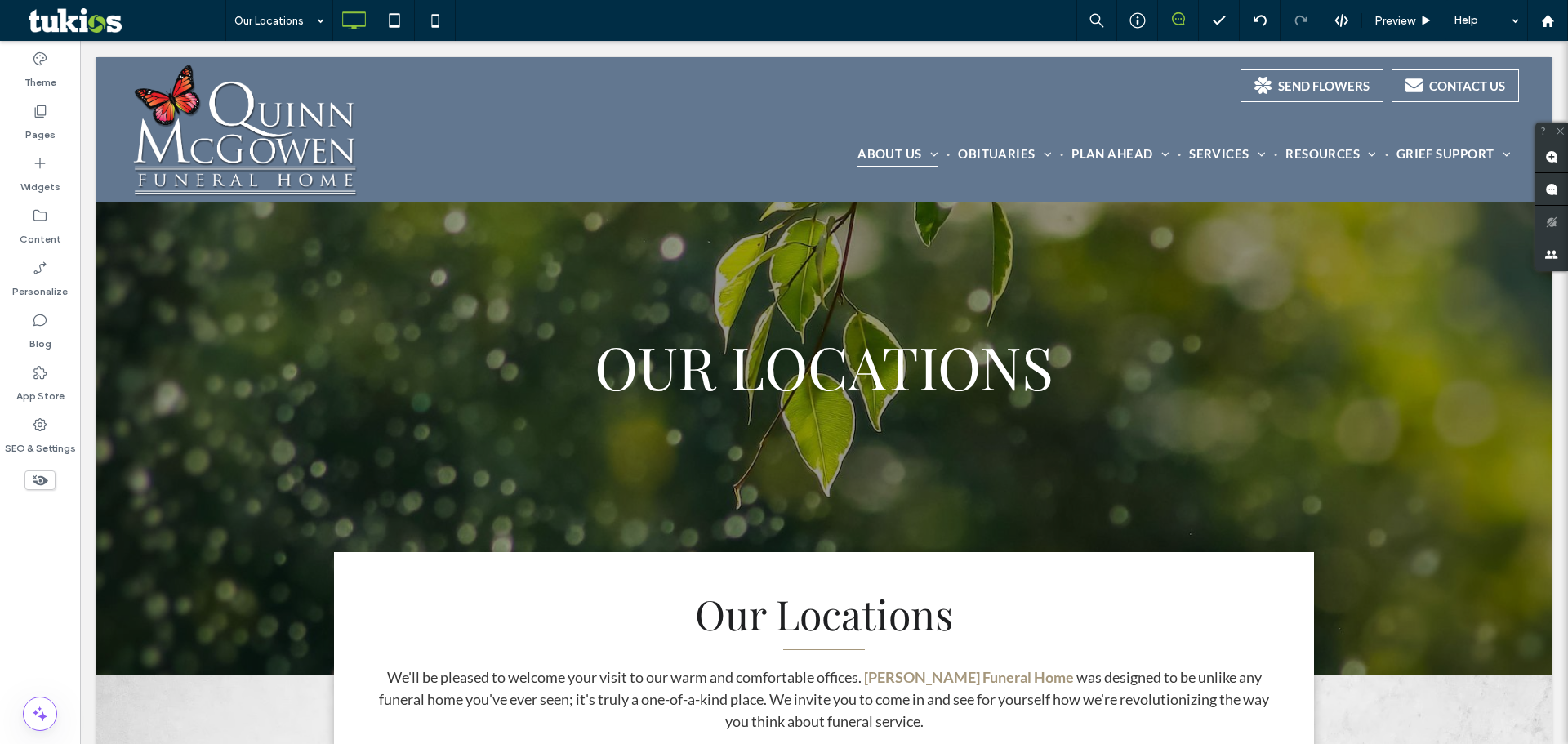
click at [595, 19] on div "Our Locations Preview Help" at bounding box center [897, 20] width 1343 height 41
click at [66, 119] on div "Pages" at bounding box center [40, 123] width 80 height 52
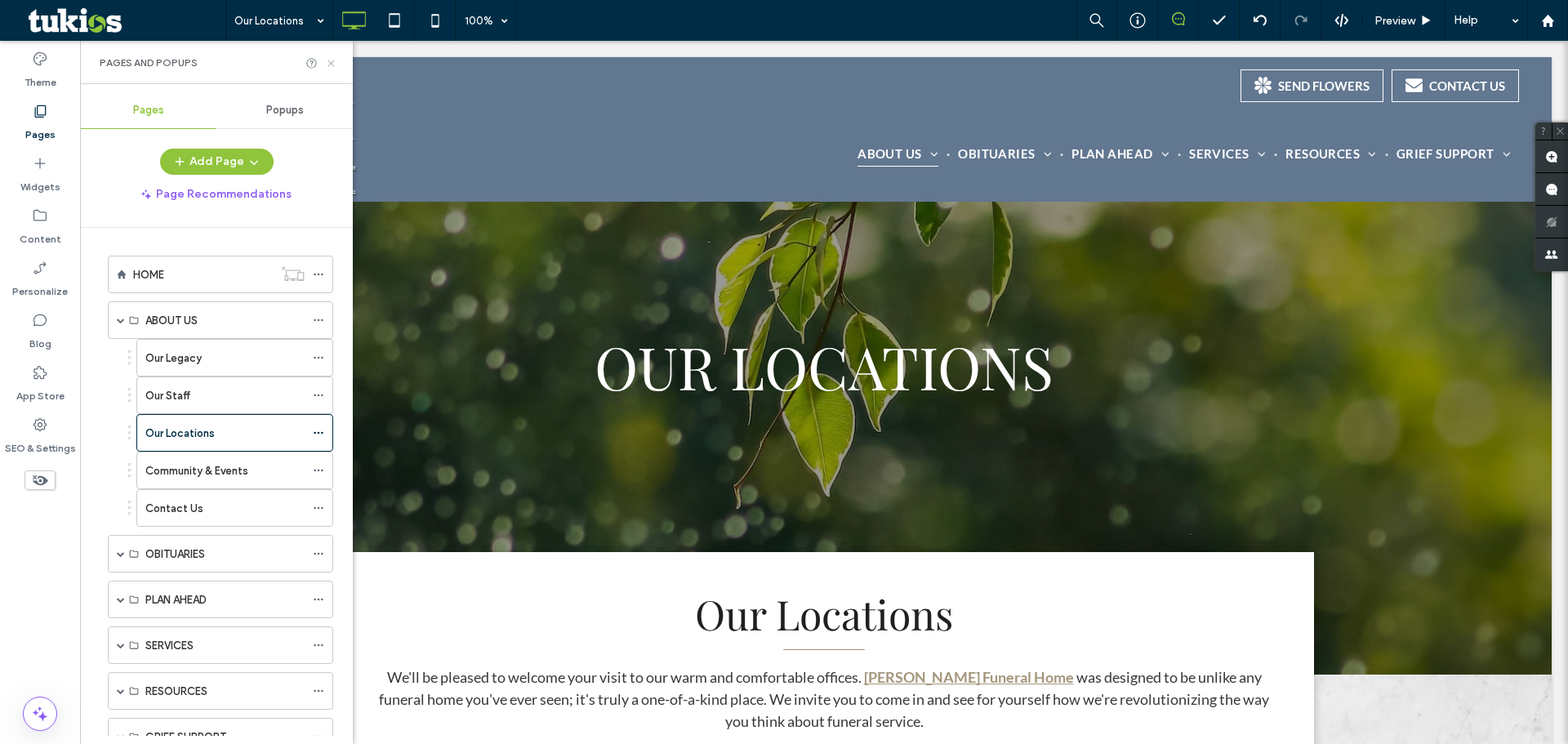
click at [327, 61] on icon at bounding box center [331, 63] width 13 height 13
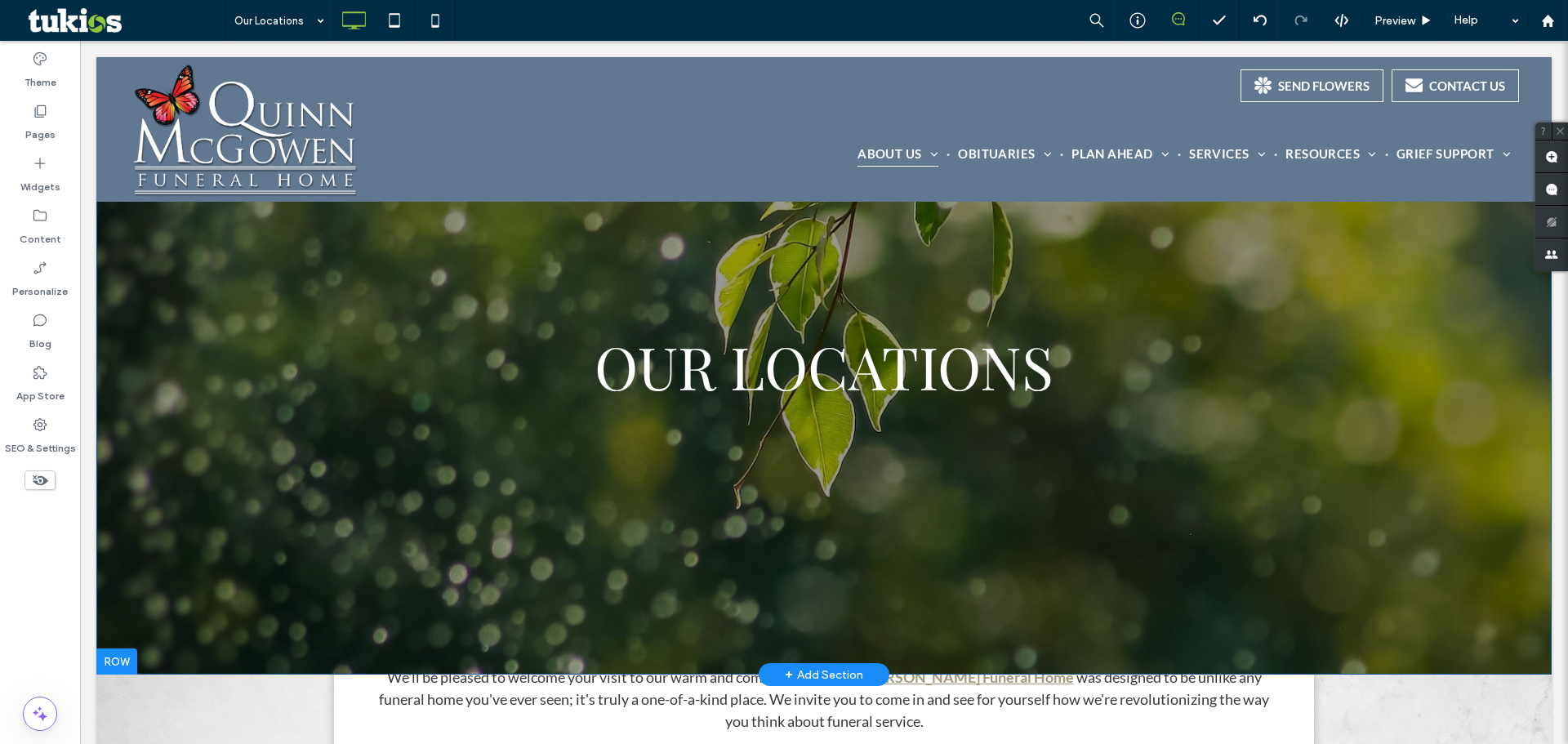
click at [174, 385] on div "OUR LOCATIONS Click To Paste Click To Paste Row + Add Section" at bounding box center [824, 366] width 1455 height 618
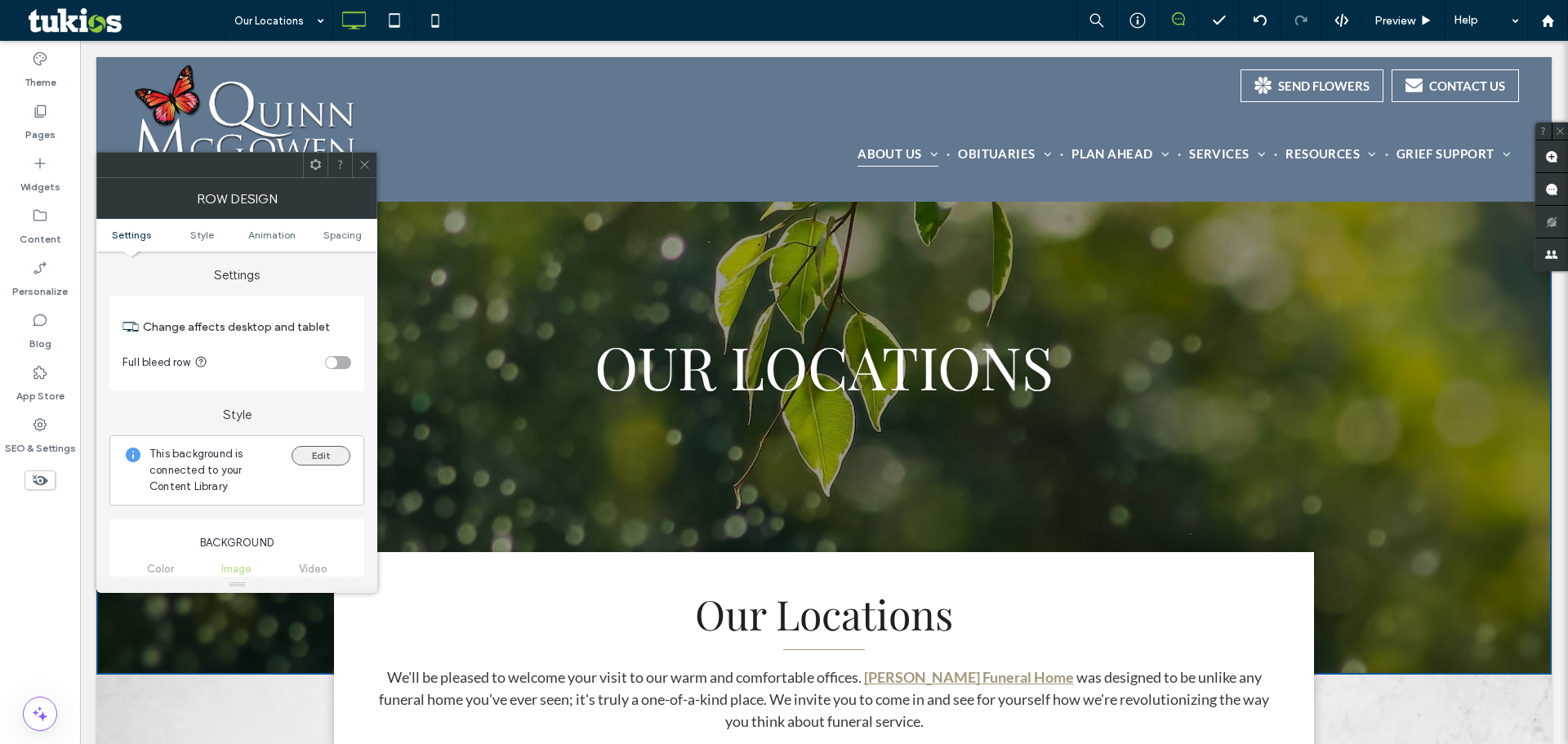
click at [332, 453] on button "Edit" at bounding box center [321, 455] width 59 height 19
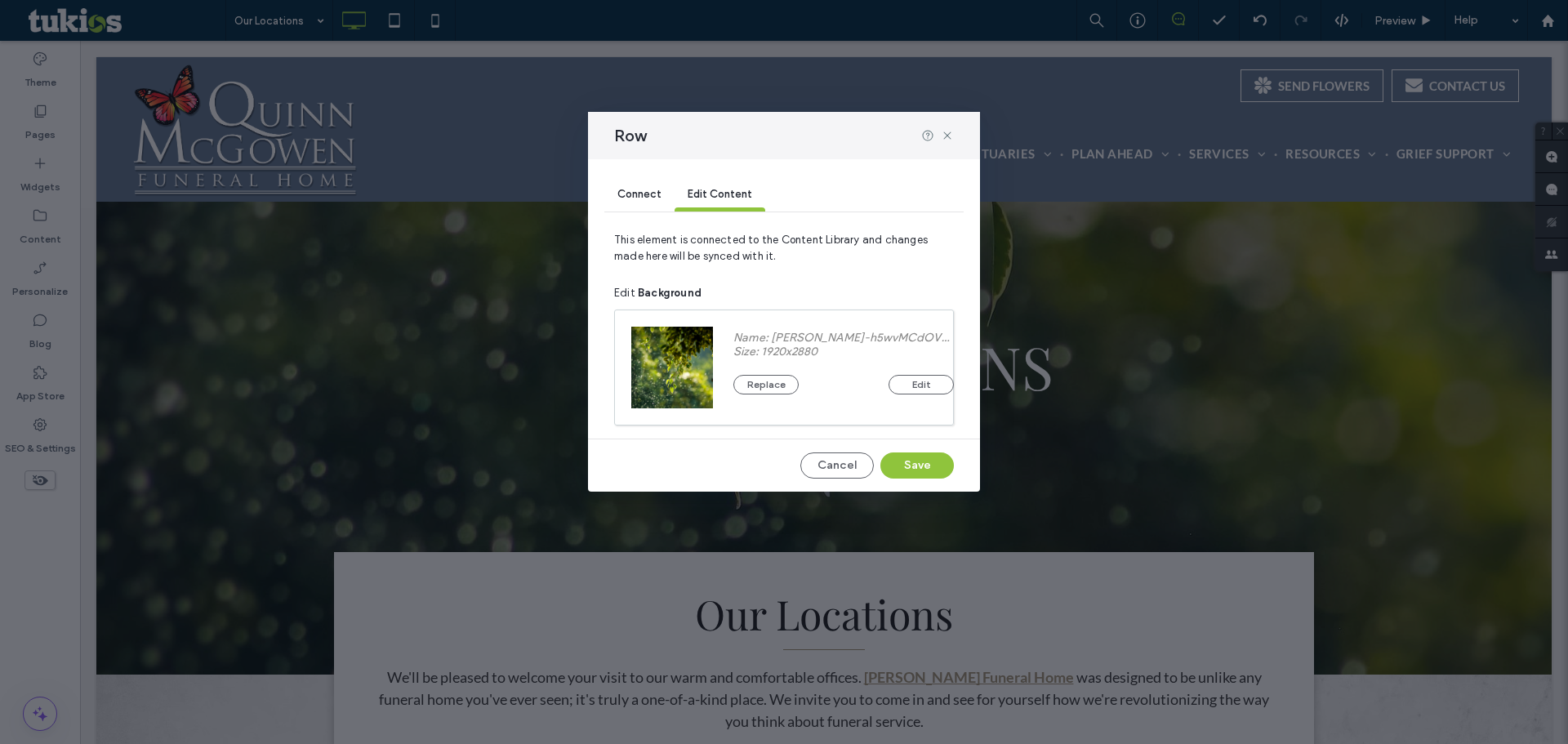
click at [644, 192] on span "Connect" at bounding box center [639, 194] width 44 height 13
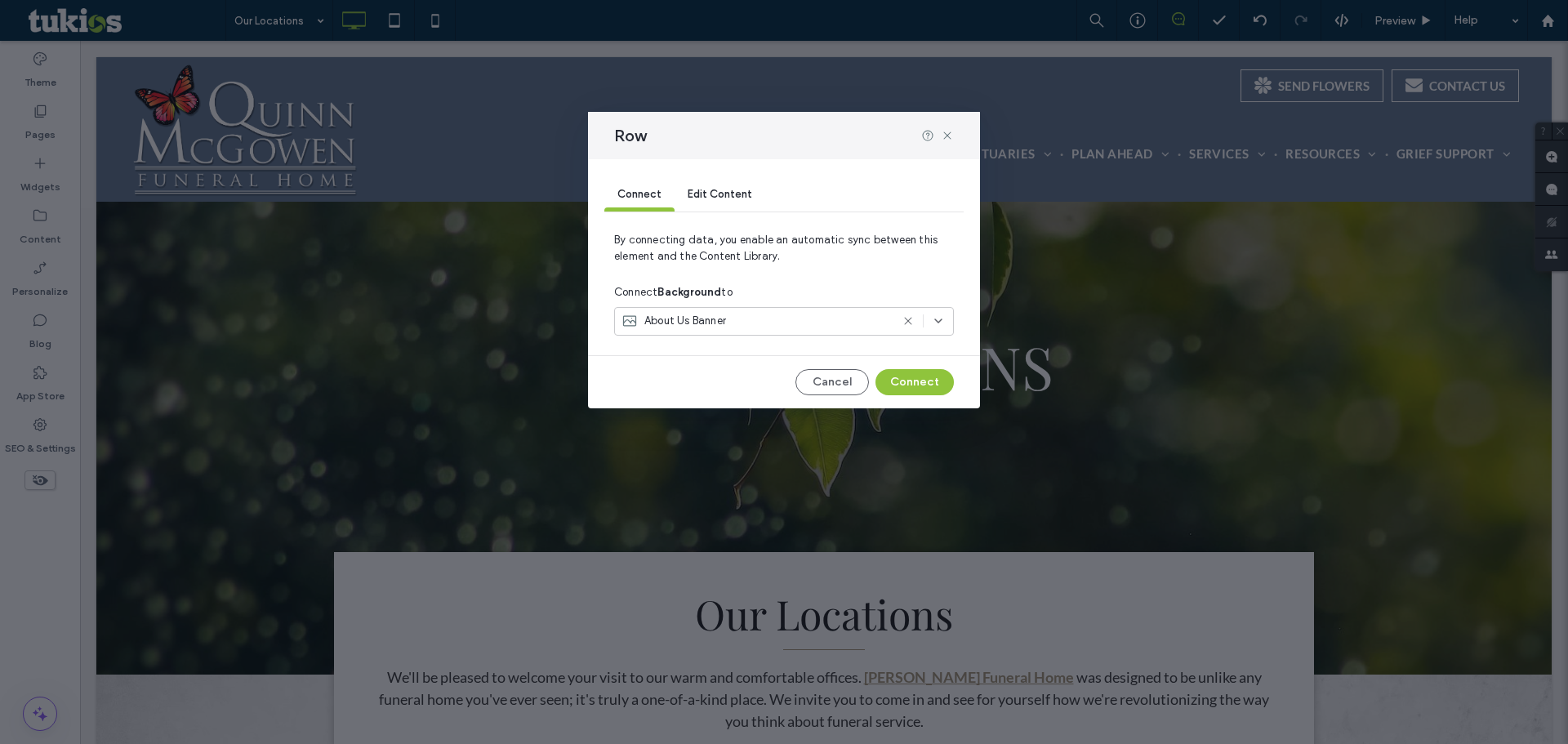
click at [908, 320] on icon at bounding box center [908, 322] width 13 height 13
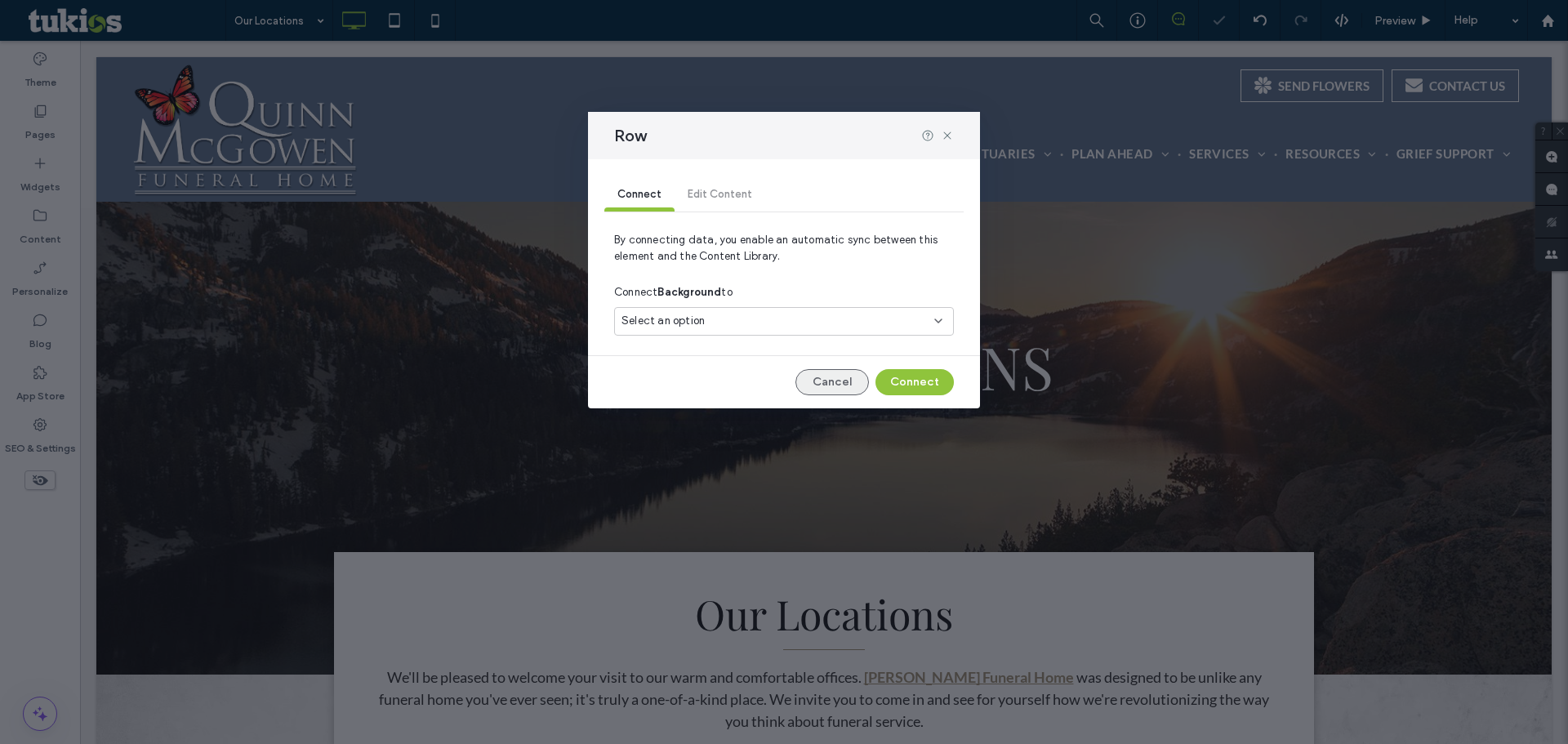
drag, startPoint x: 845, startPoint y: 380, endPoint x: 581, endPoint y: 290, distance: 278.9
click at [845, 380] on button "Cancel" at bounding box center [831, 382] width 73 height 26
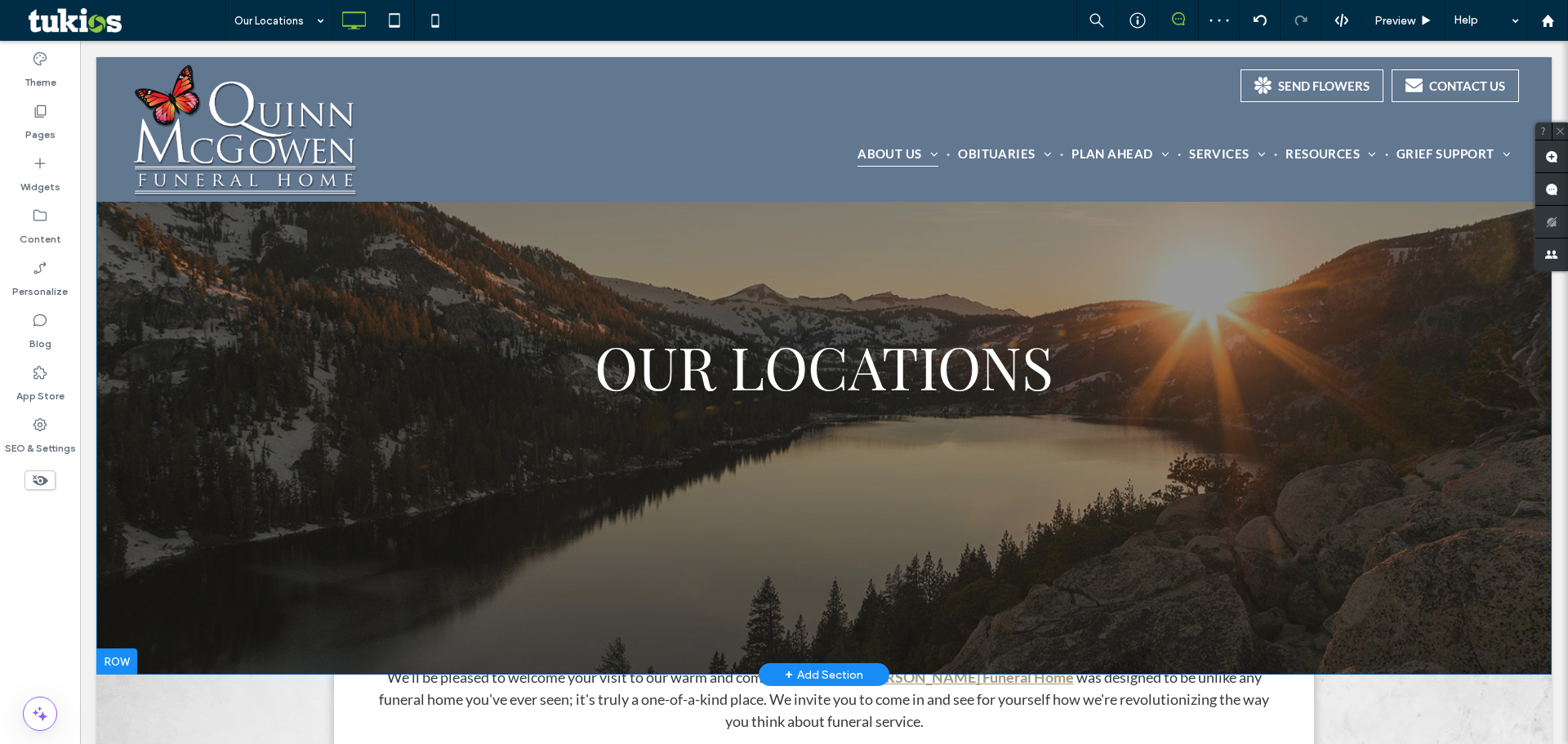
click at [196, 321] on div "OUR LOCATIONS Click To Paste Click To Paste Row + Add Section" at bounding box center [824, 366] width 1455 height 618
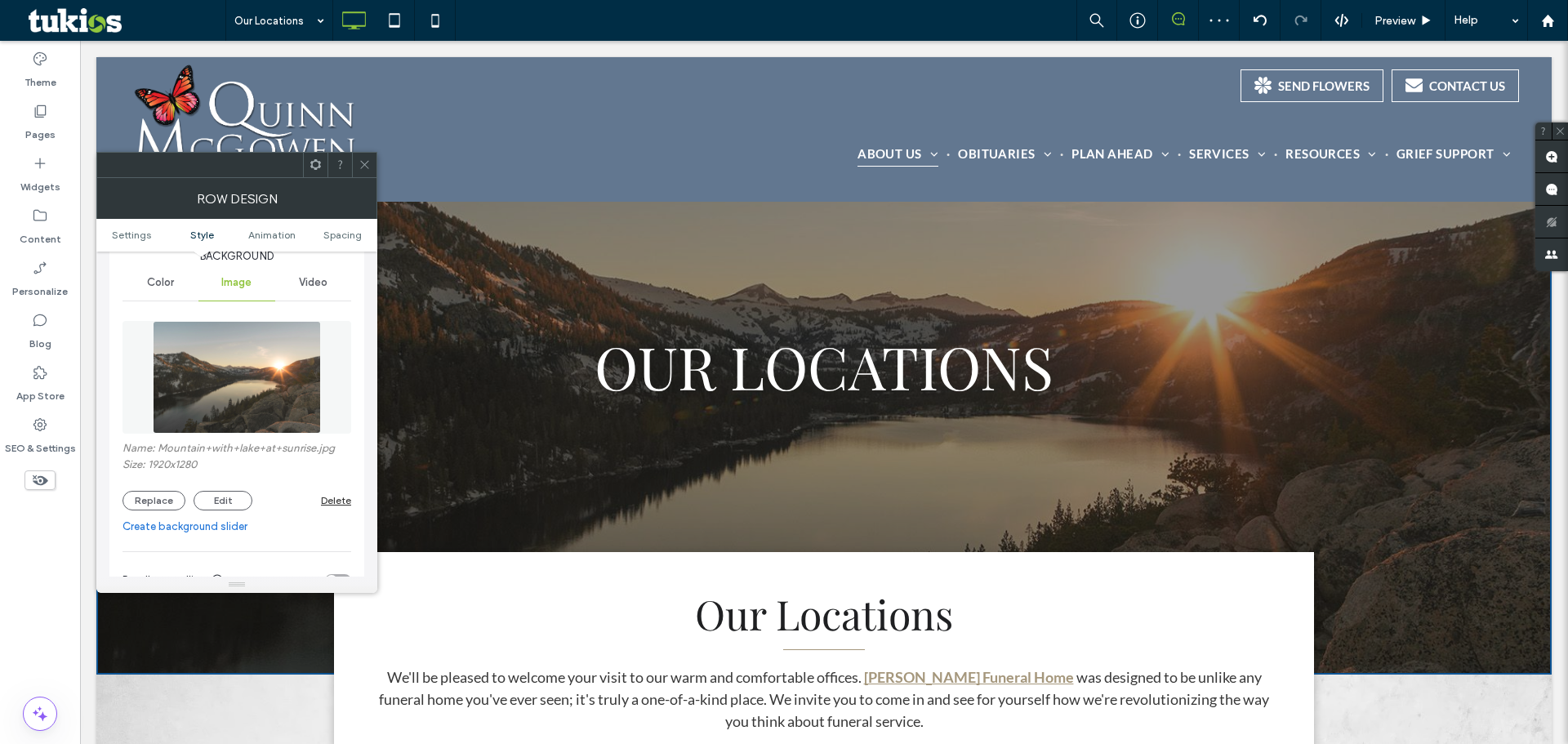
scroll to position [245, 0]
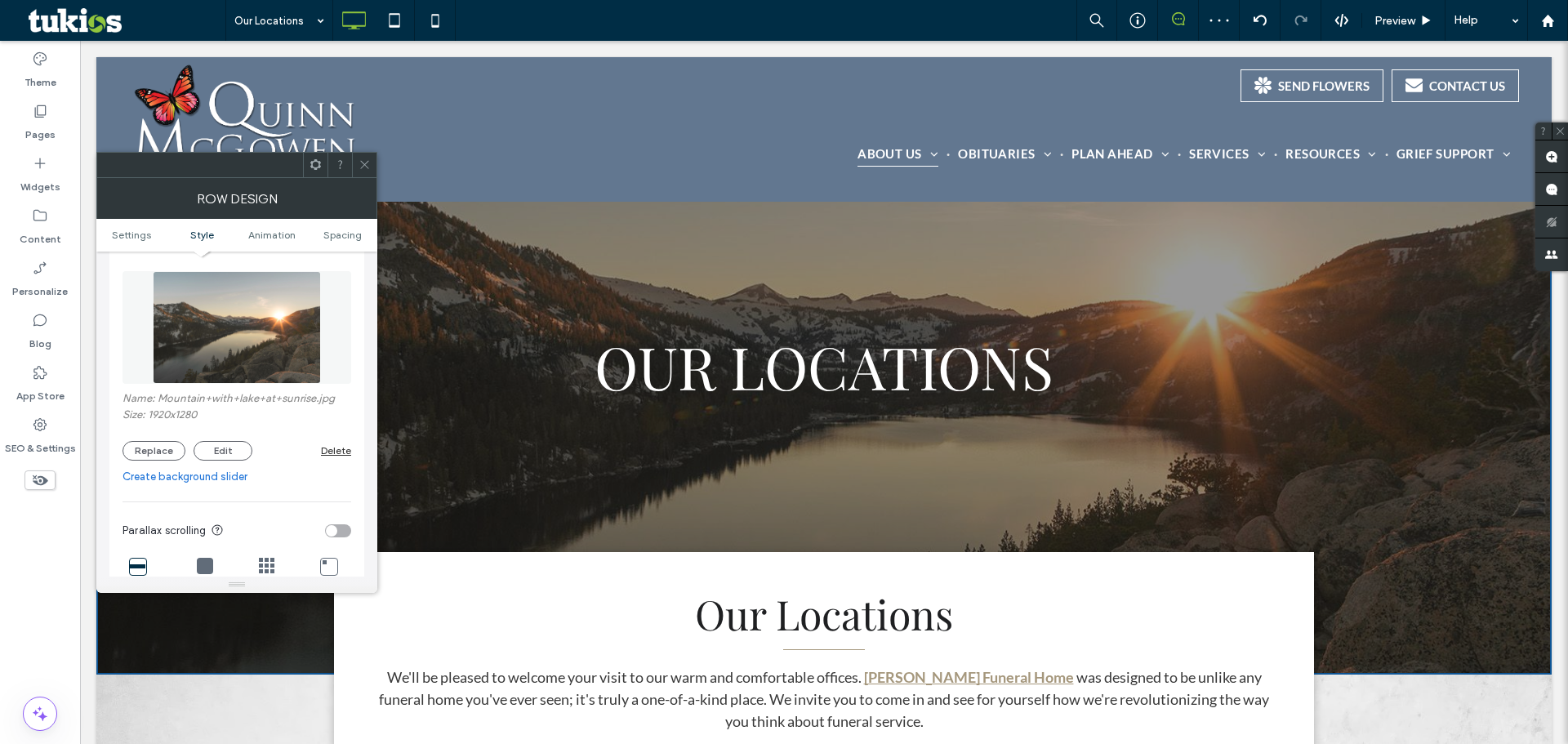
click at [236, 355] on img at bounding box center [237, 327] width 168 height 113
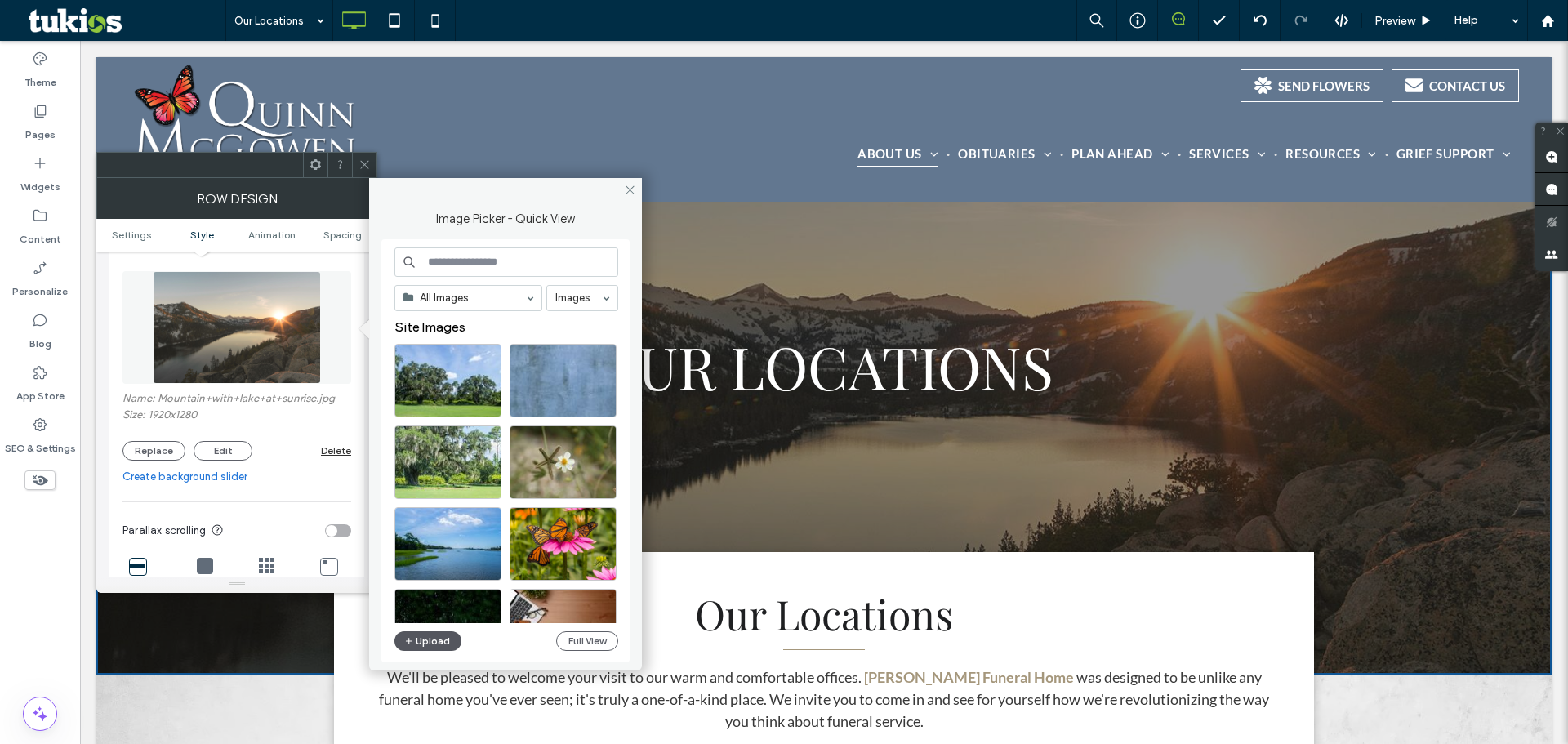
click at [429, 636] on button "Upload" at bounding box center [428, 640] width 67 height 19
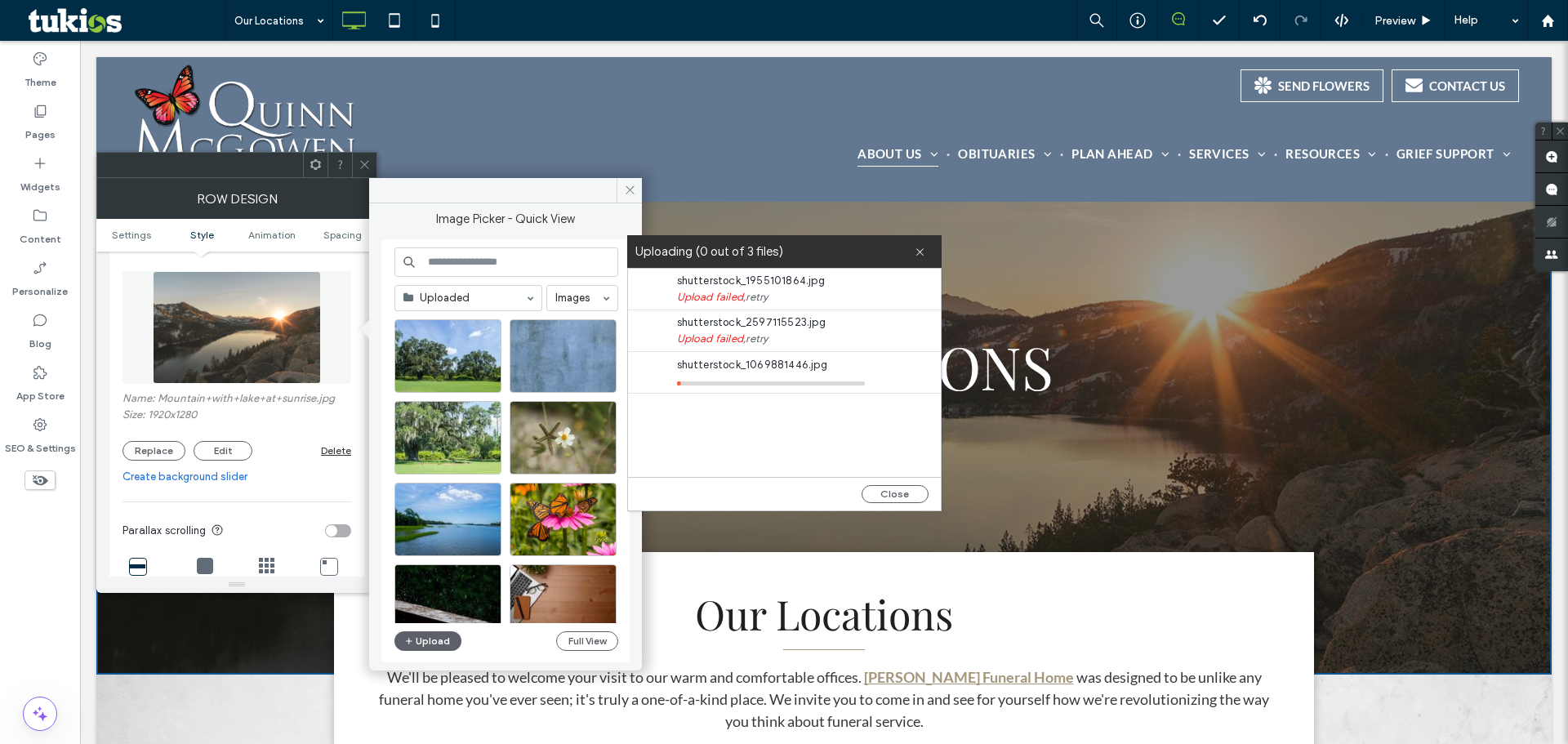
click at [765, 343] on link "retry" at bounding box center [756, 338] width 22 height 16
click at [756, 300] on link "retry" at bounding box center [756, 297] width 22 height 16
click at [879, 486] on button "Close" at bounding box center [895, 494] width 67 height 18
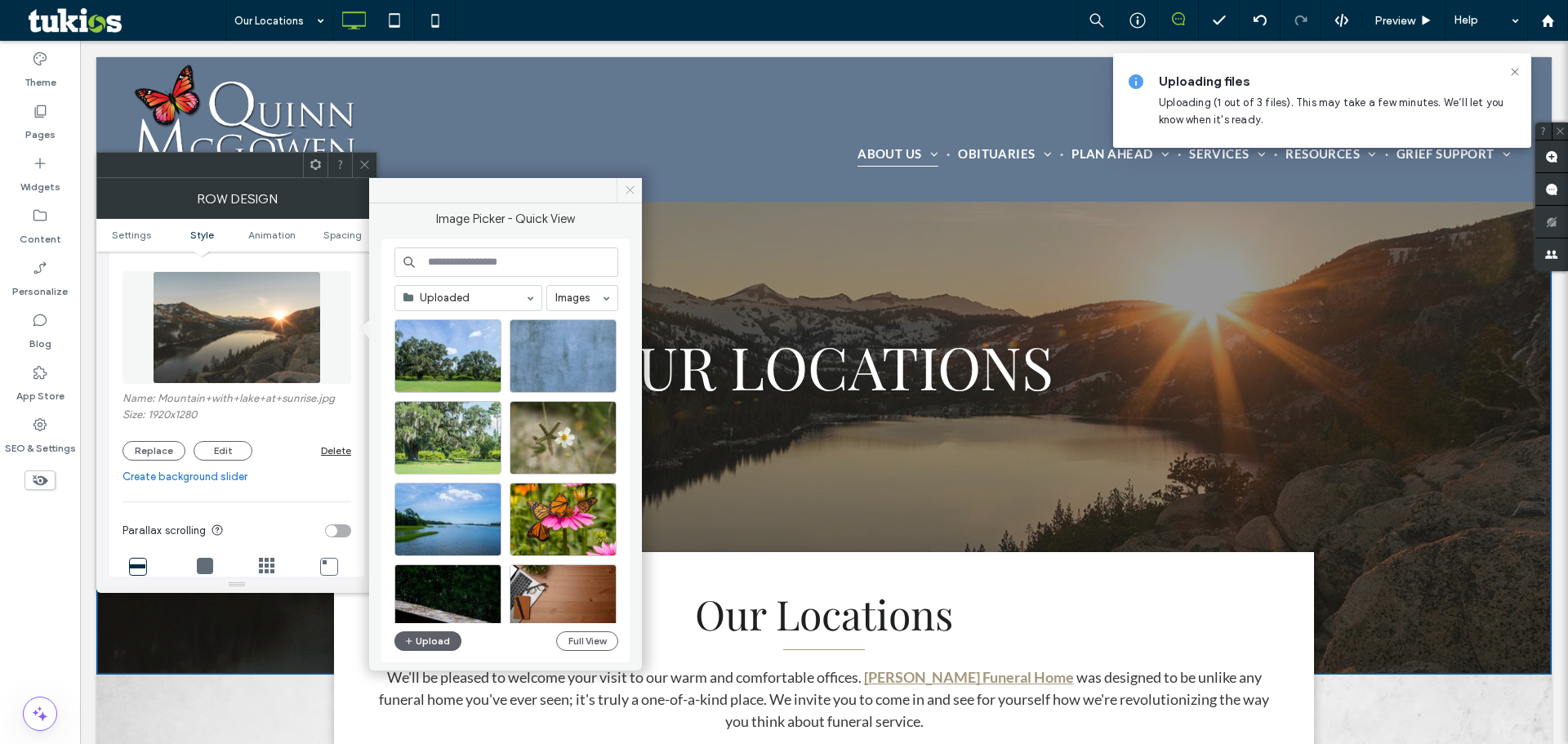
click at [633, 194] on use at bounding box center [629, 190] width 8 height 8
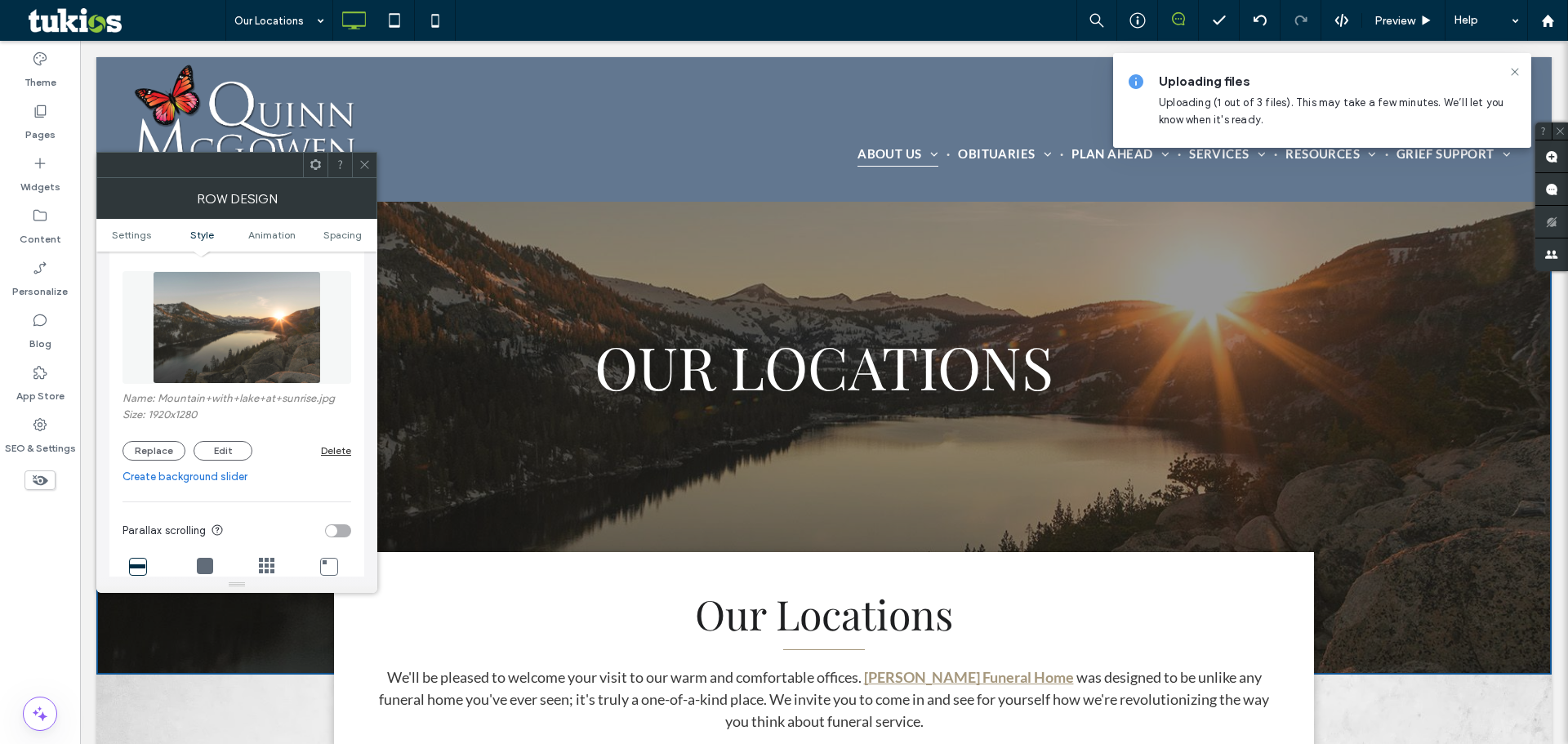
click at [361, 163] on icon at bounding box center [364, 164] width 13 height 13
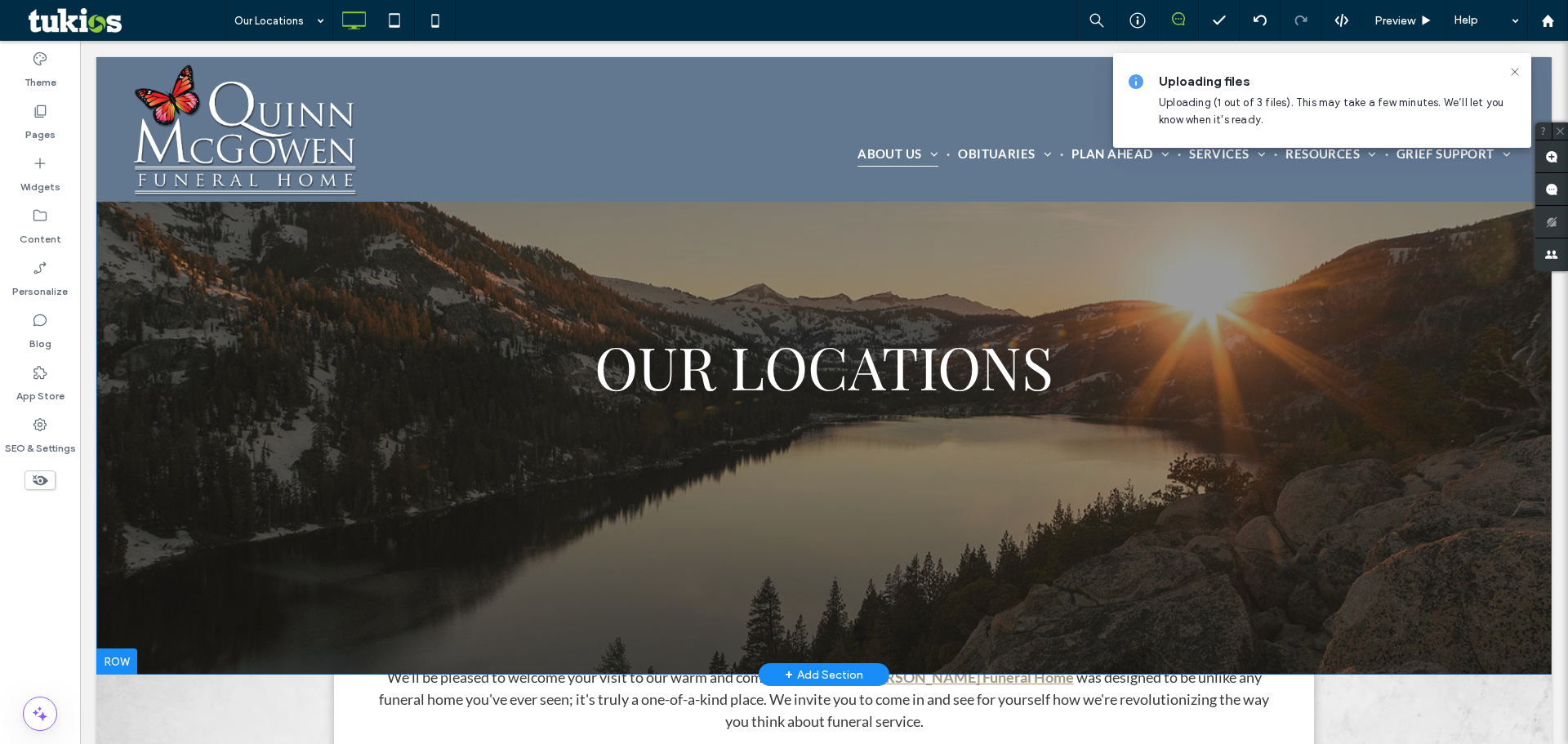
click at [265, 410] on div "OUR LOCATIONS Click To Paste Click To Paste Row + Add Section" at bounding box center [824, 366] width 1455 height 618
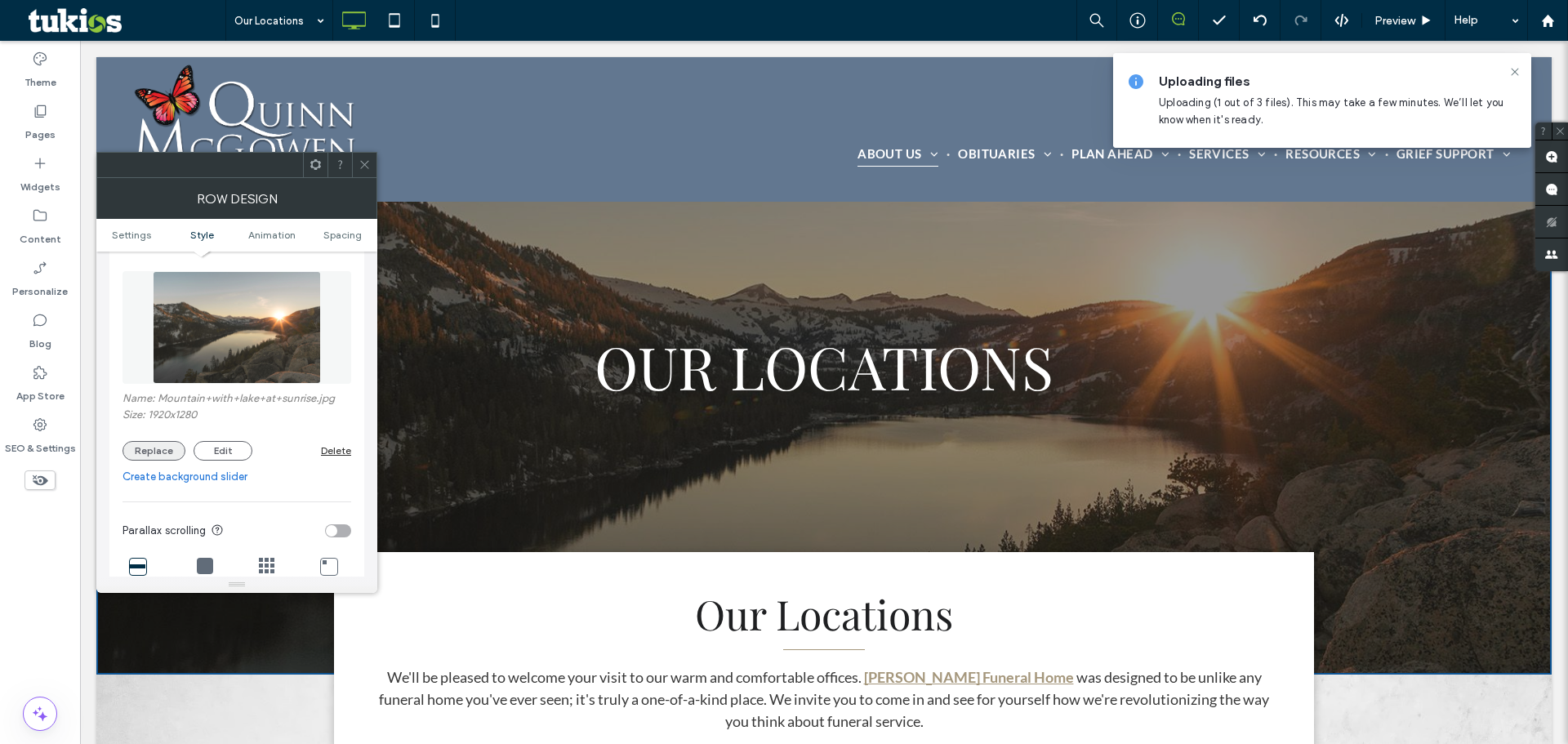
click at [158, 458] on button "Replace" at bounding box center [154, 450] width 63 height 19
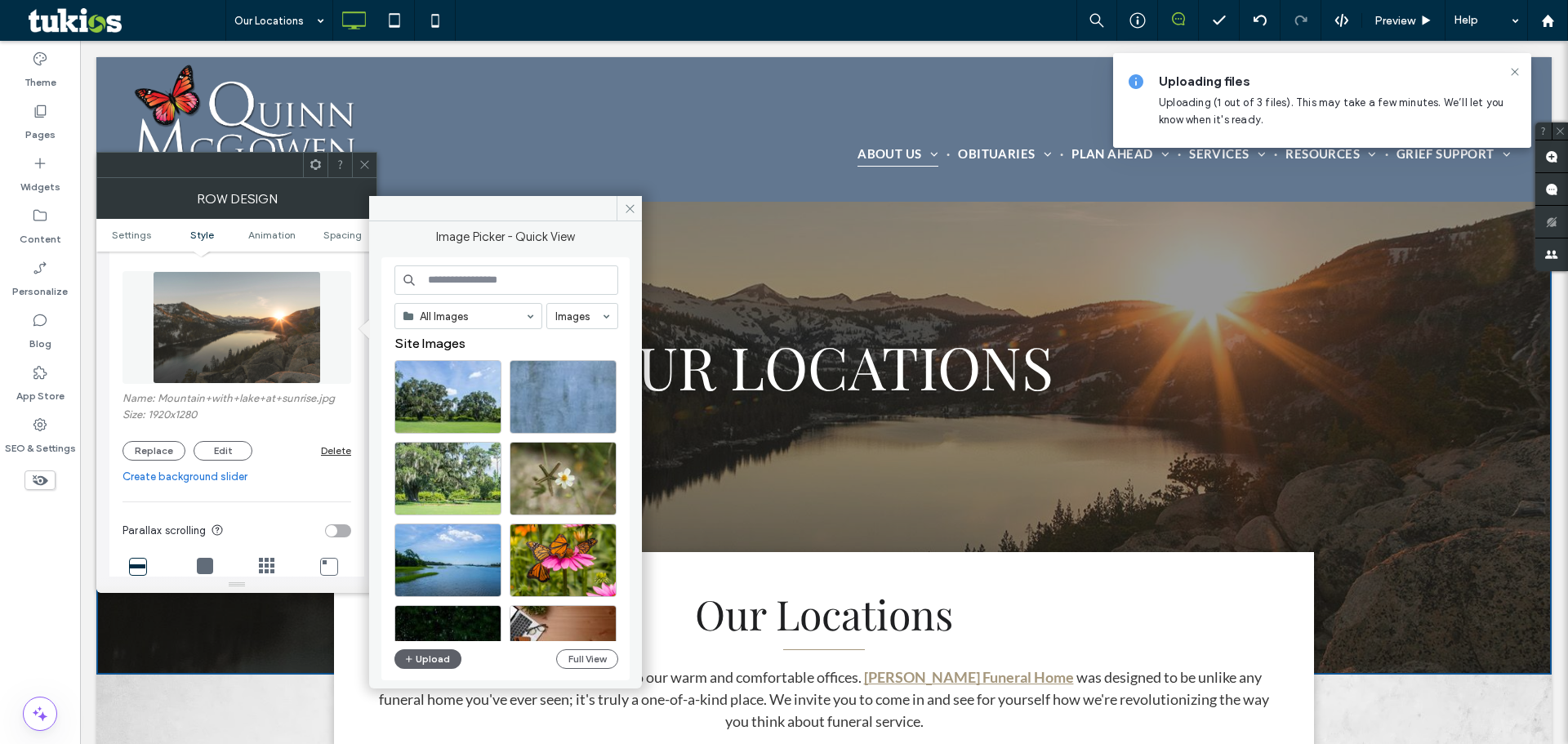
scroll to position [0, 0]
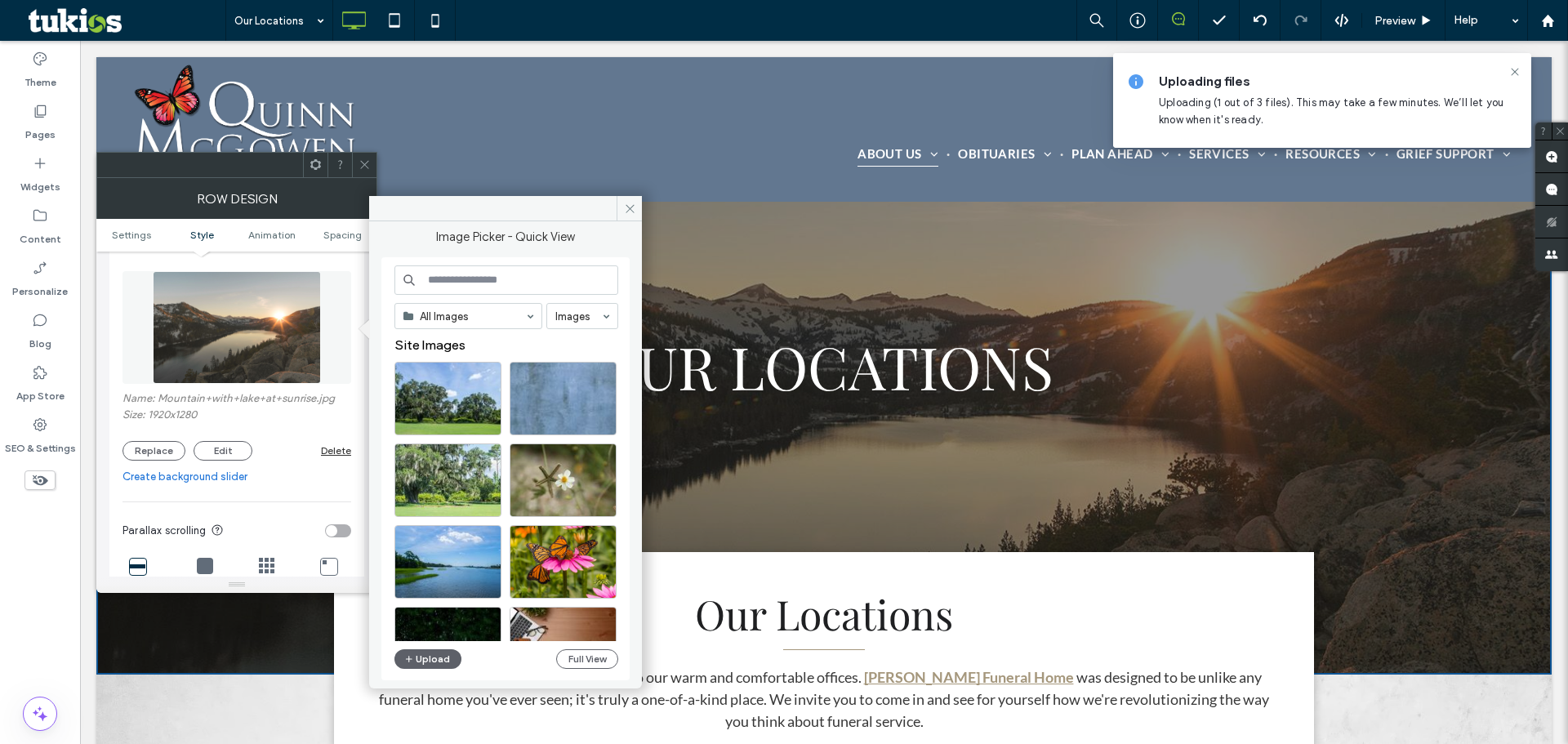
click at [1236, 107] on span "Uploading (1 out of 3 files). This may take a few minutes. We’ll let you know w…" at bounding box center [1331, 111] width 345 height 29
click at [458, 285] on input at bounding box center [506, 279] width 224 height 29
type input "**********"
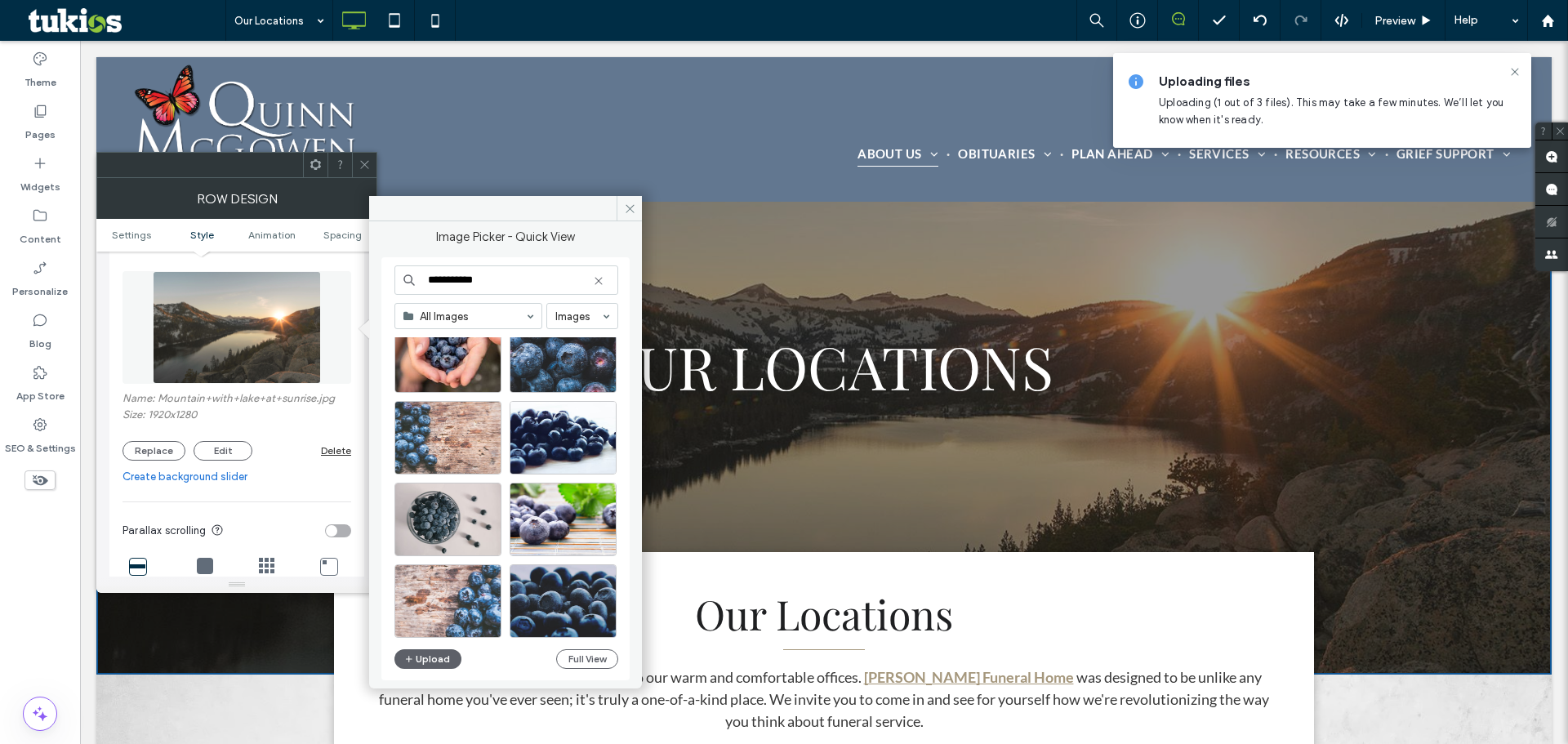
scroll to position [163, 0]
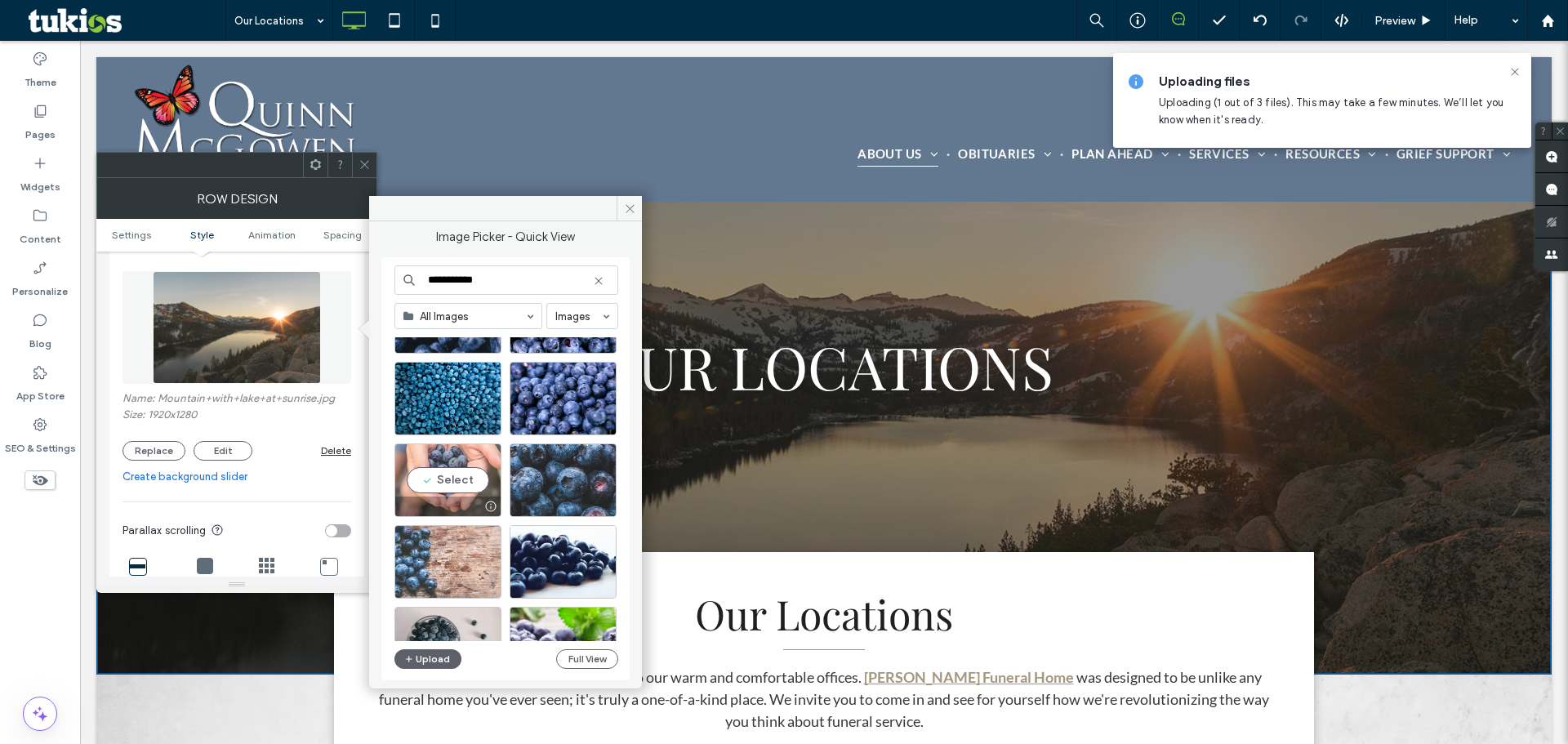
click at [458, 486] on div "Select" at bounding box center [448, 480] width 107 height 73
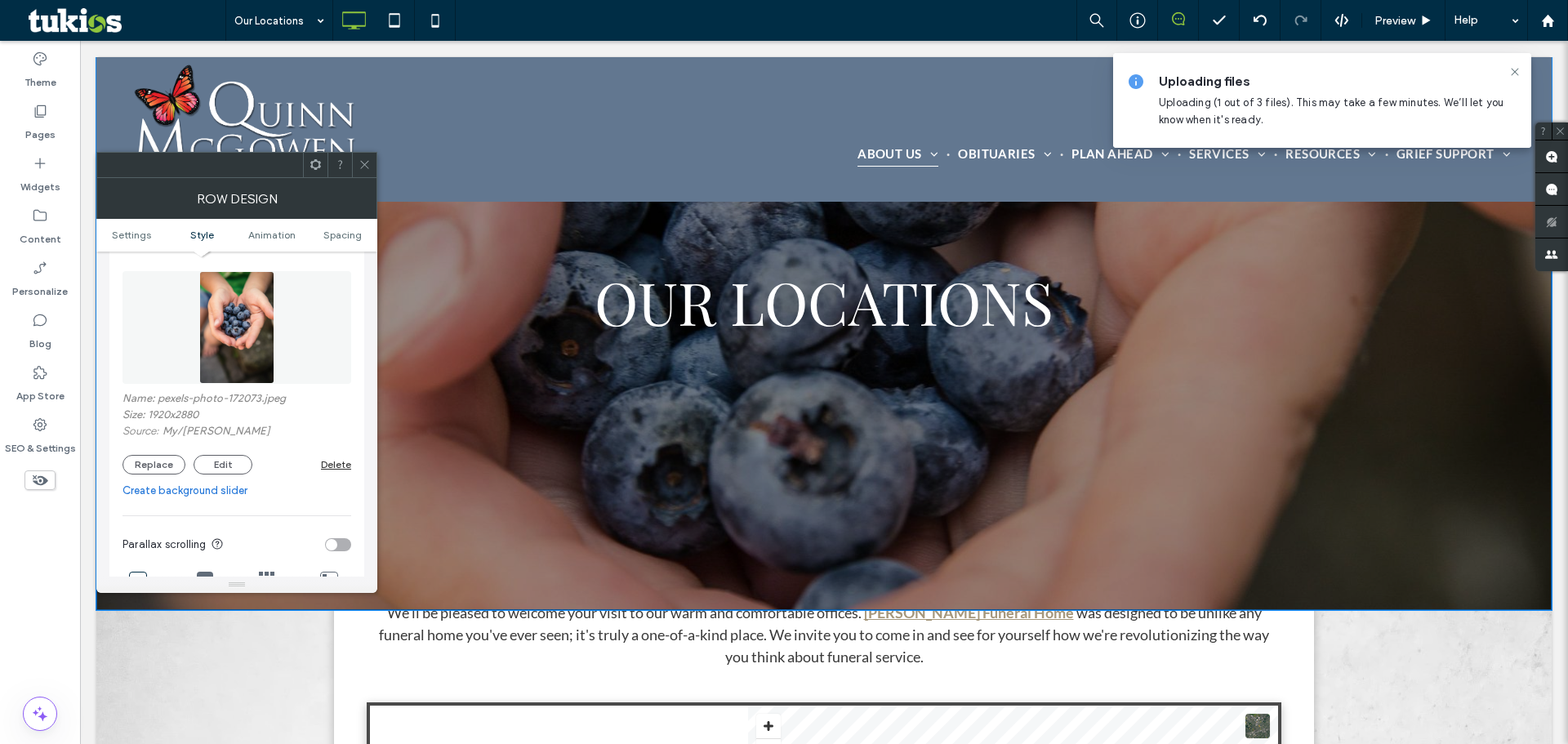
scroll to position [0, 0]
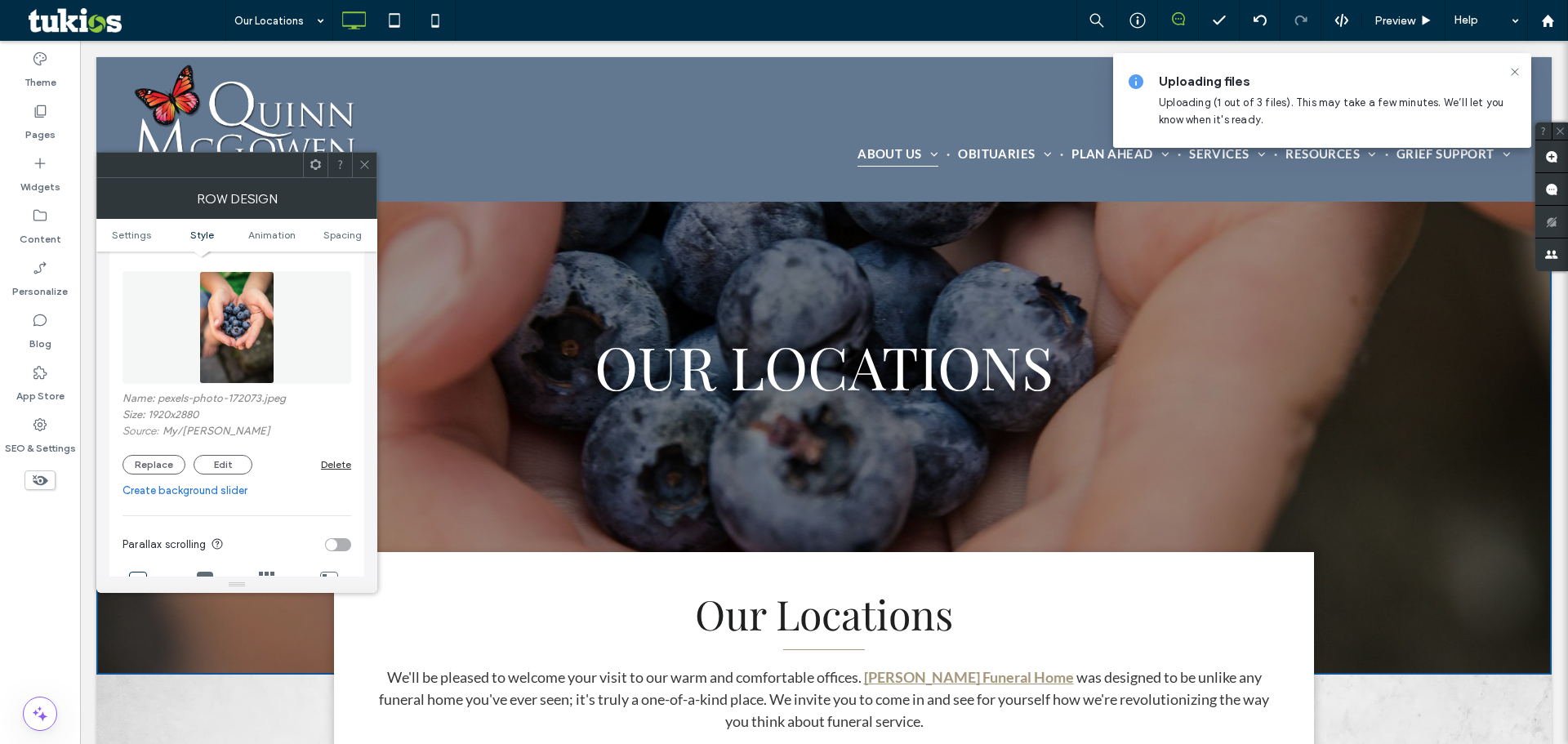
click at [366, 164] on icon at bounding box center [364, 164] width 13 height 13
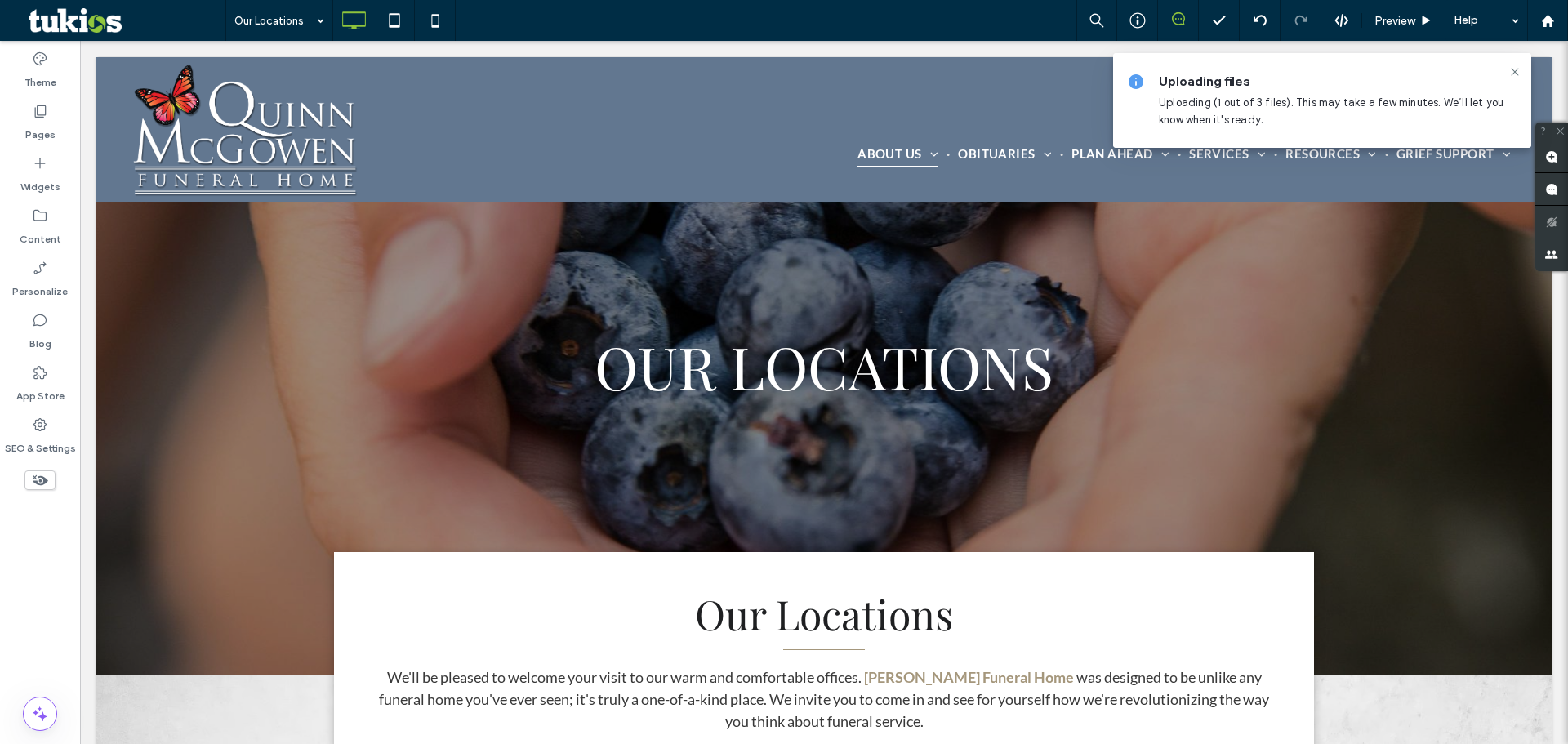
click at [672, 31] on div "Our Locations Preview Help" at bounding box center [897, 20] width 1343 height 41
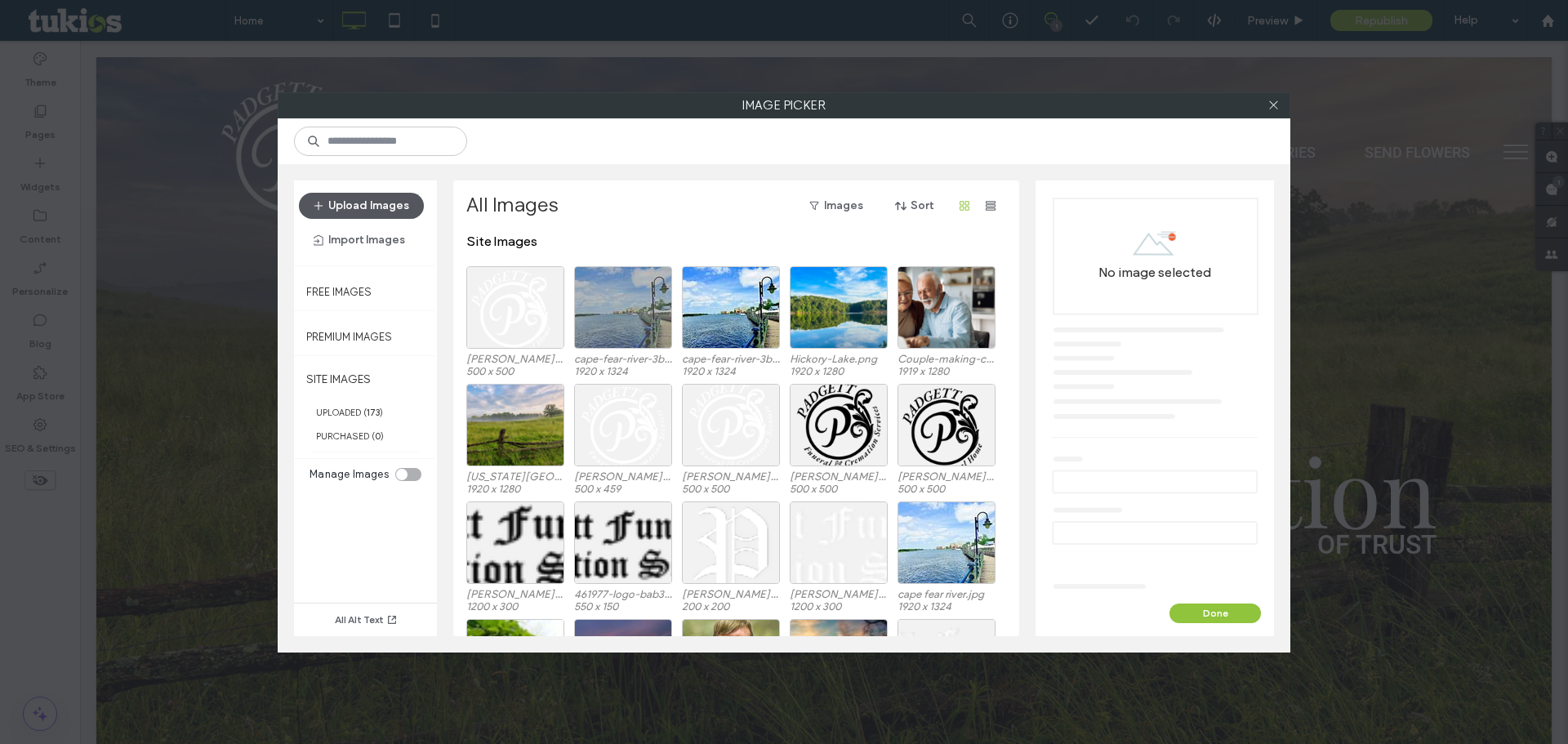
click at [369, 198] on button "Upload Images" at bounding box center [361, 205] width 125 height 26
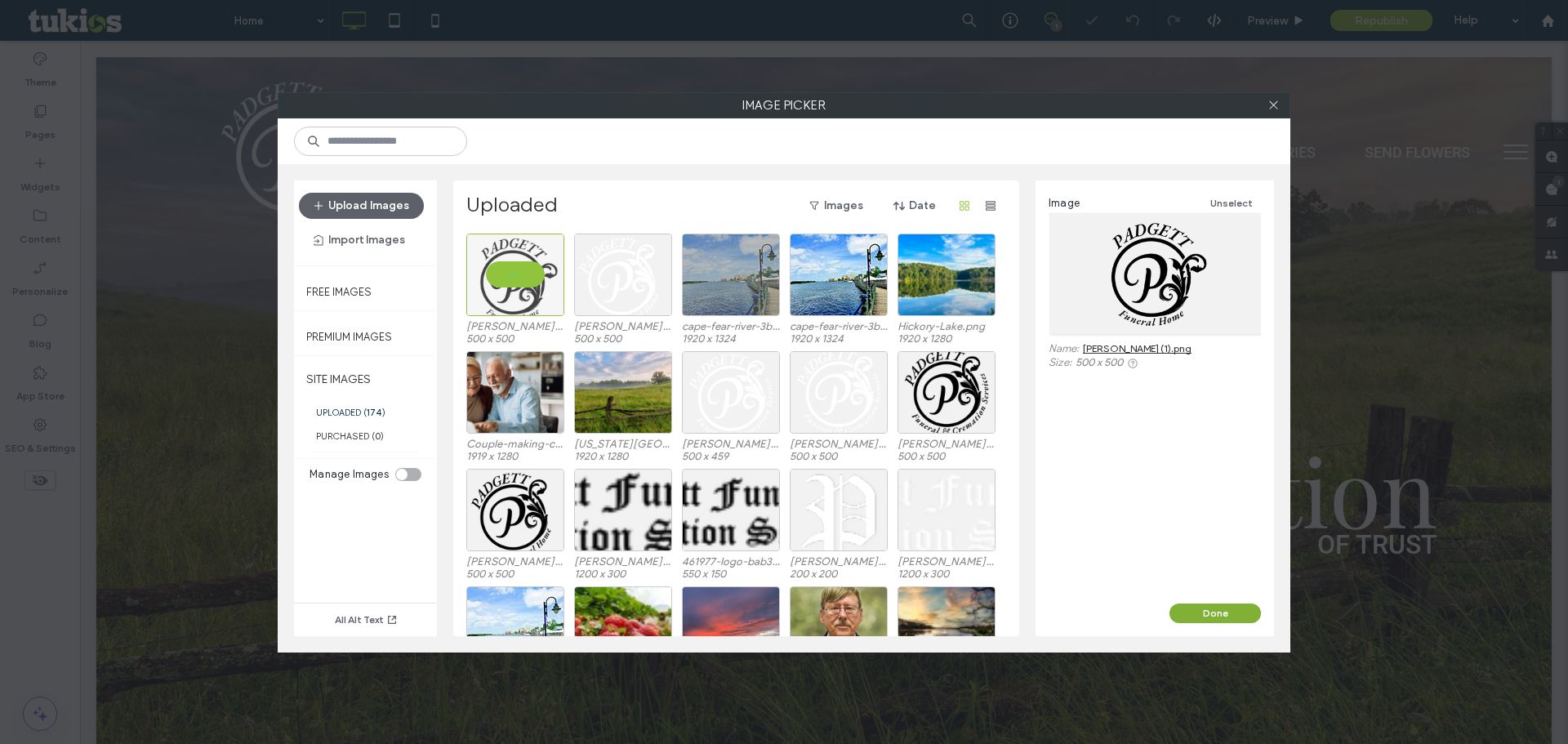
click at [1195, 606] on button "Done" at bounding box center [1215, 613] width 92 height 19
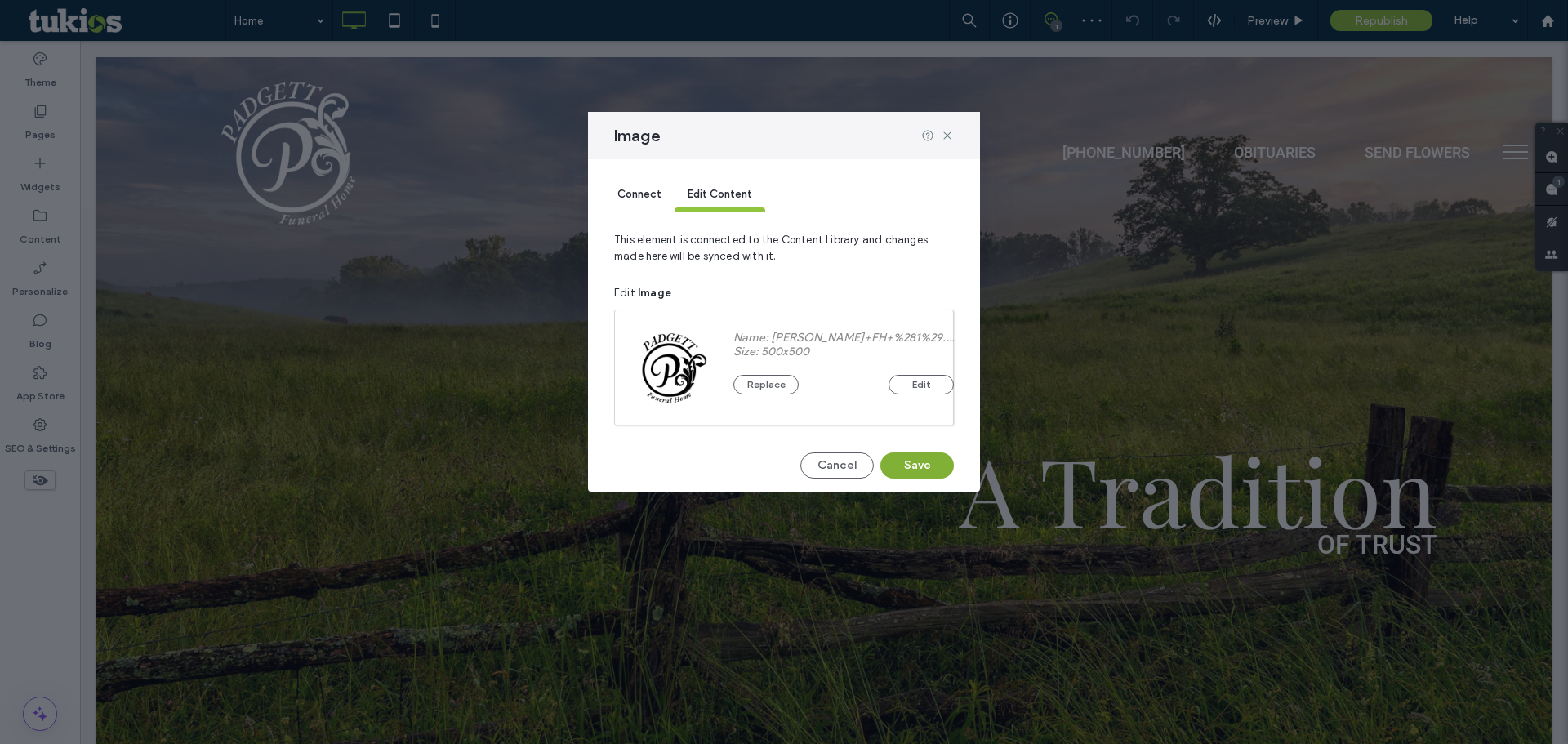
click at [924, 459] on button "Save" at bounding box center [916, 465] width 73 height 26
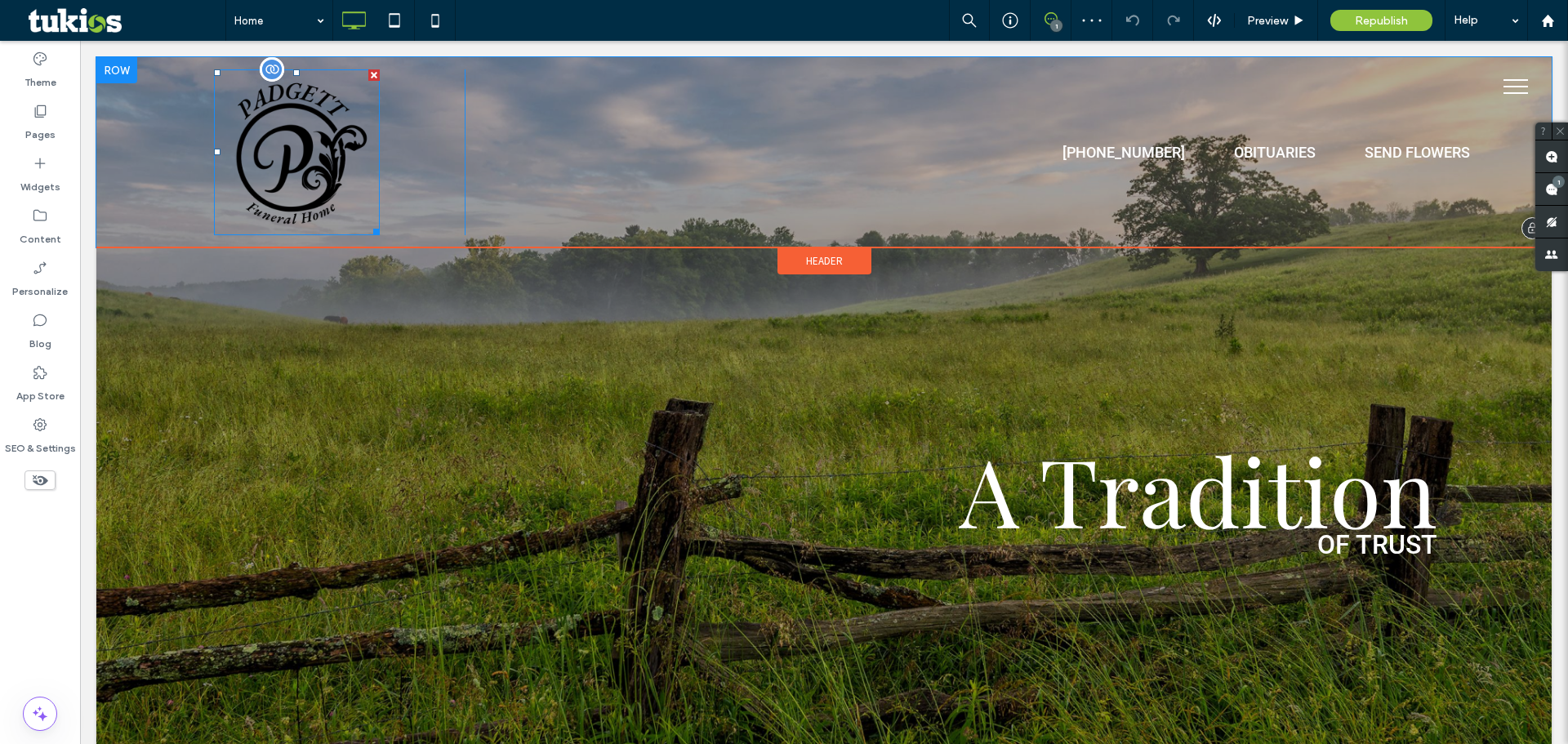
click at [312, 159] on img at bounding box center [296, 152] width 166 height 166
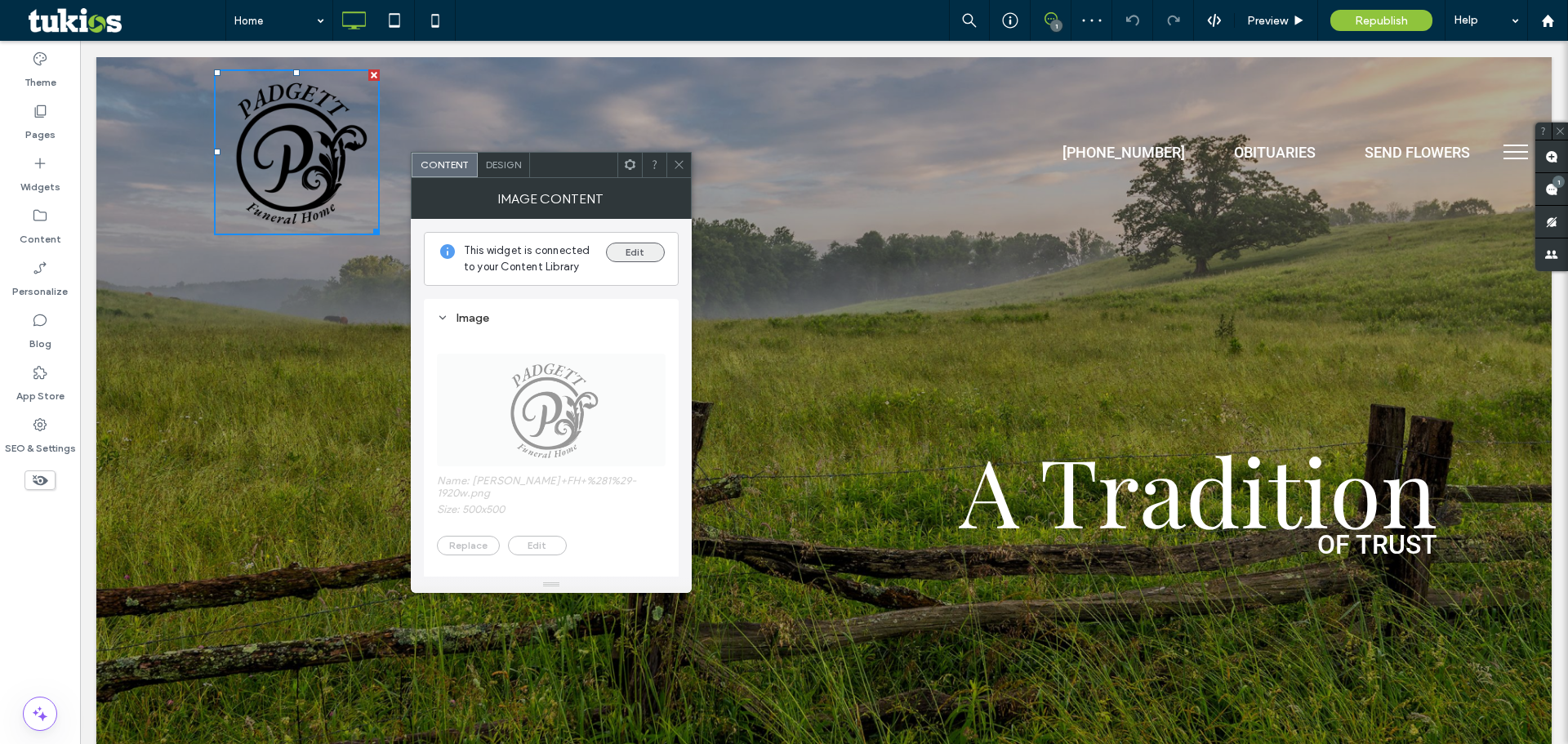
click at [625, 256] on button "Edit" at bounding box center [635, 252] width 59 height 19
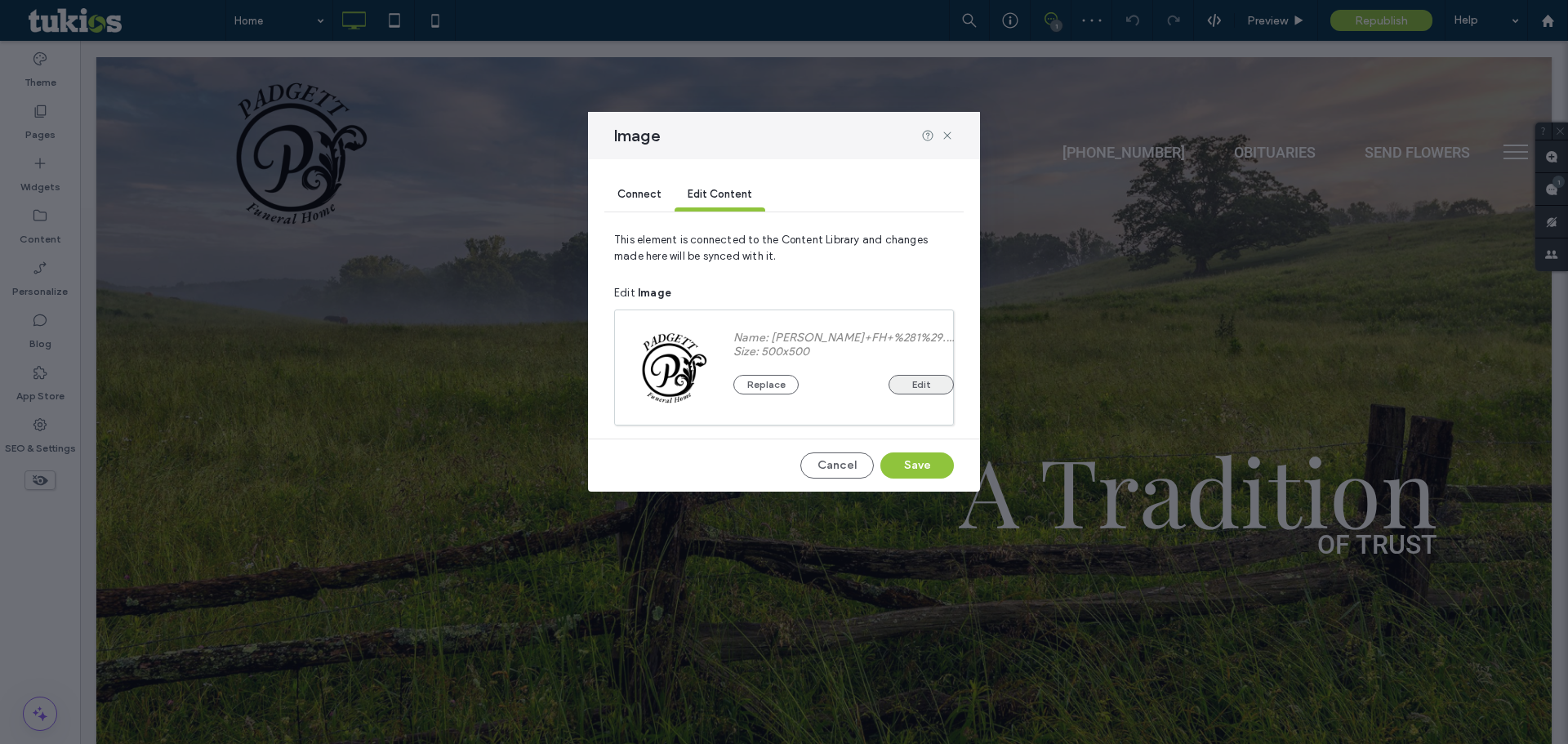
click at [917, 385] on button "Edit" at bounding box center [921, 385] width 66 height 19
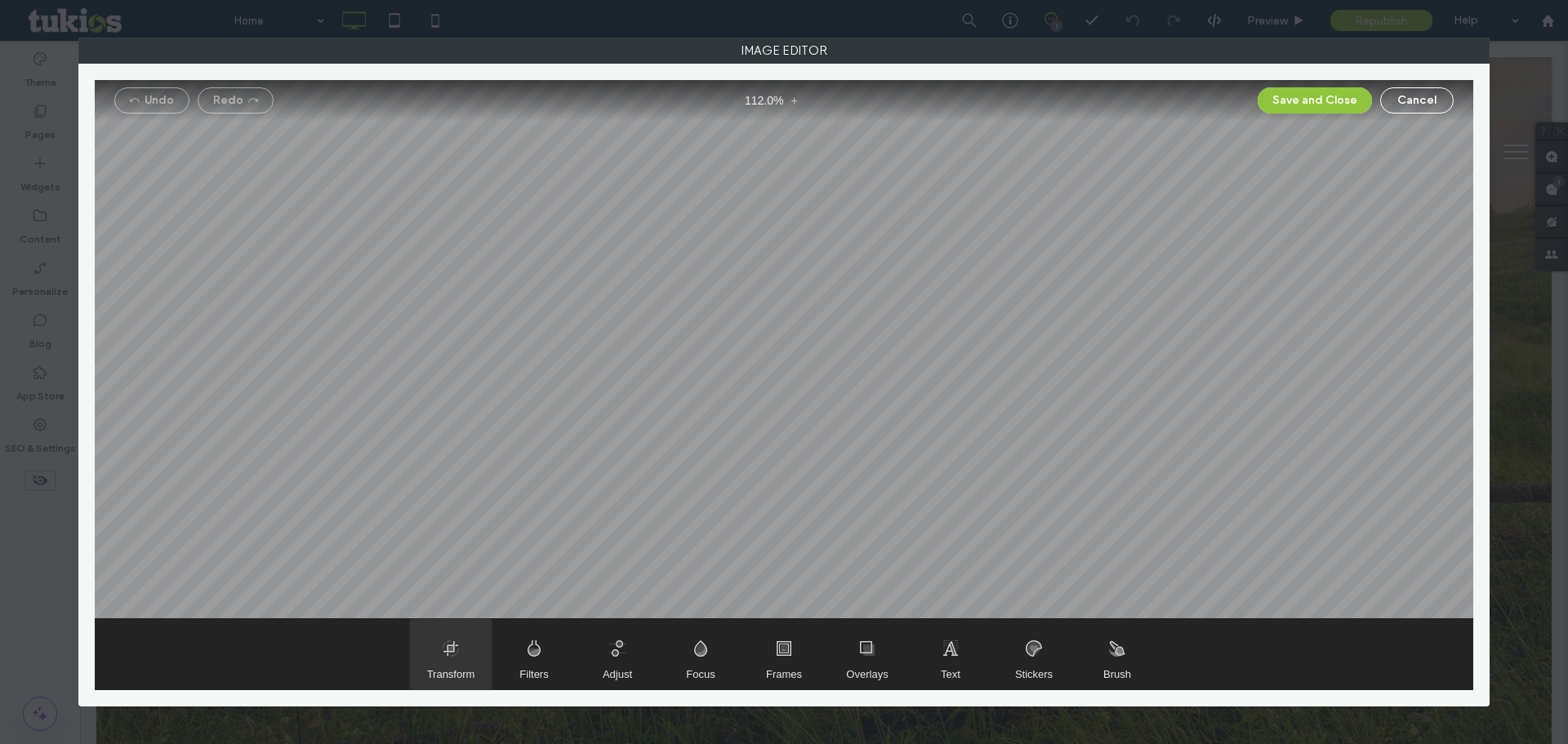
click at [448, 650] on span "Transform" at bounding box center [450, 654] width 82 height 70
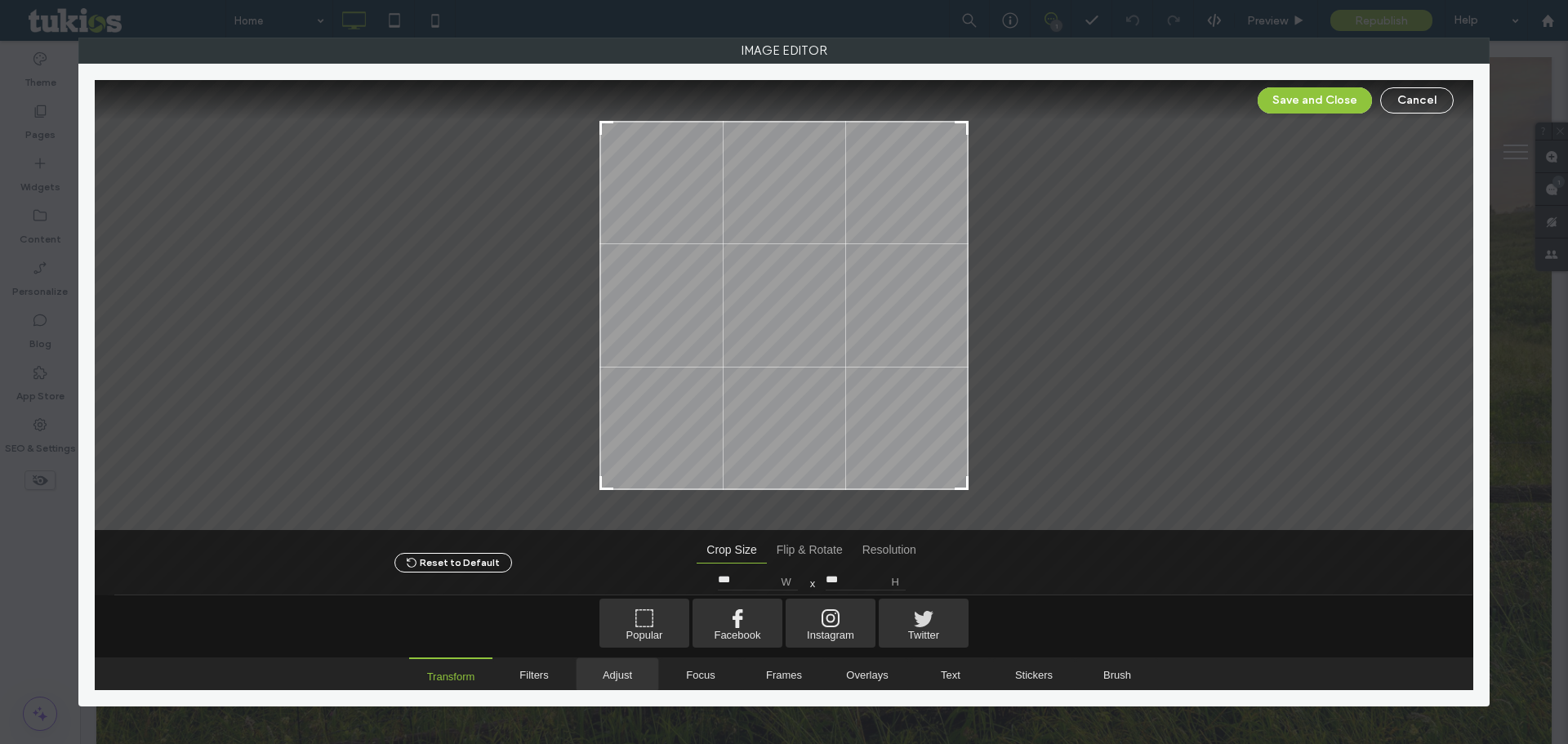
click at [628, 667] on span "Adjust" at bounding box center [617, 674] width 82 height 33
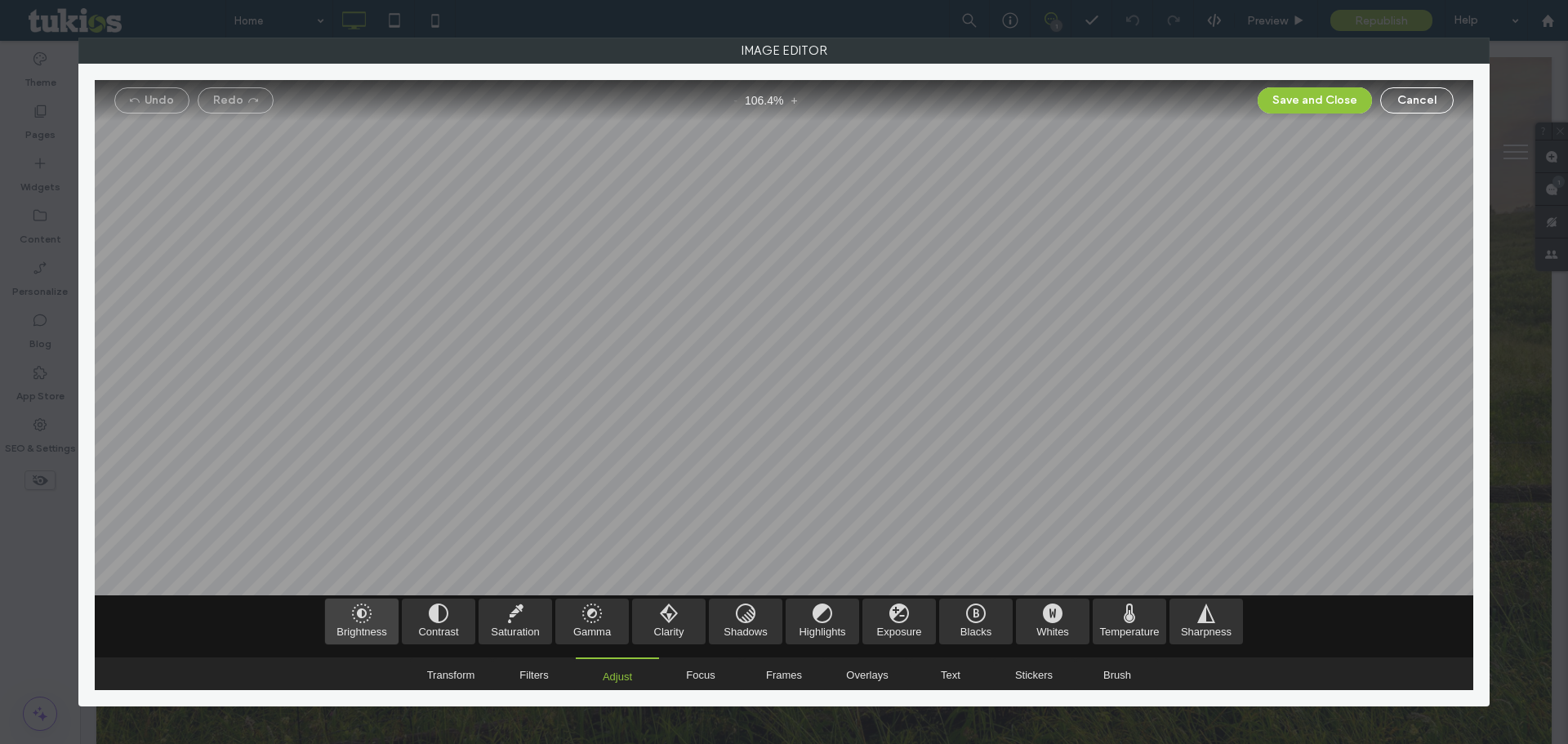
click at [367, 624] on span "Brightness" at bounding box center [361, 621] width 73 height 45
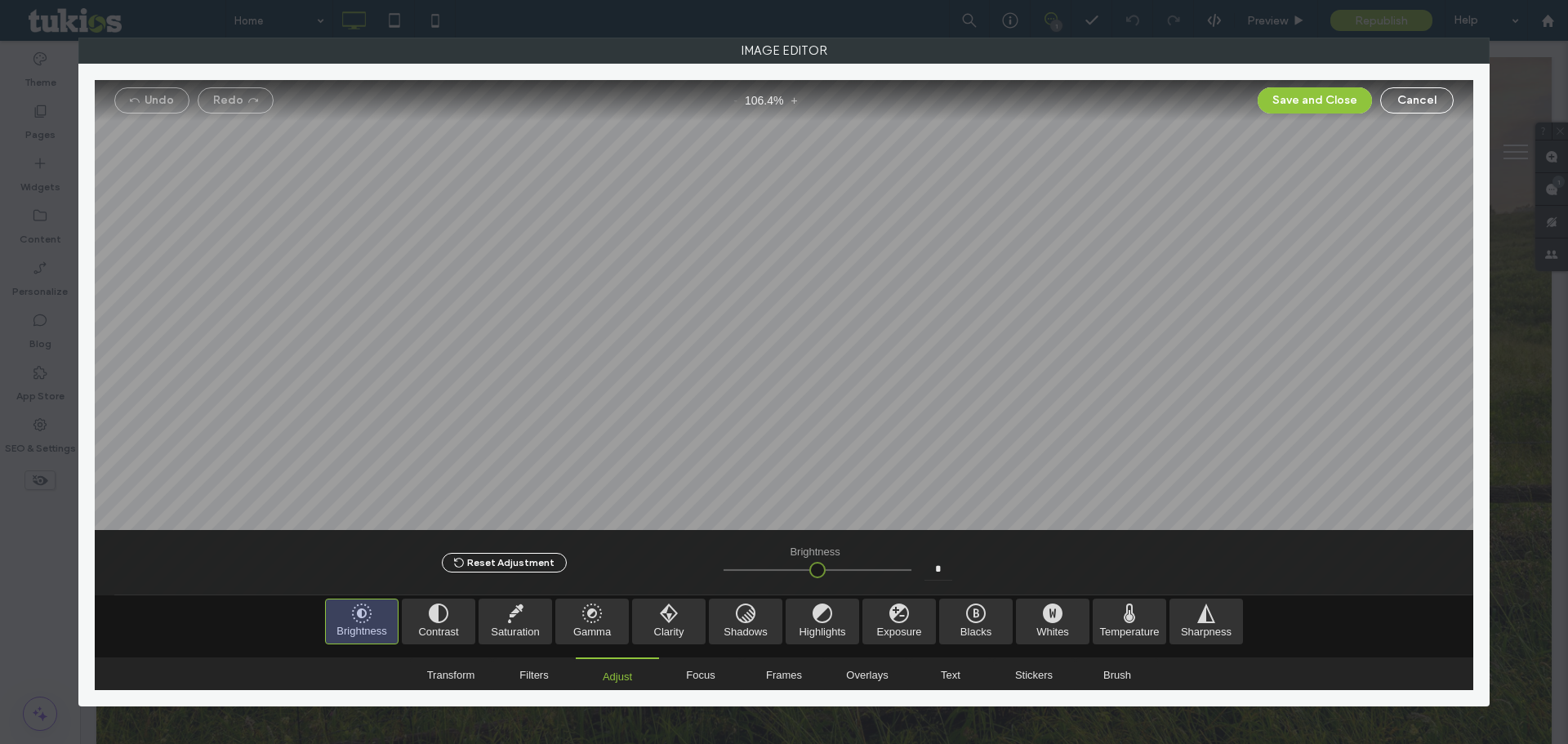
type input "****"
type input "**"
type input "*"
type input "***"
drag, startPoint x: 967, startPoint y: 576, endPoint x: 1099, endPoint y: 580, distance: 132.1
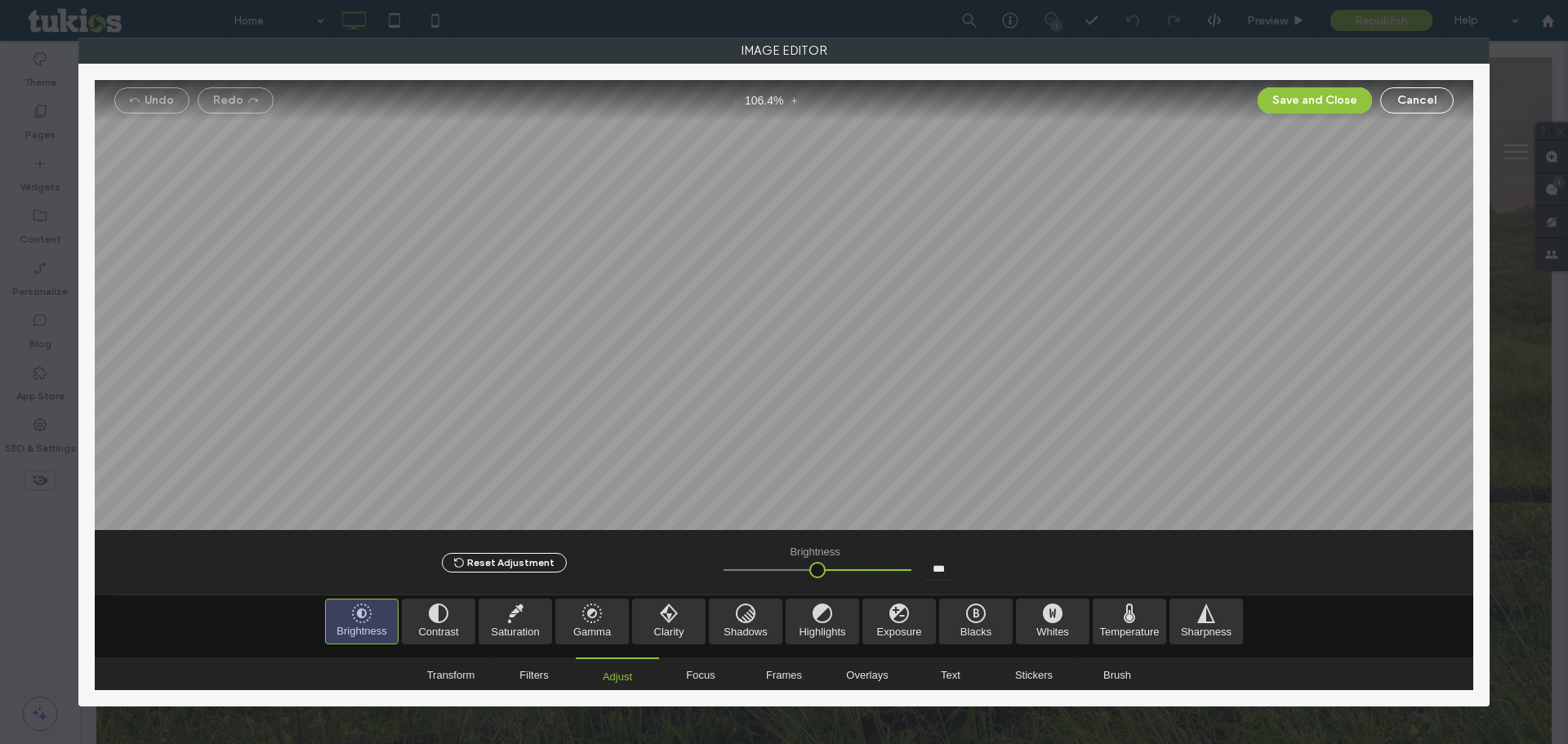
type input "*"
click at [911, 571] on input "range" at bounding box center [817, 571] width 188 height 2
click at [1324, 115] on div "Undo Redo - 106.4 % + Save and Close Cancel" at bounding box center [784, 100] width 1378 height 41
click at [1322, 105] on button "Save and Close" at bounding box center [1315, 100] width 114 height 26
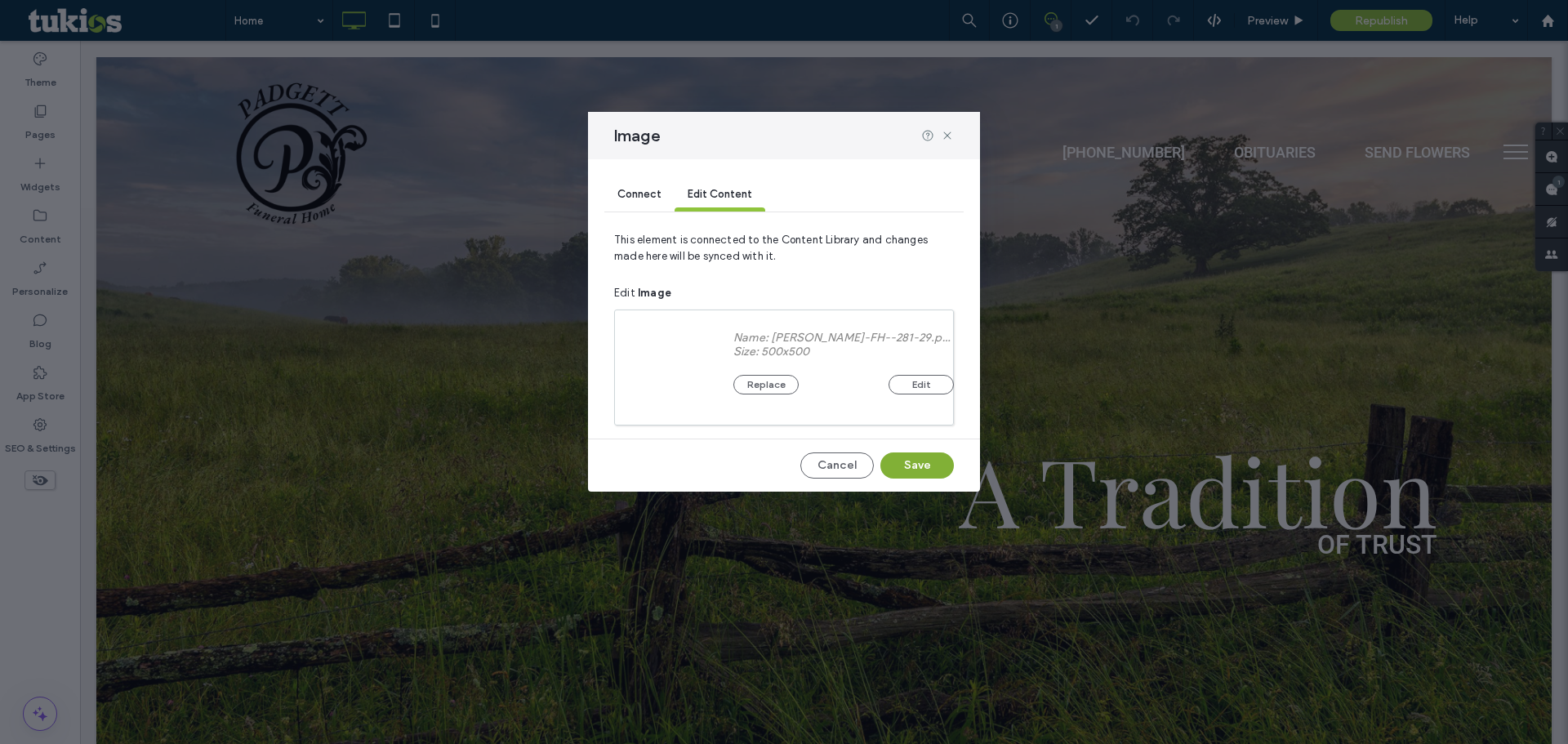
click at [923, 460] on button "Save" at bounding box center [916, 465] width 73 height 26
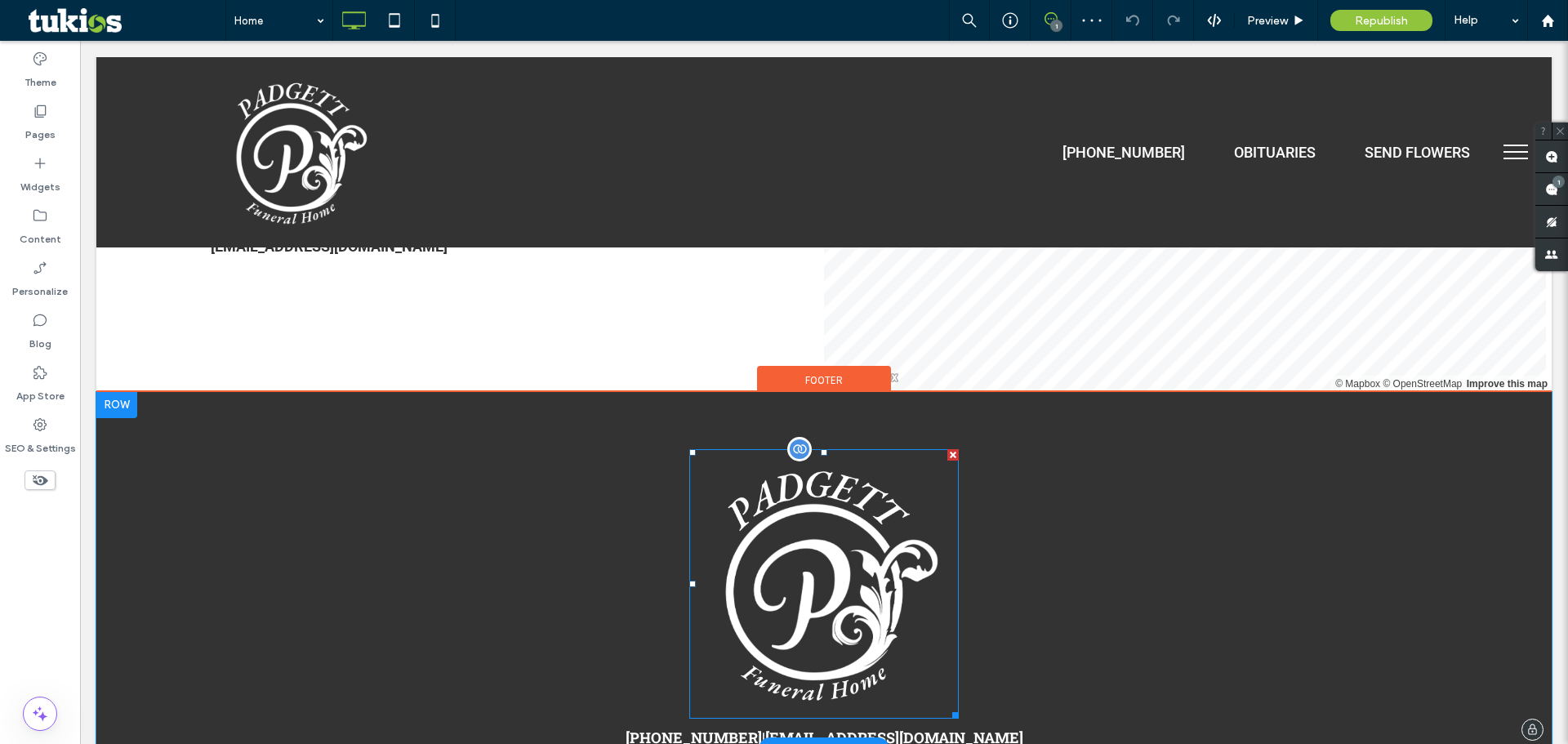
scroll to position [3453, 0]
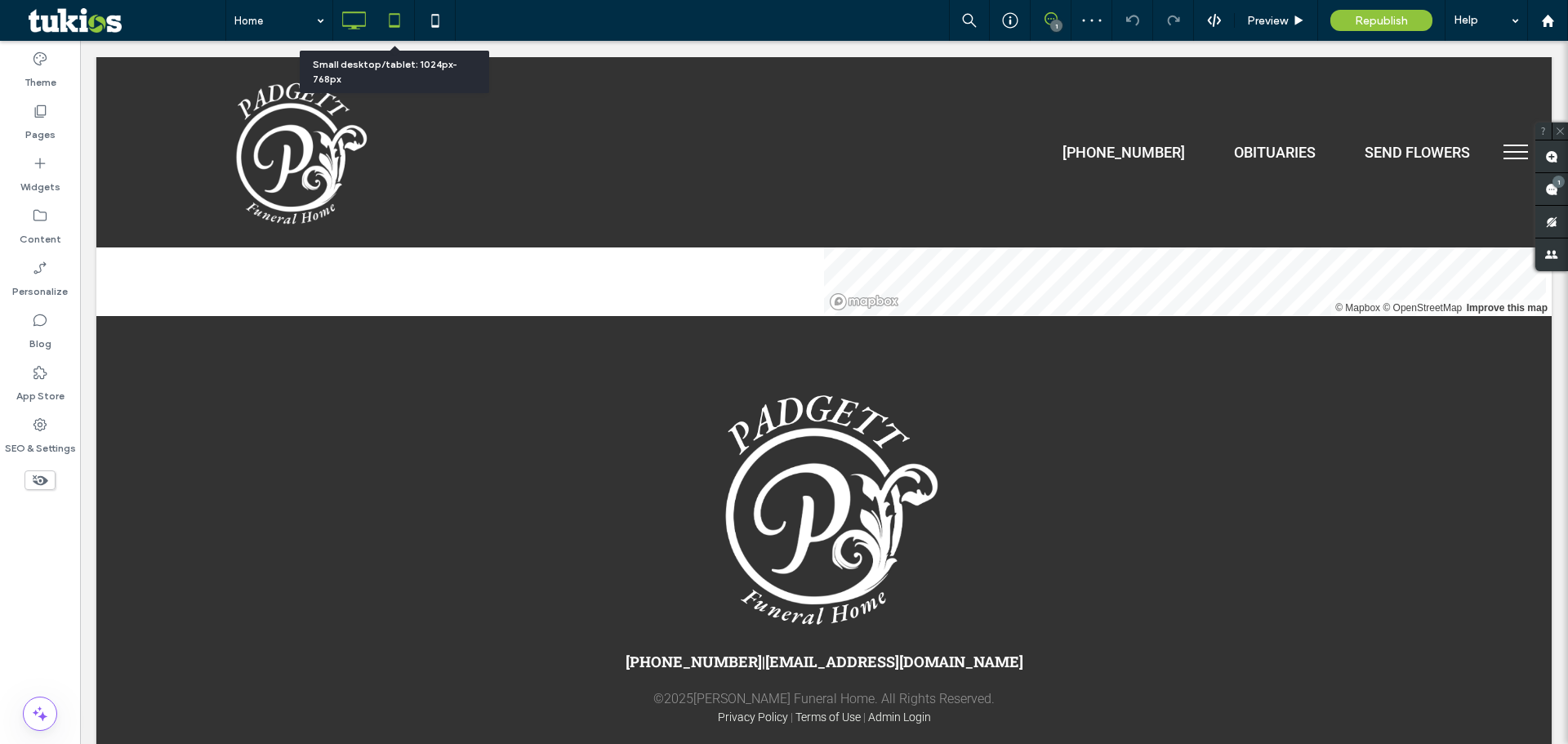
click at [393, 21] on icon at bounding box center [394, 20] width 33 height 33
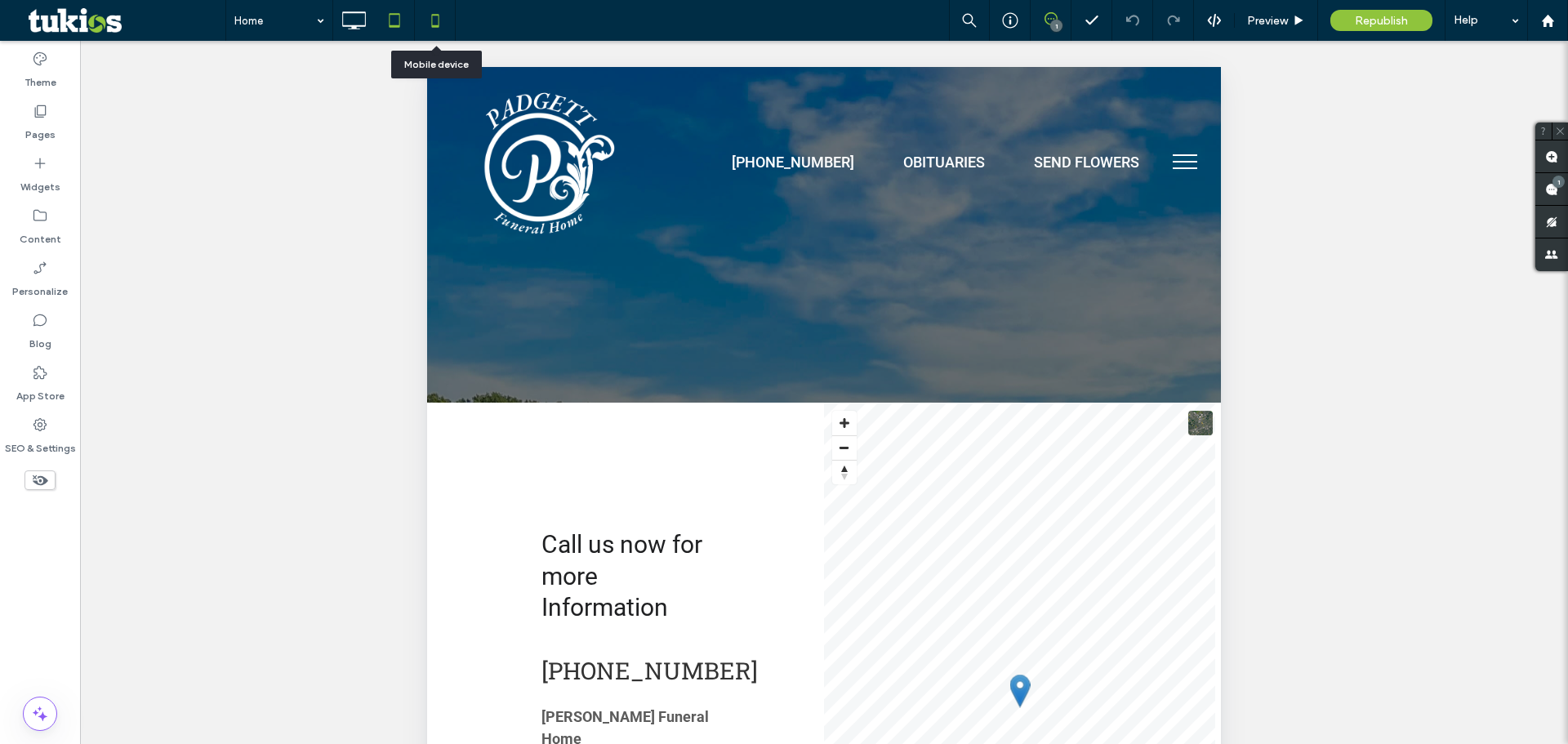
click at [445, 18] on icon at bounding box center [435, 20] width 33 height 33
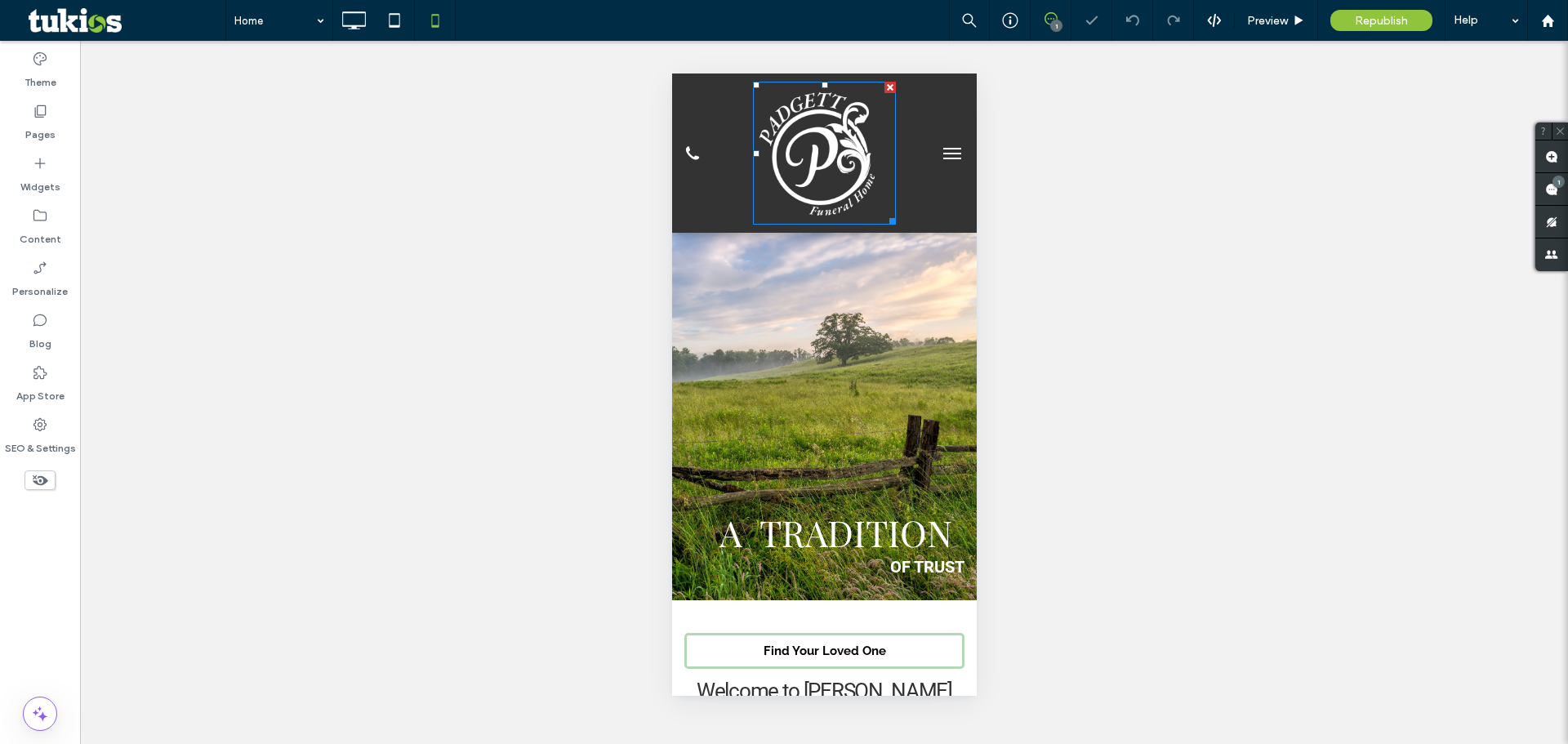
scroll to position [0, 0]
click at [831, 176] on img at bounding box center [824, 153] width 143 height 143
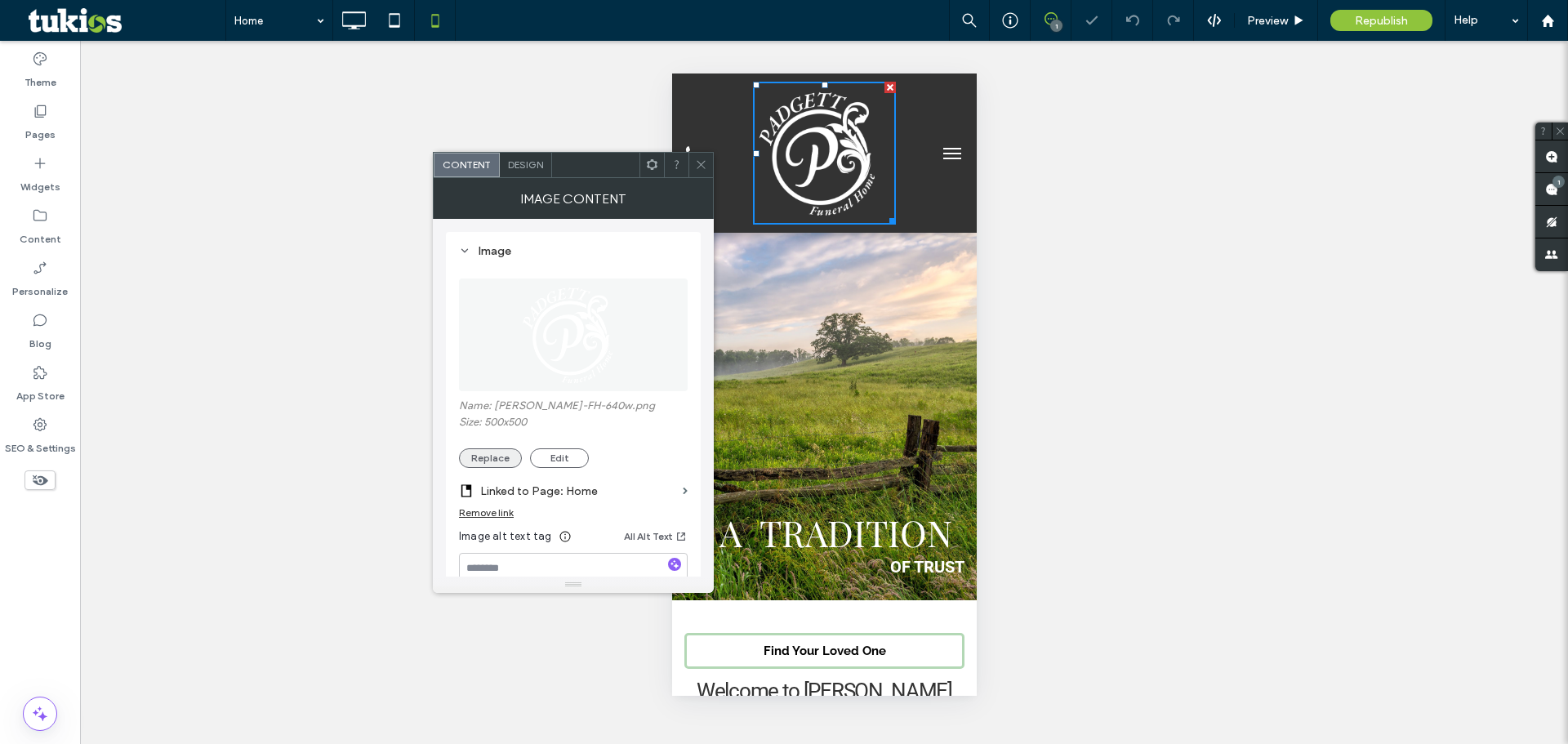
click at [501, 464] on button "Replace" at bounding box center [490, 458] width 63 height 19
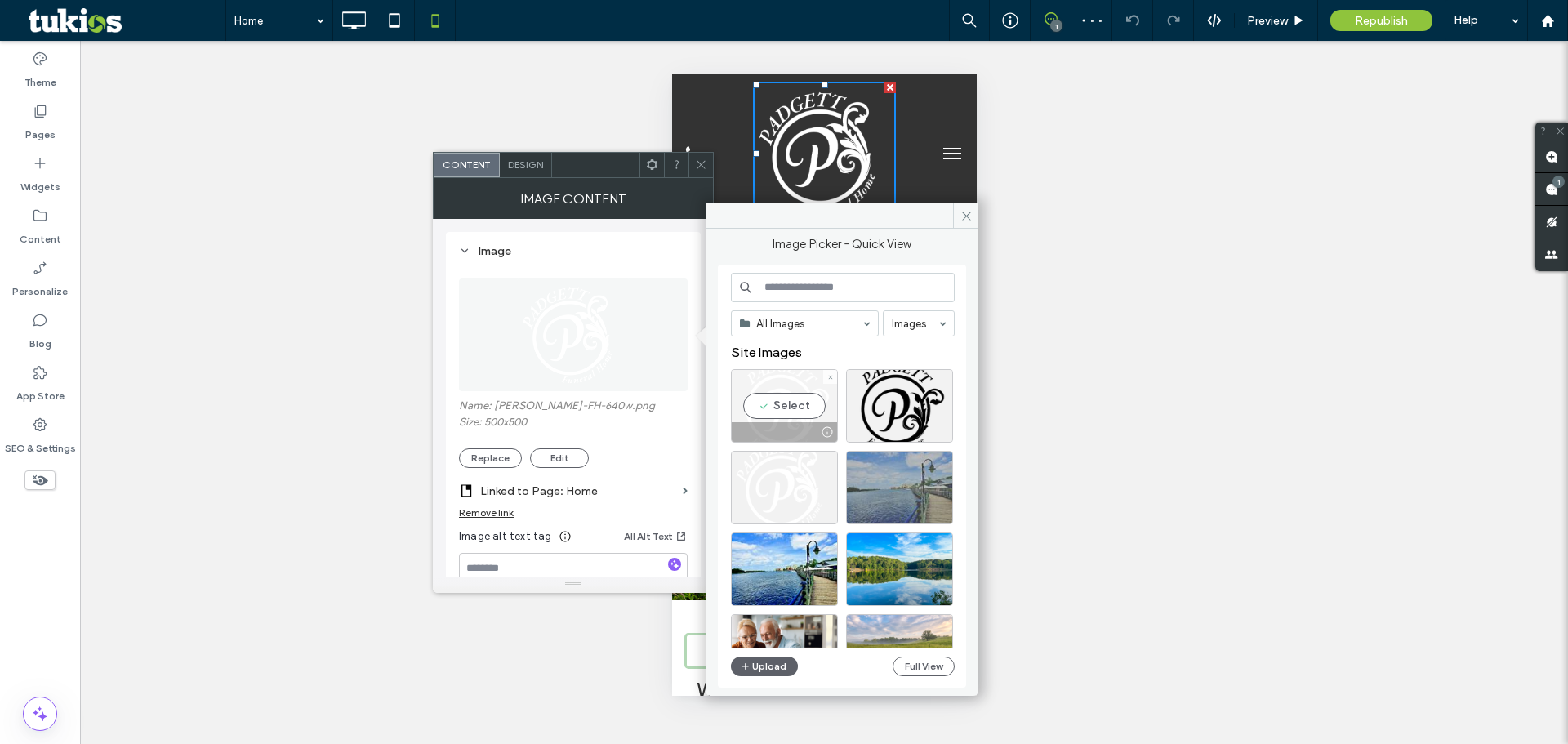
click at [810, 400] on div "Select" at bounding box center [784, 406] width 107 height 73
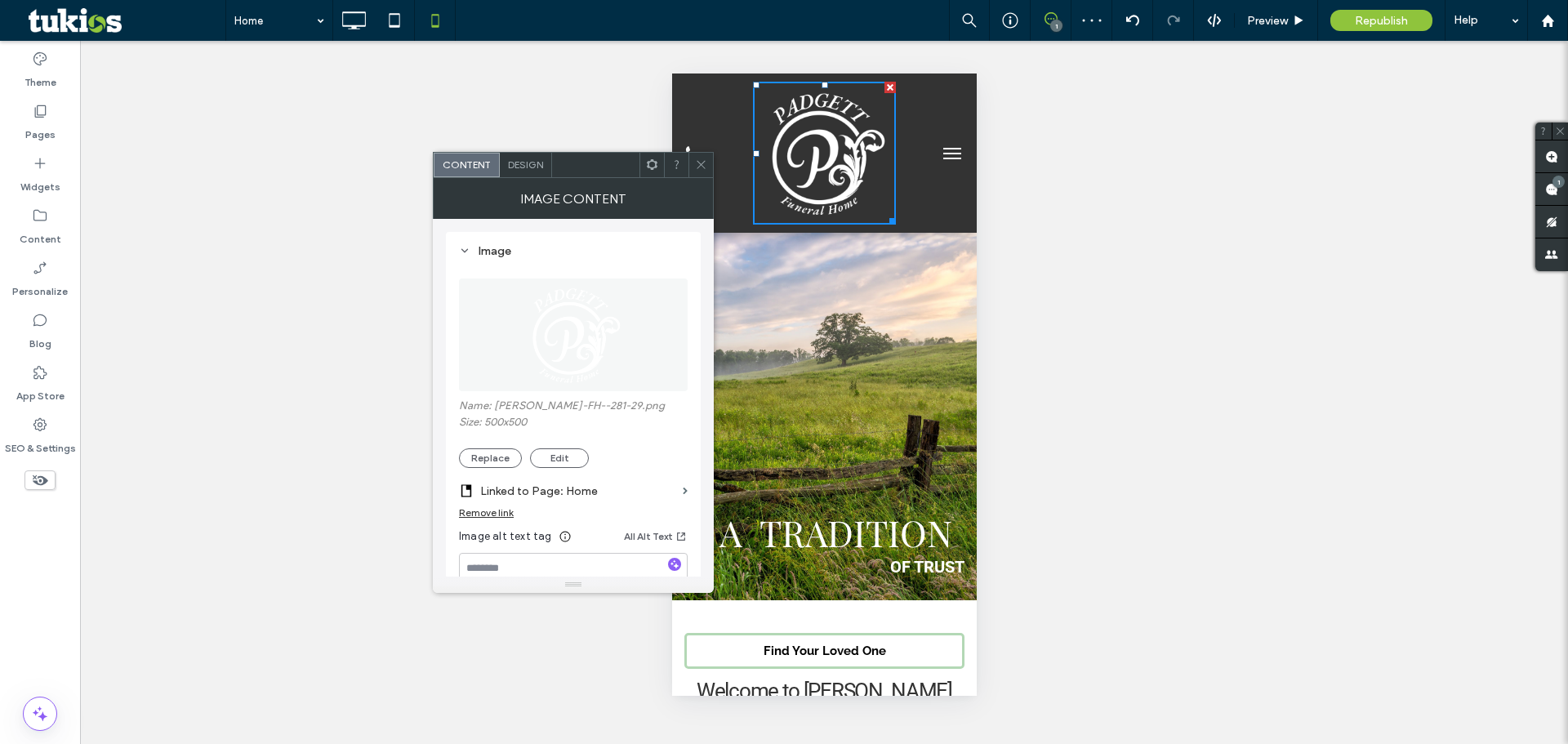
click at [702, 167] on icon at bounding box center [701, 164] width 13 height 13
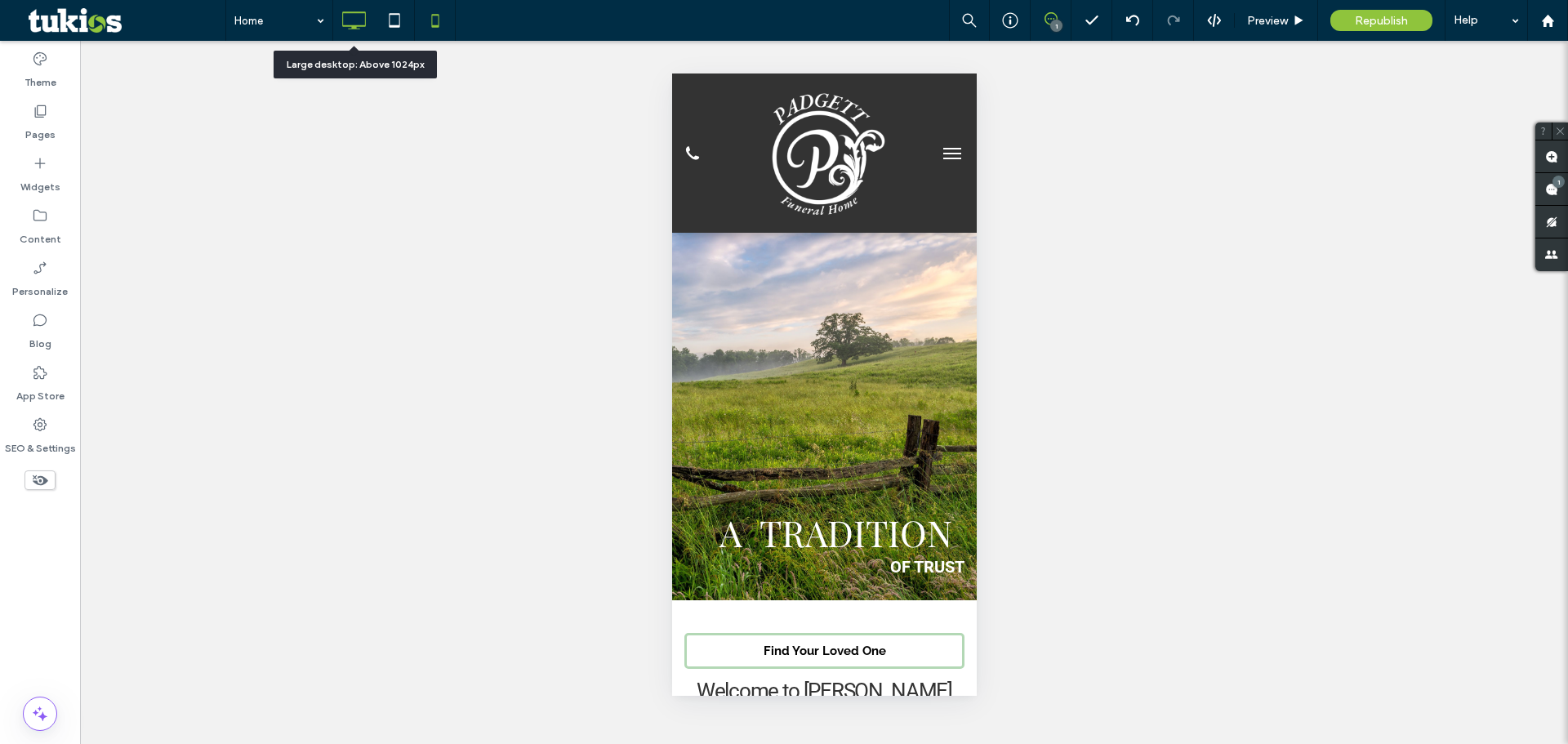
click at [352, 14] on icon at bounding box center [353, 20] width 33 height 33
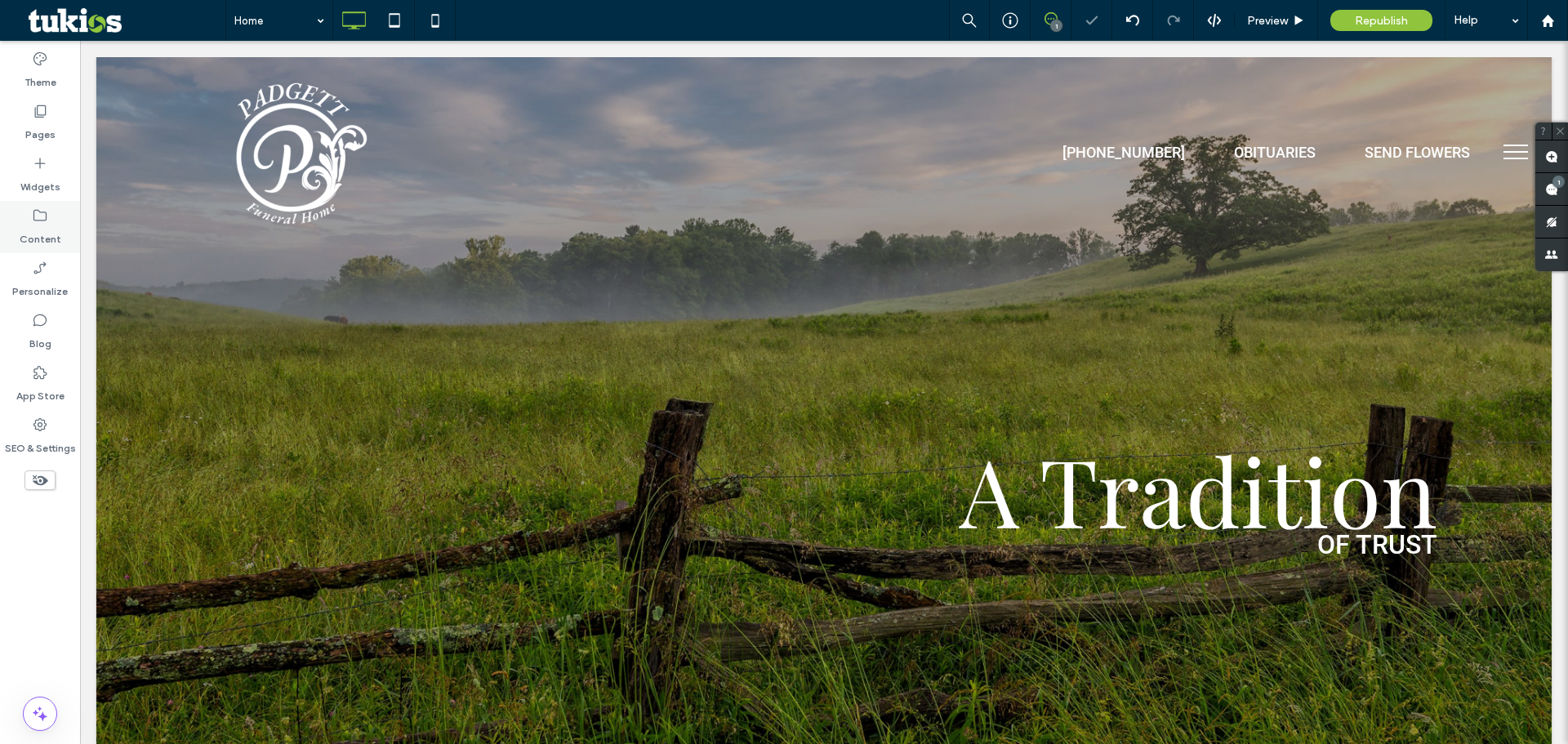
click at [50, 221] on div "Content" at bounding box center [40, 227] width 80 height 52
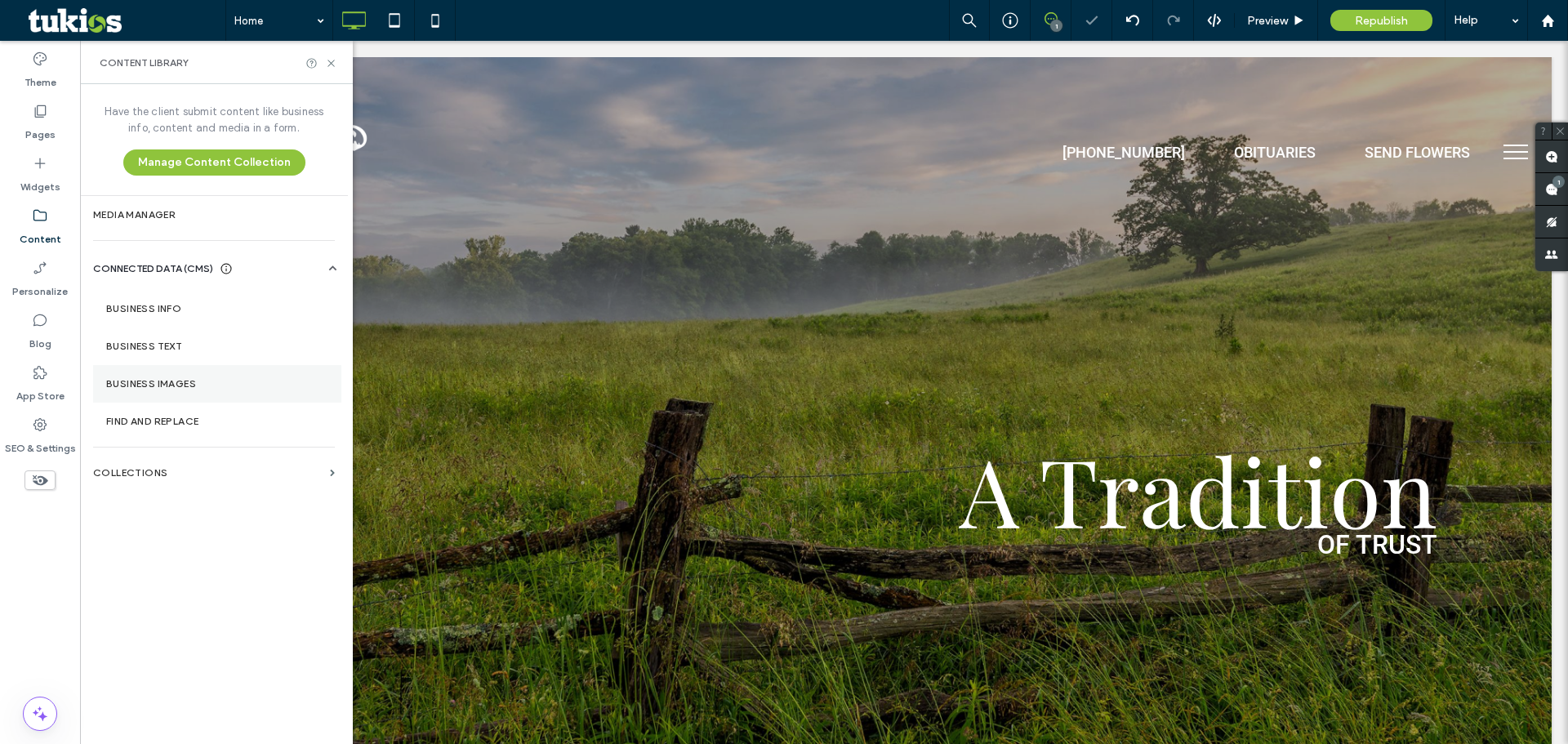
click at [155, 391] on section "Business Images" at bounding box center [217, 384] width 248 height 38
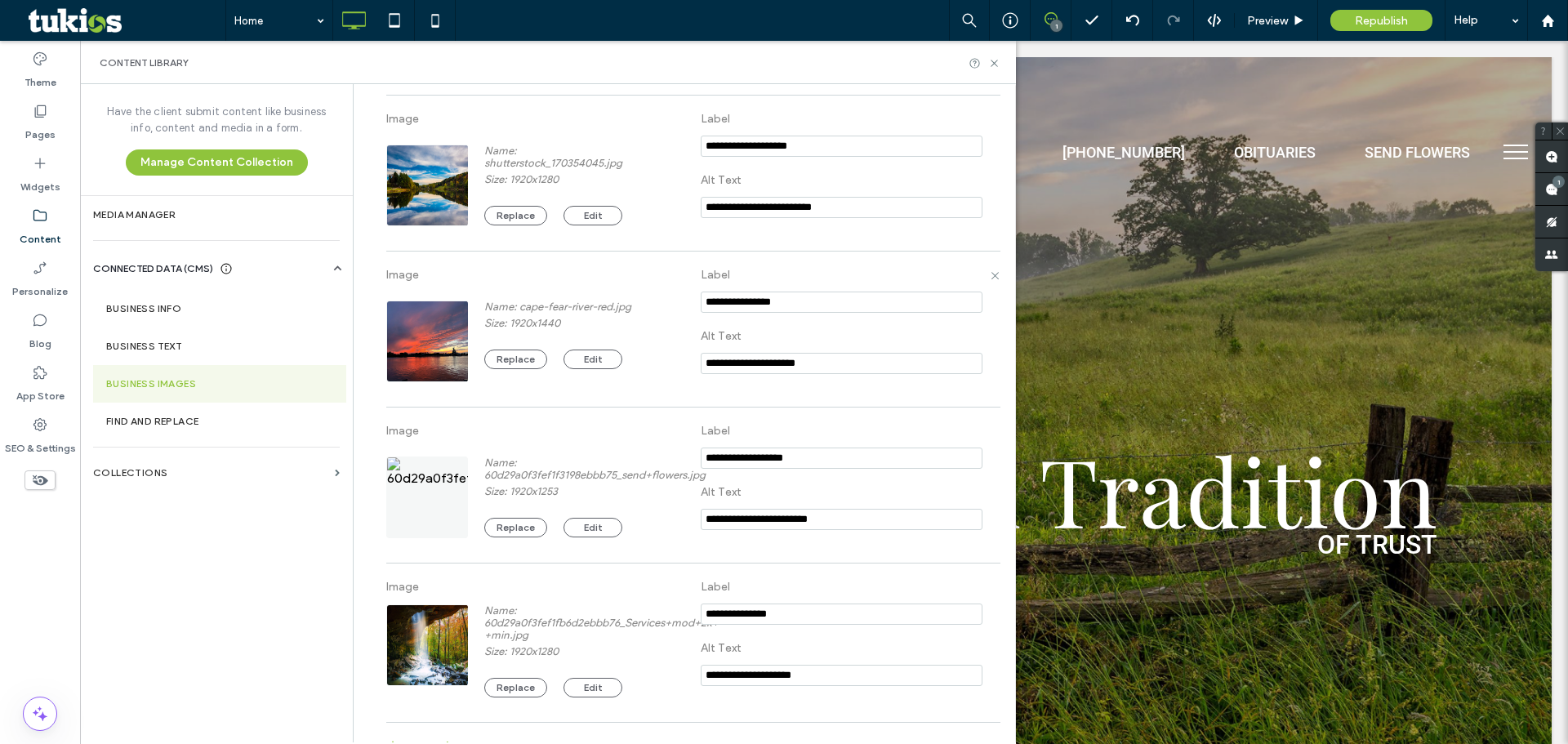
scroll to position [842, 0]
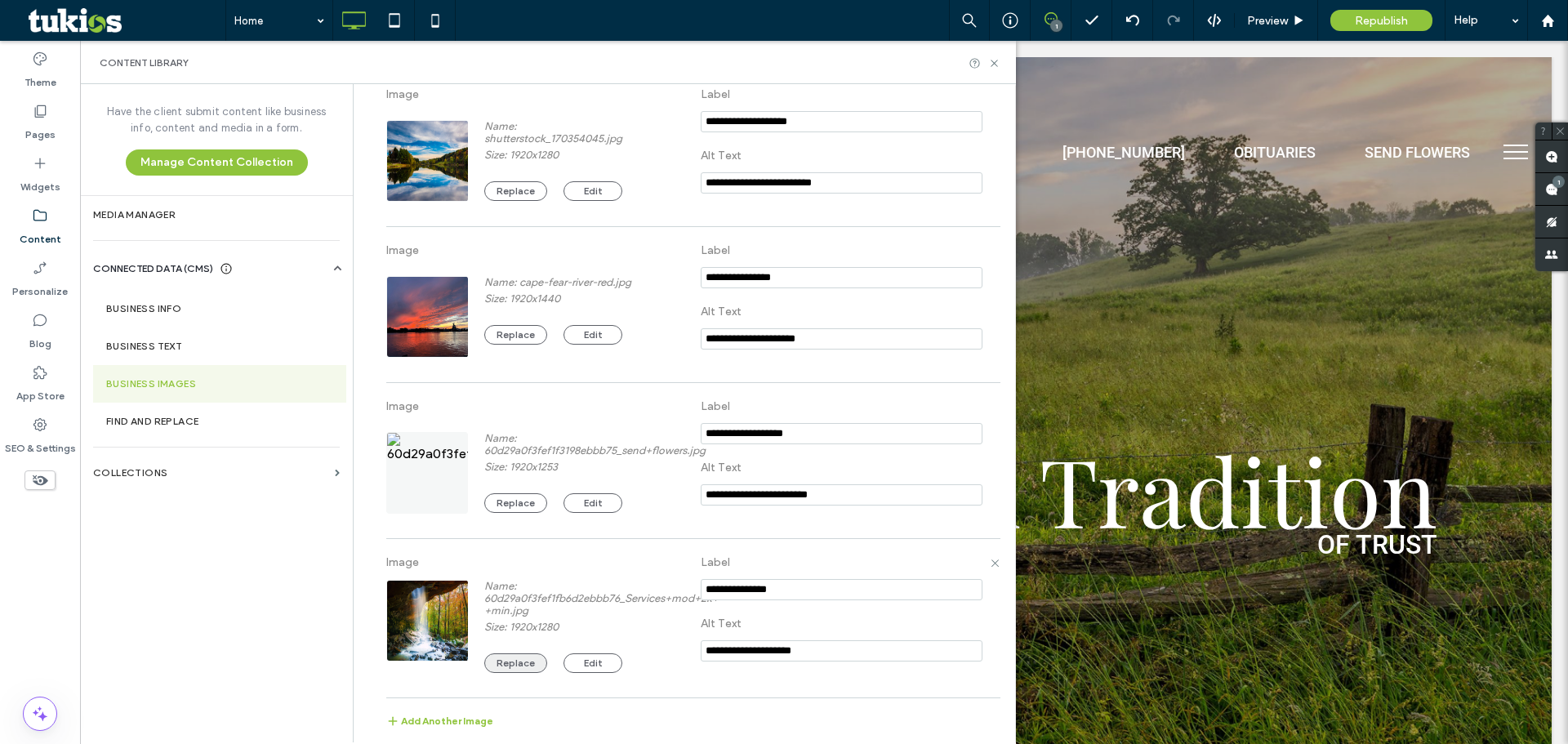
click at [506, 664] on button "Replace" at bounding box center [516, 662] width 63 height 19
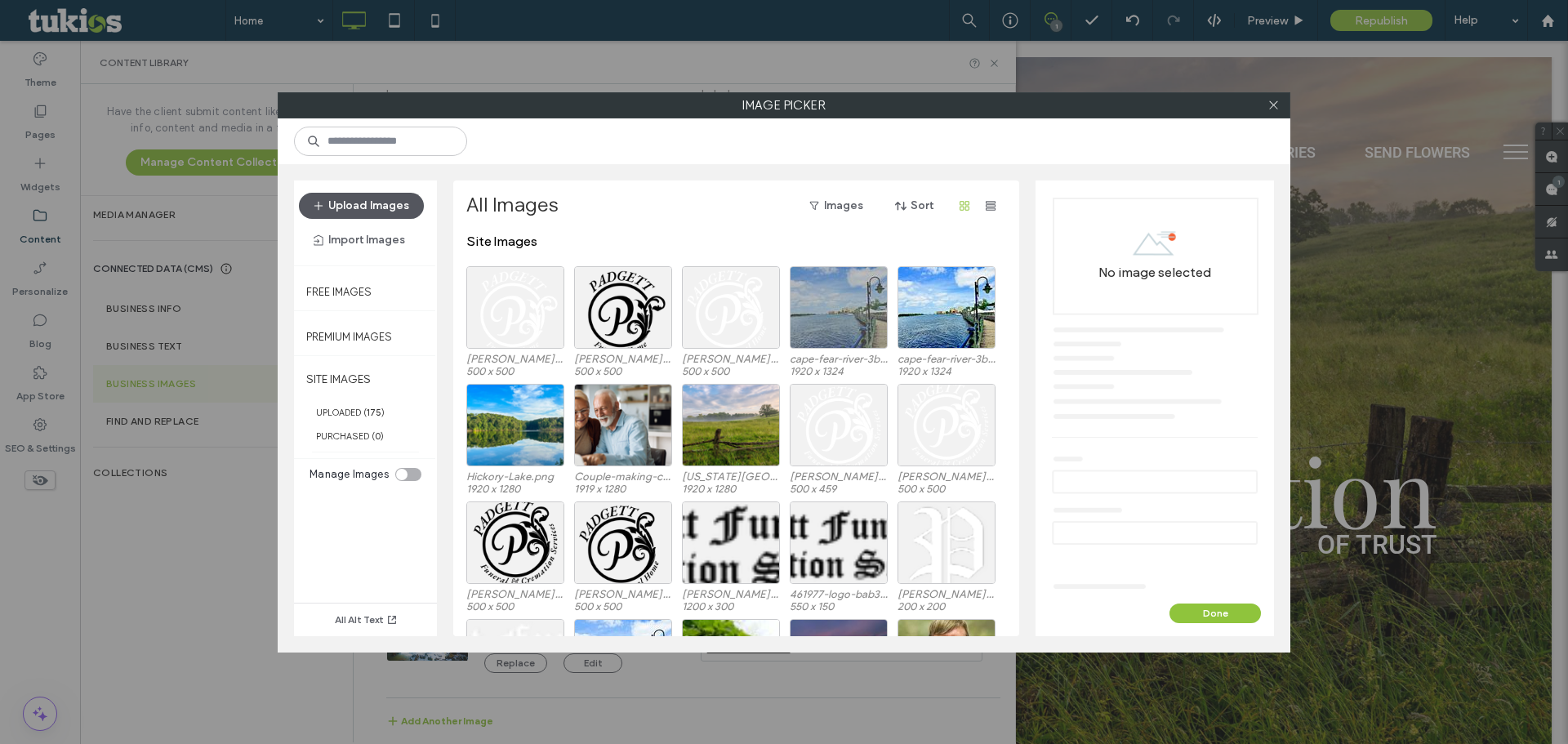
click at [394, 208] on button "Upload Images" at bounding box center [361, 205] width 125 height 26
click at [387, 207] on button "Upload Images" at bounding box center [361, 205] width 125 height 26
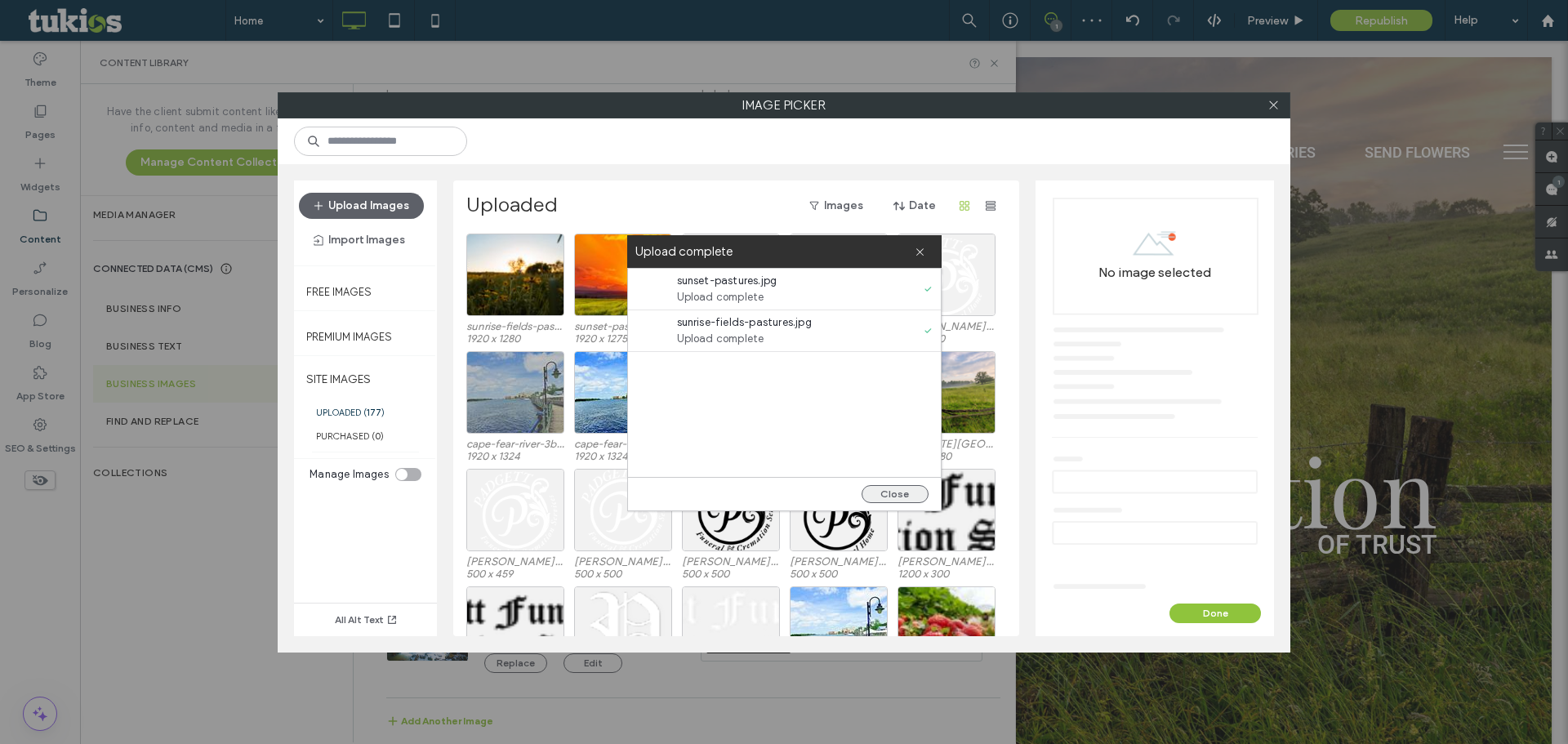
click at [904, 494] on button "Close" at bounding box center [895, 494] width 67 height 18
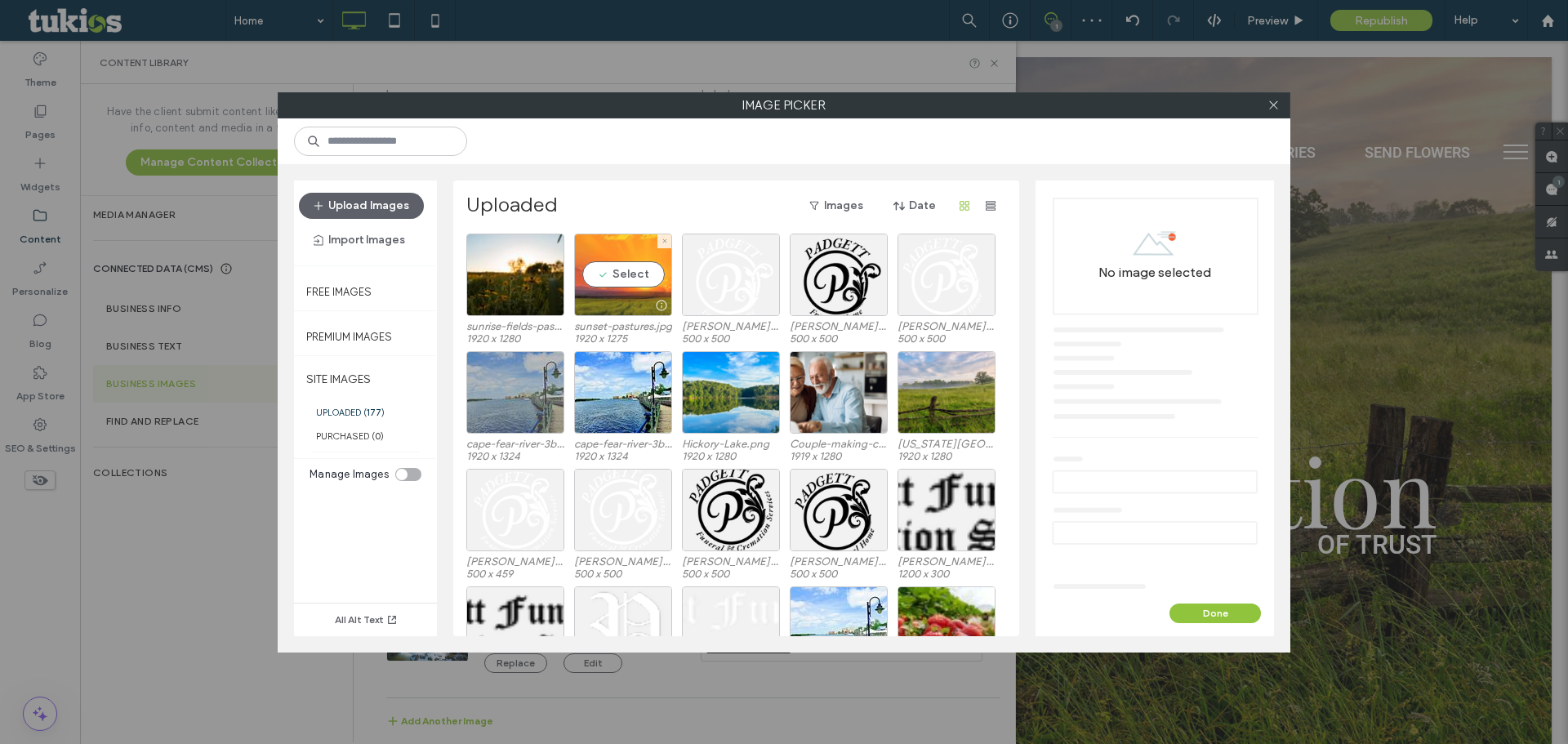
click at [602, 276] on div "Select" at bounding box center [622, 275] width 98 height 82
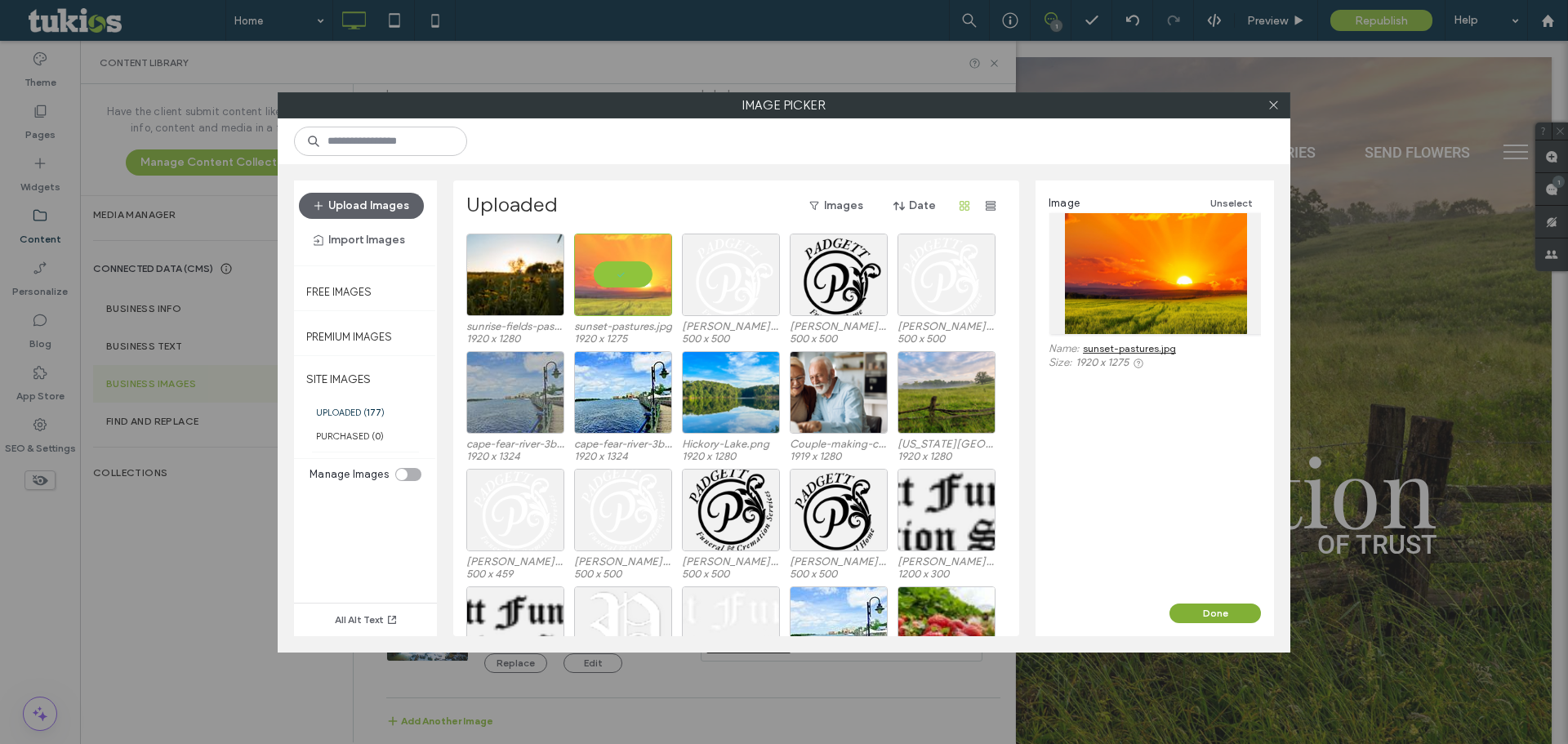
click at [1220, 617] on button "Done" at bounding box center [1215, 613] width 92 height 19
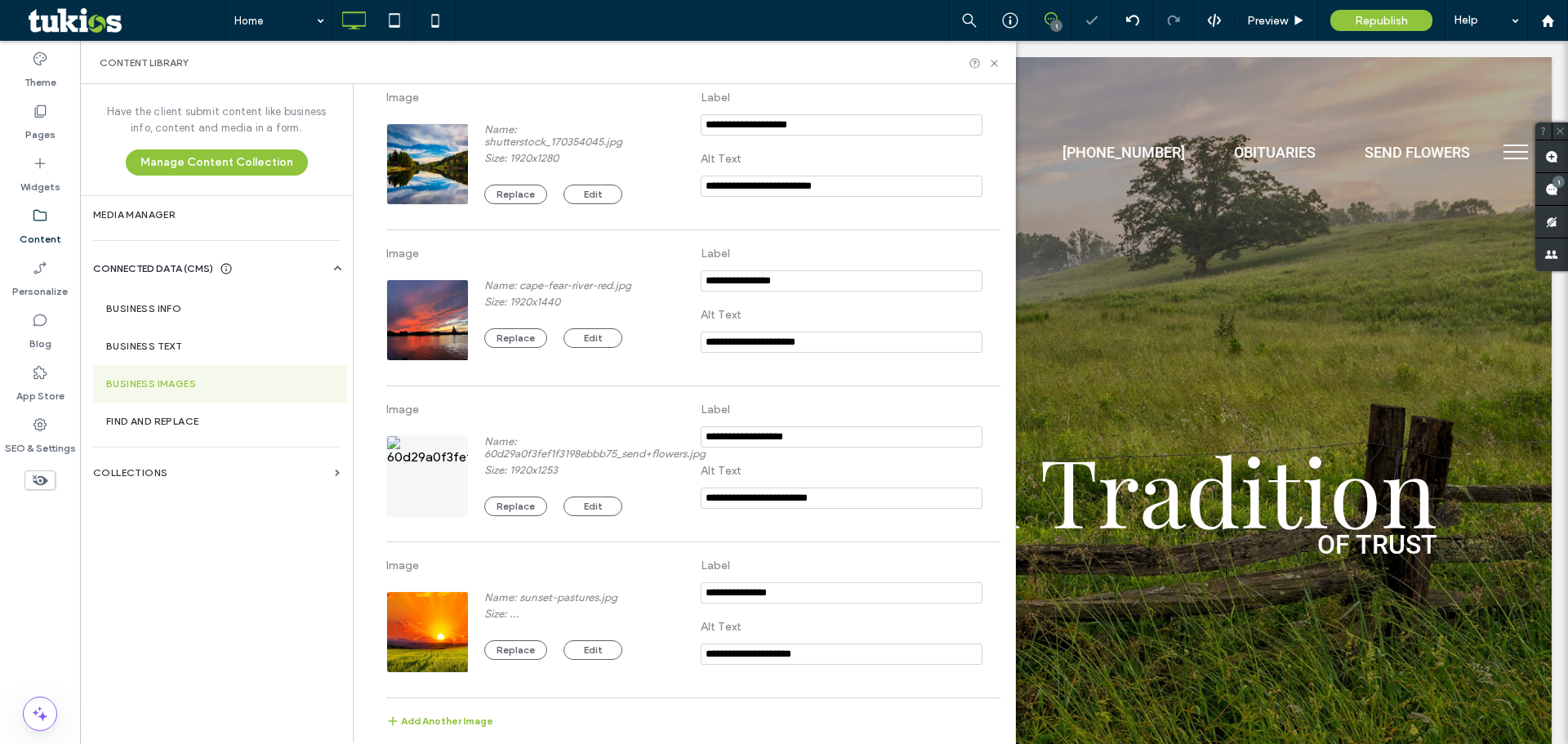
scroll to position [838, 0]
click at [506, 337] on button "Replace" at bounding box center [516, 337] width 63 height 19
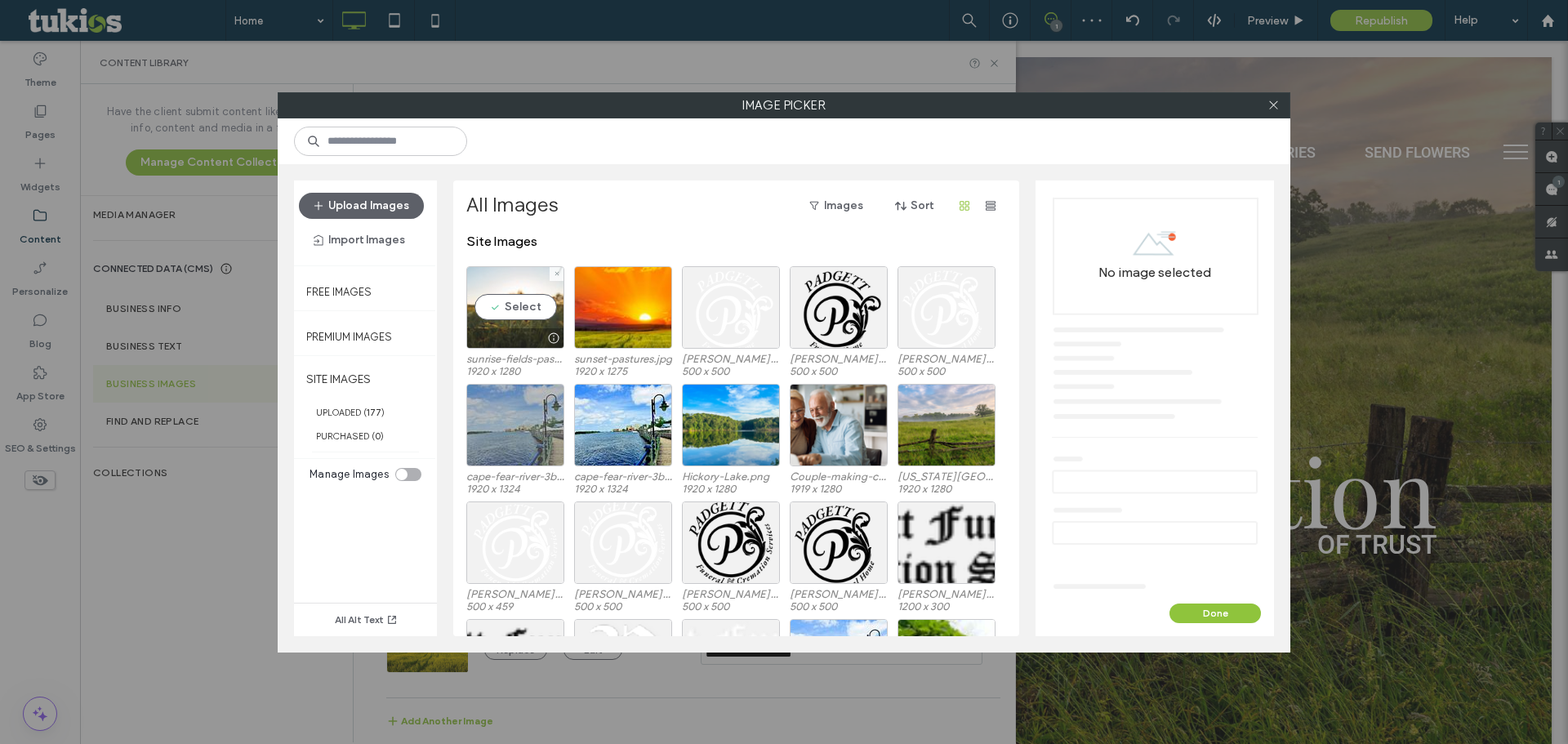
click at [505, 328] on div at bounding box center [515, 337] width 97 height 19
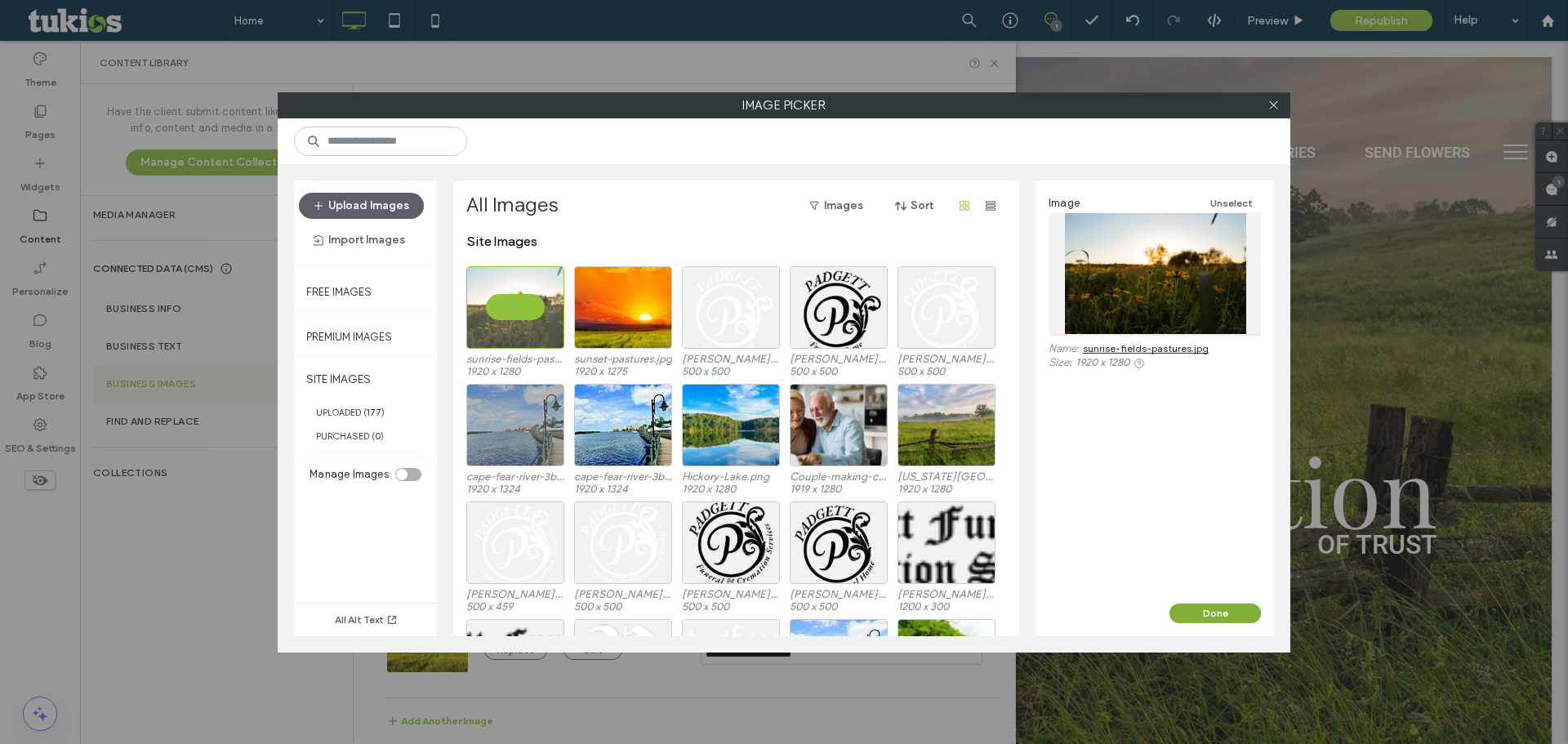
click at [1198, 614] on button "Done" at bounding box center [1215, 613] width 92 height 19
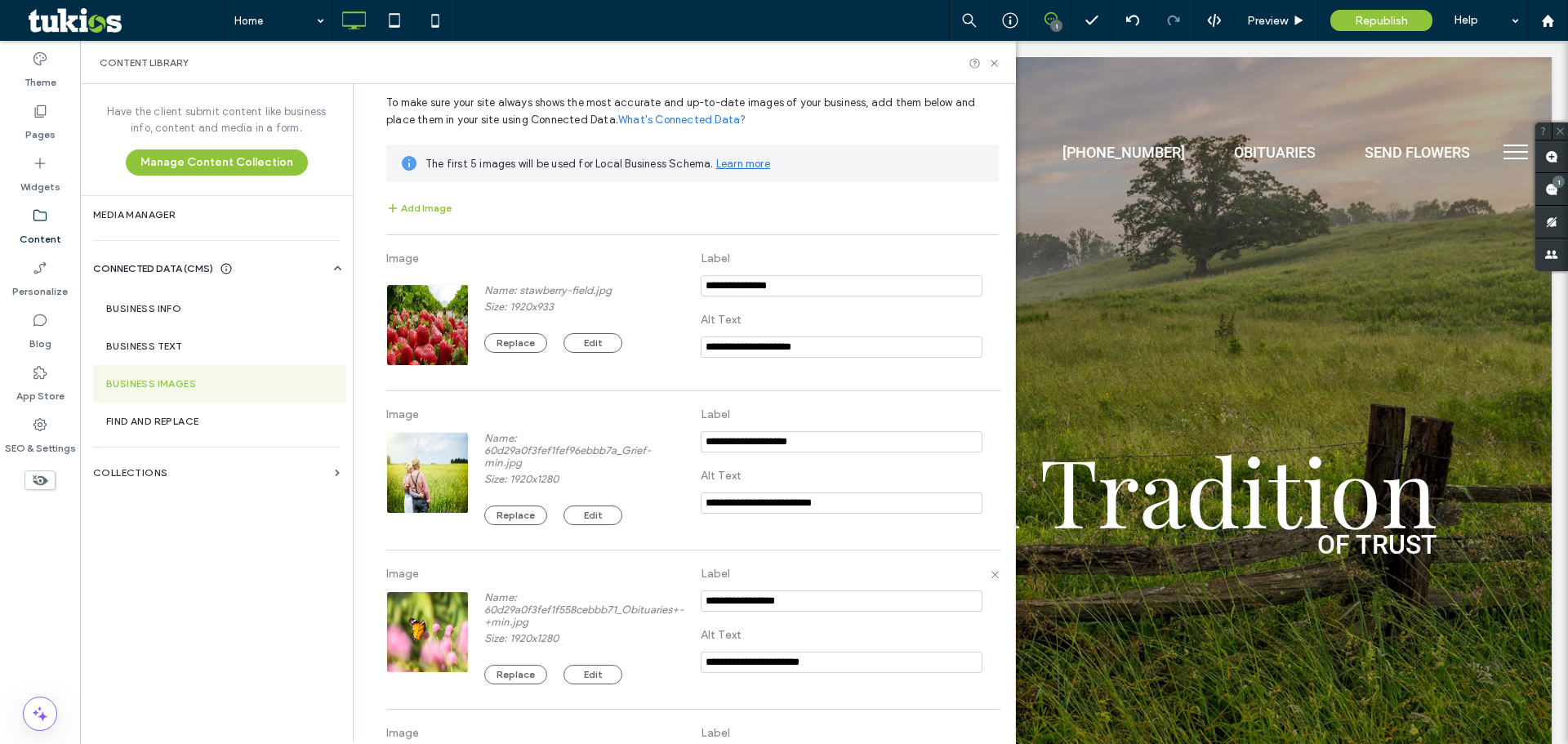
scroll to position [21, 0]
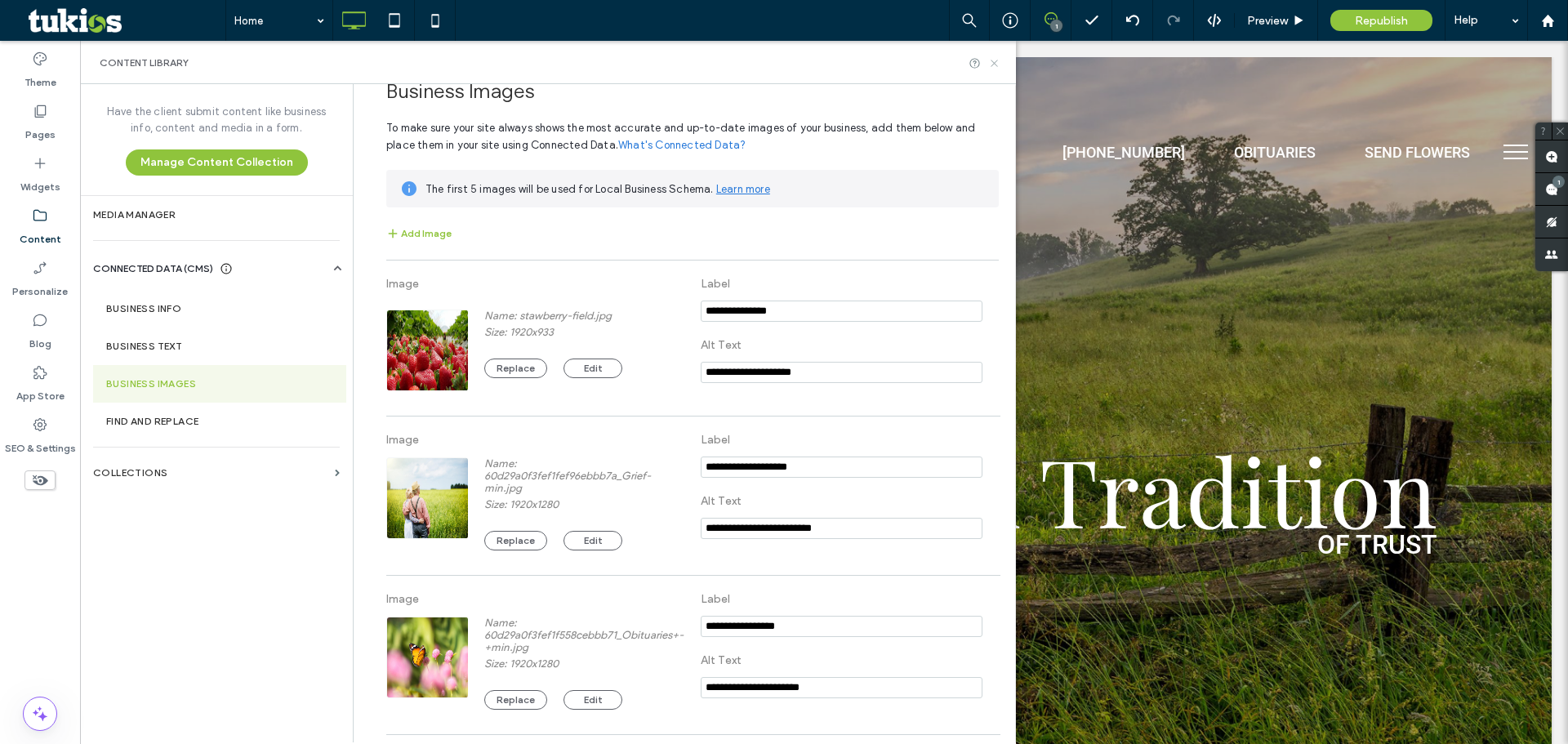
click at [993, 61] on icon at bounding box center [993, 63] width 13 height 13
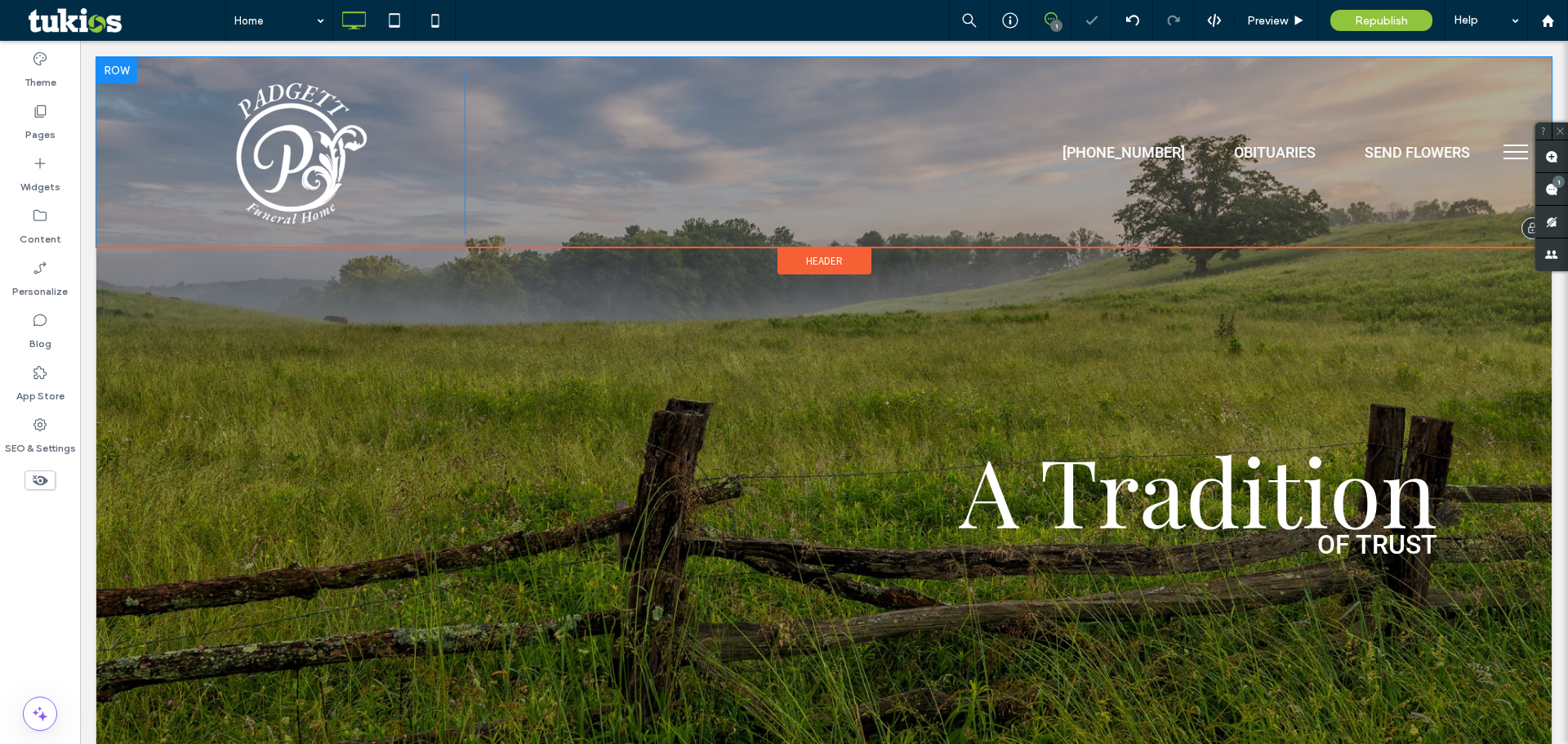
scroll to position [0, 0]
